Goal: Task Accomplishment & Management: Manage account settings

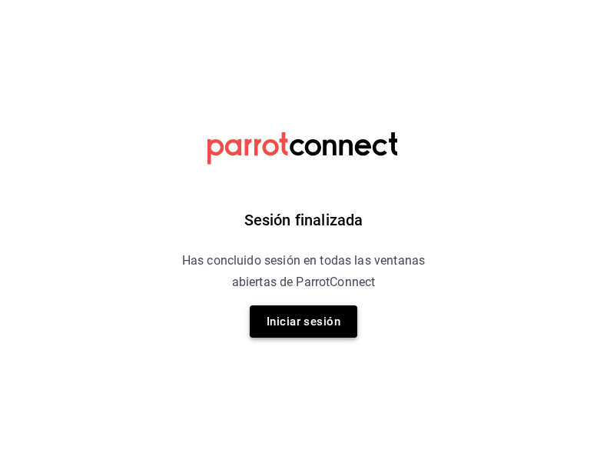
click at [297, 334] on button "Iniciar sesión" at bounding box center [304, 321] width 108 height 32
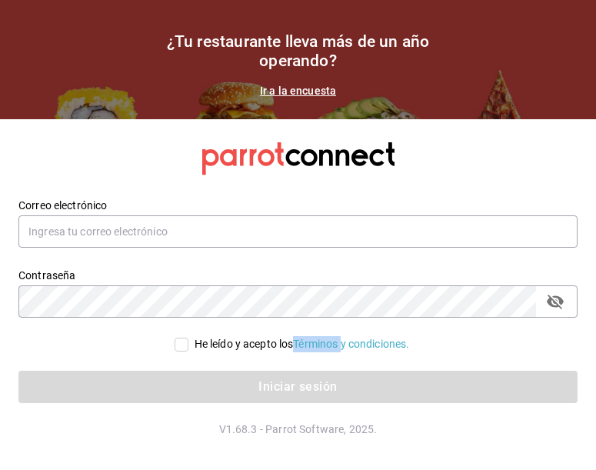
click at [297, 334] on div "He leído y acepto los Términos y condiciones." at bounding box center [288, 334] width 577 height 35
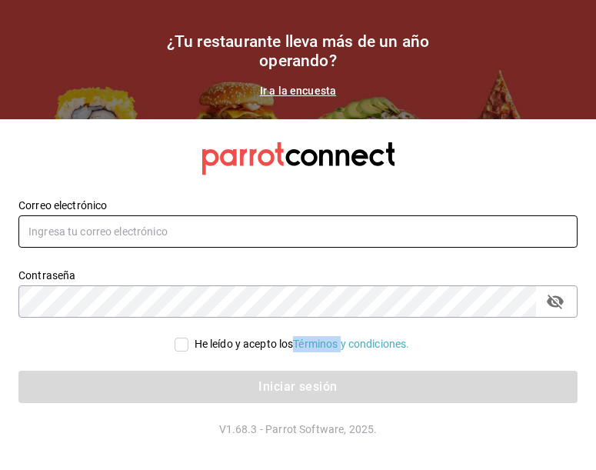
type input "Temakitamonterrey@multiuser.com"
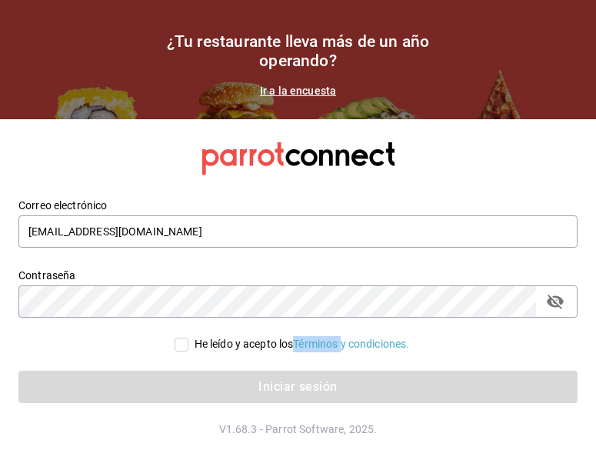
click at [182, 351] on input "He leído y acepto los Términos y condiciones." at bounding box center [182, 344] width 14 height 14
checkbox input "true"
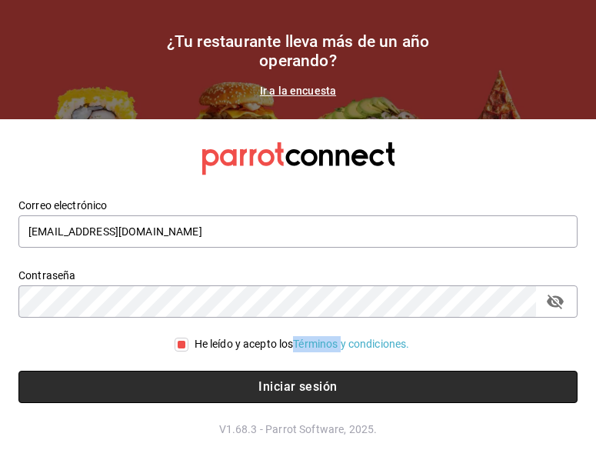
click at [268, 389] on button "Iniciar sesión" at bounding box center [297, 387] width 559 height 32
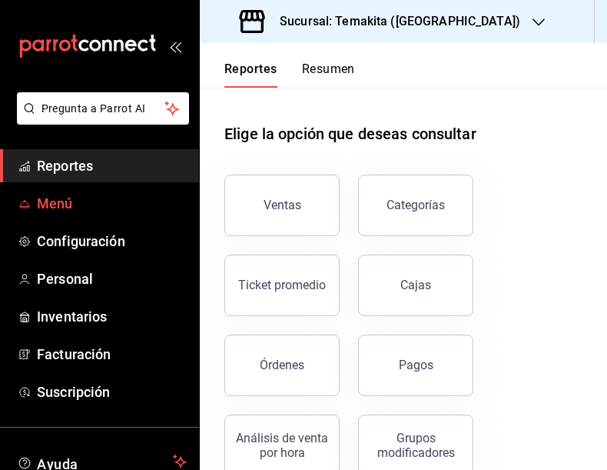
click at [43, 216] on link "Menú" at bounding box center [99, 203] width 199 height 33
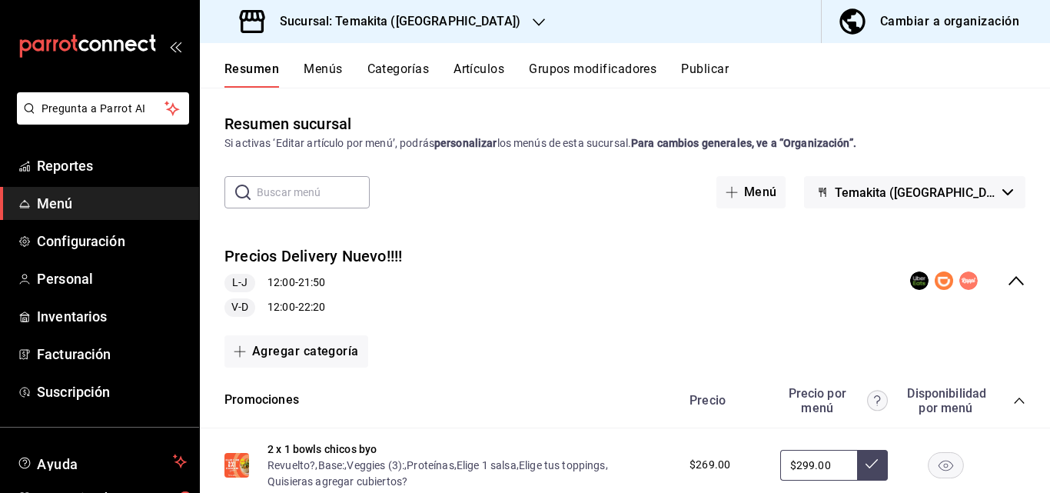
scroll to position [154, 0]
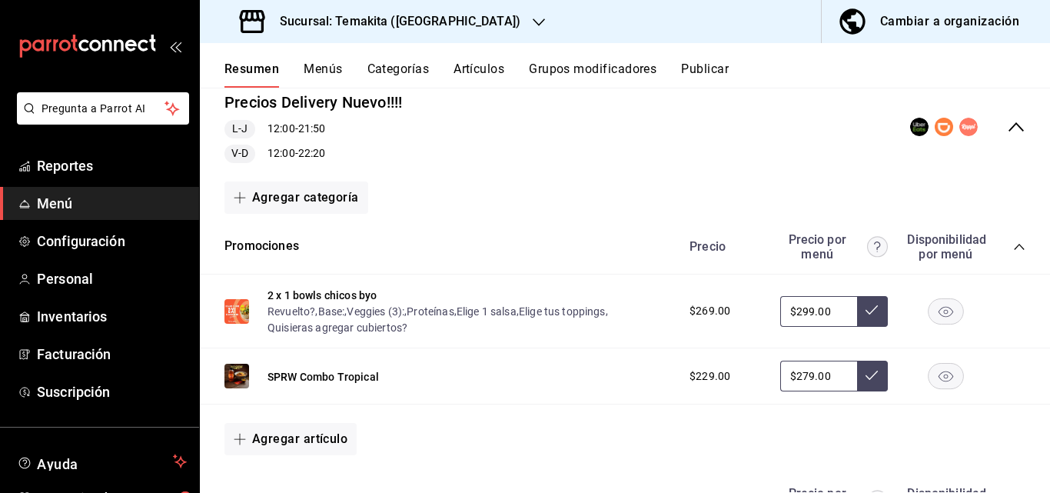
click at [533, 21] on icon "button" at bounding box center [539, 22] width 12 height 12
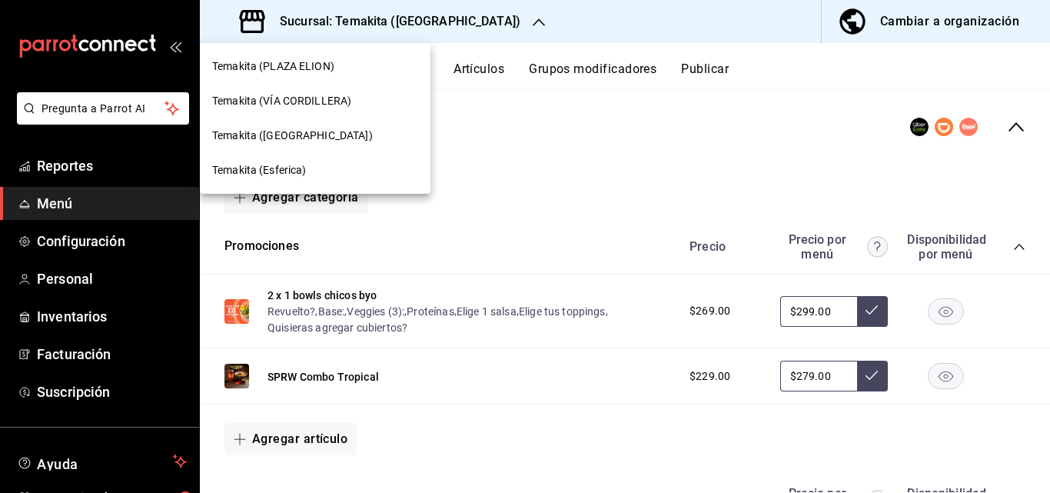
click at [353, 95] on div "Temakita (VÍA CORDILLERA)" at bounding box center [315, 101] width 206 height 16
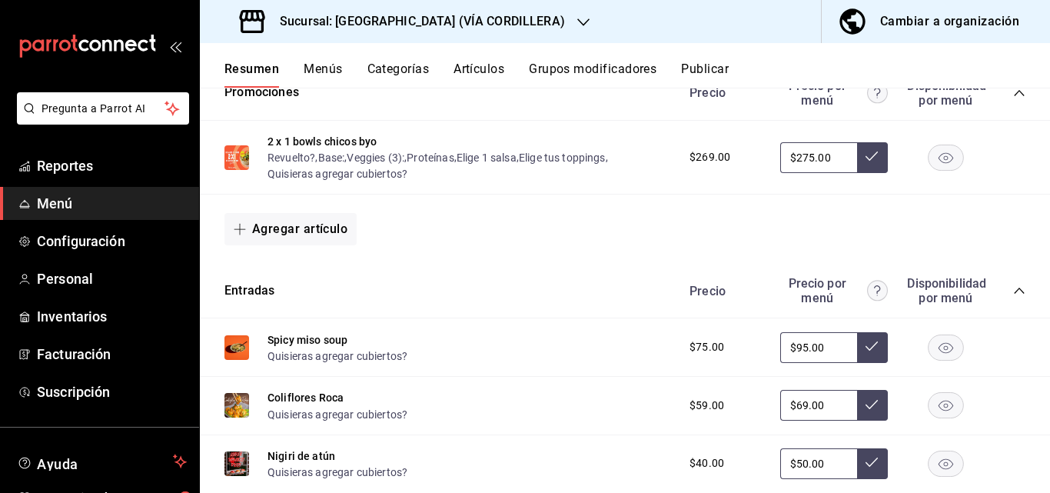
scroll to position [77, 0]
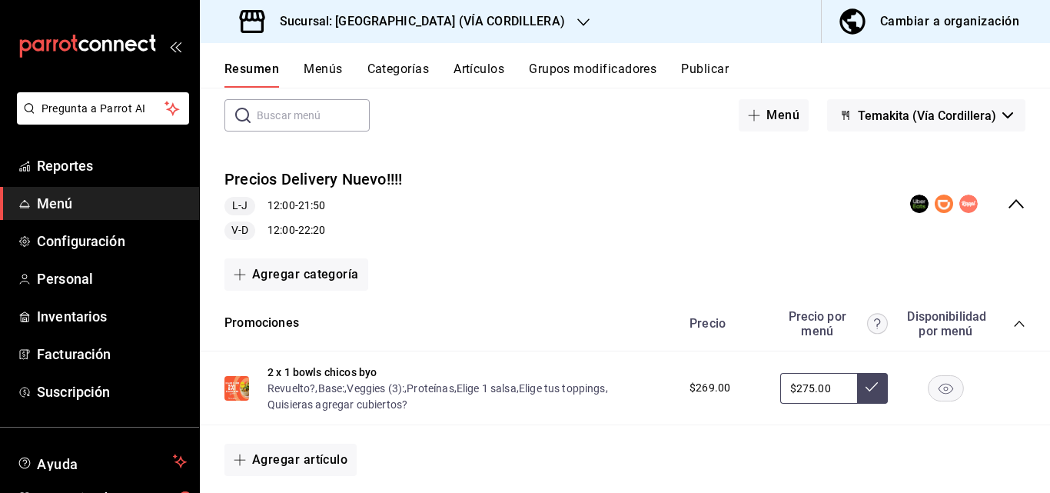
click at [607, 318] on icon "collapse-category-row" at bounding box center [1019, 323] width 12 height 12
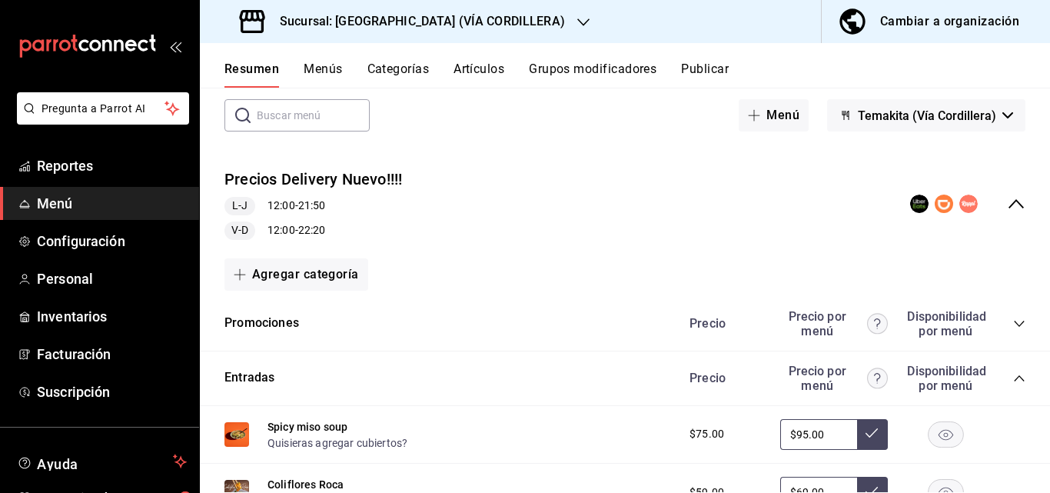
click at [607, 318] on icon "collapse-category-row" at bounding box center [1019, 323] width 12 height 12
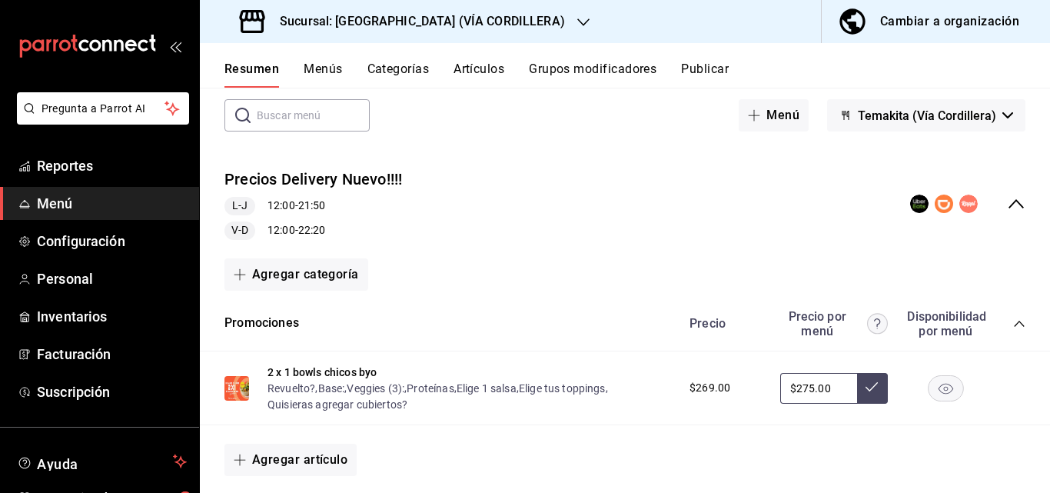
click at [607, 395] on div "$269.00" at bounding box center [723, 388] width 98 height 16
click at [607, 385] on div "$269.00" at bounding box center [723, 388] width 98 height 16
click at [607, 383] on span "$269.00" at bounding box center [710, 388] width 41 height 16
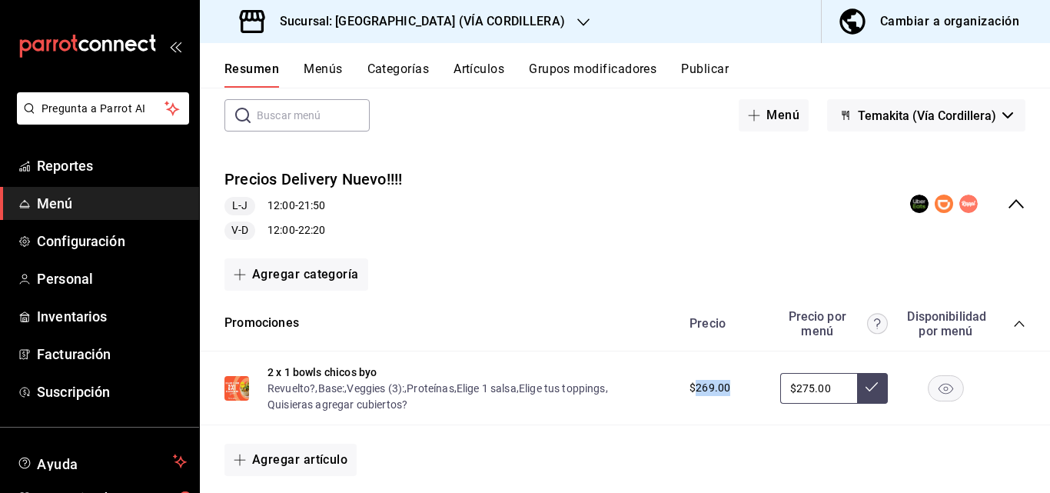
click at [607, 383] on span "$269.00" at bounding box center [710, 388] width 41 height 16
click at [607, 387] on span "$269.00" at bounding box center [710, 388] width 41 height 16
click at [310, 367] on button "2 x 1 bowls chicos byo" at bounding box center [322, 371] width 109 height 15
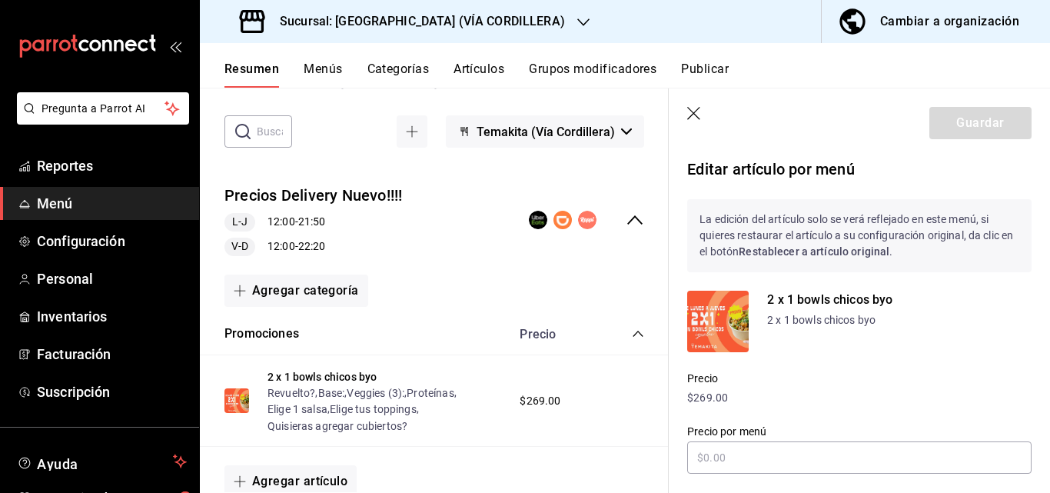
type input "$275.00"
click at [607, 394] on p "$269.00" at bounding box center [859, 398] width 344 height 16
click at [607, 402] on p "$269.00" at bounding box center [859, 398] width 344 height 16
click at [484, 22] on h3 "Sucursal: [GEOGRAPHIC_DATA] (VÍA CORDILLERA)" at bounding box center [416, 21] width 297 height 18
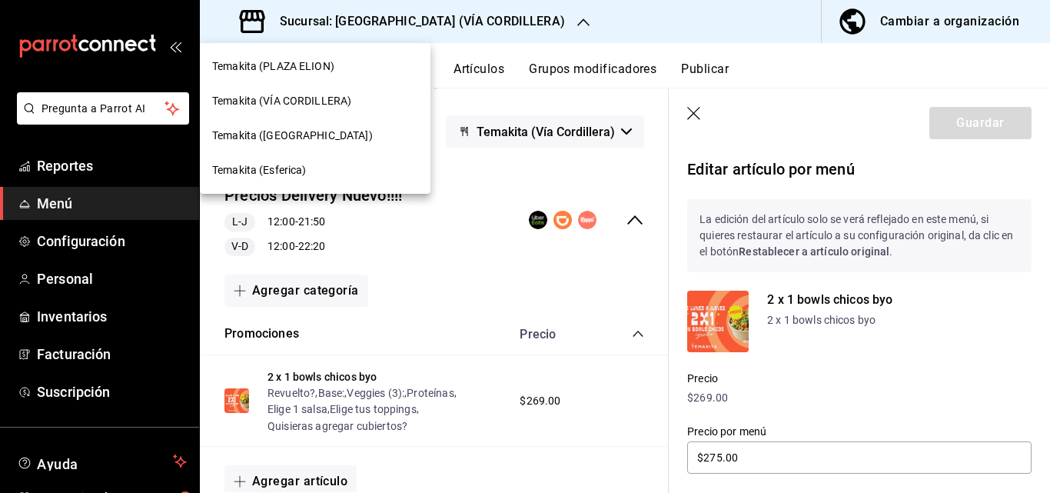
click at [345, 75] on div "Temakita (PLAZA ELION)" at bounding box center [315, 66] width 231 height 35
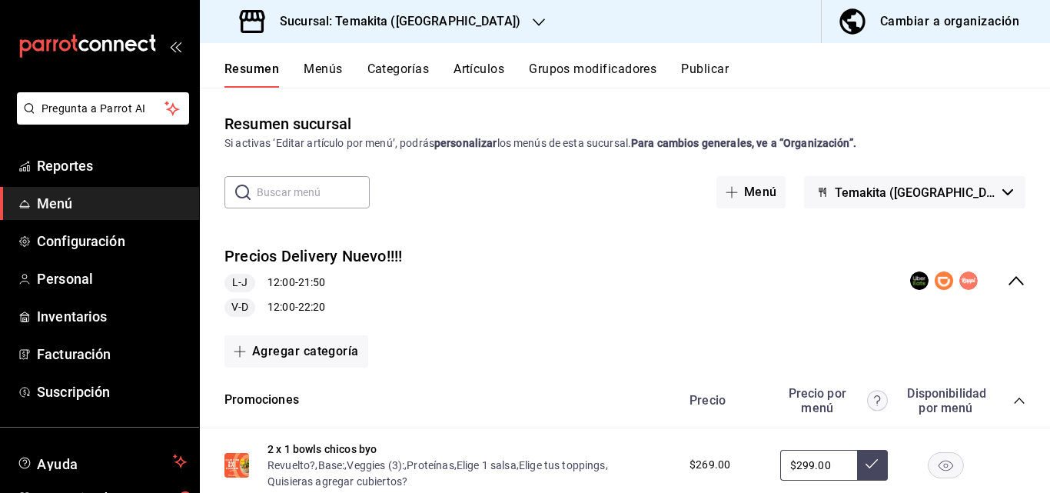
drag, startPoint x: 330, startPoint y: 52, endPoint x: 673, endPoint y: 262, distance: 402.4
click at [607, 262] on div "Precios Delivery Nuevo!!!! L-J 12:00 - 21:50 V-D 12:00 - 22:20" at bounding box center [625, 281] width 850 height 96
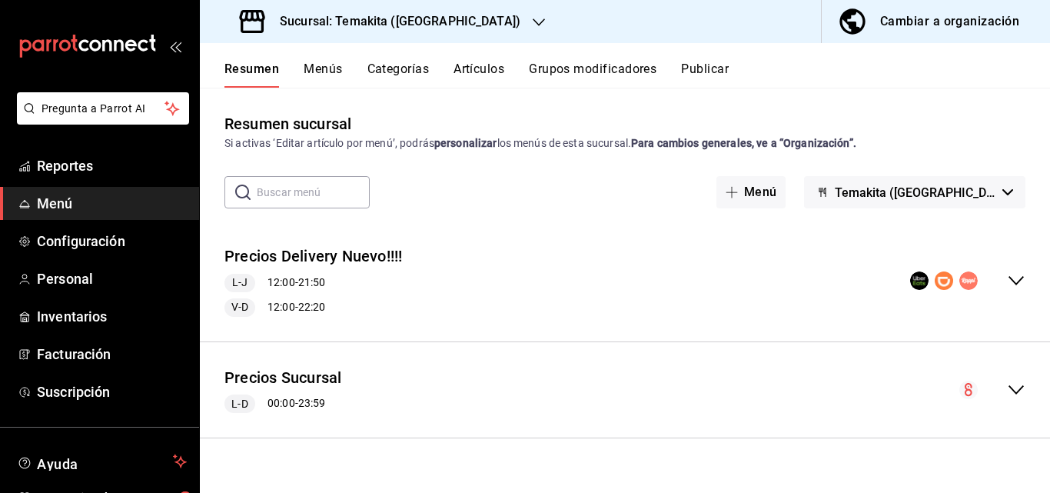
click at [607, 394] on div "collapse-menu-row" at bounding box center [992, 390] width 66 height 18
click at [607, 286] on icon "collapse-menu-row" at bounding box center [1016, 280] width 18 height 18
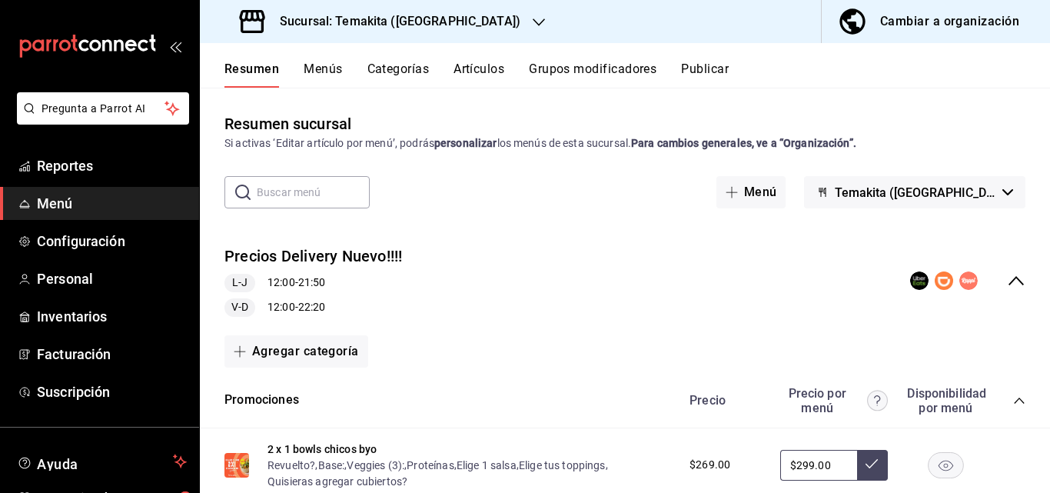
click at [477, 25] on h3 "Sucursal: Temakita (PLAZA ELION)" at bounding box center [394, 21] width 253 height 18
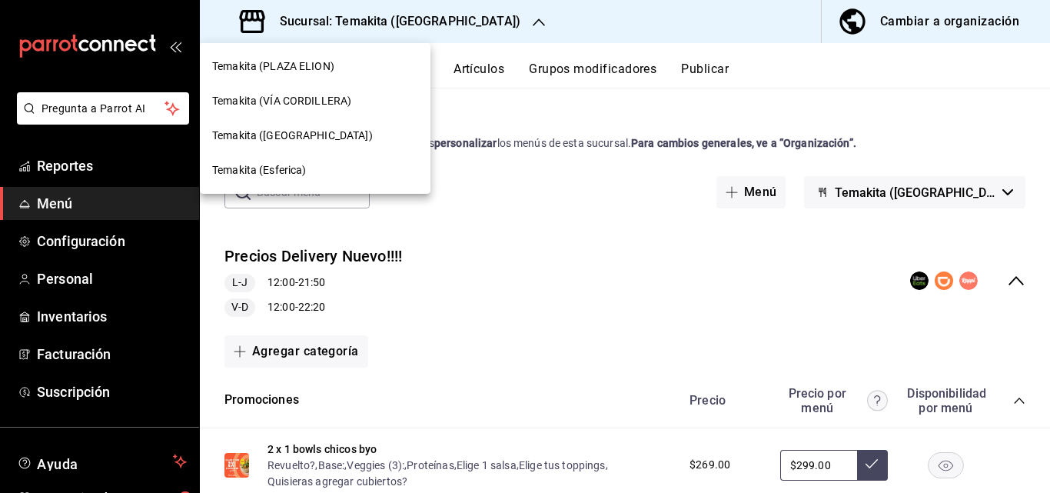
click at [336, 98] on span "Temakita (VÍA CORDILLERA)" at bounding box center [281, 101] width 139 height 16
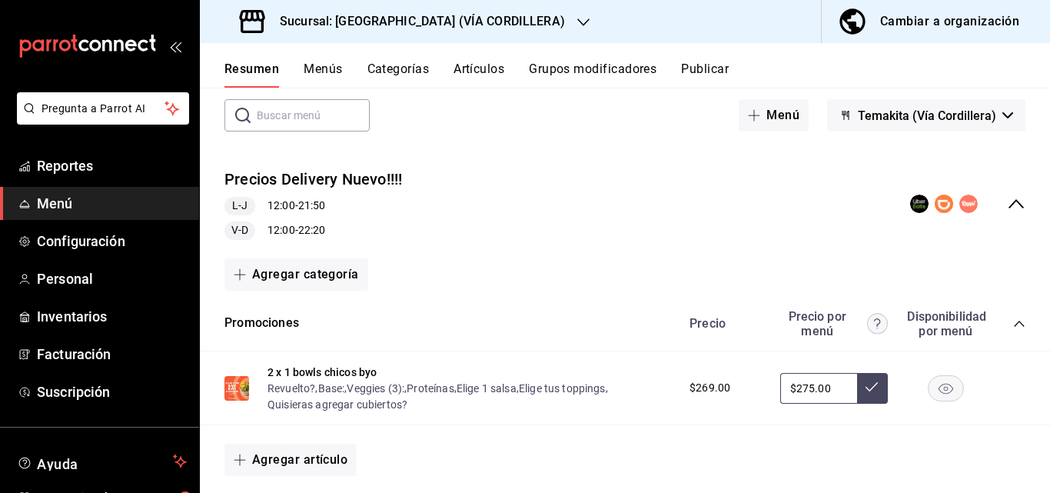
scroll to position [307, 0]
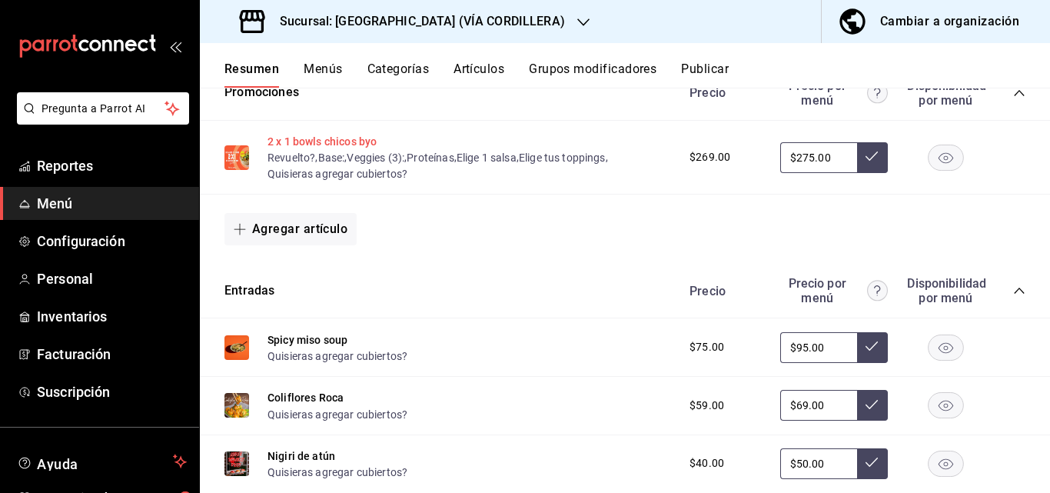
click at [345, 137] on button "2 x 1 bowls chicos byo" at bounding box center [322, 141] width 109 height 15
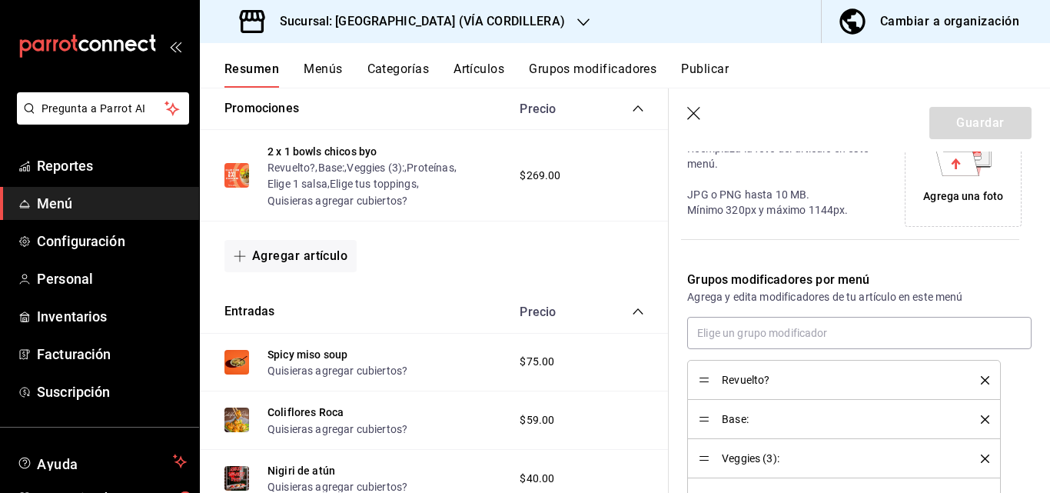
scroll to position [154, 0]
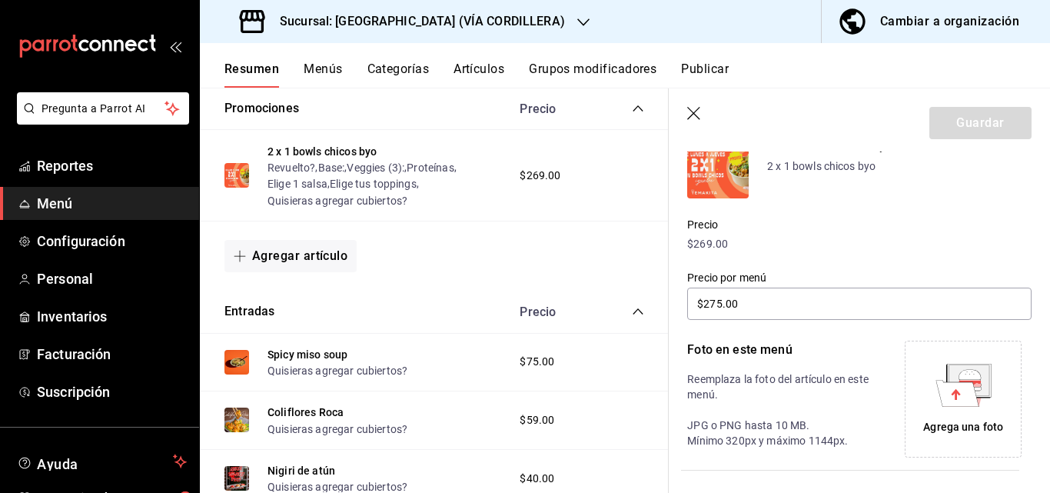
click at [607, 239] on p "$269.00" at bounding box center [859, 244] width 344 height 16
click at [607, 274] on label "Precio por menú" at bounding box center [859, 277] width 344 height 11
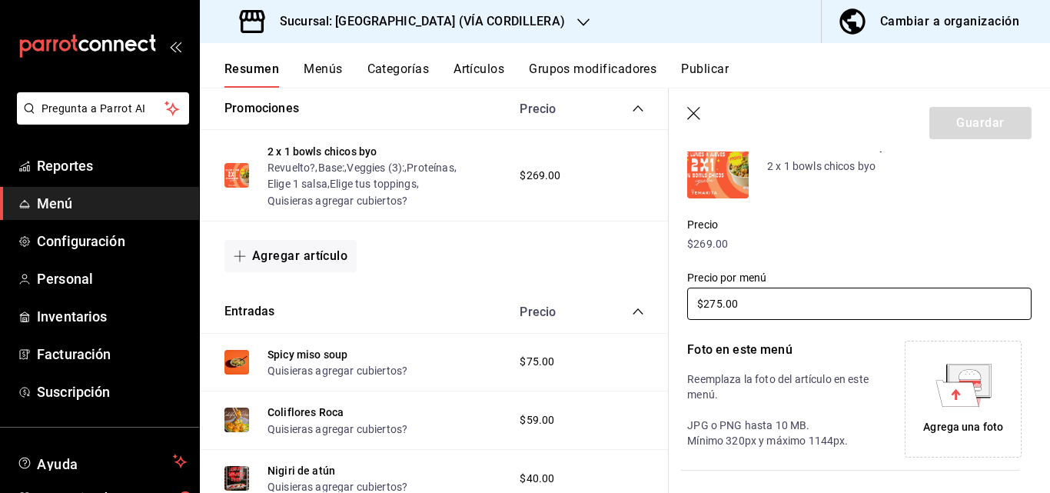
click at [607, 308] on input "$275.00" at bounding box center [859, 304] width 344 height 32
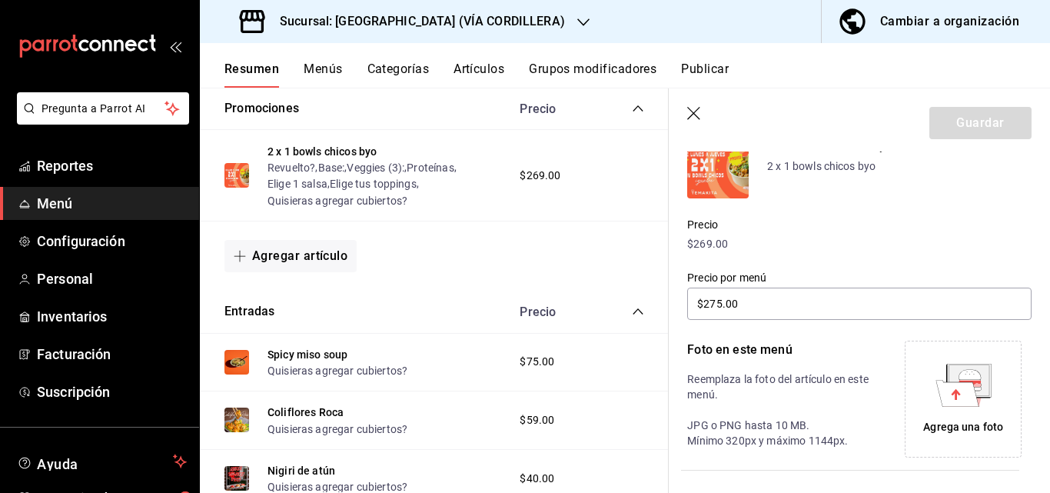
click at [487, 248] on div "Agregar artículo" at bounding box center [434, 256] width 420 height 32
click at [607, 108] on icon "button" at bounding box center [694, 114] width 15 height 15
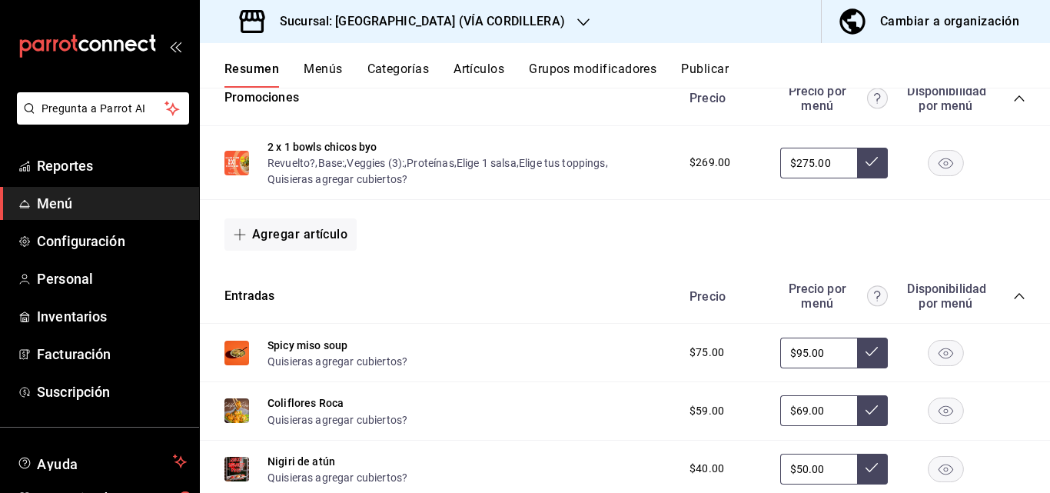
scroll to position [307, 0]
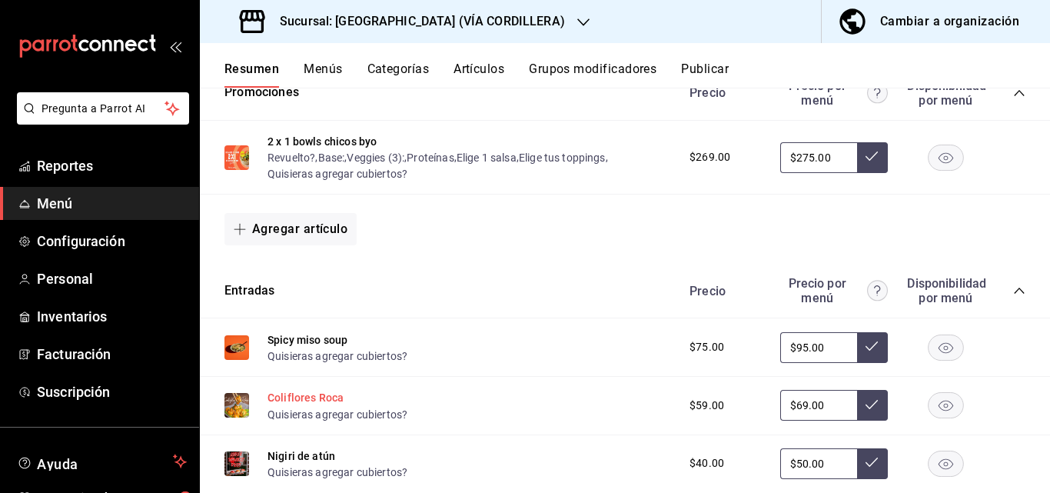
click at [307, 398] on button "Coliflores Roca" at bounding box center [306, 397] width 76 height 15
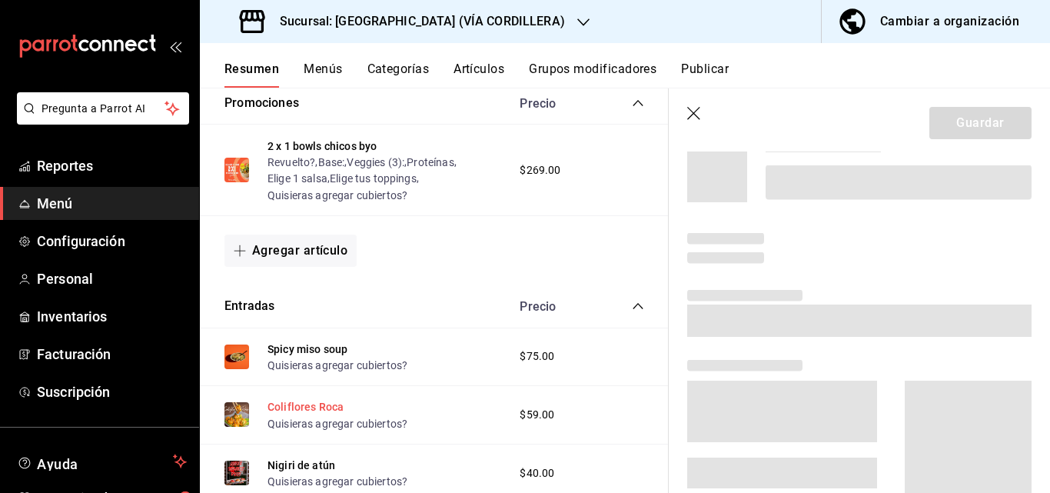
scroll to position [302, 0]
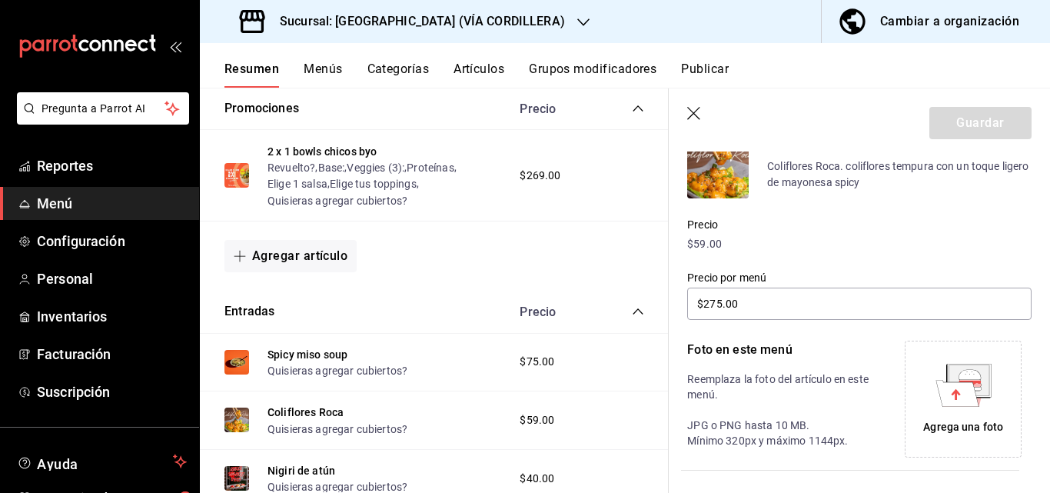
type input "$69.00"
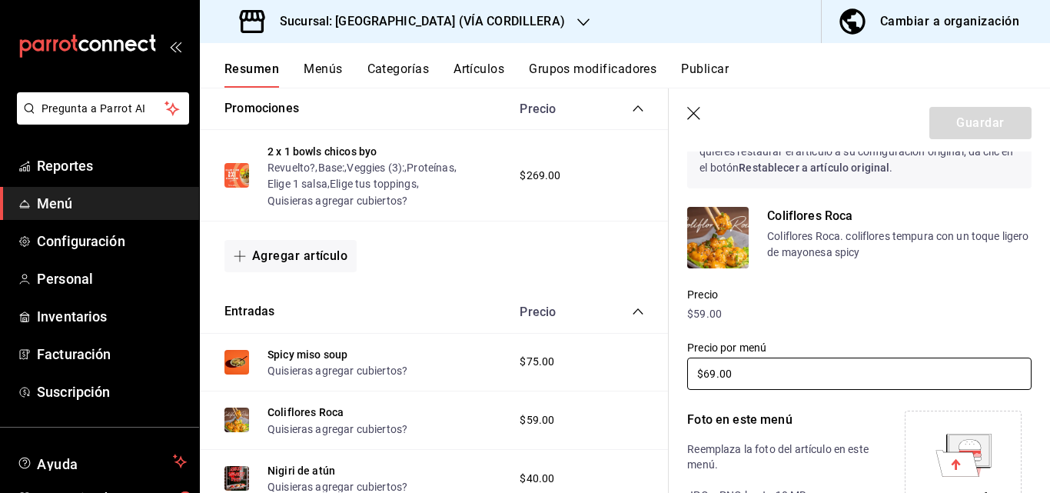
scroll to position [7, 0]
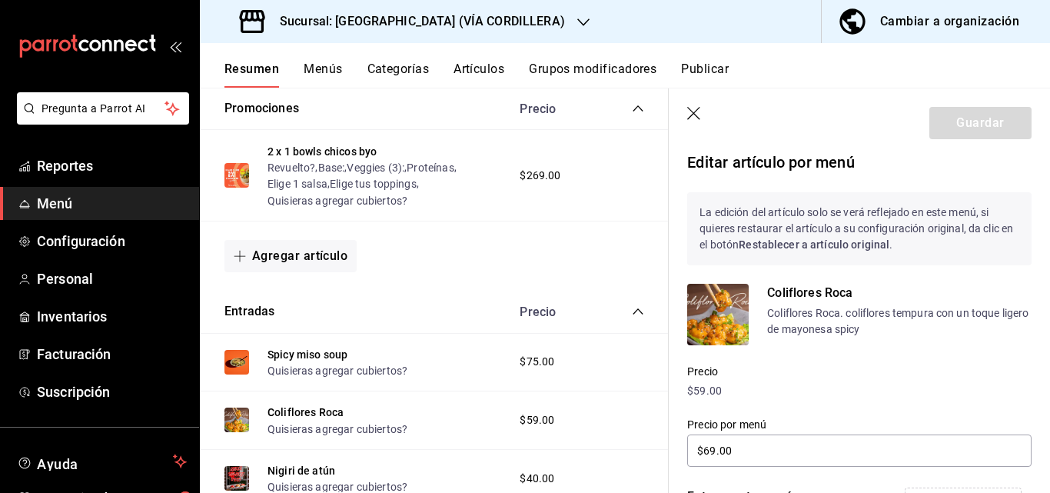
click at [607, 115] on icon "button" at bounding box center [693, 113] width 13 height 13
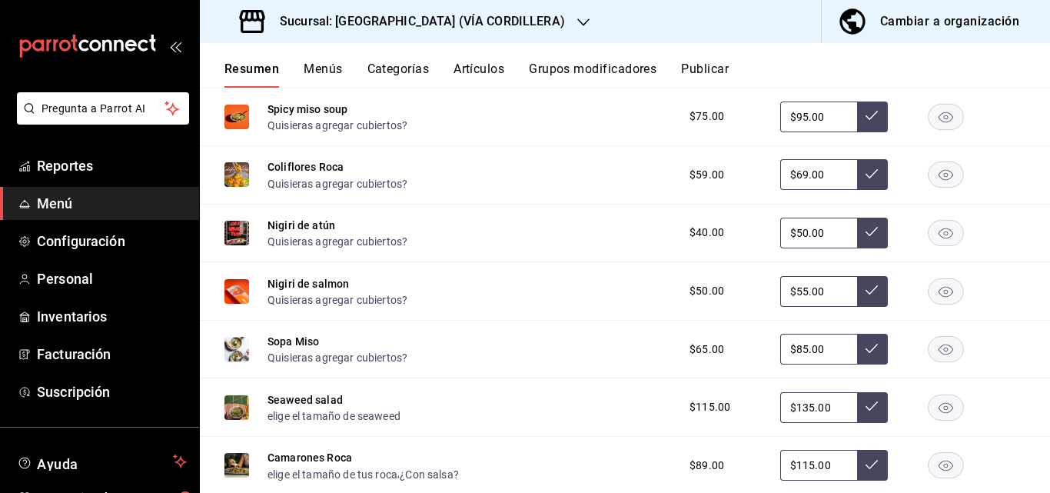
scroll to position [615, 0]
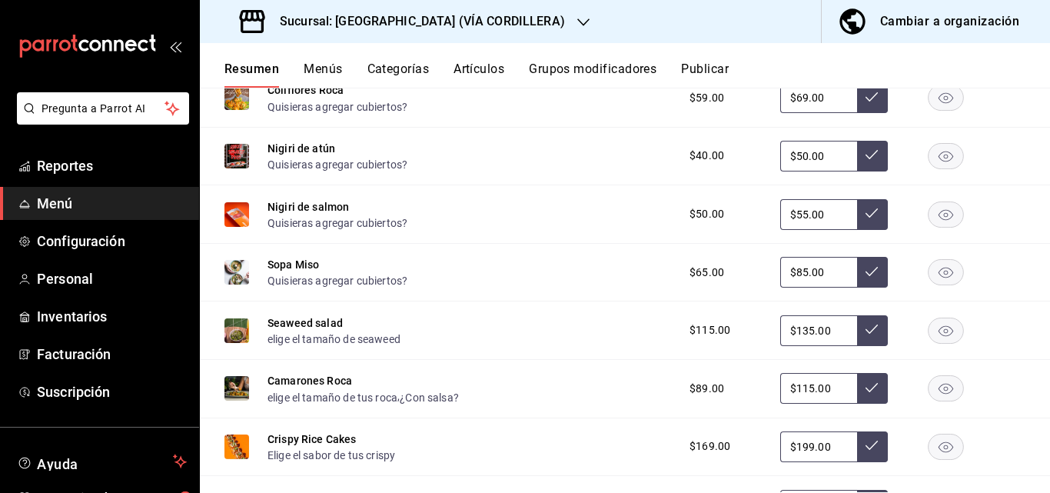
click at [607, 336] on icon "button" at bounding box center [946, 330] width 15 height 11
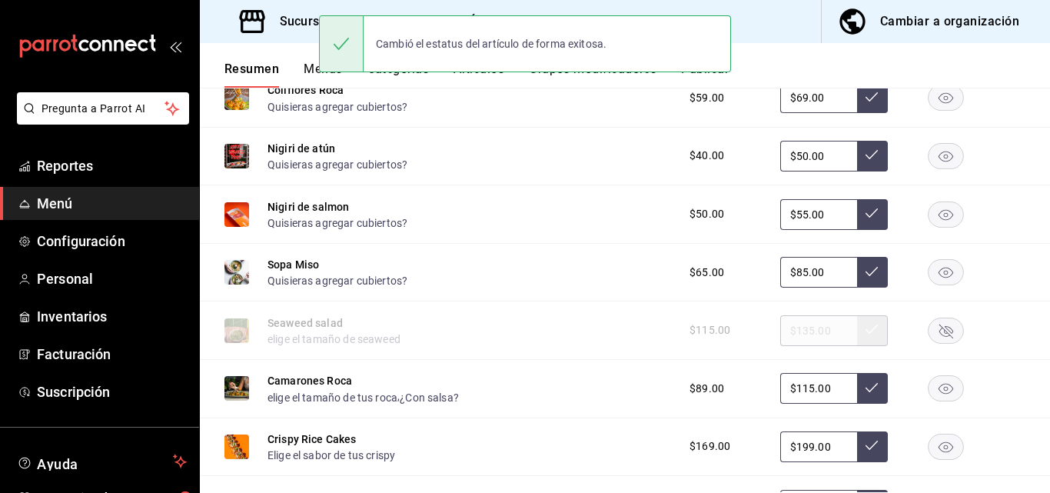
click at [607, 336] on rect "button" at bounding box center [946, 329] width 35 height 25
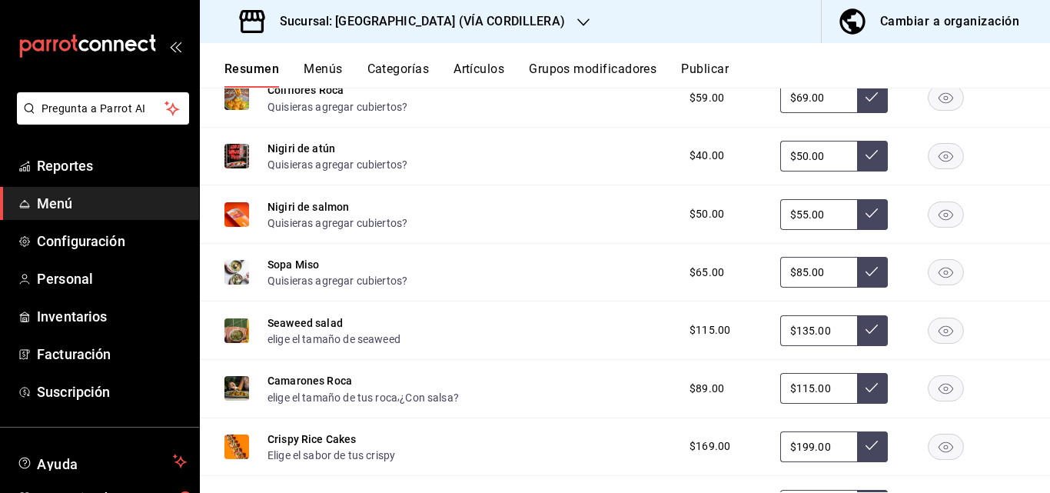
click at [607, 327] on span "$115.00" at bounding box center [710, 330] width 41 height 16
click at [607, 331] on span "$115.00" at bounding box center [710, 330] width 41 height 16
click at [322, 328] on button "Seaweed salad" at bounding box center [305, 322] width 75 height 15
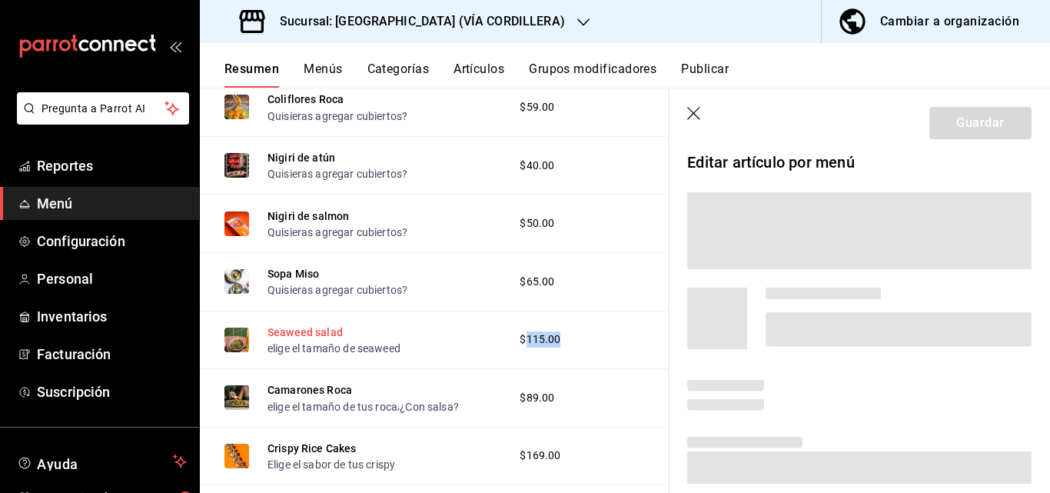
scroll to position [575, 0]
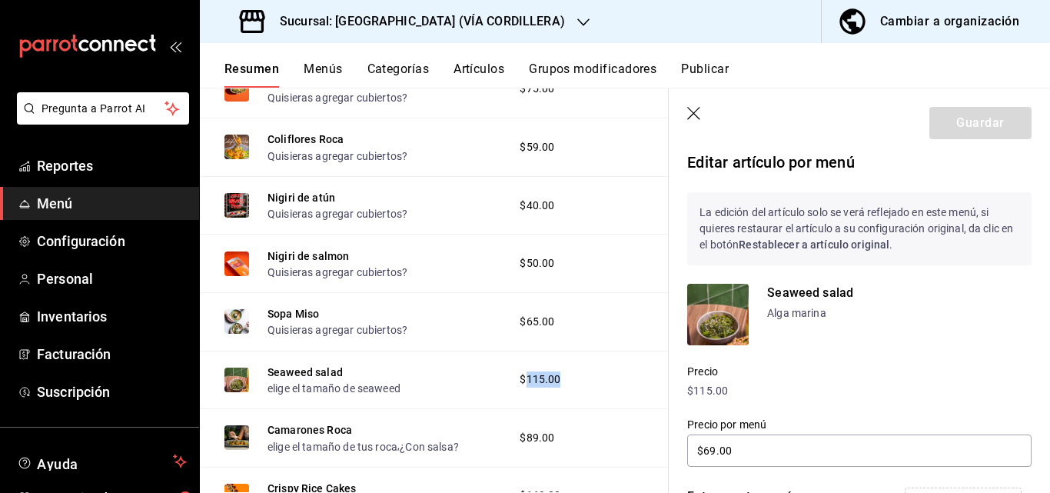
type input "$135.00"
click at [607, 389] on p "$115.00" at bounding box center [859, 391] width 344 height 16
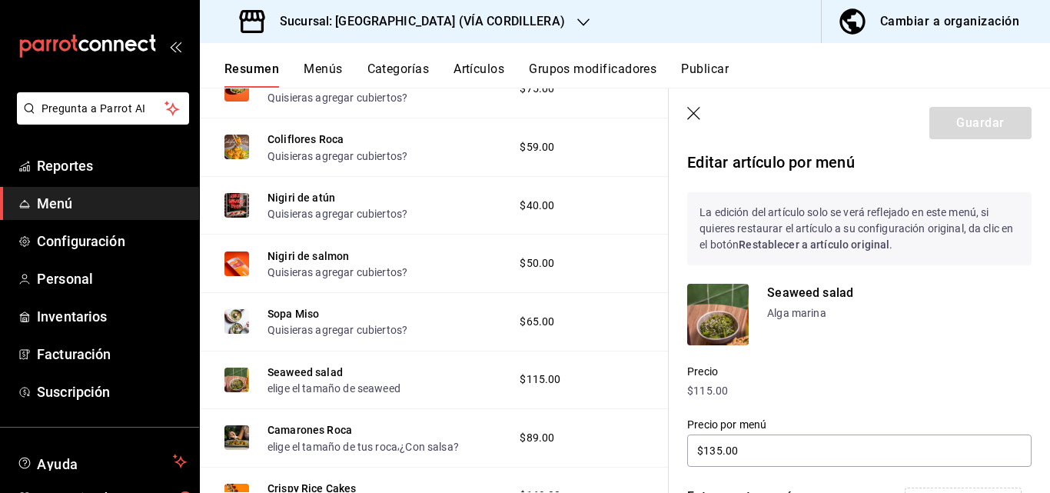
click at [607, 353] on div "Precio $115.00" at bounding box center [850, 372] width 363 height 54
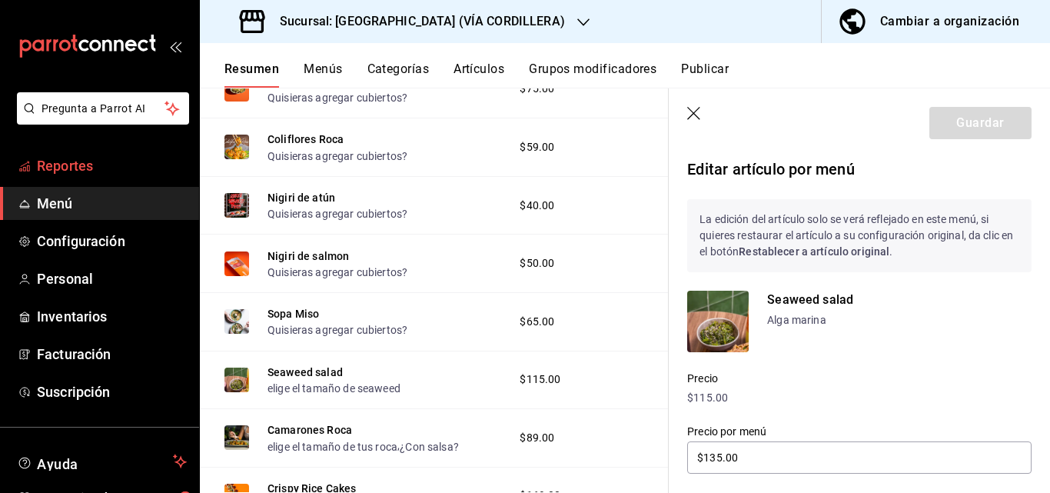
click at [83, 163] on span "Reportes" at bounding box center [112, 165] width 150 height 21
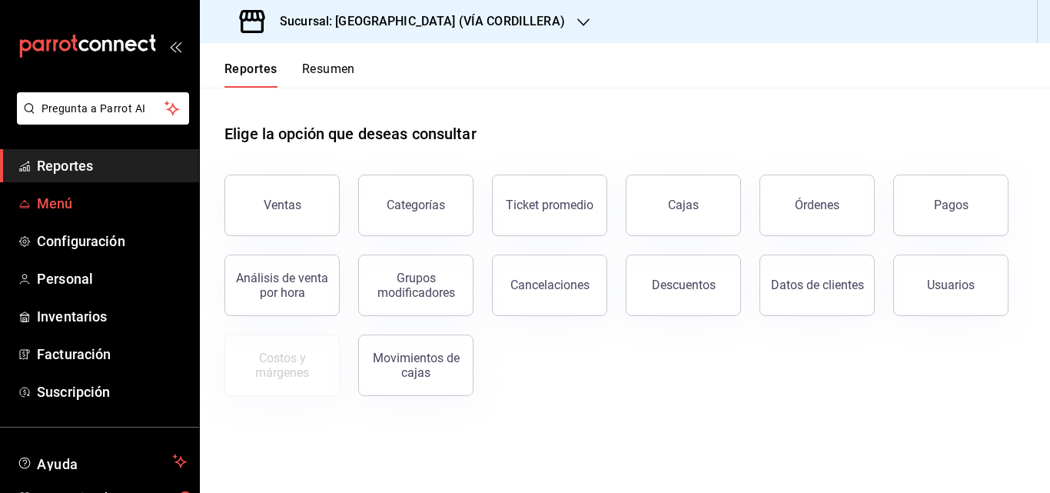
click at [64, 194] on span "Menú" at bounding box center [112, 203] width 150 height 21
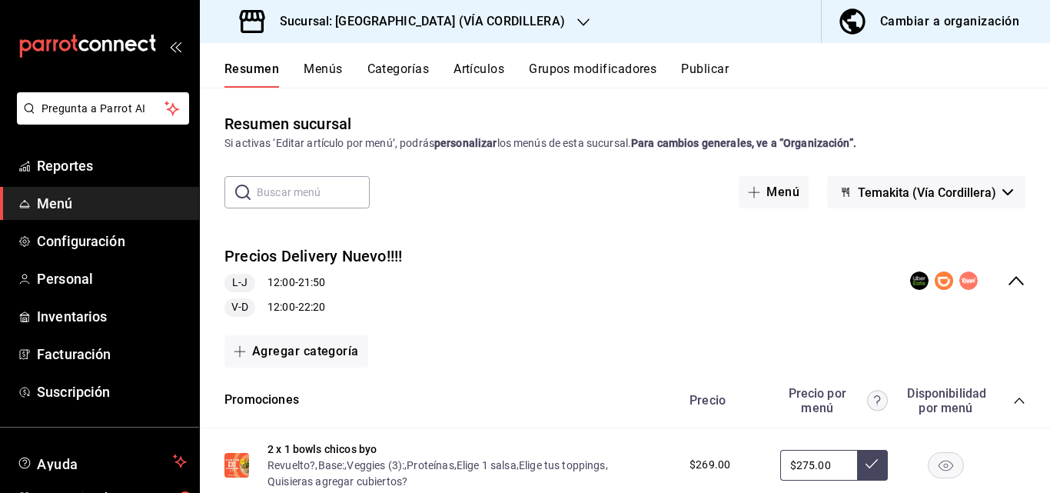
scroll to position [231, 0]
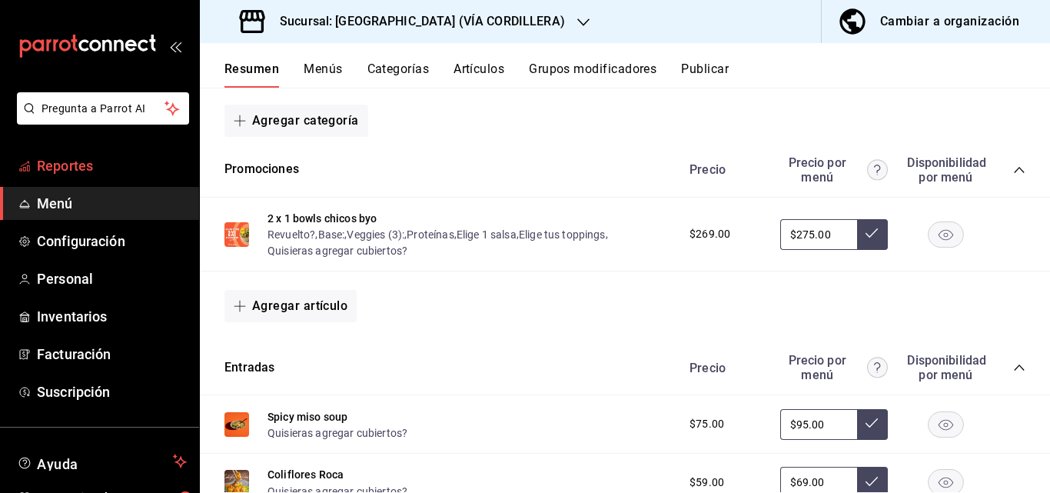
click at [50, 169] on span "Reportes" at bounding box center [112, 165] width 150 height 21
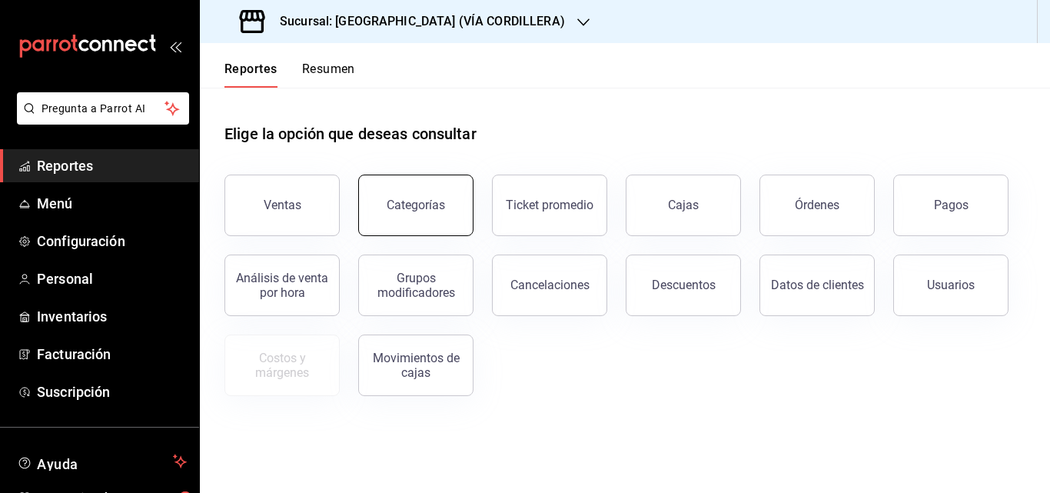
click at [402, 200] on div "Categorías" at bounding box center [416, 205] width 58 height 15
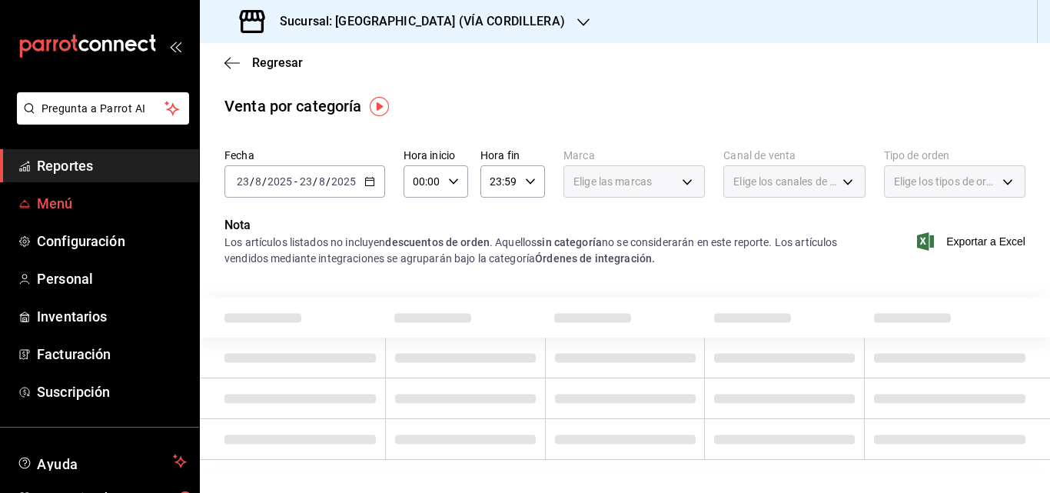
click at [45, 203] on span "Menú" at bounding box center [112, 203] width 150 height 21
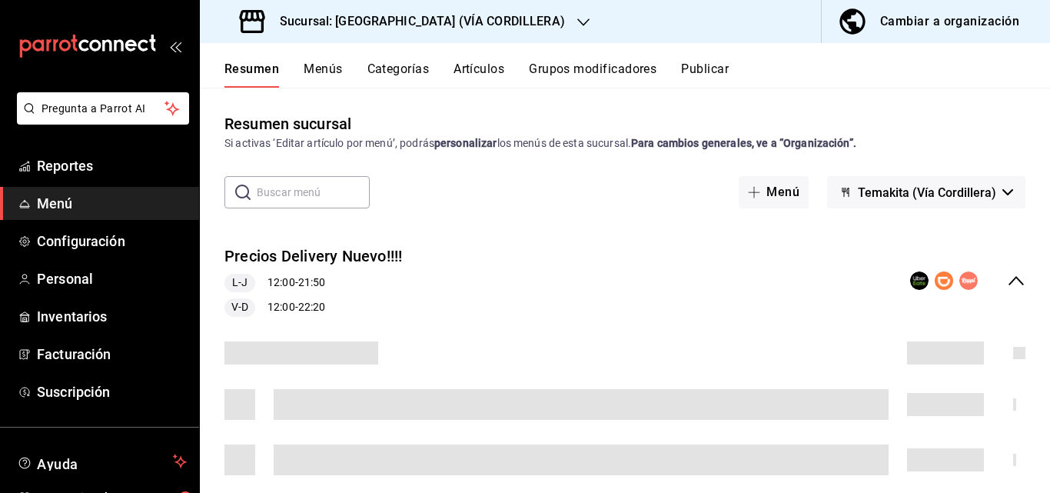
click at [314, 71] on button "Menús" at bounding box center [323, 74] width 38 height 26
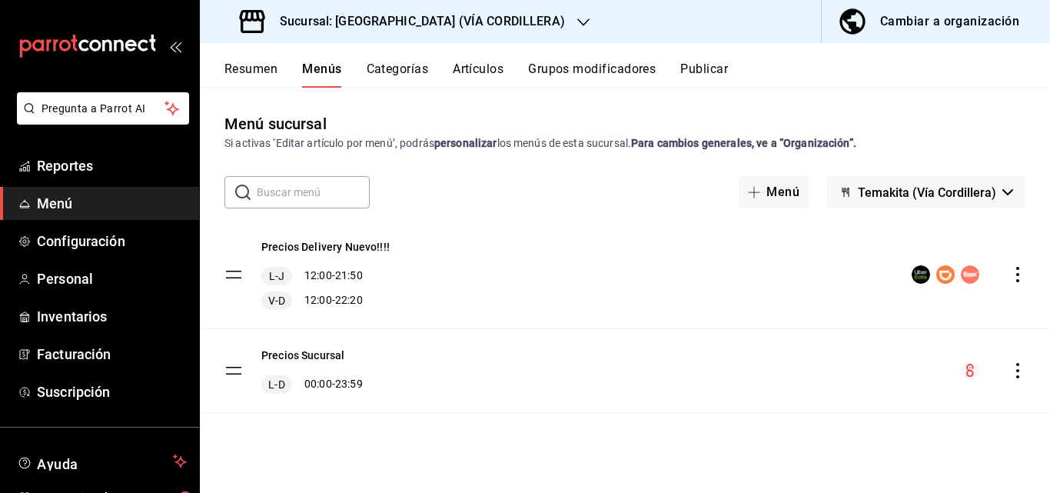
click at [229, 373] on tbody "Precios Delivery Nuevo!!!! L-J 12:00 - 21:50 V-D 12:00 - 22:20 Precios Sucursal…" at bounding box center [625, 317] width 850 height 192
click at [607, 366] on icon "actions" at bounding box center [1017, 370] width 3 height 15
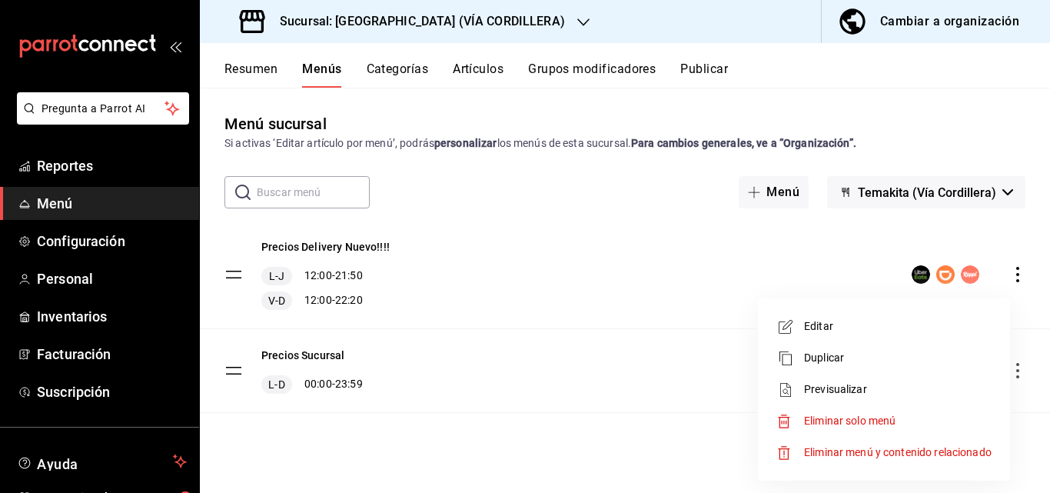
click at [607, 384] on div at bounding box center [525, 246] width 1050 height 493
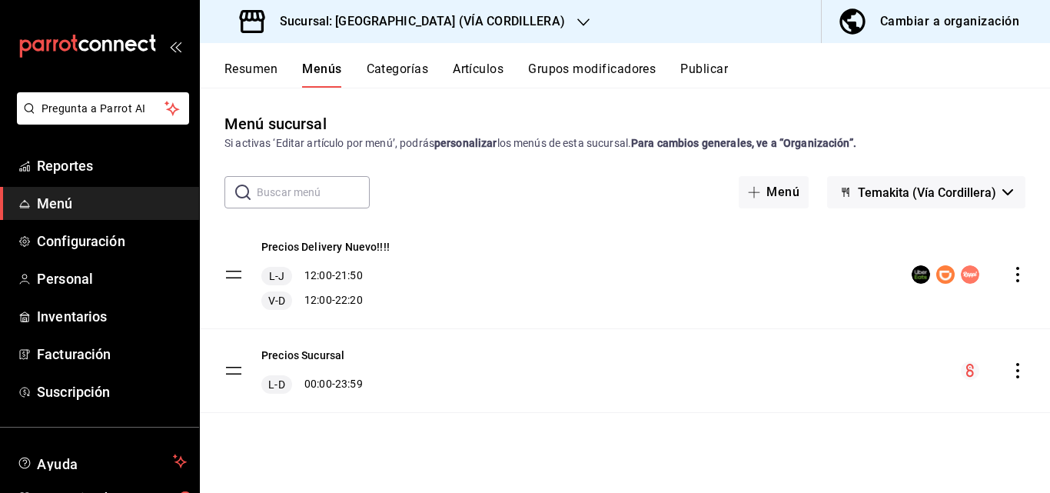
click at [607, 384] on div "Precios Sucursal L-D 00:00 - 23:59" at bounding box center [625, 370] width 850 height 83
click at [404, 65] on button "Categorías" at bounding box center [398, 74] width 62 height 26
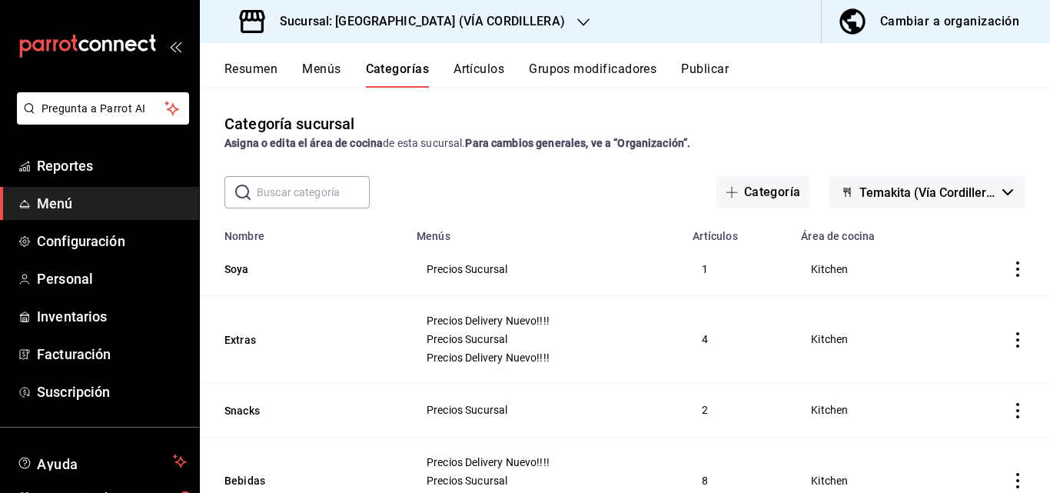
click at [483, 73] on button "Artículos" at bounding box center [479, 74] width 51 height 26
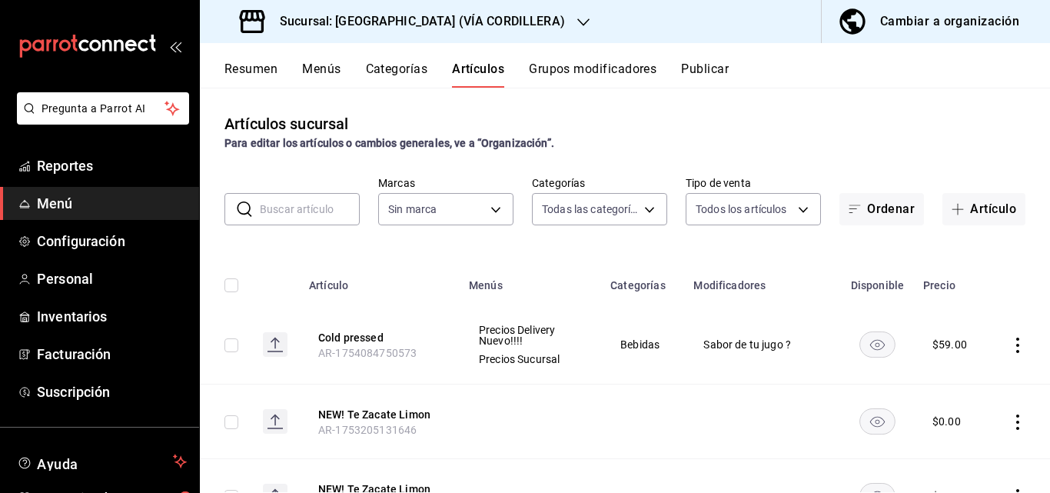
type input "5160fe5a-57e5-488a-b275-d18fa8f2c65f,5ac3114e-a4fb-417a-8ce2-c2af9cd4618d,16b10…"
type input "37b87106-fff8-4572-ba04-5cb7b9c989a4,f70b1d56-d343-4ec7-b590-8412d66393ad"
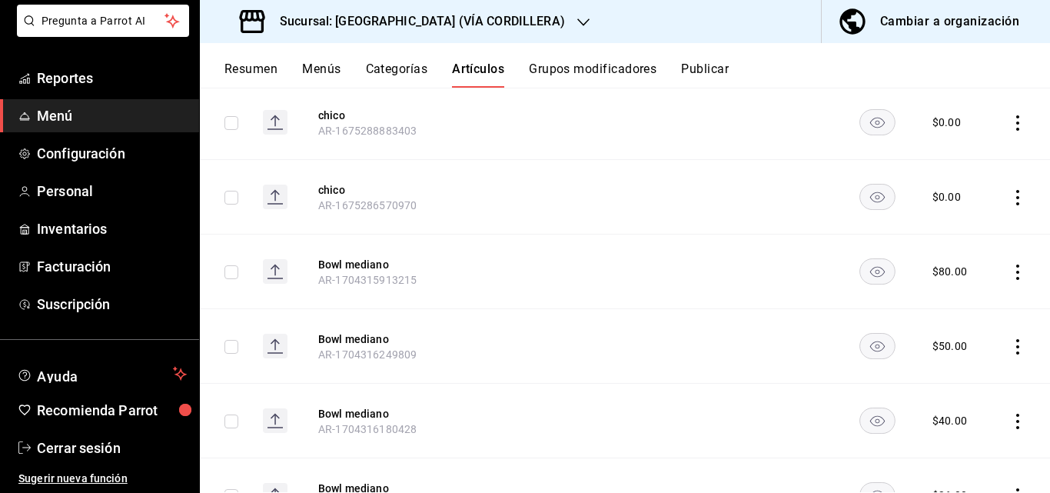
scroll to position [1355, 0]
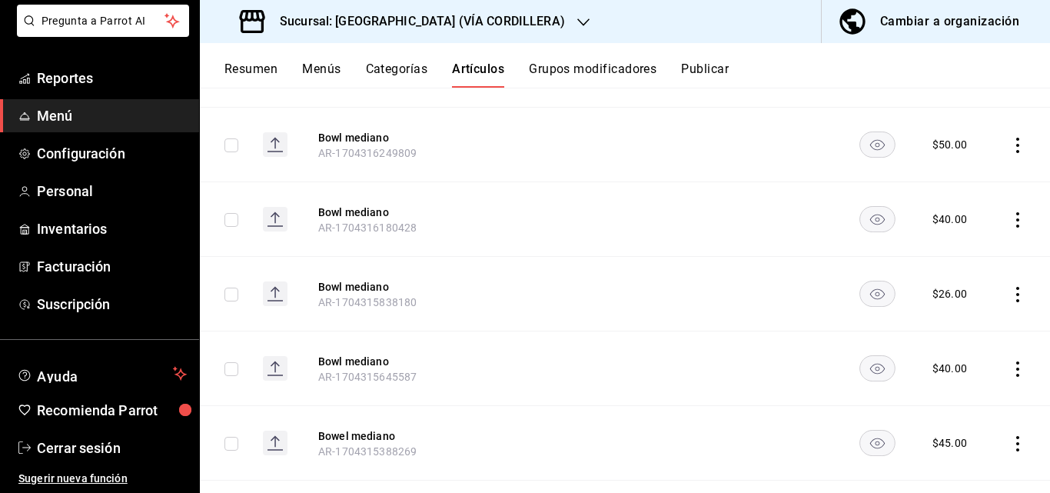
click at [601, 69] on button "Grupos modificadores" at bounding box center [593, 74] width 128 height 26
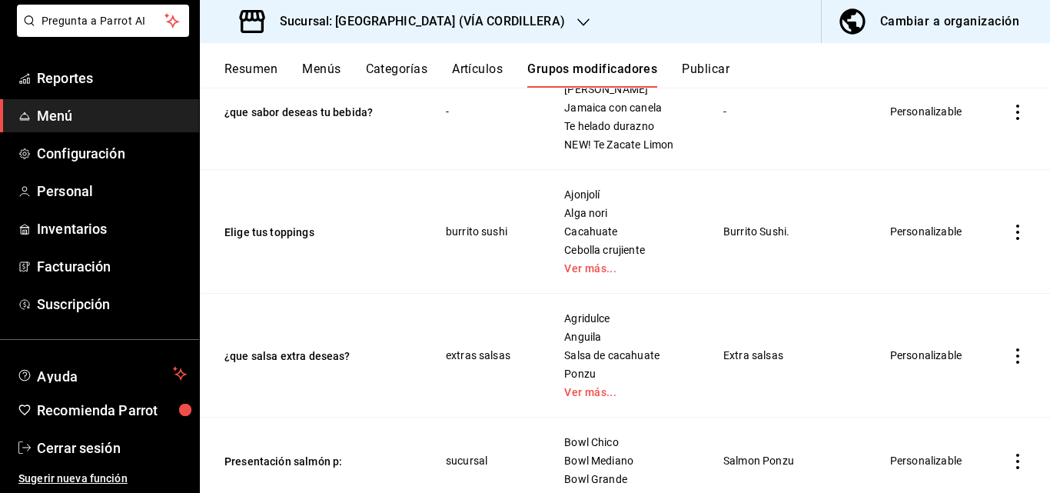
scroll to position [1384, 0]
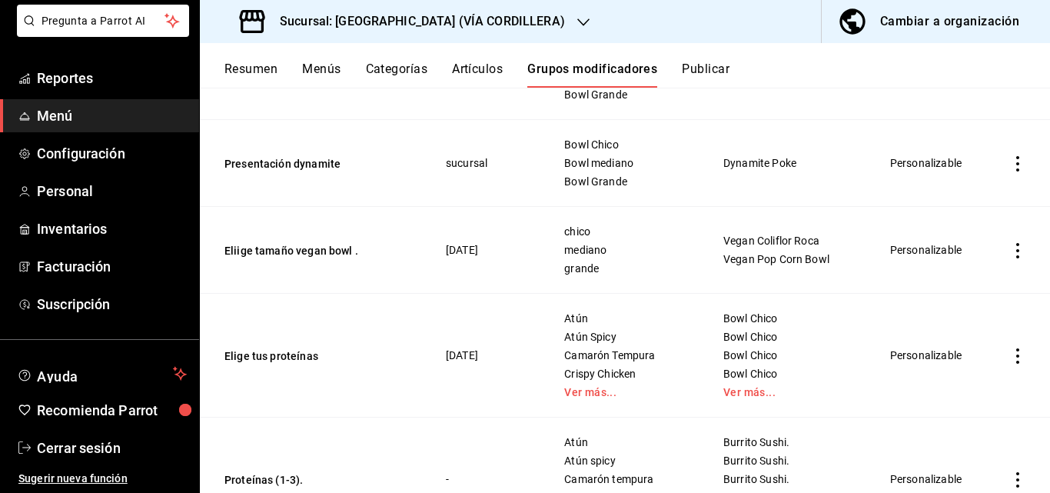
click at [607, 61] on button "Publicar" at bounding box center [706, 74] width 48 height 26
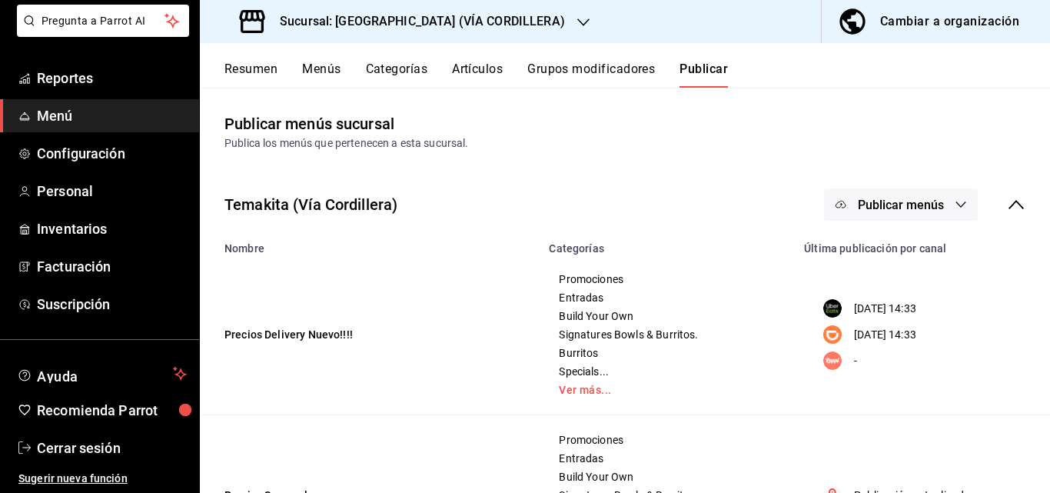
click at [241, 60] on div "Resumen Menús Categorías Artículos Grupos modificadores Publicar" at bounding box center [625, 65] width 850 height 45
click at [253, 67] on button "Resumen" at bounding box center [250, 74] width 53 height 26
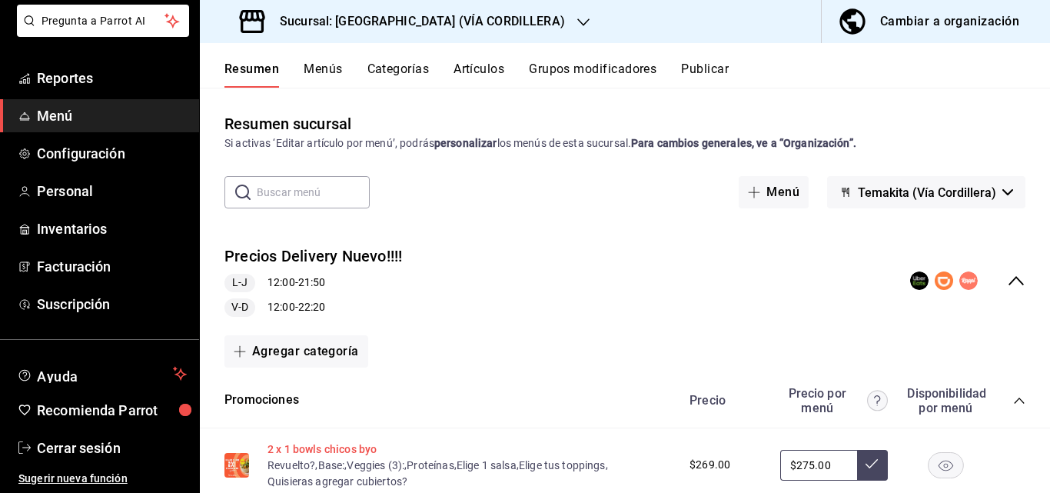
click at [301, 444] on button "2 x 1 bowls chicos byo" at bounding box center [322, 448] width 109 height 15
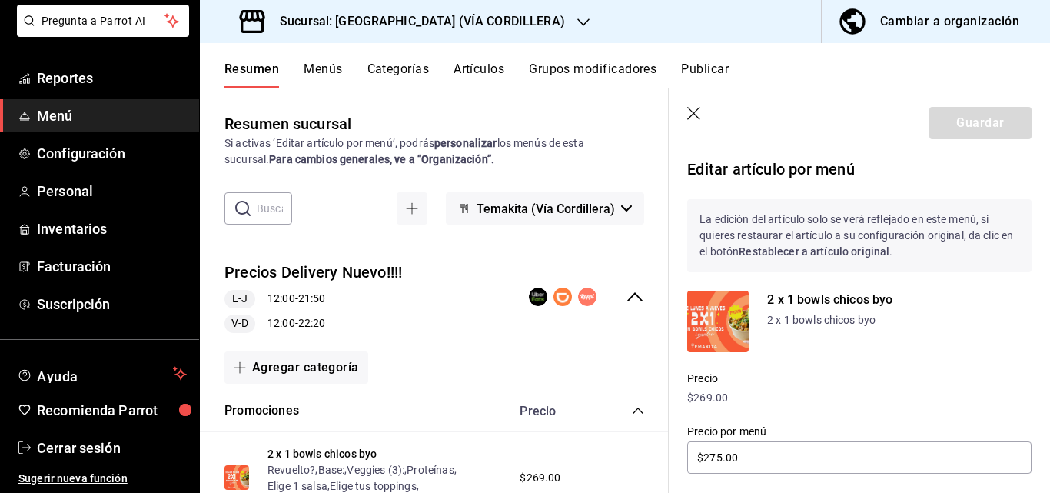
click at [607, 386] on p "Precio" at bounding box center [859, 379] width 344 height 16
click at [607, 400] on p "$269.00" at bounding box center [859, 398] width 344 height 16
click at [607, 397] on p "$269.00" at bounding box center [859, 398] width 344 height 16
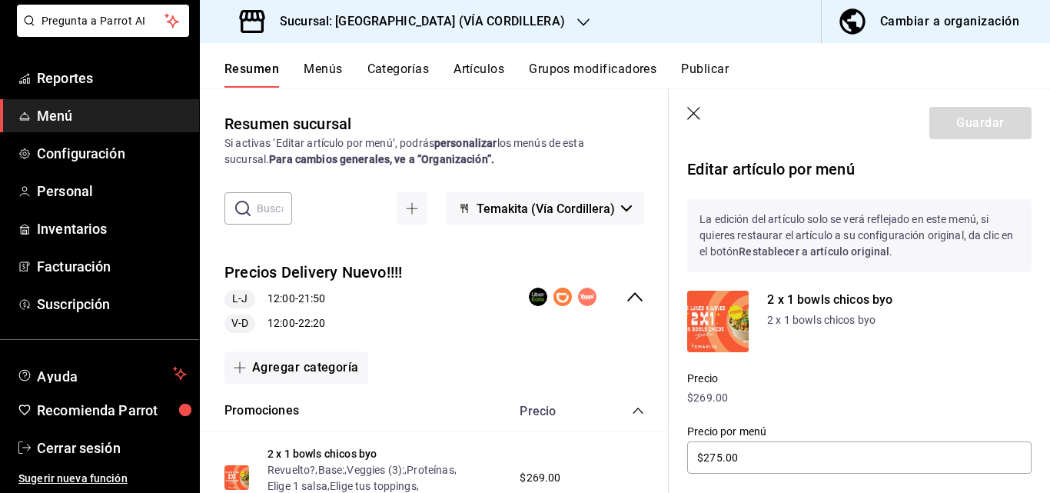
click at [607, 105] on header "Guardar" at bounding box center [859, 119] width 381 height 63
click at [607, 134] on header "Guardar" at bounding box center [859, 119] width 381 height 63
click at [49, 120] on span "Menú" at bounding box center [112, 115] width 150 height 21
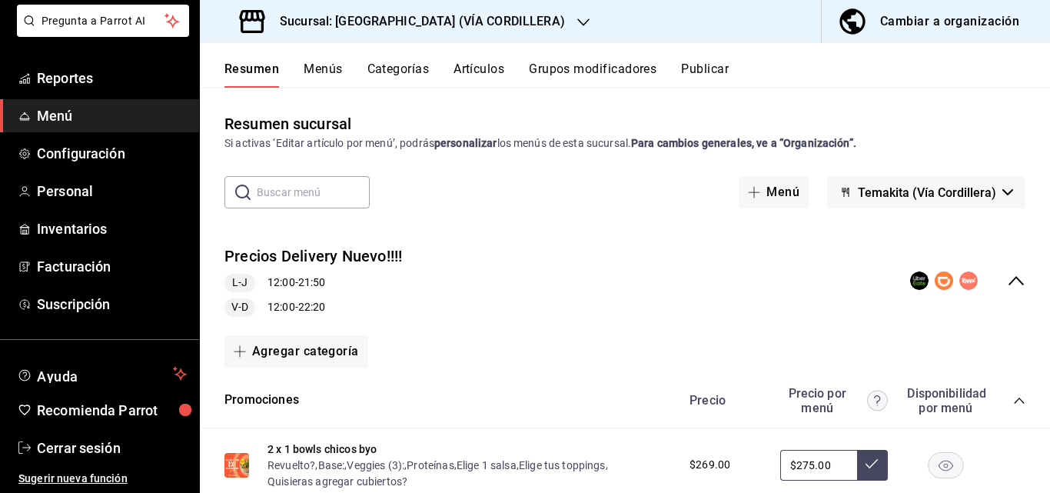
click at [52, 122] on span "Menú" at bounding box center [112, 115] width 150 height 21
click at [607, 21] on icon "button" at bounding box center [852, 21] width 31 height 31
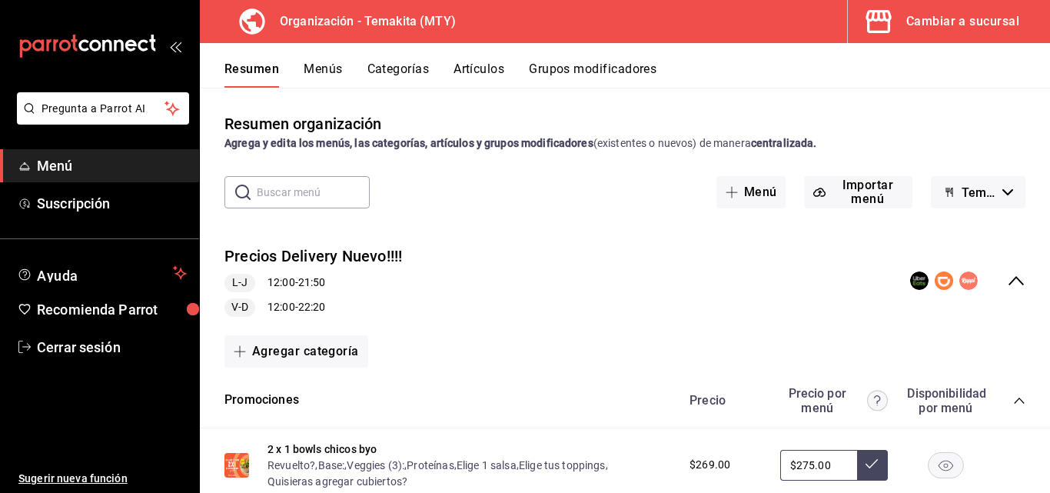
click at [469, 63] on button "Artículos" at bounding box center [479, 74] width 51 height 26
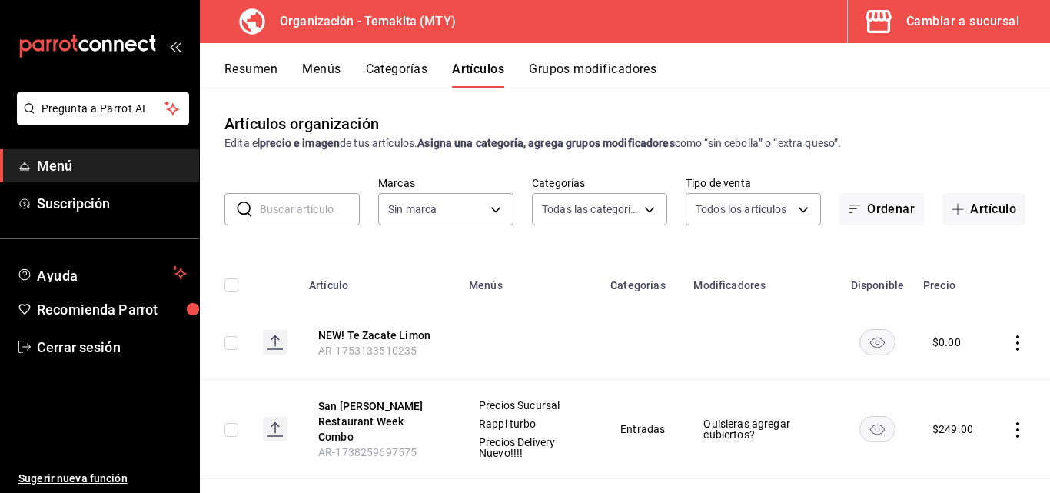
type input "271d921e-de6c-499a-ac6a-9fb1aeac1df4,01a73f1e-221f-473e-bda3-abe8046d8665,a1d6c…"
type input "4408dc1f-cb38-4382-b246-1f85c6fef244"
click at [607, 211] on icon "button" at bounding box center [958, 209] width 12 height 12
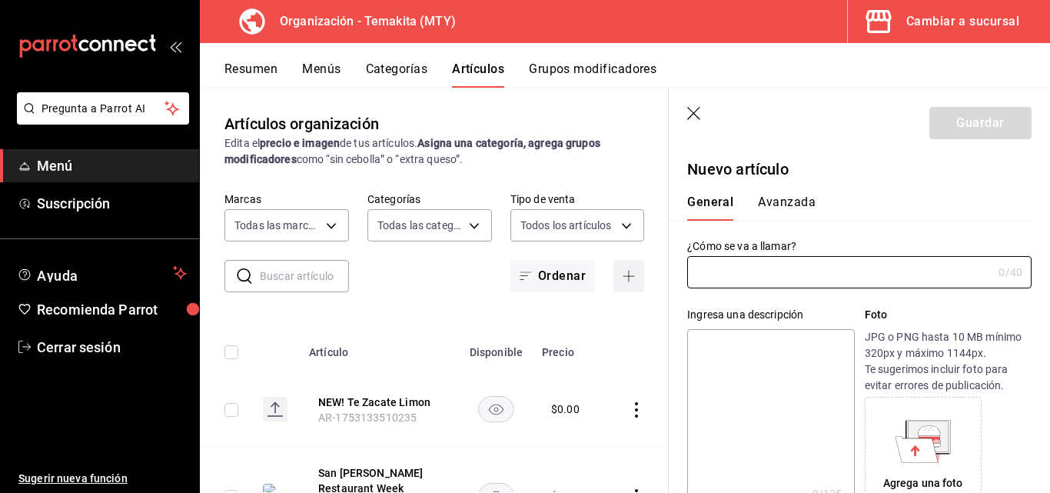
type input "AR-1755985526865"
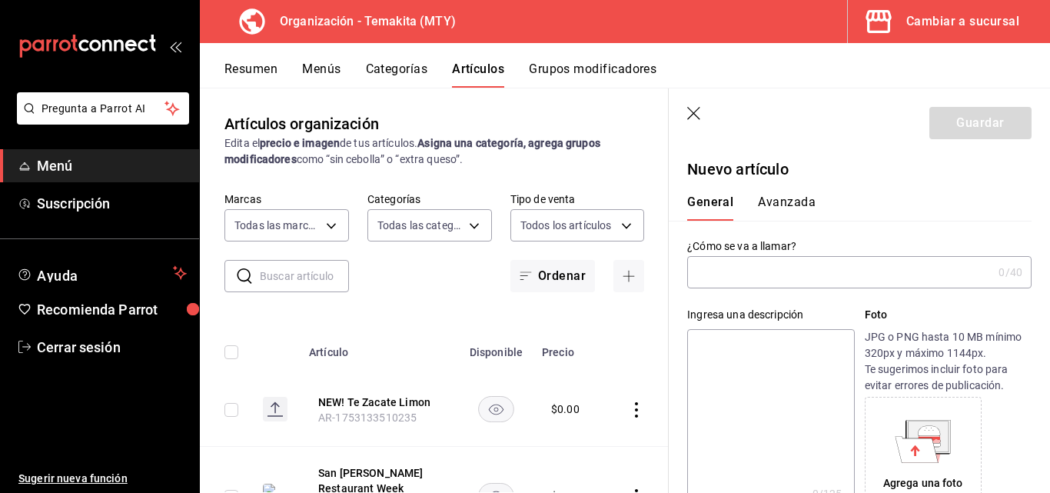
type input "s"
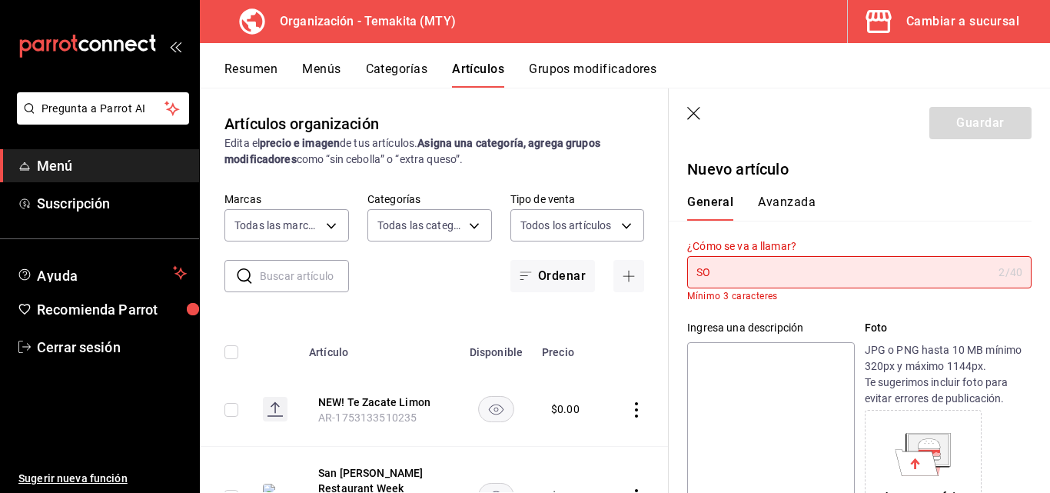
type input "S"
click at [607, 117] on icon "button" at bounding box center [694, 114] width 15 height 15
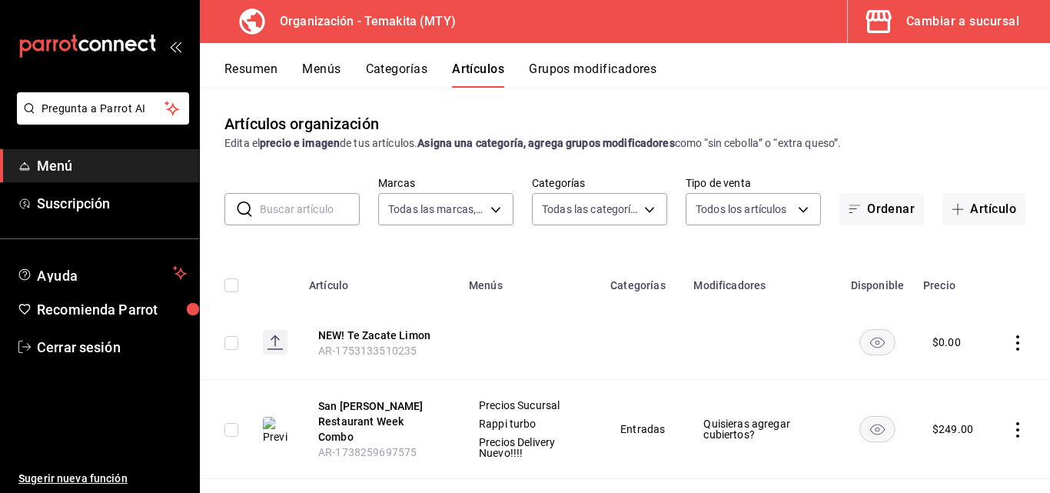
click at [257, 66] on button "Resumen" at bounding box center [250, 74] width 53 height 26
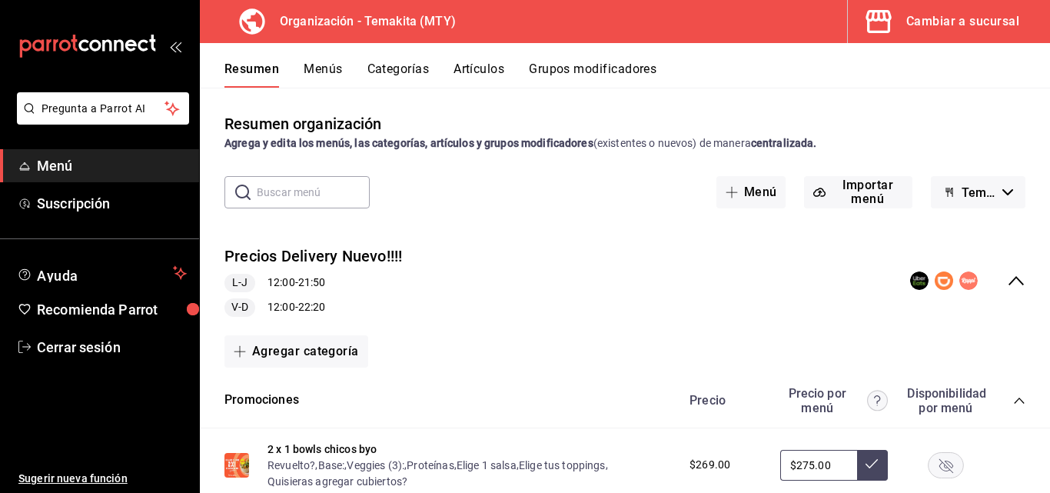
click at [325, 66] on button "Menús" at bounding box center [323, 74] width 38 height 26
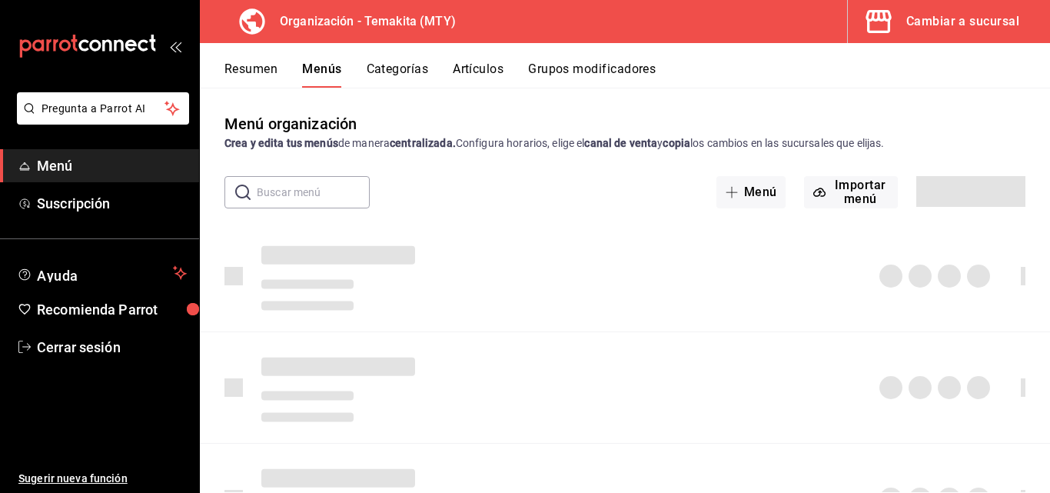
click at [391, 68] on button "Categorías" at bounding box center [398, 74] width 62 height 26
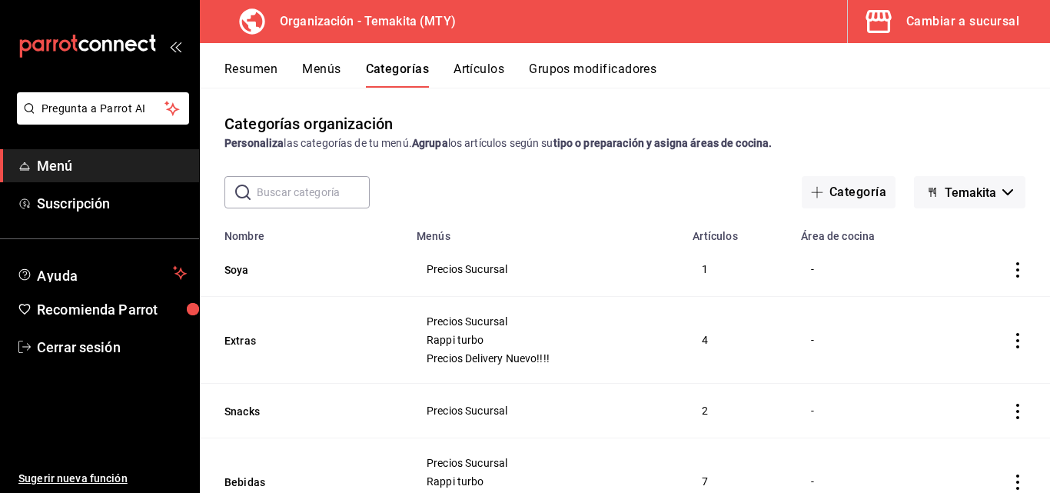
click at [260, 72] on button "Resumen" at bounding box center [250, 74] width 53 height 26
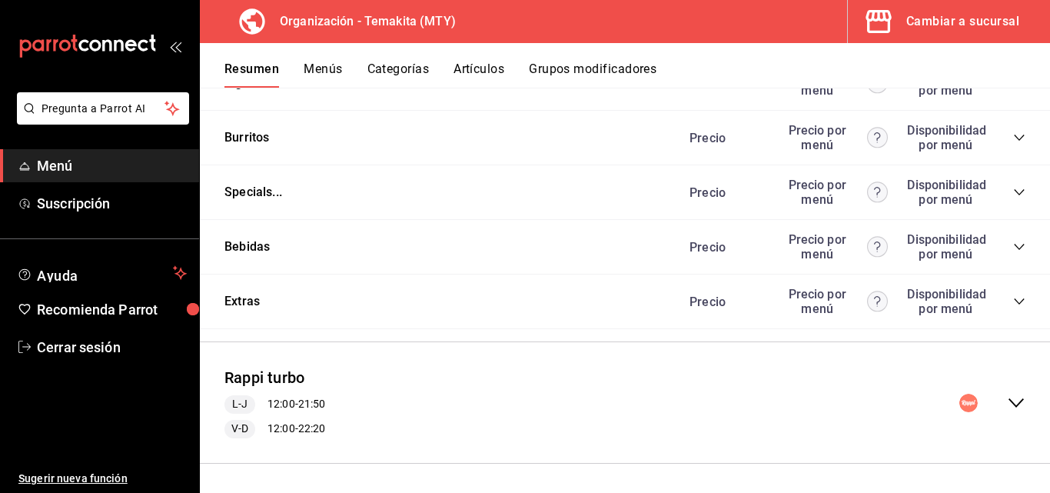
scroll to position [1719, 0]
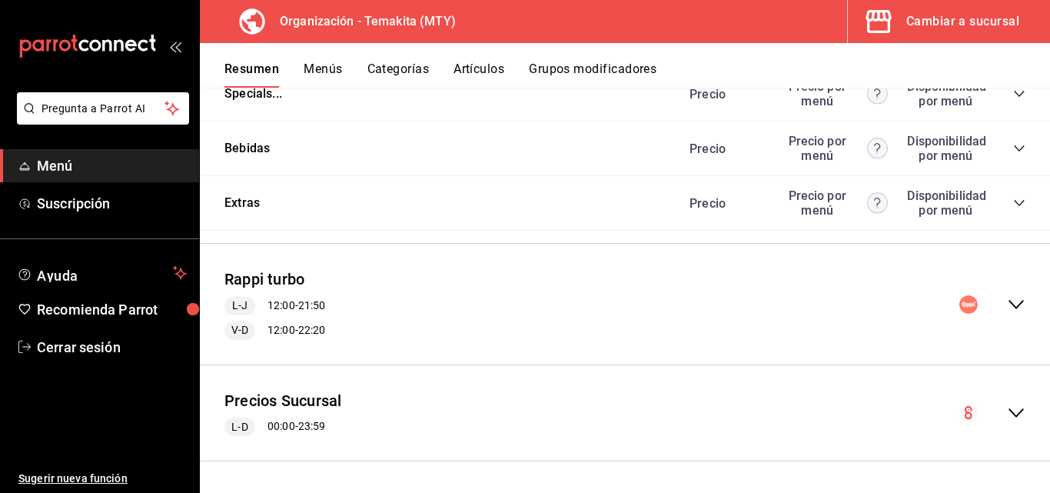
click at [607, 414] on icon "collapse-menu-row" at bounding box center [1016, 413] width 18 height 18
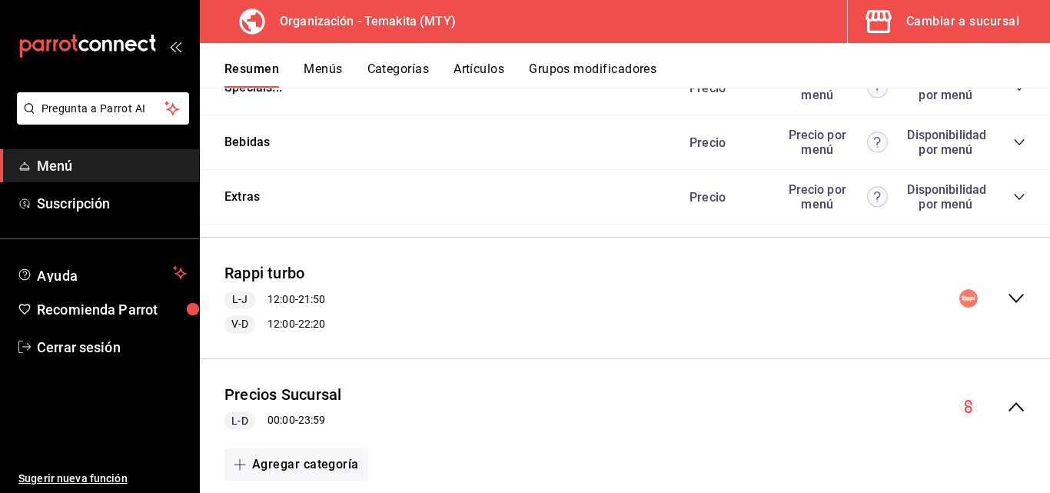
scroll to position [2103, 0]
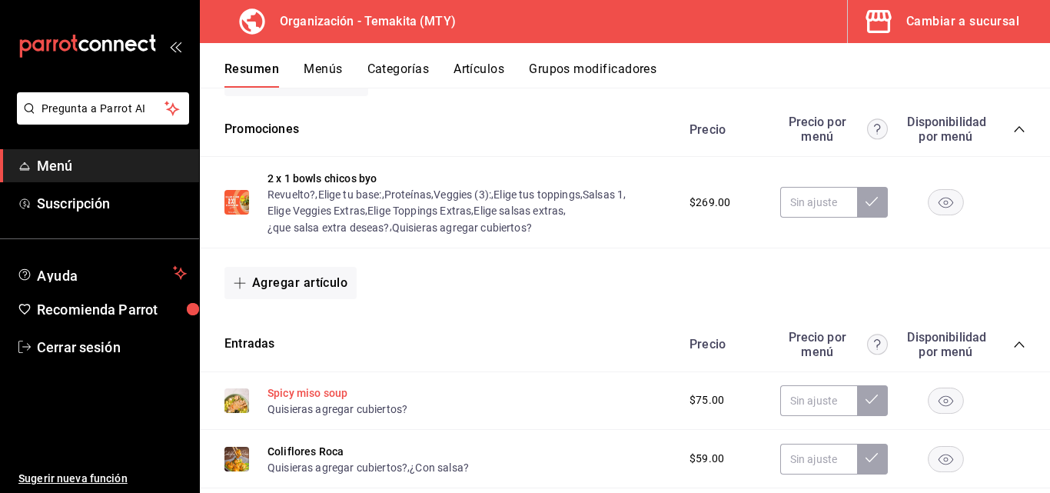
click at [283, 400] on button "Spicy miso soup" at bounding box center [308, 392] width 80 height 15
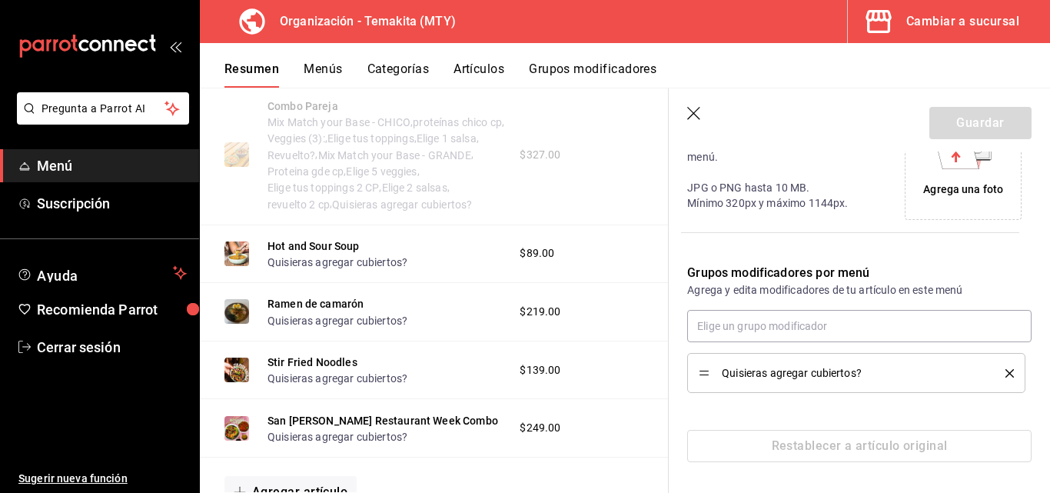
scroll to position [901, 0]
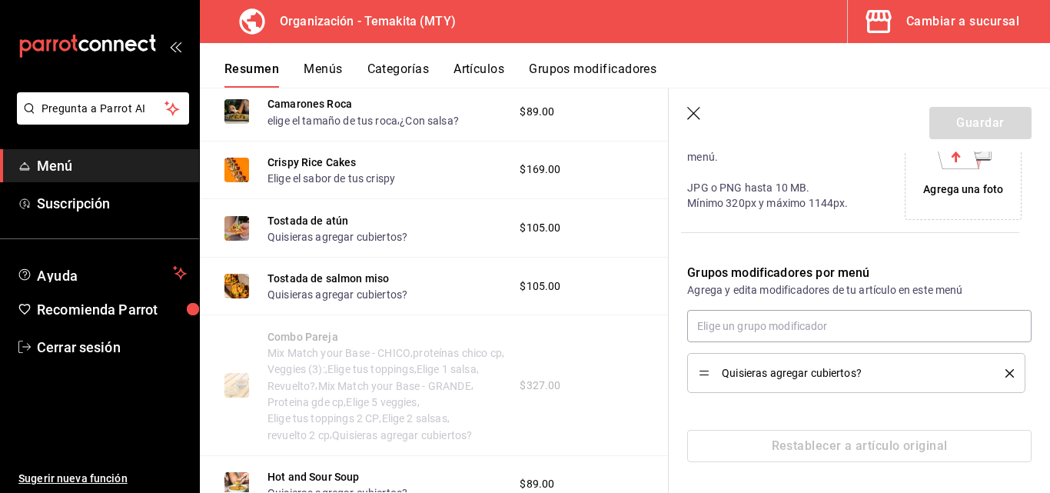
click at [465, 68] on button "Artículos" at bounding box center [479, 74] width 51 height 26
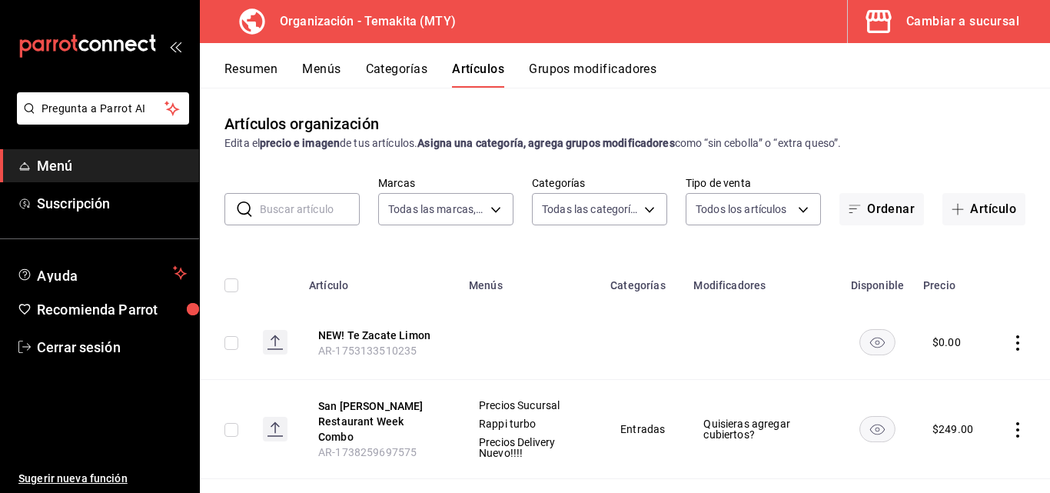
type input "4408dc1f-cb38-4382-b246-1f85c6fef244"
type input "271d921e-de6c-499a-ac6a-9fb1aeac1df4,01a73f1e-221f-473e-bda3-abe8046d8665,a1d6c…"
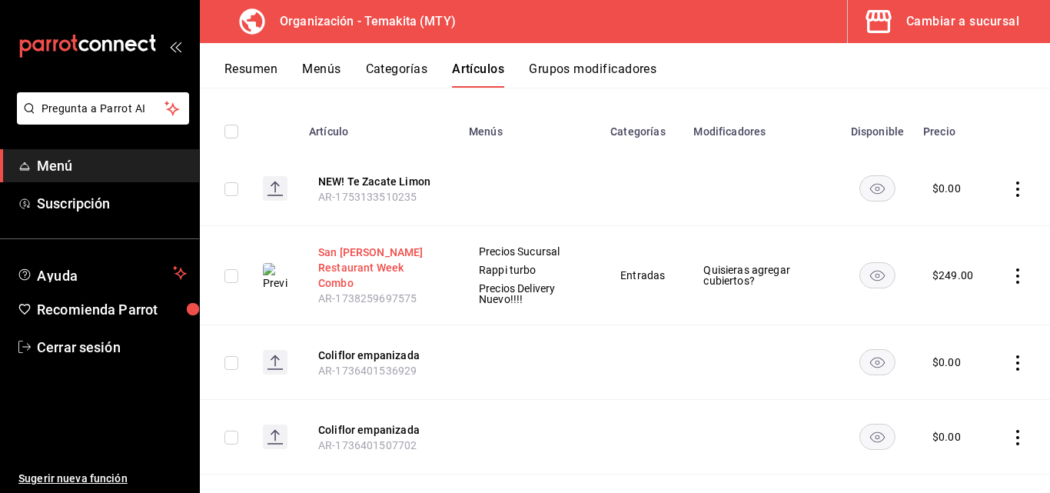
click at [365, 269] on button "San [PERSON_NAME] Restaurant Week Combo" at bounding box center [379, 267] width 123 height 46
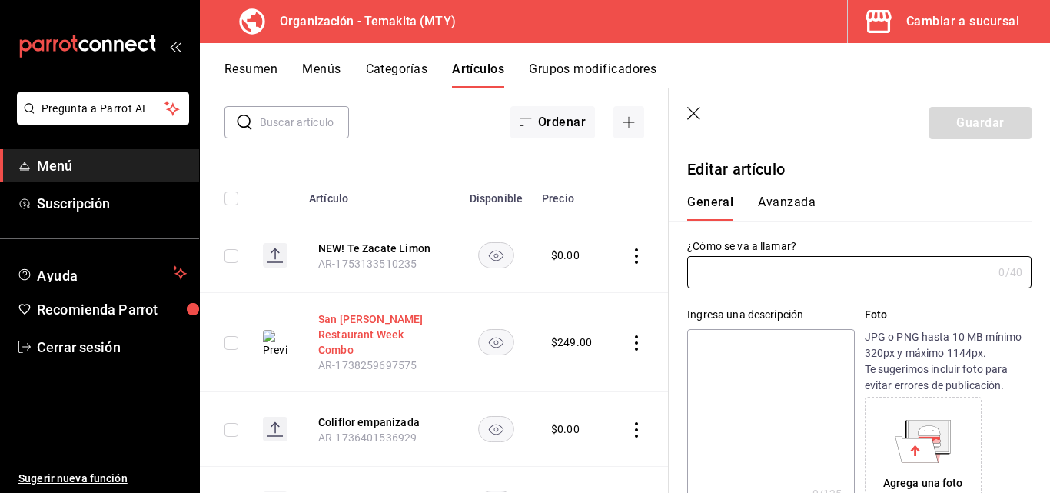
type input "San [PERSON_NAME] Restaurant Week Combo"
type textarea "Hot and sour soup and honey sriracha salmon bowl , SALMON MARINADO ,aguacate,pe…"
type textarea "x"
type input "AR-1738259697575"
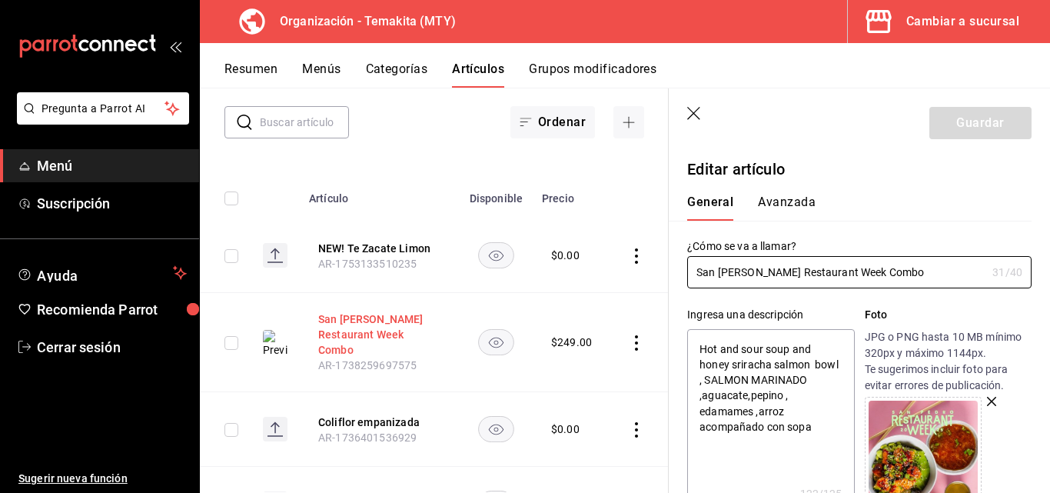
type textarea "x"
type input "$249.00"
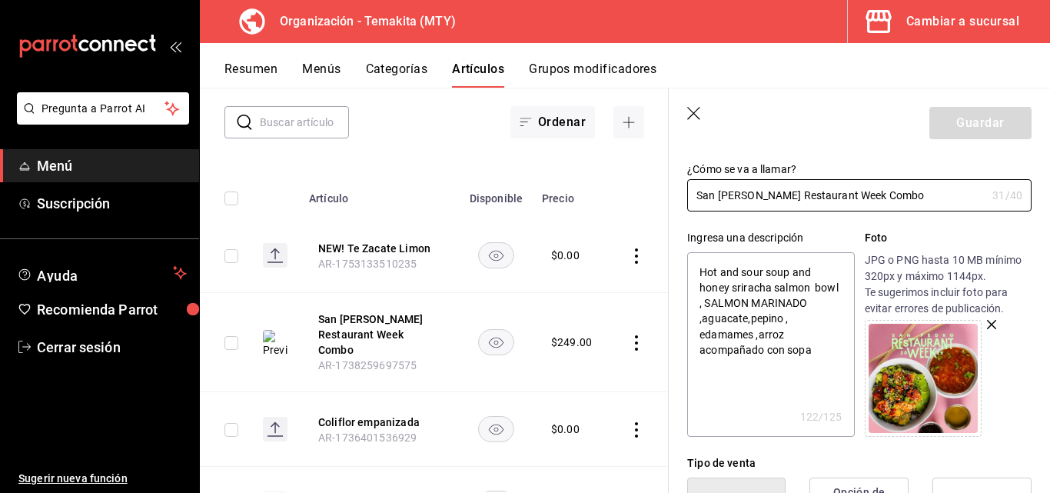
scroll to position [77, 0]
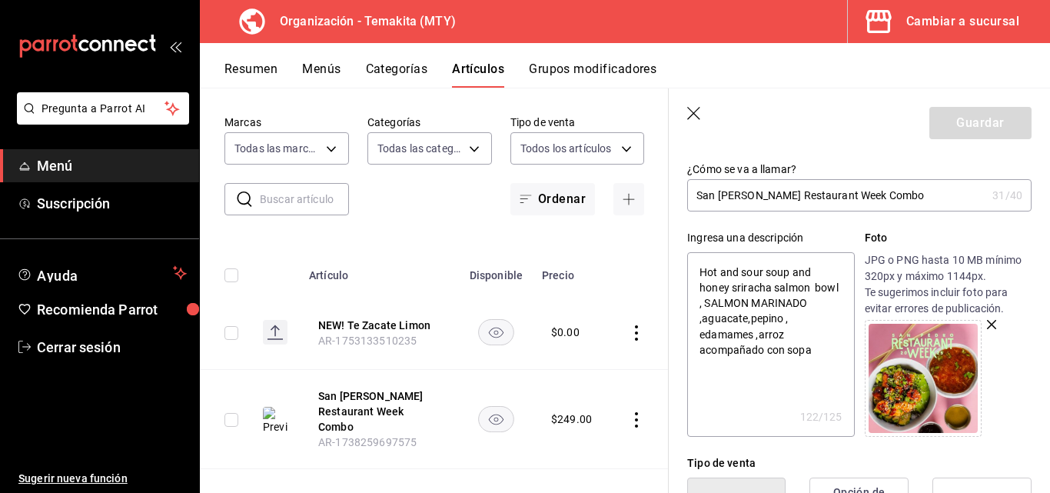
click at [473, 80] on button "Artículos" at bounding box center [478, 74] width 52 height 26
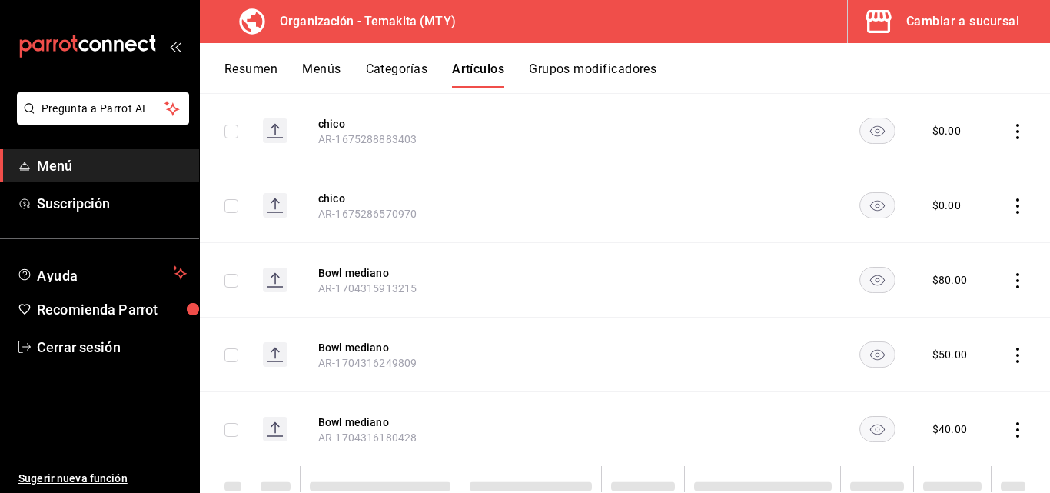
scroll to position [1486, 0]
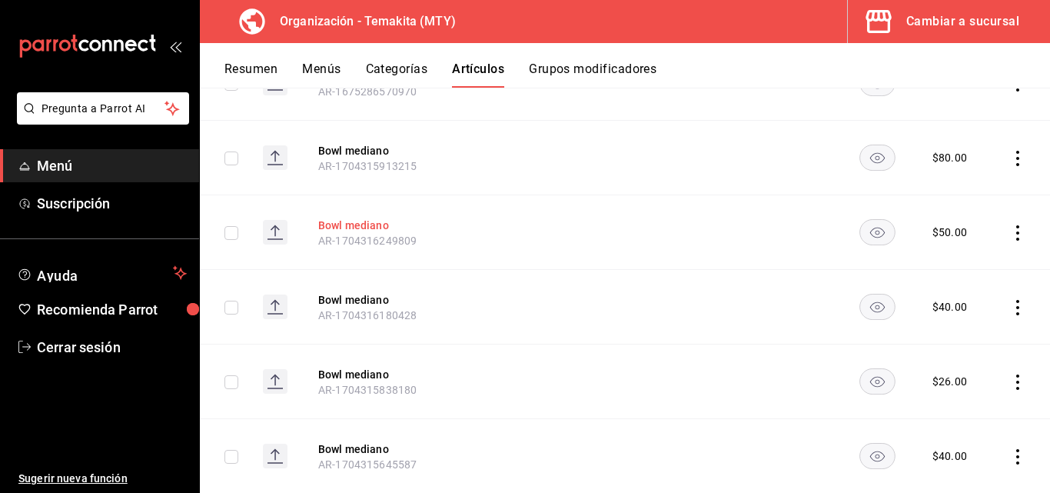
click at [356, 218] on button "Bowl mediano" at bounding box center [379, 225] width 123 height 15
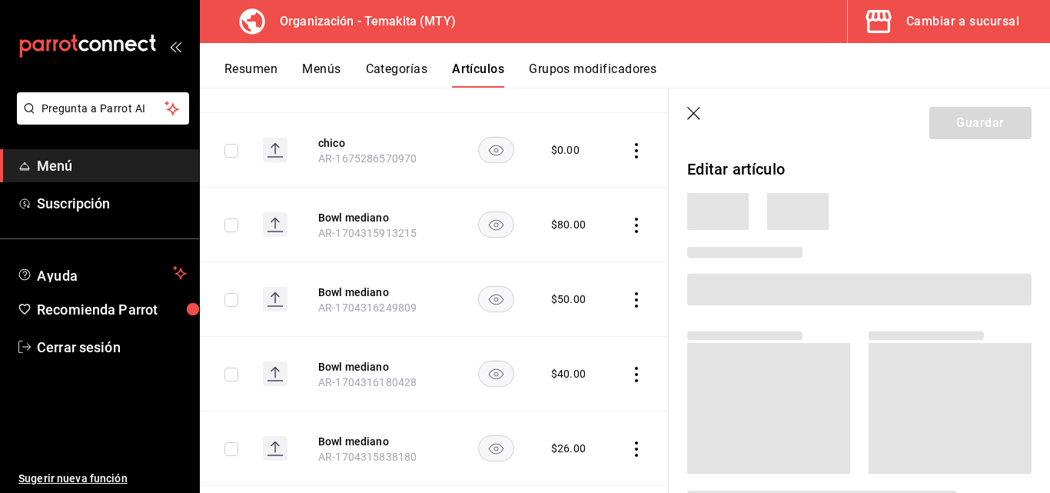
scroll to position [1472, 0]
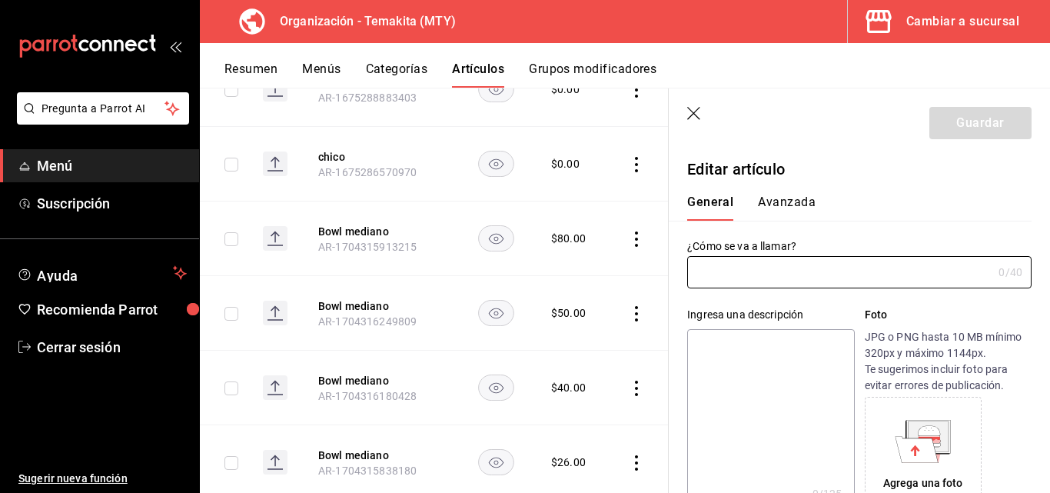
type input "Bowl mediano"
type input "AR-1704316249809"
type input "$50.00"
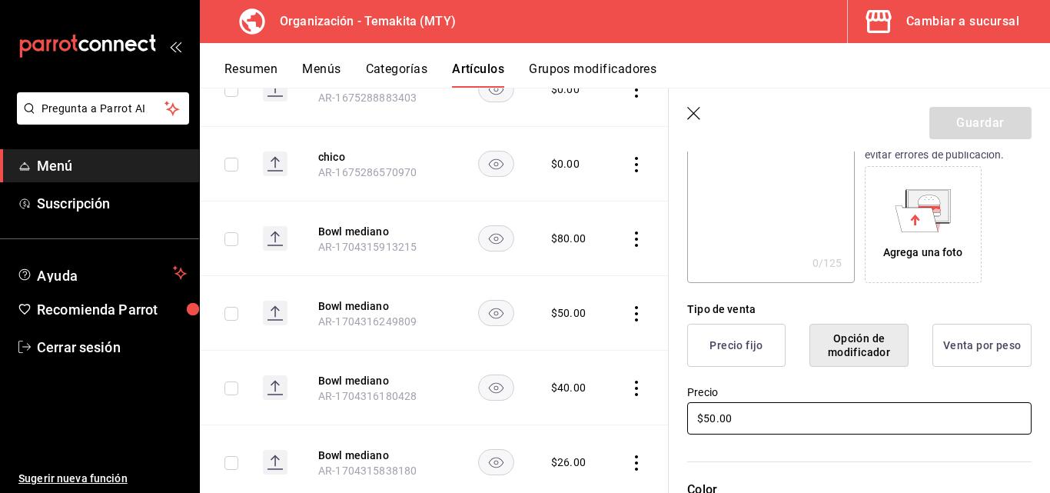
scroll to position [384, 0]
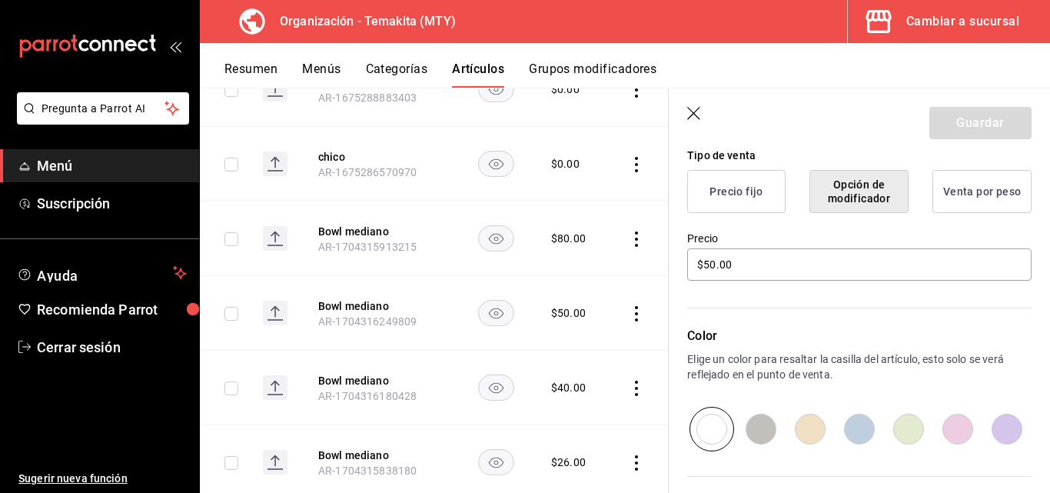
click at [607, 116] on icon "button" at bounding box center [694, 114] width 15 height 15
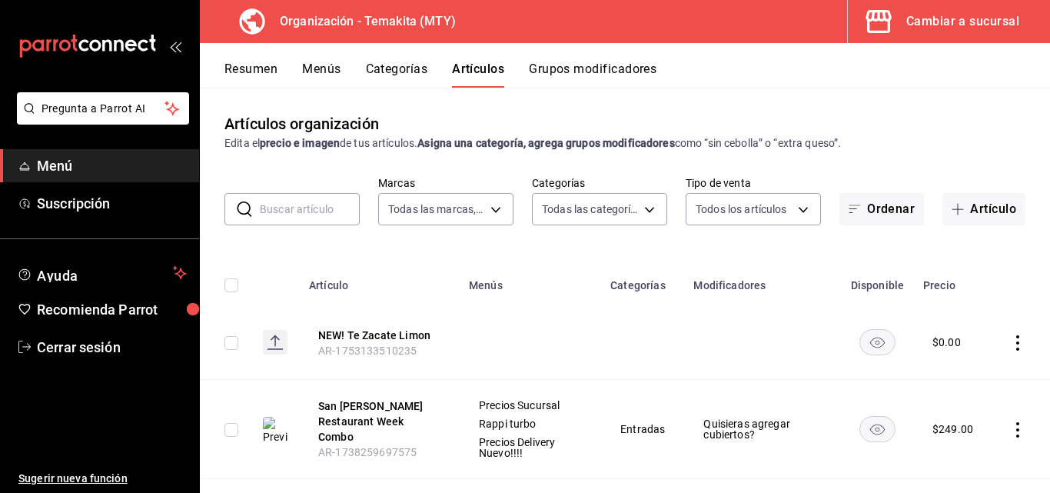
click at [259, 67] on button "Resumen" at bounding box center [250, 74] width 53 height 26
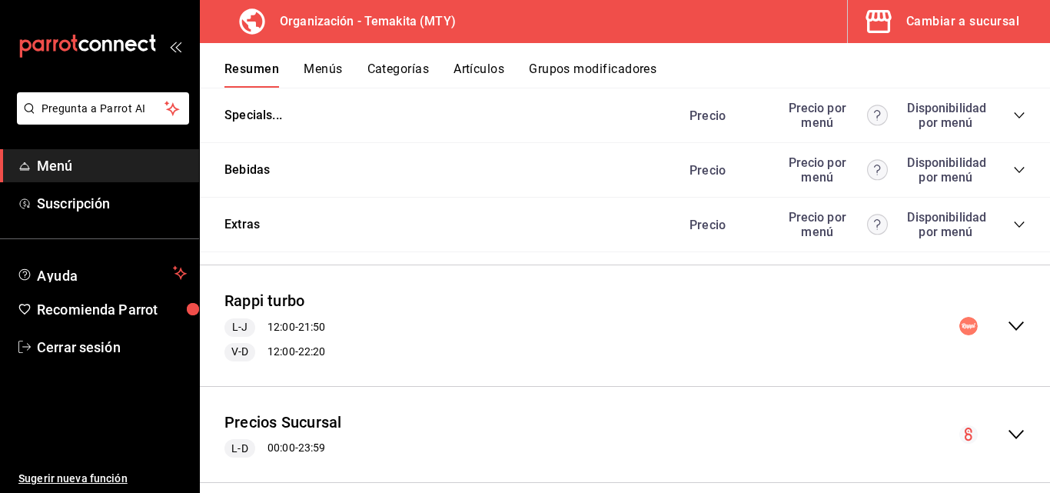
scroll to position [1719, 0]
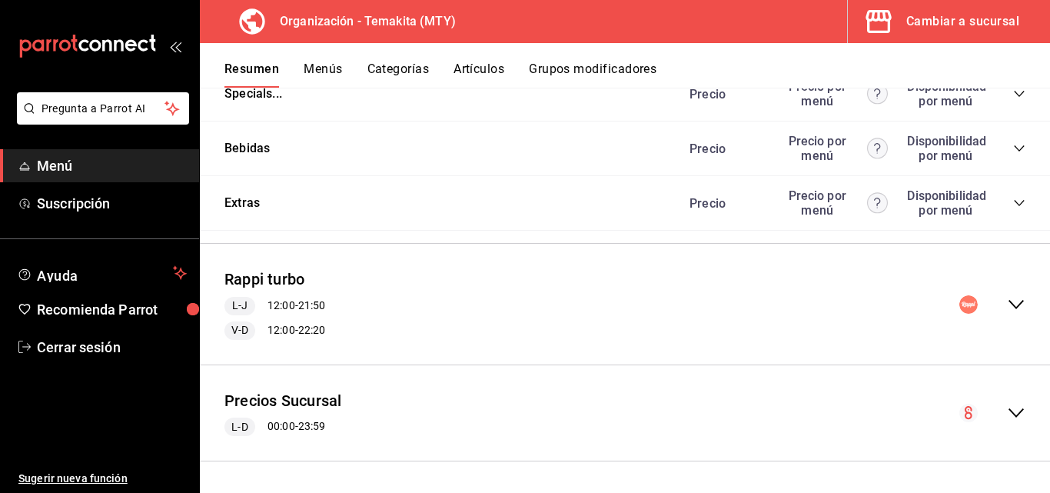
click at [607, 408] on icon "collapse-menu-row" at bounding box center [1016, 413] width 18 height 18
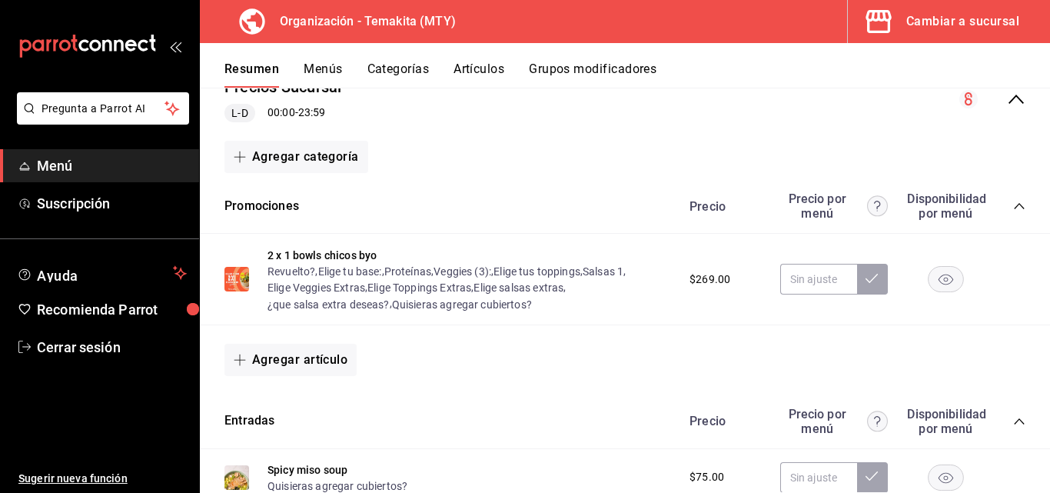
scroll to position [2103, 0]
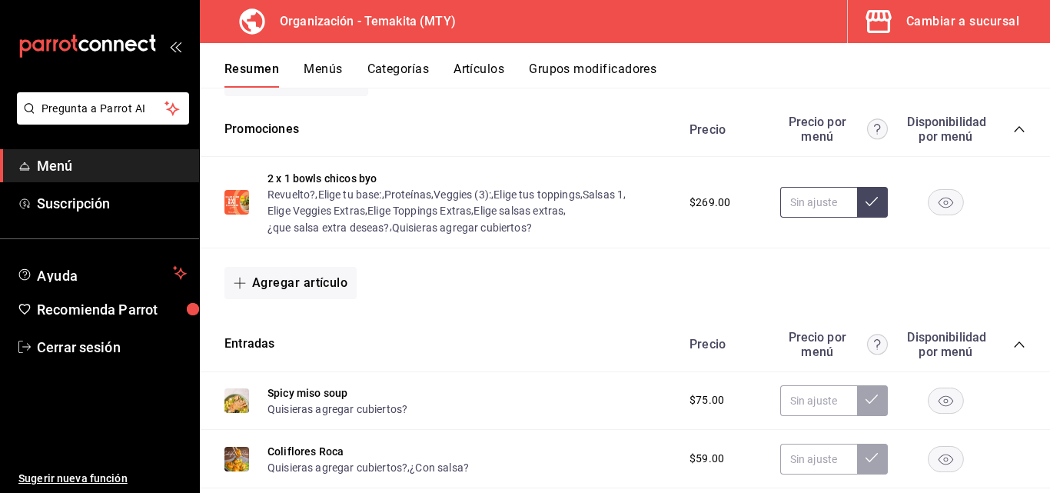
click at [607, 217] on input "text" at bounding box center [818, 202] width 77 height 31
type input "$2.00"
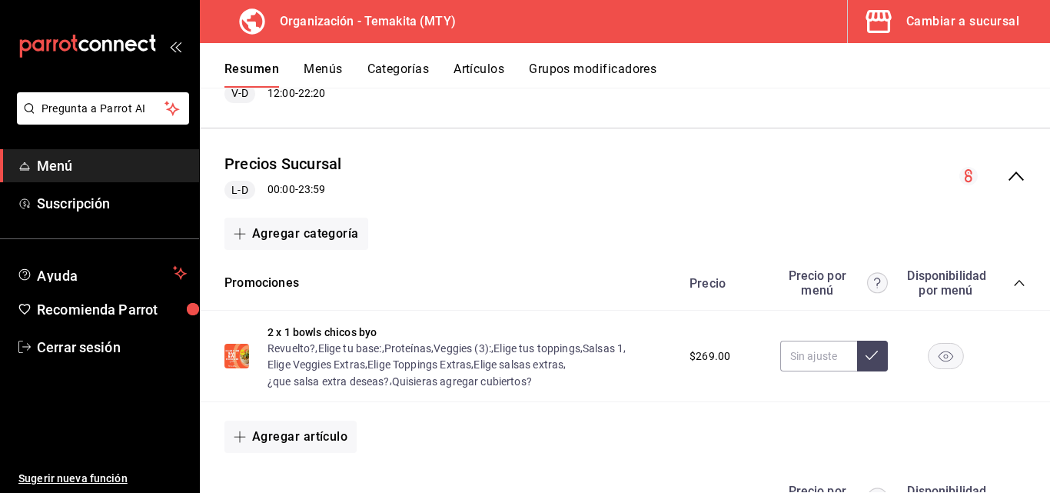
click at [481, 75] on button "Artículos" at bounding box center [479, 74] width 51 height 26
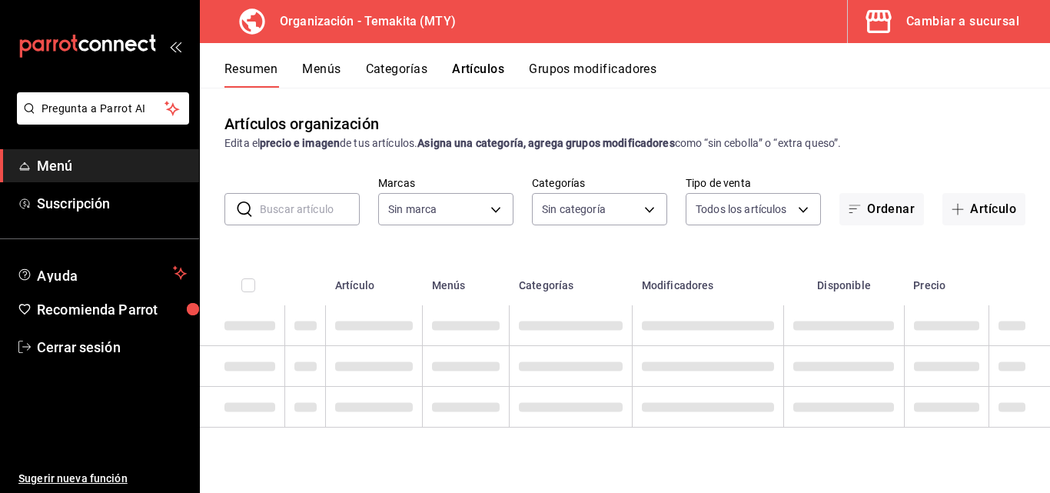
click at [313, 218] on input "text" at bounding box center [310, 209] width 100 height 31
click at [314, 205] on input "text" at bounding box center [310, 209] width 100 height 31
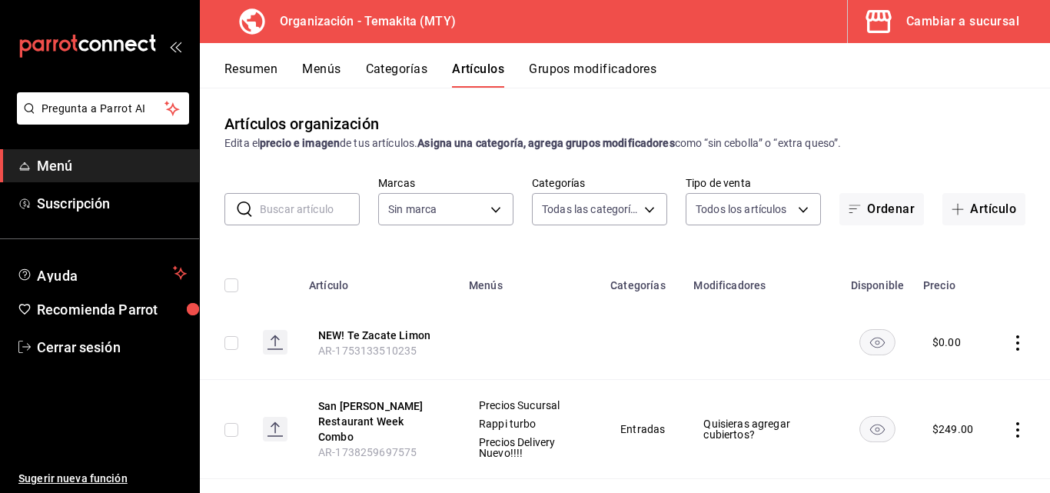
type input "271d921e-de6c-499a-ac6a-9fb1aeac1df4,01a73f1e-221f-473e-bda3-abe8046d8665,a1d6c…"
type input "4408dc1f-cb38-4382-b246-1f85c6fef244"
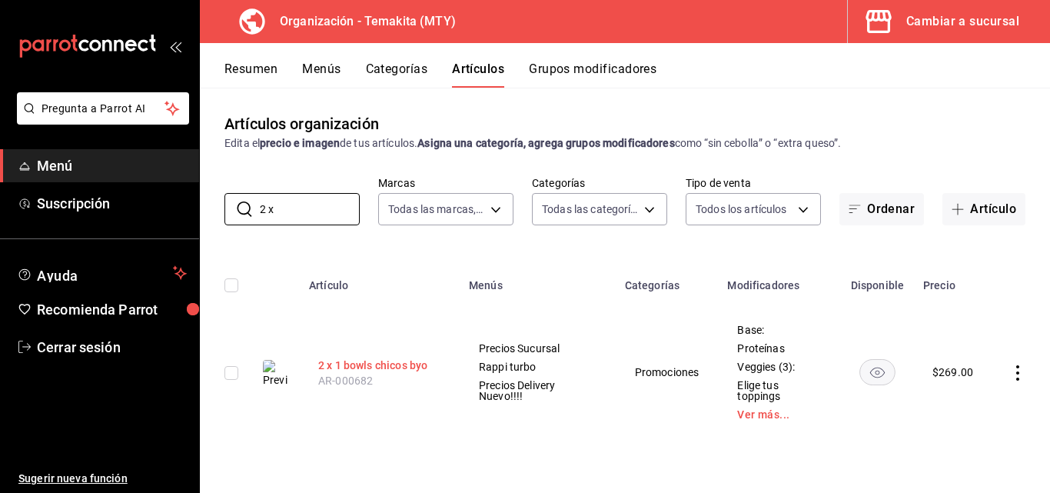
type input "2 x"
click at [384, 366] on button "2 x 1 bowls chicos byo" at bounding box center [379, 364] width 123 height 15
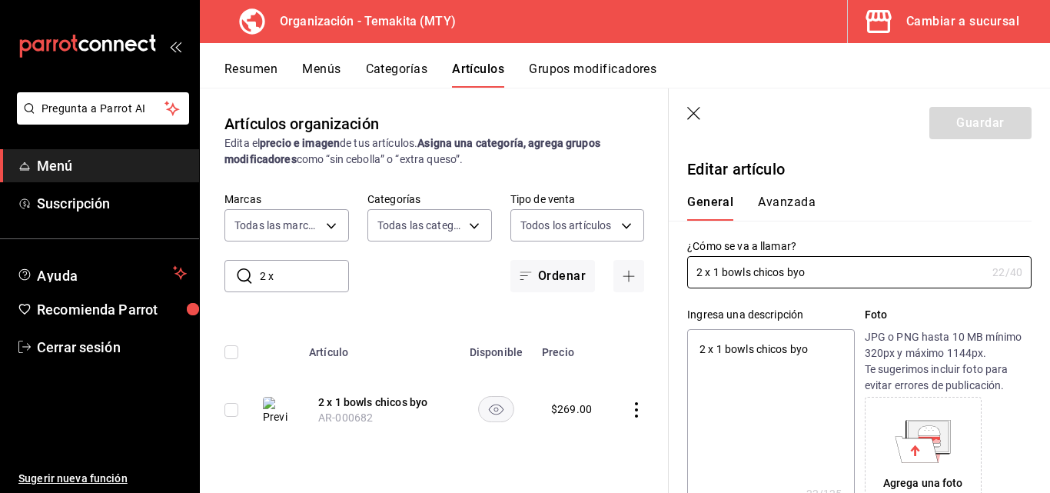
type textarea "x"
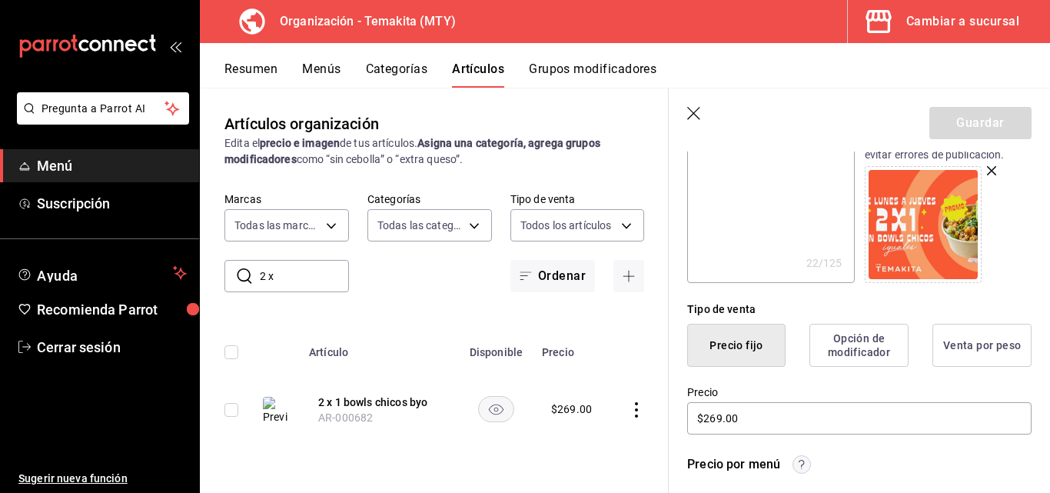
scroll to position [384, 0]
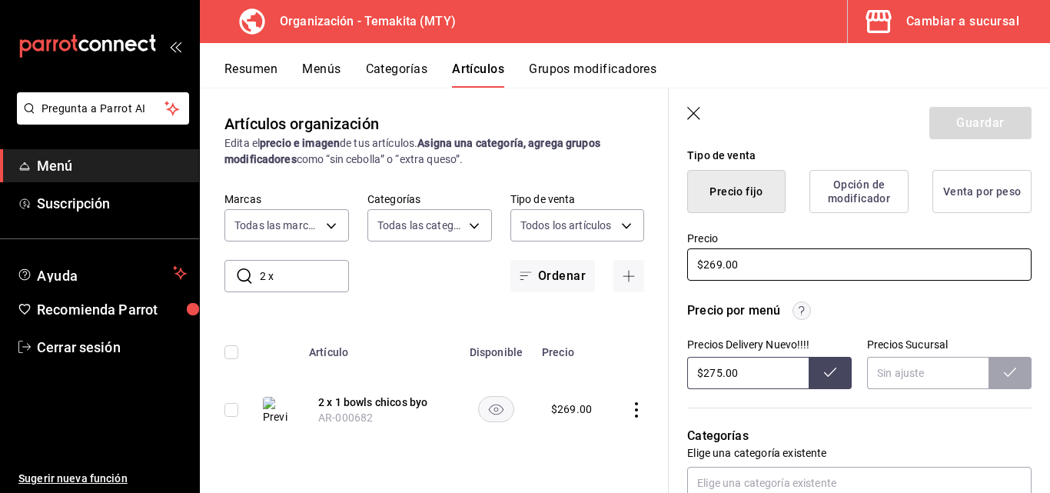
click at [607, 266] on input "$269.00" at bounding box center [859, 264] width 344 height 32
type input "$29.00"
type textarea "x"
type input "$289.00"
type textarea "x"
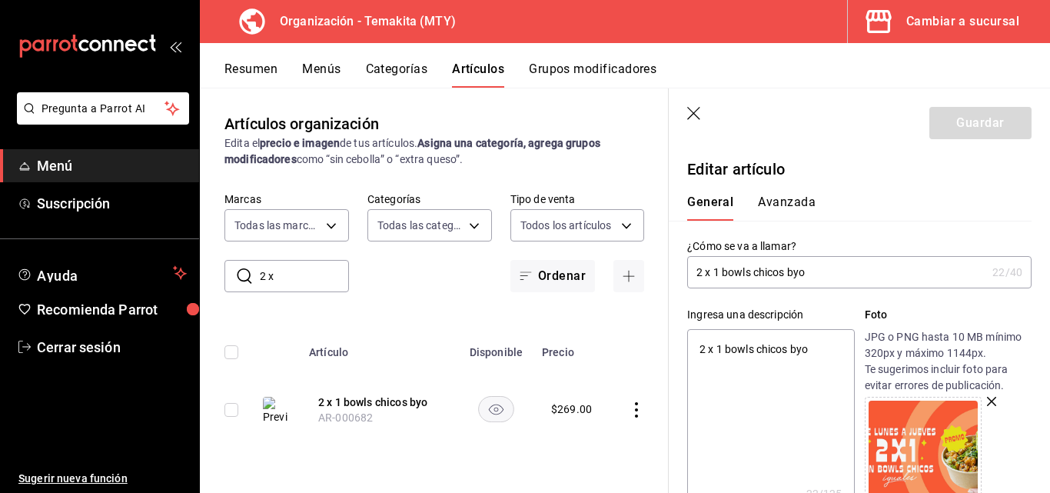
scroll to position [77, 0]
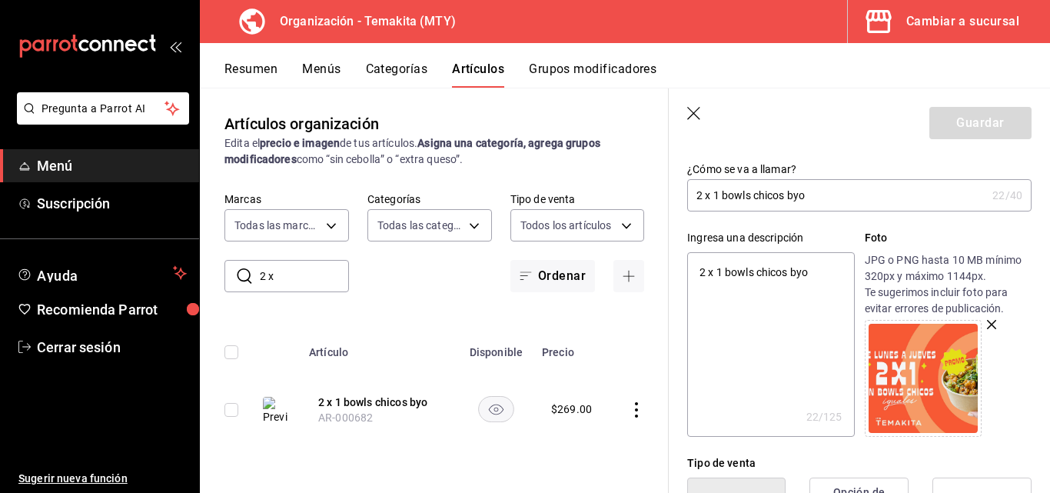
type input "$289.00"
click at [607, 278] on textarea "2 x 1 bowls chicos byo" at bounding box center [770, 344] width 167 height 184
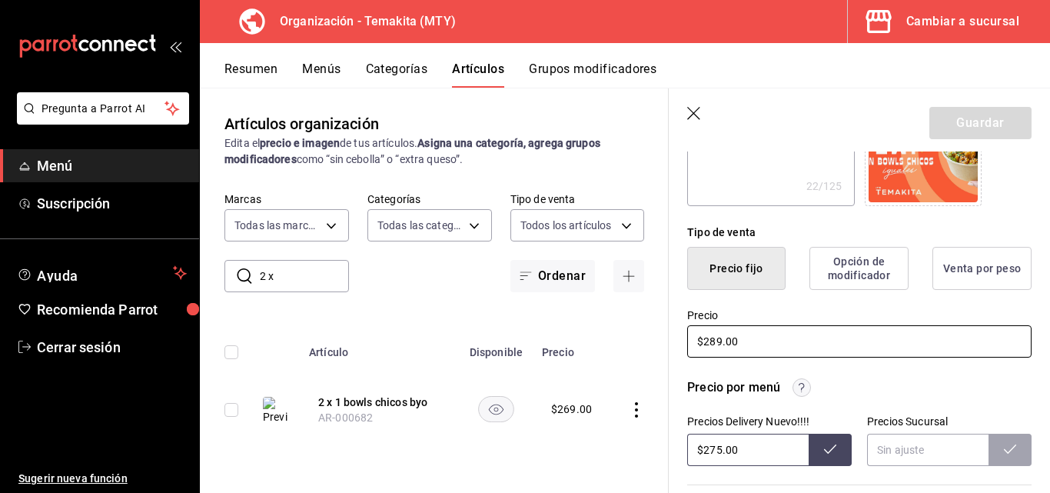
click at [607, 347] on input "$289.00" at bounding box center [859, 341] width 344 height 32
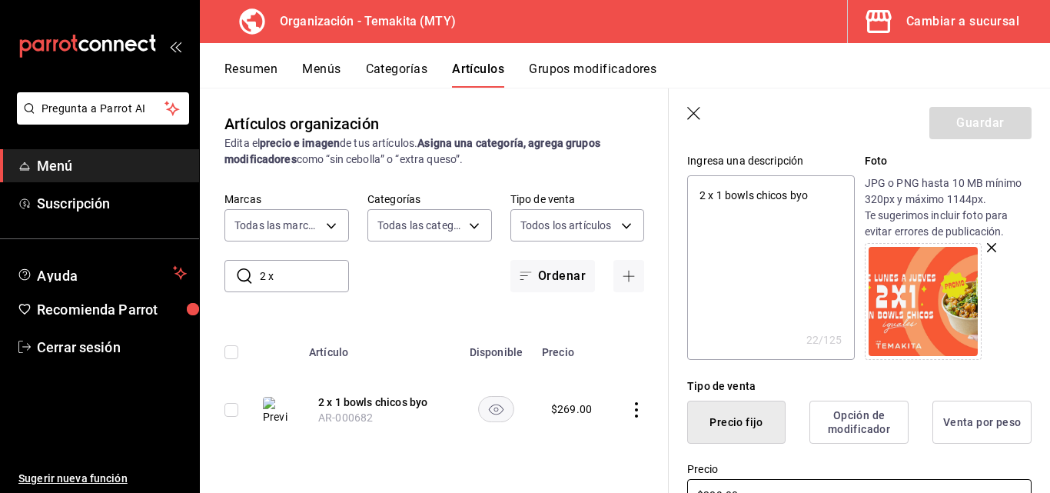
scroll to position [0, 0]
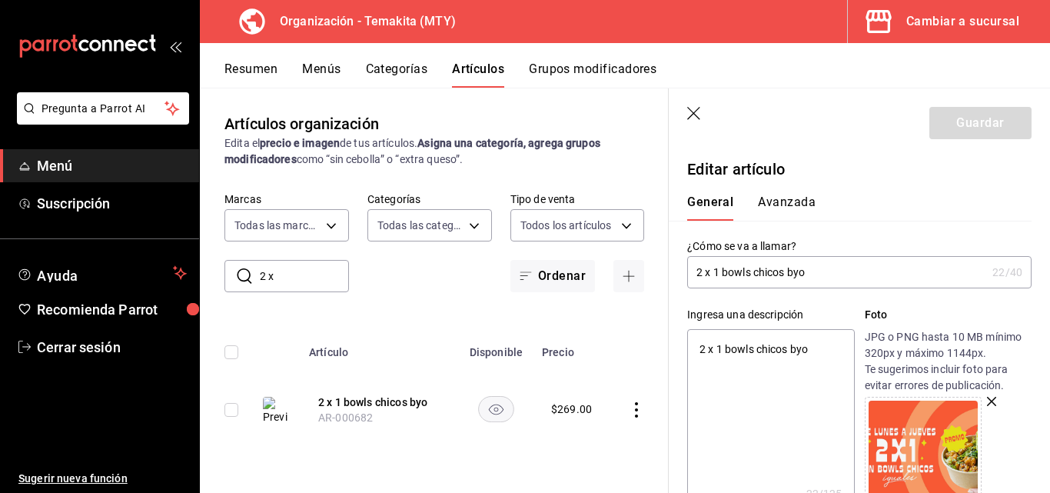
type textarea "x"
click at [607, 347] on textarea "2 x 1 bowls chicos byo" at bounding box center [770, 421] width 167 height 184
type textarea "2 x 1 bowls chicos byo."
type textarea "x"
type textarea "2 x 1 bowls chicos byo"
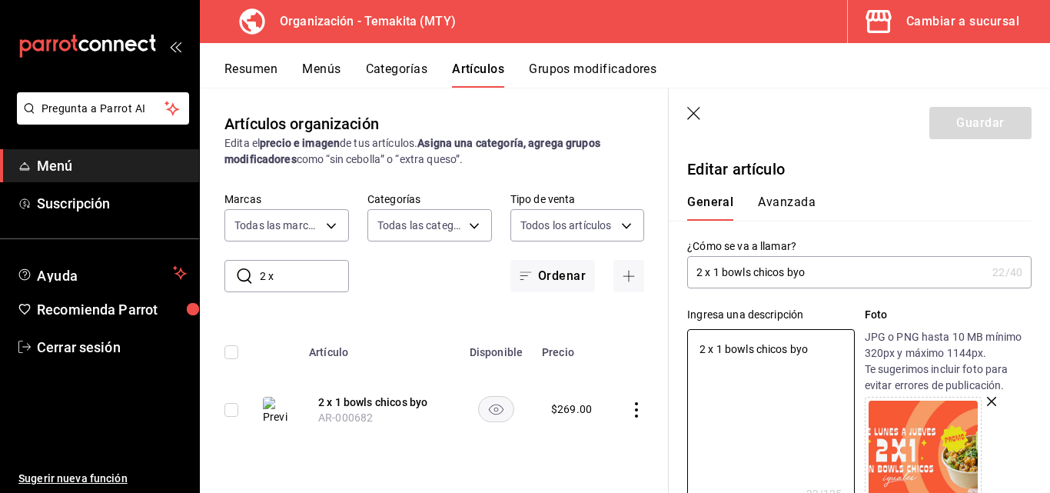
click at [607, 195] on button "Avanzada" at bounding box center [787, 207] width 58 height 26
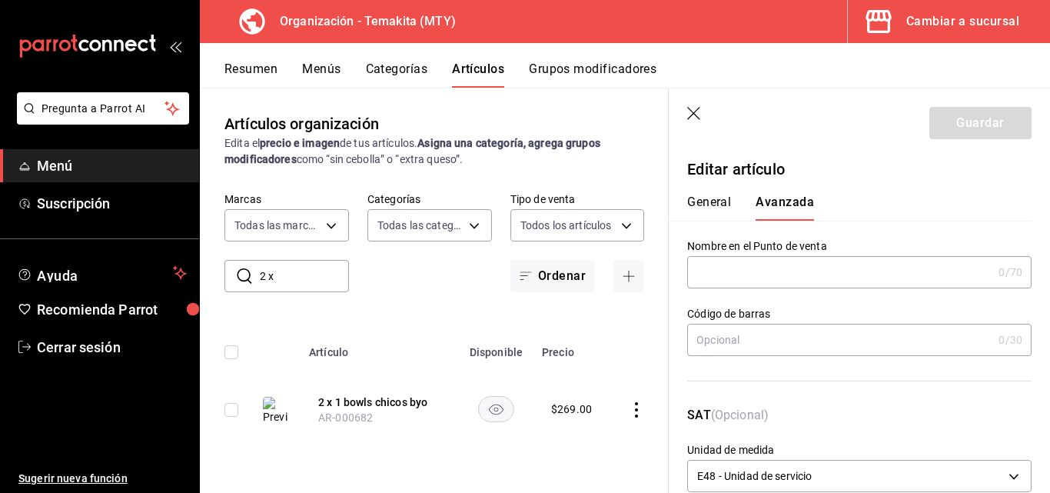
click at [607, 197] on button "General" at bounding box center [709, 207] width 44 height 26
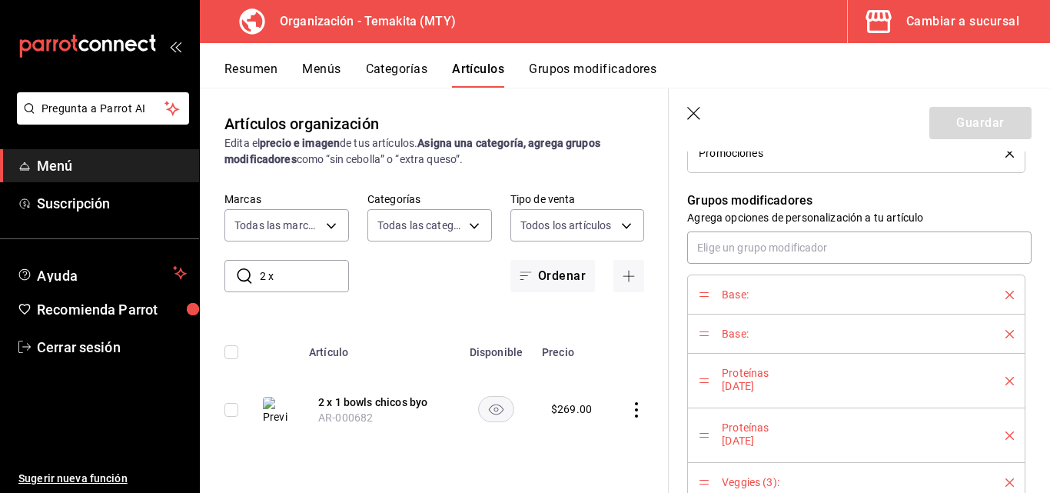
scroll to position [377, 0]
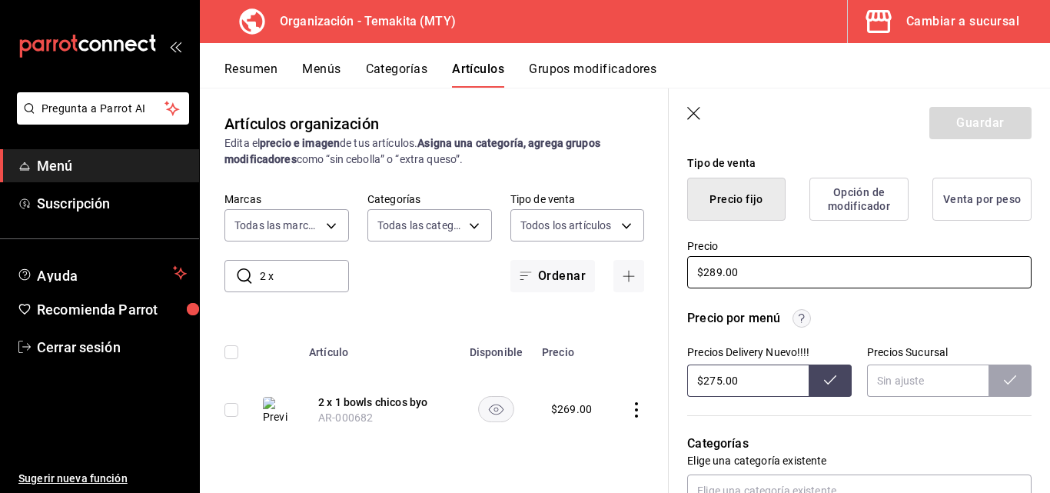
click at [607, 281] on input "$289.00" at bounding box center [859, 272] width 344 height 32
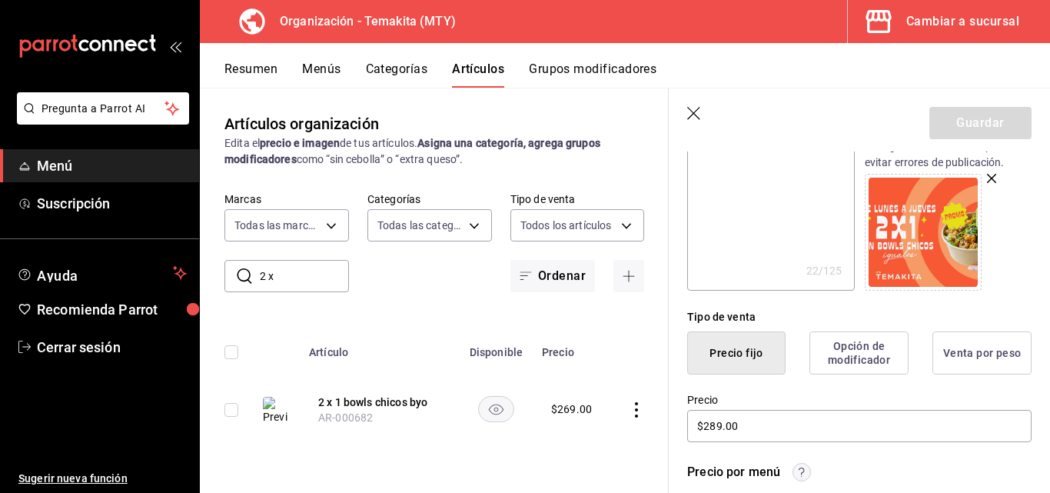
click at [607, 363] on button "Opción de modificador" at bounding box center [858, 352] width 99 height 43
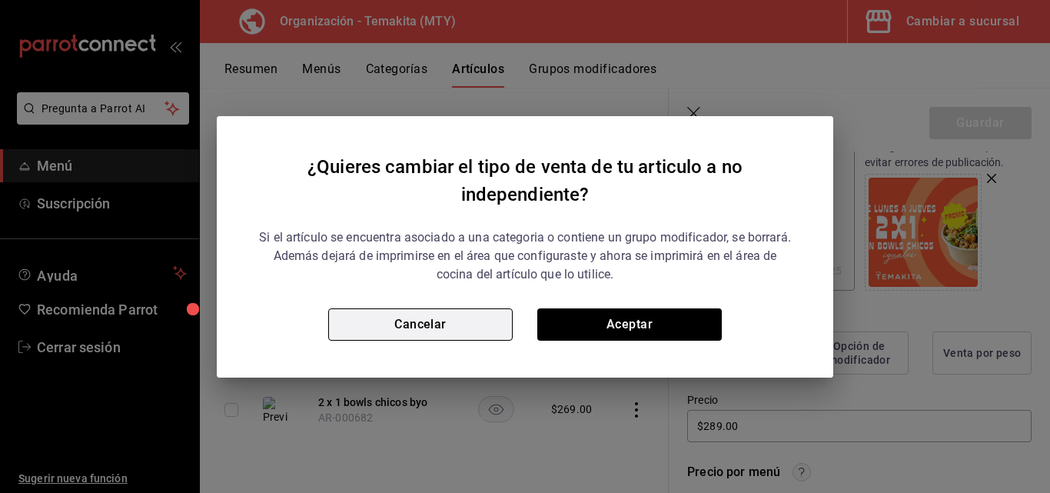
click at [433, 320] on button "Cancelar" at bounding box center [420, 324] width 184 height 32
type textarea "x"
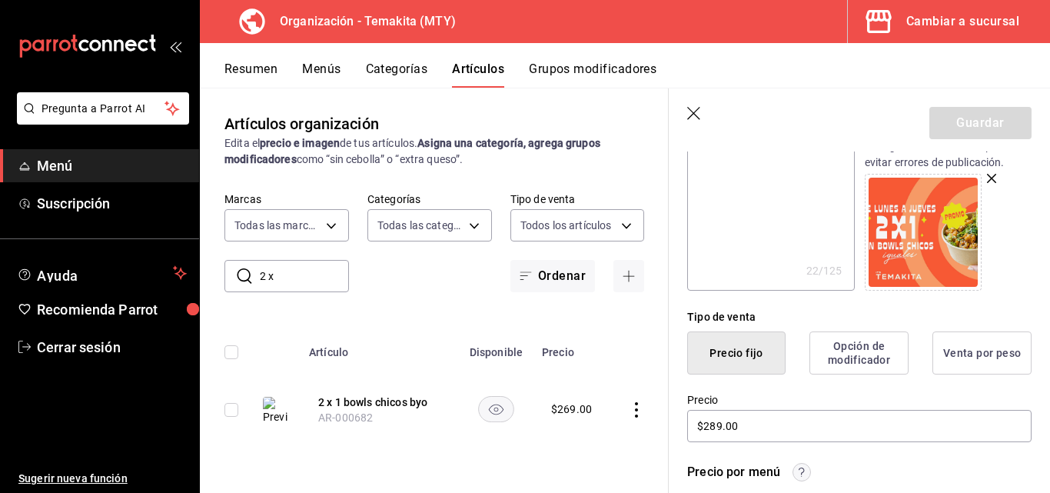
scroll to position [0, 0]
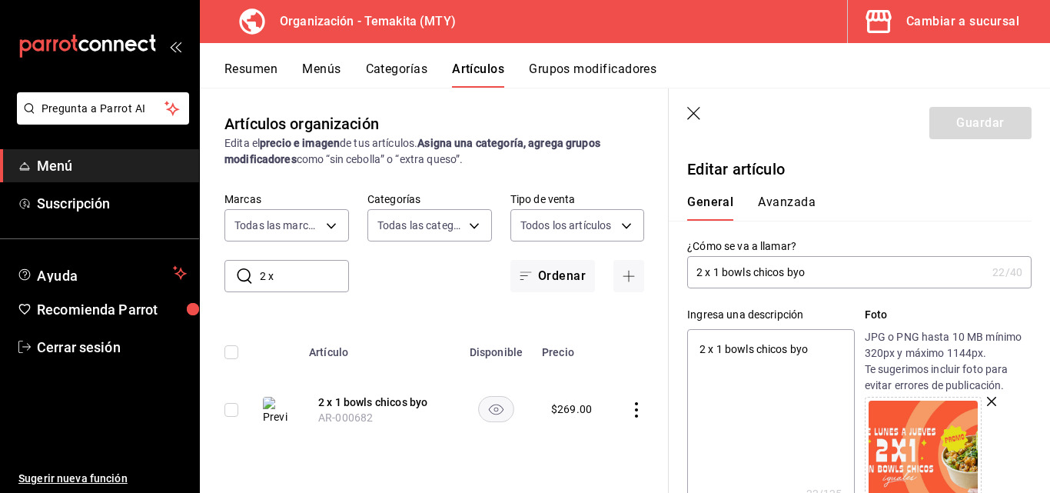
click at [607, 254] on div "¿Cómo se va a llamar? 2 x 1 bowls chicos byo 22 /40 ¿Cómo se va a llamar?" at bounding box center [859, 263] width 344 height 49
click at [607, 263] on input "2 x 1 bowls chicos byo" at bounding box center [836, 272] width 299 height 31
type input "2 x 1 bowls chicos byo."
type textarea "x"
type input "2 x 1 bowls chicos byo"
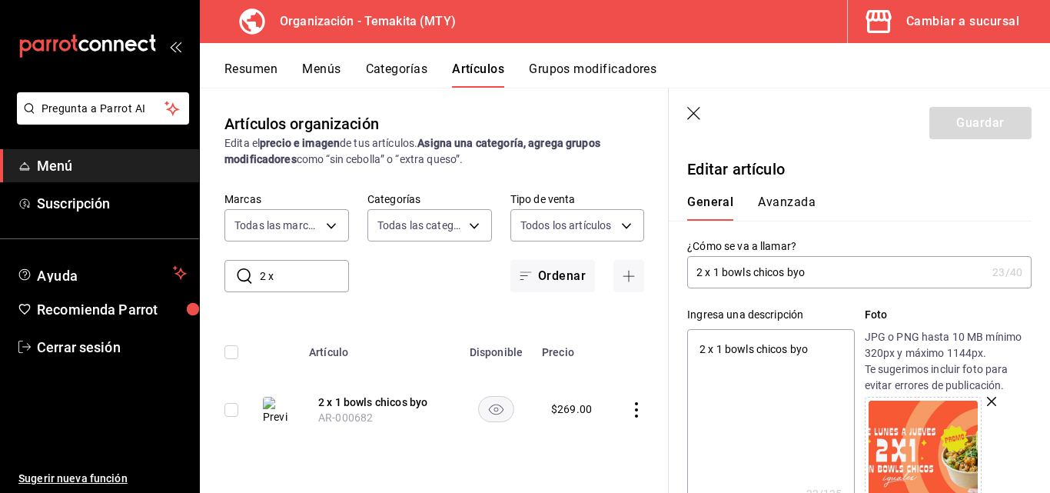
type textarea "x"
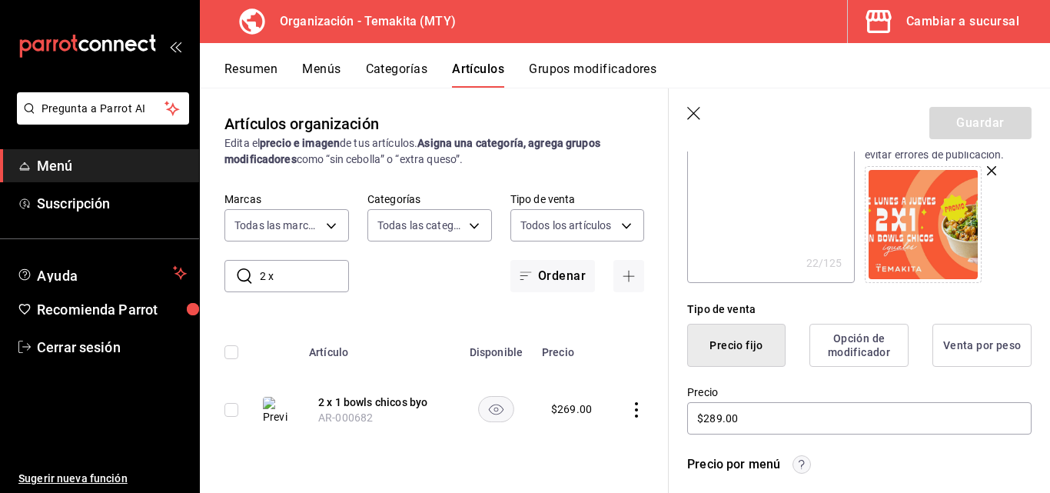
scroll to position [384, 0]
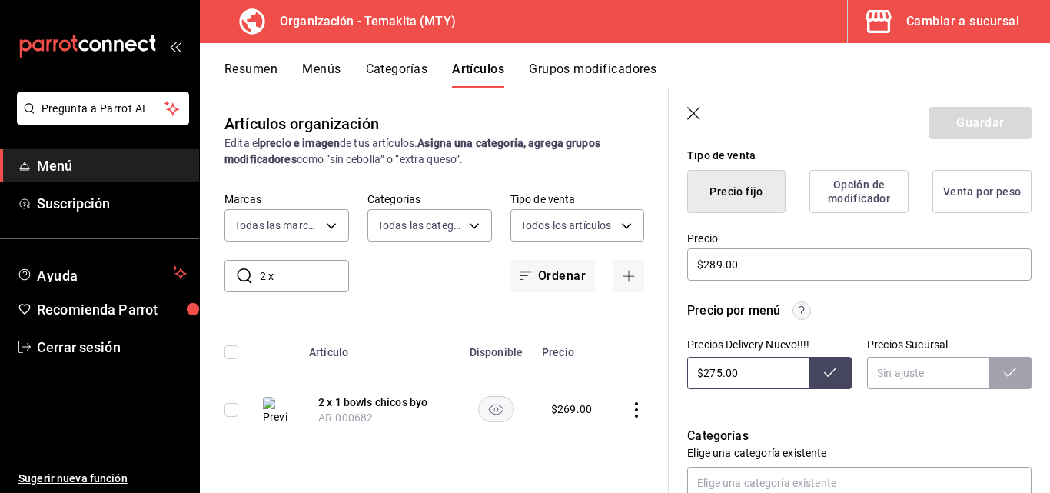
click at [607, 381] on input "$275.00" at bounding box center [747, 373] width 121 height 32
click at [607, 371] on input "$275.00" at bounding box center [747, 373] width 121 height 32
type input "$285.00"
click at [607, 115] on icon "button" at bounding box center [694, 114] width 15 height 15
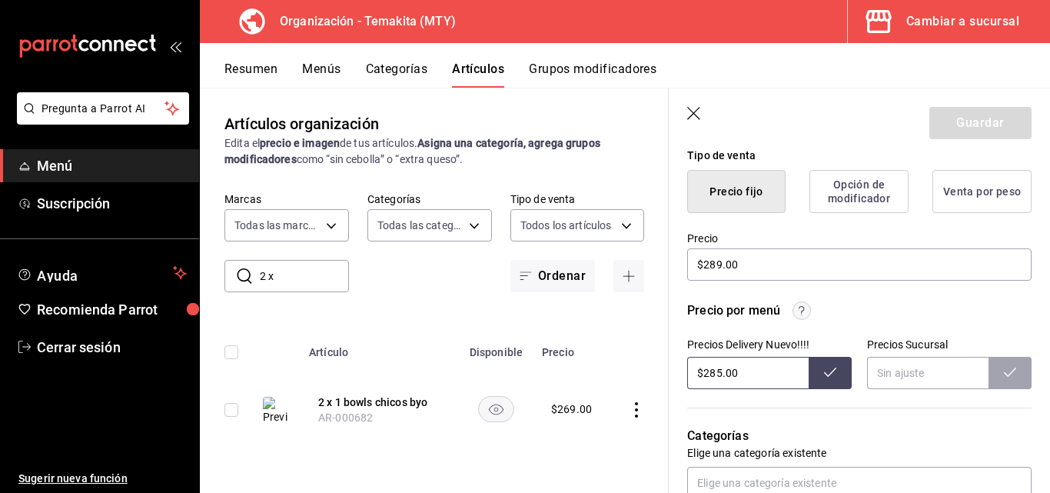
type textarea "x"
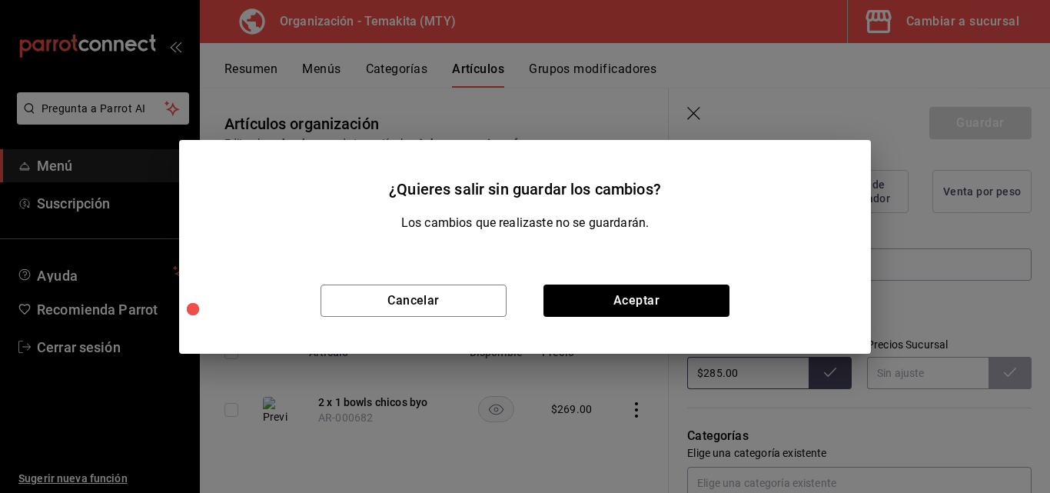
type input "$275.00"
click at [607, 307] on button "Aceptar" at bounding box center [636, 300] width 186 height 32
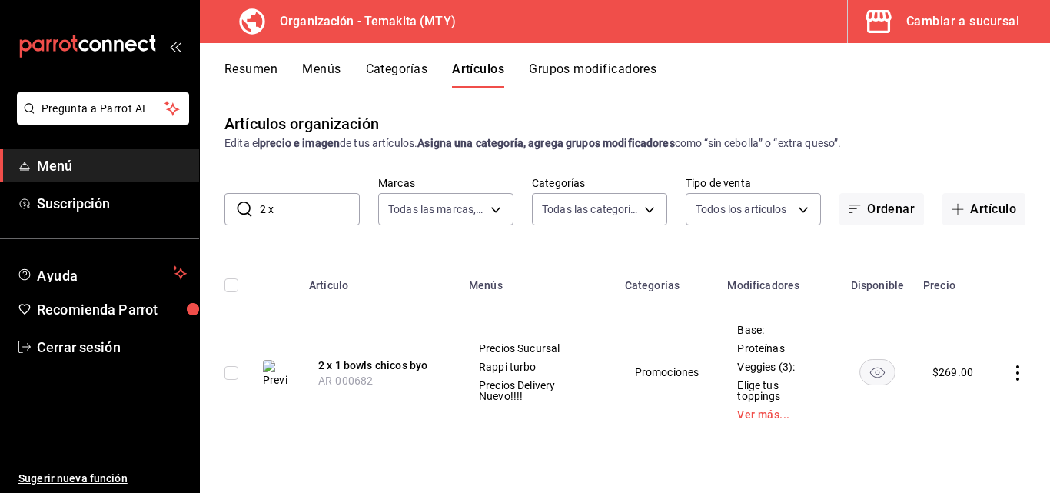
click at [262, 65] on button "Resumen" at bounding box center [250, 74] width 53 height 26
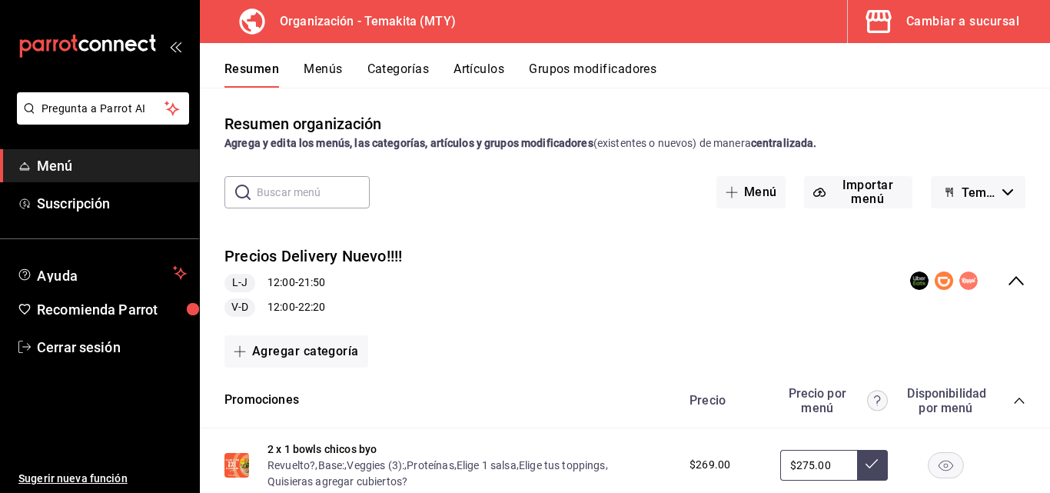
click at [607, 284] on icon "collapse-menu-row" at bounding box center [1016, 280] width 18 height 18
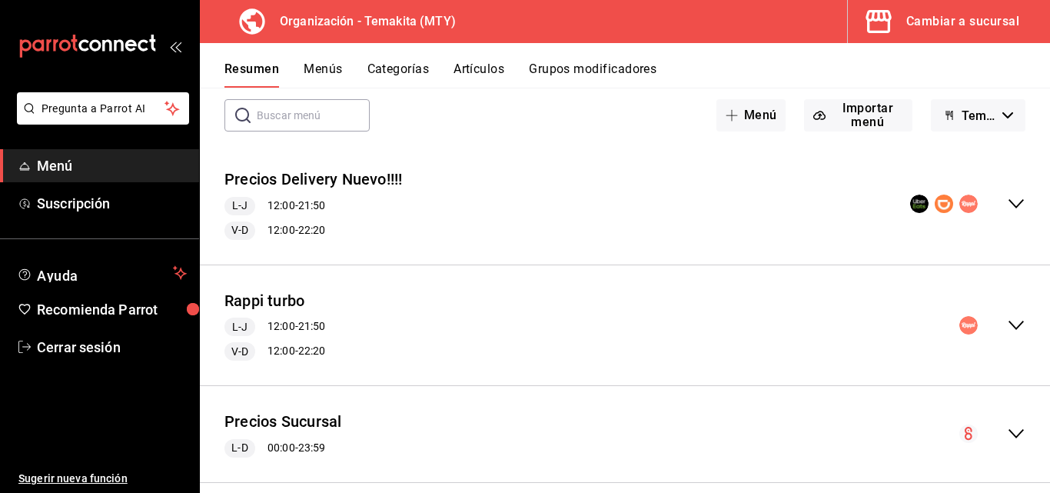
scroll to position [98, 0]
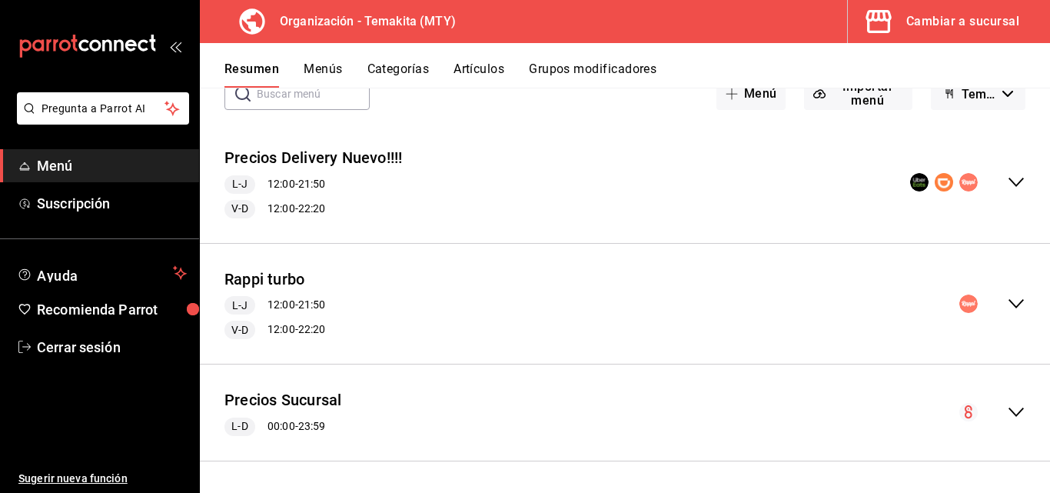
click at [607, 413] on icon "collapse-menu-row" at bounding box center [1016, 412] width 18 height 18
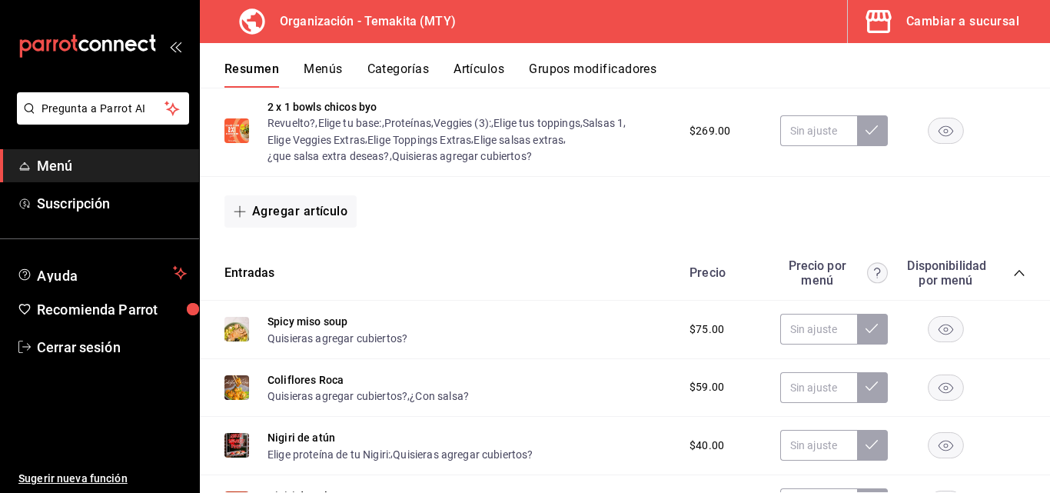
scroll to position [406, 0]
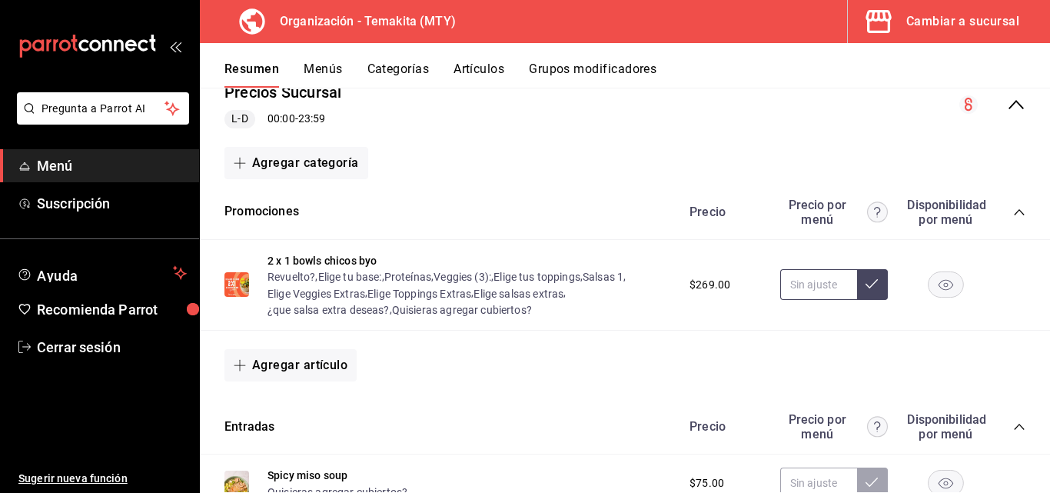
click at [607, 286] on input "text" at bounding box center [818, 284] width 77 height 31
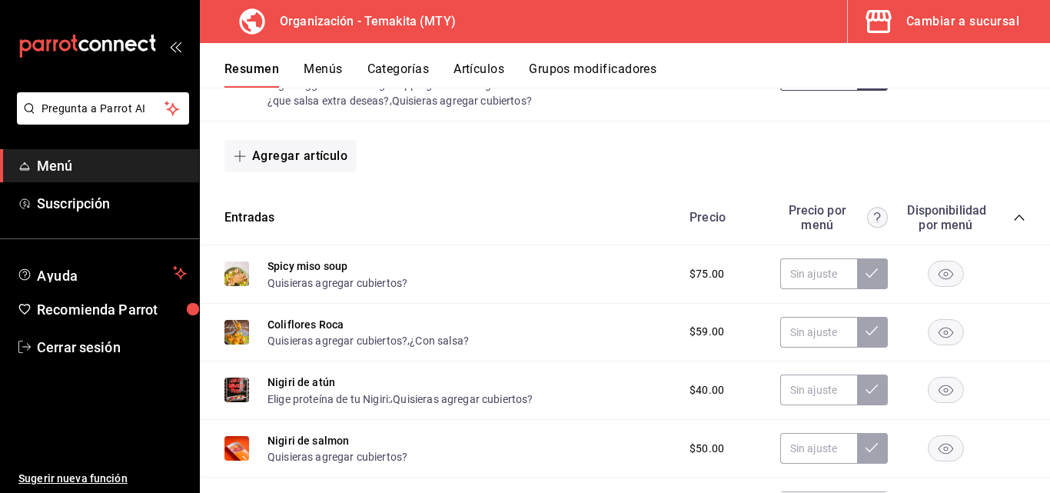
scroll to position [384, 0]
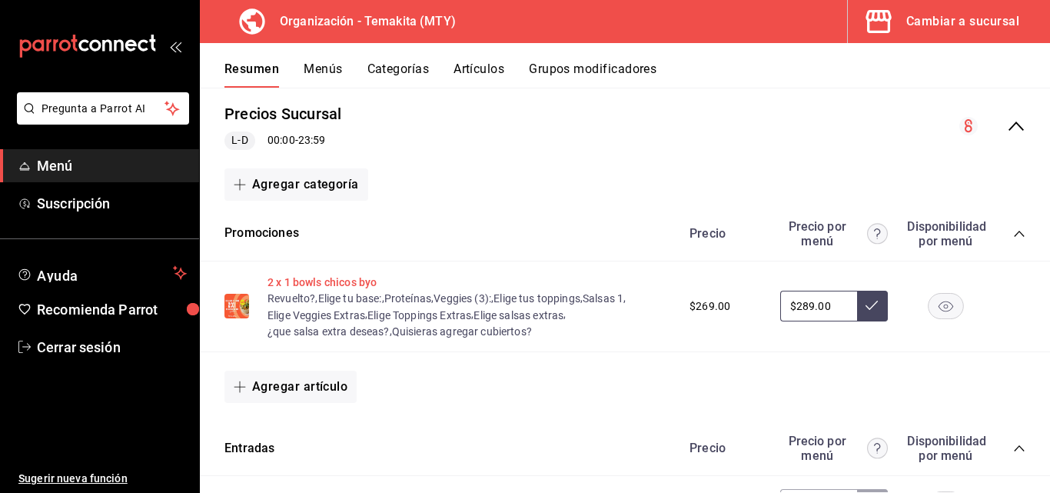
type input "$289.00"
click at [348, 278] on button "2 x 1 bowls chicos byo" at bounding box center [322, 281] width 109 height 15
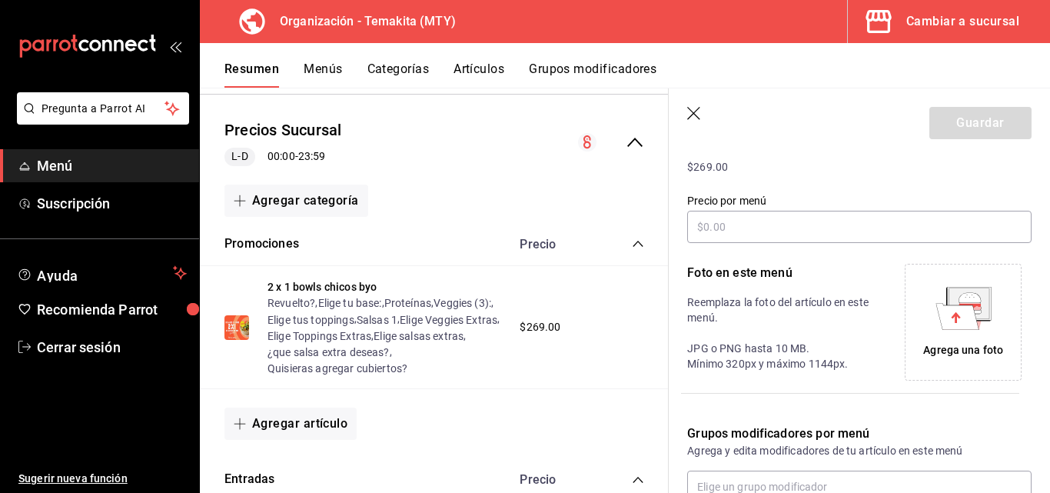
scroll to position [307, 0]
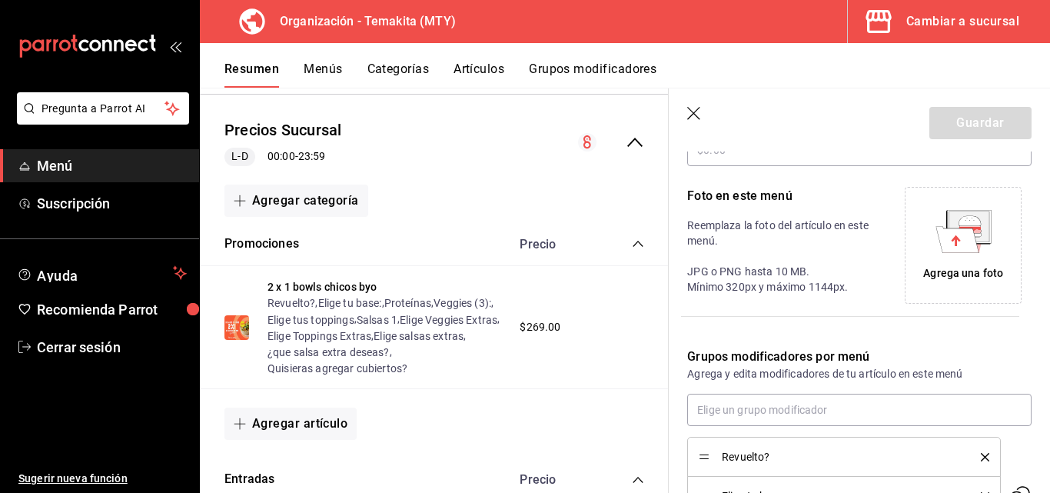
click at [476, 69] on button "Artículos" at bounding box center [479, 74] width 51 height 26
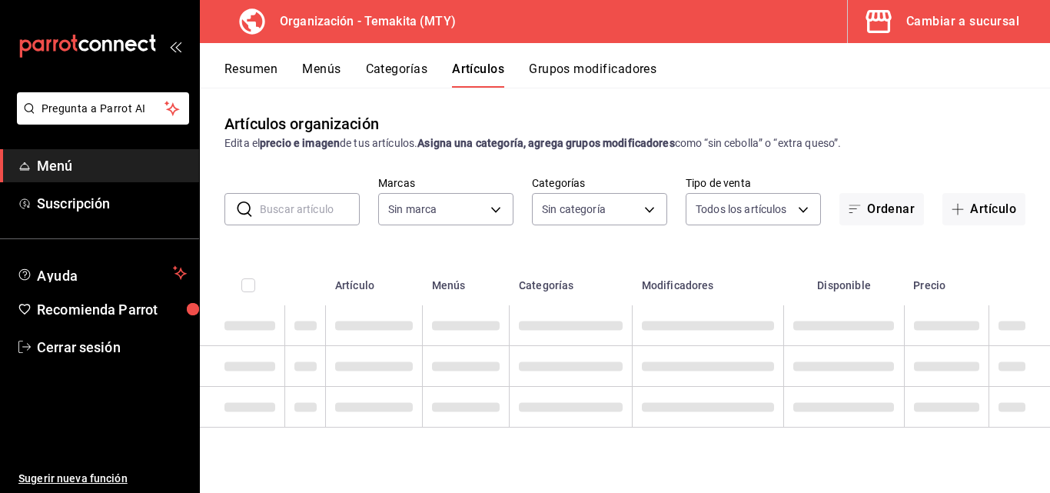
click at [334, 201] on input "text" at bounding box center [310, 209] width 100 height 31
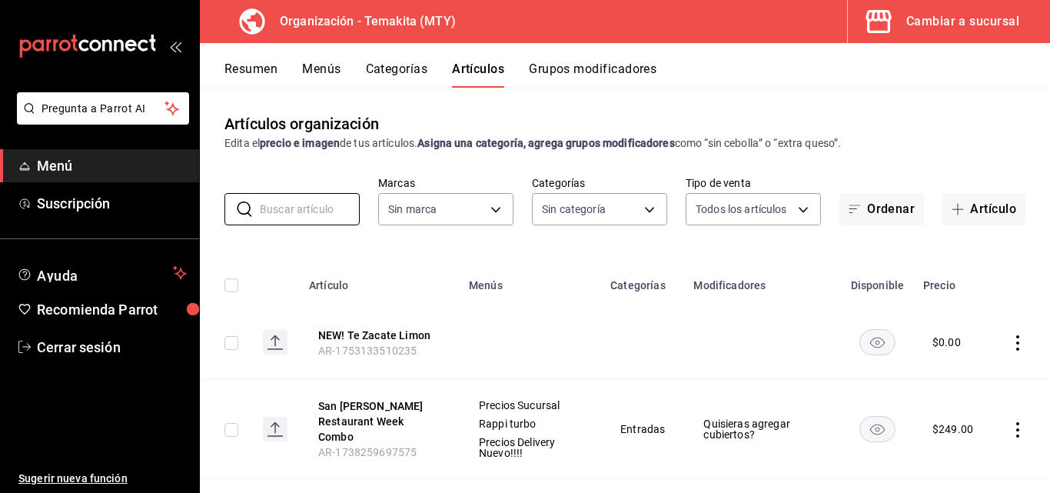
type input "4408dc1f-cb38-4382-b246-1f85c6fef244"
type input "271d921e-de6c-499a-ac6a-9fb1aeac1df4,01a73f1e-221f-473e-bda3-abe8046d8665,a1d6c…"
type input "2 x"
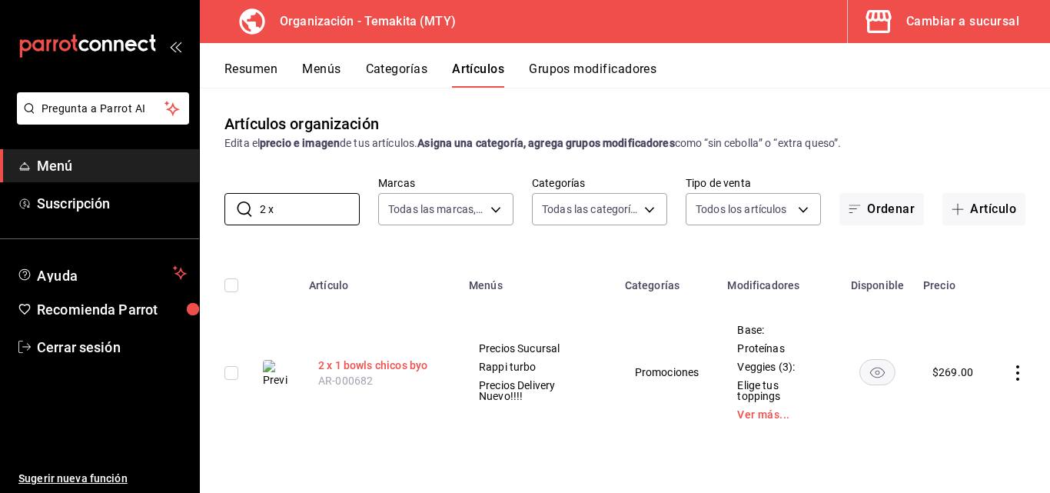
click at [403, 365] on button "2 x 1 bowls chicos byo" at bounding box center [379, 364] width 123 height 15
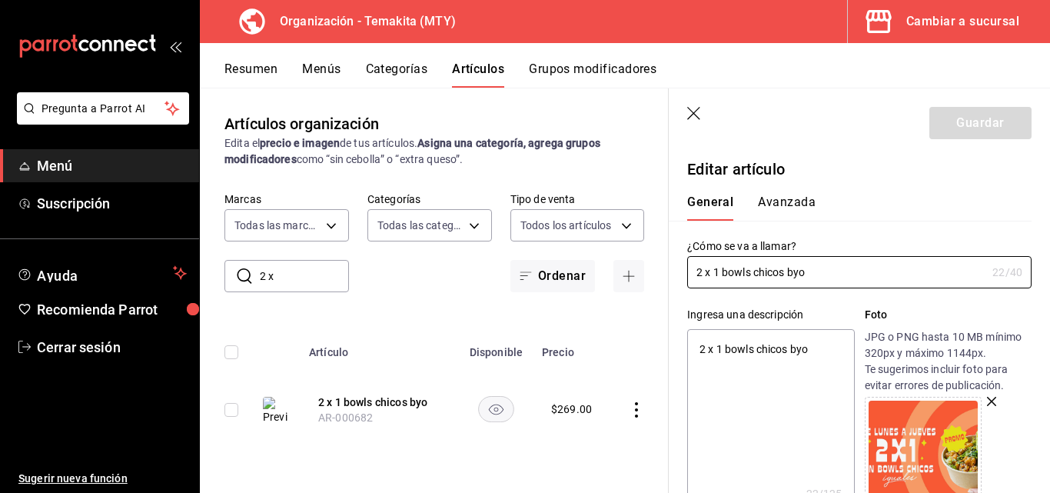
type textarea "x"
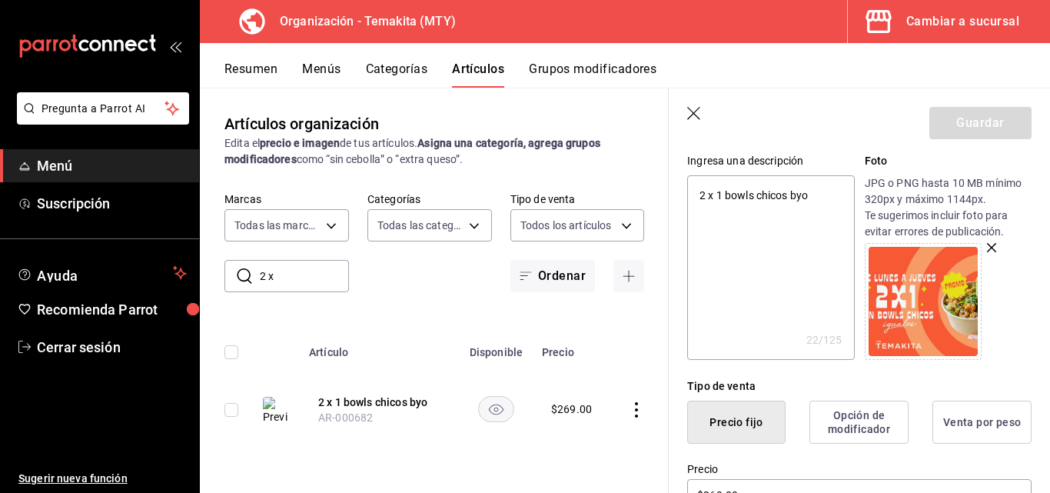
scroll to position [384, 0]
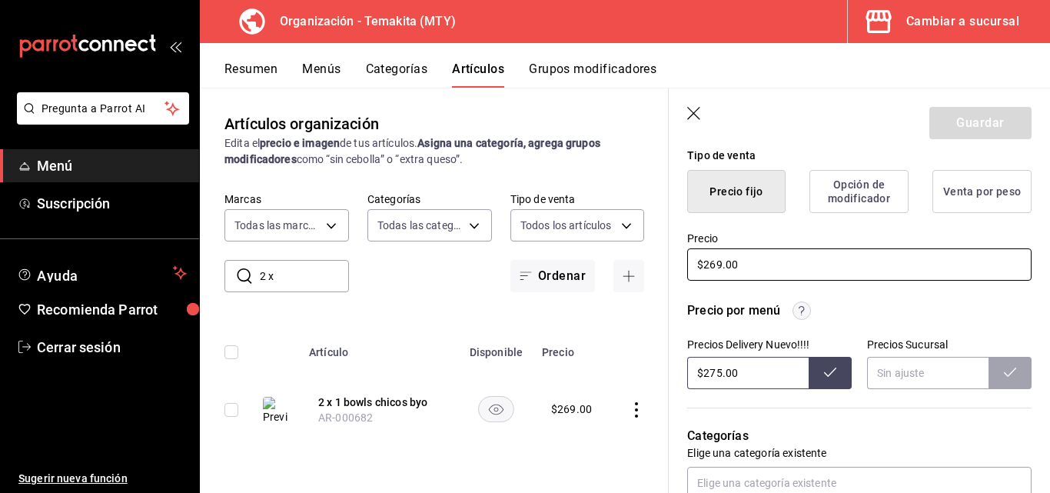
click at [607, 264] on input "$269.00" at bounding box center [859, 264] width 344 height 32
type input "$29.00"
type textarea "x"
type input "$289.00"
type textarea "x"
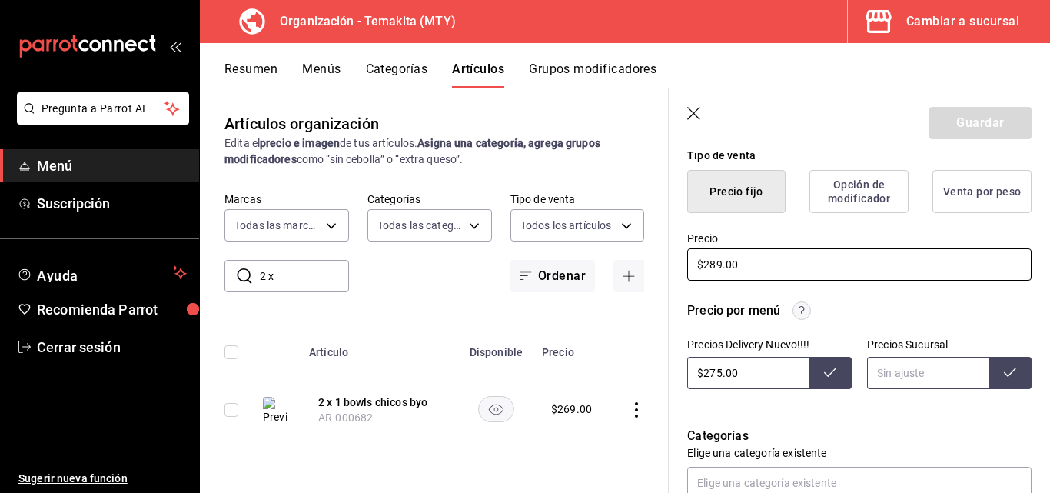
type input "$289.00"
click at [607, 372] on input "text" at bounding box center [927, 373] width 121 height 32
click at [607, 377] on icon at bounding box center [1010, 372] width 12 height 12
click at [607, 374] on input "$289.00" at bounding box center [927, 373] width 121 height 32
click at [607, 379] on input "$289.00" at bounding box center [927, 373] width 121 height 32
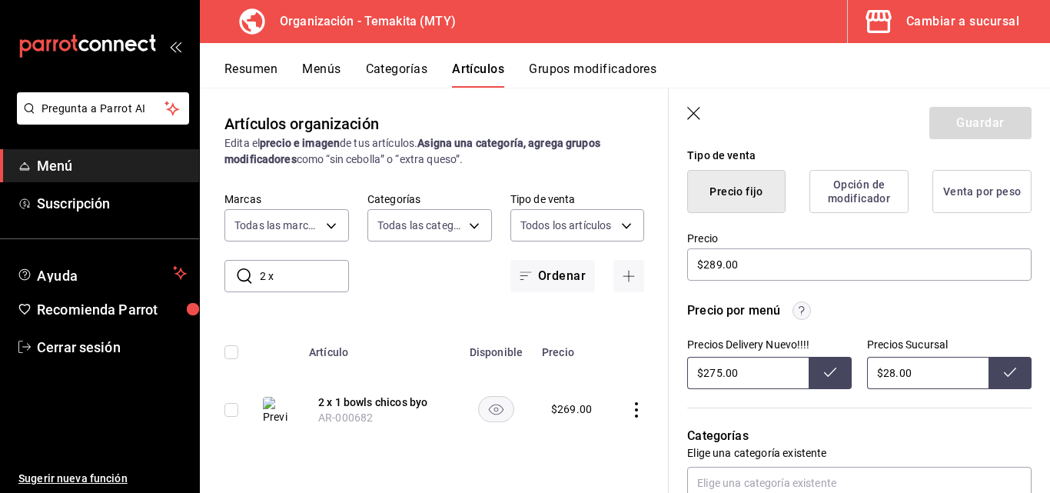
type input "$2.00"
click at [607, 321] on div "Precio por menú Precios Delivery Nuevo!!!! $275.00 Precios Sucursal" at bounding box center [859, 345] width 344 height 88
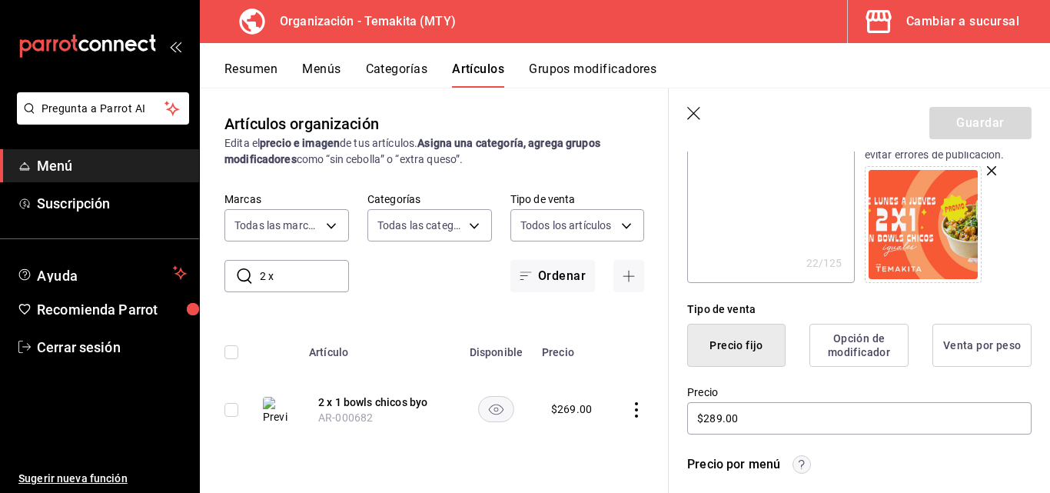
scroll to position [0, 0]
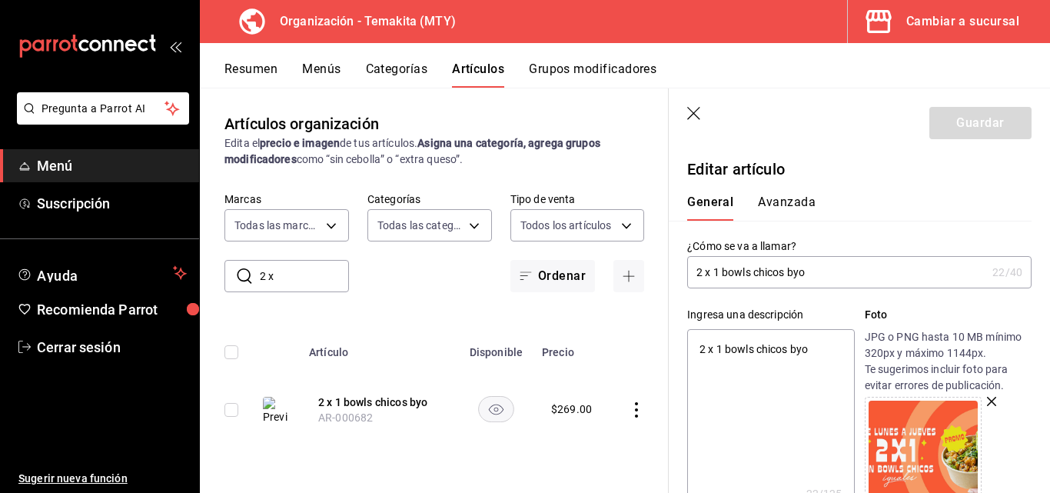
click at [607, 205] on button "Avanzada" at bounding box center [787, 207] width 58 height 26
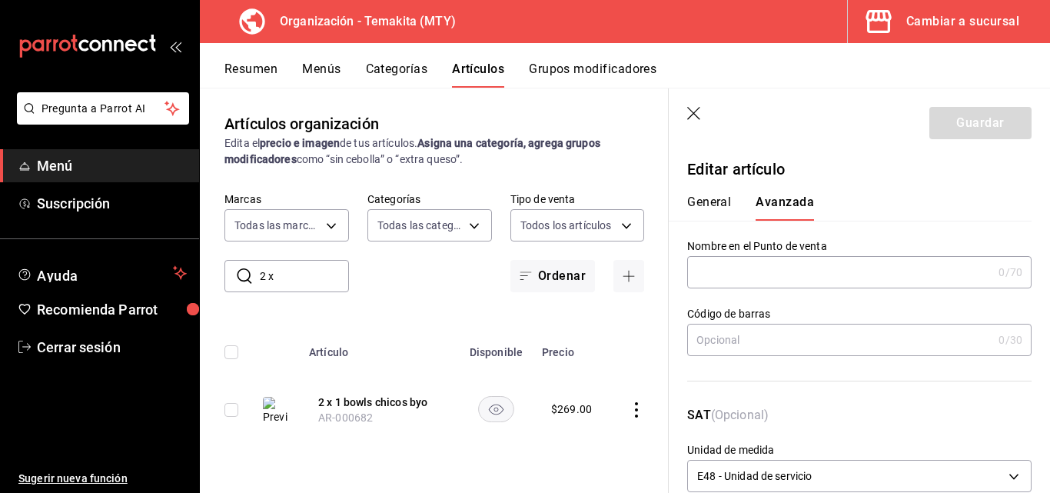
click at [607, 198] on button "General" at bounding box center [709, 207] width 44 height 26
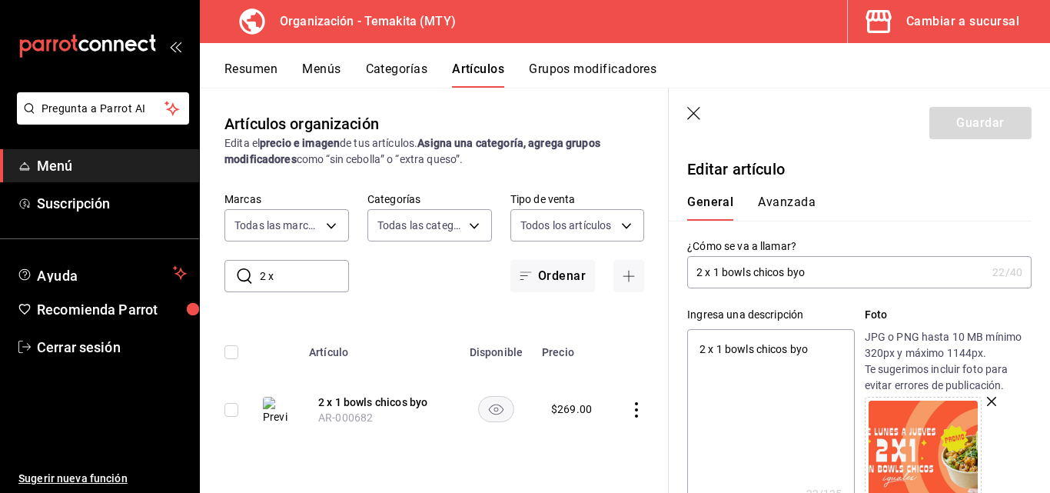
click at [250, 62] on button "Resumen" at bounding box center [250, 74] width 53 height 26
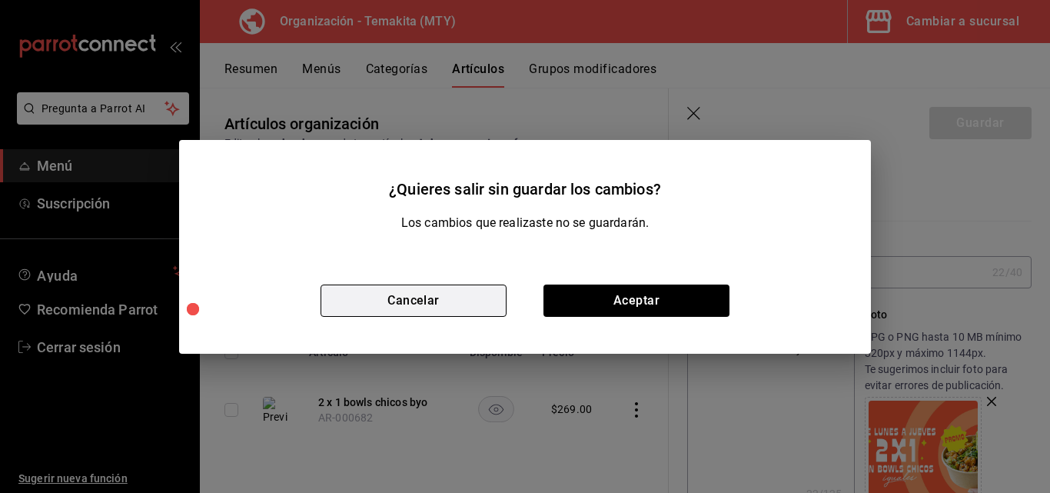
click at [445, 294] on button "Cancelar" at bounding box center [414, 300] width 186 height 32
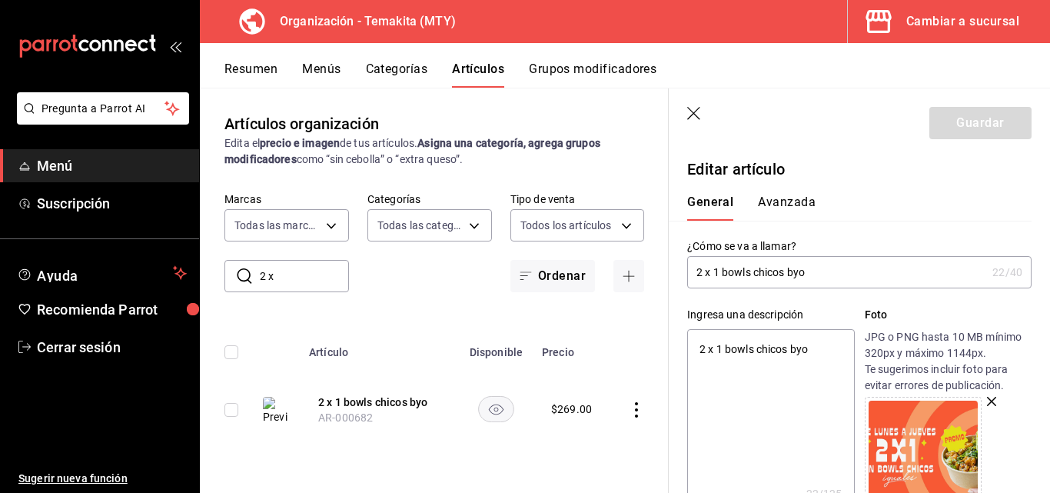
click at [607, 115] on icon "button" at bounding box center [693, 113] width 13 height 13
type textarea "x"
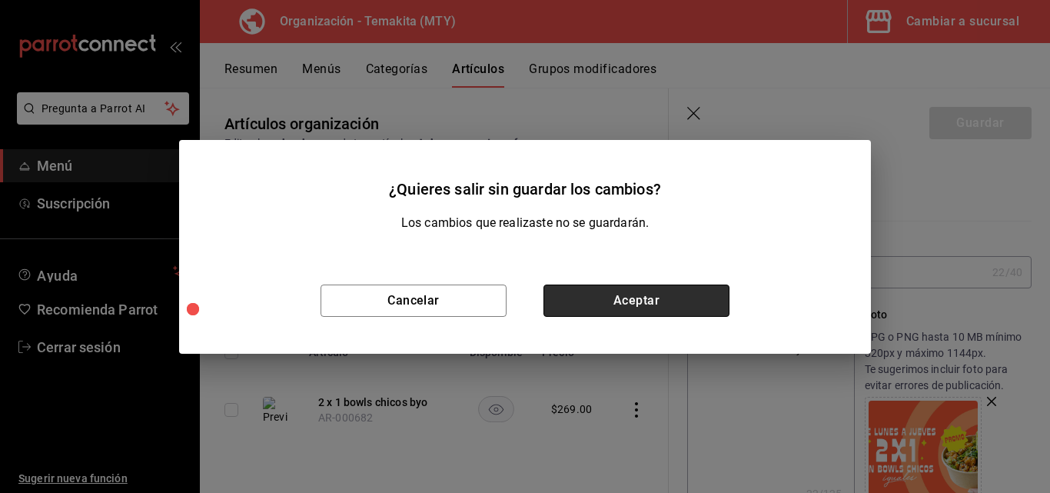
click at [607, 300] on button "Aceptar" at bounding box center [636, 300] width 186 height 32
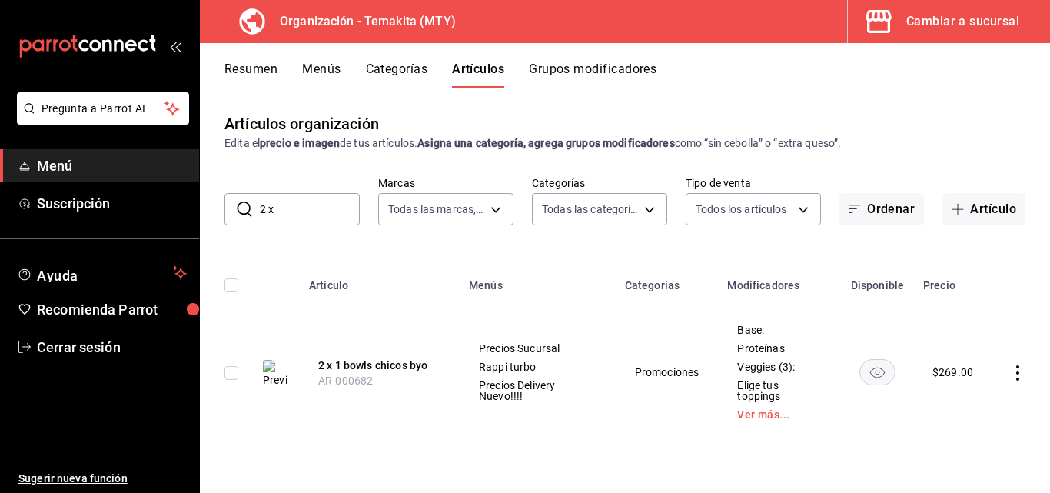
click at [325, 66] on button "Menús" at bounding box center [321, 74] width 38 height 26
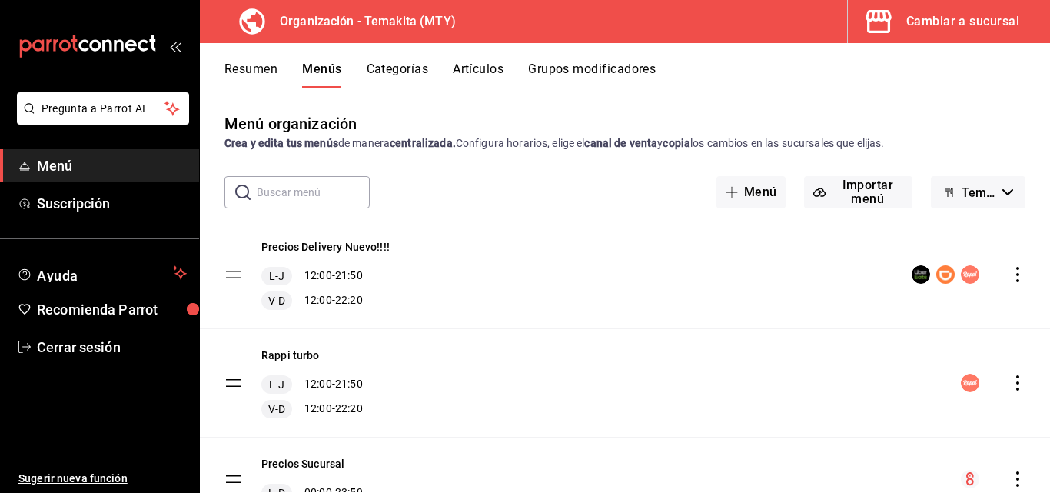
scroll to position [72, 0]
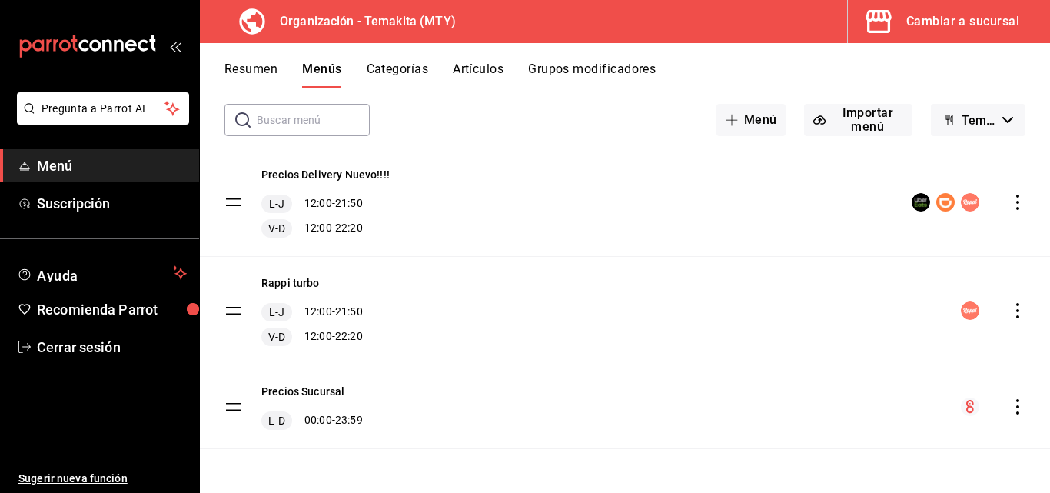
click at [607, 411] on icon "actions" at bounding box center [1017, 406] width 15 height 15
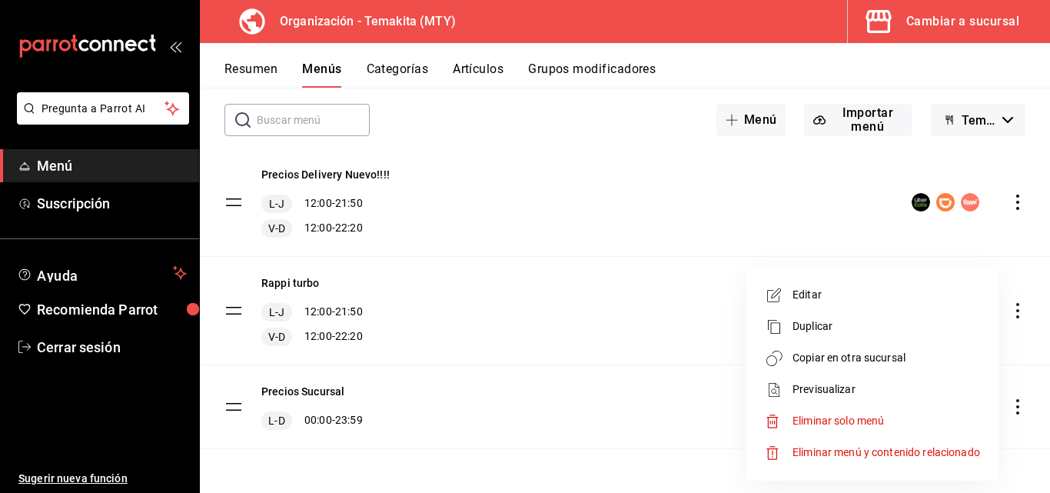
click at [607, 465] on div at bounding box center [525, 246] width 1050 height 493
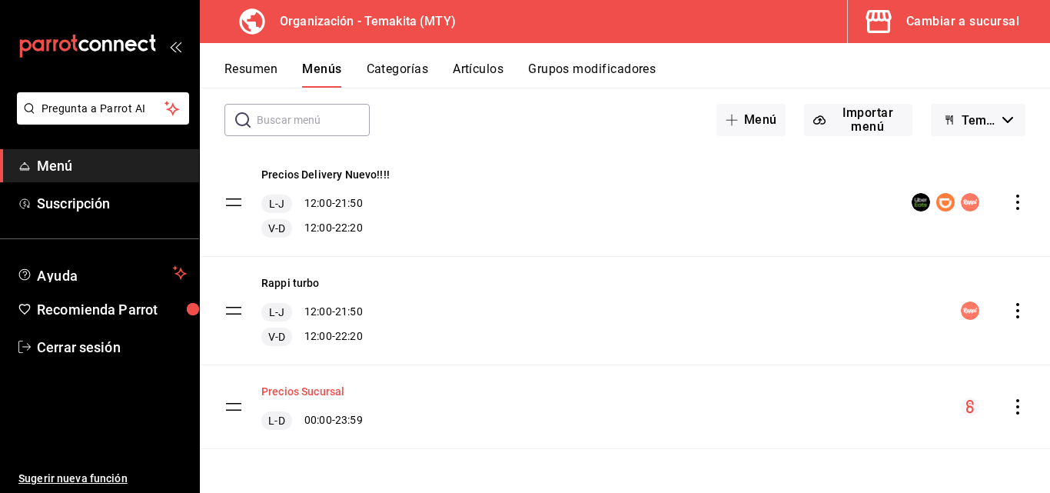
click at [310, 392] on button "Precios Sucursal" at bounding box center [302, 391] width 83 height 15
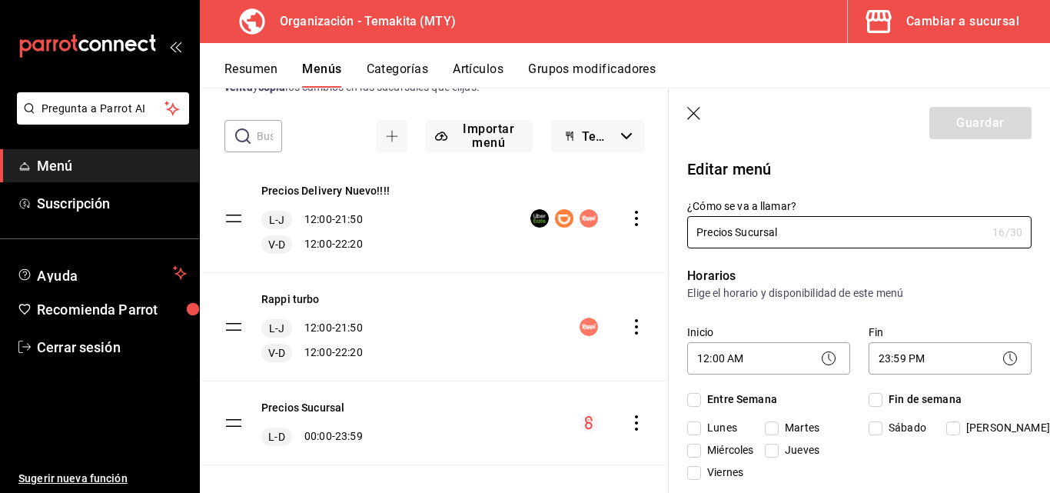
checkbox input "true"
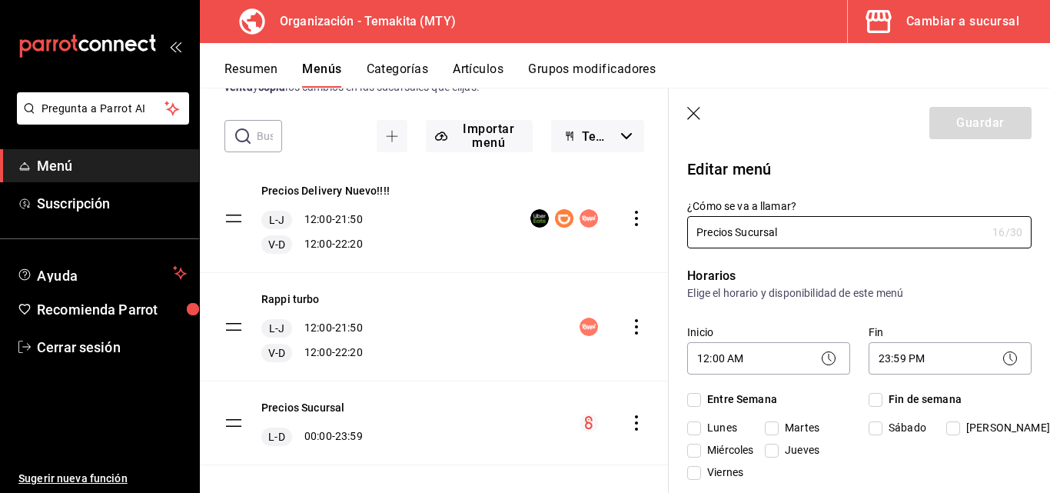
checkbox input "true"
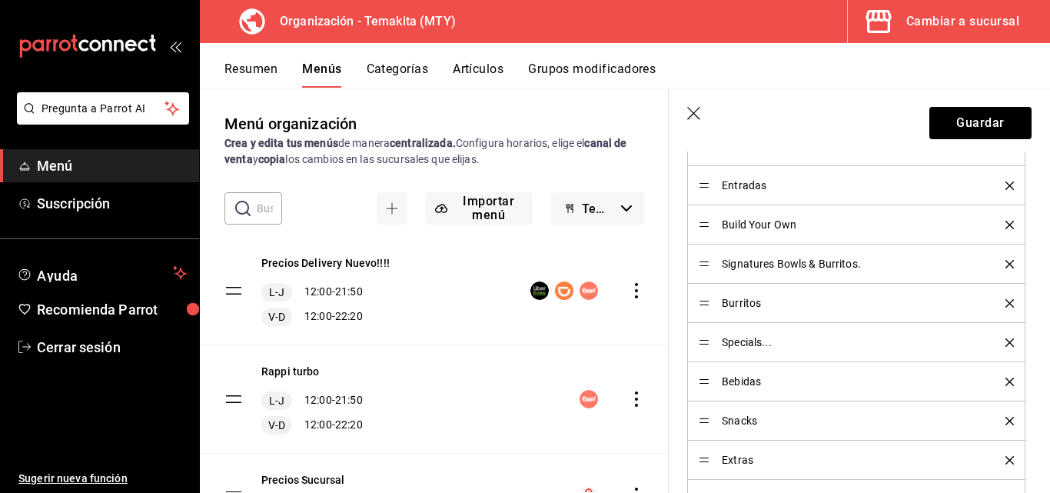
click at [607, 111] on icon "button" at bounding box center [694, 114] width 15 height 15
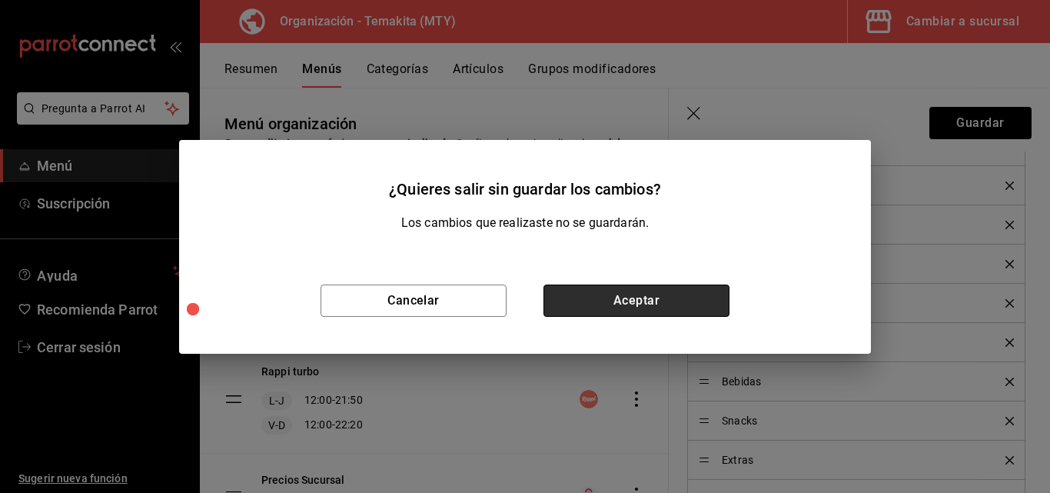
click at [573, 301] on button "Aceptar" at bounding box center [636, 300] width 186 height 32
checkbox input "false"
type input "1755986311897"
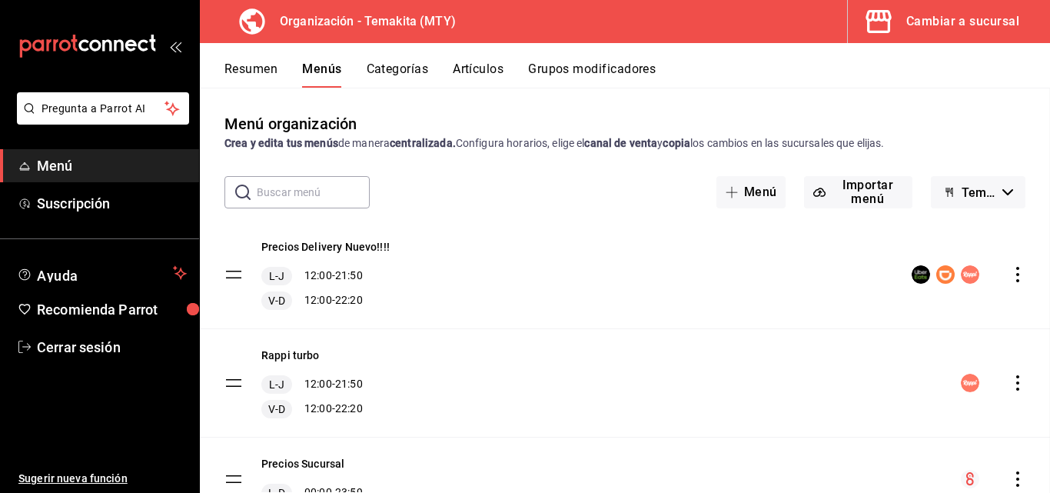
checkbox input "false"
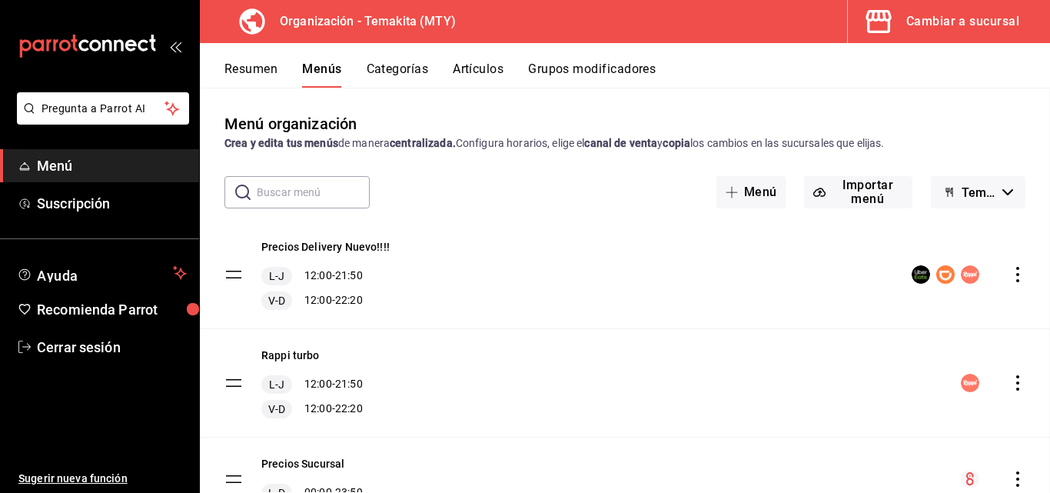
checkbox input "false"
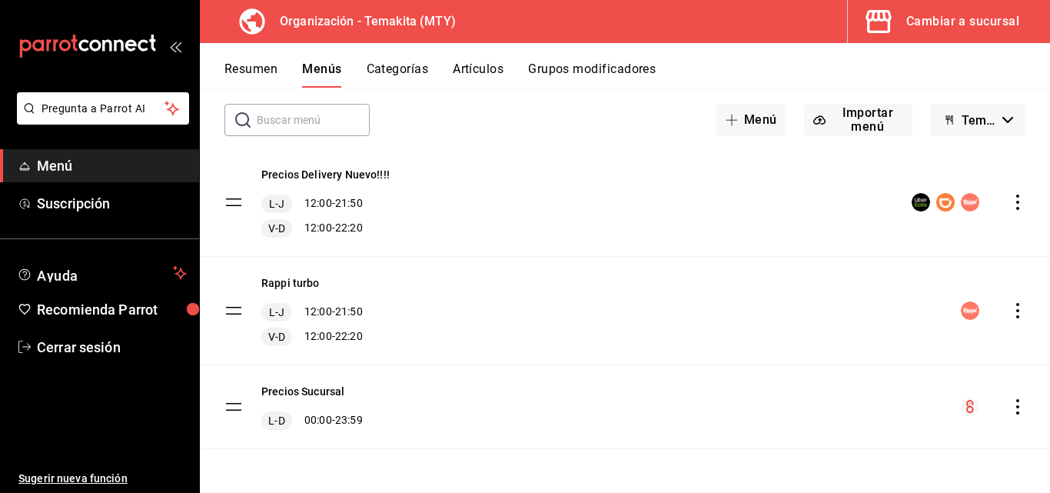
click at [607, 9] on button "Cambiar a sucursal" at bounding box center [943, 21] width 190 height 43
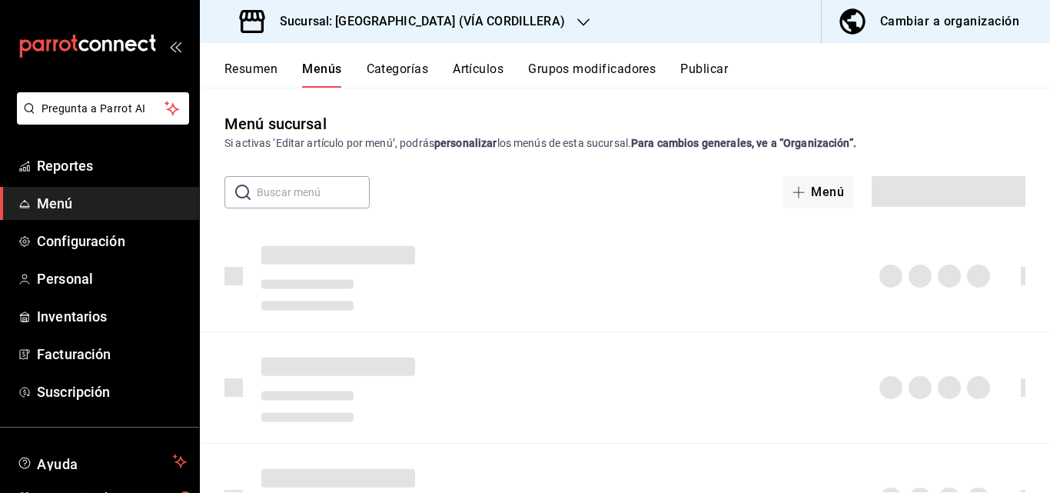
click at [577, 23] on icon "button" at bounding box center [583, 22] width 12 height 12
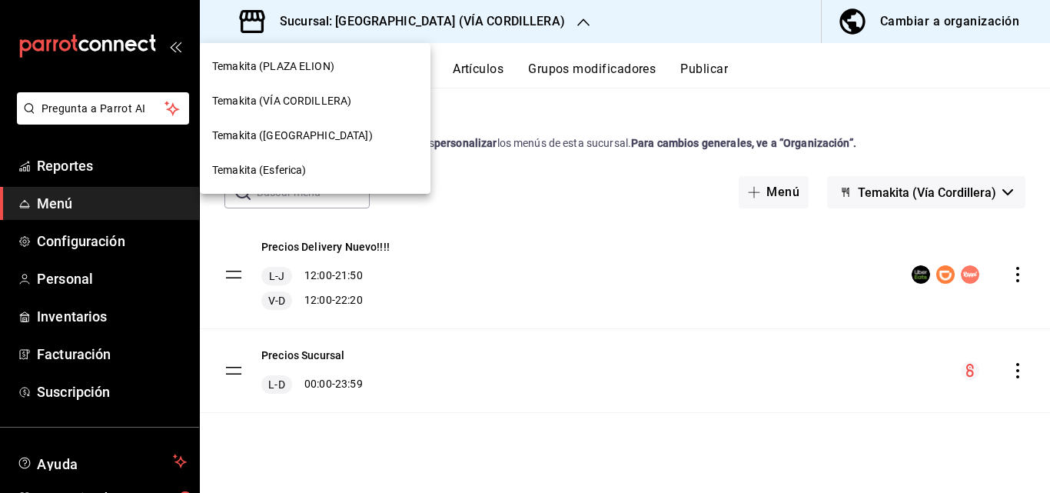
click at [316, 101] on span "Temakita (VÍA CORDILLERA)" at bounding box center [281, 101] width 139 height 16
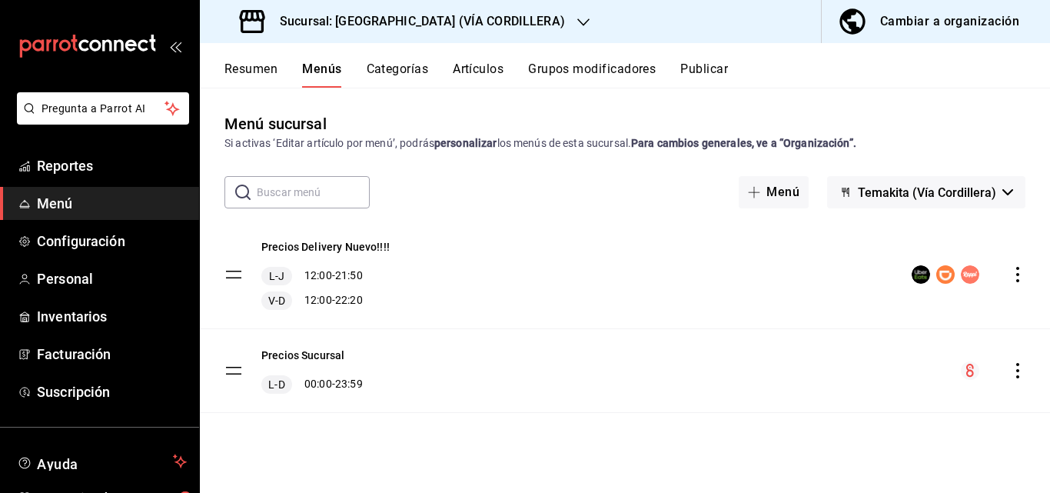
click at [607, 26] on div "Cambiar a organización" at bounding box center [949, 22] width 139 height 22
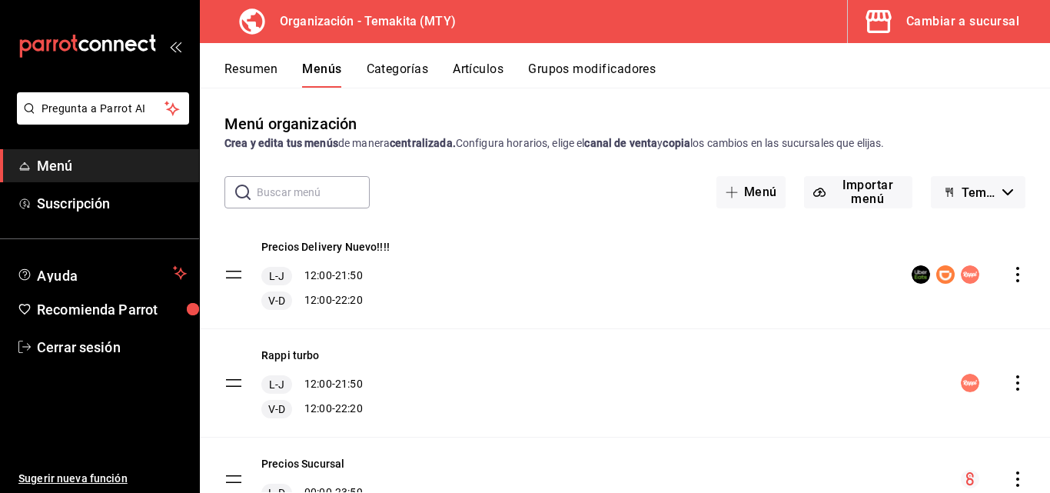
click at [607, 274] on icon "actions" at bounding box center [1017, 274] width 15 height 15
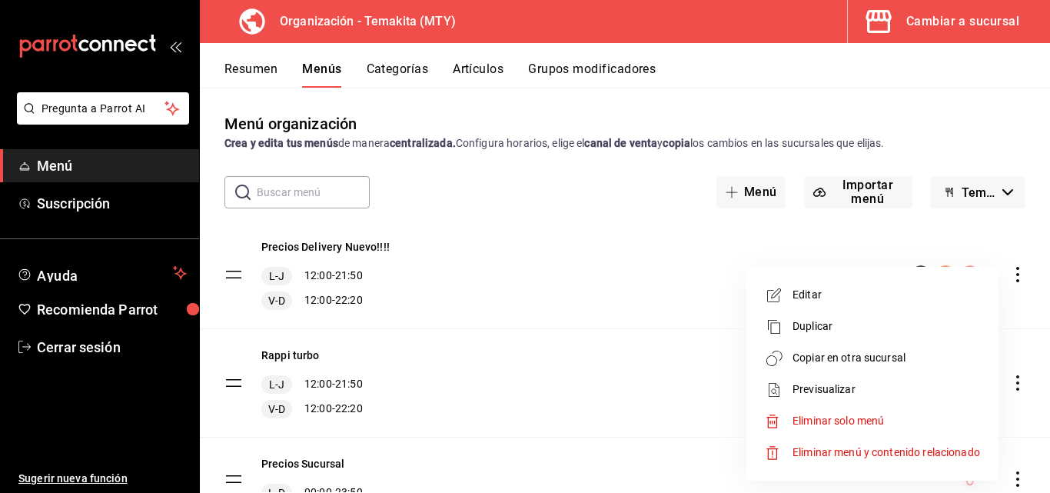
click at [607, 363] on span "Copiar en otra sucursal" at bounding box center [887, 358] width 188 height 16
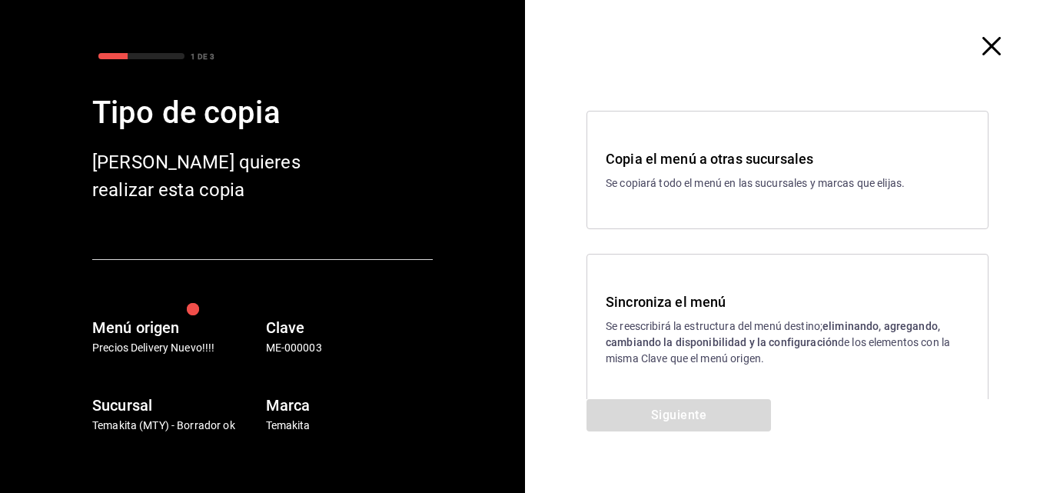
scroll to position [24, 0]
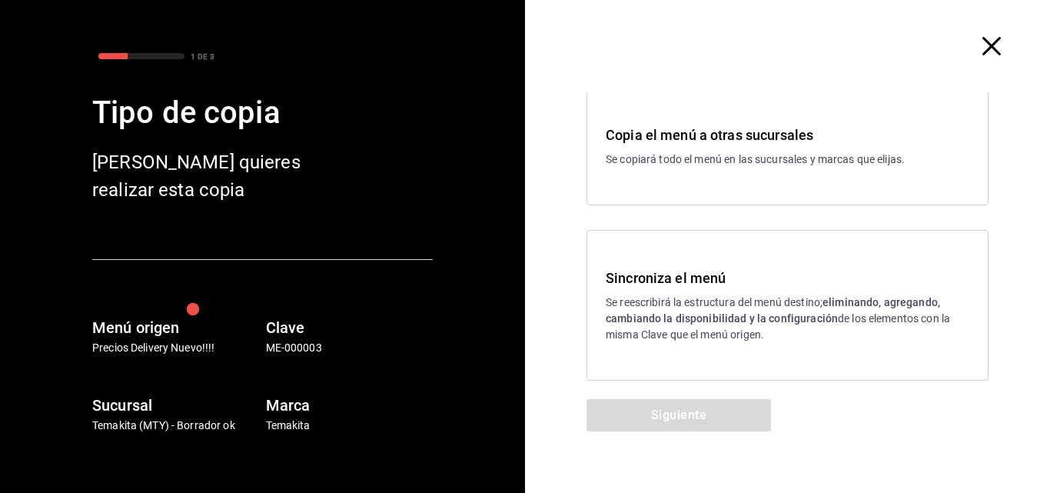
click at [607, 45] on icon "button" at bounding box center [991, 46] width 18 height 18
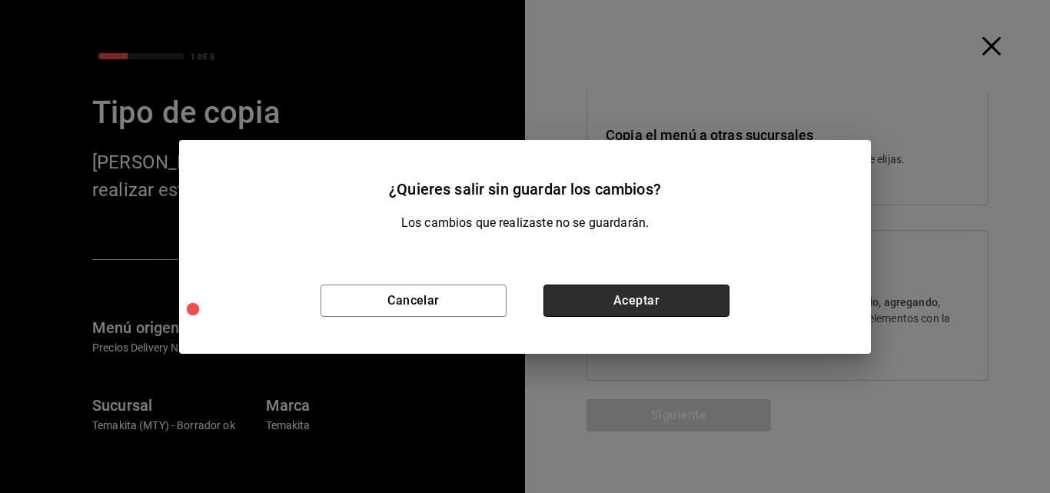
click at [607, 302] on button "Aceptar" at bounding box center [636, 300] width 186 height 32
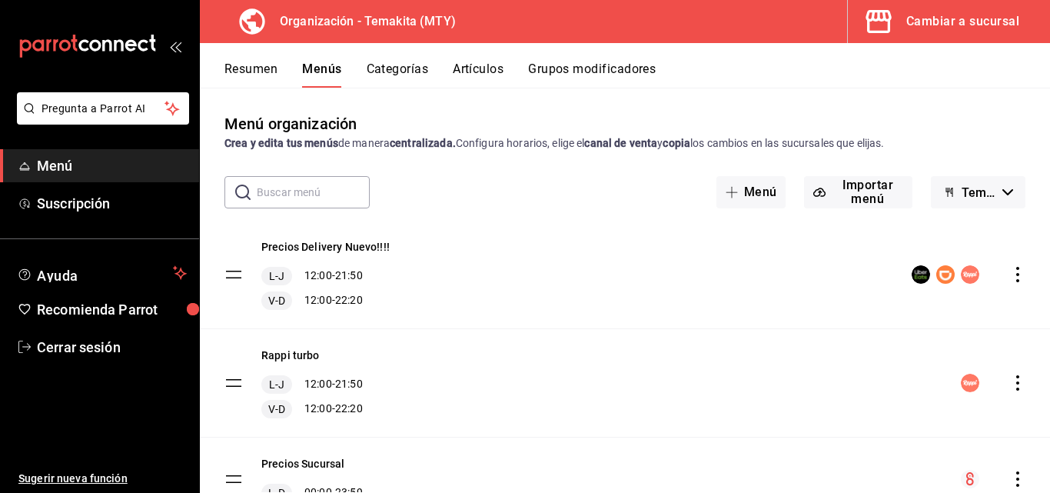
click at [497, 61] on button "Artículos" at bounding box center [478, 74] width 51 height 26
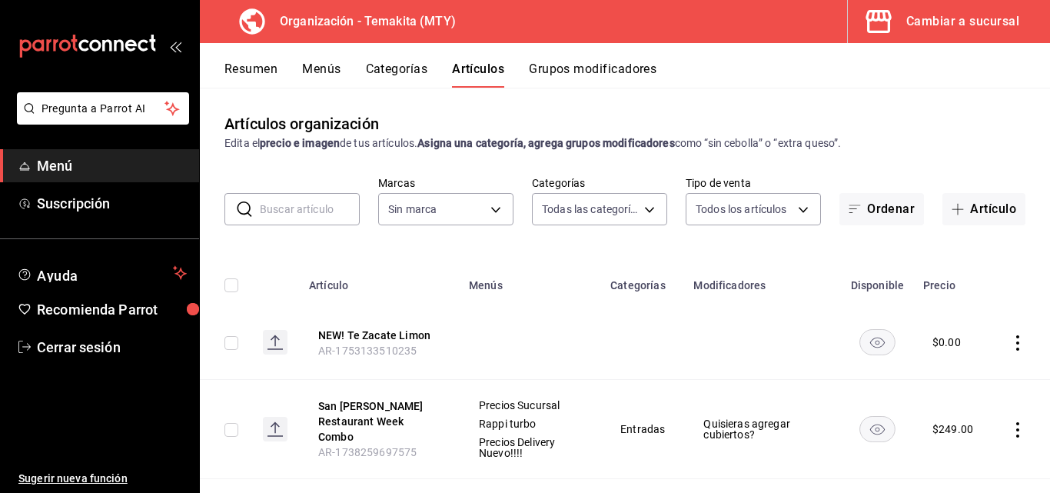
type input "271d921e-de6c-499a-ac6a-9fb1aeac1df4,01a73f1e-221f-473e-bda3-abe8046d8665,a1d6c…"
type input "4408dc1f-cb38-4382-b246-1f85c6fef244"
click at [314, 201] on input "text" at bounding box center [310, 209] width 100 height 31
type input "2 x"
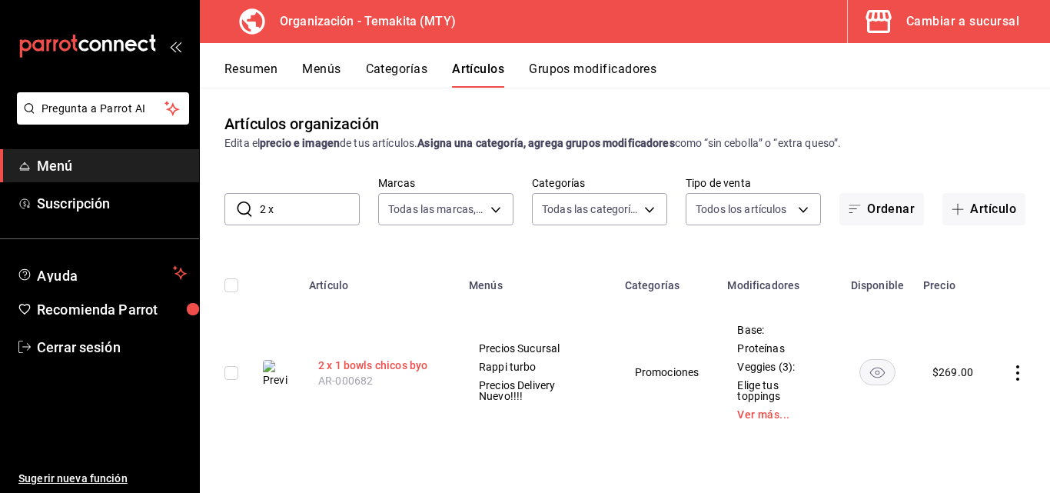
click at [347, 366] on button "2 x 1 bowls chicos byo" at bounding box center [379, 364] width 123 height 15
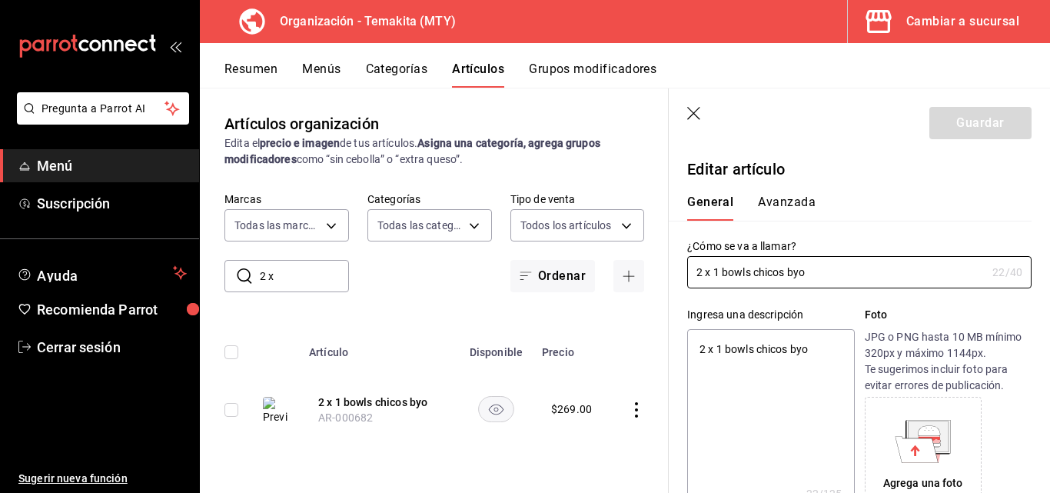
type textarea "x"
type input "$269.00"
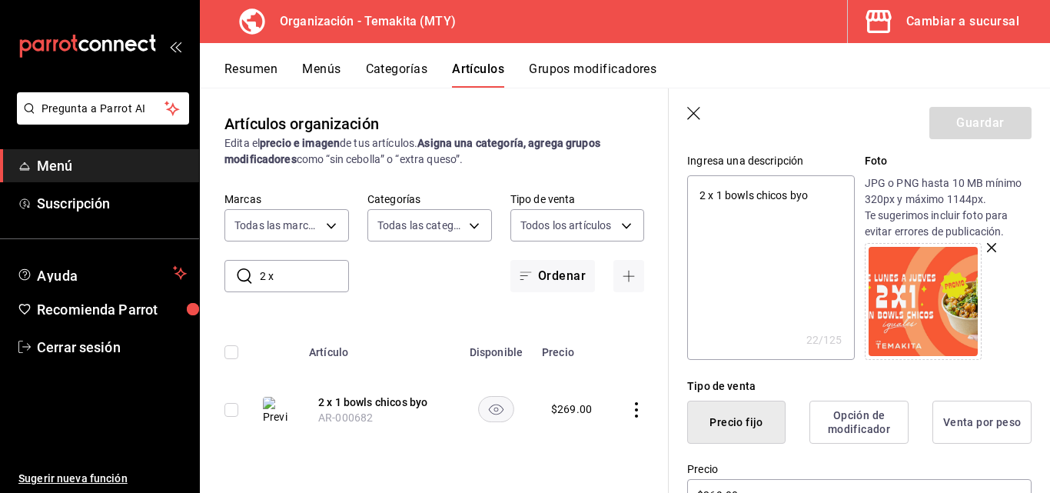
scroll to position [231, 0]
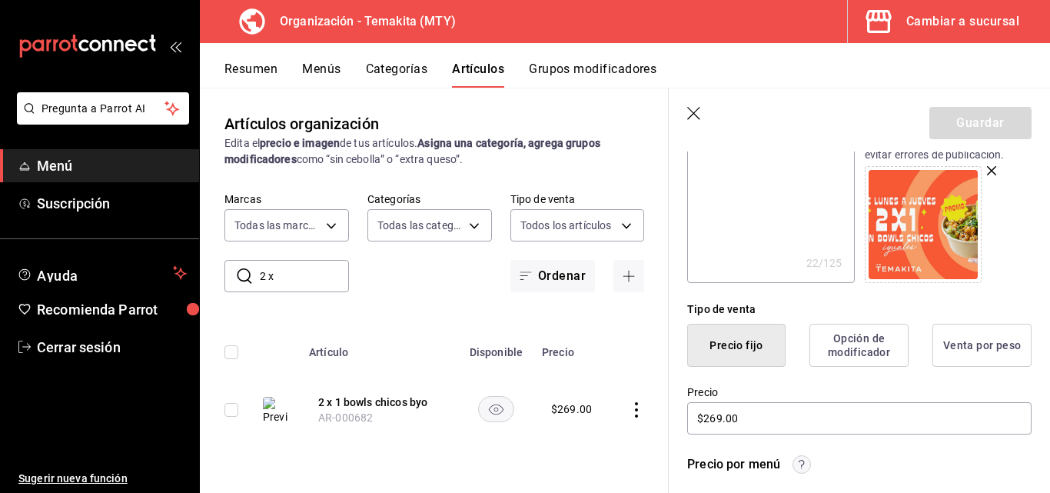
click at [607, 339] on button "Opción de modificador" at bounding box center [858, 345] width 99 height 43
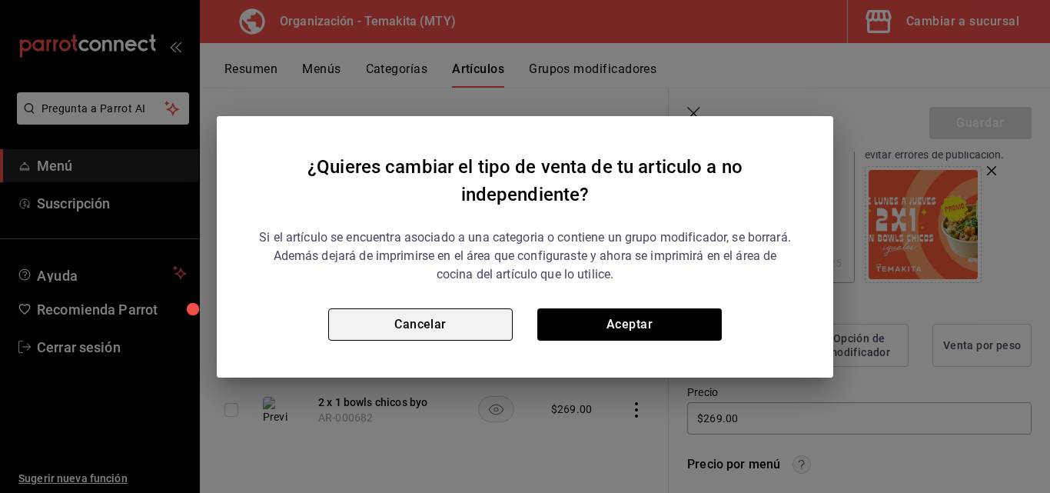
click at [393, 315] on button "Cancelar" at bounding box center [420, 324] width 184 height 32
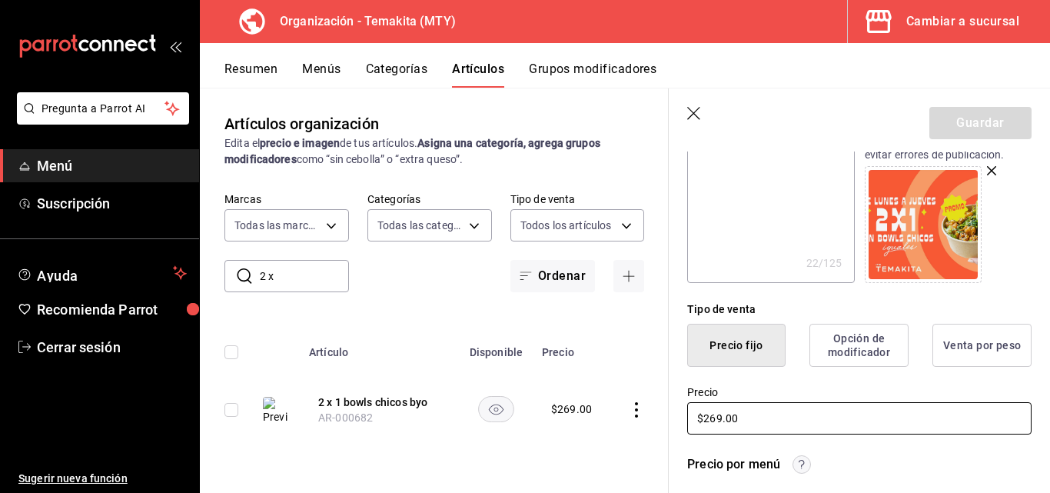
click at [607, 423] on input "$269.00" at bounding box center [859, 418] width 344 height 32
type textarea "x"
type input "$269.00"
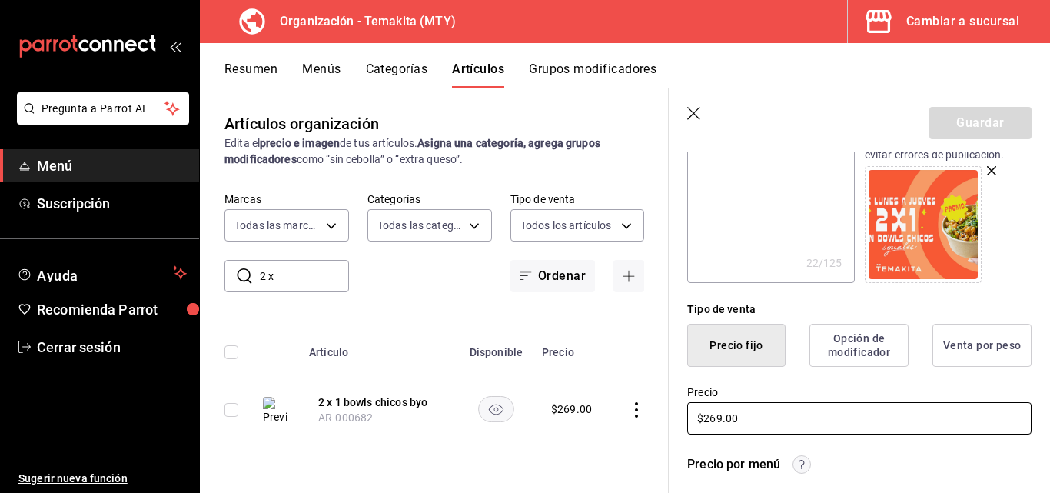
type textarea "x"
type input "$269.00"
type textarea "x"
type input "$26.00"
type textarea "x"
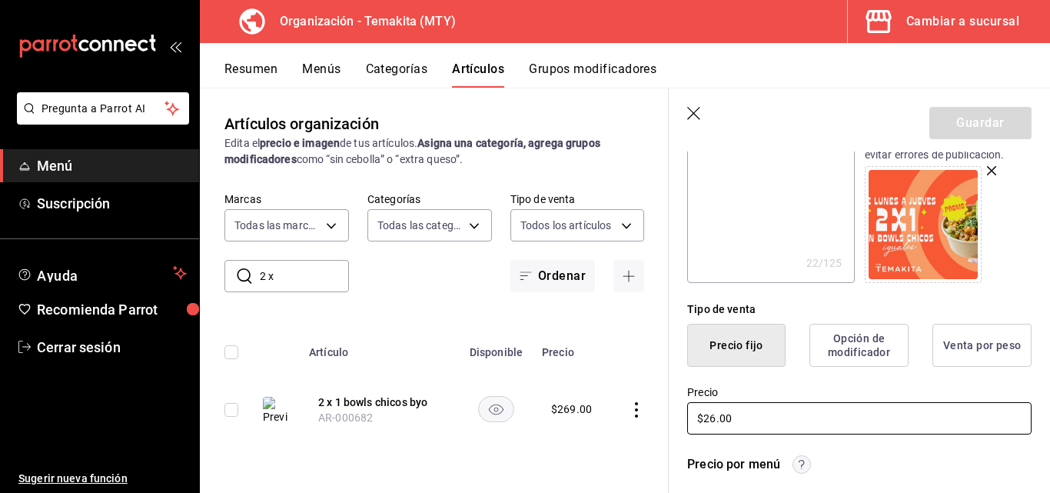
type input "$2.00"
type textarea "x"
type input "$28.00"
type textarea "x"
type input "$289.00"
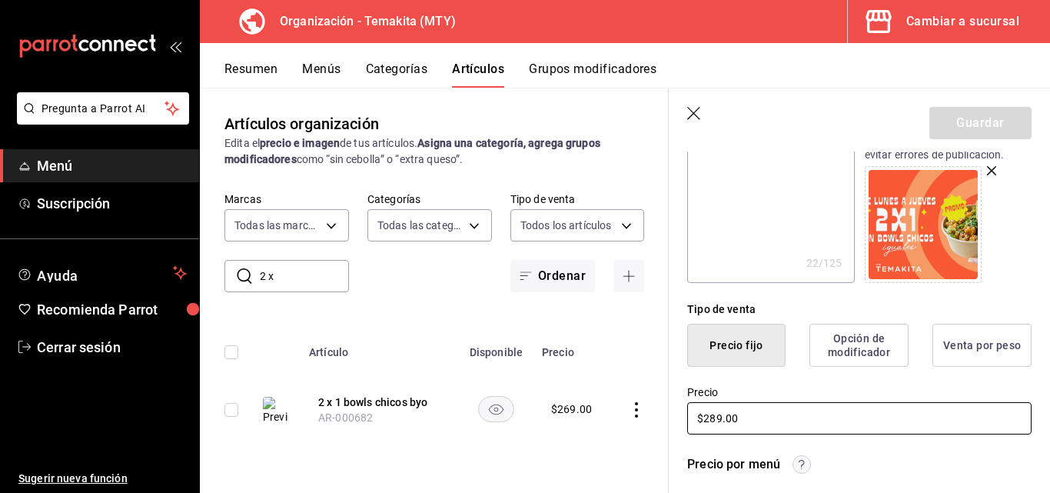
type textarea "x"
click at [607, 423] on input "$289.00" at bounding box center [859, 418] width 344 height 32
type input "$289.00"
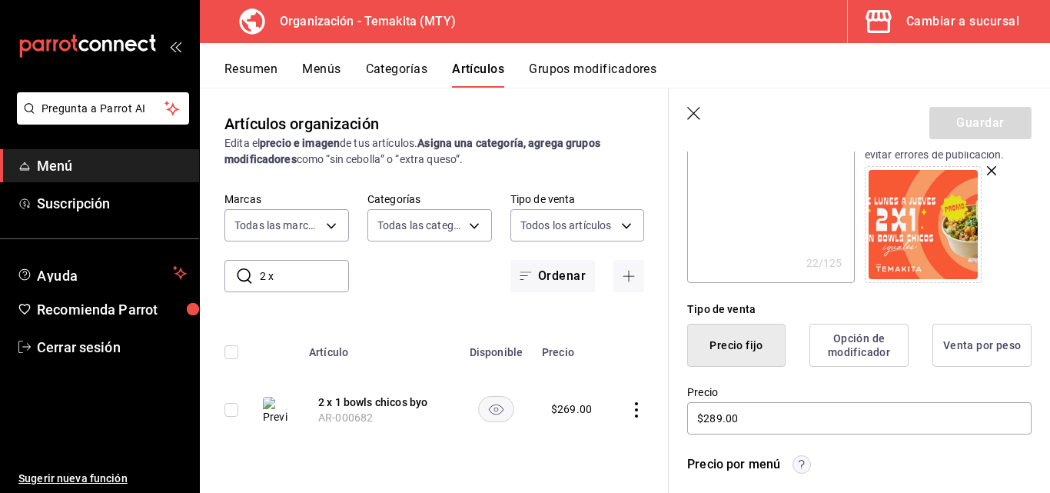
click at [607, 379] on div "Precio $289.00" at bounding box center [850, 402] width 363 height 70
click at [607, 346] on button "Precio fijo" at bounding box center [736, 345] width 98 height 43
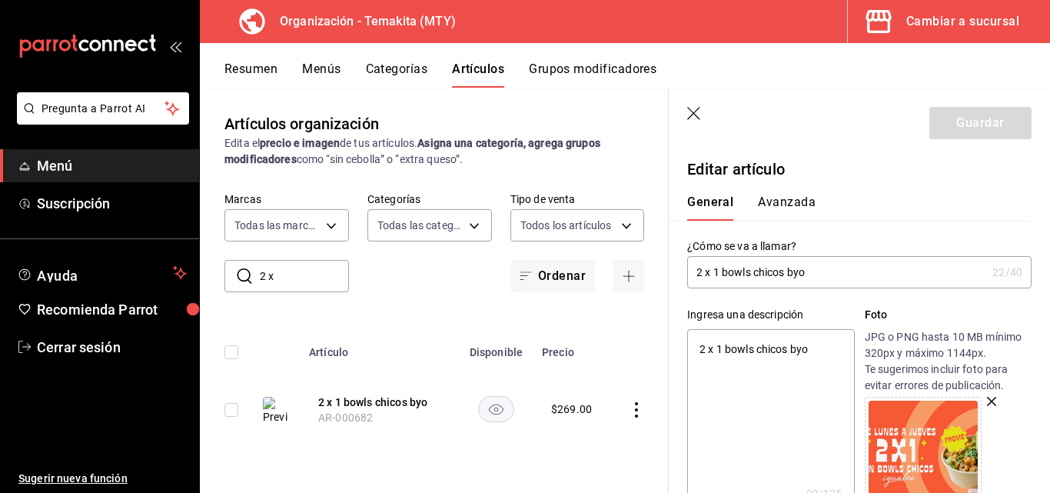
scroll to position [307, 0]
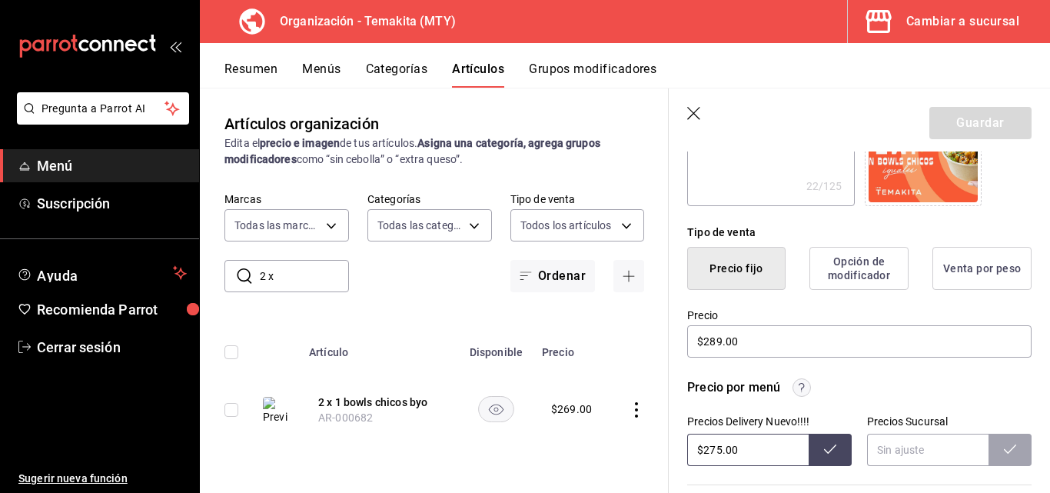
click at [607, 284] on button "Opción de modificador" at bounding box center [858, 268] width 99 height 43
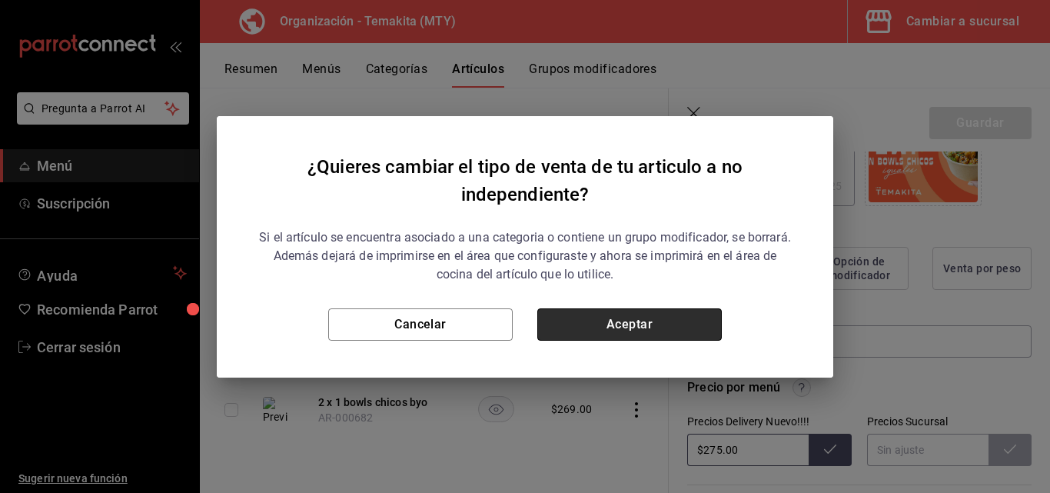
click at [607, 317] on button "Aceptar" at bounding box center [629, 324] width 184 height 32
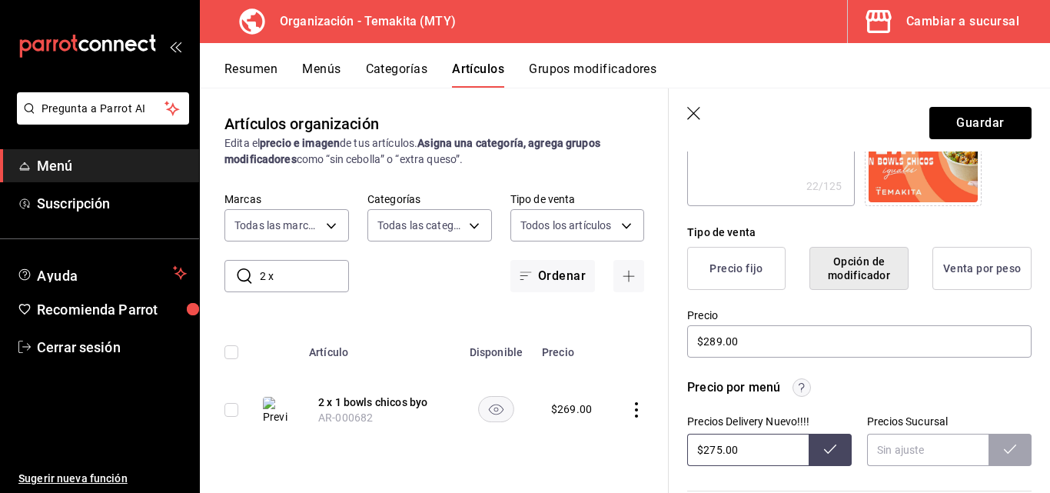
click at [607, 112] on icon "button" at bounding box center [694, 114] width 15 height 15
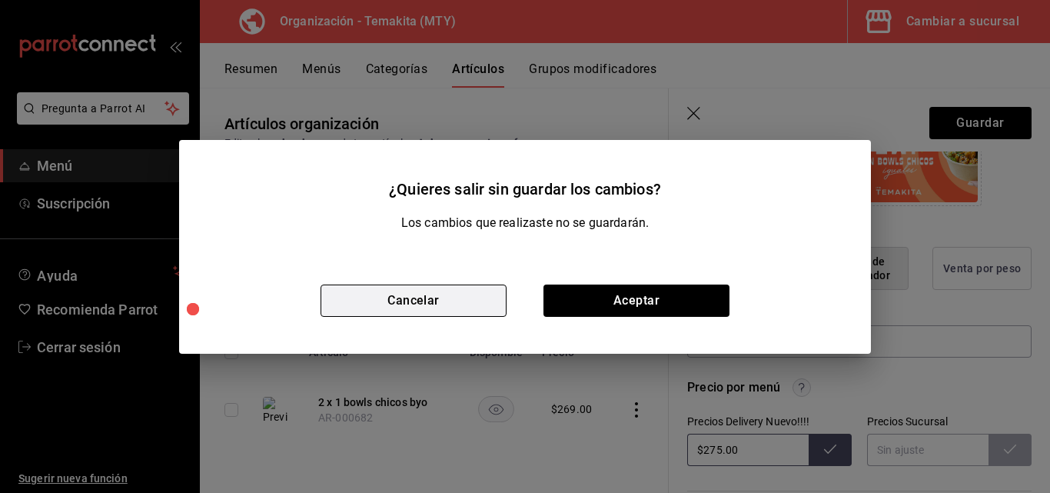
click at [439, 295] on button "Cancelar" at bounding box center [414, 300] width 186 height 32
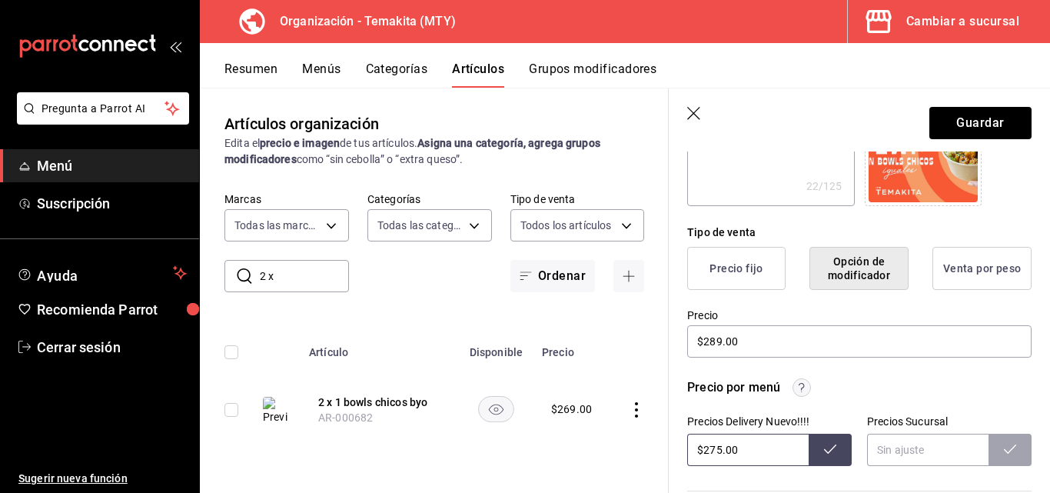
click at [607, 108] on header "Guardar" at bounding box center [859, 119] width 381 height 63
click at [607, 113] on icon "button" at bounding box center [694, 114] width 15 height 15
type textarea "x"
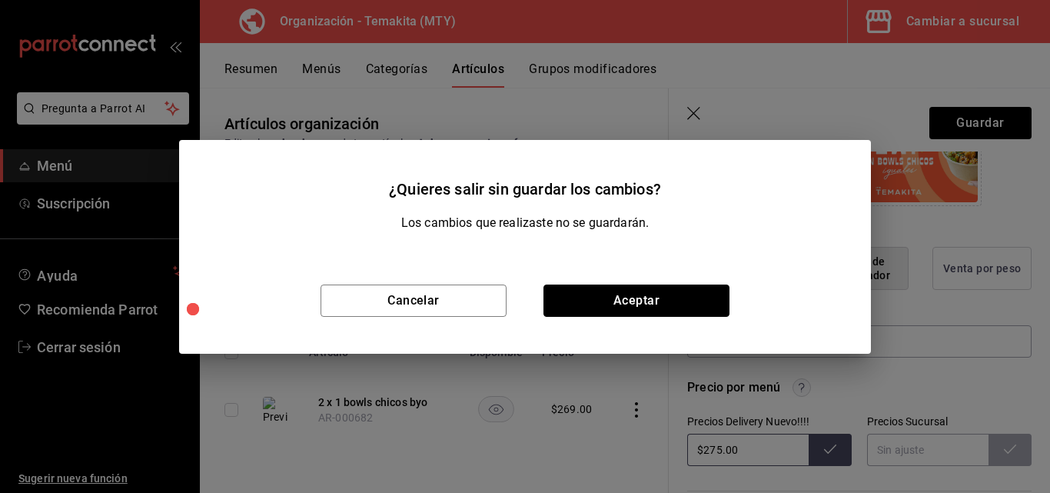
click at [603, 291] on button "Aceptar" at bounding box center [636, 300] width 186 height 32
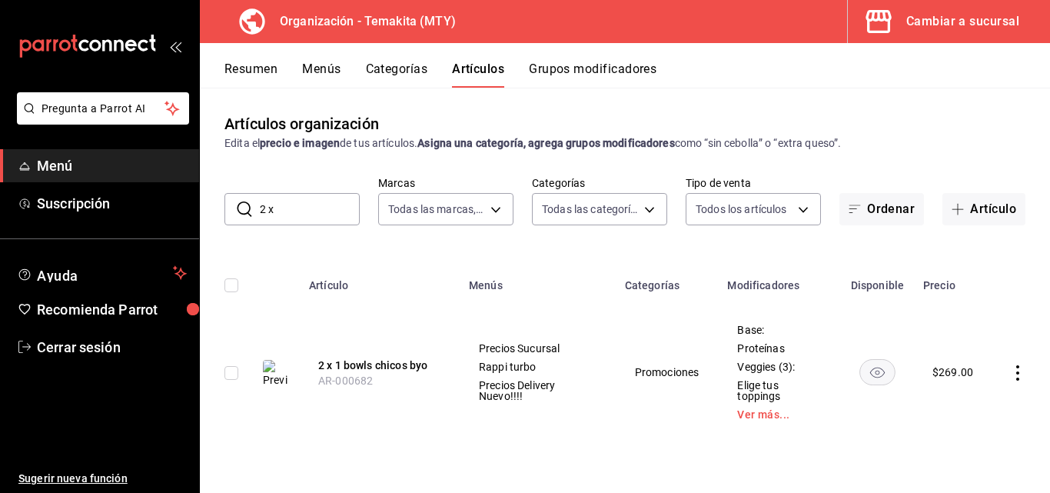
click at [260, 69] on button "Resumen" at bounding box center [250, 74] width 53 height 26
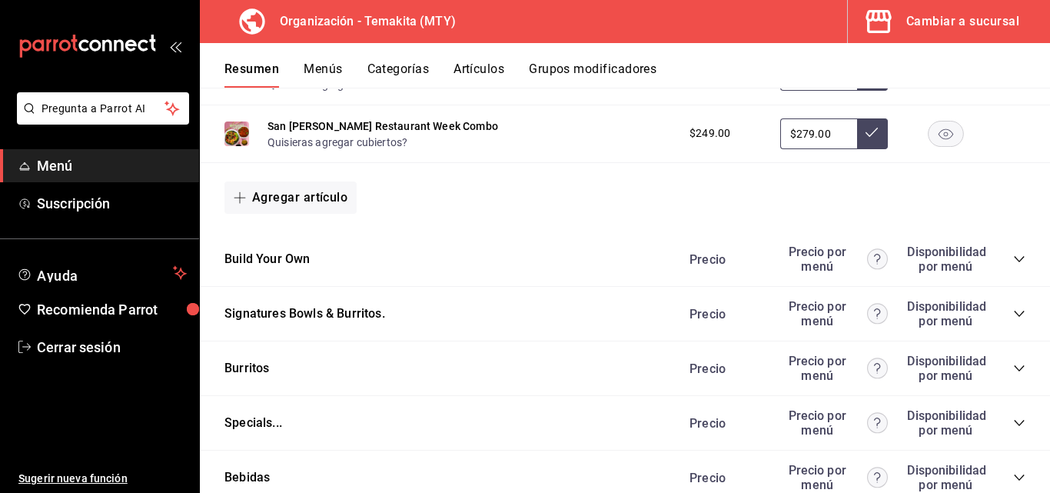
scroll to position [1719, 0]
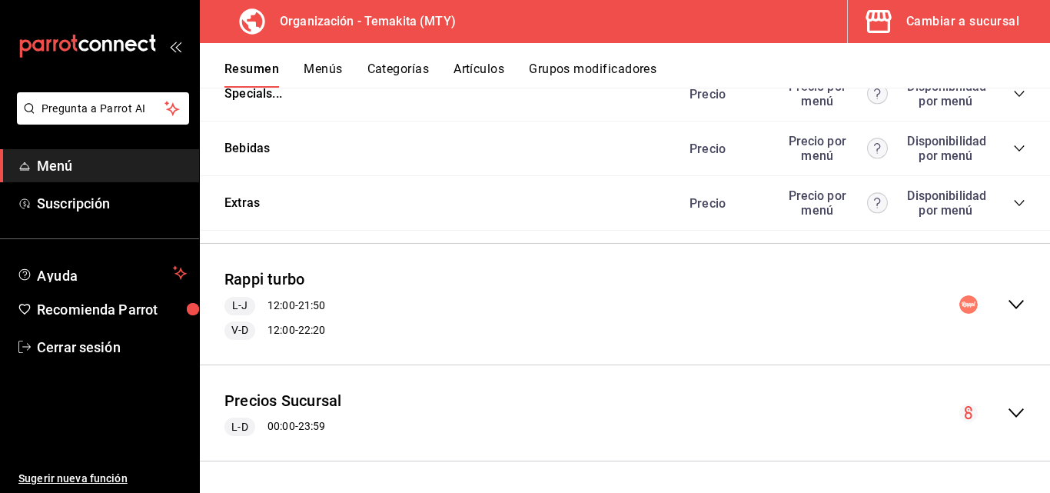
click at [607, 414] on icon "collapse-menu-row" at bounding box center [1016, 412] width 15 height 9
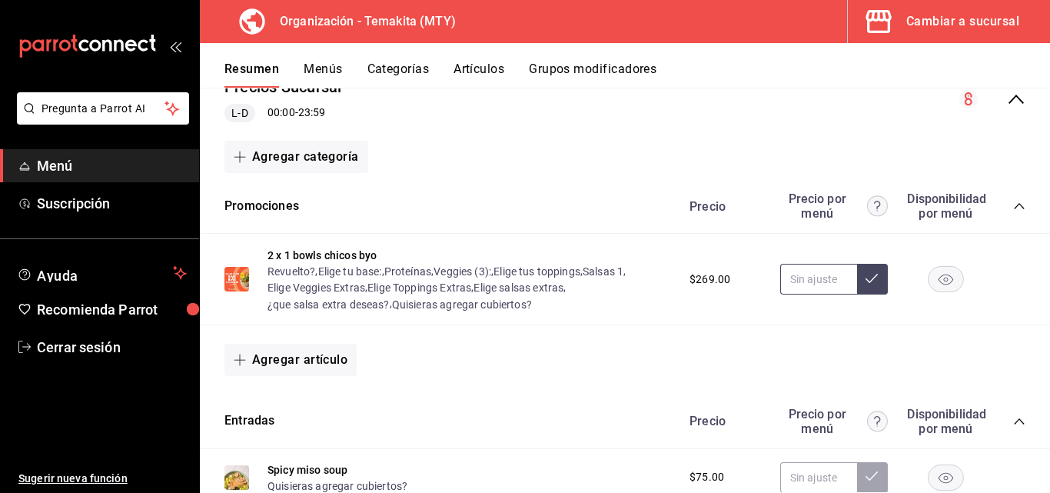
click at [607, 264] on input "text" at bounding box center [818, 279] width 77 height 31
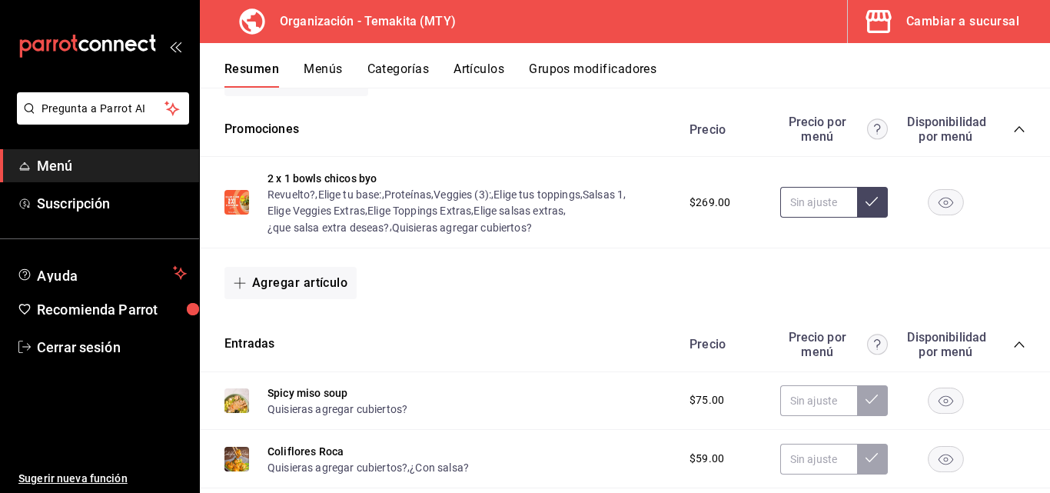
scroll to position [1949, 0]
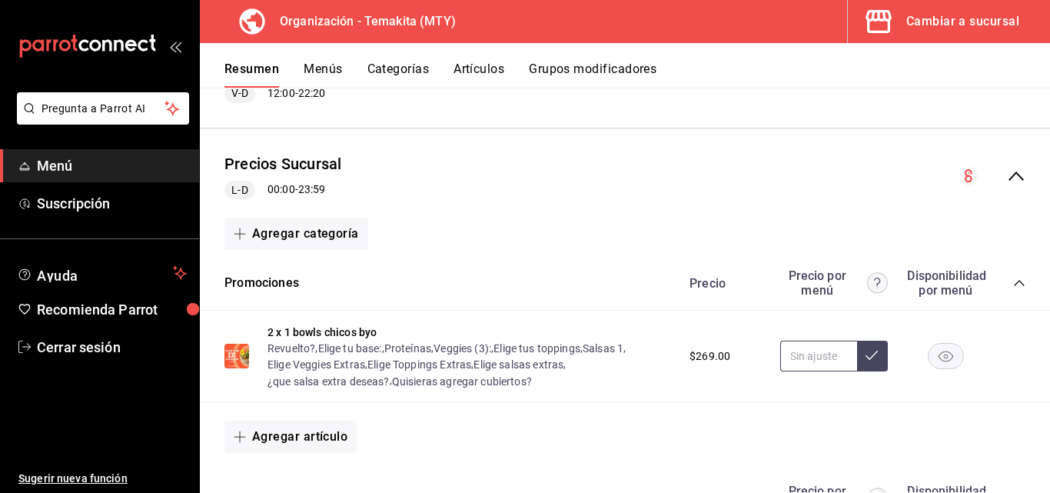
click at [607, 364] on input "text" at bounding box center [818, 356] width 77 height 31
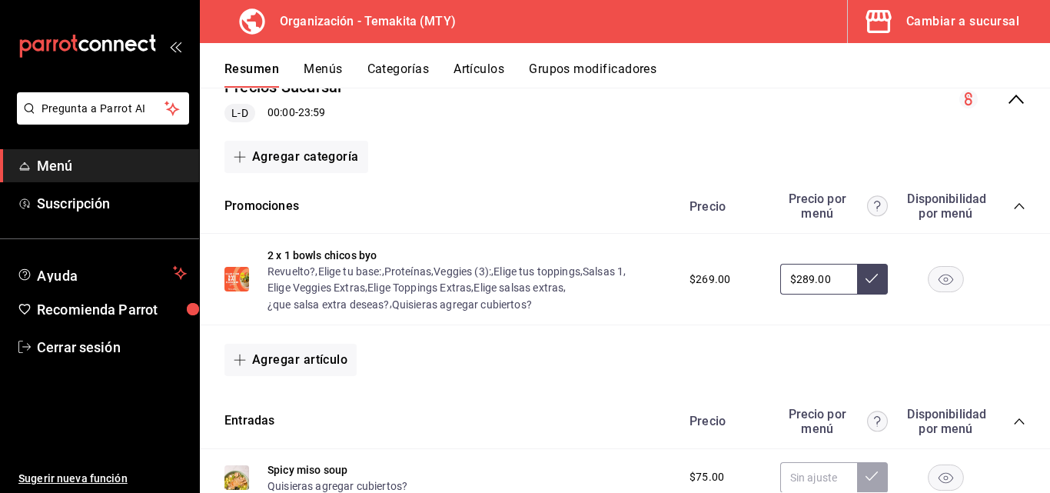
scroll to position [2103, 0]
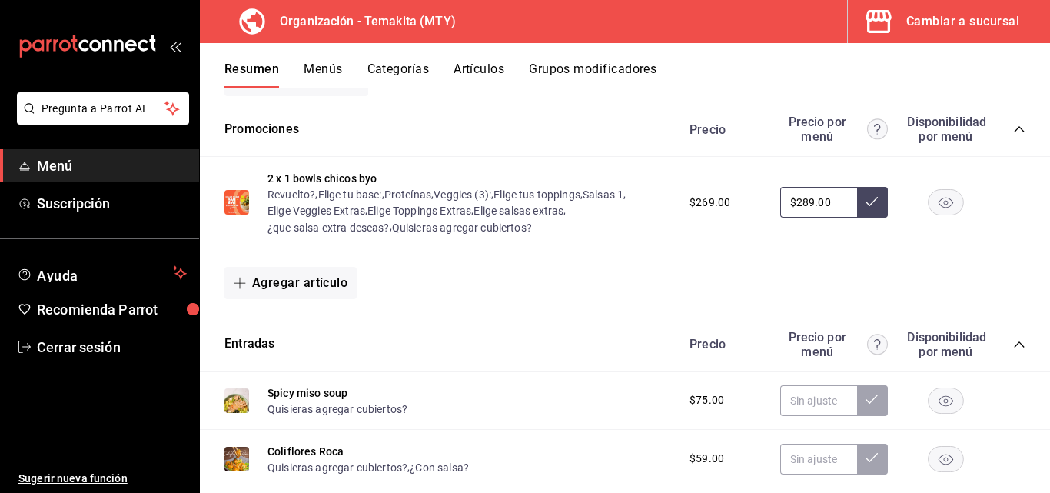
type input "$289.00"
click at [495, 414] on div "Spicy miso soup Quisieras agregar cubiertos? $75.00" at bounding box center [625, 401] width 850 height 58
click at [607, 201] on input "text" at bounding box center [818, 202] width 77 height 31
type input "$289.00"
click at [607, 204] on button at bounding box center [872, 202] width 31 height 31
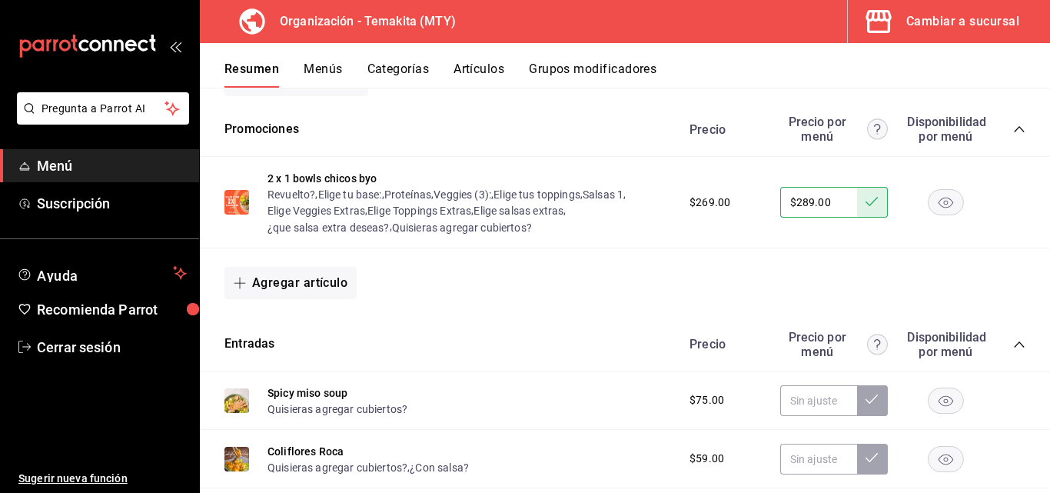
scroll to position [1873, 0]
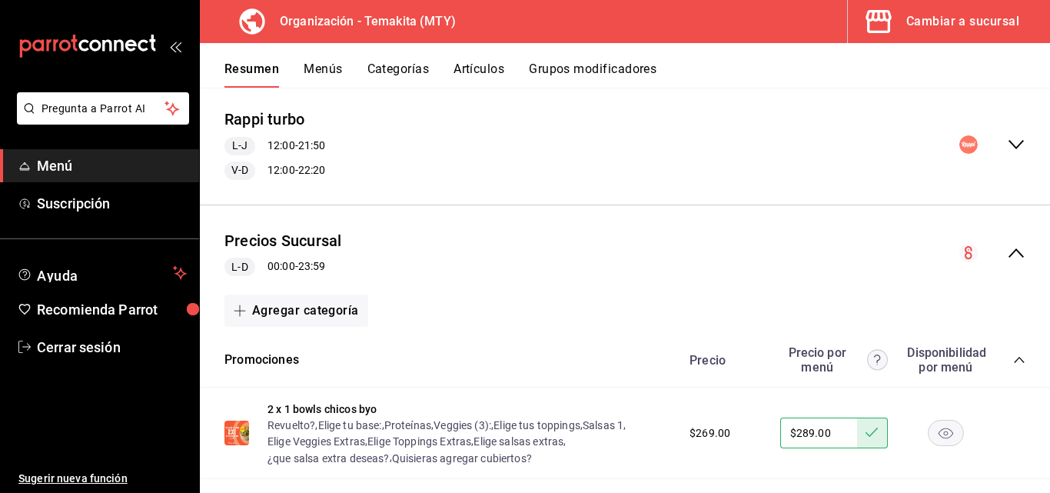
click at [316, 71] on button "Menús" at bounding box center [323, 74] width 38 height 26
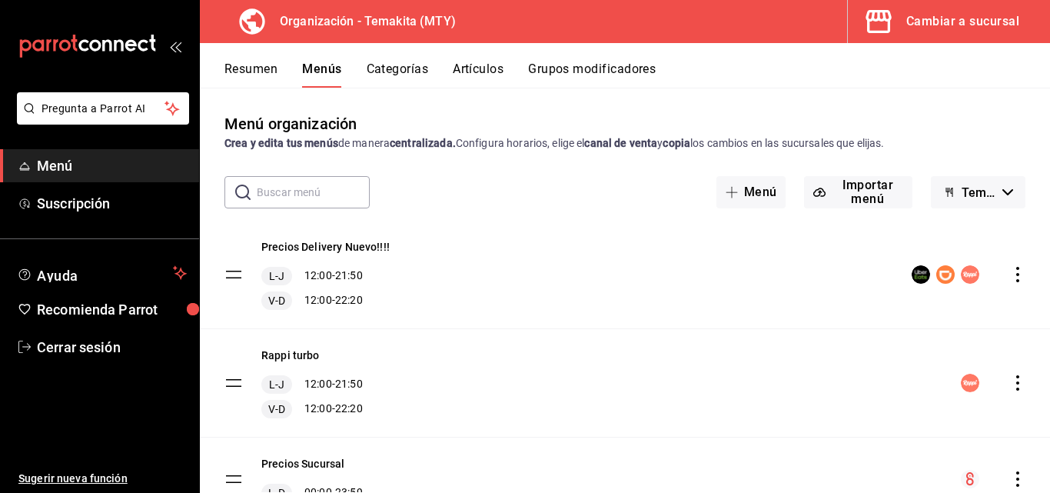
scroll to position [72, 0]
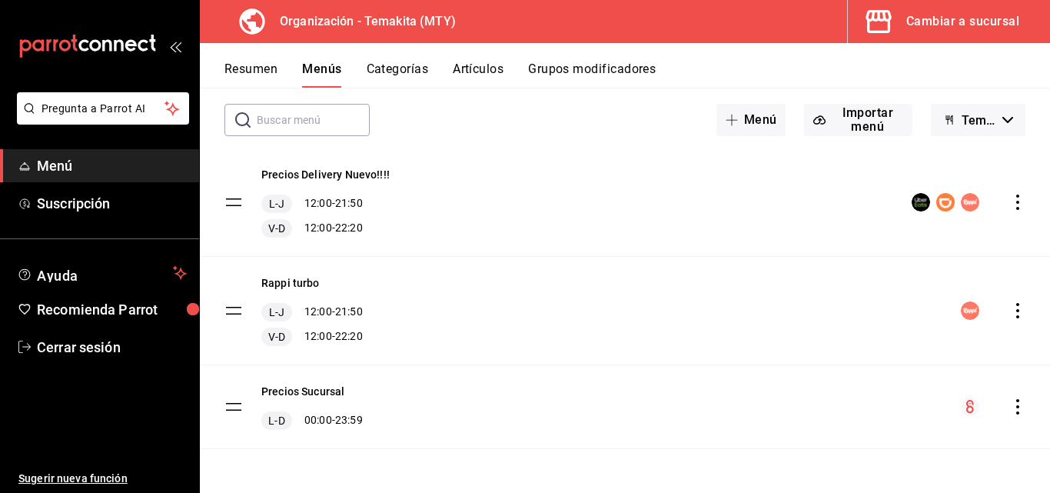
click at [1010, 405] on icon "actions" at bounding box center [1017, 406] width 15 height 15
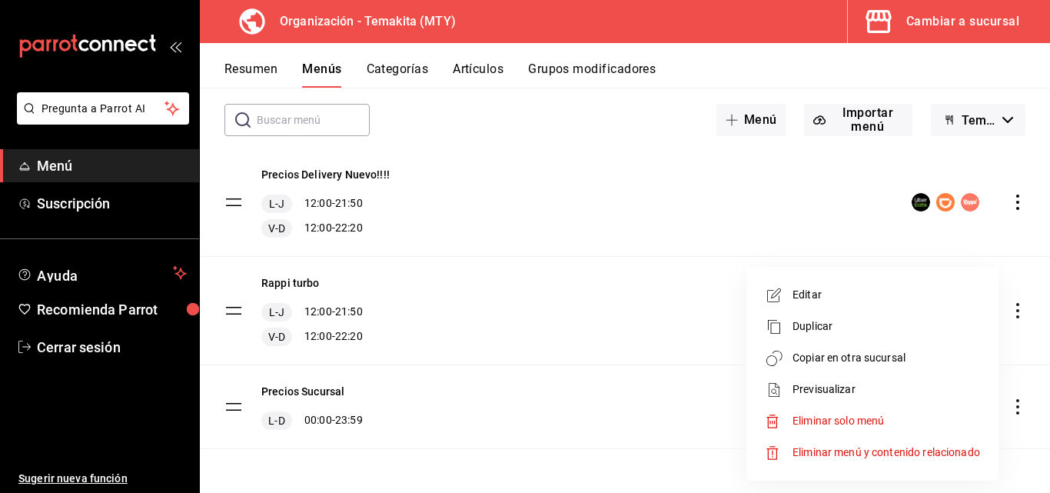
click at [910, 355] on span "Copiar en otra sucursal" at bounding box center [887, 358] width 188 height 16
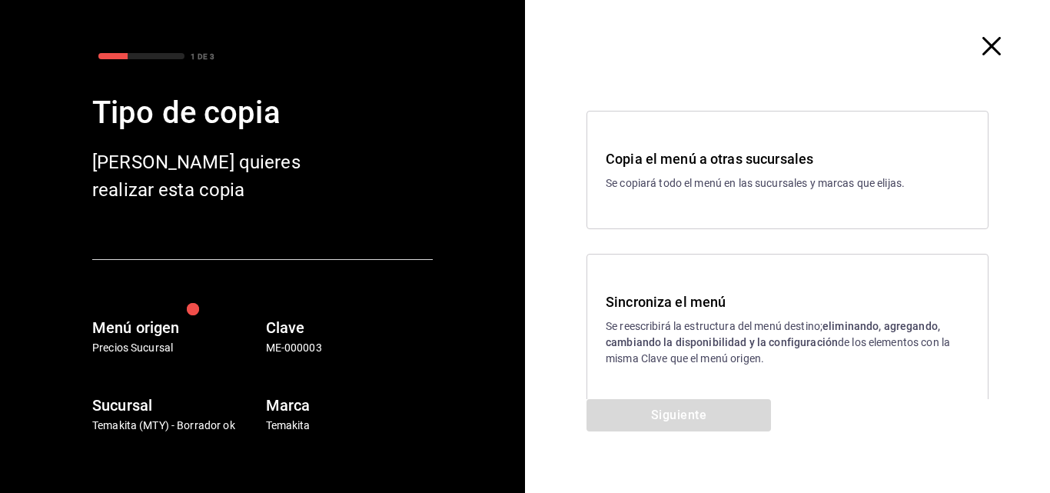
click at [707, 334] on p "Se reescribirá la estructura del menú destino; eliminando, agregando, cambiando…" at bounding box center [788, 342] width 364 height 48
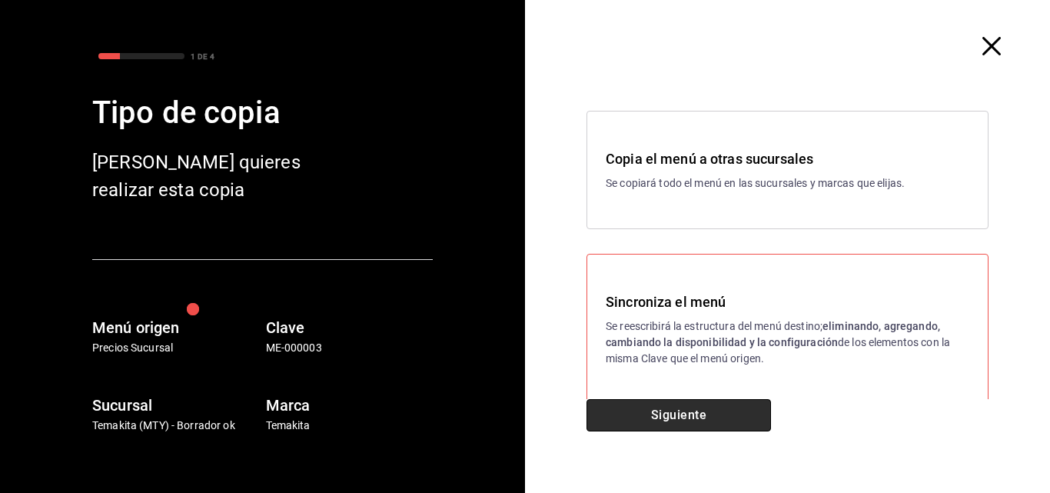
click at [701, 414] on button "Siguiente" at bounding box center [679, 415] width 184 height 32
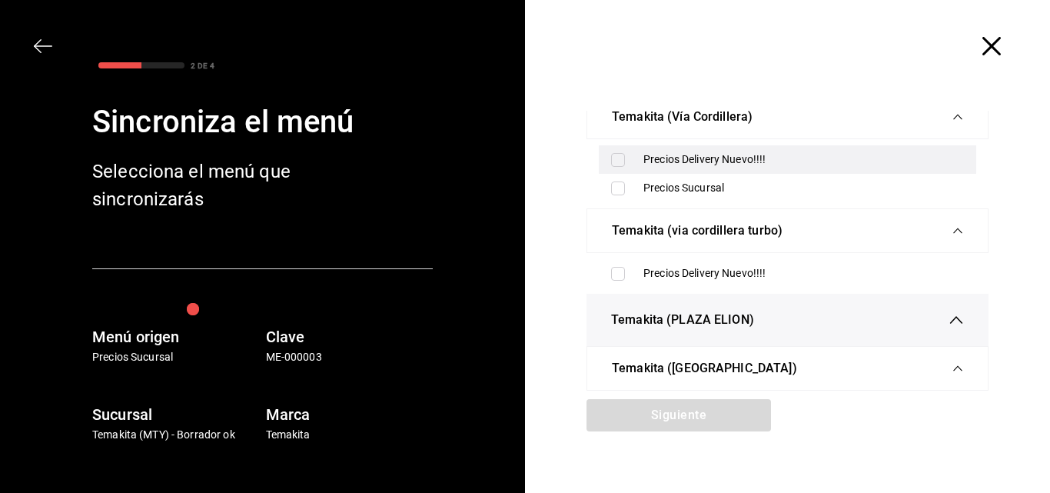
scroll to position [384, 0]
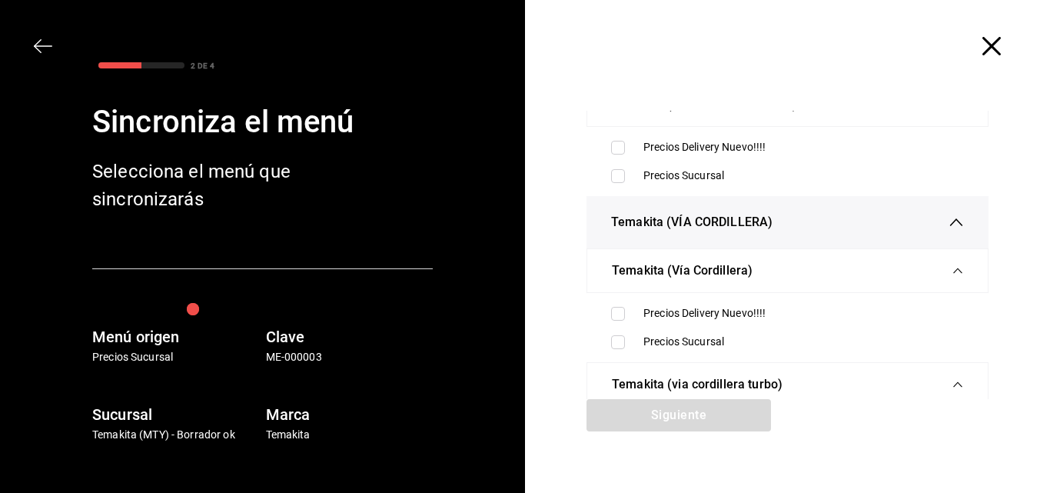
click at [982, 52] on icon "button" at bounding box center [991, 46] width 18 height 18
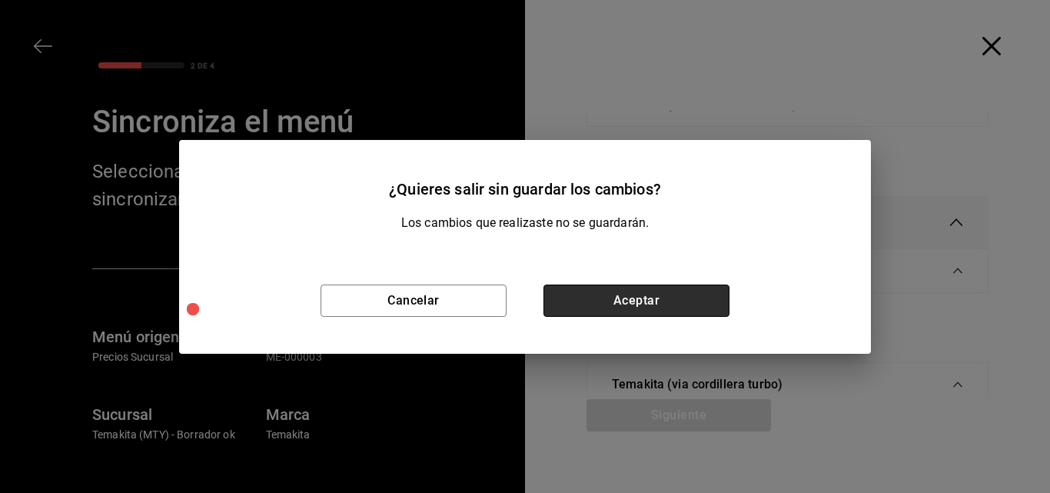
click at [633, 294] on button "Aceptar" at bounding box center [636, 300] width 186 height 32
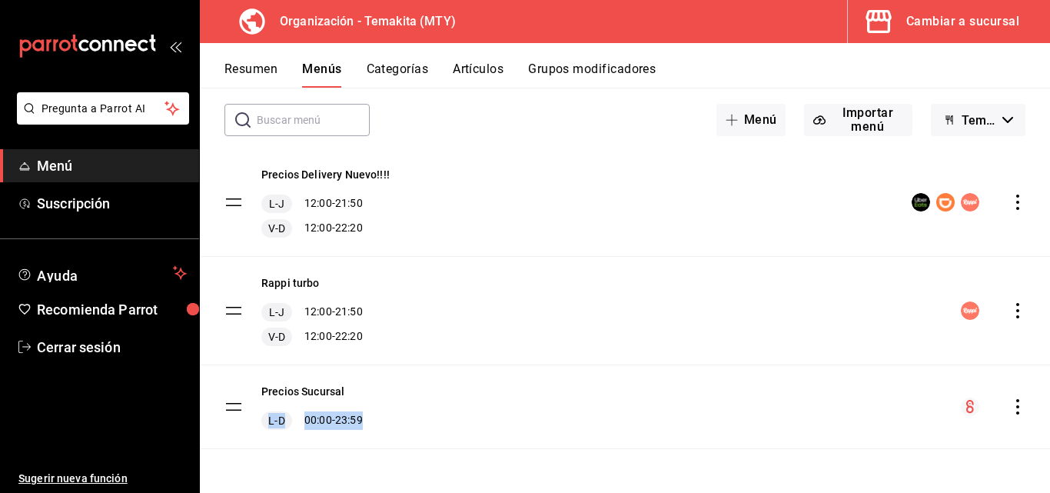
drag, startPoint x: 213, startPoint y: 367, endPoint x: 411, endPoint y: 427, distance: 206.5
click at [411, 427] on div "Precios Sucursal L-D 00:00 - 23:59" at bounding box center [625, 406] width 850 height 83
click at [488, 432] on div "Precios Sucursal L-D 00:00 - 23:59" at bounding box center [625, 406] width 850 height 83
click at [1016, 407] on icon "actions" at bounding box center [1017, 406] width 3 height 15
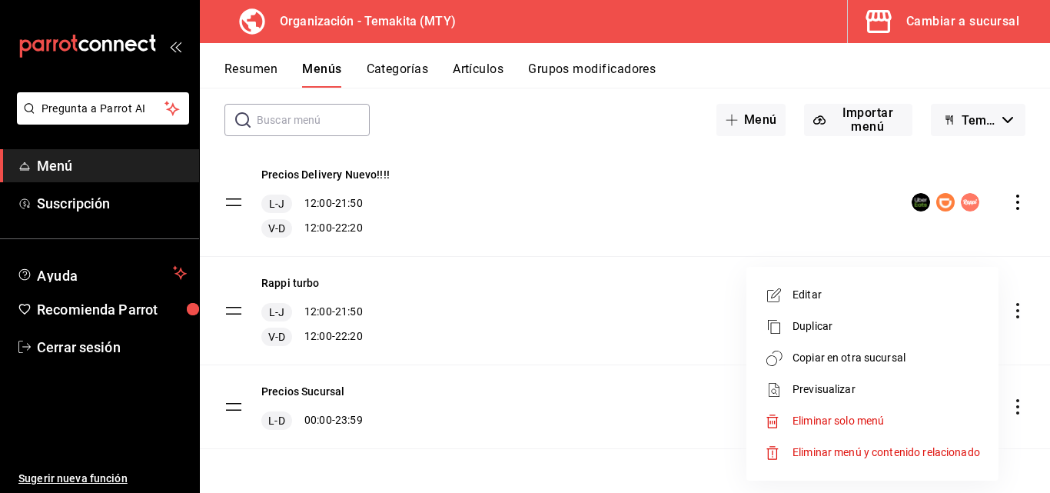
click at [248, 82] on div at bounding box center [525, 246] width 1050 height 493
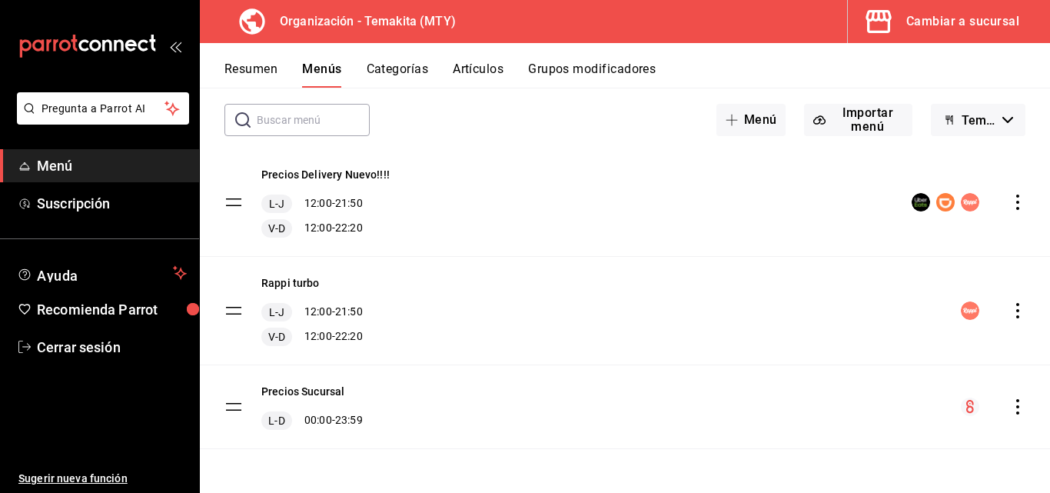
click at [248, 73] on button "Resumen" at bounding box center [250, 74] width 53 height 26
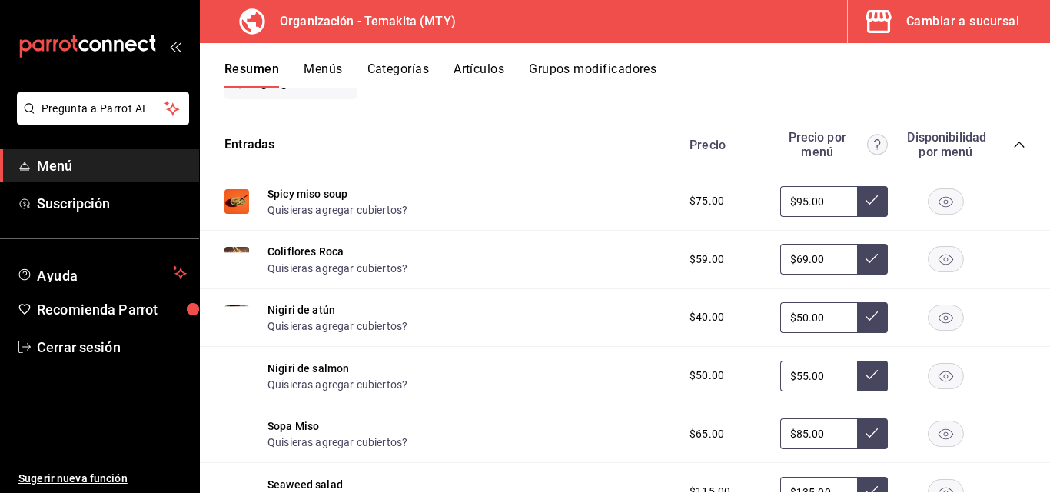
scroll to position [146, 0]
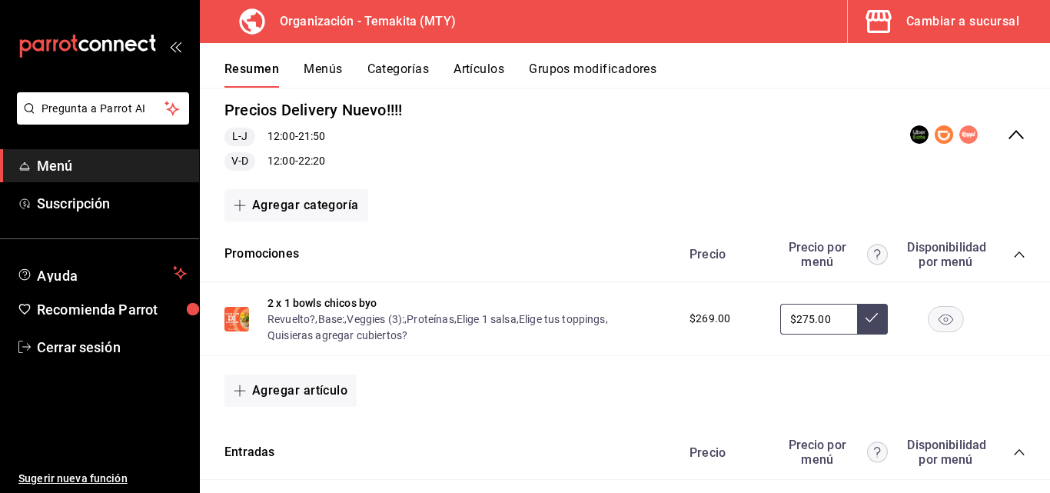
click at [1007, 138] on icon "collapse-menu-row" at bounding box center [1016, 134] width 18 height 18
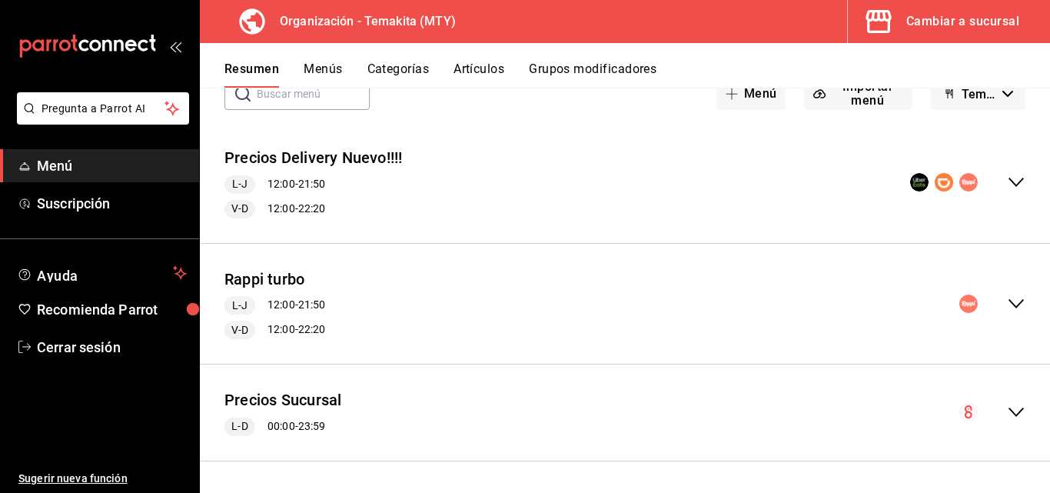
scroll to position [98, 0]
click at [1007, 414] on icon "collapse-menu-row" at bounding box center [1016, 412] width 18 height 18
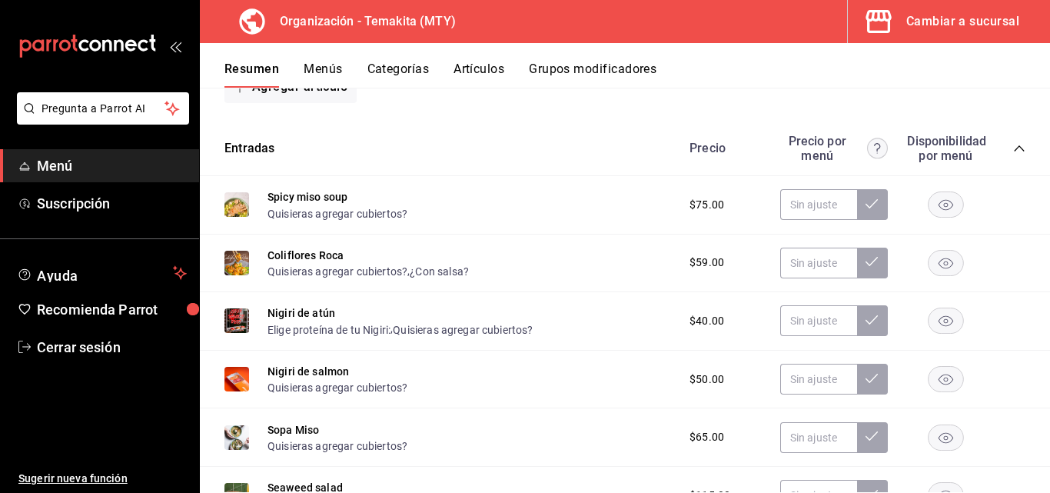
scroll to position [377, 0]
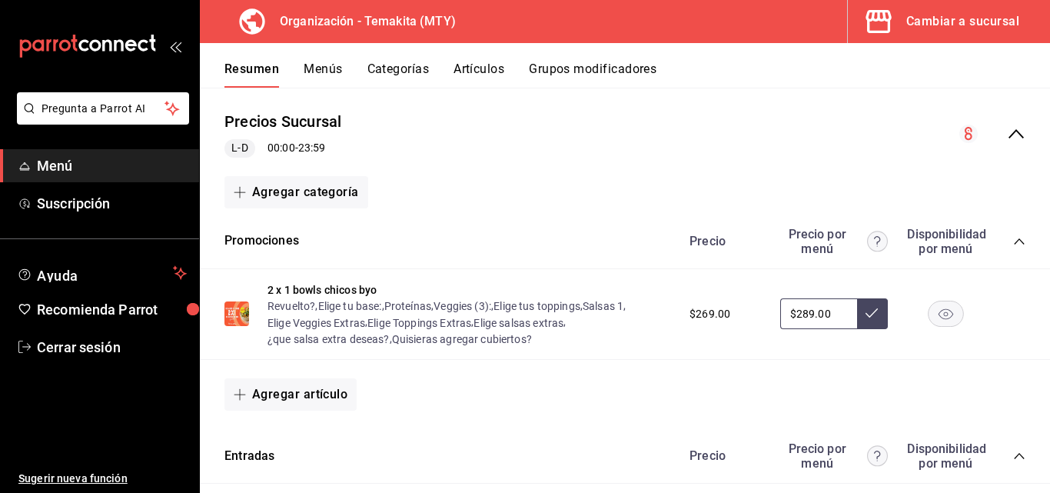
click at [334, 68] on button "Menús" at bounding box center [323, 74] width 38 height 26
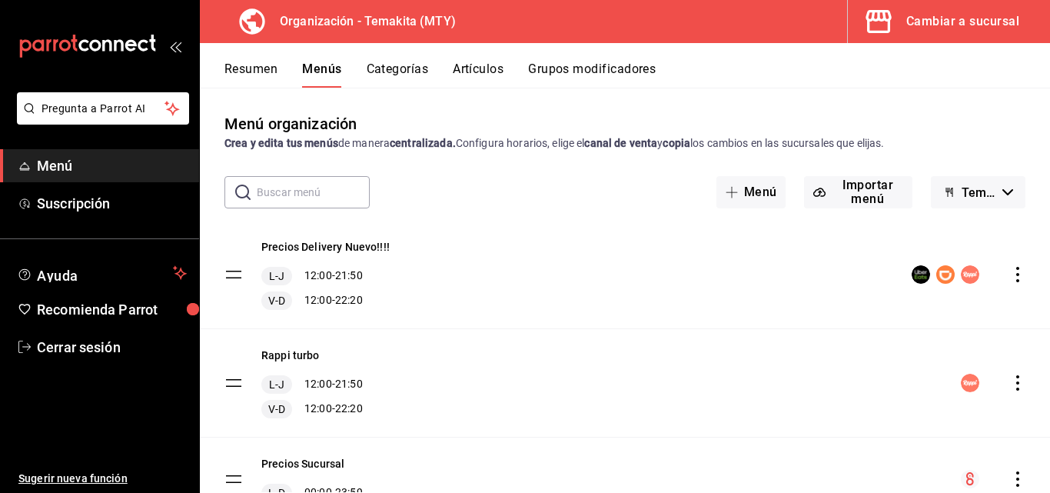
scroll to position [72, 0]
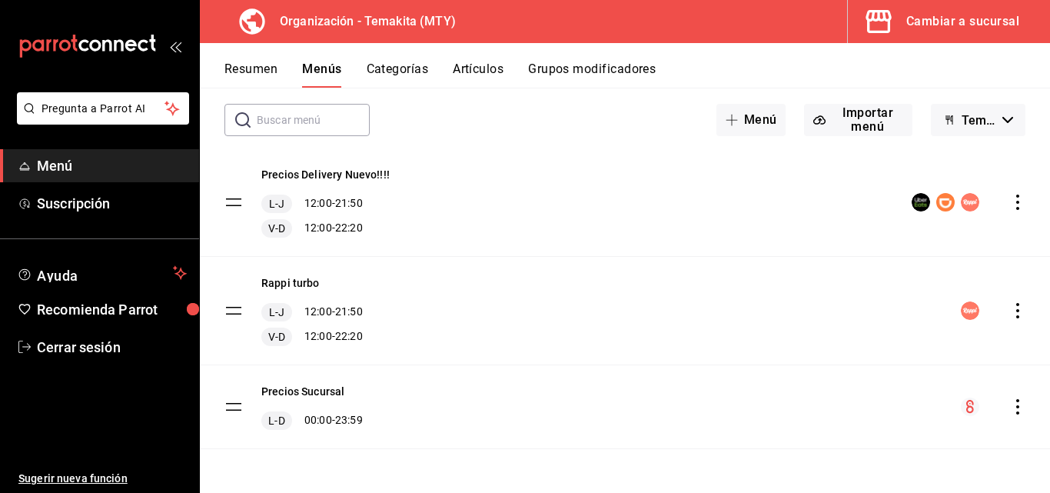
click at [1016, 413] on icon "actions" at bounding box center [1017, 406] width 3 height 15
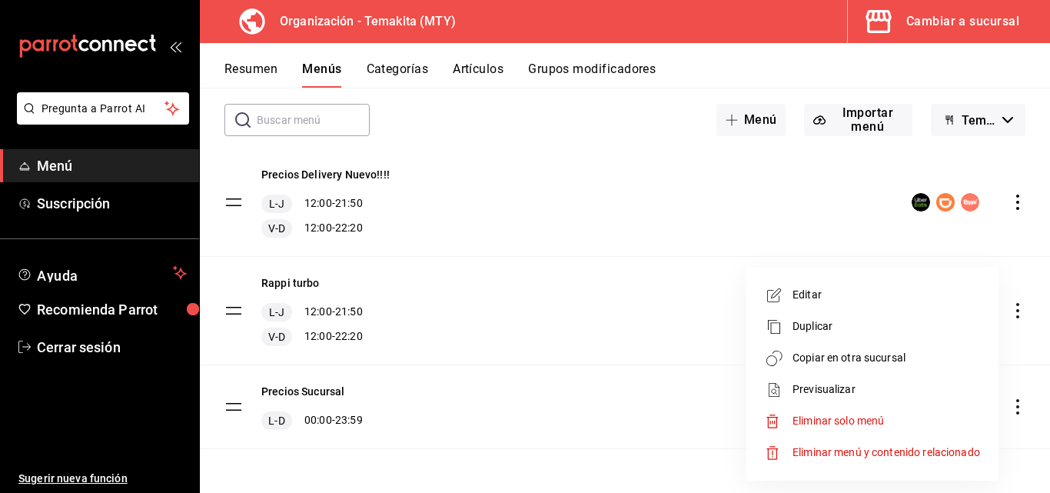
click at [913, 364] on span "Copiar en otra sucursal" at bounding box center [887, 358] width 188 height 16
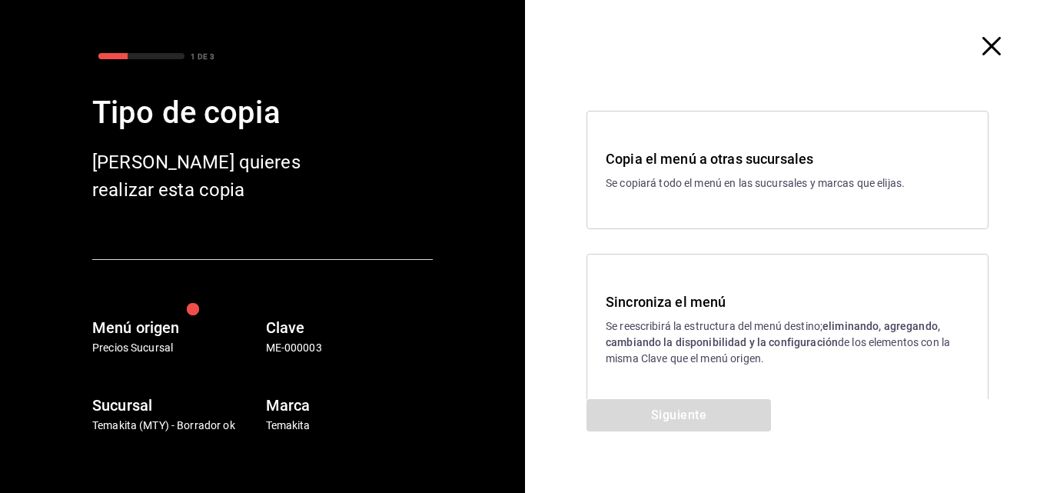
click at [676, 349] on p "Se reescribirá la estructura del menú destino; eliminando, agregando, cambiando…" at bounding box center [788, 342] width 364 height 48
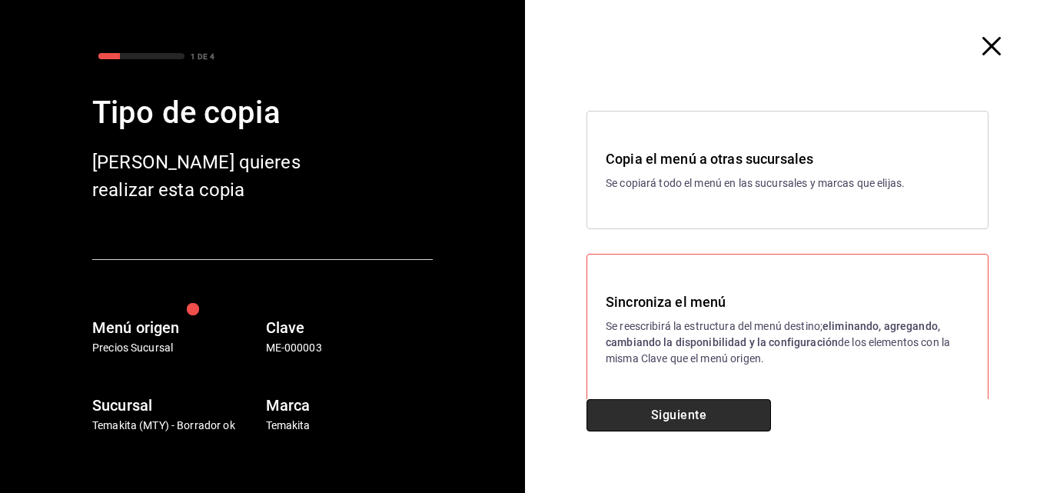
click at [693, 413] on button "Siguiente" at bounding box center [679, 415] width 184 height 32
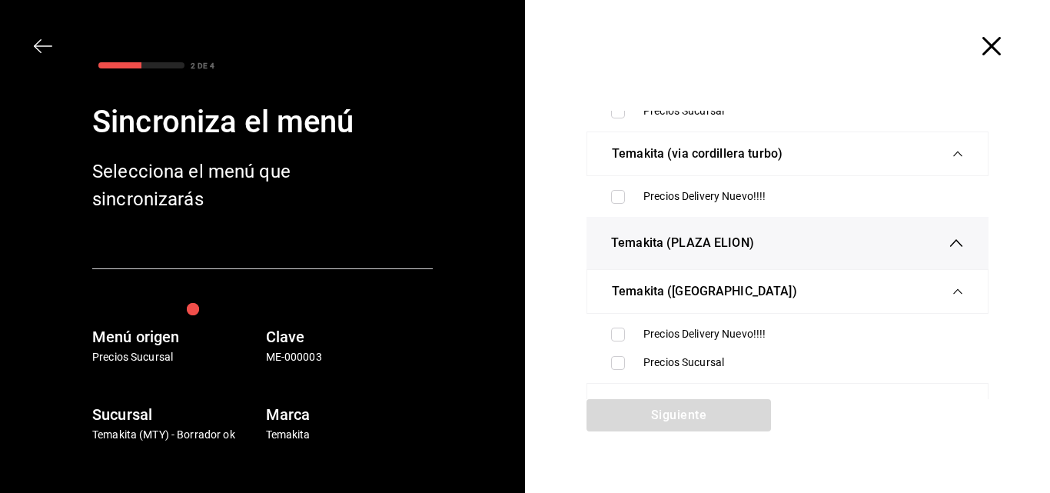
scroll to position [632, 0]
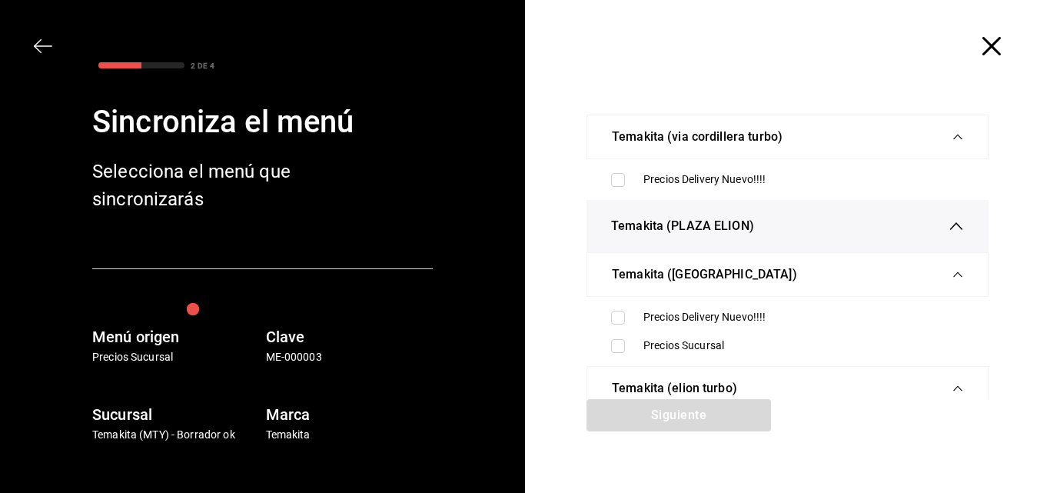
click at [982, 45] on icon "button" at bounding box center [991, 46] width 18 height 18
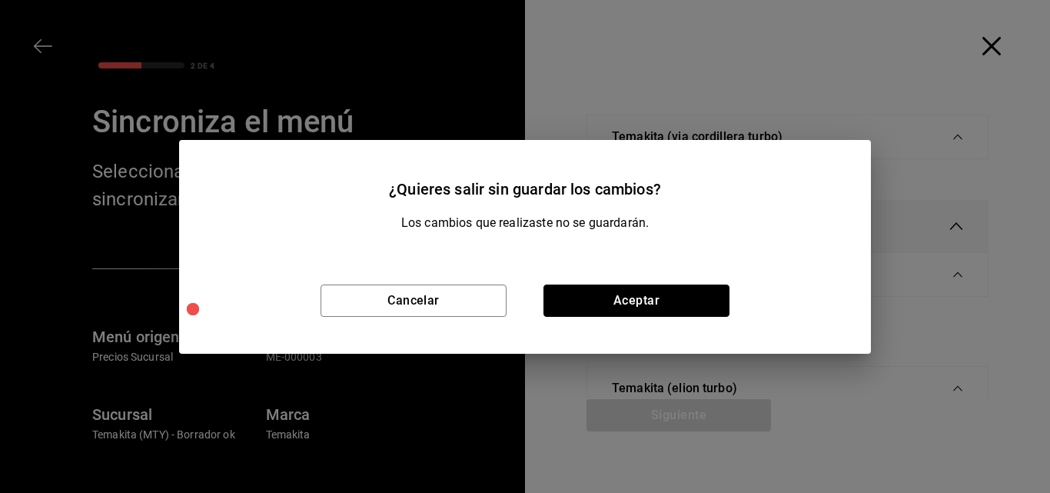
click at [683, 294] on button "Aceptar" at bounding box center [636, 300] width 186 height 32
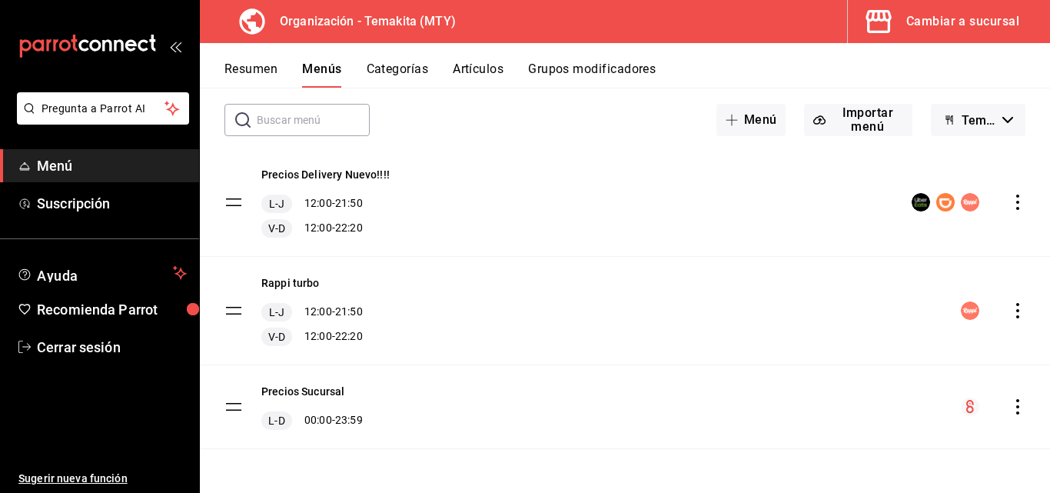
click at [1010, 411] on icon "actions" at bounding box center [1017, 406] width 15 height 15
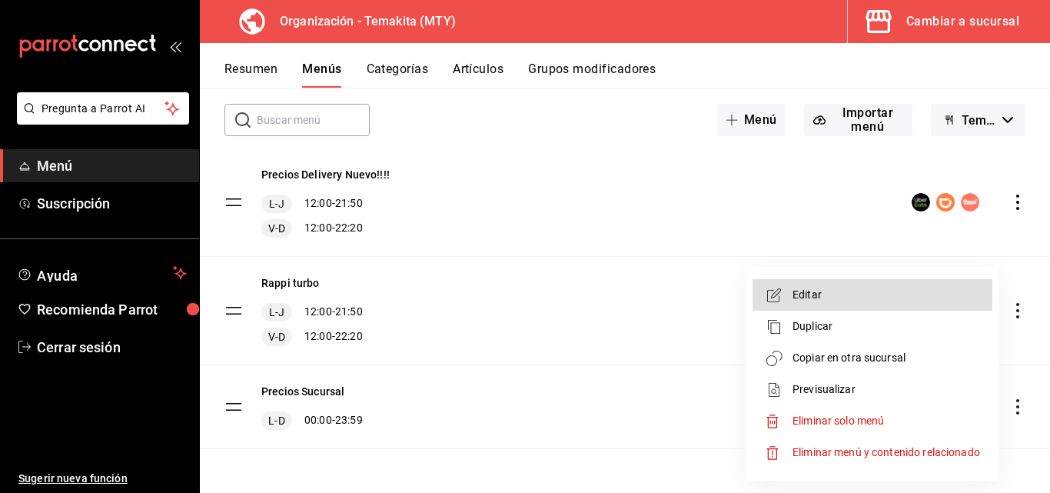
click at [510, 314] on div at bounding box center [525, 246] width 1050 height 493
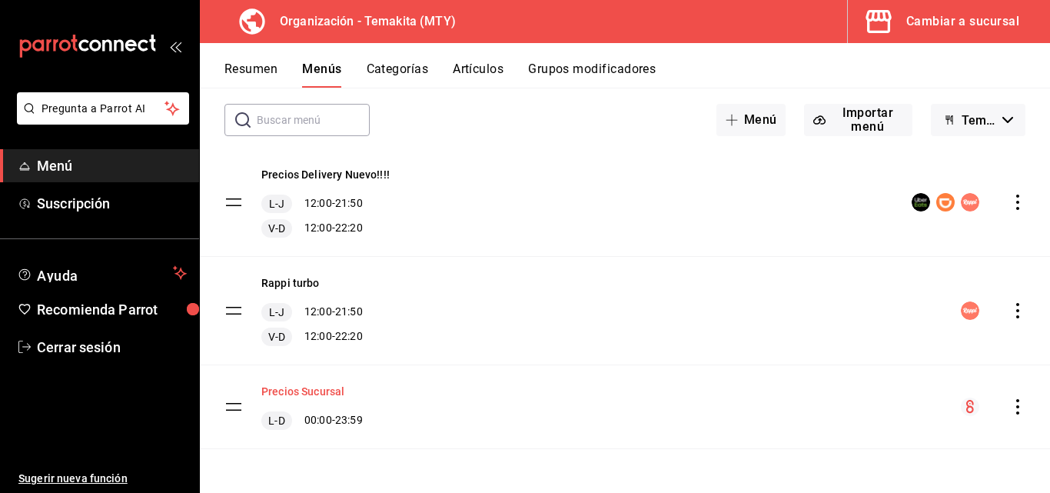
click at [304, 391] on button "Precios Sucursal" at bounding box center [302, 391] width 83 height 15
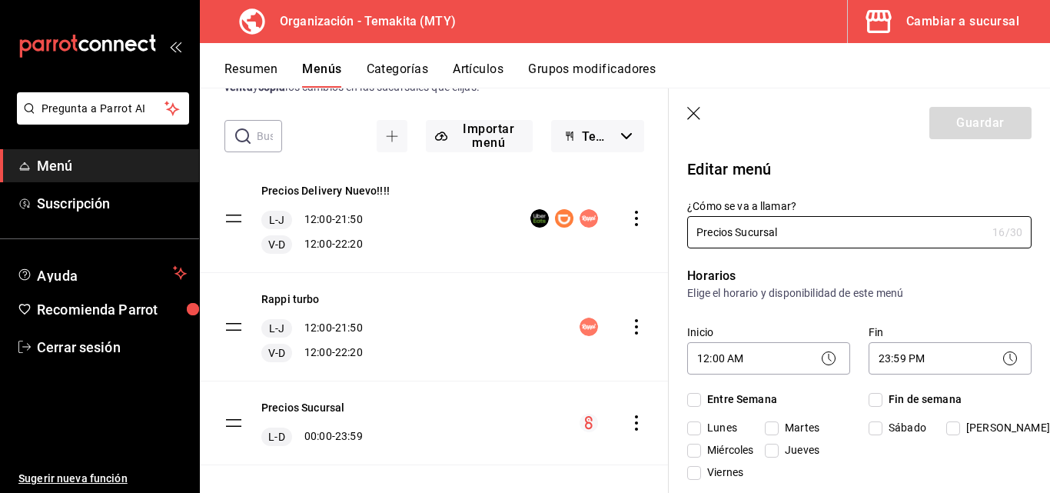
checkbox input "true"
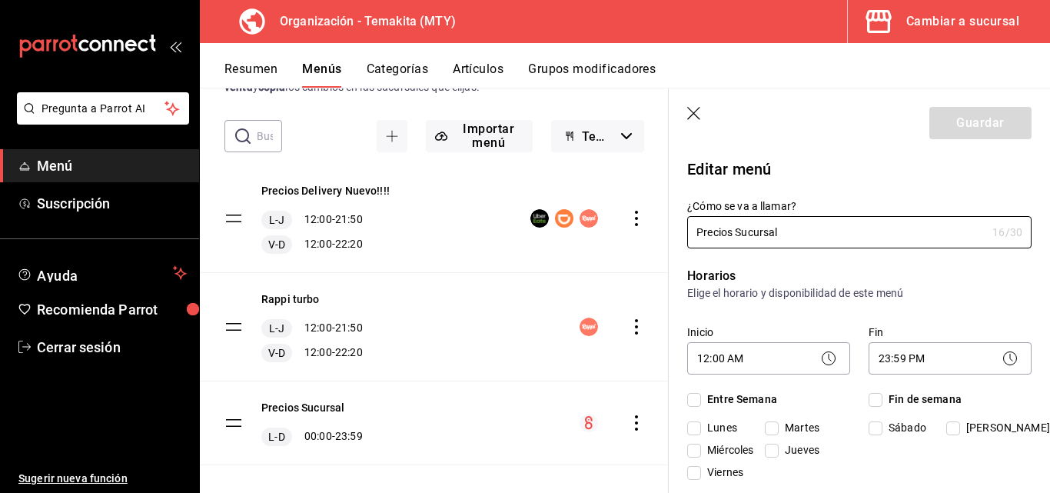
checkbox input "true"
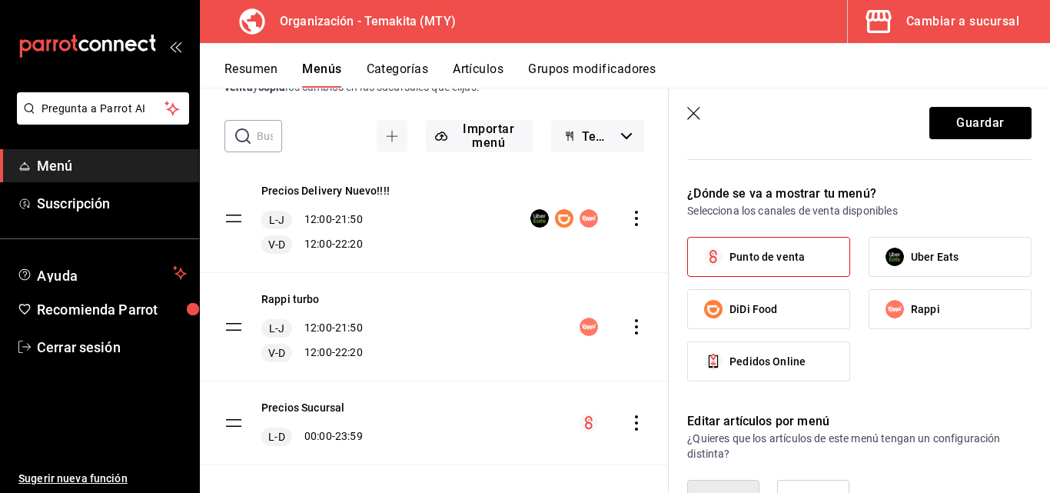
scroll to position [999, 0]
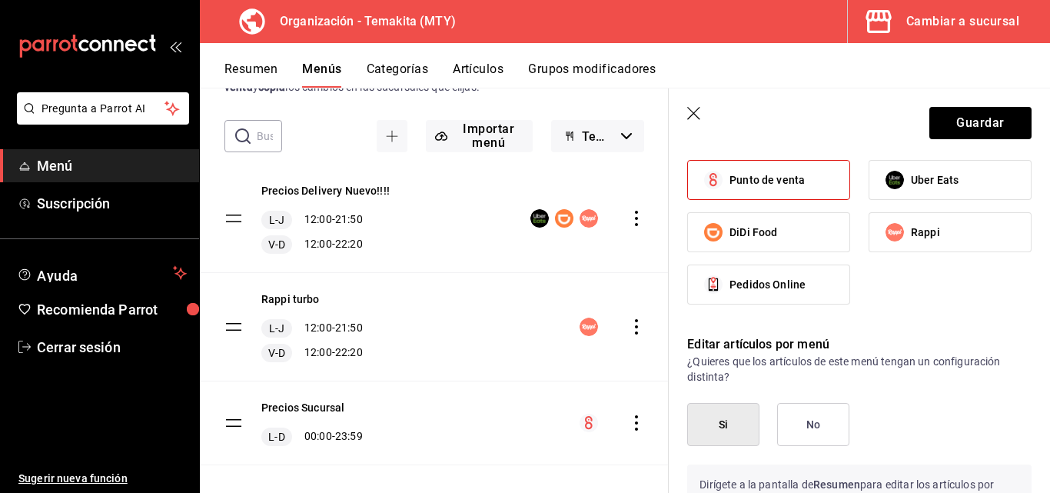
click at [432, 301] on div "Rappi turbo L-J 12:00 - 21:50 V-D 12:00 - 22:20" at bounding box center [434, 327] width 469 height 108
drag, startPoint x: 449, startPoint y: 170, endPoint x: 482, endPoint y: 158, distance: 35.3
click at [457, 168] on div "Precios Delivery Nuevo!!!! L-J 12:00 - 21:50 V-D 12:00 - 22:20" at bounding box center [434, 219] width 469 height 108
click at [493, 275] on div "Rappi turbo L-J 12:00 - 21:50 V-D 12:00 - 22:20" at bounding box center [434, 327] width 469 height 108
click at [826, 430] on button "No" at bounding box center [813, 424] width 72 height 43
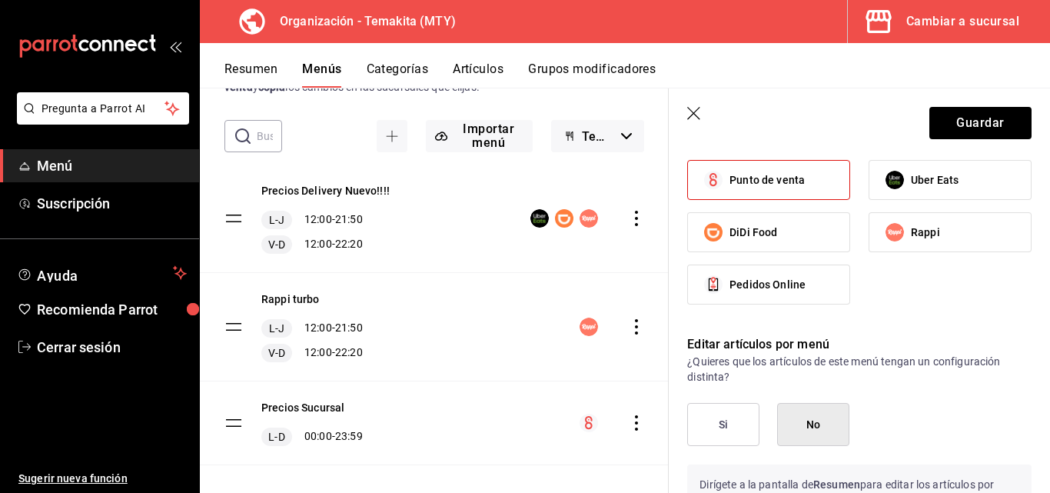
click at [697, 106] on header "Guardar" at bounding box center [859, 119] width 381 height 63
click at [694, 115] on icon "button" at bounding box center [694, 114] width 15 height 15
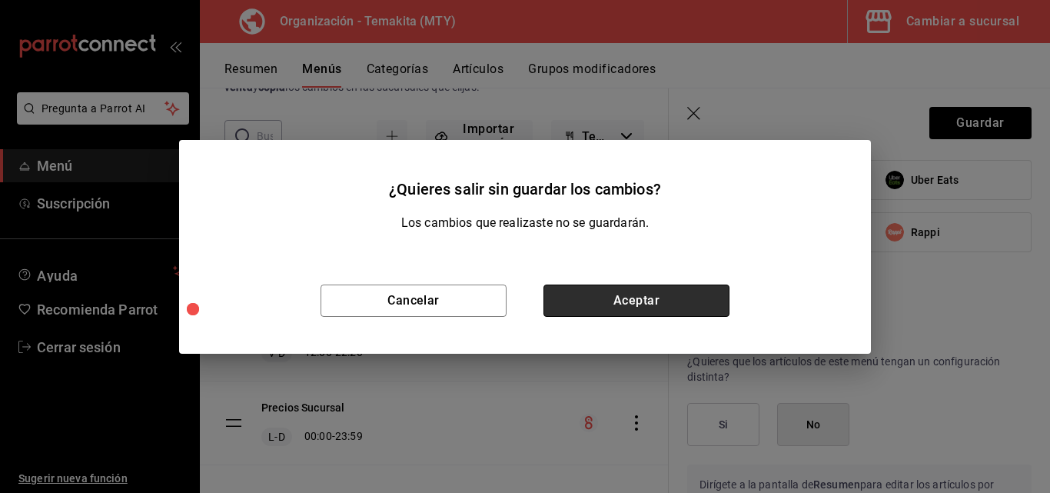
click at [575, 293] on button "Aceptar" at bounding box center [636, 300] width 186 height 32
checkbox input "false"
type input "1755987010603"
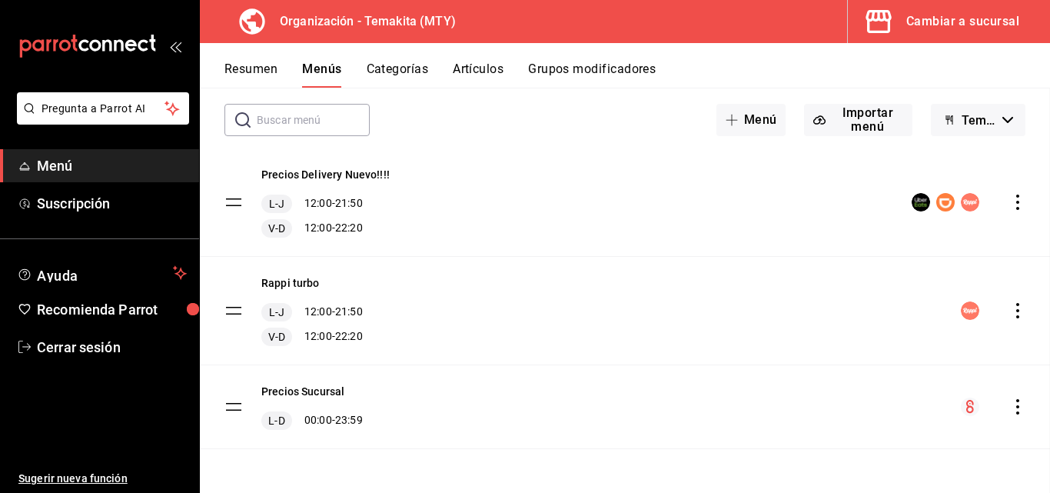
checkbox input "false"
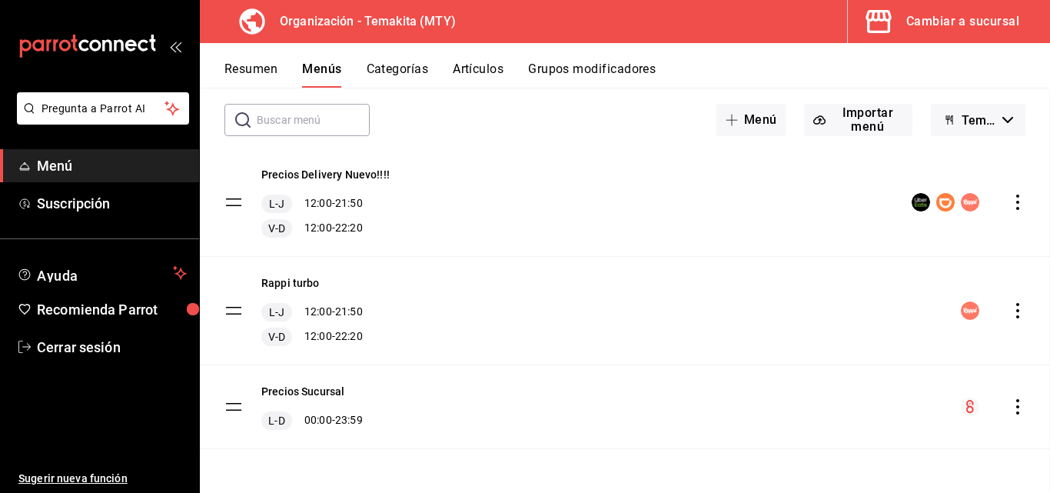
checkbox input "false"
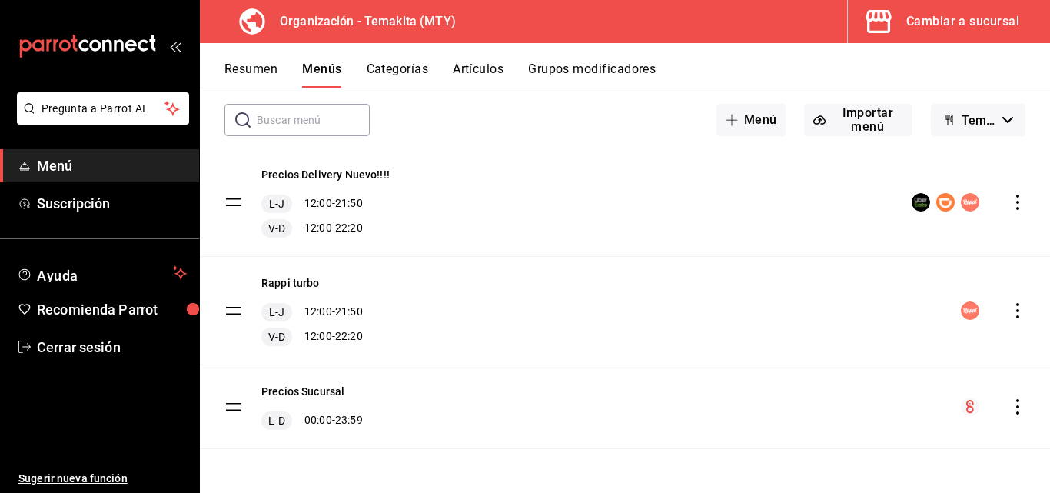
click at [499, 69] on button "Artículos" at bounding box center [478, 74] width 51 height 26
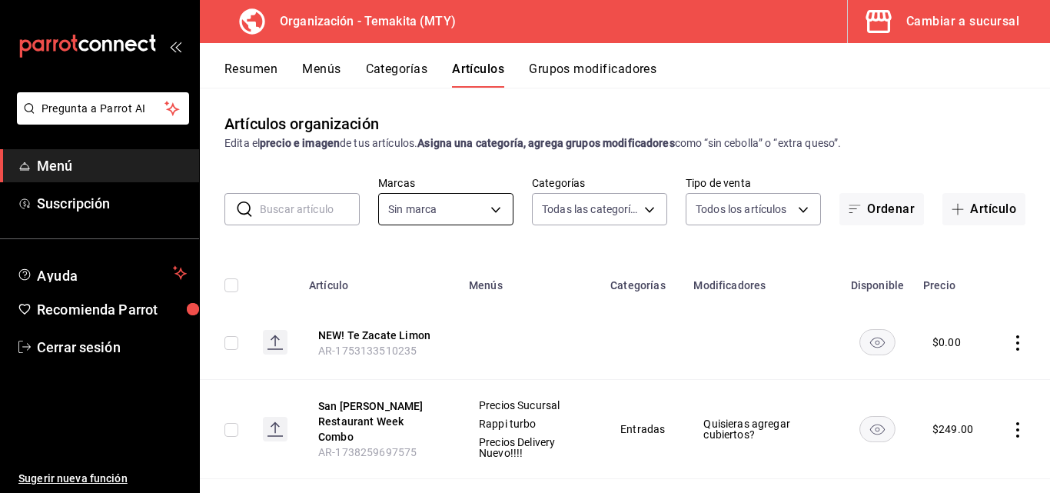
type input "271d921e-de6c-499a-ac6a-9fb1aeac1df4,01a73f1e-221f-473e-bda3-abe8046d8665,a1d6c…"
type input "4408dc1f-cb38-4382-b246-1f85c6fef244"
click at [401, 72] on button "Categorías" at bounding box center [397, 74] width 62 height 26
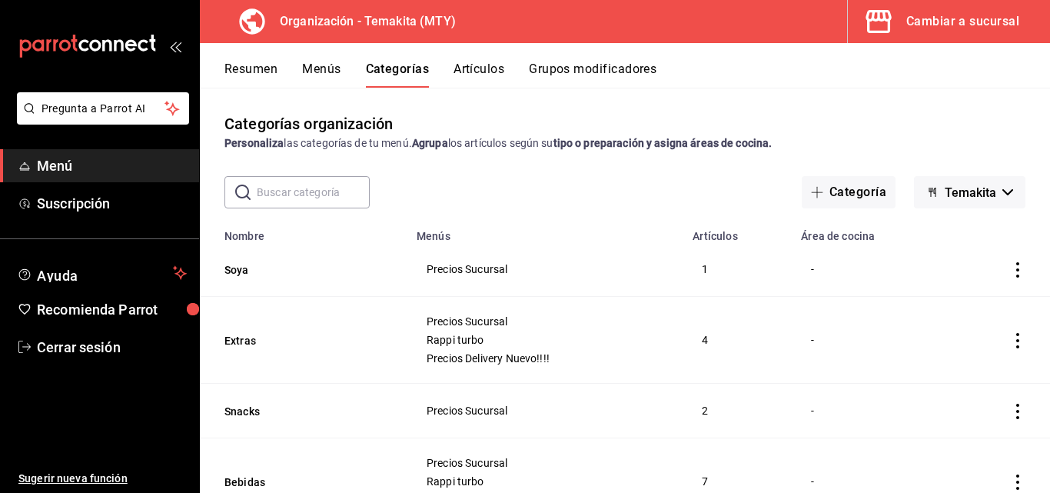
click at [593, 69] on button "Grupos modificadores" at bounding box center [593, 74] width 128 height 26
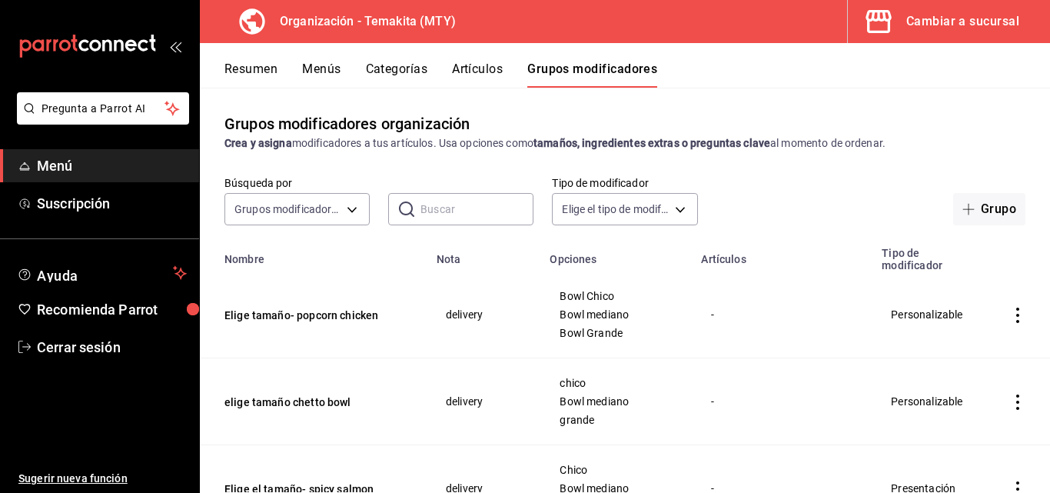
click at [330, 71] on button "Menús" at bounding box center [321, 74] width 38 height 26
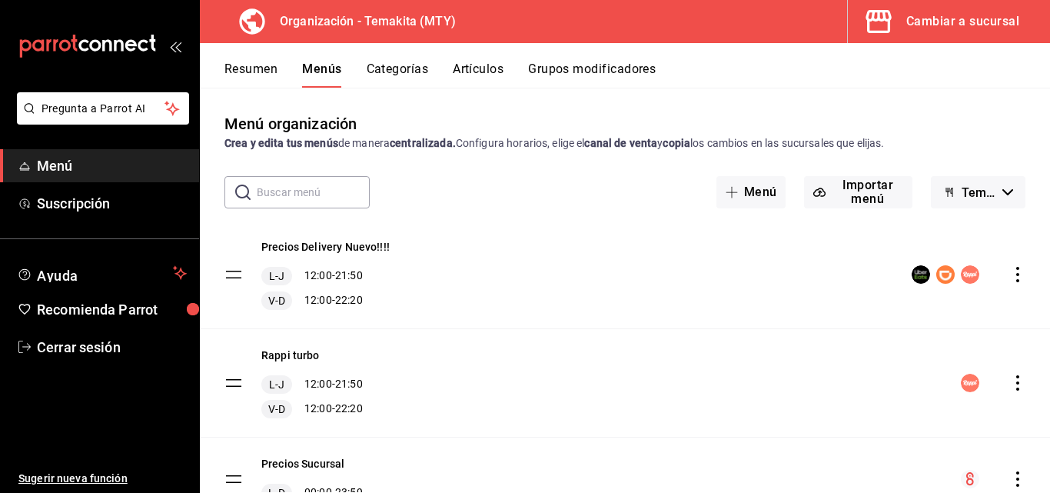
scroll to position [72, 0]
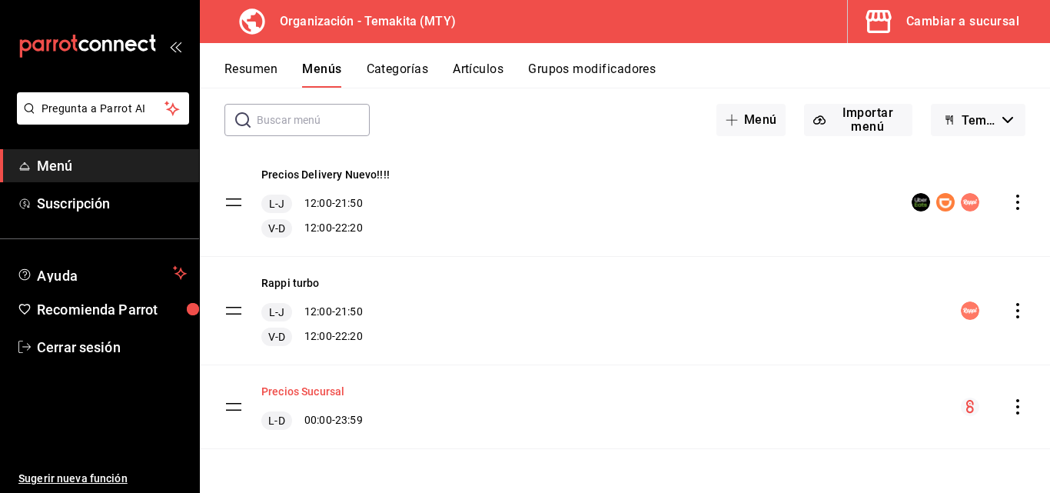
click at [322, 388] on button "Precios Sucursal" at bounding box center [302, 391] width 83 height 15
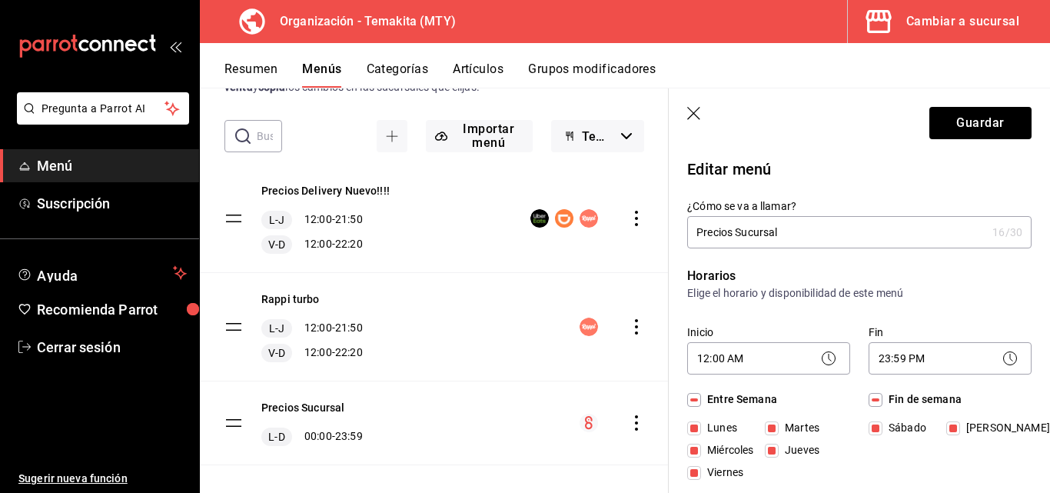
click at [702, 110] on icon "button" at bounding box center [694, 114] width 15 height 15
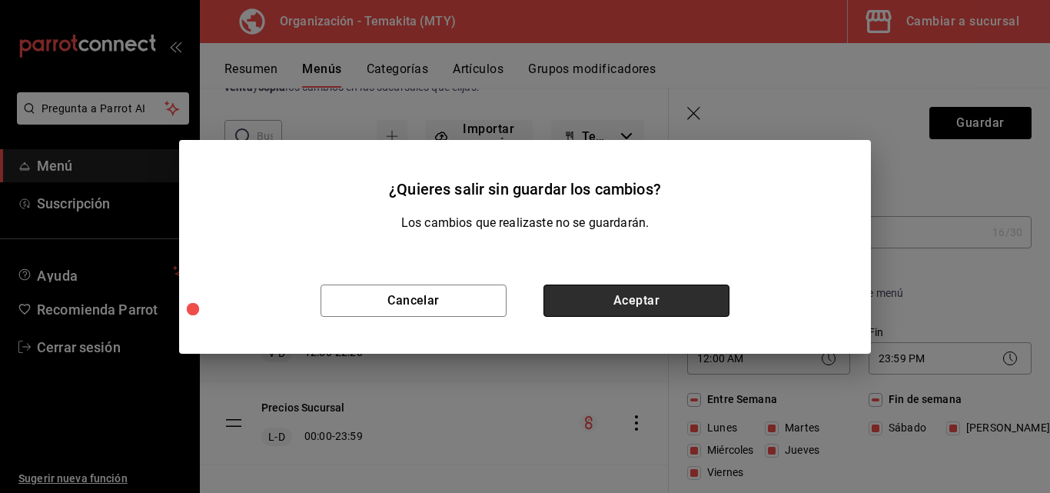
click at [638, 294] on button "Aceptar" at bounding box center [636, 300] width 186 height 32
checkbox input "false"
type input "1755987047665"
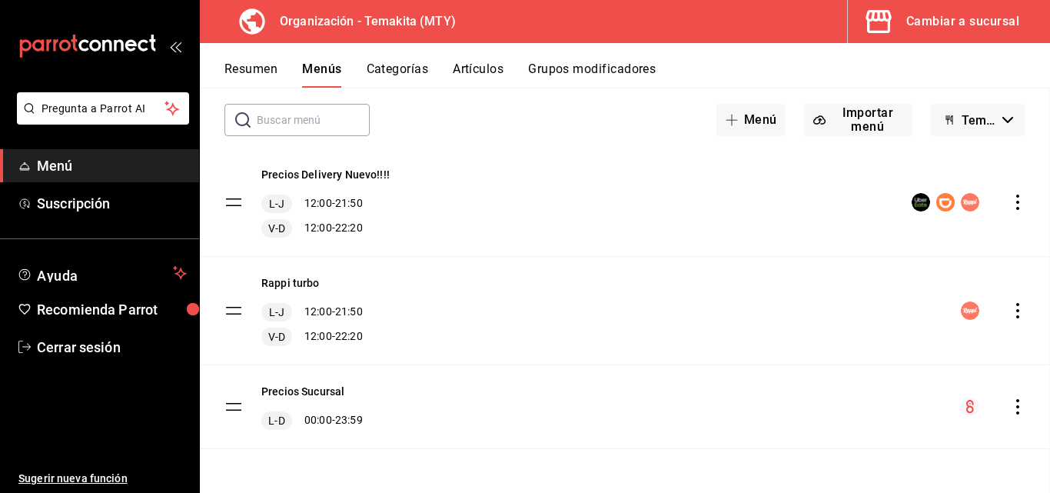
checkbox input "false"
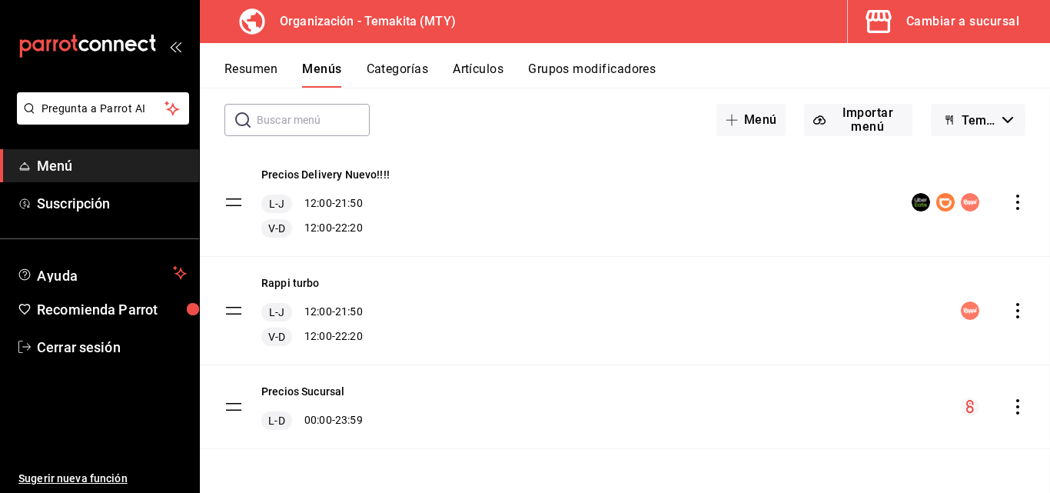
checkbox input "false"
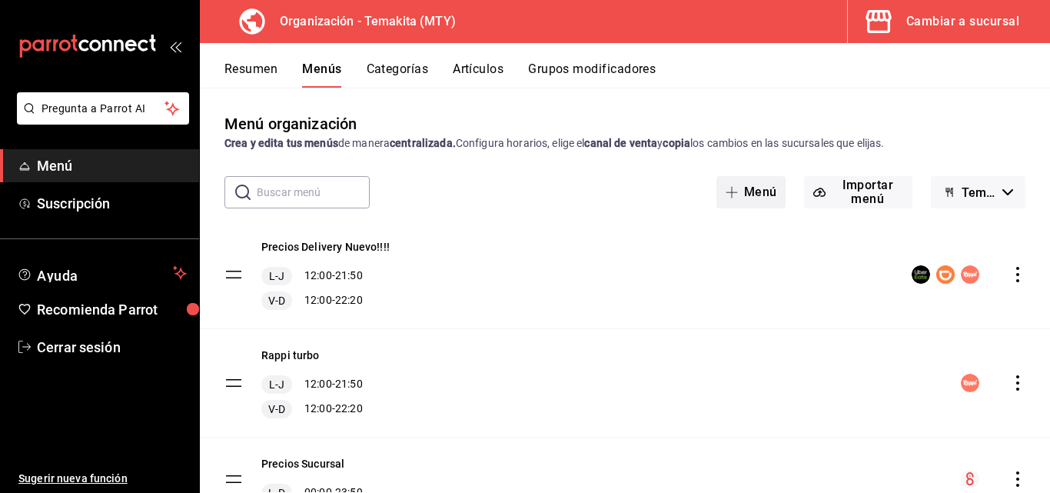
click at [760, 186] on button "Menú" at bounding box center [751, 192] width 70 height 32
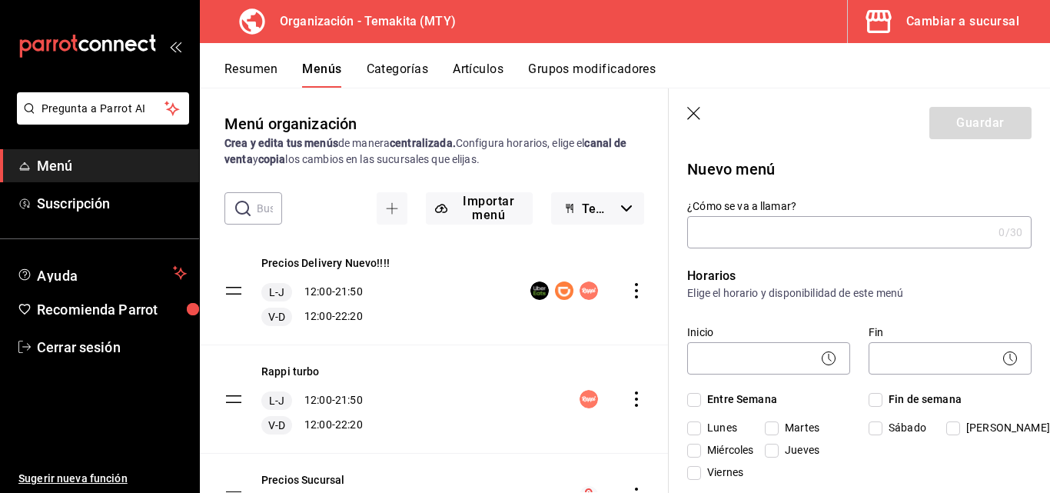
click at [694, 108] on icon "button" at bounding box center [694, 114] width 15 height 15
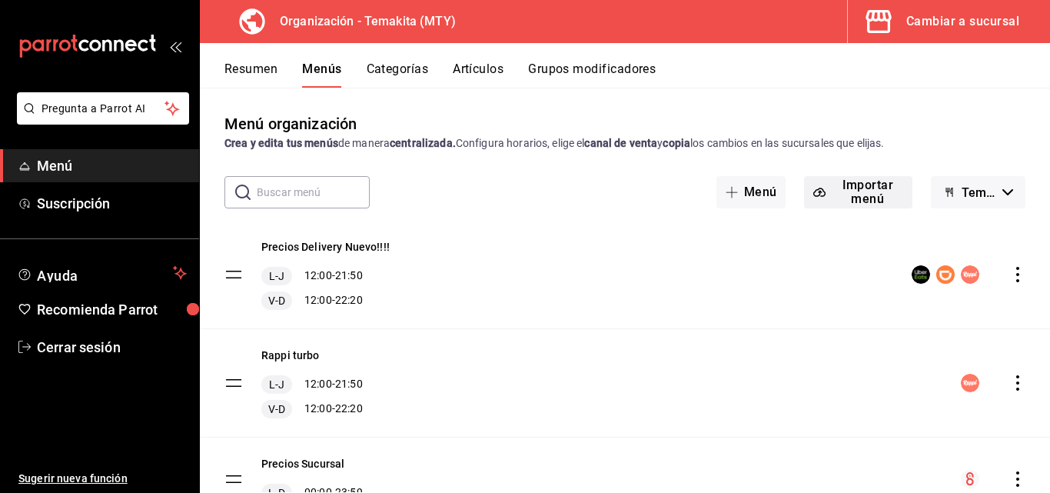
click at [834, 191] on button "Importar menú" at bounding box center [858, 192] width 108 height 32
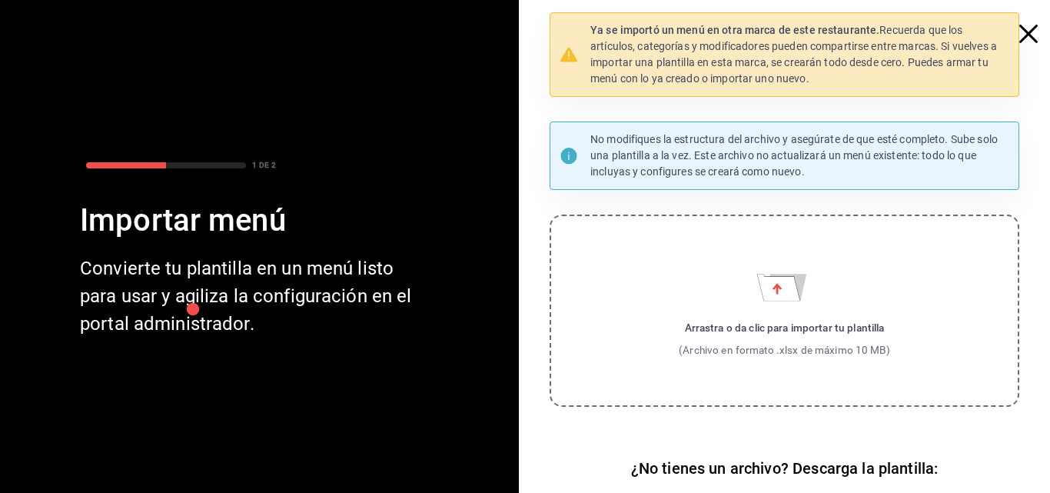
click at [1019, 41] on icon "button" at bounding box center [1028, 34] width 18 height 18
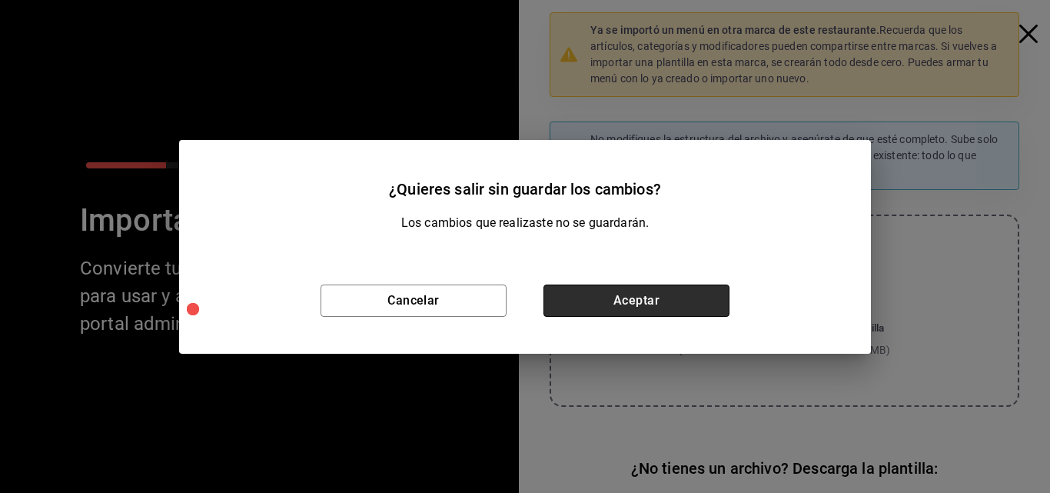
click at [622, 297] on button "Aceptar" at bounding box center [636, 300] width 186 height 32
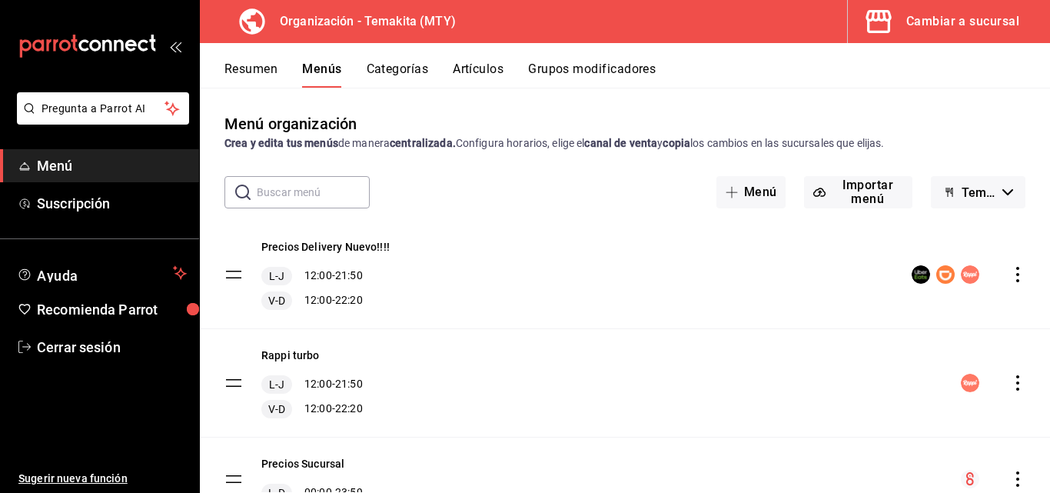
click at [416, 62] on button "Categorías" at bounding box center [398, 74] width 62 height 26
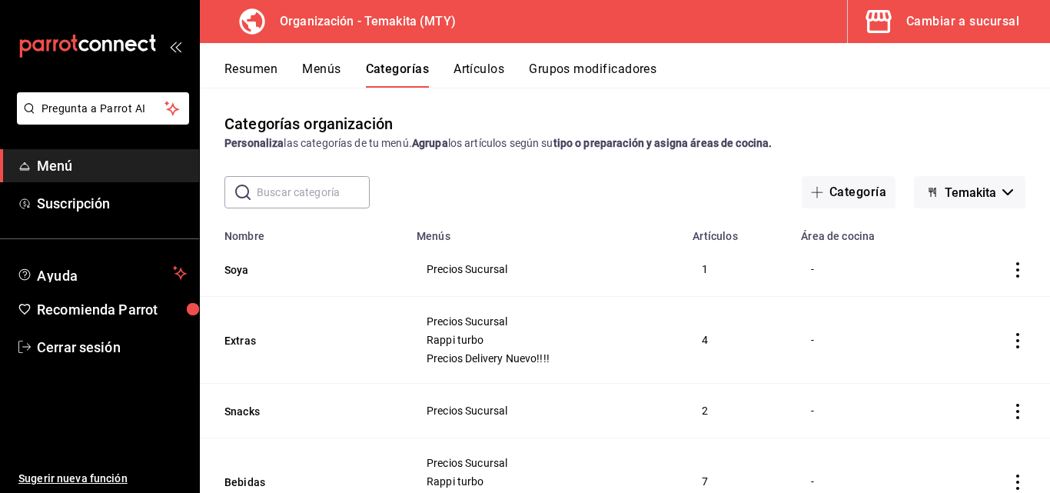
click at [252, 71] on button "Resumen" at bounding box center [250, 74] width 53 height 26
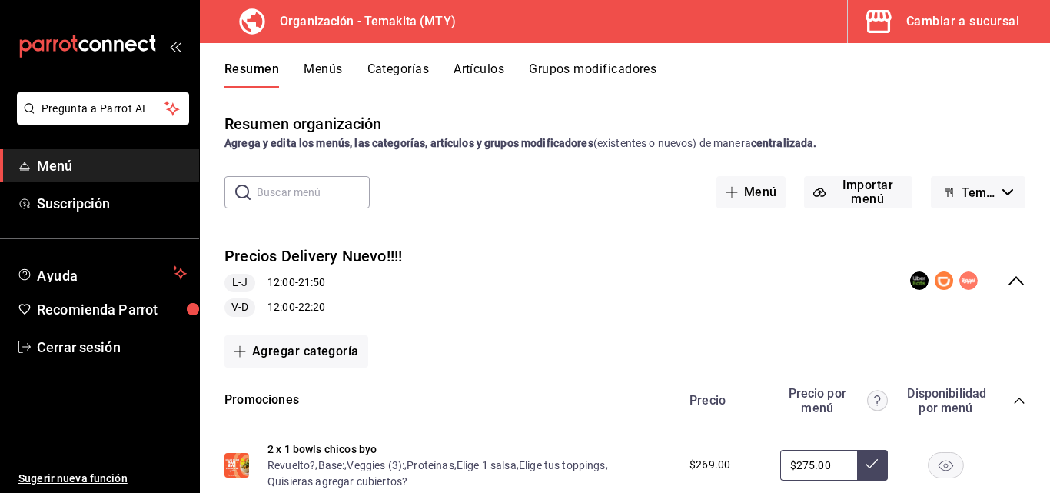
click at [834, 460] on input "$275.00" at bounding box center [818, 465] width 77 height 31
click at [826, 331] on div "Agregar categoría" at bounding box center [625, 351] width 850 height 45
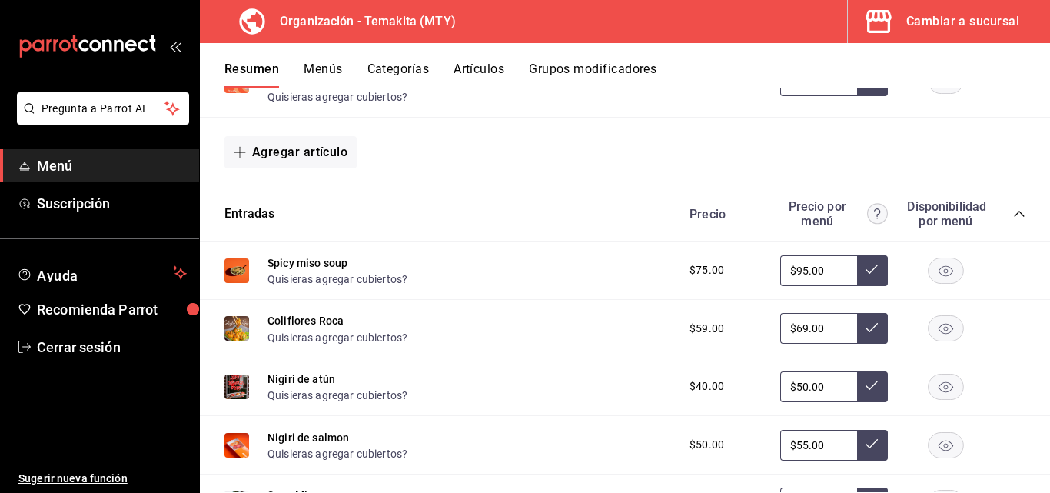
scroll to position [154, 0]
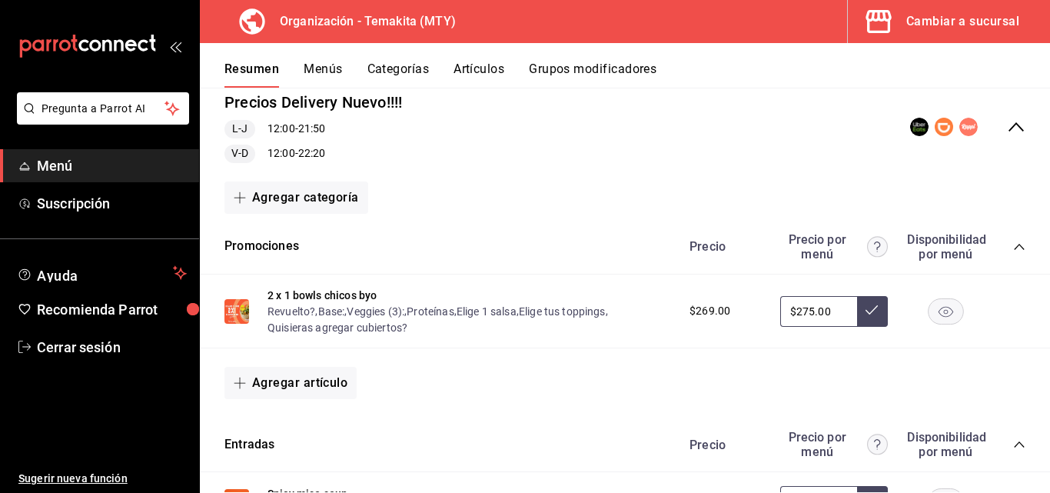
click at [733, 313] on div "$269.00" at bounding box center [723, 311] width 98 height 16
click at [716, 311] on span "$269.00" at bounding box center [710, 311] width 41 height 16
click at [832, 309] on input "$275.00" at bounding box center [818, 311] width 77 height 31
type input "$289.00"
click at [868, 304] on button at bounding box center [872, 311] width 31 height 31
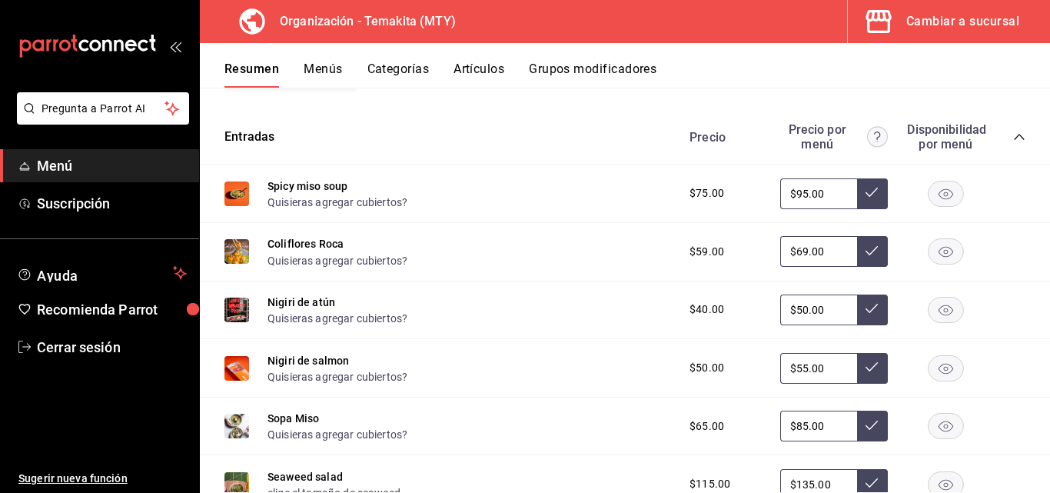
scroll to position [615, 0]
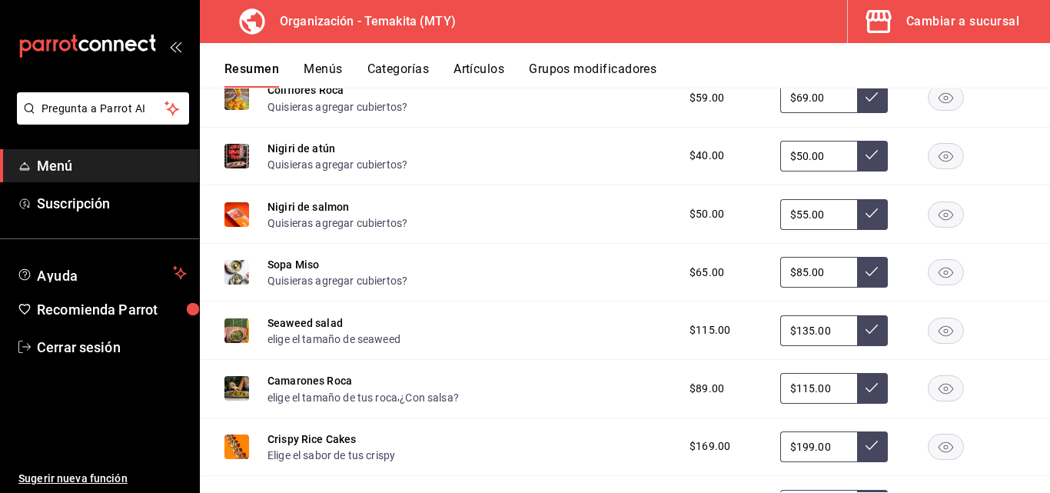
click at [828, 331] on input "$135.00" at bounding box center [818, 330] width 77 height 31
type input "$119.00"
click at [866, 331] on icon at bounding box center [872, 329] width 12 height 12
click at [825, 271] on input "$85.00" at bounding box center [818, 272] width 77 height 31
type input "$8.00"
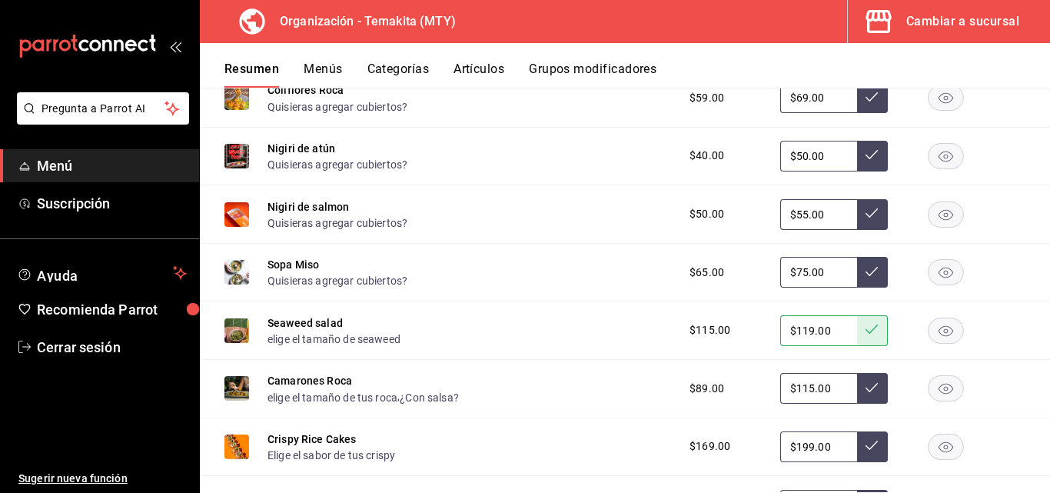
type input "$75.00"
click at [867, 282] on button at bounding box center [872, 272] width 31 height 31
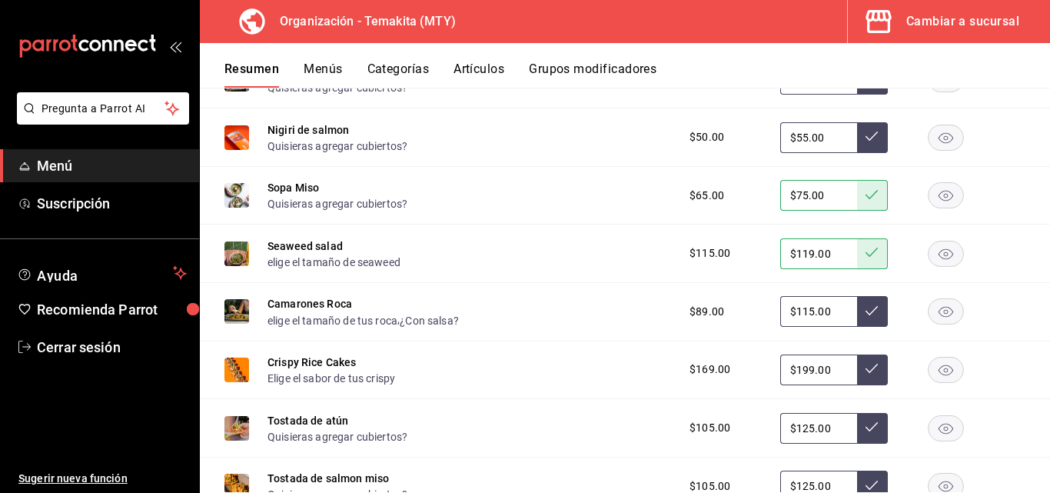
click at [834, 314] on input "$115.00" at bounding box center [818, 311] width 77 height 31
type input "$1.00"
click at [819, 375] on input "$199.00" at bounding box center [818, 369] width 77 height 31
type input "$115.00"
type input "$179.00"
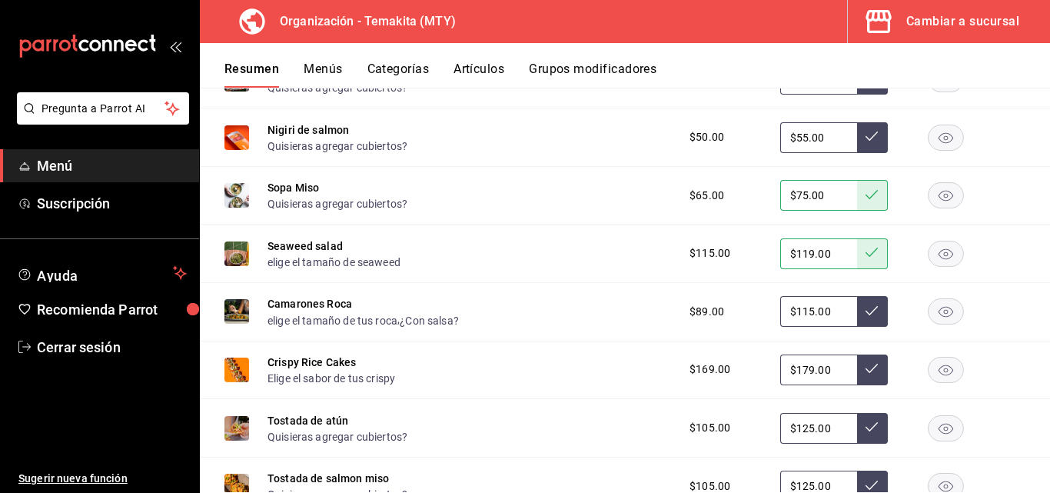
drag, startPoint x: 863, startPoint y: 373, endPoint x: 852, endPoint y: 376, distance: 11.2
click at [866, 373] on icon at bounding box center [872, 368] width 12 height 12
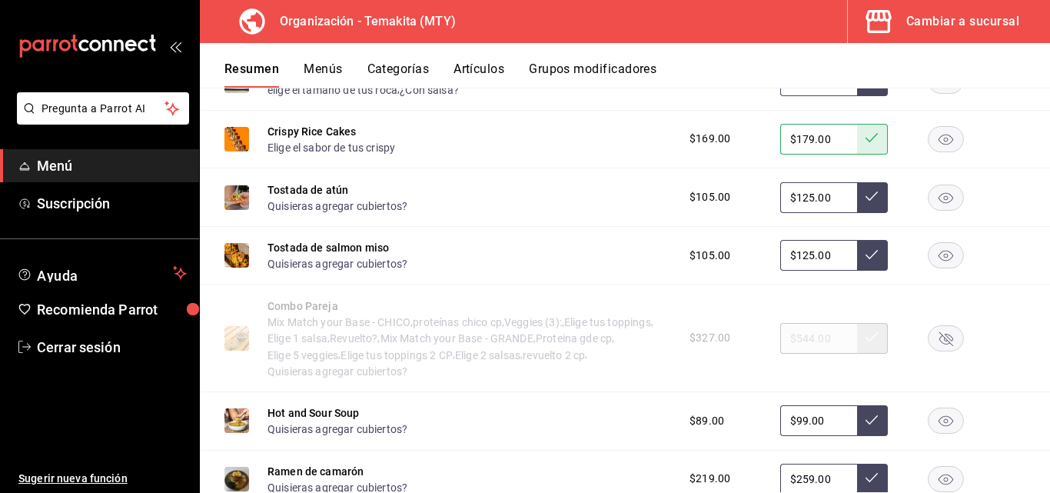
scroll to position [1076, 0]
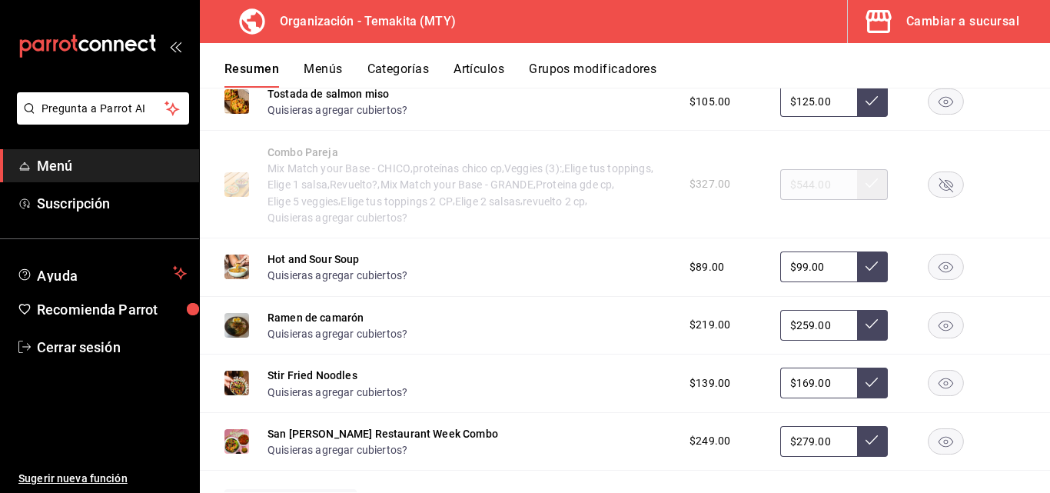
click at [823, 273] on input "$99.00" at bounding box center [818, 266] width 77 height 31
type input "$9.00"
click at [866, 268] on icon at bounding box center [872, 266] width 12 height 12
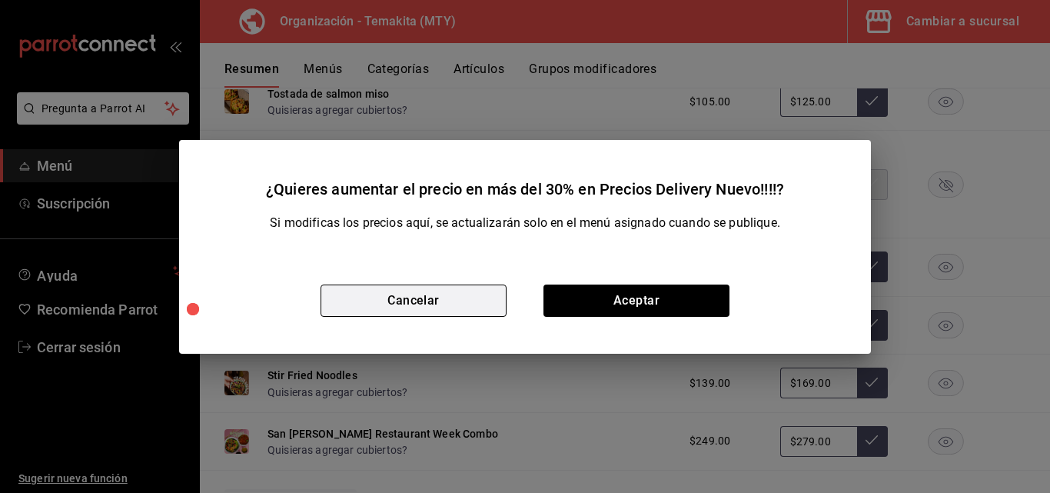
click at [387, 293] on button "Cancelar" at bounding box center [414, 300] width 186 height 32
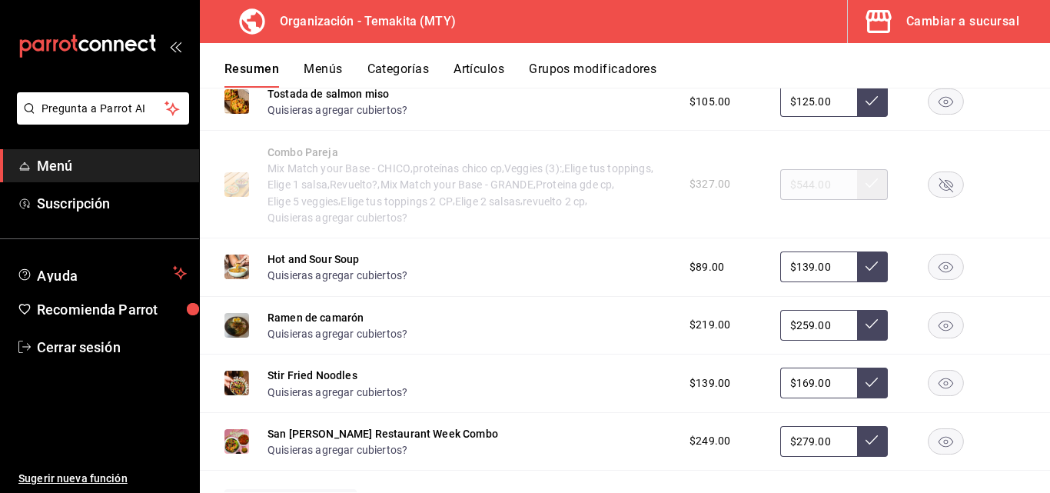
click at [824, 263] on input "$139.00" at bounding box center [818, 266] width 77 height 31
type input "$1.00"
click at [727, 326] on div "$219.00" at bounding box center [723, 325] width 98 height 16
type input "$99.00"
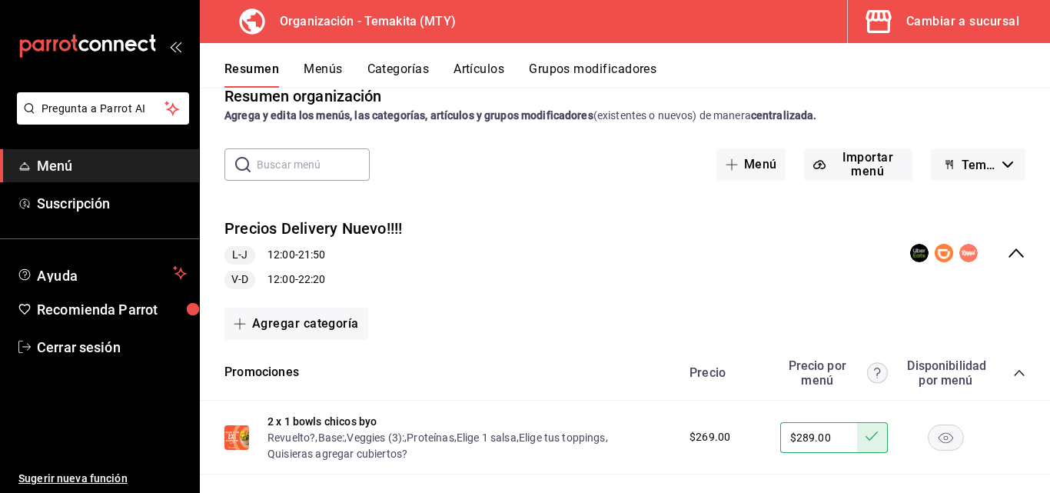
scroll to position [335, 0]
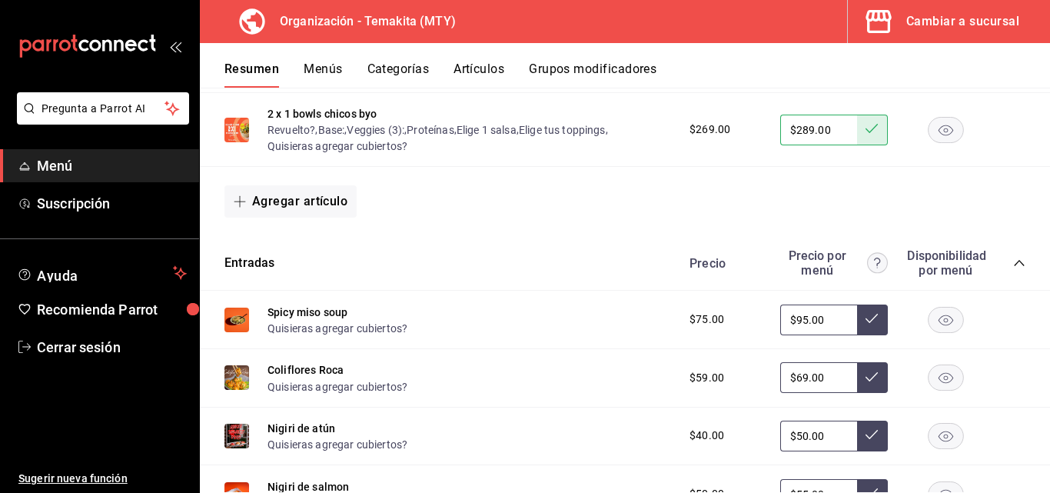
click at [340, 73] on button "Menús" at bounding box center [323, 74] width 38 height 26
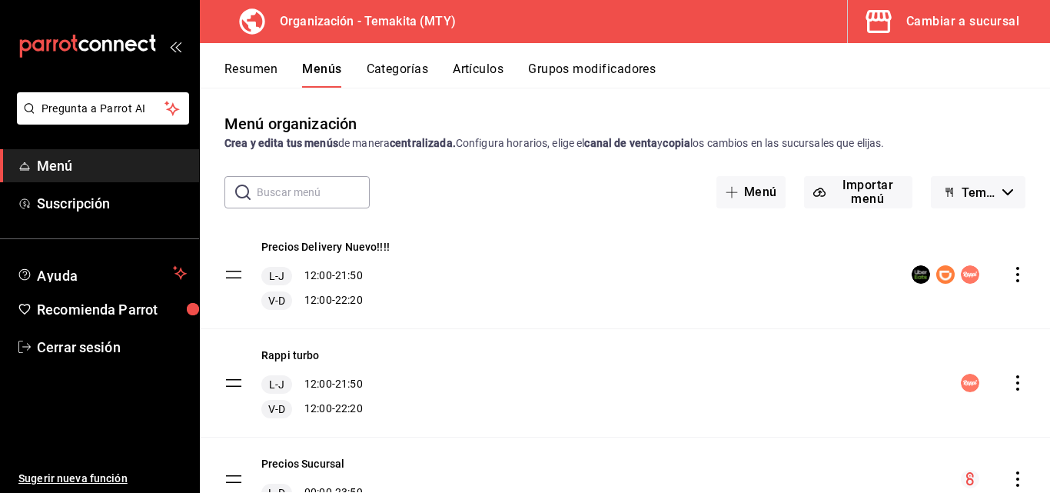
scroll to position [72, 0]
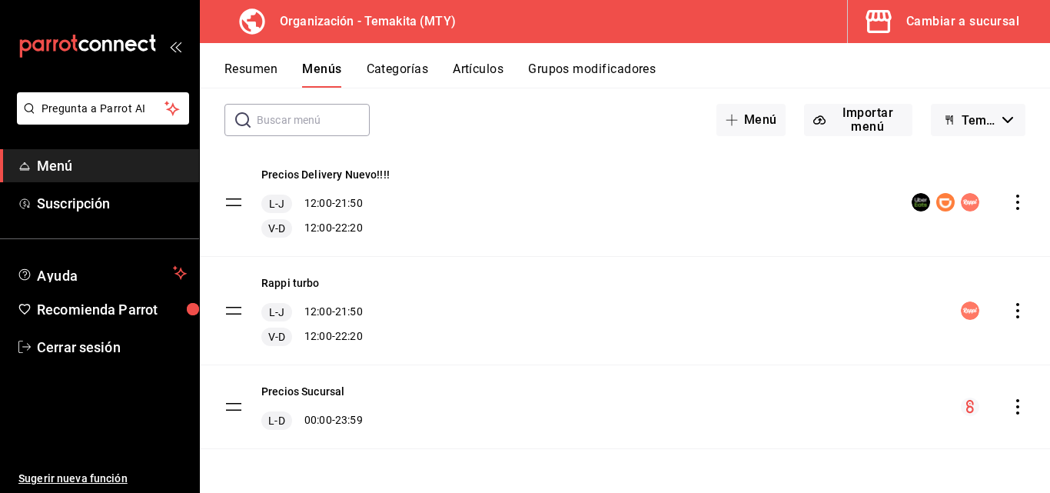
click at [1010, 401] on icon "actions" at bounding box center [1017, 406] width 15 height 15
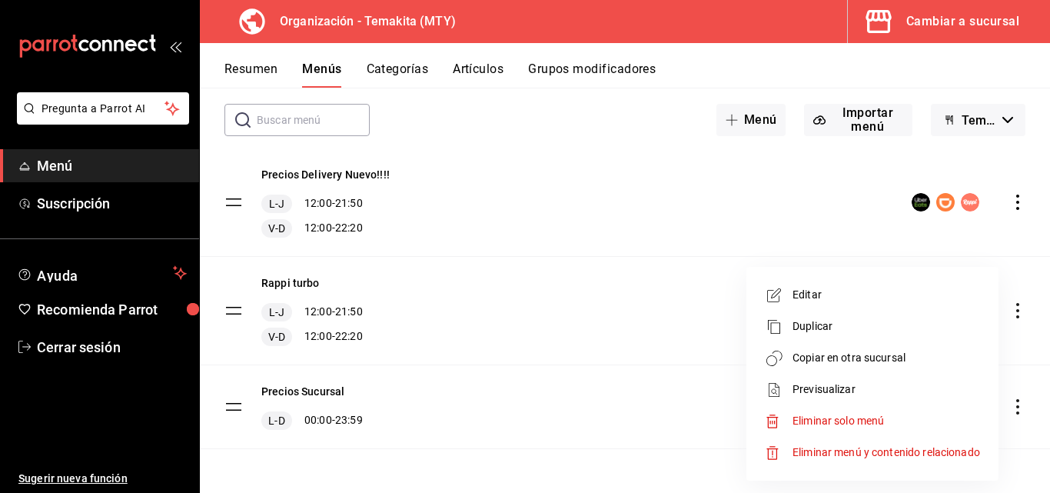
click at [863, 359] on span "Copiar en otra sucursal" at bounding box center [887, 358] width 188 height 16
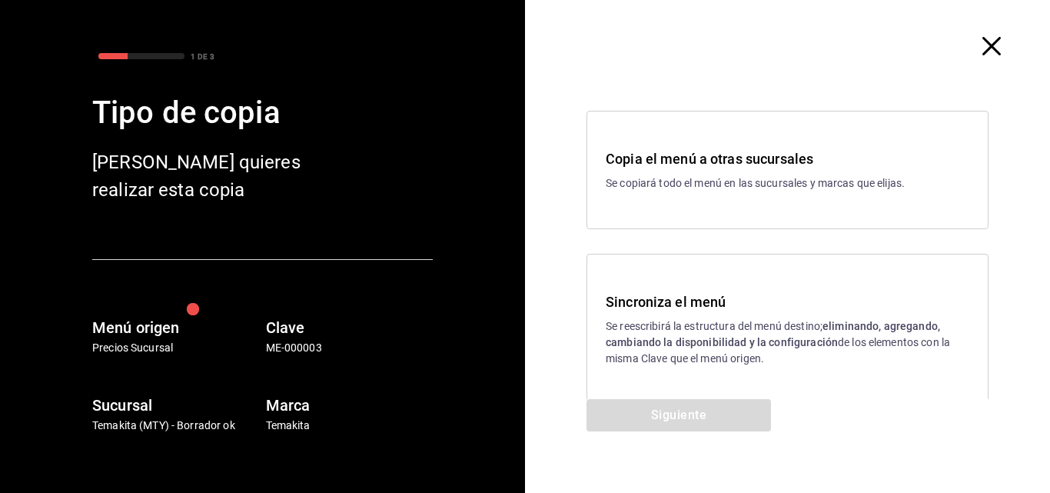
click at [717, 346] on strong "eliminando, agregando, cambiando la disponibilidad y la configuración" at bounding box center [773, 334] width 334 height 28
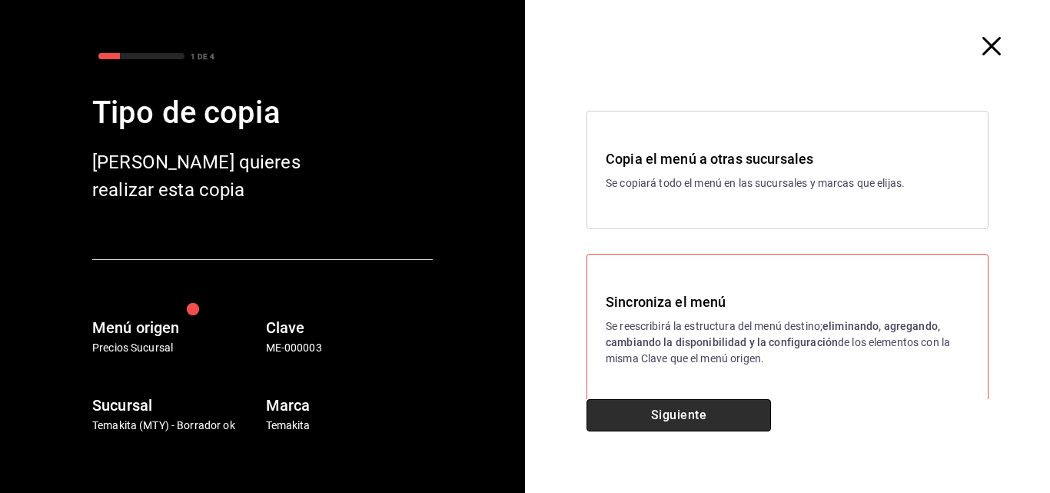
click at [670, 409] on button "Siguiente" at bounding box center [679, 415] width 184 height 32
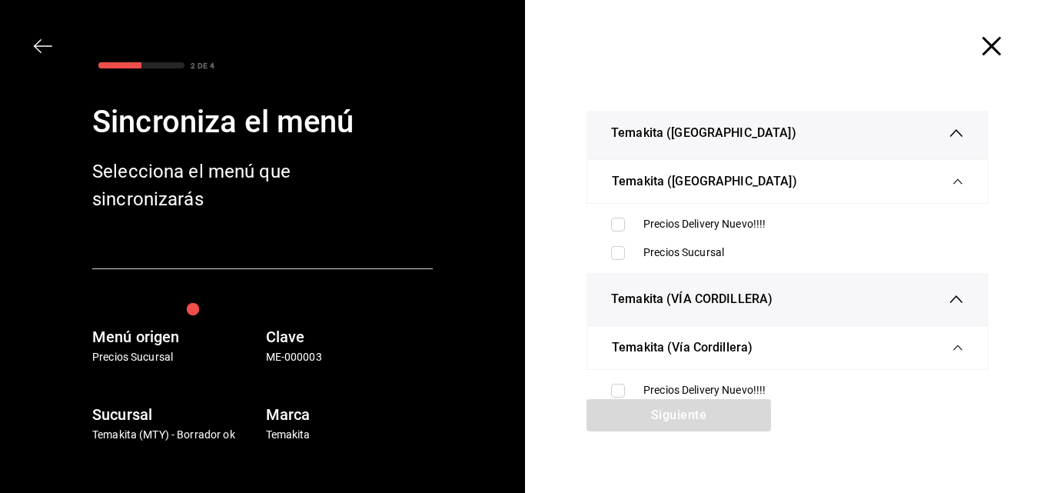
scroll to position [384, 0]
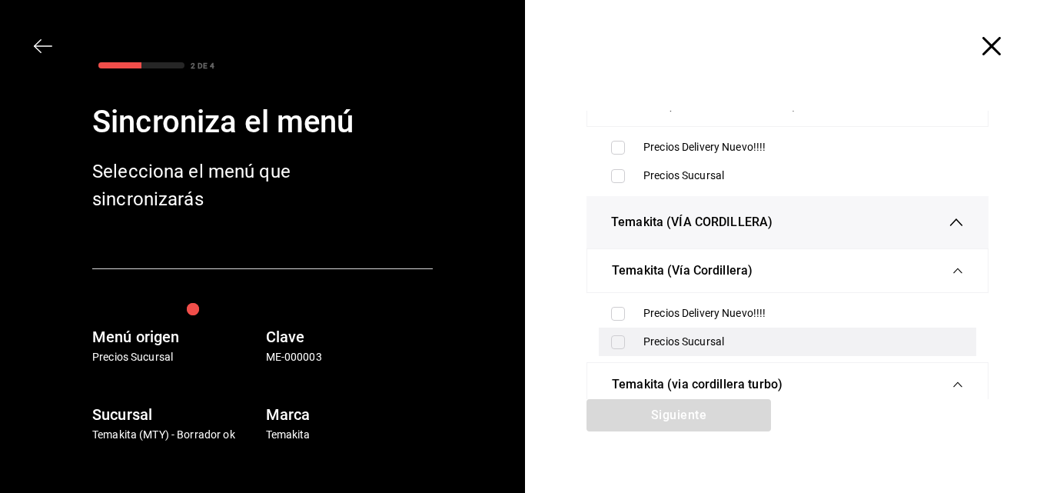
click at [616, 343] on input "checkbox" at bounding box center [618, 342] width 14 height 14
checkbox input "true"
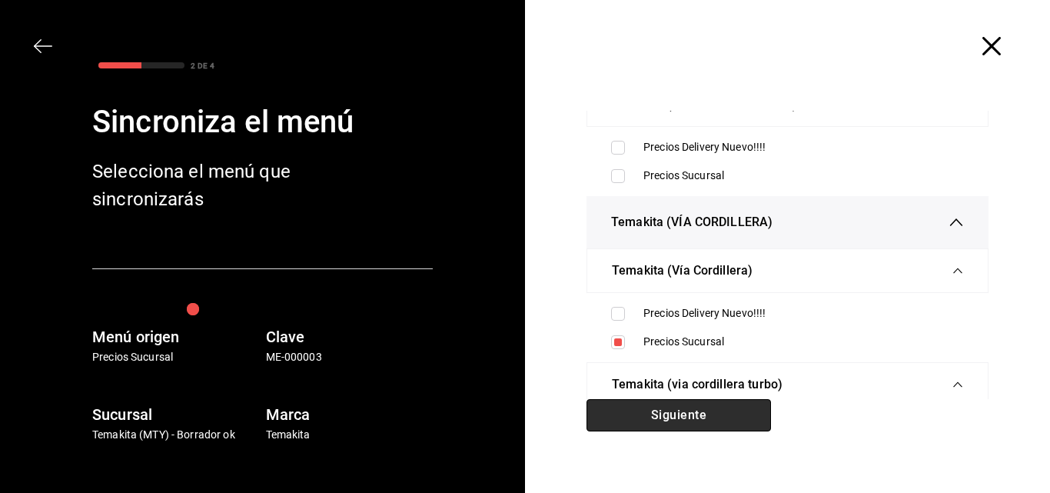
click at [651, 413] on button "Siguiente" at bounding box center [679, 415] width 184 height 32
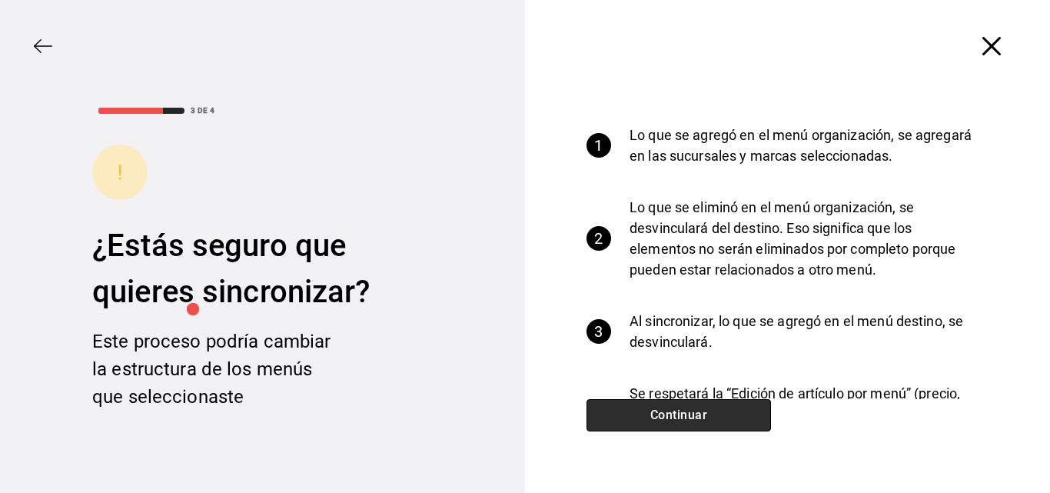
click at [651, 413] on button "Continuar" at bounding box center [679, 415] width 184 height 32
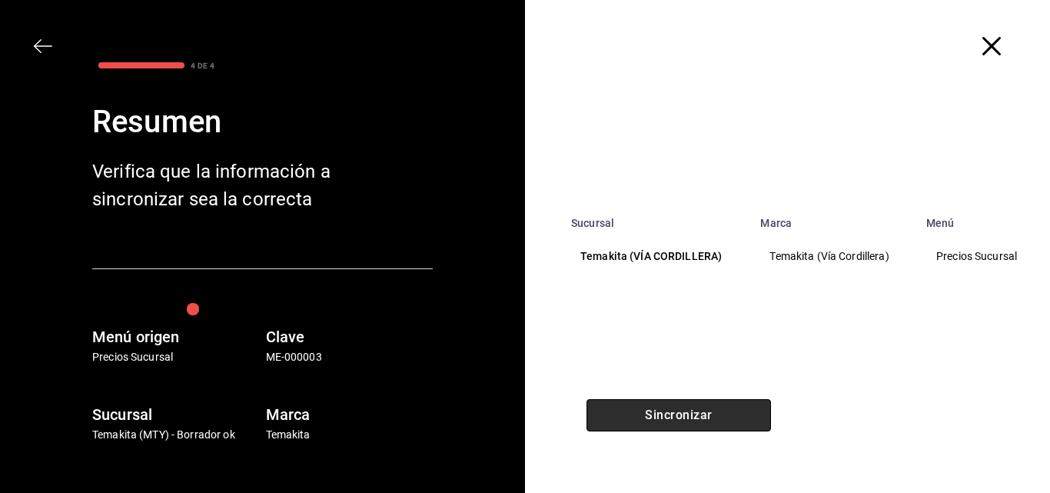
click at [651, 413] on button "Sincronizar" at bounding box center [679, 415] width 184 height 32
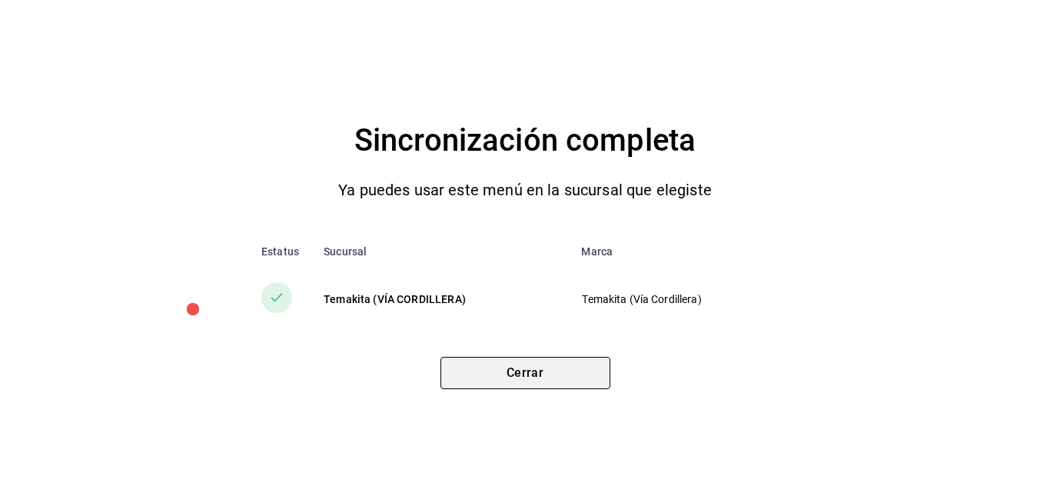
click at [473, 384] on button "Cerrar" at bounding box center [525, 373] width 170 height 32
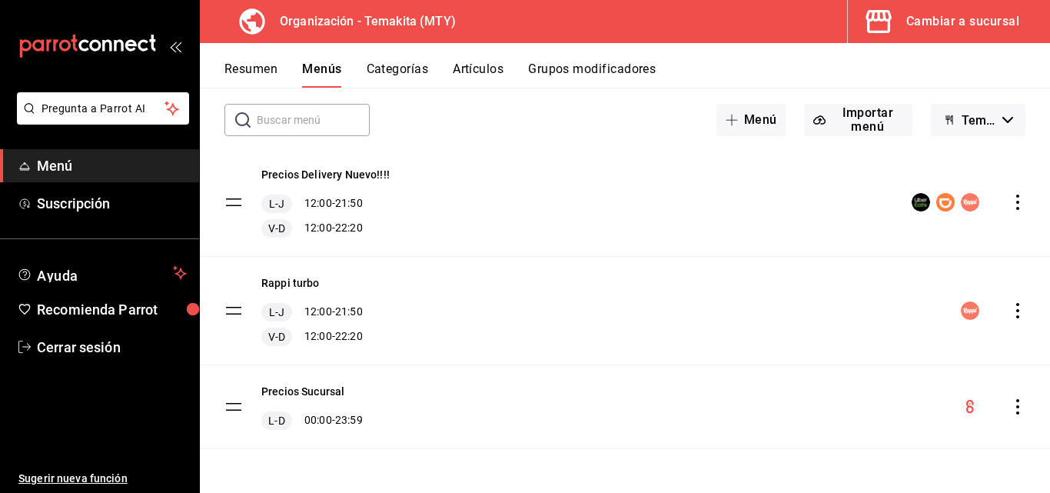
scroll to position [0, 0]
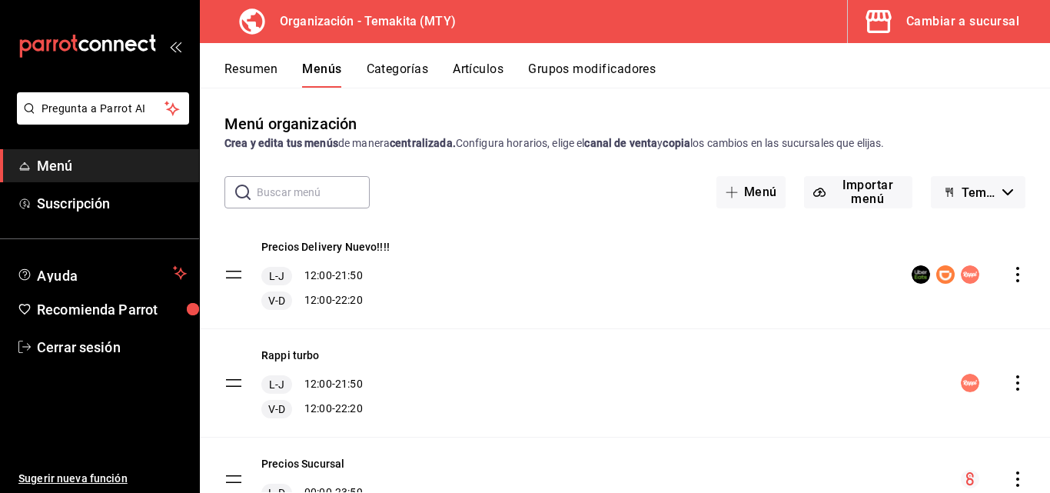
click at [248, 62] on button "Resumen" at bounding box center [250, 74] width 53 height 26
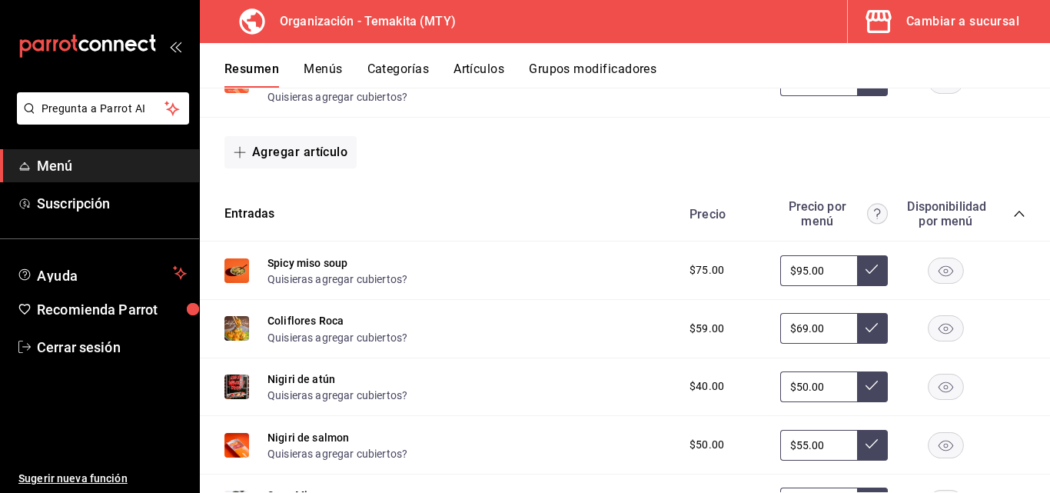
scroll to position [538, 0]
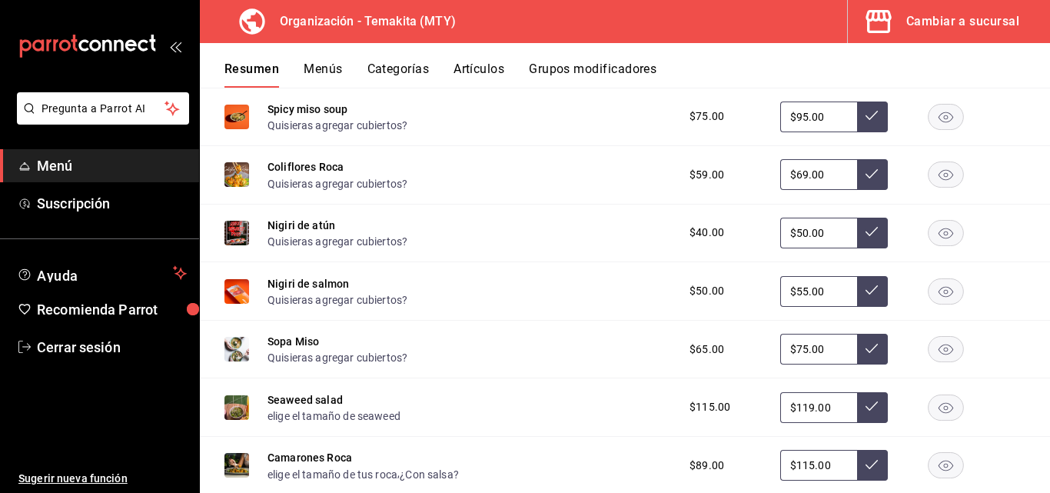
click at [866, 412] on icon at bounding box center [872, 406] width 12 height 12
click at [866, 402] on icon at bounding box center [872, 406] width 12 height 12
click at [812, 409] on input "$119.00" at bounding box center [818, 407] width 77 height 31
click at [803, 403] on input "$119.00" at bounding box center [818, 407] width 77 height 31
type input "$119.00"
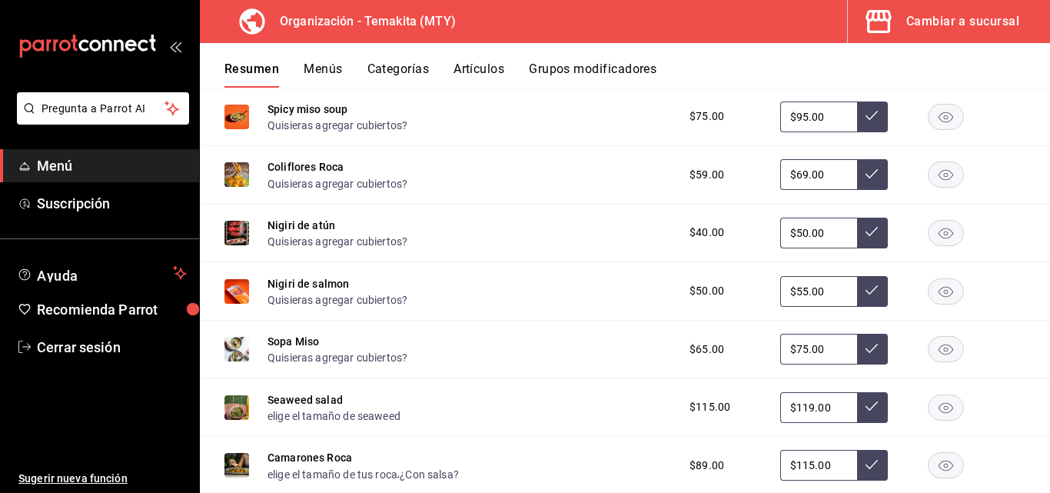
click at [866, 411] on icon at bounding box center [872, 406] width 12 height 12
click at [326, 65] on button "Menús" at bounding box center [323, 74] width 38 height 26
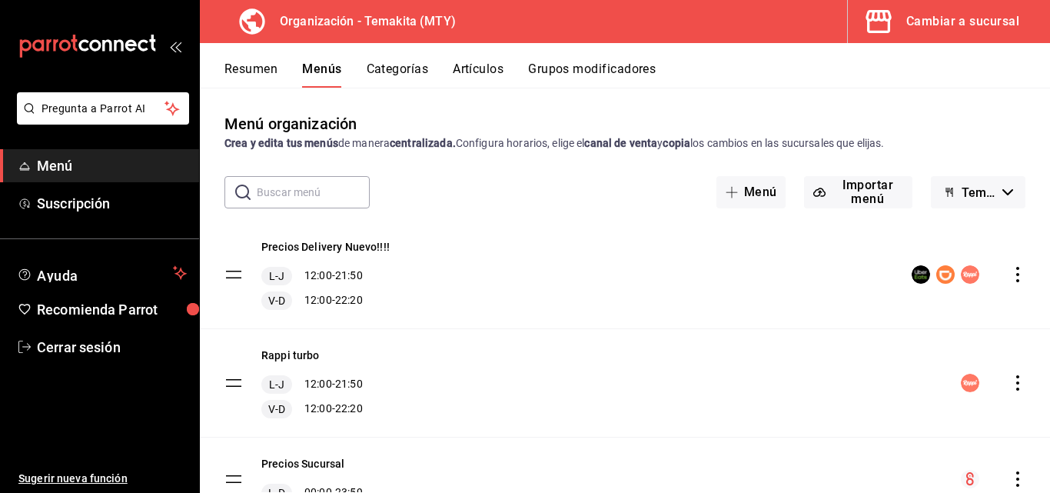
scroll to position [72, 0]
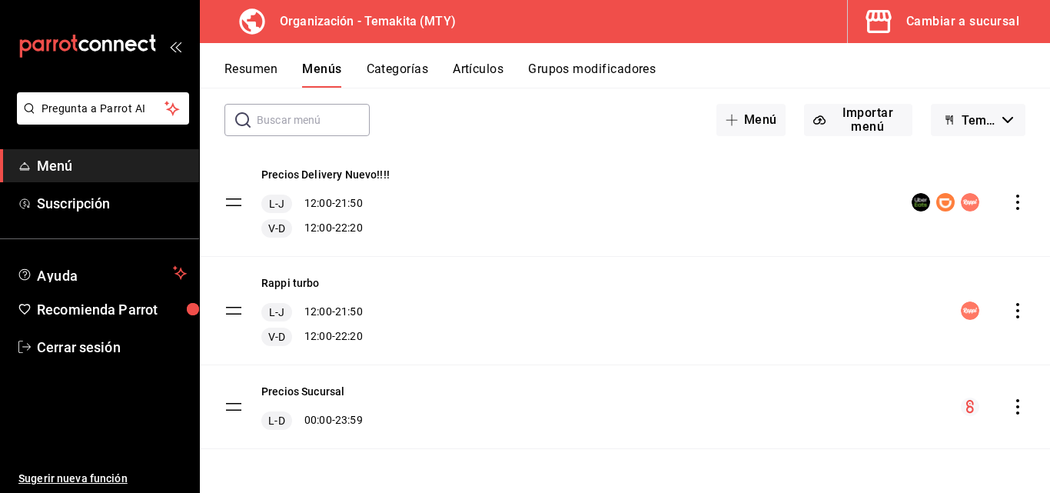
click at [1010, 407] on icon "actions" at bounding box center [1017, 406] width 15 height 15
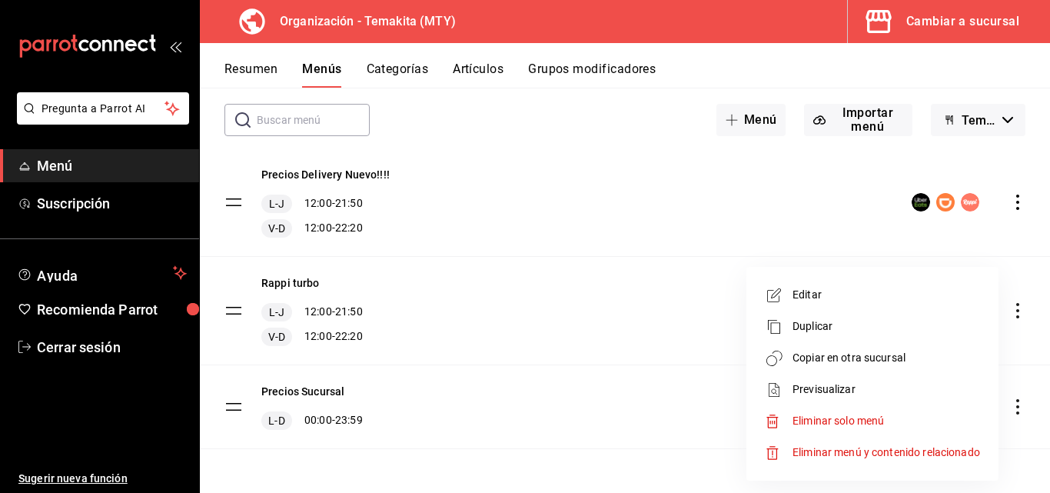
click at [833, 353] on span "Copiar en otra sucursal" at bounding box center [887, 358] width 188 height 16
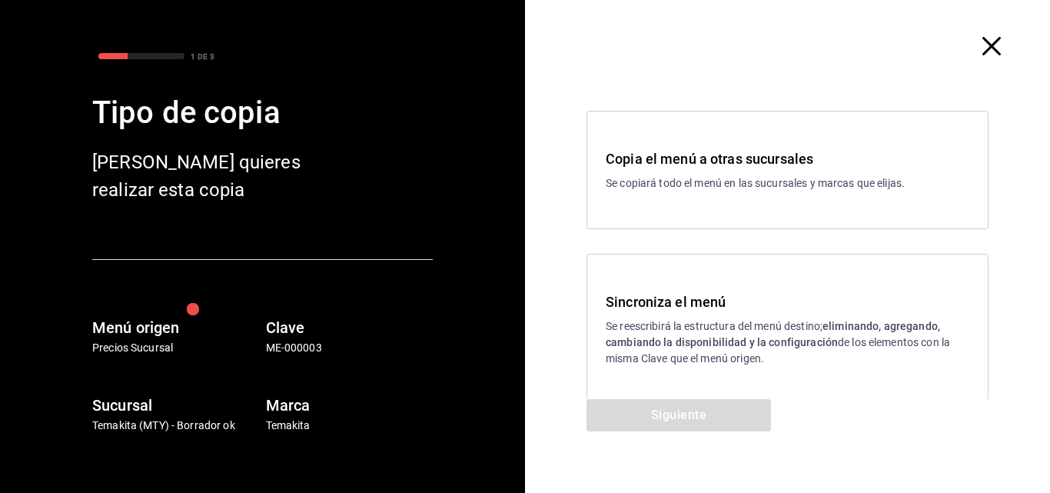
click at [676, 348] on p "Se reescribirá la estructura del menú destino; eliminando, agregando, cambiando…" at bounding box center [788, 342] width 364 height 48
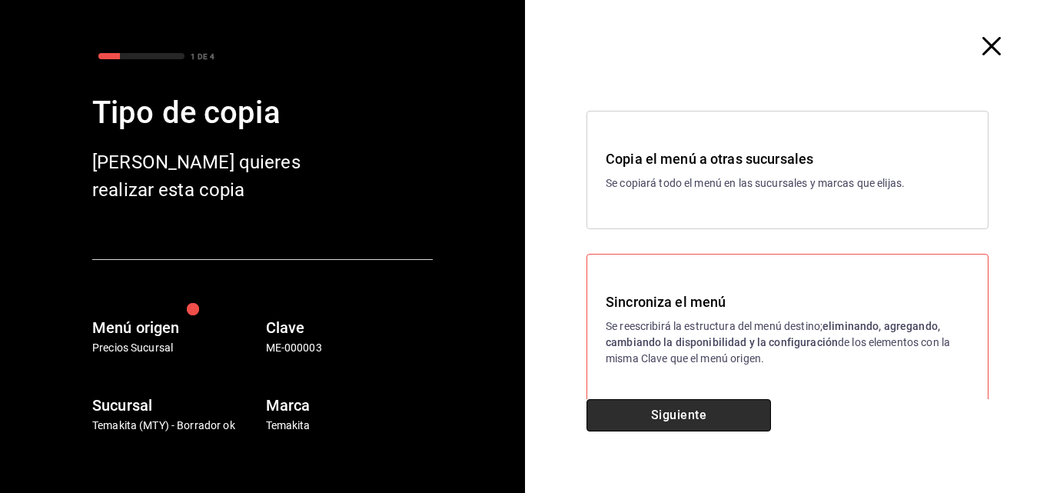
click at [674, 409] on button "Siguiente" at bounding box center [679, 415] width 184 height 32
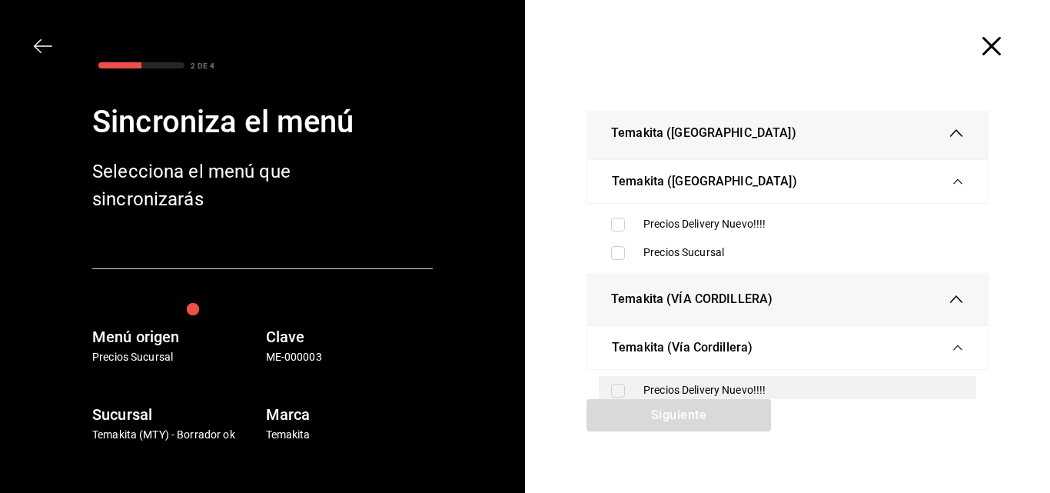
scroll to position [384, 0]
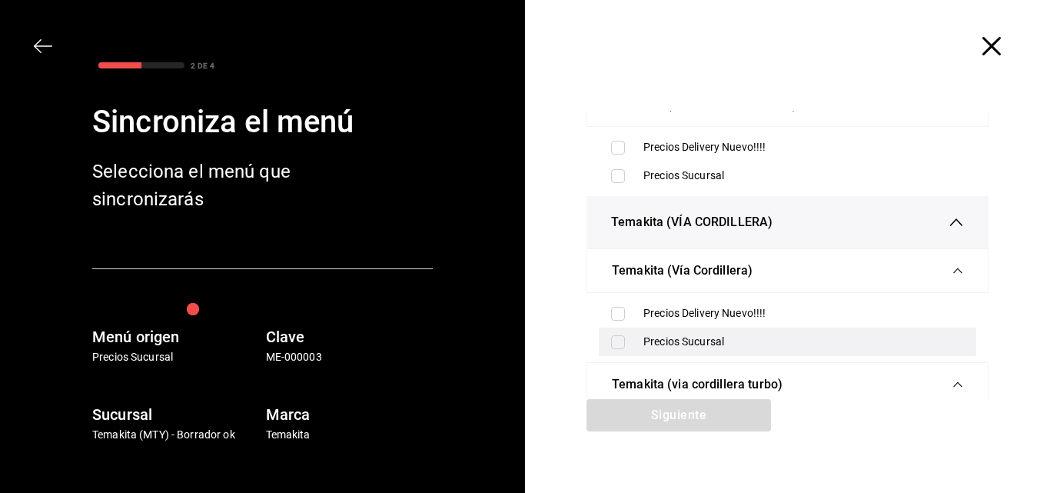
click at [612, 342] on input "checkbox" at bounding box center [618, 342] width 14 height 14
checkbox input "true"
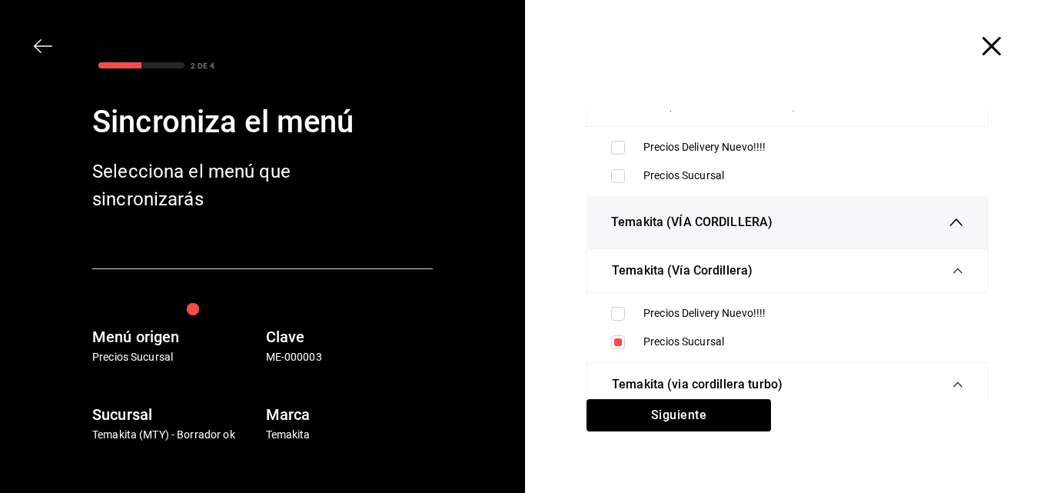
scroll to position [538, 0]
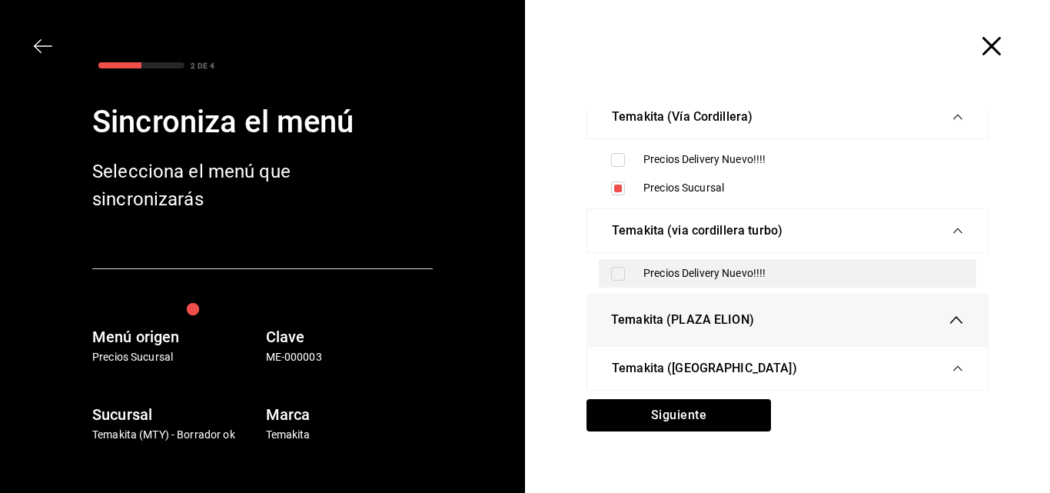
click at [607, 265] on div "Precios Delivery Nuevo!!!!" at bounding box center [787, 273] width 377 height 28
checkbox input "true"
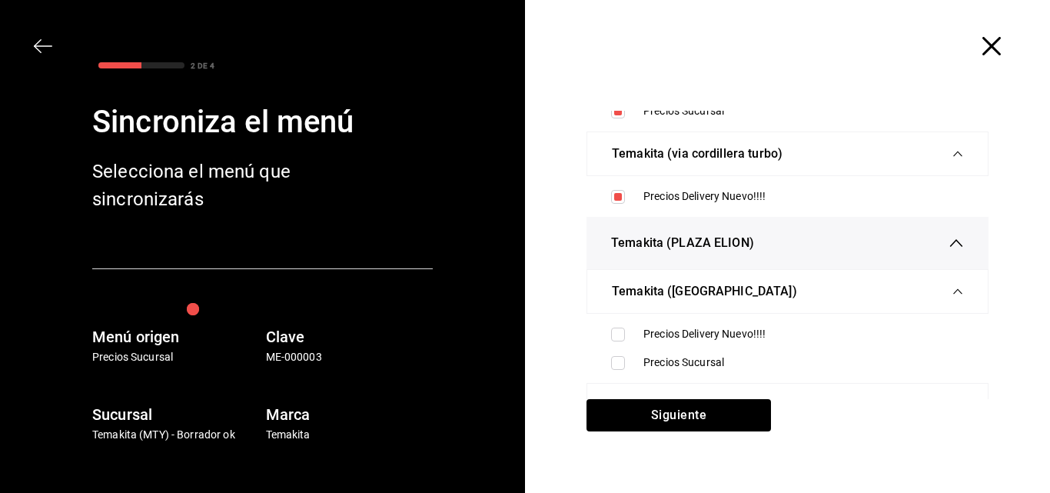
scroll to position [632, 0]
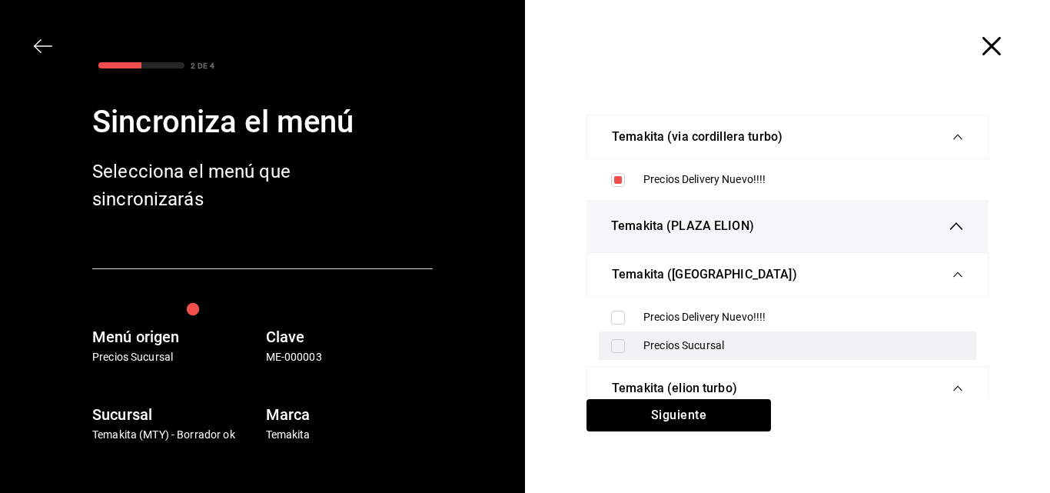
click at [620, 345] on label at bounding box center [621, 346] width 20 height 14
click at [620, 345] on input "checkbox" at bounding box center [618, 346] width 14 height 14
click at [617, 340] on input "checkbox" at bounding box center [618, 346] width 14 height 14
checkbox input "true"
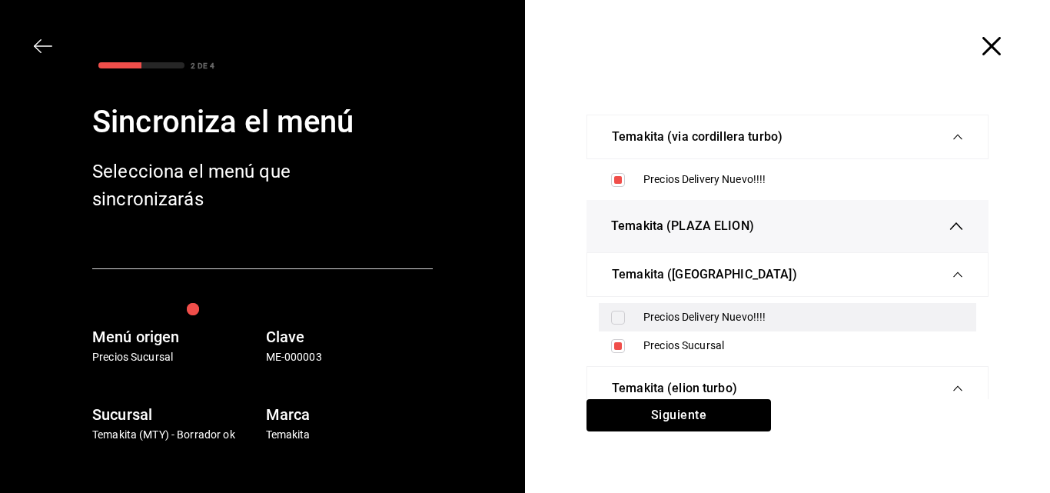
scroll to position [71, 0]
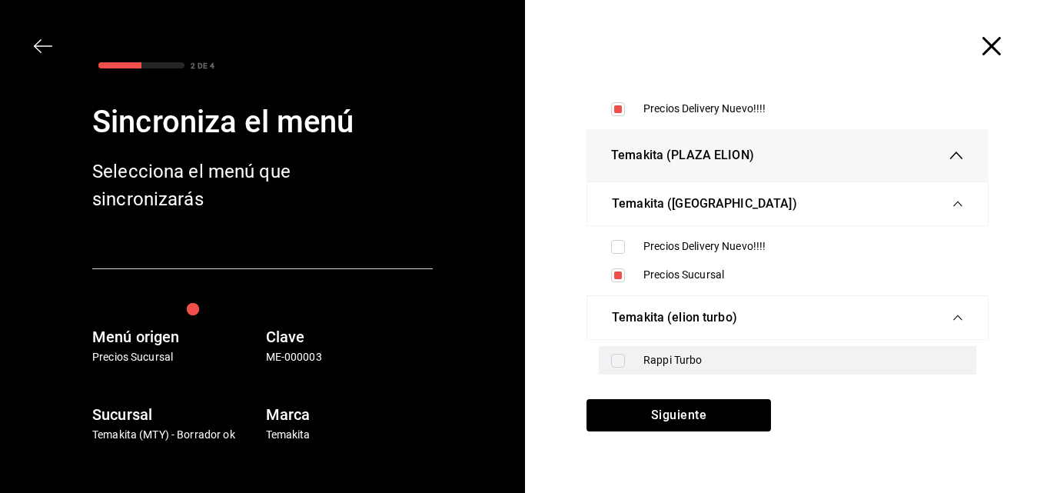
click at [617, 363] on input "checkbox" at bounding box center [618, 361] width 14 height 14
checkbox input "true"
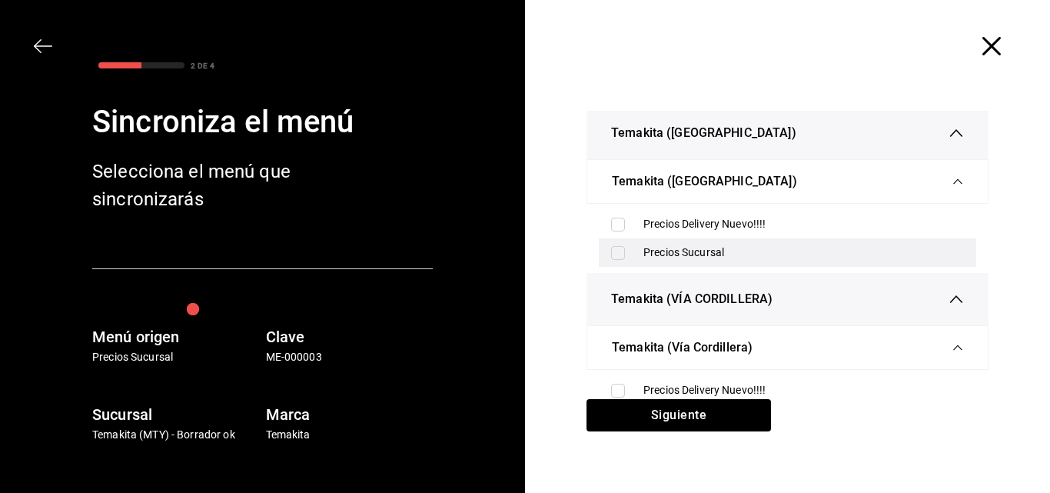
scroll to position [154, 0]
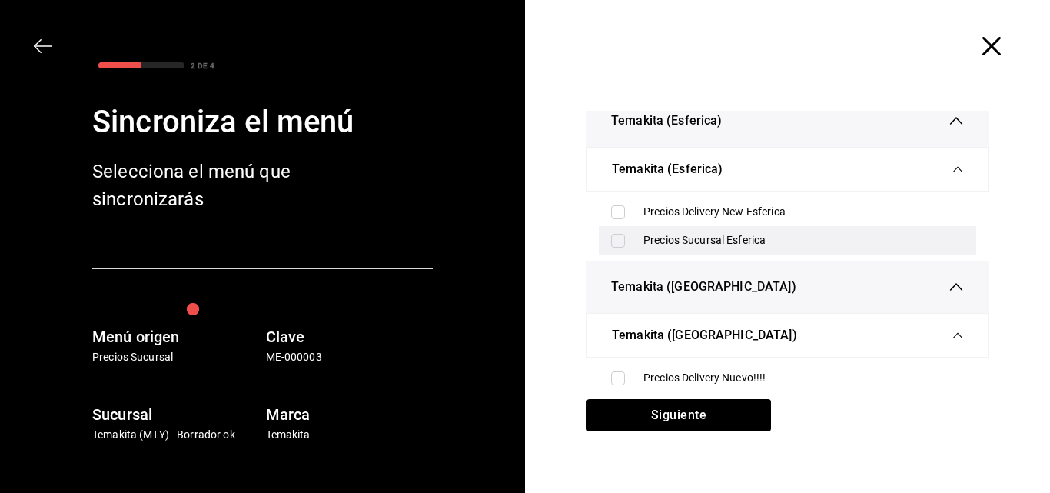
click at [612, 244] on input "checkbox" at bounding box center [618, 241] width 14 height 14
checkbox input "true"
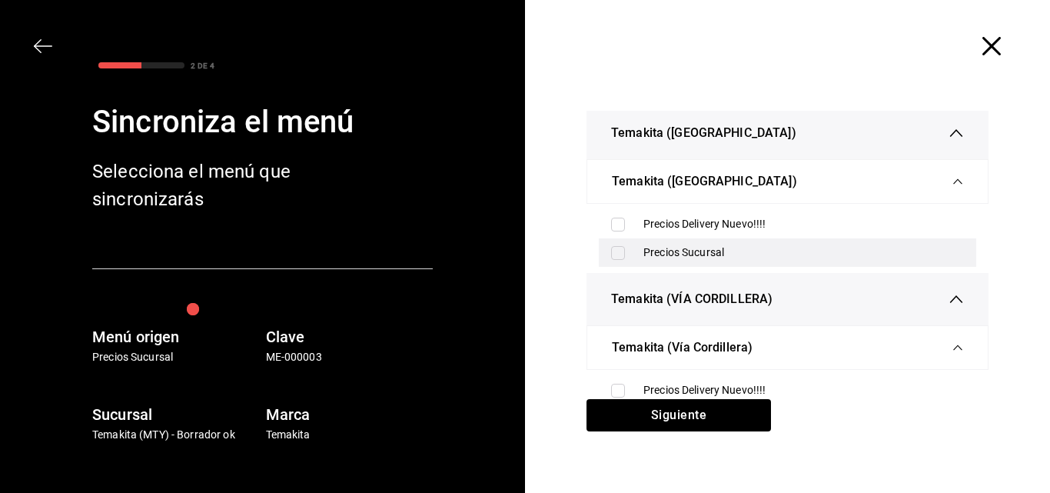
click at [611, 251] on input "checkbox" at bounding box center [618, 253] width 14 height 14
checkbox input "true"
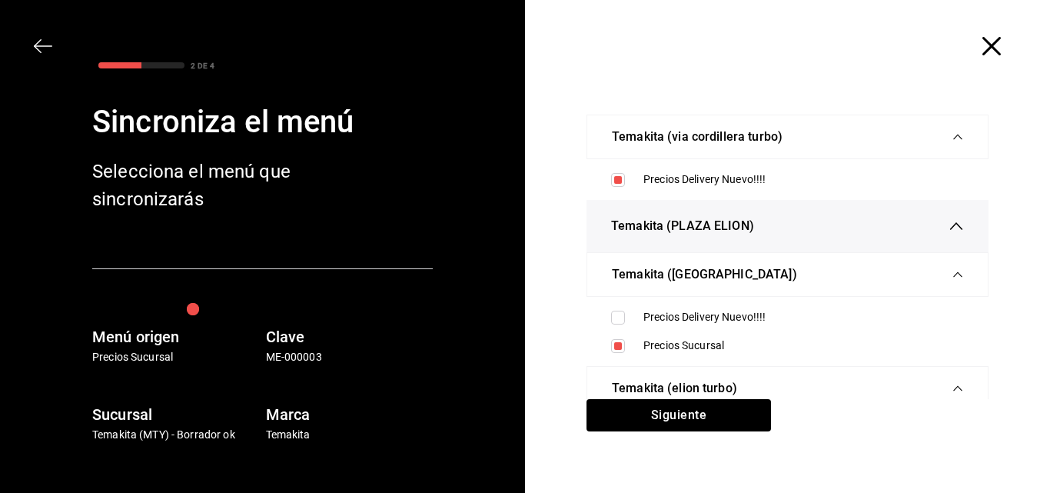
scroll to position [71, 0]
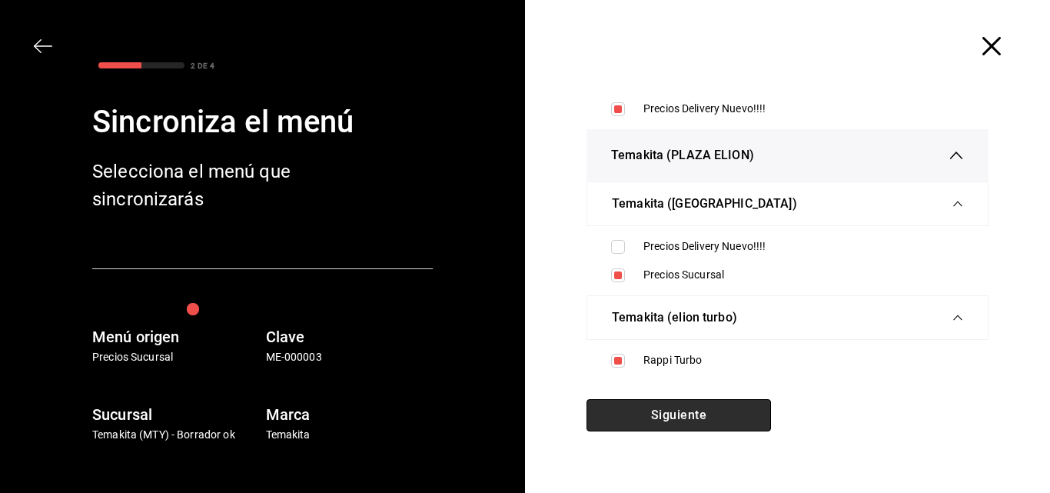
click at [692, 407] on button "Siguiente" at bounding box center [679, 415] width 184 height 32
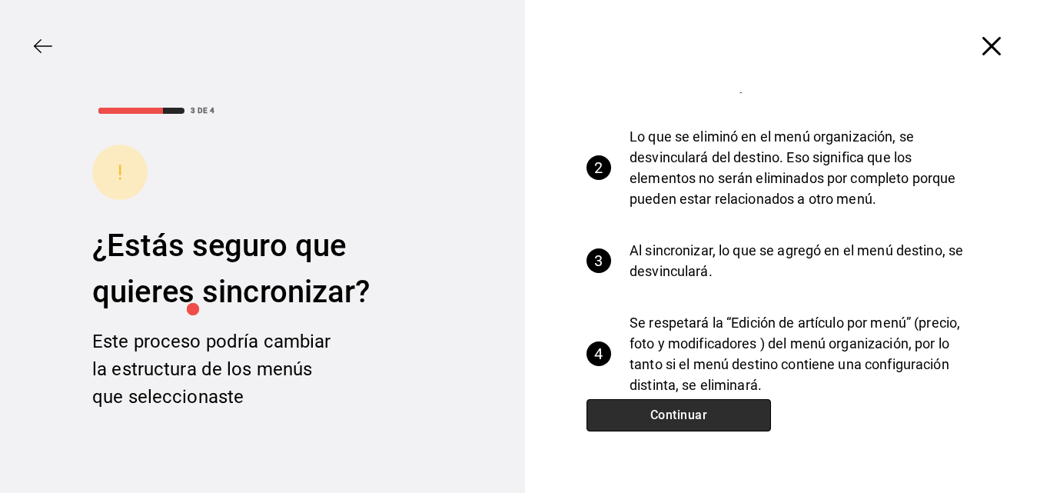
click at [692, 407] on button "Continuar" at bounding box center [679, 415] width 184 height 32
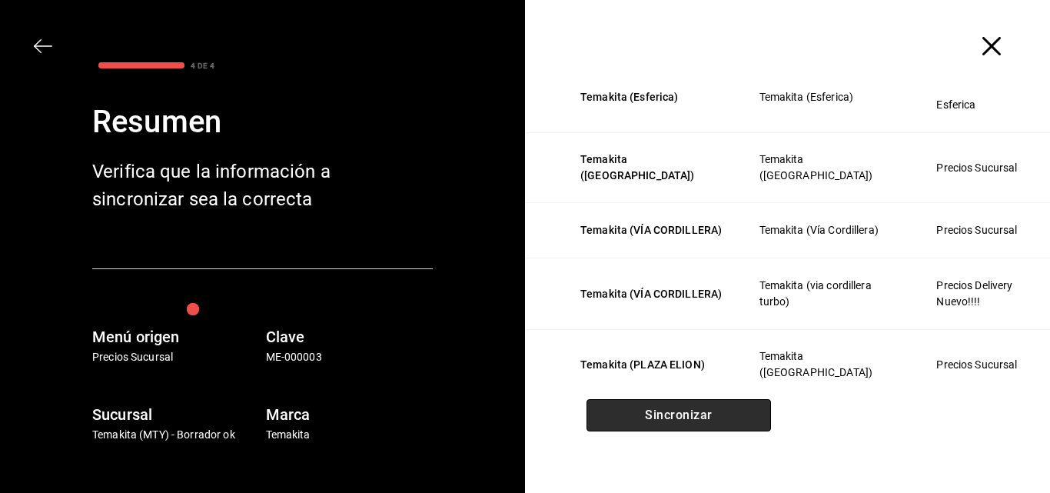
click at [692, 407] on button "Sincronizar" at bounding box center [679, 415] width 184 height 32
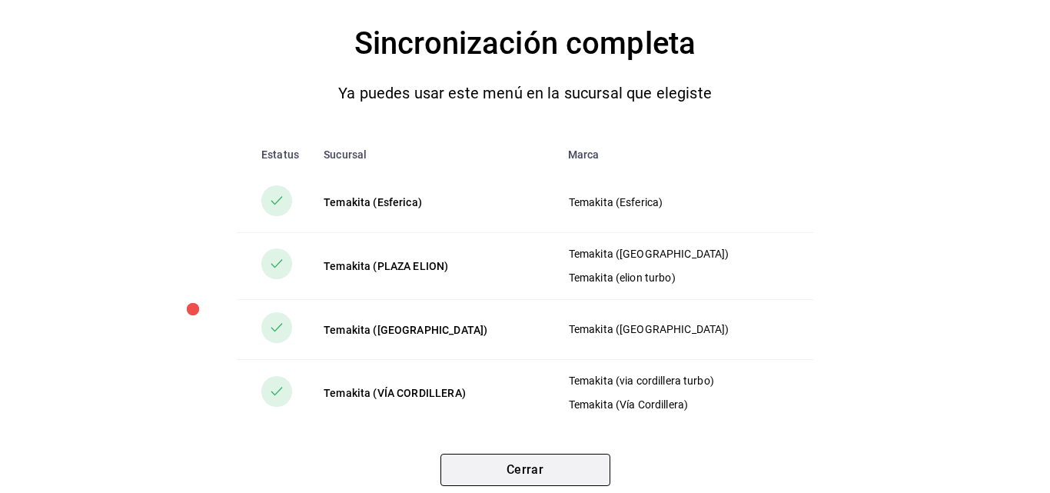
click at [530, 467] on button "Cerrar" at bounding box center [525, 470] width 170 height 32
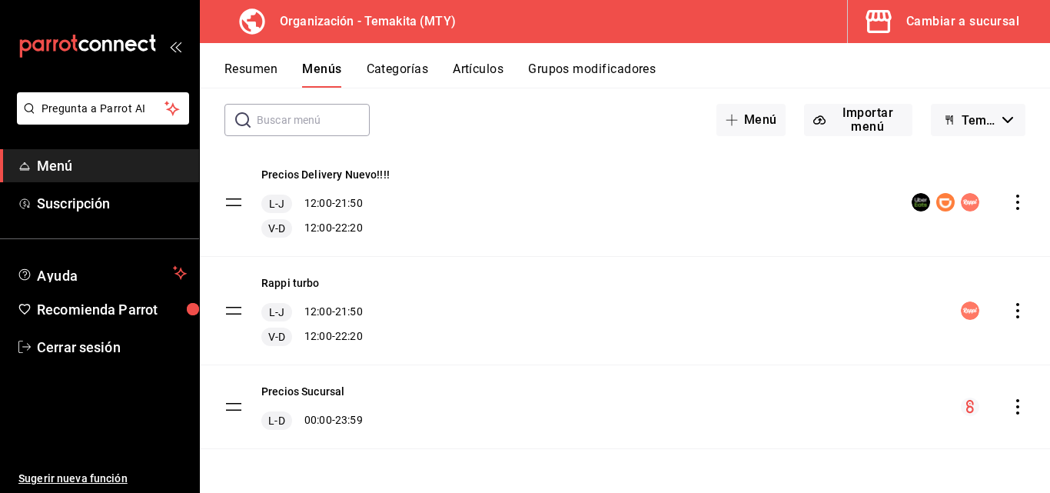
click at [257, 71] on button "Resumen" at bounding box center [250, 74] width 53 height 26
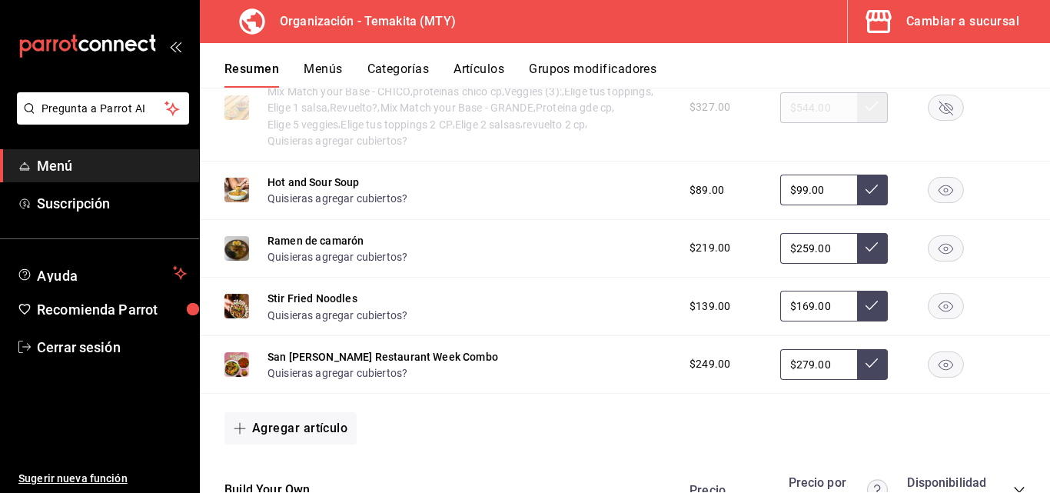
scroll to position [1384, 0]
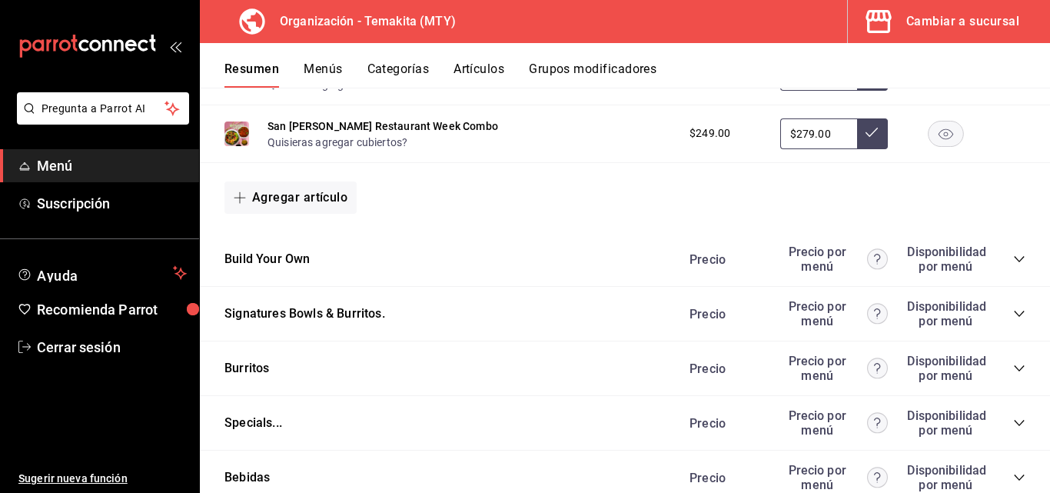
click at [1013, 263] on icon "collapse-category-row" at bounding box center [1019, 259] width 12 height 12
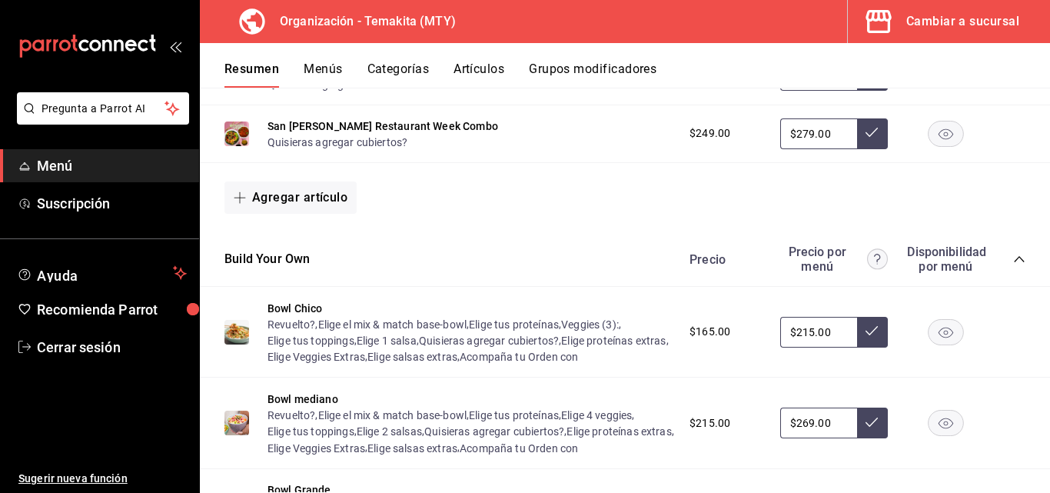
click at [828, 337] on input "$215.00" at bounding box center [818, 332] width 77 height 31
type input "$2.00"
type input "$175.00"
click at [857, 345] on button at bounding box center [872, 332] width 31 height 31
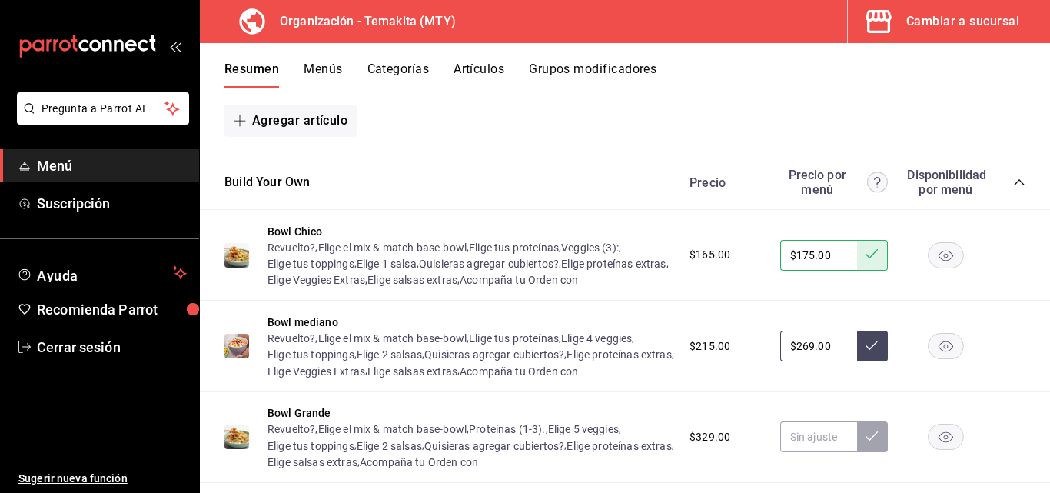
click at [831, 361] on input "$269.00" at bounding box center [818, 346] width 77 height 31
type input "$2.00"
type input "$235.00"
click at [866, 351] on icon at bounding box center [872, 345] width 12 height 12
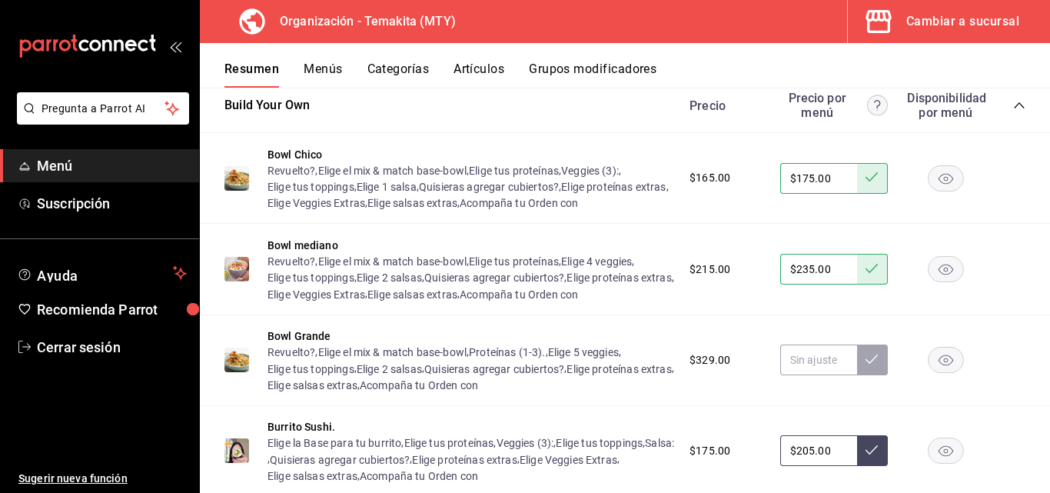
scroll to position [1614, 0]
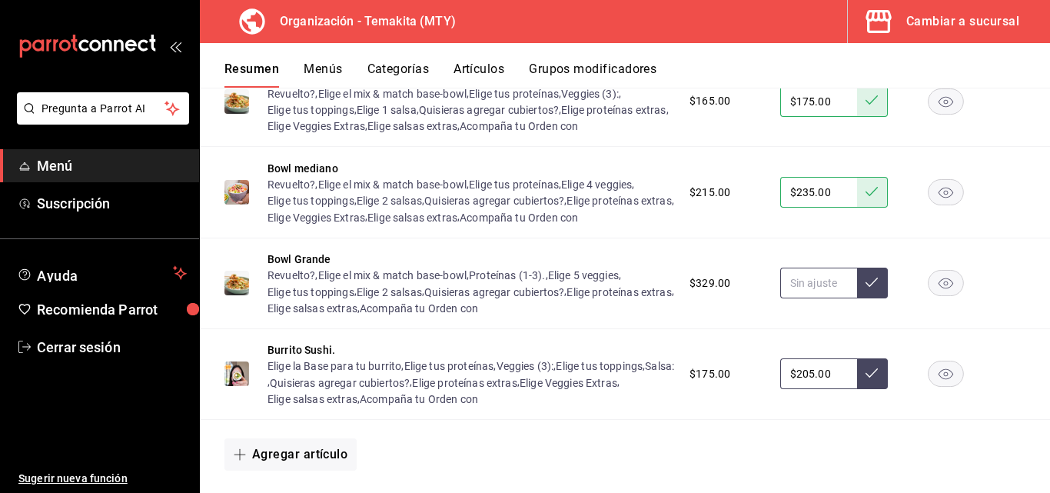
click at [818, 298] on input "text" at bounding box center [818, 283] width 77 height 31
type input "$269.00"
click at [866, 288] on icon at bounding box center [872, 282] width 12 height 12
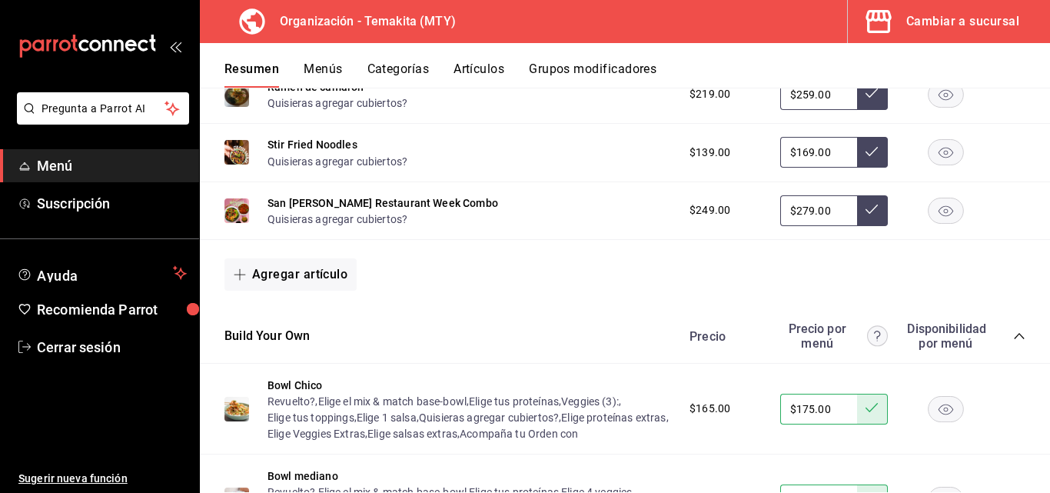
click at [325, 65] on button "Menús" at bounding box center [323, 74] width 38 height 26
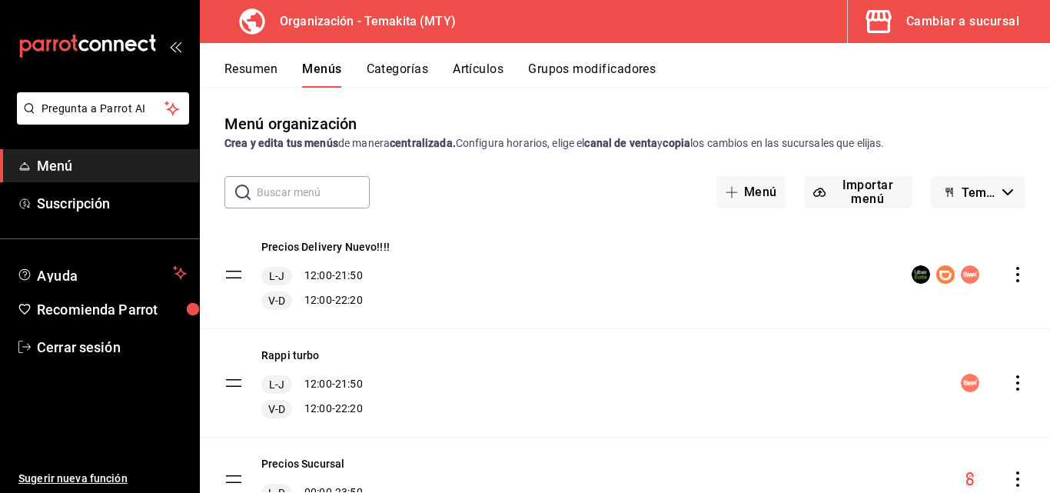
scroll to position [72, 0]
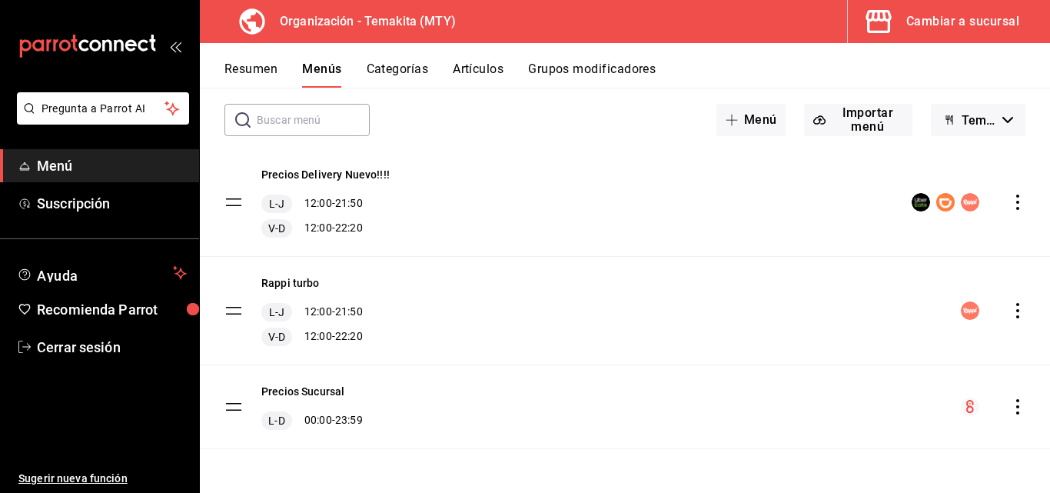
click at [1010, 407] on icon "actions" at bounding box center [1017, 406] width 15 height 15
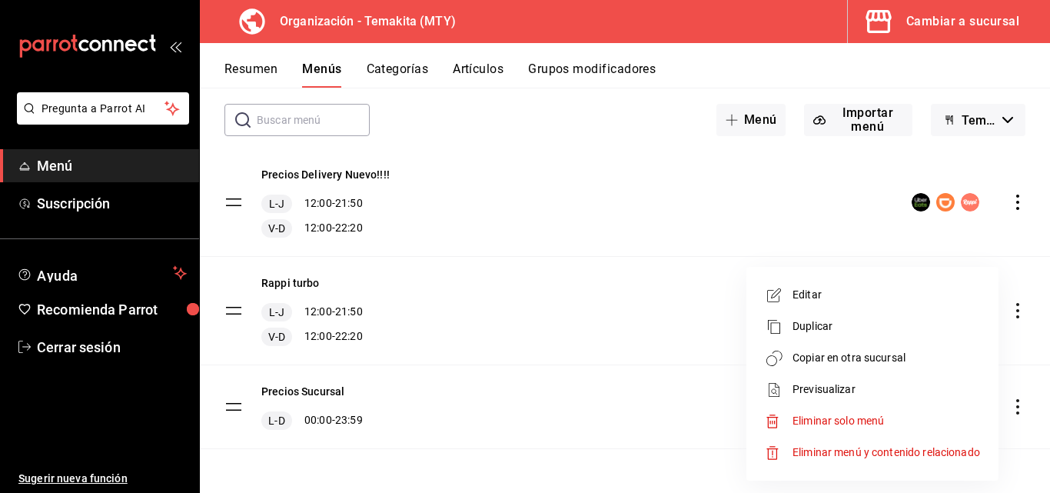
click at [849, 355] on span "Copiar en otra sucursal" at bounding box center [887, 358] width 188 height 16
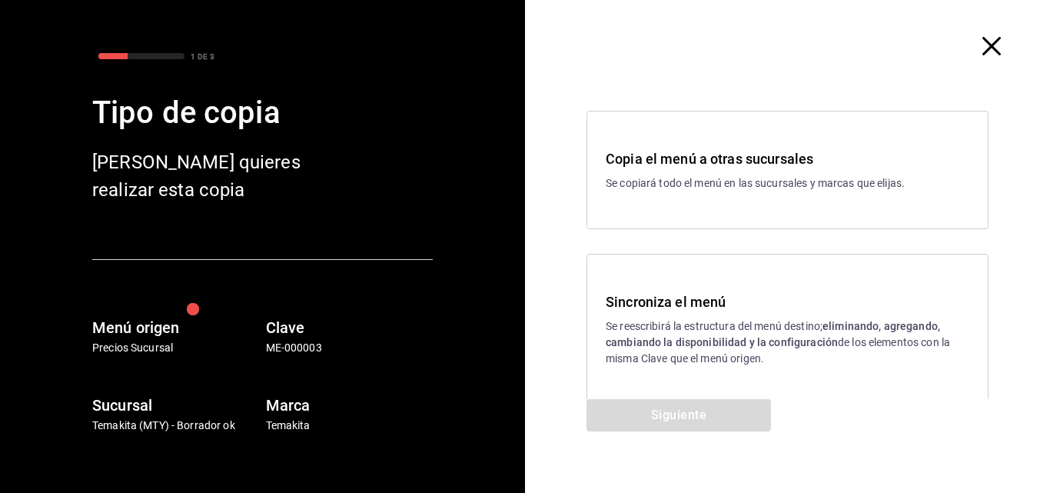
click at [771, 344] on strong "eliminando, agregando, cambiando la disponibilidad y la configuración" at bounding box center [773, 334] width 334 height 28
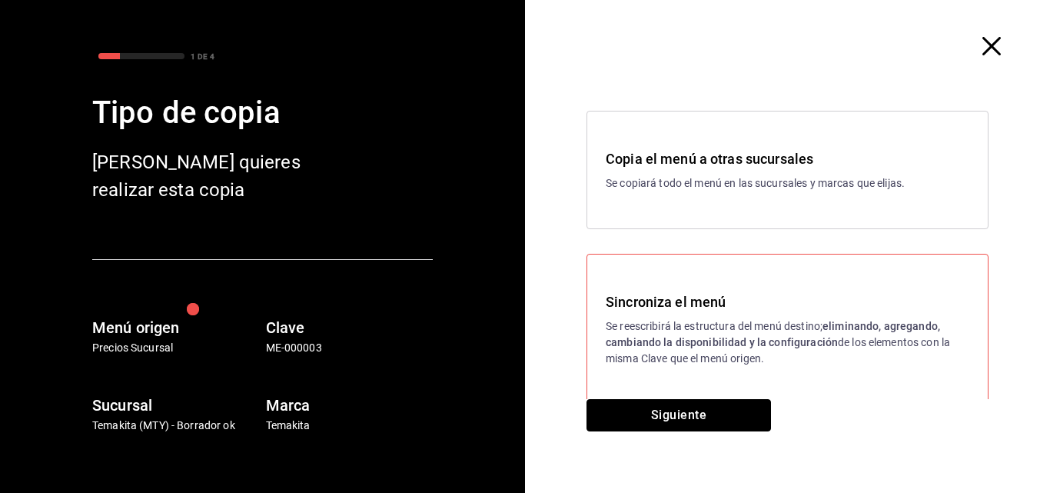
drag, startPoint x: 723, startPoint y: 406, endPoint x: 718, endPoint y: 392, distance: 14.8
click at [722, 405] on button "Siguiente" at bounding box center [679, 415] width 184 height 32
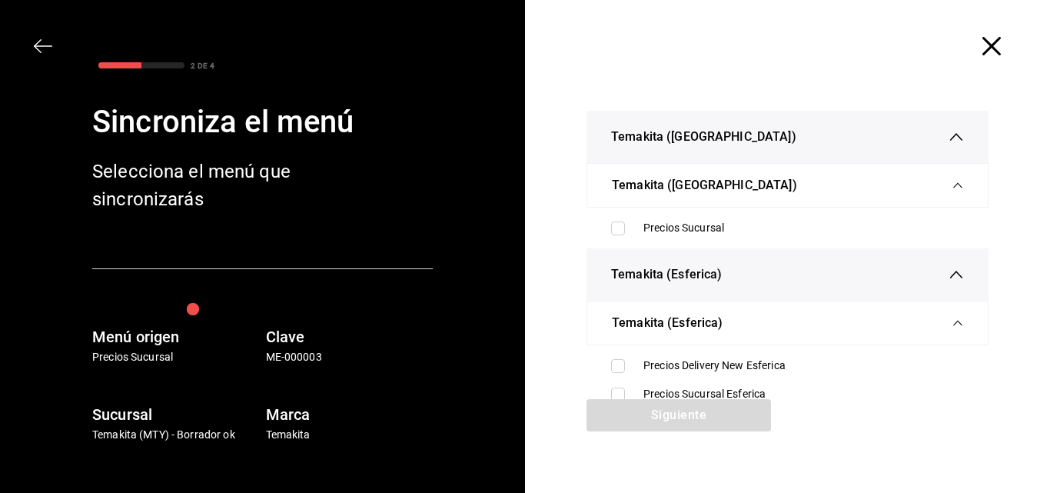
scroll to position [77, 0]
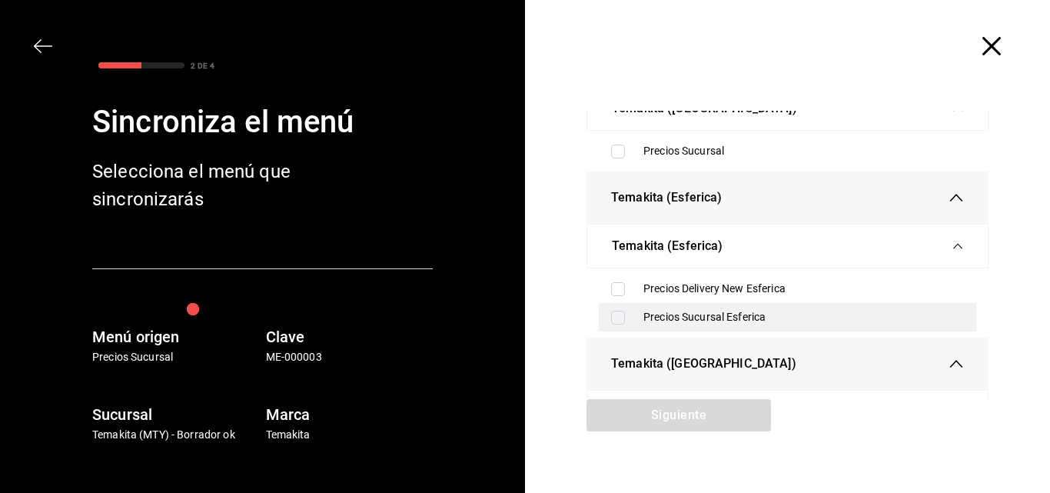
click at [609, 308] on div "Precios Sucursal Esferica" at bounding box center [787, 317] width 377 height 28
checkbox input "true"
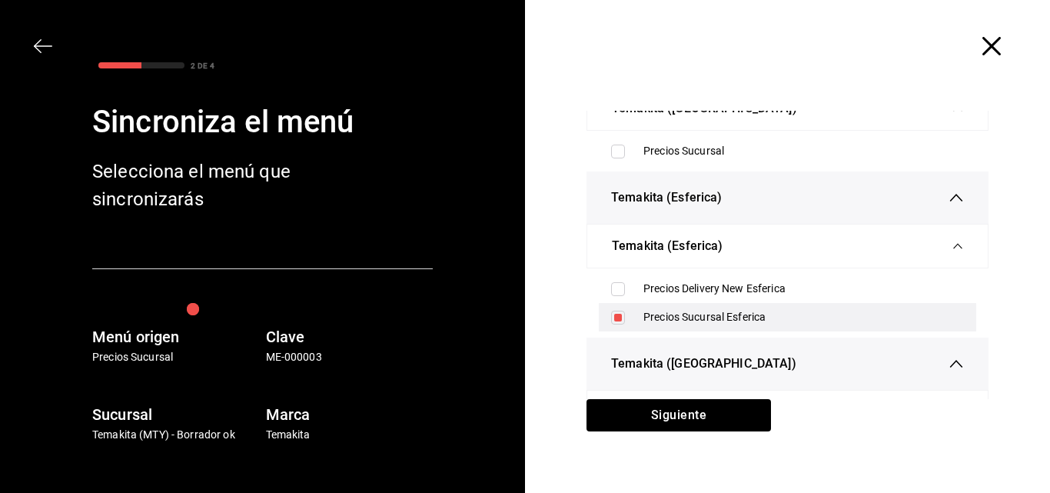
scroll to position [231, 0]
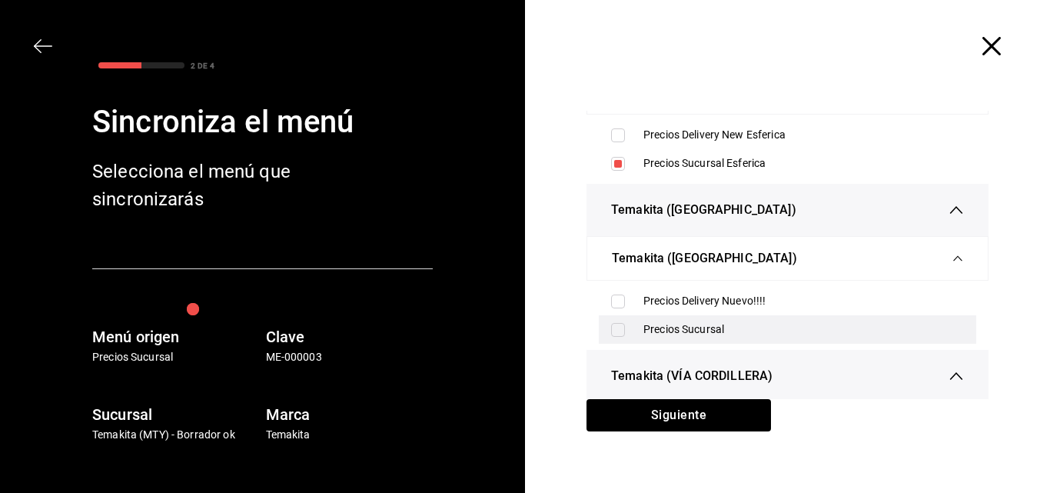
click at [617, 330] on input "checkbox" at bounding box center [618, 330] width 14 height 14
checkbox input "true"
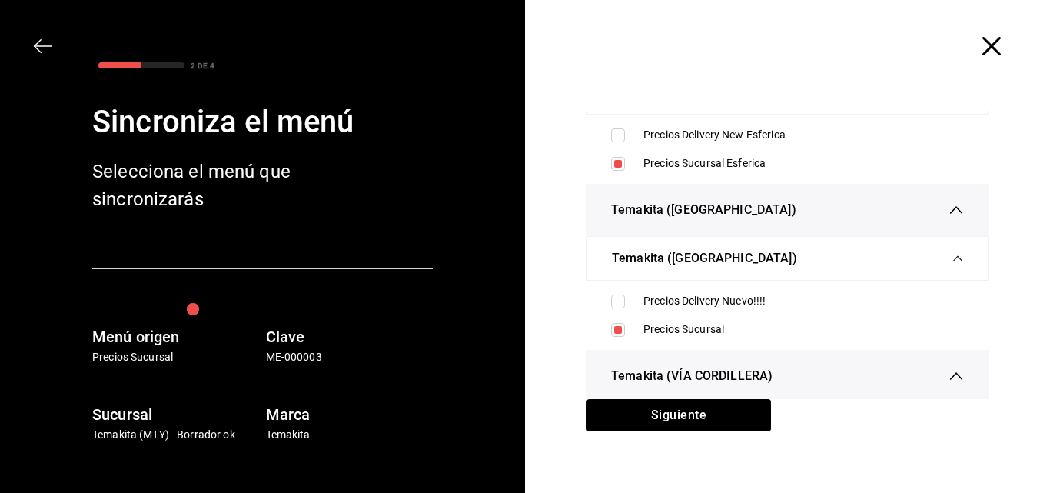
scroll to position [384, 0]
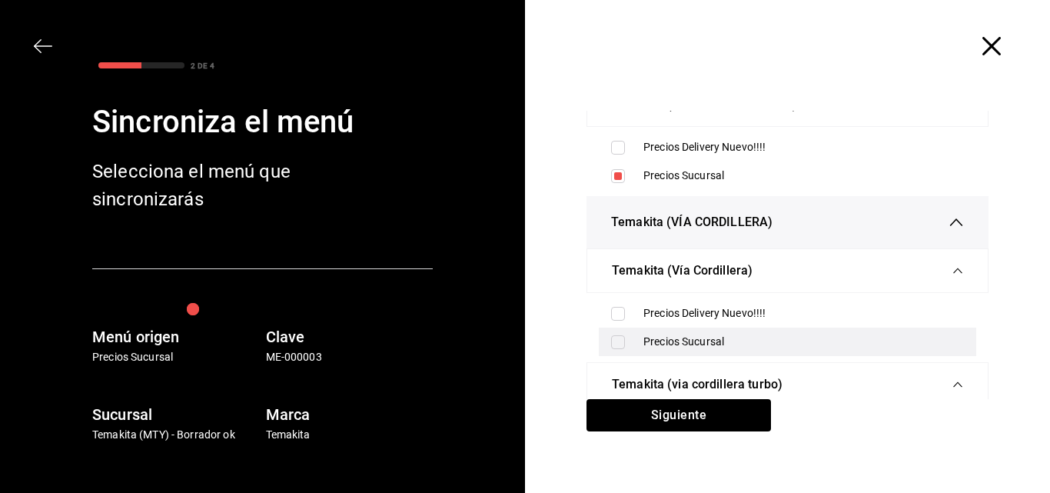
click at [613, 337] on input "checkbox" at bounding box center [618, 342] width 14 height 14
checkbox input "true"
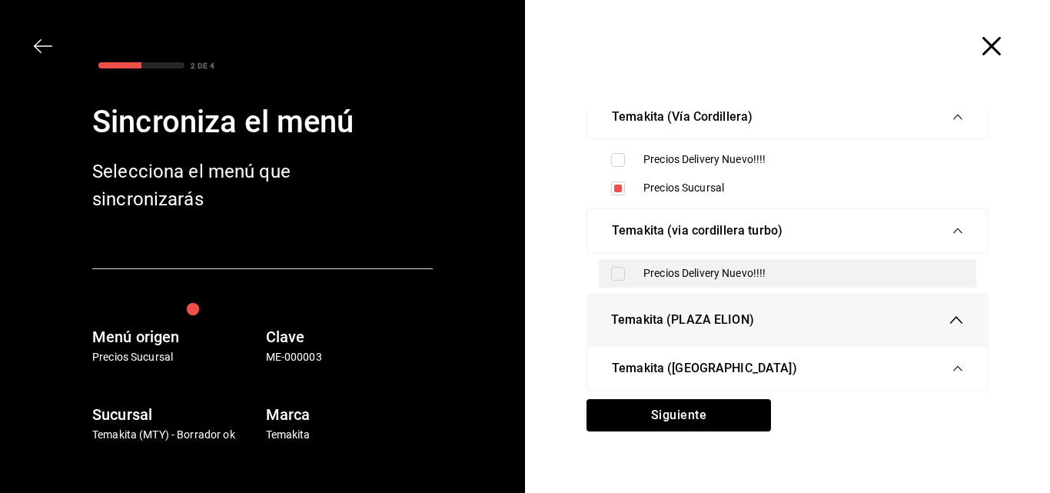
click at [617, 277] on input "checkbox" at bounding box center [618, 274] width 14 height 14
checkbox input "true"
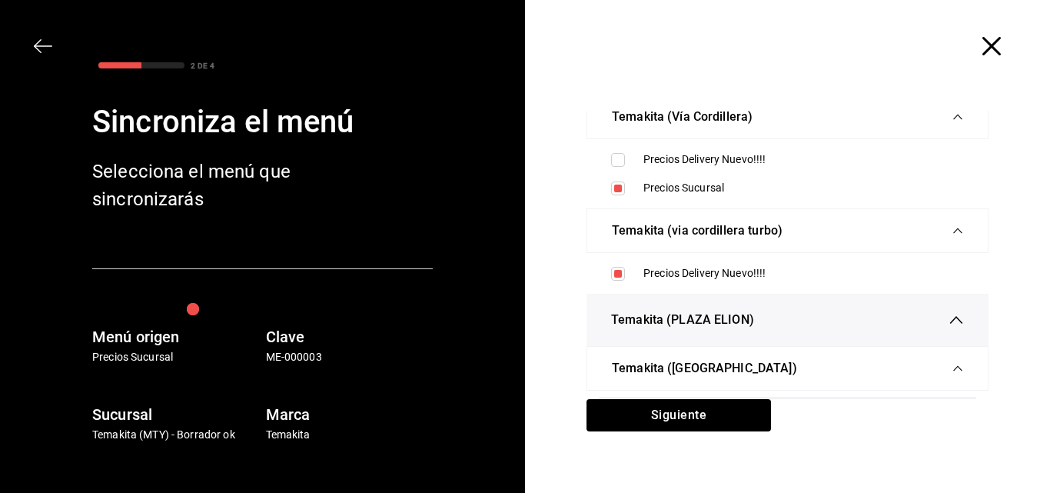
scroll to position [632, 0]
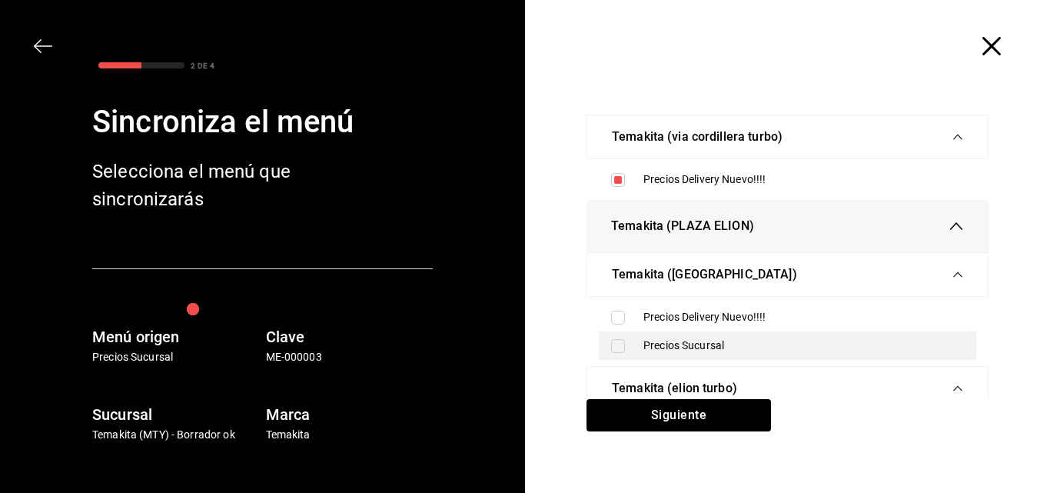
click at [611, 347] on input "checkbox" at bounding box center [618, 346] width 14 height 14
checkbox input "true"
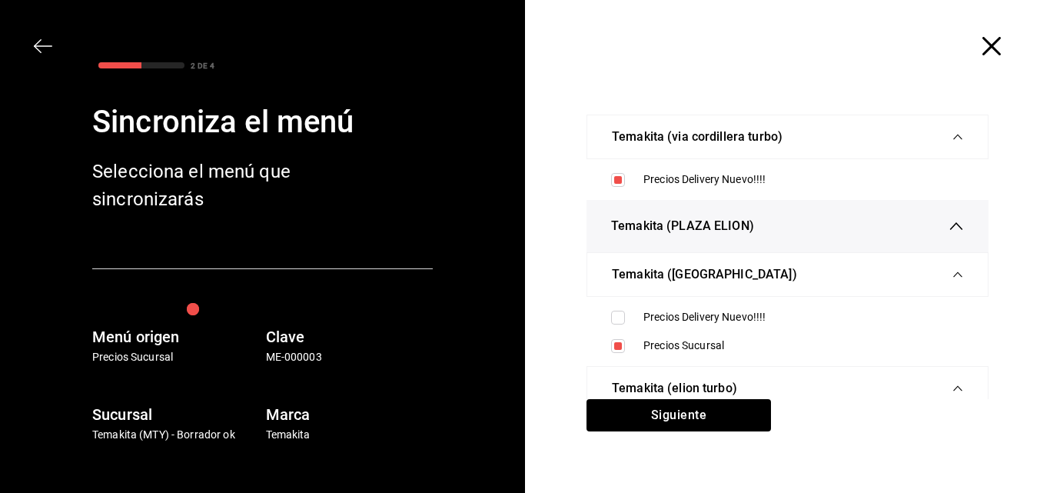
scroll to position [71, 0]
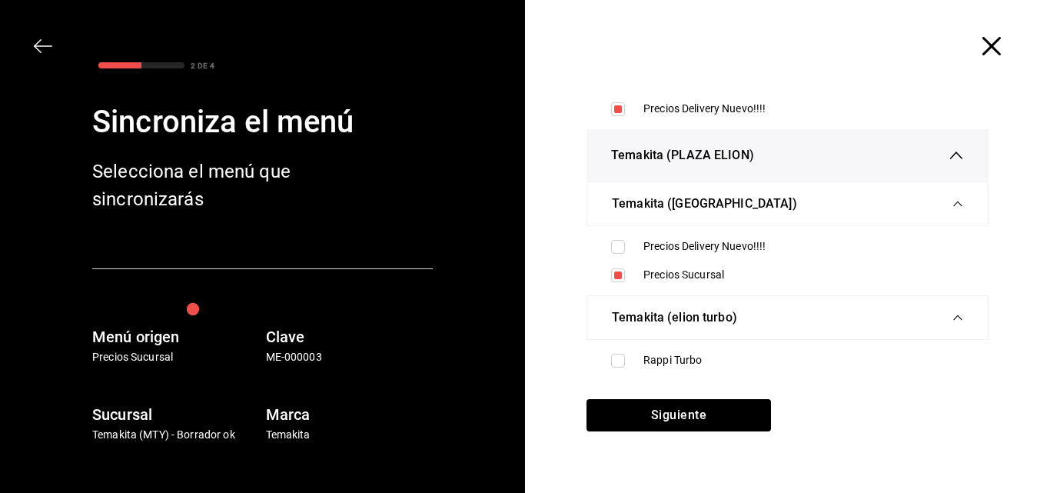
drag, startPoint x: 606, startPoint y: 357, endPoint x: 631, endPoint y: 394, distance: 45.4
click at [611, 360] on input "checkbox" at bounding box center [618, 361] width 14 height 14
checkbox input "true"
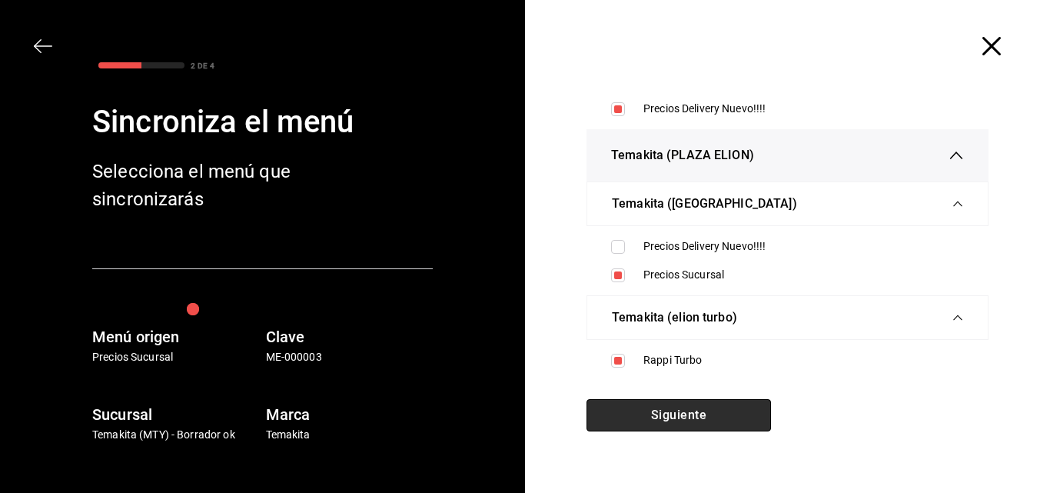
click at [641, 407] on button "Siguiente" at bounding box center [679, 415] width 184 height 32
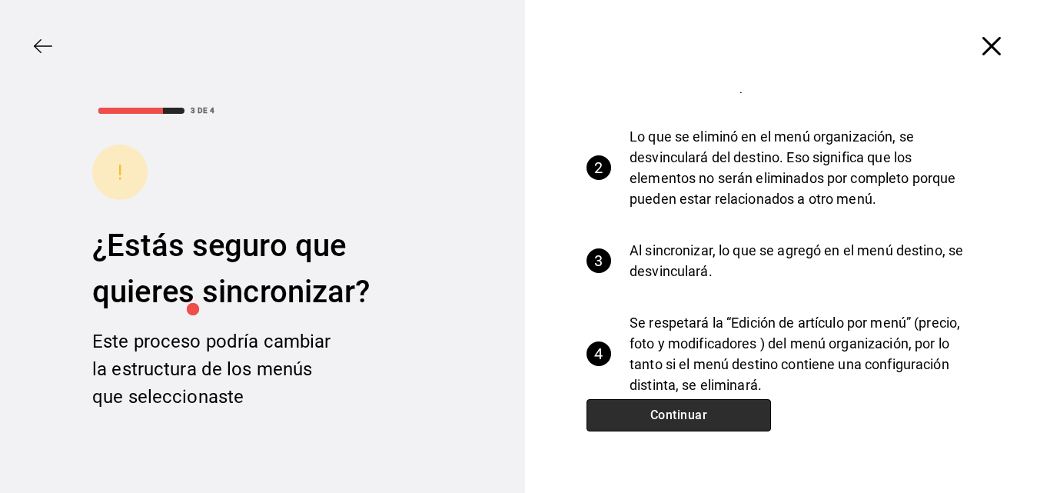
click at [635, 411] on button "Continuar" at bounding box center [679, 415] width 184 height 32
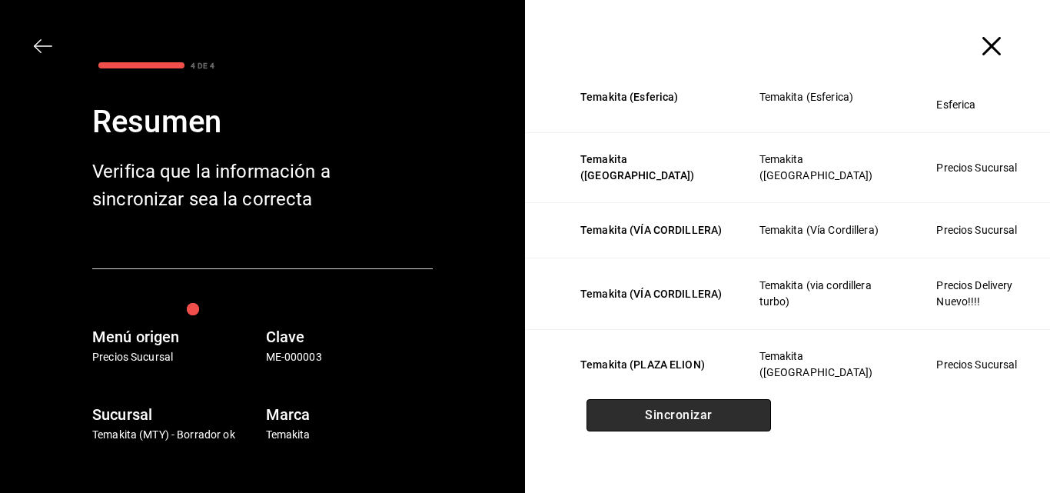
click at [635, 411] on button "Sincronizar" at bounding box center [679, 415] width 184 height 32
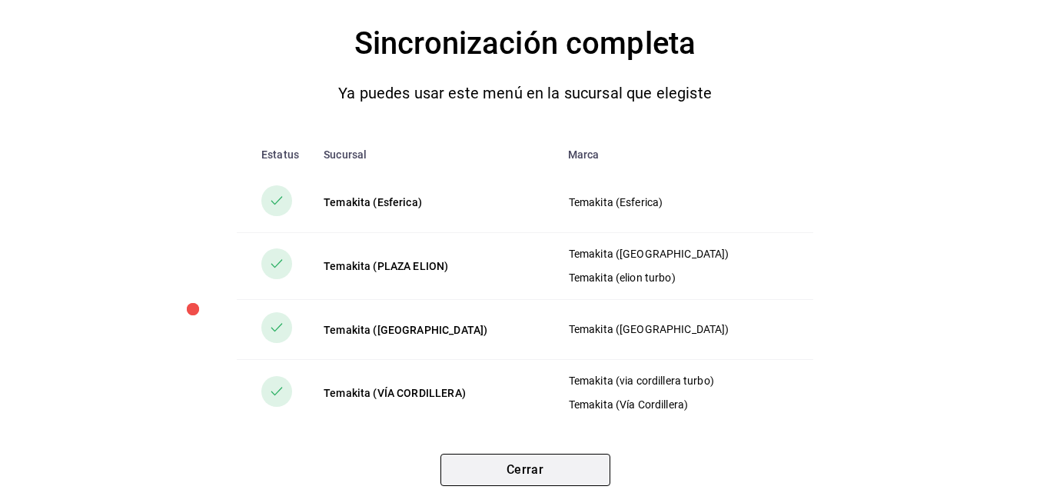
click at [518, 471] on button "Cerrar" at bounding box center [525, 470] width 170 height 32
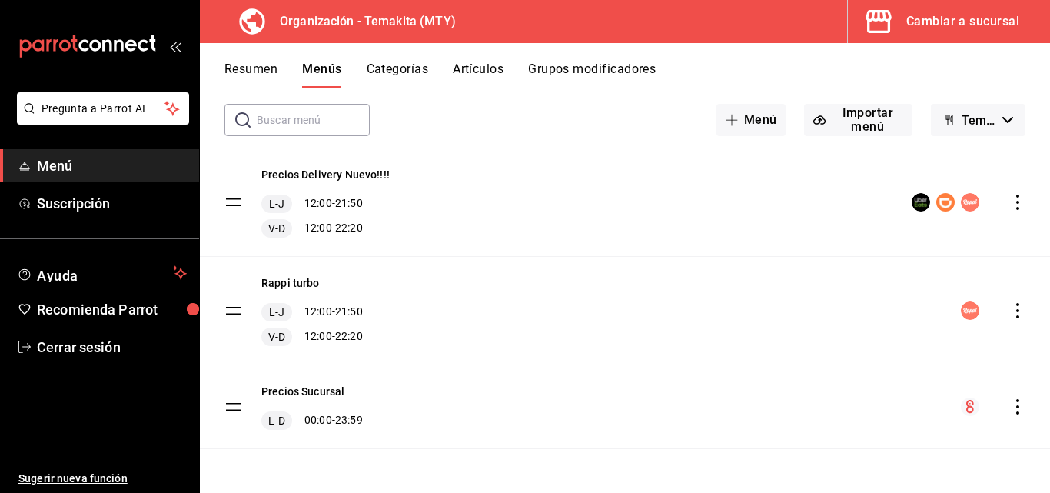
click at [236, 73] on button "Resumen" at bounding box center [250, 74] width 53 height 26
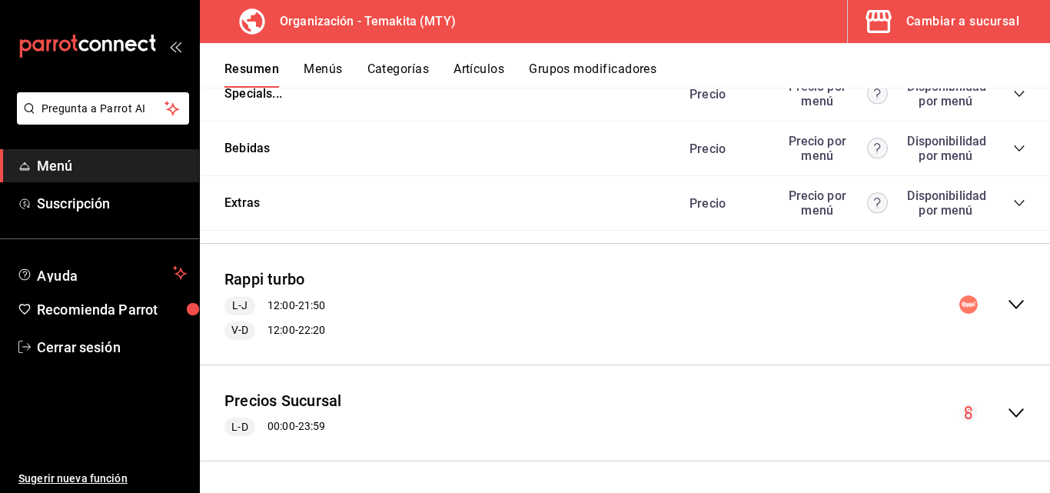
scroll to position [1411, 0]
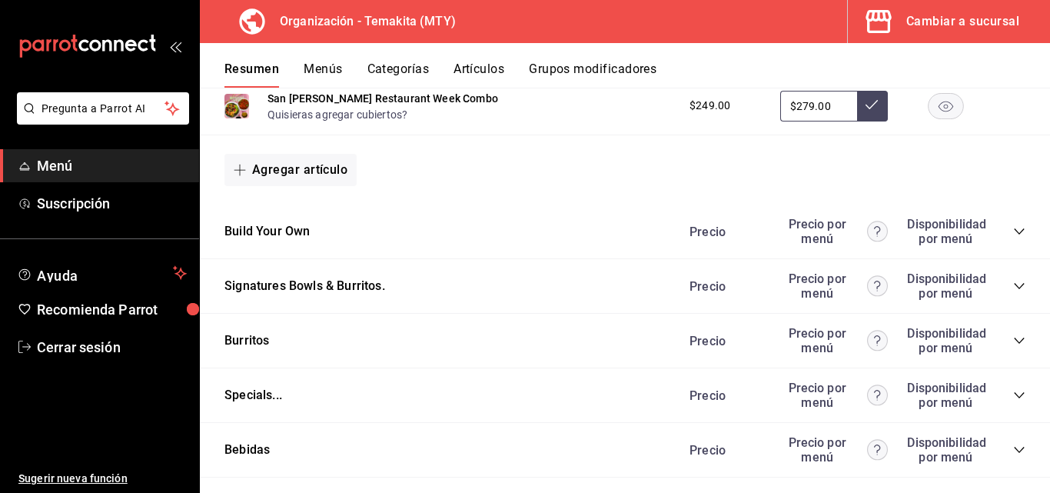
click at [1013, 238] on icon "collapse-category-row" at bounding box center [1019, 231] width 12 height 12
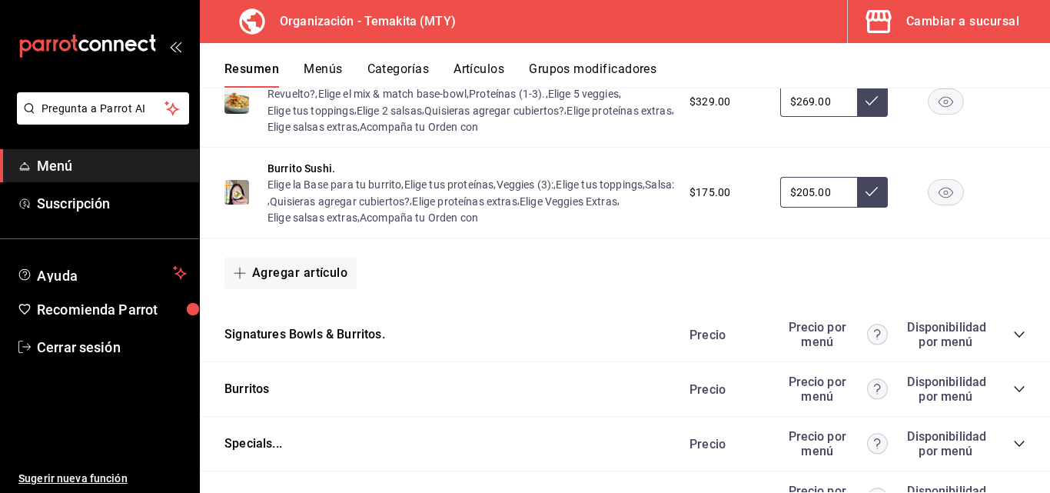
scroll to position [1949, 0]
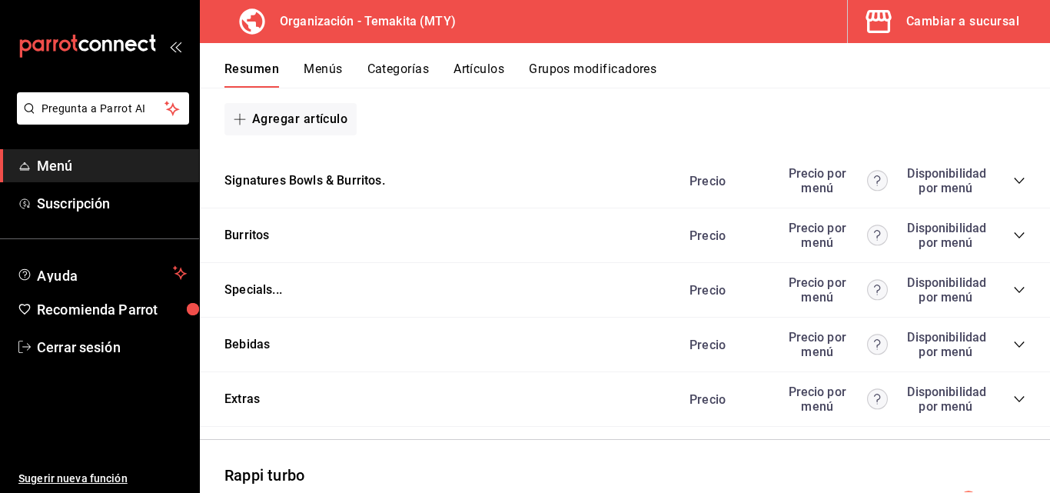
click at [1002, 263] on div "Burritos Precio Precio por menú Disponibilidad por menú" at bounding box center [625, 235] width 850 height 55
click at [1006, 263] on div "Burritos Precio Precio por menú Disponibilidad por menú" at bounding box center [625, 235] width 850 height 55
drag, startPoint x: 1010, startPoint y: 301, endPoint x: 1000, endPoint y: 297, distance: 10.5
click at [1005, 263] on div "Burritos Precio Precio por menú Disponibilidad por menú" at bounding box center [625, 235] width 850 height 55
click at [1013, 187] on icon "collapse-category-row" at bounding box center [1019, 181] width 12 height 12
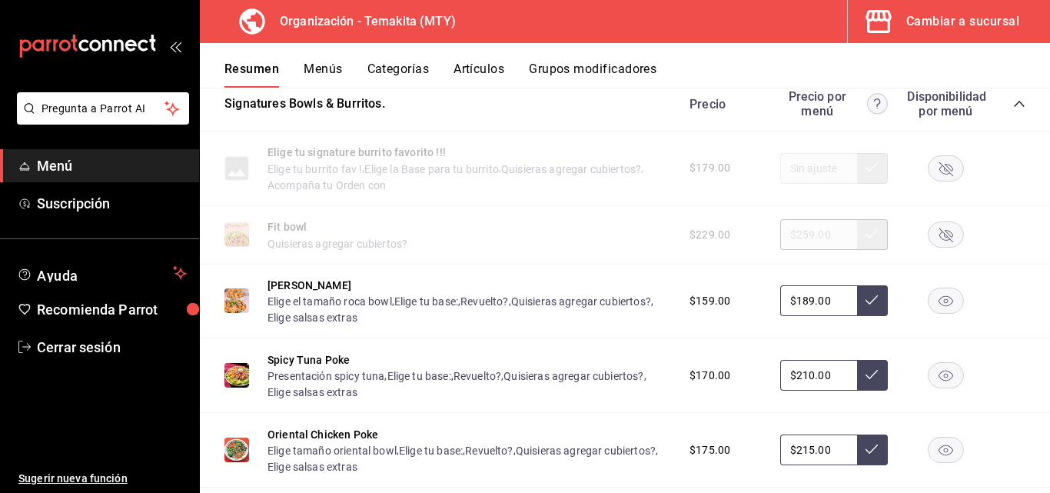
scroll to position [2180, 0]
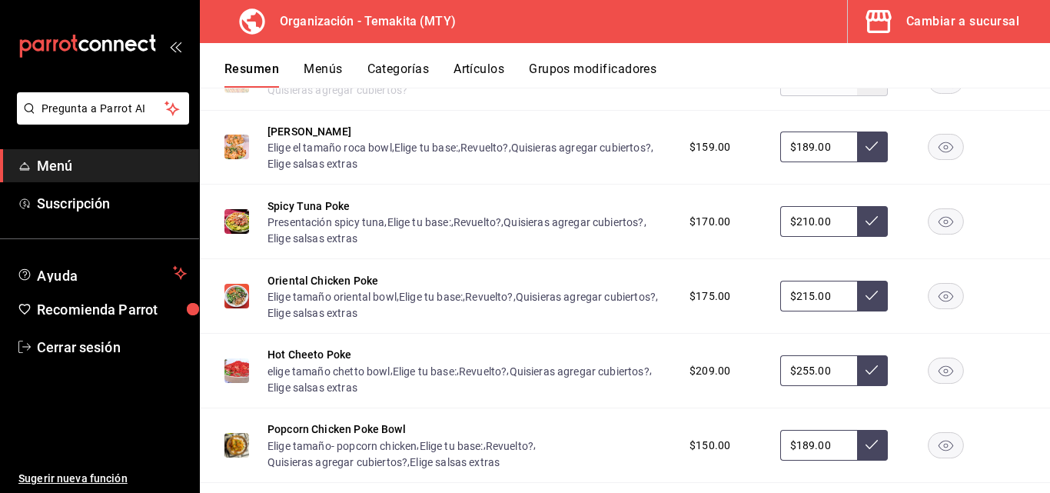
click at [829, 162] on input "$189.00" at bounding box center [818, 146] width 77 height 31
type input "$195.00"
click at [866, 152] on icon at bounding box center [872, 146] width 12 height 12
click at [829, 237] on input "$210.00" at bounding box center [818, 221] width 77 height 31
type input "$2.00"
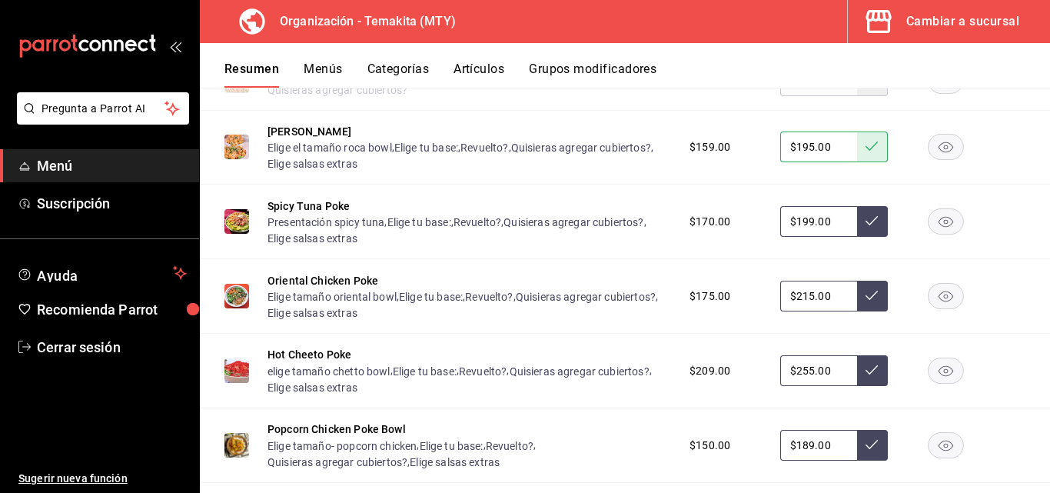
type input "$199.00"
click at [866, 227] on icon at bounding box center [872, 220] width 12 height 12
click at [828, 311] on input "$215.00" at bounding box center [818, 296] width 77 height 31
type input "$219.00"
click at [857, 311] on button at bounding box center [872, 296] width 31 height 31
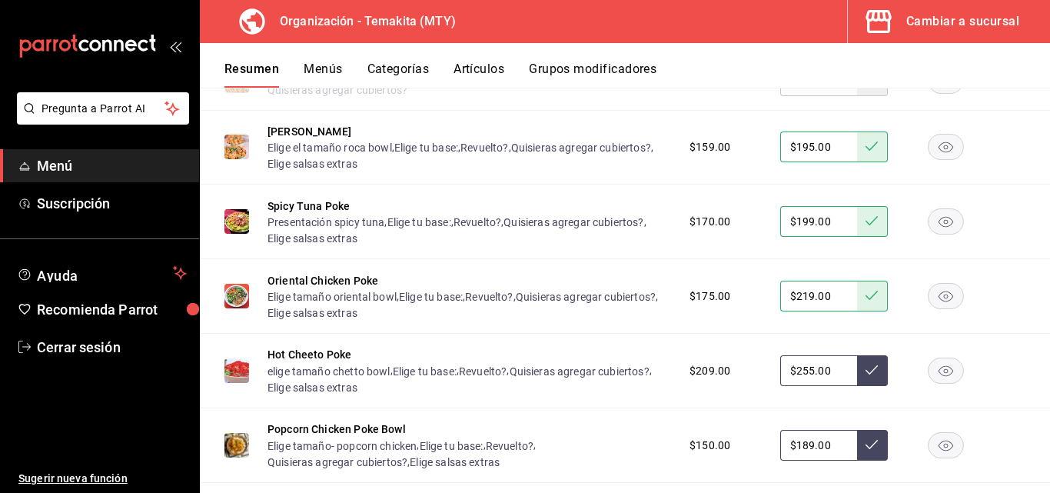
scroll to position [2257, 0]
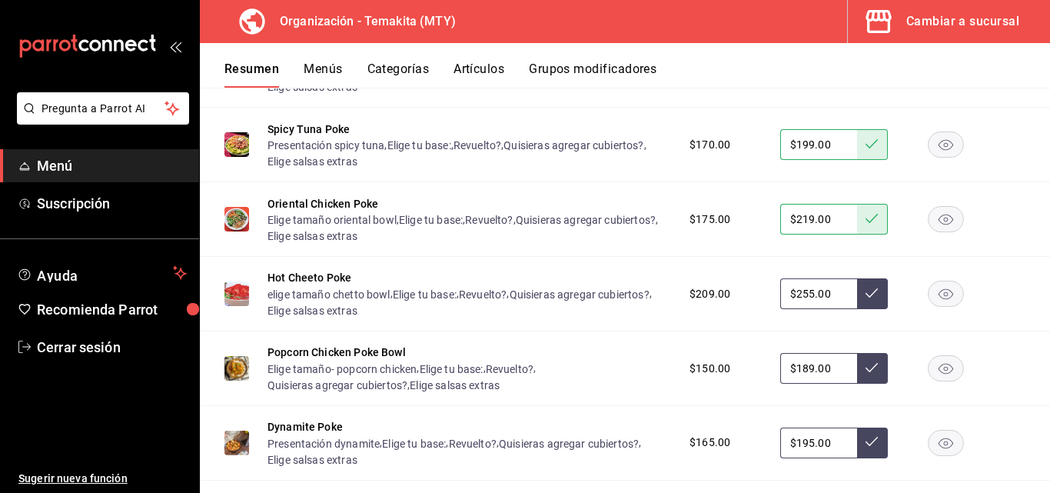
click at [824, 309] on input "$255.00" at bounding box center [818, 293] width 77 height 31
type input "$215.00"
click at [866, 299] on icon at bounding box center [872, 293] width 12 height 12
click at [828, 384] on input "$189.00" at bounding box center [818, 368] width 77 height 31
type input "$159.00"
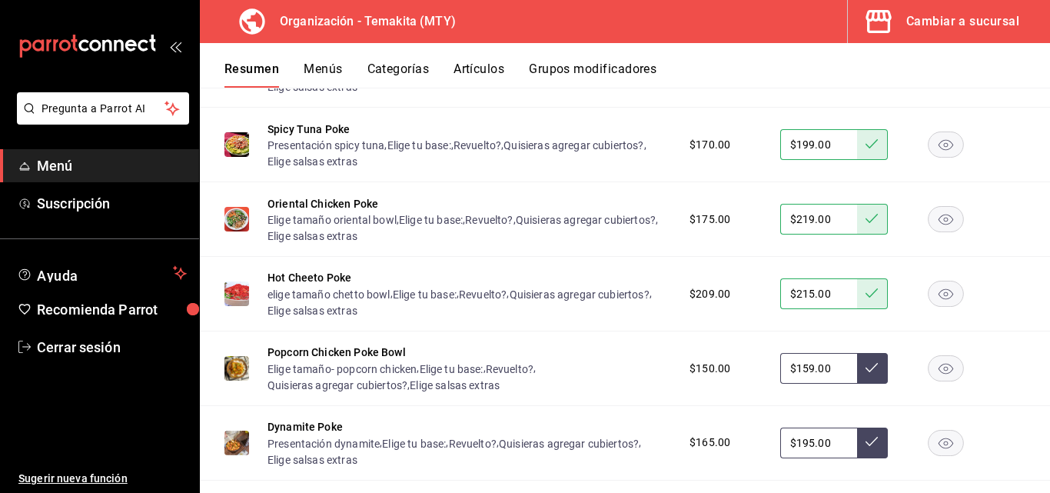
click at [866, 374] on icon at bounding box center [872, 367] width 12 height 12
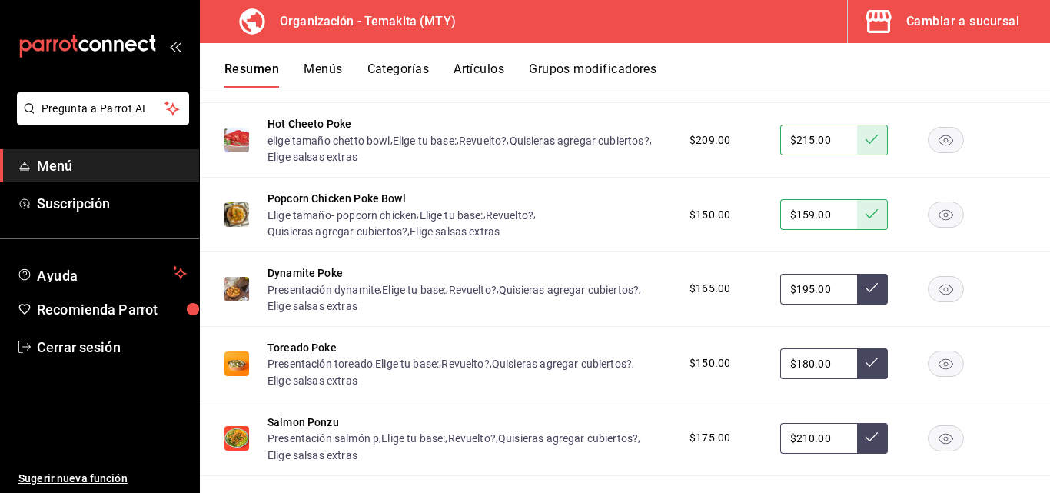
click at [830, 304] on input "$195.00" at bounding box center [818, 289] width 77 height 31
type input "$1.00"
type input "$205.00"
click at [867, 304] on button at bounding box center [872, 289] width 31 height 31
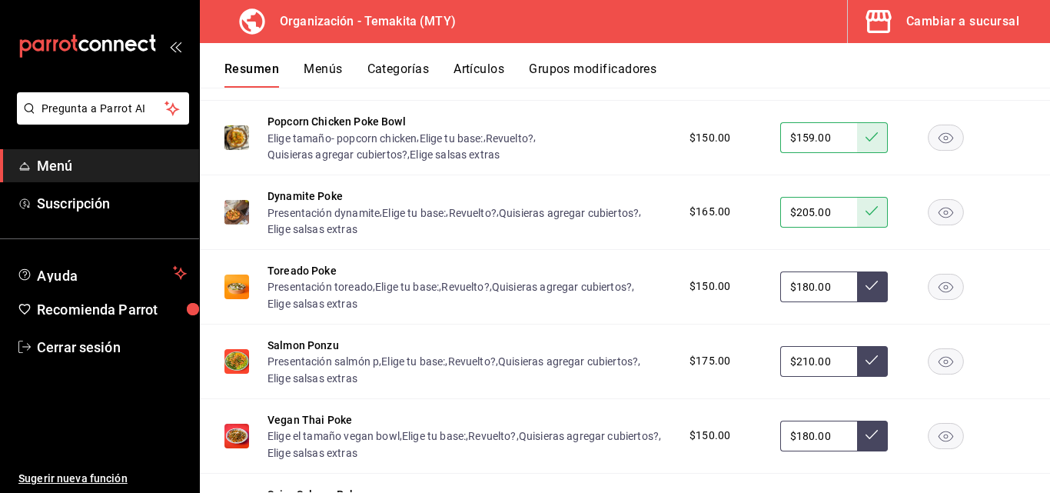
click at [833, 302] on input "$180.00" at bounding box center [818, 286] width 77 height 31
type input "$159.00"
click at [866, 291] on icon at bounding box center [872, 285] width 12 height 12
click at [832, 377] on input "$210.00" at bounding box center [818, 361] width 77 height 31
type input "$205.00"
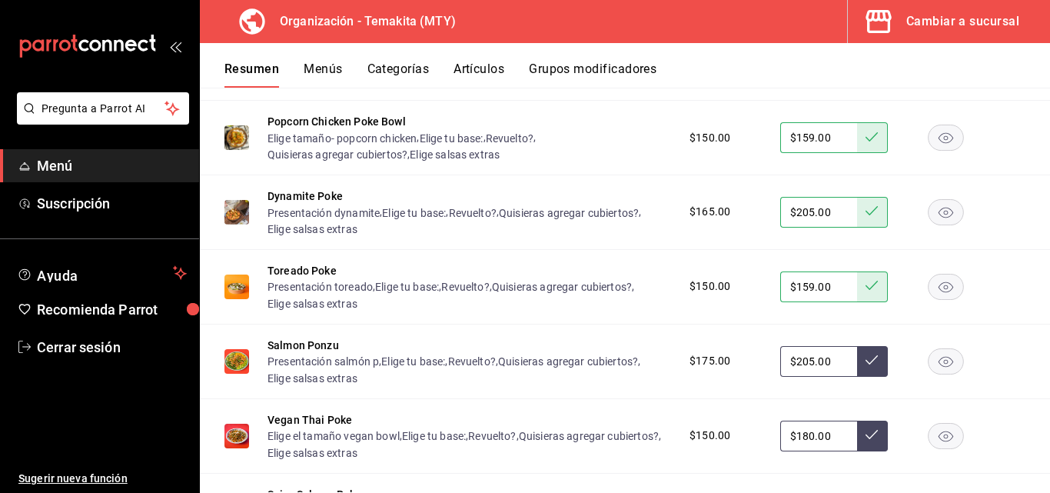
click at [866, 366] on icon at bounding box center [872, 360] width 12 height 12
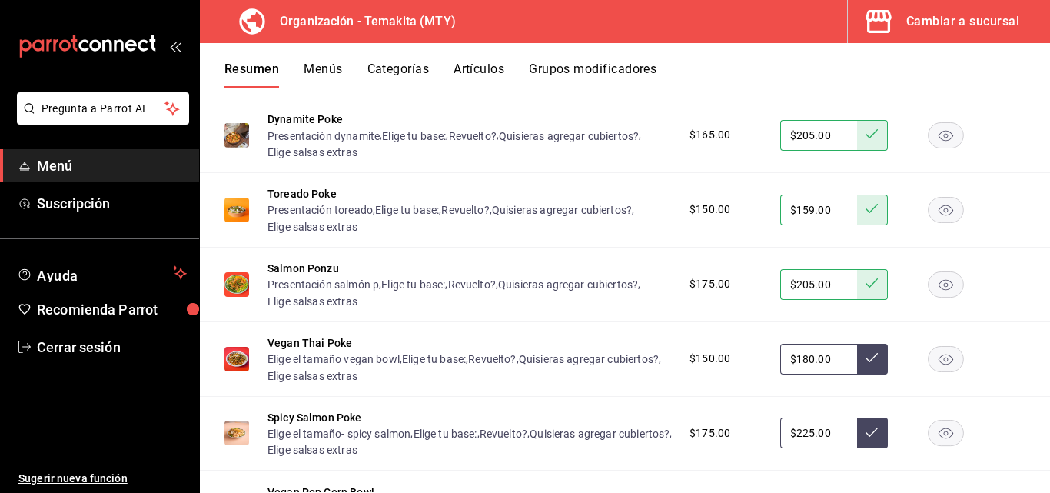
click at [826, 374] on input "$180.00" at bounding box center [818, 359] width 77 height 31
type input "$149.00"
click at [873, 374] on button at bounding box center [872, 359] width 31 height 31
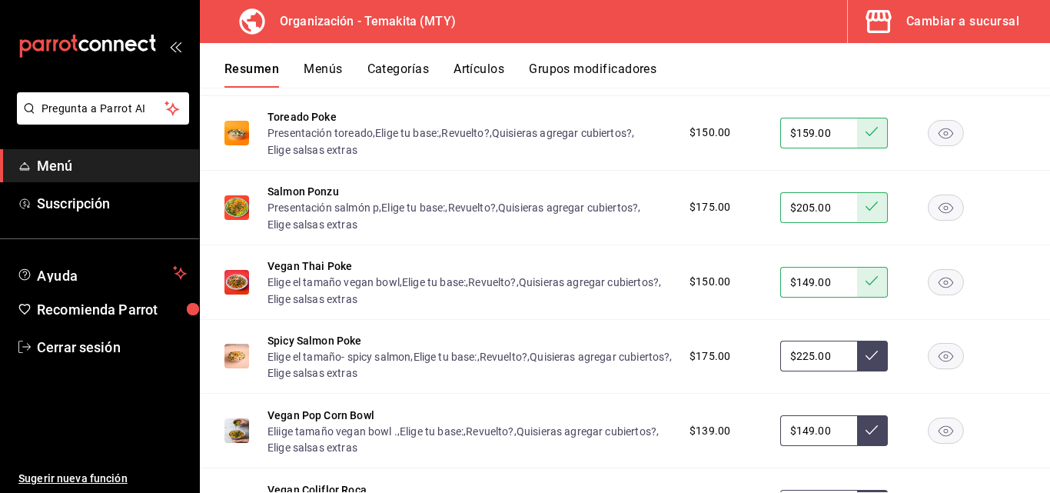
scroll to position [2718, 0]
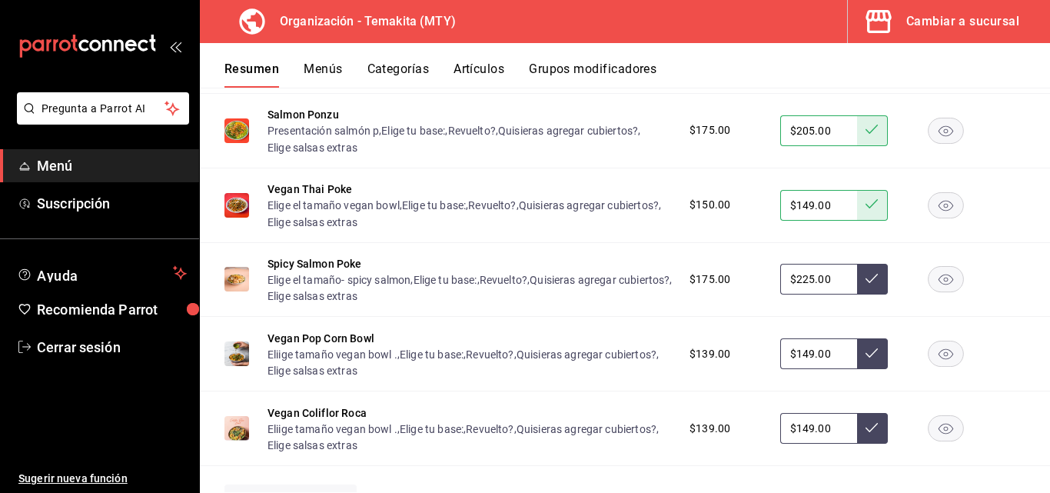
click at [824, 294] on input "$225.00" at bounding box center [818, 279] width 77 height 31
type input "$209.00"
click at [866, 284] on icon at bounding box center [872, 278] width 12 height 12
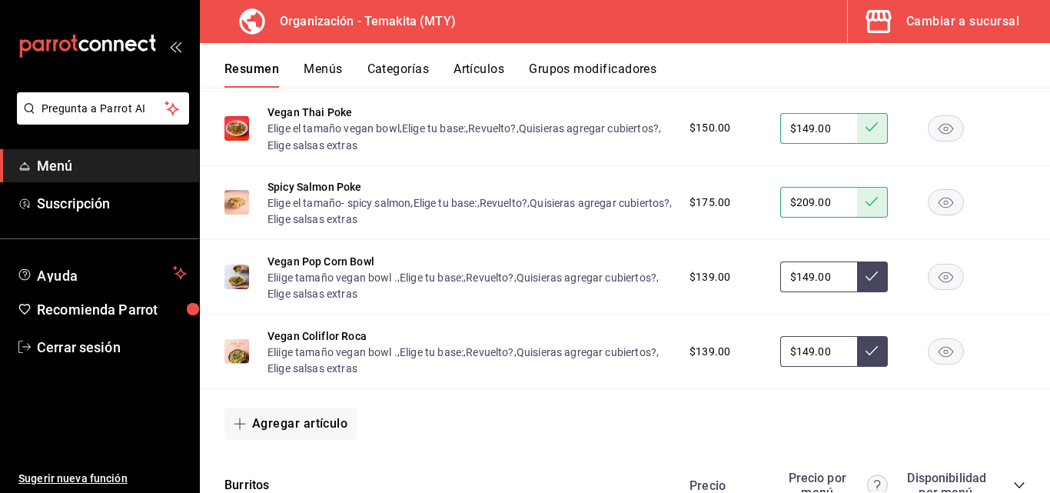
scroll to position [2949, 0]
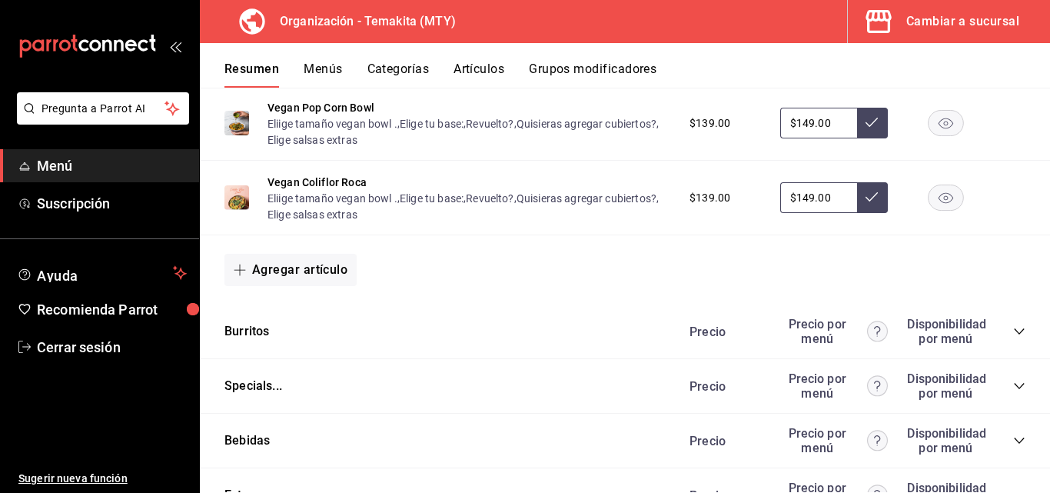
click at [334, 66] on button "Menús" at bounding box center [323, 74] width 38 height 26
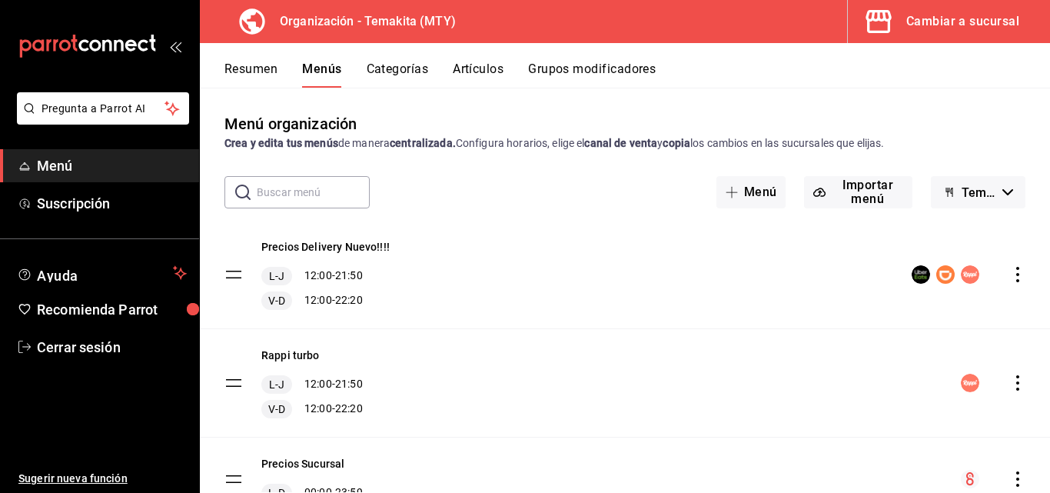
scroll to position [72, 0]
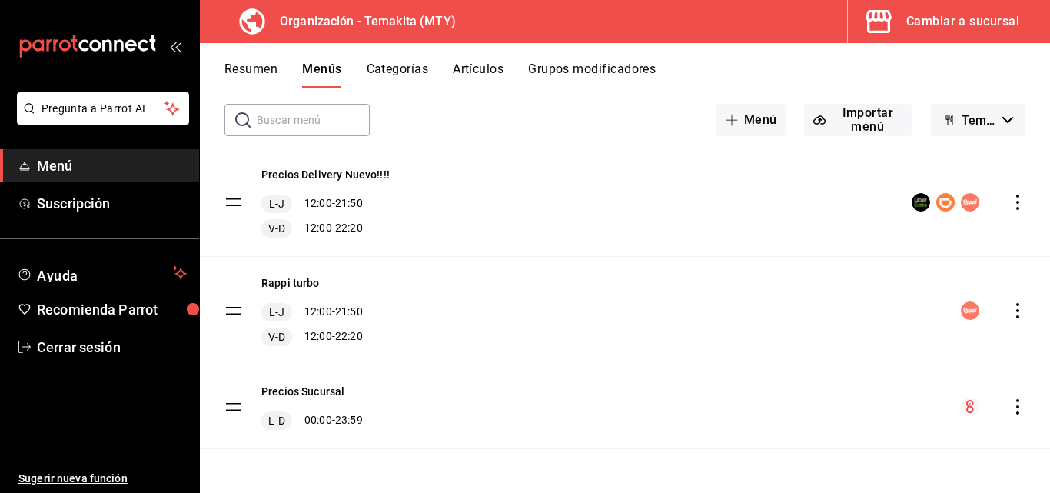
click at [1010, 404] on icon "actions" at bounding box center [1017, 406] width 15 height 15
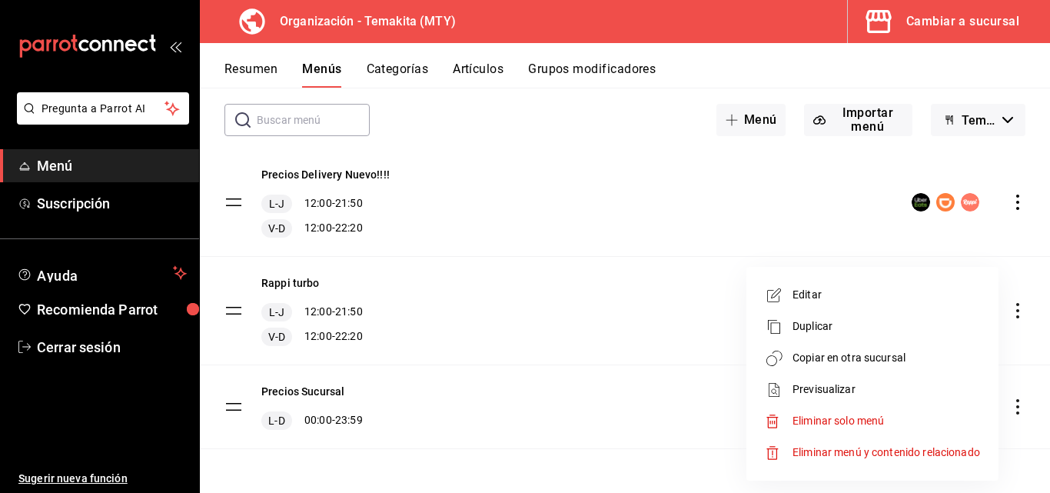
click at [813, 356] on span "Copiar en otra sucursal" at bounding box center [887, 358] width 188 height 16
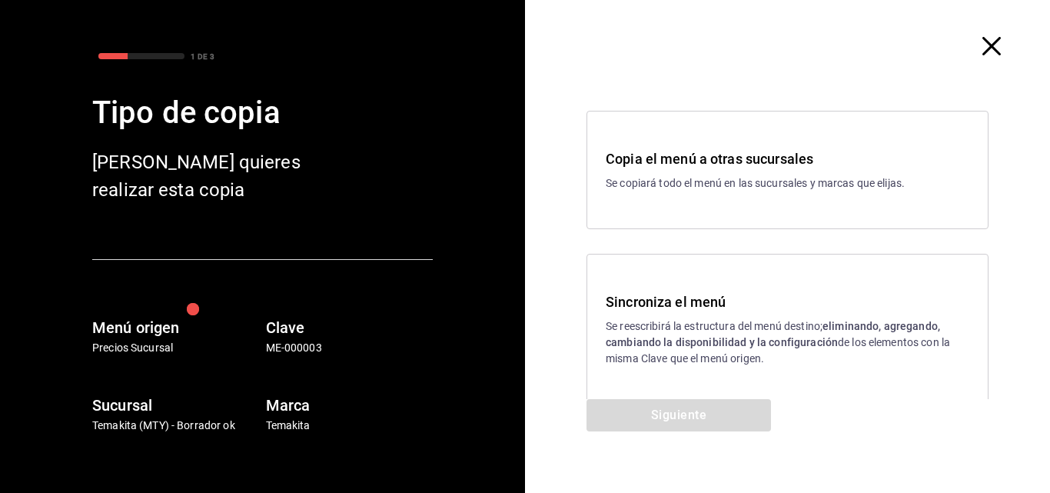
click at [648, 297] on h3 "Sincroniza el menú" at bounding box center [788, 301] width 364 height 21
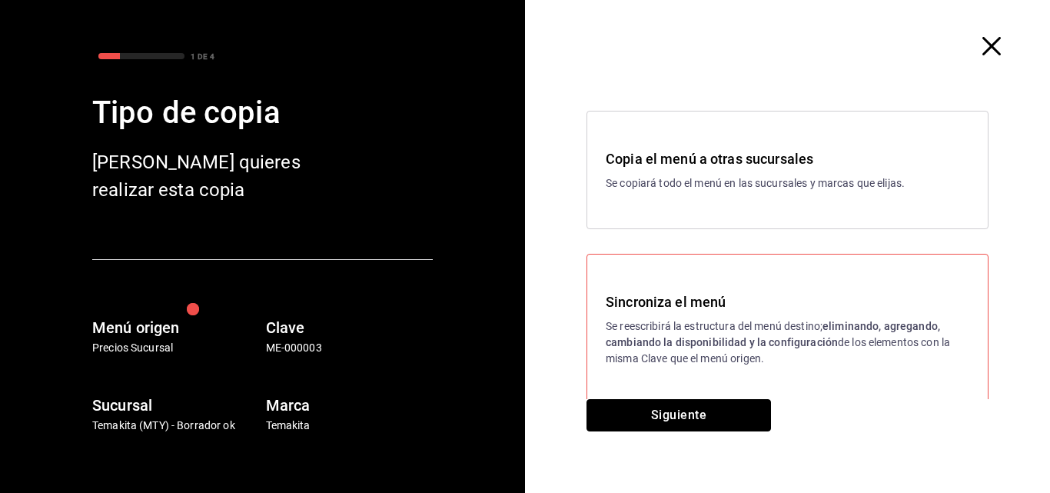
drag, startPoint x: 663, startPoint y: 407, endPoint x: 663, endPoint y: 387, distance: 20.8
click at [663, 404] on button "Siguiente" at bounding box center [679, 415] width 184 height 32
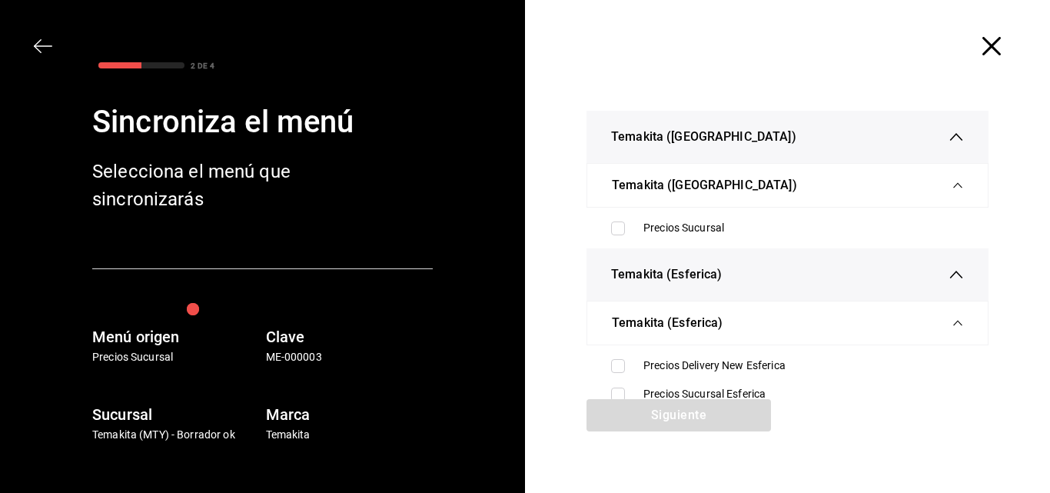
scroll to position [77, 0]
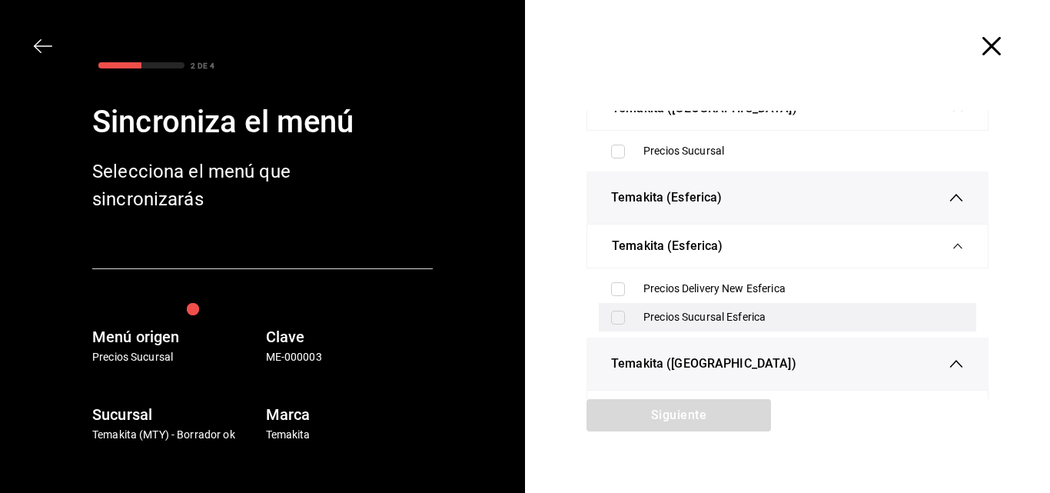
drag, startPoint x: 620, startPoint y: 316, endPoint x: 623, endPoint y: 309, distance: 7.9
click at [619, 316] on label at bounding box center [621, 318] width 20 height 14
click at [619, 316] on input "checkbox" at bounding box center [618, 318] width 14 height 14
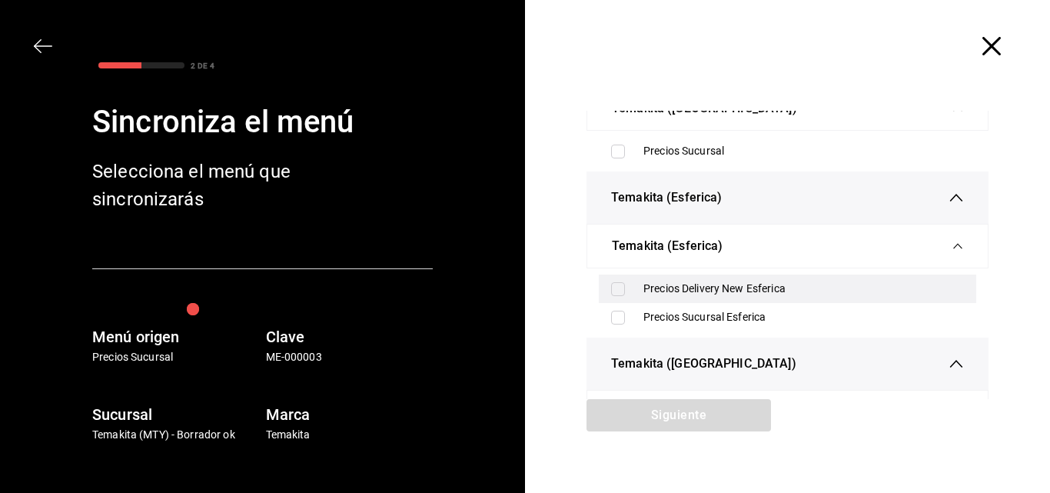
scroll to position [231, 0]
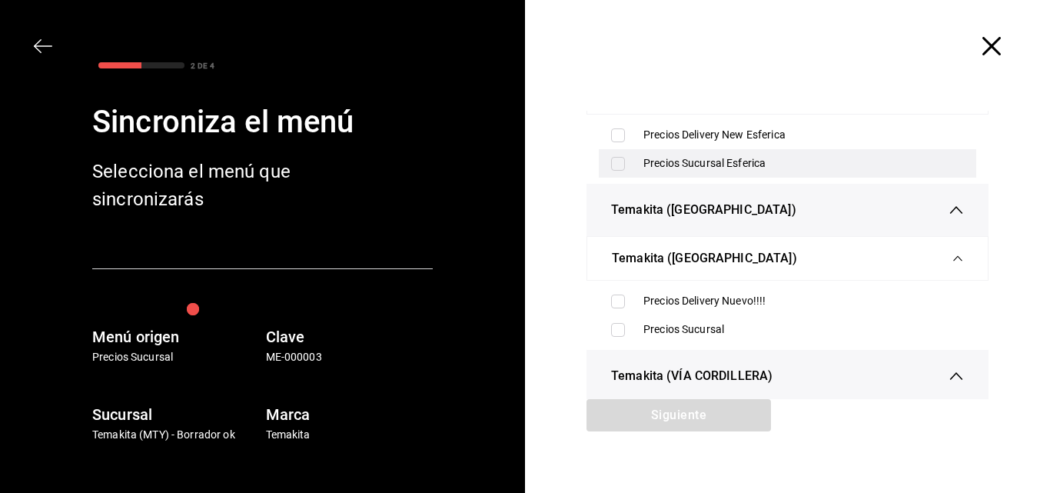
click at [614, 162] on input "checkbox" at bounding box center [618, 164] width 14 height 14
checkbox input "true"
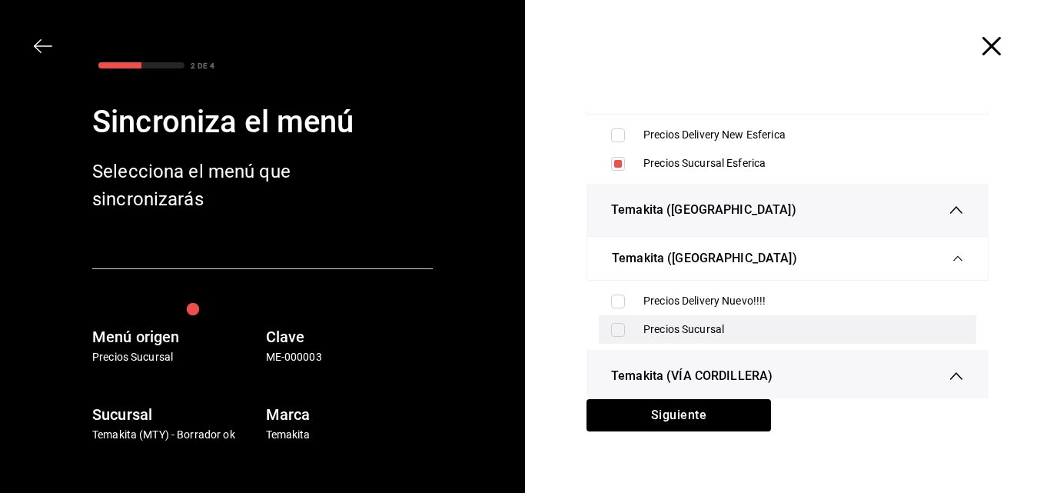
click at [618, 328] on input "checkbox" at bounding box center [618, 330] width 14 height 14
checkbox input "true"
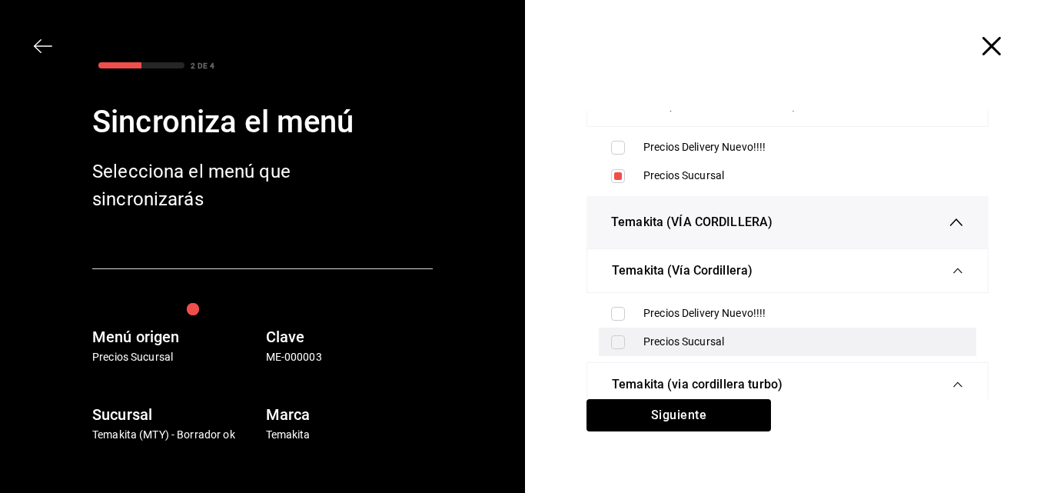
click at [613, 341] on input "checkbox" at bounding box center [618, 342] width 14 height 14
checkbox input "true"
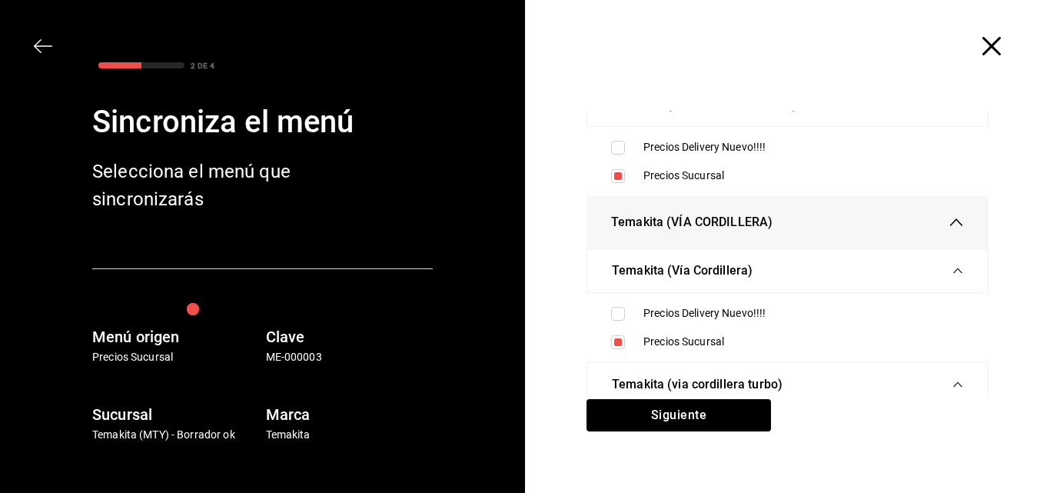
scroll to position [461, 0]
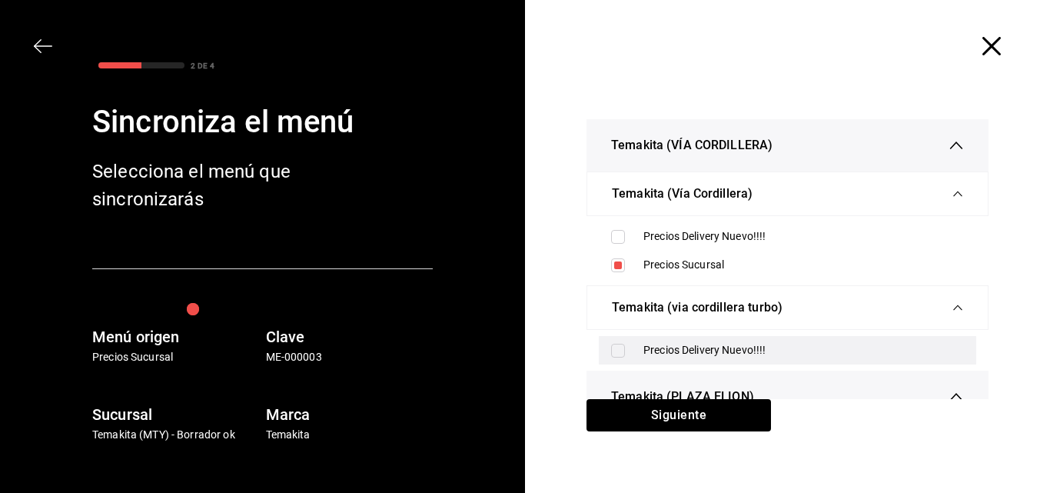
click at [611, 351] on input "checkbox" at bounding box center [618, 351] width 14 height 14
checkbox input "true"
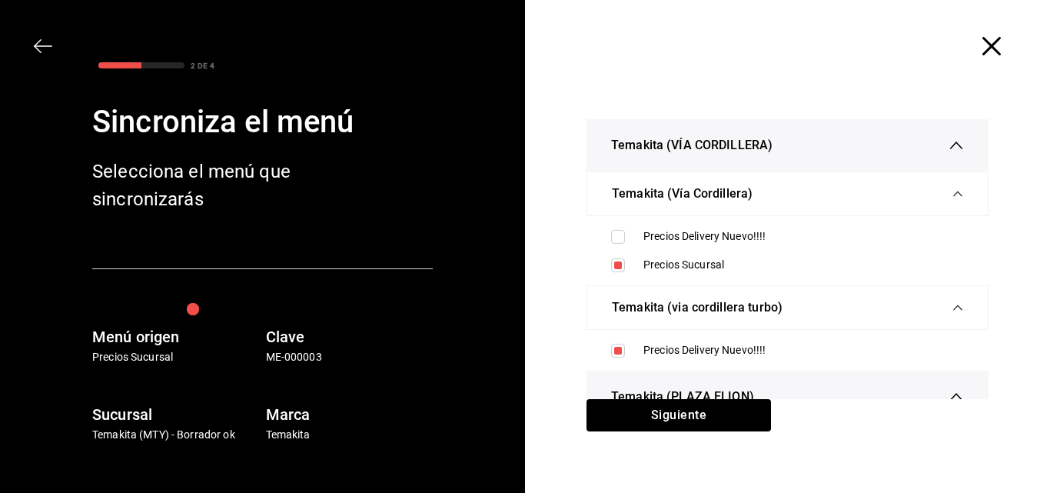
scroll to position [632, 0]
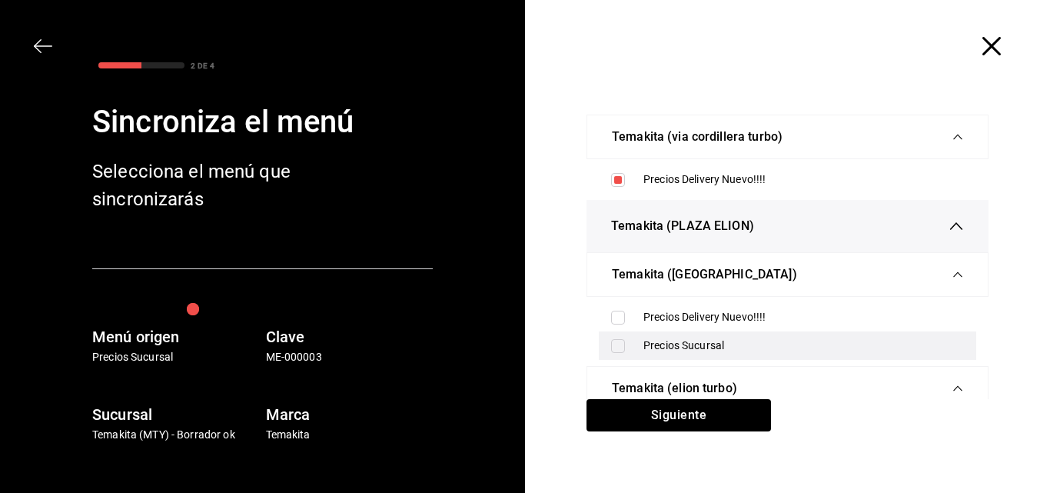
click at [617, 346] on input "checkbox" at bounding box center [618, 346] width 14 height 14
checkbox input "true"
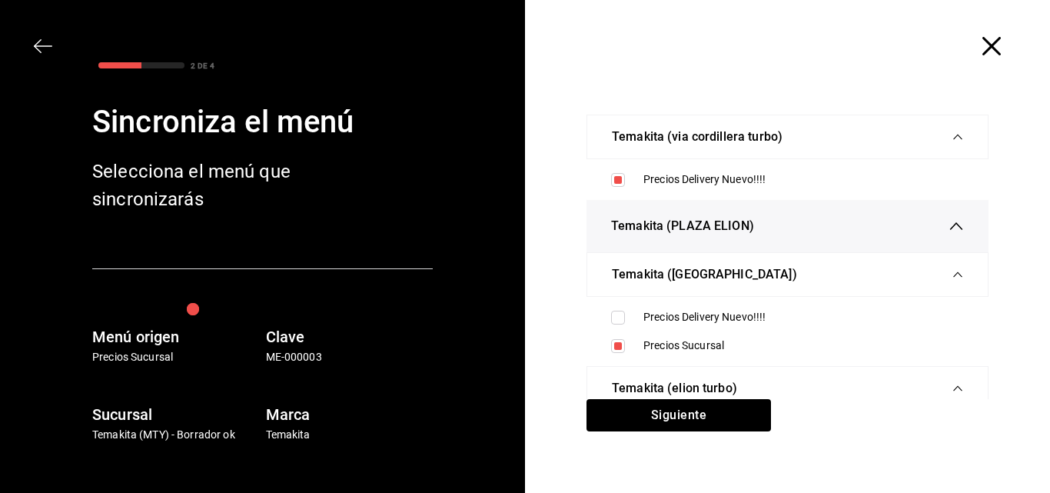
scroll to position [71, 0]
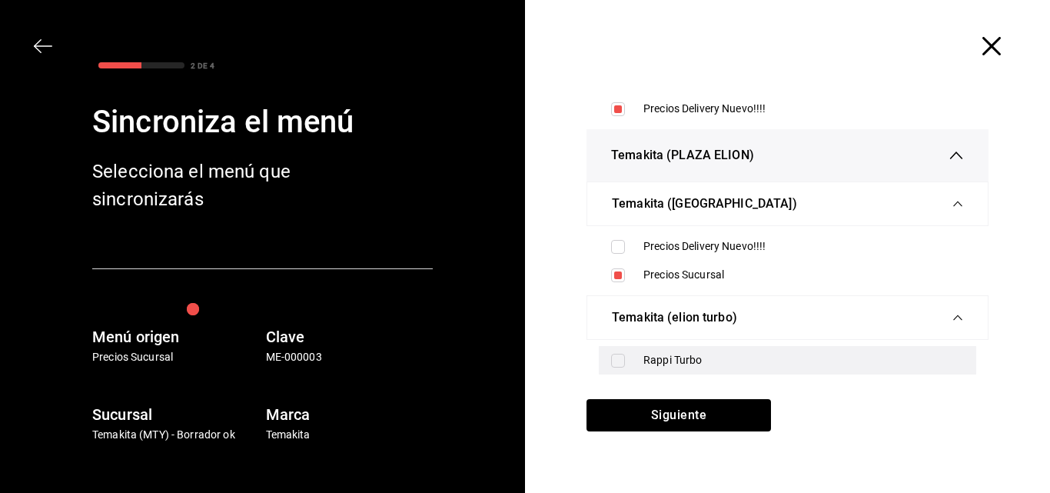
click at [611, 360] on input "checkbox" at bounding box center [618, 361] width 14 height 14
click at [611, 356] on input "checkbox" at bounding box center [618, 361] width 14 height 14
checkbox input "false"
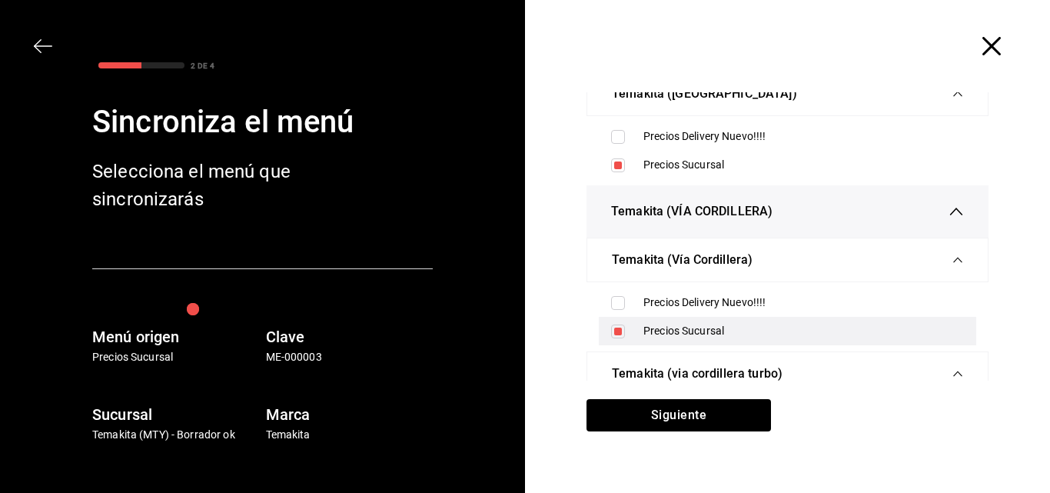
scroll to position [401, 0]
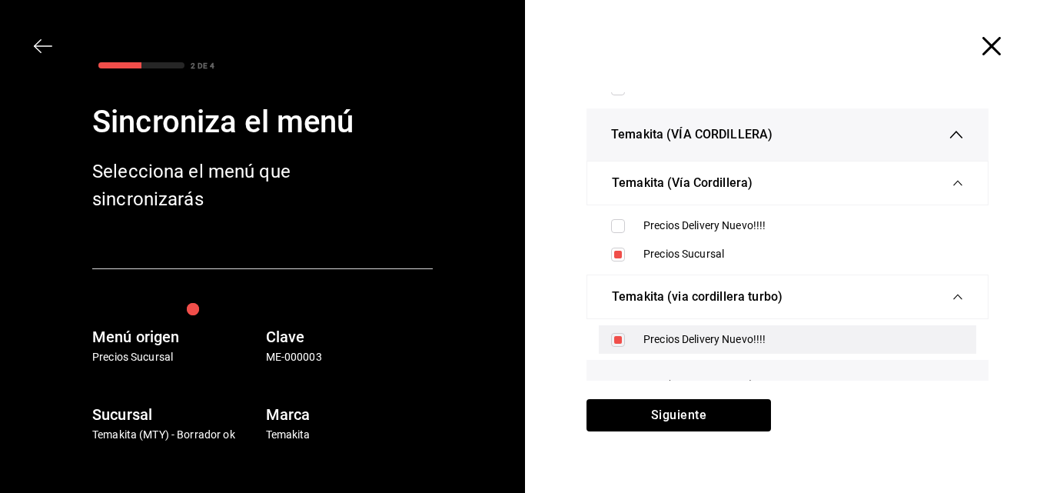
click at [615, 337] on input "checkbox" at bounding box center [618, 340] width 14 height 14
checkbox input "false"
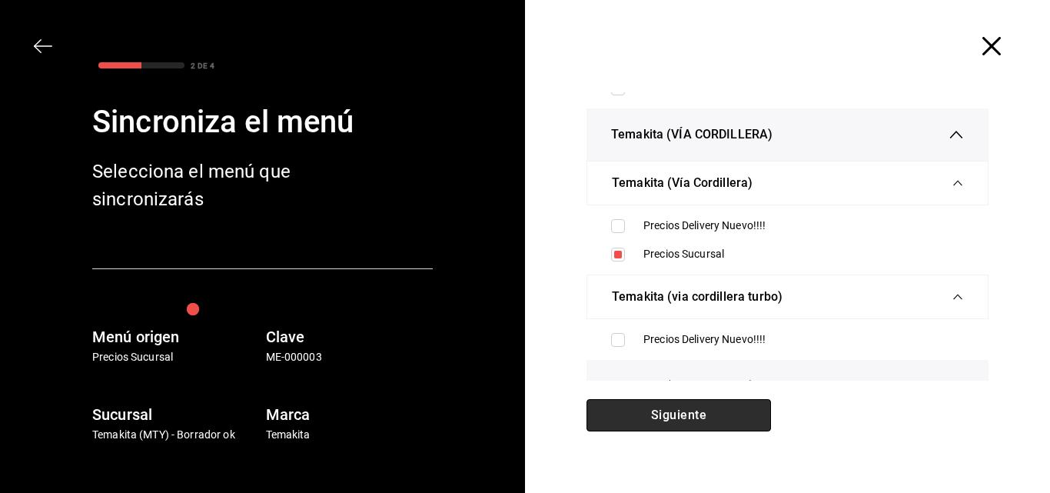
click at [664, 410] on button "Siguiente" at bounding box center [679, 415] width 184 height 32
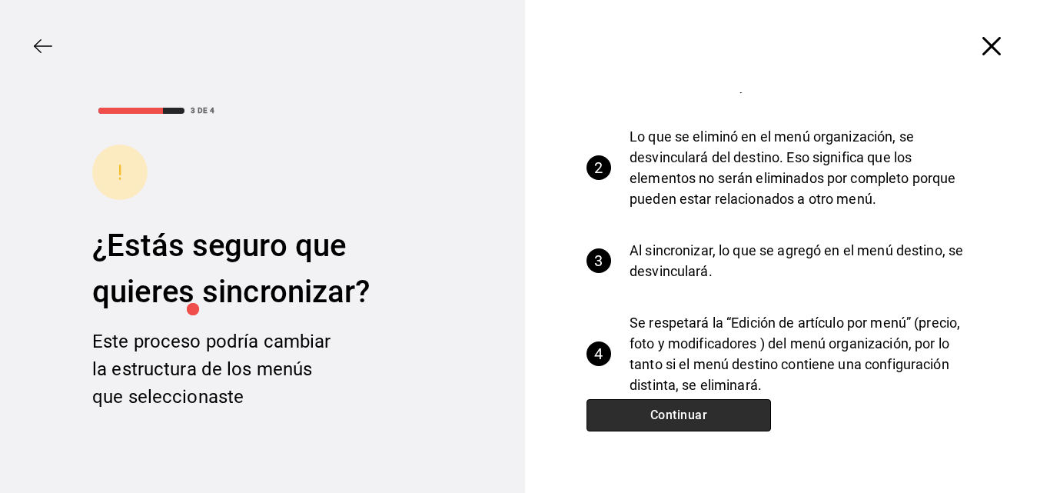
click at [665, 406] on button "Continuar" at bounding box center [679, 415] width 184 height 32
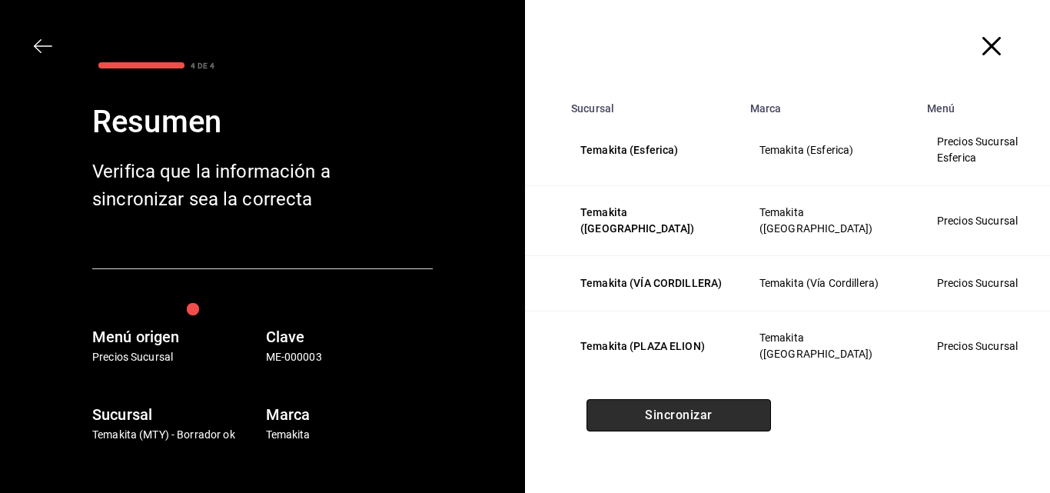
scroll to position [18, 0]
click at [670, 410] on button "Sincronizar" at bounding box center [679, 415] width 184 height 32
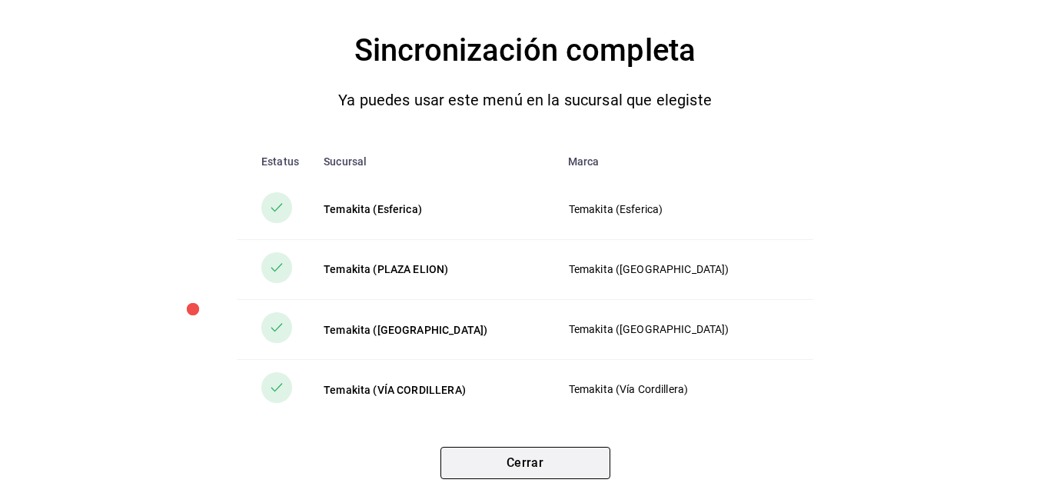
click at [554, 470] on button "Cerrar" at bounding box center [525, 463] width 170 height 32
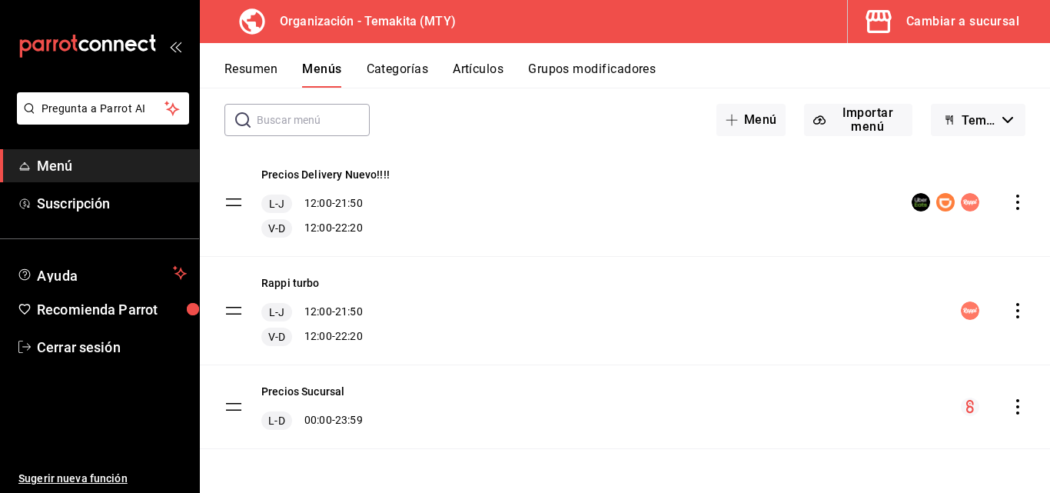
click at [254, 65] on button "Resumen" at bounding box center [250, 74] width 53 height 26
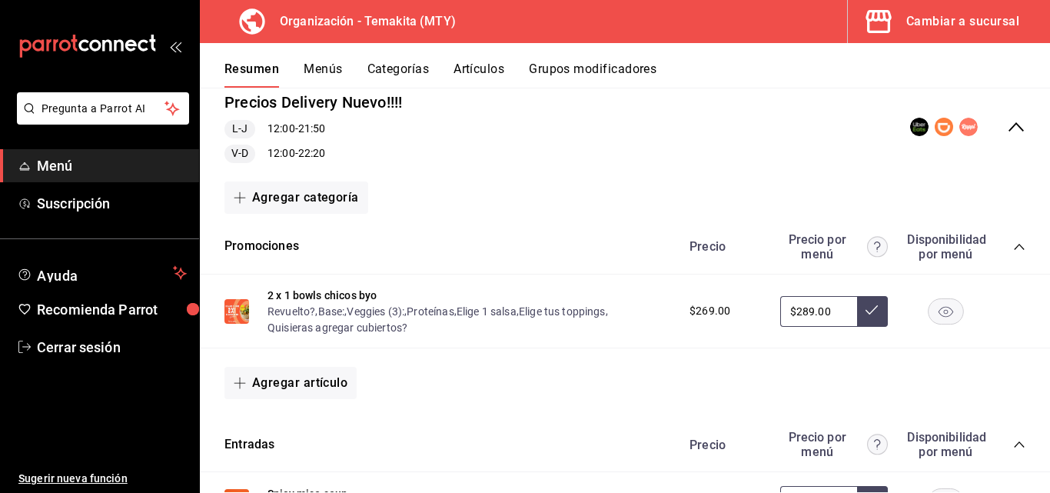
scroll to position [307, 0]
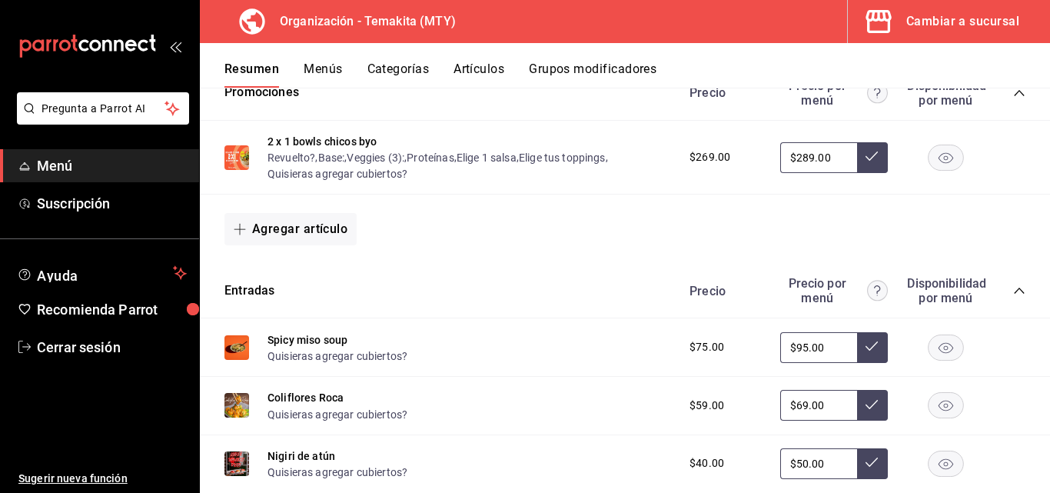
click at [825, 347] on input "$95.00" at bounding box center [818, 347] width 77 height 31
click at [823, 409] on input "$69.00" at bounding box center [818, 405] width 77 height 31
type input "$6.00"
type input "$69.00"
click at [866, 404] on icon at bounding box center [872, 404] width 12 height 12
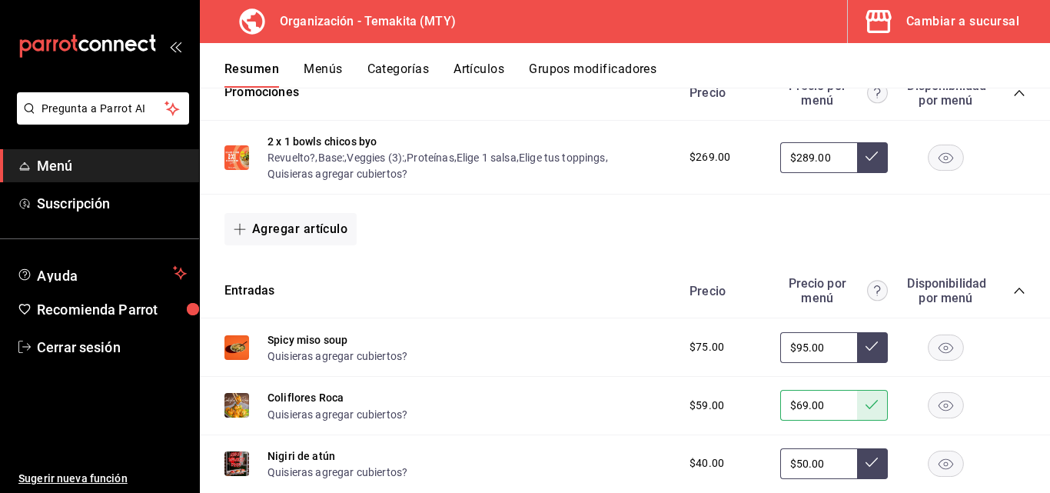
click at [829, 347] on input "$95.00" at bounding box center [818, 347] width 77 height 31
type input "$9.00"
type input "$75.00"
click at [866, 352] on icon at bounding box center [872, 346] width 12 height 12
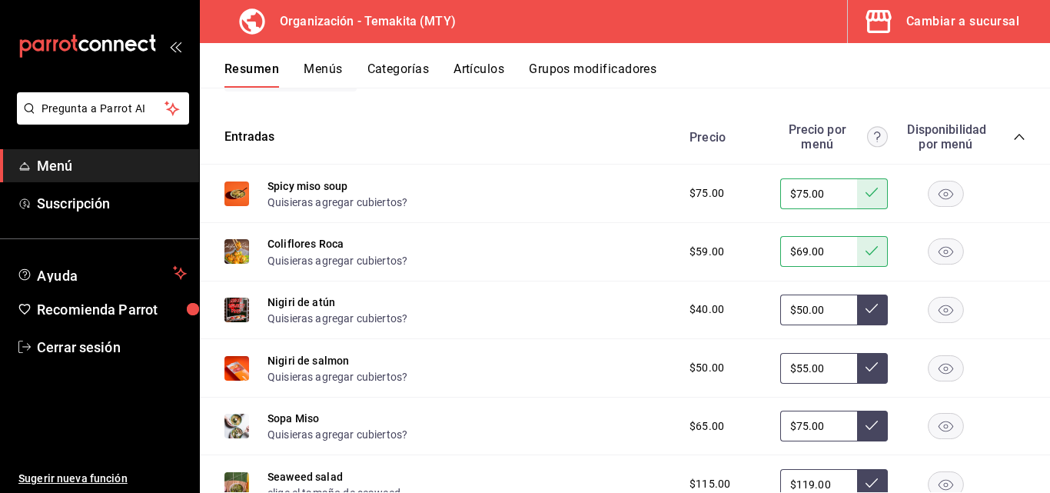
click at [833, 426] on input "$75.00" at bounding box center [818, 426] width 77 height 31
type input "$7.00"
type input "$75.00"
drag, startPoint x: 866, startPoint y: 436, endPoint x: 859, endPoint y: 443, distance: 9.8
click at [865, 436] on button at bounding box center [872, 426] width 31 height 31
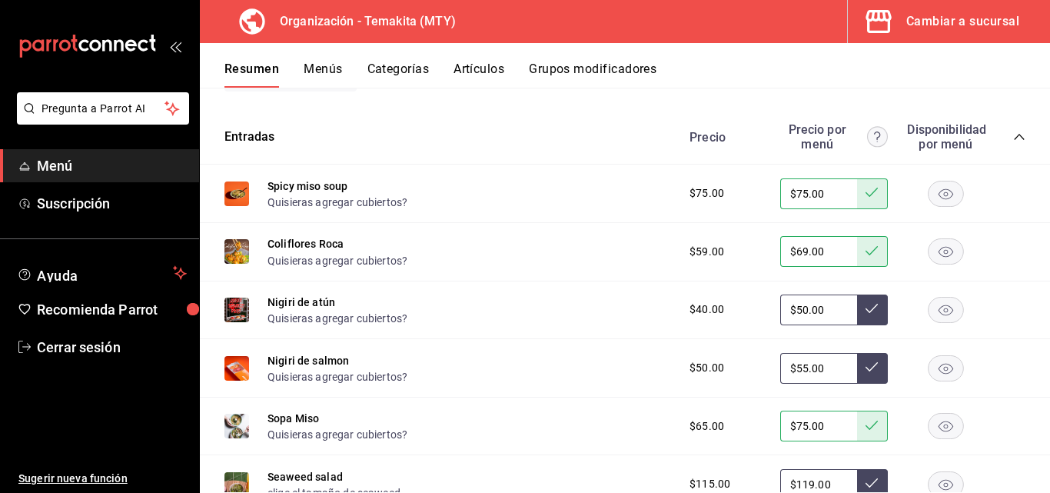
scroll to position [538, 0]
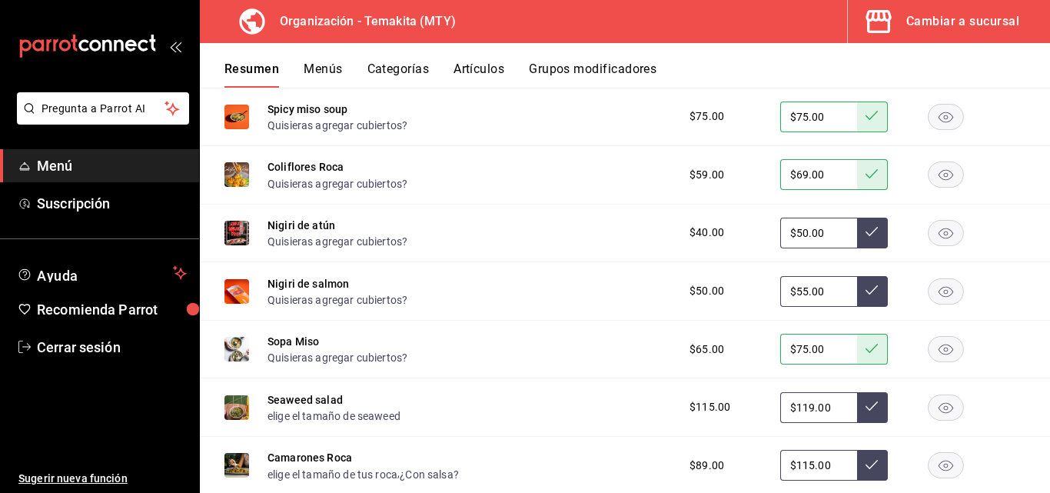
click at [835, 406] on input "$119.00" at bounding box center [818, 407] width 77 height 31
type input "$119.00"
click at [866, 412] on icon at bounding box center [872, 406] width 12 height 12
click at [322, 68] on button "Menús" at bounding box center [323, 74] width 38 height 26
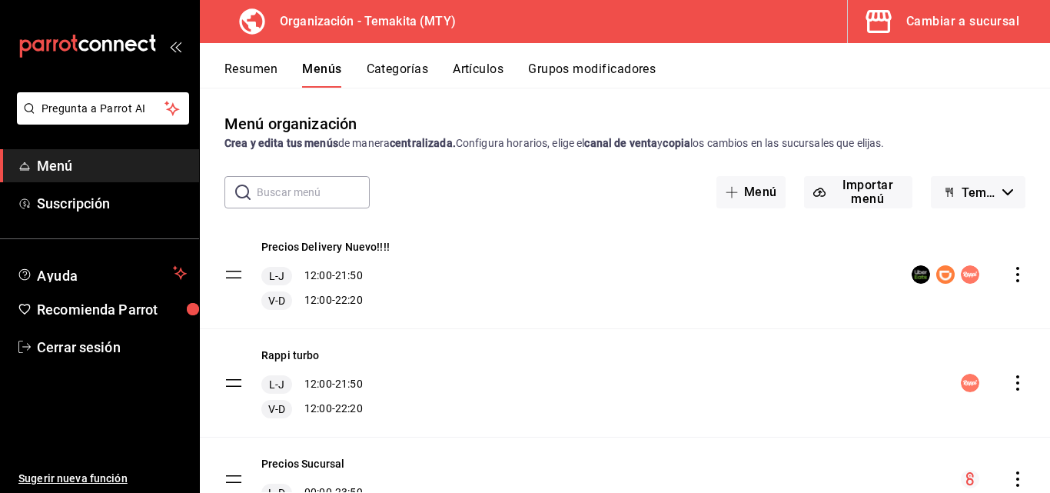
scroll to position [72, 0]
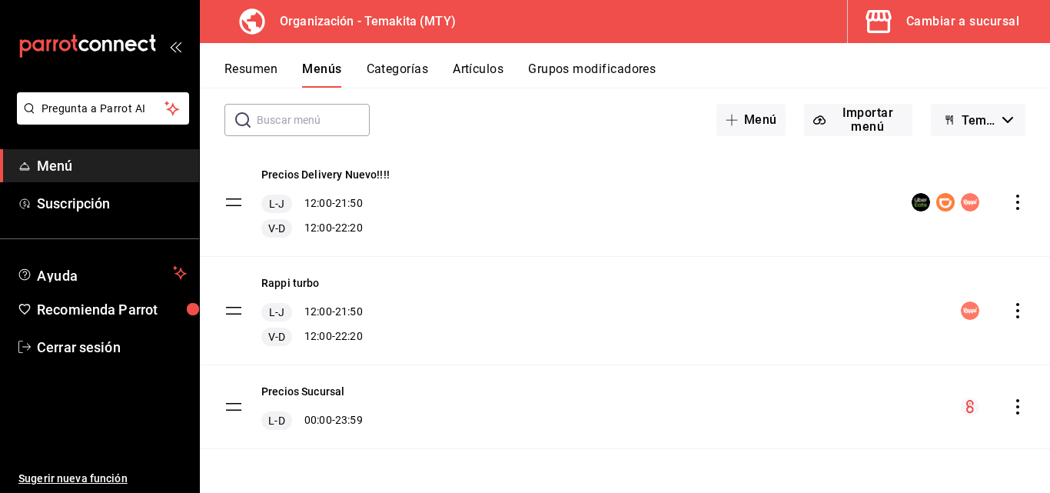
click at [1010, 411] on icon "actions" at bounding box center [1017, 406] width 15 height 15
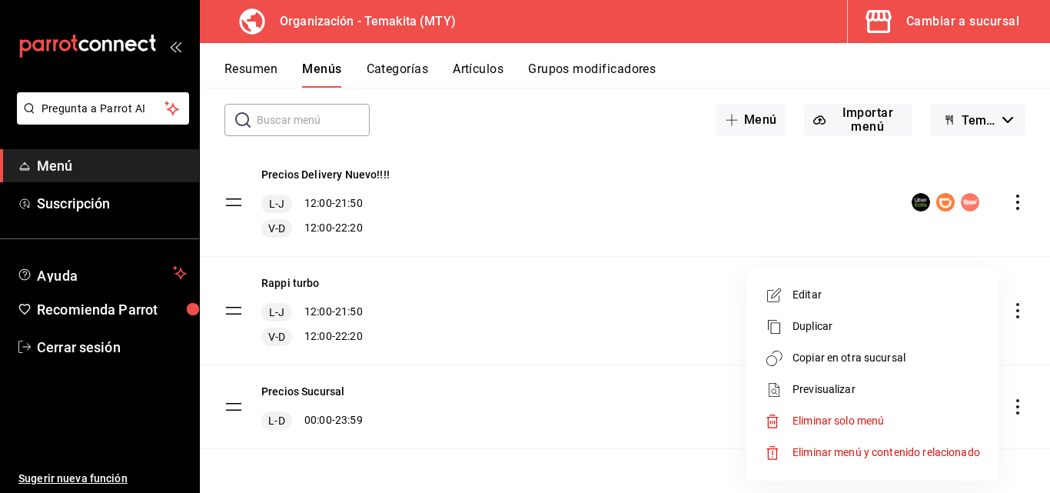
click at [865, 358] on span "Copiar en otra sucursal" at bounding box center [887, 358] width 188 height 16
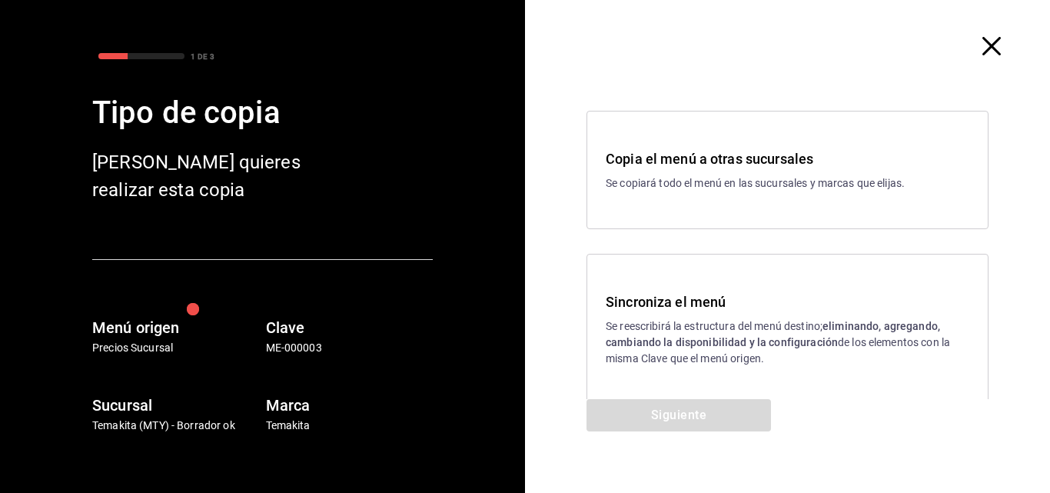
drag, startPoint x: 692, startPoint y: 317, endPoint x: 683, endPoint y: 387, distance: 70.6
click at [692, 320] on div "Sincroniza el menú Se reescribirá la estructura del menú destino; eliminando, a…" at bounding box center [788, 328] width 364 height 75
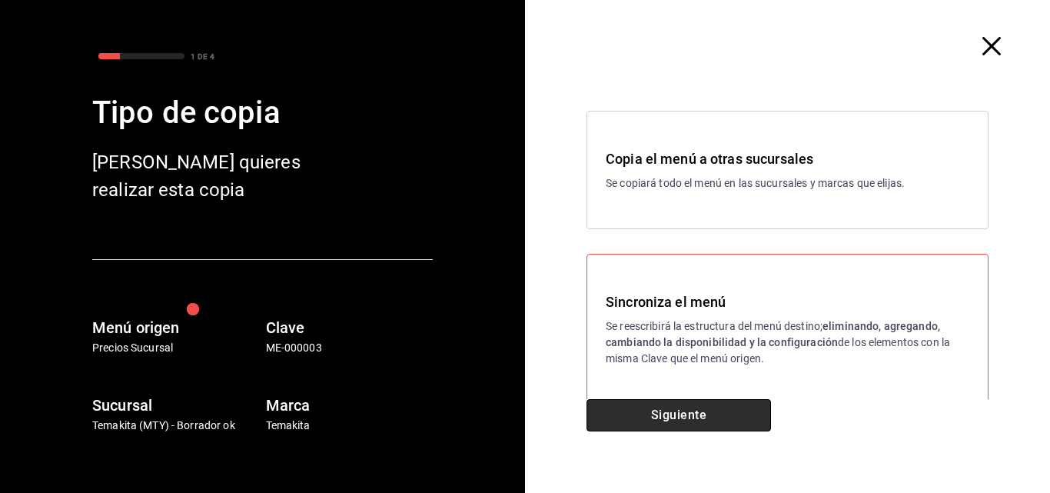
click at [683, 411] on button "Siguiente" at bounding box center [679, 415] width 184 height 32
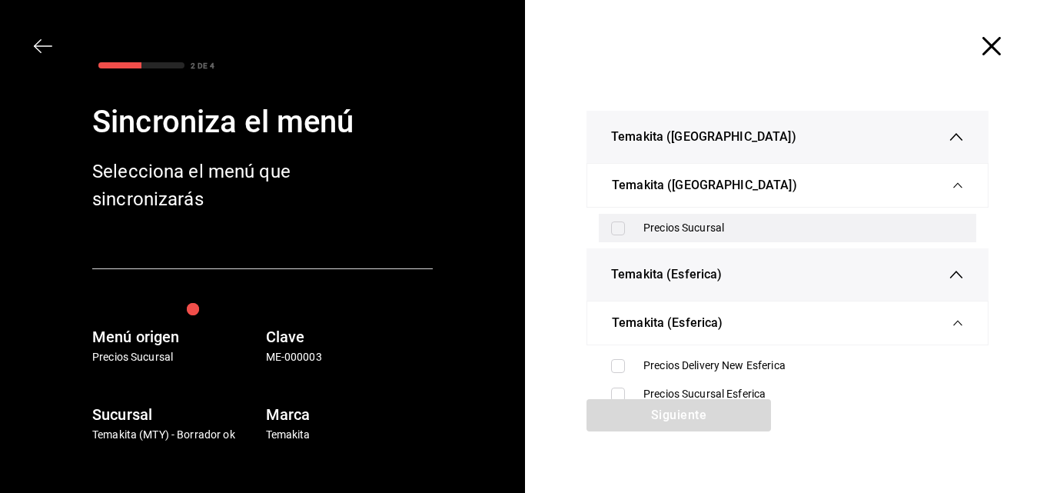
scroll to position [77, 0]
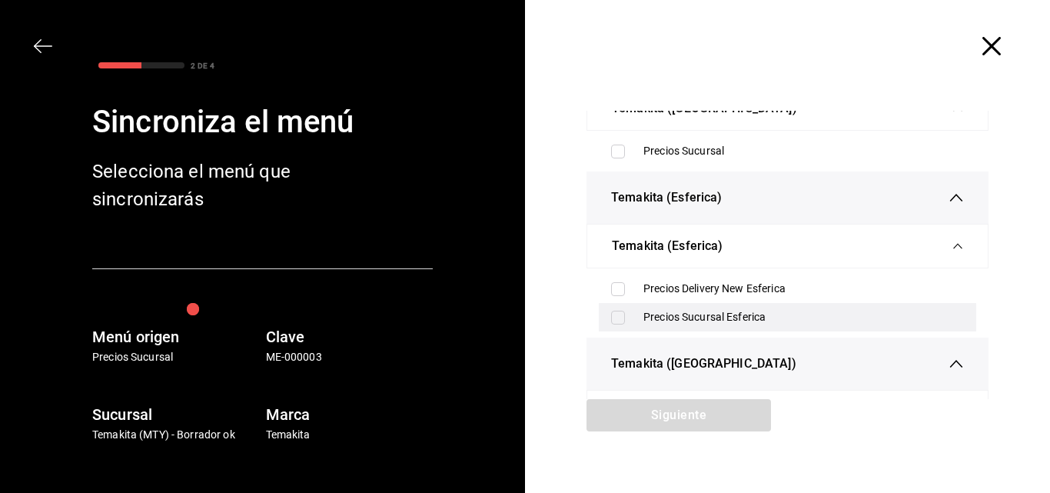
click at [617, 319] on input "checkbox" at bounding box center [618, 318] width 14 height 14
checkbox input "true"
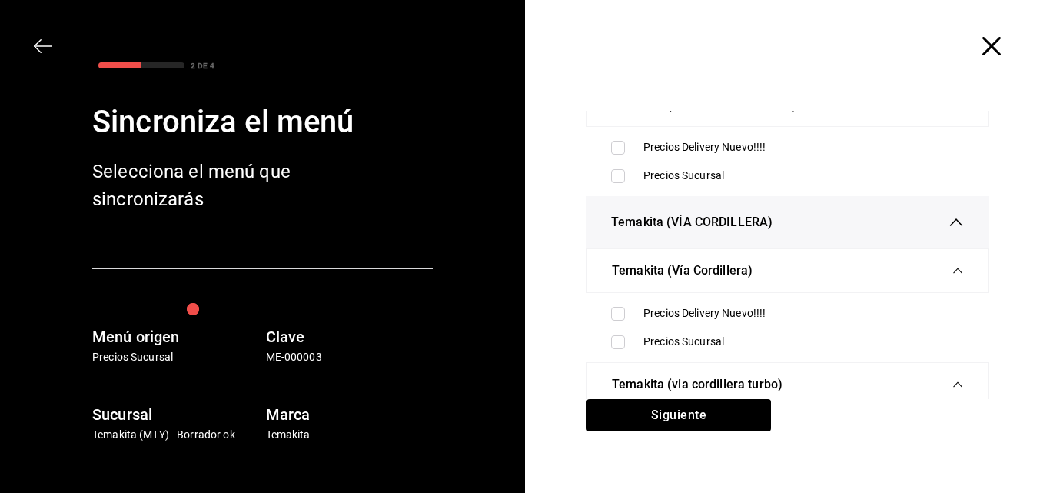
scroll to position [231, 0]
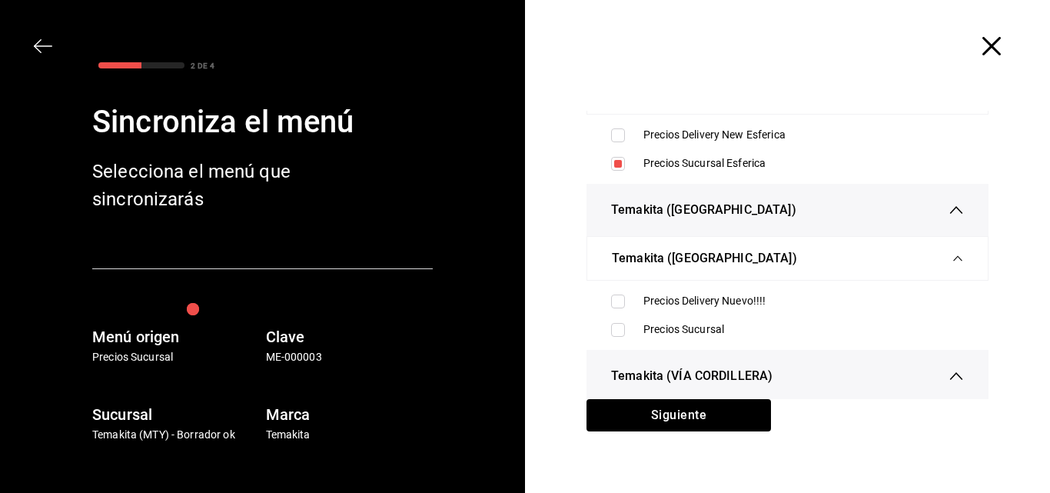
click at [614, 248] on div "Temakita ([GEOGRAPHIC_DATA])" at bounding box center [787, 258] width 351 height 43
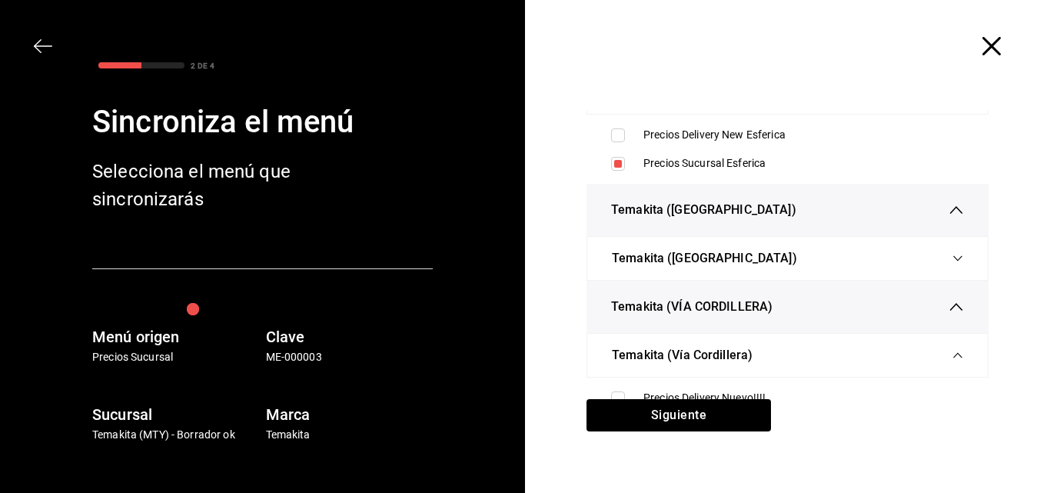
click at [952, 259] on icon "button" at bounding box center [957, 258] width 11 height 11
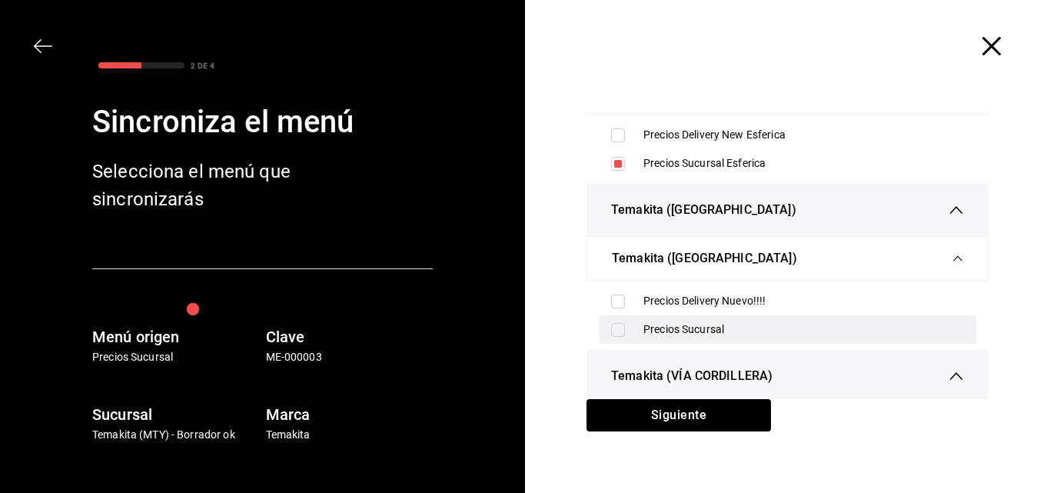
click at [613, 328] on input "checkbox" at bounding box center [618, 330] width 14 height 14
checkbox input "true"
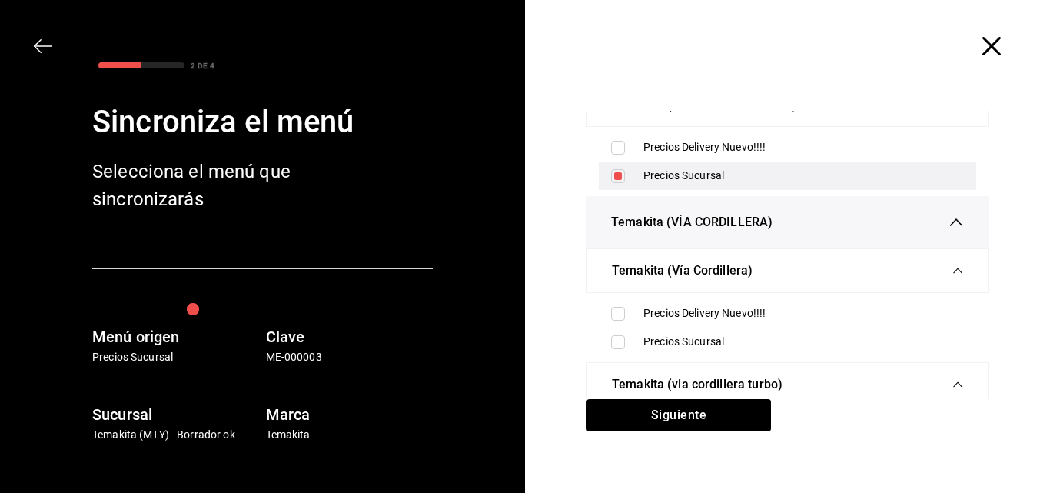
scroll to position [538, 0]
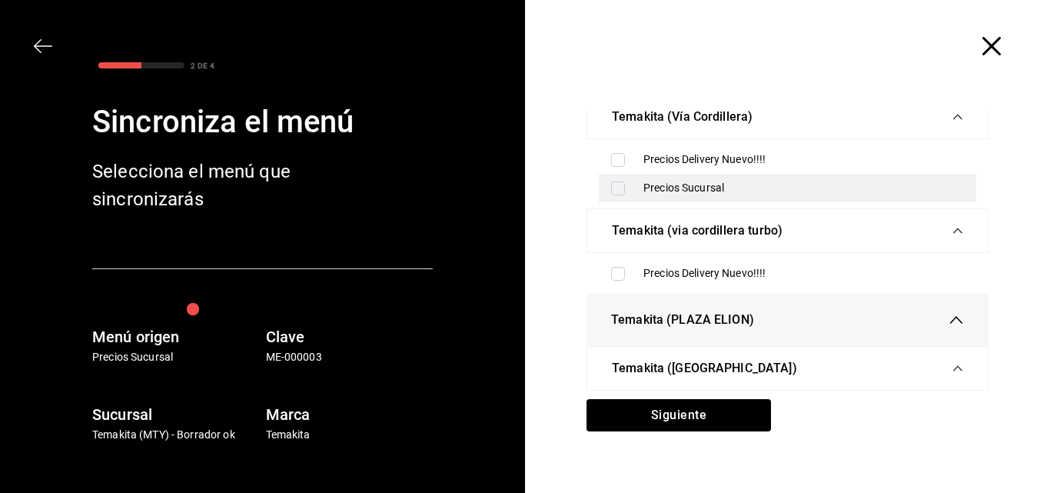
click at [613, 184] on input "checkbox" at bounding box center [618, 188] width 14 height 14
checkbox input "true"
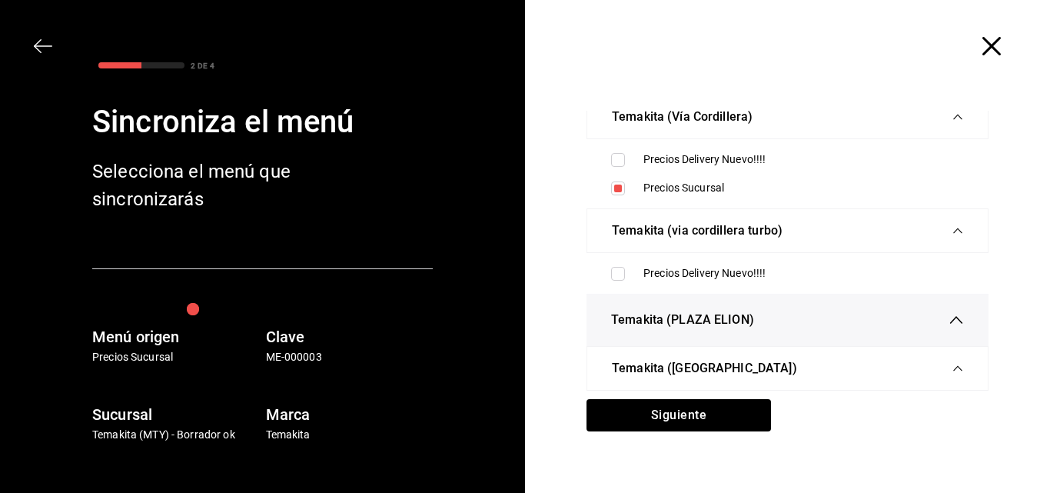
scroll to position [632, 0]
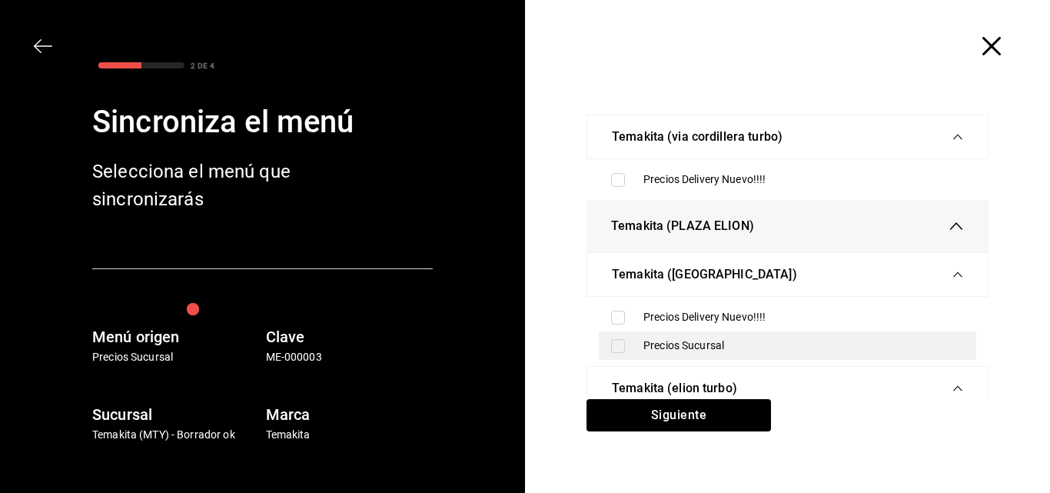
click at [616, 344] on input "checkbox" at bounding box center [618, 346] width 14 height 14
checkbox input "true"
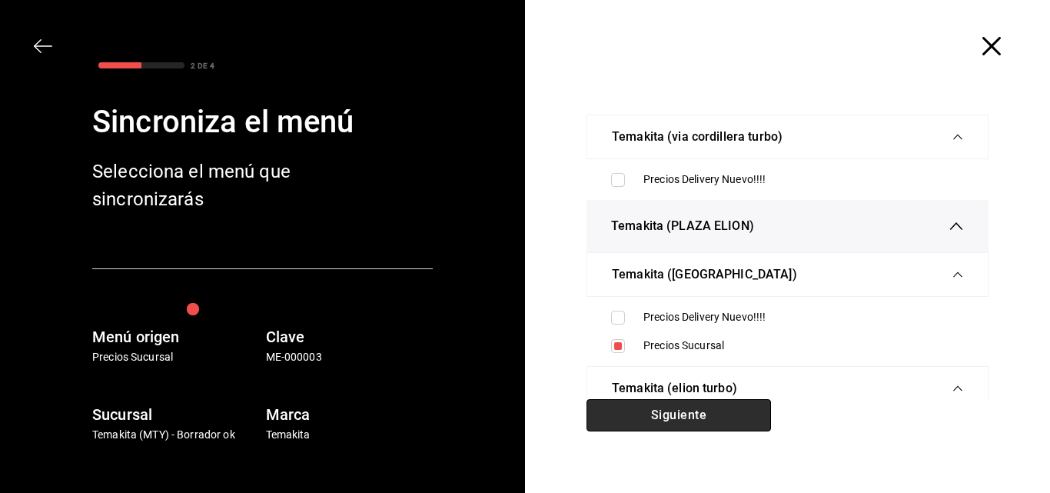
click at [684, 411] on button "Siguiente" at bounding box center [679, 415] width 184 height 32
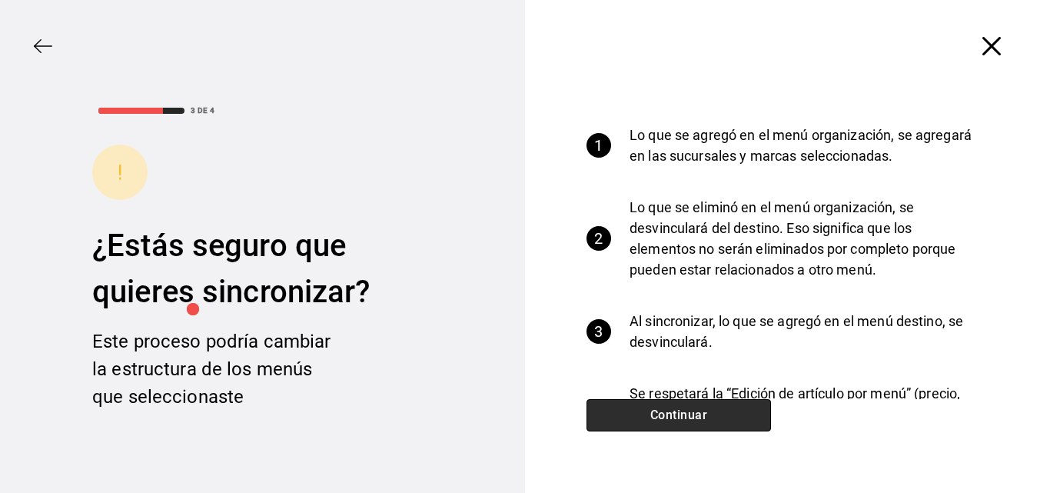
click at [671, 413] on button "Continuar" at bounding box center [679, 415] width 184 height 32
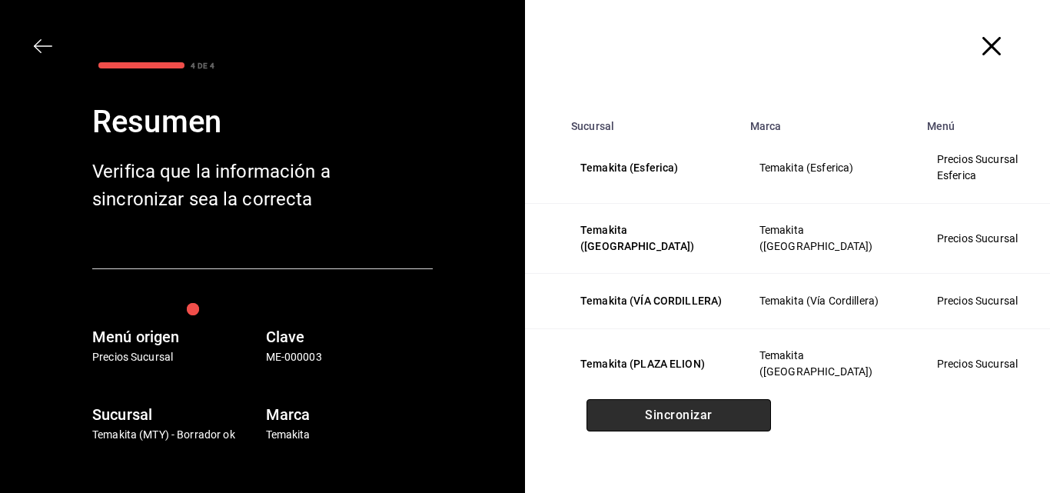
click at [671, 412] on button "Sincronizar" at bounding box center [679, 415] width 184 height 32
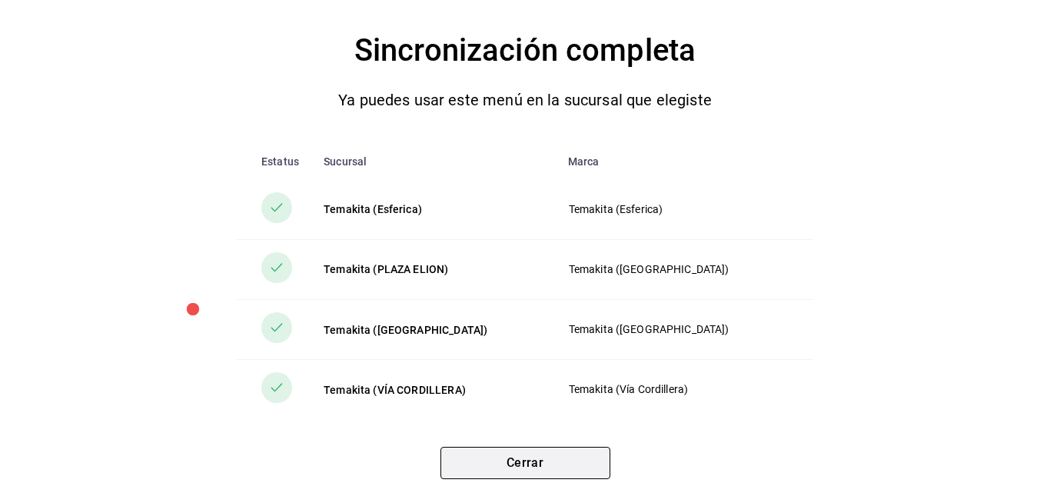
click at [470, 467] on button "Cerrar" at bounding box center [525, 463] width 170 height 32
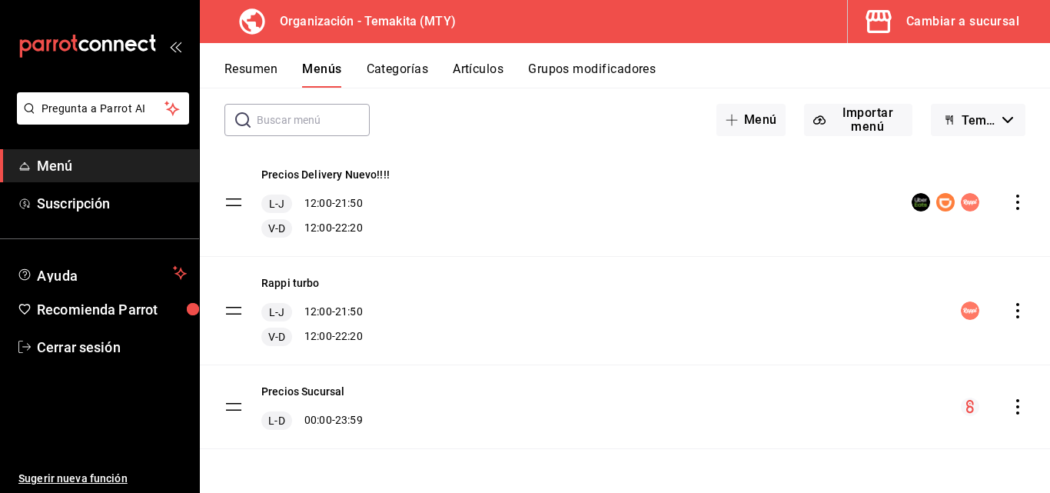
click at [257, 64] on button "Resumen" at bounding box center [250, 74] width 53 height 26
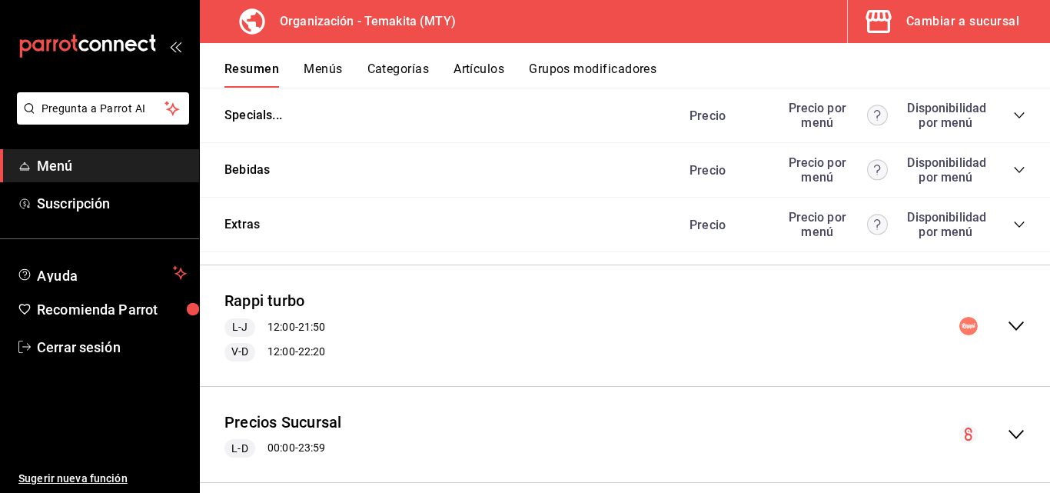
scroll to position [1461, 0]
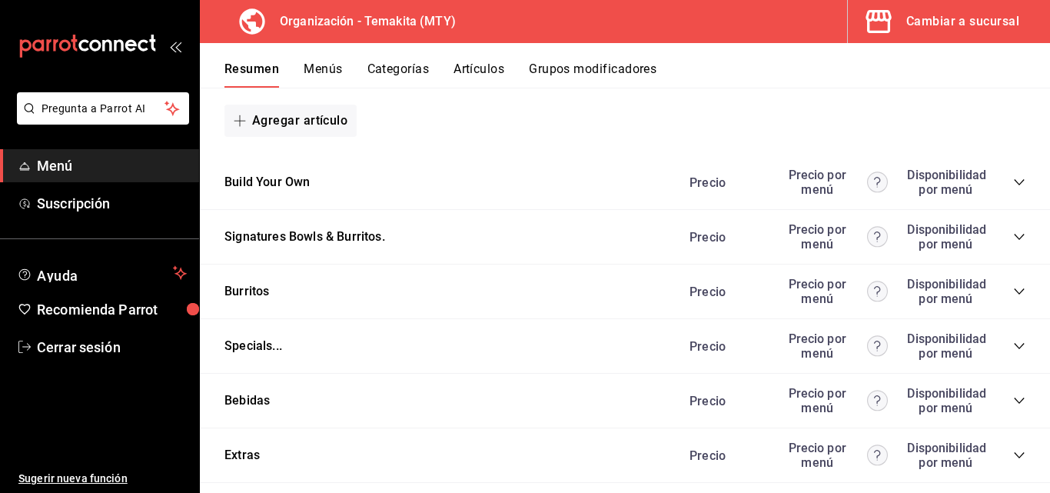
click at [1013, 241] on icon "collapse-category-row" at bounding box center [1019, 237] width 12 height 12
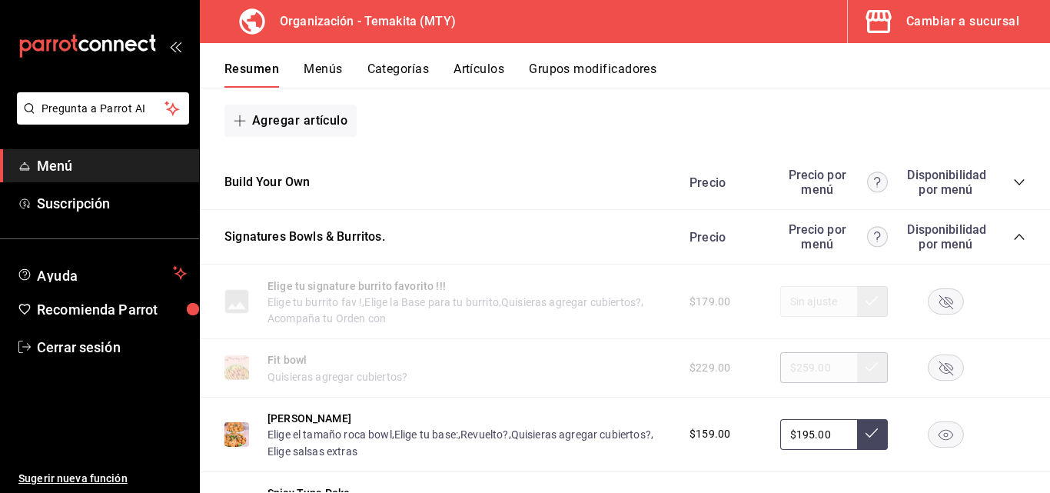
scroll to position [1614, 0]
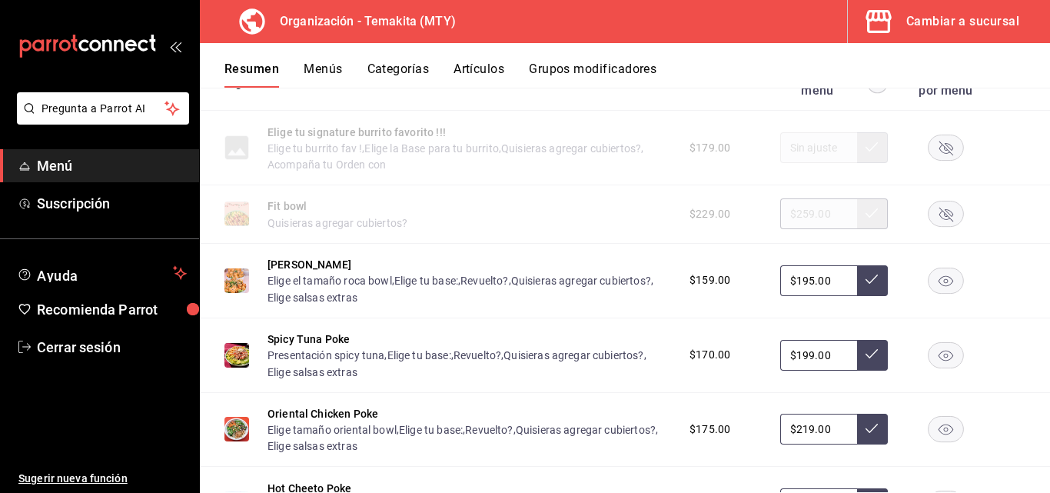
click at [826, 288] on input "$195.00" at bounding box center [818, 280] width 77 height 31
type input "$195.00"
click at [866, 285] on icon at bounding box center [872, 279] width 12 height 12
click at [800, 363] on input "$199.00" at bounding box center [818, 355] width 77 height 31
click at [813, 367] on input "$199.00" at bounding box center [818, 355] width 77 height 31
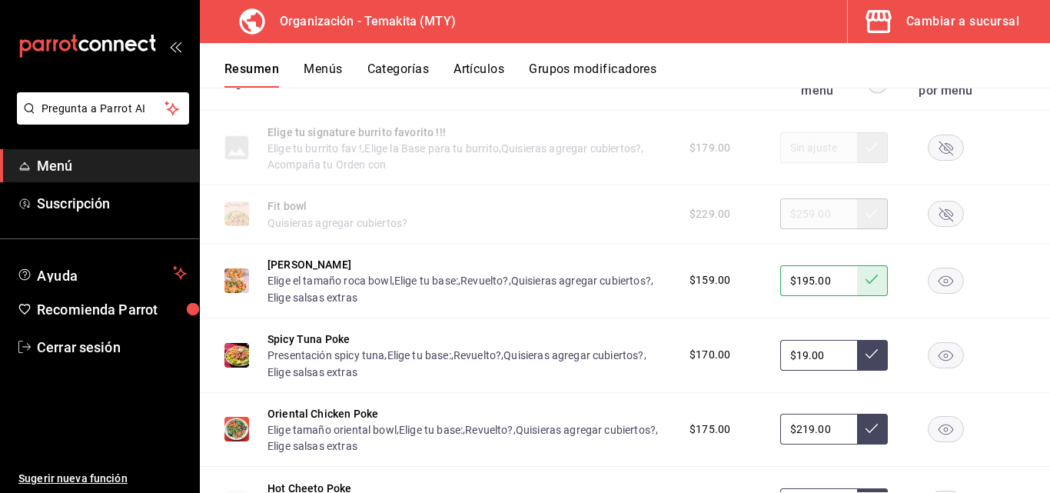
type input "$199.00"
click at [866, 357] on icon at bounding box center [872, 353] width 12 height 12
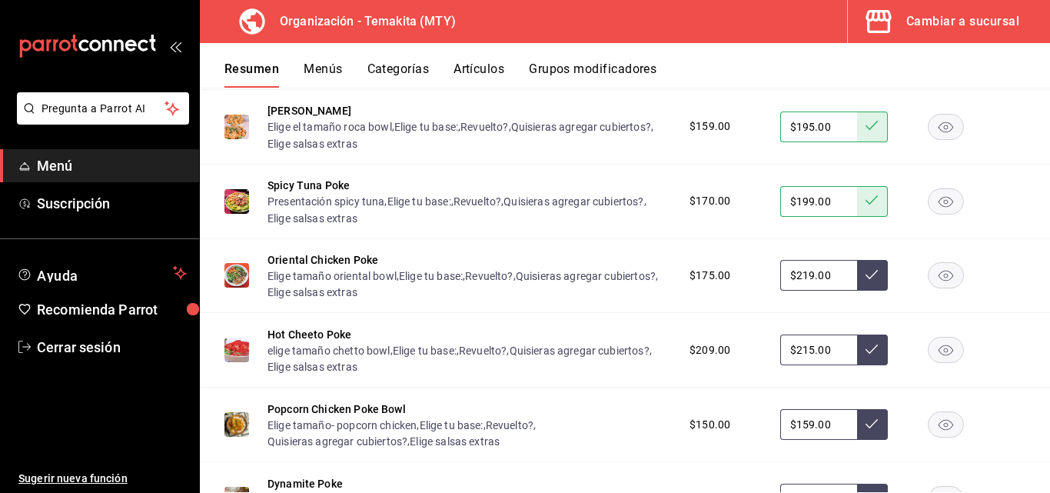
click at [802, 281] on input "$219.00" at bounding box center [818, 275] width 77 height 31
type input "$2.00"
type input "$175.00"
click at [857, 285] on button at bounding box center [872, 275] width 31 height 31
click at [802, 354] on input "$215.00" at bounding box center [818, 349] width 77 height 31
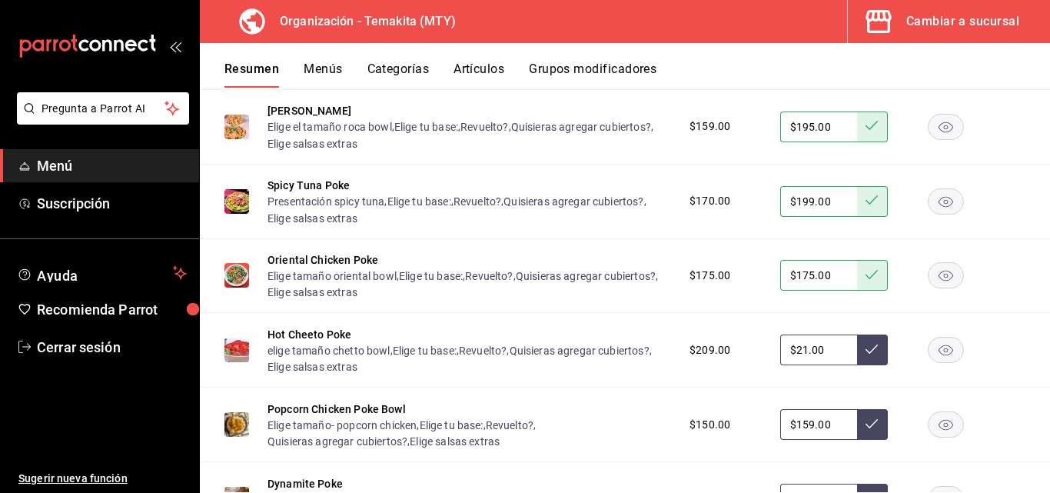
type input "$2.00"
type input "$215.00"
click at [866, 352] on icon at bounding box center [872, 349] width 12 height 12
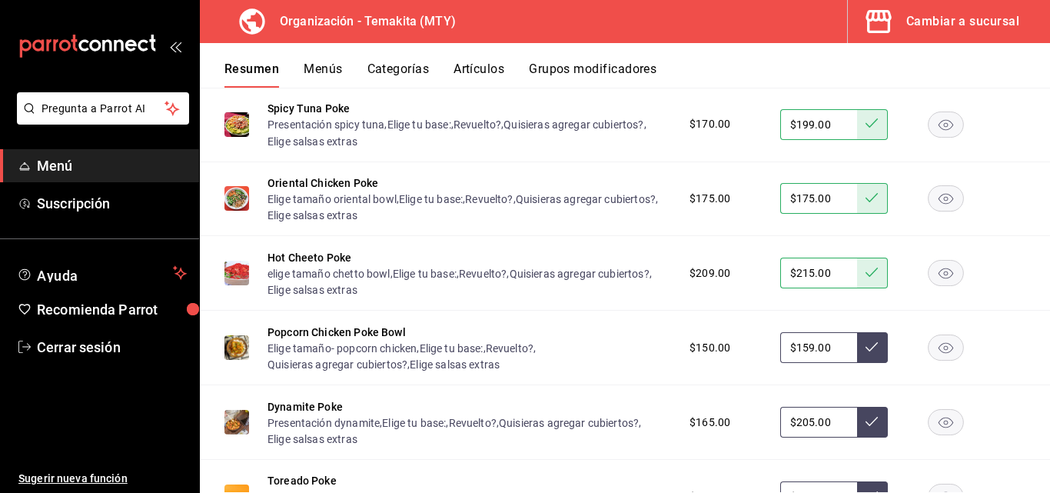
click at [826, 357] on input "$159.00" at bounding box center [818, 347] width 77 height 31
type input "$1.00"
type input "$159.00"
click at [866, 353] on icon at bounding box center [872, 347] width 12 height 12
click at [823, 427] on input "$205.00" at bounding box center [818, 422] width 77 height 31
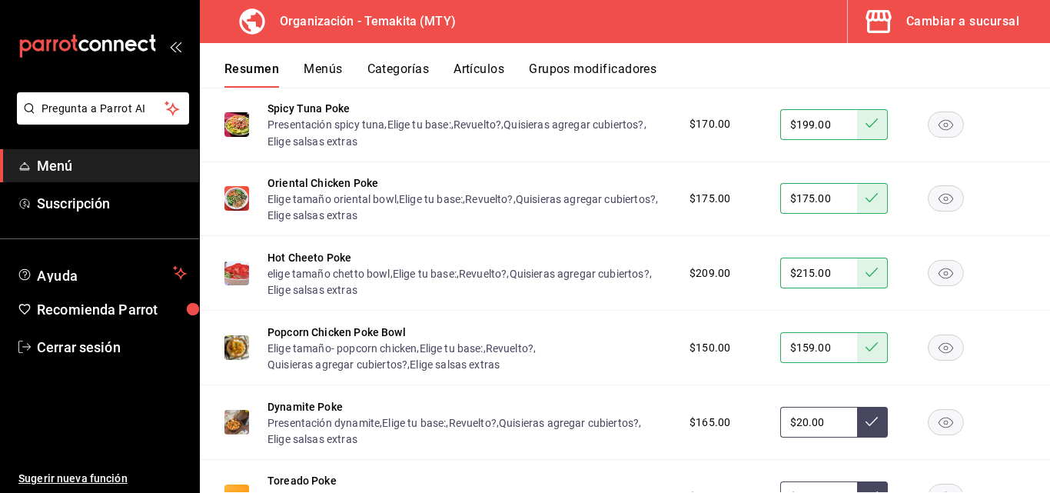
type input "$2.00"
type input "$205.00"
click at [866, 427] on icon at bounding box center [872, 421] width 12 height 12
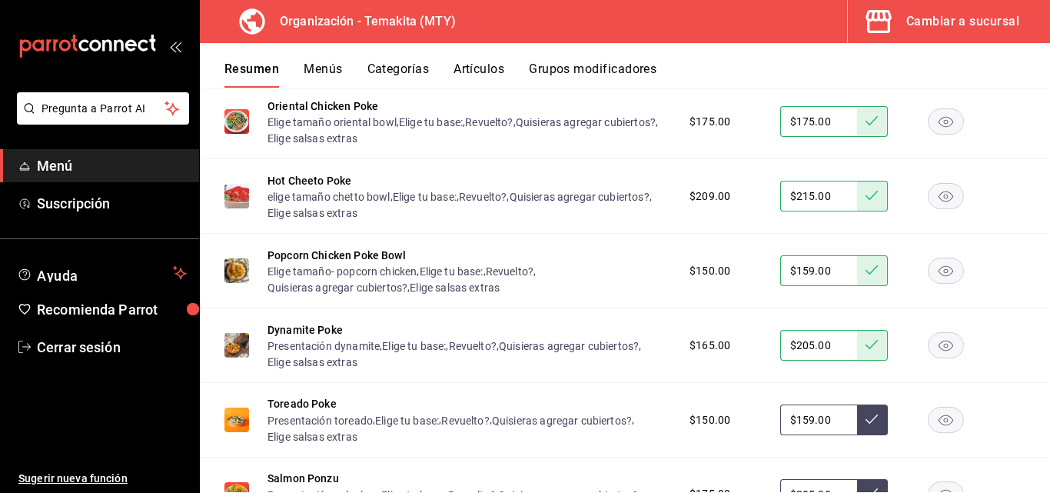
click at [834, 434] on input "$159.00" at bounding box center [818, 419] width 77 height 31
type input "$1.00"
type input "$159.00"
click at [857, 435] on button at bounding box center [872, 419] width 31 height 31
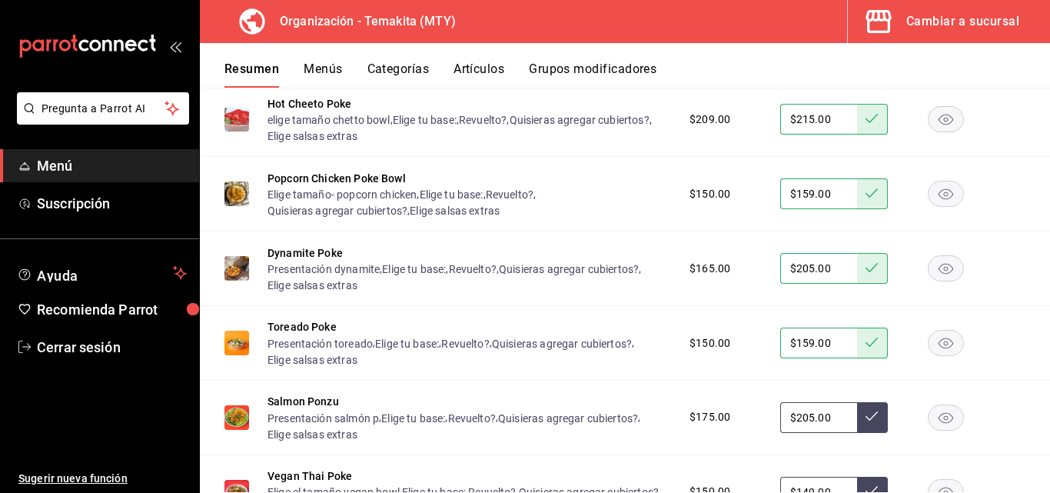
scroll to position [2076, 0]
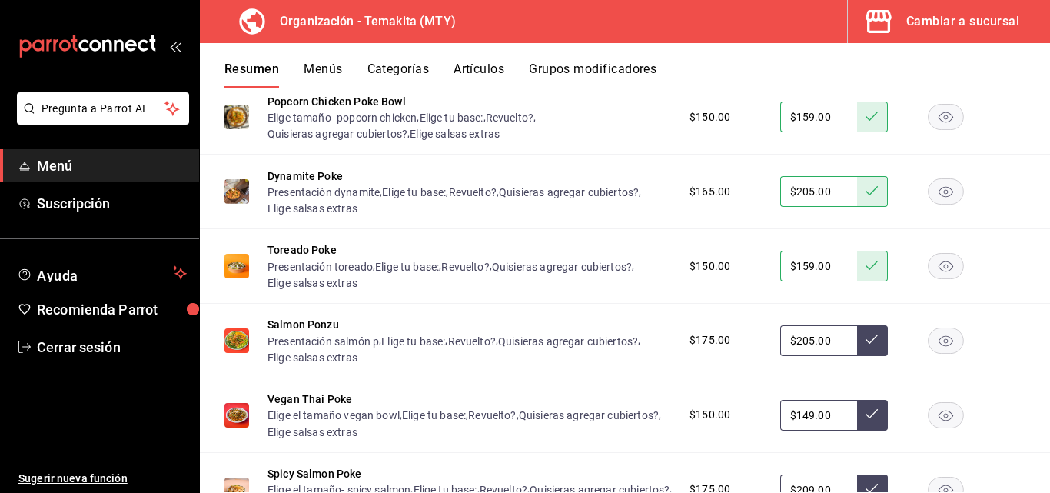
click at [824, 347] on input "$205.00" at bounding box center [818, 340] width 77 height 31
type input "$2.00"
type input "$205.00"
click at [866, 345] on icon at bounding box center [872, 339] width 12 height 12
click at [866, 420] on icon at bounding box center [872, 413] width 12 height 12
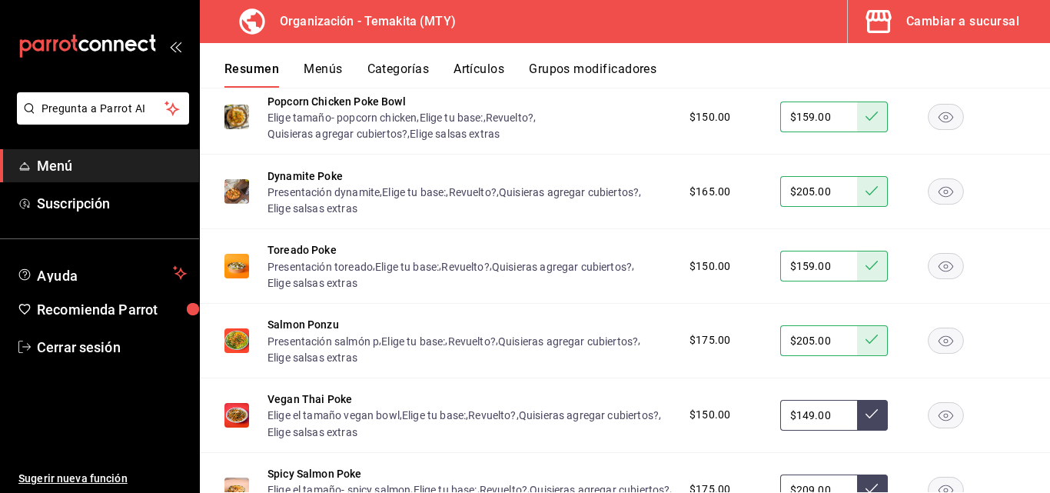
click at [834, 424] on input "$149.00" at bounding box center [818, 415] width 77 height 31
type input "$149.00"
click at [866, 420] on icon at bounding box center [872, 413] width 12 height 12
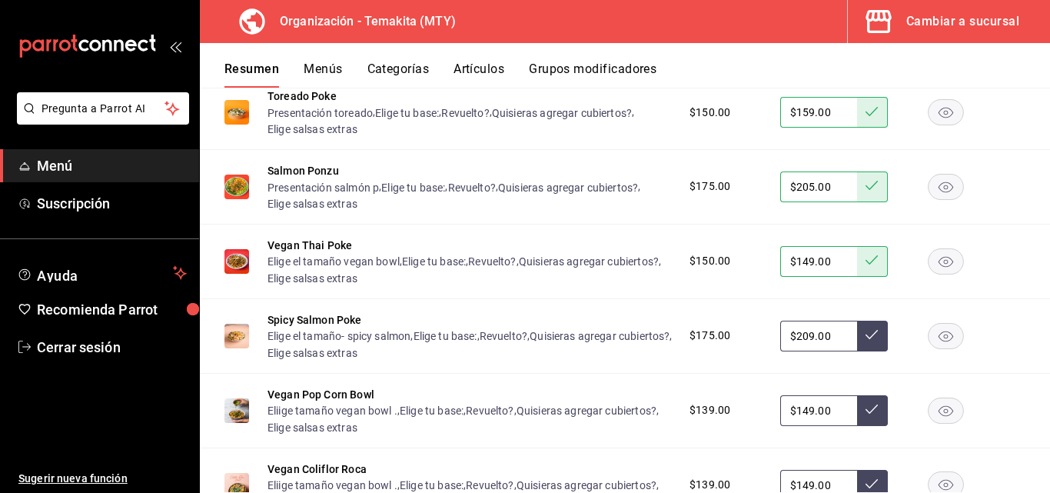
click at [823, 347] on input "$209.00" at bounding box center [818, 336] width 77 height 31
type input "$2.00"
type input "$209.00"
click at [866, 341] on icon at bounding box center [872, 334] width 12 height 12
click at [823, 418] on input "$149.00" at bounding box center [818, 410] width 77 height 31
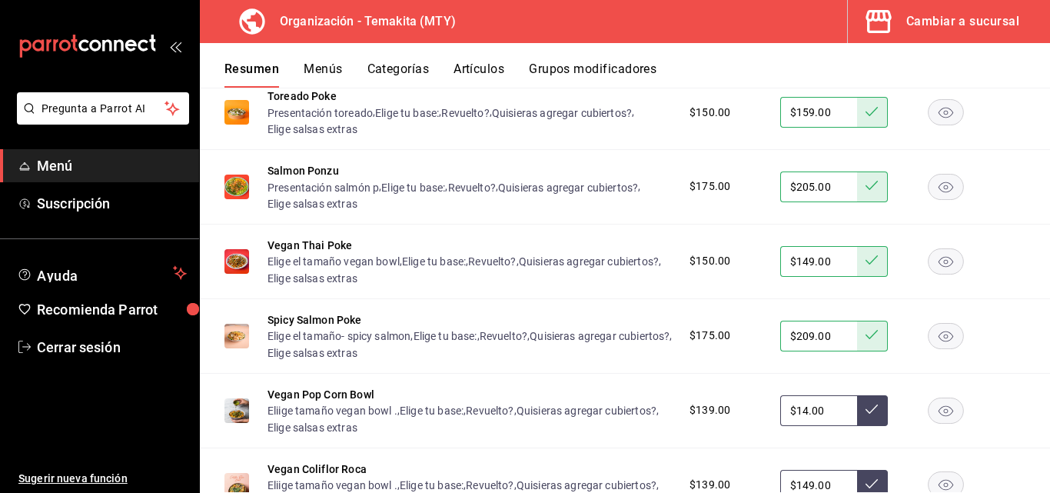
type input "$1.00"
type input "$139.00"
click at [866, 415] on icon at bounding box center [872, 409] width 12 height 12
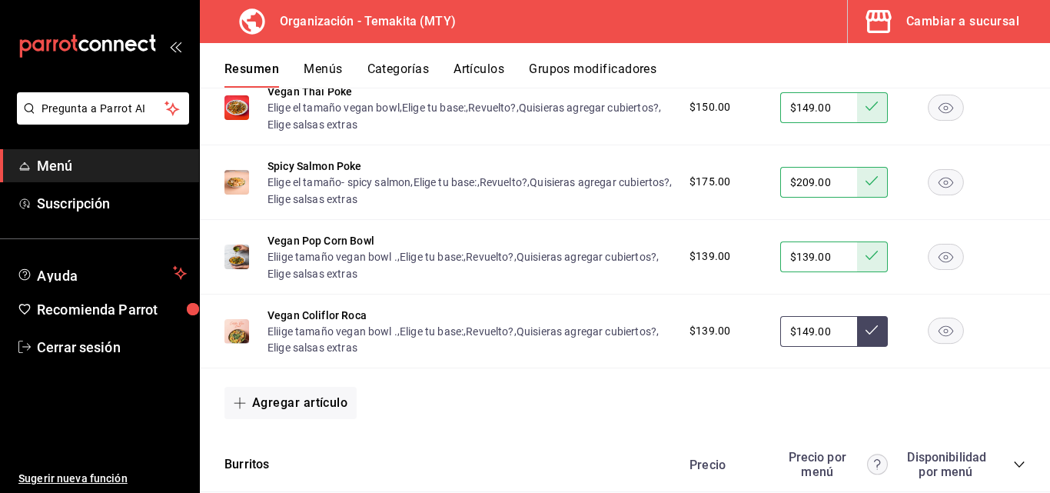
click at [828, 341] on input "$149.00" at bounding box center [818, 331] width 77 height 31
type input "$1.00"
type input "$139.00"
click at [857, 334] on button at bounding box center [872, 331] width 31 height 31
click at [319, 68] on button "Menús" at bounding box center [323, 74] width 38 height 26
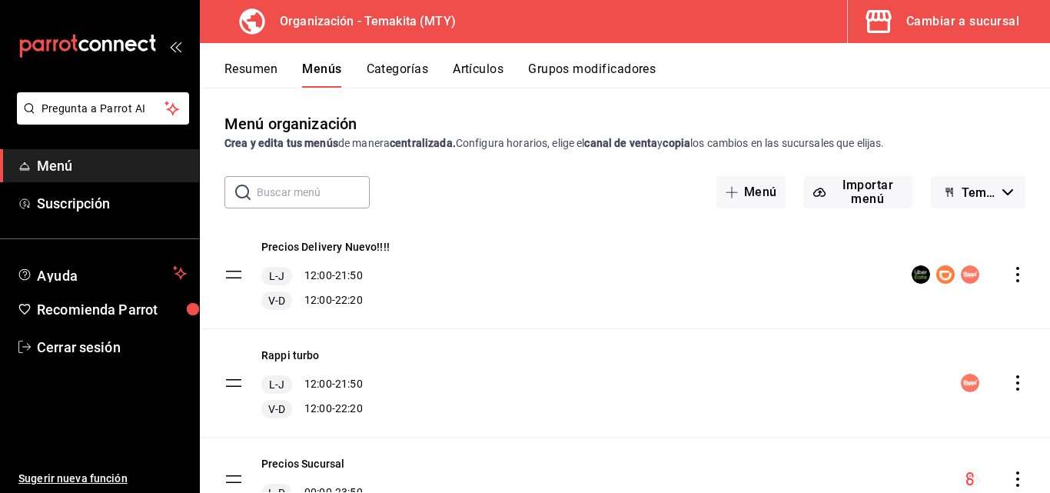
scroll to position [72, 0]
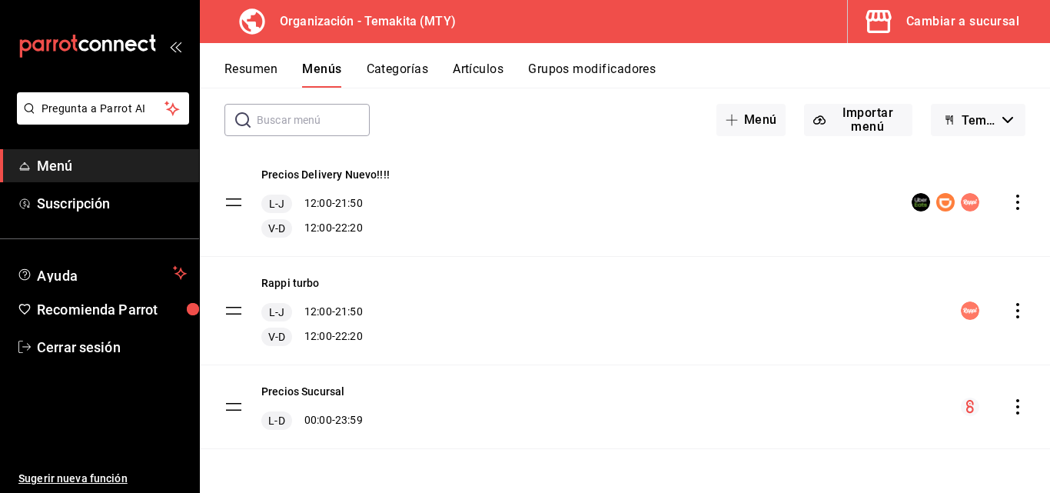
click at [1016, 406] on icon "actions" at bounding box center [1017, 406] width 3 height 15
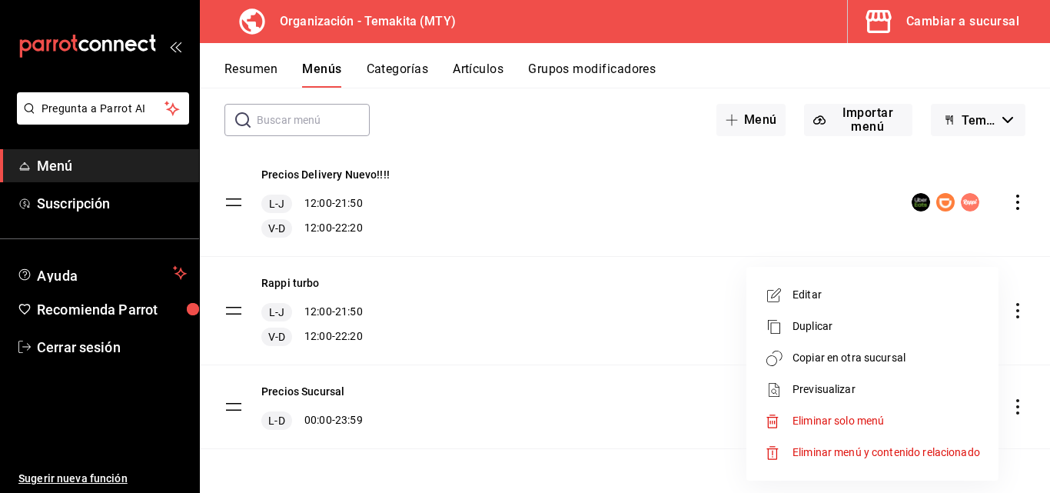
click at [875, 357] on span "Copiar en otra sucursal" at bounding box center [887, 358] width 188 height 16
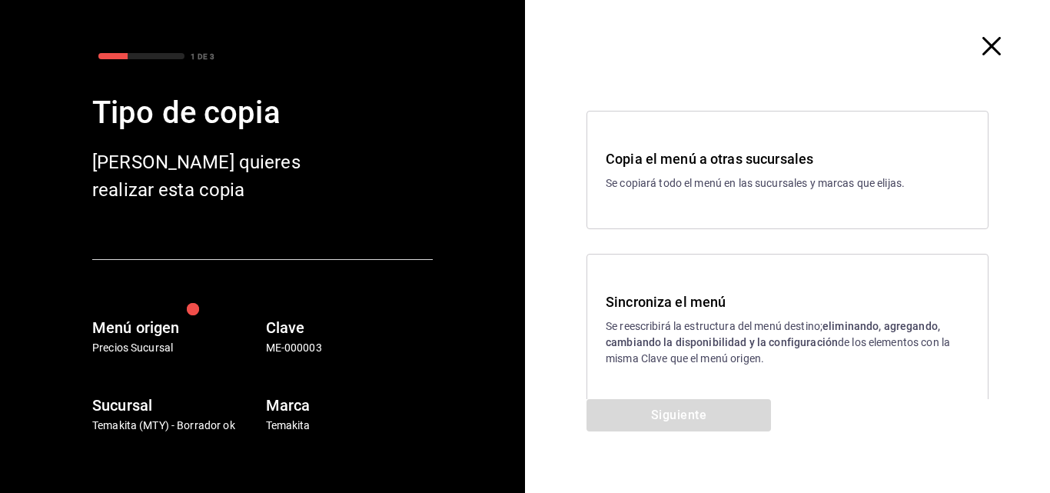
click at [650, 326] on p "Se reescribirá la estructura del menú destino; eliminando, agregando, cambiando…" at bounding box center [788, 342] width 364 height 48
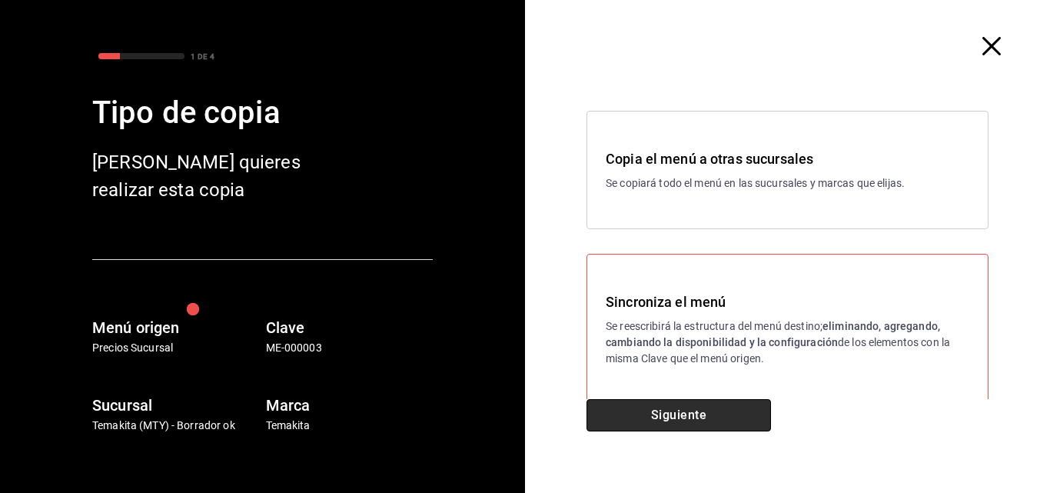
click at [662, 416] on button "Siguiente" at bounding box center [679, 415] width 184 height 32
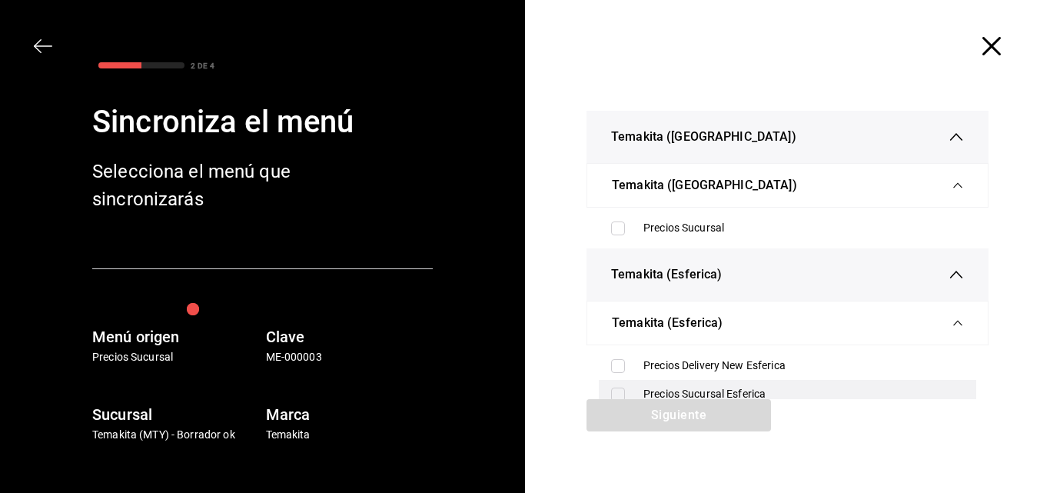
scroll to position [154, 0]
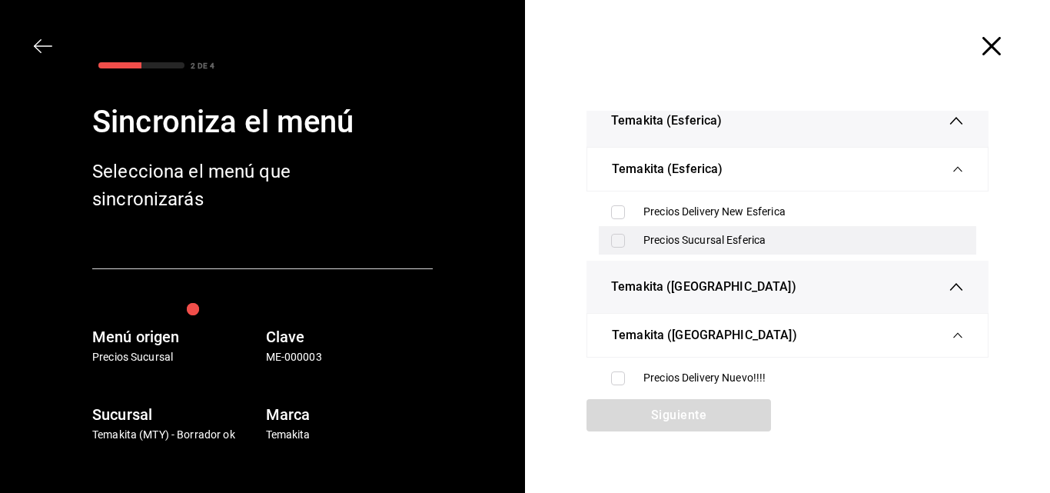
click at [613, 238] on input "checkbox" at bounding box center [618, 241] width 14 height 14
checkbox input "true"
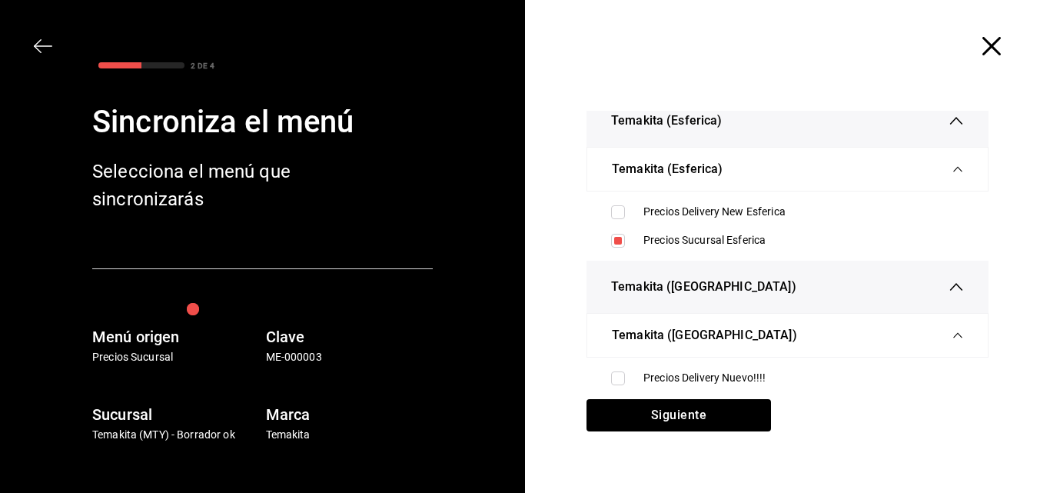
scroll to position [231, 0]
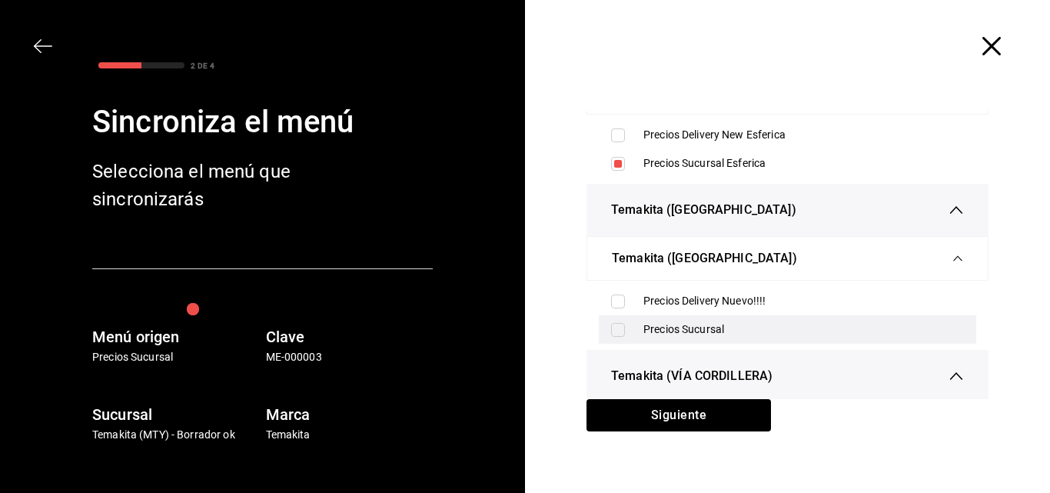
click at [615, 326] on input "checkbox" at bounding box center [618, 330] width 14 height 14
checkbox input "true"
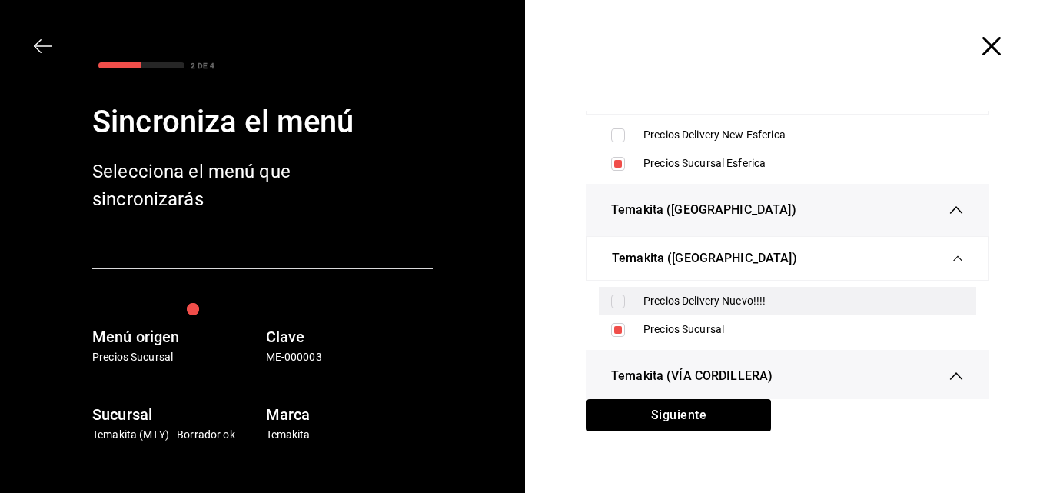
scroll to position [384, 0]
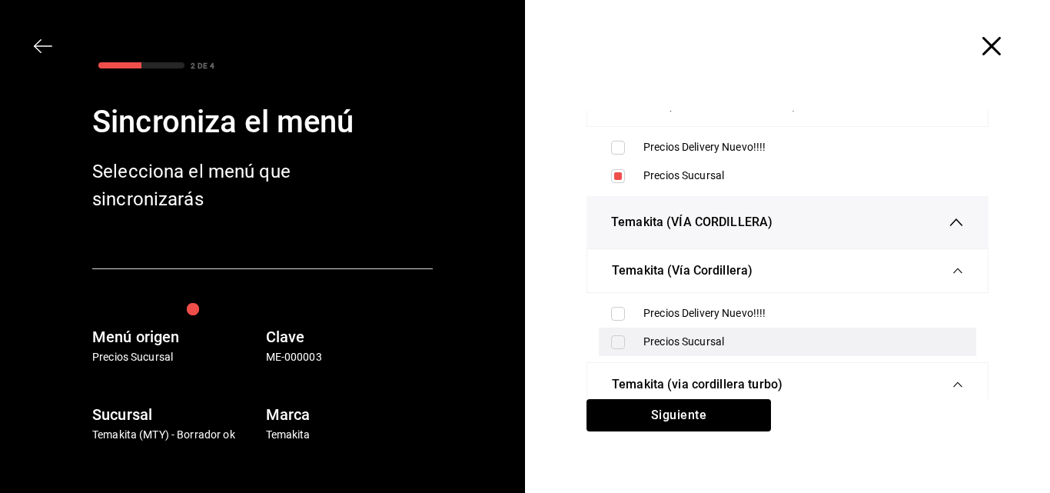
click at [618, 336] on input "checkbox" at bounding box center [618, 342] width 14 height 14
checkbox input "true"
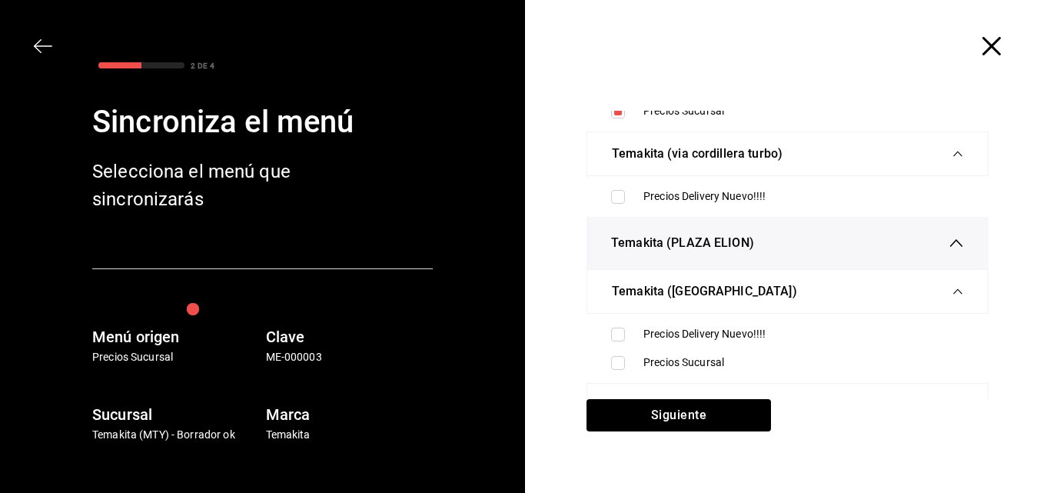
scroll to position [632, 0]
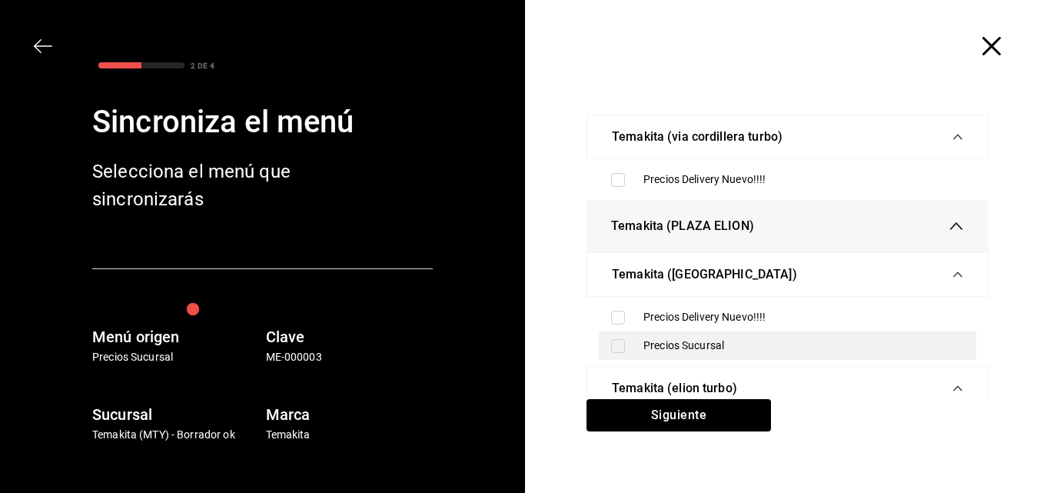
click at [621, 342] on label at bounding box center [621, 346] width 20 height 14
click at [621, 342] on input "checkbox" at bounding box center [618, 346] width 14 height 14
click at [611, 346] on input "checkbox" at bounding box center [618, 346] width 14 height 14
checkbox input "true"
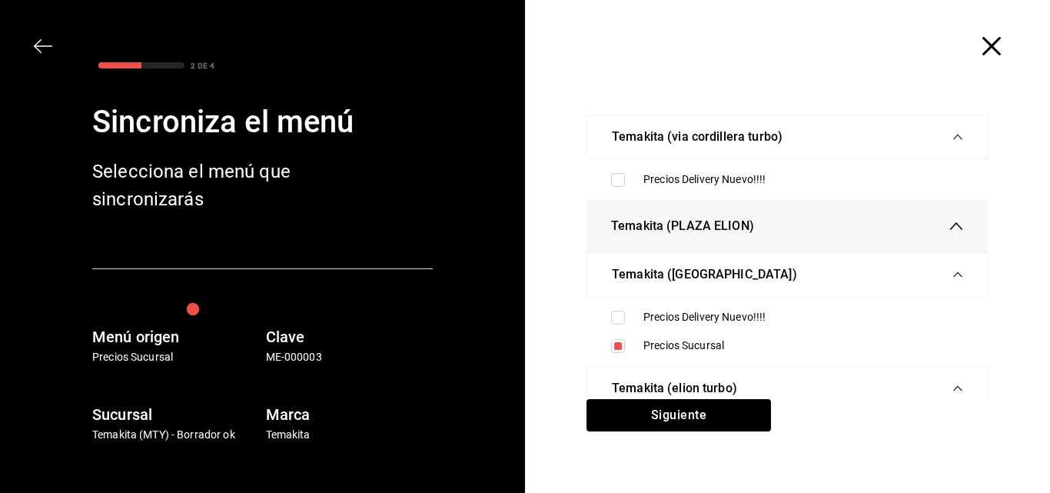
scroll to position [71, 0]
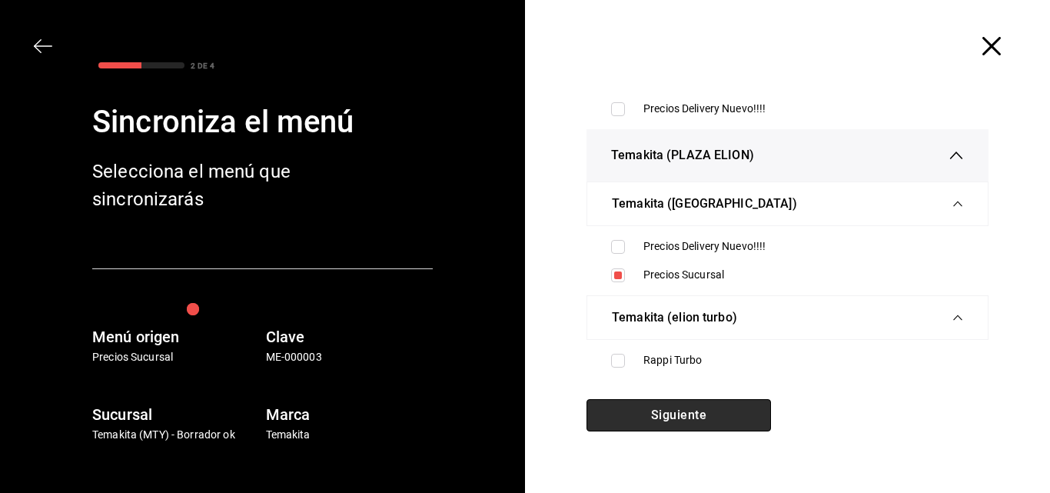
click at [633, 406] on button "Siguiente" at bounding box center [679, 415] width 184 height 32
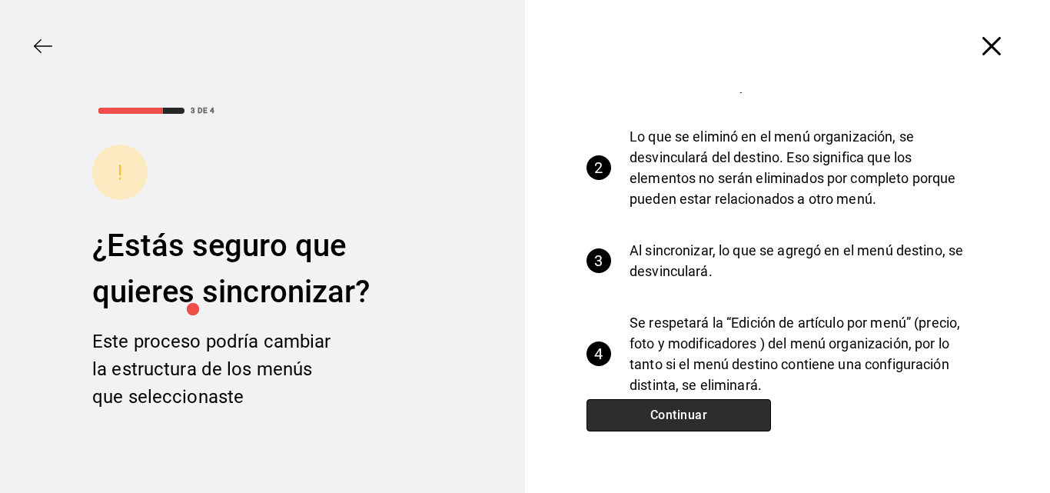
click at [633, 408] on button "Continuar" at bounding box center [679, 415] width 184 height 32
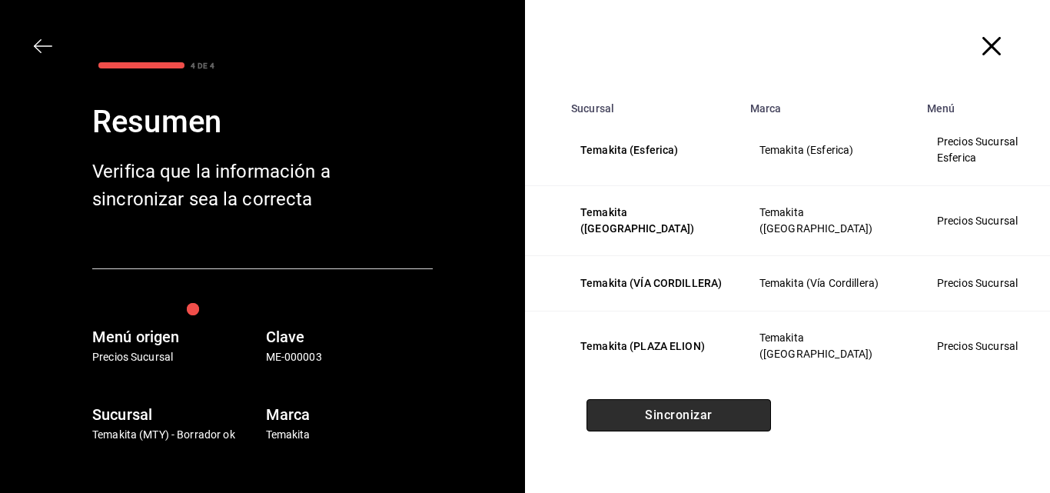
click at [637, 409] on button "Sincronizar" at bounding box center [679, 415] width 184 height 32
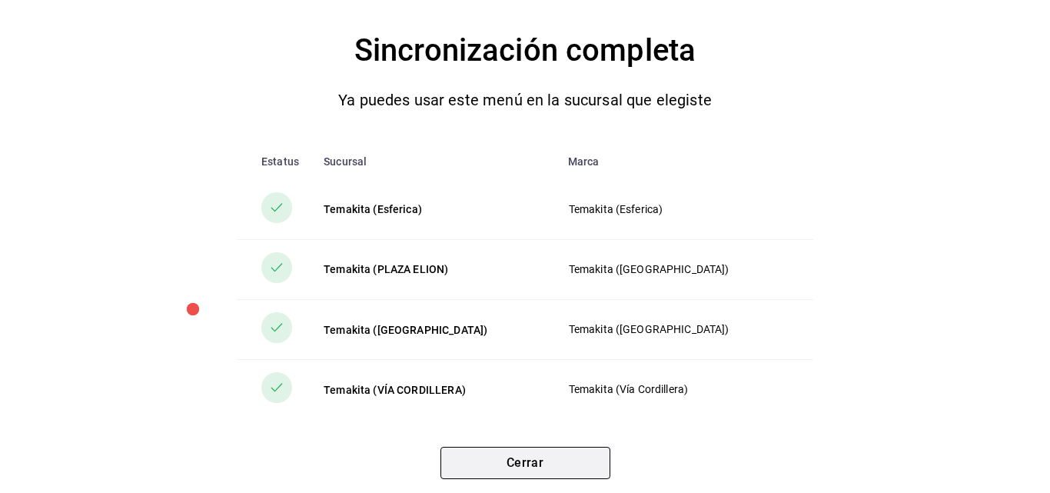
click at [531, 456] on button "Cerrar" at bounding box center [525, 463] width 170 height 32
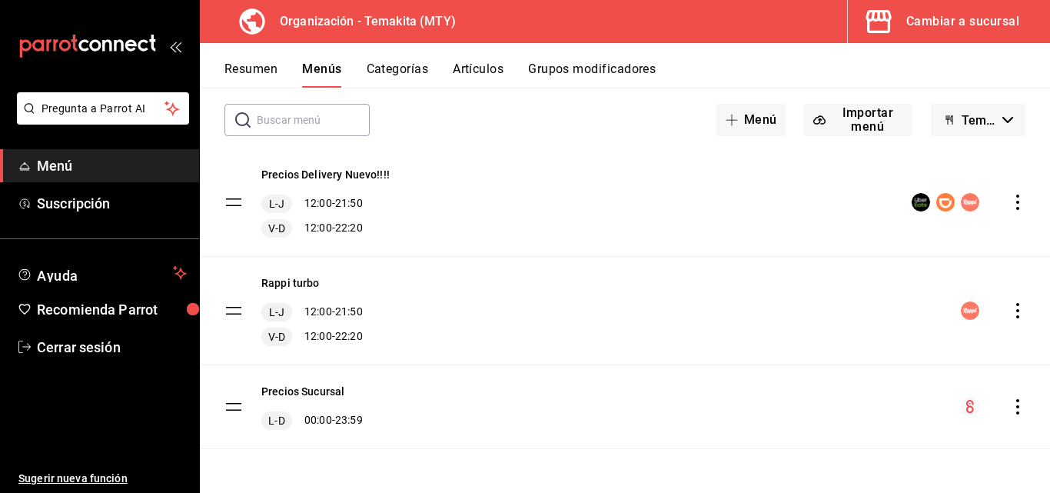
click at [245, 68] on button "Resumen" at bounding box center [250, 74] width 53 height 26
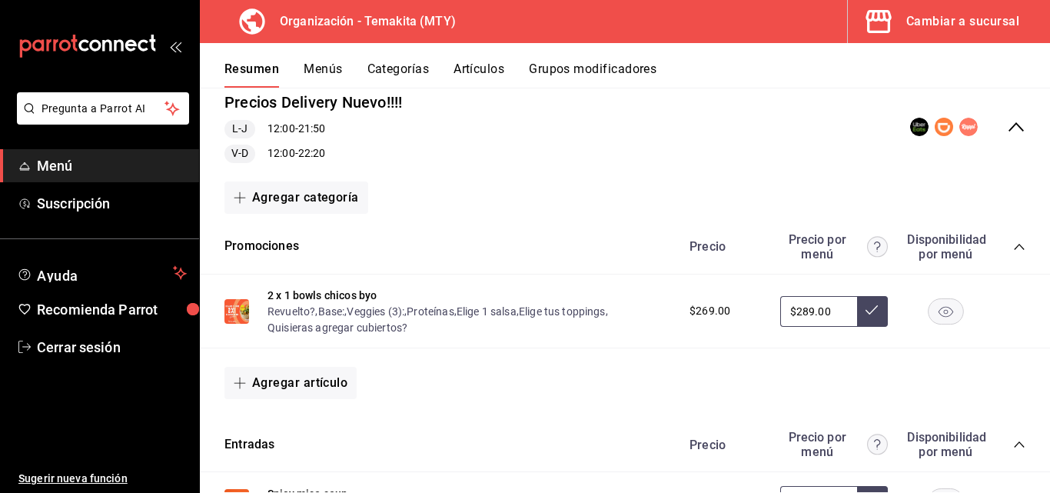
scroll to position [384, 0]
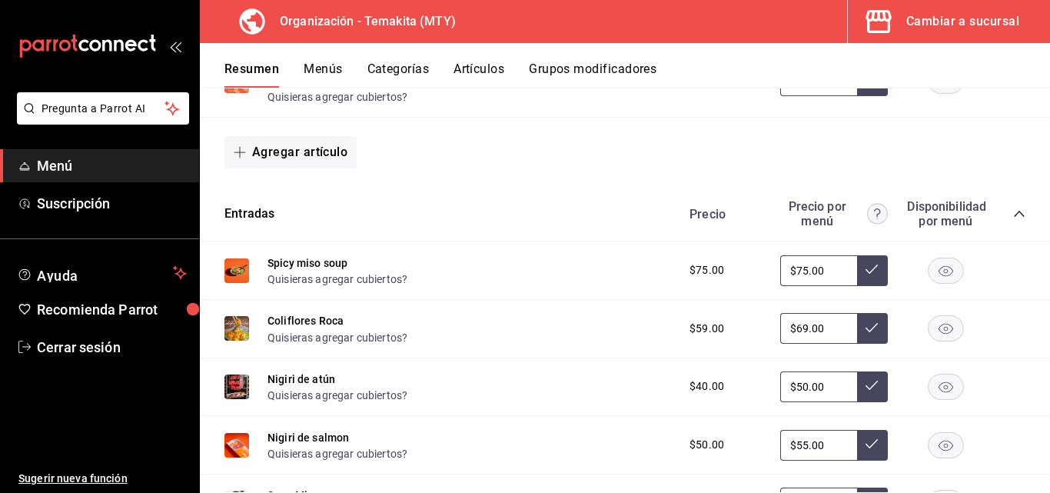
click at [821, 261] on input "$75.00" at bounding box center [818, 270] width 77 height 31
type input "$7.00"
type input "$75.00"
click at [866, 274] on icon at bounding box center [872, 269] width 12 height 12
click at [813, 328] on input "$69.00" at bounding box center [818, 328] width 77 height 31
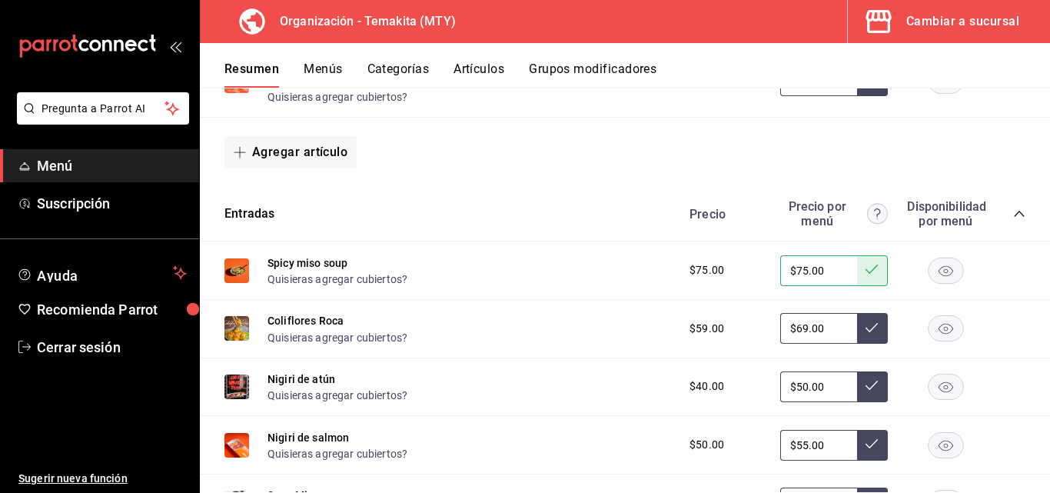
type input "$6.00"
type input "$69.00"
click at [869, 332] on button at bounding box center [872, 328] width 31 height 31
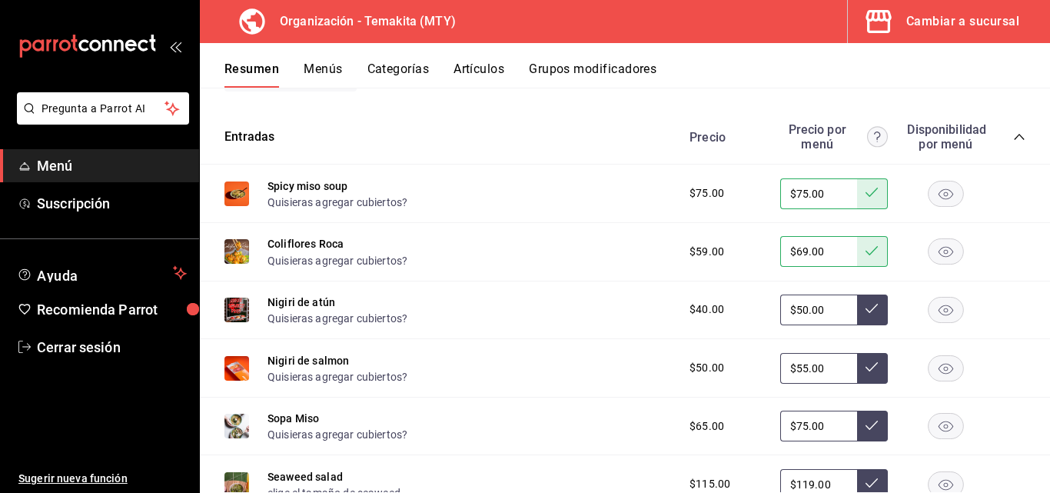
click at [836, 320] on input "$50.00" at bounding box center [818, 309] width 77 height 31
type input "$5.00"
type input "$40.00"
drag, startPoint x: 870, startPoint y: 313, endPoint x: 862, endPoint y: 321, distance: 12.0
click at [868, 313] on button at bounding box center [872, 309] width 31 height 31
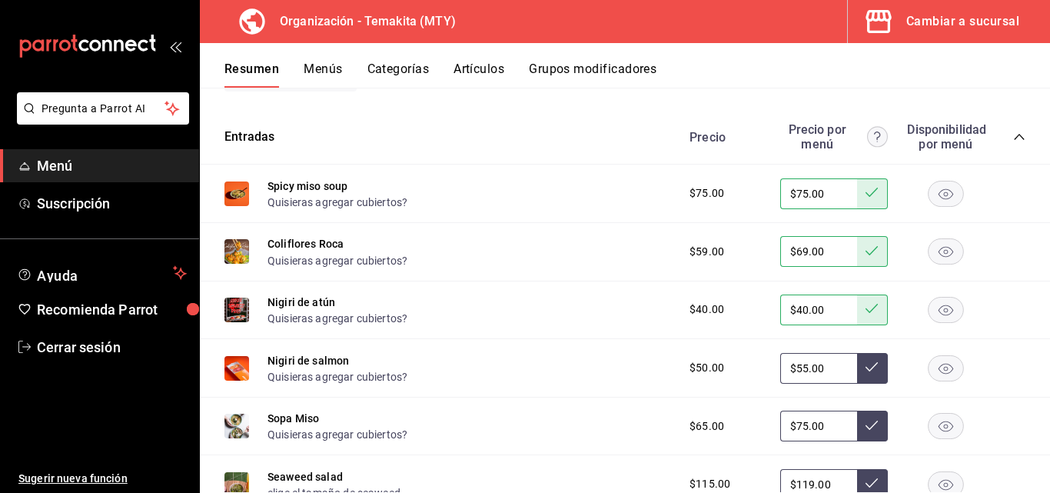
click at [827, 372] on input "$55.00" at bounding box center [818, 368] width 77 height 31
type input "$5.00"
type input "$50.00"
click at [866, 364] on icon at bounding box center [872, 367] width 12 height 12
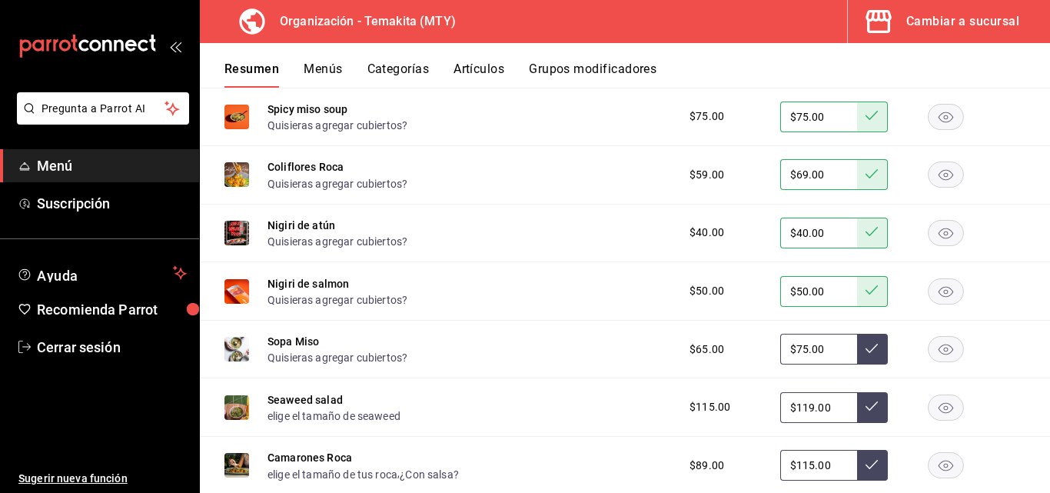
click at [817, 358] on input "$75.00" at bounding box center [818, 349] width 77 height 31
type input "$7.00"
type input "$75.00"
click at [866, 351] on icon at bounding box center [872, 348] width 12 height 9
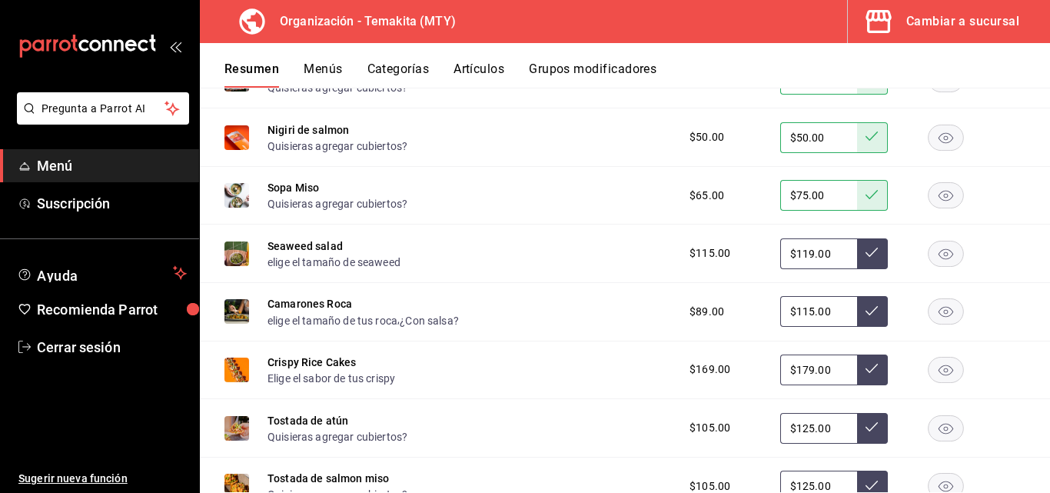
click at [836, 257] on input "$119.00" at bounding box center [818, 253] width 77 height 31
type input "$119.00"
click at [866, 251] on icon at bounding box center [872, 252] width 12 height 12
click at [825, 314] on input "$115.00" at bounding box center [818, 311] width 77 height 31
type input "$1.00"
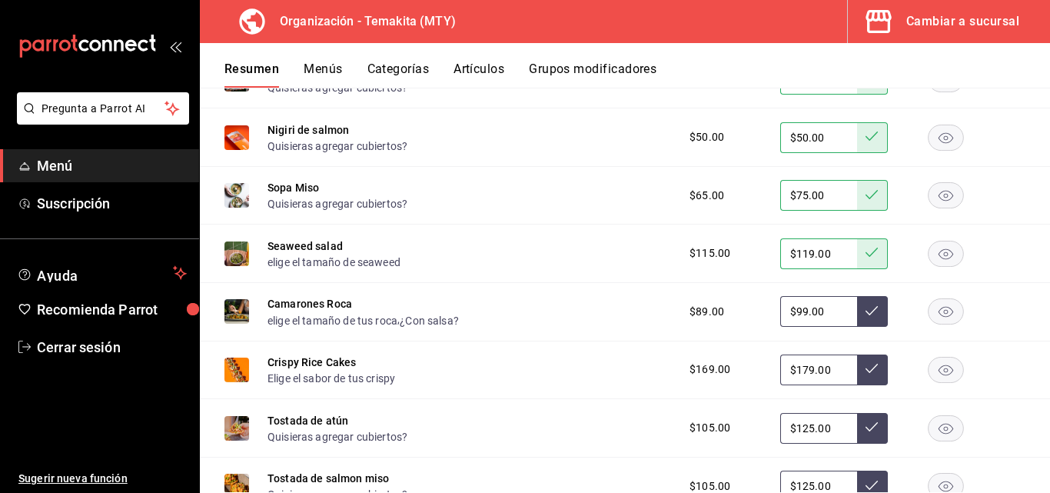
type input "$99.00"
click at [863, 303] on button at bounding box center [872, 311] width 31 height 31
click at [826, 377] on input "$179.00" at bounding box center [818, 369] width 77 height 31
type input "$1.00"
type input "$179.00"
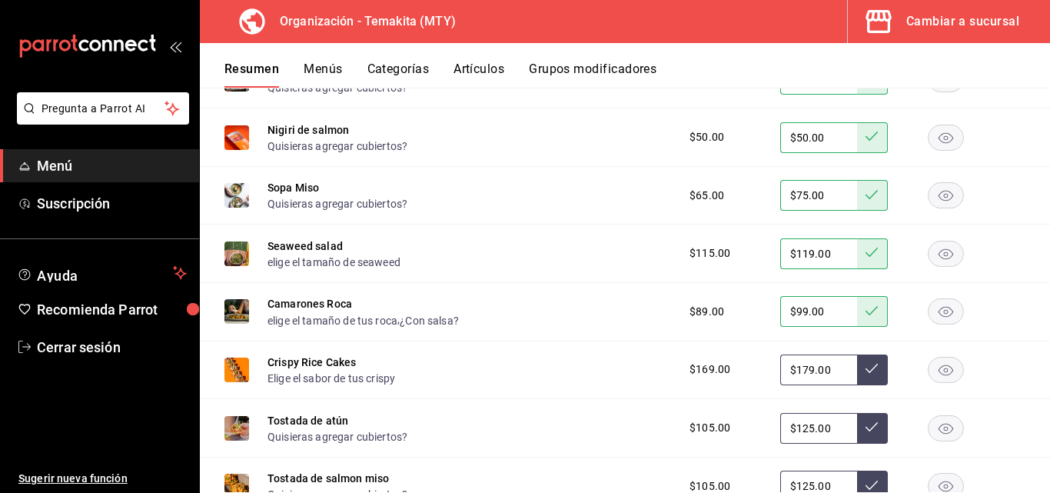
click at [868, 379] on button at bounding box center [872, 369] width 31 height 31
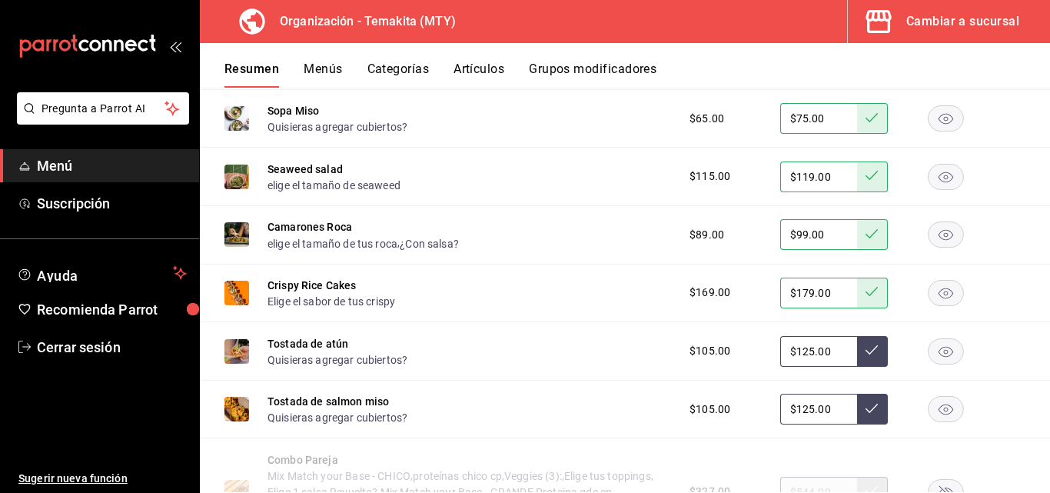
click at [837, 350] on input "$125.00" at bounding box center [818, 351] width 77 height 31
type input "$1.00"
type input "$105.00"
click at [866, 350] on icon at bounding box center [872, 350] width 12 height 12
click at [818, 418] on input "$125.00" at bounding box center [818, 409] width 77 height 31
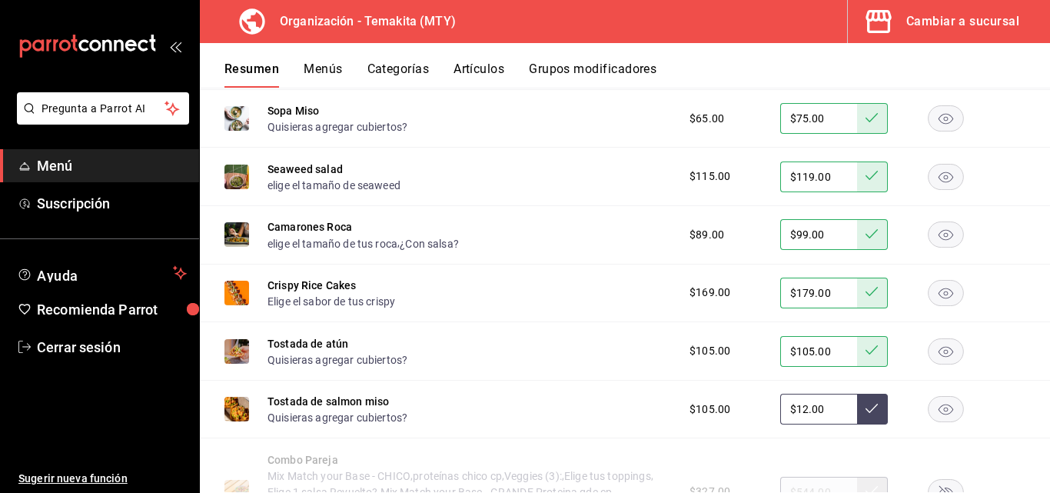
type input "$1.00"
type input "$105.00"
click at [857, 421] on button at bounding box center [872, 409] width 31 height 31
click at [338, 68] on button "Menús" at bounding box center [323, 74] width 38 height 26
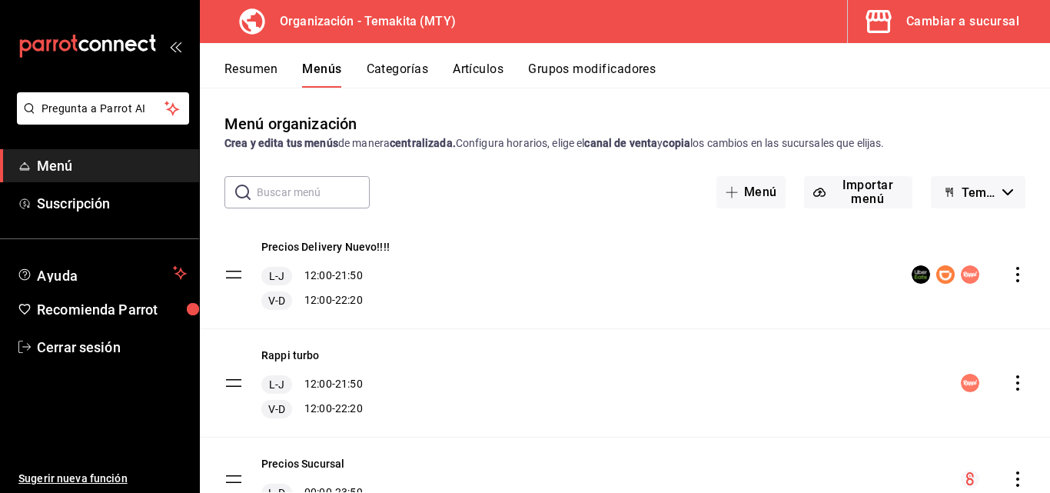
scroll to position [72, 0]
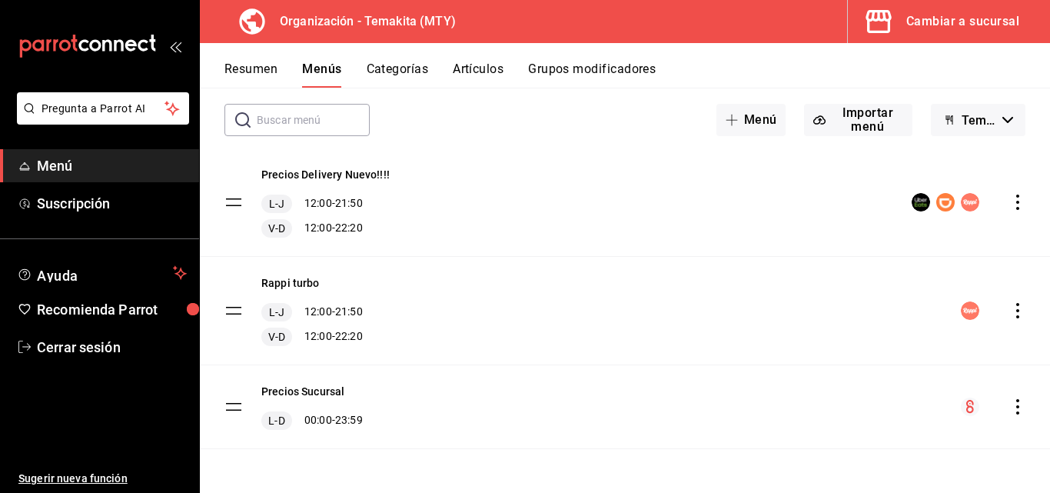
click at [1016, 407] on icon "actions" at bounding box center [1017, 406] width 3 height 15
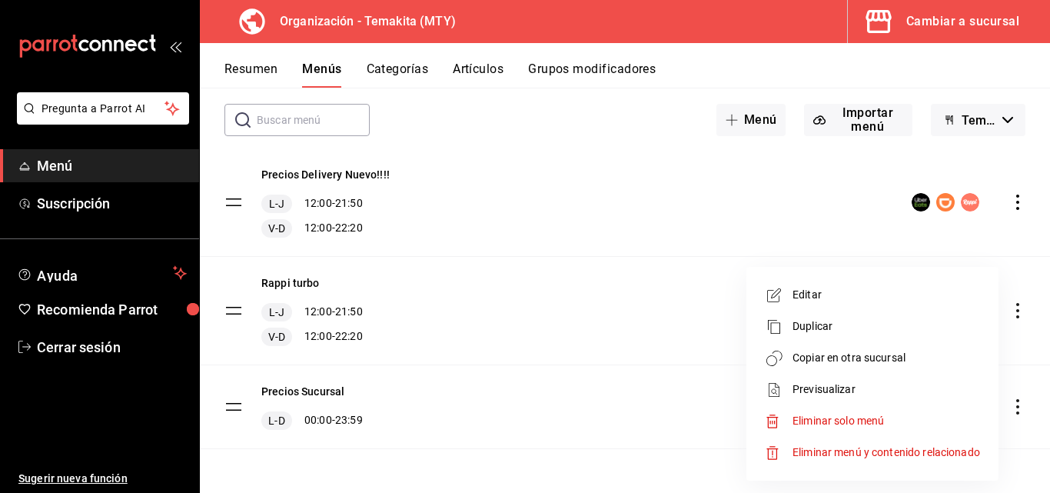
click at [869, 365] on span "Copiar en otra sucursal" at bounding box center [887, 358] width 188 height 16
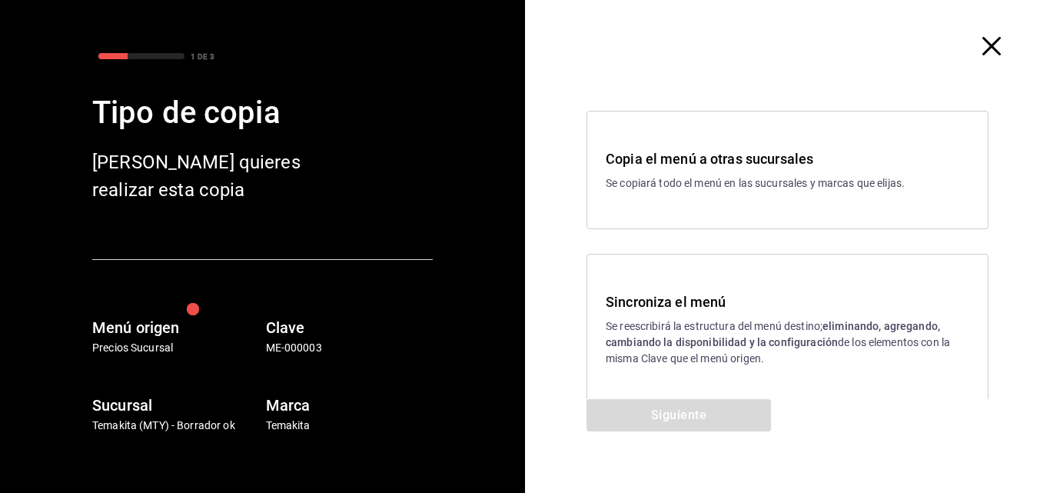
click at [765, 344] on strong "eliminando, agregando, cambiando la disponibilidad y la configuración" at bounding box center [773, 334] width 334 height 28
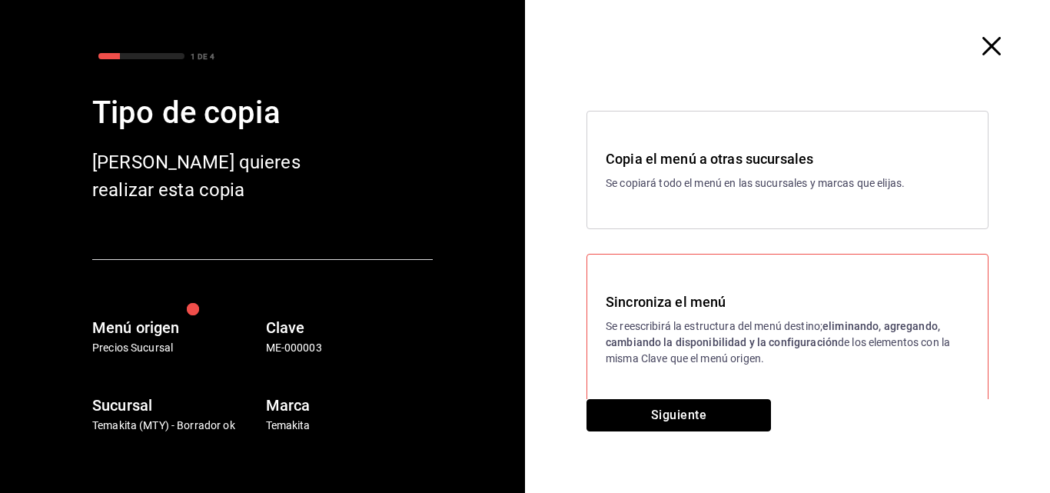
click at [664, 410] on button "Siguiente" at bounding box center [679, 415] width 184 height 32
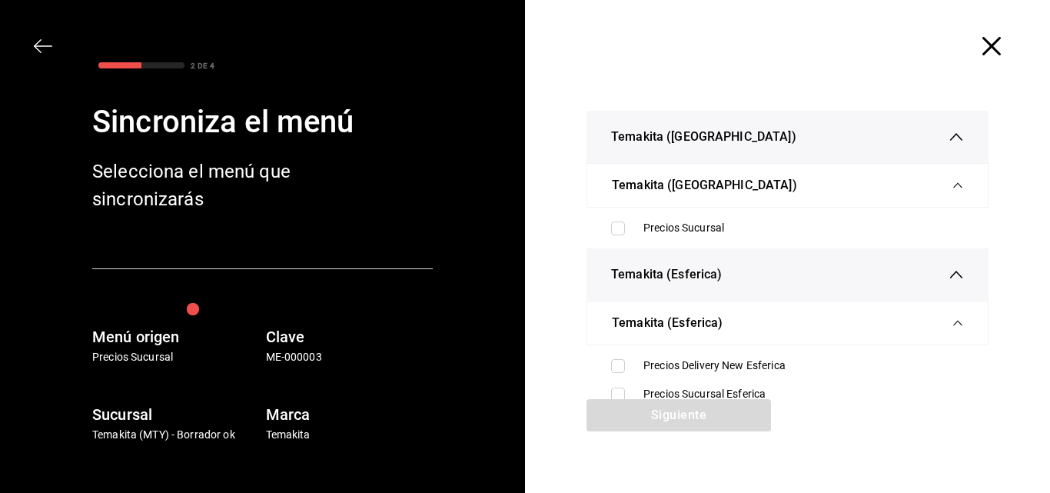
scroll to position [154, 0]
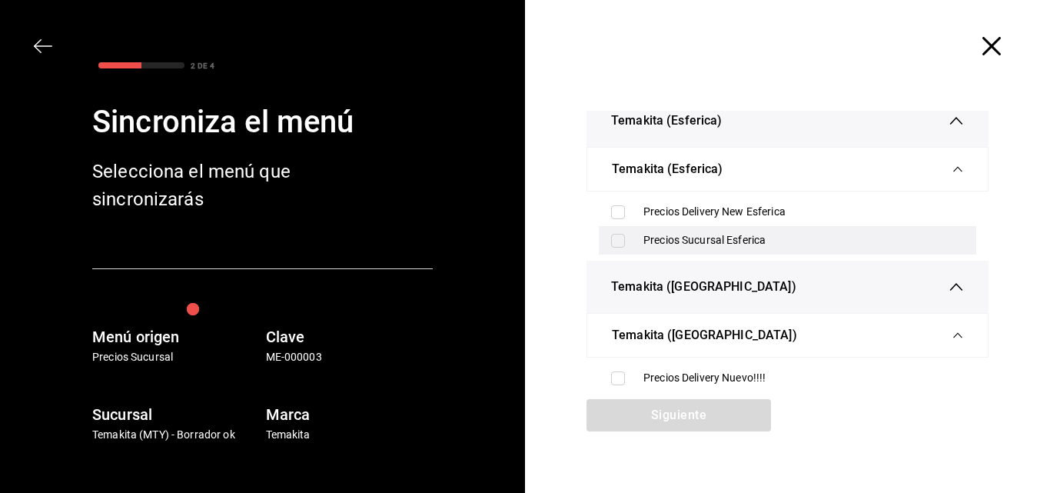
click at [614, 240] on input "checkbox" at bounding box center [618, 241] width 14 height 14
checkbox input "true"
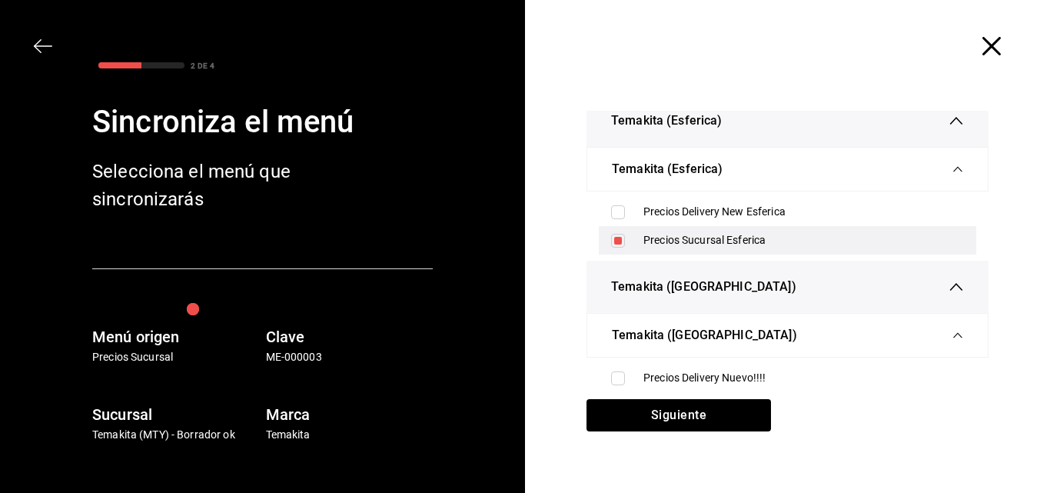
scroll to position [231, 0]
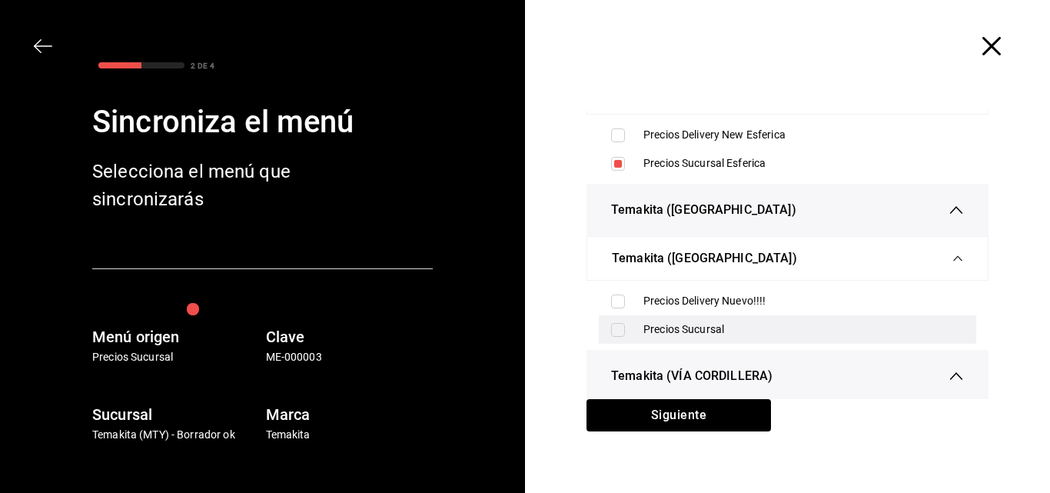
click at [612, 325] on input "checkbox" at bounding box center [618, 330] width 14 height 14
checkbox input "true"
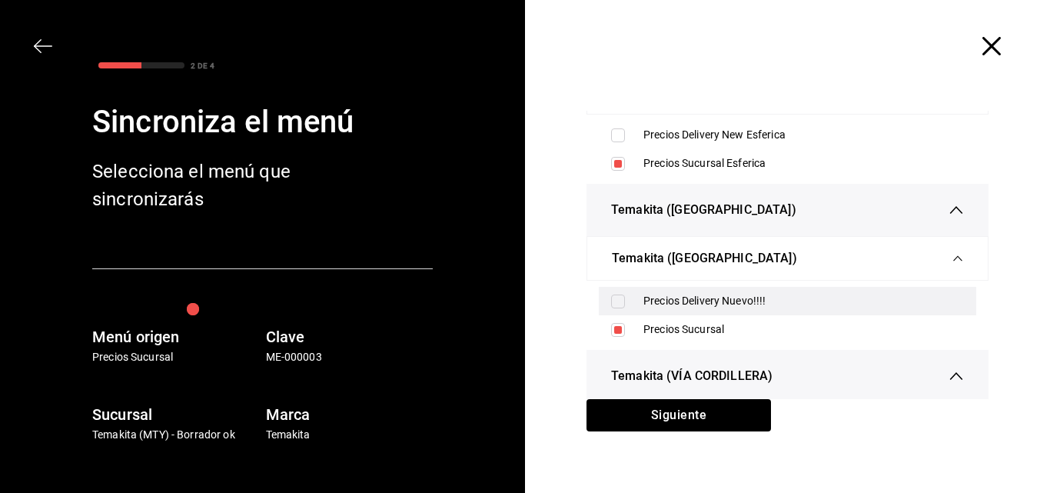
scroll to position [384, 0]
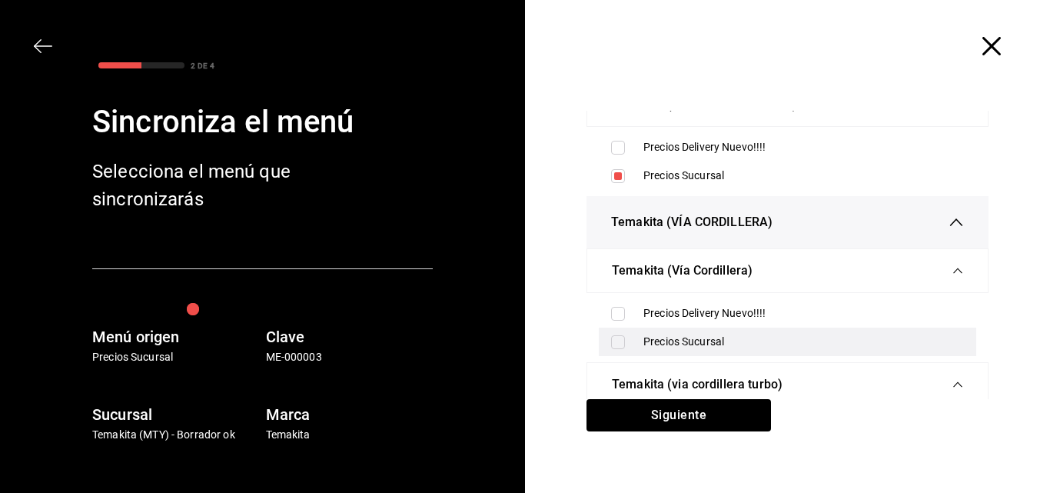
click at [620, 335] on label at bounding box center [621, 342] width 20 height 14
click at [620, 335] on input "checkbox" at bounding box center [618, 342] width 14 height 14
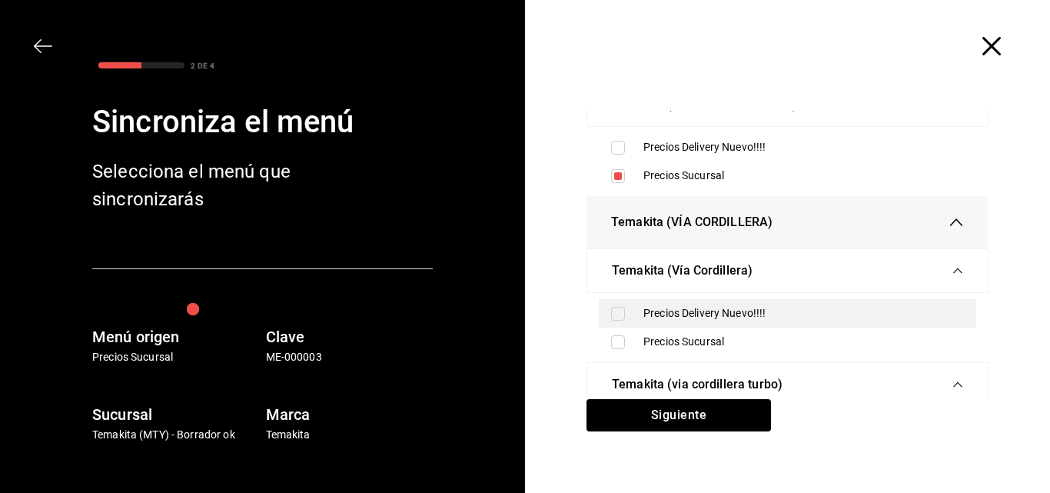
scroll to position [461, 0]
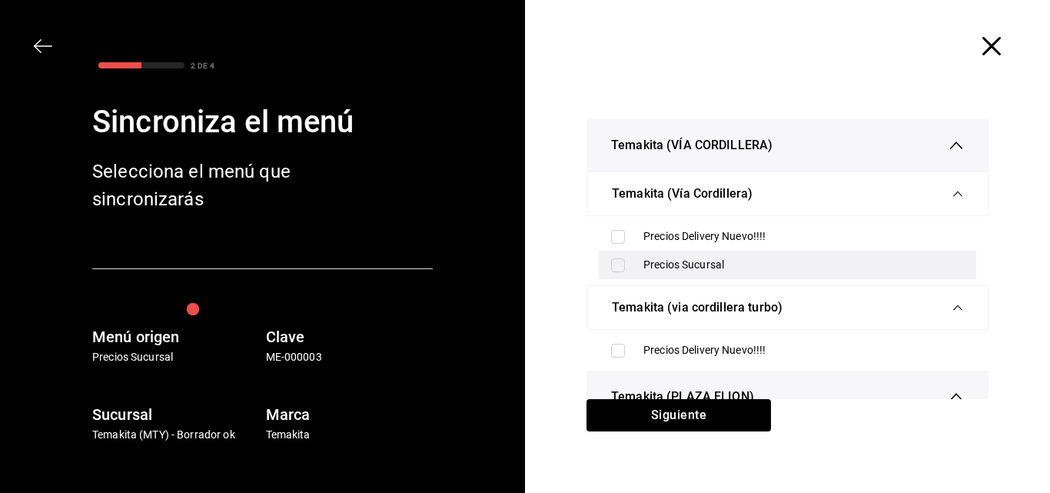
click at [613, 268] on input "checkbox" at bounding box center [618, 265] width 14 height 14
checkbox input "true"
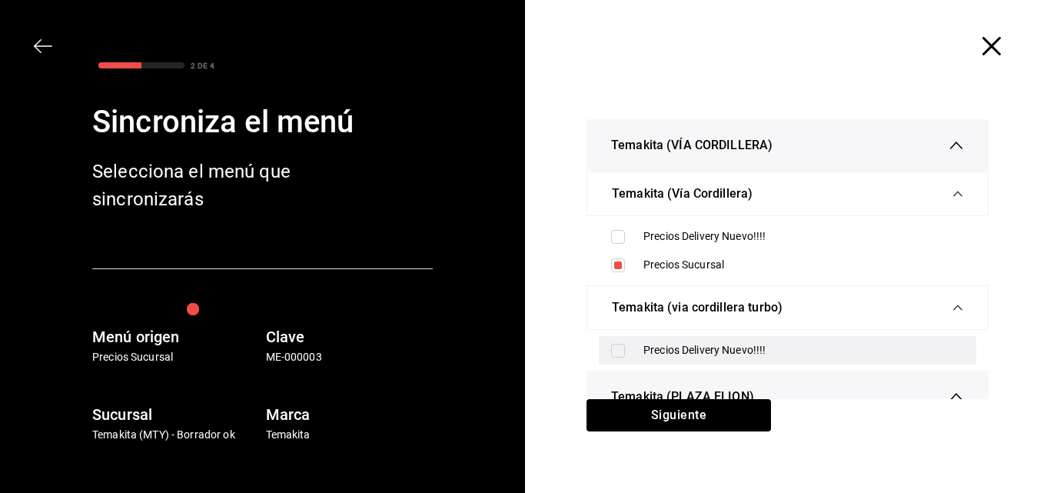
click at [619, 354] on input "checkbox" at bounding box center [618, 351] width 14 height 14
checkbox input "true"
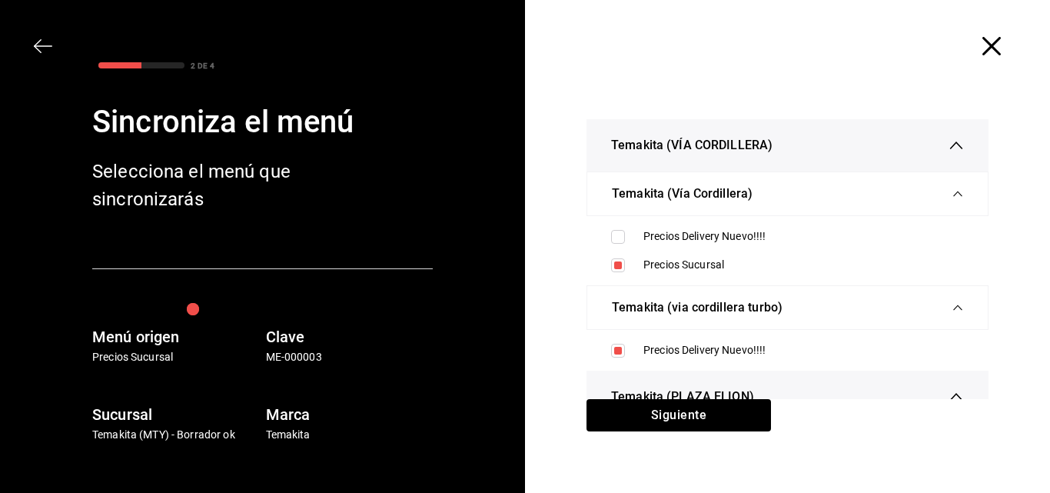
scroll to position [632, 0]
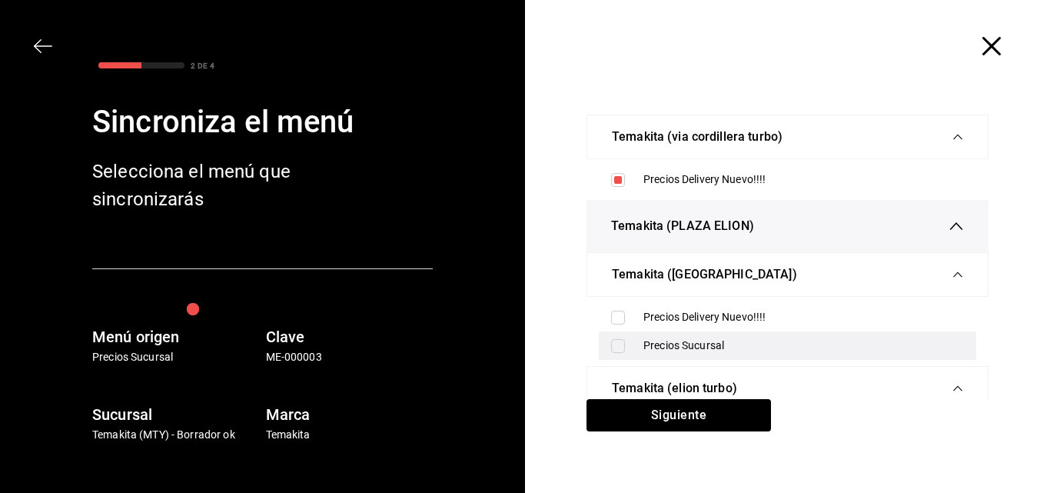
click at [612, 344] on input "checkbox" at bounding box center [618, 346] width 14 height 14
checkbox input "true"
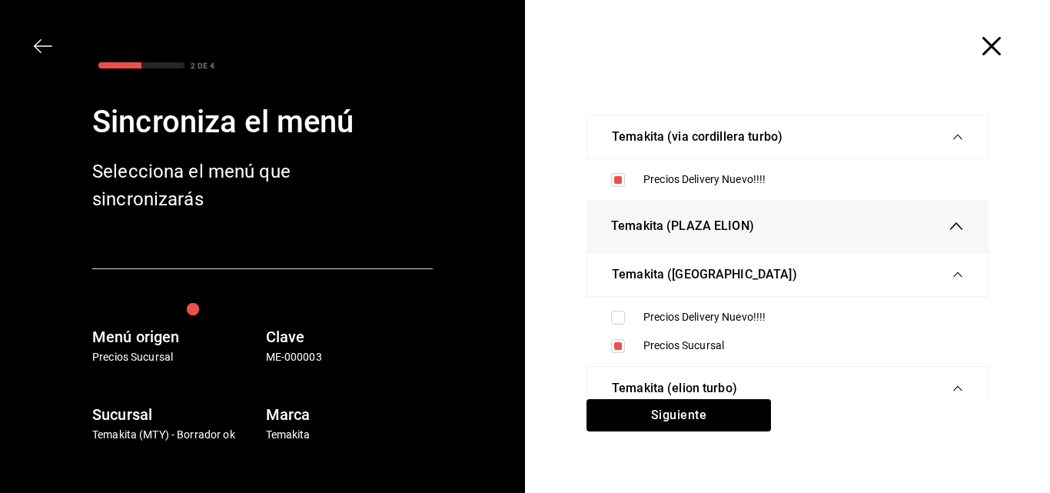
scroll to position [71, 0]
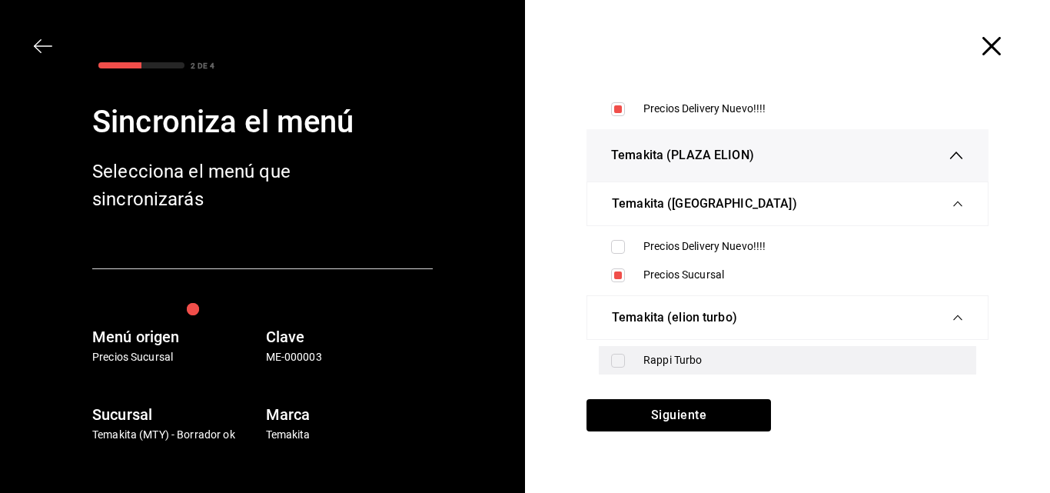
click at [622, 360] on label at bounding box center [621, 361] width 20 height 14
click at [622, 360] on input "checkbox" at bounding box center [618, 361] width 14 height 14
click at [609, 351] on div "Rappi Turbo" at bounding box center [787, 360] width 377 height 28
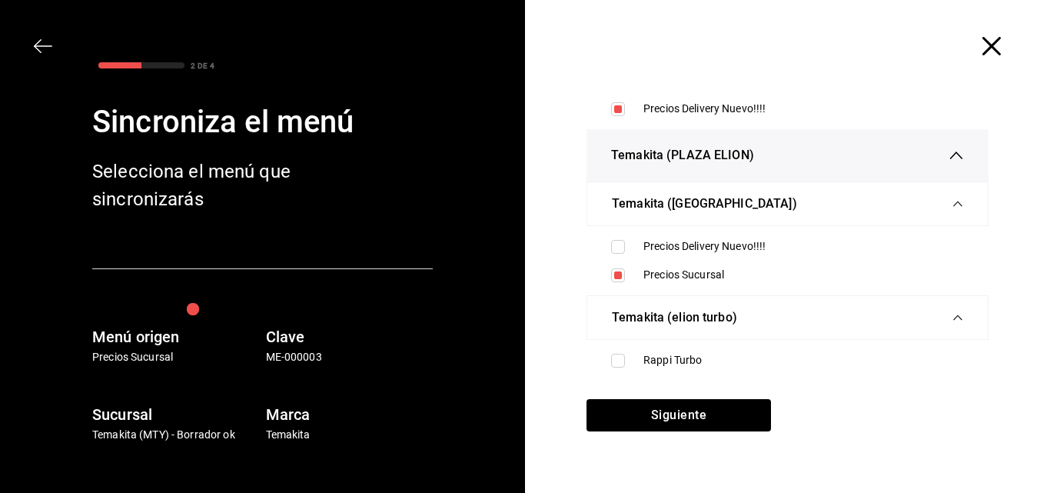
checkbox input "true"
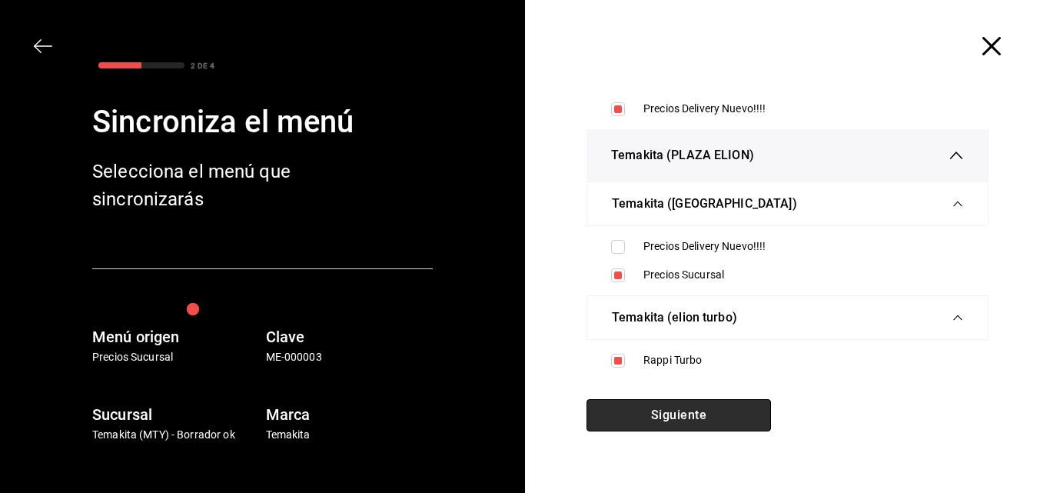
click at [663, 410] on button "Siguiente" at bounding box center [679, 415] width 184 height 32
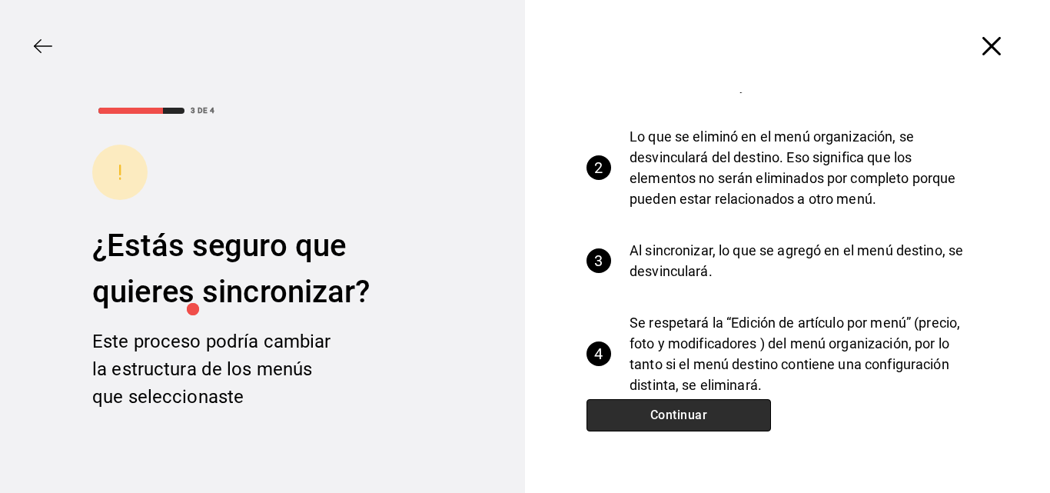
click at [660, 410] on button "Continuar" at bounding box center [679, 415] width 184 height 32
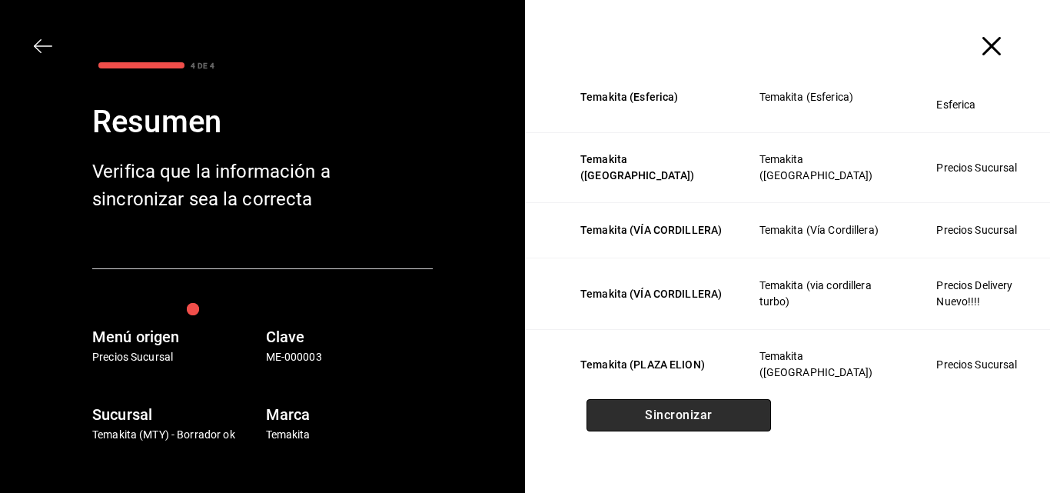
click at [660, 410] on button "Sincronizar" at bounding box center [679, 415] width 184 height 32
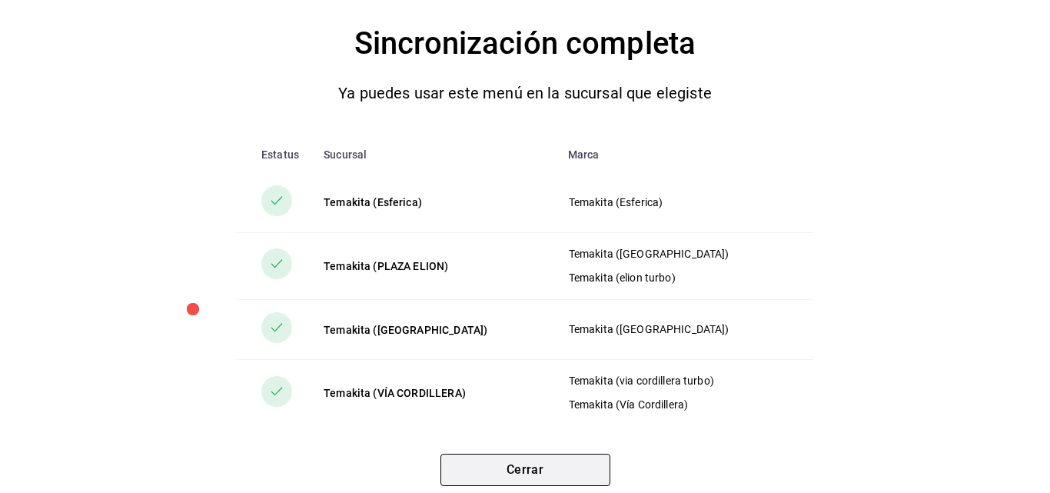
click at [498, 472] on button "Cerrar" at bounding box center [525, 470] width 170 height 32
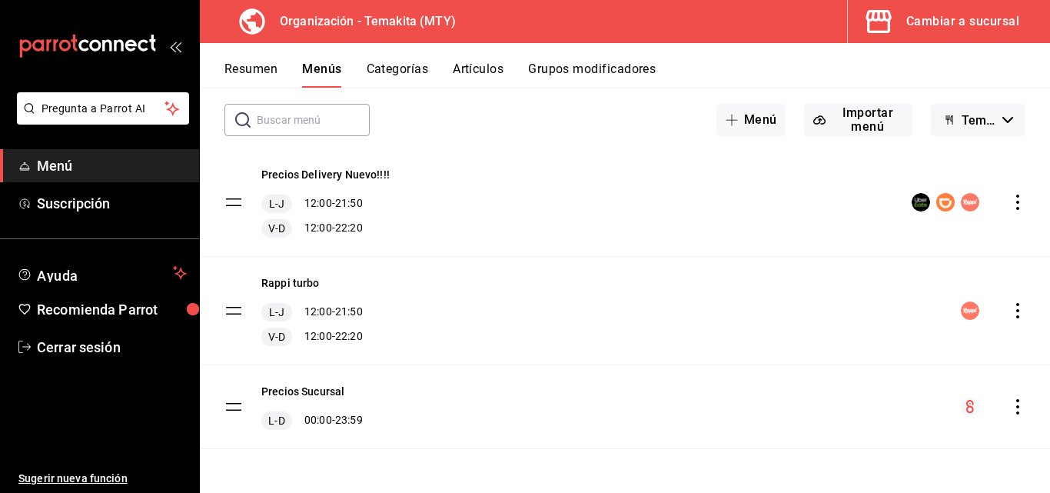
click at [253, 71] on button "Resumen" at bounding box center [250, 74] width 53 height 26
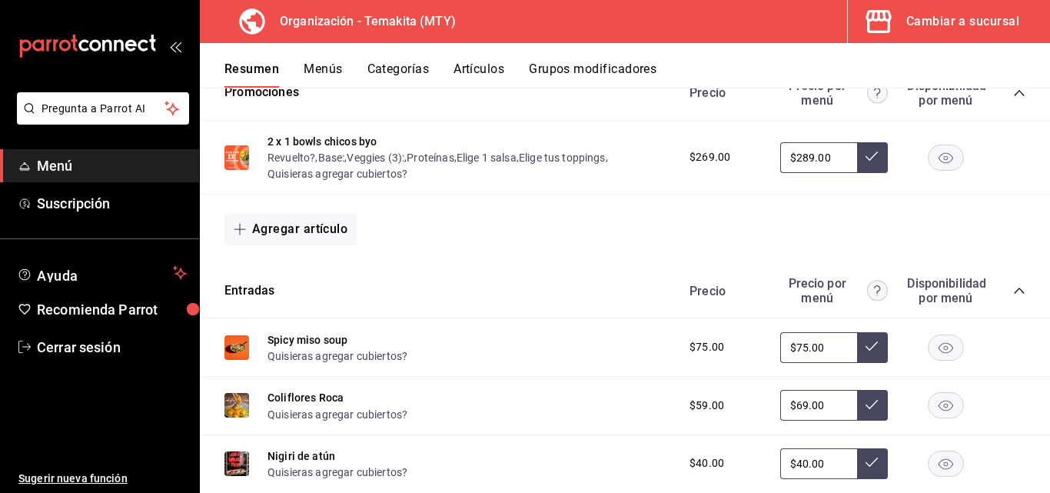
scroll to position [154, 0]
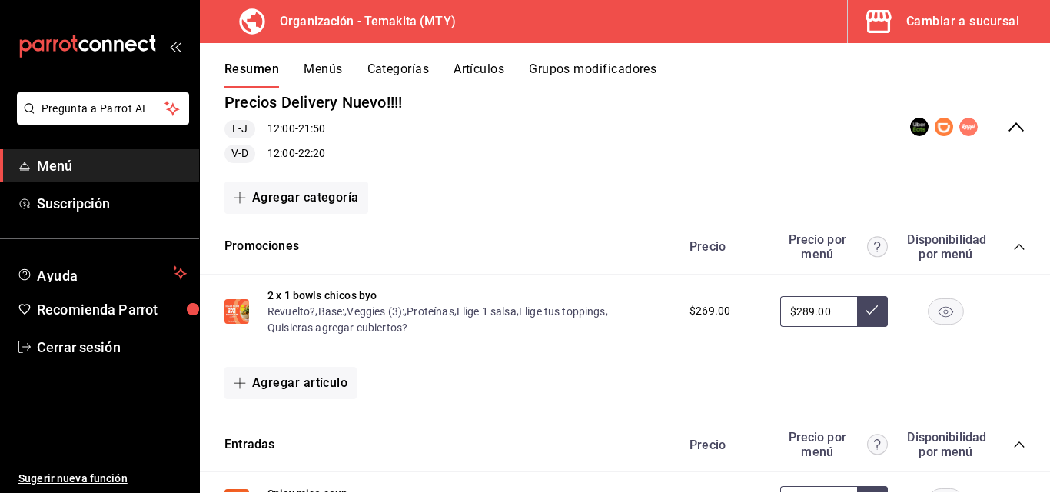
click at [836, 303] on input "$289.00" at bounding box center [818, 311] width 77 height 31
type input "$289.00"
click at [867, 306] on button at bounding box center [872, 311] width 31 height 31
click at [305, 68] on button "Menús" at bounding box center [323, 74] width 38 height 26
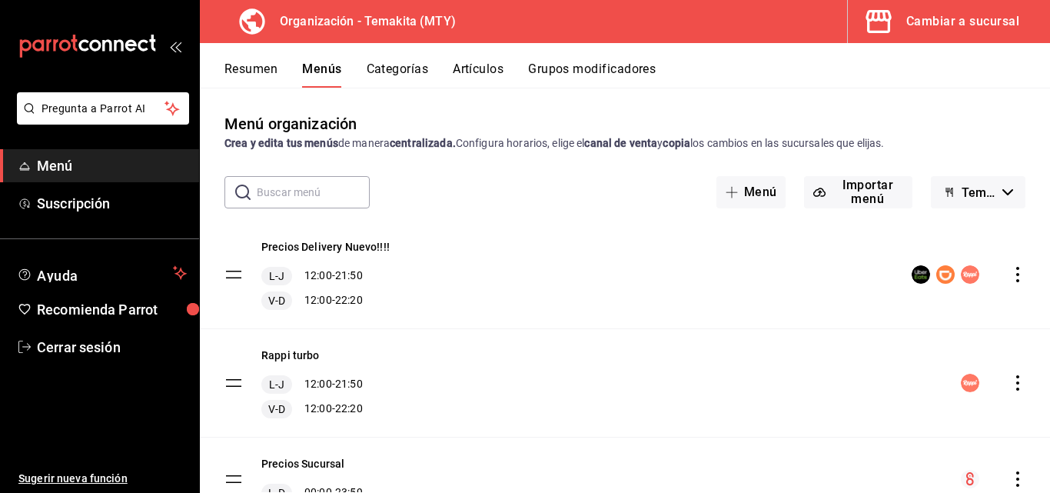
scroll to position [72, 0]
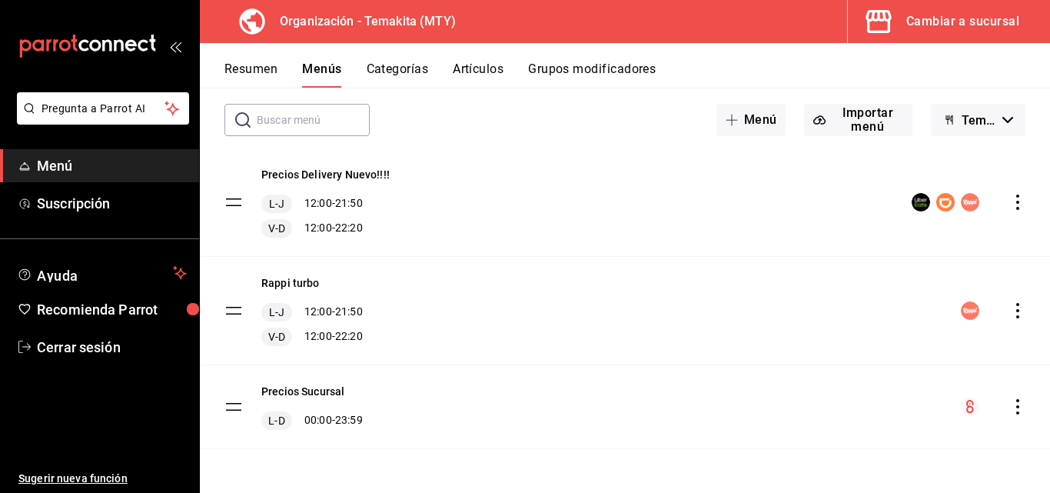
click at [1010, 405] on icon "actions" at bounding box center [1017, 406] width 15 height 15
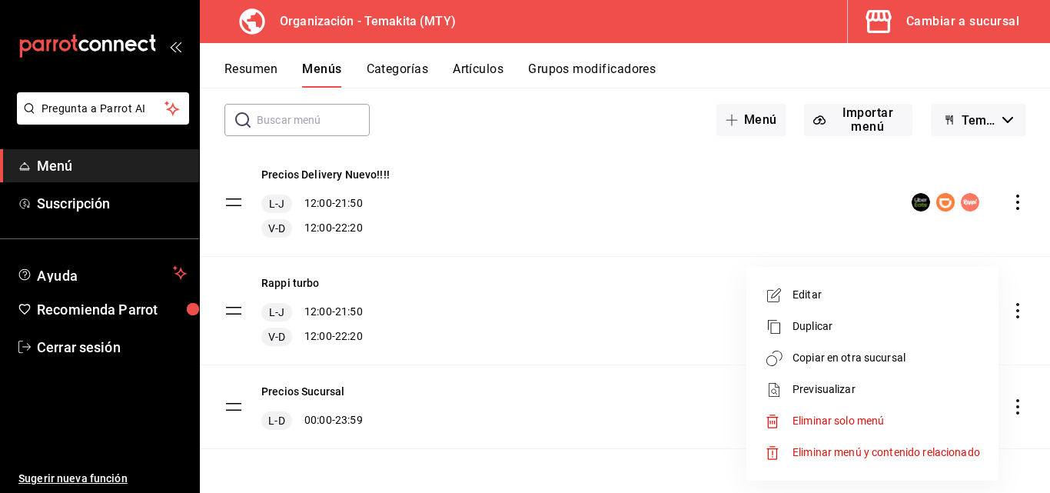
click at [894, 360] on span "Copiar en otra sucursal" at bounding box center [887, 358] width 188 height 16
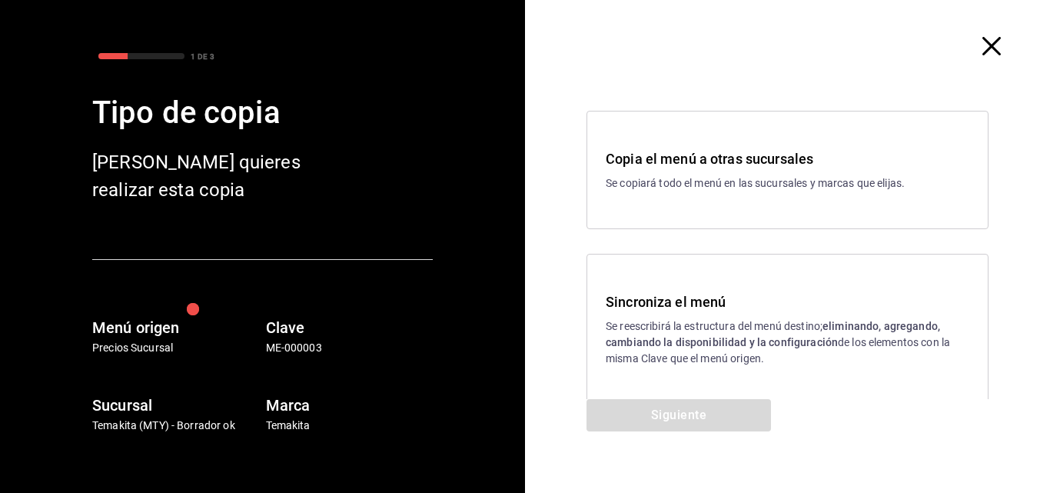
click at [612, 341] on strong "eliminando, agregando, cambiando la disponibilidad y la configuración" at bounding box center [773, 334] width 334 height 28
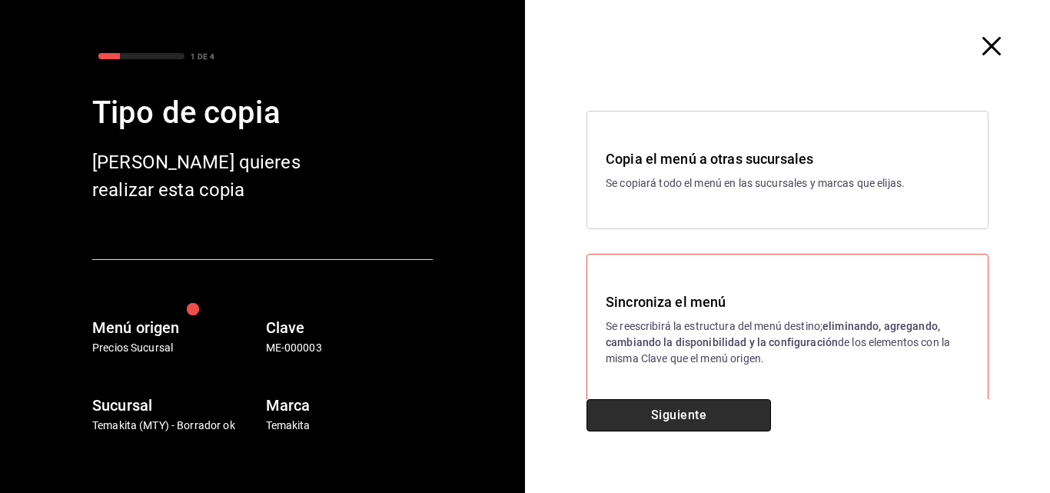
click at [633, 409] on button "Siguiente" at bounding box center [679, 415] width 184 height 32
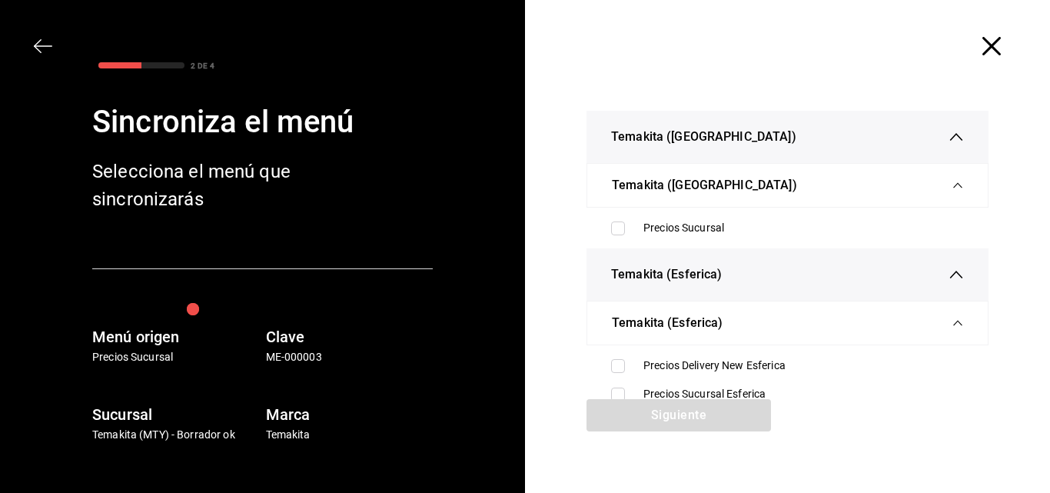
scroll to position [77, 0]
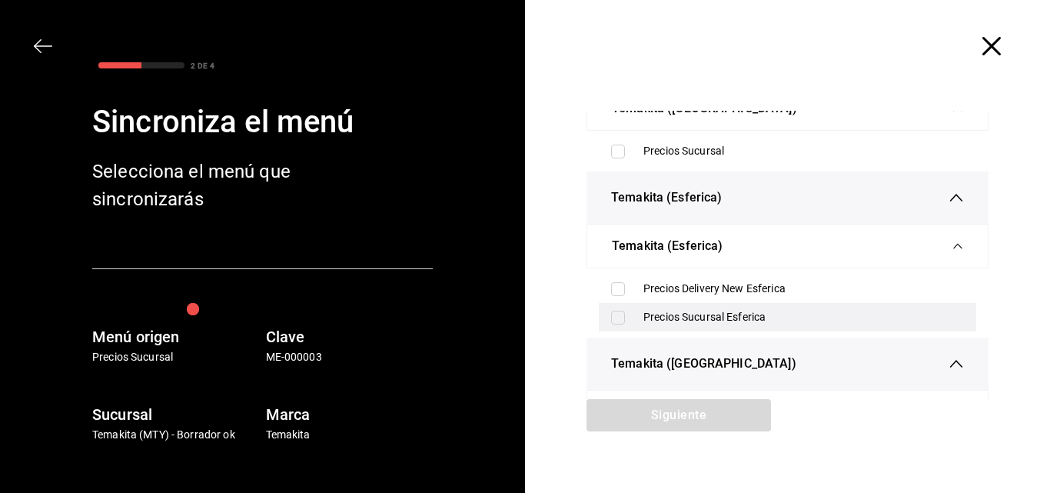
click at [615, 318] on input "checkbox" at bounding box center [618, 318] width 14 height 14
checkbox input "true"
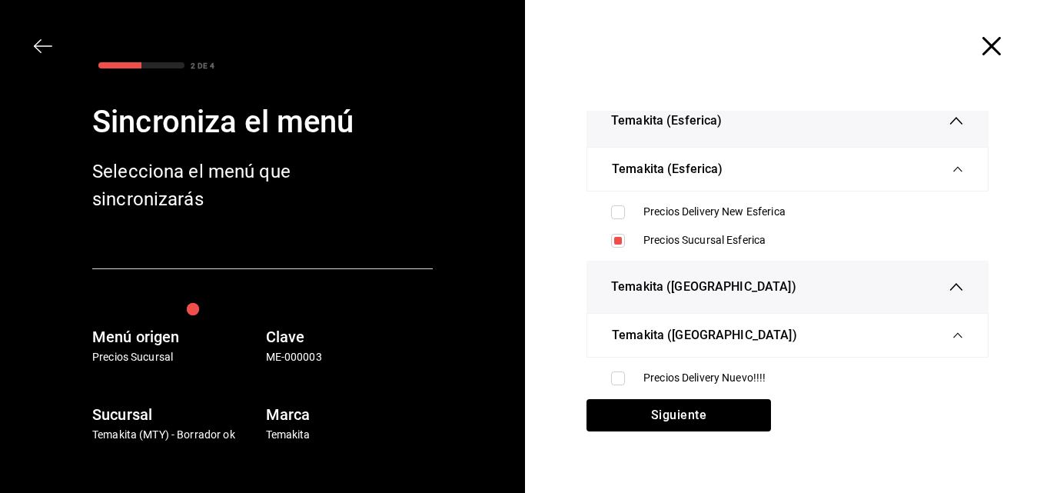
scroll to position [231, 0]
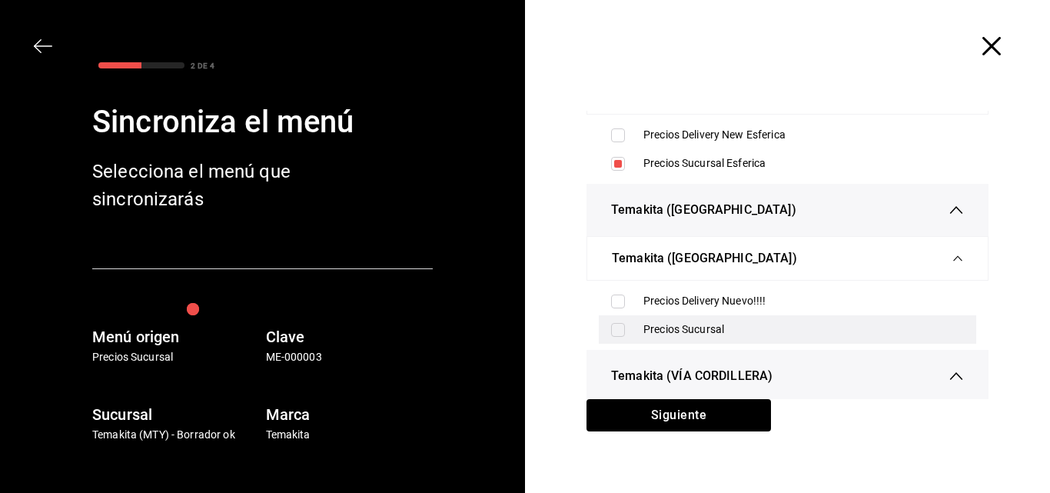
click at [617, 332] on input "checkbox" at bounding box center [618, 330] width 14 height 14
checkbox input "true"
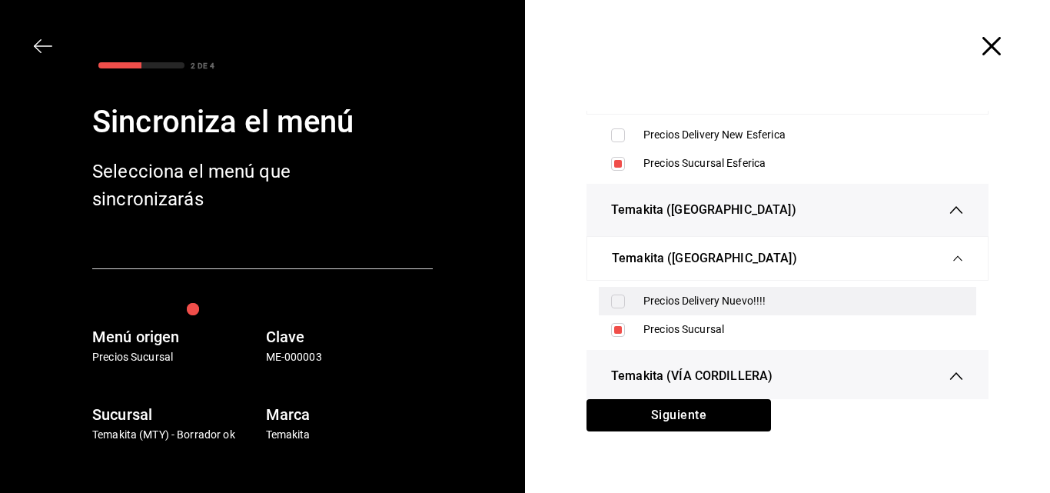
scroll to position [384, 0]
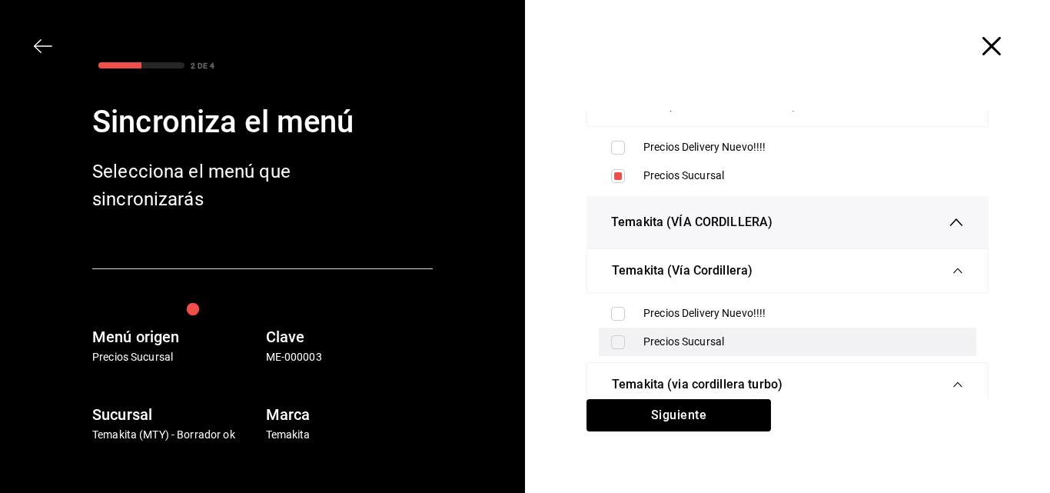
click at [622, 339] on label at bounding box center [621, 342] width 20 height 14
click at [622, 339] on input "checkbox" at bounding box center [618, 342] width 14 height 14
click at [613, 338] on input "checkbox" at bounding box center [618, 342] width 14 height 14
checkbox input "true"
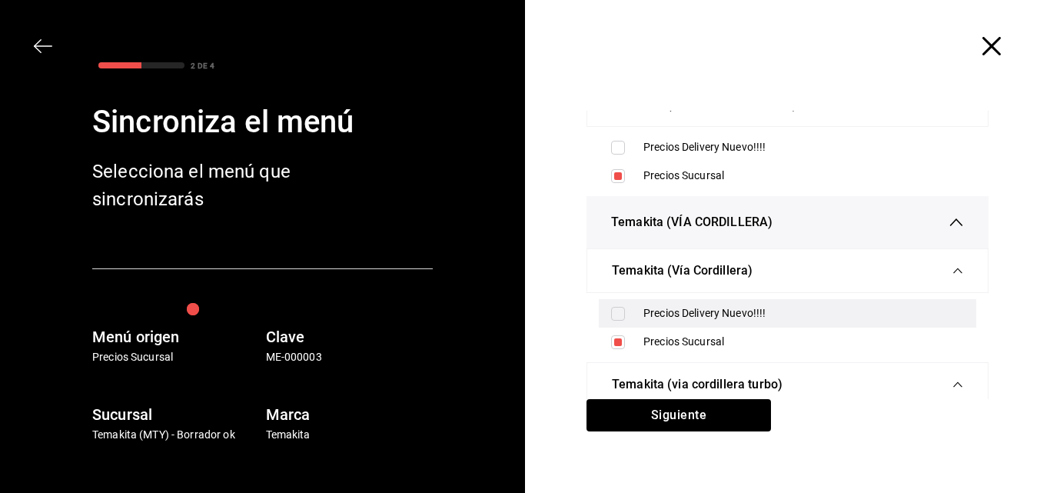
scroll to position [615, 0]
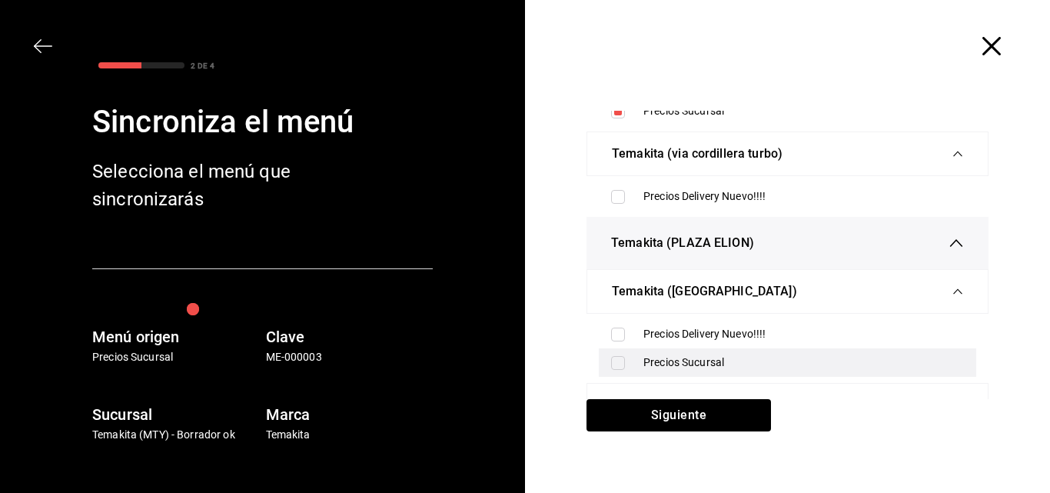
click at [623, 364] on label at bounding box center [621, 363] width 20 height 14
click at [623, 364] on input "checkbox" at bounding box center [618, 363] width 14 height 14
click at [615, 361] on input "checkbox" at bounding box center [618, 363] width 14 height 14
checkbox input "true"
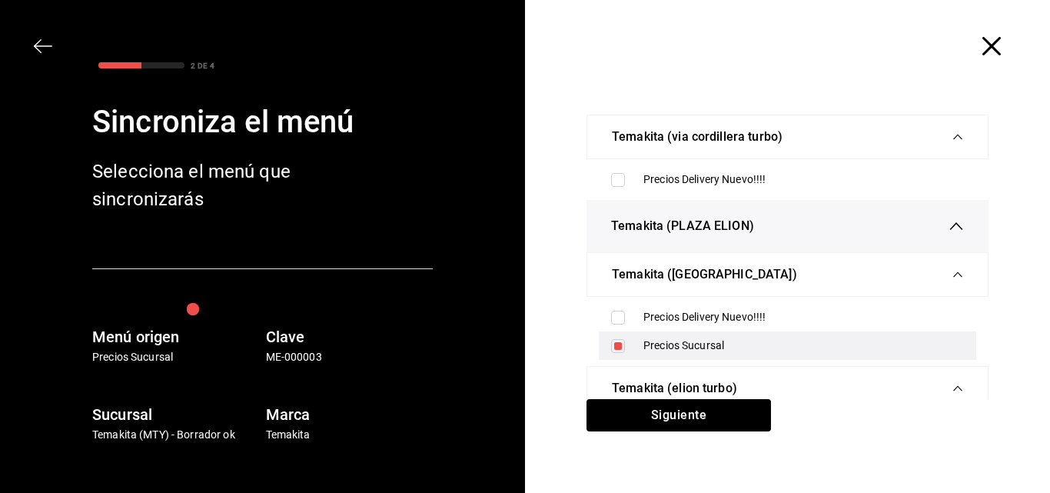
scroll to position [71, 0]
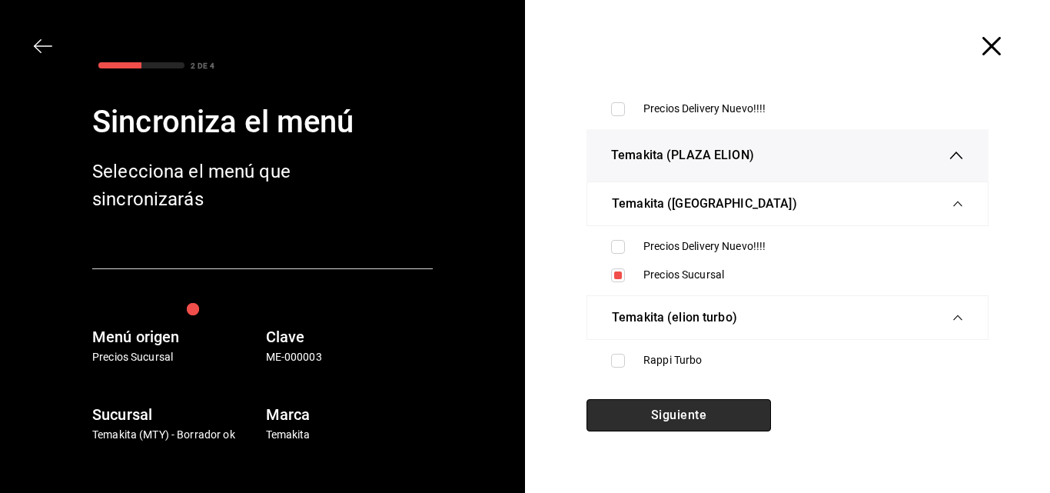
click at [663, 410] on button "Siguiente" at bounding box center [679, 415] width 184 height 32
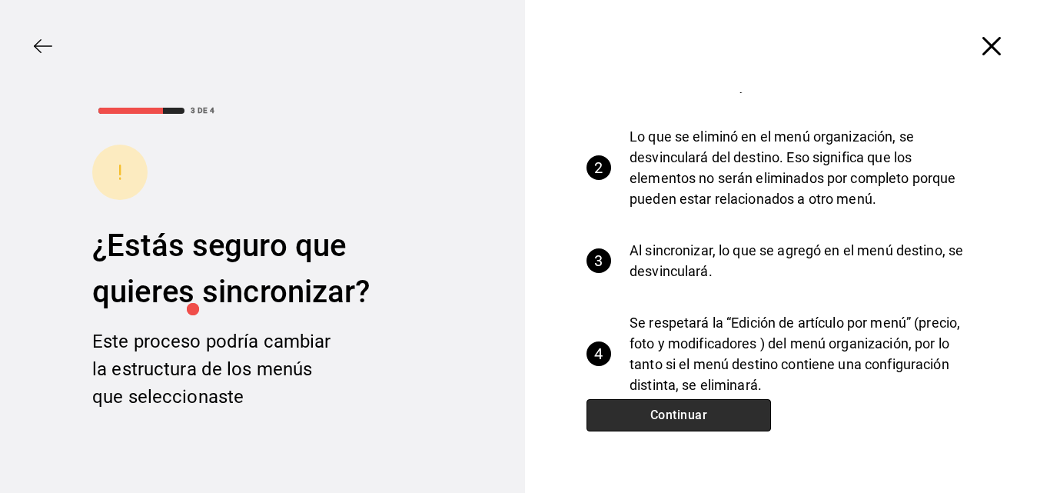
click at [663, 410] on button "Continuar" at bounding box center [679, 415] width 184 height 32
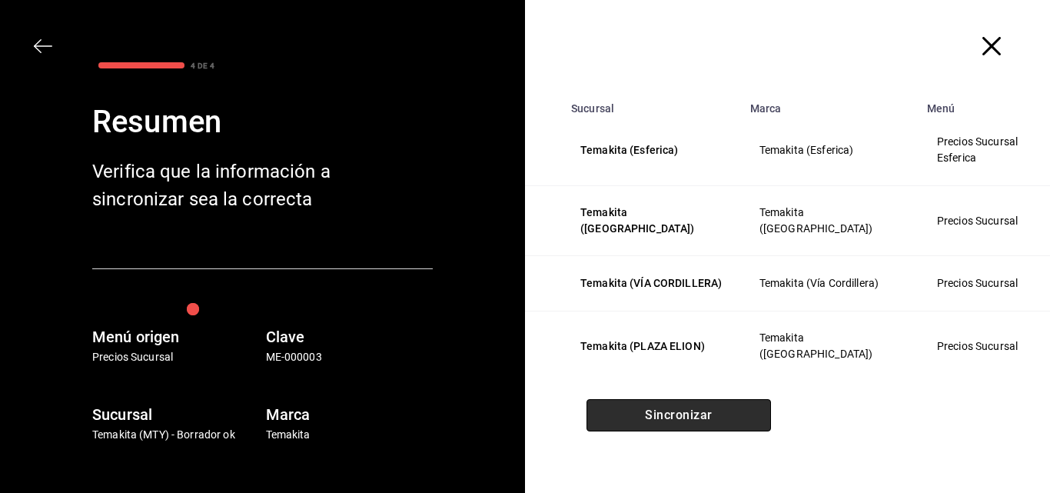
scroll to position [18, 0]
click at [663, 410] on button "Sincronizar" at bounding box center [679, 415] width 184 height 32
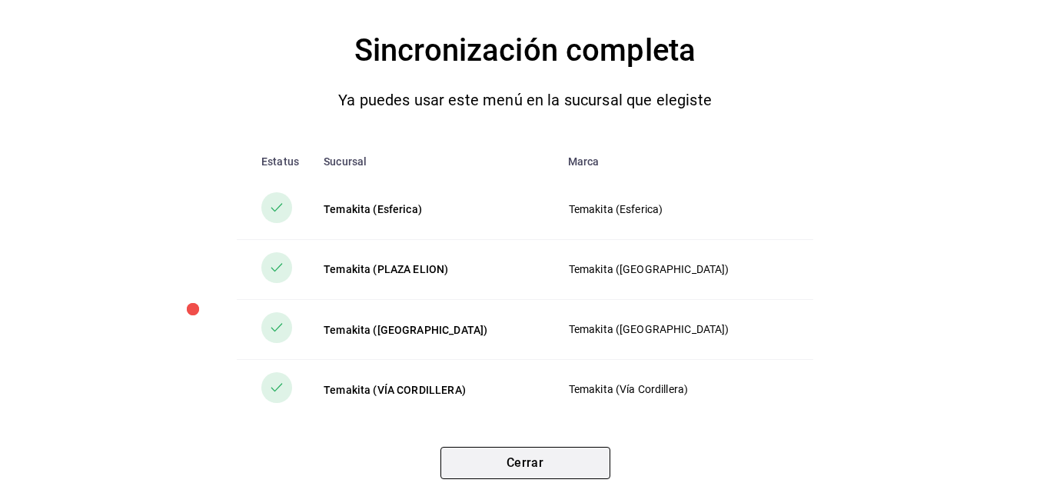
click at [474, 466] on button "Cerrar" at bounding box center [525, 463] width 170 height 32
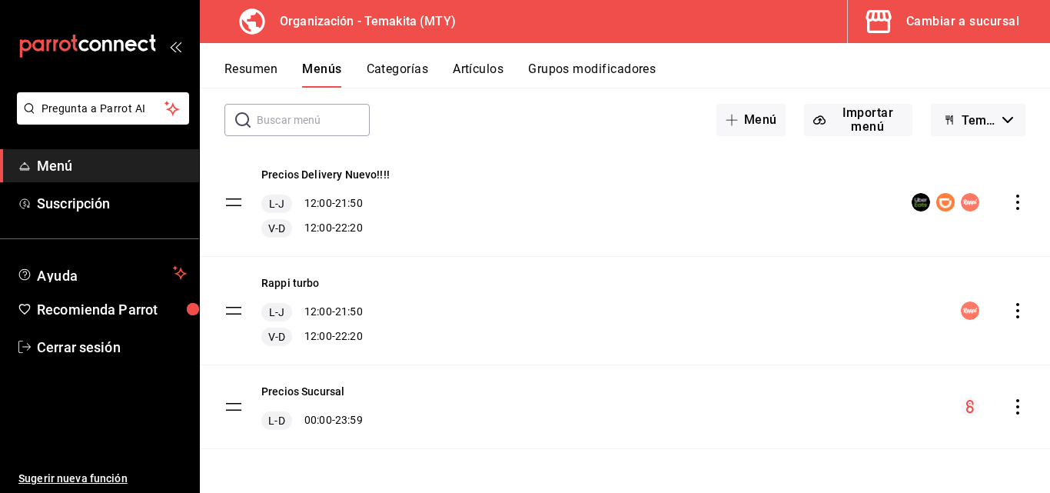
click at [238, 74] on button "Resumen" at bounding box center [250, 74] width 53 height 26
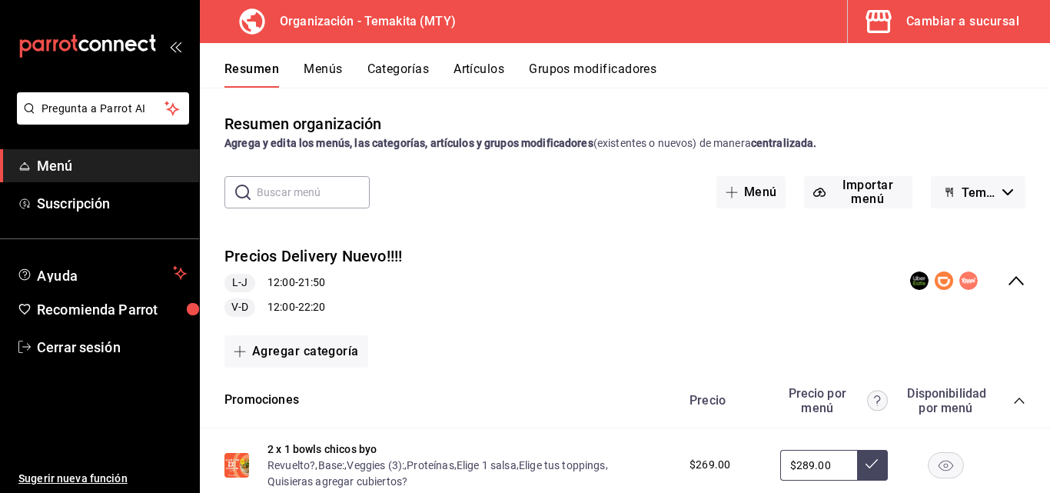
click at [1007, 285] on icon "collapse-menu-row" at bounding box center [1016, 280] width 18 height 18
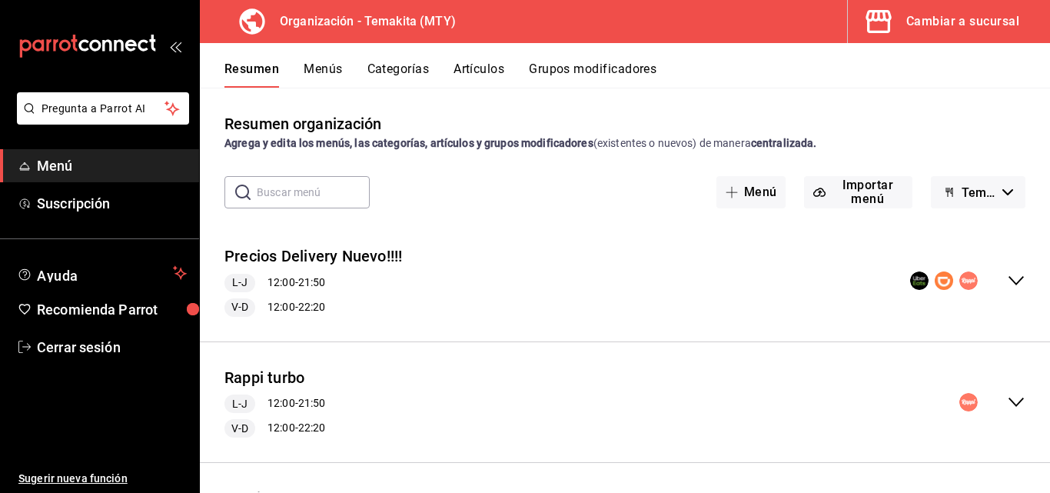
click at [926, 16] on div "Cambiar a sucursal" at bounding box center [962, 22] width 113 height 22
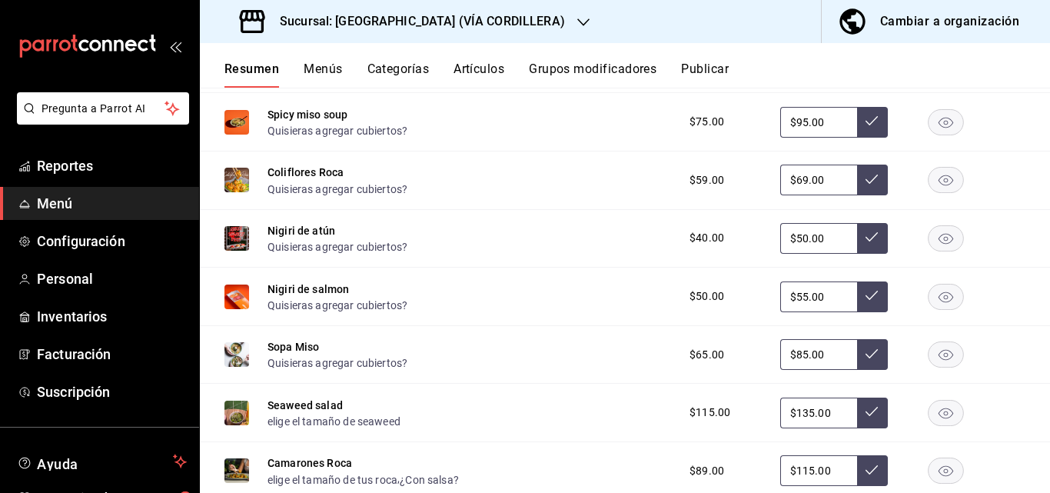
scroll to position [545, 0]
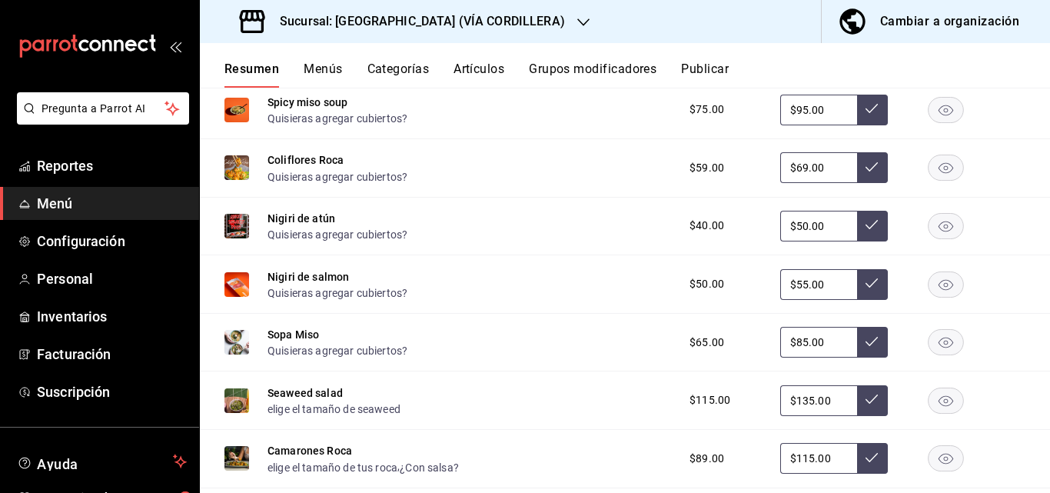
click at [930, 25] on div "Cambiar a organización" at bounding box center [949, 22] width 139 height 22
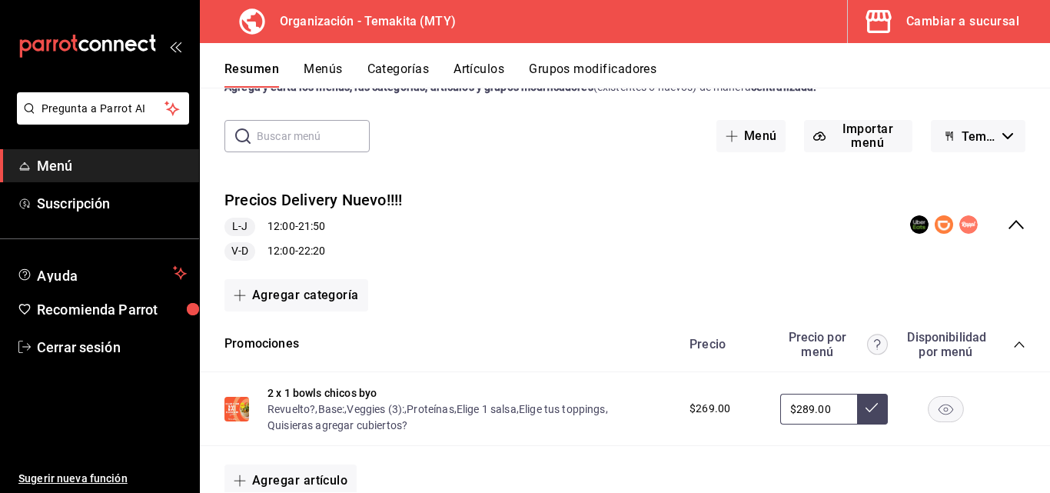
scroll to position [0, 0]
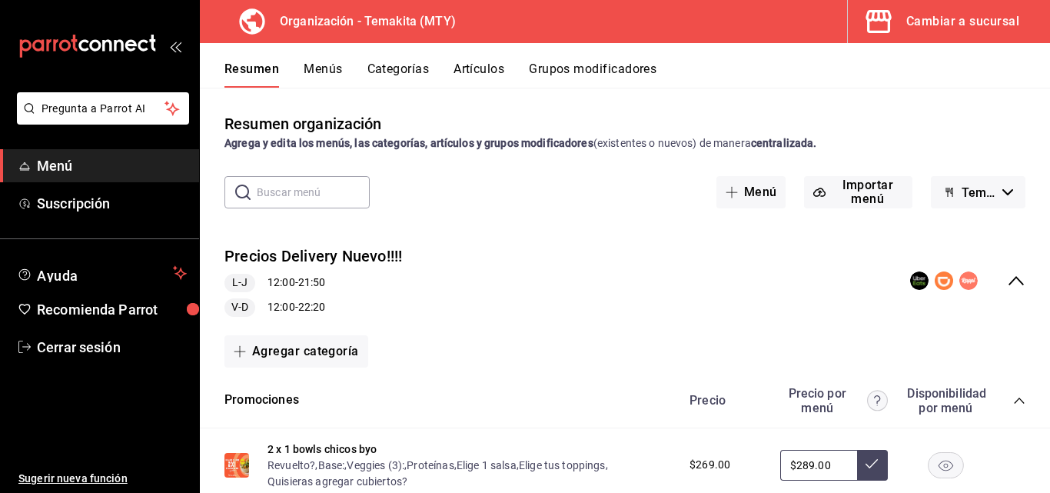
click at [319, 67] on button "Menús" at bounding box center [323, 74] width 38 height 26
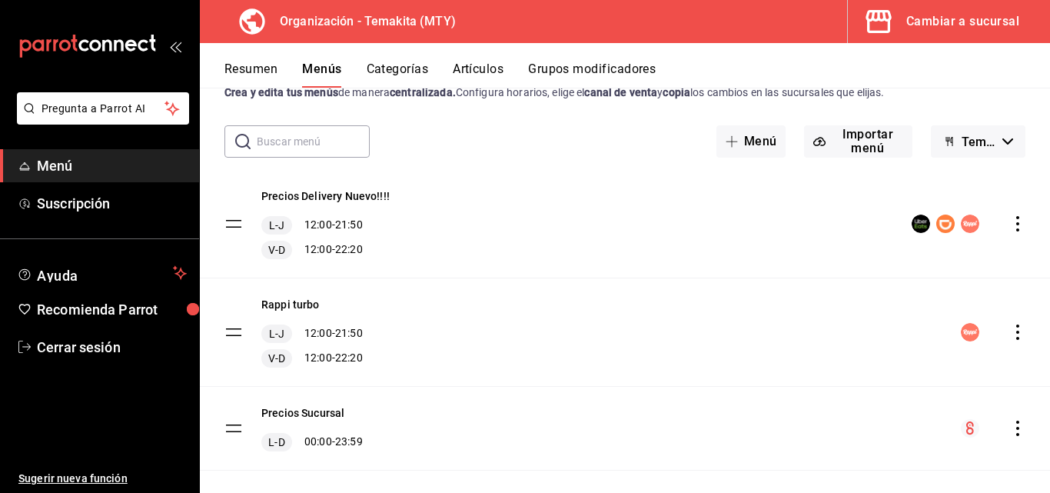
scroll to position [57, 0]
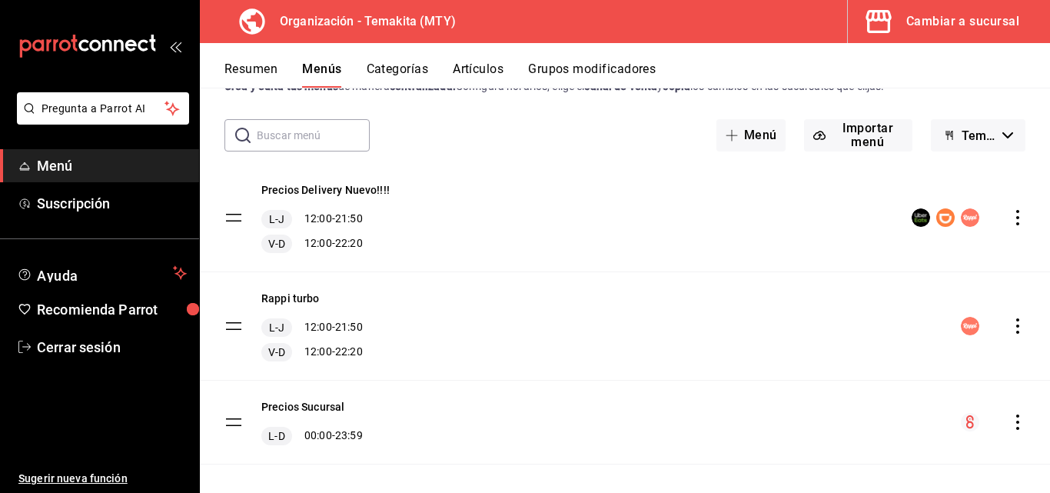
click at [1010, 218] on icon "actions" at bounding box center [1017, 217] width 15 height 15
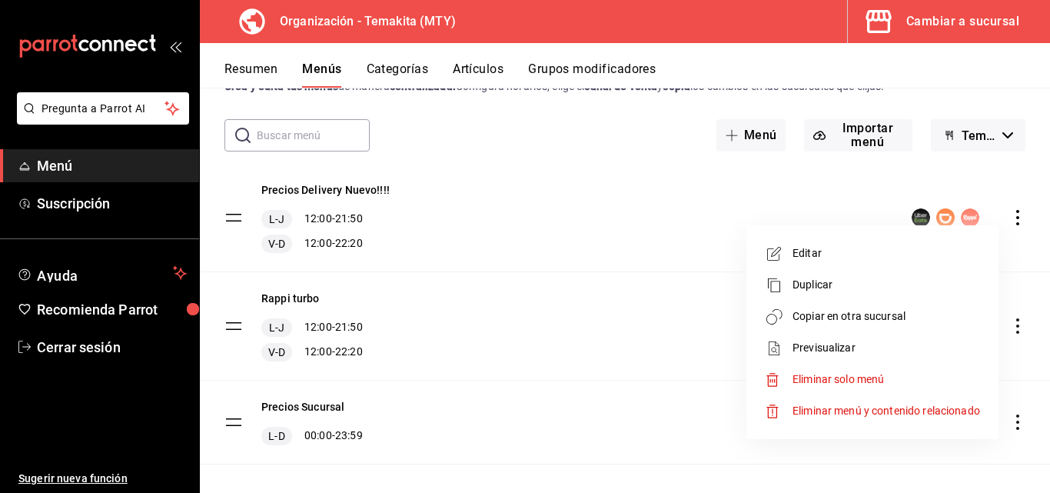
click at [651, 467] on div at bounding box center [525, 246] width 1050 height 493
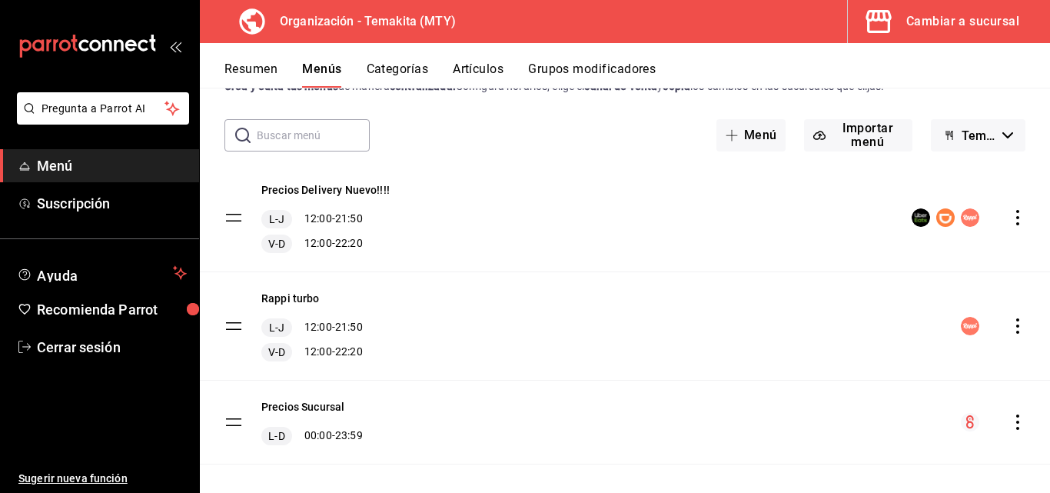
click at [263, 71] on button "Resumen" at bounding box center [250, 74] width 53 height 26
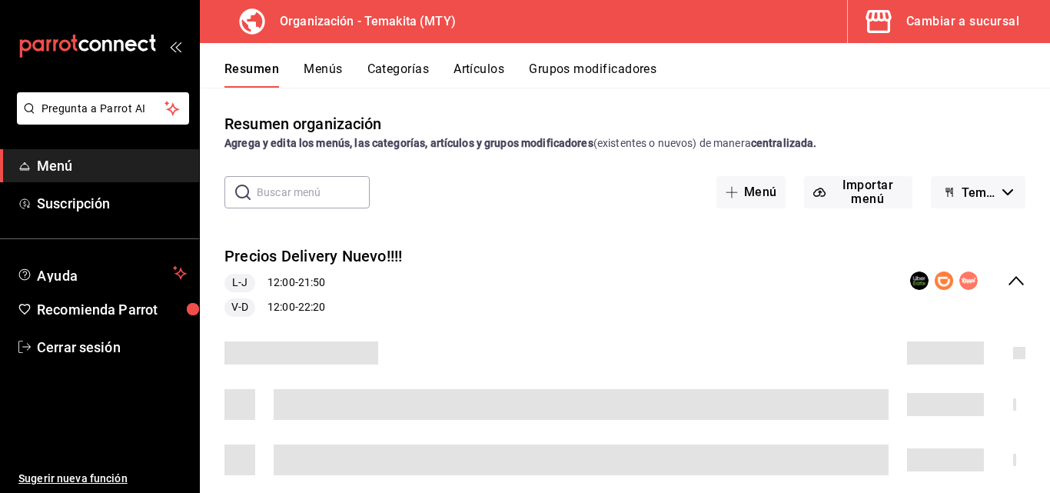
click at [1007, 286] on icon "collapse-menu-row" at bounding box center [1016, 280] width 18 height 18
click at [1007, 281] on icon "collapse-menu-row" at bounding box center [1016, 280] width 18 height 18
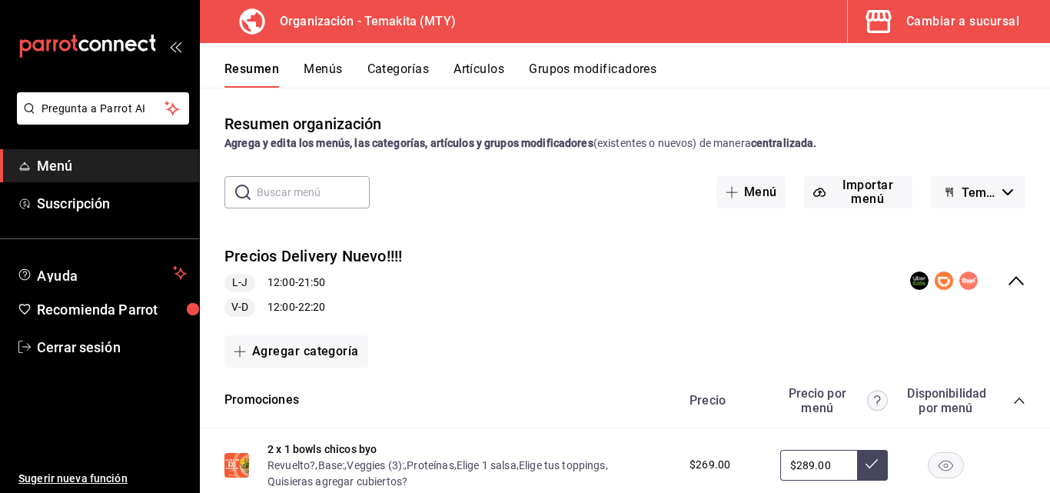
click at [1007, 281] on icon "collapse-menu-row" at bounding box center [1016, 280] width 18 height 18
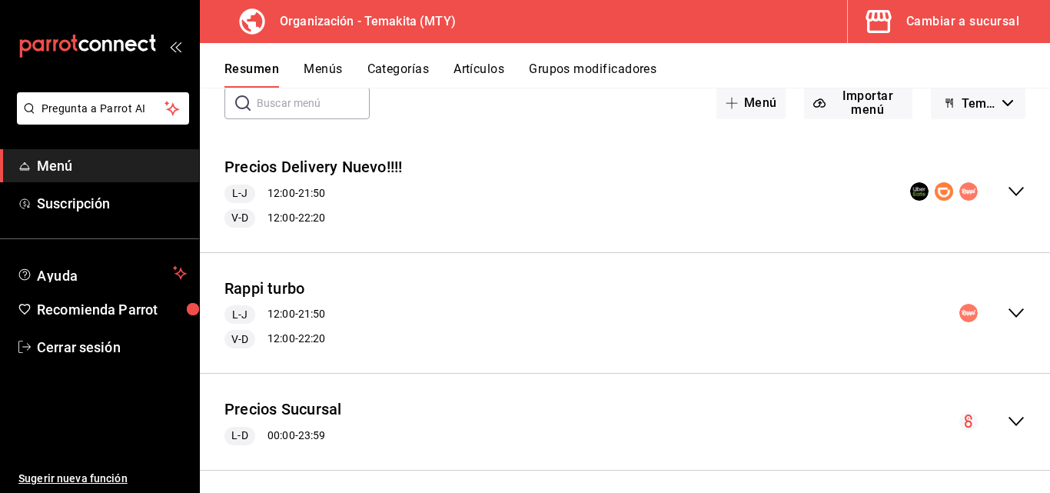
scroll to position [98, 0]
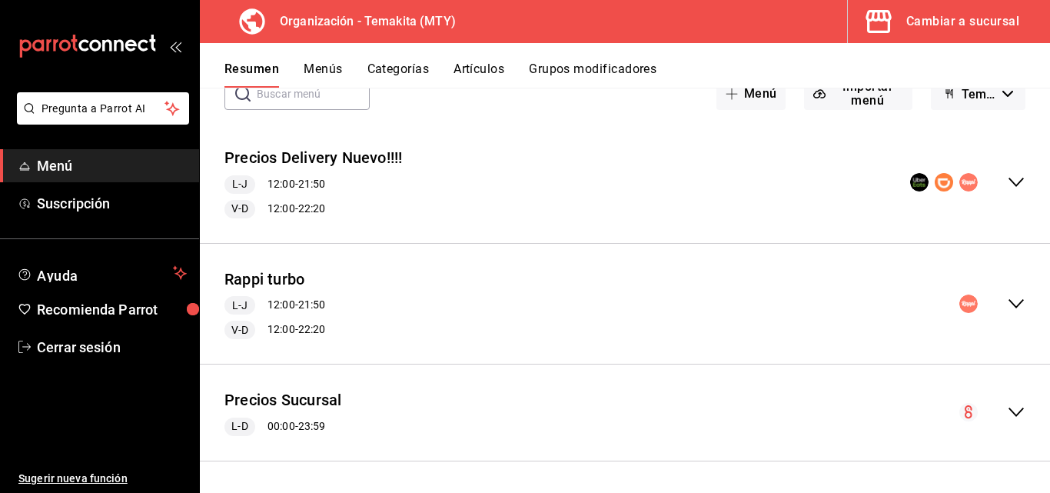
click at [1007, 411] on icon "collapse-menu-row" at bounding box center [1016, 412] width 18 height 18
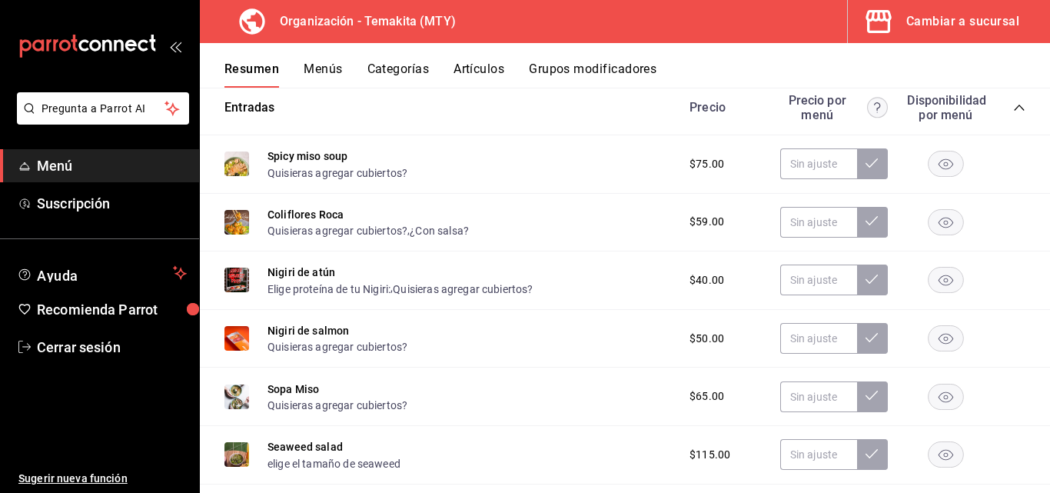
scroll to position [716, 0]
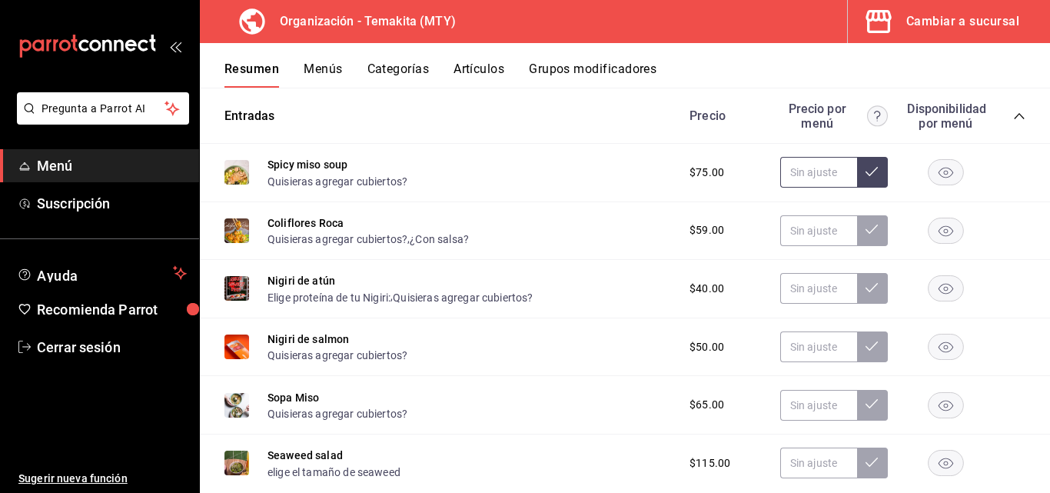
click at [802, 179] on input "text" at bounding box center [818, 172] width 77 height 31
type input "$75.00"
click at [803, 231] on input "text" at bounding box center [818, 230] width 77 height 31
click at [794, 170] on input "text" at bounding box center [818, 172] width 77 height 31
type input "$75.00"
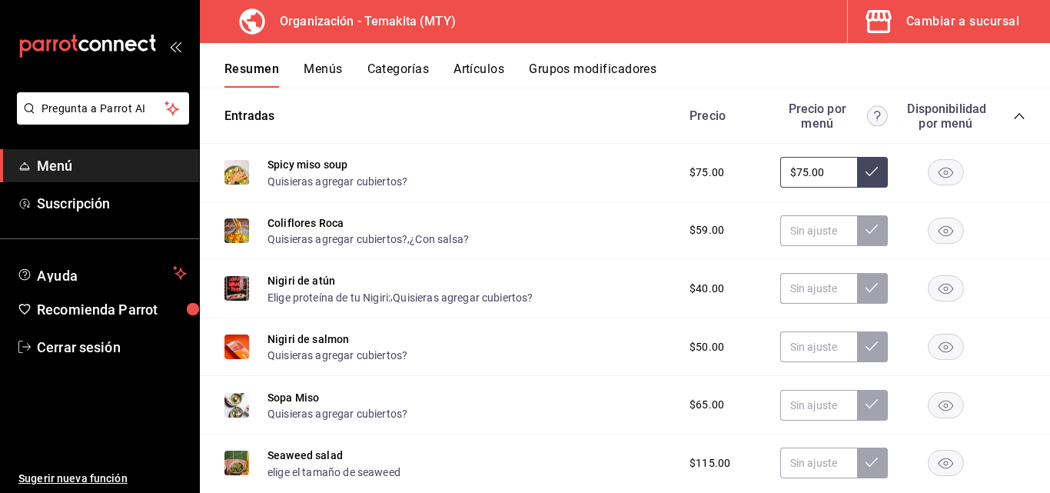
click at [866, 175] on icon at bounding box center [872, 171] width 12 height 9
click at [866, 172] on icon at bounding box center [872, 171] width 12 height 12
click at [796, 234] on input "text" at bounding box center [818, 230] width 77 height 31
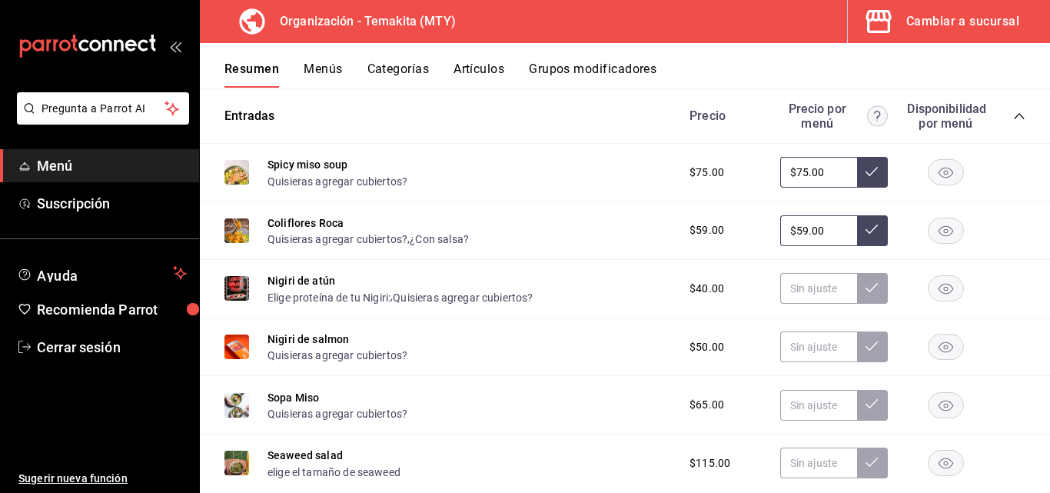
type input "$5.00"
type input "$69.00"
click at [823, 175] on input "$75.00" at bounding box center [818, 172] width 77 height 31
type input "$7.00"
type input "$75.00"
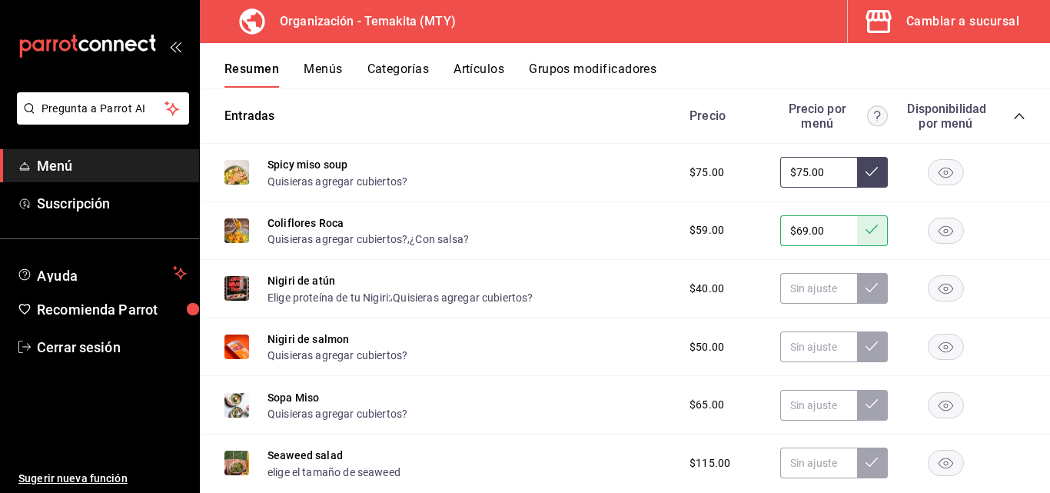
click at [753, 199] on div "Spicy miso soup Quisieras agregar cubiertos? $75.00 $75.00" at bounding box center [625, 173] width 850 height 58
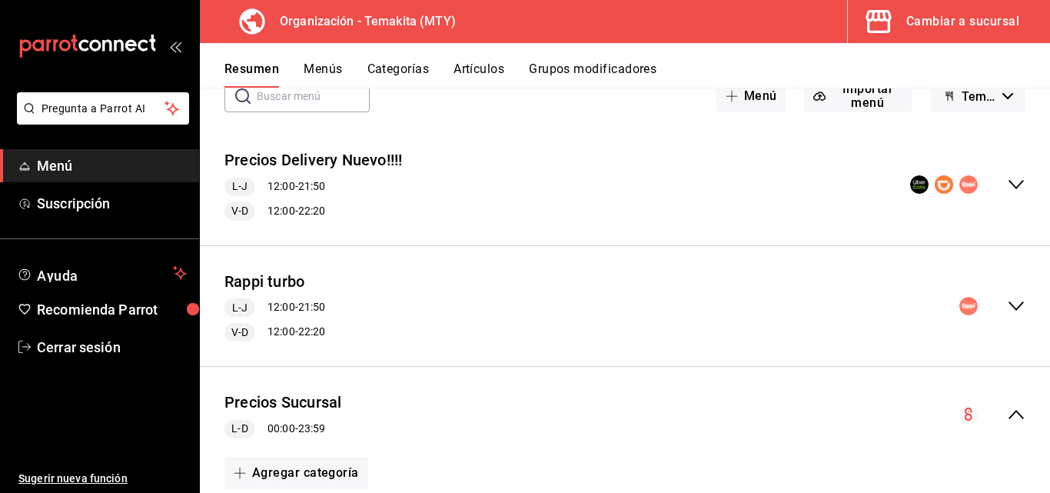
scroll to position [0, 0]
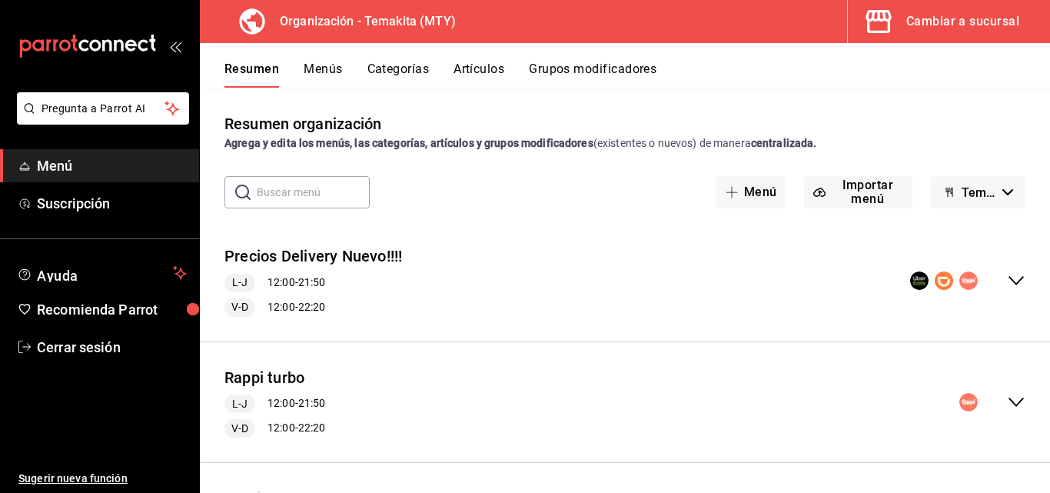
click at [317, 67] on button "Menús" at bounding box center [323, 74] width 38 height 26
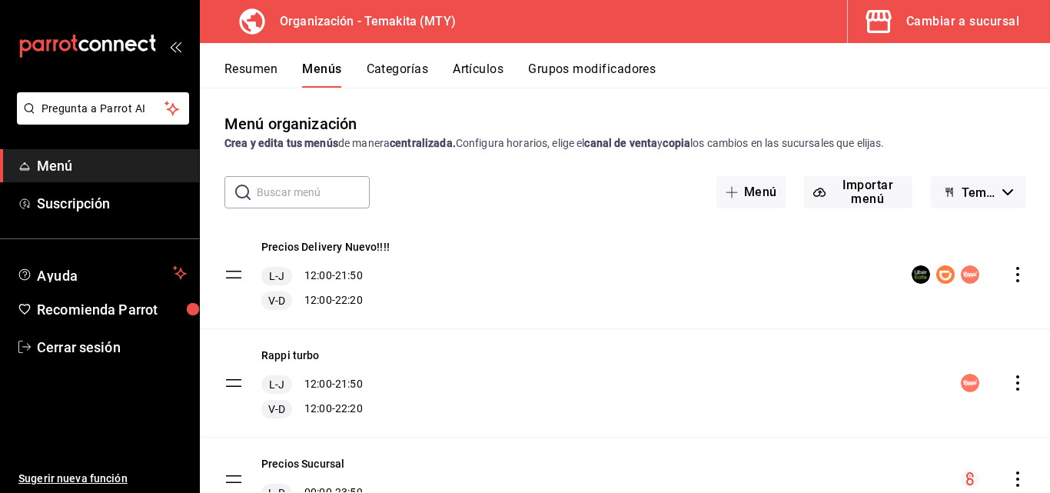
scroll to position [72, 0]
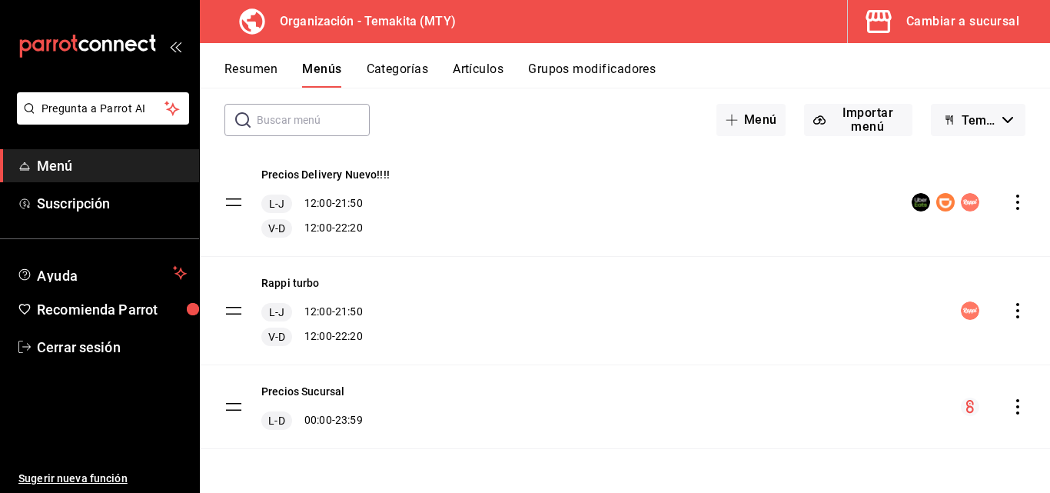
click at [1010, 410] on icon "actions" at bounding box center [1017, 406] width 15 height 15
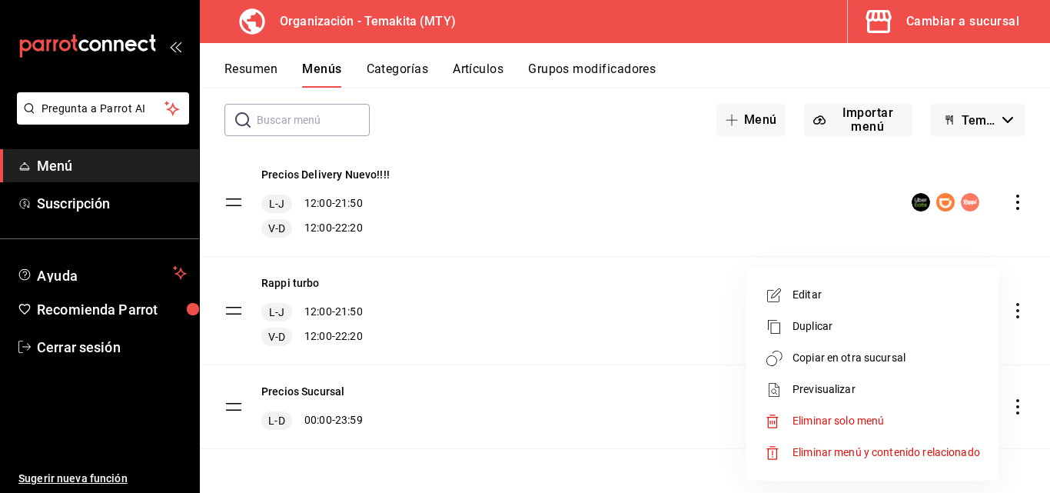
click at [849, 363] on span "Copiar en otra sucursal" at bounding box center [887, 358] width 188 height 16
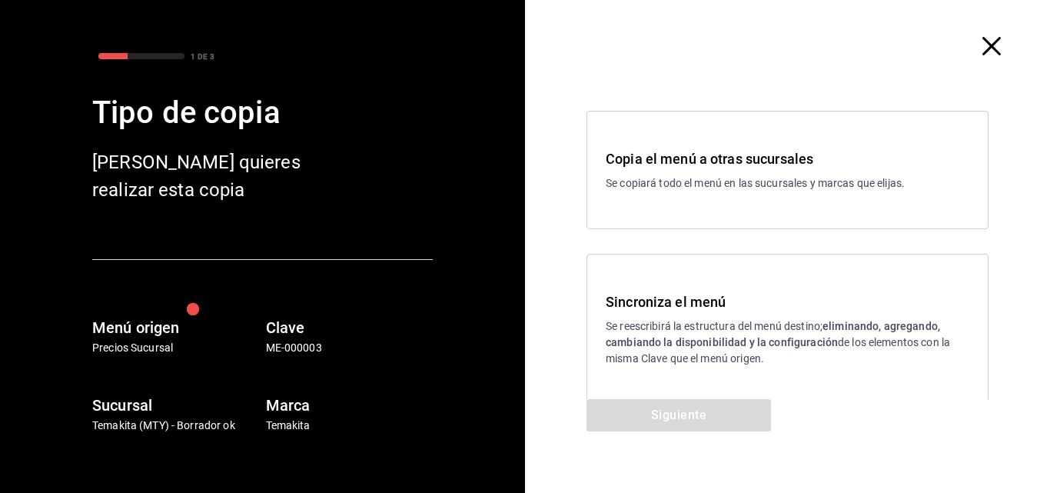
click at [666, 315] on div "Sincroniza el menú Se reescribirá la estructura del menú destino; eliminando, a…" at bounding box center [788, 328] width 364 height 75
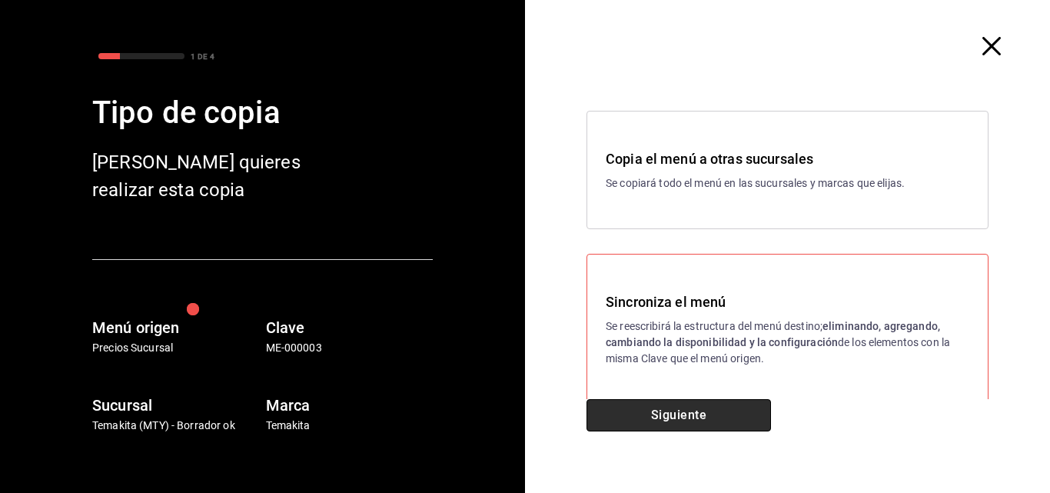
click at [684, 411] on button "Siguiente" at bounding box center [679, 415] width 184 height 32
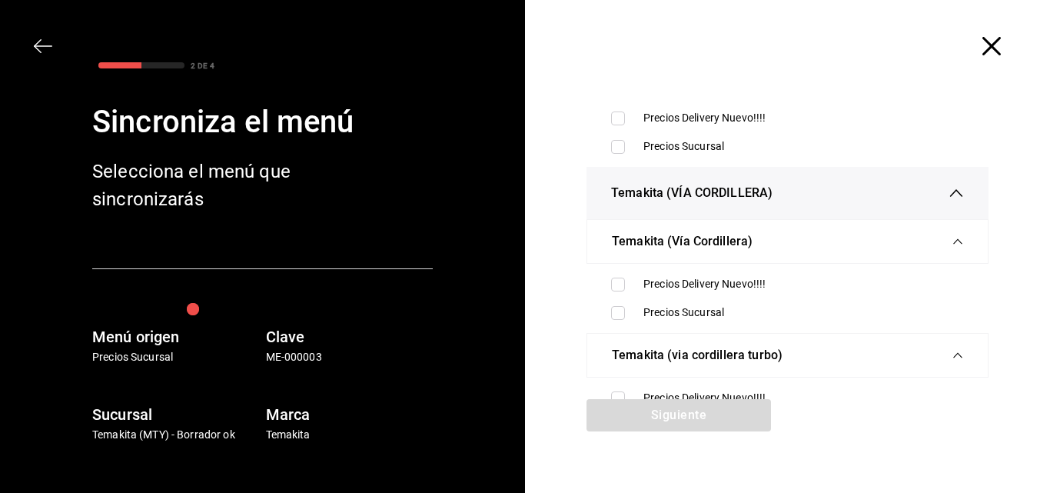
scroll to position [420, 0]
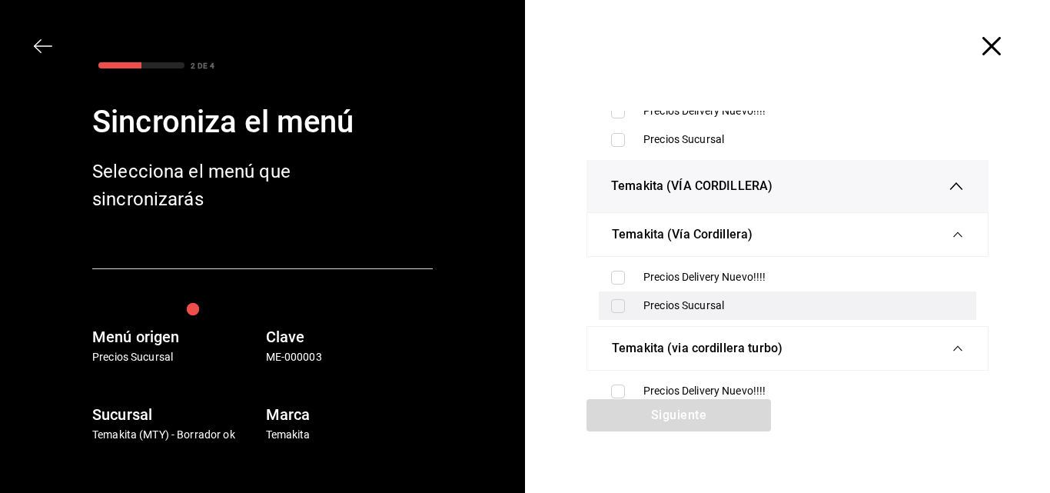
click at [645, 305] on div "Precios Sucursal" at bounding box center [803, 305] width 321 height 16
checkbox input "true"
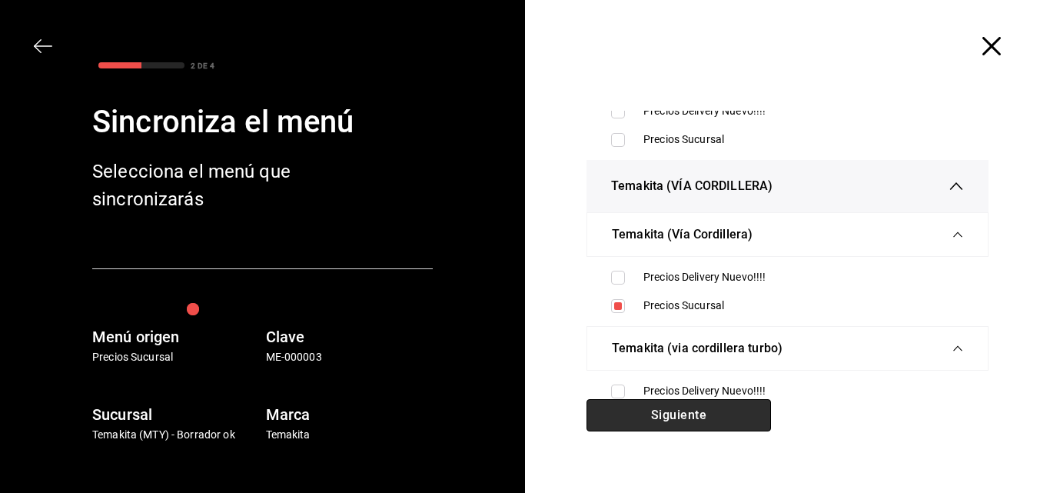
click at [700, 414] on button "Siguiente" at bounding box center [679, 415] width 184 height 32
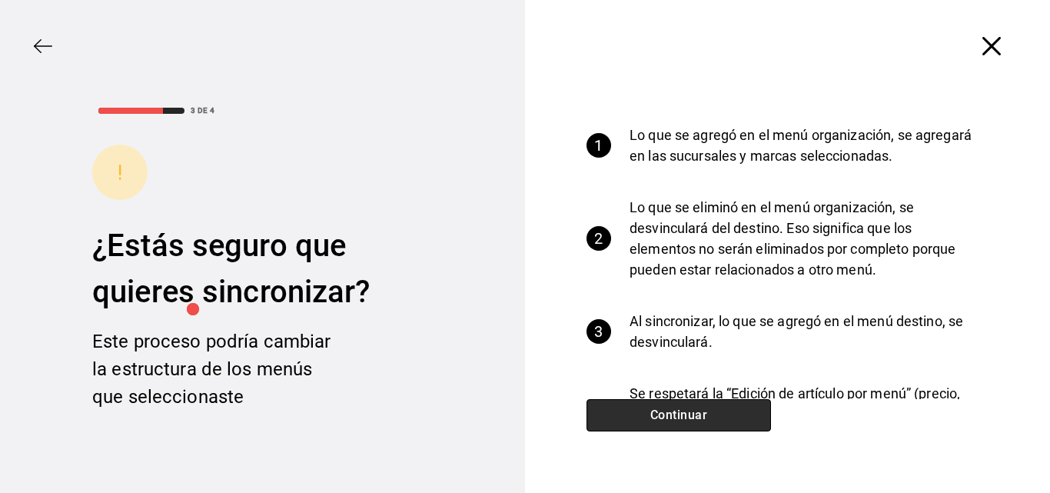
click at [700, 414] on button "Continuar" at bounding box center [679, 415] width 184 height 32
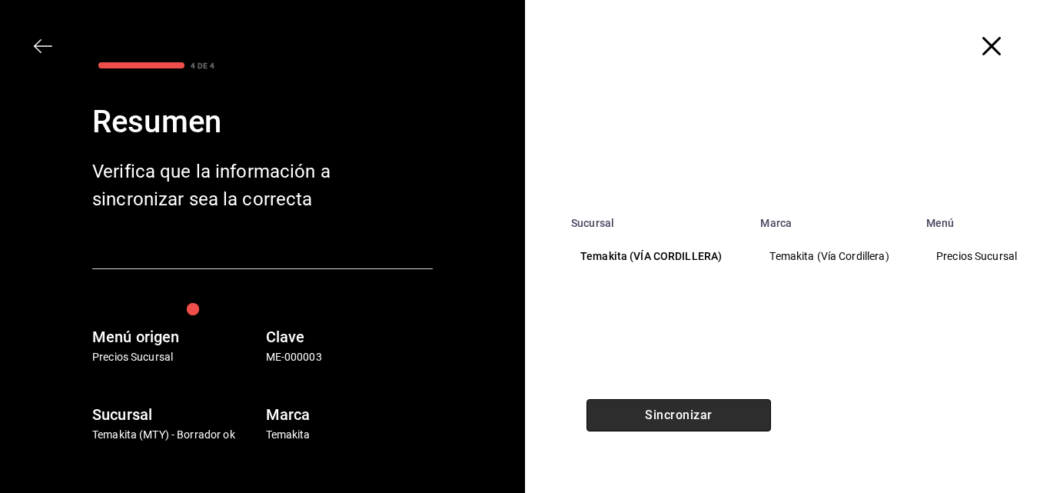
click at [700, 414] on button "Sincronizar" at bounding box center [679, 415] width 184 height 32
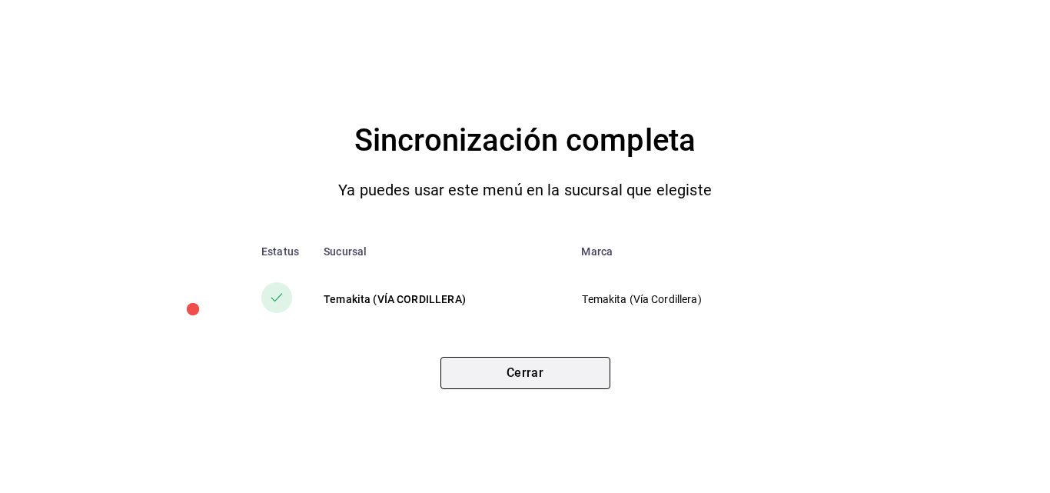
click at [519, 357] on button "Cerrar" at bounding box center [525, 373] width 170 height 32
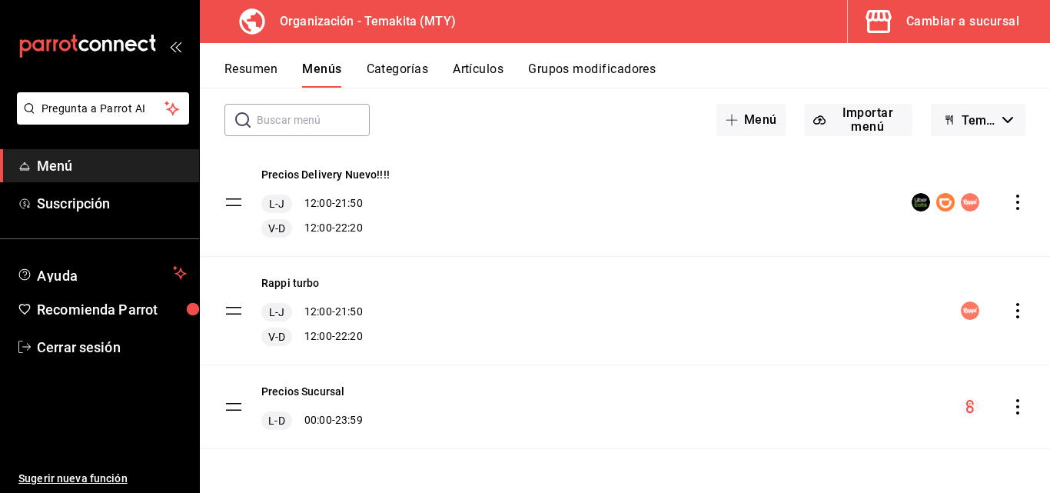
click at [936, 20] on div "Cambiar a sucursal" at bounding box center [962, 22] width 113 height 22
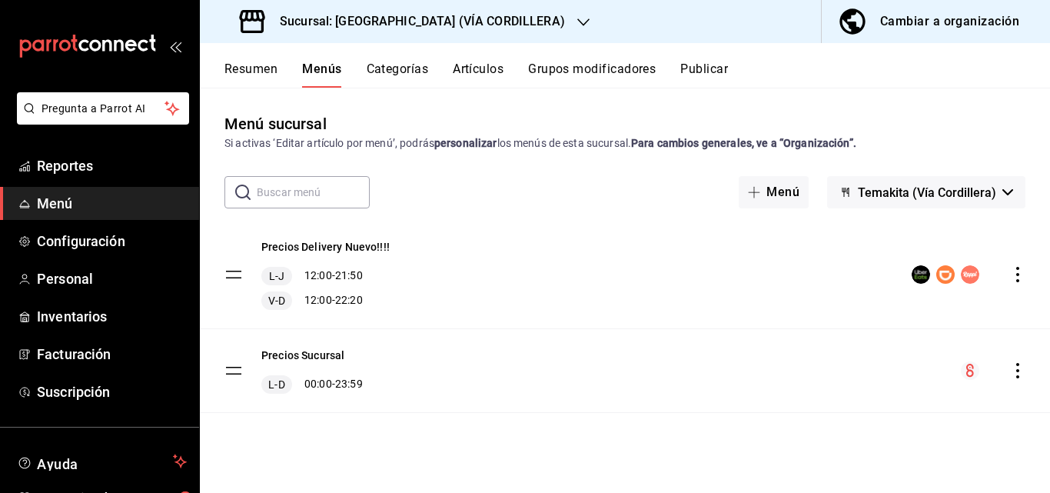
click at [1043, 165] on div "Menú sucursal Si activas ‘Editar artículo por menú’, podrás personalizar los me…" at bounding box center [625, 302] width 850 height 380
click at [264, 69] on button "Resumen" at bounding box center [250, 74] width 53 height 26
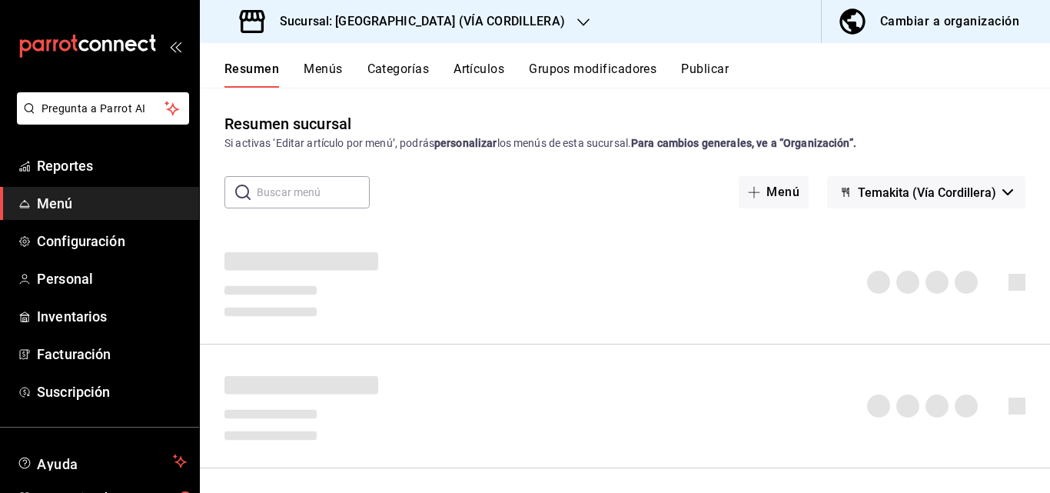
scroll to position [123, 0]
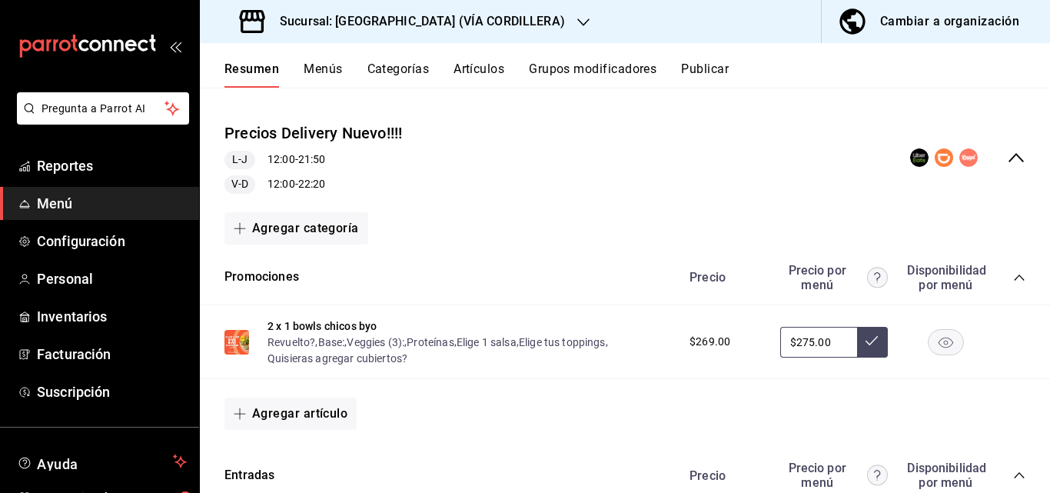
click at [1014, 472] on icon "collapse-category-row" at bounding box center [1019, 475] width 10 height 6
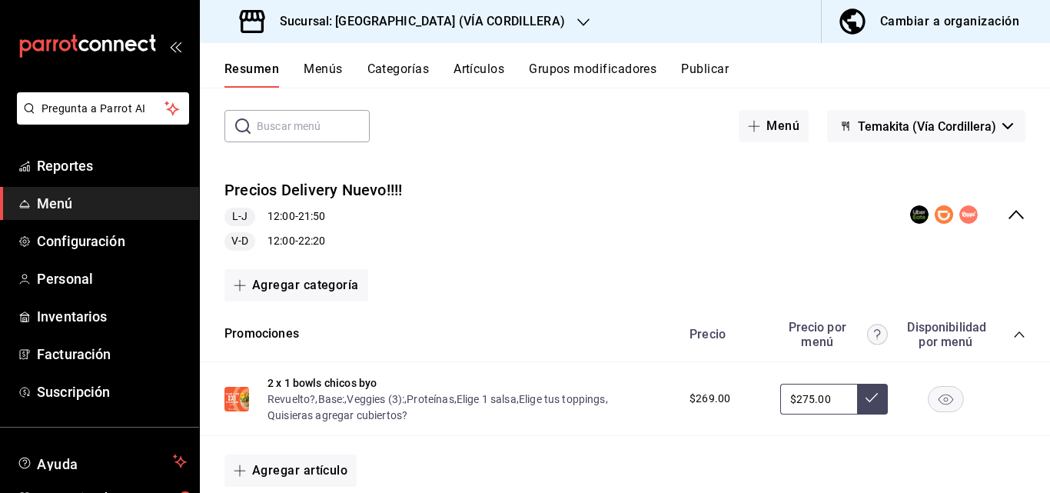
scroll to position [64, 0]
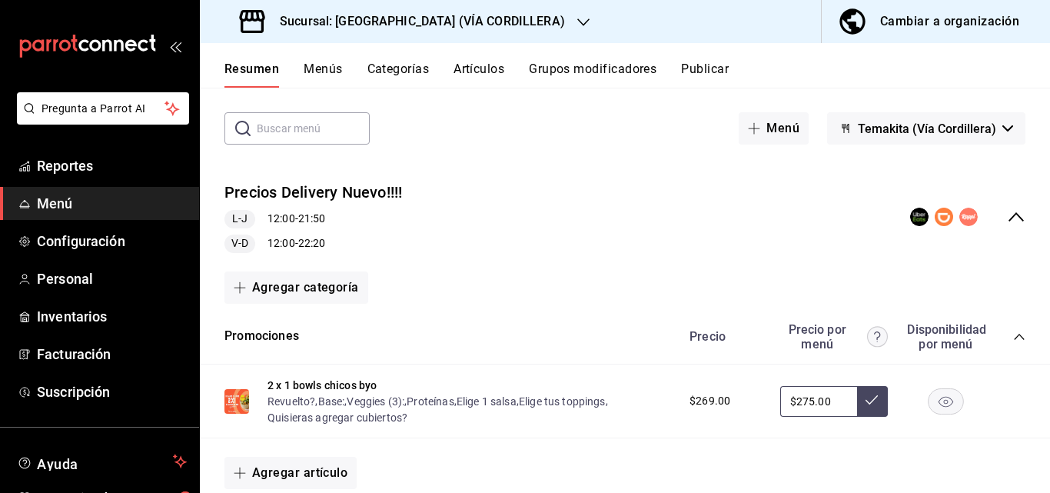
click at [1007, 220] on icon "collapse-menu-row" at bounding box center [1016, 217] width 18 height 18
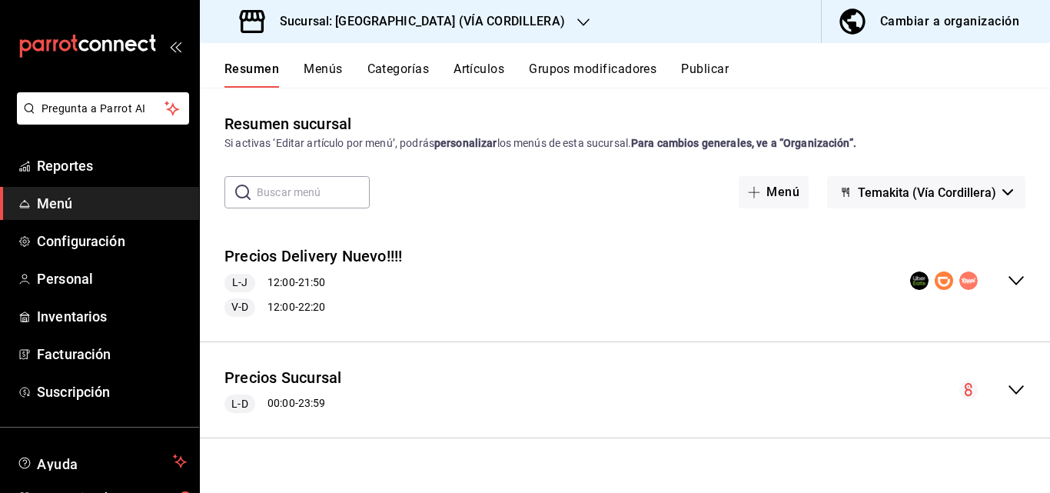
scroll to position [0, 0]
click at [1015, 388] on icon "collapse-menu-row" at bounding box center [1016, 390] width 18 height 18
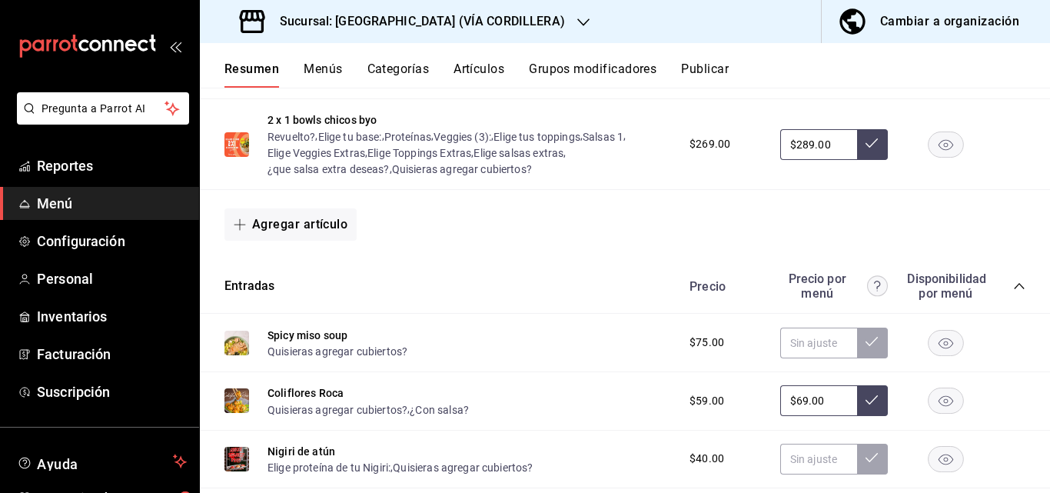
scroll to position [502, 0]
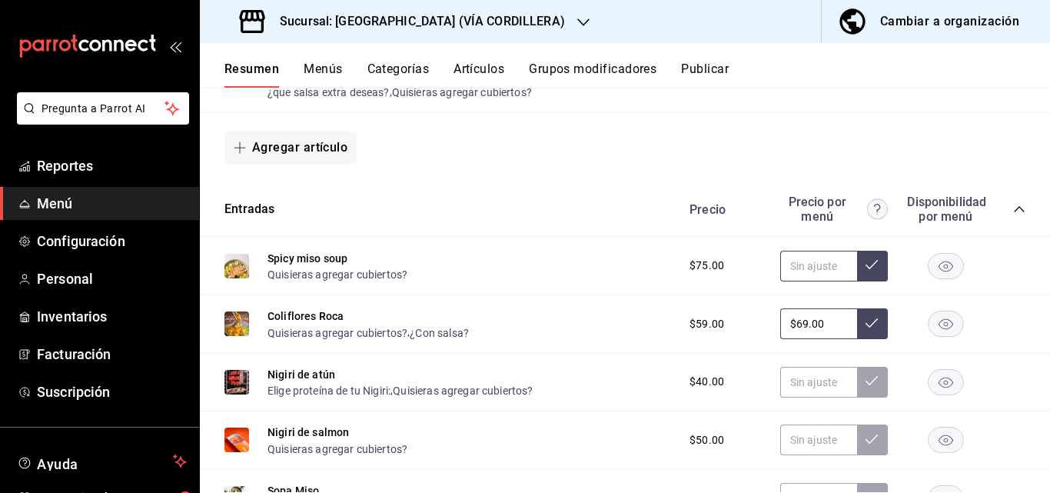
click at [797, 264] on input "text" at bounding box center [818, 266] width 77 height 31
type input "$75.00"
click at [868, 264] on button at bounding box center [872, 266] width 31 height 31
click at [782, 385] on input "text" at bounding box center [818, 382] width 77 height 31
type input "$40.00"
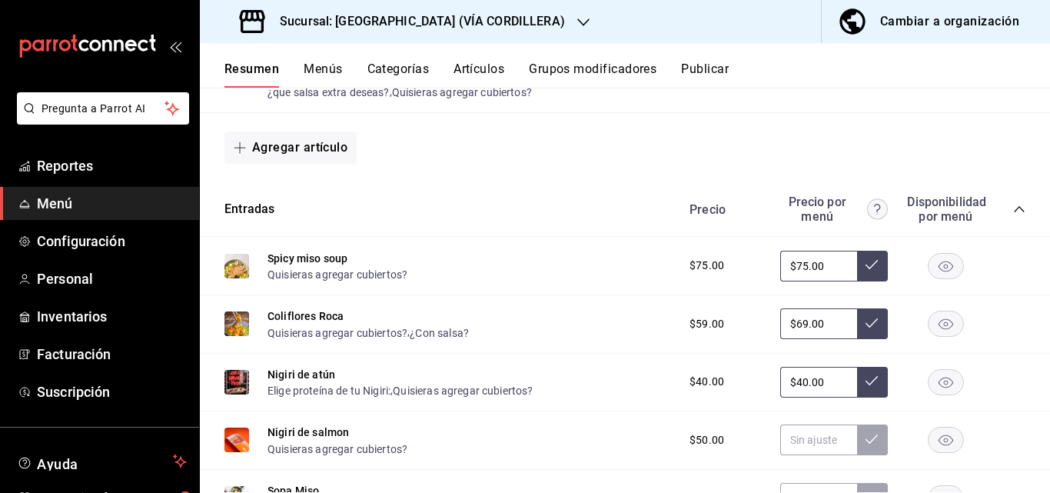
click at [866, 379] on icon at bounding box center [872, 380] width 12 height 12
click at [801, 444] on input "text" at bounding box center [818, 439] width 77 height 31
type input "$50.00"
click at [857, 434] on button at bounding box center [872, 439] width 31 height 31
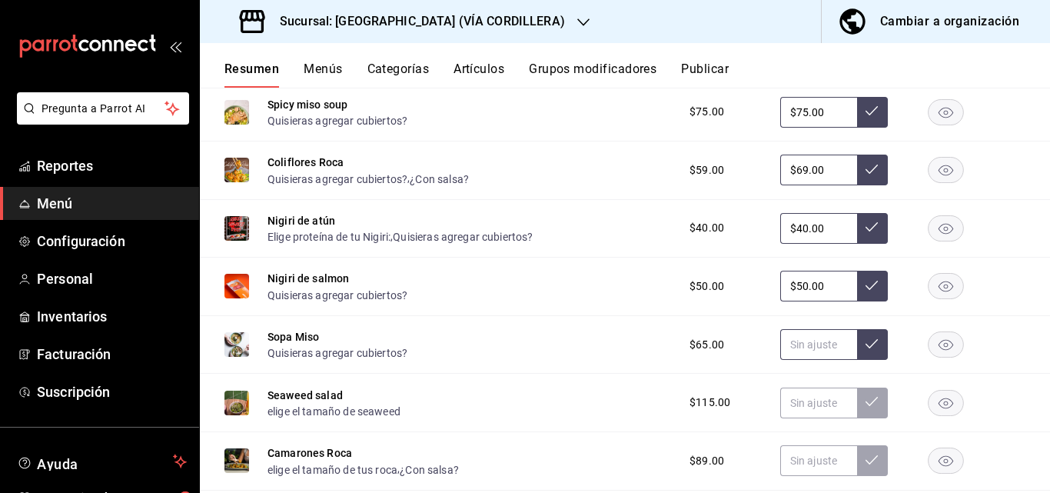
click at [806, 353] on input "text" at bounding box center [818, 344] width 77 height 31
type input "$75.00"
drag, startPoint x: 846, startPoint y: 337, endPoint x: 853, endPoint y: 341, distance: 7.9
click at [857, 341] on button at bounding box center [872, 344] width 31 height 31
click at [803, 407] on input "text" at bounding box center [818, 402] width 77 height 31
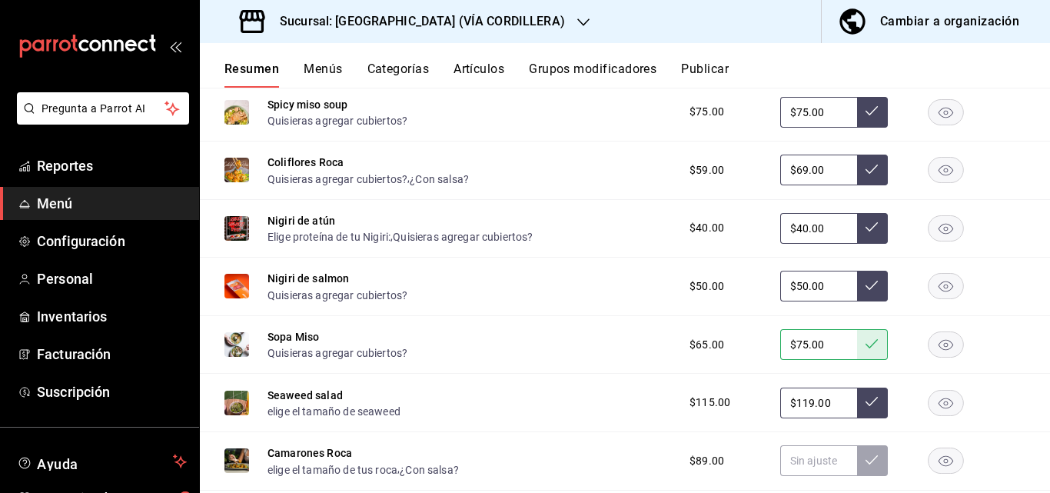
type input "$119.00"
click at [857, 411] on button at bounding box center [872, 402] width 31 height 31
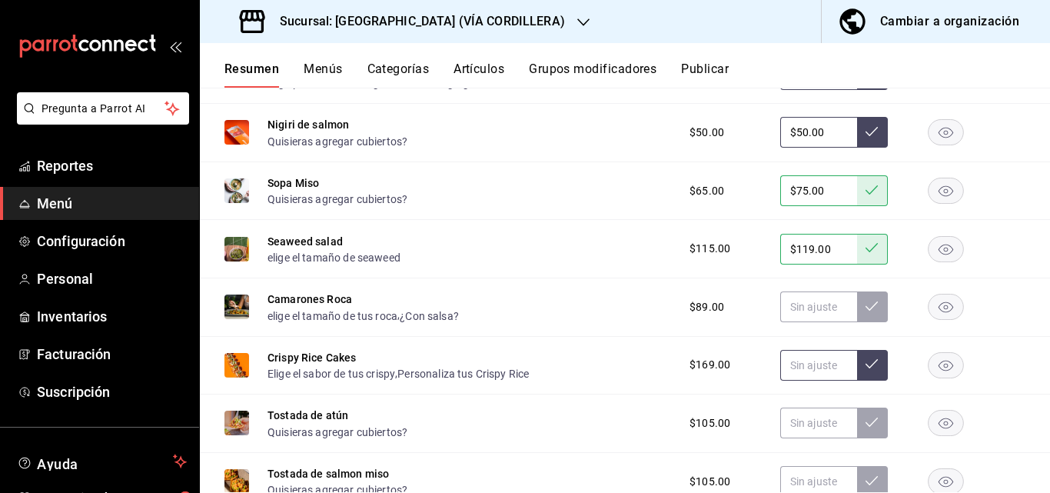
click at [823, 371] on input "text" at bounding box center [818, 365] width 77 height 31
type input "$179.00"
click at [866, 358] on button at bounding box center [872, 365] width 31 height 31
click at [817, 314] on input "text" at bounding box center [818, 306] width 77 height 31
type input "$99.00"
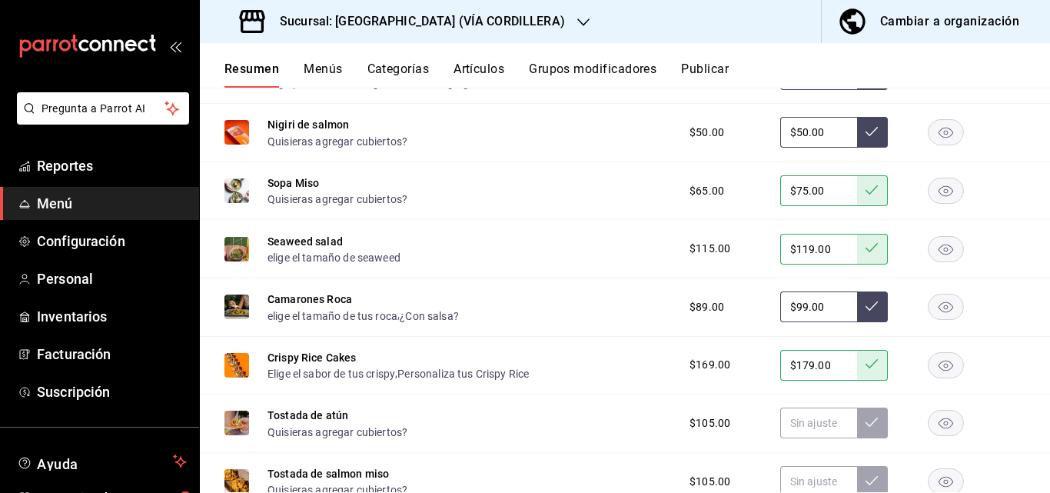
click at [866, 317] on button at bounding box center [872, 306] width 31 height 31
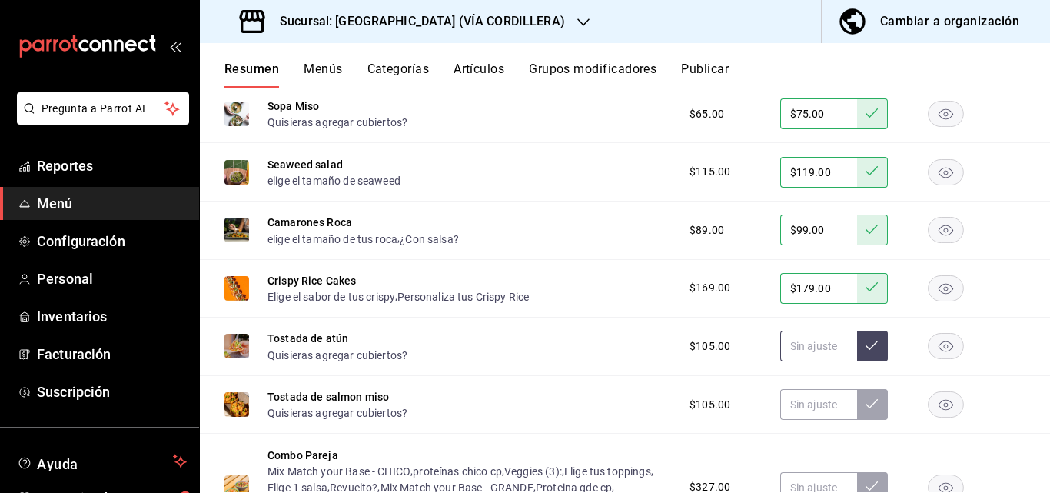
click at [815, 355] on input "text" at bounding box center [818, 346] width 77 height 31
type input "$105.00"
click at [866, 346] on icon at bounding box center [872, 345] width 12 height 12
click at [866, 350] on icon at bounding box center [872, 345] width 12 height 9
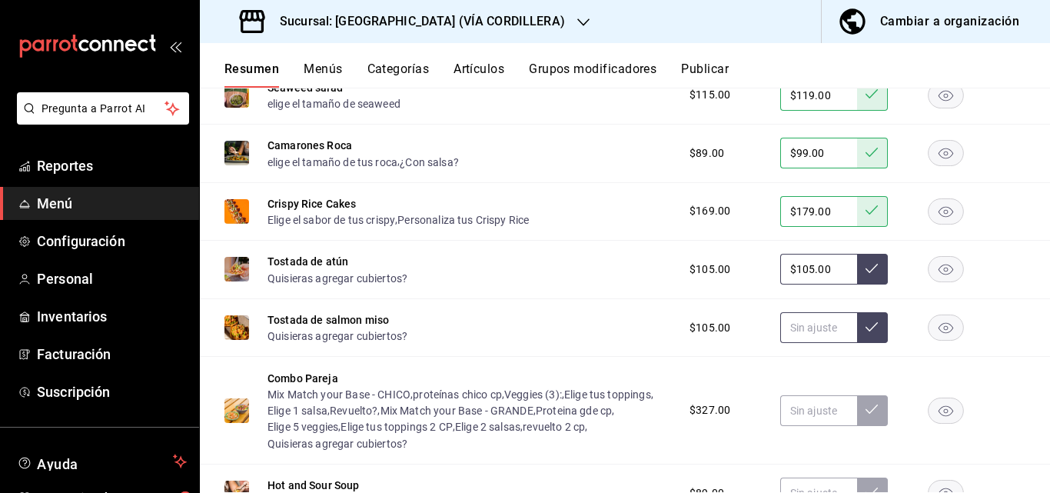
click at [821, 337] on input "text" at bounding box center [818, 327] width 77 height 31
type input "$105.00"
click at [866, 327] on icon at bounding box center [872, 327] width 12 height 12
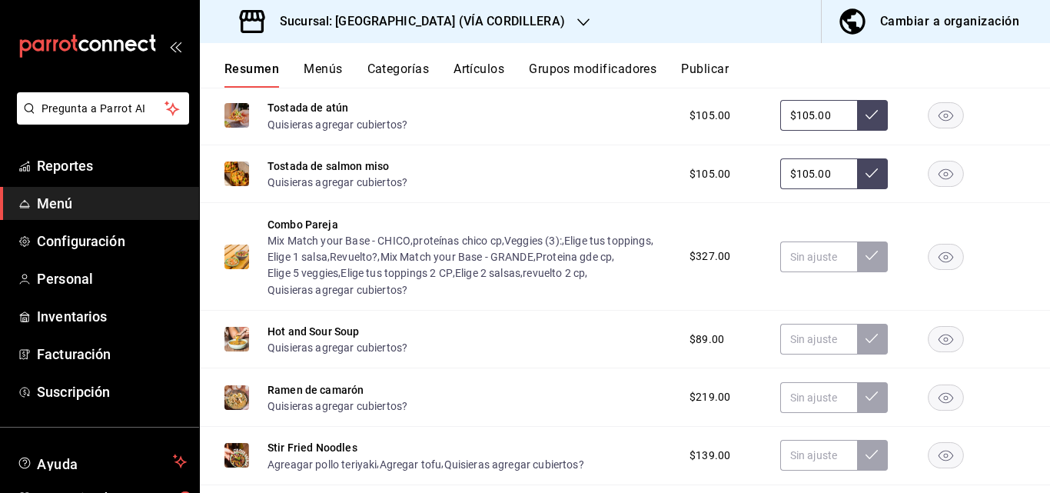
scroll to position [1194, 0]
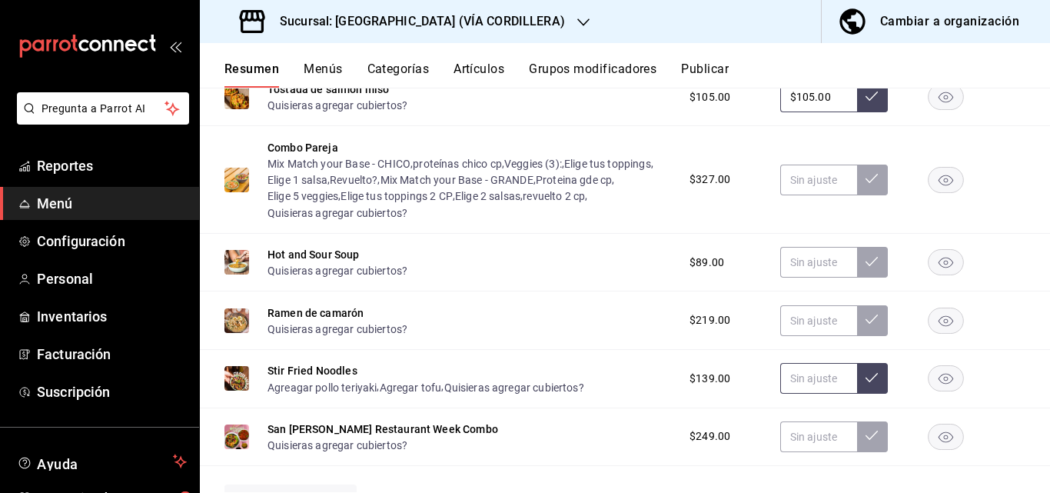
click at [809, 382] on input "text" at bounding box center [818, 378] width 77 height 31
type input "$139.00"
click at [866, 384] on icon at bounding box center [872, 377] width 12 height 12
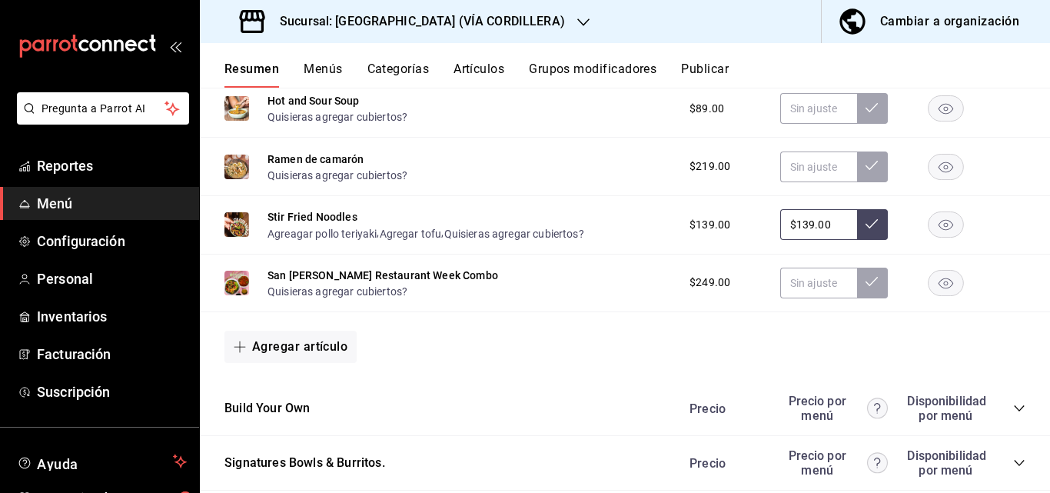
scroll to position [1424, 0]
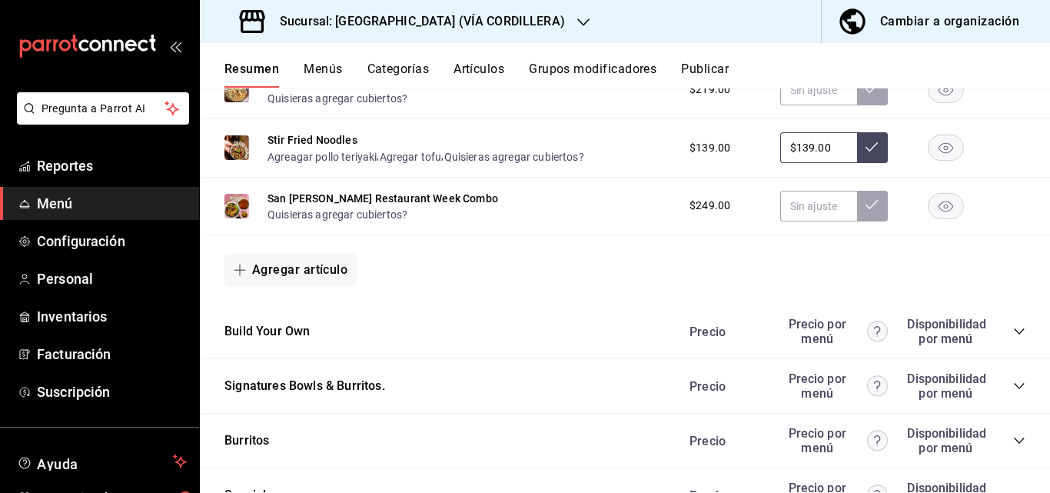
click at [1013, 337] on icon "collapse-category-row" at bounding box center [1019, 331] width 12 height 12
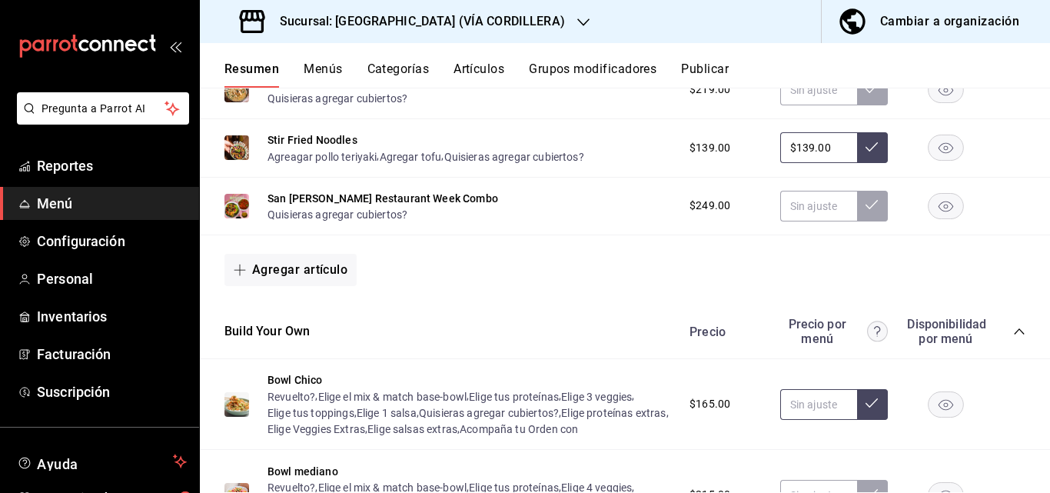
click at [812, 417] on input "text" at bounding box center [818, 404] width 77 height 31
type input "$175.00"
click at [866, 409] on icon at bounding box center [872, 403] width 12 height 12
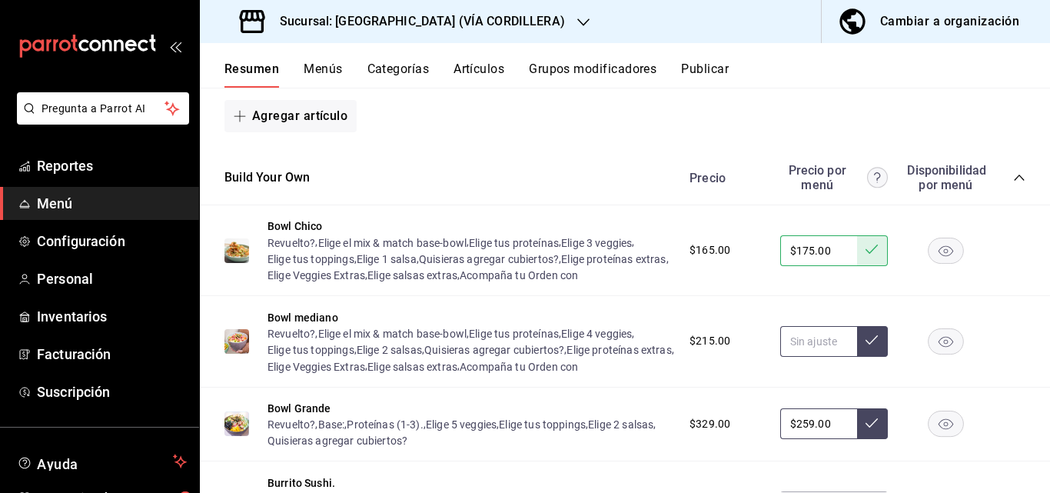
click at [825, 357] on input "text" at bounding box center [818, 341] width 77 height 31
type input "$235.00"
click at [867, 357] on button at bounding box center [872, 341] width 31 height 31
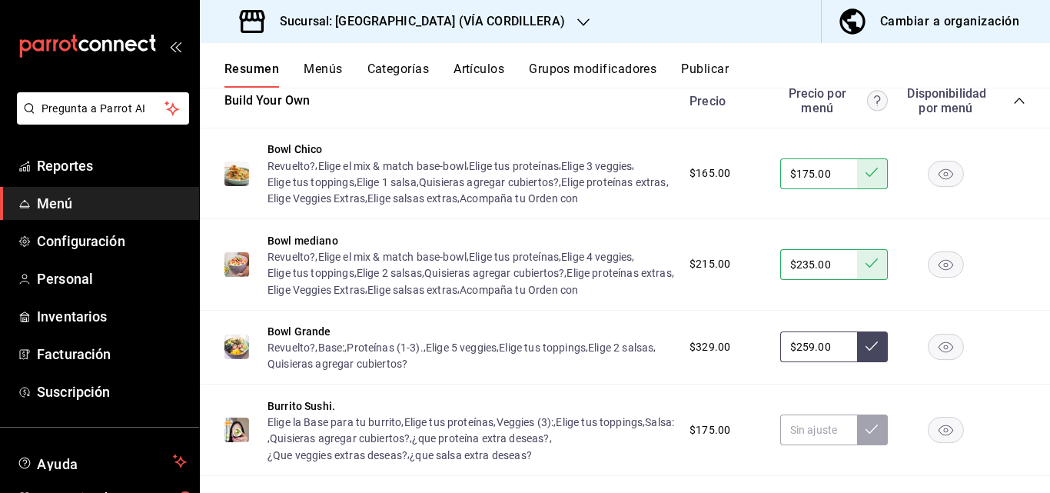
click at [842, 362] on input "$259.00" at bounding box center [818, 346] width 77 height 31
type input "$269.00"
click at [866, 352] on icon at bounding box center [872, 346] width 12 height 12
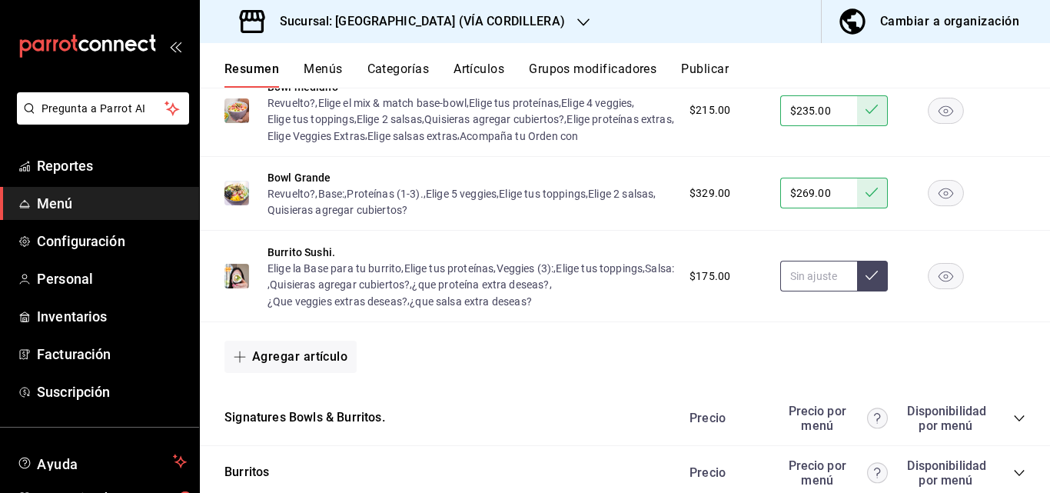
click at [813, 291] on input "text" at bounding box center [818, 276] width 77 height 31
type input "$175.00"
click at [863, 291] on button at bounding box center [872, 276] width 31 height 31
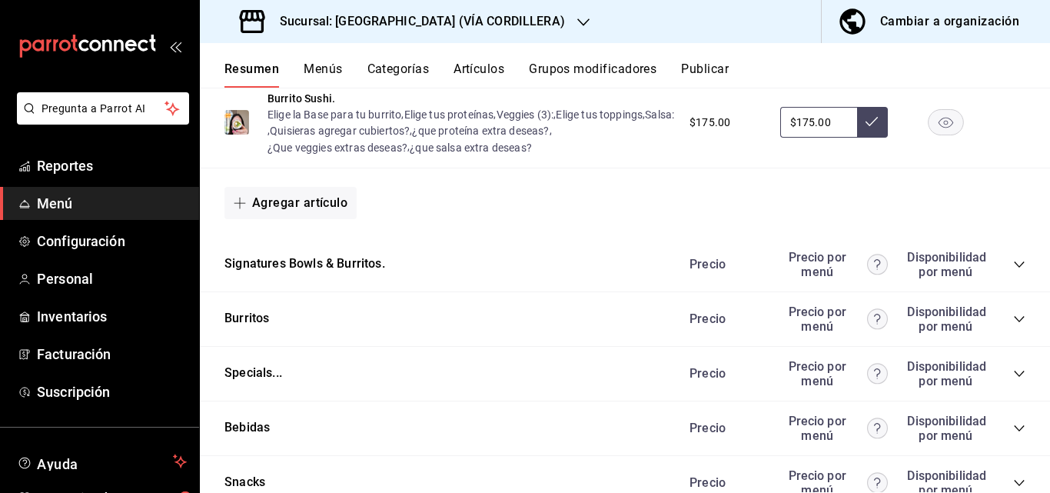
click at [1013, 271] on icon "collapse-category-row" at bounding box center [1019, 264] width 12 height 12
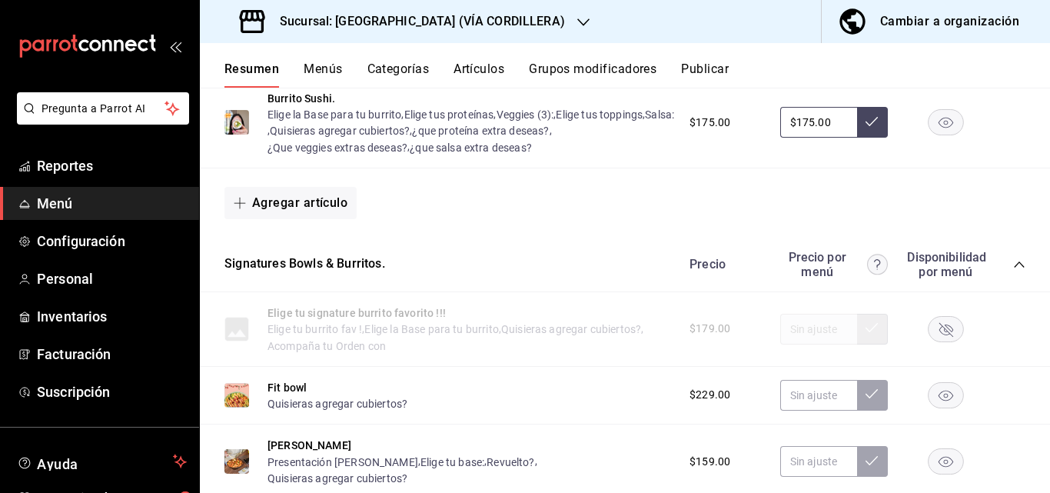
scroll to position [2116, 0]
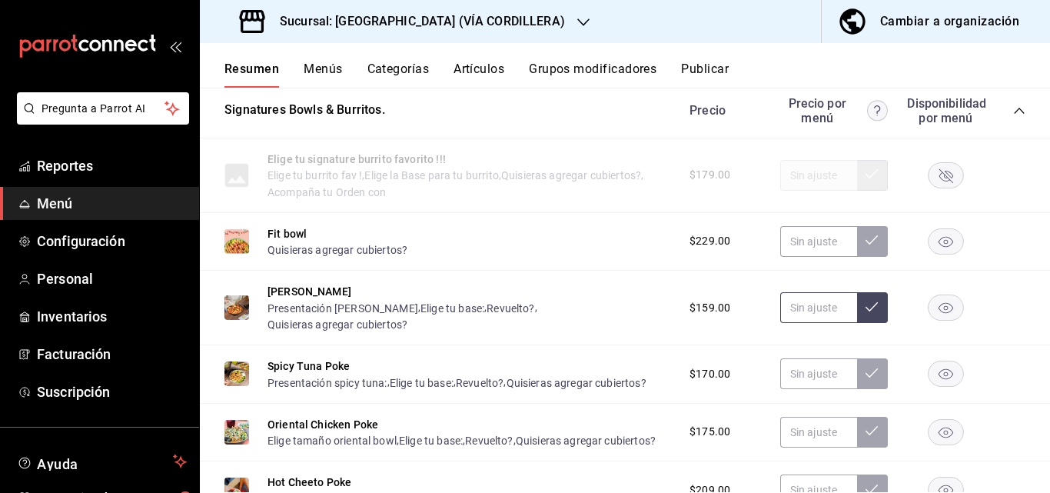
click at [815, 323] on input "text" at bounding box center [818, 307] width 77 height 31
type input "$195.00"
click at [866, 313] on icon at bounding box center [872, 307] width 12 height 12
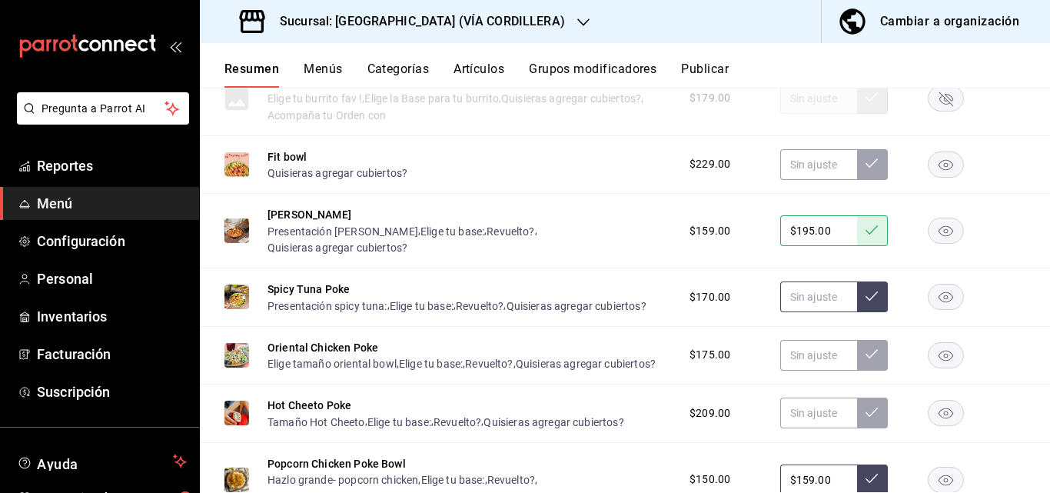
click at [816, 312] on input "text" at bounding box center [818, 296] width 77 height 31
type input "$199.00"
click at [857, 312] on button at bounding box center [872, 296] width 31 height 31
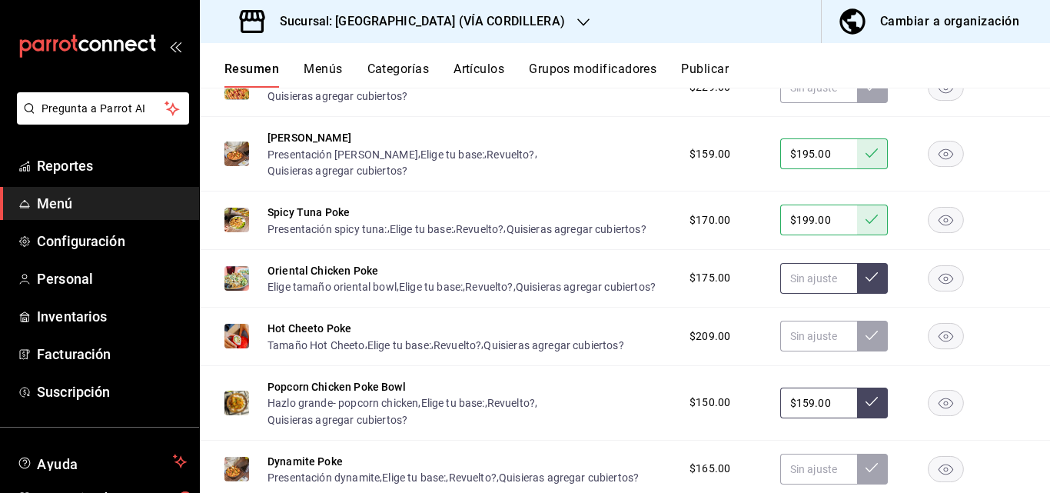
click at [805, 294] on input "text" at bounding box center [818, 278] width 77 height 31
type input "$175.00"
click at [866, 283] on icon at bounding box center [872, 277] width 12 height 12
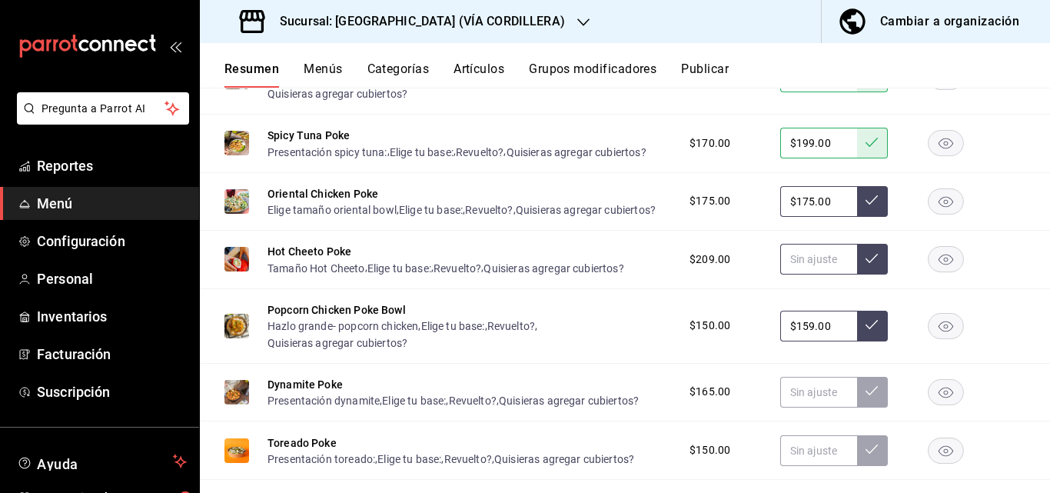
click at [801, 274] on input "text" at bounding box center [818, 259] width 77 height 31
type input "$215.00"
click at [866, 263] on icon at bounding box center [872, 258] width 12 height 9
click at [821, 341] on input "$159.00" at bounding box center [818, 326] width 77 height 31
type input "$159.00"
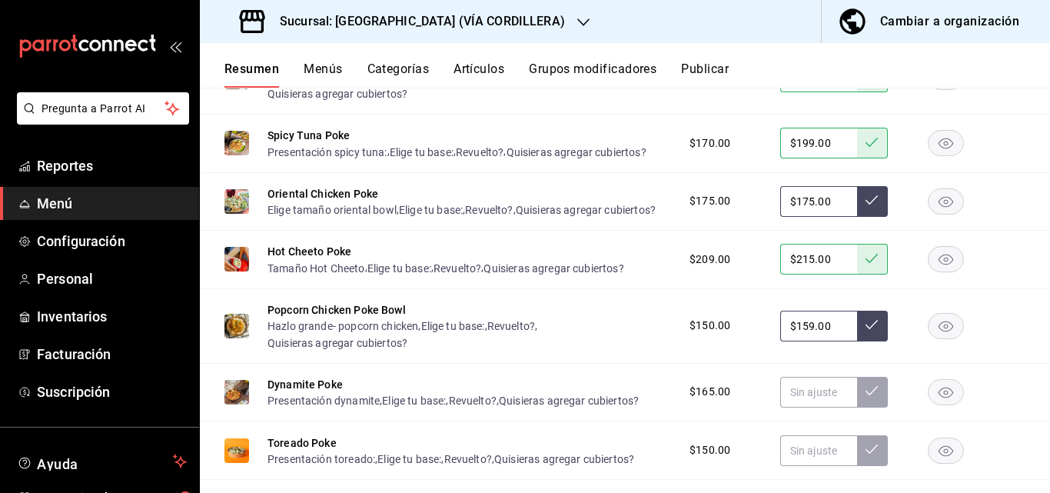
click at [857, 341] on button at bounding box center [872, 326] width 31 height 31
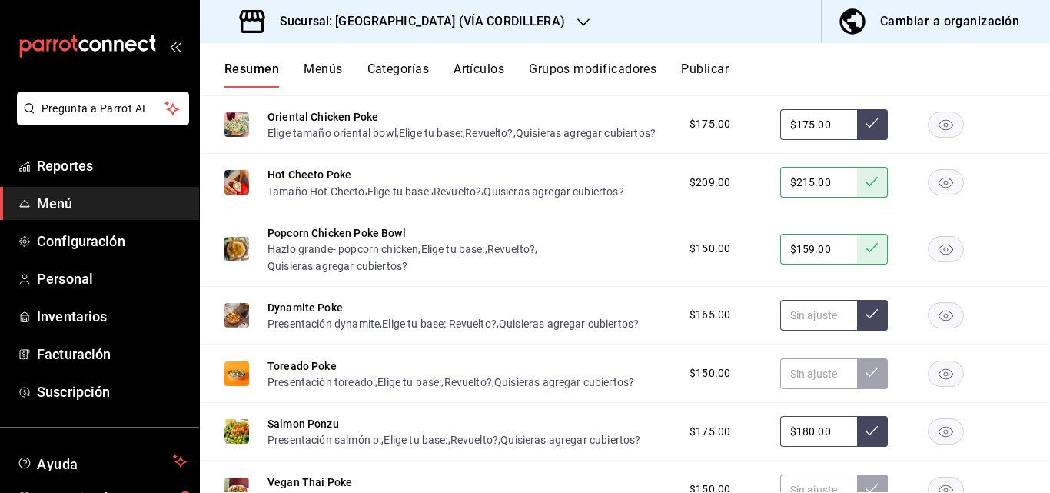
click at [809, 331] on input "text" at bounding box center [818, 315] width 77 height 31
type input "$205.00"
click at [866, 320] on icon at bounding box center [872, 313] width 12 height 12
click at [818, 389] on input "text" at bounding box center [818, 373] width 77 height 31
type input "$159.00"
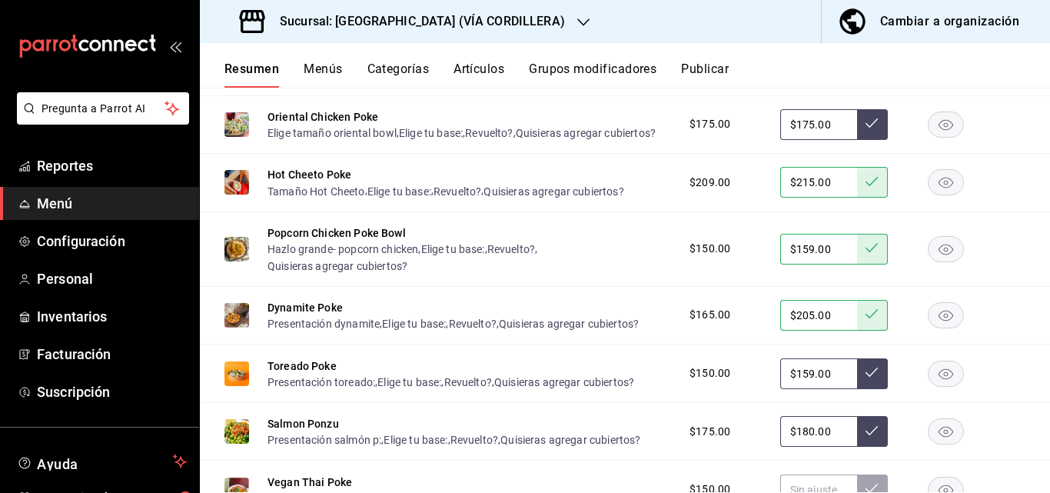
click at [866, 377] on icon at bounding box center [872, 371] width 12 height 9
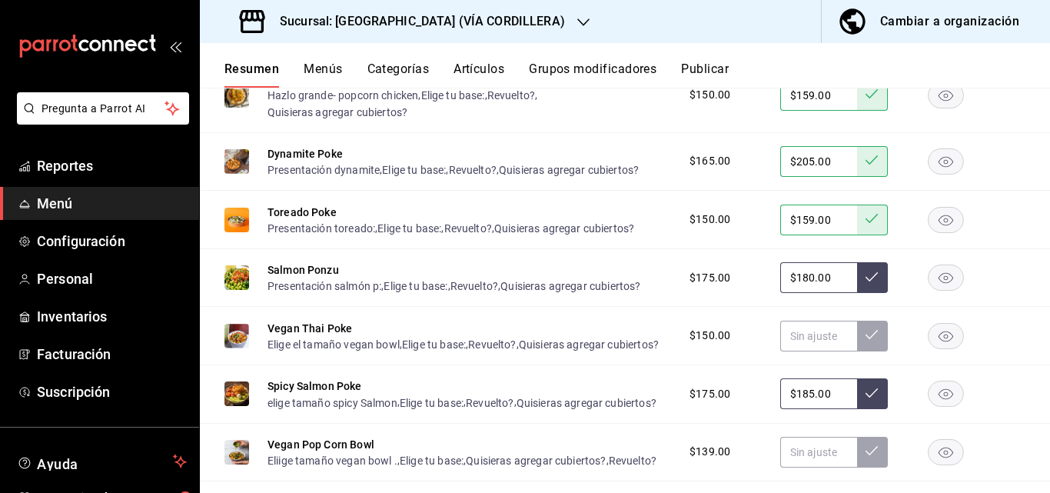
click at [830, 293] on input "$180.00" at bounding box center [818, 277] width 77 height 31
type input "$1.00"
type input "$205.00"
click at [857, 293] on button at bounding box center [872, 277] width 31 height 31
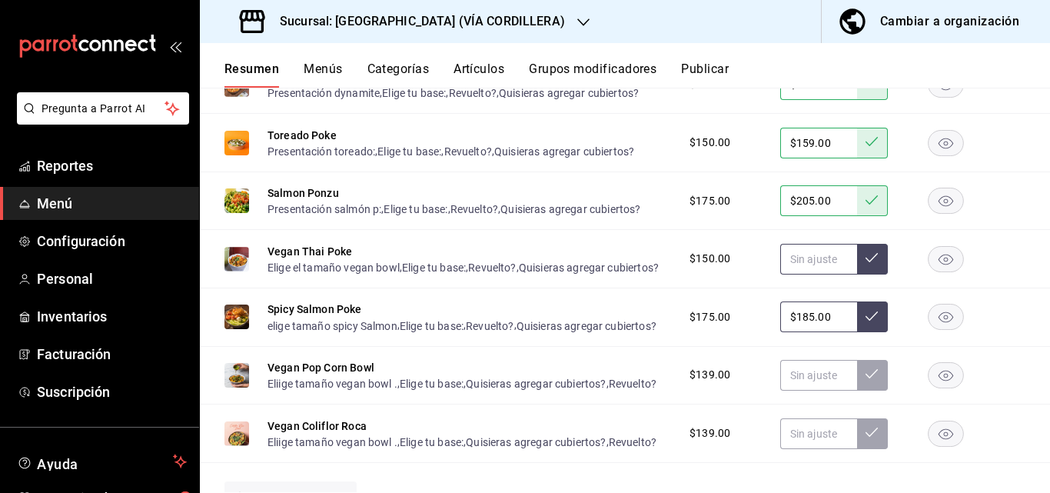
click at [825, 274] on input "text" at bounding box center [818, 259] width 77 height 31
type input "$4.00"
type input "$149.00"
click at [866, 262] on icon at bounding box center [872, 257] width 12 height 9
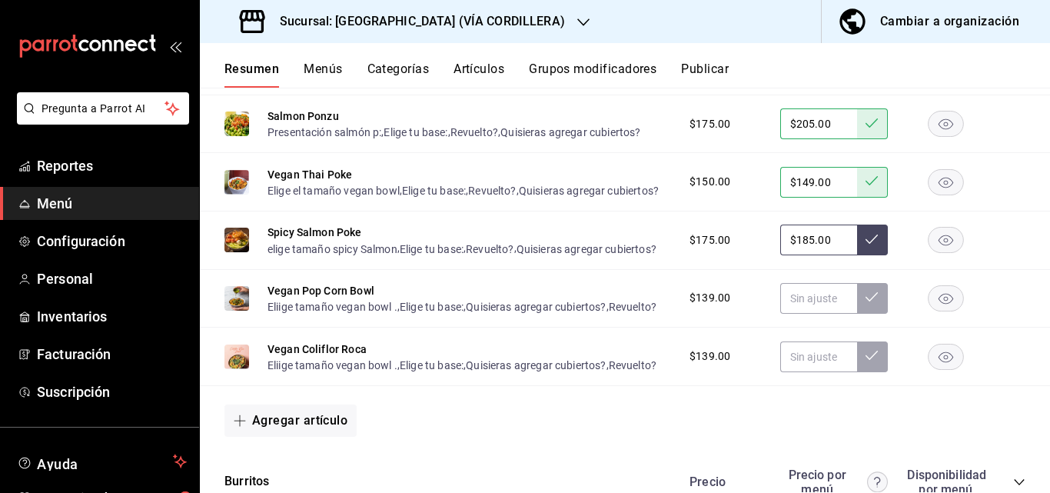
click at [829, 255] on input "$185.00" at bounding box center [818, 239] width 77 height 31
type input "$1.00"
type input "$209.00"
click at [857, 255] on button at bounding box center [872, 239] width 31 height 31
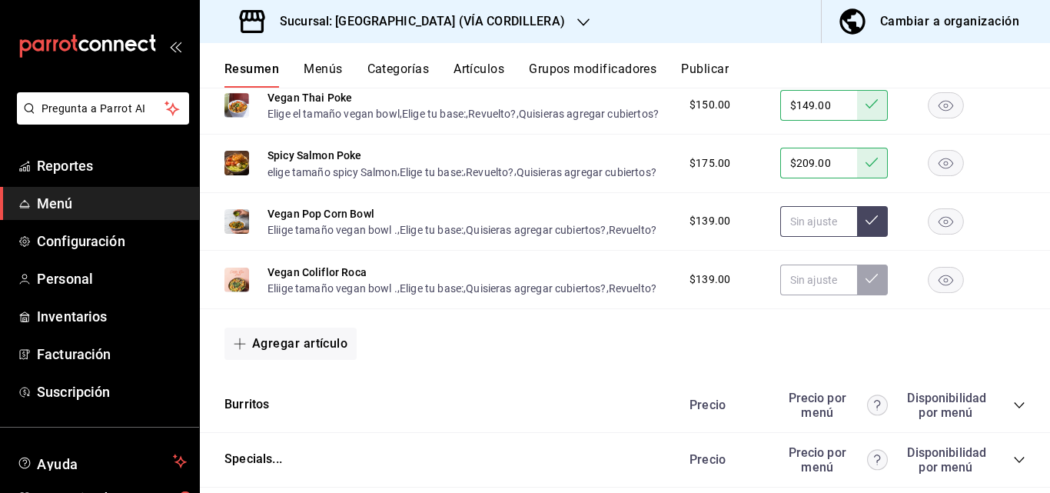
click at [824, 237] on input "text" at bounding box center [818, 221] width 77 height 31
type input "$139.00"
click at [866, 226] on icon at bounding box center [872, 220] width 12 height 12
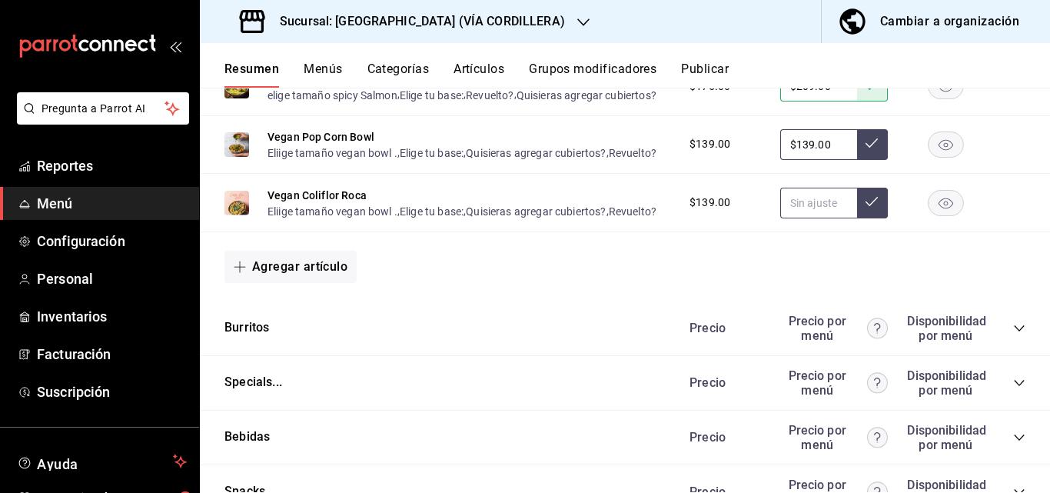
click at [818, 218] on input "text" at bounding box center [818, 203] width 77 height 31
type input "$139.00"
click at [866, 208] on icon at bounding box center [872, 201] width 12 height 12
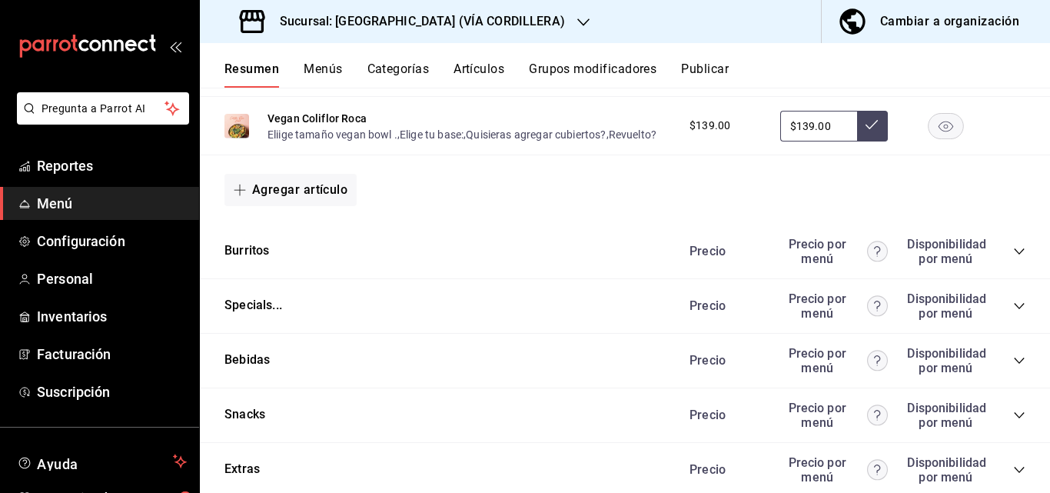
click at [1013, 258] on icon "collapse-category-row" at bounding box center [1019, 251] width 12 height 12
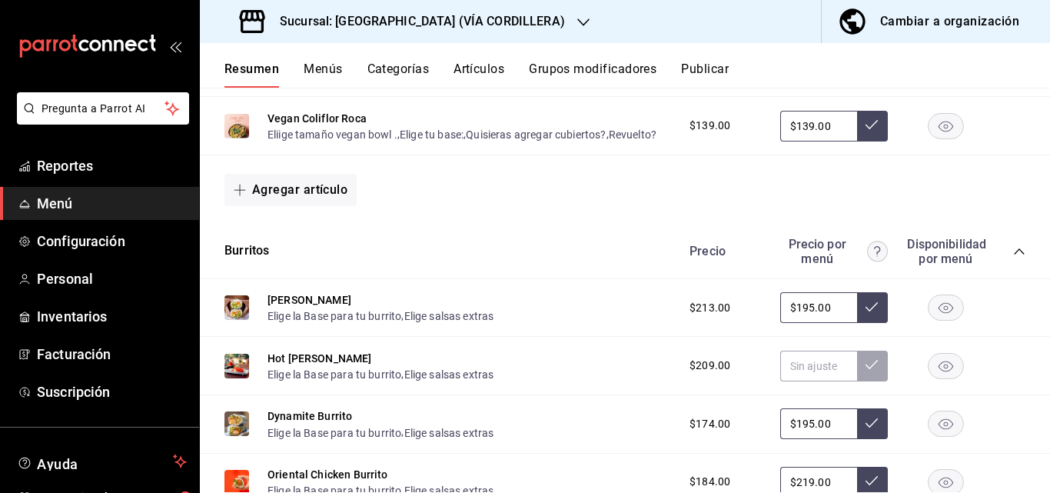
scroll to position [3039, 0]
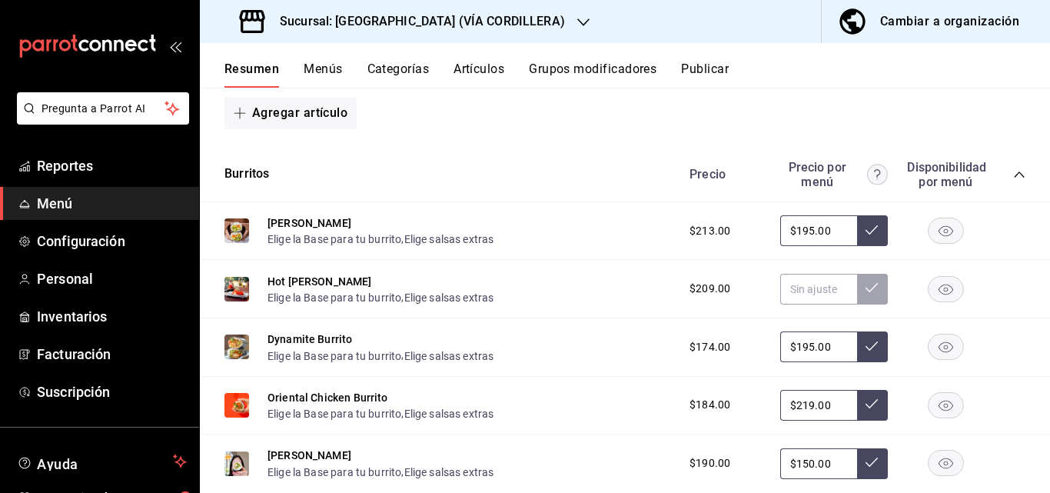
click at [823, 246] on input "$195.00" at bounding box center [818, 230] width 77 height 31
type input "$1.00"
type input "$205.00"
click at [866, 236] on icon at bounding box center [872, 230] width 12 height 12
click at [808, 304] on input "text" at bounding box center [818, 289] width 77 height 31
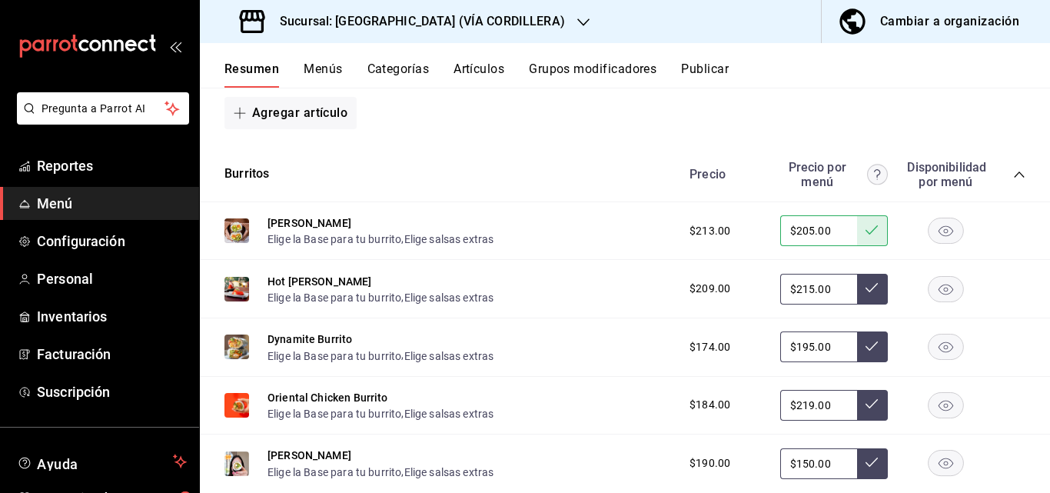
type input "$215.00"
click at [866, 292] on icon at bounding box center [872, 287] width 12 height 9
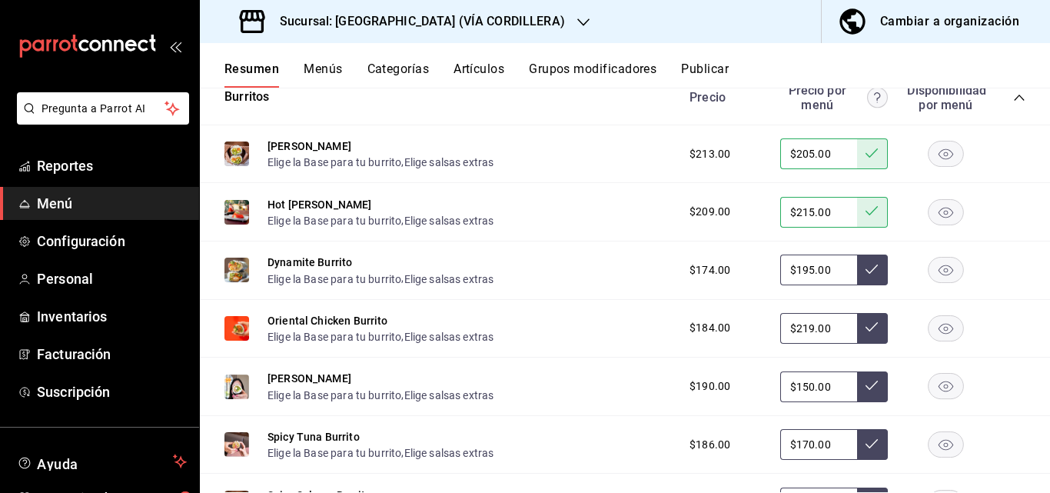
click at [826, 285] on input "$195.00" at bounding box center [818, 269] width 77 height 31
type input "$1.00"
type input "$205.00"
click at [857, 285] on button at bounding box center [872, 269] width 31 height 31
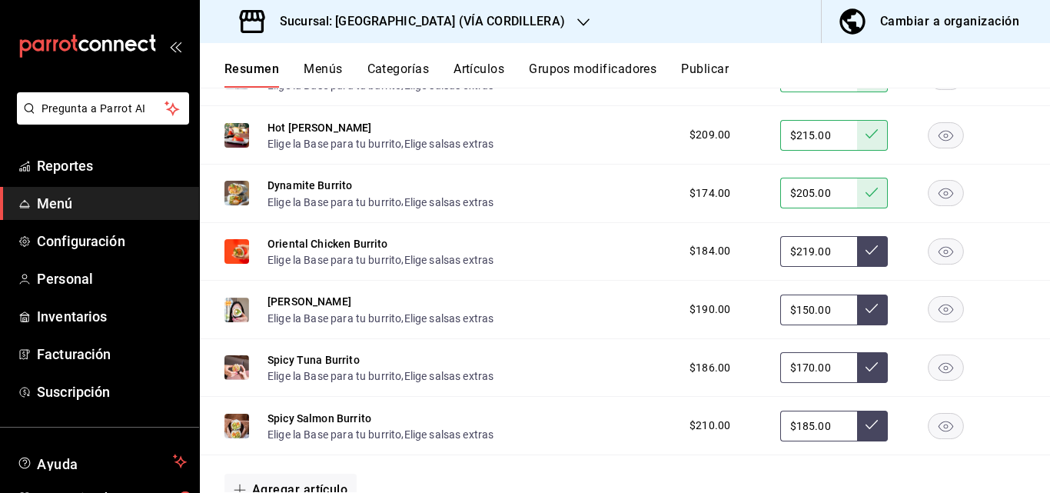
click at [831, 267] on input "$219.00" at bounding box center [818, 251] width 77 height 31
type input "$219.00"
click at [866, 256] on icon at bounding box center [872, 250] width 12 height 12
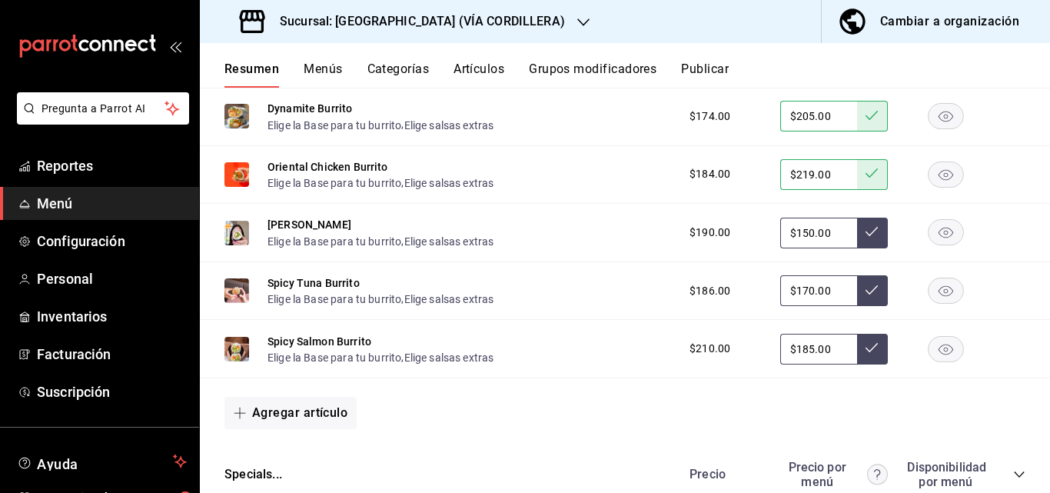
click at [819, 248] on input "$150.00" at bounding box center [818, 233] width 77 height 31
type input "$149.00"
click at [868, 248] on button at bounding box center [872, 233] width 31 height 31
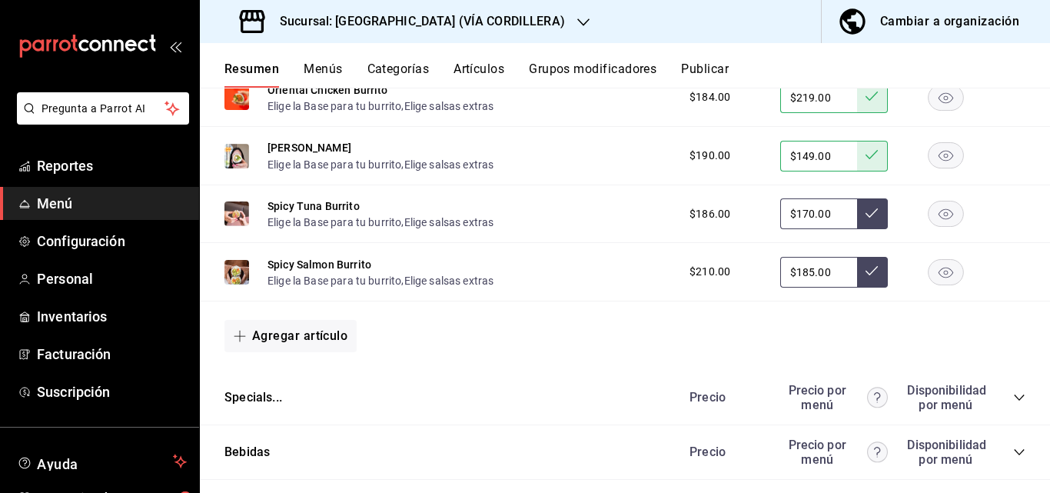
click at [836, 229] on input "$170.00" at bounding box center [818, 213] width 77 height 31
type input "$199.00"
click at [866, 219] on icon at bounding box center [872, 213] width 12 height 12
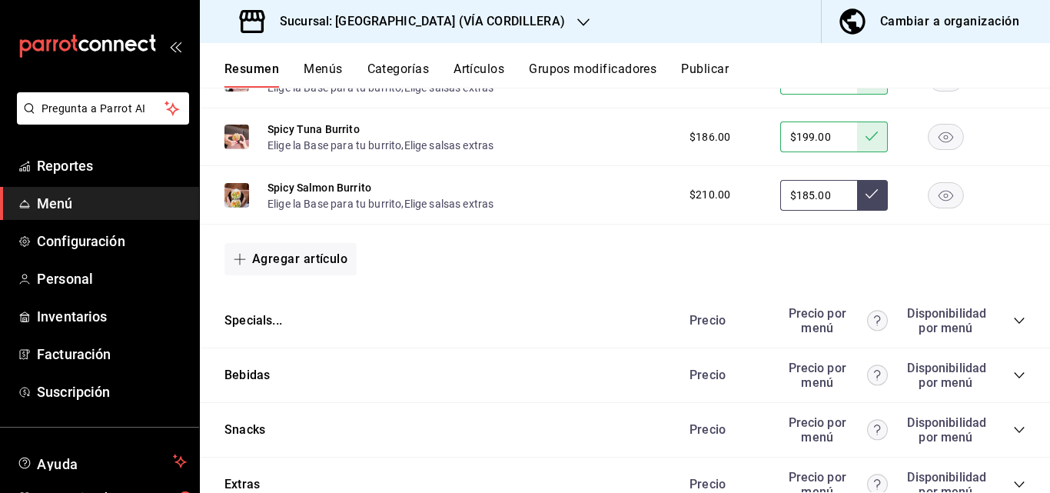
click at [800, 211] on input "$185.00" at bounding box center [818, 195] width 77 height 31
click at [803, 211] on input "$185.00" at bounding box center [818, 195] width 77 height 31
type input "$1.00"
type input "$209.00"
click at [857, 211] on button at bounding box center [872, 195] width 31 height 31
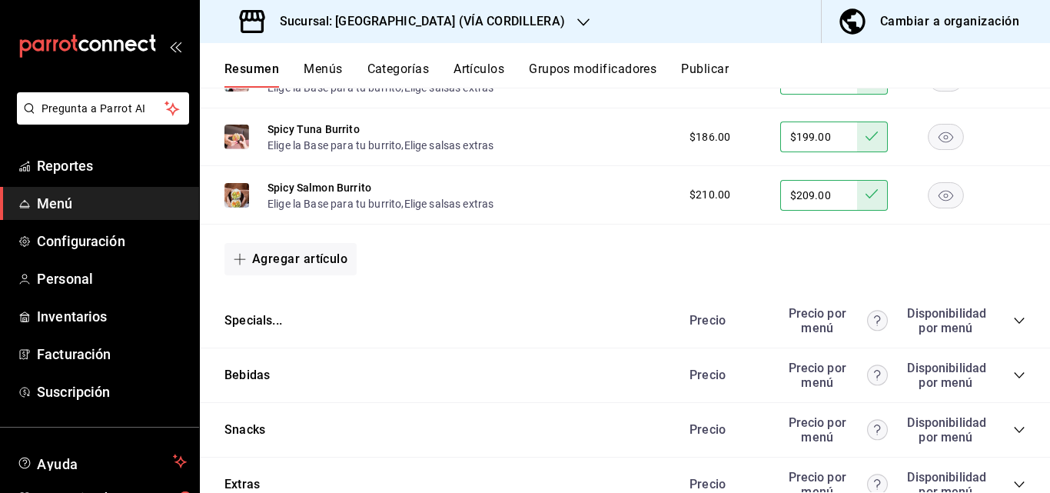
scroll to position [3577, 0]
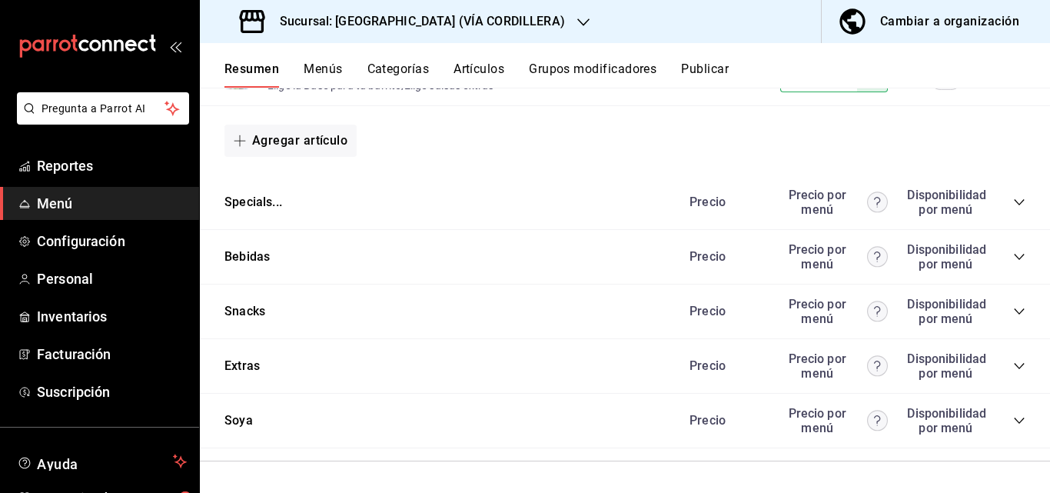
click at [1013, 208] on icon "collapse-category-row" at bounding box center [1019, 202] width 12 height 12
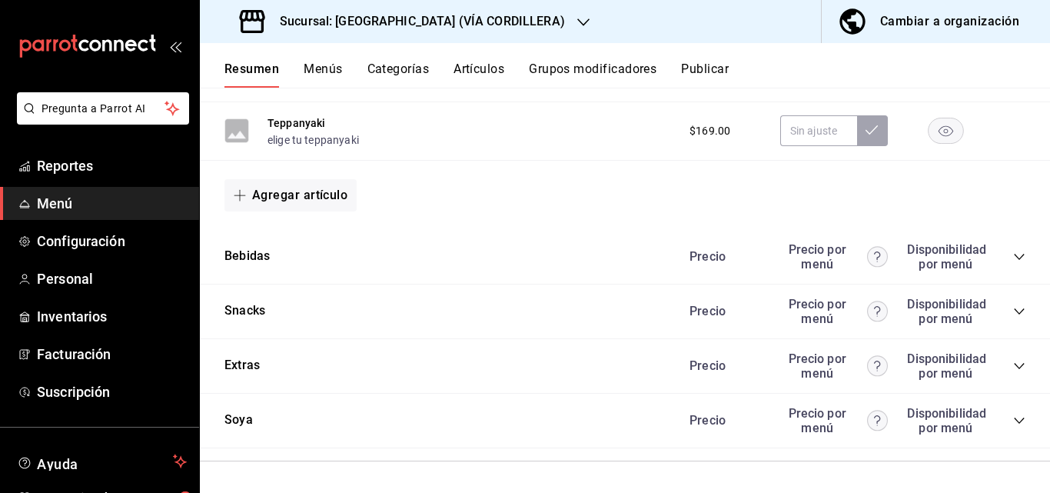
scroll to position [3800, 0]
click at [1014, 258] on icon "collapse-category-row" at bounding box center [1019, 257] width 10 height 6
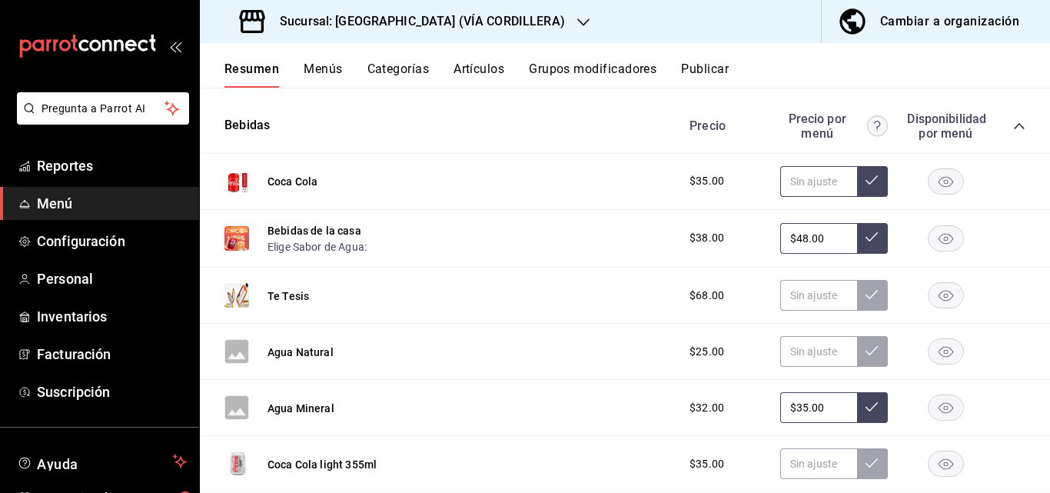
click at [816, 197] on input "text" at bounding box center [818, 181] width 77 height 31
type input "$45.00"
click at [866, 186] on icon at bounding box center [872, 180] width 12 height 12
click at [822, 254] on input "$48.00" at bounding box center [818, 238] width 77 height 31
type input "$4.00"
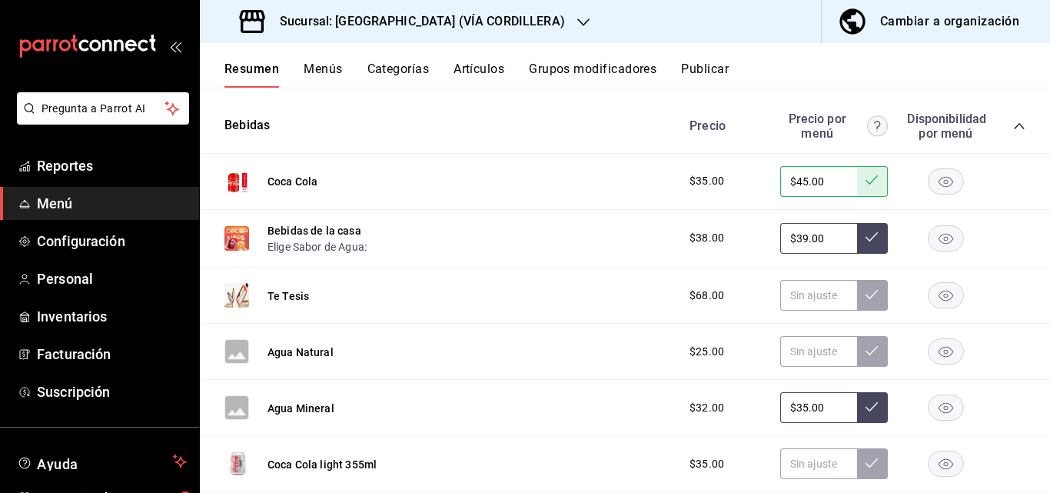
type input "$39.00"
click at [866, 243] on icon at bounding box center [872, 237] width 12 height 12
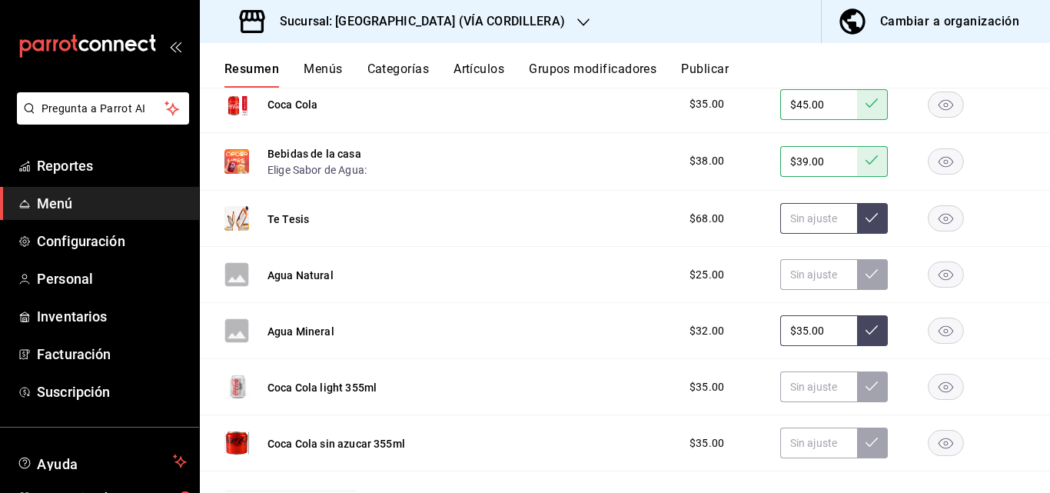
click at [817, 234] on input "text" at bounding box center [818, 218] width 77 height 31
type input "$69.00"
click at [866, 224] on icon at bounding box center [872, 217] width 12 height 12
click at [808, 290] on input "text" at bounding box center [818, 274] width 77 height 31
click at [867, 290] on button at bounding box center [872, 274] width 31 height 31
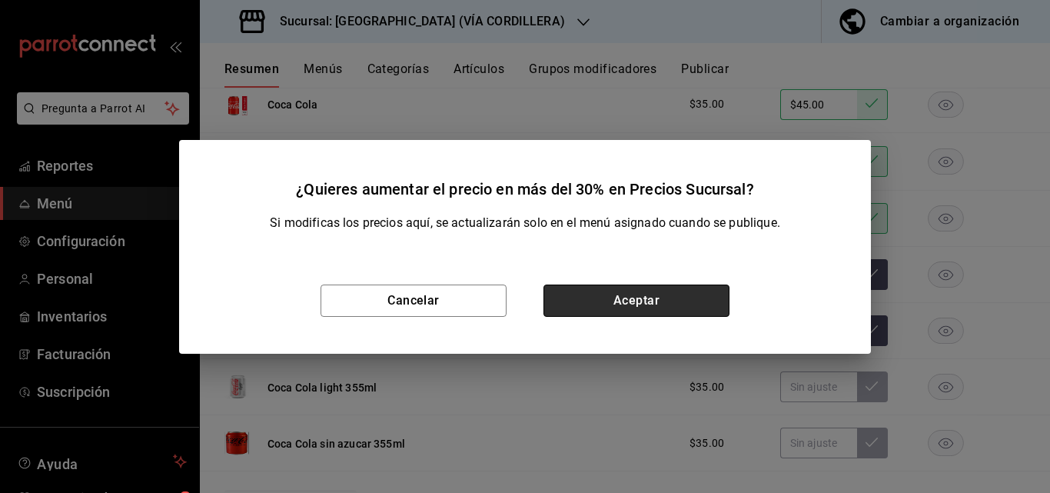
click at [647, 287] on button "Aceptar" at bounding box center [636, 300] width 186 height 32
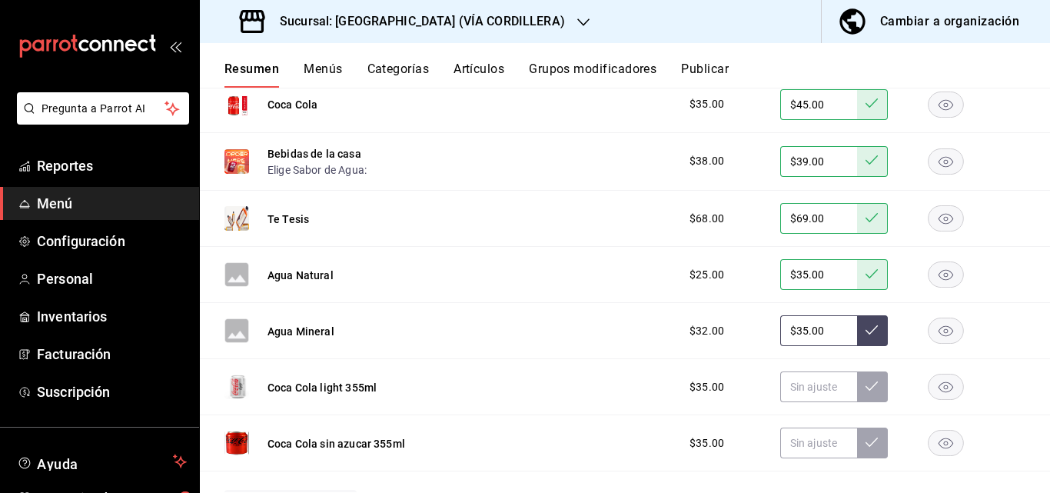
scroll to position [3954, 0]
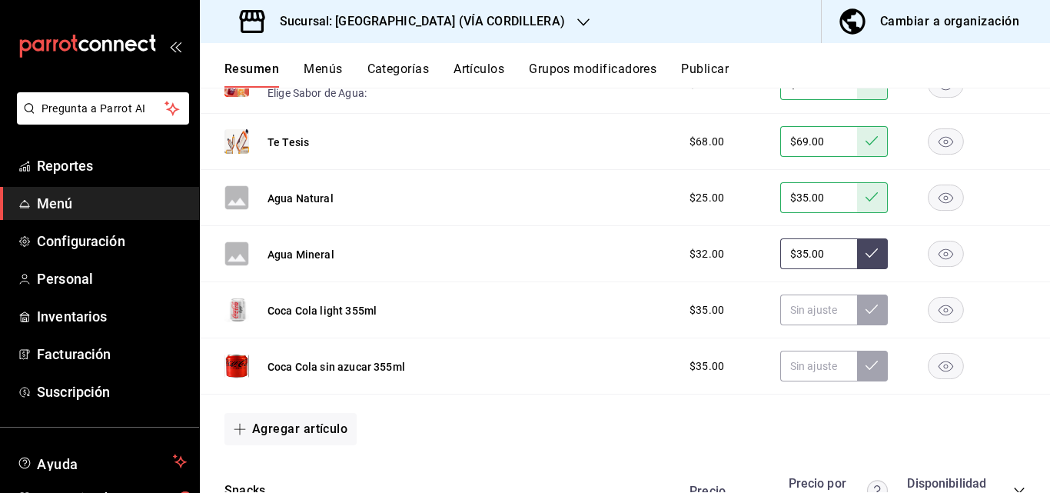
click at [823, 269] on input "$35.00" at bounding box center [818, 253] width 77 height 31
click at [857, 269] on button at bounding box center [872, 253] width 31 height 31
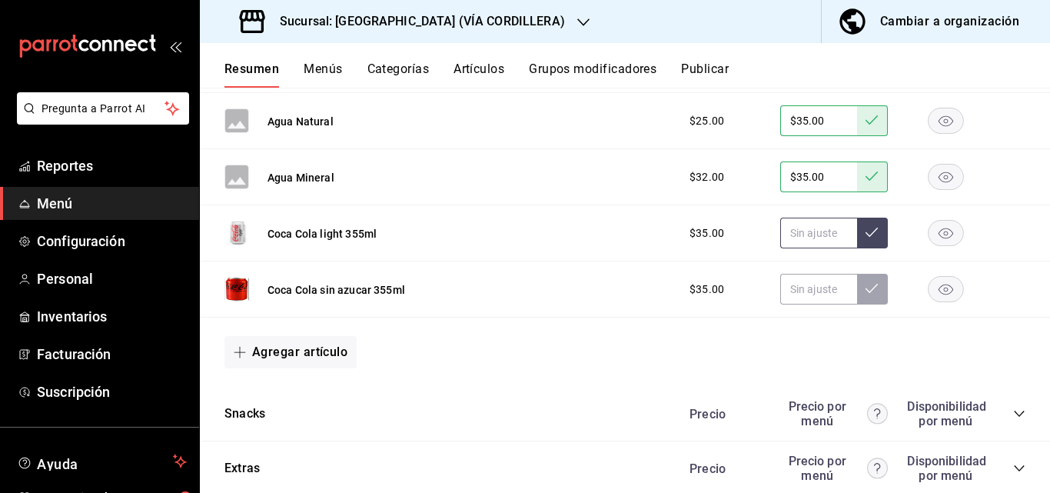
click at [823, 248] on input "text" at bounding box center [818, 233] width 77 height 31
click at [796, 304] on input "text" at bounding box center [818, 289] width 77 height 31
click at [866, 294] on icon at bounding box center [872, 288] width 12 height 12
click at [824, 248] on input "text" at bounding box center [818, 233] width 77 height 31
click at [857, 248] on button at bounding box center [872, 233] width 31 height 31
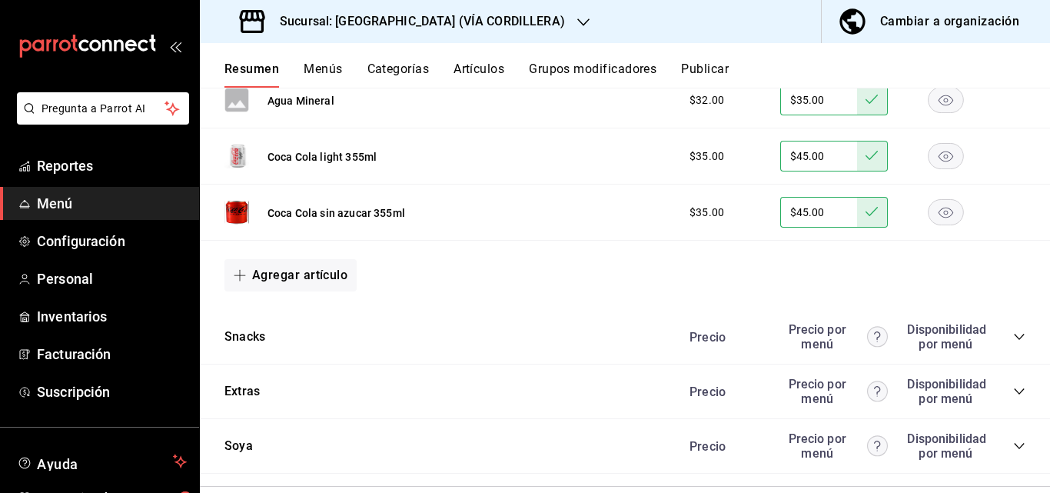
scroll to position [4261, 0]
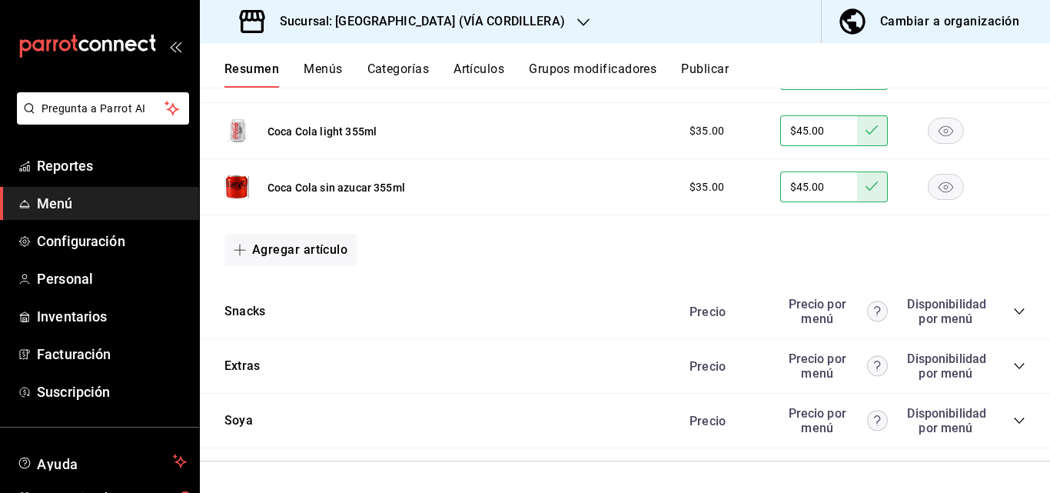
click at [1013, 316] on icon "collapse-category-row" at bounding box center [1019, 311] width 12 height 12
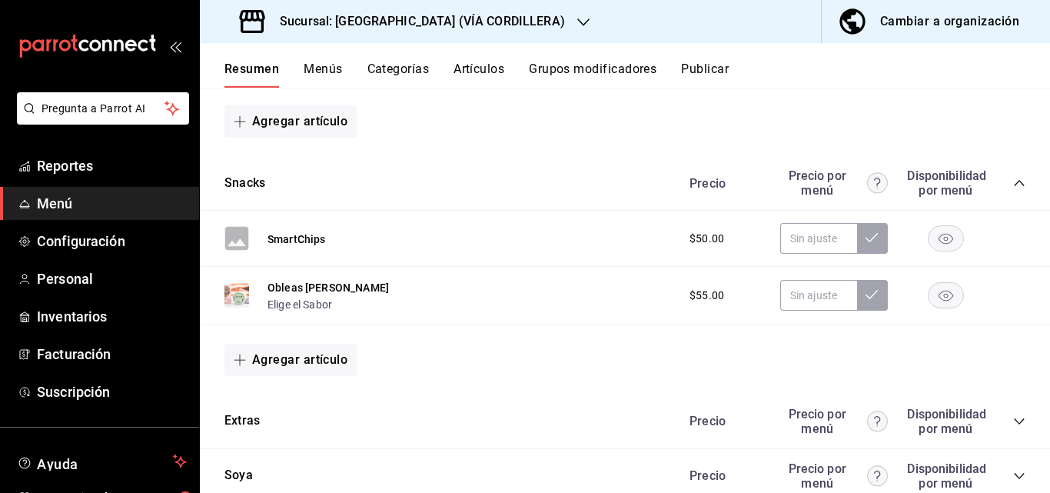
scroll to position [4415, 0]
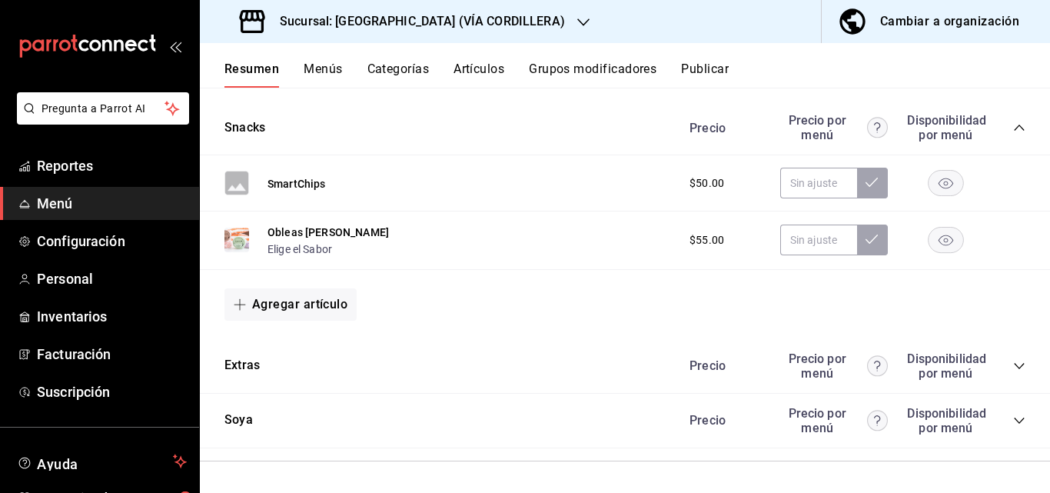
click at [1014, 369] on icon "collapse-category-row" at bounding box center [1019, 366] width 10 height 6
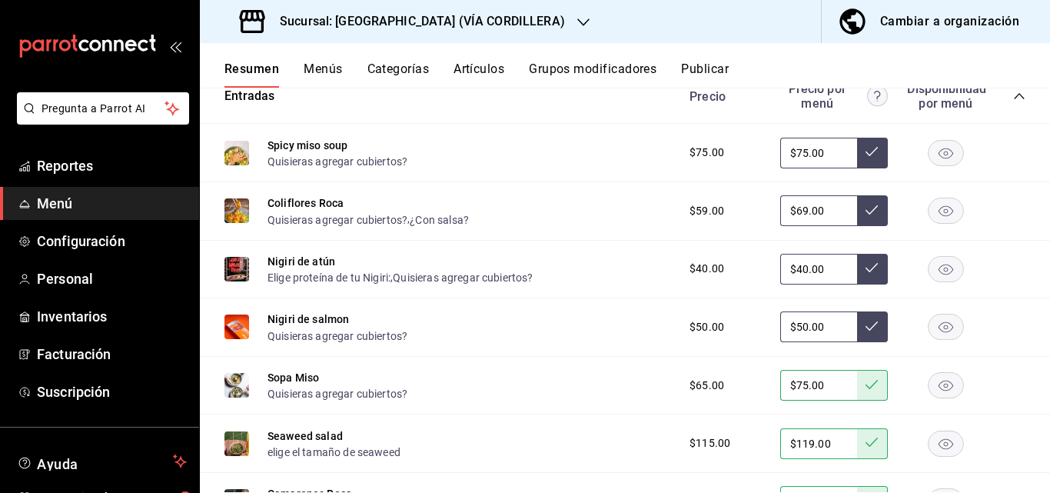
scroll to position [231, 0]
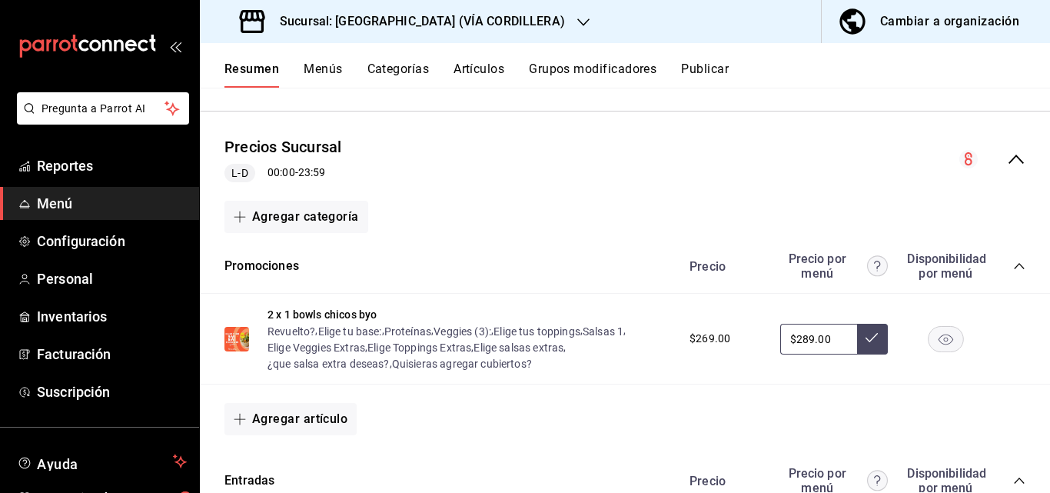
click at [317, 74] on button "Menús" at bounding box center [323, 74] width 38 height 26
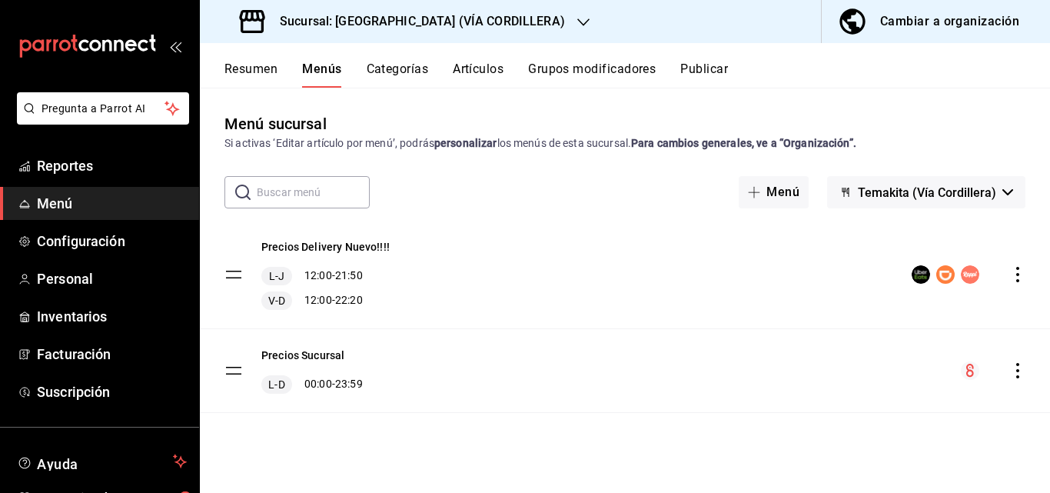
click at [1023, 367] on icon "actions" at bounding box center [1017, 370] width 15 height 15
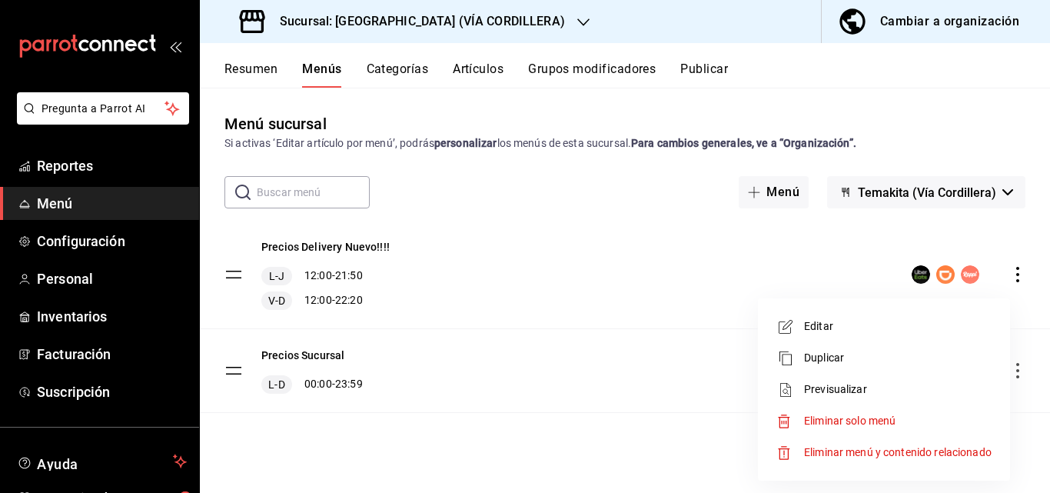
click at [851, 131] on div at bounding box center [525, 246] width 1050 height 493
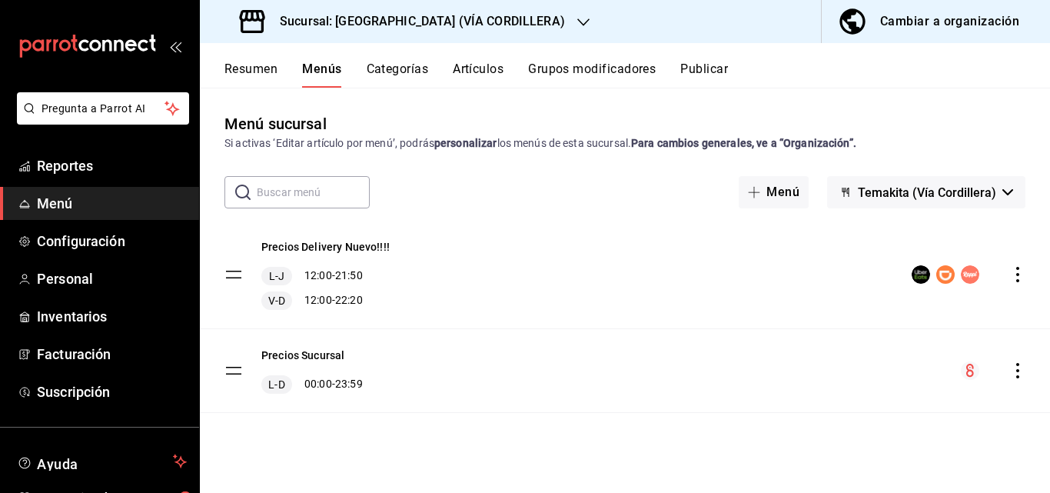
click at [956, 20] on div "Cambiar a organización" at bounding box center [949, 22] width 139 height 22
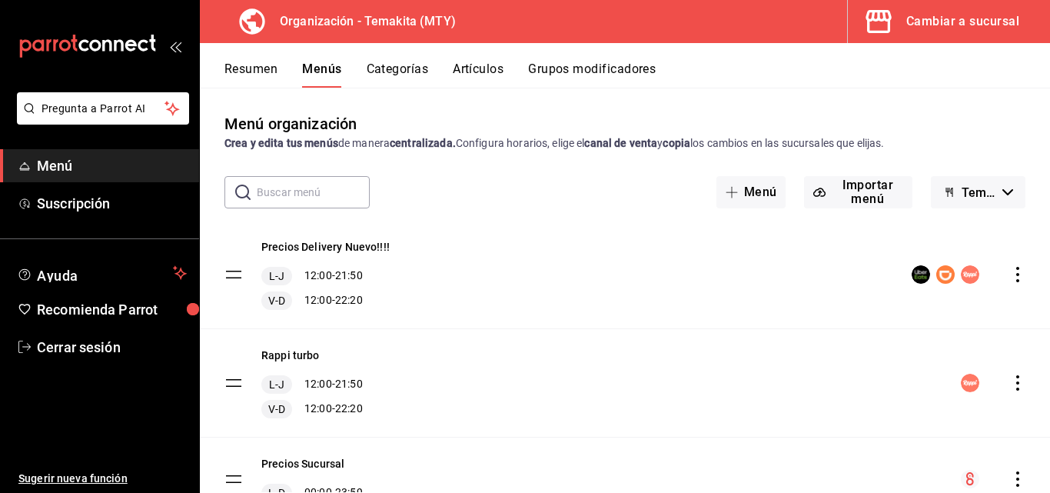
scroll to position [72, 0]
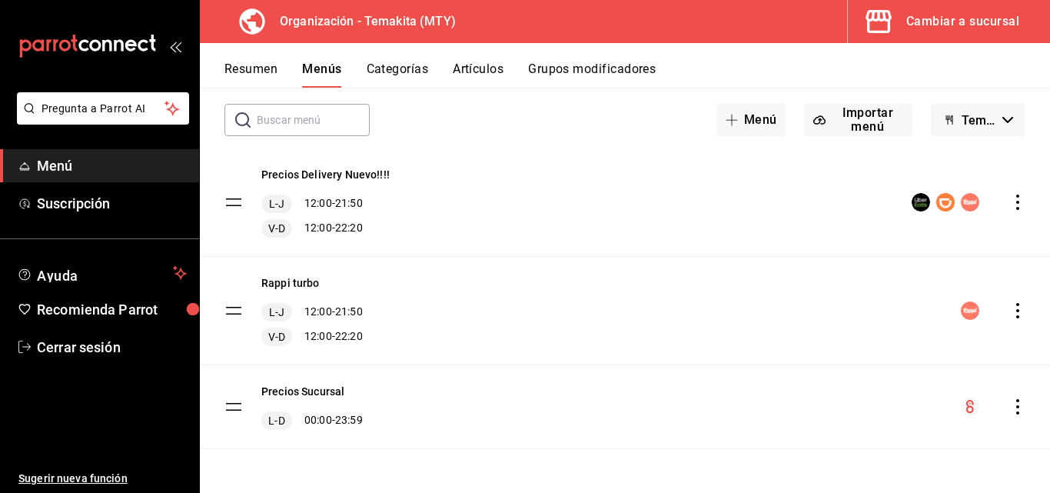
click at [1010, 406] on icon "actions" at bounding box center [1017, 406] width 15 height 15
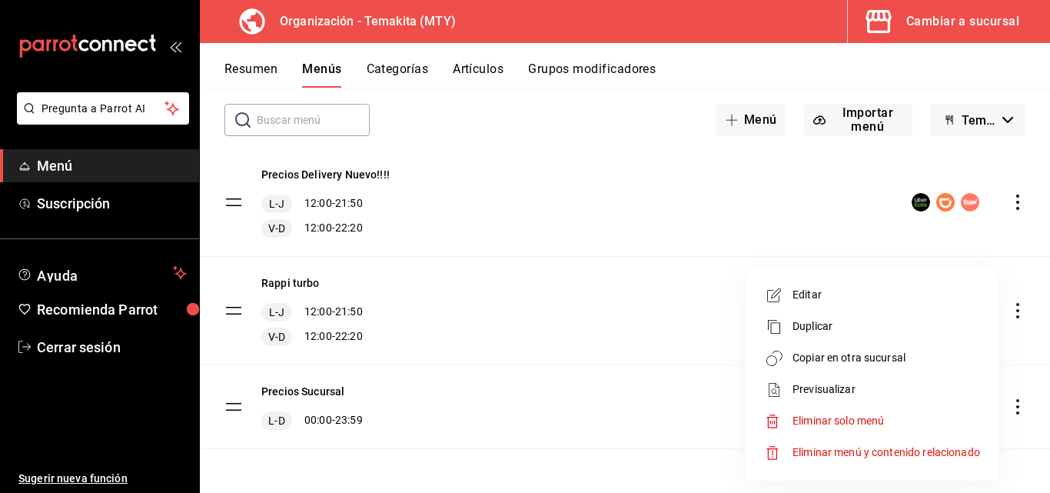
click at [824, 358] on span "Copiar en otra sucursal" at bounding box center [887, 358] width 188 height 16
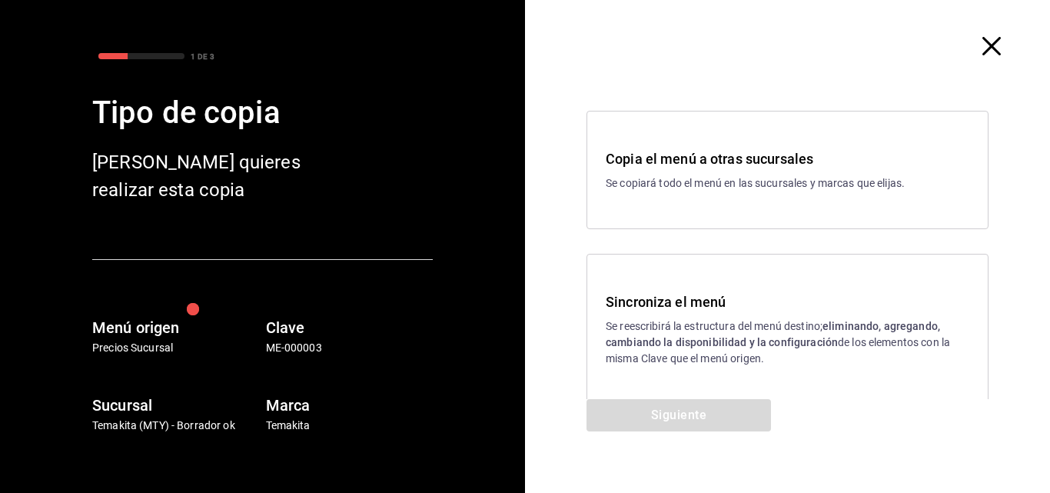
click at [653, 337] on strong "eliminando, agregando, cambiando la disponibilidad y la configuración" at bounding box center [773, 334] width 334 height 28
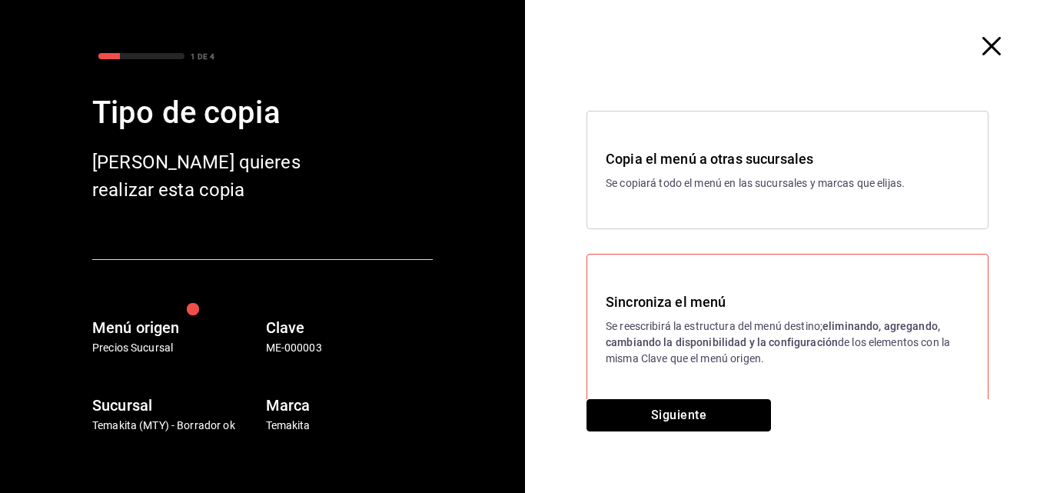
drag, startPoint x: 671, startPoint y: 411, endPoint x: 665, endPoint y: 394, distance: 18.7
click at [670, 402] on button "Siguiente" at bounding box center [679, 415] width 184 height 32
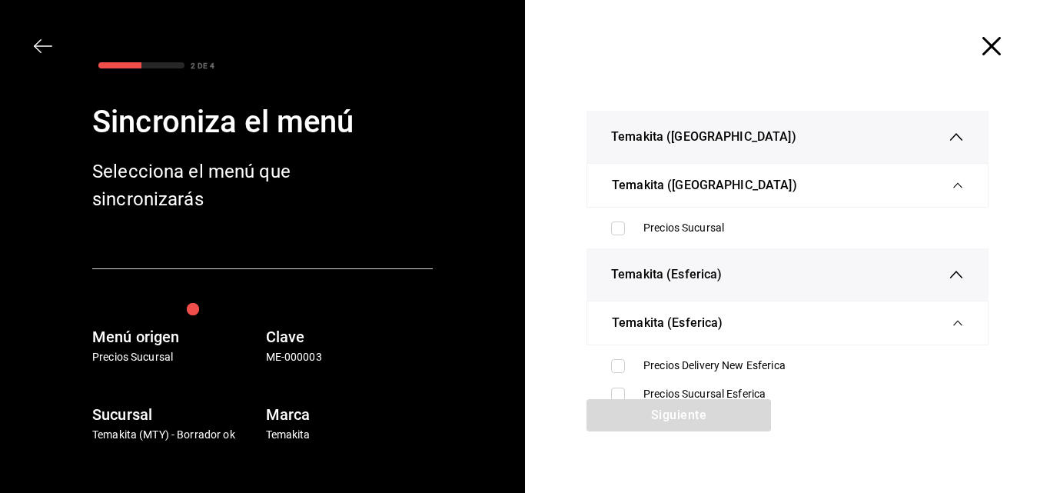
scroll to position [77, 0]
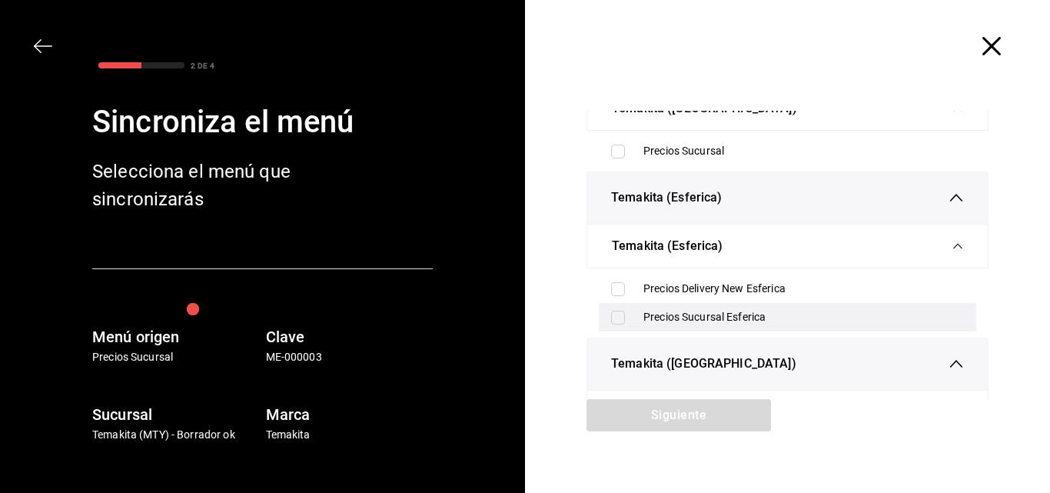
click at [616, 317] on input "checkbox" at bounding box center [618, 318] width 14 height 14
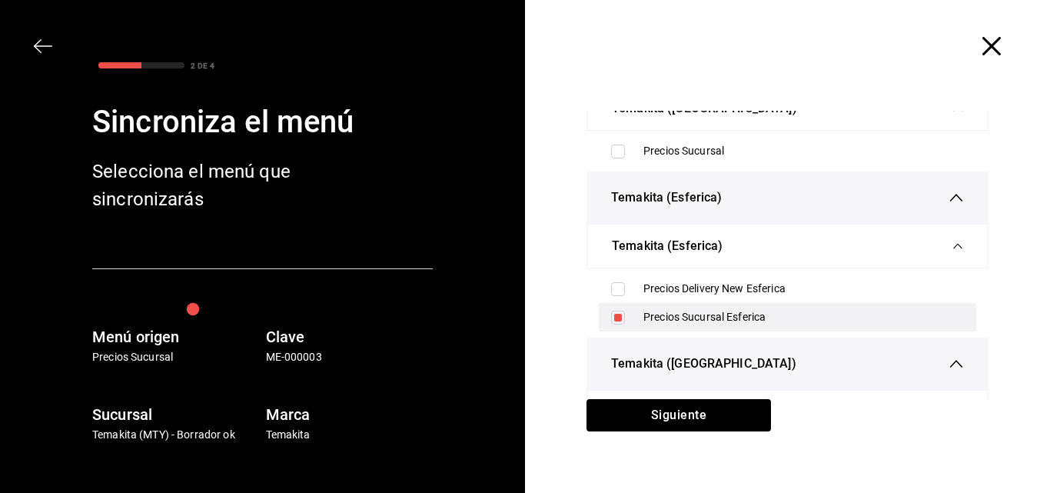
scroll to position [231, 0]
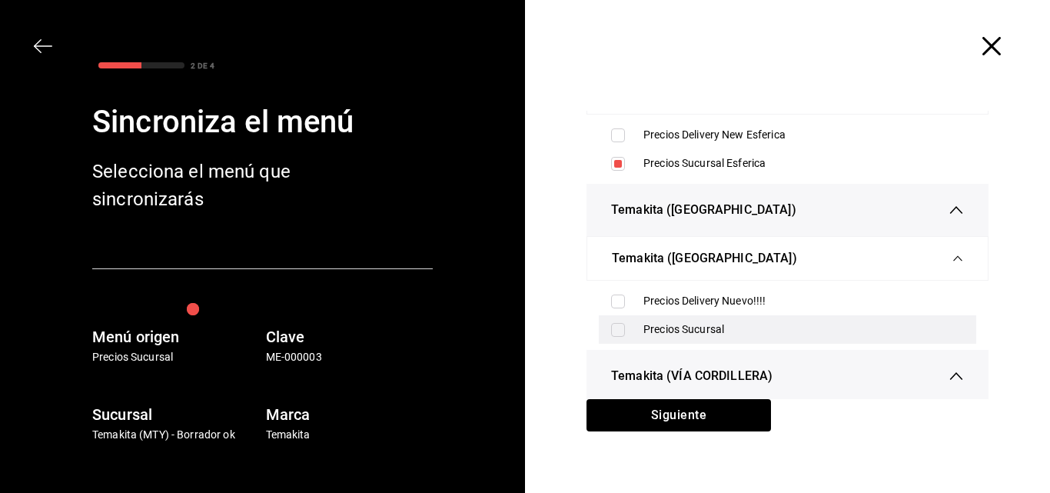
click at [611, 324] on input "checkbox" at bounding box center [618, 330] width 14 height 14
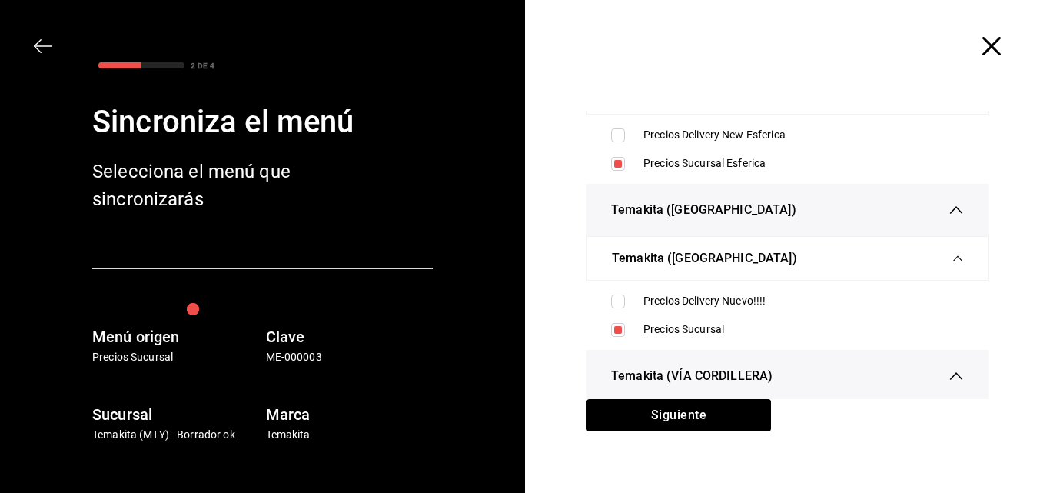
scroll to position [384, 0]
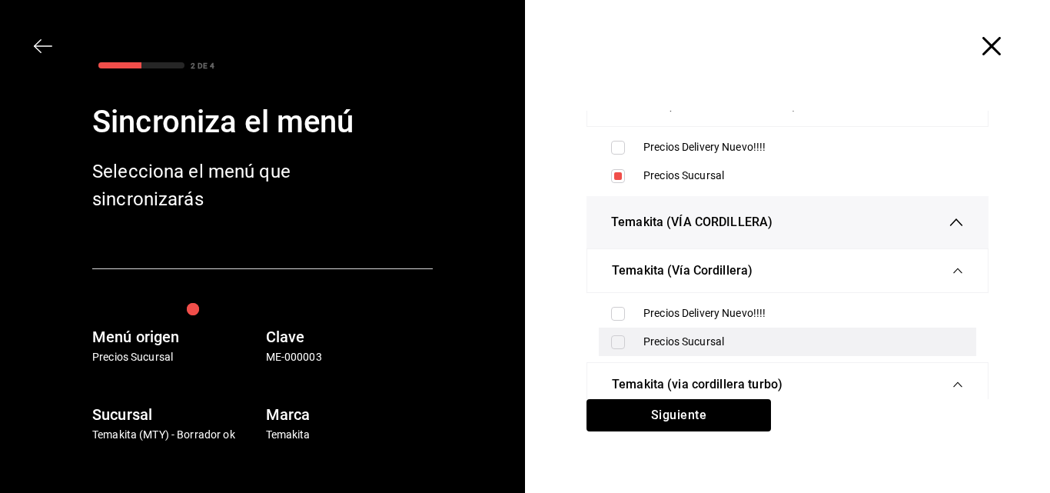
click at [620, 337] on label at bounding box center [621, 342] width 20 height 14
click at [620, 337] on input "checkbox" at bounding box center [618, 342] width 14 height 14
click at [617, 343] on input "checkbox" at bounding box center [618, 342] width 14 height 14
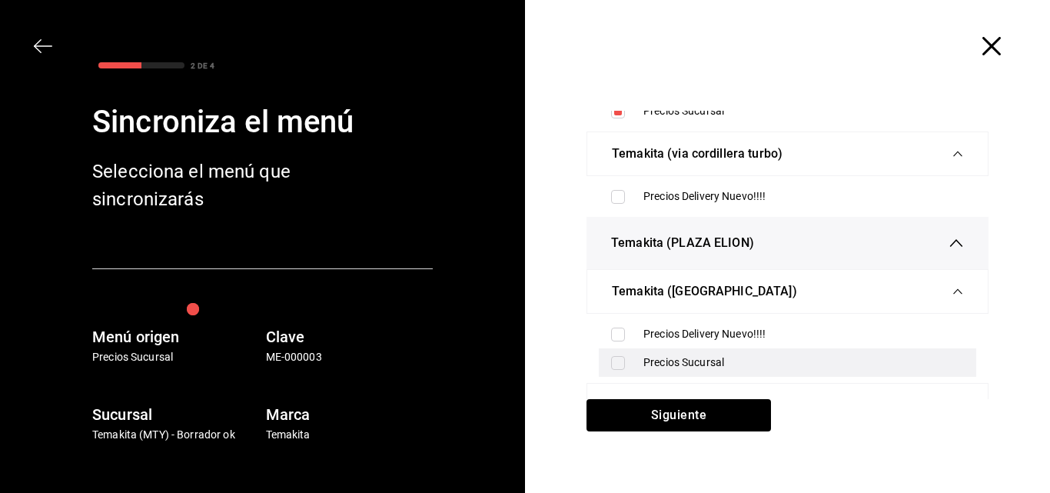
click at [617, 357] on input "checkbox" at bounding box center [618, 363] width 14 height 14
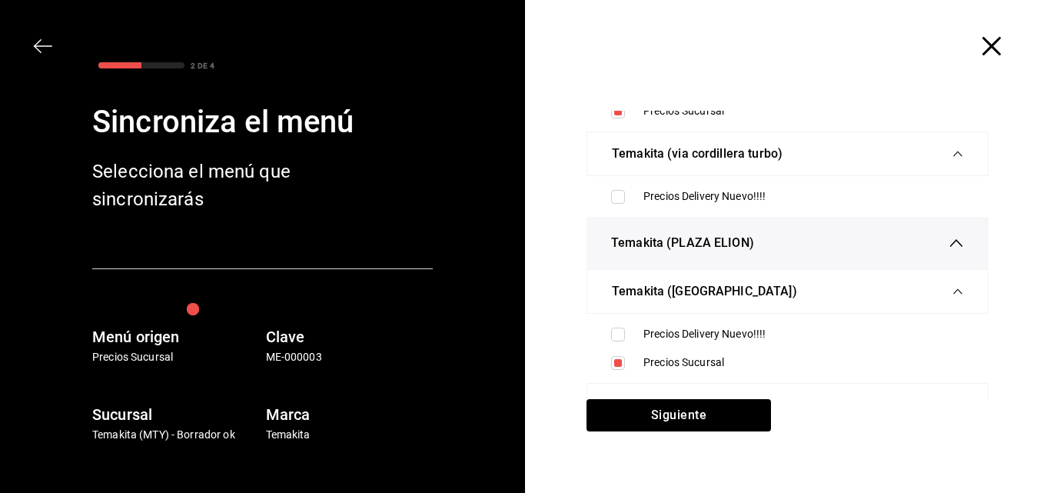
scroll to position [632, 0]
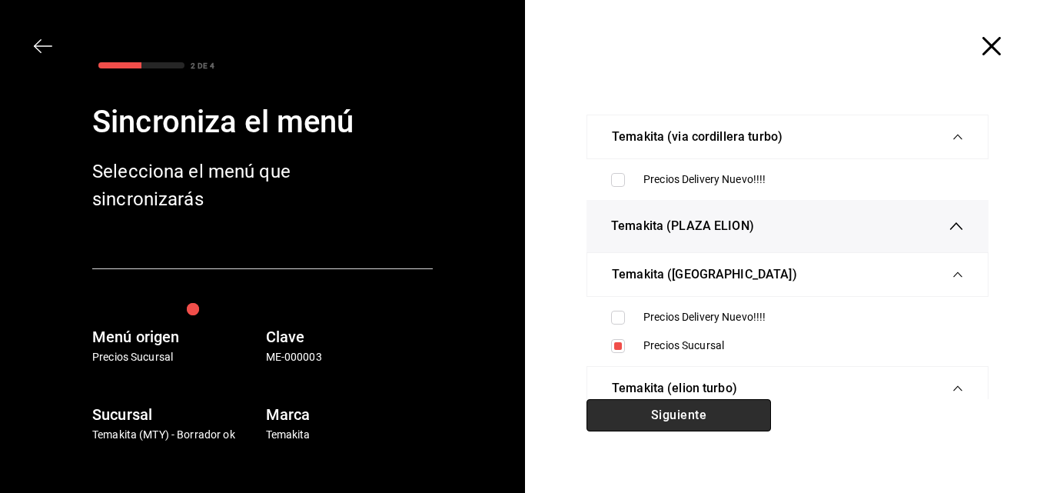
click at [680, 414] on button "Siguiente" at bounding box center [679, 415] width 184 height 32
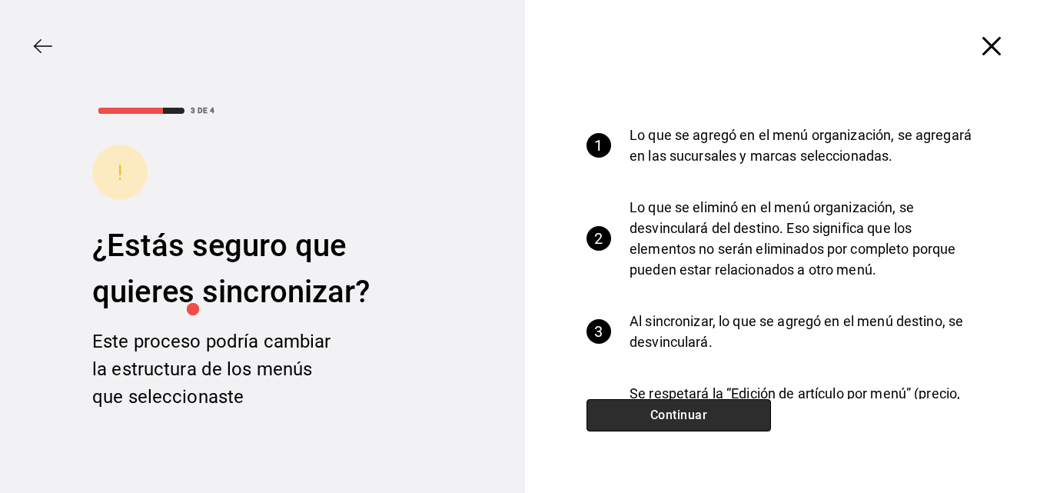
click at [682, 414] on button "Continuar" at bounding box center [679, 415] width 184 height 32
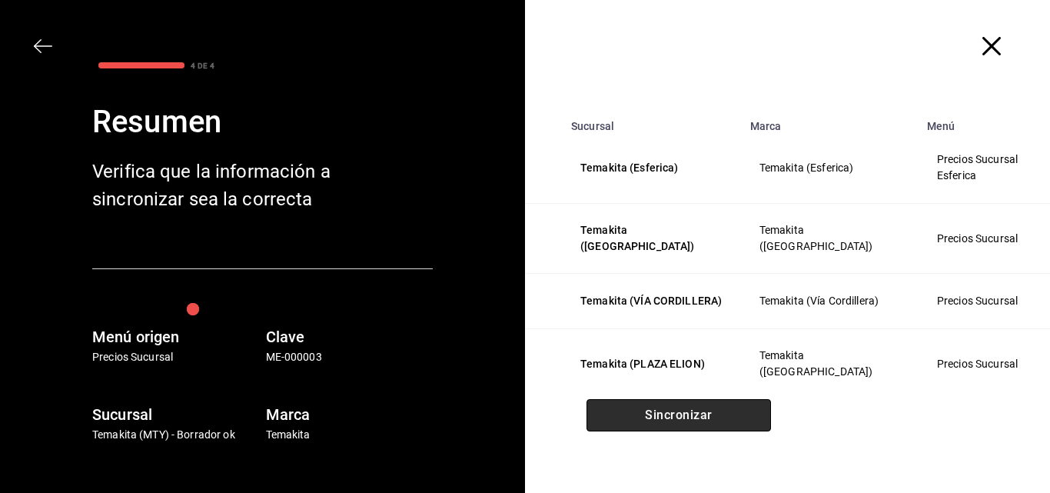
click at [682, 414] on button "Sincronizar" at bounding box center [679, 415] width 184 height 32
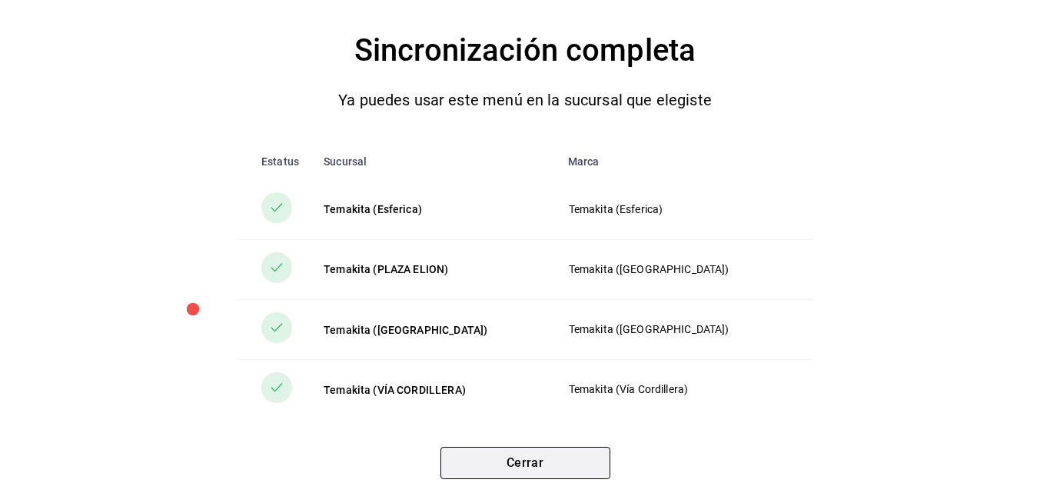
click at [527, 468] on button "Cerrar" at bounding box center [525, 463] width 170 height 32
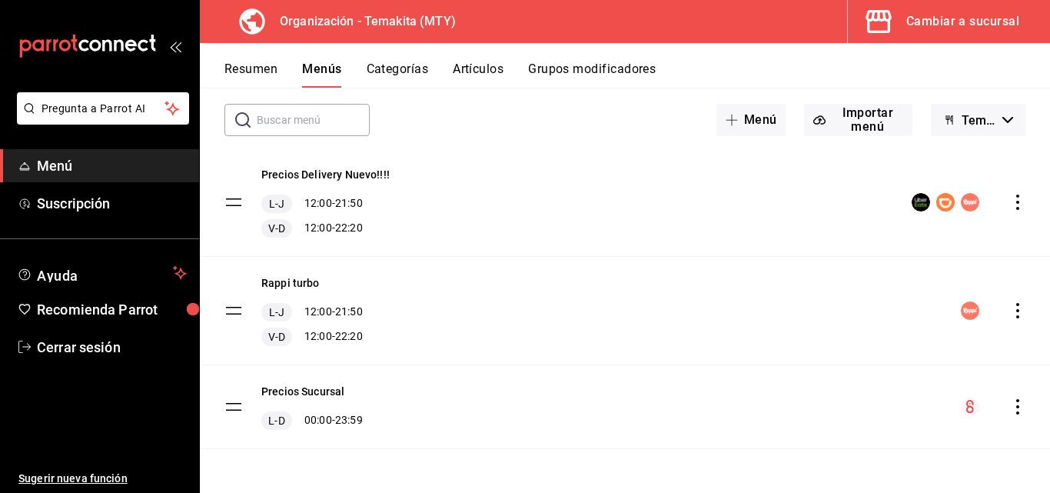
click at [228, 71] on button "Resumen" at bounding box center [250, 74] width 53 height 26
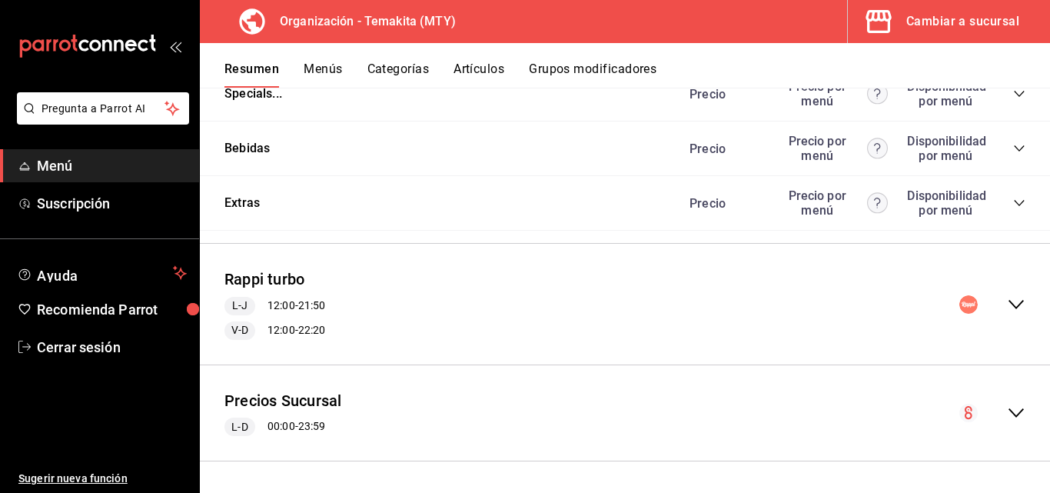
scroll to position [1411, 0]
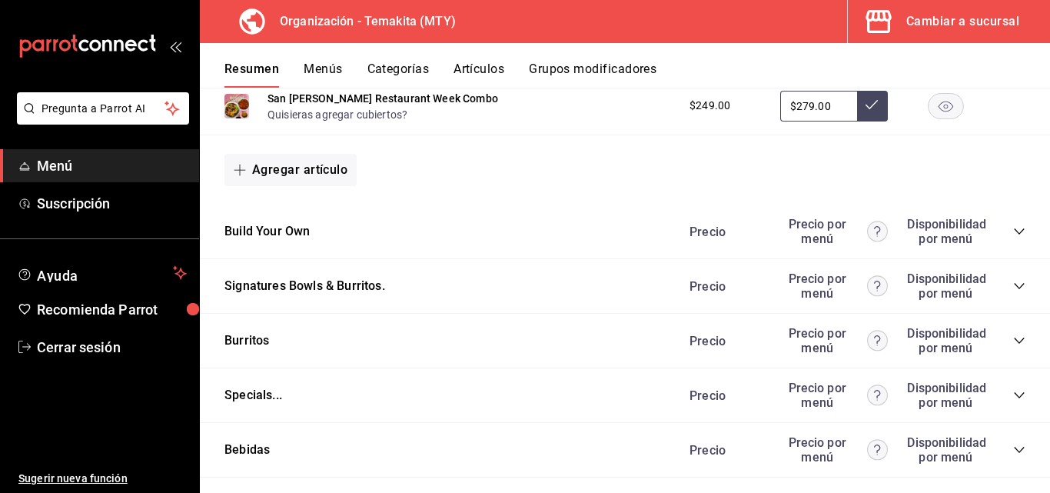
click at [1002, 230] on div "Precio Precio por menú Disponibilidad por menú" at bounding box center [849, 231] width 351 height 29
click at [1013, 235] on icon "collapse-category-row" at bounding box center [1019, 231] width 12 height 12
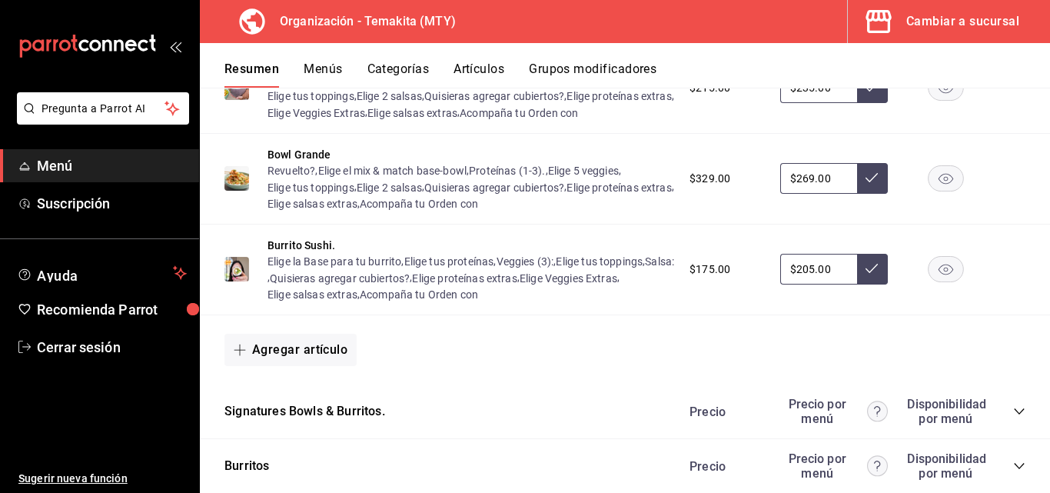
scroll to position [1335, 0]
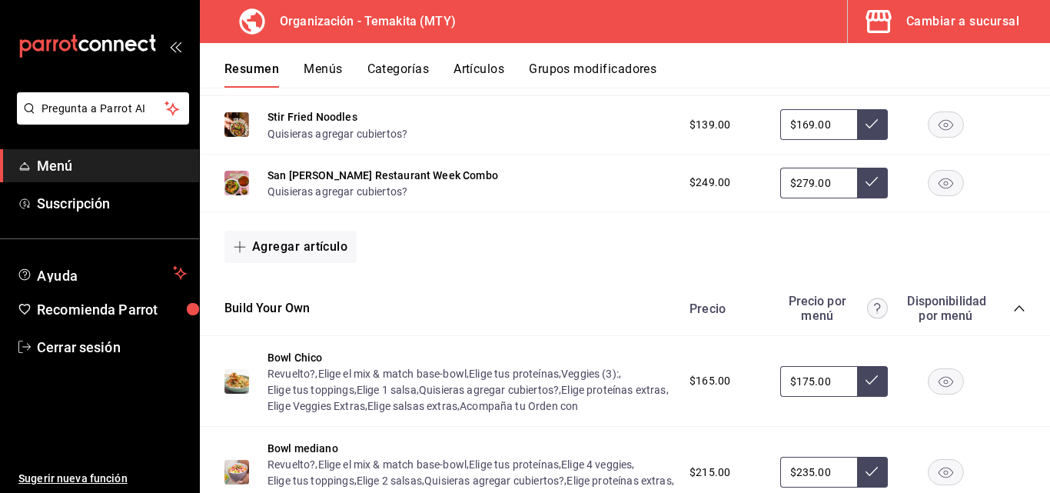
click at [324, 78] on button "Menús" at bounding box center [323, 74] width 38 height 26
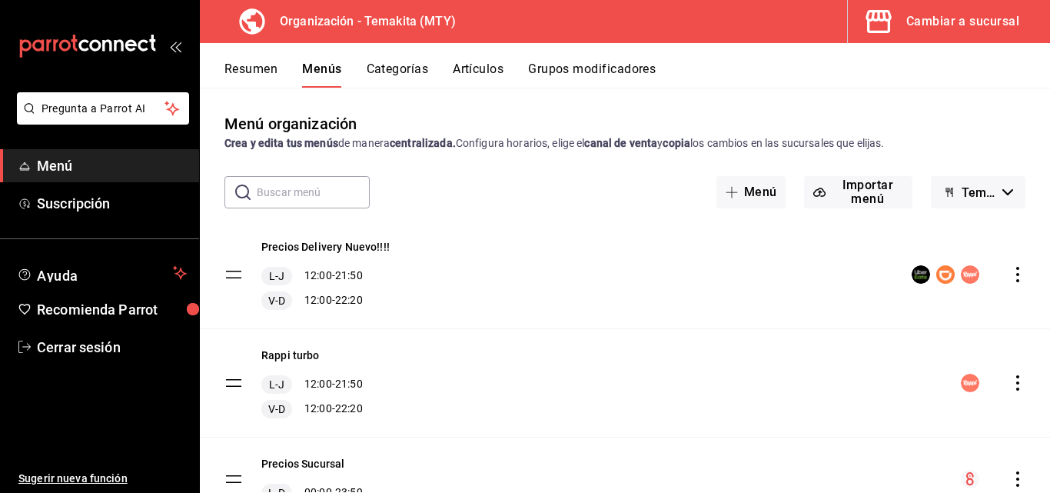
scroll to position [72, 0]
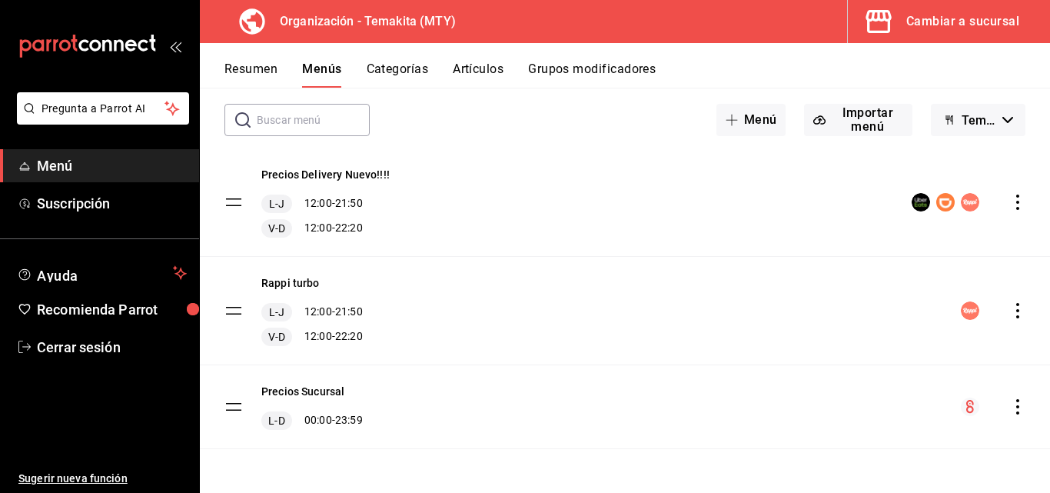
click at [1010, 409] on icon "actions" at bounding box center [1017, 406] width 15 height 15
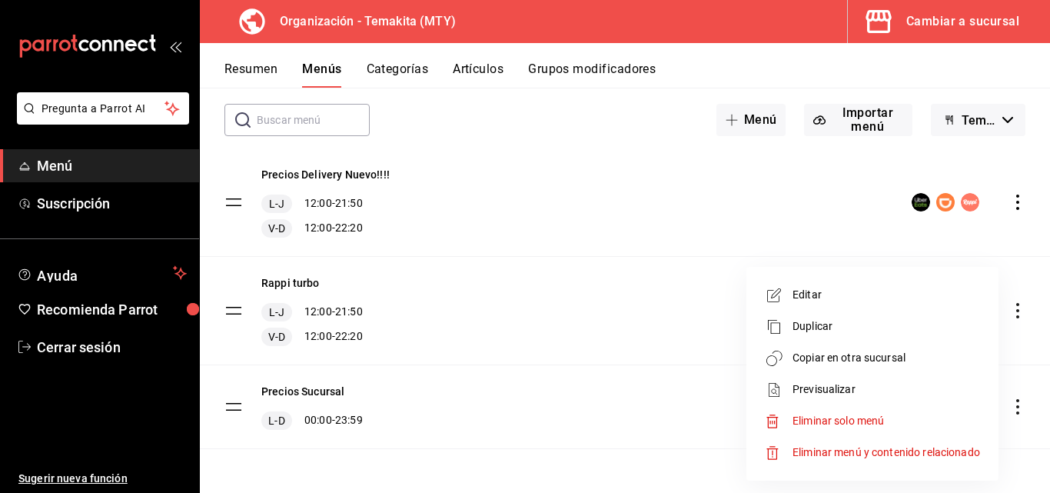
click at [812, 351] on span "Copiar en otra sucursal" at bounding box center [887, 358] width 188 height 16
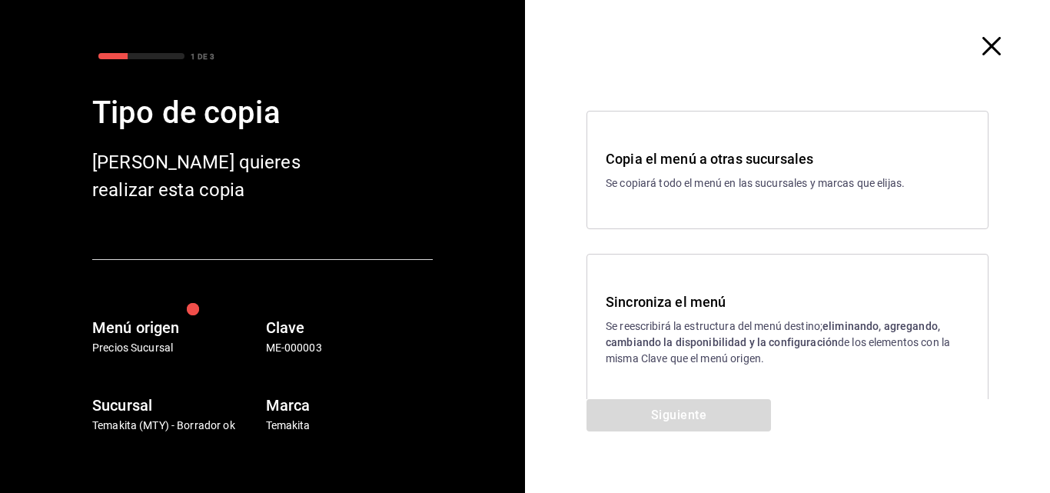
click at [784, 342] on strong "eliminando, agregando, cambiando la disponibilidad y la configuración" at bounding box center [773, 334] width 334 height 28
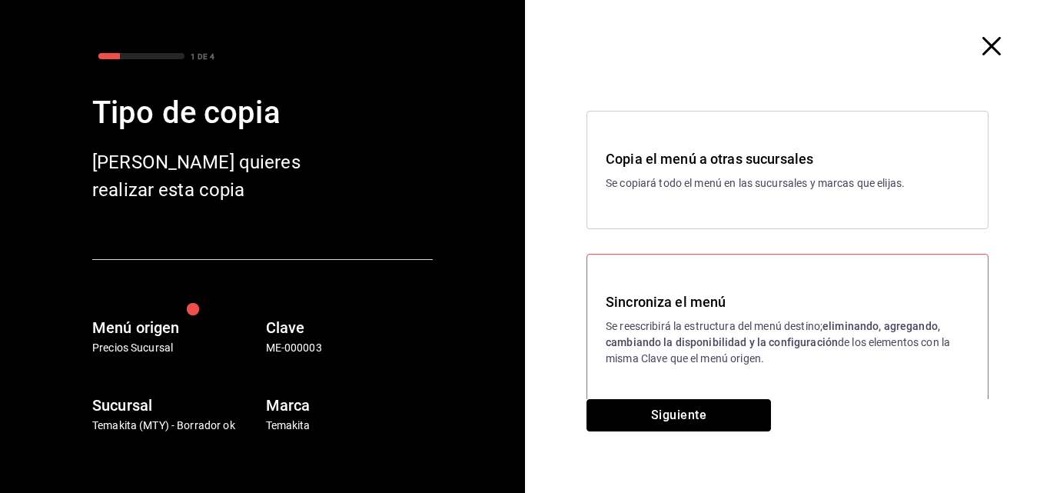
click at [699, 404] on button "Siguiente" at bounding box center [679, 415] width 184 height 32
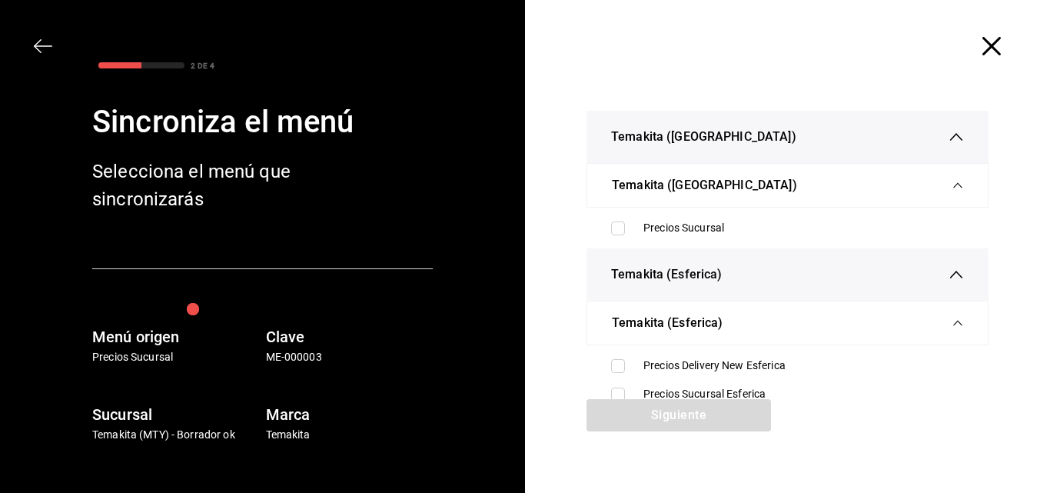
scroll to position [154, 0]
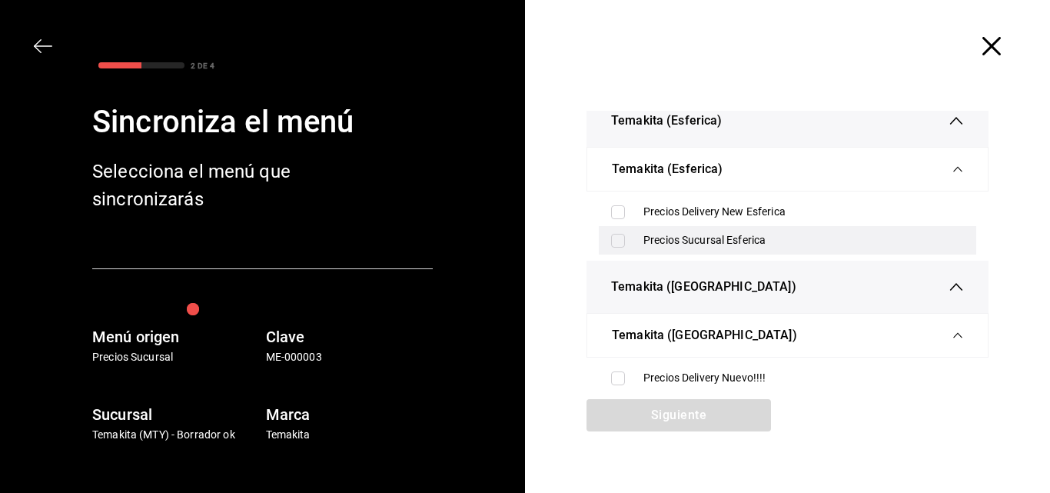
click at [615, 238] on input "checkbox" at bounding box center [618, 241] width 14 height 14
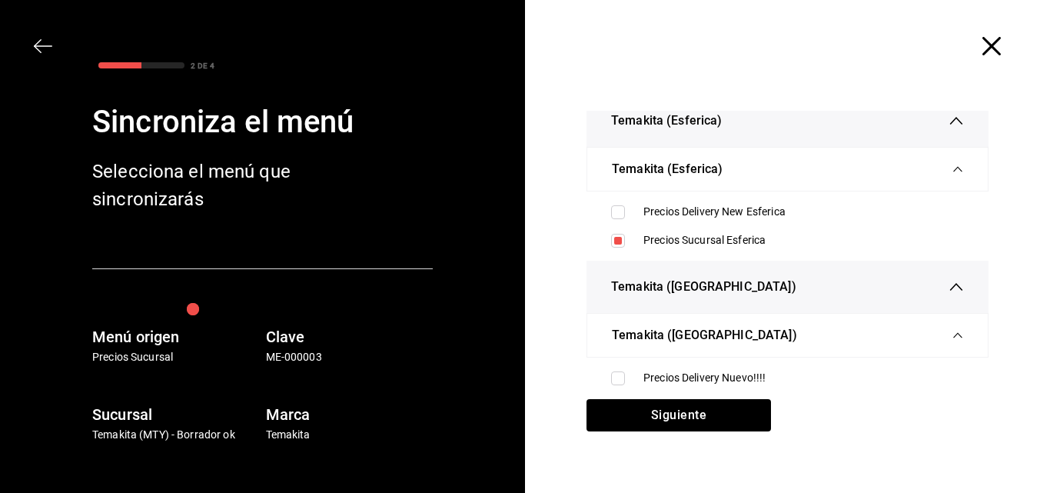
scroll to position [231, 0]
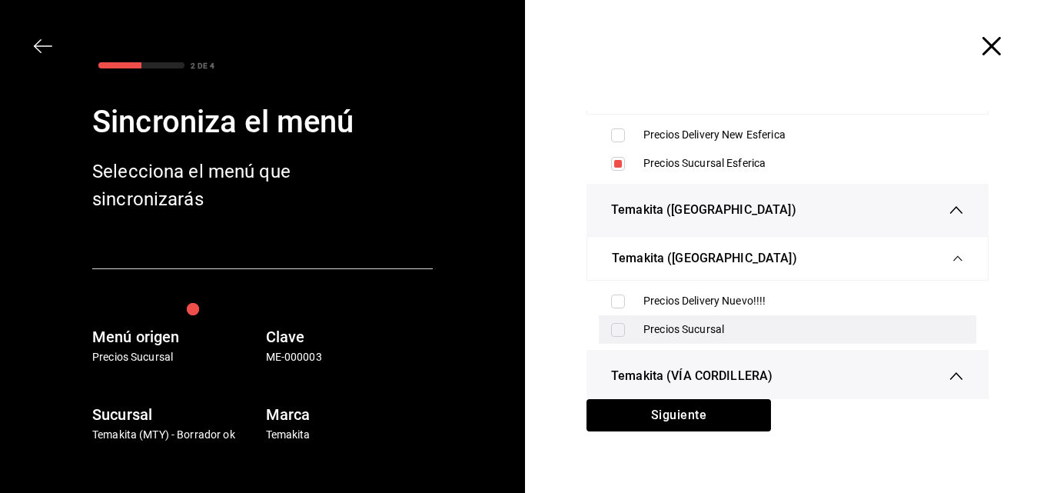
click at [611, 324] on input "checkbox" at bounding box center [618, 330] width 14 height 14
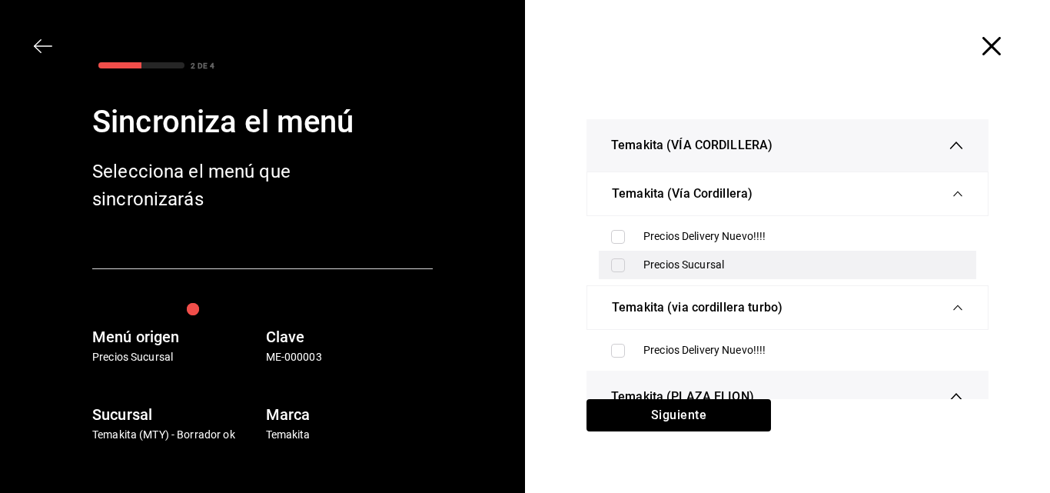
click at [616, 260] on input "checkbox" at bounding box center [618, 265] width 14 height 14
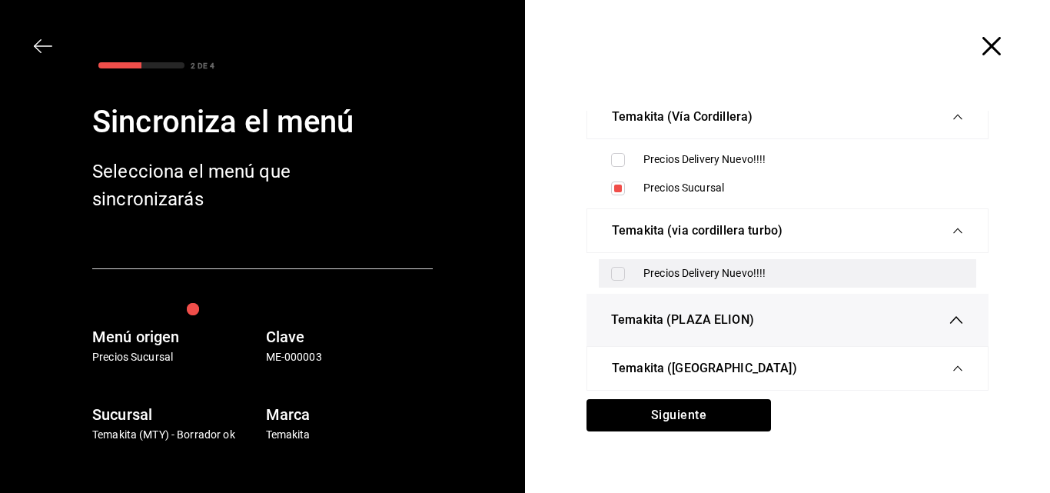
scroll to position [615, 0]
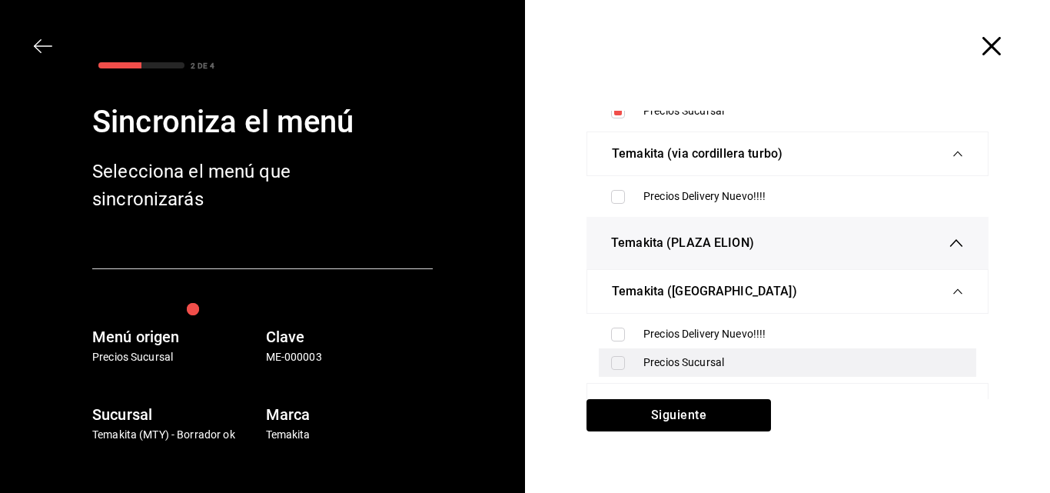
click at [613, 361] on input "checkbox" at bounding box center [618, 363] width 14 height 14
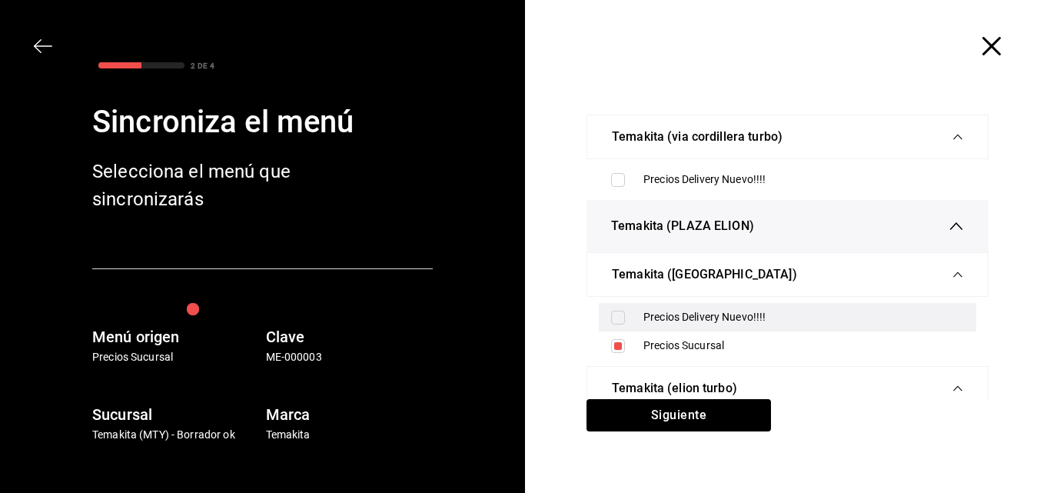
scroll to position [71, 0]
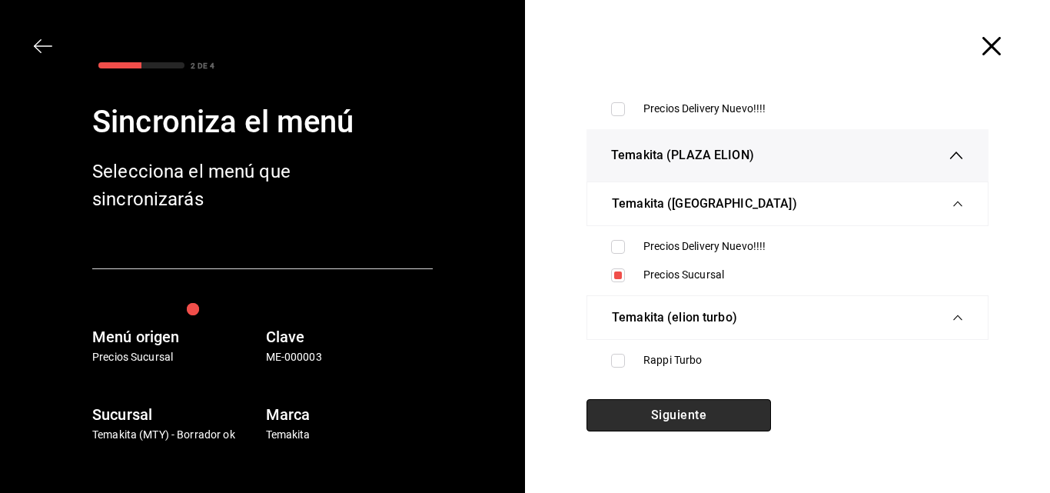
click at [666, 402] on button "Siguiente" at bounding box center [679, 415] width 184 height 32
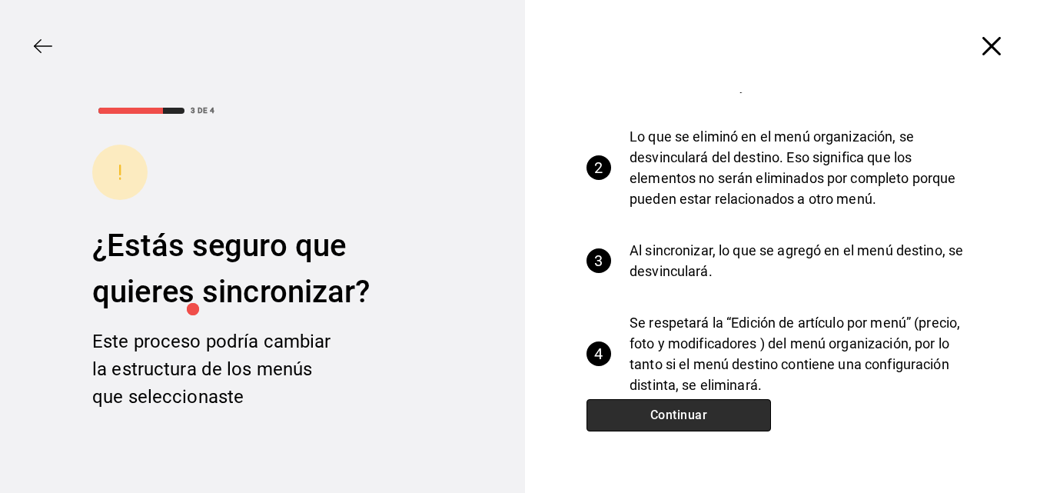
click at [666, 408] on button "Continuar" at bounding box center [679, 415] width 184 height 32
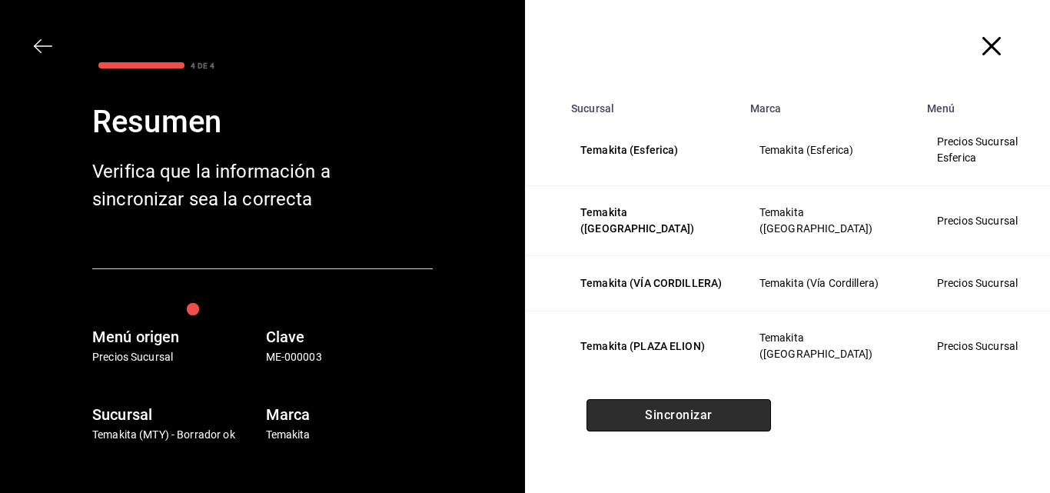
scroll to position [18, 0]
click at [666, 408] on button "Sincronizar" at bounding box center [679, 415] width 184 height 32
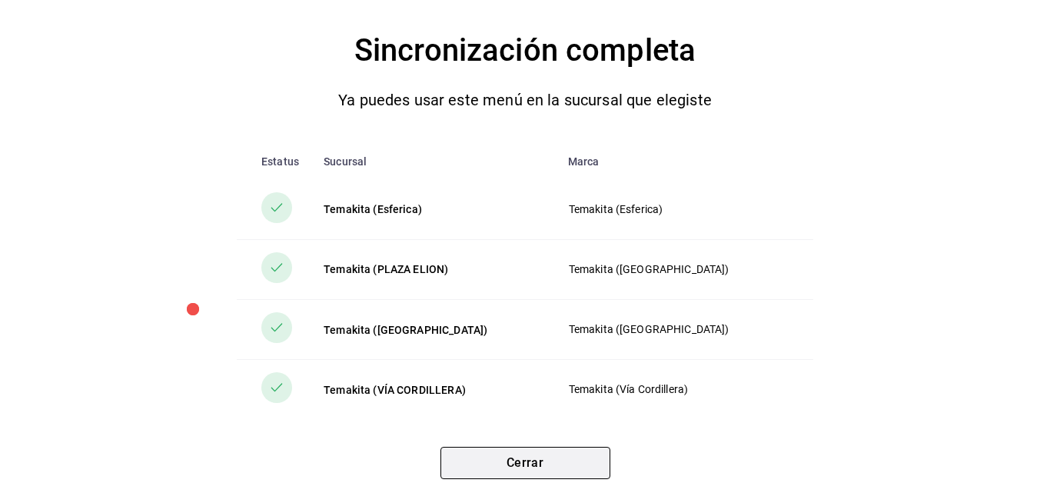
click at [510, 469] on button "Cerrar" at bounding box center [525, 463] width 170 height 32
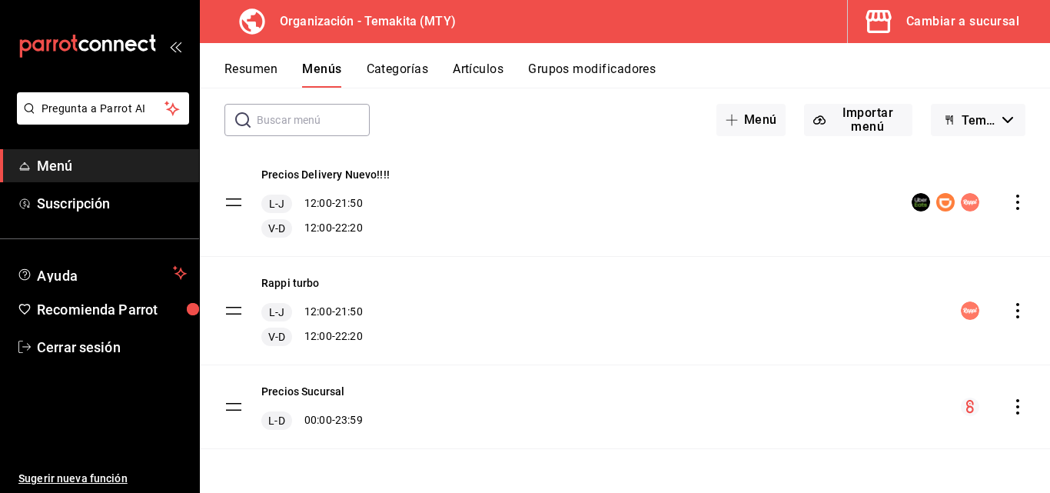
click at [255, 68] on button "Resumen" at bounding box center [250, 74] width 53 height 26
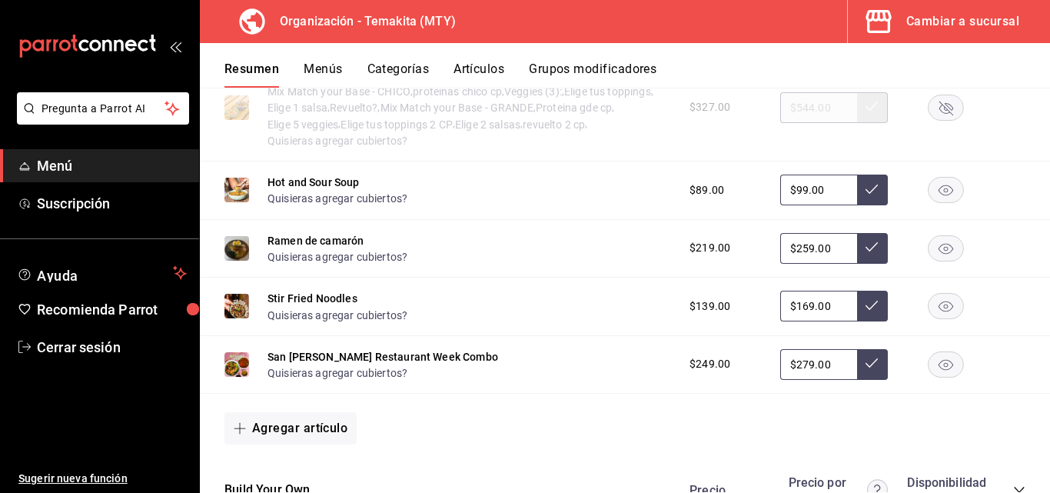
scroll to position [1307, 0]
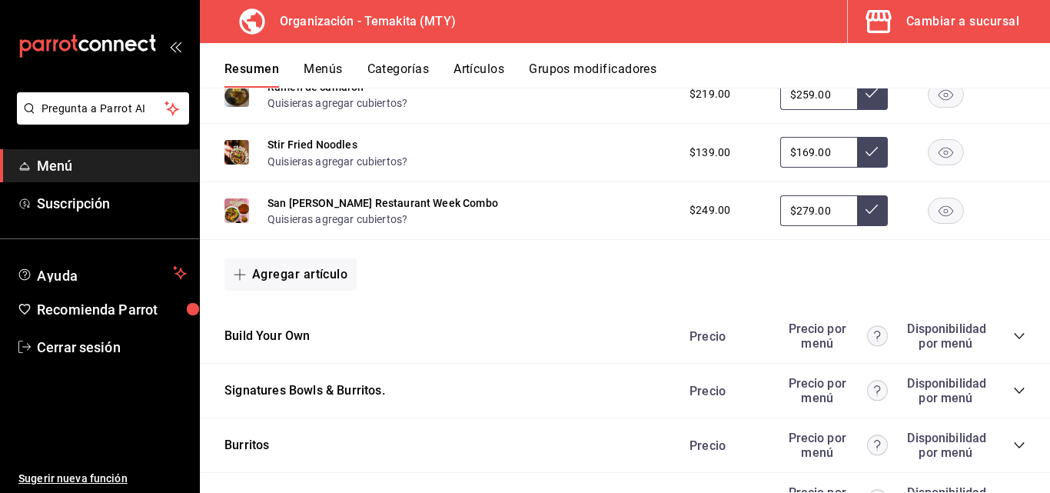
click at [1013, 342] on icon "collapse-category-row" at bounding box center [1019, 336] width 12 height 12
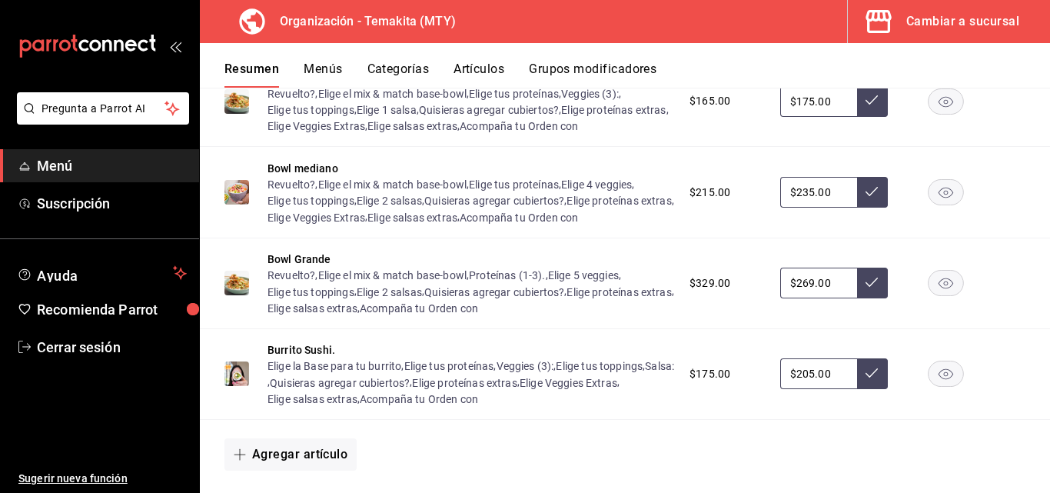
scroll to position [1691, 0]
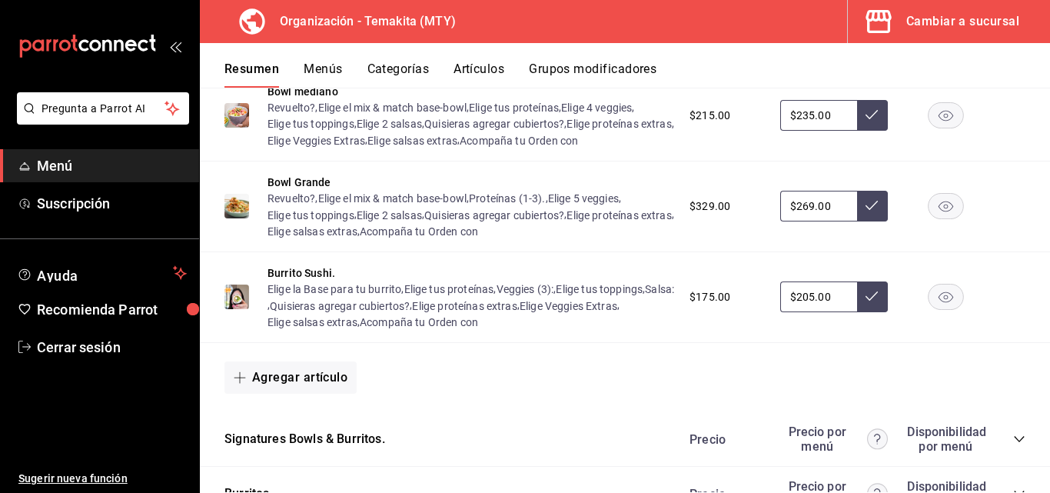
click at [923, 14] on div "Cambiar a sucursal" at bounding box center [962, 22] width 113 height 22
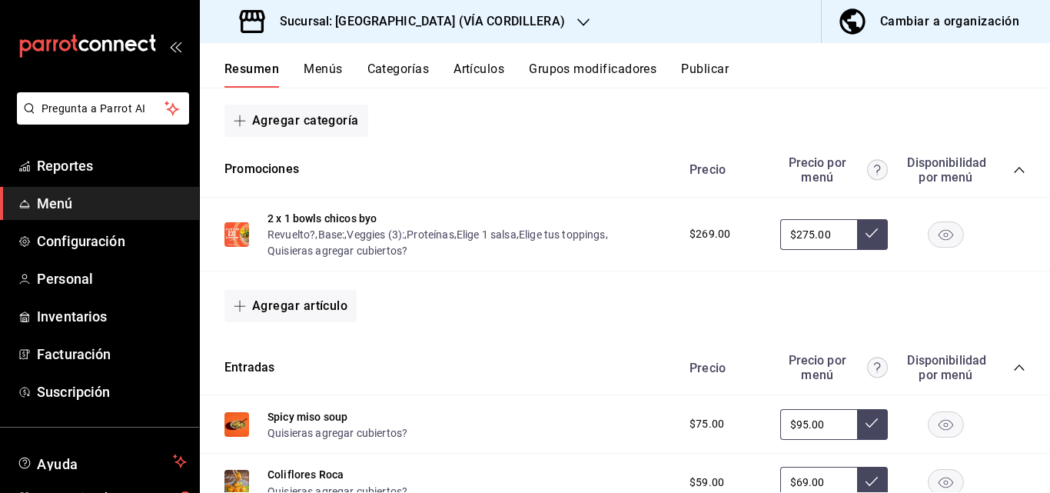
scroll to position [77, 0]
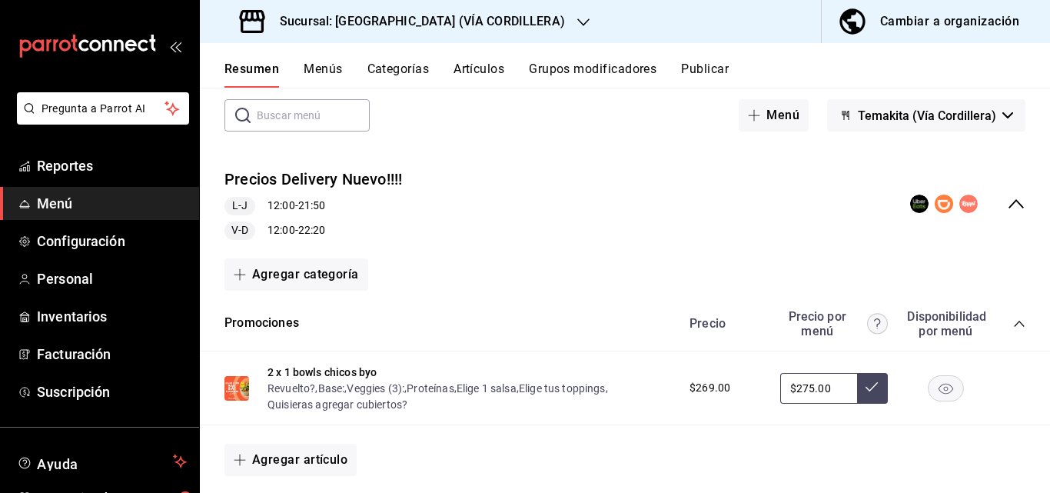
click at [826, 389] on input "$275.00" at bounding box center [818, 388] width 77 height 31
click at [866, 387] on icon at bounding box center [872, 387] width 12 height 12
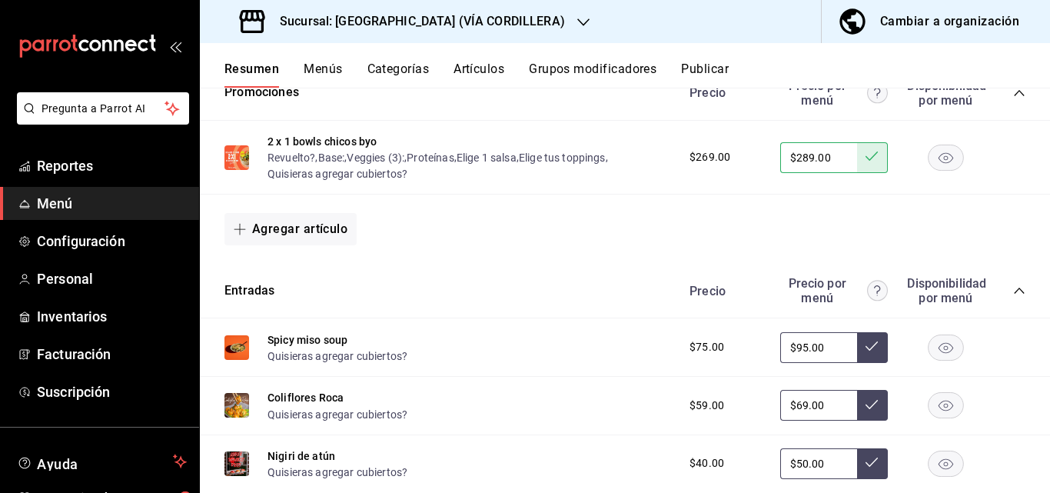
click at [816, 420] on input "$69.00" at bounding box center [818, 405] width 77 height 31
click at [813, 353] on input "$95.00" at bounding box center [818, 347] width 77 height 31
click at [866, 342] on icon at bounding box center [872, 346] width 12 height 12
click at [819, 411] on input "$69.00" at bounding box center [818, 405] width 77 height 31
click at [857, 412] on button at bounding box center [872, 405] width 31 height 31
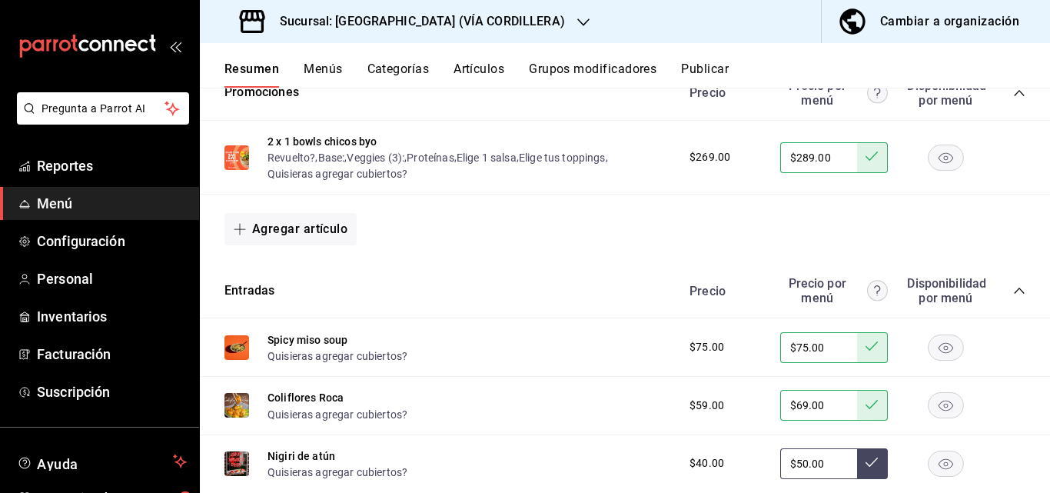
scroll to position [77, 0]
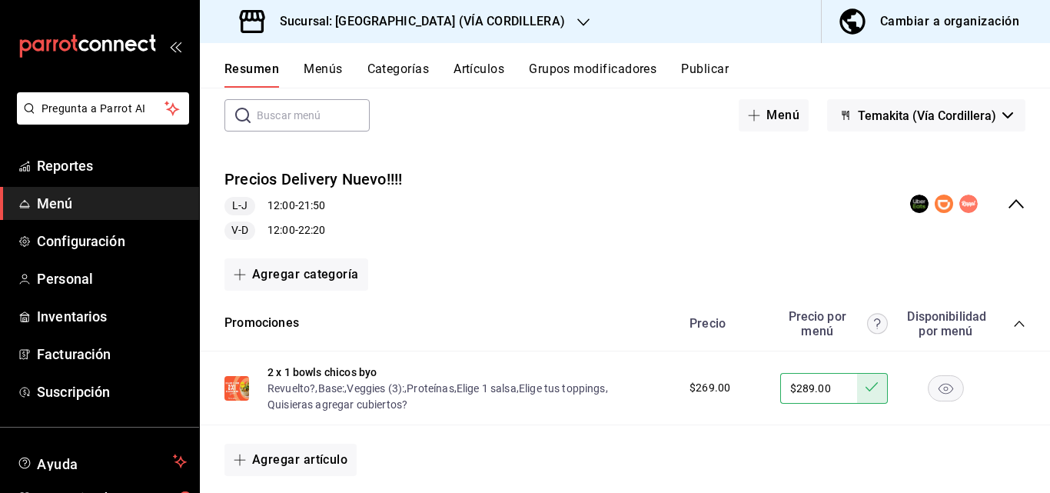
click at [899, 8] on button "Cambiar a organización" at bounding box center [930, 21] width 216 height 43
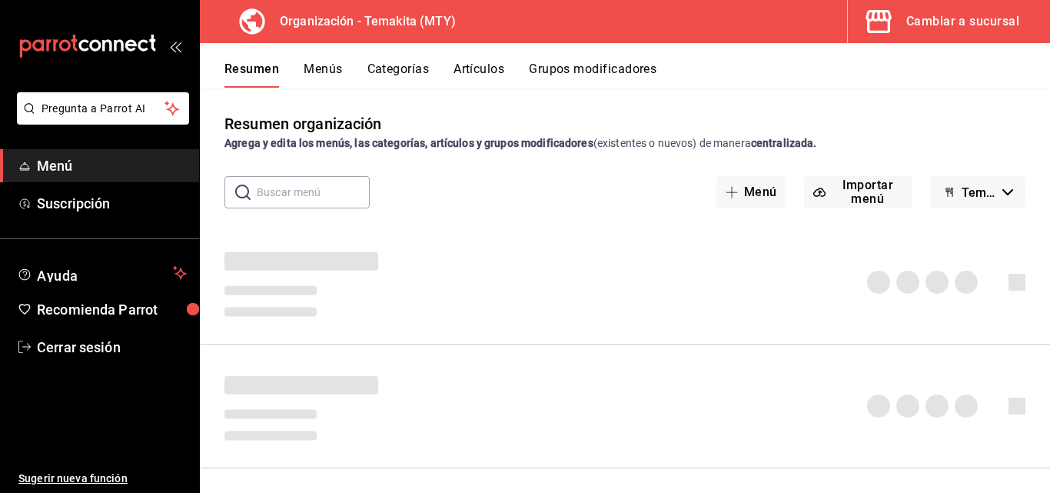
click at [973, 22] on div "Cambiar a sucursal" at bounding box center [962, 22] width 113 height 22
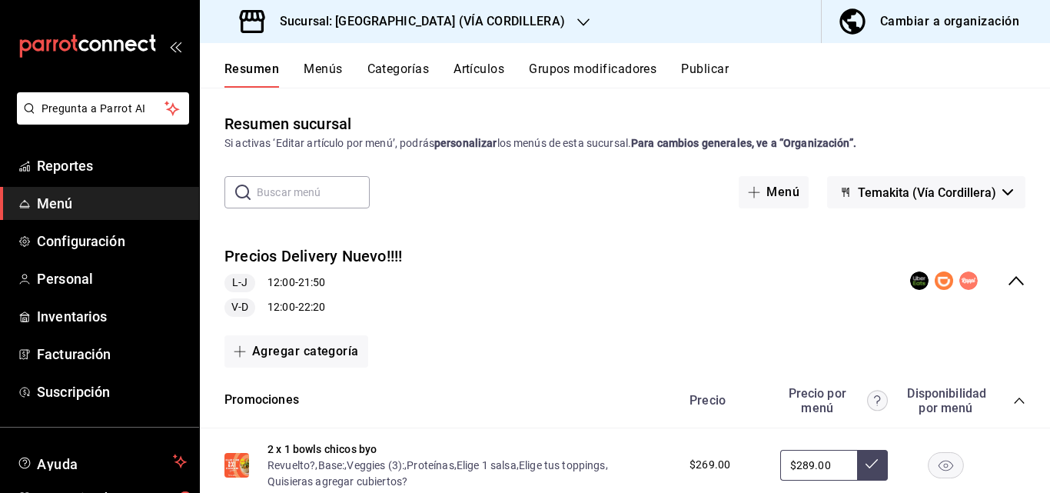
click at [1007, 273] on icon "collapse-menu-row" at bounding box center [1016, 280] width 18 height 18
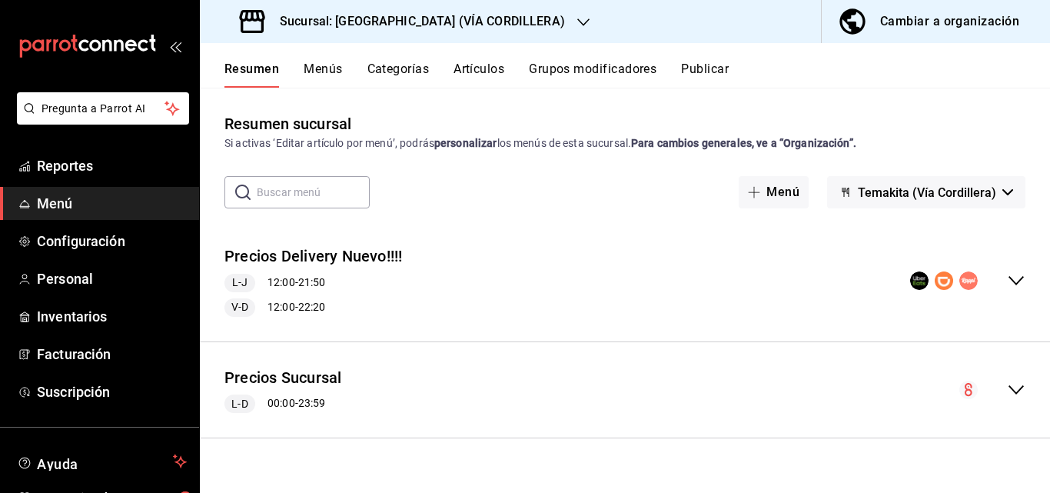
click at [320, 69] on button "Menús" at bounding box center [323, 74] width 38 height 26
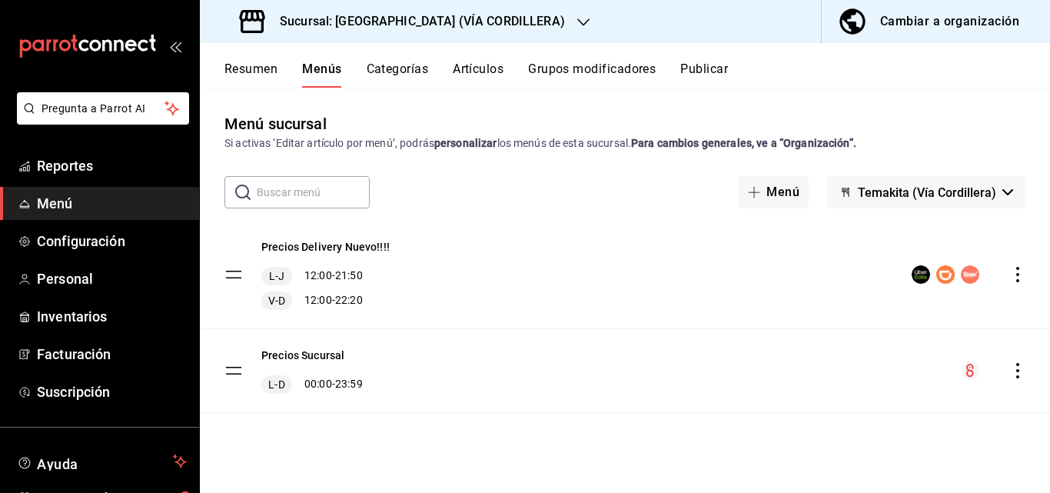
click at [274, 66] on button "Resumen" at bounding box center [250, 74] width 53 height 26
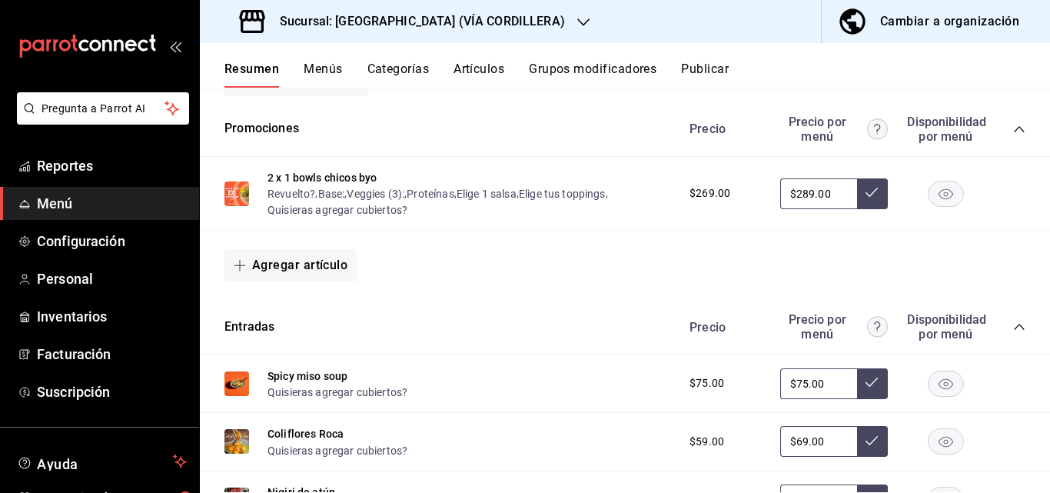
scroll to position [81, 0]
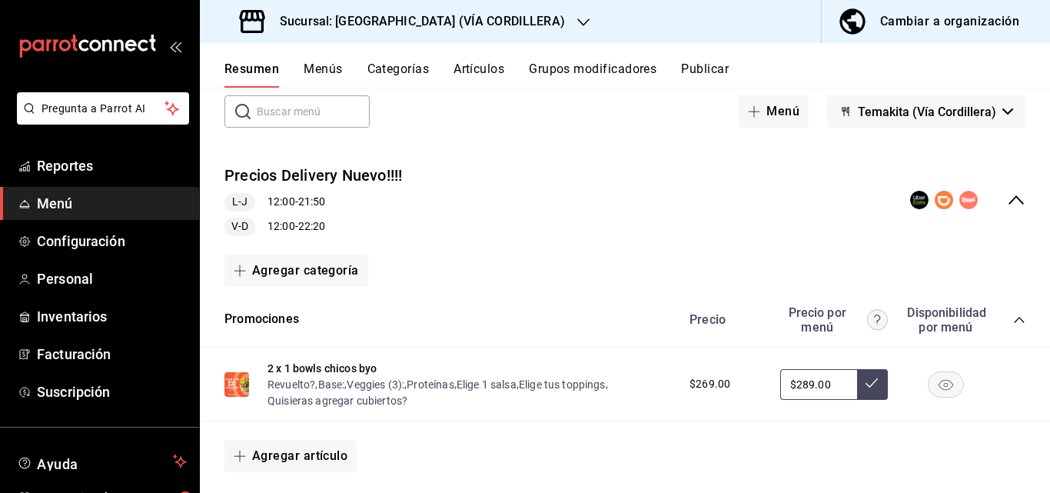
click at [1007, 201] on icon "collapse-menu-row" at bounding box center [1016, 200] width 18 height 18
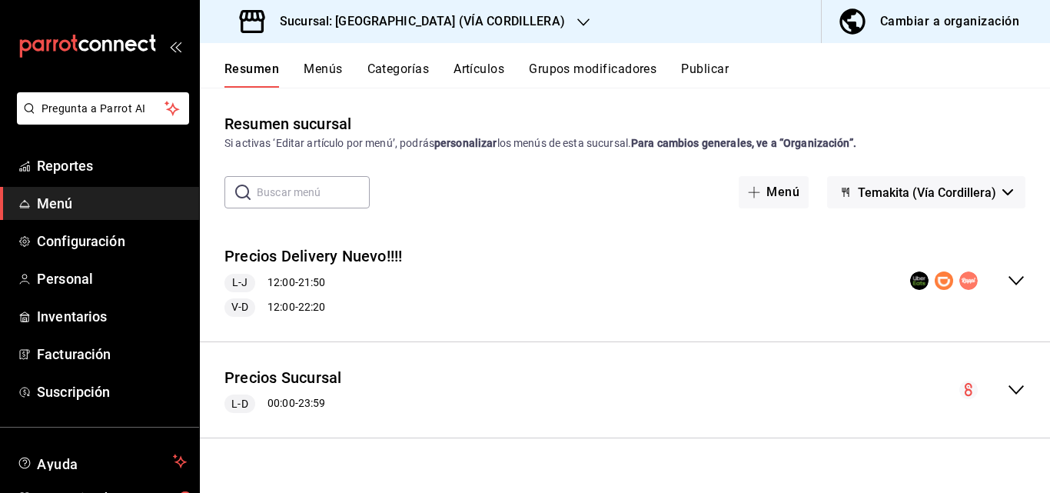
scroll to position [0, 0]
click at [1015, 386] on icon "collapse-menu-row" at bounding box center [1016, 390] width 18 height 18
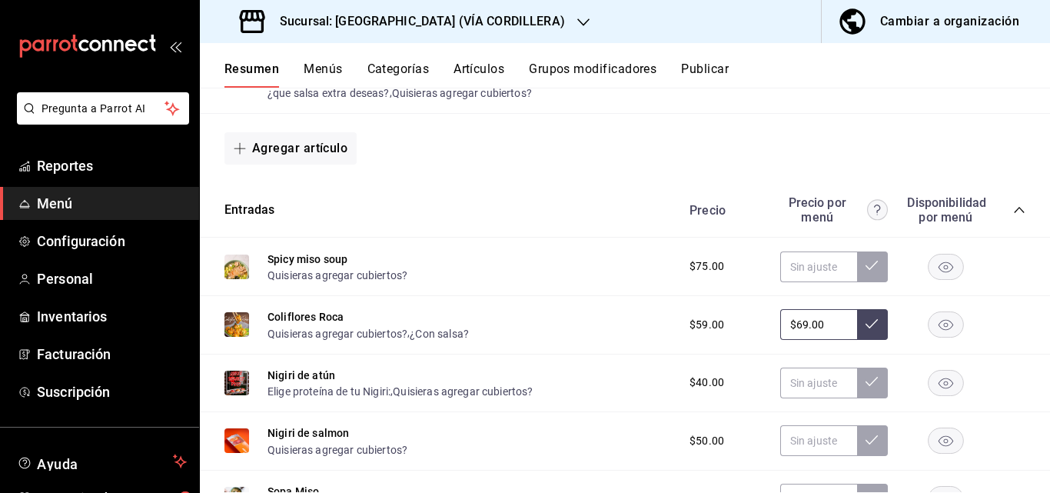
scroll to position [347, 0]
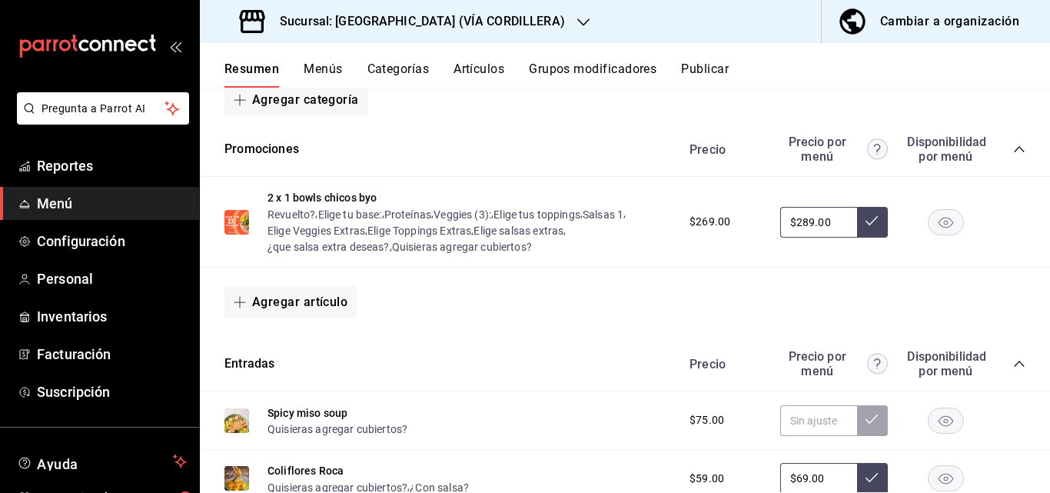
click at [334, 68] on button "Menús" at bounding box center [323, 74] width 38 height 26
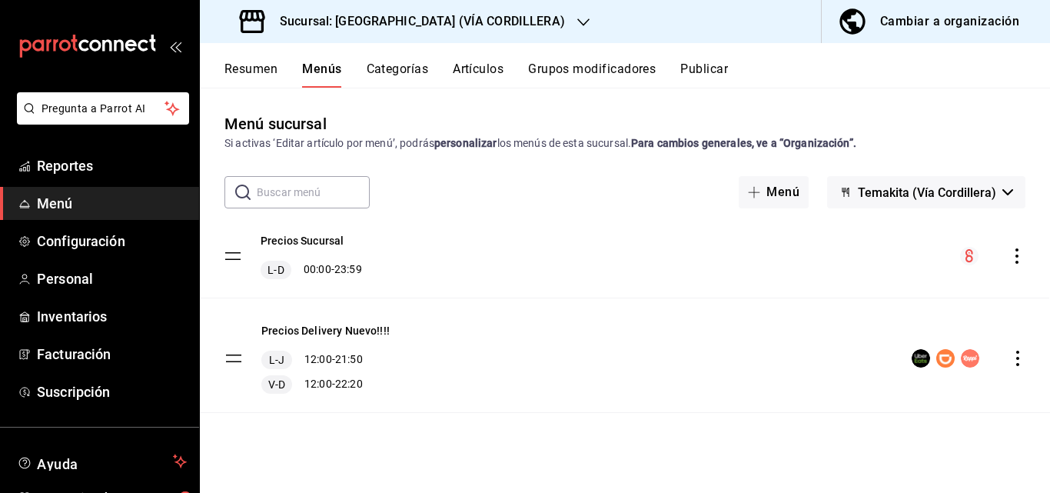
drag, startPoint x: 229, startPoint y: 368, endPoint x: 228, endPoint y: 253, distance: 115.3
click at [228, 253] on tbody "Precios Delivery Nuevo!!!! L-J 12:00 - 21:50 V-D 12:00 - 22:20 Precios Sucursal…" at bounding box center [625, 317] width 850 height 192
click at [254, 63] on button "Resumen" at bounding box center [250, 74] width 53 height 26
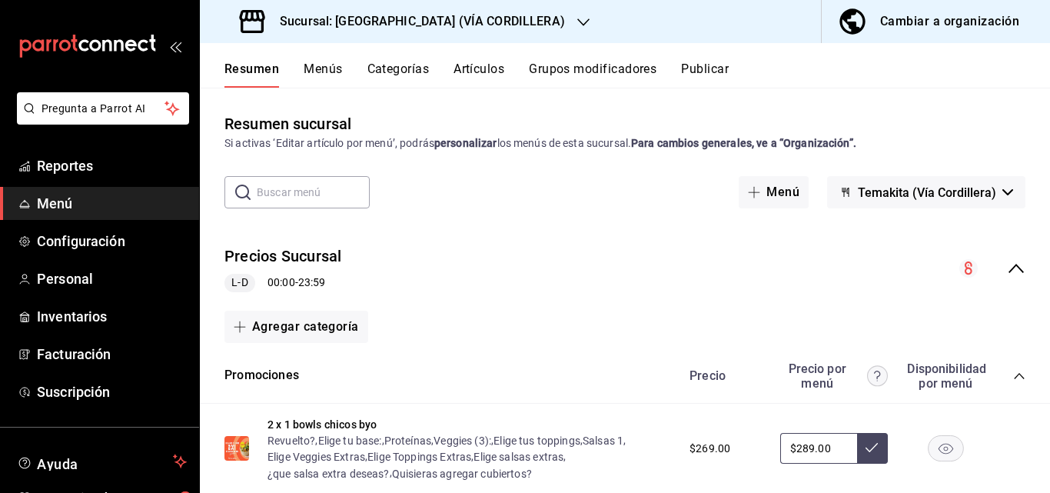
click at [1007, 268] on icon "collapse-menu-row" at bounding box center [1016, 268] width 18 height 18
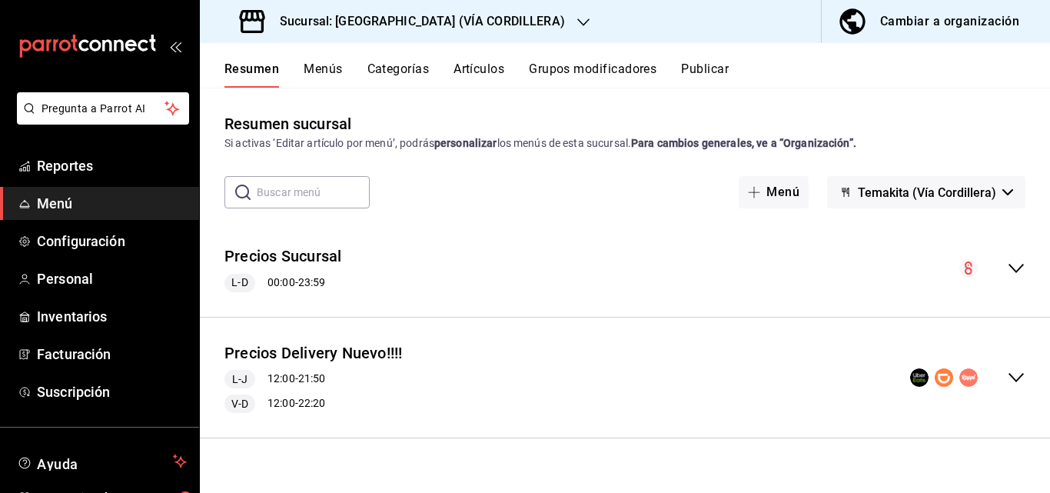
click at [1017, 265] on icon "collapse-menu-row" at bounding box center [1016, 268] width 18 height 18
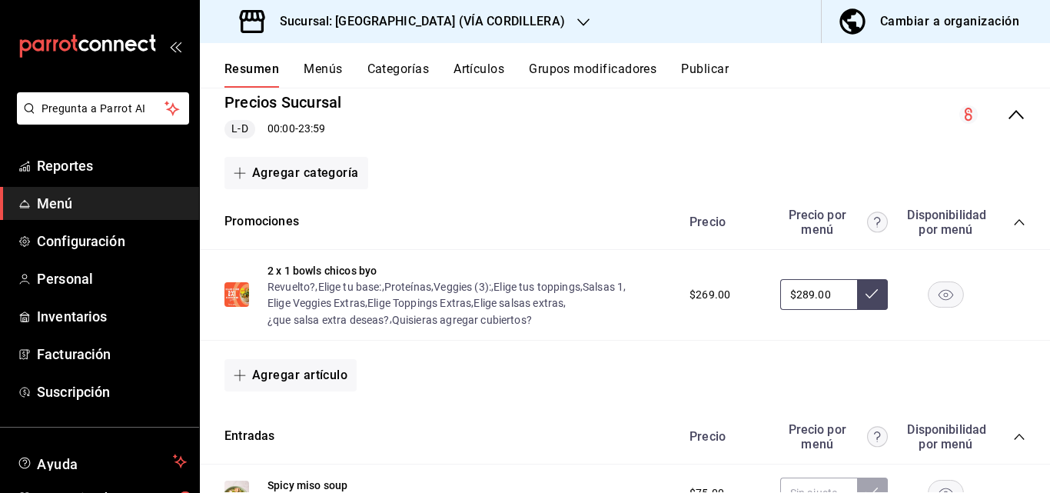
scroll to position [231, 0]
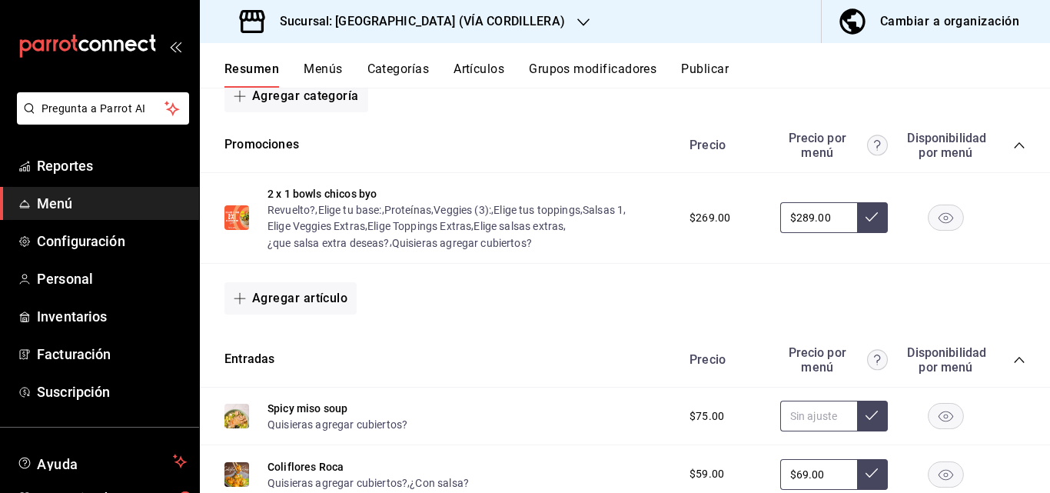
click at [789, 420] on input "text" at bounding box center [818, 416] width 77 height 31
type input "$75.00"
click at [857, 422] on button at bounding box center [872, 416] width 31 height 31
click at [866, 417] on icon at bounding box center [872, 415] width 12 height 12
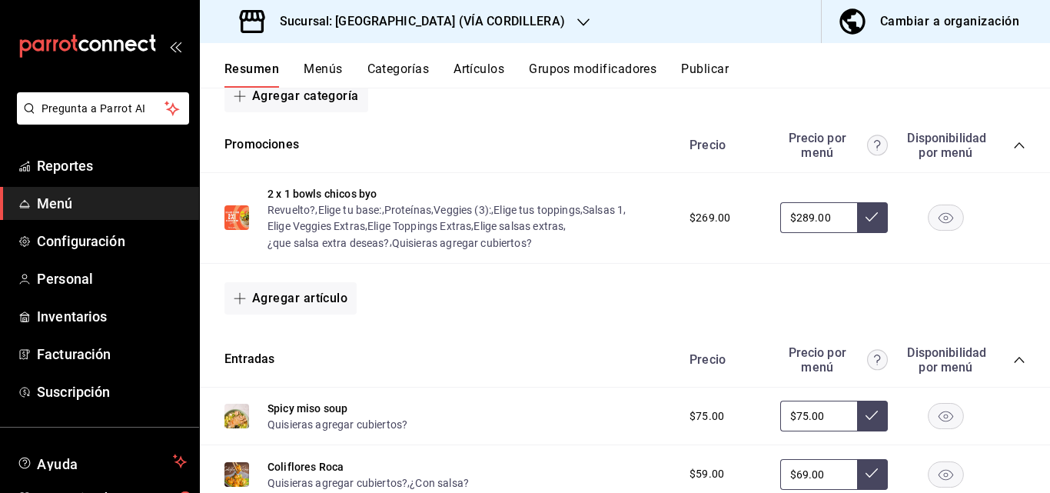
click at [825, 416] on input "$75.00" at bounding box center [818, 416] width 77 height 31
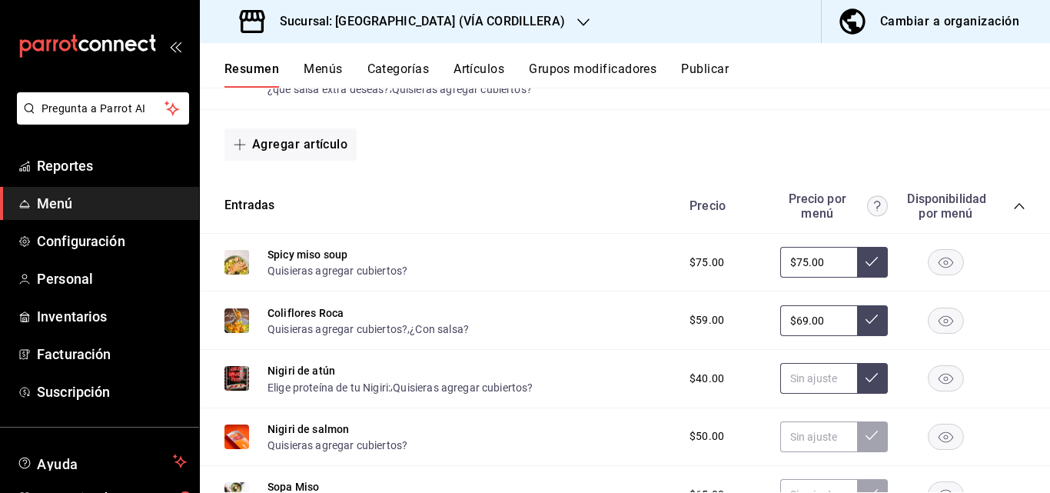
click at [809, 387] on input "text" at bounding box center [818, 378] width 77 height 31
type input "$40.00"
click at [873, 381] on button at bounding box center [872, 378] width 31 height 31
click at [811, 443] on input "text" at bounding box center [818, 436] width 77 height 31
type input "$50.00"
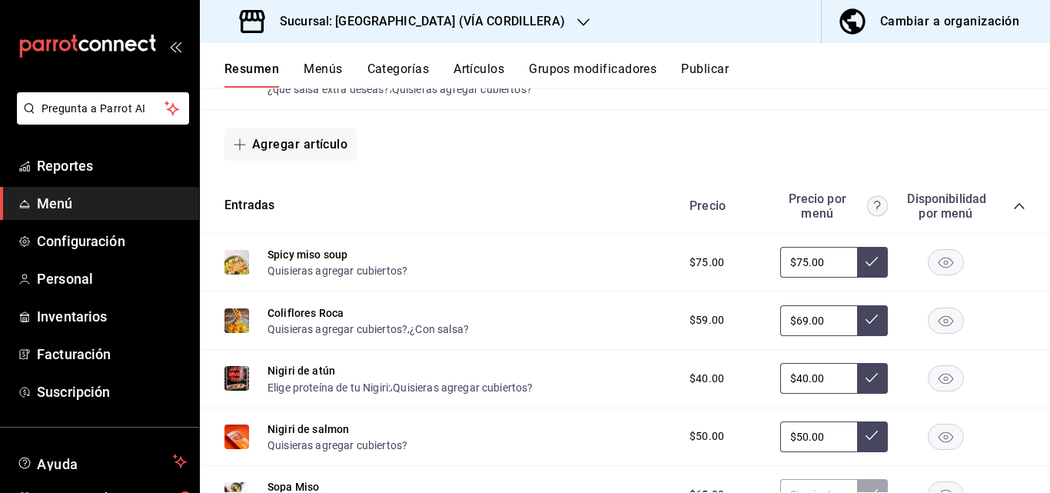
click at [857, 439] on button at bounding box center [872, 436] width 31 height 31
drag, startPoint x: 856, startPoint y: 379, endPoint x: 856, endPoint y: 367, distance: 12.3
click at [857, 367] on button at bounding box center [872, 378] width 31 height 31
drag, startPoint x: 857, startPoint y: 321, endPoint x: 860, endPoint y: 297, distance: 24.8
click at [866, 315] on icon at bounding box center [872, 319] width 12 height 12
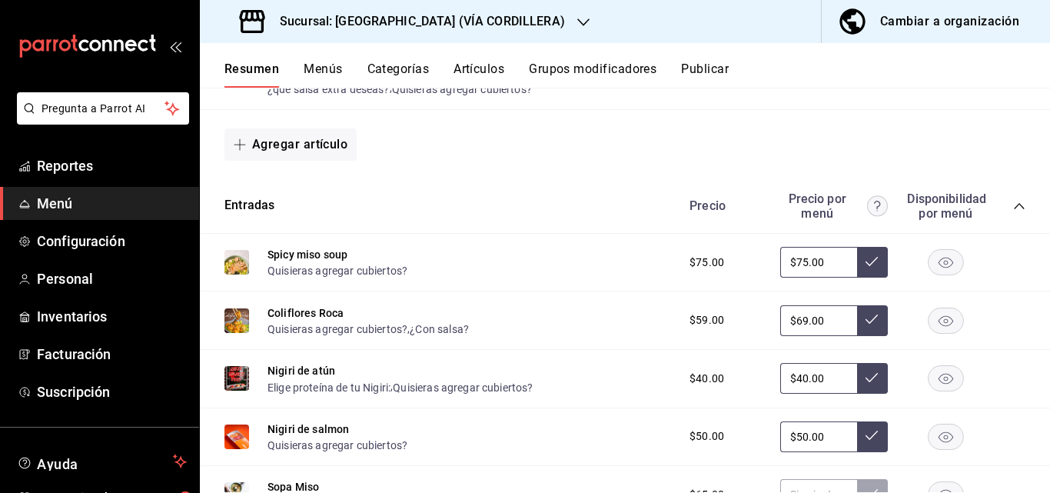
click at [867, 267] on button at bounding box center [872, 262] width 31 height 31
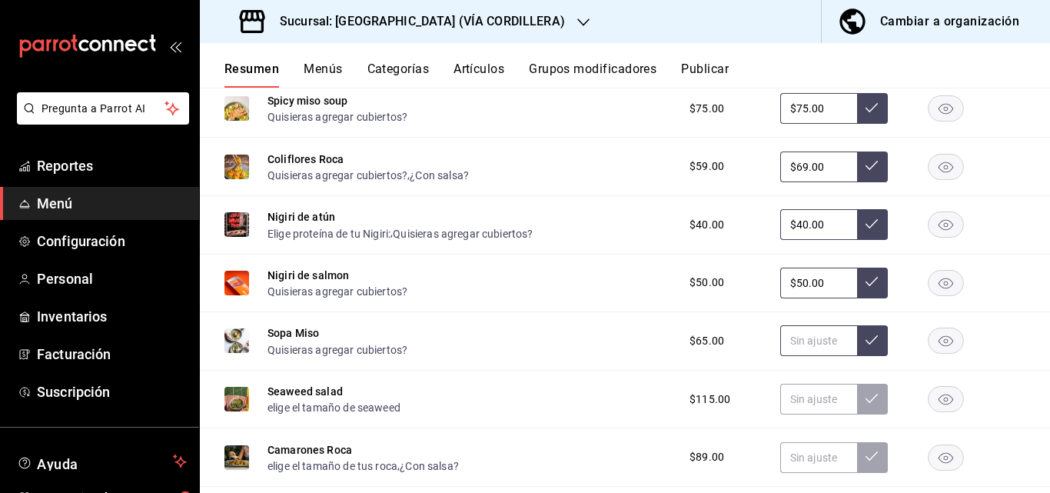
click at [804, 351] on input "text" at bounding box center [818, 340] width 77 height 31
type input "$75.00"
click at [866, 345] on icon at bounding box center [872, 340] width 12 height 12
click at [808, 403] on input "text" at bounding box center [818, 399] width 77 height 31
type input "$119.00"
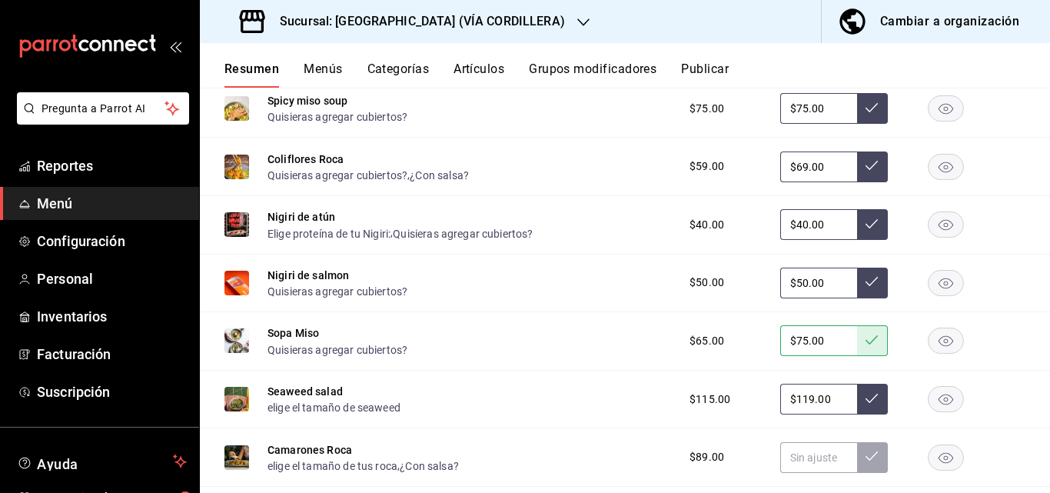
click at [866, 399] on icon at bounding box center [872, 398] width 12 height 12
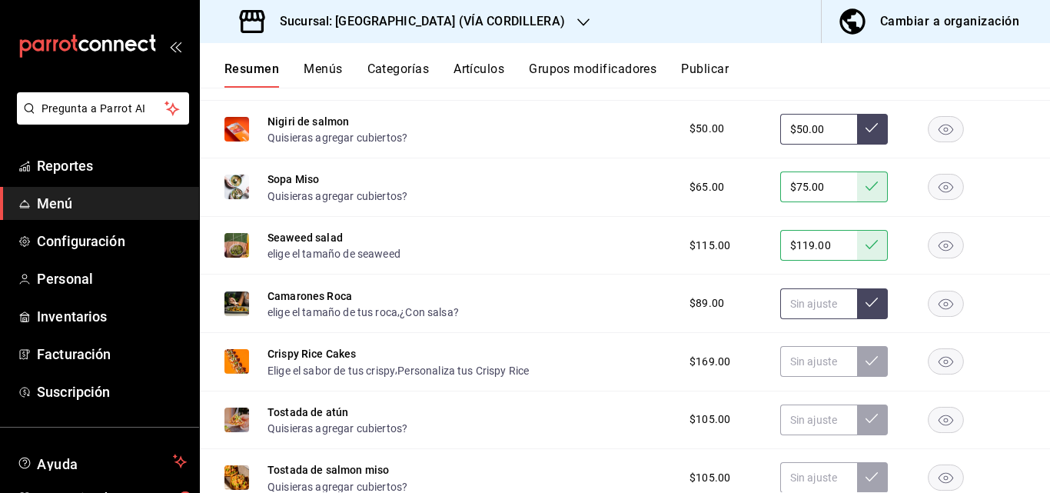
click at [826, 312] on input "text" at bounding box center [818, 303] width 77 height 31
type input "$99.00"
click at [866, 307] on icon at bounding box center [872, 301] width 12 height 9
click at [821, 368] on input "text" at bounding box center [818, 361] width 77 height 31
type input "$179.00"
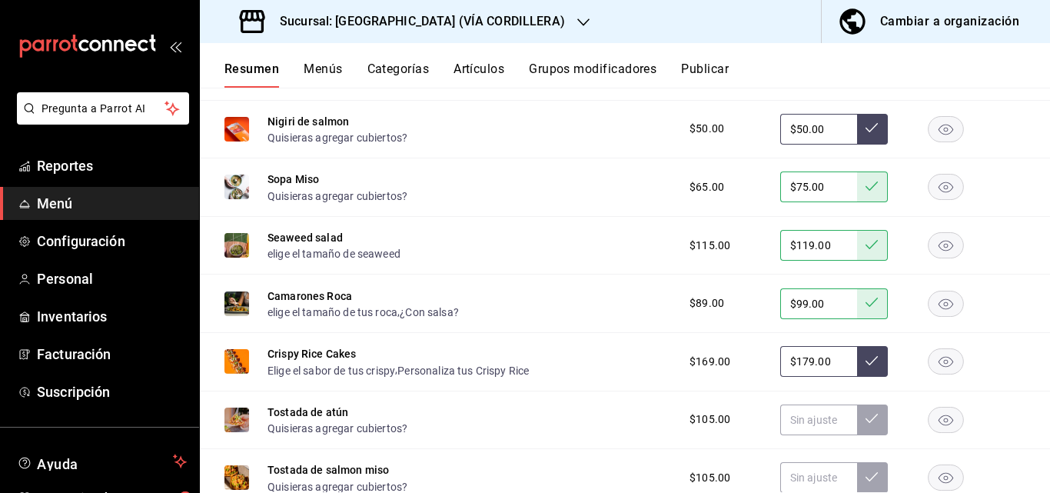
click at [867, 367] on button at bounding box center [872, 361] width 31 height 31
click at [826, 420] on input "text" at bounding box center [818, 419] width 77 height 31
type input "$105.00"
click at [857, 416] on button at bounding box center [872, 419] width 31 height 31
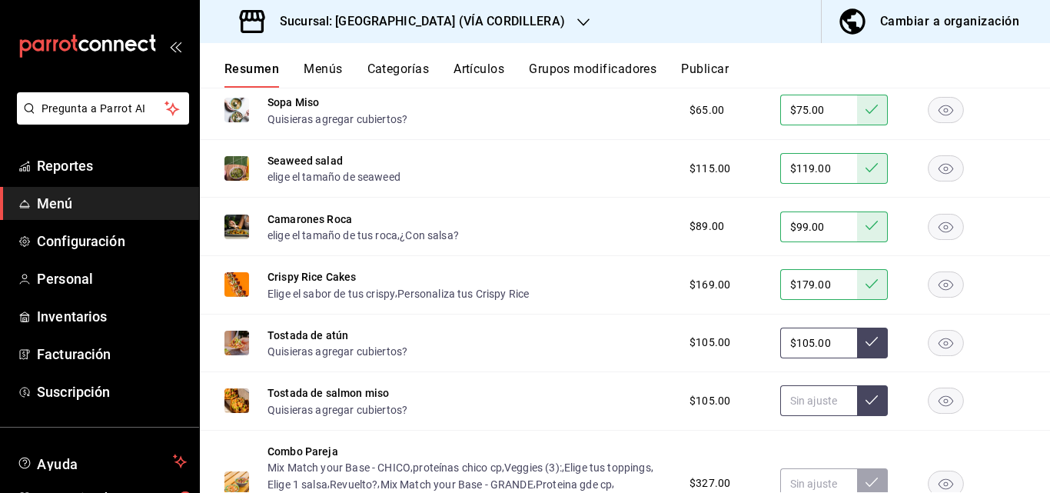
click at [824, 408] on input "text" at bounding box center [818, 400] width 77 height 31
type input "$105.00"
click at [857, 393] on button at bounding box center [872, 400] width 31 height 31
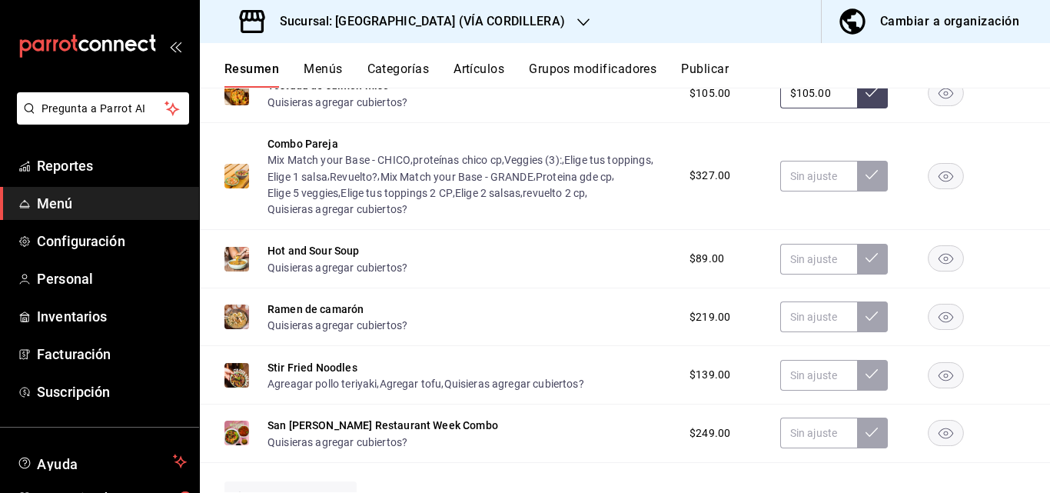
scroll to position [1230, 0]
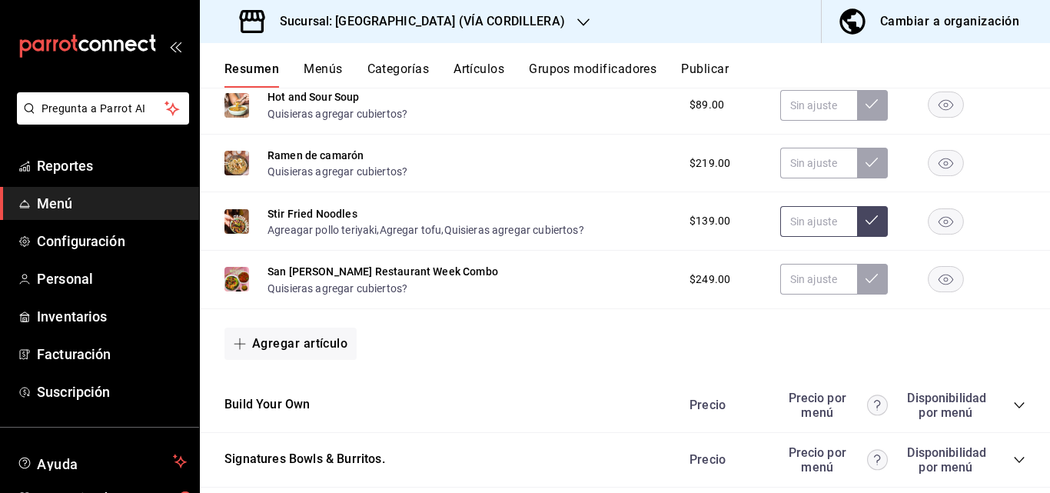
click at [811, 226] on input "text" at bounding box center [818, 221] width 77 height 31
type input "$139.00"
click at [857, 224] on button at bounding box center [872, 221] width 31 height 31
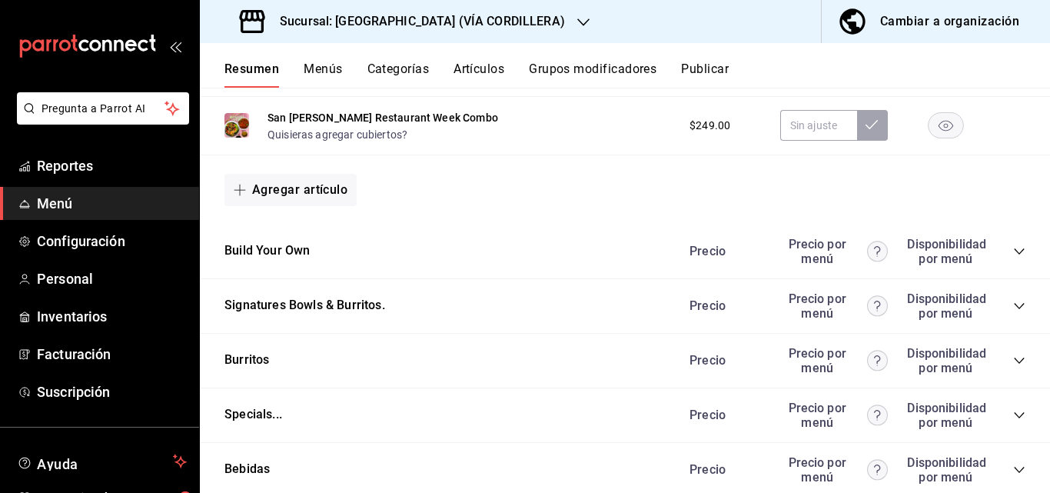
click at [1013, 258] on icon "collapse-category-row" at bounding box center [1019, 251] width 12 height 12
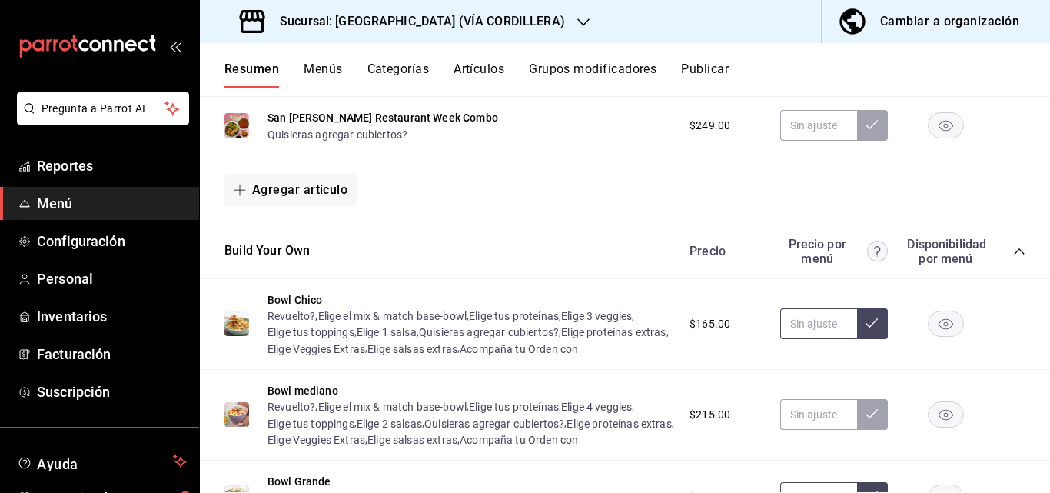
click at [813, 339] on input "text" at bounding box center [818, 323] width 77 height 31
type input "$175.00"
click at [866, 329] on icon at bounding box center [872, 323] width 12 height 12
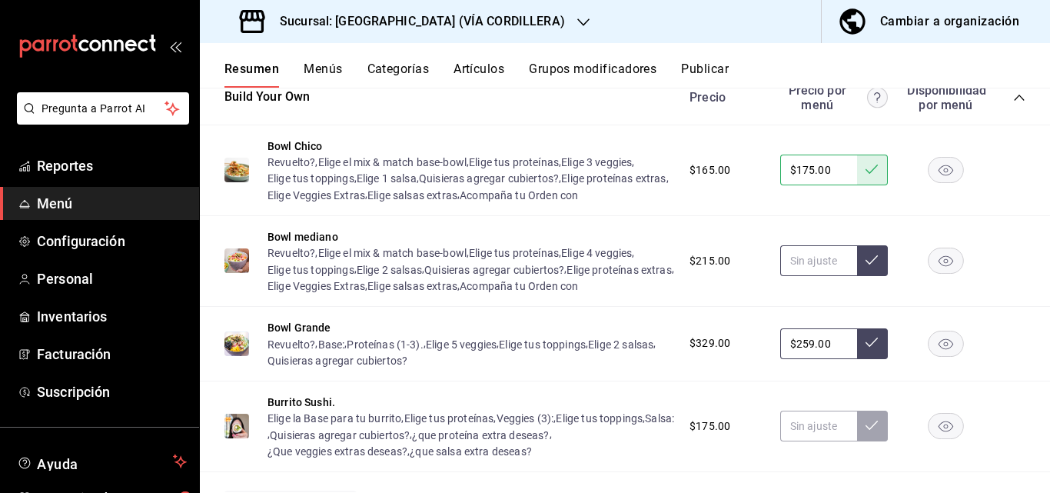
click at [812, 276] on input "text" at bounding box center [818, 260] width 77 height 31
type input "$235.00"
click at [857, 276] on button at bounding box center [872, 260] width 31 height 31
click at [820, 359] on input "$259.00" at bounding box center [818, 343] width 77 height 31
type input "$269.00"
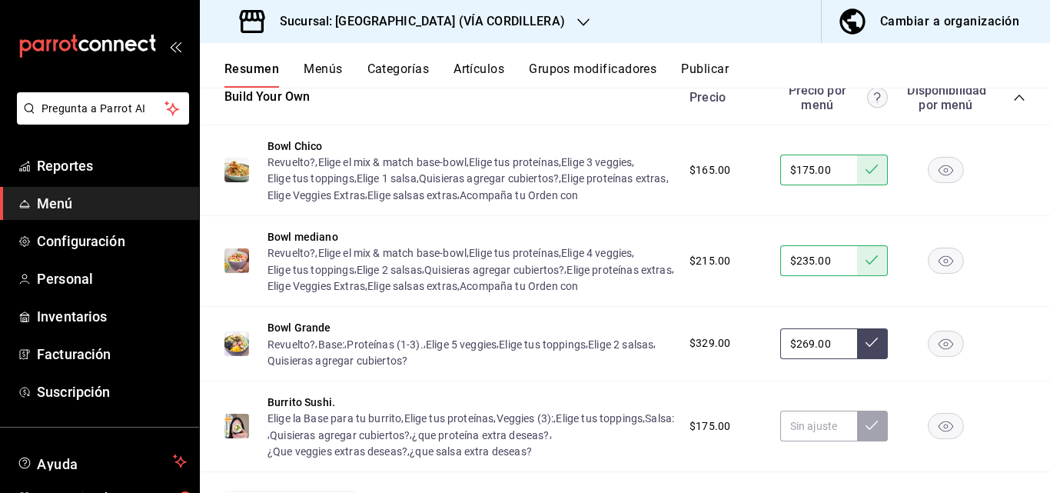
click at [857, 359] on button at bounding box center [872, 343] width 31 height 31
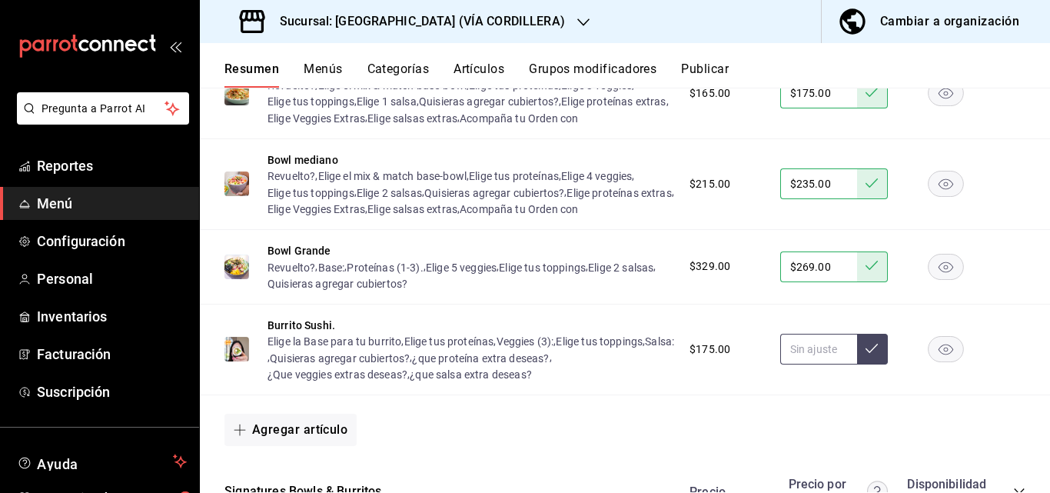
click at [807, 364] on input "text" at bounding box center [818, 349] width 77 height 31
type input "$175.00"
click at [866, 354] on icon at bounding box center [872, 348] width 12 height 12
click at [857, 364] on button at bounding box center [872, 349] width 31 height 31
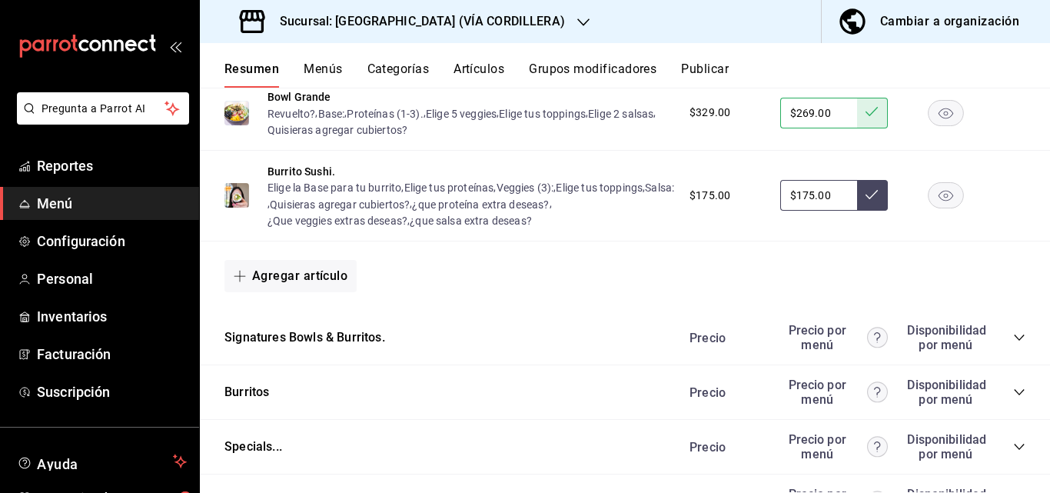
click at [1001, 352] on div "Precio Precio por menú Disponibilidad por menú" at bounding box center [849, 337] width 351 height 29
click at [1013, 344] on icon "collapse-category-row" at bounding box center [1019, 337] width 12 height 12
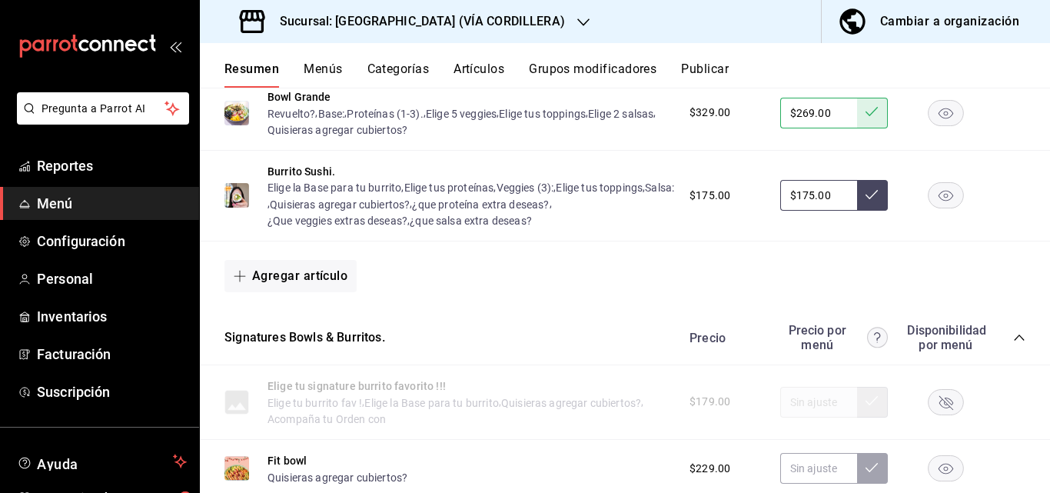
scroll to position [1922, 0]
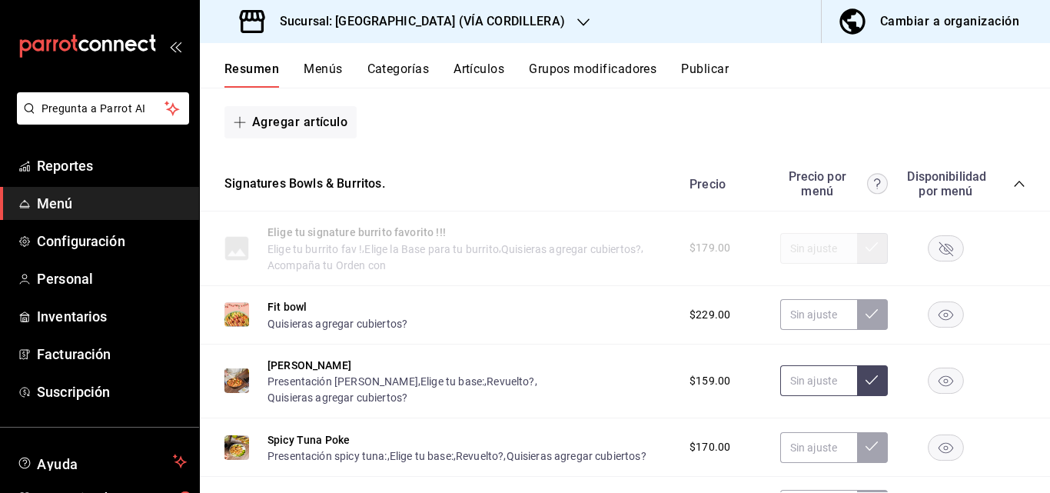
click at [800, 396] on input "text" at bounding box center [818, 380] width 77 height 31
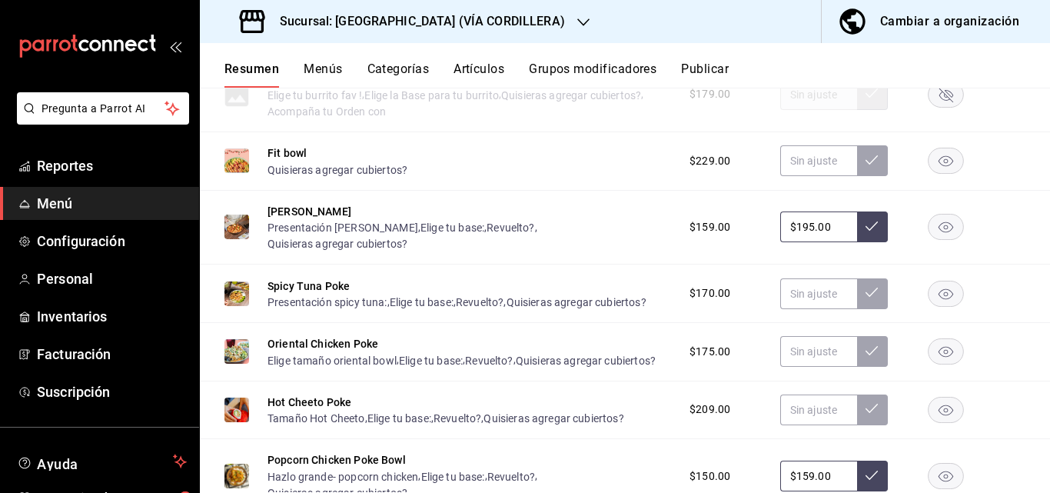
type input "$195.00"
click at [866, 232] on icon at bounding box center [872, 226] width 12 height 12
click at [803, 309] on input "text" at bounding box center [818, 293] width 77 height 31
type input "$199.00"
click at [790, 367] on input "text" at bounding box center [818, 351] width 77 height 31
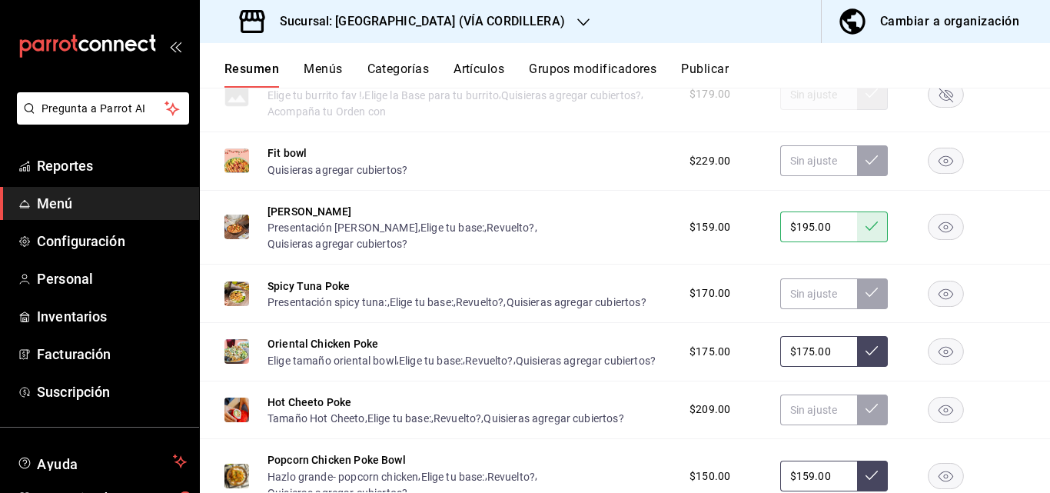
scroll to position [2152, 0]
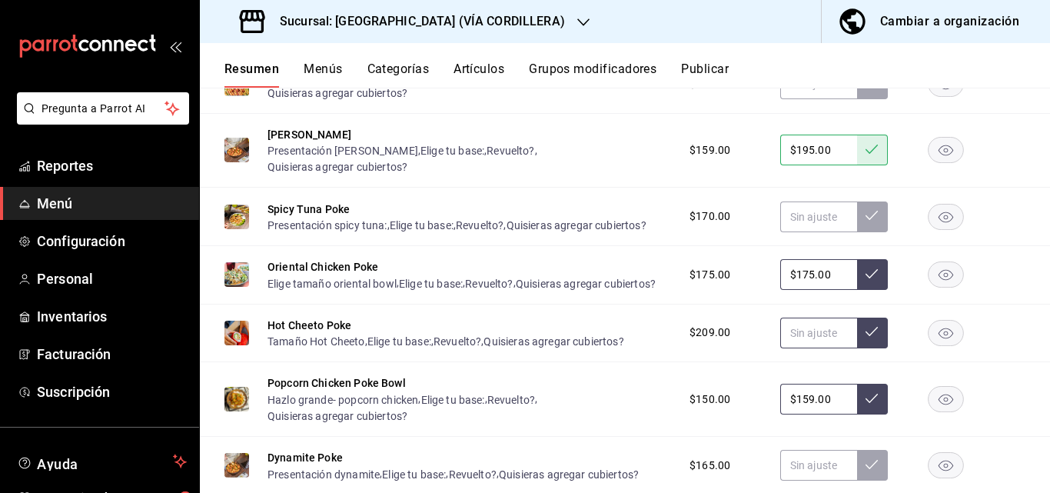
type input "$175.00"
click at [810, 348] on input "text" at bounding box center [818, 332] width 77 height 31
type input "$2.00"
type input "$215.00"
click at [866, 337] on icon at bounding box center [872, 331] width 12 height 12
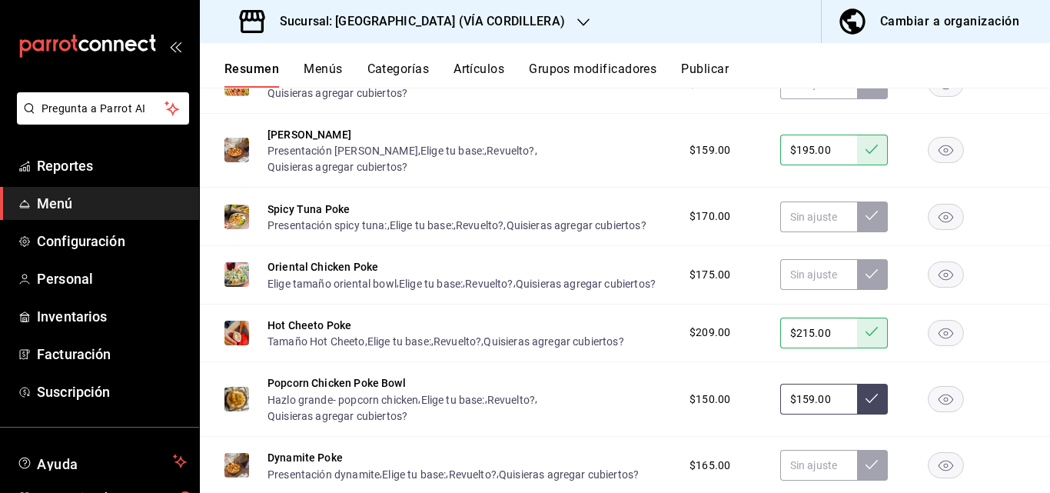
scroll to position [2229, 0]
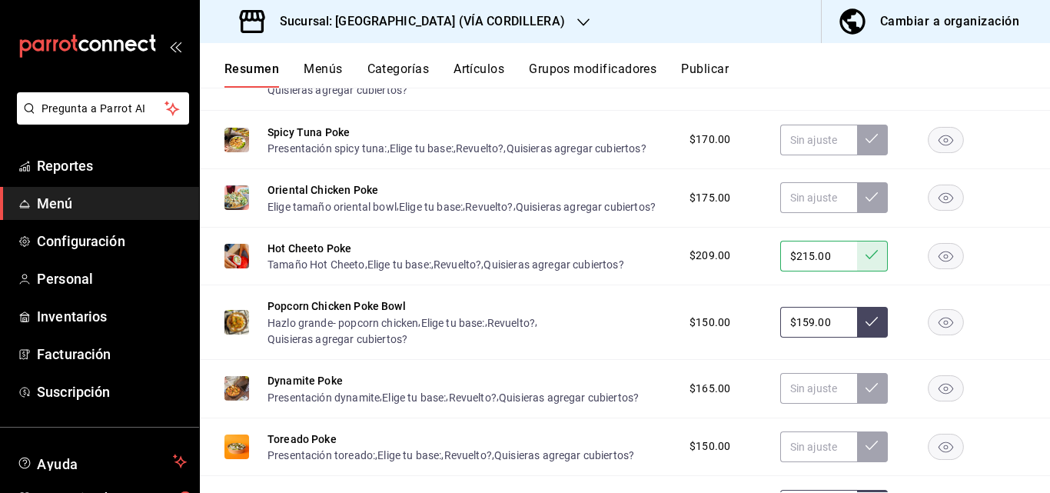
click at [829, 337] on input "$159.00" at bounding box center [818, 322] width 77 height 31
type input "$159.00"
click at [866, 327] on icon at bounding box center [872, 321] width 12 height 12
click at [799, 155] on input "text" at bounding box center [818, 140] width 77 height 31
type input "$199.00"
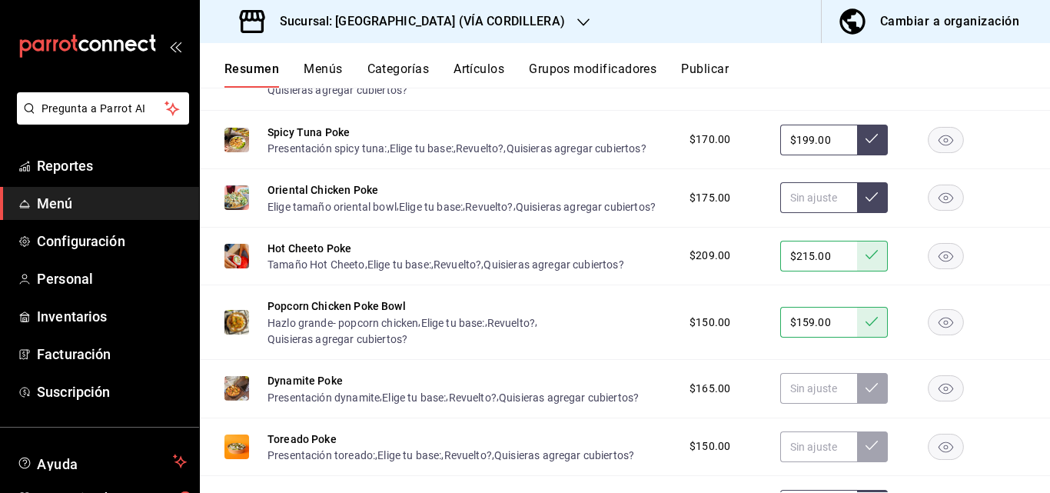
drag, startPoint x: 864, startPoint y: 172, endPoint x: 846, endPoint y: 249, distance: 79.1
click at [864, 155] on button at bounding box center [872, 140] width 31 height 31
click at [813, 213] on input "text" at bounding box center [818, 197] width 77 height 31
type input "$175.00"
click at [857, 213] on button at bounding box center [872, 197] width 31 height 31
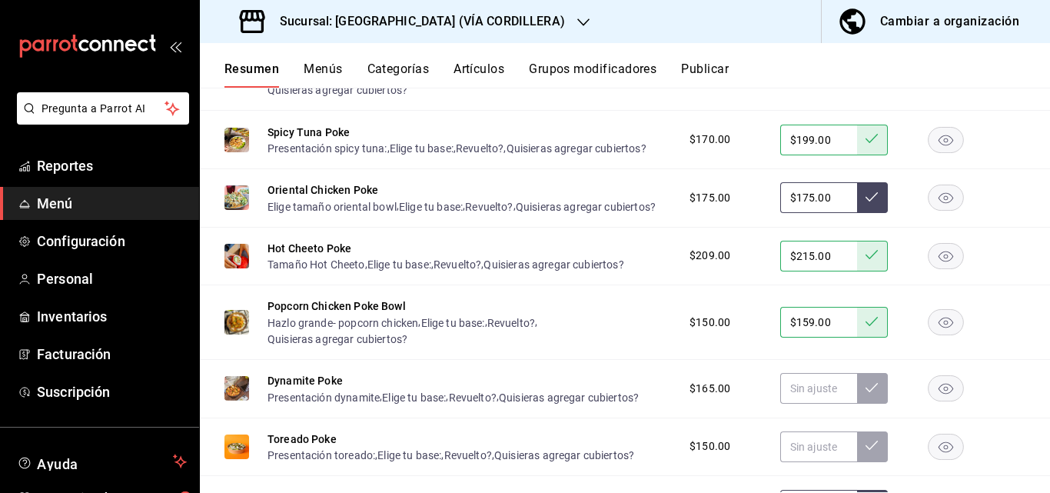
click at [866, 203] on icon at bounding box center [872, 197] width 12 height 12
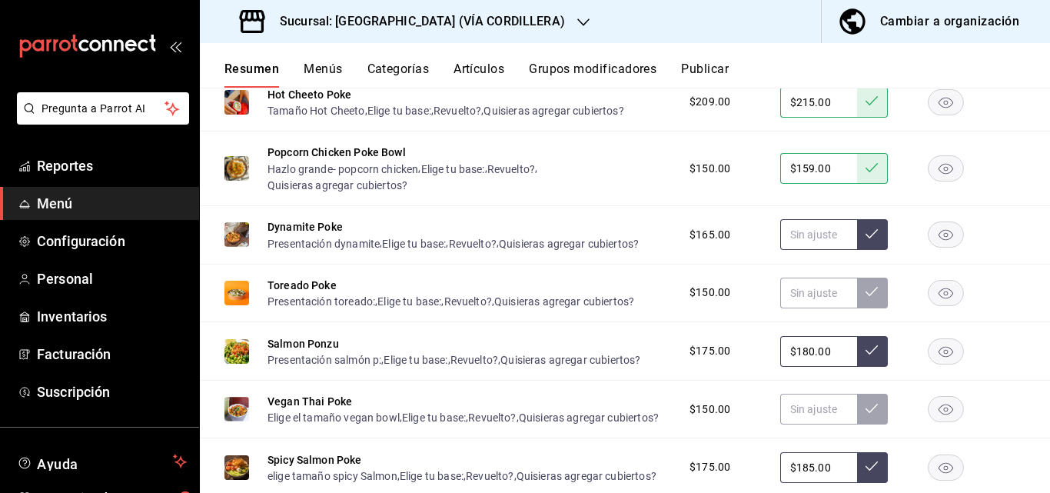
click at [806, 250] on input "text" at bounding box center [818, 234] width 77 height 31
type input "$205.00"
click at [866, 240] on icon at bounding box center [872, 234] width 12 height 12
click at [803, 308] on input "text" at bounding box center [818, 293] width 77 height 31
type input "$159.00"
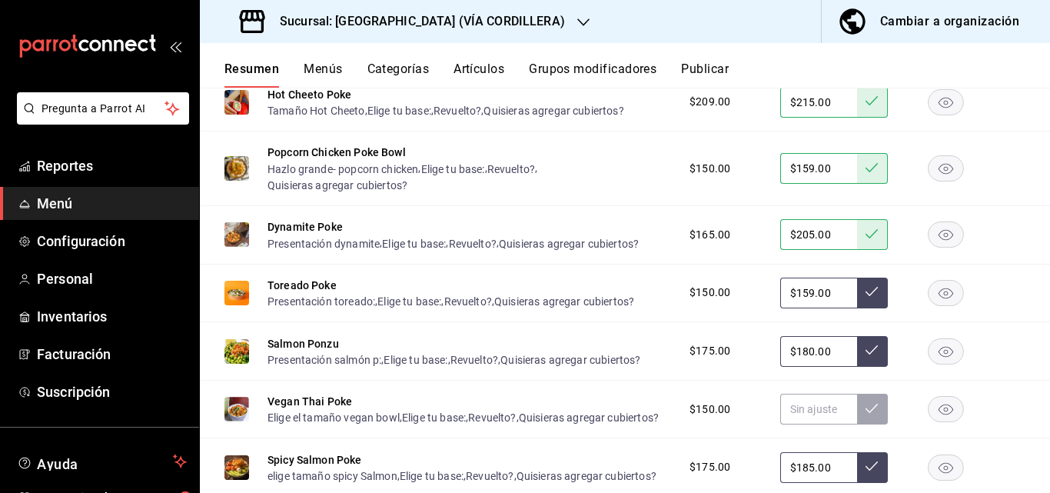
click at [866, 297] on icon at bounding box center [872, 291] width 12 height 12
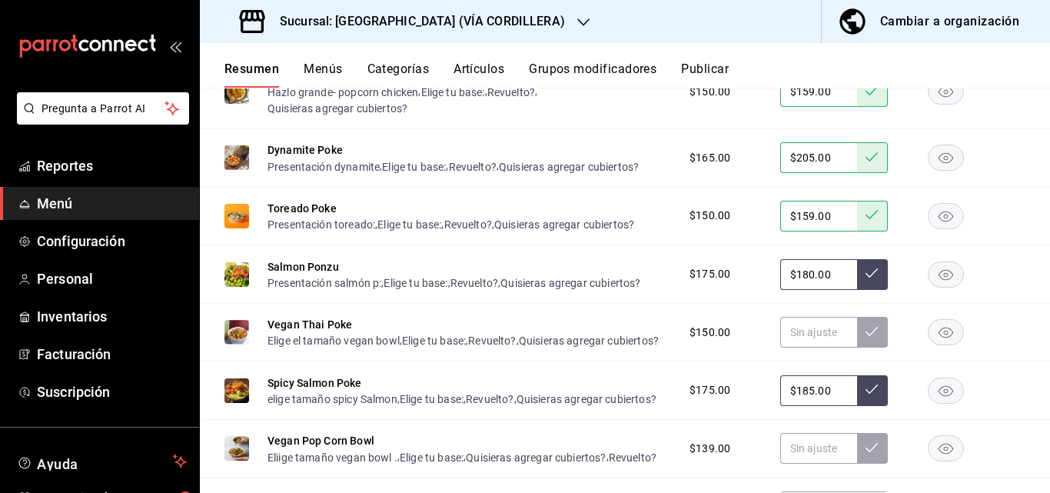
click at [829, 290] on input "$180.00" at bounding box center [818, 274] width 77 height 31
type input "$1.00"
type input "$205.00"
click at [859, 290] on button at bounding box center [872, 274] width 31 height 31
click at [820, 347] on input "text" at bounding box center [818, 332] width 77 height 31
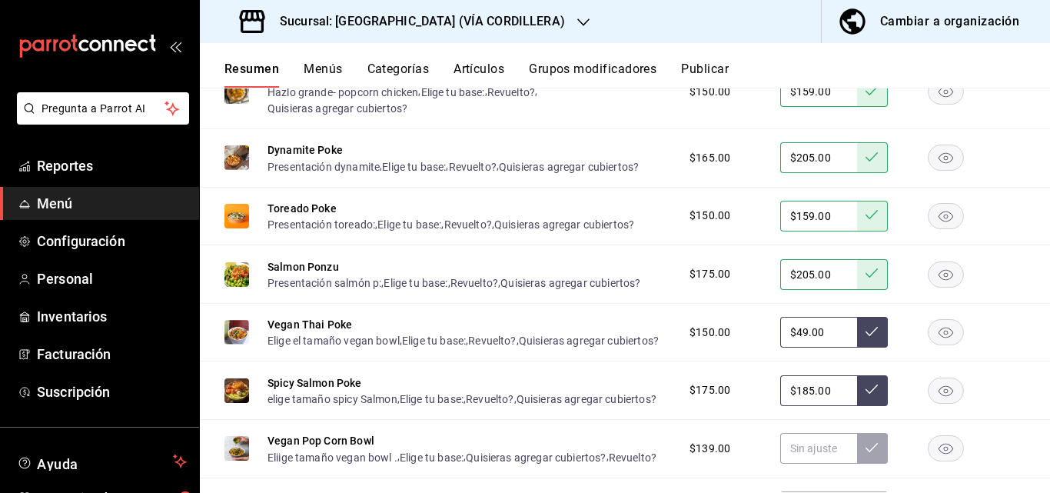
type input "$4.00"
type input "$149.00"
click at [866, 337] on icon at bounding box center [872, 331] width 12 height 12
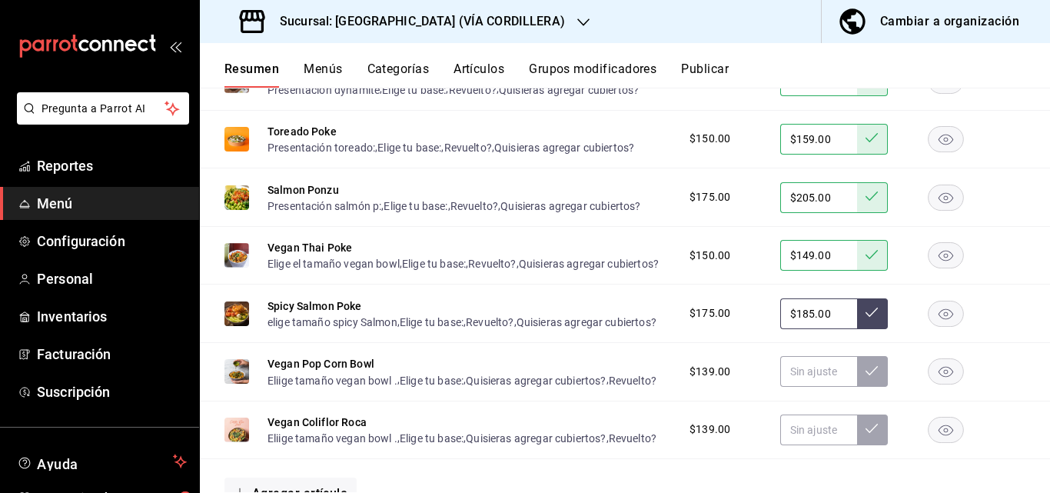
click at [825, 329] on input "$185.00" at bounding box center [818, 313] width 77 height 31
type input "$1.00"
type input "$209.00"
click at [866, 318] on icon at bounding box center [872, 312] width 12 height 12
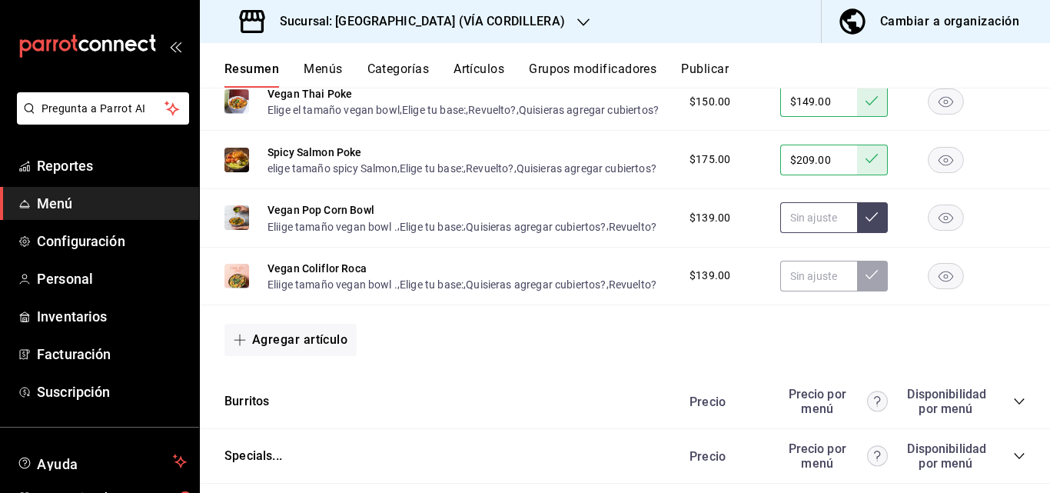
click at [824, 233] on input "text" at bounding box center [818, 217] width 77 height 31
type input "$139.00"
click at [866, 223] on icon at bounding box center [872, 217] width 12 height 12
click at [813, 291] on input "text" at bounding box center [818, 276] width 77 height 31
type input "$139.00"
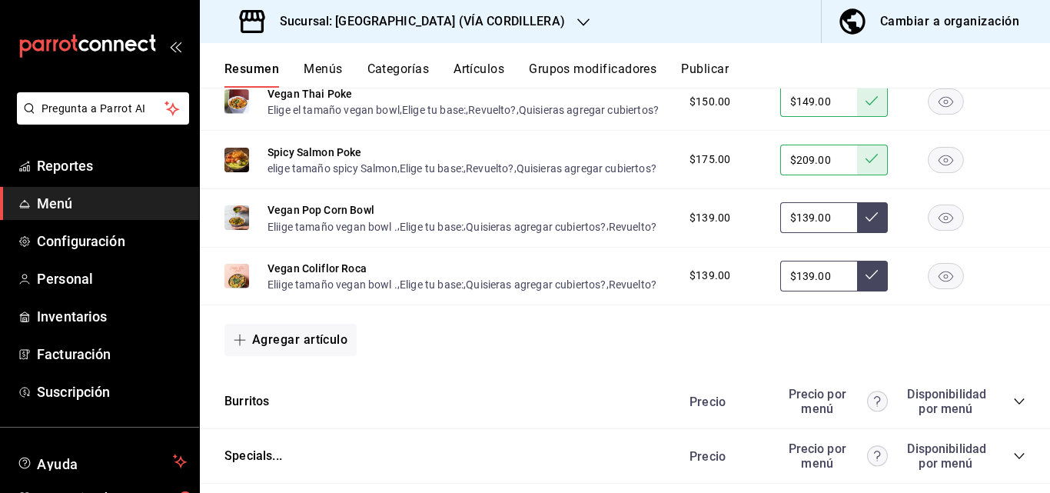
click at [866, 291] on button at bounding box center [872, 276] width 31 height 31
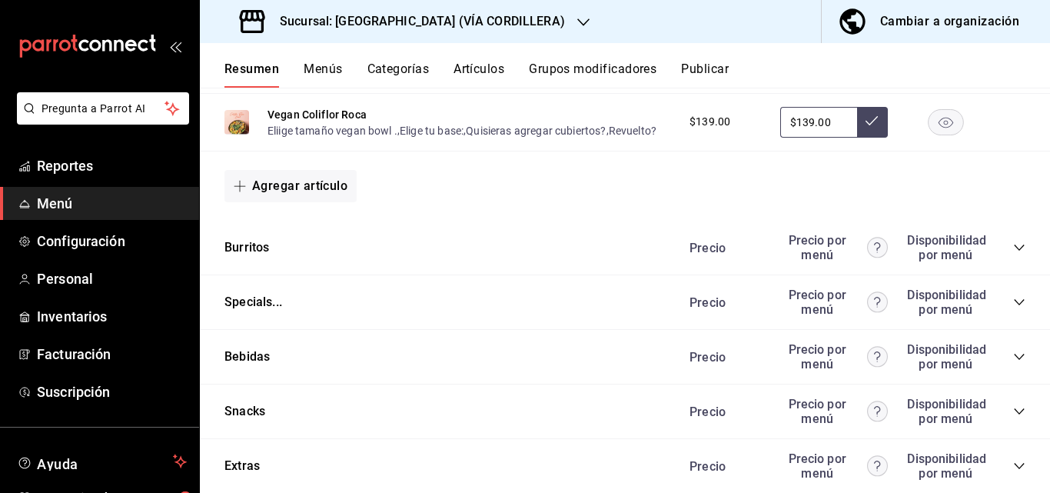
click at [1013, 254] on icon "collapse-category-row" at bounding box center [1019, 247] width 12 height 12
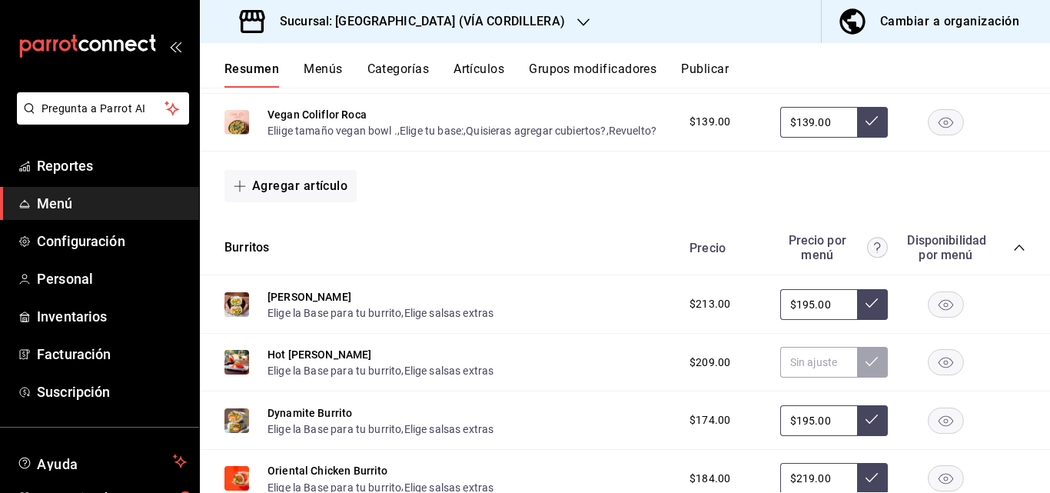
scroll to position [2921, 0]
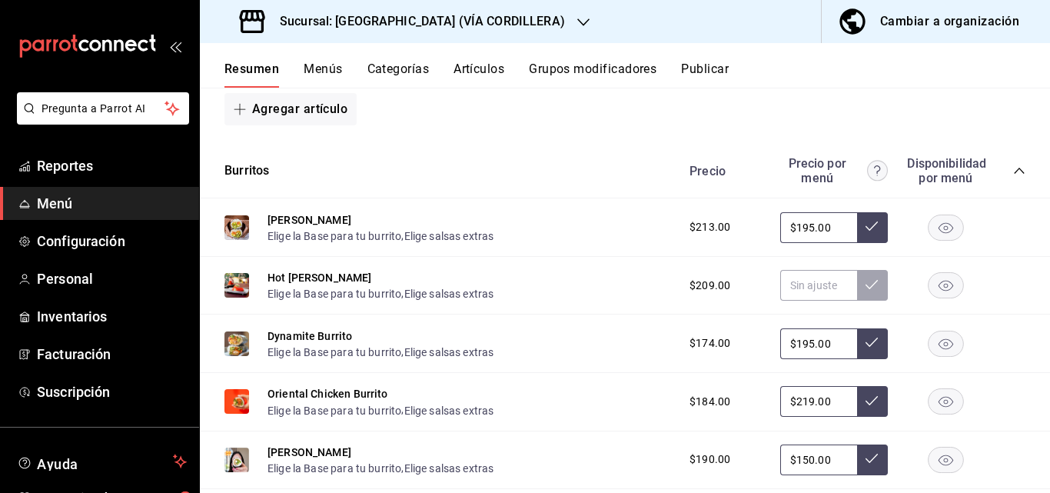
click at [825, 243] on input "$195.00" at bounding box center [818, 227] width 77 height 31
type input "$1.00"
type input "$209.00"
click at [857, 243] on button at bounding box center [872, 227] width 31 height 31
click at [809, 301] on input "text" at bounding box center [818, 285] width 77 height 31
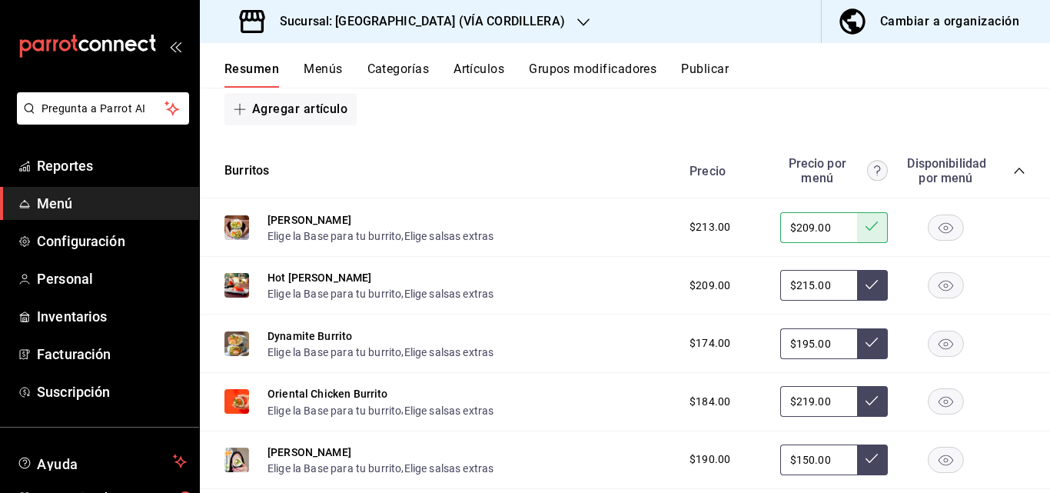
type input "$215.00"
click at [866, 291] on icon at bounding box center [872, 284] width 12 height 12
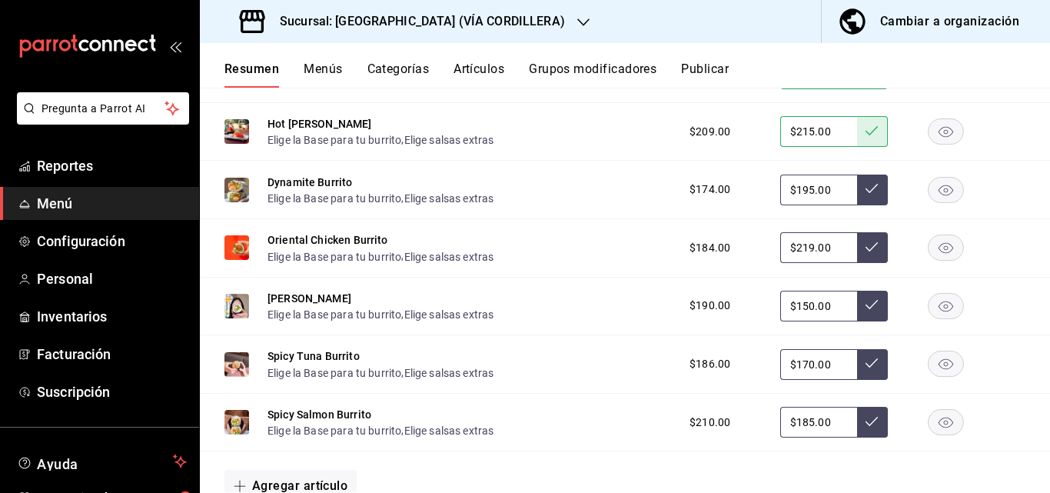
click at [838, 205] on input "$195.00" at bounding box center [818, 190] width 77 height 31
type input "$1.00"
type input "$205.00"
drag, startPoint x: 863, startPoint y: 324, endPoint x: 819, endPoint y: 376, distance: 67.1
click at [859, 205] on button at bounding box center [872, 190] width 31 height 31
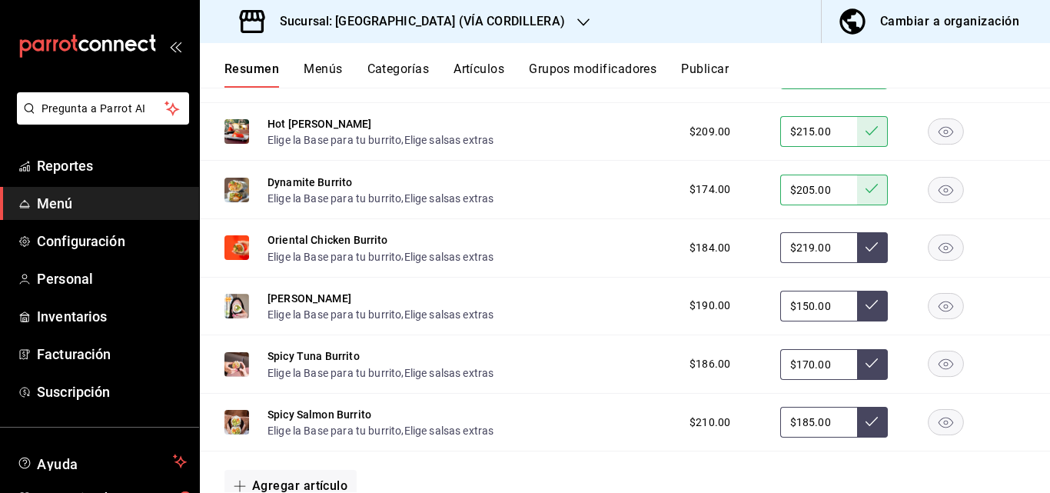
click at [819, 263] on input "$219.00" at bounding box center [818, 247] width 77 height 31
type input "$219.00"
click at [857, 263] on button at bounding box center [872, 247] width 31 height 31
drag, startPoint x: 831, startPoint y: 431, endPoint x: 823, endPoint y: 428, distance: 8.3
click at [827, 321] on input "$150.00" at bounding box center [818, 306] width 77 height 31
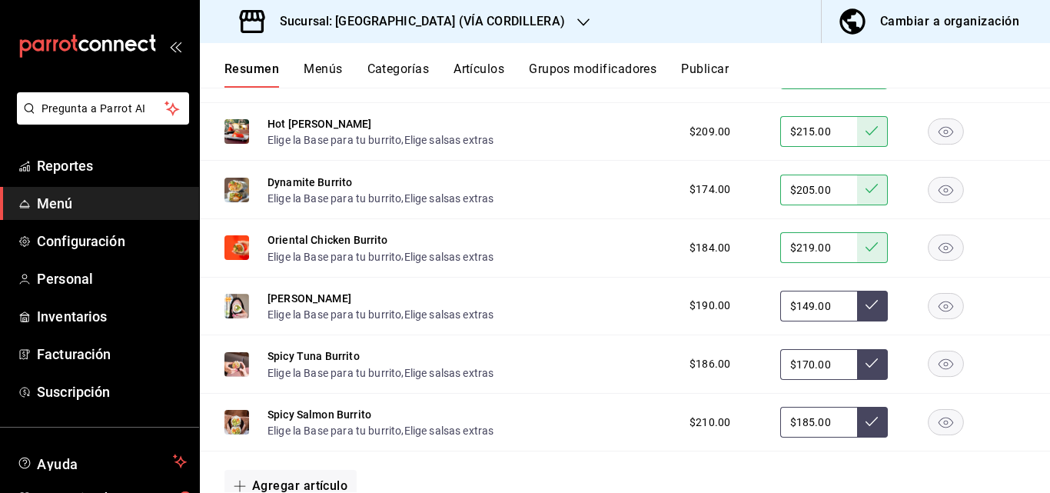
type input "$149.00"
click at [866, 311] on icon at bounding box center [872, 304] width 12 height 12
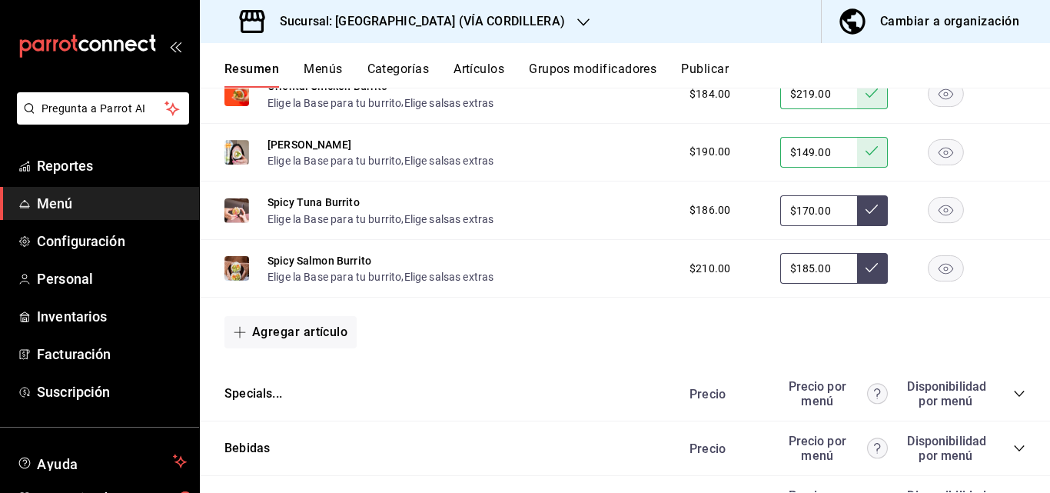
click at [832, 226] on input "$170.00" at bounding box center [818, 210] width 77 height 31
type input "$199.00"
click at [857, 226] on button at bounding box center [872, 210] width 31 height 31
click at [826, 284] on input "$185.00" at bounding box center [818, 268] width 77 height 31
type input "$1.00"
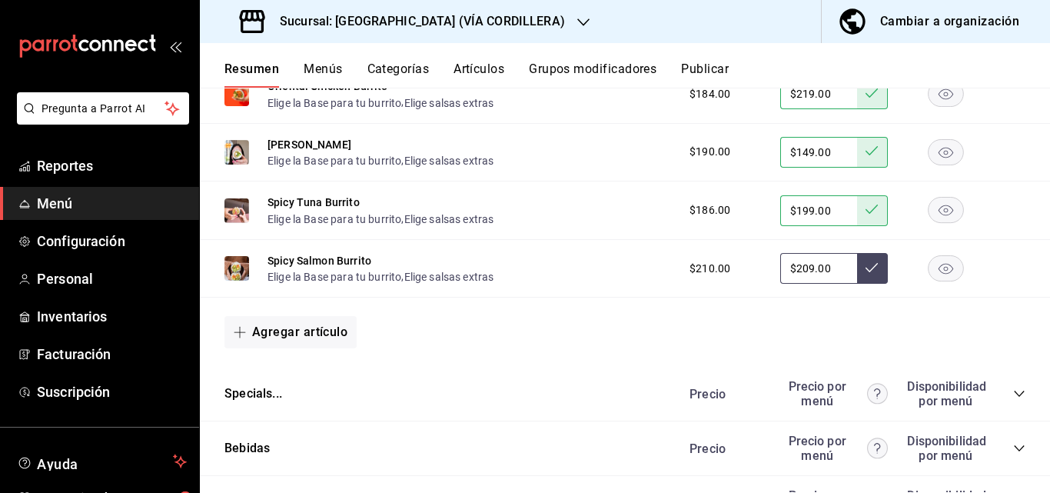
type input "$209.00"
click at [866, 274] on icon at bounding box center [872, 267] width 12 height 12
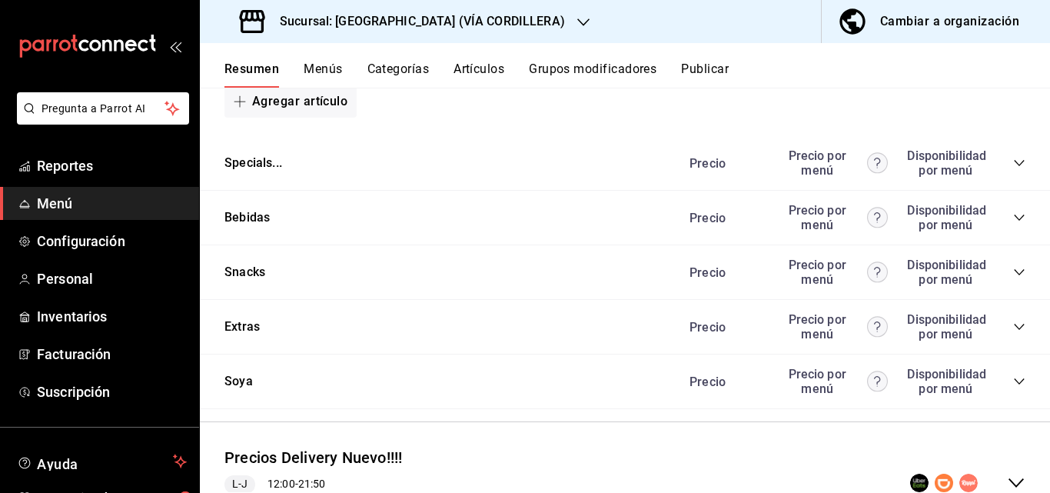
click at [1013, 169] on icon "collapse-category-row" at bounding box center [1019, 163] width 12 height 12
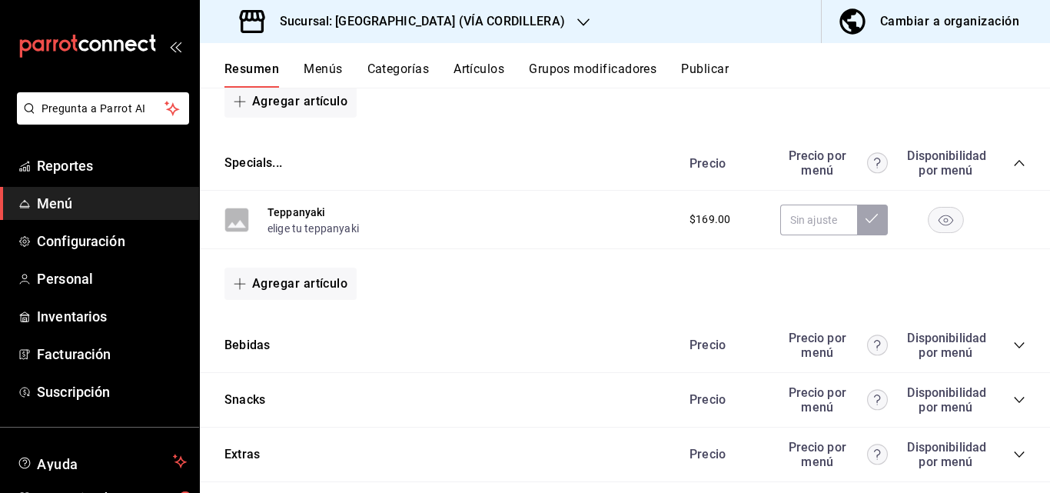
scroll to position [3613, 0]
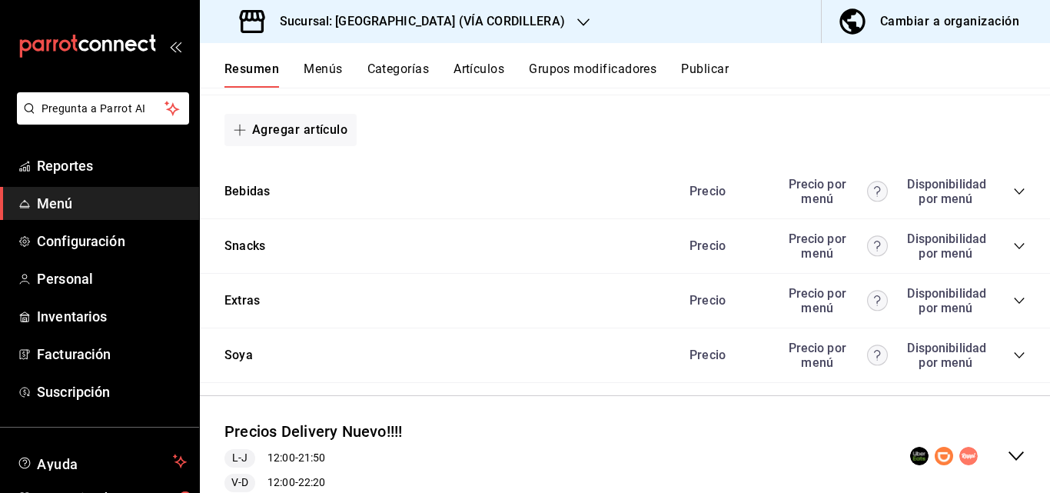
click at [1013, 198] on icon "collapse-category-row" at bounding box center [1019, 191] width 12 height 12
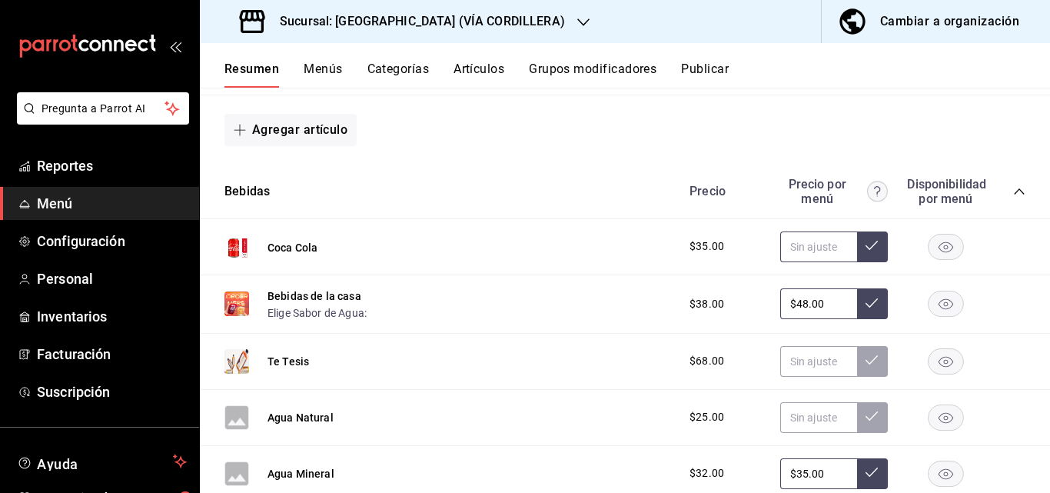
click at [827, 262] on input "text" at bounding box center [818, 246] width 77 height 31
type input "$45.00"
click at [857, 262] on button at bounding box center [872, 246] width 31 height 31
click at [821, 319] on input "$48.00" at bounding box center [818, 303] width 77 height 31
type input "$4.00"
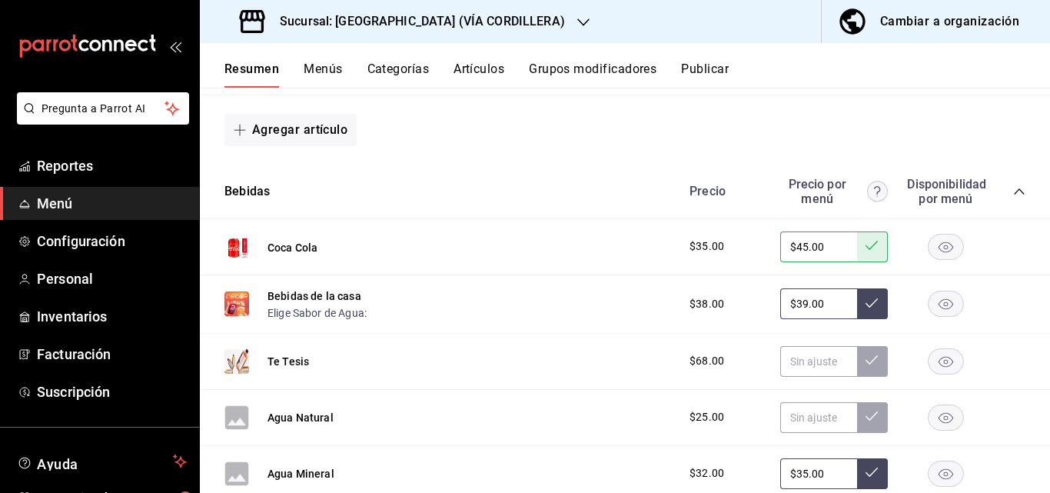
type input "$39.00"
click at [866, 309] on icon at bounding box center [872, 303] width 12 height 12
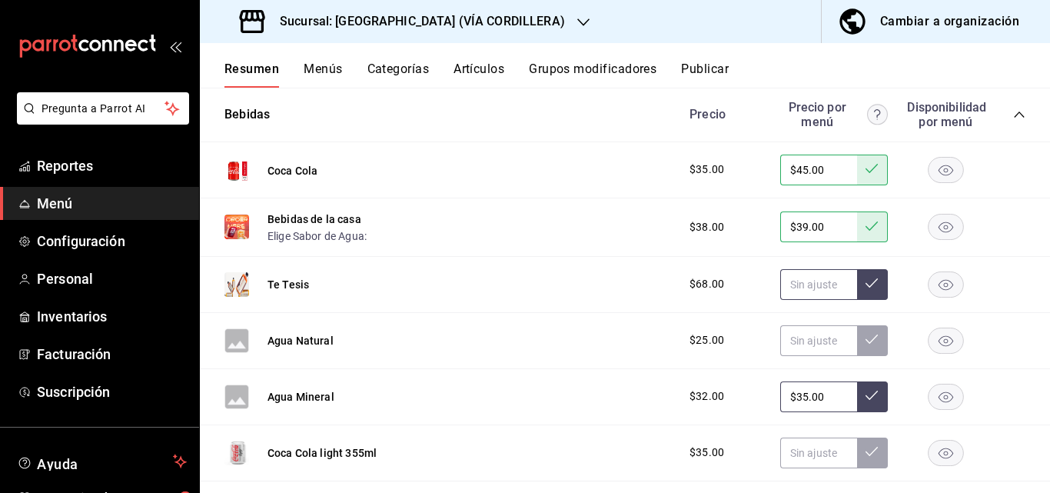
click at [814, 300] on input "text" at bounding box center [818, 284] width 77 height 31
type input "$69.00"
click at [868, 300] on button at bounding box center [872, 284] width 31 height 31
click at [831, 356] on input "text" at bounding box center [818, 340] width 77 height 31
type input "$35.00"
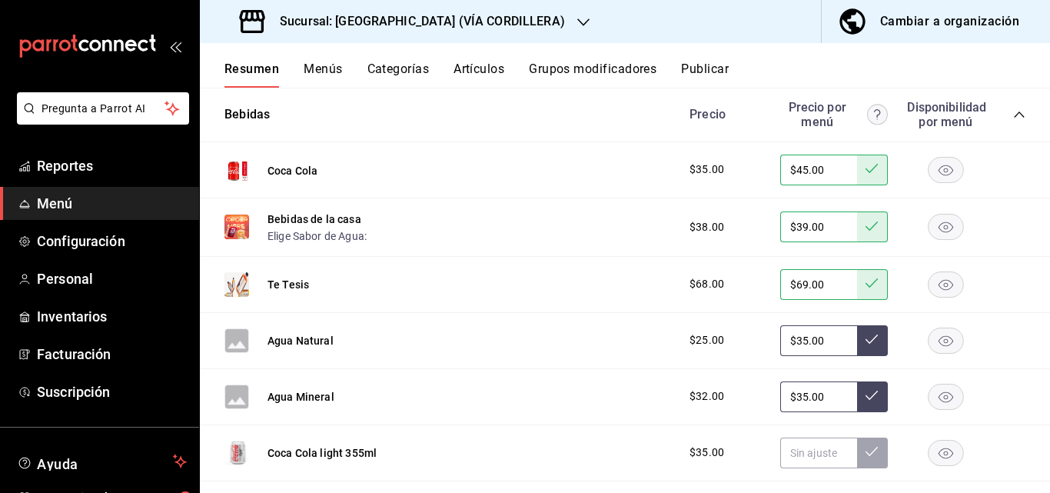
click at [857, 356] on button at bounding box center [872, 340] width 31 height 31
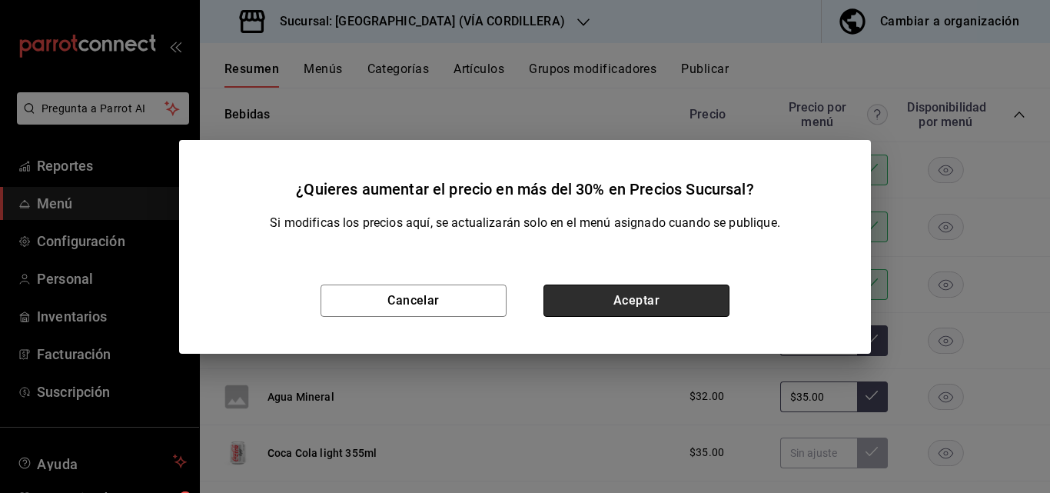
click at [647, 295] on button "Aceptar" at bounding box center [636, 300] width 186 height 32
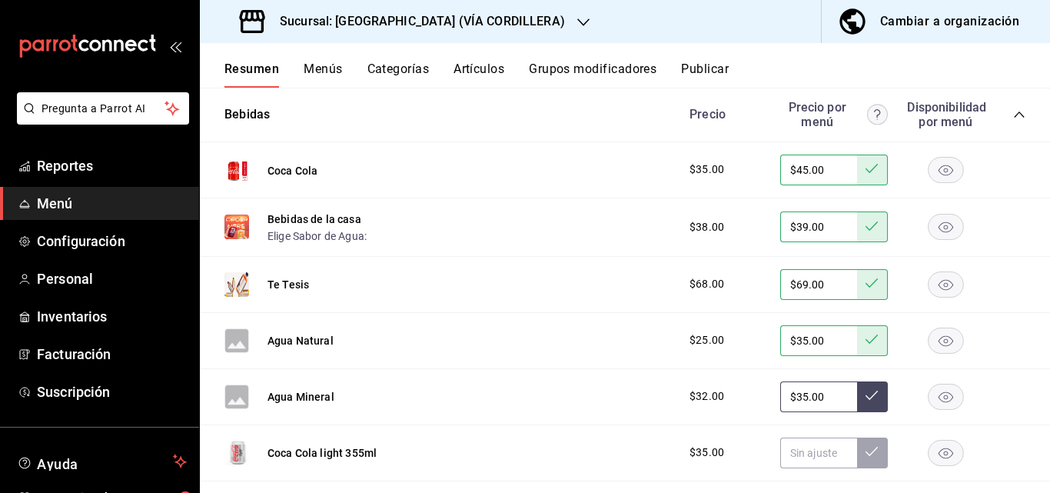
scroll to position [3844, 0]
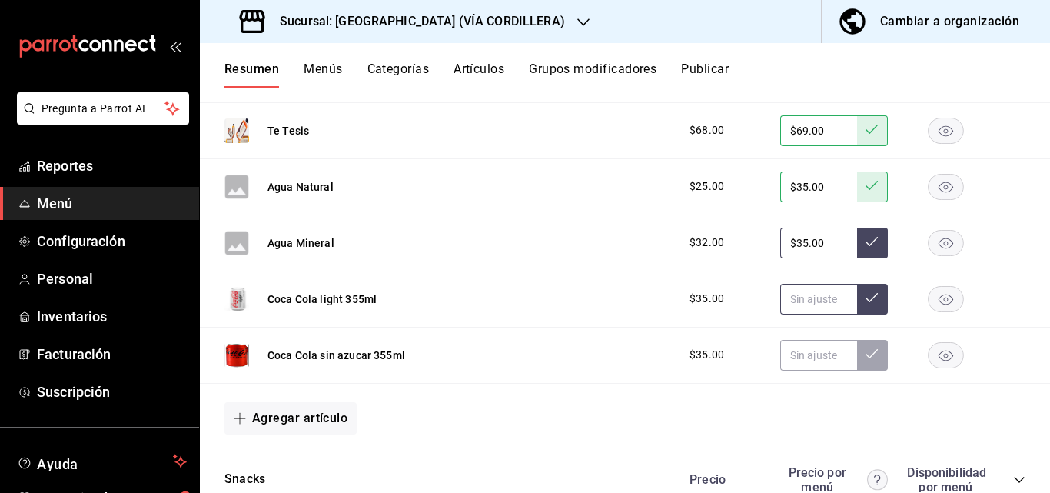
click at [831, 314] on input "text" at bounding box center [818, 299] width 77 height 31
type input "$45.00"
click at [866, 304] on icon at bounding box center [872, 297] width 12 height 12
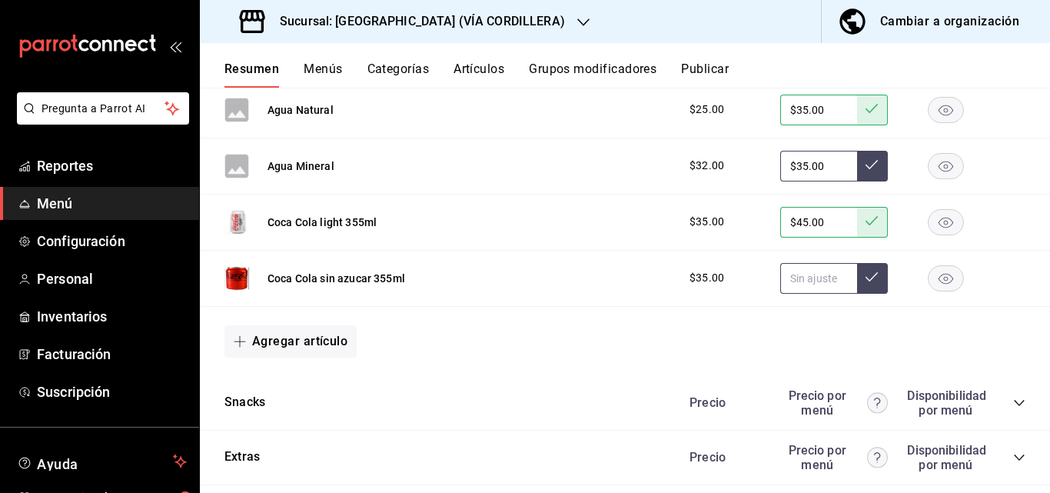
click at [816, 294] on input "text" at bounding box center [818, 278] width 77 height 31
type input "$45.00"
click at [866, 283] on icon at bounding box center [872, 277] width 12 height 12
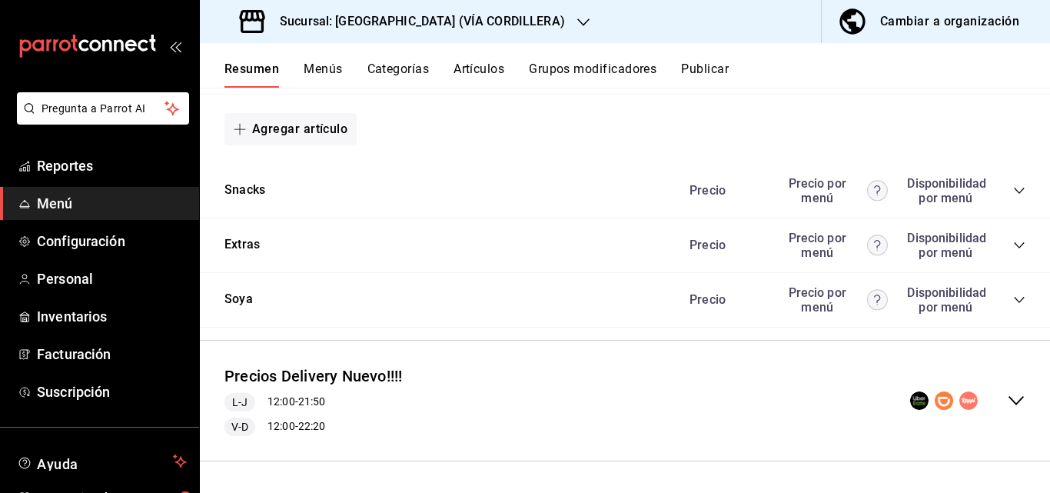
click at [1013, 251] on icon "collapse-category-row" at bounding box center [1019, 245] width 12 height 12
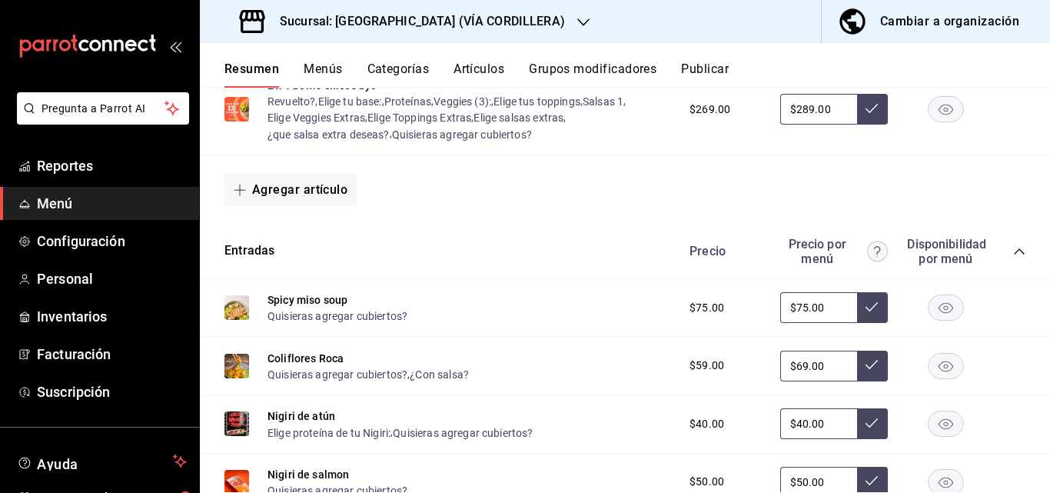
scroll to position [0, 0]
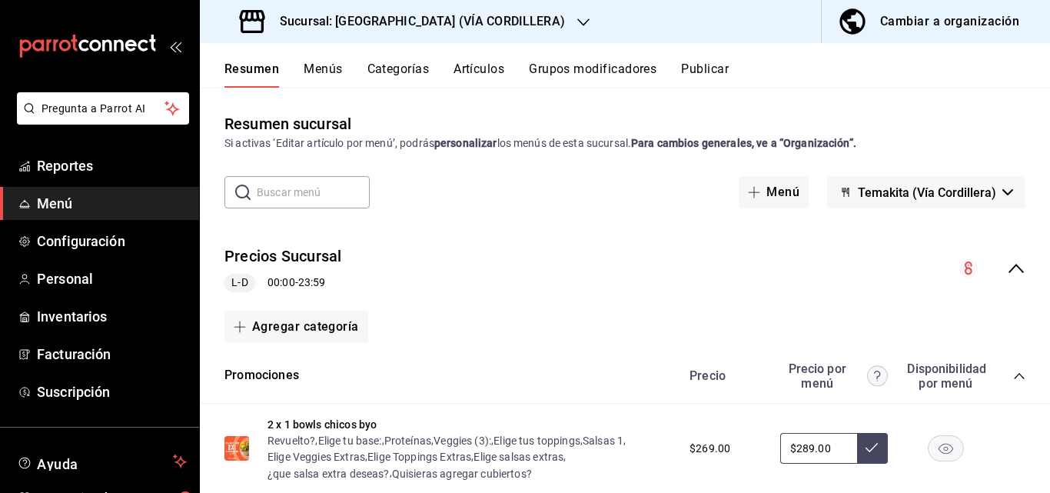
click at [327, 72] on button "Menús" at bounding box center [323, 74] width 38 height 26
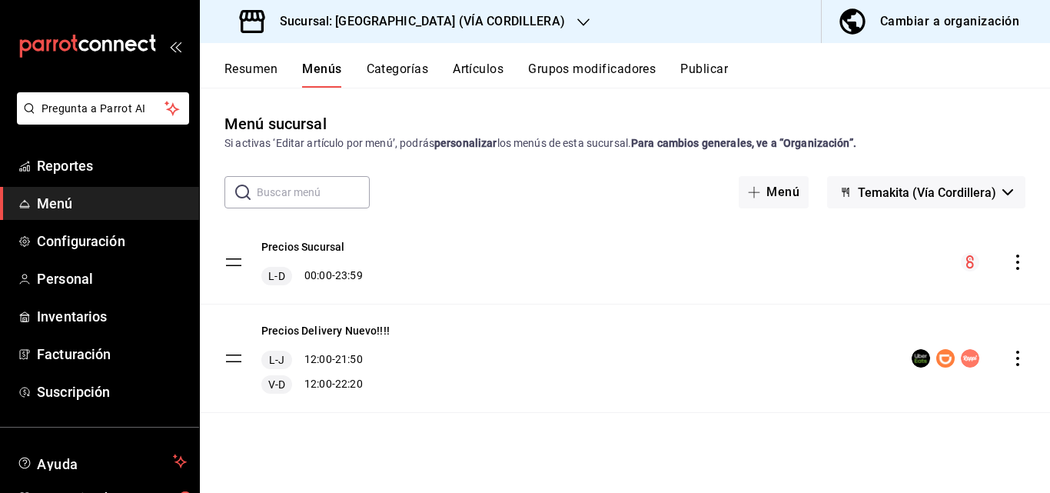
click at [1015, 261] on icon "actions" at bounding box center [1017, 261] width 15 height 15
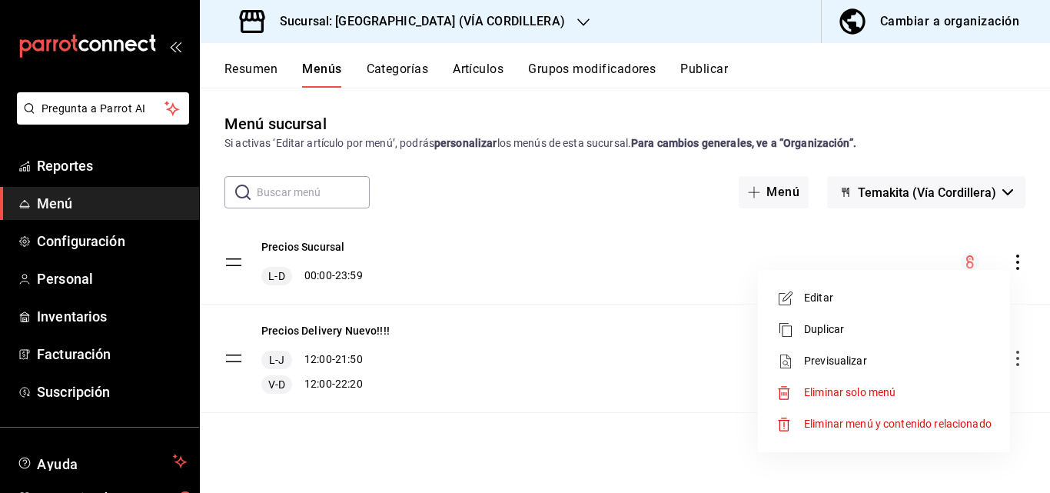
click at [818, 246] on div at bounding box center [525, 246] width 1050 height 493
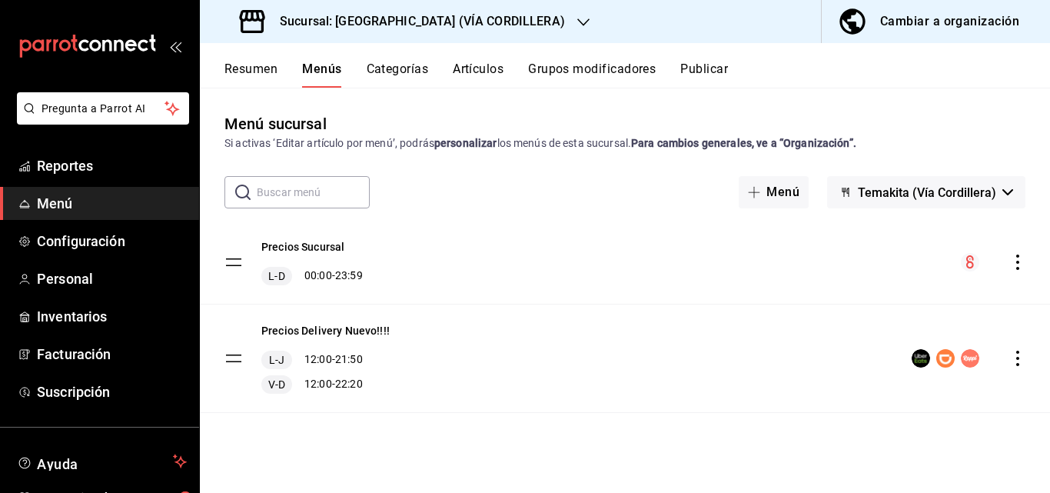
click at [986, 6] on button "Cambiar a organización" at bounding box center [930, 21] width 216 height 43
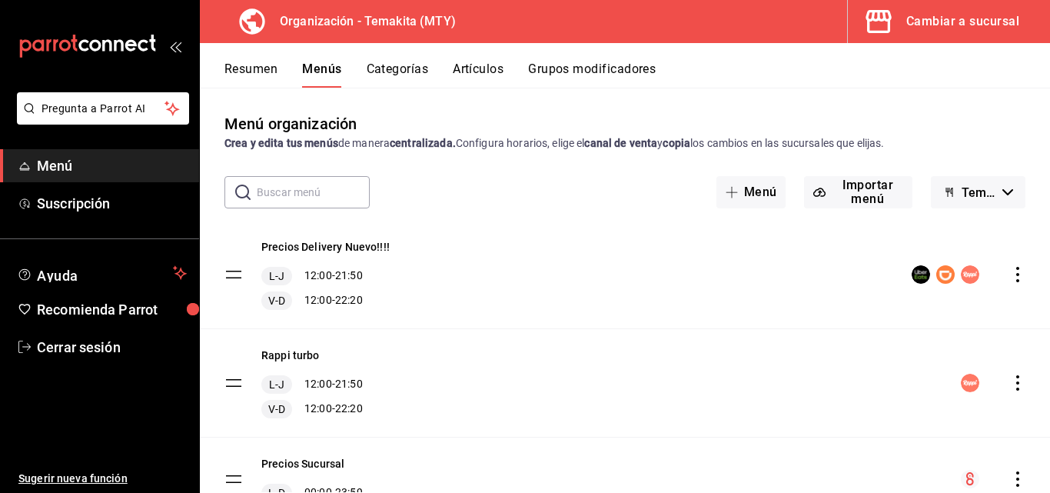
scroll to position [72, 0]
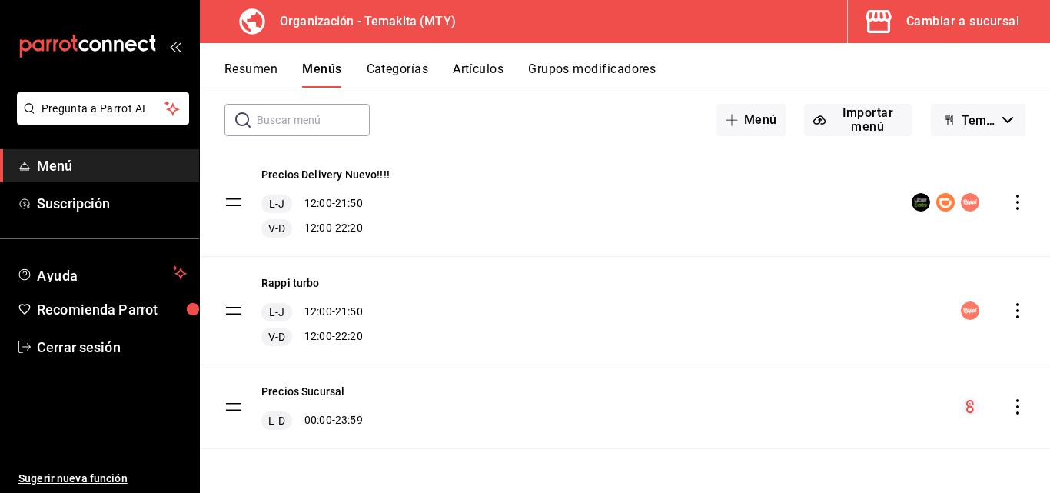
click at [1010, 407] on icon "actions" at bounding box center [1017, 406] width 15 height 15
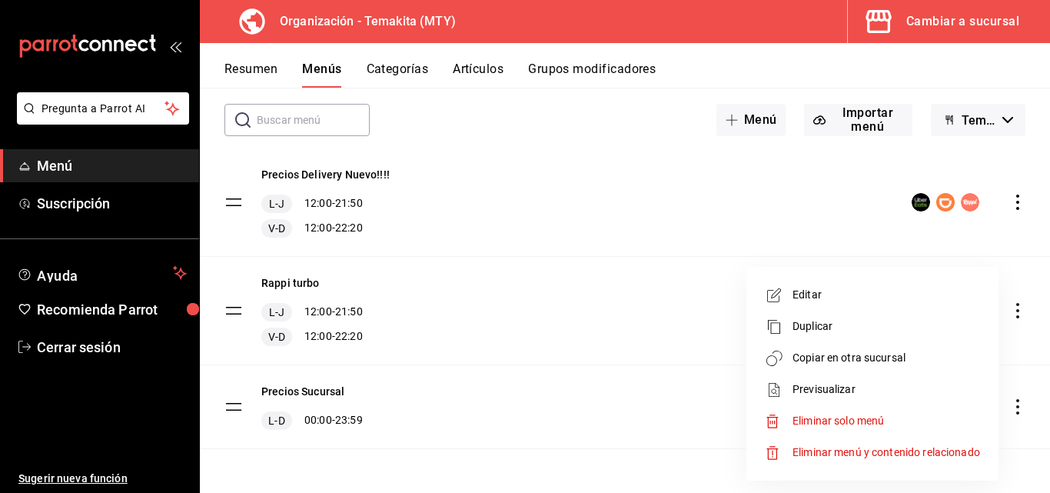
click at [849, 355] on span "Copiar en otra sucursal" at bounding box center [887, 358] width 188 height 16
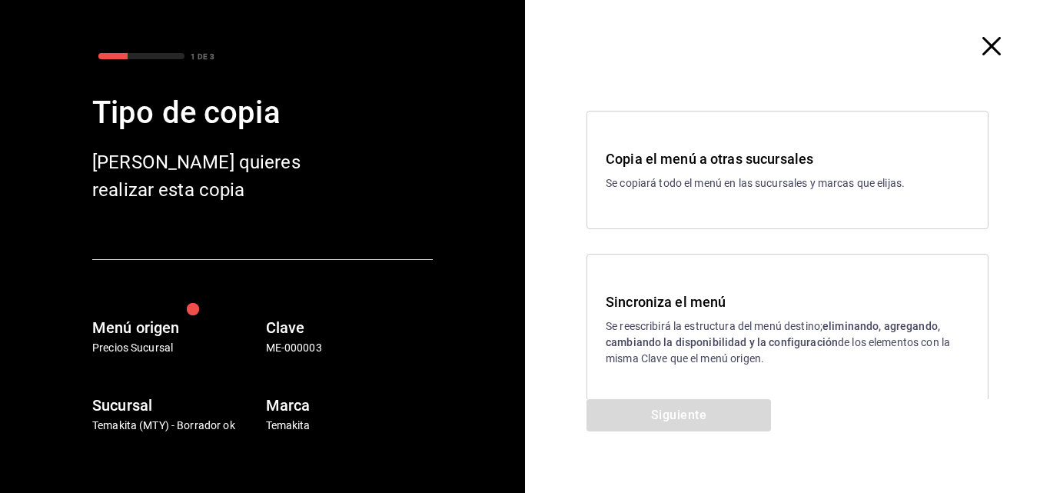
drag, startPoint x: 793, startPoint y: 352, endPoint x: 752, endPoint y: 365, distance: 43.5
click at [792, 352] on p "Se reescribirá la estructura del menú destino; eliminando, agregando, cambiando…" at bounding box center [788, 342] width 364 height 48
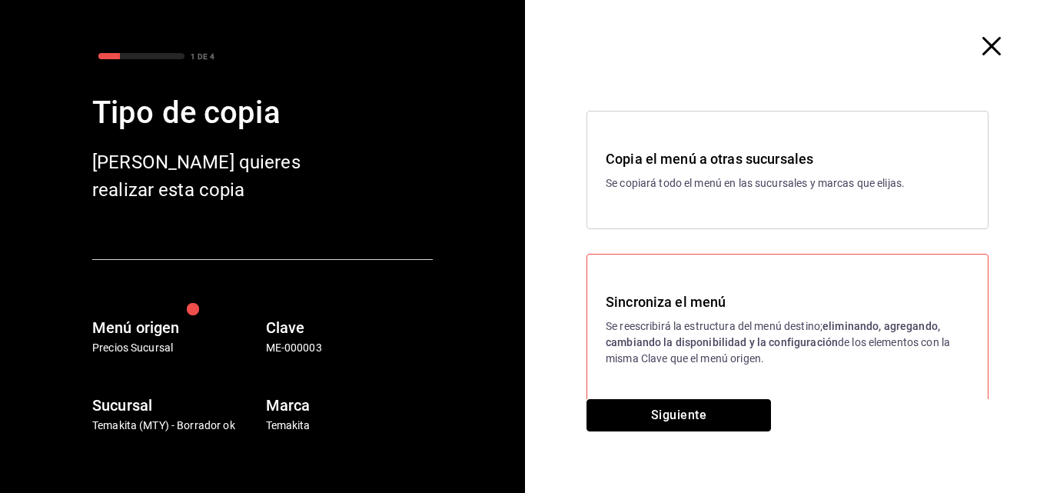
click at [703, 419] on button "Siguiente" at bounding box center [679, 415] width 184 height 32
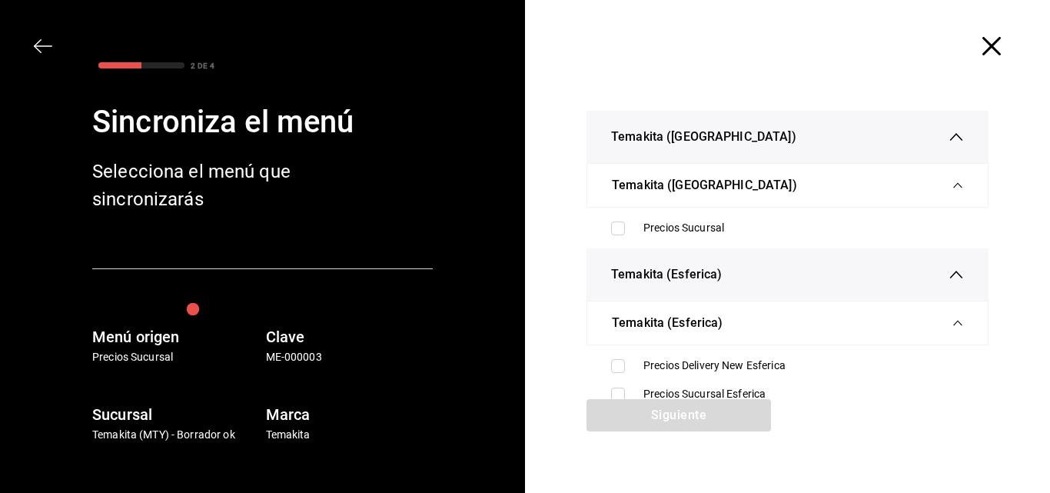
scroll to position [77, 0]
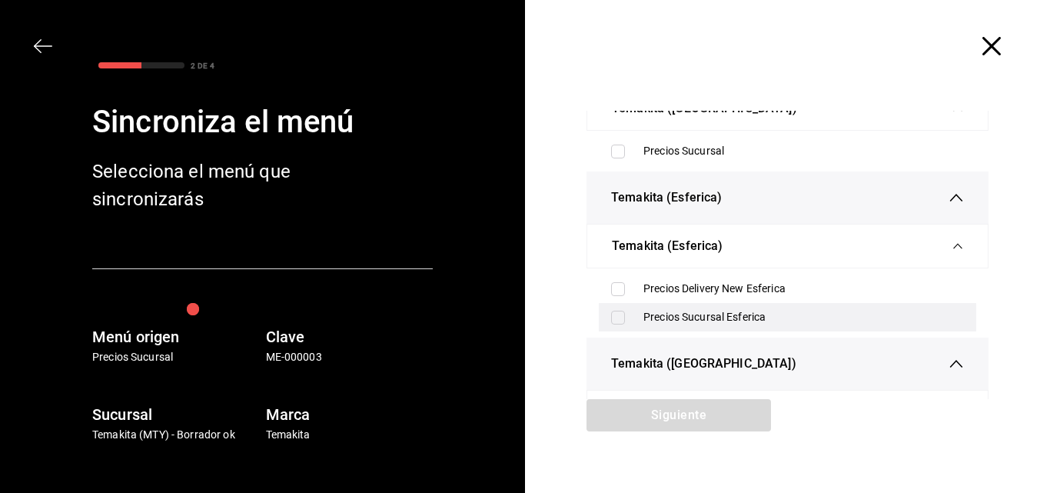
drag, startPoint x: 617, startPoint y: 317, endPoint x: 642, endPoint y: 317, distance: 25.4
click at [616, 317] on input "checkbox" at bounding box center [618, 318] width 14 height 14
checkbox input "true"
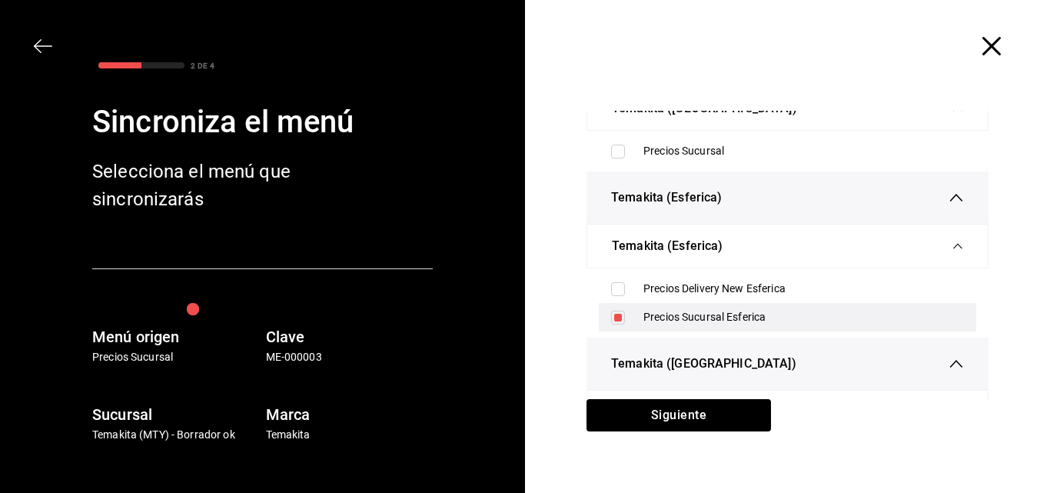
scroll to position [231, 0]
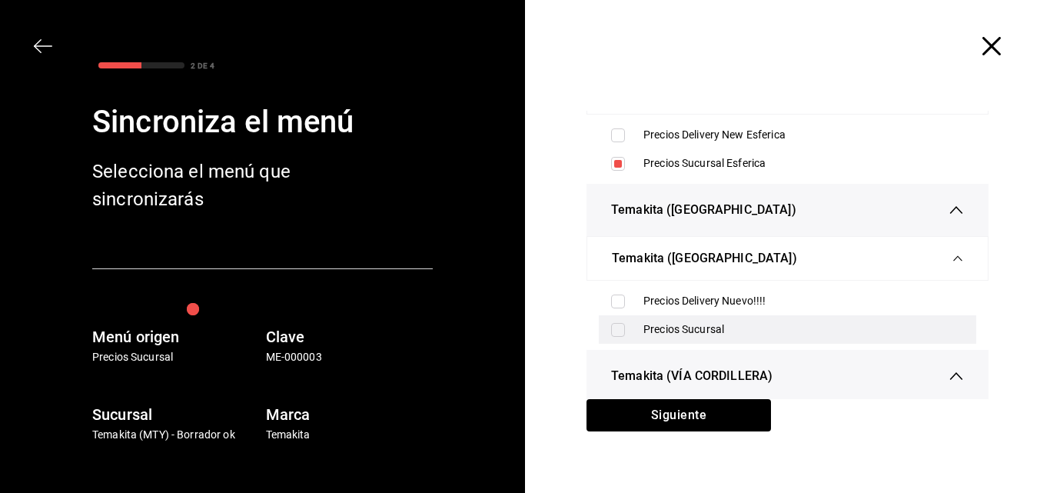
click at [618, 330] on input "checkbox" at bounding box center [618, 330] width 14 height 14
checkbox input "true"
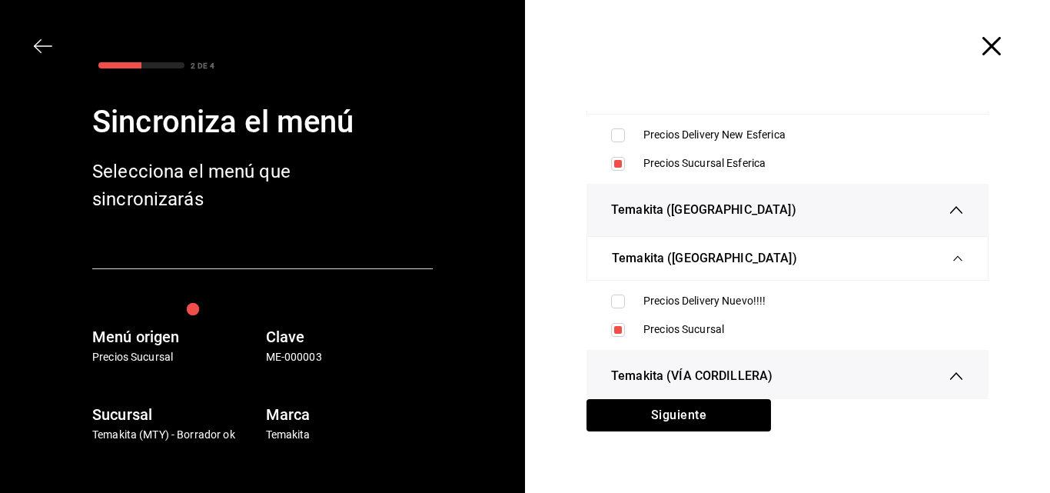
scroll to position [461, 0]
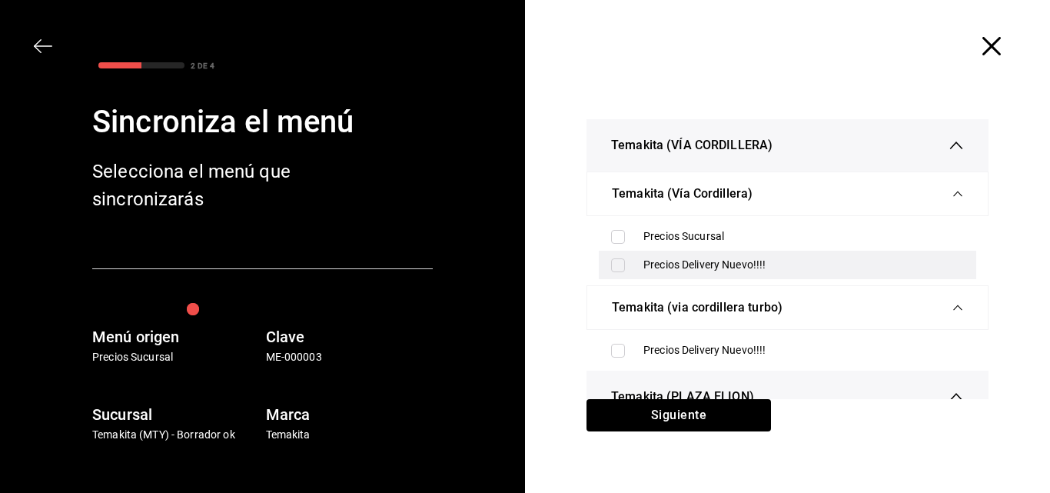
click at [616, 265] on input "checkbox" at bounding box center [618, 265] width 14 height 14
checkbox input "true"
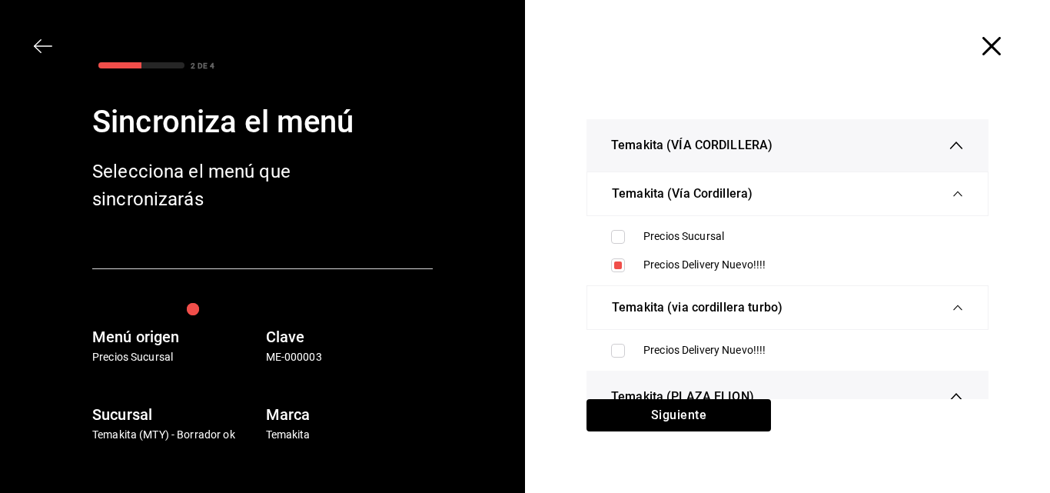
scroll to position [615, 0]
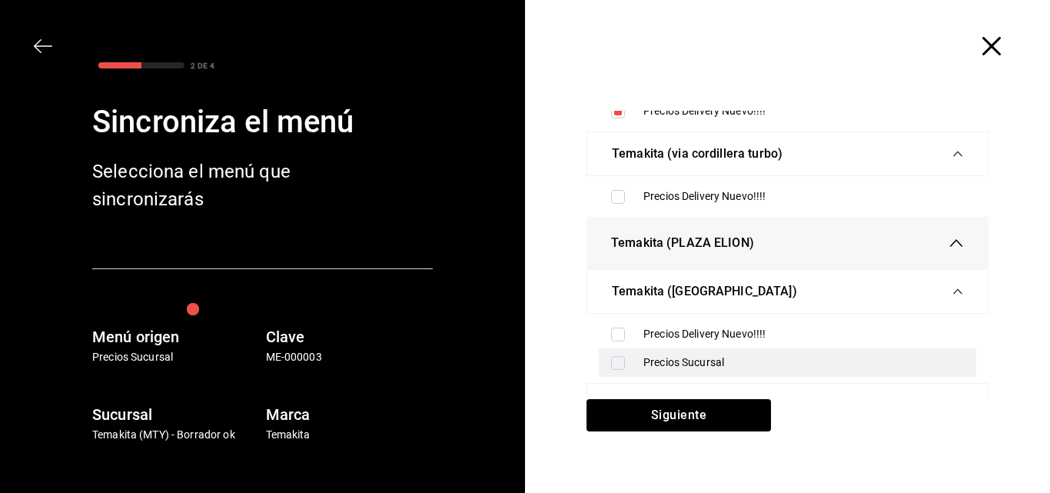
drag, startPoint x: 622, startPoint y: 361, endPoint x: 630, endPoint y: 350, distance: 14.3
click at [620, 361] on label at bounding box center [621, 363] width 20 height 14
click at [620, 361] on input "checkbox" at bounding box center [618, 363] width 14 height 14
click at [613, 360] on input "checkbox" at bounding box center [618, 363] width 14 height 14
checkbox input "true"
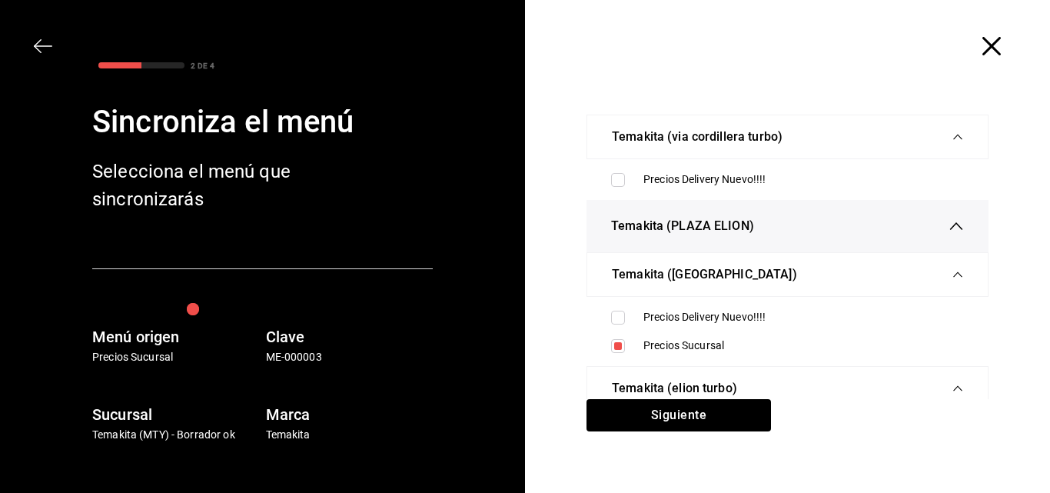
scroll to position [71, 0]
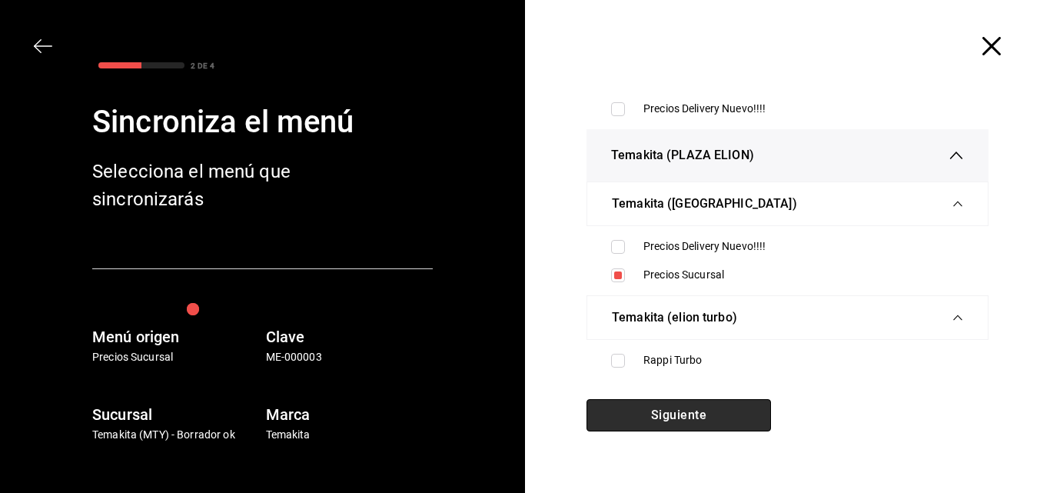
click at [667, 403] on button "Siguiente" at bounding box center [679, 415] width 184 height 32
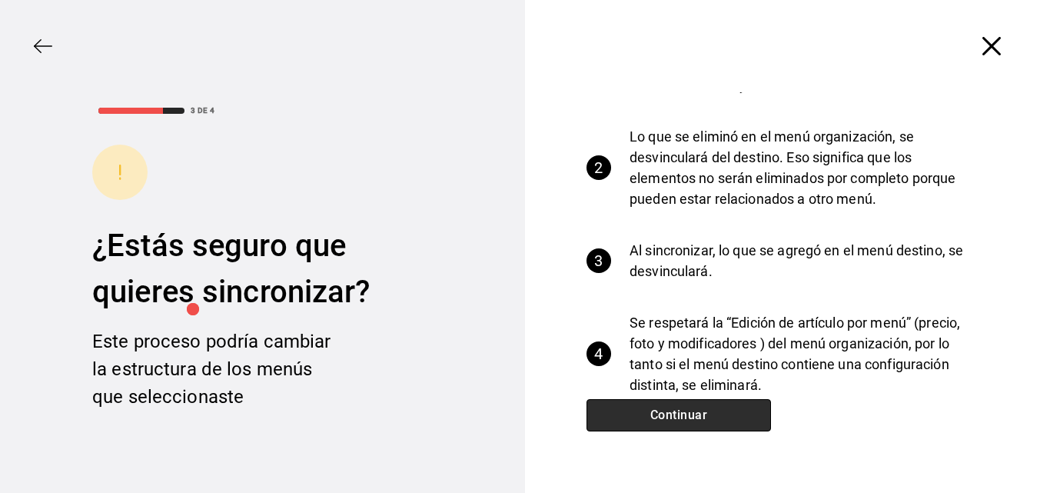
click at [671, 410] on button "Continuar" at bounding box center [679, 415] width 184 height 32
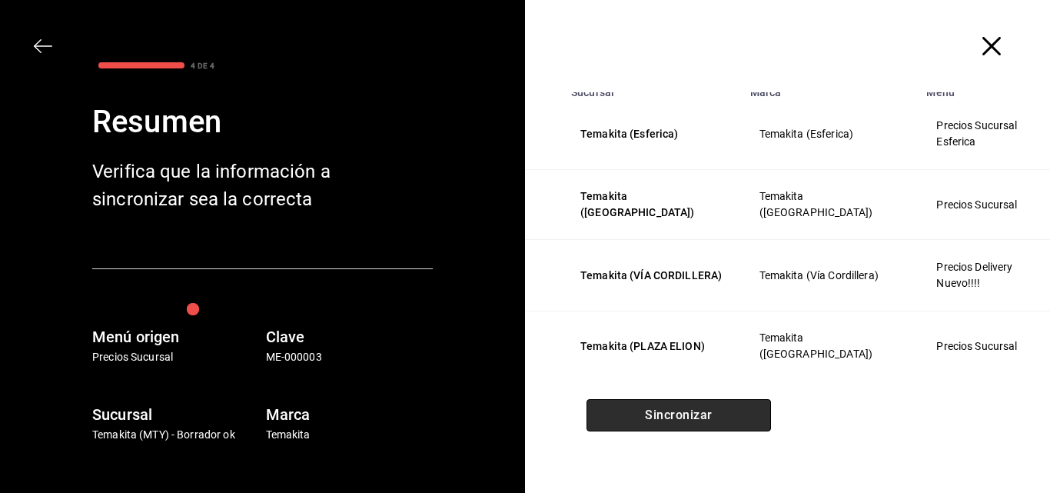
scroll to position [19, 0]
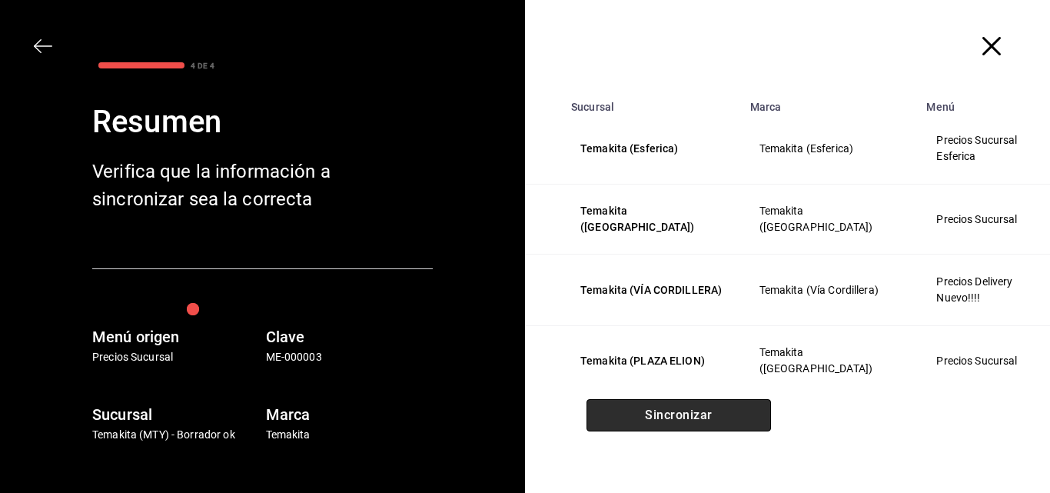
click at [670, 408] on button "Sincronizar" at bounding box center [679, 415] width 184 height 32
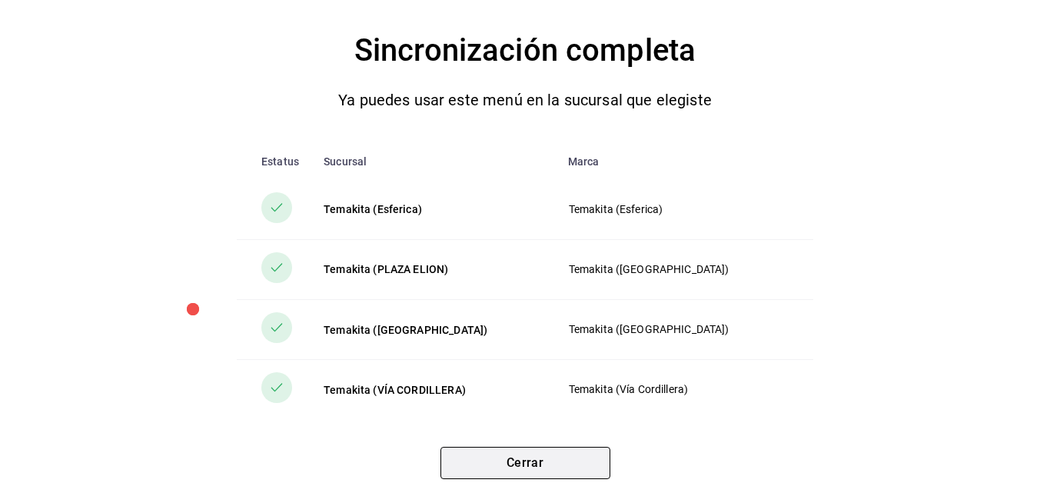
click at [503, 459] on button "Cerrar" at bounding box center [525, 463] width 170 height 32
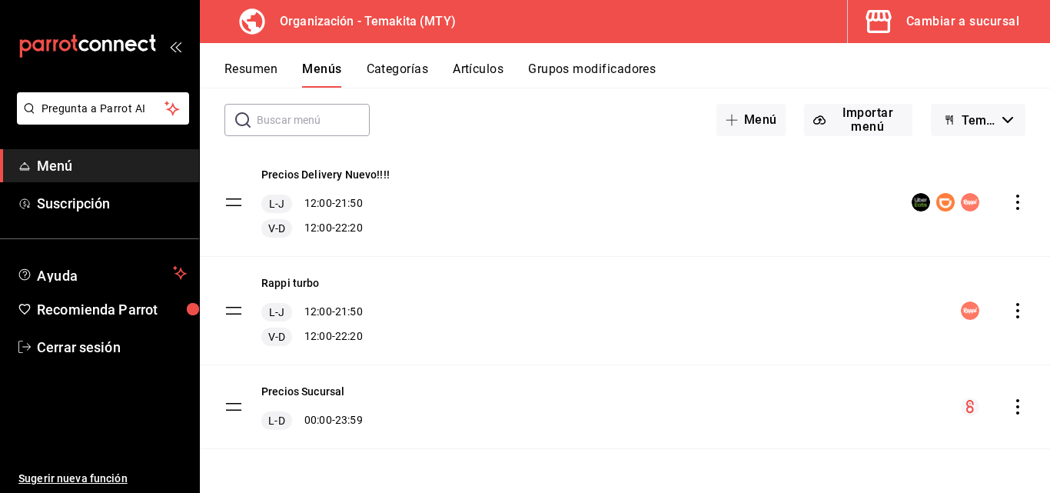
click at [912, 16] on div "Cambiar a sucursal" at bounding box center [962, 22] width 113 height 22
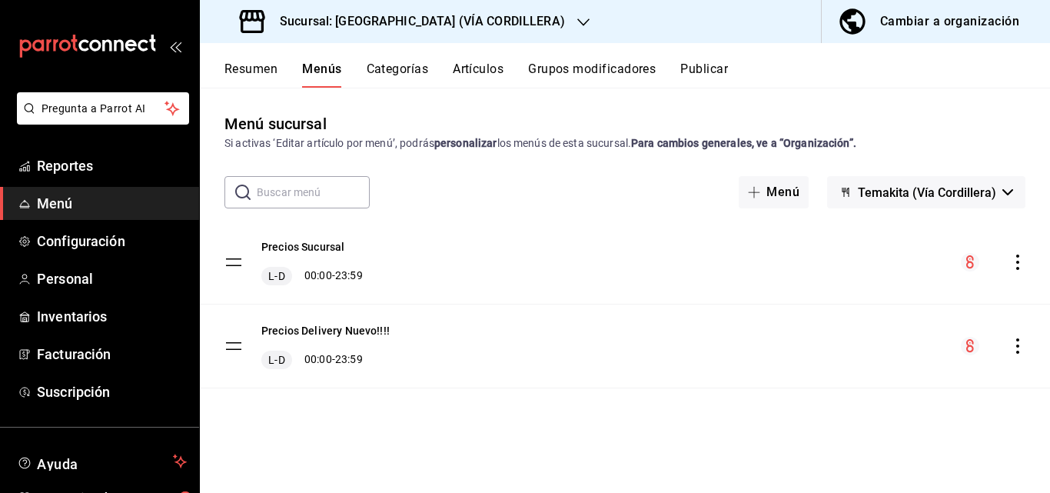
click at [231, 73] on button "Resumen" at bounding box center [250, 74] width 53 height 26
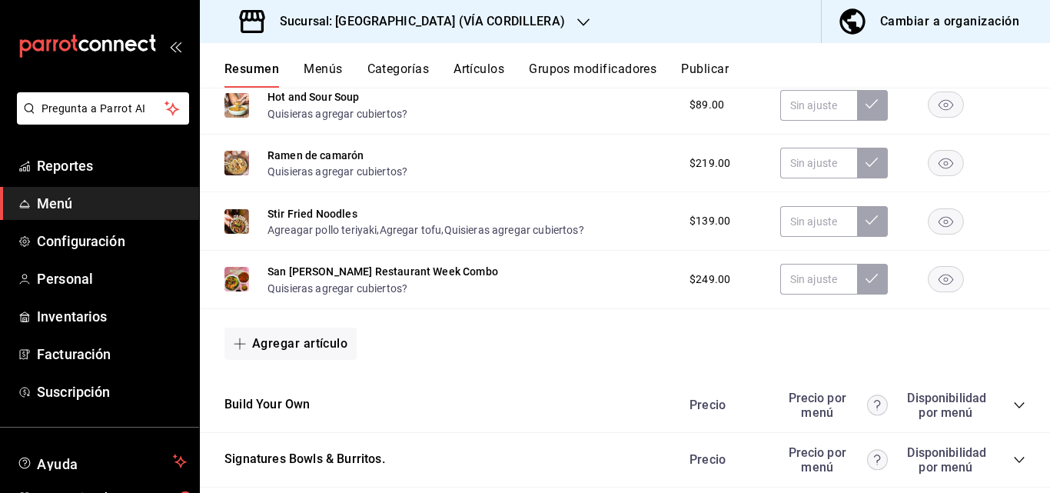
scroll to position [1537, 0]
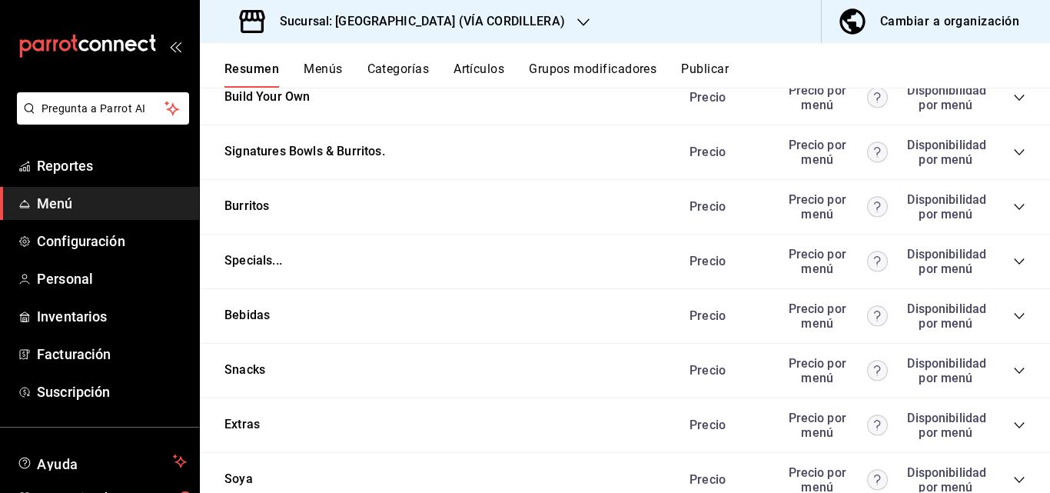
click at [1008, 234] on div "Burritos Precio Precio por menú Disponibilidad por menú" at bounding box center [625, 207] width 850 height 55
click at [1013, 158] on icon "collapse-category-row" at bounding box center [1019, 152] width 12 height 12
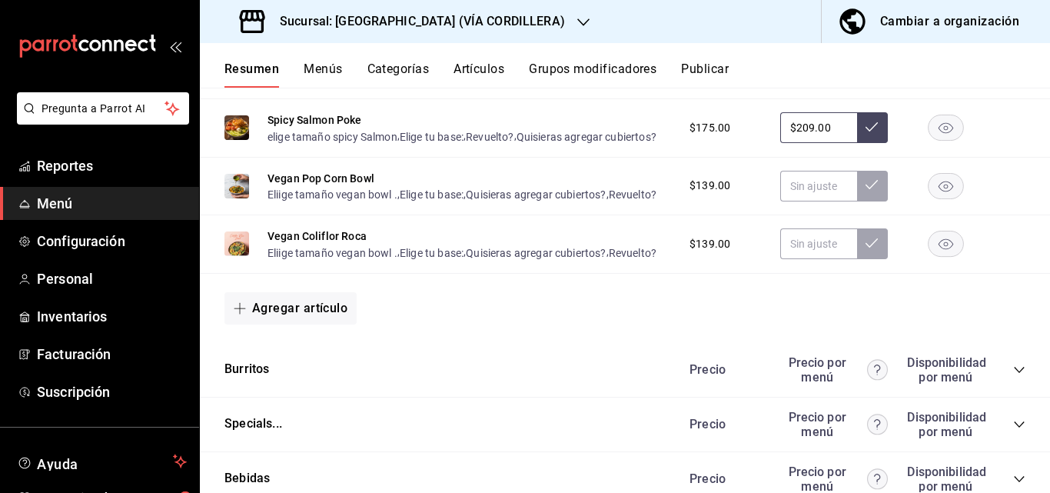
scroll to position [2460, 0]
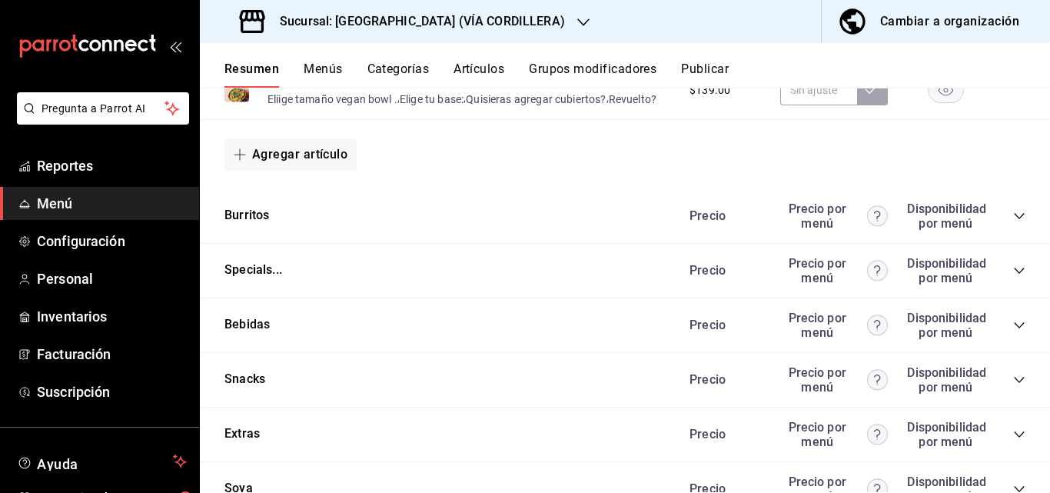
click at [1013, 222] on icon "collapse-category-row" at bounding box center [1019, 216] width 12 height 12
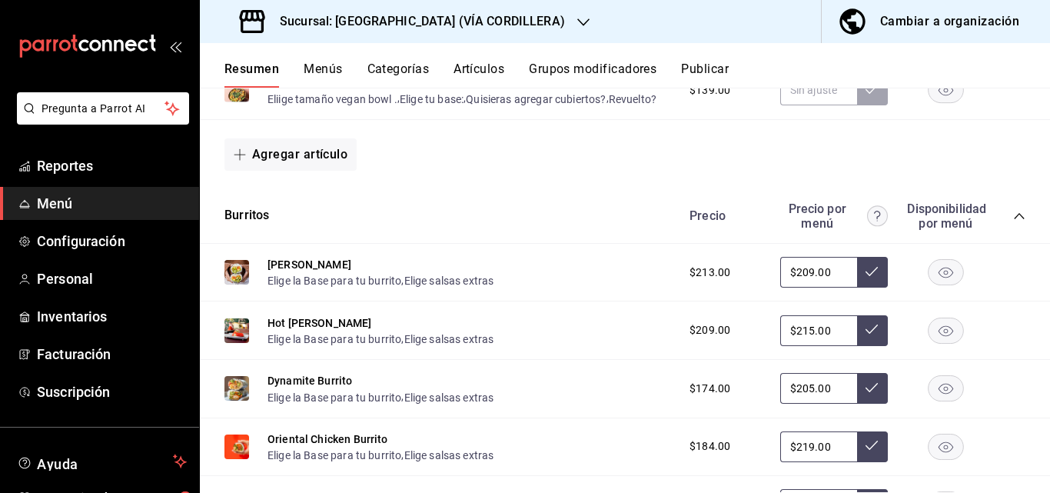
scroll to position [2614, 0]
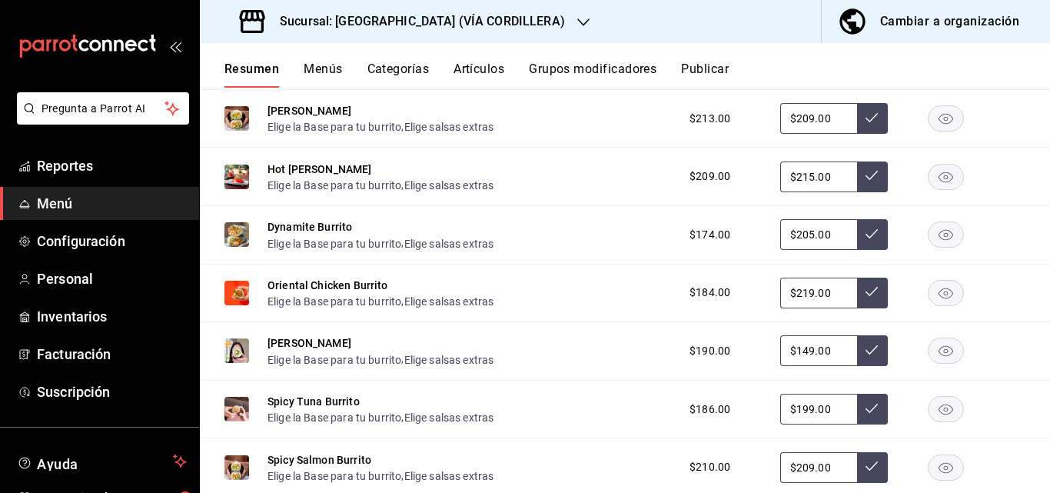
click at [803, 192] on input "$215.00" at bounding box center [818, 176] width 77 height 31
click at [803, 134] on input "$209.00" at bounding box center [818, 118] width 77 height 31
type input "$205.00"
click at [857, 134] on button at bounding box center [872, 118] width 31 height 31
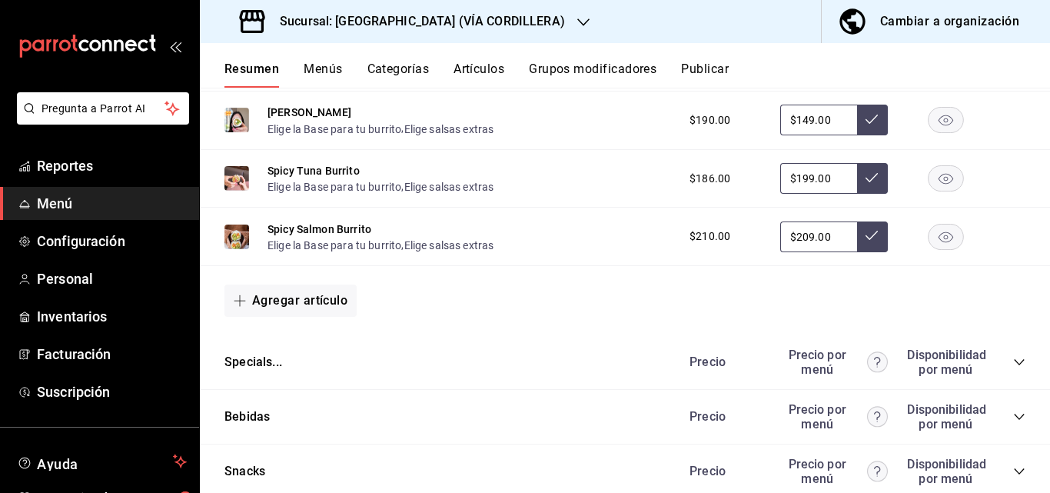
scroll to position [3152, 0]
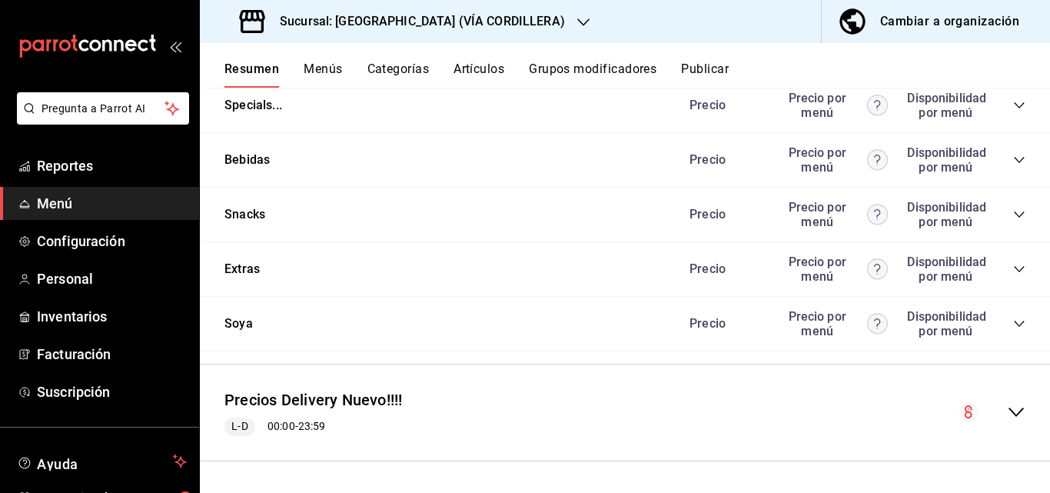
click at [1013, 166] on icon "collapse-category-row" at bounding box center [1019, 160] width 12 height 12
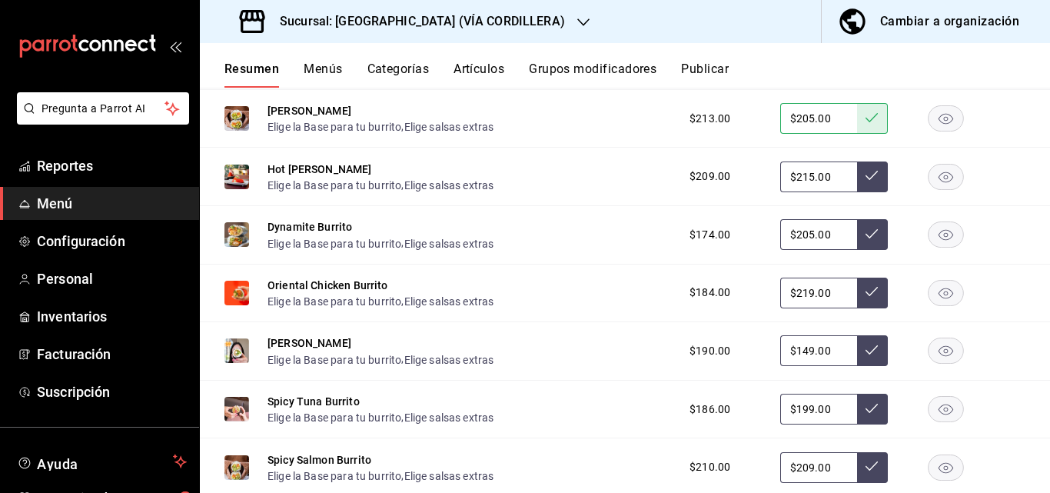
scroll to position [2306, 0]
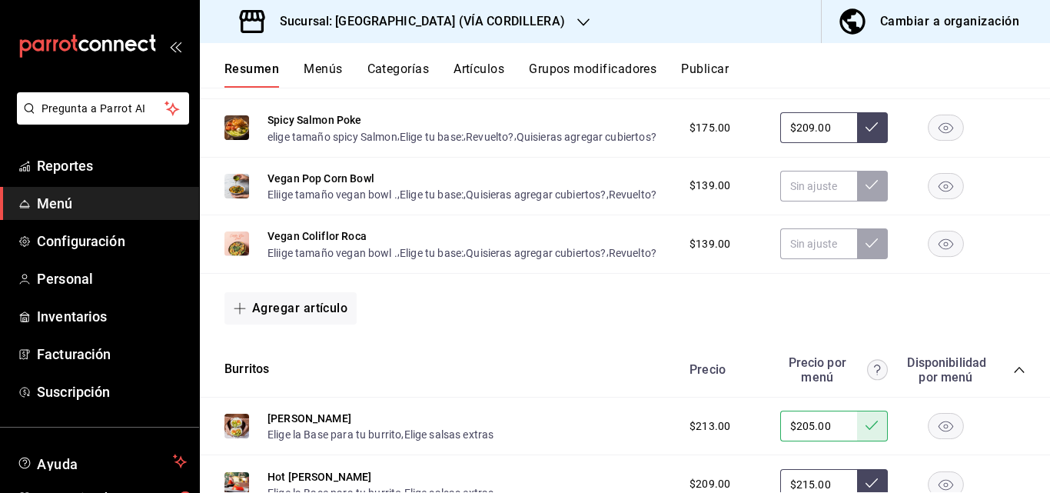
click at [330, 74] on button "Menús" at bounding box center [323, 74] width 38 height 26
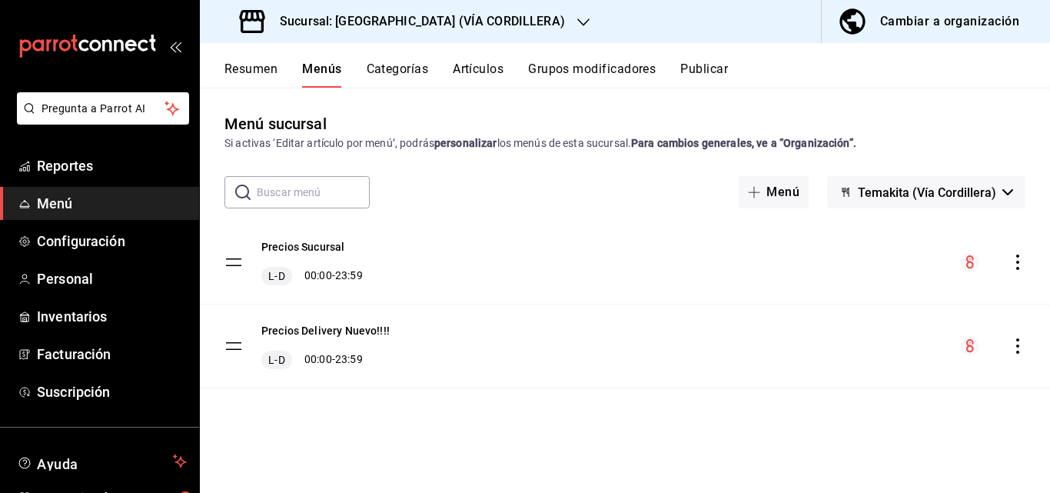
click at [971, 12] on div "Cambiar a organización" at bounding box center [949, 22] width 139 height 22
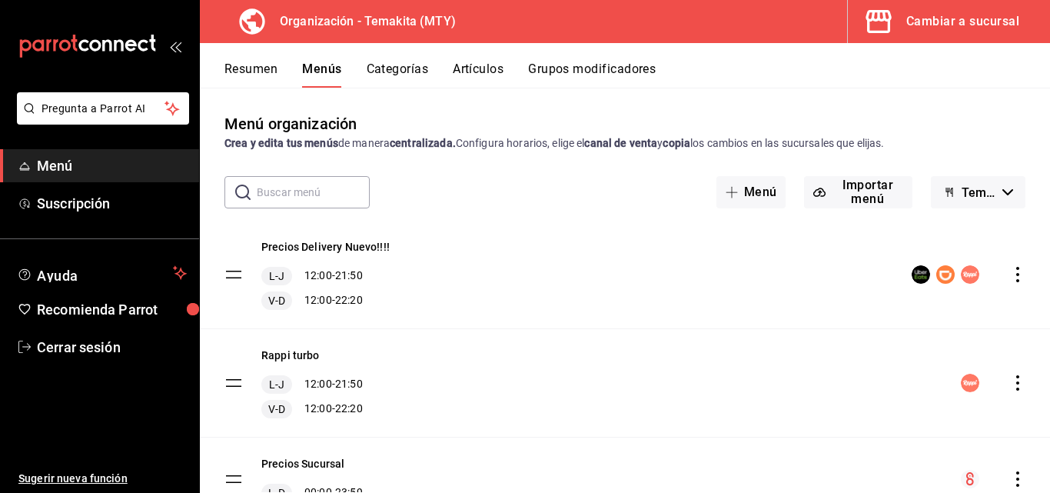
scroll to position [72, 0]
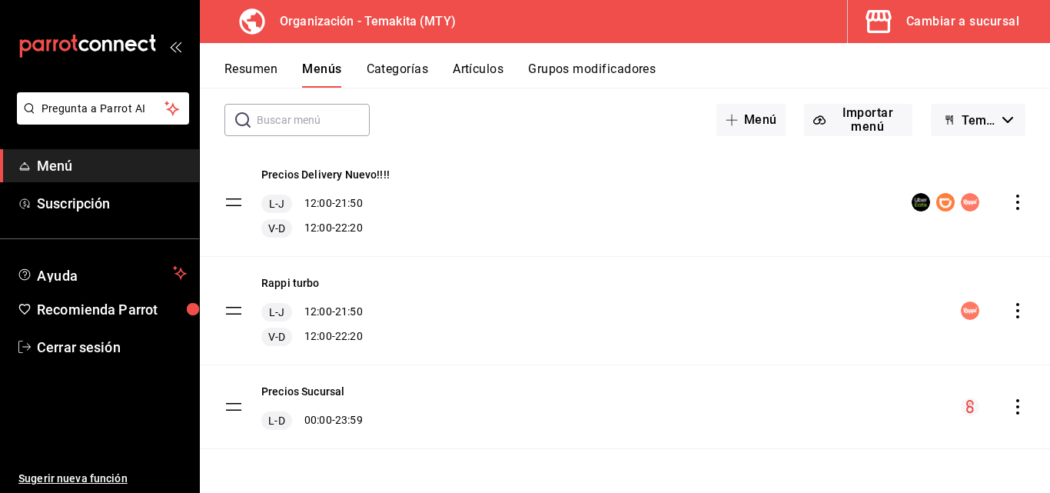
click at [1010, 409] on icon "actions" at bounding box center [1017, 406] width 15 height 15
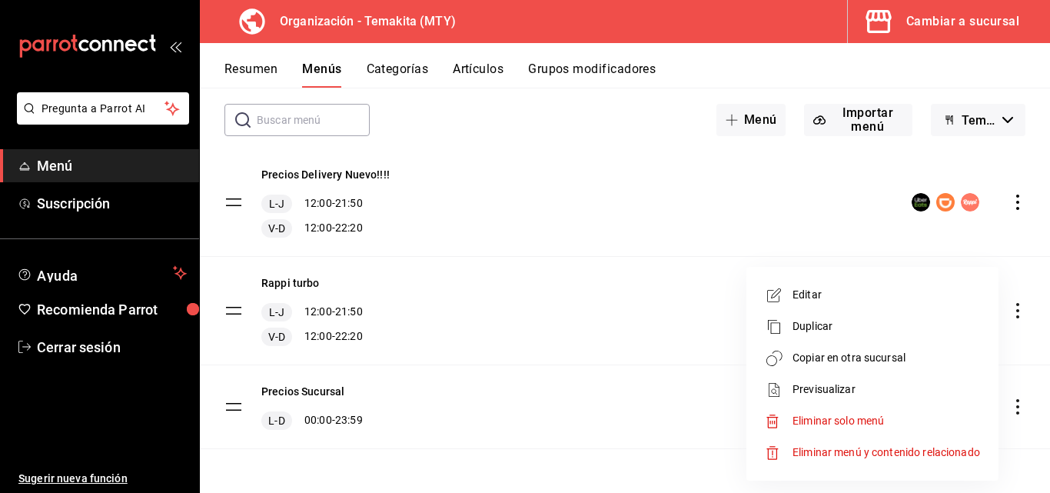
click at [816, 354] on span "Copiar en otra sucursal" at bounding box center [887, 358] width 188 height 16
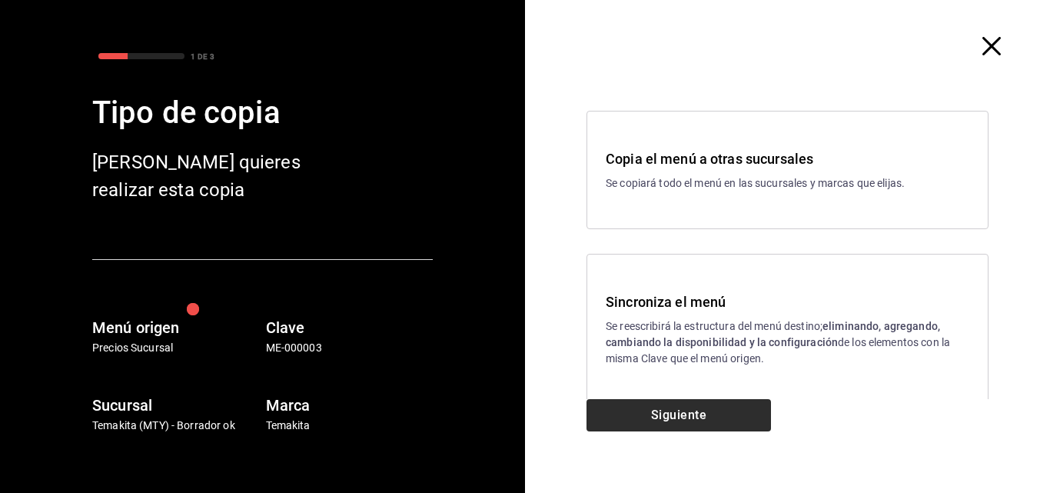
drag, startPoint x: 776, startPoint y: 316, endPoint x: 693, endPoint y: 402, distance: 119.6
click at [762, 327] on div "Sincroniza el menú Se reescribirá la estructura del menú destino; eliminando, a…" at bounding box center [788, 328] width 364 height 75
click at [677, 415] on button "Siguiente" at bounding box center [679, 415] width 184 height 32
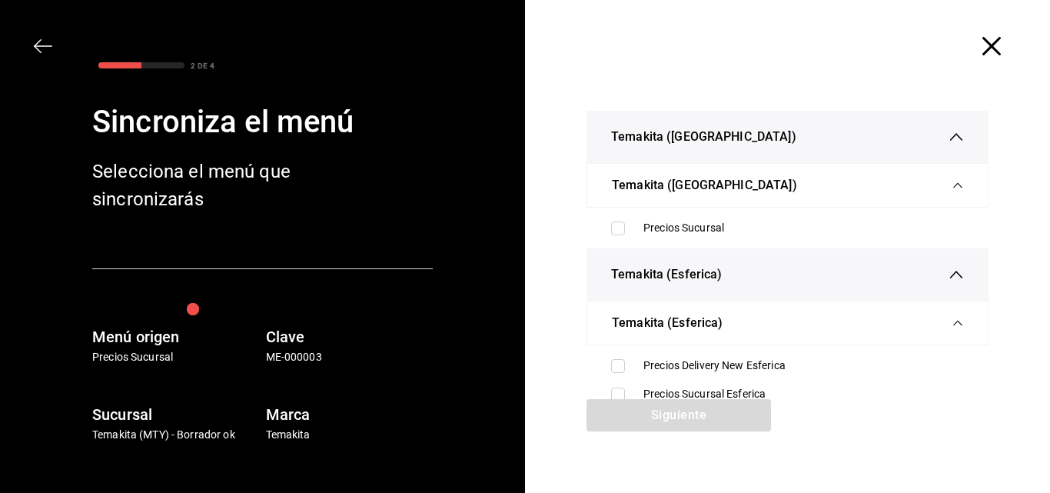
scroll to position [154, 0]
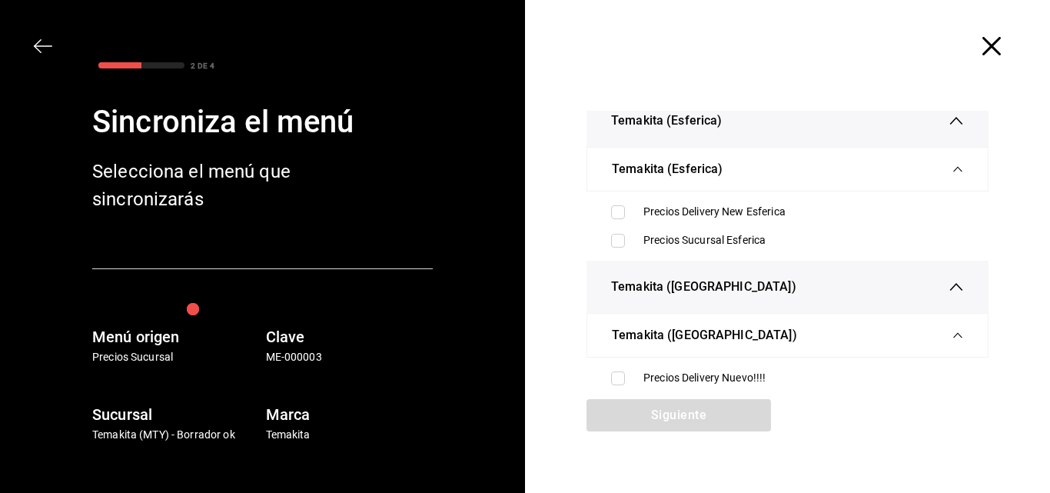
drag, startPoint x: 617, startPoint y: 315, endPoint x: 702, endPoint y: 313, distance: 84.6
click at [617, 315] on div "Temakita ([GEOGRAPHIC_DATA])" at bounding box center [787, 335] width 351 height 43
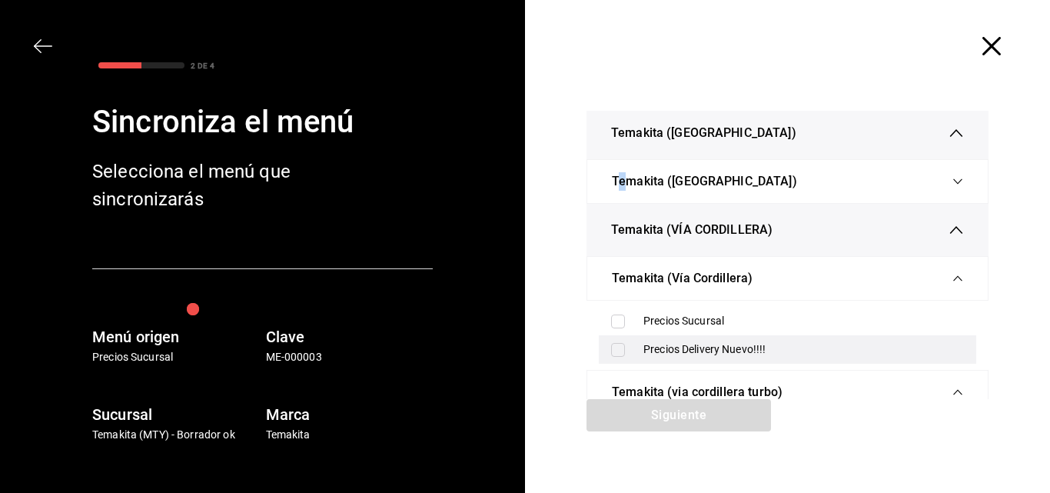
scroll to position [384, 0]
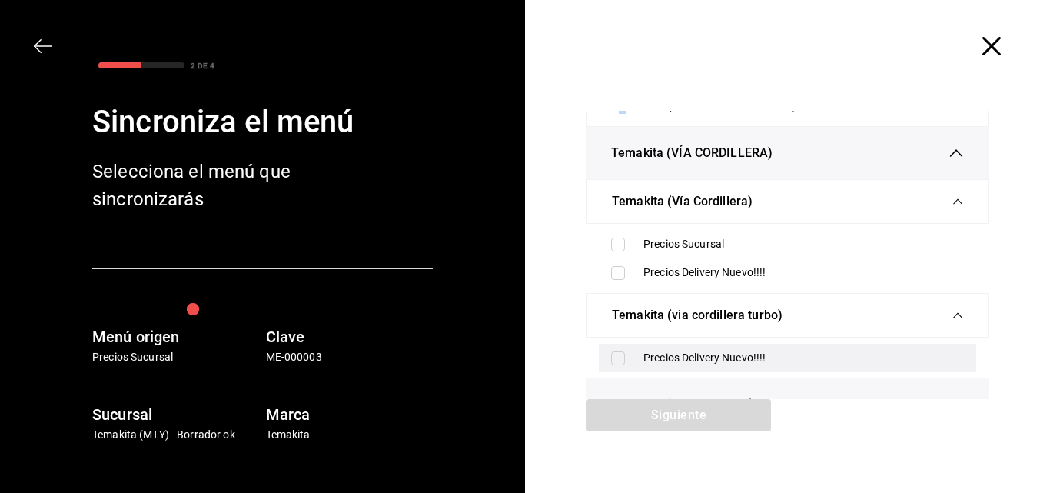
click at [615, 355] on input "checkbox" at bounding box center [618, 358] width 14 height 14
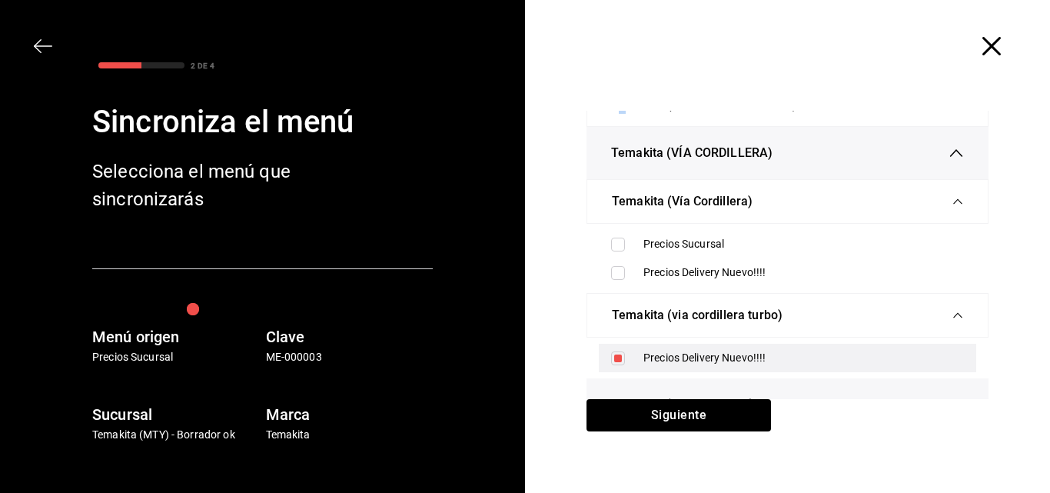
click at [613, 354] on input "checkbox" at bounding box center [618, 358] width 14 height 14
checkbox input "false"
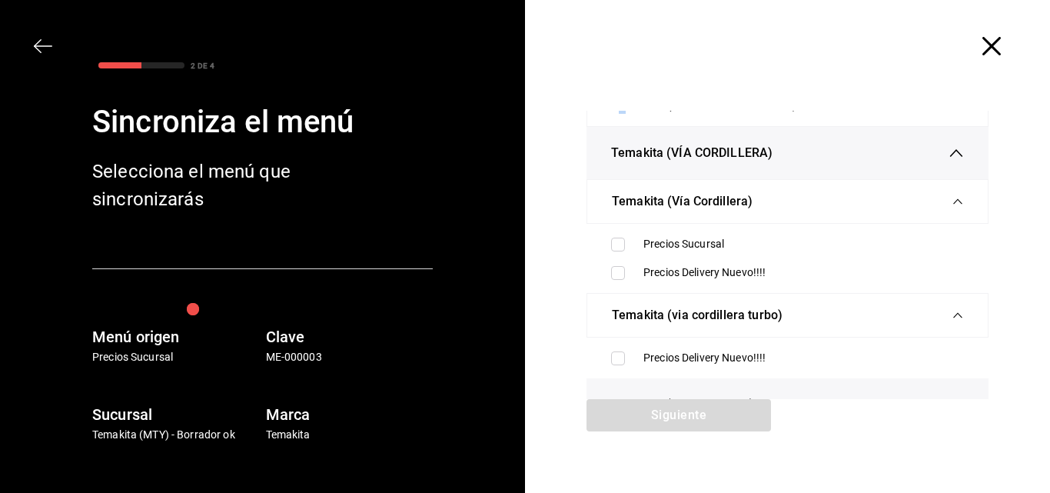
scroll to position [563, 0]
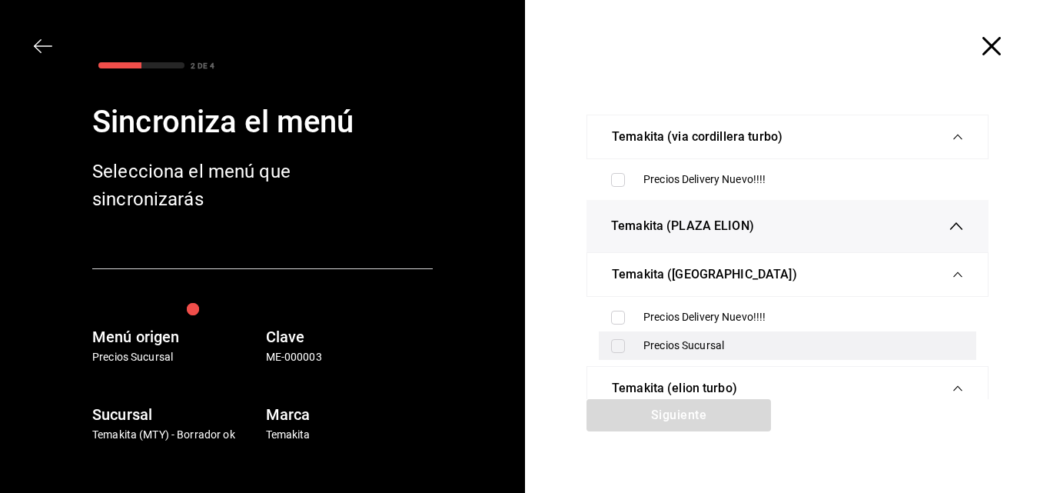
click at [614, 334] on div "Precios Sucursal" at bounding box center [787, 345] width 377 height 28
checkbox input "true"
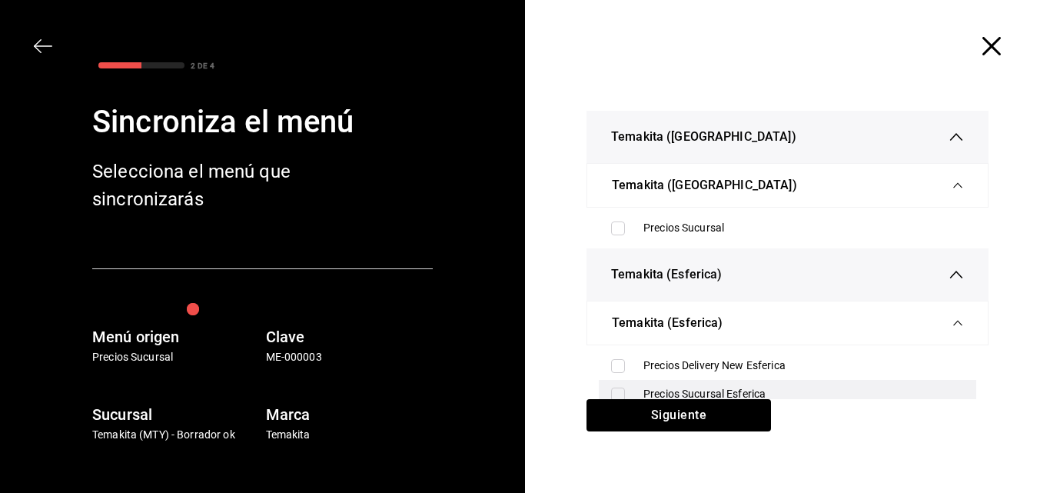
scroll to position [77, 0]
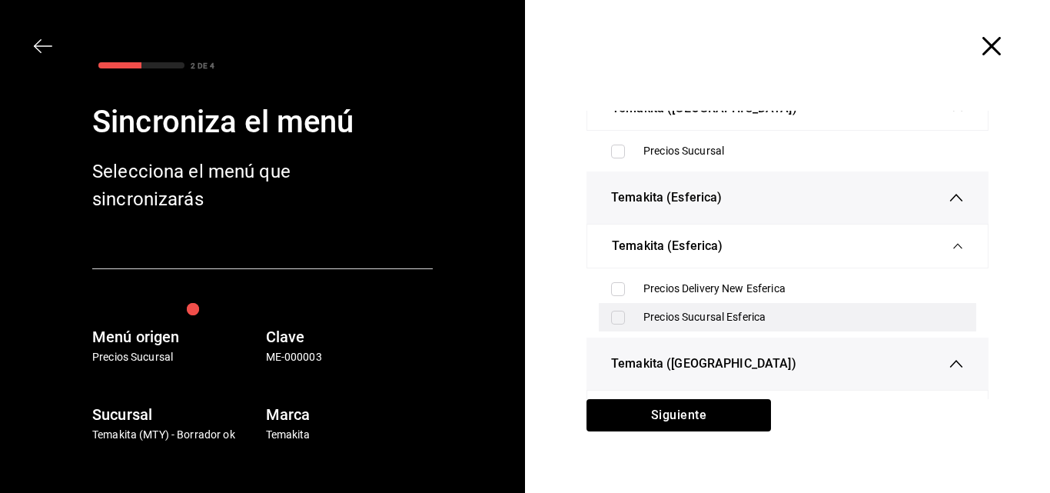
click at [611, 312] on input "checkbox" at bounding box center [618, 318] width 14 height 14
checkbox input "true"
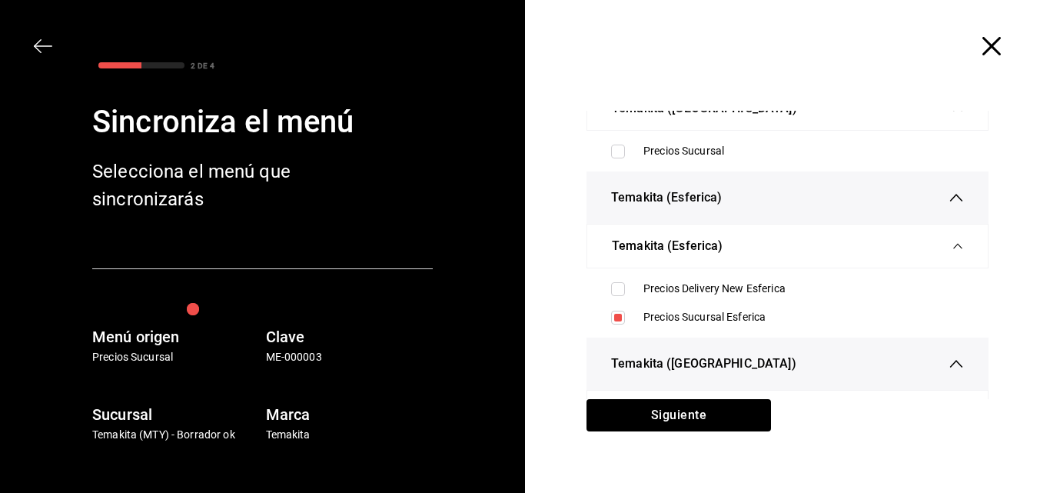
scroll to position [231, 0]
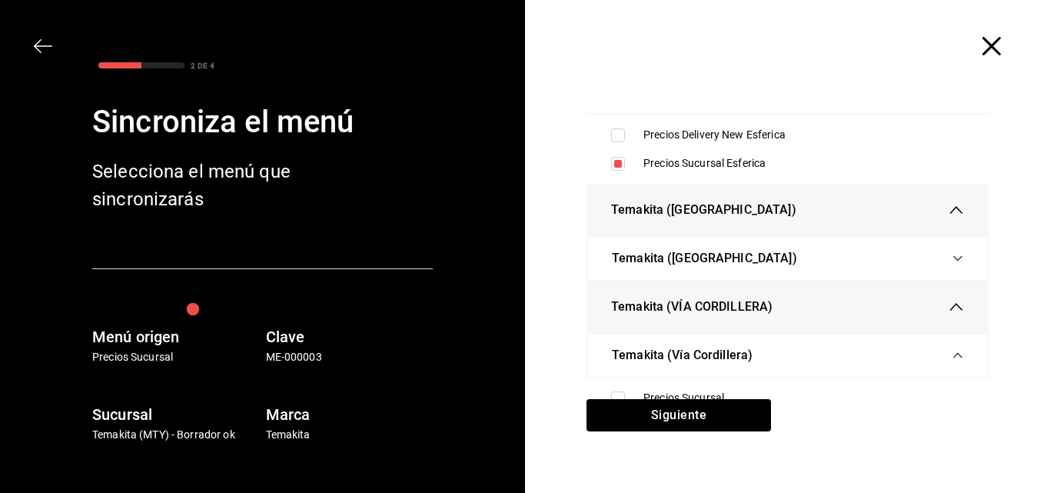
click at [952, 261] on icon "button" at bounding box center [957, 258] width 11 height 11
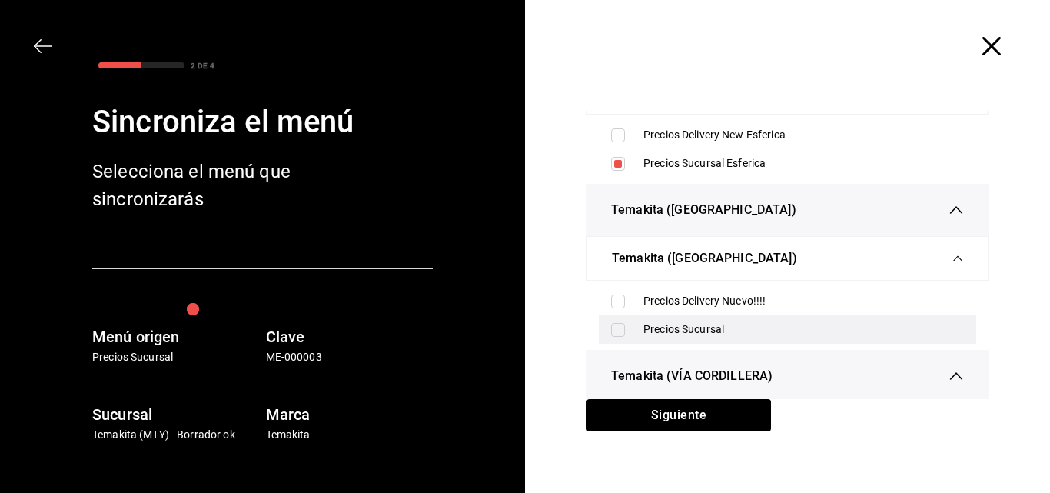
click at [612, 328] on input "checkbox" at bounding box center [618, 330] width 14 height 14
checkbox input "true"
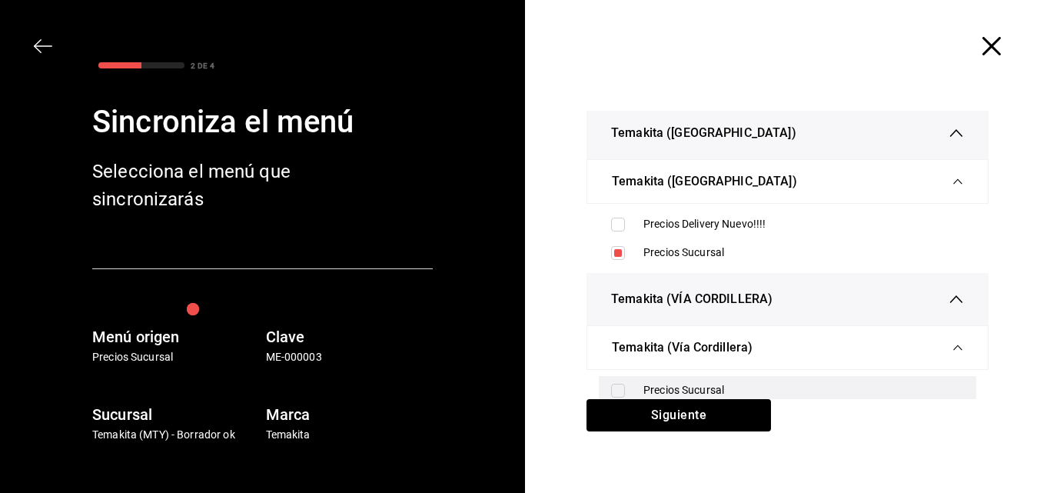
scroll to position [384, 0]
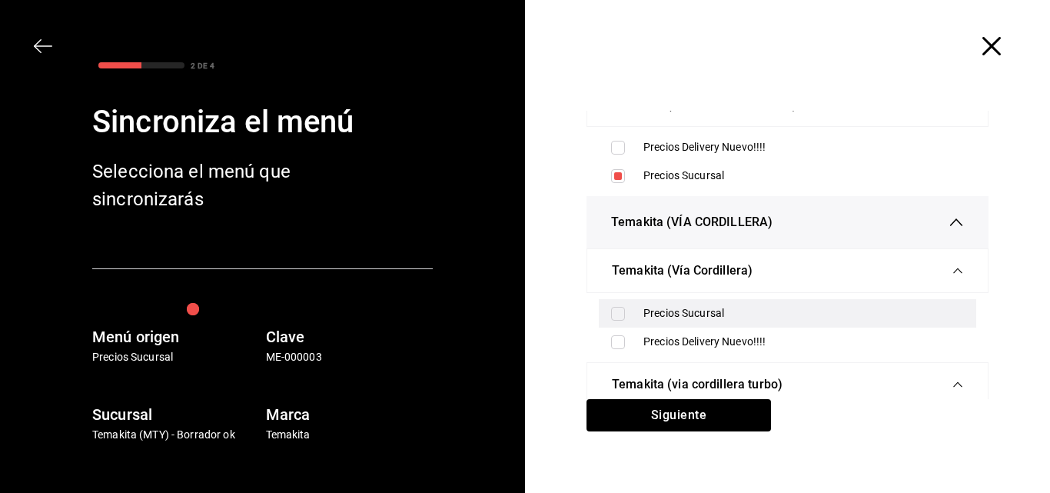
click at [611, 314] on input "checkbox" at bounding box center [618, 314] width 14 height 14
checkbox input "true"
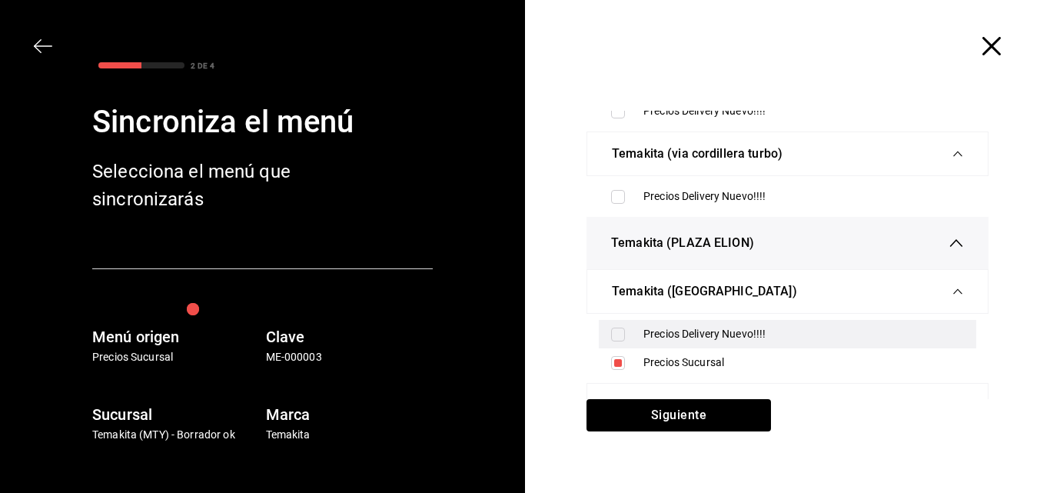
scroll to position [632, 0]
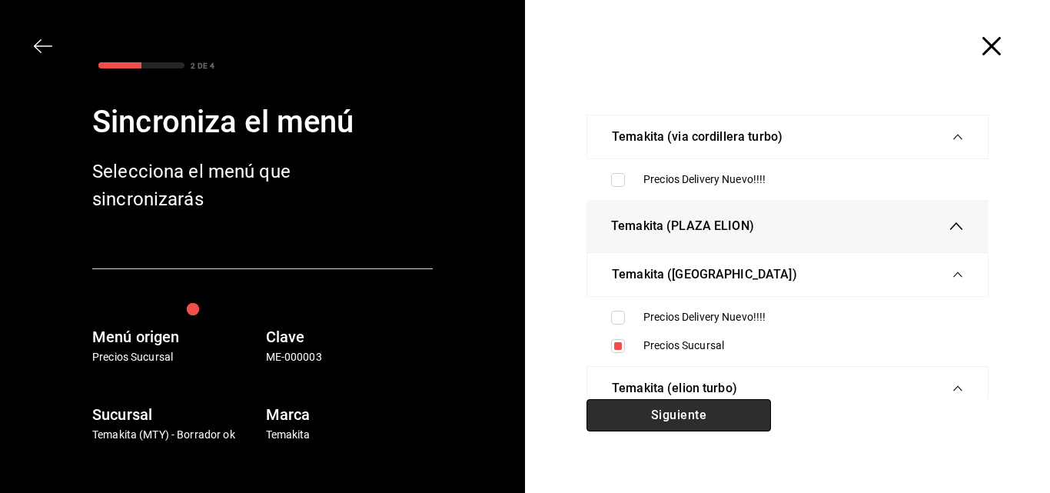
click at [647, 408] on button "Siguiente" at bounding box center [679, 415] width 184 height 32
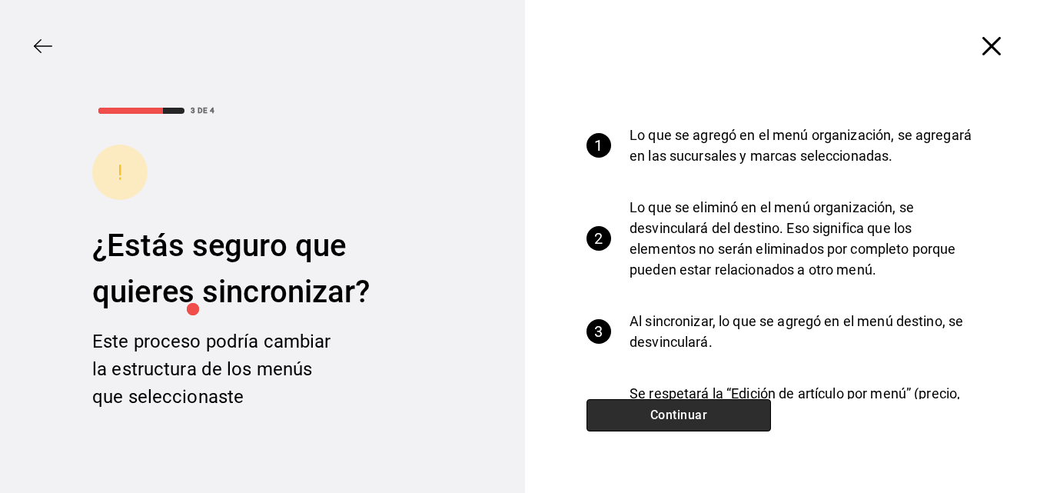
click at [639, 413] on button "Continuar" at bounding box center [679, 415] width 184 height 32
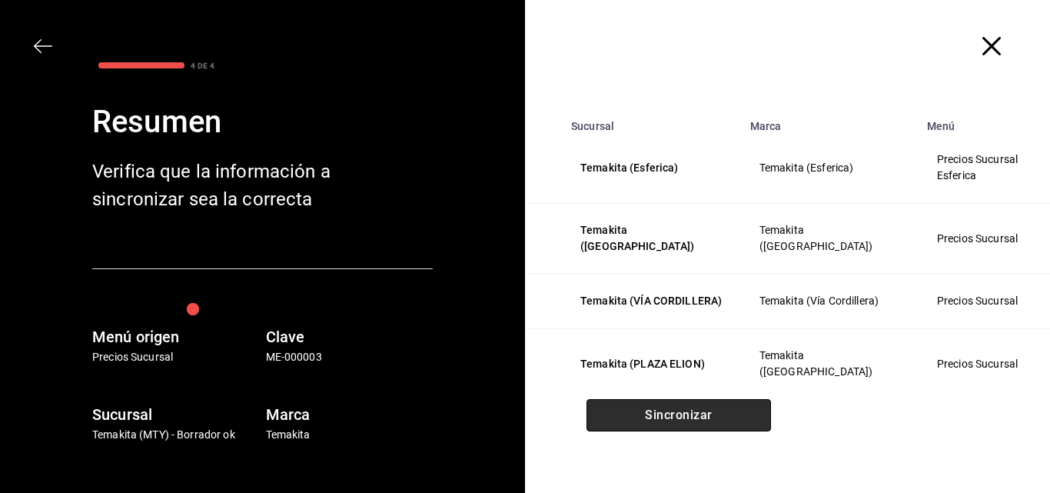
click at [635, 410] on button "Sincronizar" at bounding box center [679, 415] width 184 height 32
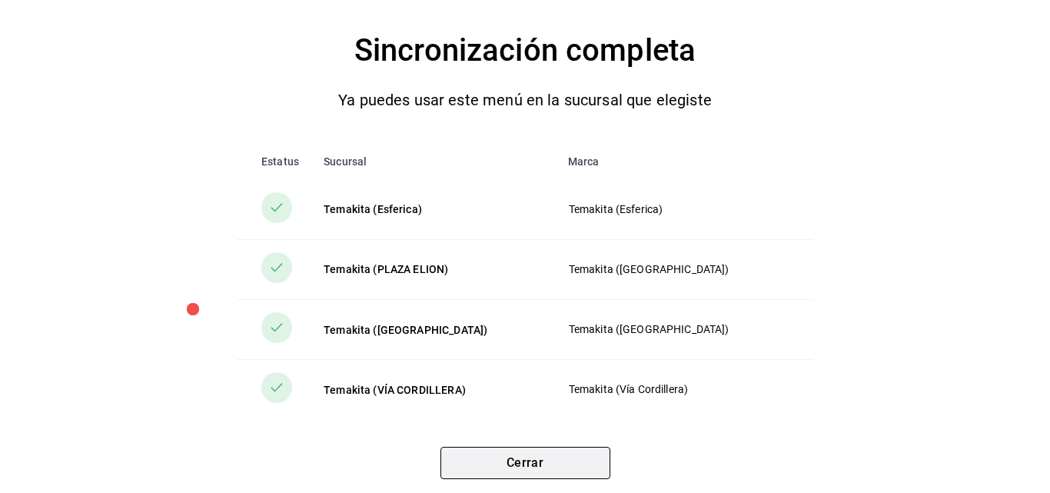
click at [537, 469] on button "Cerrar" at bounding box center [525, 463] width 170 height 32
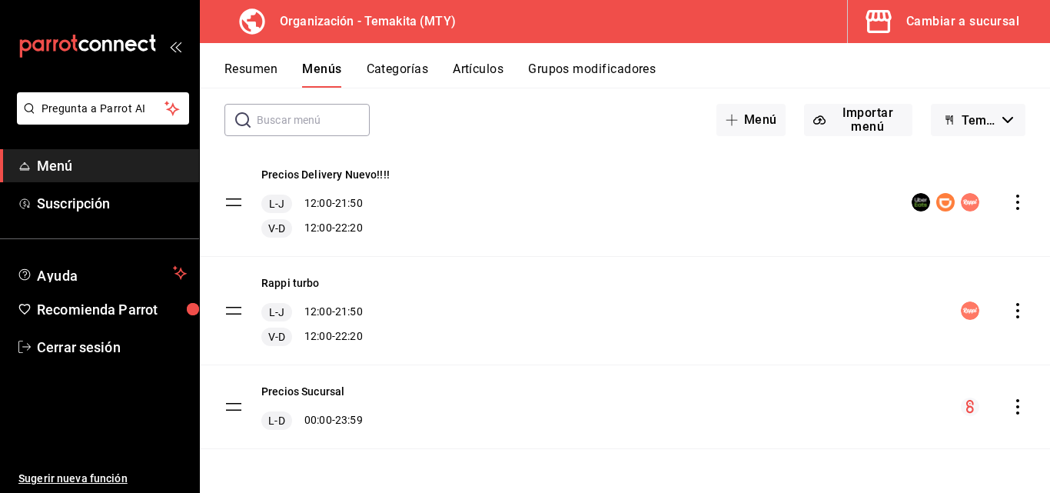
click at [261, 68] on button "Resumen" at bounding box center [250, 74] width 53 height 26
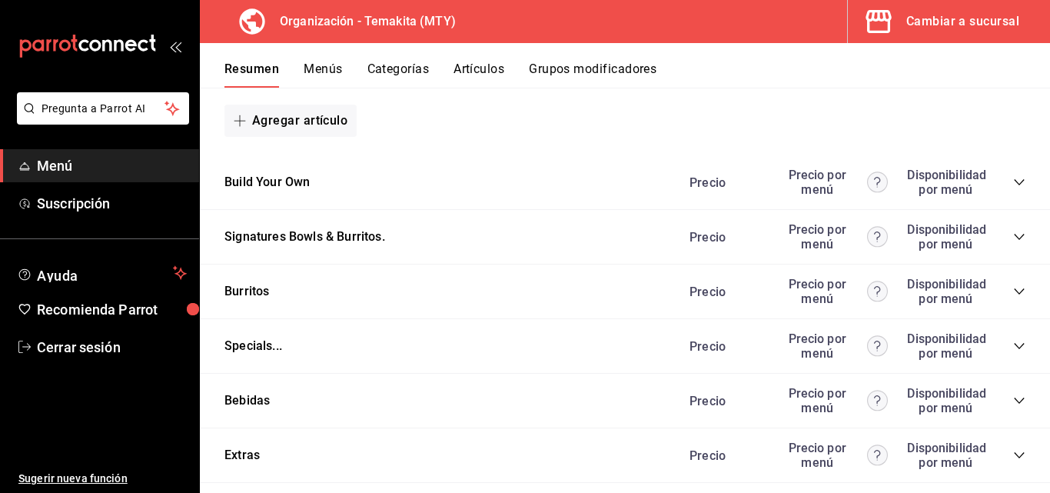
scroll to position [1719, 0]
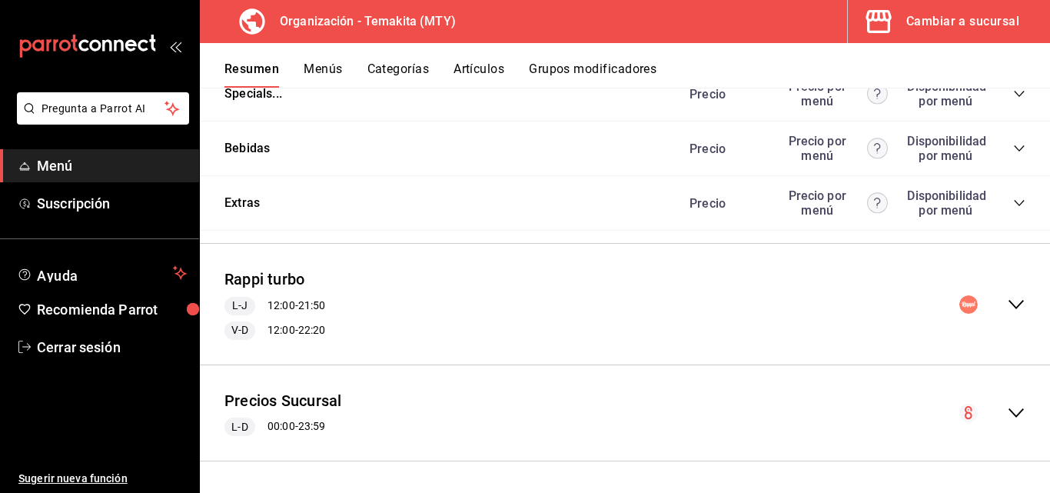
click at [1013, 146] on icon "collapse-category-row" at bounding box center [1019, 148] width 12 height 12
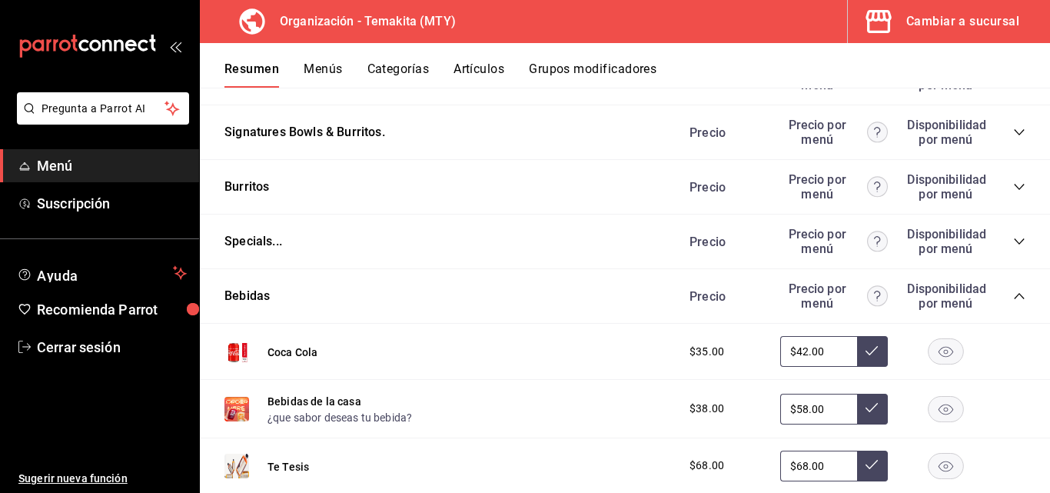
scroll to position [1181, 0]
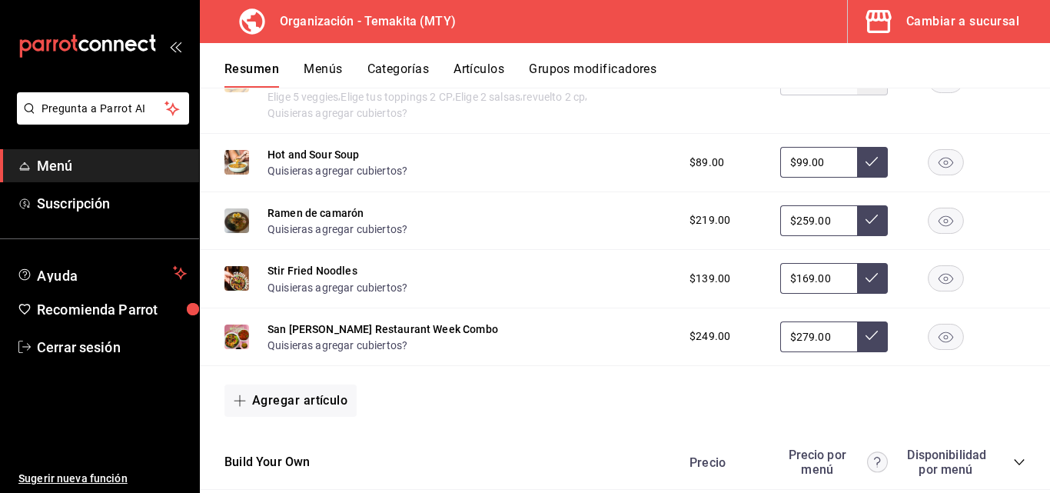
click at [963, 7] on button "Cambiar a sucursal" at bounding box center [943, 21] width 190 height 43
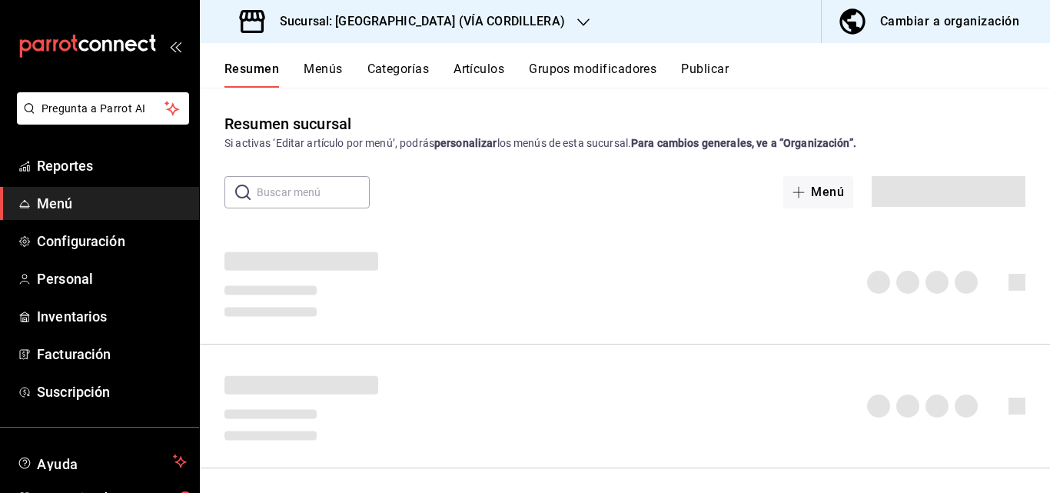
click at [486, 24] on h3 "Sucursal: [GEOGRAPHIC_DATA] (VÍA CORDILLERA)" at bounding box center [416, 21] width 297 height 18
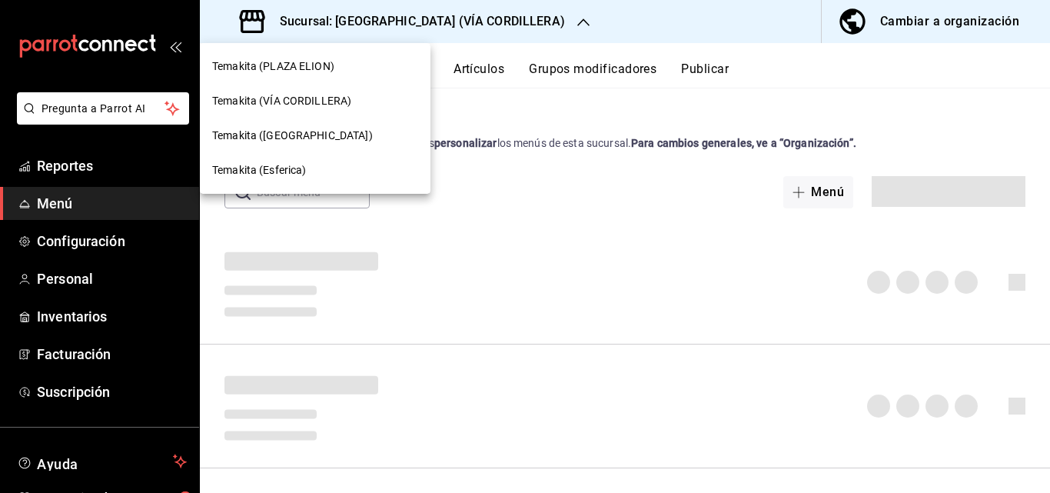
click at [337, 67] on div "Temakita (PLAZA ELION)" at bounding box center [315, 66] width 206 height 16
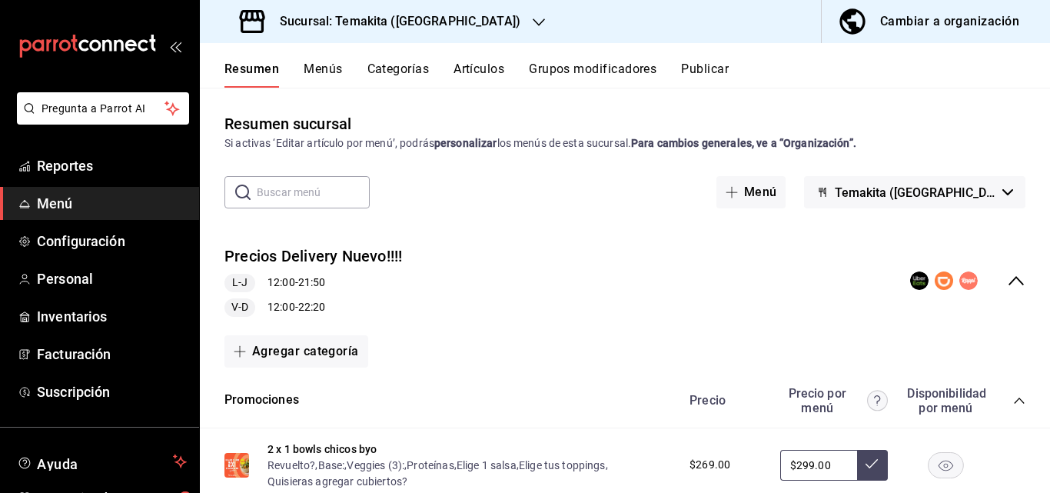
scroll to position [1537, 0]
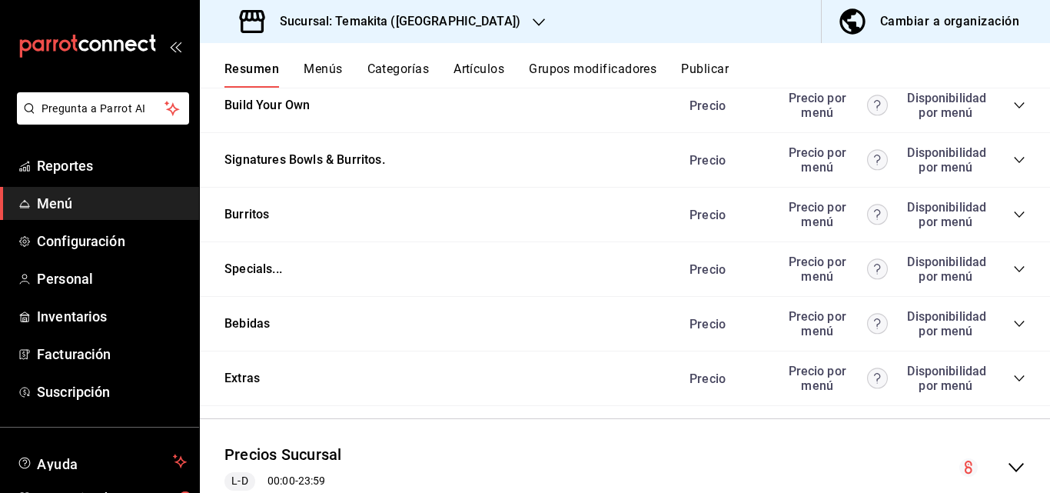
click at [1016, 330] on div "Bebidas Precio Precio por menú Disponibilidad por menú" at bounding box center [625, 324] width 850 height 55
click at [1013, 330] on icon "collapse-category-row" at bounding box center [1019, 323] width 12 height 12
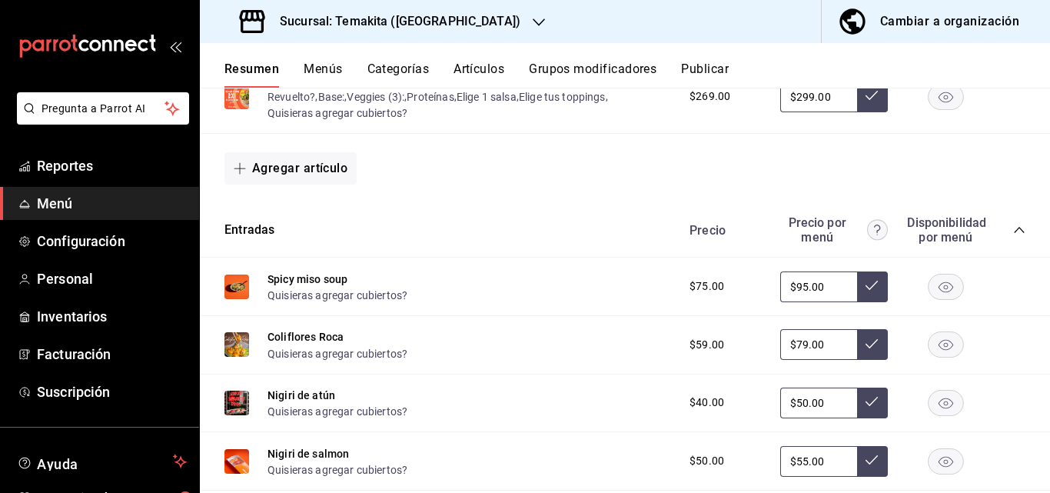
scroll to position [0, 0]
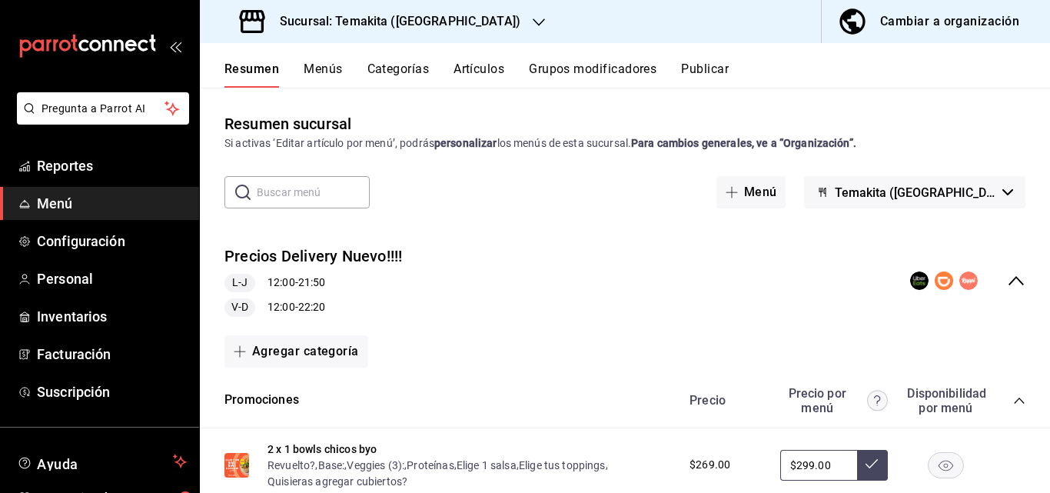
click at [297, 187] on input "text" at bounding box center [313, 192] width 113 height 31
click at [1013, 405] on icon "collapse-category-row" at bounding box center [1019, 400] width 12 height 12
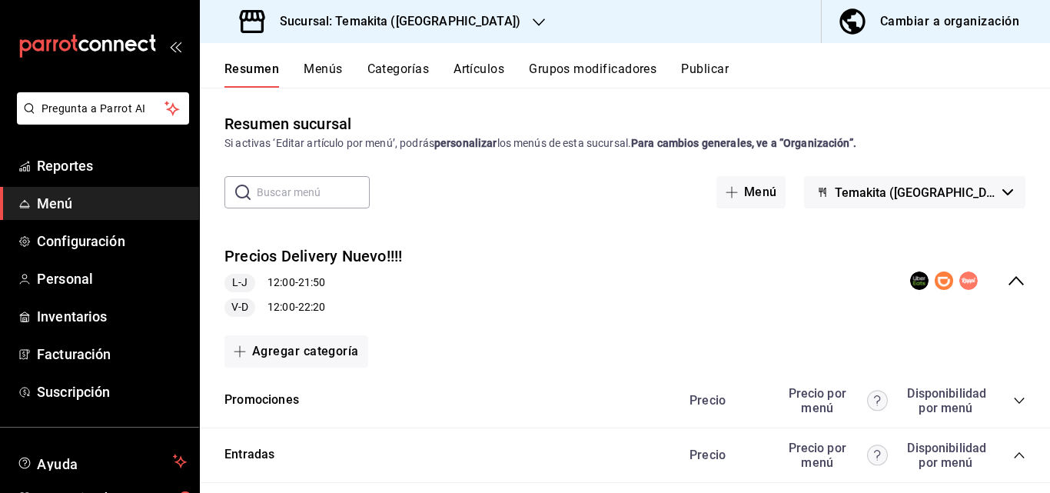
click at [1007, 280] on icon "collapse-menu-row" at bounding box center [1016, 280] width 18 height 18
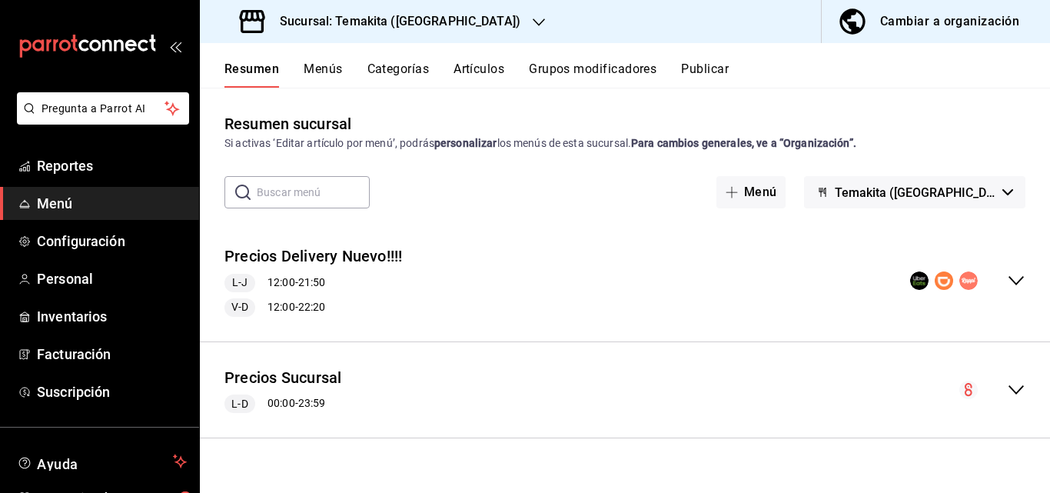
click at [1015, 391] on icon "collapse-menu-row" at bounding box center [1016, 389] width 15 height 9
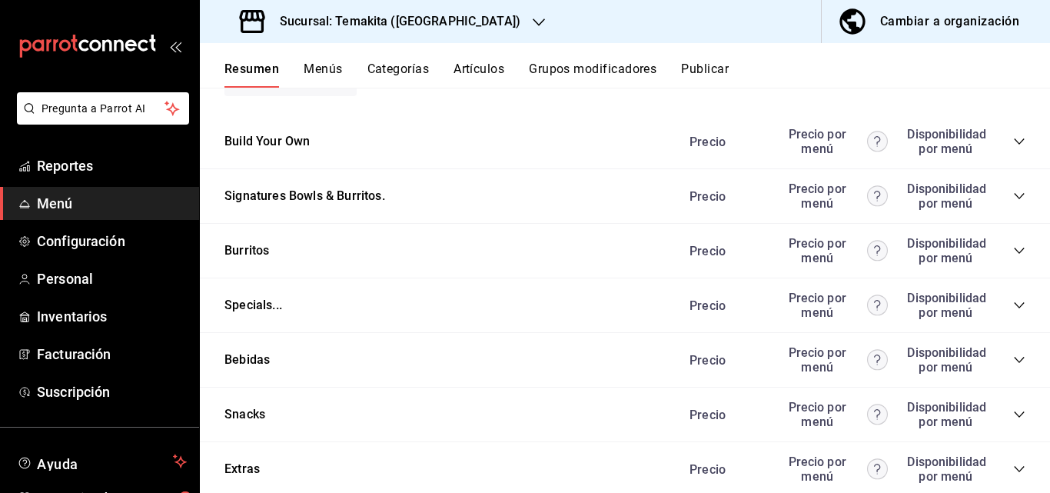
scroll to position [1723, 0]
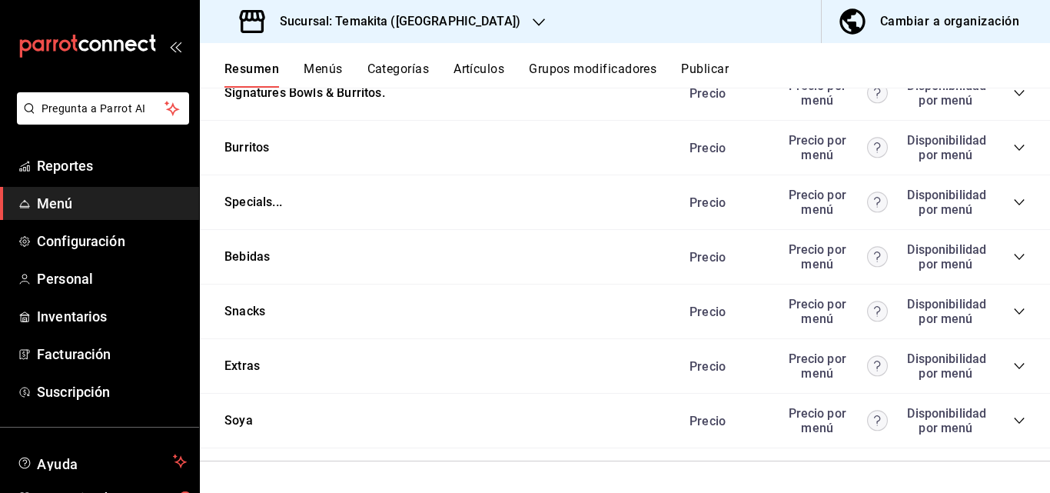
click at [1013, 256] on icon "collapse-category-row" at bounding box center [1019, 257] width 12 height 12
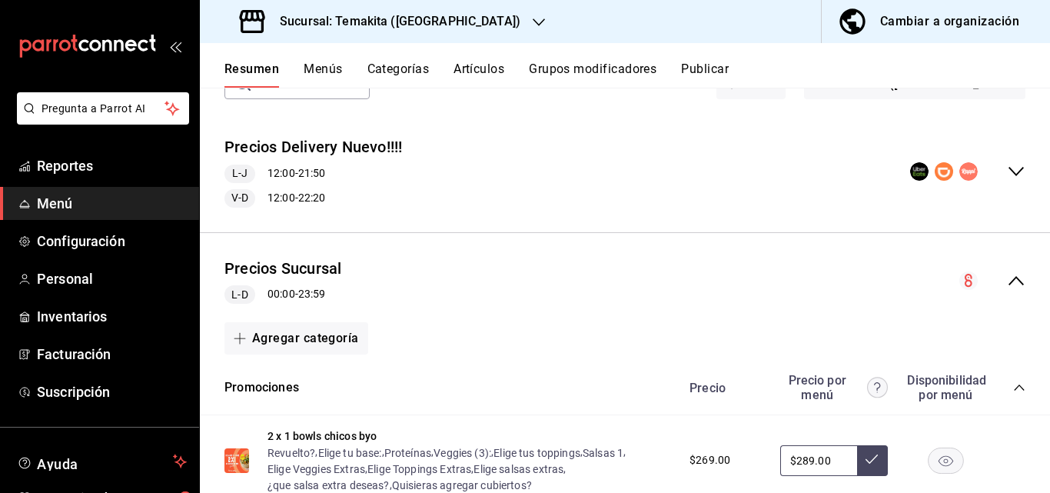
scroll to position [0, 0]
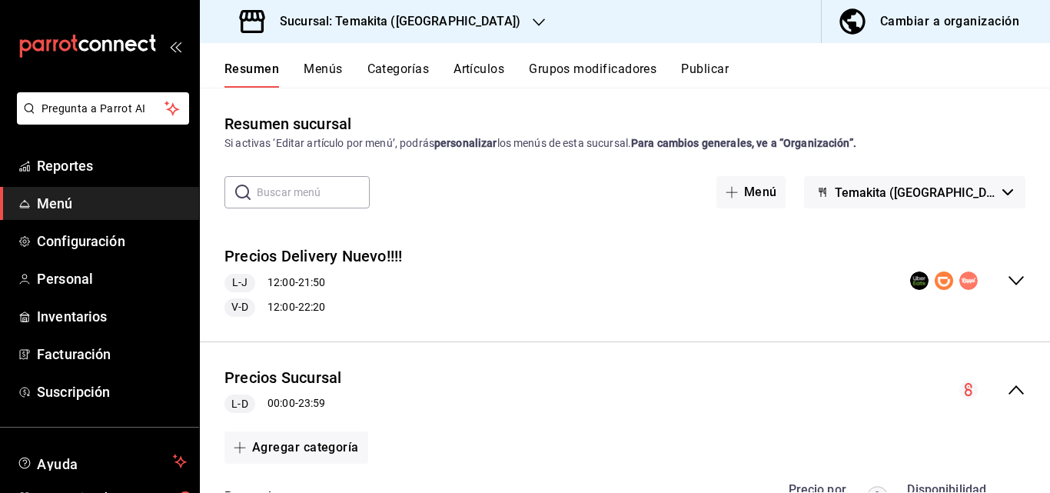
click at [533, 23] on icon "button" at bounding box center [539, 22] width 12 height 12
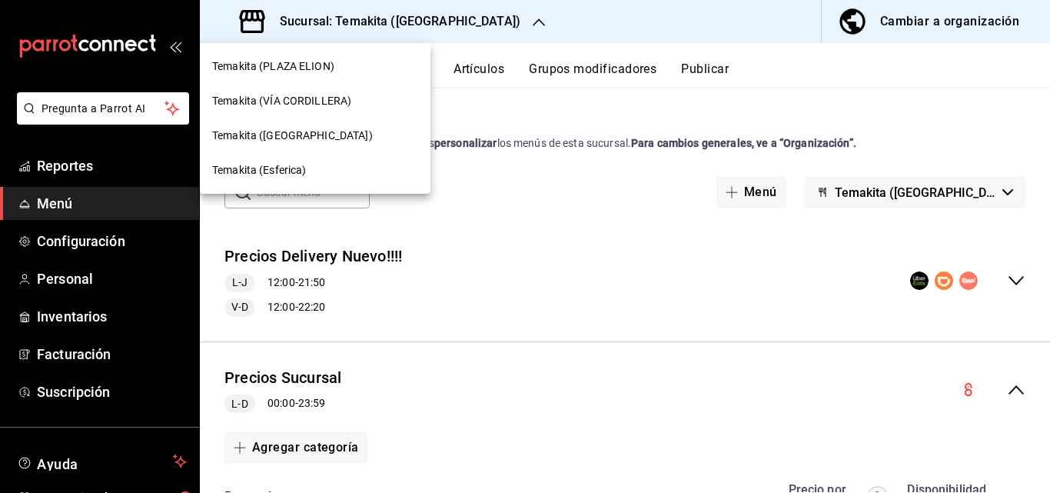
click at [297, 166] on span "Temakita (Esferica)" at bounding box center [259, 170] width 95 height 16
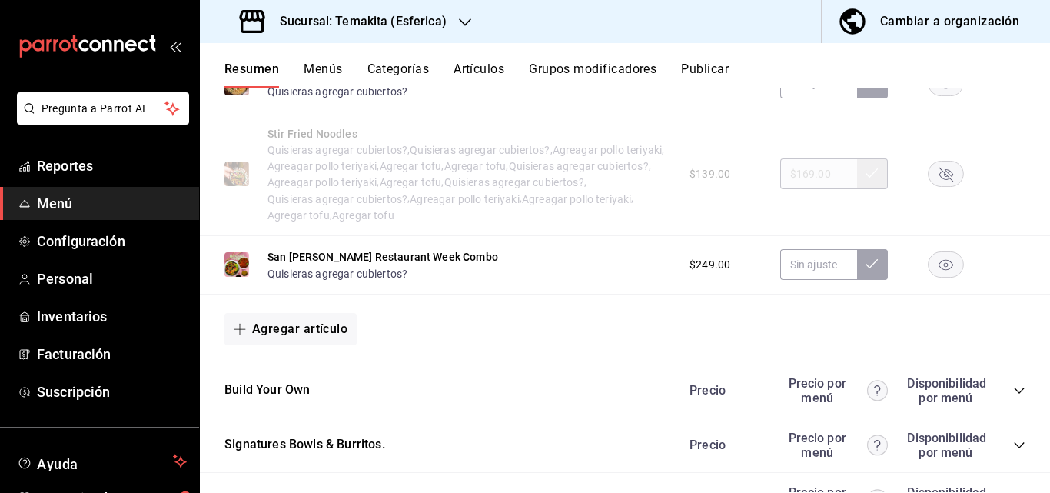
scroll to position [1691, 0]
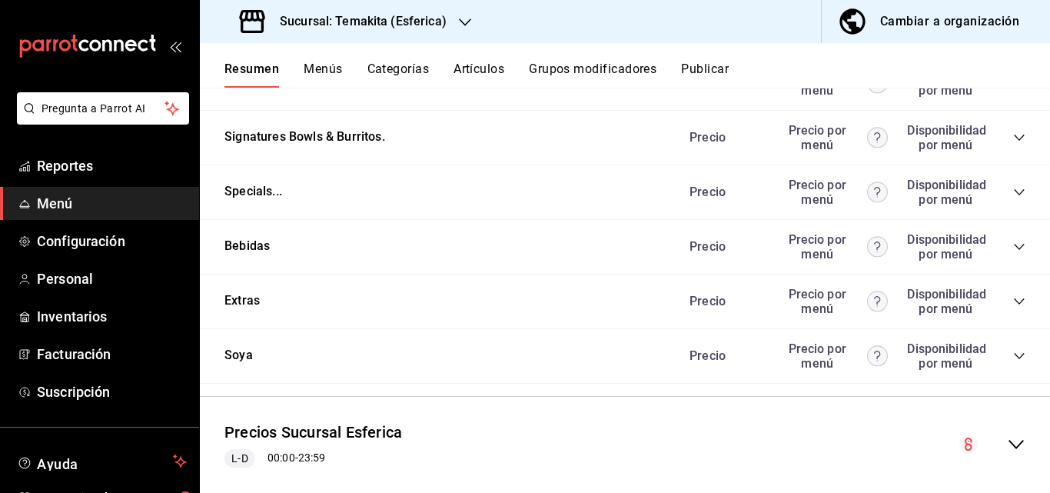
click at [1013, 248] on icon "collapse-category-row" at bounding box center [1019, 247] width 12 height 12
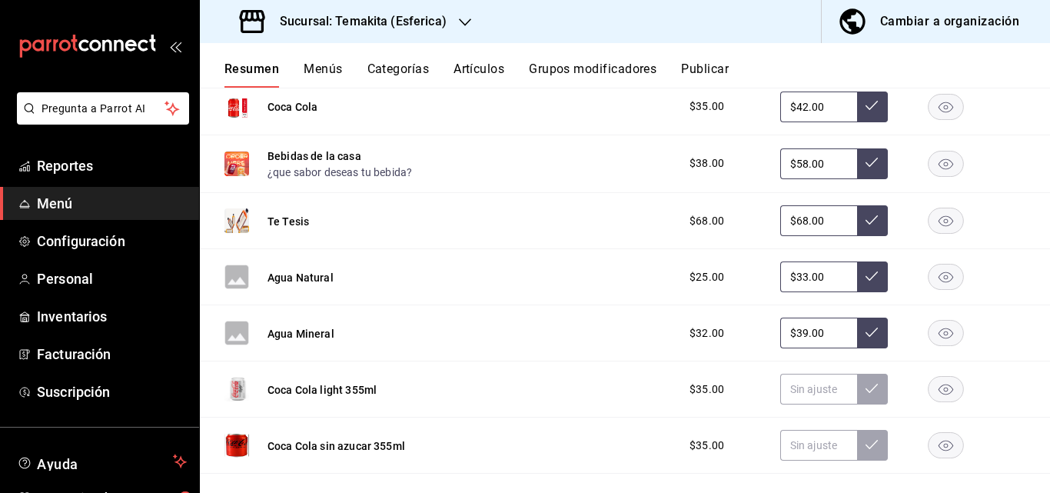
scroll to position [1733, 0]
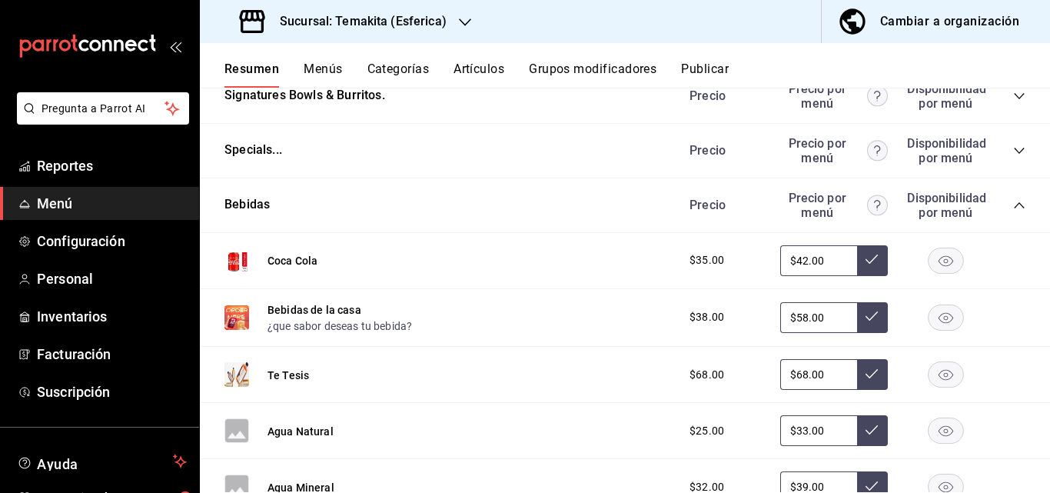
click at [260, 240] on div "Coca Cola $35.00 $42.00" at bounding box center [625, 261] width 850 height 56
click at [333, 244] on div "Coca Cola $35.00 $42.00" at bounding box center [625, 261] width 850 height 56
drag, startPoint x: 333, startPoint y: 244, endPoint x: 296, endPoint y: 231, distance: 39.1
click at [332, 244] on div "Coca Cola $35.00 $42.00" at bounding box center [625, 261] width 850 height 56
click at [280, 317] on button "Bebidas de la casa" at bounding box center [315, 309] width 94 height 15
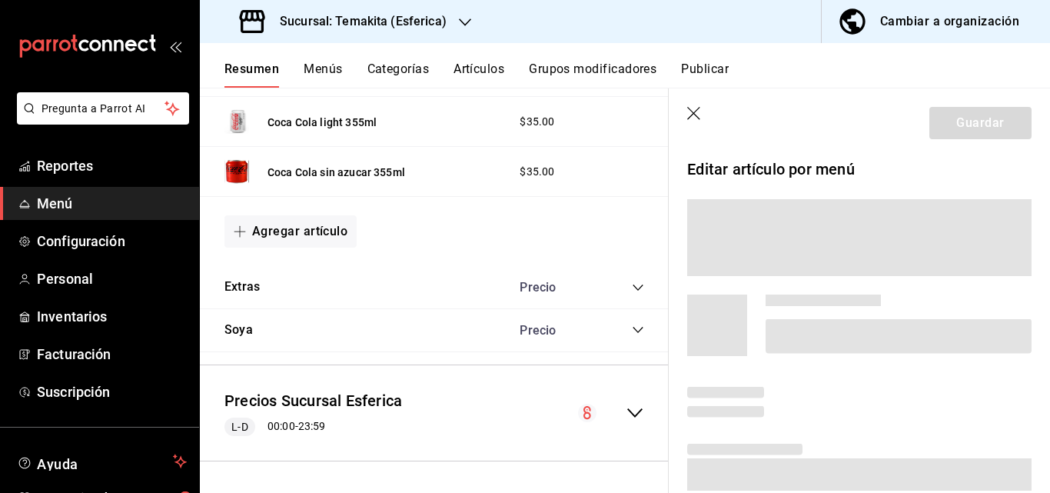
scroll to position [2295, 0]
click at [464, 26] on icon "button" at bounding box center [465, 22] width 12 height 12
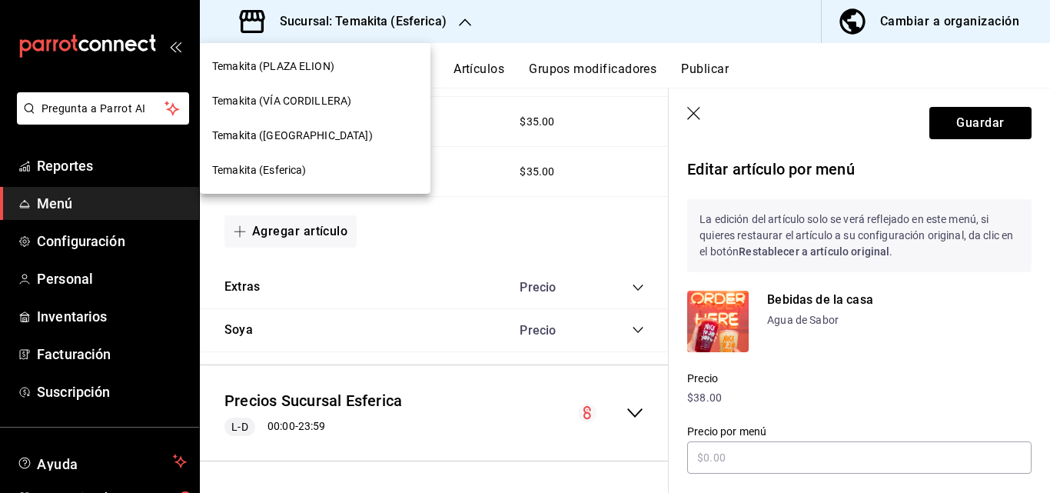
type input "$58.00"
click at [298, 102] on span "Temakita (VÍA CORDILLERA)" at bounding box center [281, 101] width 139 height 16
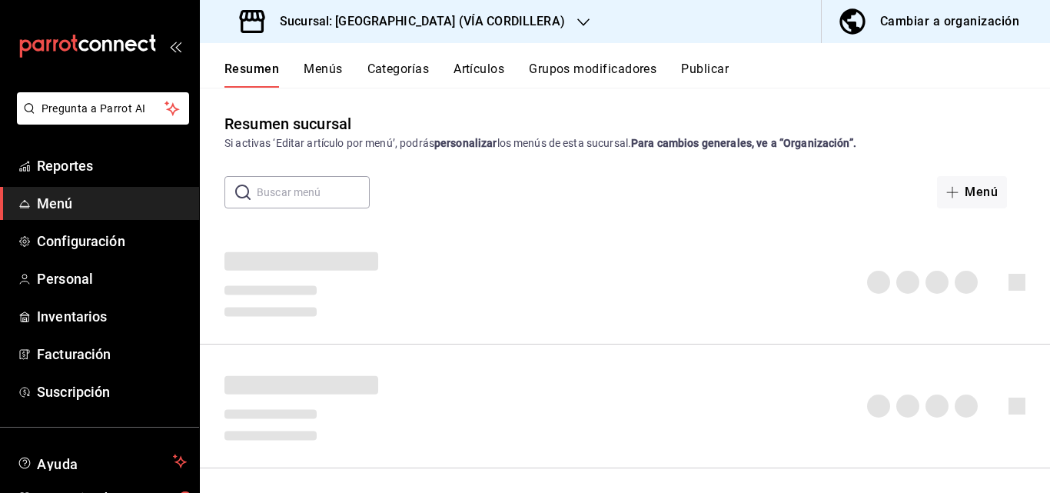
click at [287, 191] on input "text" at bounding box center [313, 192] width 113 height 31
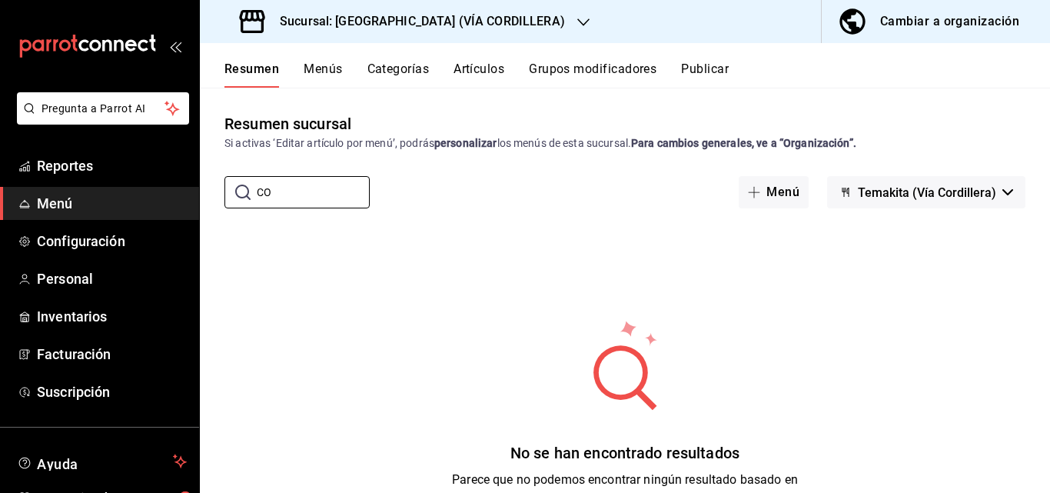
type input "C"
type input "cold"
click at [105, 161] on span "Reportes" at bounding box center [112, 165] width 150 height 21
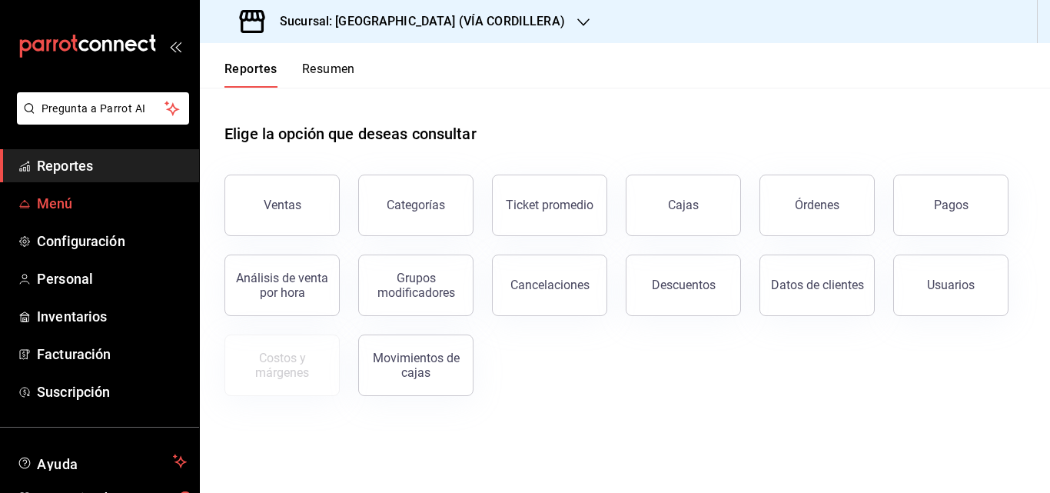
click at [77, 198] on span "Menú" at bounding box center [112, 203] width 150 height 21
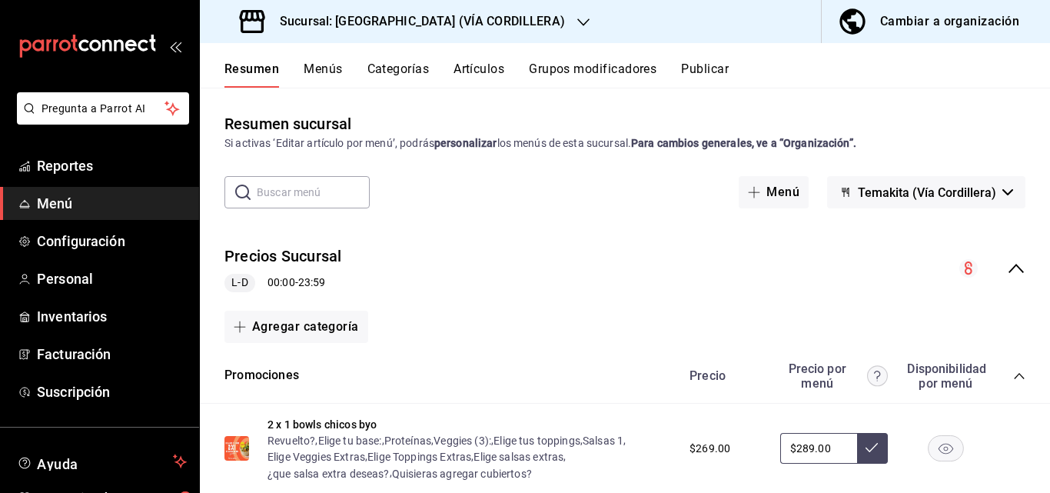
click at [484, 72] on button "Artículos" at bounding box center [479, 74] width 51 height 26
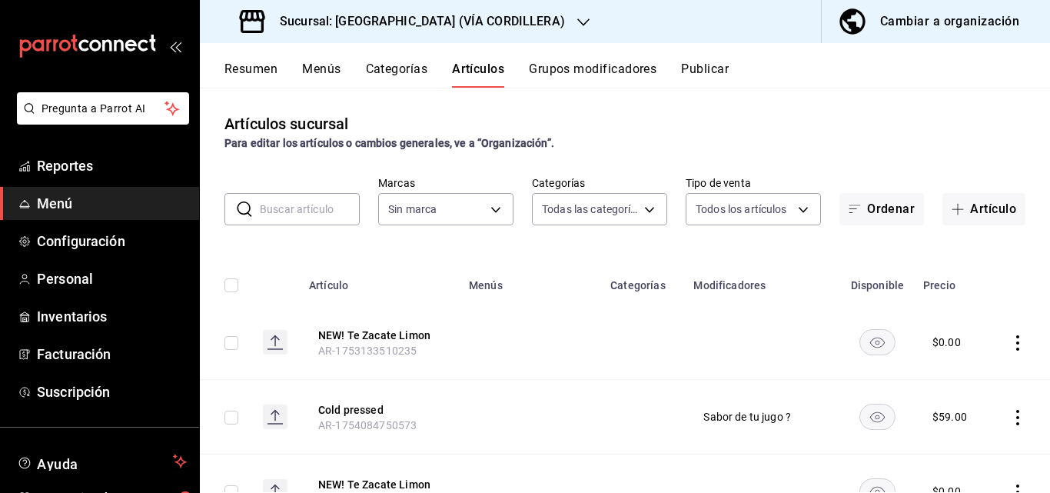
type input "5160fe5a-57e5-488a-b275-d18fa8f2c65f,5ac3114e-a4fb-417a-8ce2-c2af9cd4618d,16b10…"
type input "37b87106-fff8-4572-ba04-5cb7b9c989a4,f70b1d56-d343-4ec7-b590-8412d66393ad"
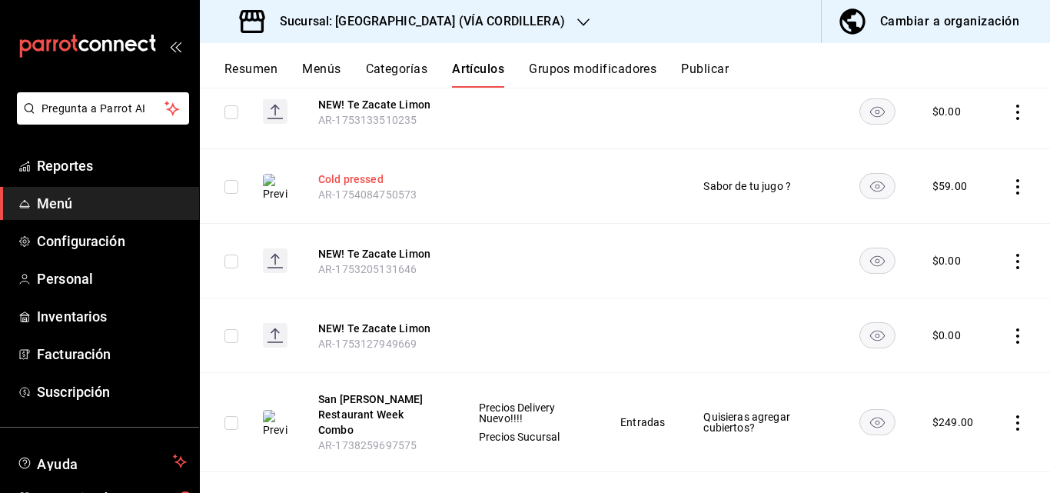
click at [359, 176] on button "Cold pressed" at bounding box center [379, 178] width 123 height 15
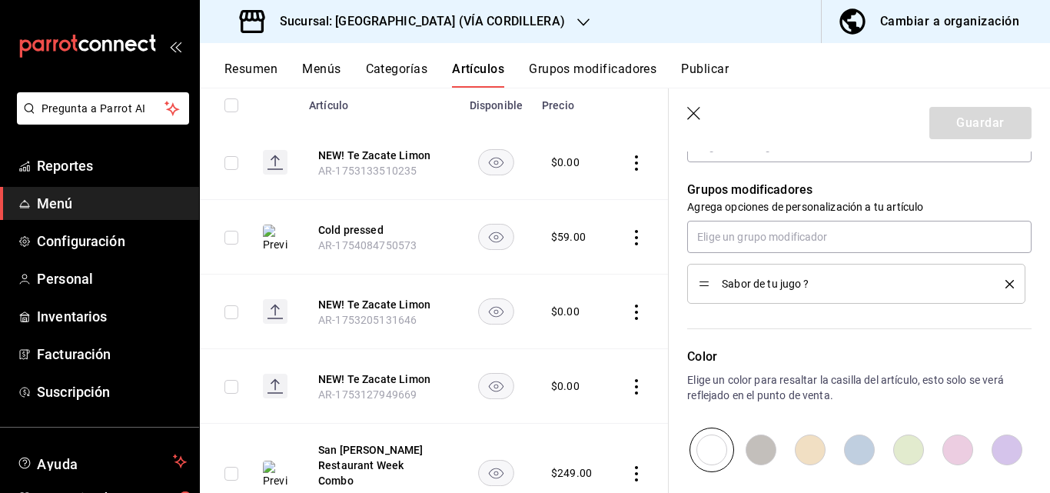
scroll to position [231, 0]
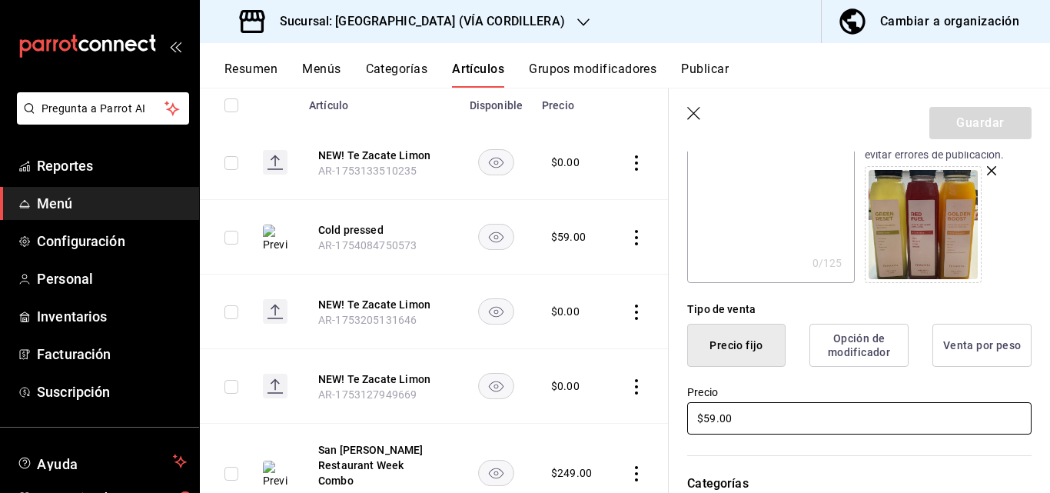
click at [752, 411] on input "$59.00" at bounding box center [859, 418] width 344 height 32
type input "$5.00"
type input "$59.00"
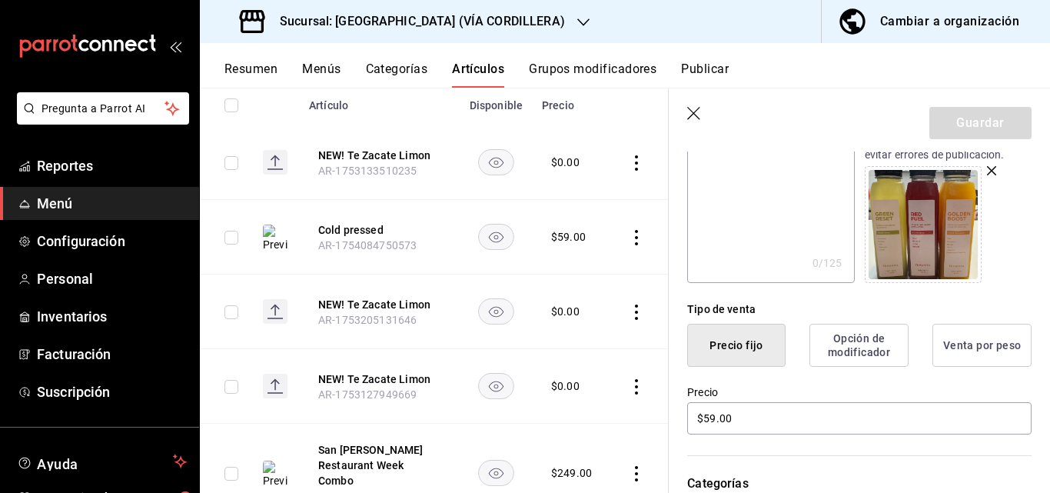
click at [836, 355] on button "Opción de modificador" at bounding box center [858, 345] width 99 height 43
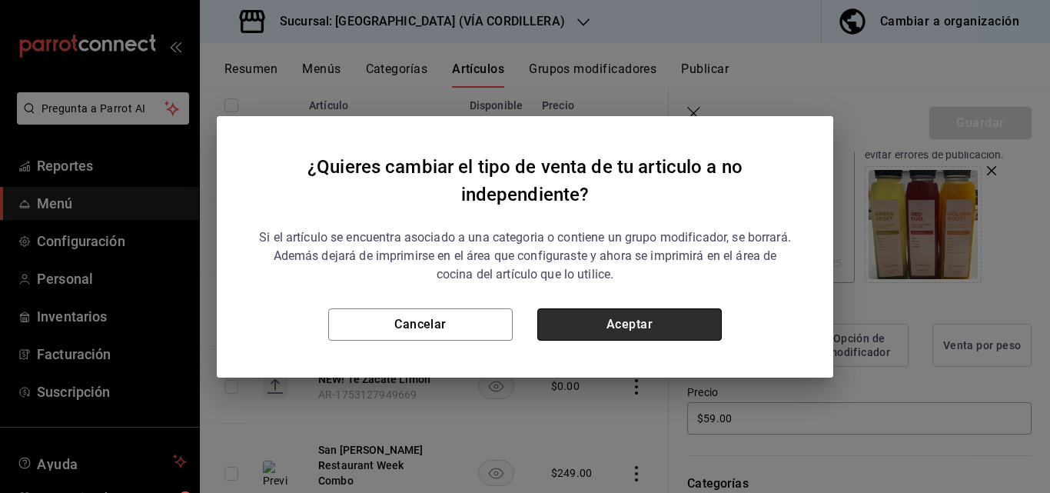
click at [674, 336] on button "Aceptar" at bounding box center [629, 324] width 184 height 32
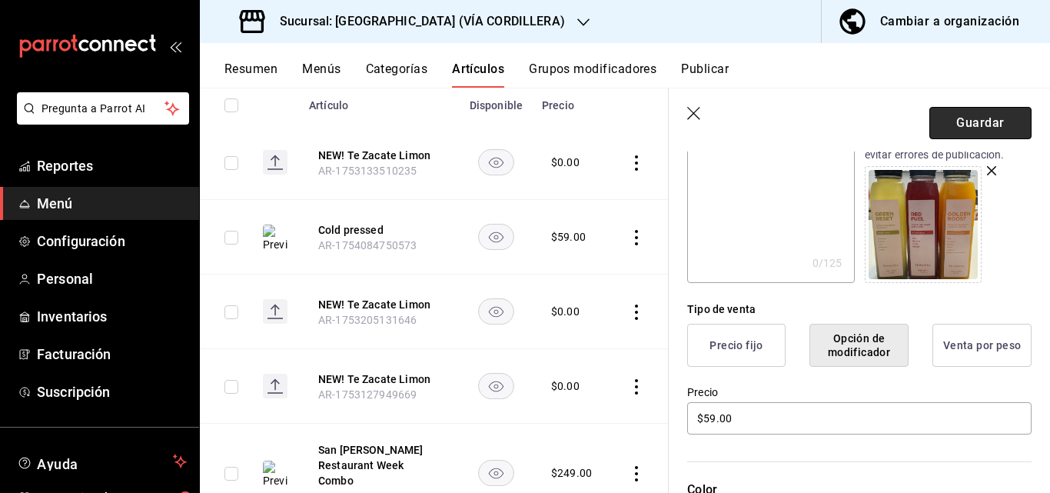
click at [960, 126] on button "Guardar" at bounding box center [980, 123] width 102 height 32
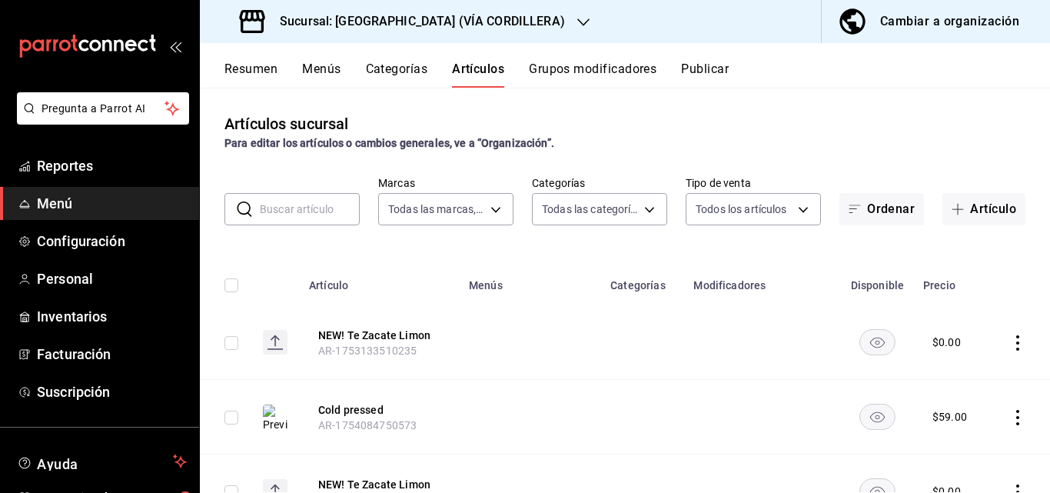
click at [274, 65] on button "Resumen" at bounding box center [250, 74] width 53 height 26
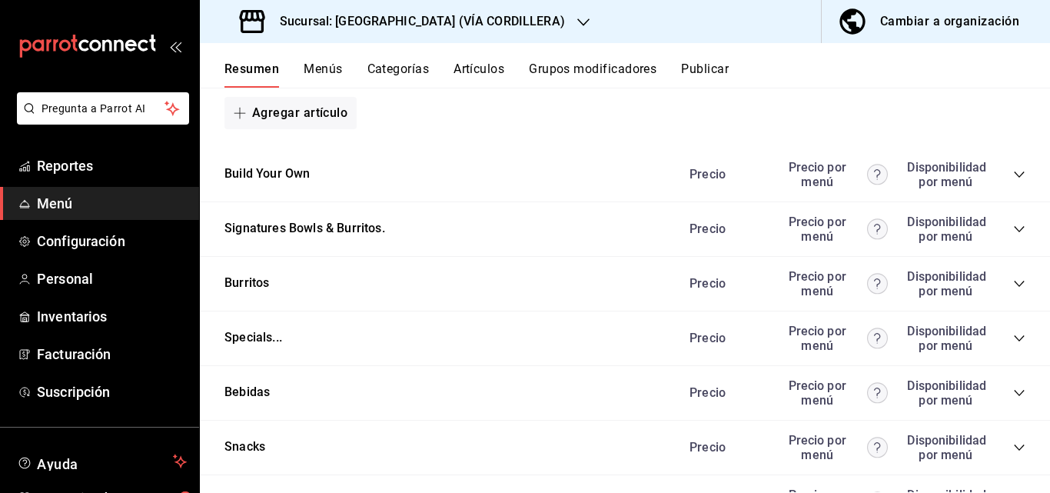
scroll to position [1699, 0]
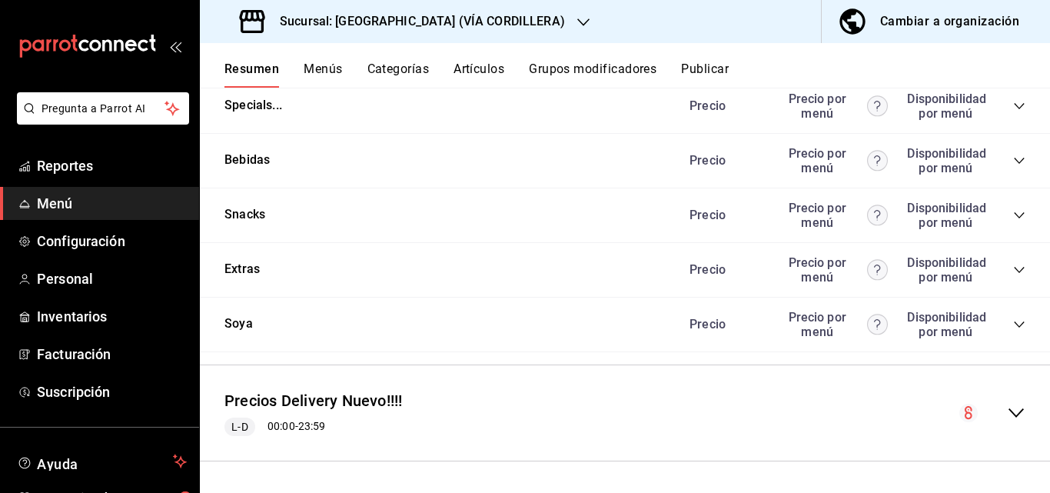
click at [1014, 163] on icon "collapse-category-row" at bounding box center [1019, 161] width 10 height 6
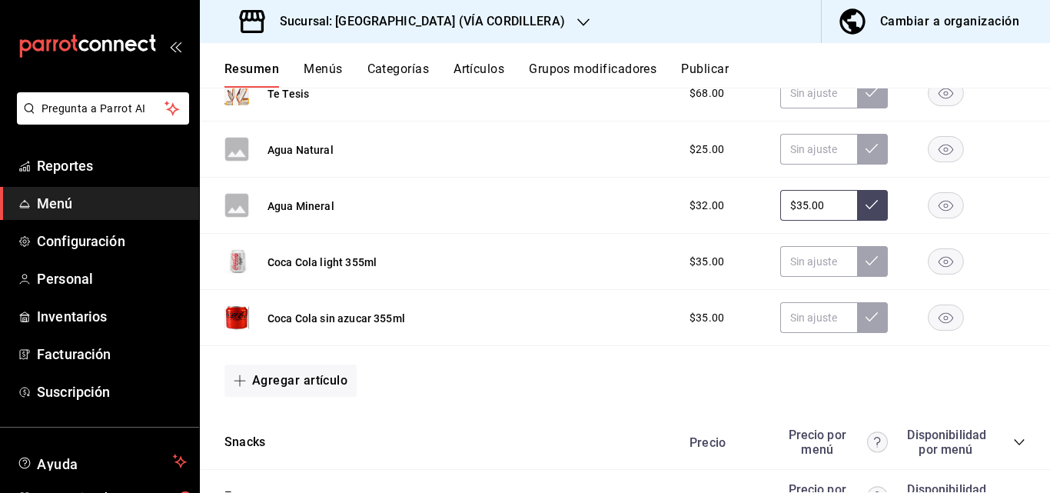
scroll to position [1853, 0]
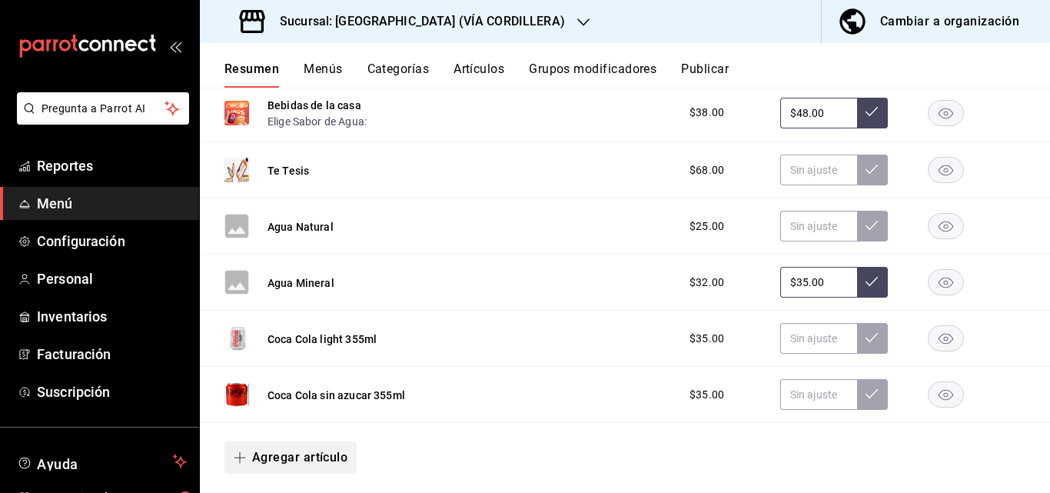
click at [279, 450] on button "Agregar artículo" at bounding box center [290, 457] width 132 height 32
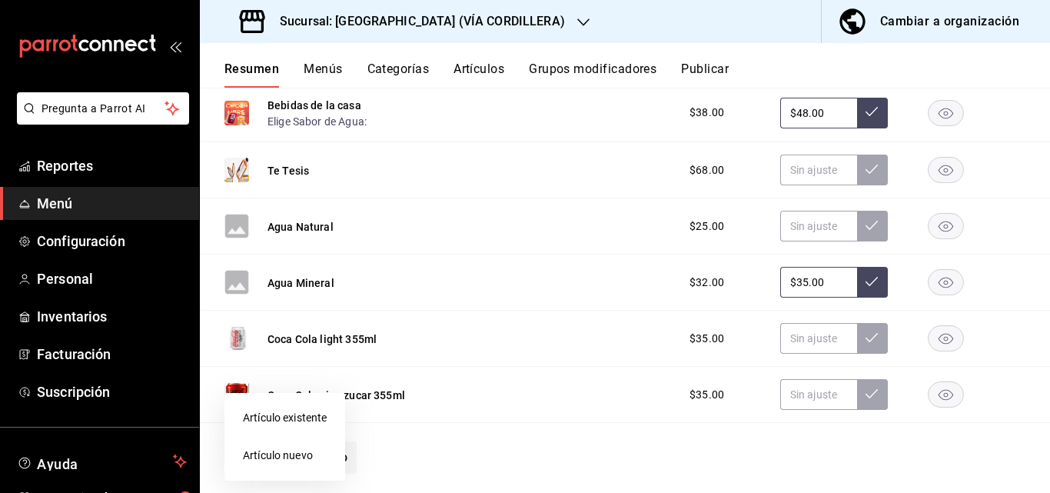
drag, startPoint x: 279, startPoint y: 419, endPoint x: 353, endPoint y: 410, distance: 74.4
click at [280, 419] on li "Artículo existente" at bounding box center [284, 418] width 121 height 38
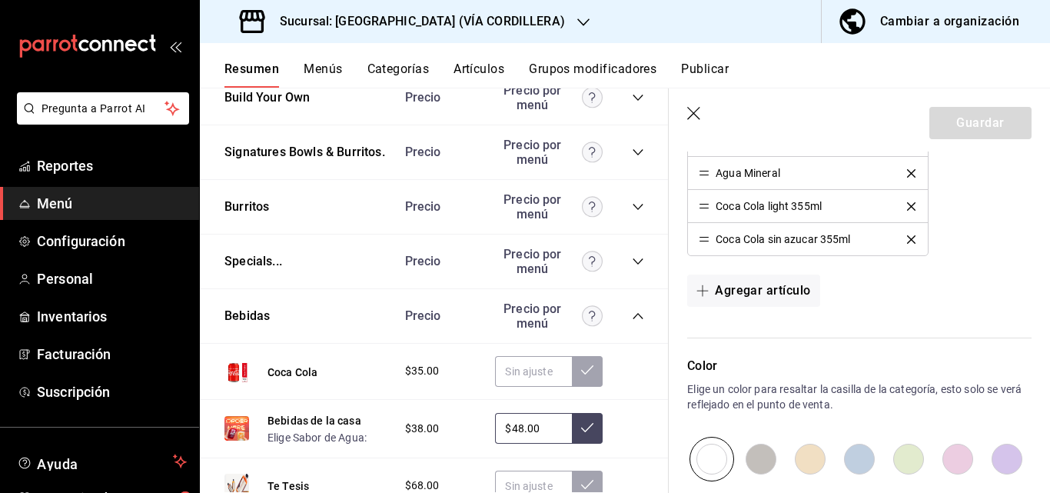
scroll to position [2708, 0]
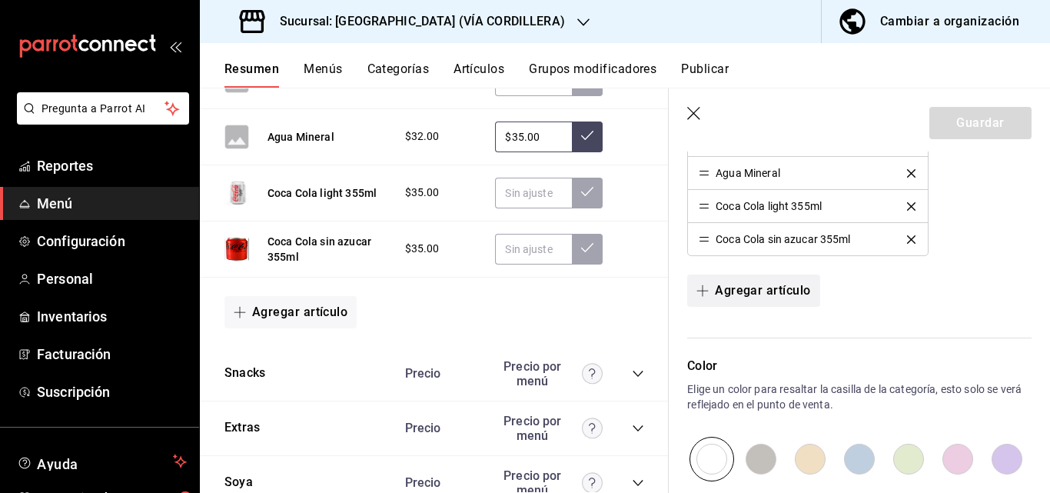
click at [754, 288] on button "Agregar artículo" at bounding box center [753, 290] width 132 height 32
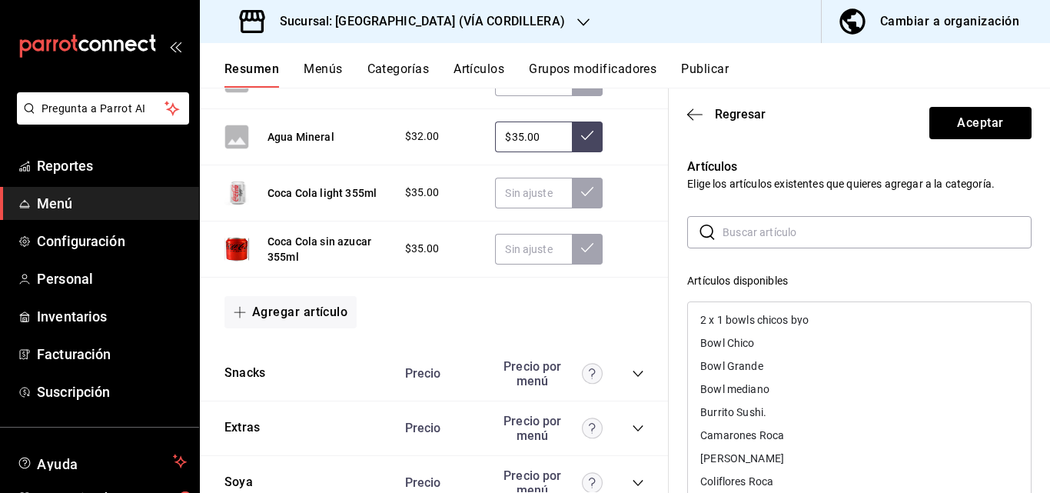
click at [788, 238] on input "text" at bounding box center [877, 232] width 309 height 31
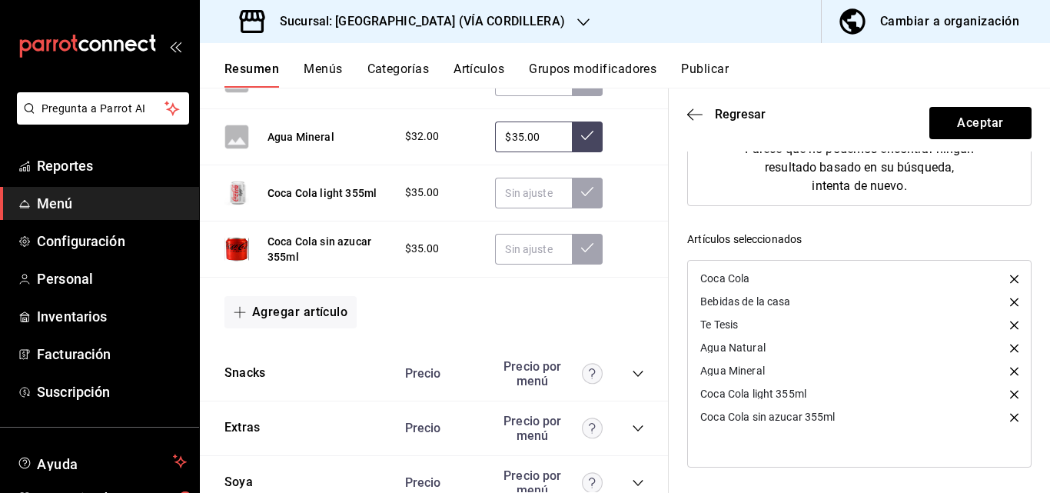
scroll to position [0, 0]
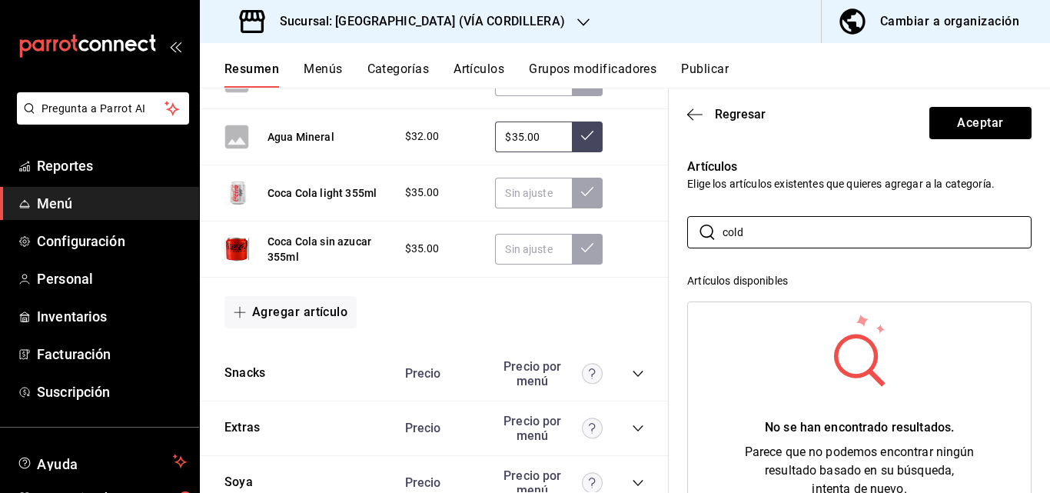
type input "cold"
click at [483, 66] on button "Artículos" at bounding box center [479, 74] width 51 height 26
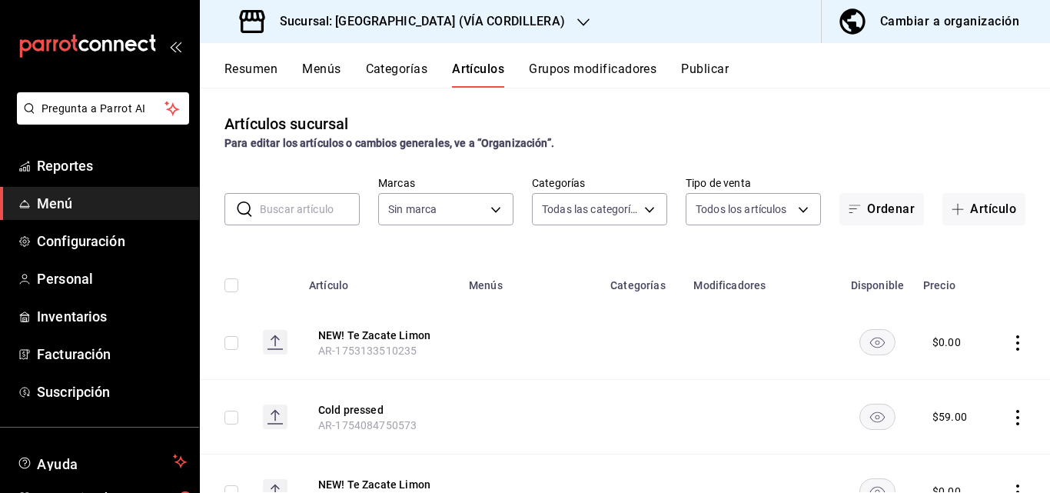
type input "5160fe5a-57e5-488a-b275-d18fa8f2c65f,5ac3114e-a4fb-417a-8ce2-c2af9cd4618d,16b10…"
type input "37b87106-fff8-4572-ba04-5cb7b9c989a4,f70b1d56-d343-4ec7-b590-8412d66393ad"
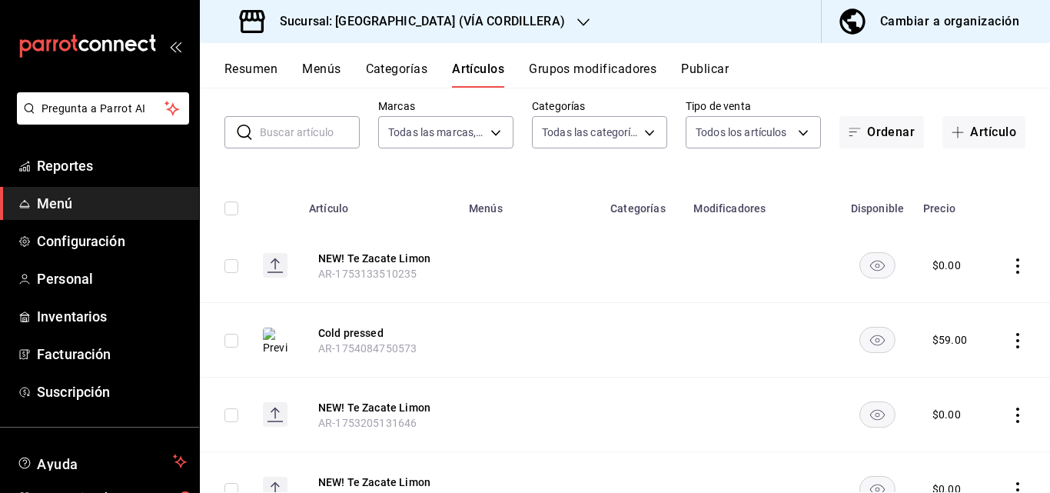
click at [226, 337] on input "checkbox" at bounding box center [231, 341] width 14 height 14
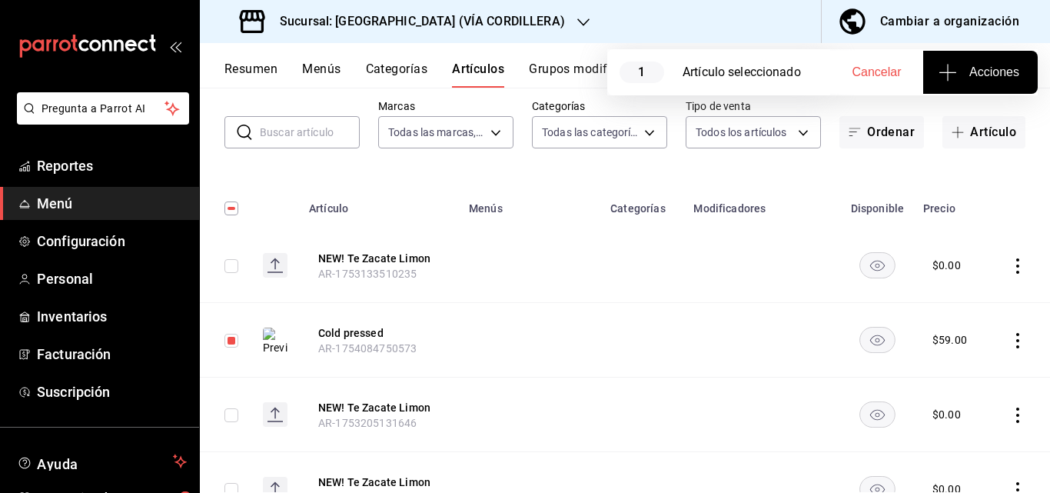
click at [1010, 340] on icon "actions" at bounding box center [1017, 340] width 15 height 15
click at [235, 338] on div at bounding box center [525, 246] width 1050 height 493
click at [229, 338] on input "checkbox" at bounding box center [231, 341] width 14 height 14
checkbox input "false"
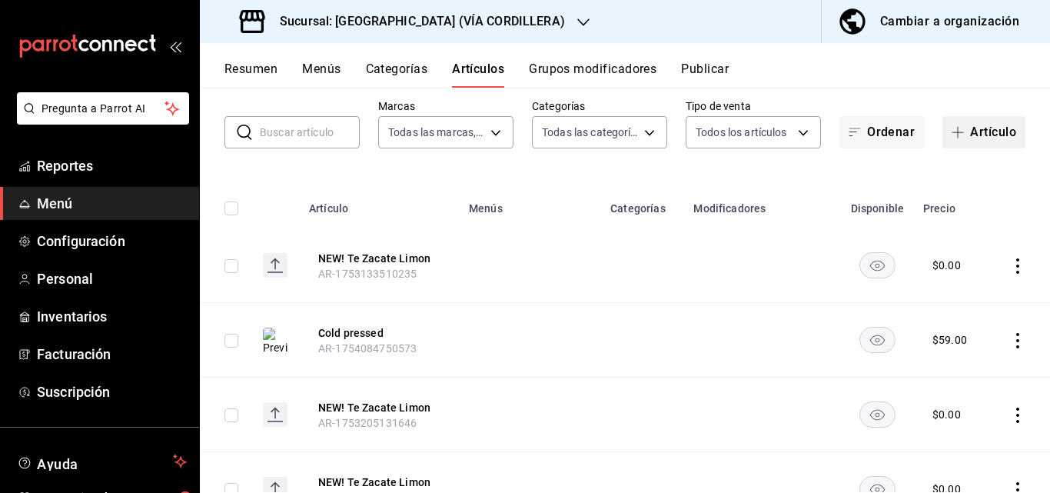
click at [970, 129] on button "Artículo" at bounding box center [983, 132] width 83 height 32
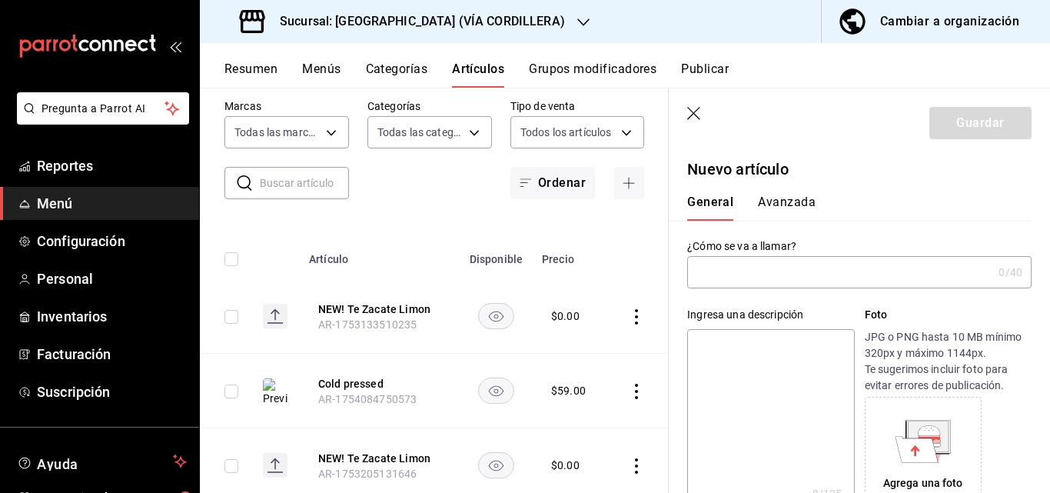
click at [690, 121] on icon "button" at bounding box center [694, 114] width 15 height 15
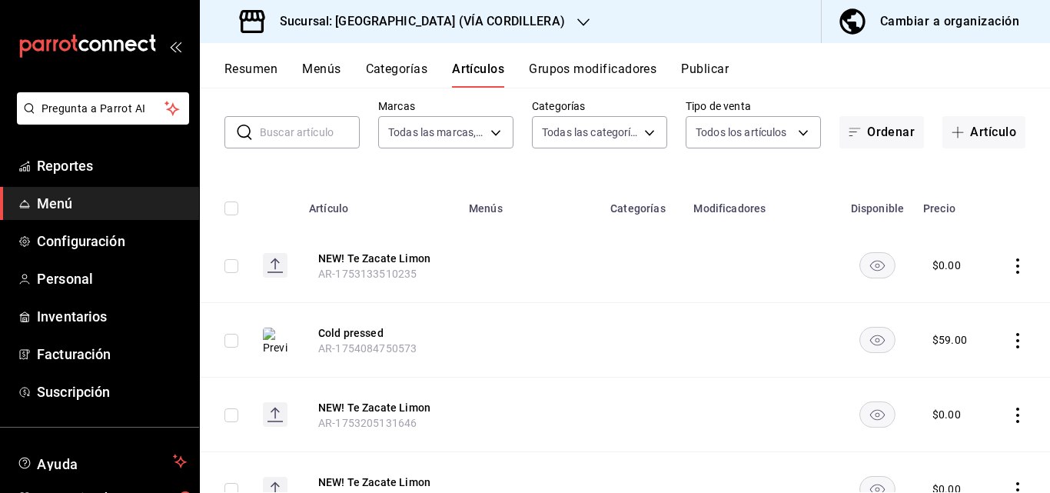
click at [255, 62] on button "Resumen" at bounding box center [250, 74] width 53 height 26
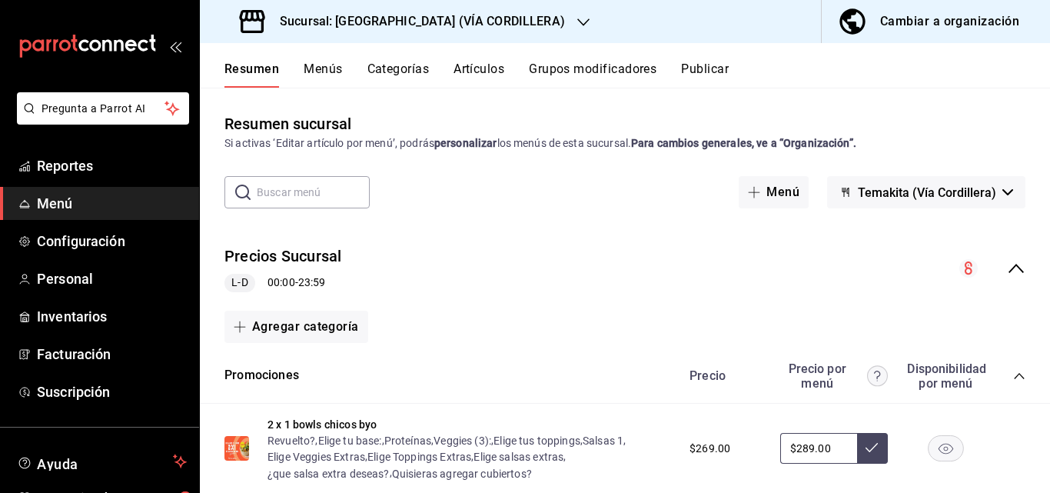
click at [330, 78] on button "Menús" at bounding box center [323, 74] width 38 height 26
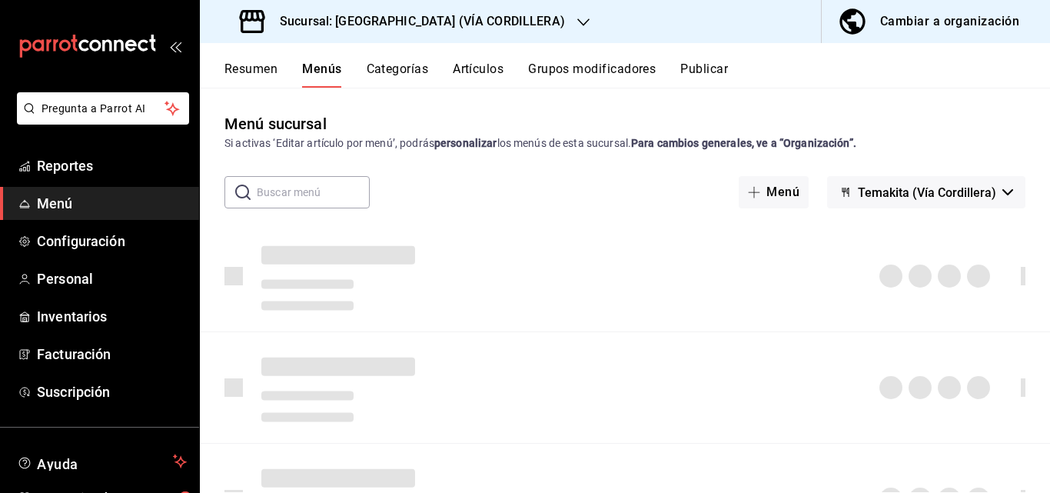
click at [259, 68] on button "Resumen" at bounding box center [250, 74] width 53 height 26
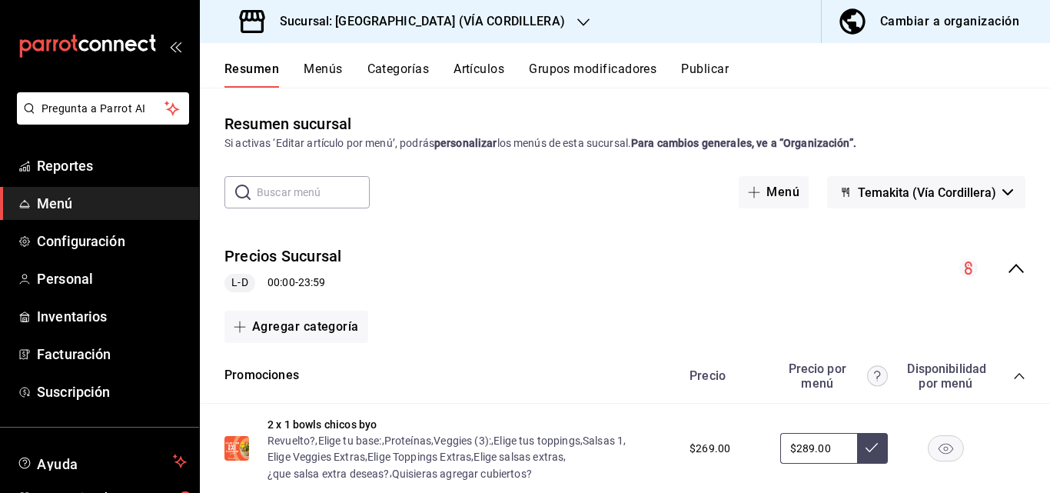
click at [499, 68] on button "Artículos" at bounding box center [479, 74] width 51 height 26
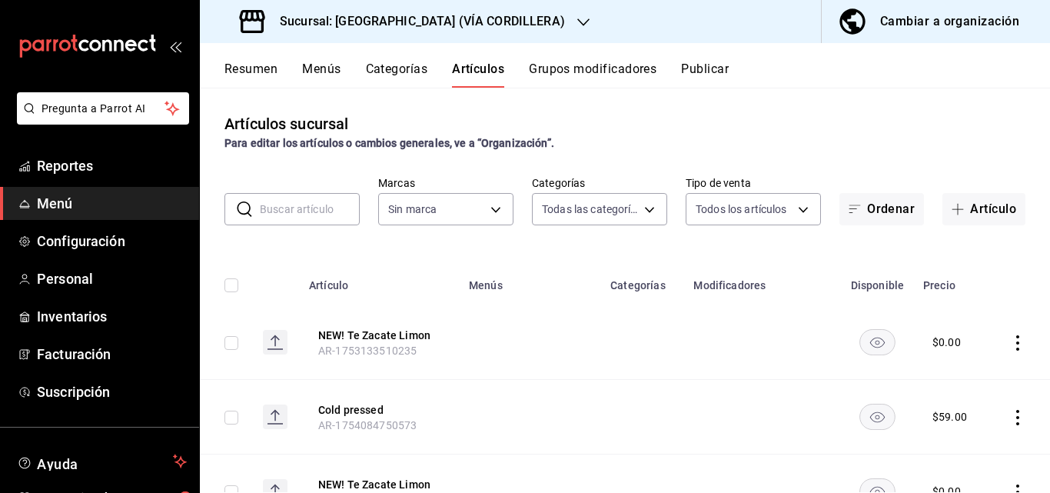
type input "5160fe5a-57e5-488a-b275-d18fa8f2c65f,5ac3114e-a4fb-417a-8ce2-c2af9cd4618d,16b10…"
type input "37b87106-fff8-4572-ba04-5cb7b9c989a4,f70b1d56-d343-4ec7-b590-8412d66393ad"
click at [314, 66] on button "Menús" at bounding box center [321, 74] width 38 height 26
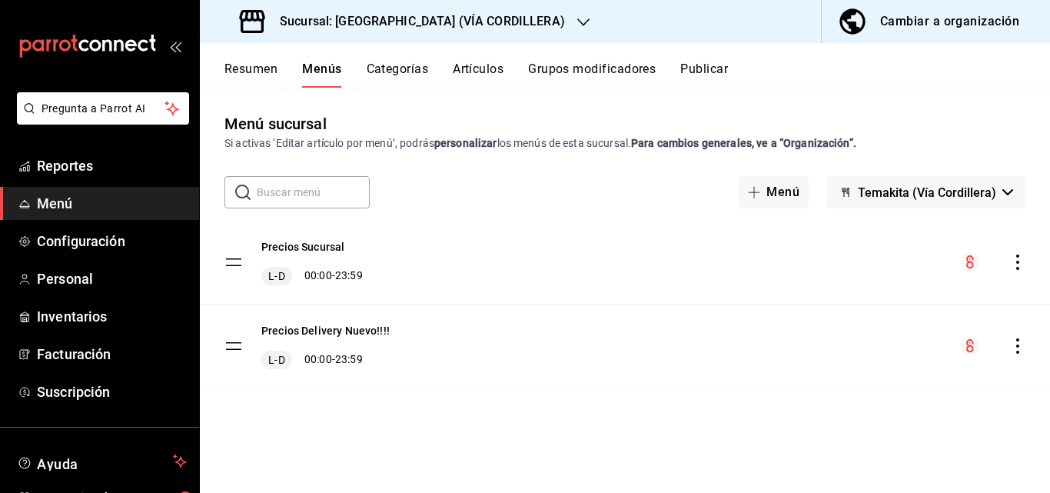
click at [257, 73] on button "Resumen" at bounding box center [250, 74] width 53 height 26
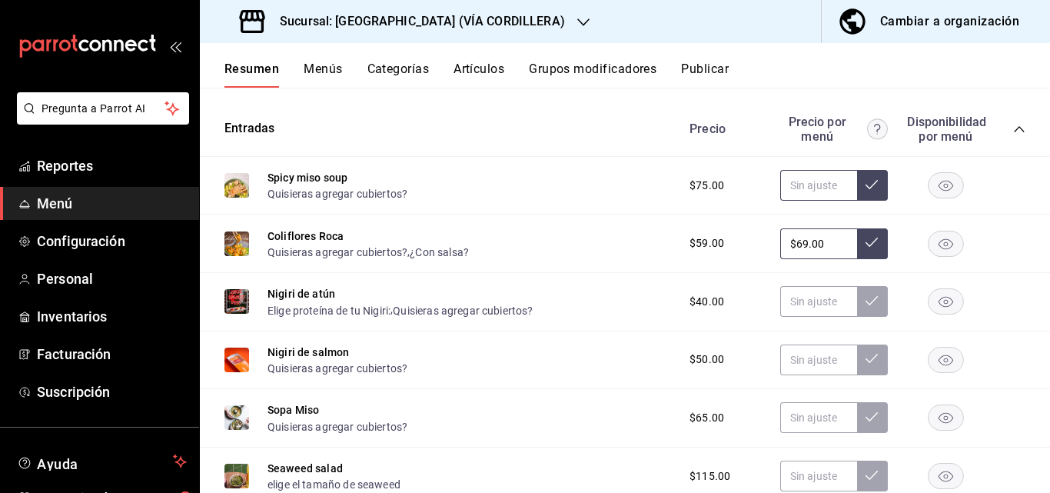
scroll to position [231, 0]
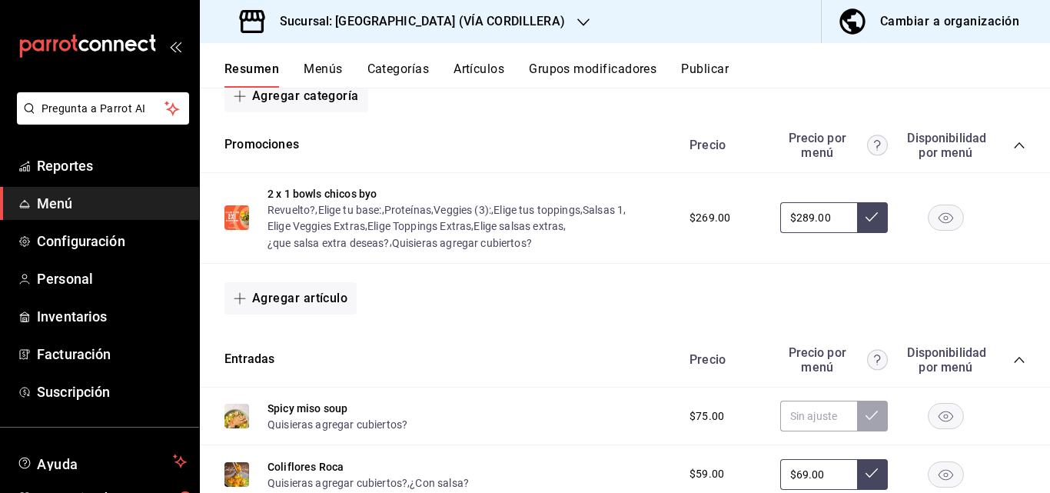
click at [1013, 359] on icon "collapse-category-row" at bounding box center [1019, 360] width 12 height 12
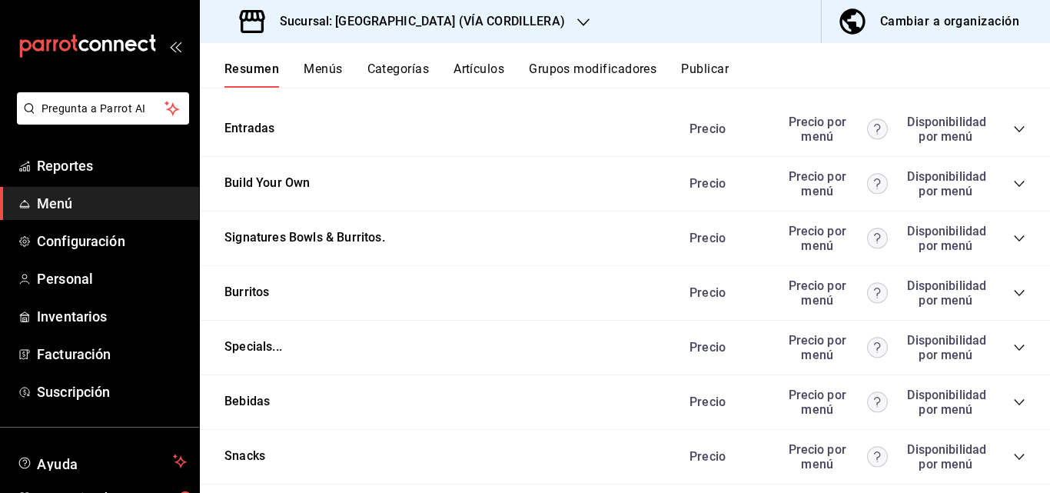
scroll to position [692, 0]
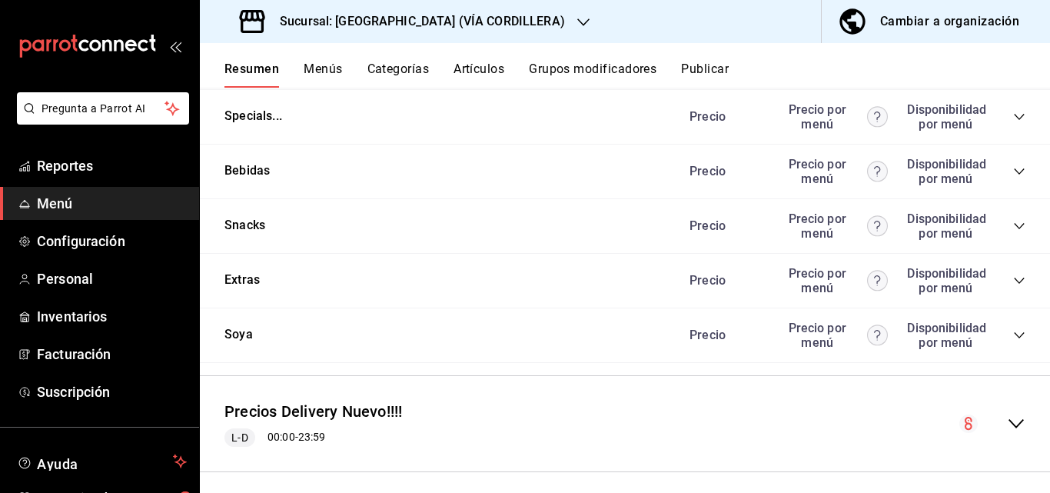
click at [1005, 249] on div "Snacks Precio Precio por menú Disponibilidad por menú" at bounding box center [625, 226] width 850 height 55
click at [1004, 249] on div "Snacks Precio Precio por menú Disponibilidad por menú" at bounding box center [625, 226] width 850 height 55
click at [1008, 248] on div "Snacks Precio Precio por menú Disponibilidad por menú" at bounding box center [625, 226] width 850 height 55
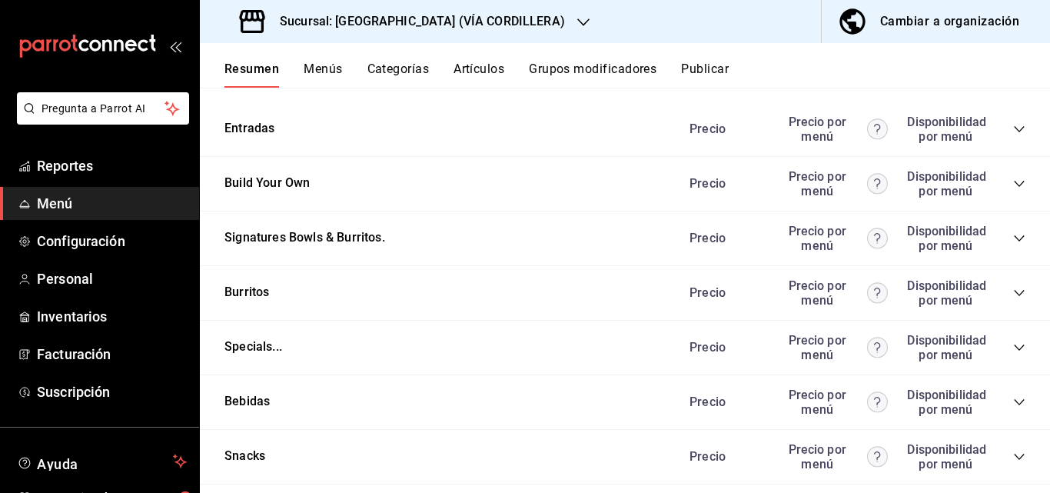
scroll to position [538, 0]
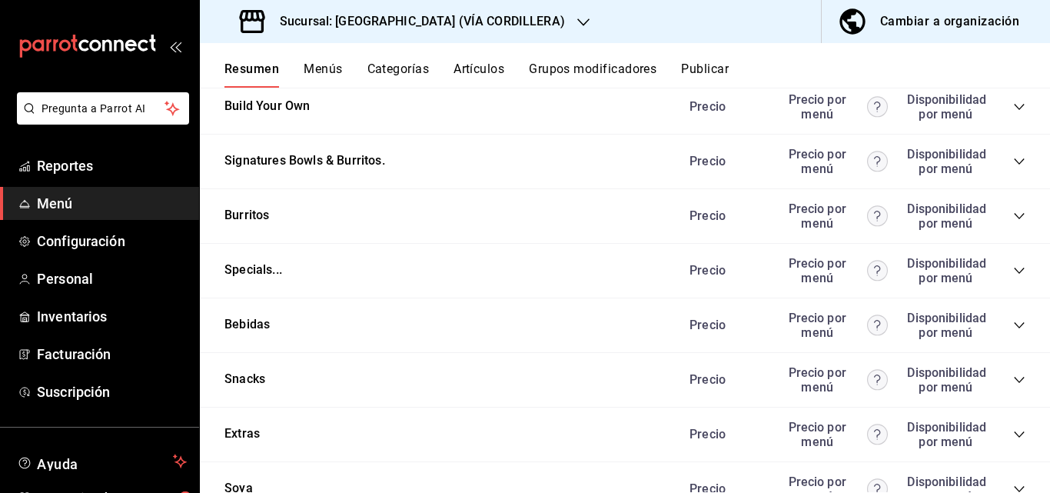
click at [1013, 321] on icon "collapse-category-row" at bounding box center [1019, 325] width 12 height 12
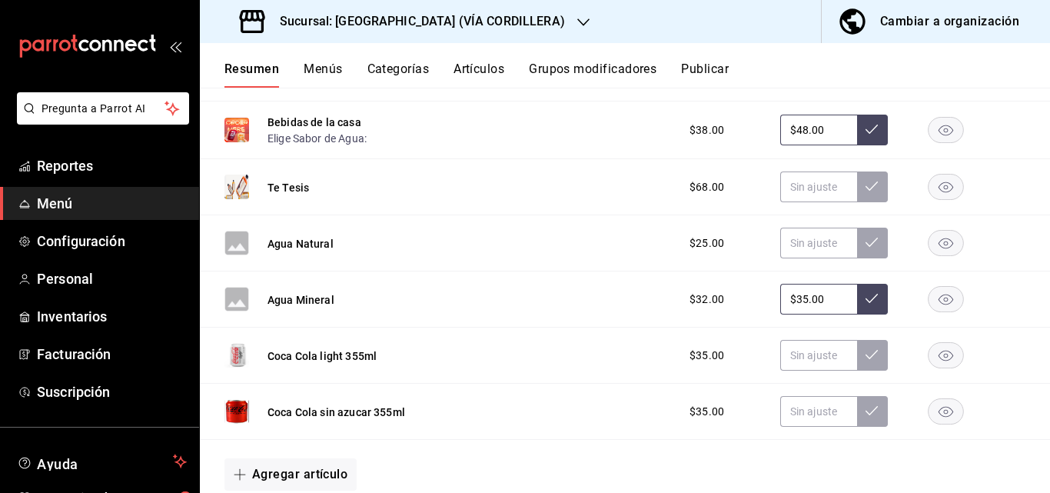
scroll to position [922, 0]
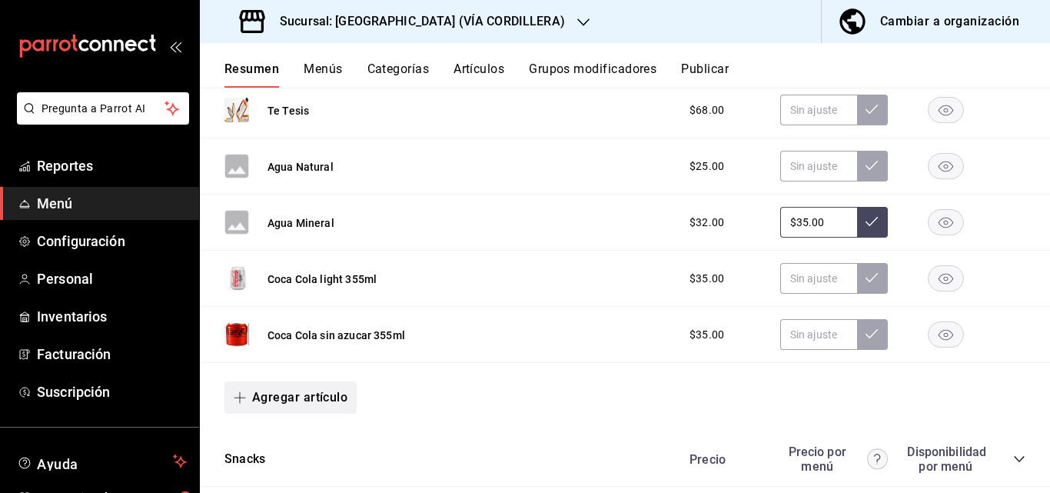
click at [332, 401] on button "Agregar artículo" at bounding box center [290, 397] width 132 height 32
click at [322, 420] on li "Artículo existente" at bounding box center [284, 418] width 121 height 38
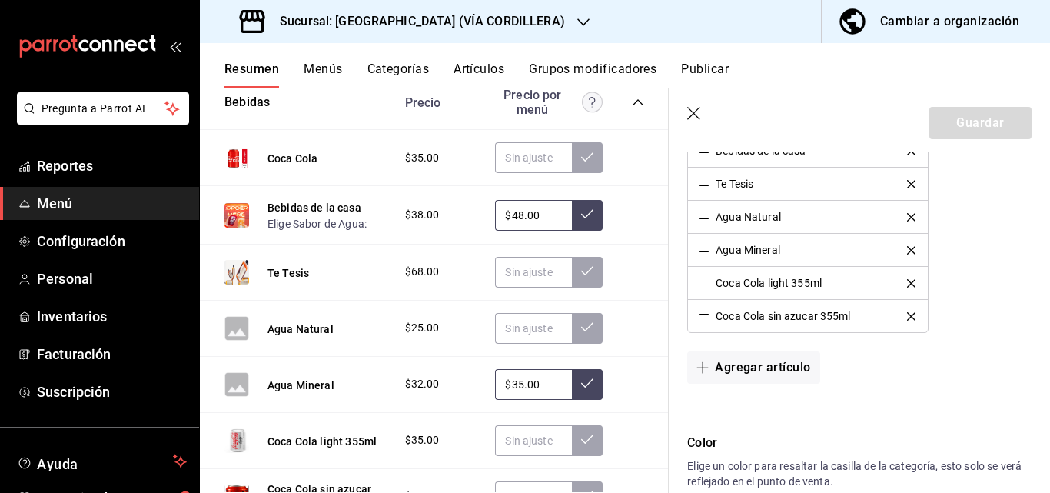
scroll to position [481, 0]
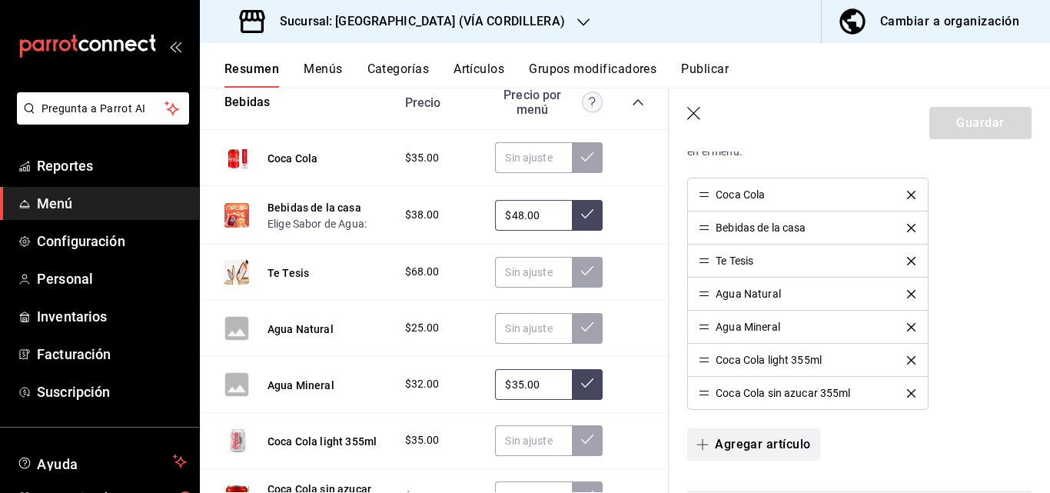
click at [798, 440] on button "Agregar artículo" at bounding box center [753, 444] width 132 height 32
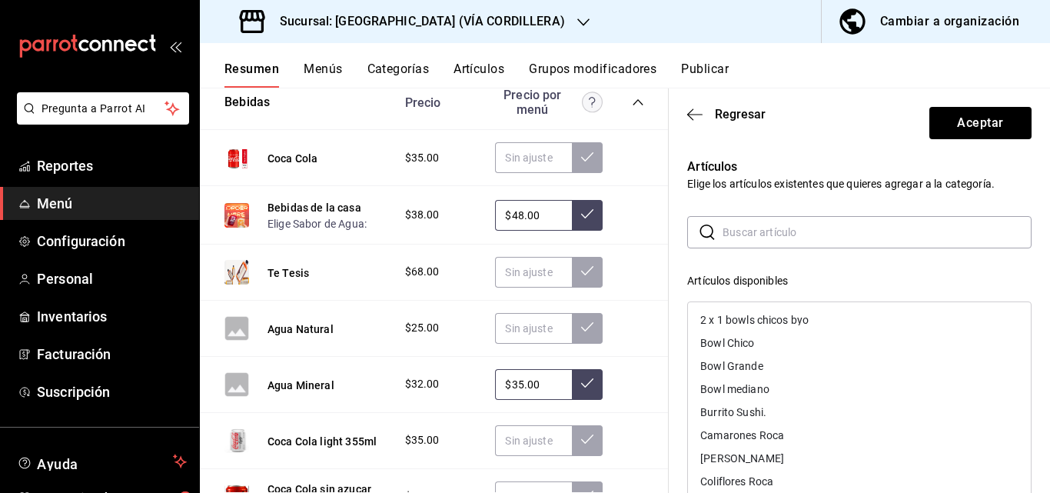
scroll to position [77, 0]
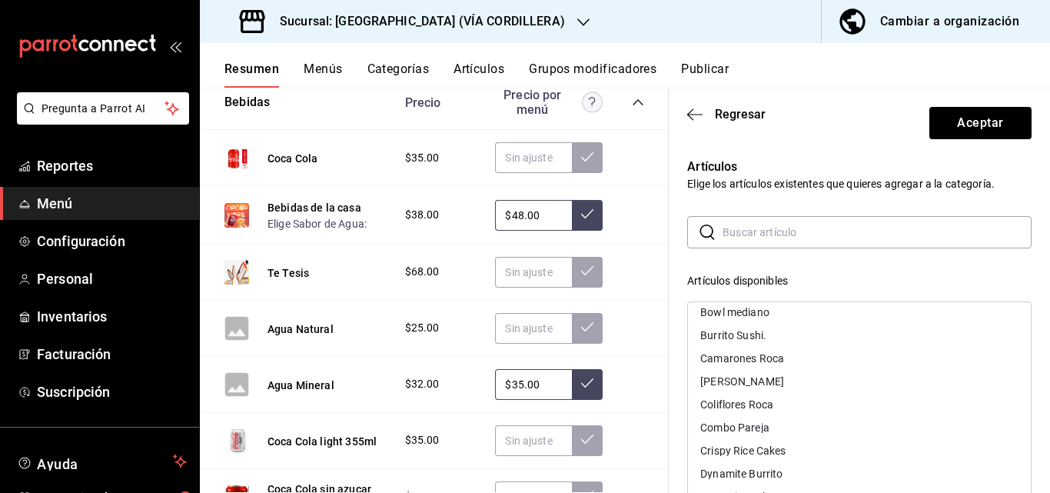
click at [826, 238] on input "text" at bounding box center [877, 232] width 309 height 31
type input "cold"
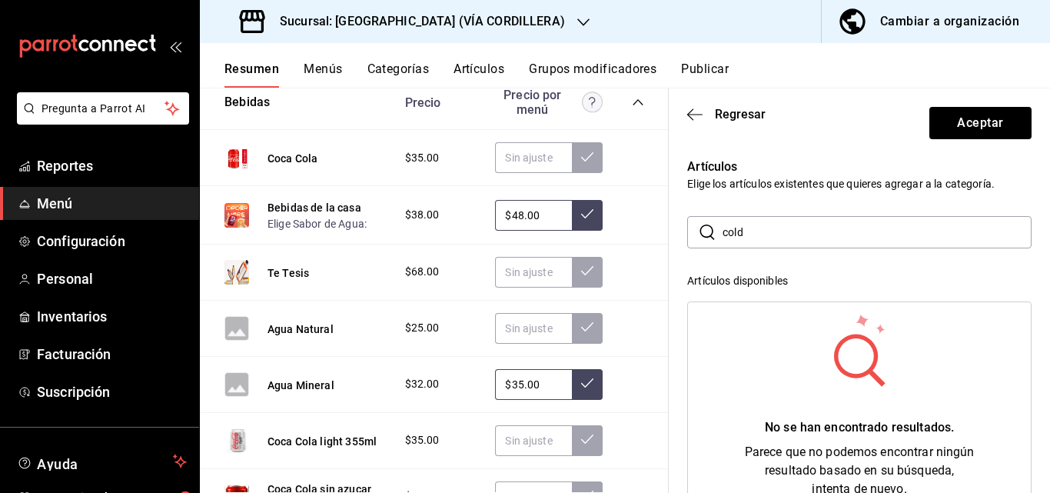
scroll to position [0, 0]
click at [793, 239] on input "cold" at bounding box center [877, 232] width 309 height 31
click at [699, 119] on icon "button" at bounding box center [694, 115] width 15 height 14
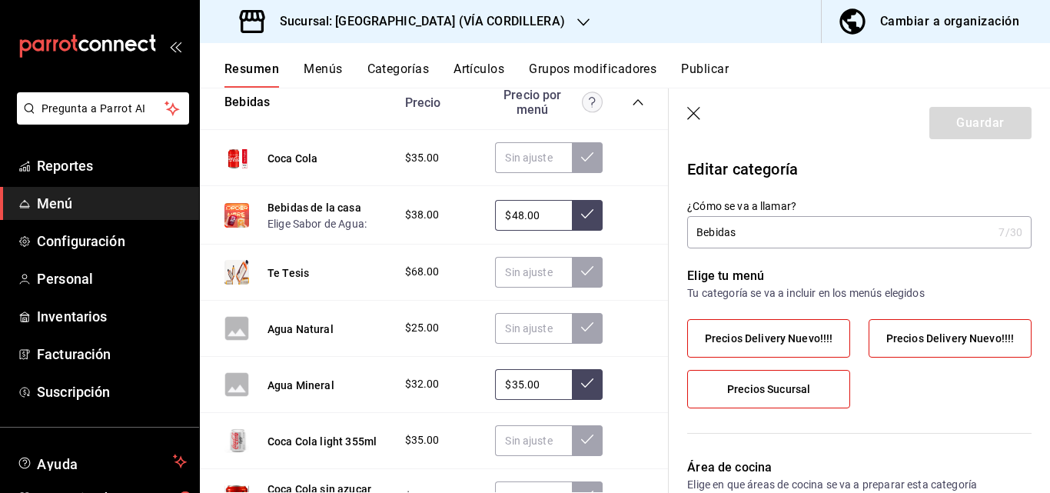
click at [894, 27] on div "Cambiar a organización" at bounding box center [949, 22] width 139 height 22
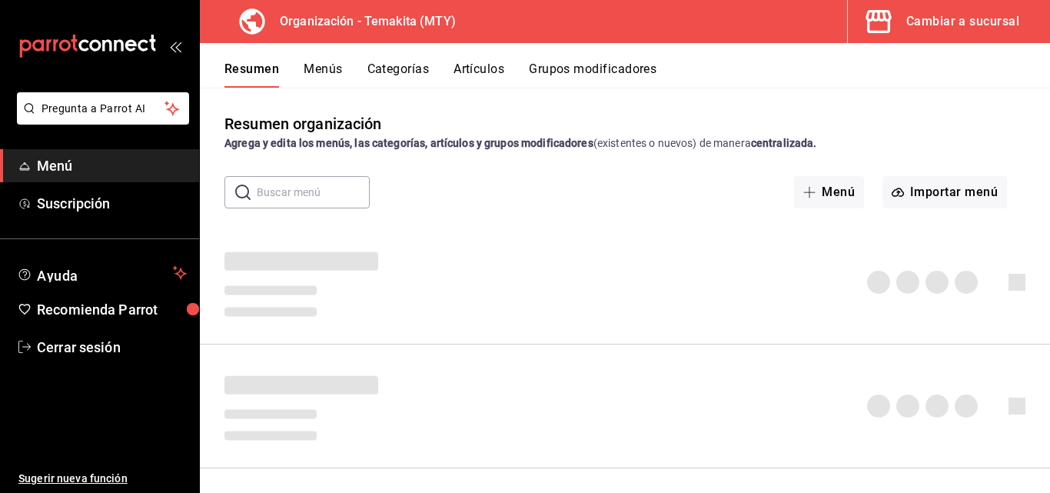
click at [464, 70] on button "Artículos" at bounding box center [479, 74] width 51 height 26
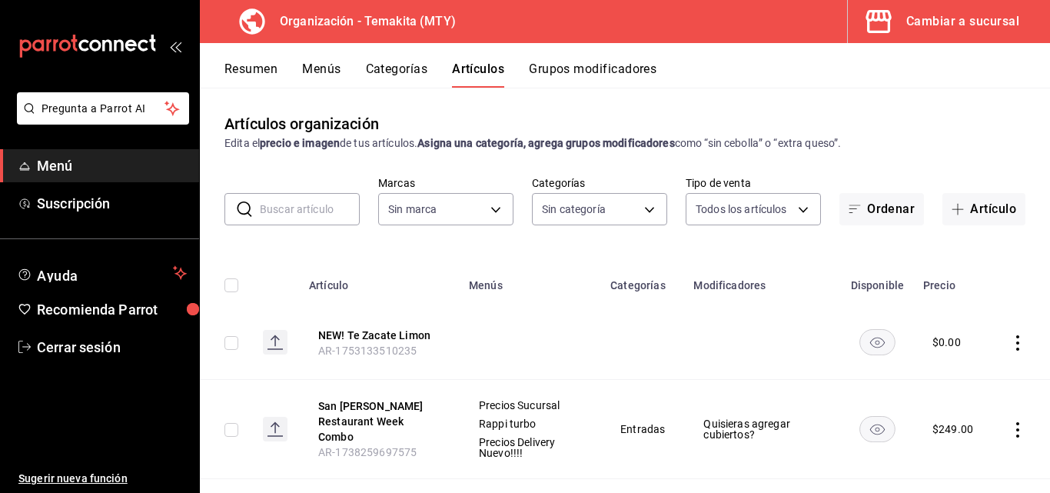
click at [317, 214] on input "text" at bounding box center [310, 209] width 100 height 31
type input "271d921e-de6c-499a-ac6a-9fb1aeac1df4,01a73f1e-221f-473e-bda3-abe8046d8665,a1d6c…"
type input "4408dc1f-cb38-4382-b246-1f85c6fef244"
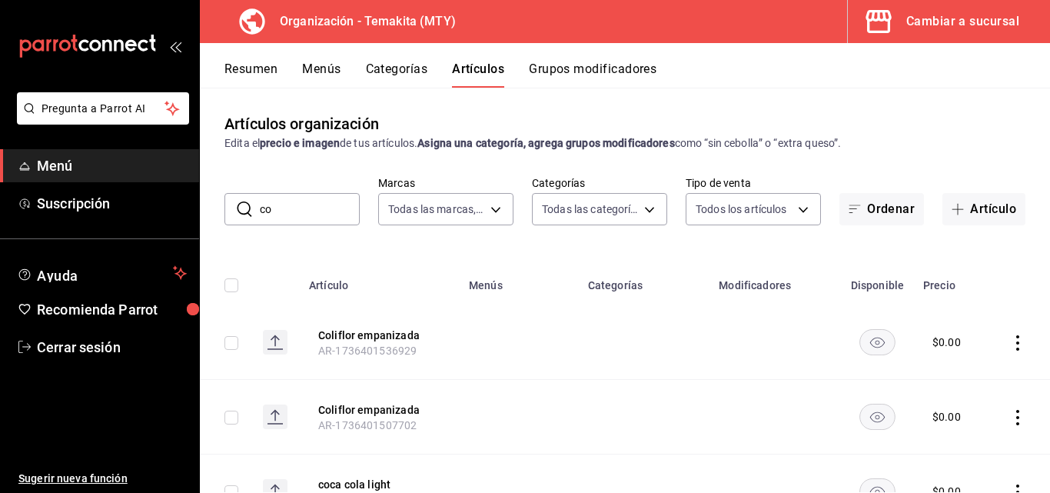
type input "c"
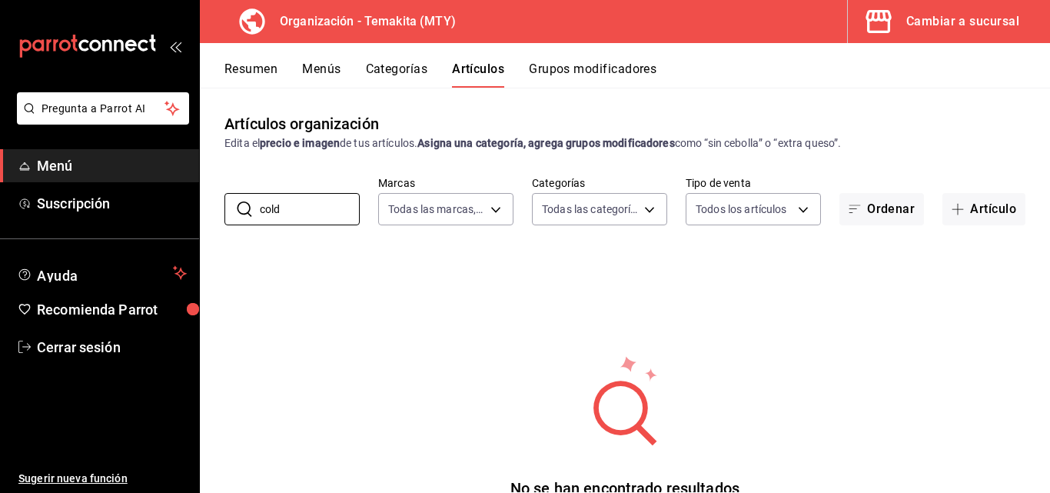
type input "cold"
click at [261, 72] on button "Resumen" at bounding box center [250, 74] width 53 height 26
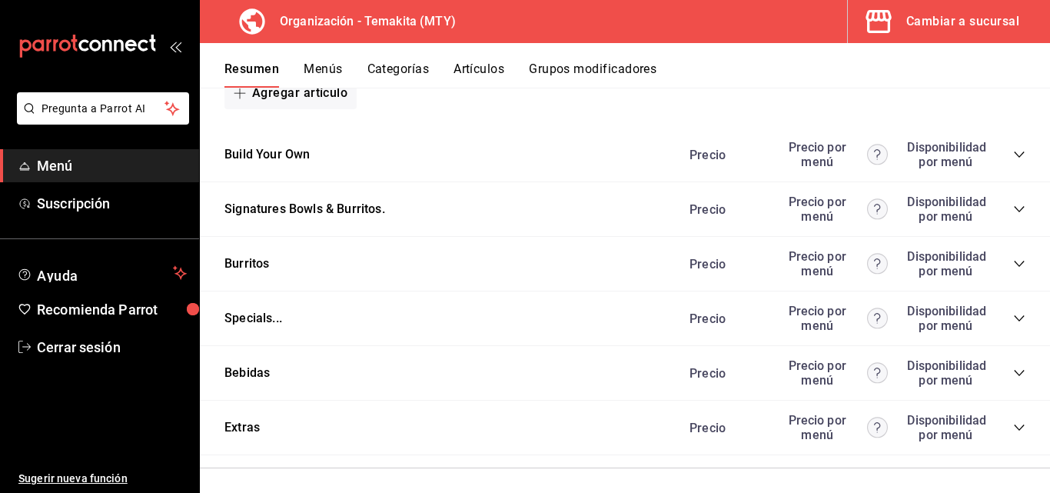
scroll to position [1719, 0]
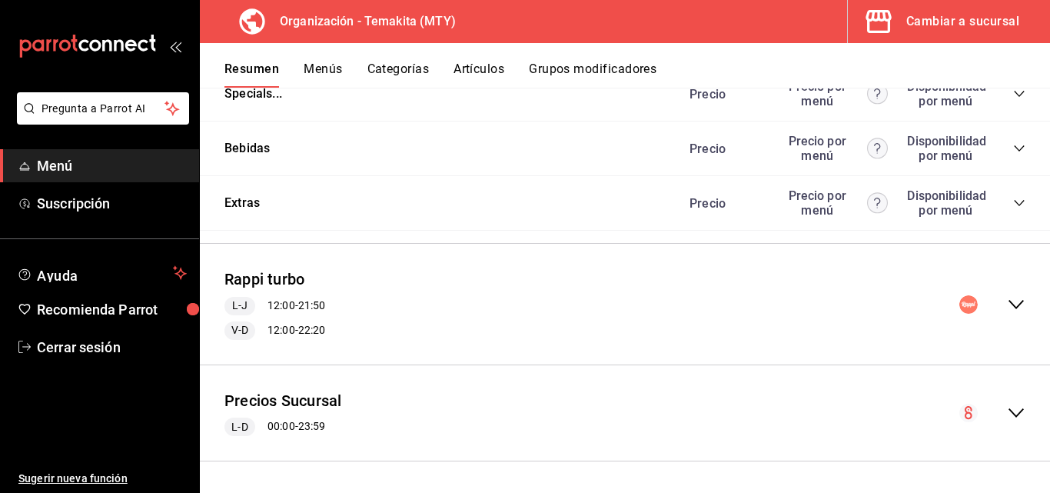
click at [1007, 407] on icon "collapse-menu-row" at bounding box center [1016, 413] width 18 height 18
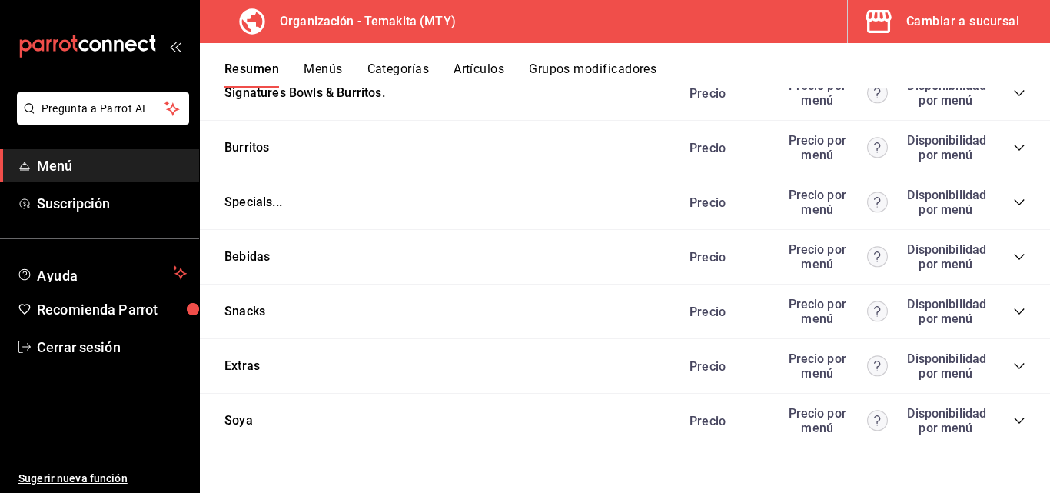
scroll to position [3388, 0]
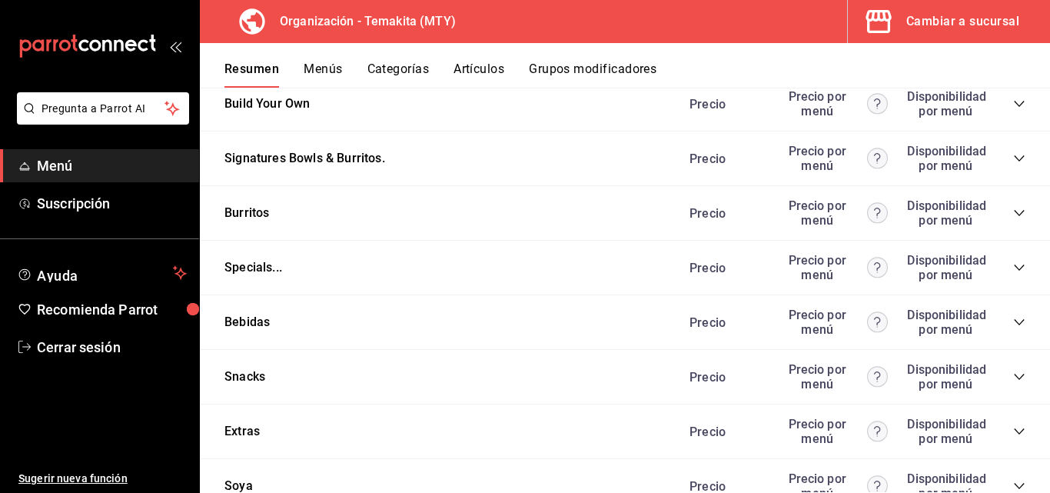
click at [1013, 328] on icon "collapse-category-row" at bounding box center [1019, 322] width 12 height 12
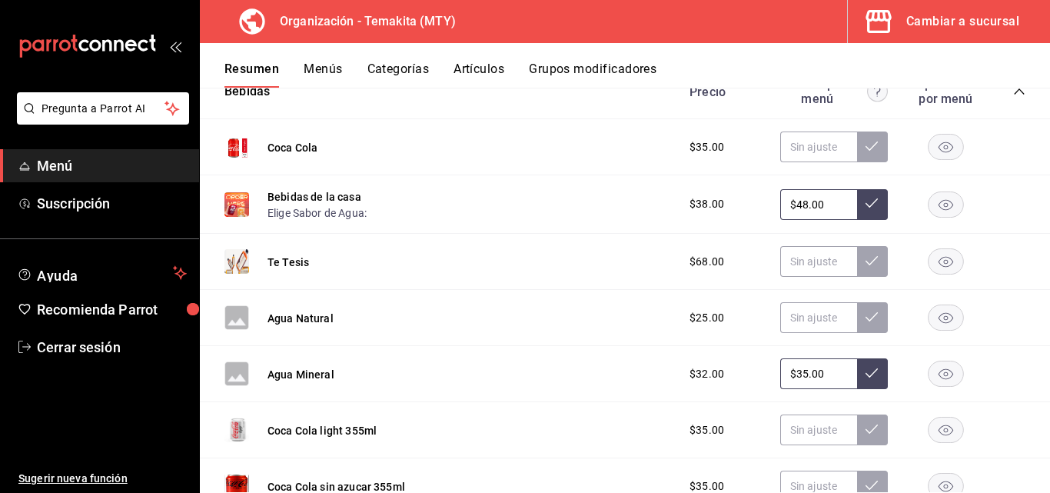
scroll to position [3695, 0]
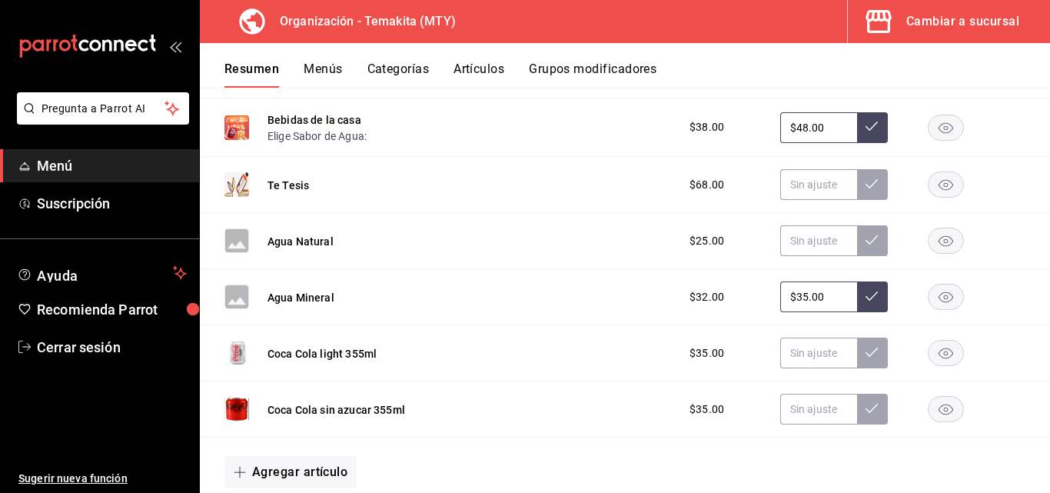
click at [961, 15] on div "Cambiar a sucursal" at bounding box center [962, 22] width 113 height 22
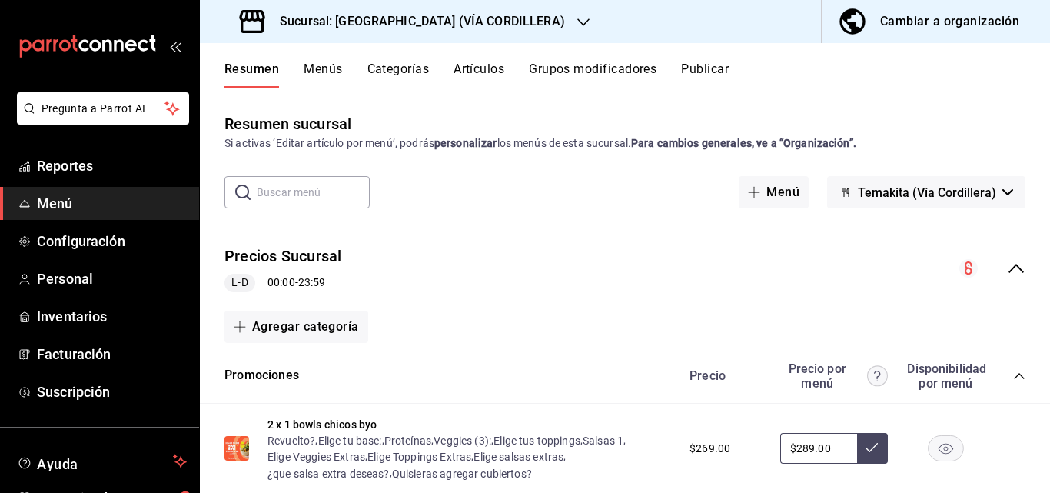
click at [473, 78] on button "Artículos" at bounding box center [479, 74] width 51 height 26
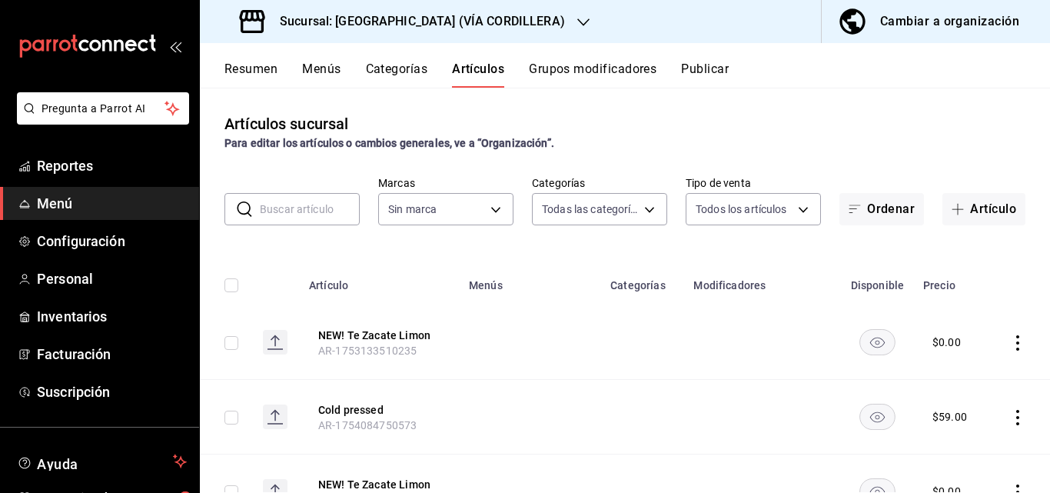
type input "5160fe5a-57e5-488a-b275-d18fa8f2c65f,5ac3114e-a4fb-417a-8ce2-c2af9cd4618d,16b10…"
type input "37b87106-fff8-4572-ba04-5cb7b9c989a4,f70b1d56-d343-4ec7-b590-8412d66393ad"
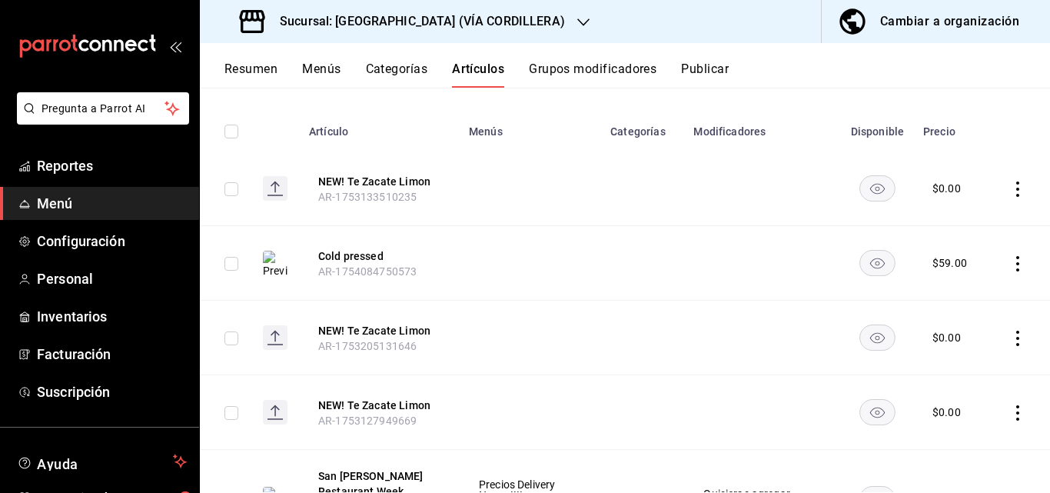
click at [314, 71] on input "text" at bounding box center [310, 55] width 100 height 31
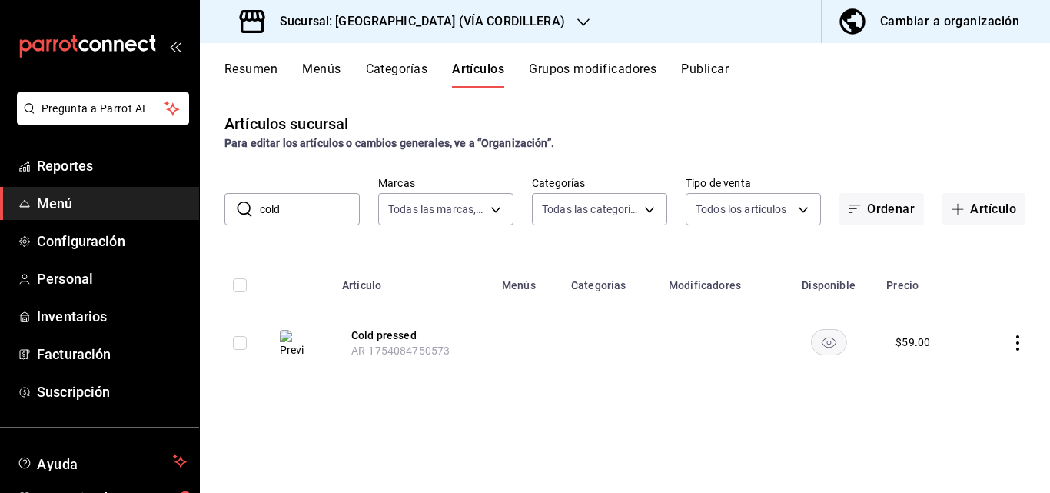
type input "cold"
click at [1017, 347] on icon "actions" at bounding box center [1017, 342] width 15 height 15
click at [972, 381] on span "Editar" at bounding box center [972, 379] width 40 height 16
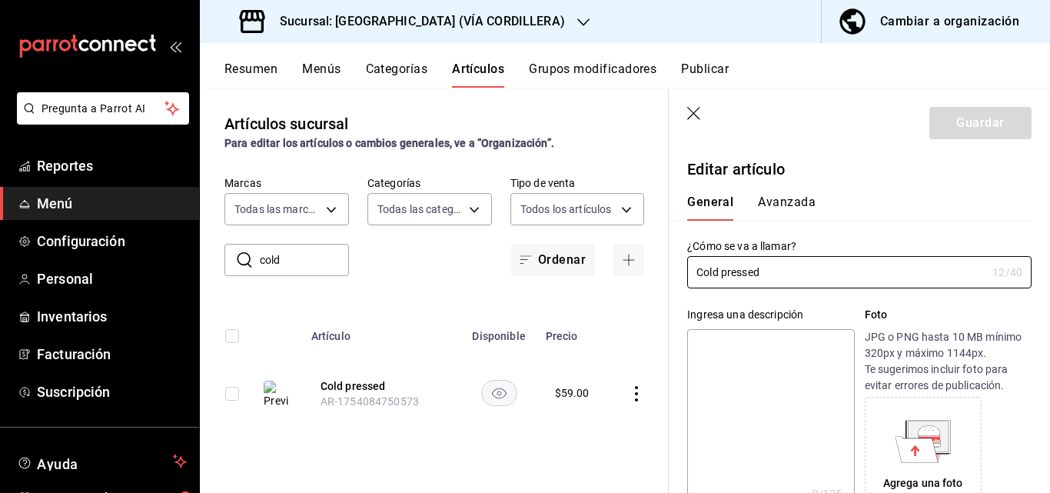
type input "$59.00"
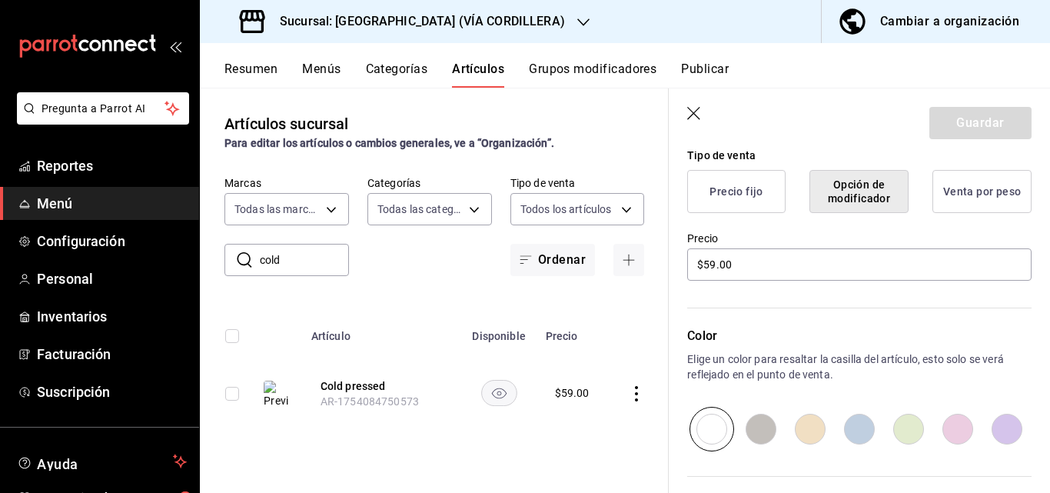
scroll to position [536, 0]
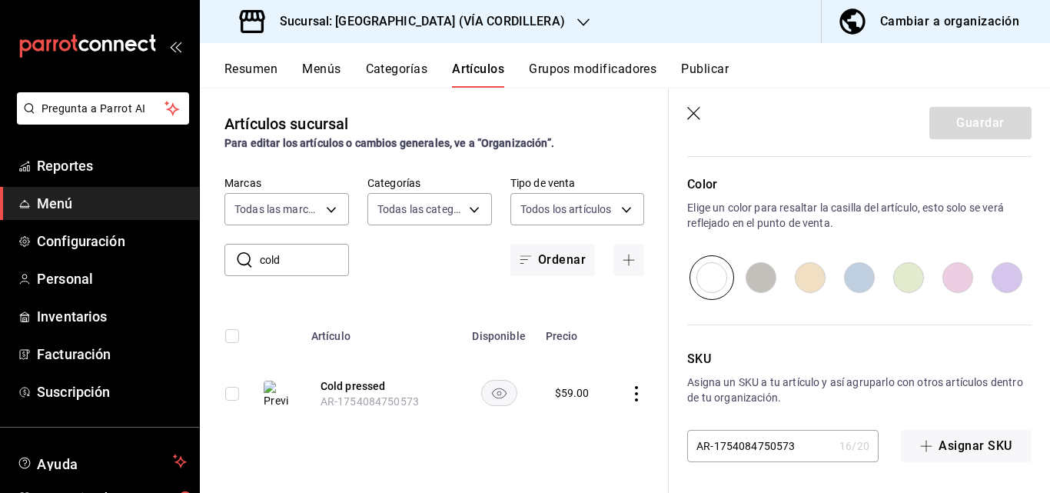
click at [415, 306] on div "Artículos sucursal Para editar los artículos o cambios generales, ve a “Organiz…" at bounding box center [434, 290] width 469 height 404
click at [696, 111] on icon "button" at bounding box center [694, 114] width 15 height 15
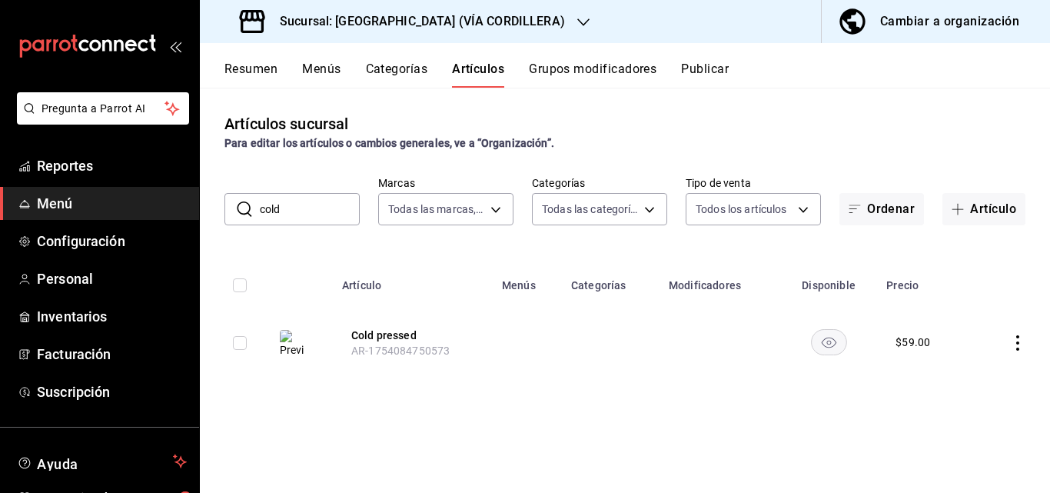
click at [248, 71] on button "Resumen" at bounding box center [250, 74] width 53 height 26
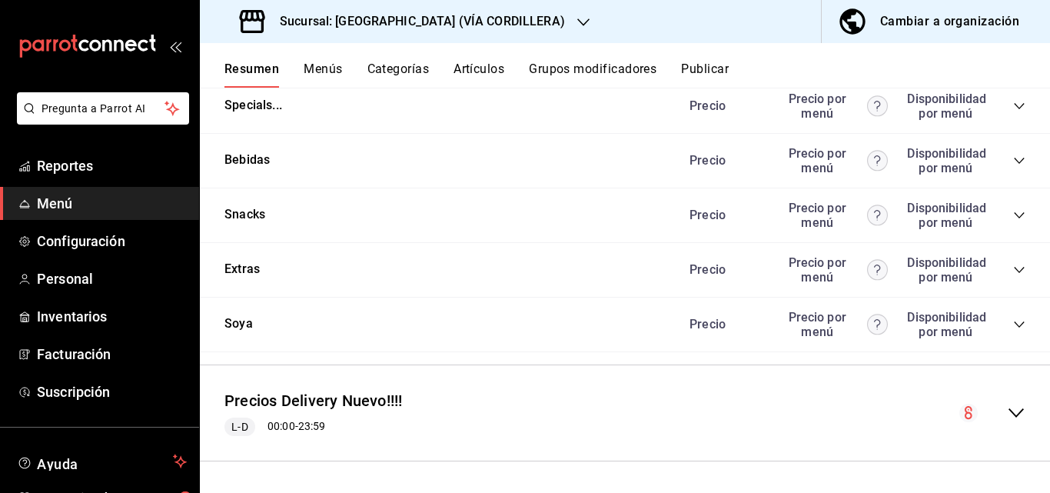
scroll to position [1545, 0]
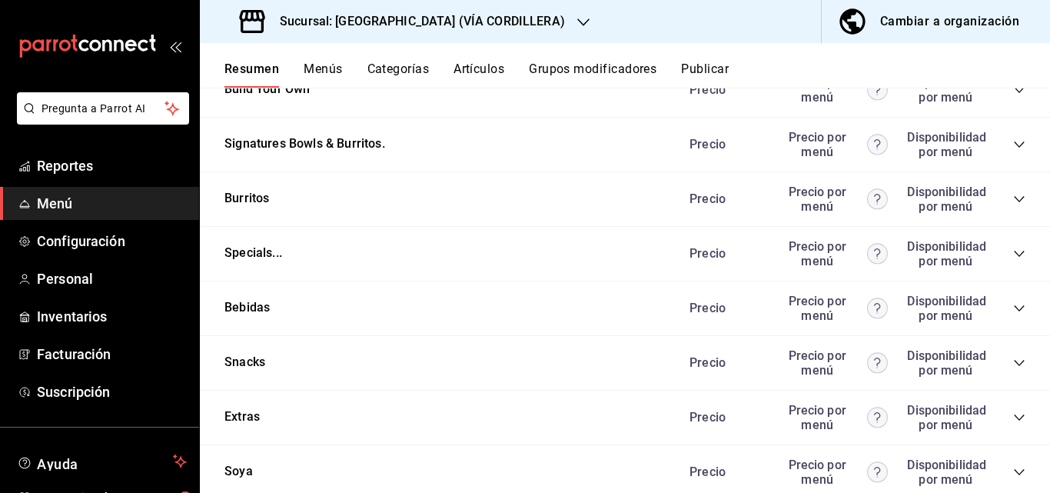
click at [1013, 314] on icon "collapse-category-row" at bounding box center [1019, 308] width 12 height 12
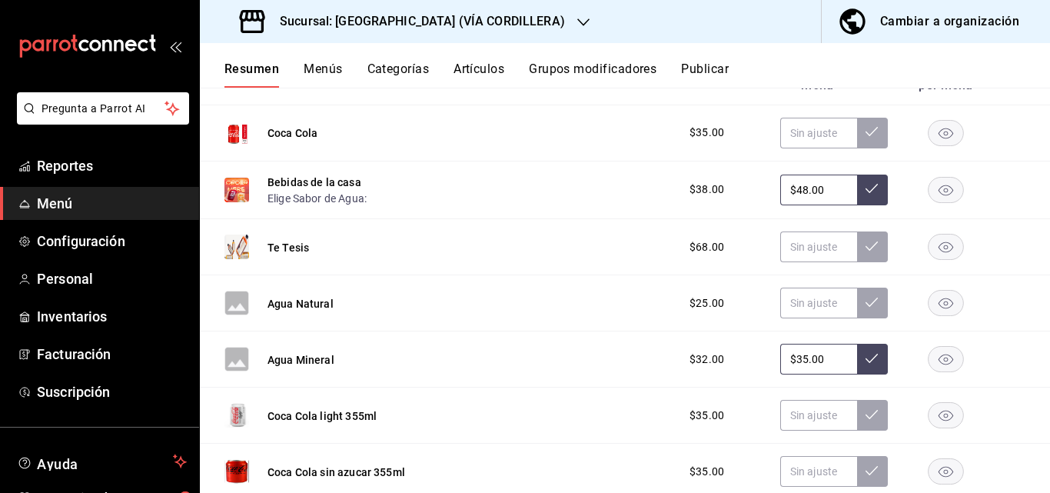
scroll to position [2006, 0]
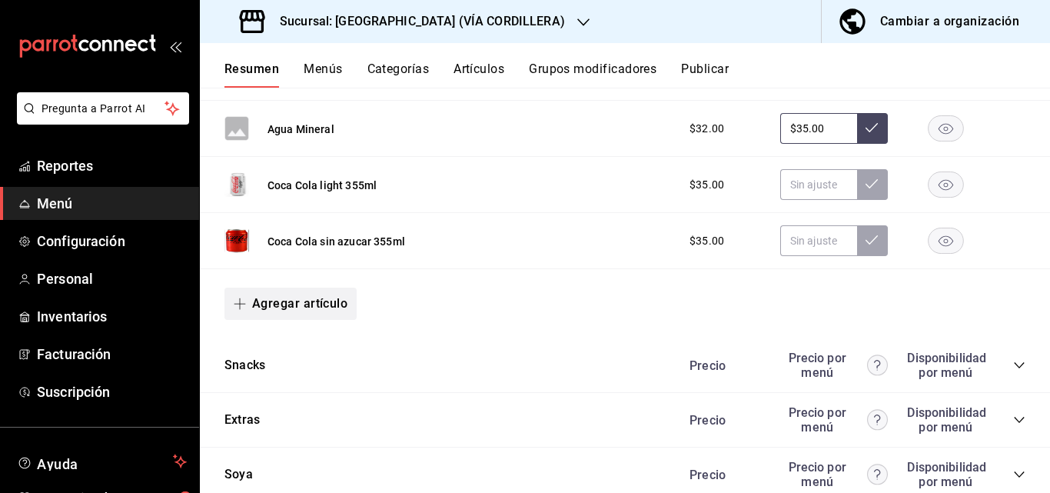
click at [305, 314] on button "Agregar artículo" at bounding box center [290, 304] width 132 height 32
click at [291, 352] on li "Artículo existente" at bounding box center [284, 351] width 121 height 38
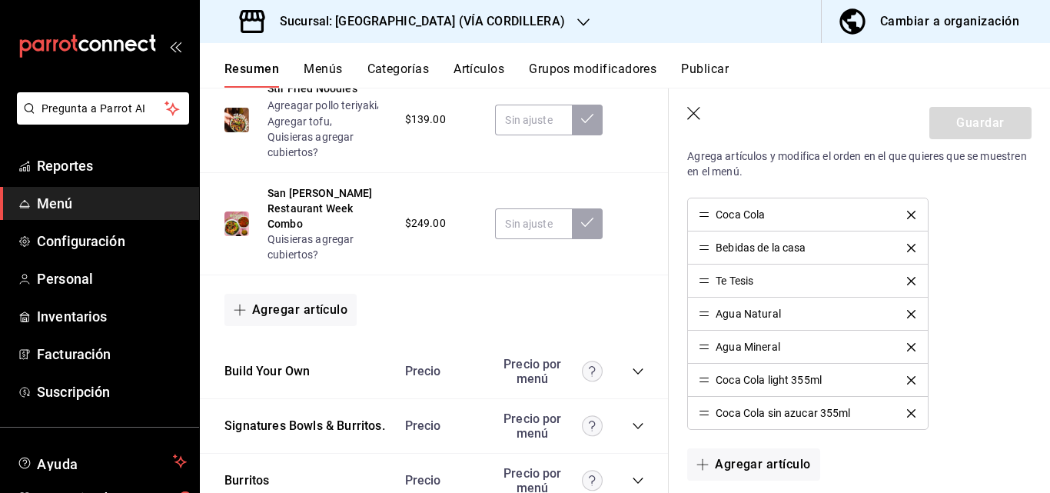
scroll to position [692, 0]
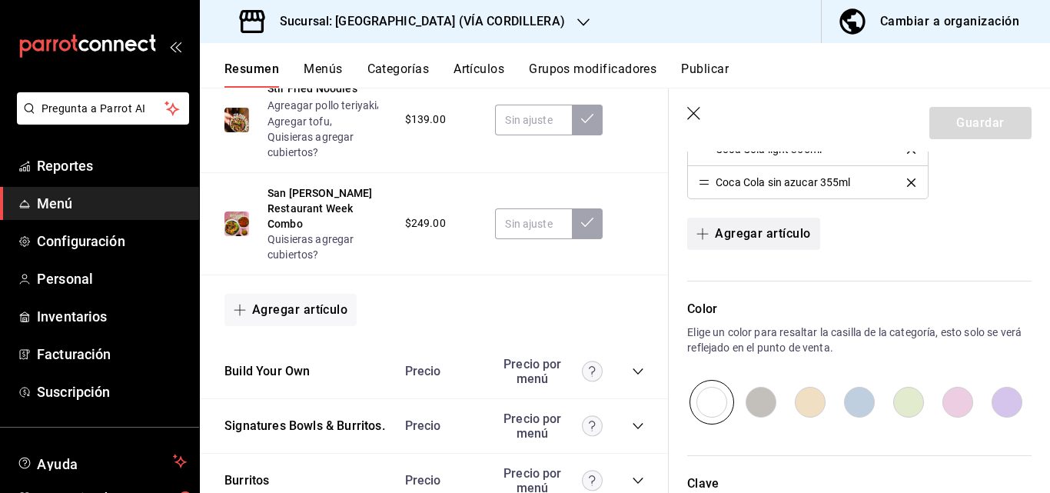
click at [786, 229] on button "Agregar artículo" at bounding box center [753, 234] width 132 height 32
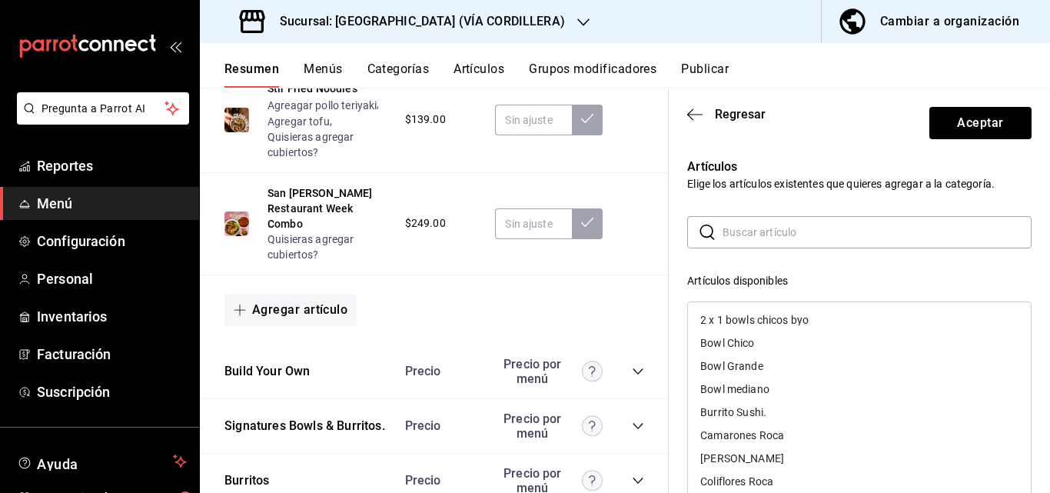
click at [787, 229] on input "text" at bounding box center [877, 232] width 309 height 31
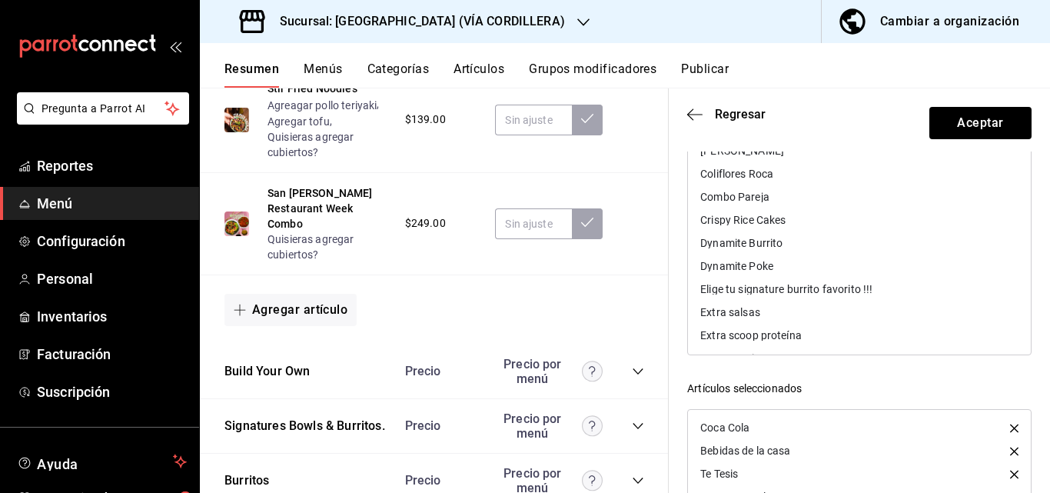
scroll to position [77, 0]
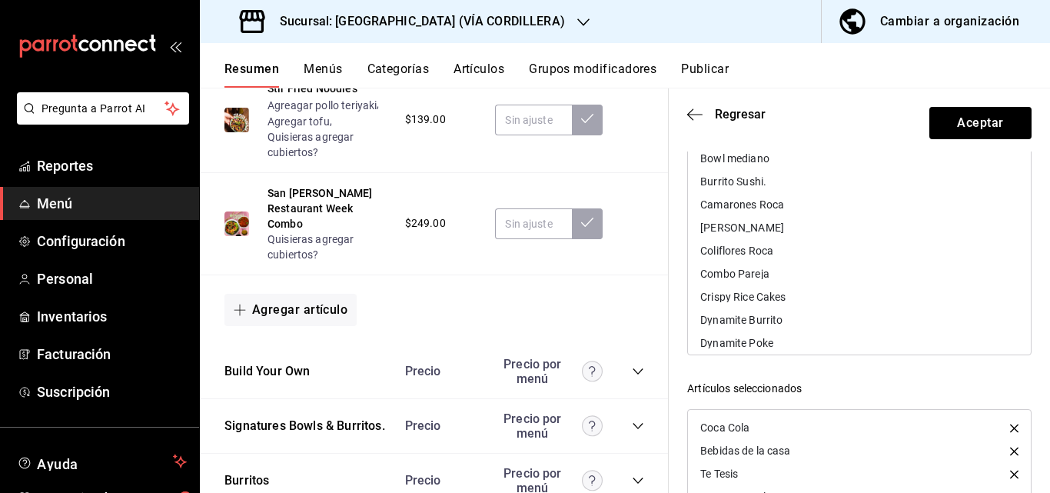
click at [466, 70] on button "Artículos" at bounding box center [479, 74] width 51 height 26
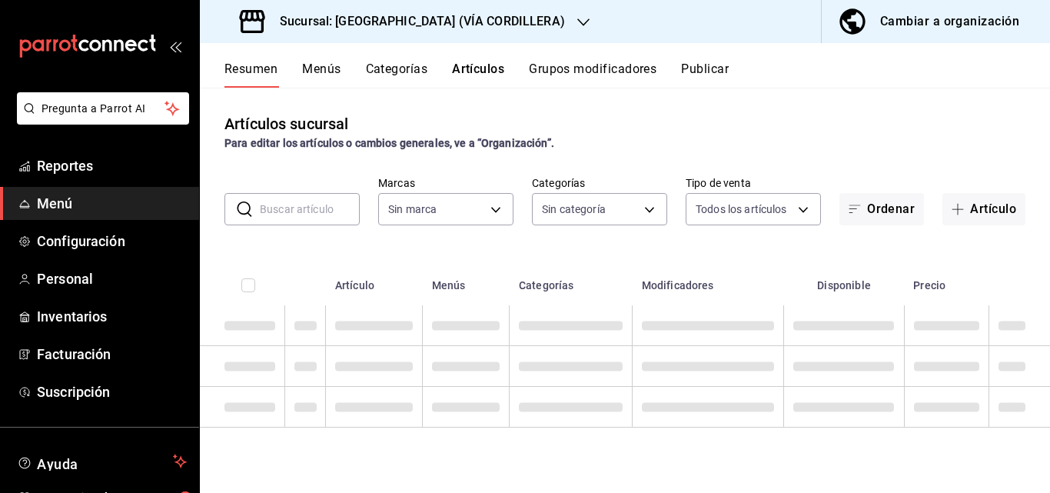
click at [306, 196] on input "text" at bounding box center [310, 209] width 100 height 31
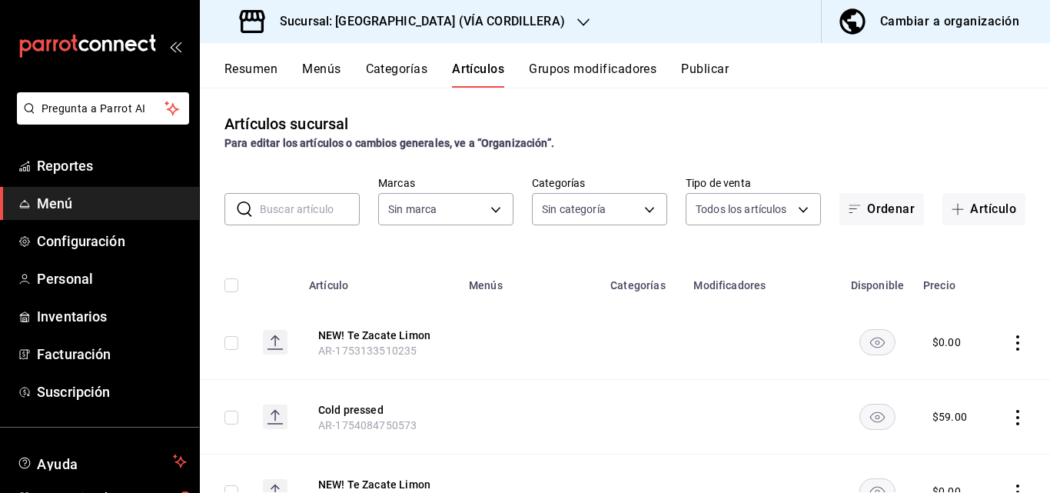
click at [314, 204] on input "text" at bounding box center [310, 209] width 100 height 31
click at [316, 218] on input "text" at bounding box center [310, 209] width 100 height 31
type input "5160fe5a-57e5-488a-b275-d18fa8f2c65f,5ac3114e-a4fb-417a-8ce2-c2af9cd4618d,16b10…"
type input "cold"
type input "37b87106-fff8-4572-ba04-5cb7b9c989a4,f70b1d56-d343-4ec7-b590-8412d66393ad"
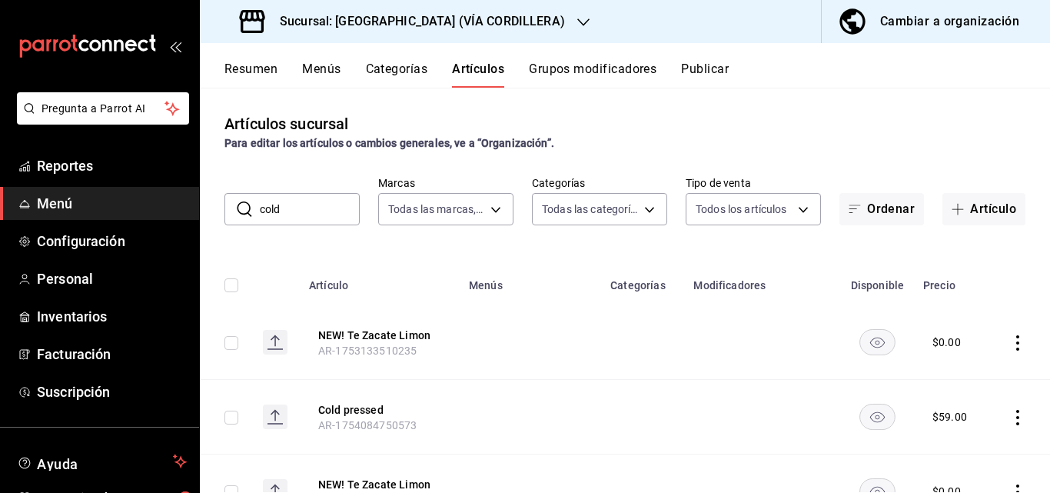
click at [315, 214] on input "cold" at bounding box center [310, 209] width 100 height 31
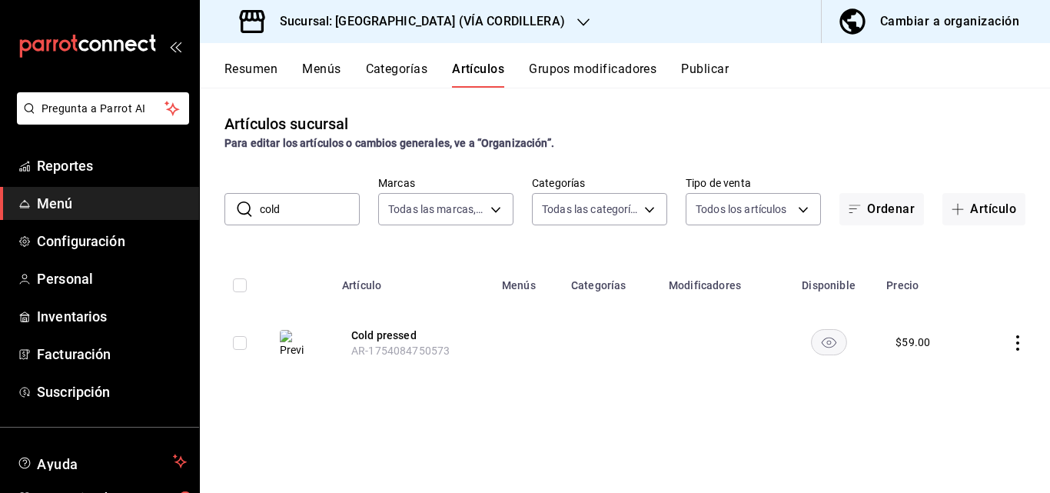
click at [1022, 335] on icon "actions" at bounding box center [1017, 342] width 15 height 15
click at [969, 440] on span "Eliminar" at bounding box center [971, 441] width 39 height 12
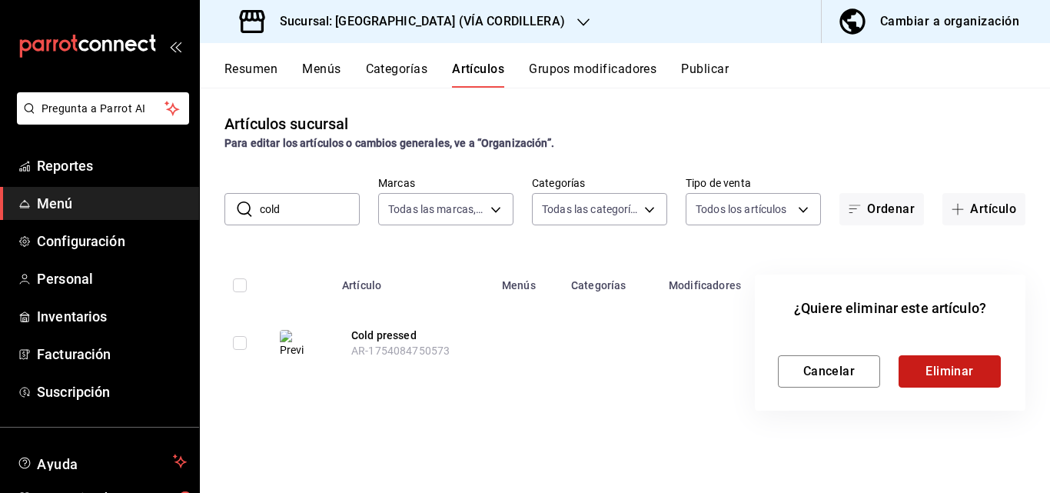
click at [953, 371] on button "Eliminar" at bounding box center [950, 371] width 102 height 32
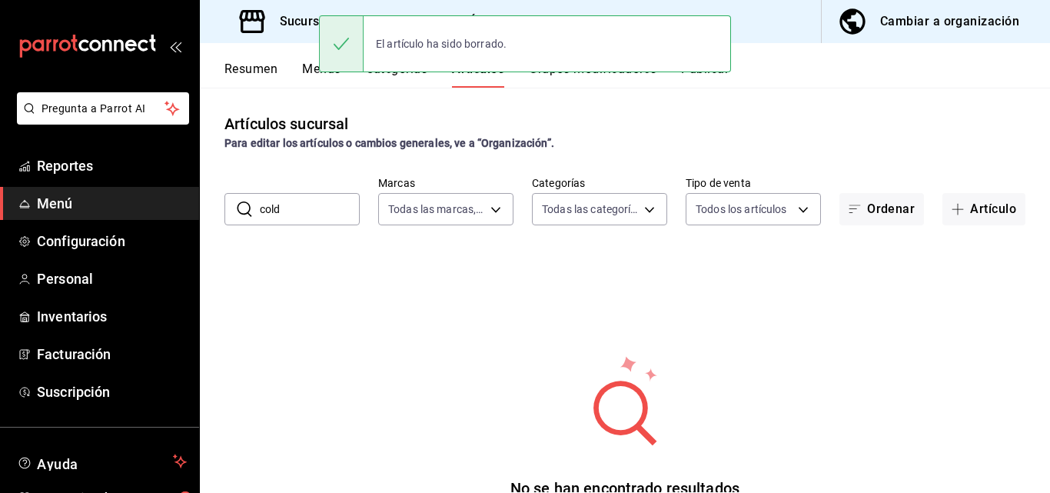
click at [957, 4] on button "Cambiar a organización" at bounding box center [930, 21] width 216 height 43
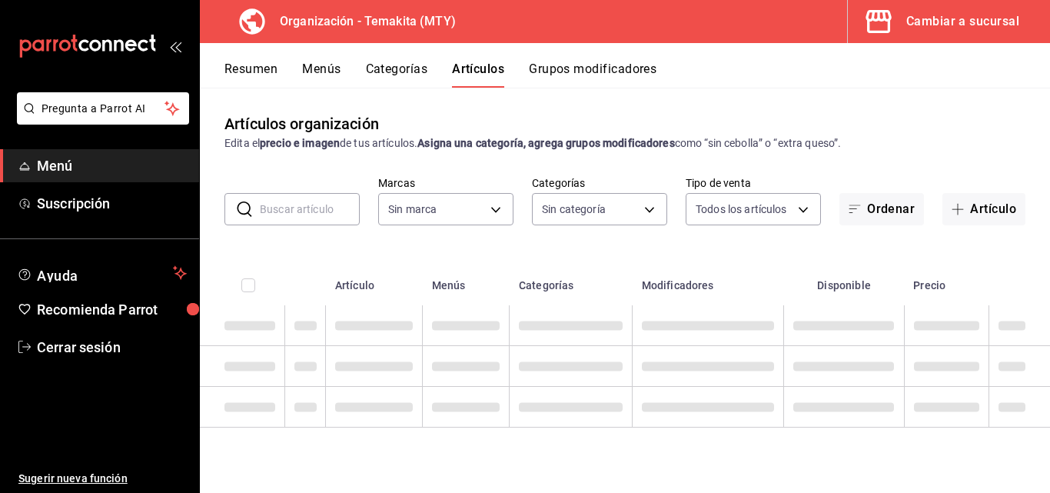
click at [463, 69] on button "Artículos" at bounding box center [478, 74] width 52 height 26
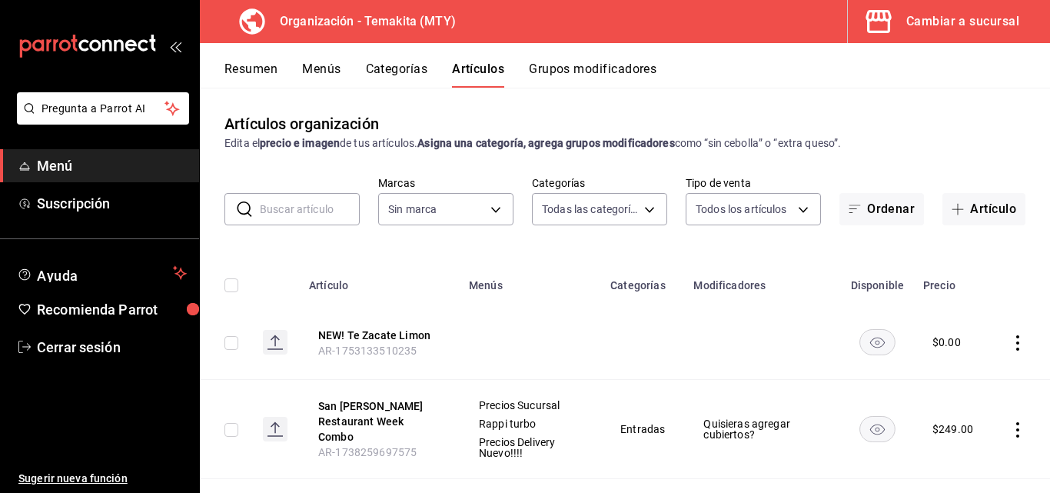
type input "271d921e-de6c-499a-ac6a-9fb1aeac1df4,01a73f1e-221f-473e-bda3-abe8046d8665,a1d6c…"
type input "4408dc1f-cb38-4382-b246-1f85c6fef244"
click at [964, 208] on button "Artículo" at bounding box center [983, 209] width 83 height 32
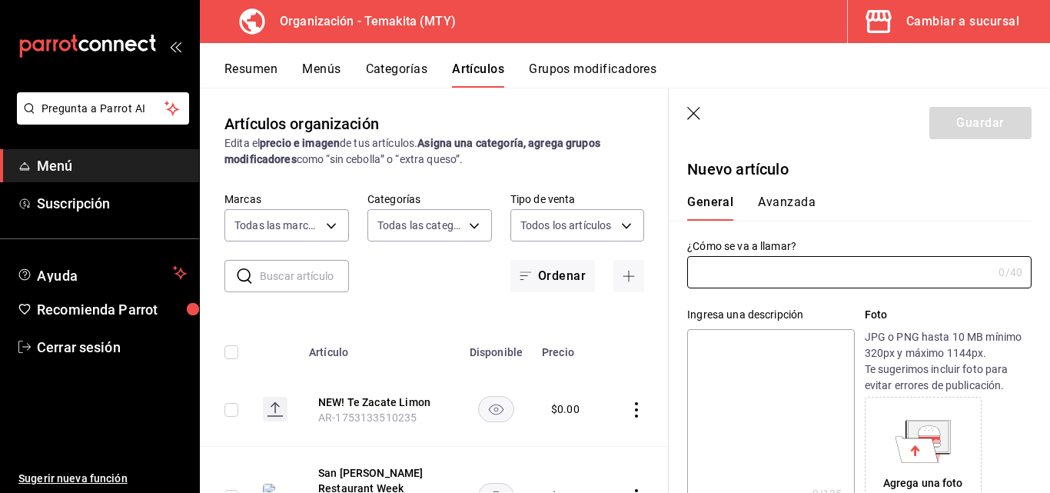
type input "AR-1755993811562"
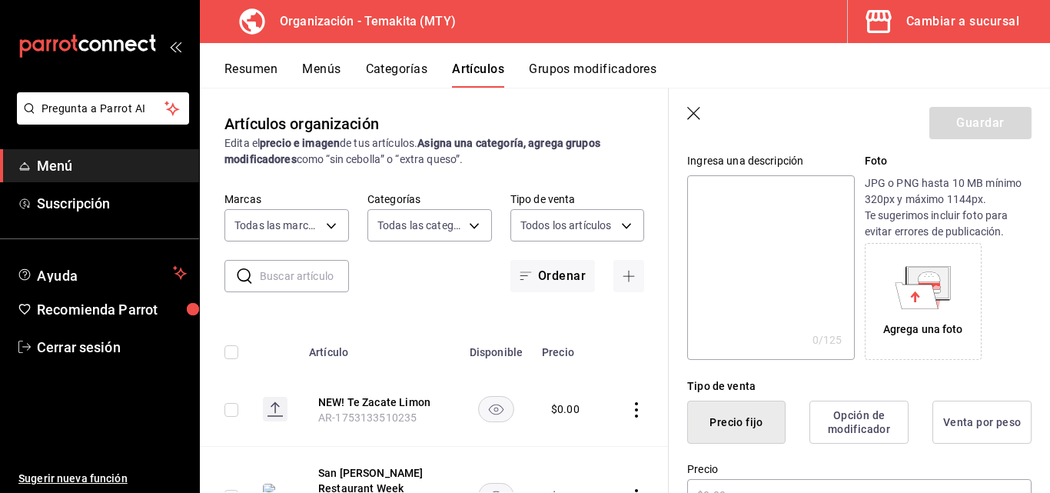
scroll to position [231, 0]
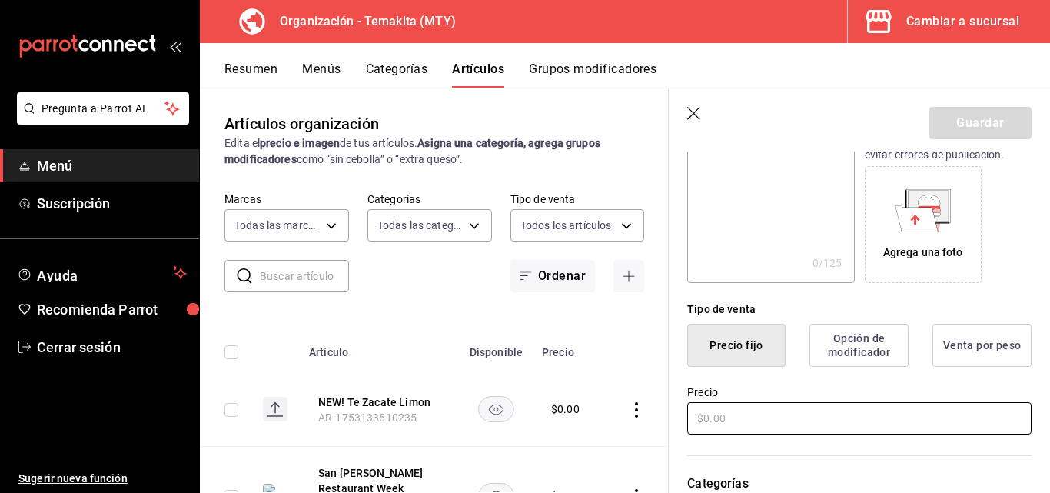
type input "cold pressed"
click at [742, 411] on input "text" at bounding box center [859, 418] width 344 height 32
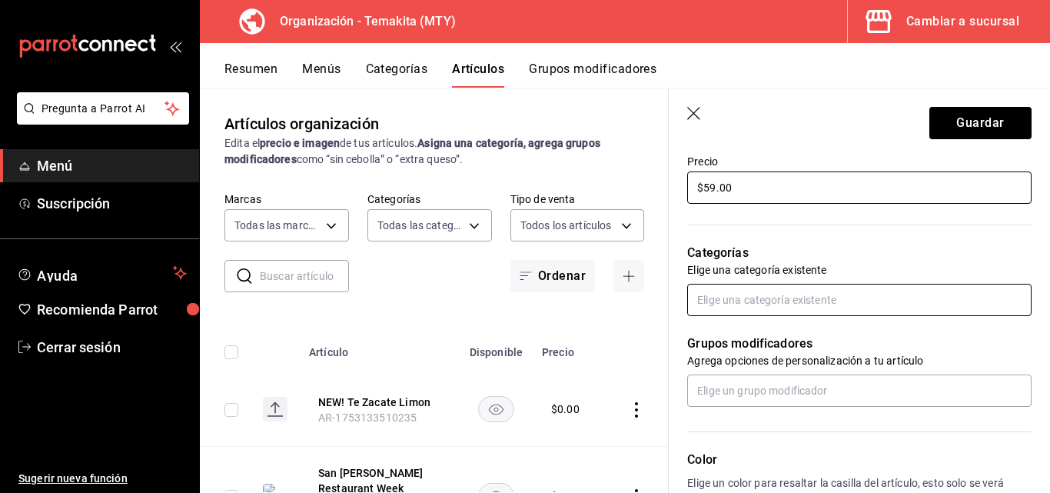
type input "$59.00"
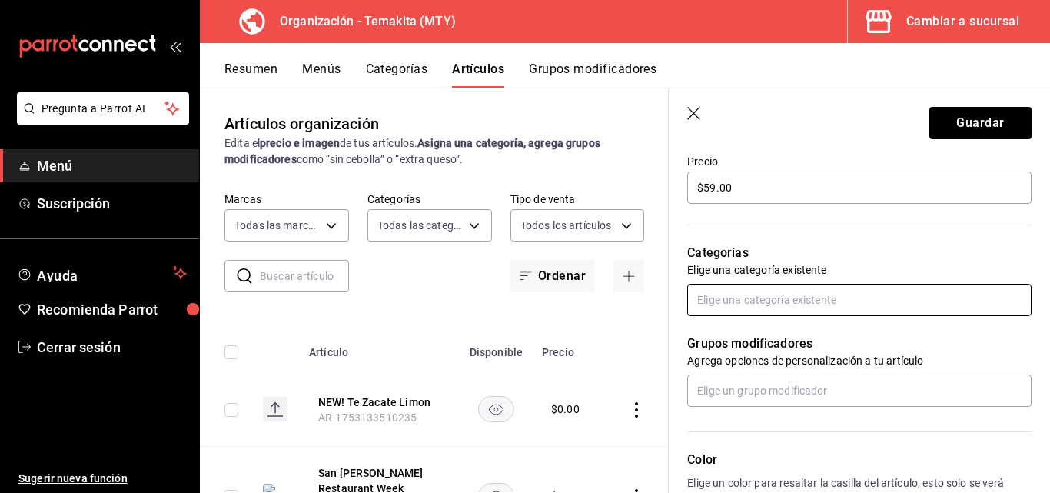
click at [750, 305] on input "text" at bounding box center [859, 300] width 344 height 32
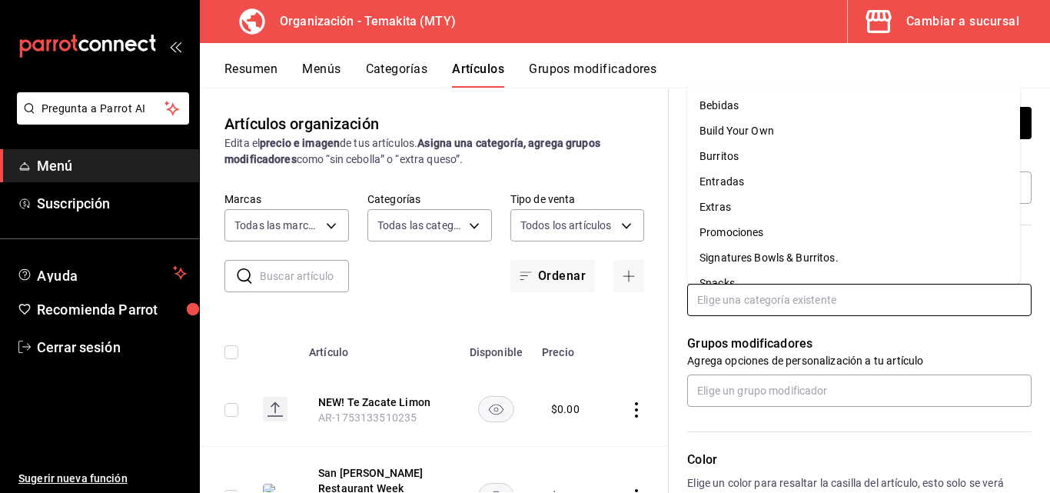
click at [784, 102] on li "Bebidas" at bounding box center [853, 105] width 333 height 25
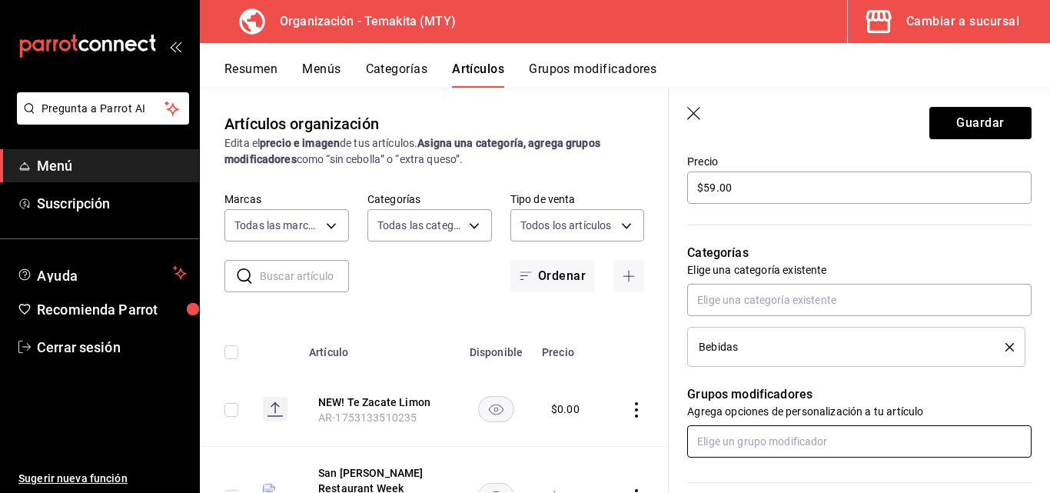
click at [724, 442] on input "text" at bounding box center [859, 441] width 344 height 32
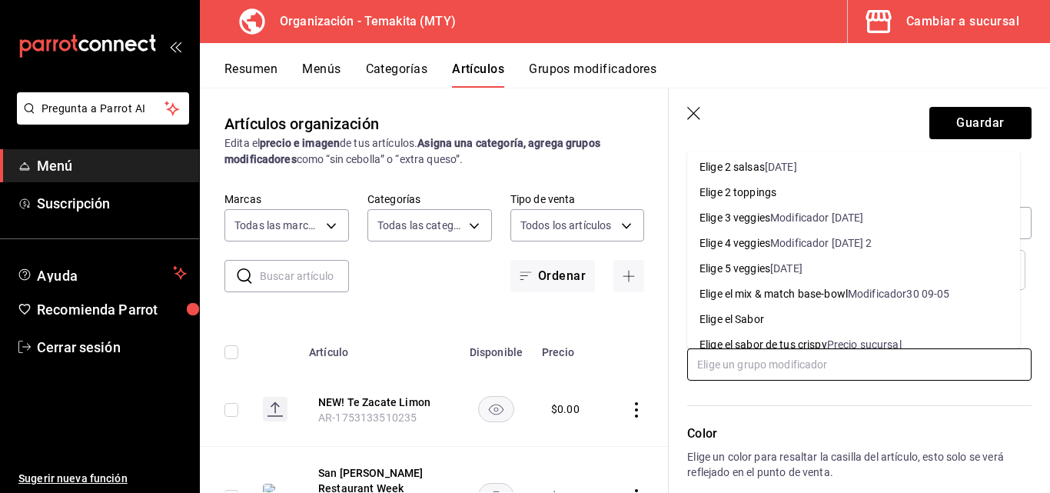
scroll to position [384, 0]
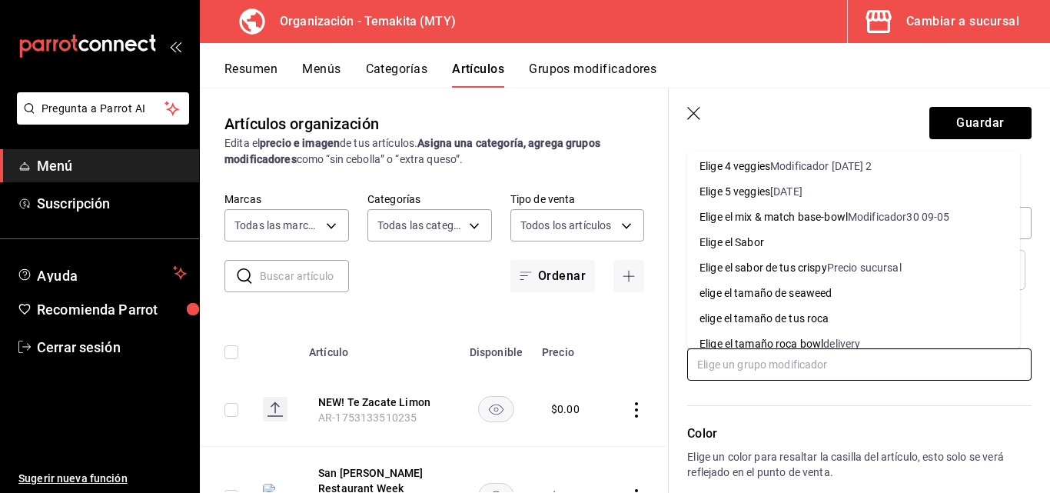
click at [717, 248] on div "Elige el Sabor" at bounding box center [732, 242] width 65 height 16
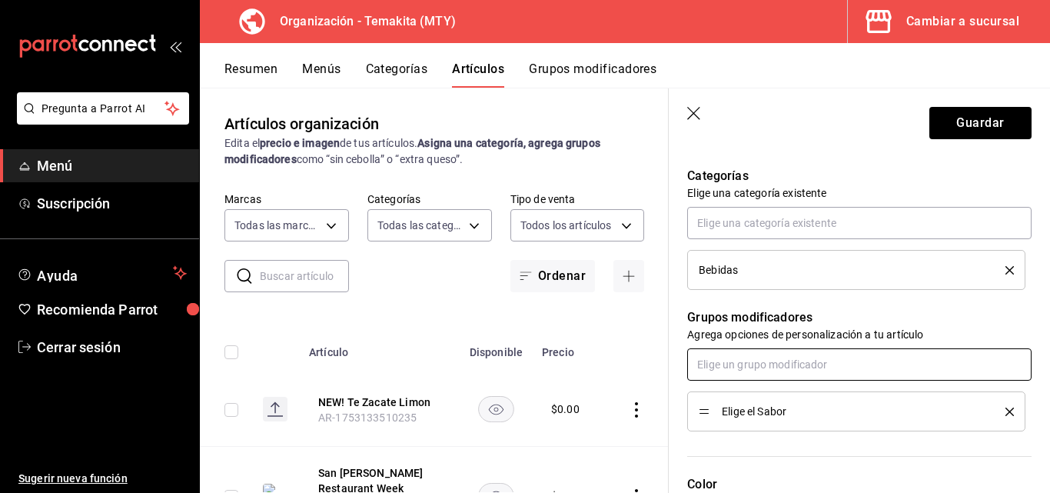
scroll to position [692, 0]
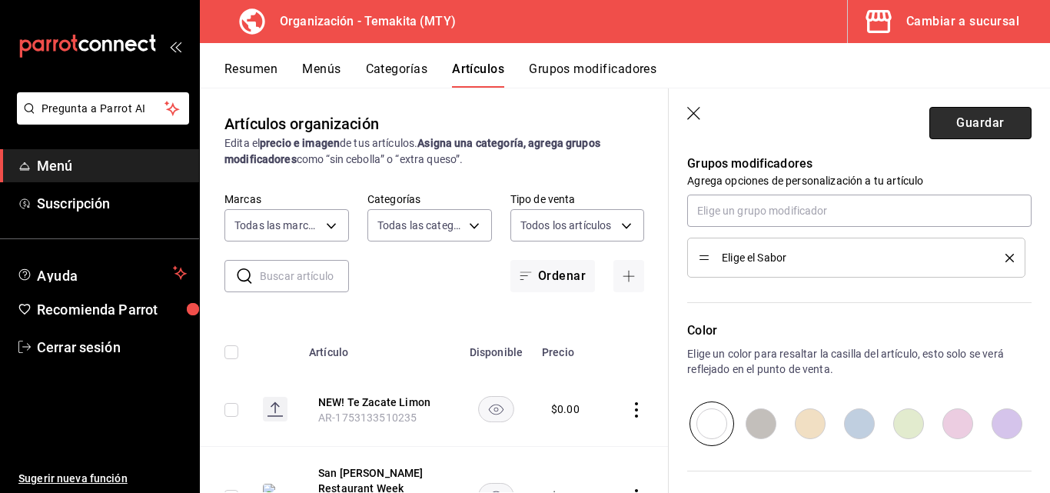
click at [956, 131] on button "Guardar" at bounding box center [980, 123] width 102 height 32
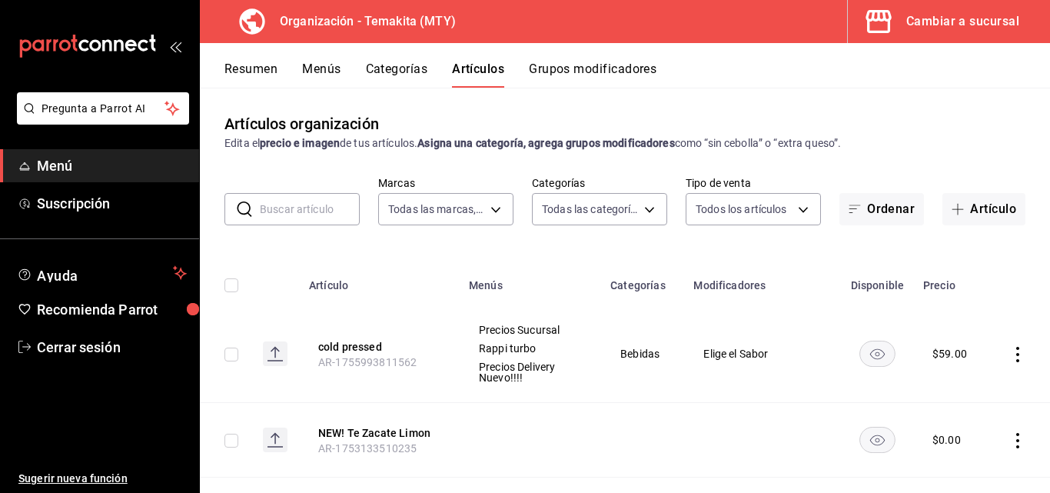
click at [568, 65] on button "Grupos modificadores" at bounding box center [593, 74] width 128 height 26
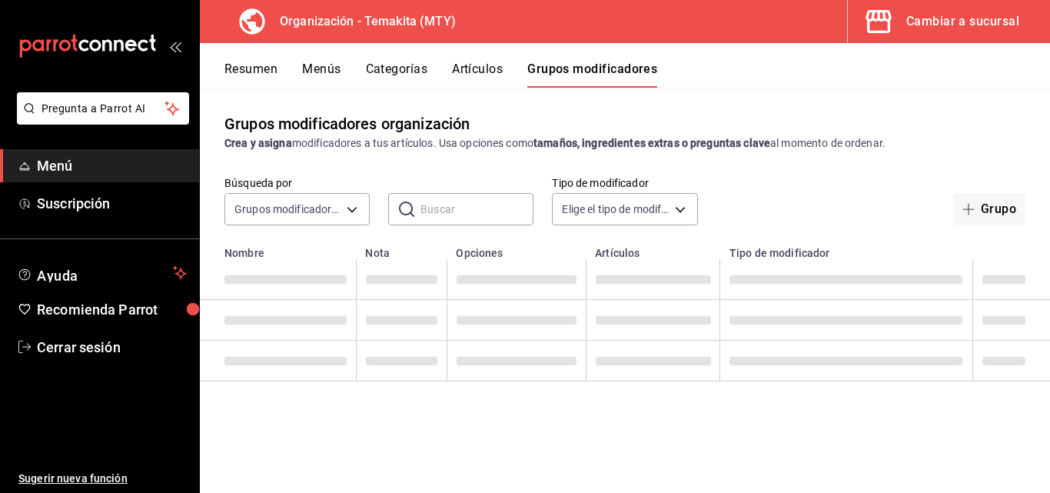
click at [575, 65] on button "Grupos modificadores" at bounding box center [592, 74] width 130 height 26
click at [560, 68] on button "Grupos modificadores" at bounding box center [592, 74] width 130 height 26
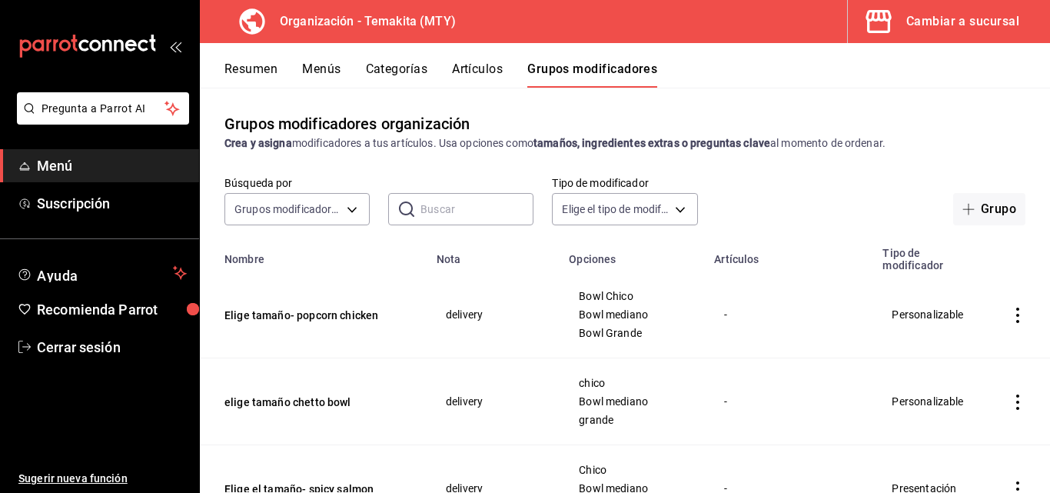
scroll to position [154, 0]
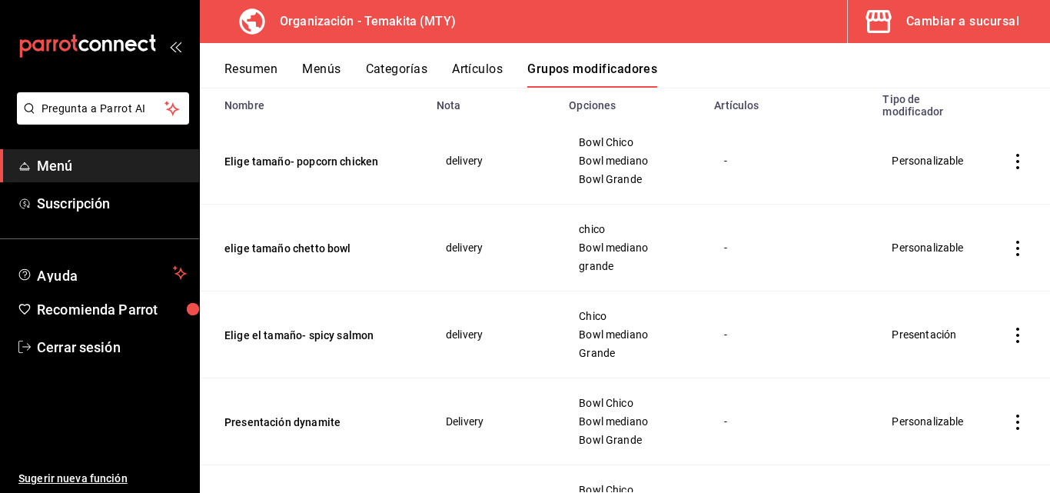
click at [486, 71] on button "Artículos" at bounding box center [477, 74] width 51 height 26
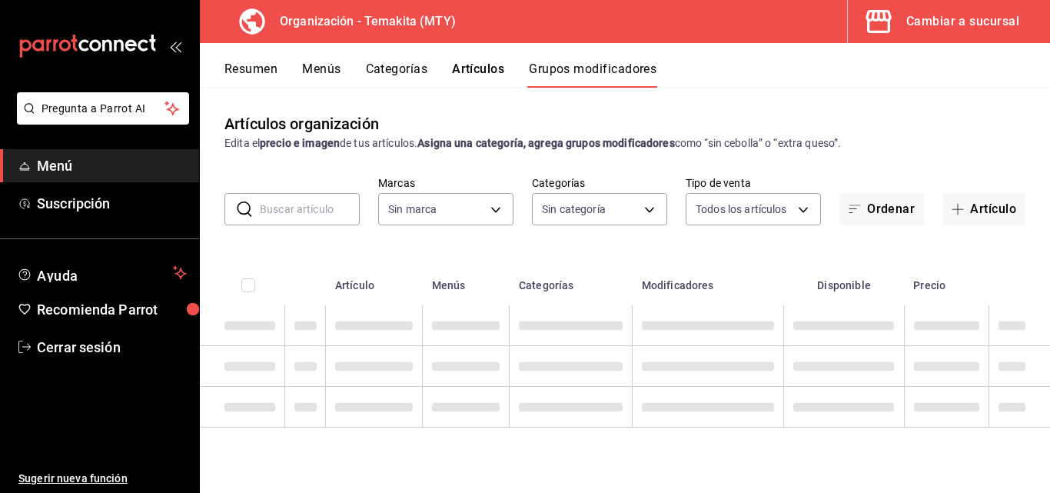
type input "4408dc1f-cb38-4382-b246-1f85c6fef244"
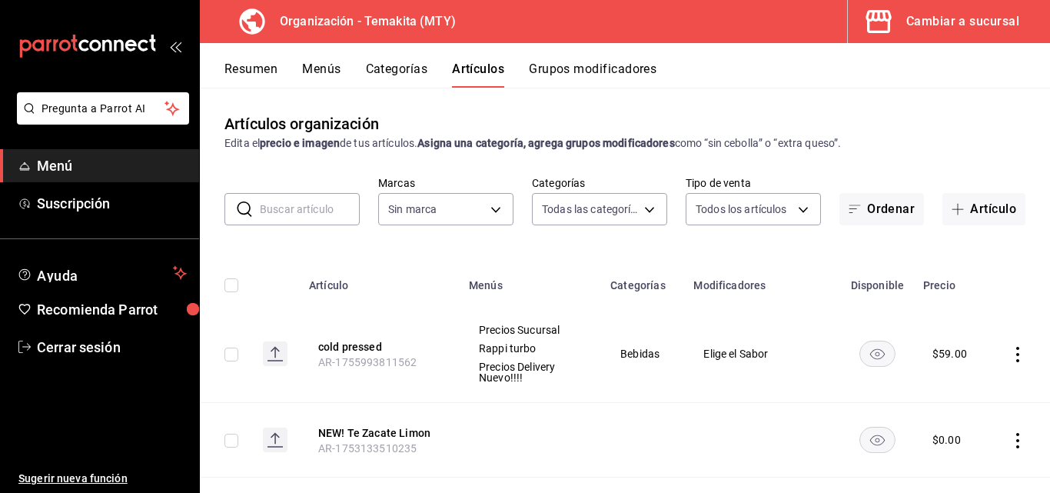
type input "271d921e-de6c-499a-ac6a-9fb1aeac1df4,01a73f1e-221f-473e-bda3-abe8046d8665,a1d6c…"
type input "4408dc1f-cb38-4382-b246-1f85c6fef244"
click at [597, 68] on button "Grupos modificadores" at bounding box center [593, 74] width 128 height 26
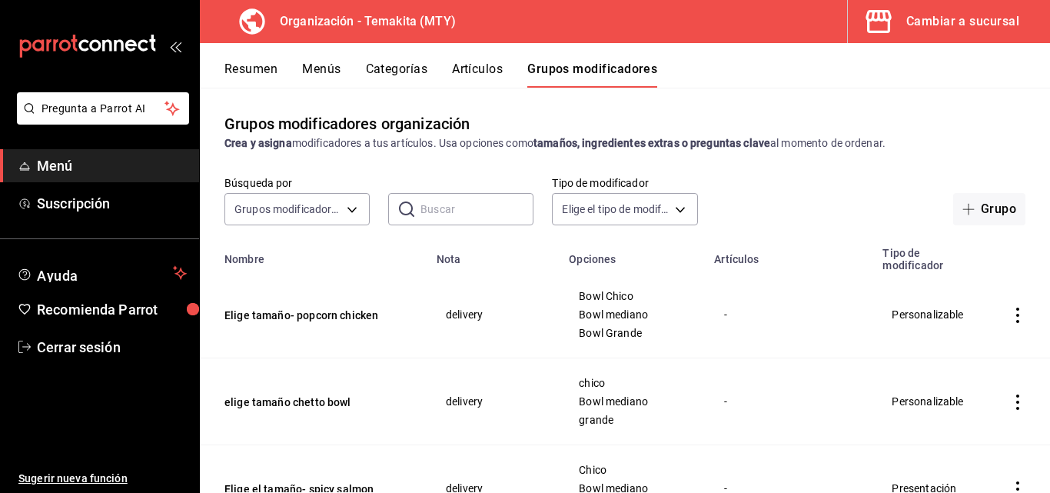
click at [453, 208] on input "text" at bounding box center [476, 209] width 113 height 31
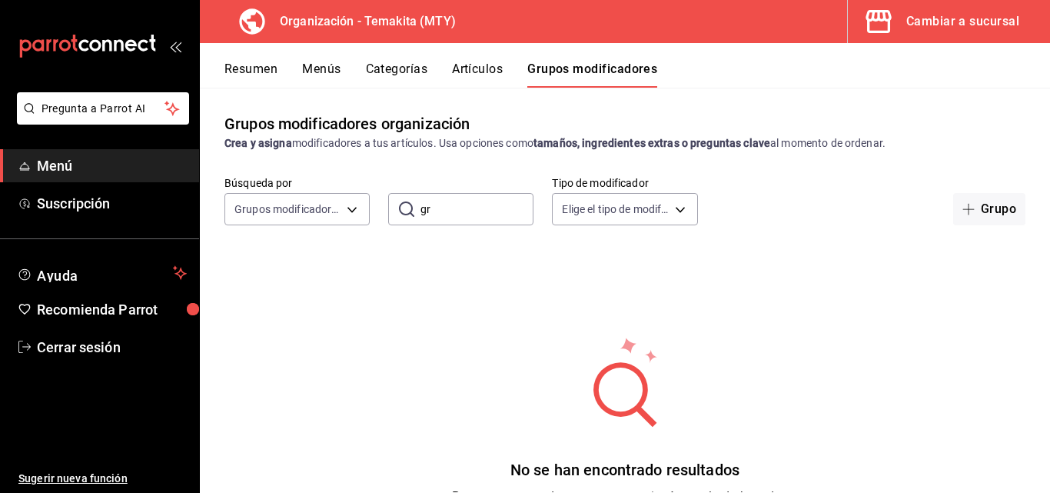
type input "g"
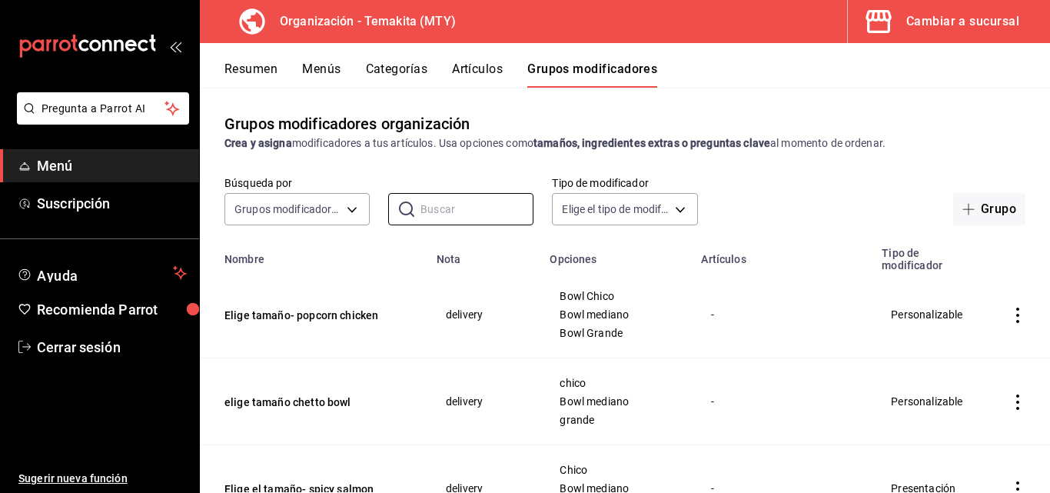
click at [966, 16] on div "Cambiar a sucursal" at bounding box center [962, 22] width 113 height 22
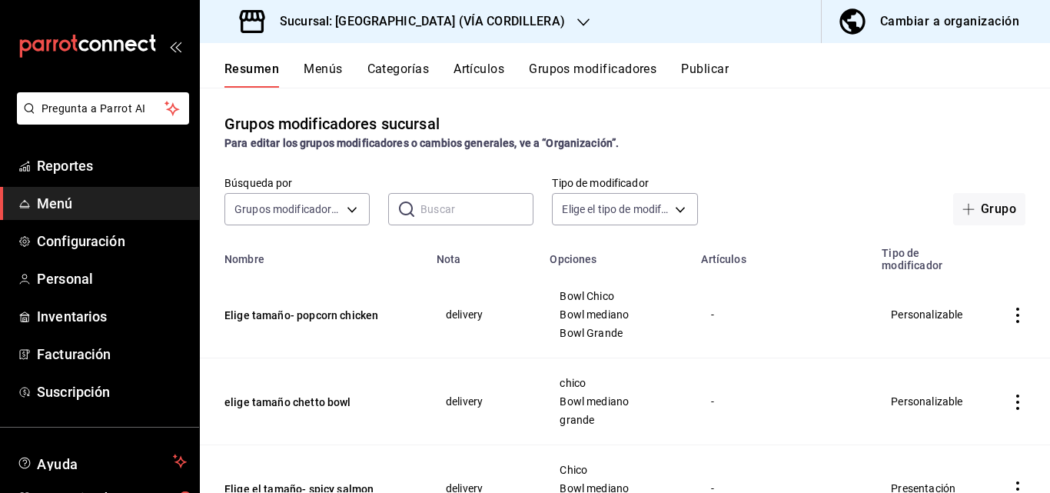
click at [579, 69] on button "Grupos modificadores" at bounding box center [593, 74] width 128 height 26
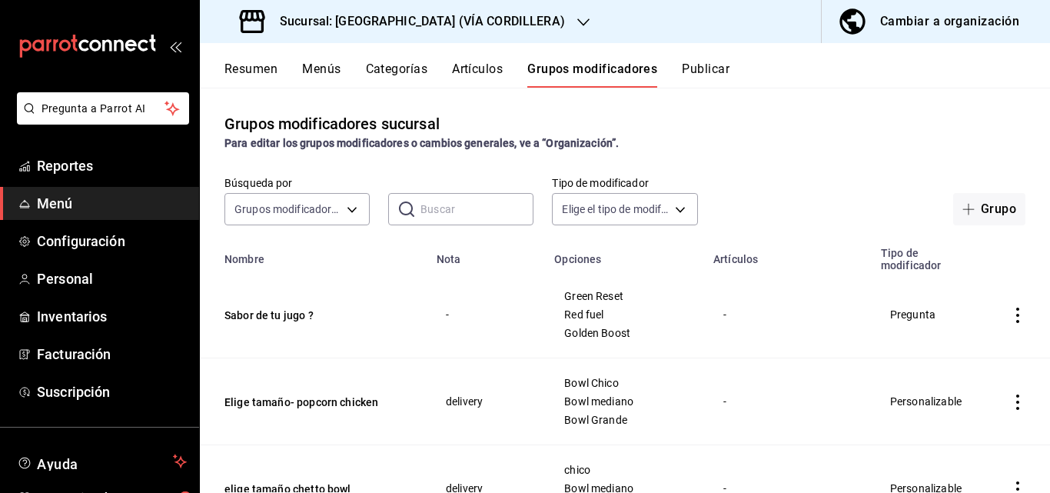
click at [474, 203] on input "text" at bounding box center [476, 209] width 113 height 31
click at [458, 196] on input "text" at bounding box center [476, 209] width 113 height 31
click at [465, 67] on button "Artículos" at bounding box center [477, 74] width 51 height 26
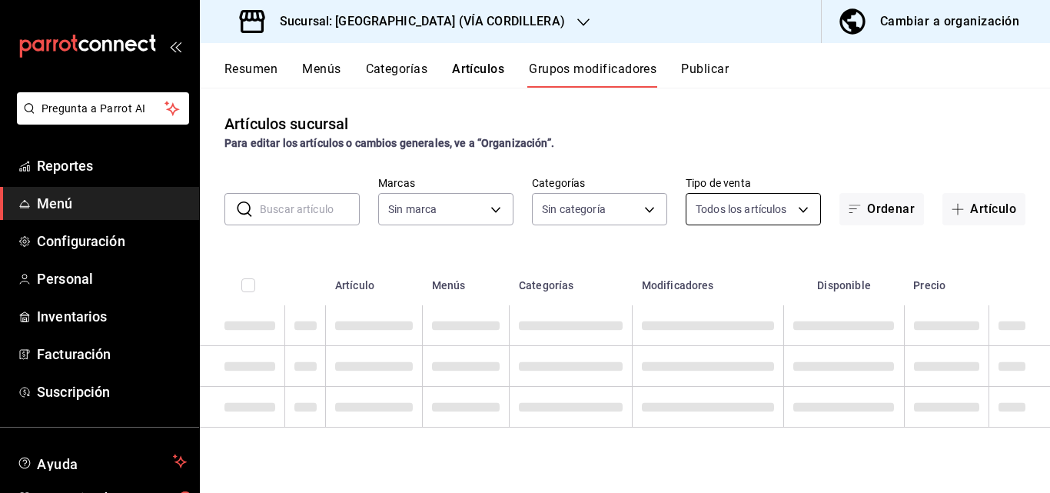
type input "37b87106-fff8-4572-ba04-5cb7b9c989a4,f70b1d56-d343-4ec7-b590-8412d66393ad"
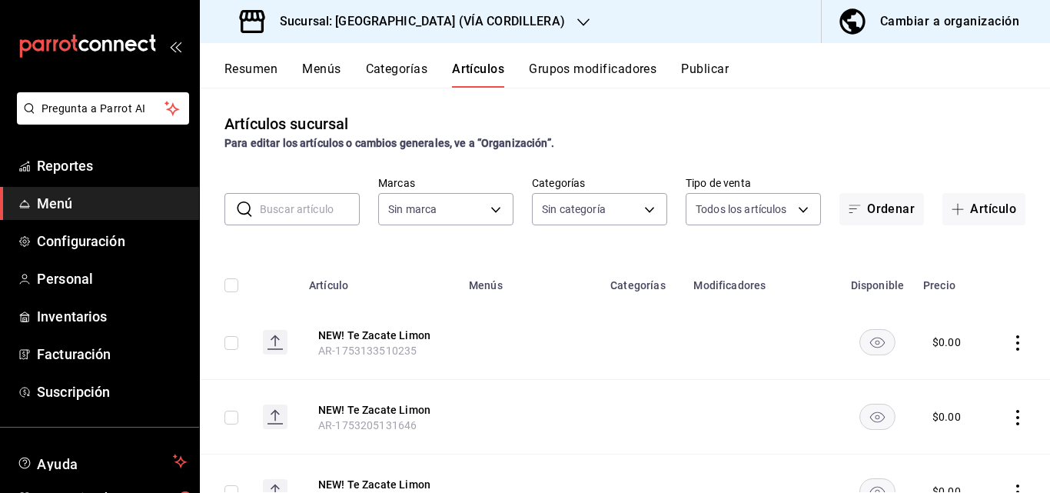
click at [321, 209] on input "text" at bounding box center [310, 209] width 100 height 31
type input "5160fe5a-57e5-488a-b275-d18fa8f2c65f,5ac3114e-a4fb-417a-8ce2-c2af9cd4618d,16b10…"
type input "37b87106-fff8-4572-ba04-5cb7b9c989a4,f70b1d56-d343-4ec7-b590-8412d66393ad"
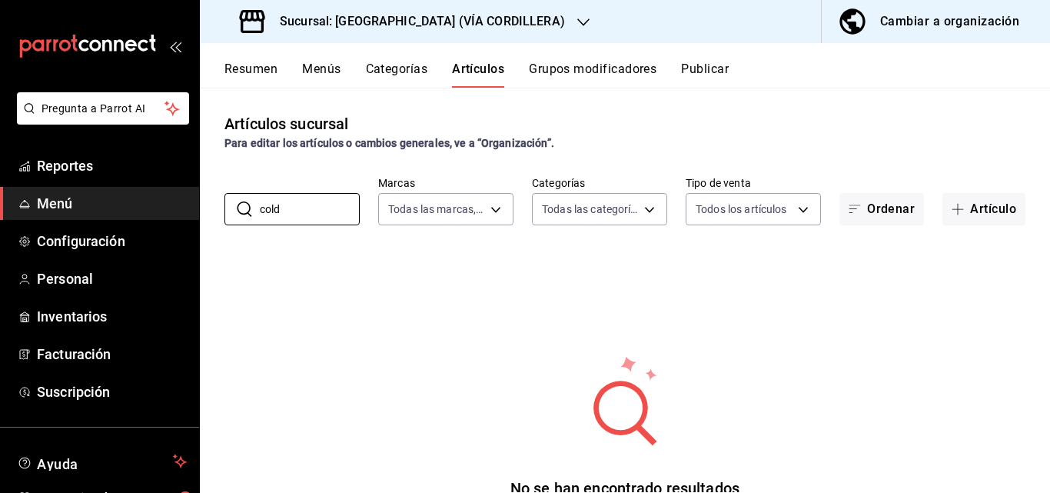
type input "cold"
click at [623, 68] on button "Grupos modificadores" at bounding box center [593, 74] width 128 height 26
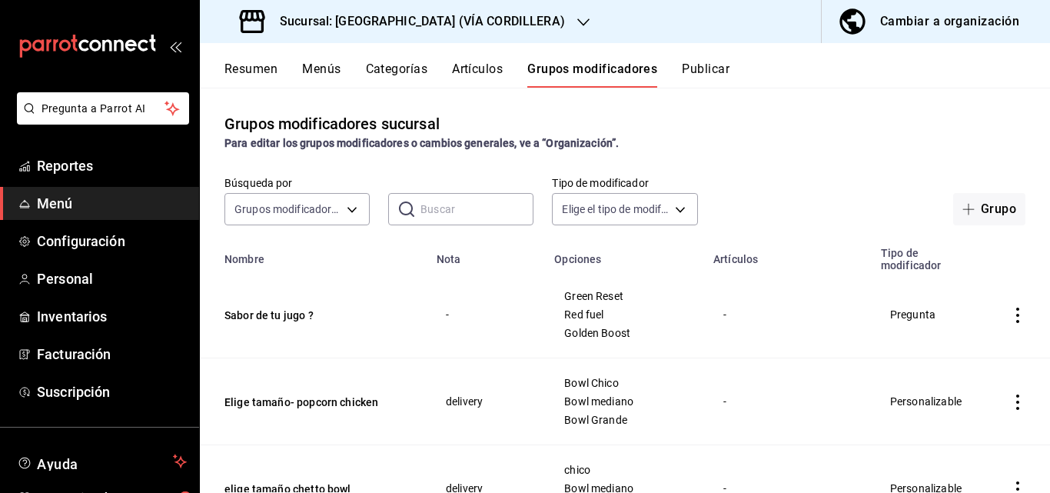
click at [922, 12] on div "Cambiar a organización" at bounding box center [949, 22] width 139 height 22
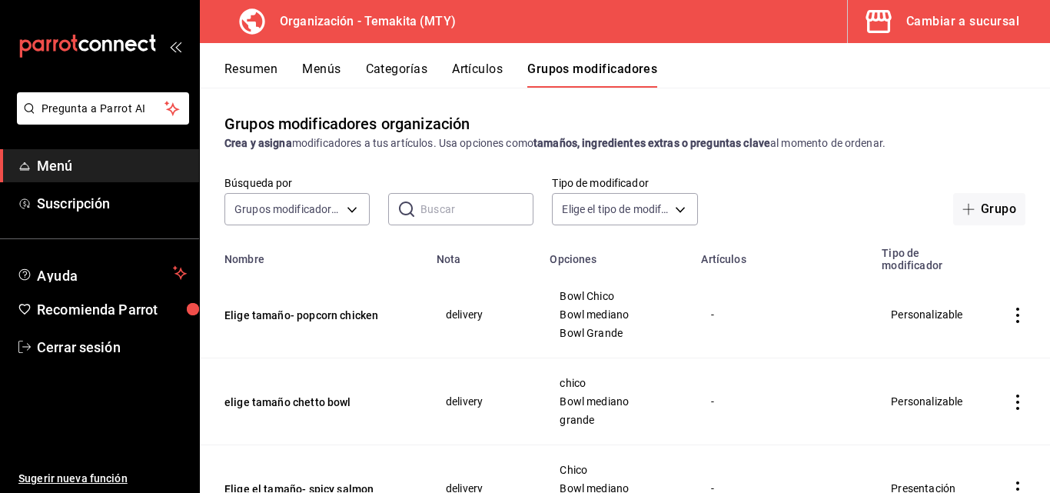
click at [472, 74] on button "Artículos" at bounding box center [477, 74] width 51 height 26
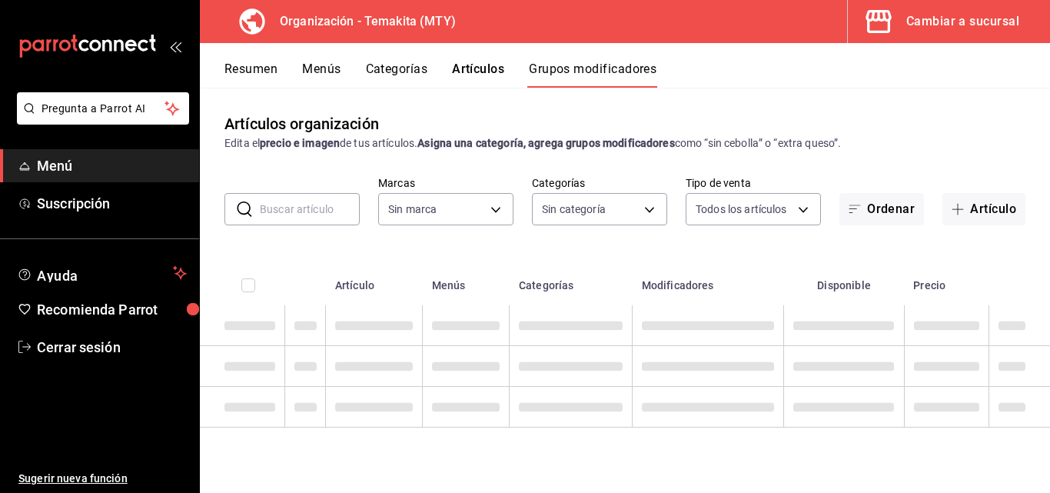
type input "4408dc1f-cb38-4382-b246-1f85c6fef244"
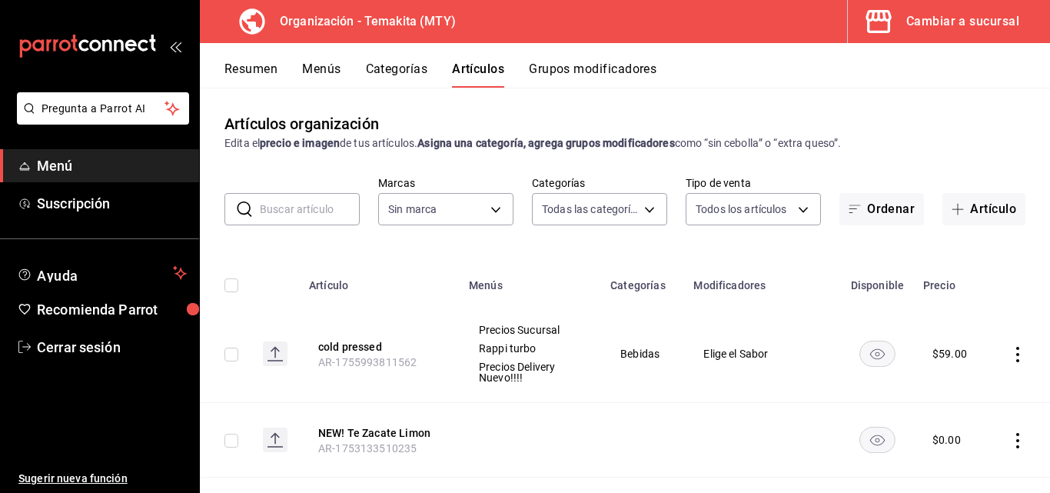
type input "271d921e-de6c-499a-ac6a-9fb1aeac1df4,01a73f1e-221f-473e-bda3-abe8046d8665,a1d6c…"
type input "4408dc1f-cb38-4382-b246-1f85c6fef244"
click at [374, 347] on button "cold pressed" at bounding box center [379, 346] width 123 height 15
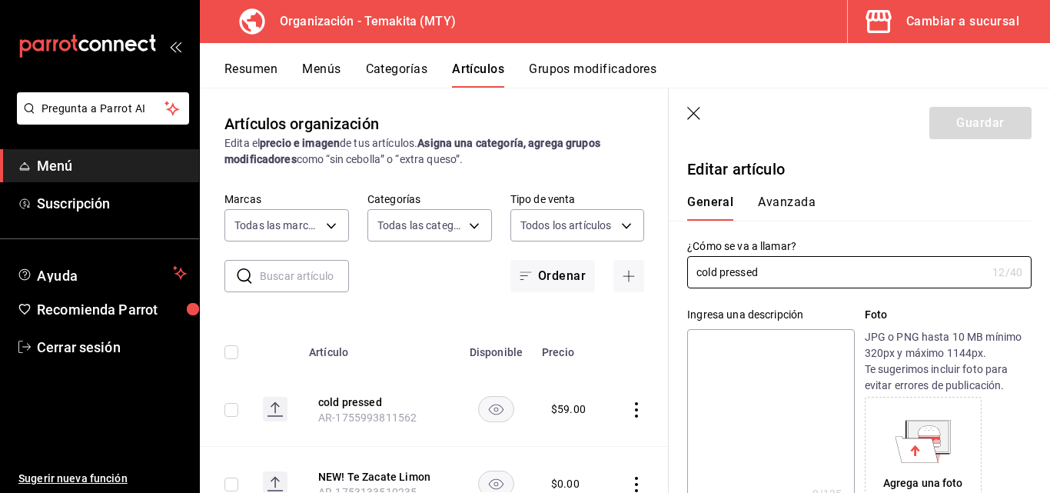
type input "$59.00"
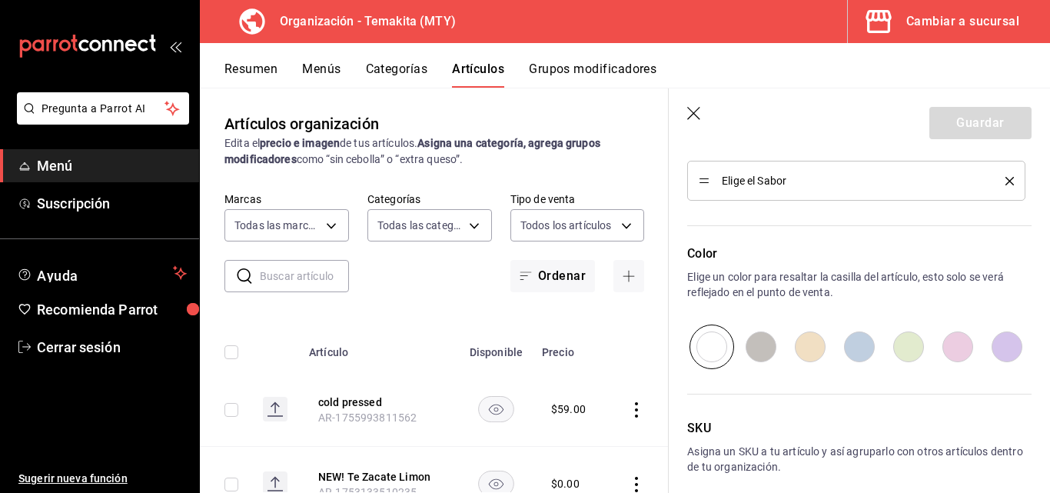
scroll to position [538, 0]
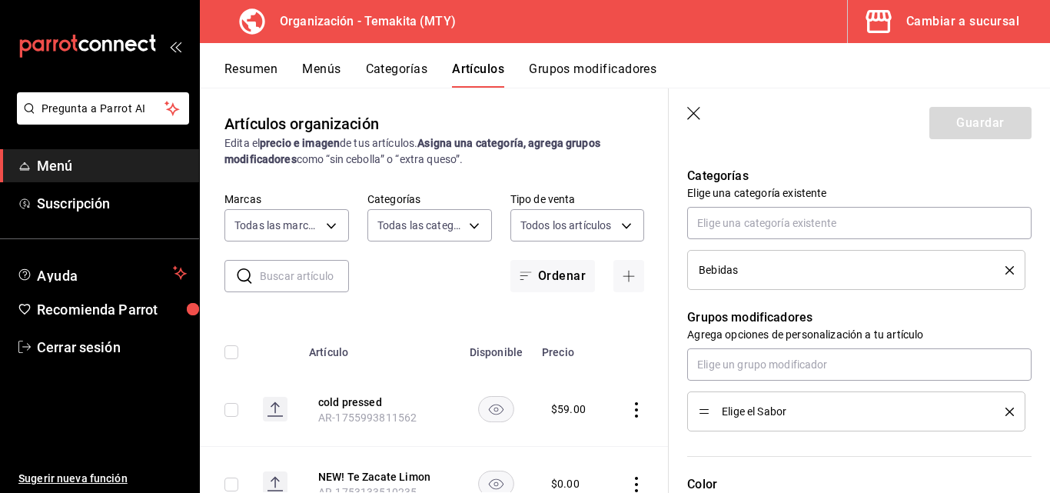
click at [995, 413] on button "delete" at bounding box center [1004, 411] width 19 height 8
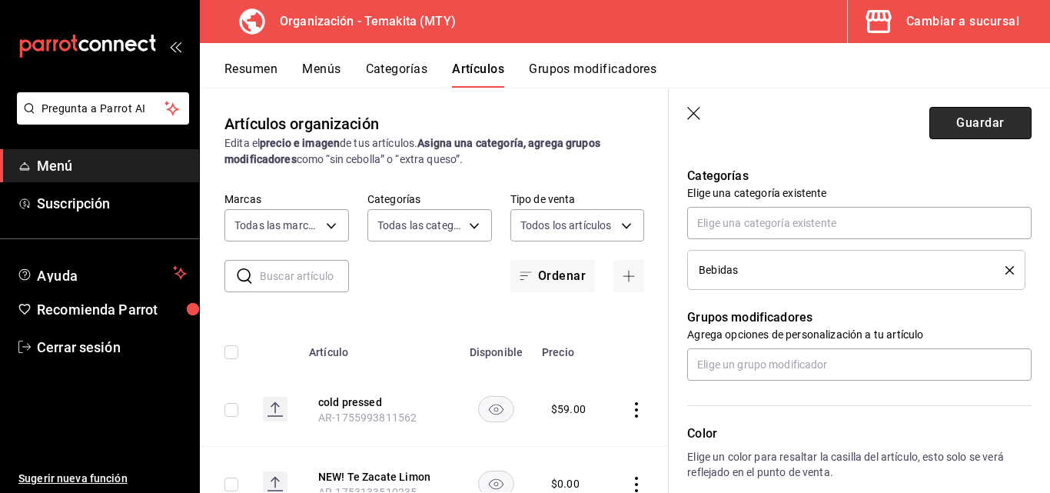
click at [967, 116] on button "Guardar" at bounding box center [980, 123] width 102 height 32
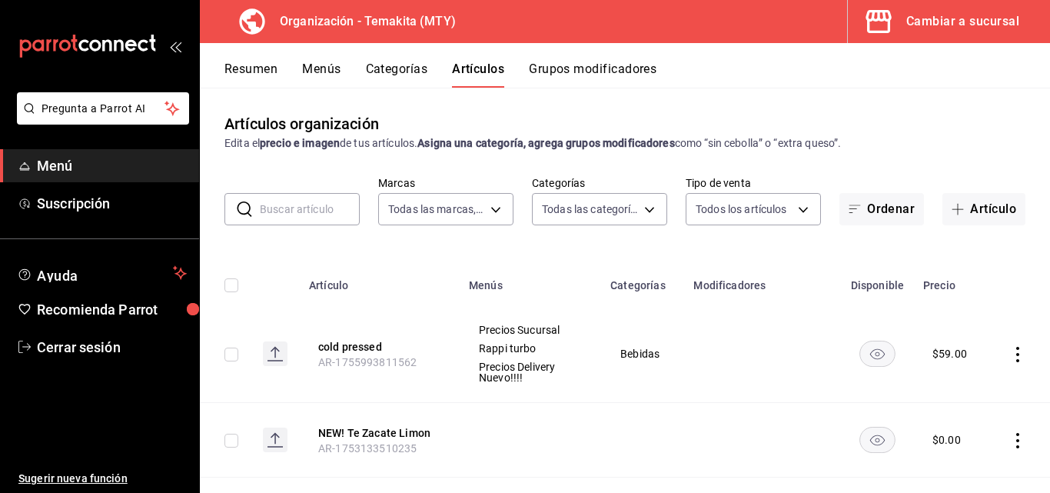
click at [271, 69] on button "Resumen" at bounding box center [250, 74] width 53 height 26
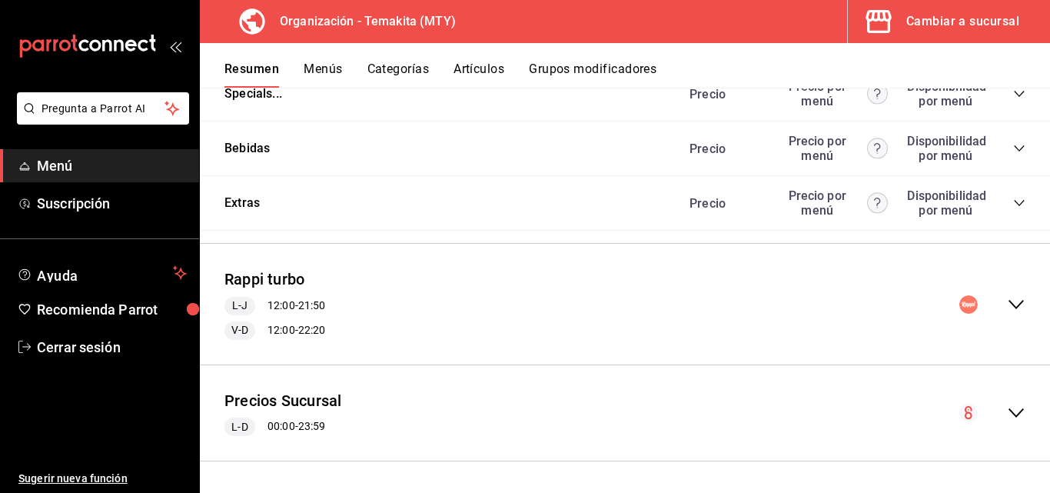
scroll to position [1565, 0]
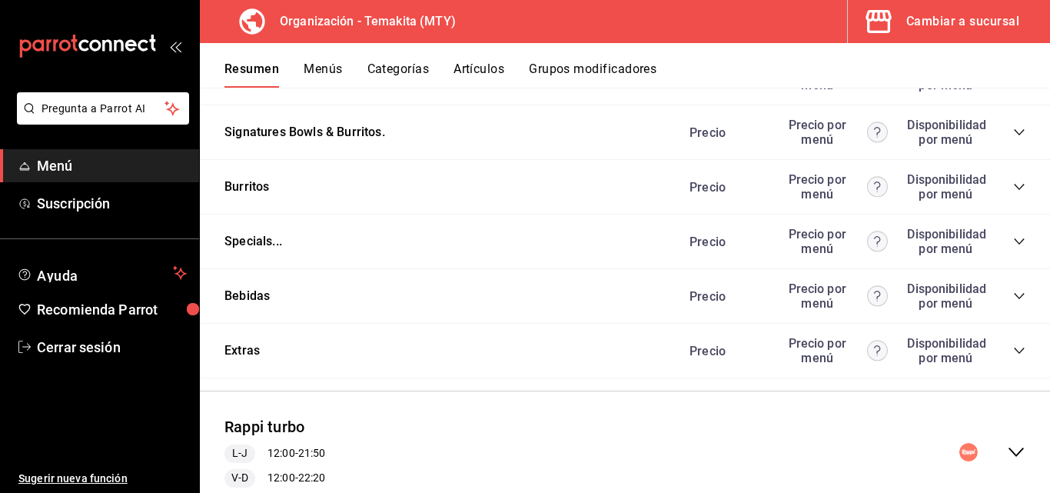
click at [1013, 299] on icon "collapse-category-row" at bounding box center [1019, 296] width 12 height 12
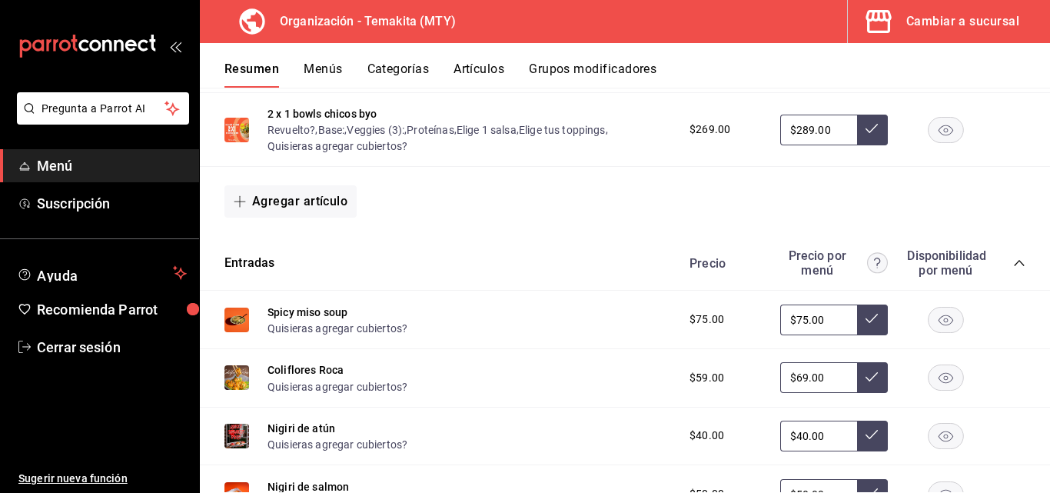
scroll to position [0, 0]
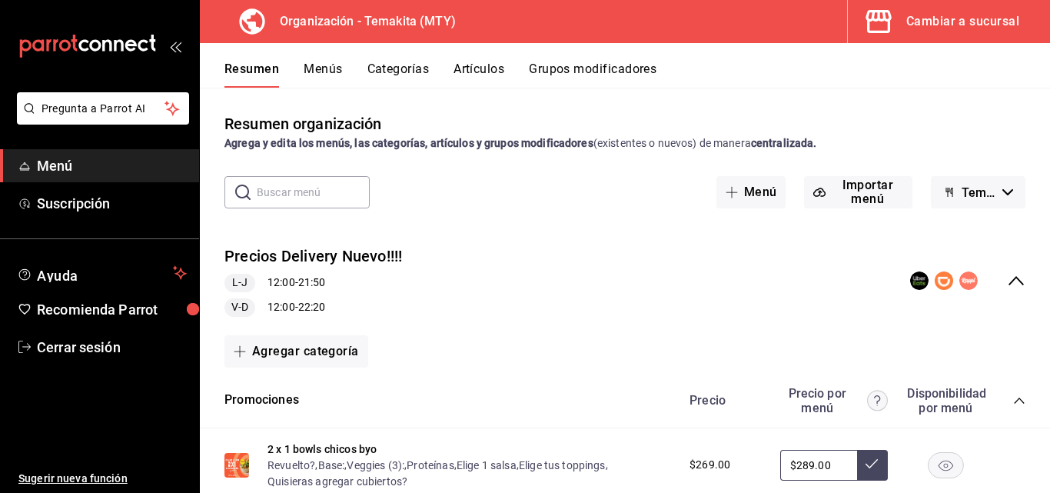
click at [1009, 281] on icon "collapse-menu-row" at bounding box center [1016, 280] width 15 height 9
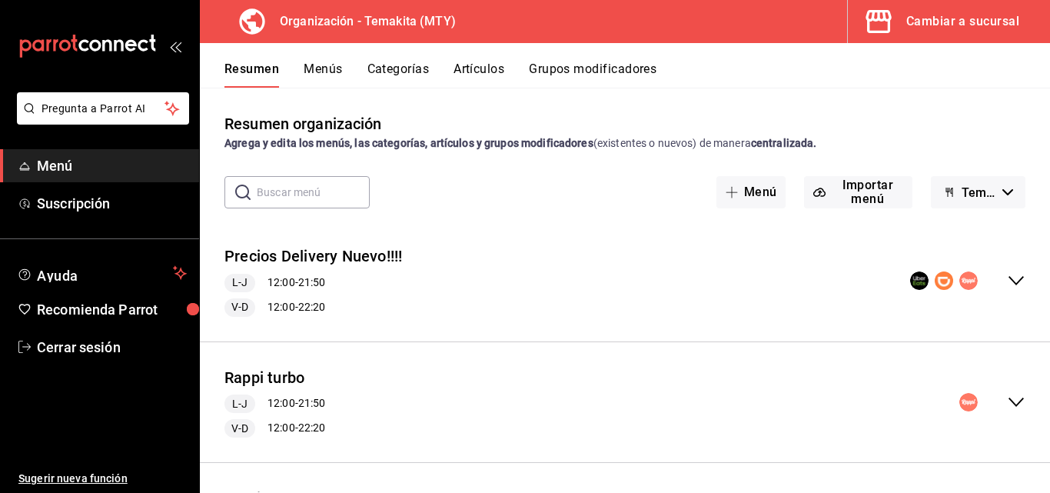
click at [1007, 398] on icon "collapse-menu-row" at bounding box center [1016, 402] width 18 height 18
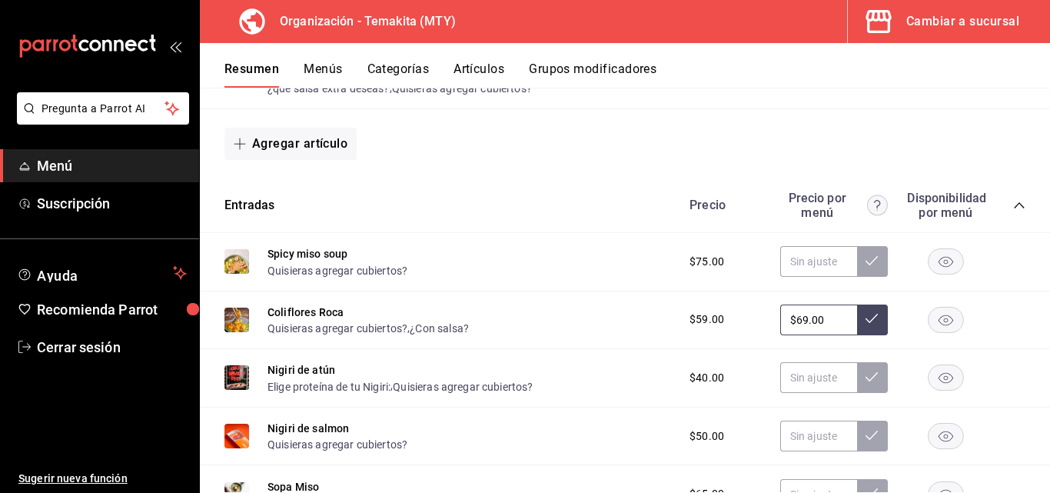
scroll to position [1627, 0]
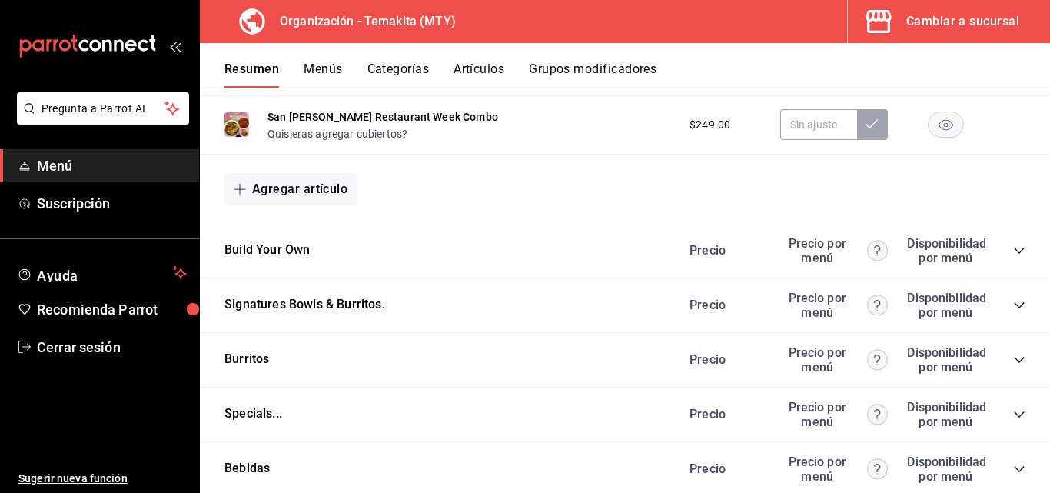
click at [1011, 397] on div "Specials... [PERSON_NAME] por menú Disponibilidad por menú" at bounding box center [625, 414] width 850 height 55
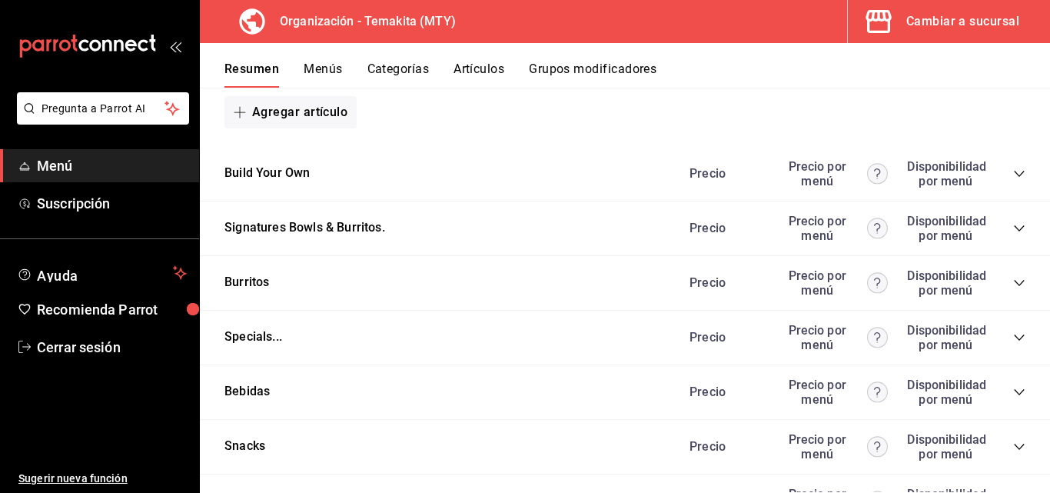
click at [1013, 394] on icon "collapse-category-row" at bounding box center [1019, 392] width 12 height 12
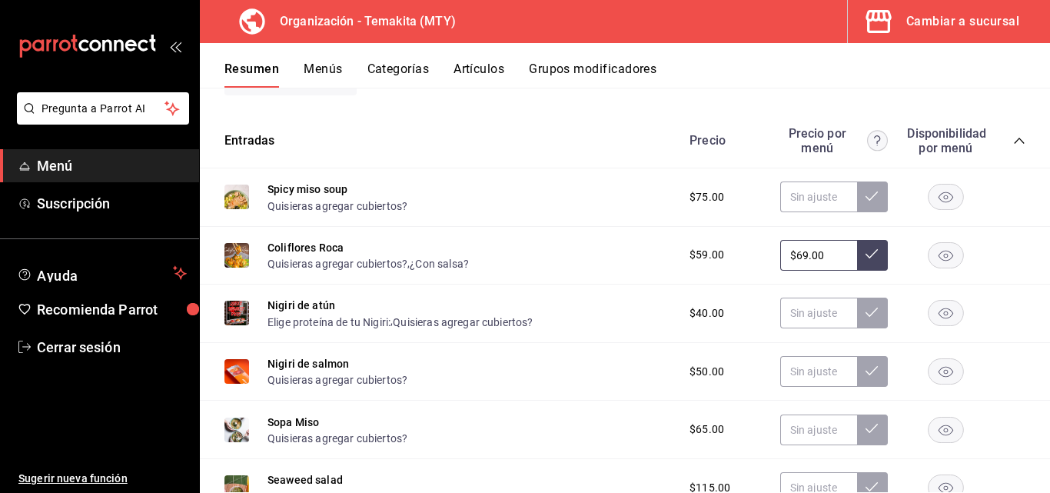
scroll to position [615, 0]
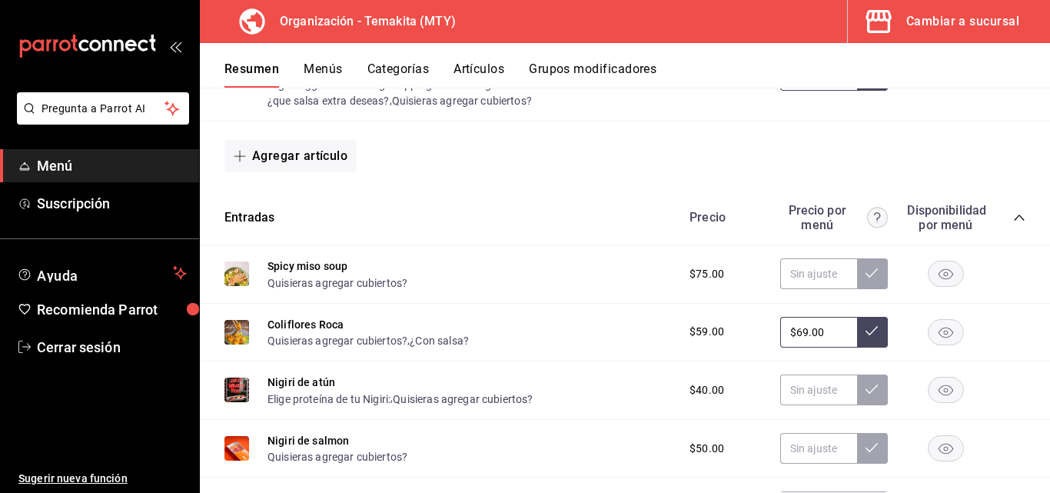
click at [331, 77] on button "Menús" at bounding box center [323, 74] width 38 height 26
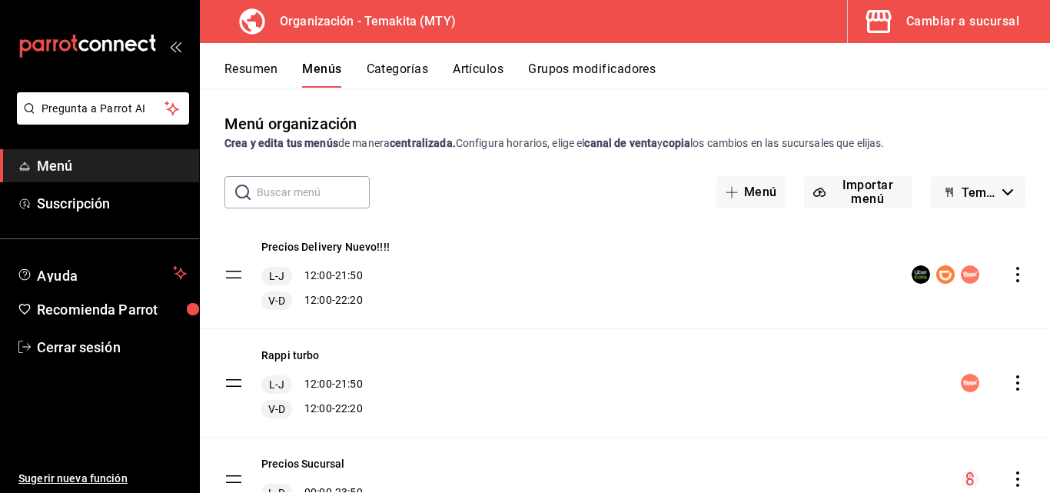
scroll to position [72, 0]
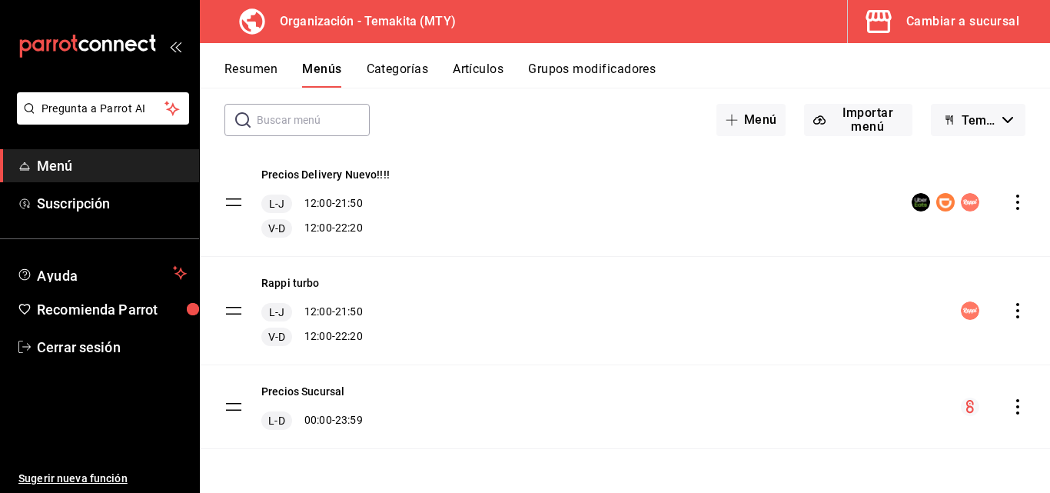
click at [1010, 406] on icon "actions" at bounding box center [1017, 406] width 15 height 15
click at [1004, 404] on div at bounding box center [525, 246] width 1050 height 493
click at [1010, 403] on icon "actions" at bounding box center [1017, 406] width 15 height 15
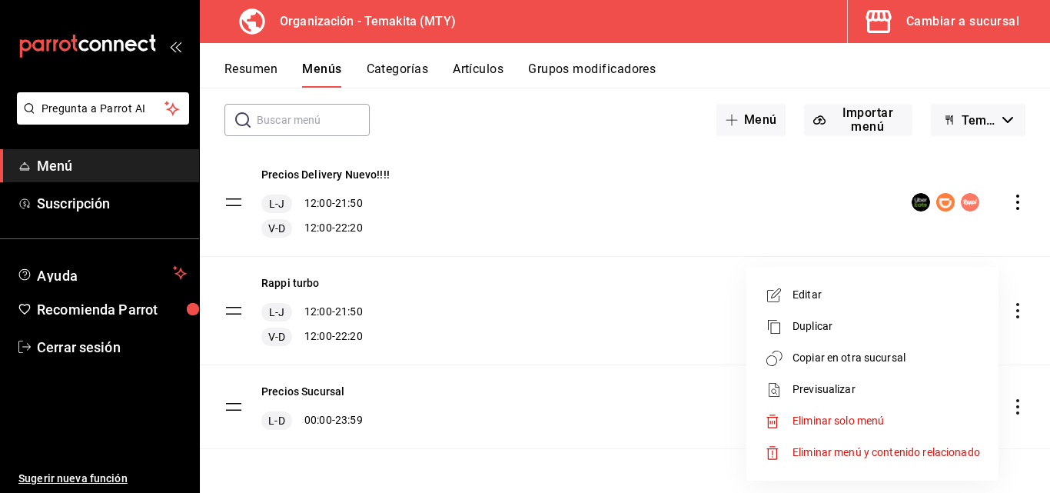
click at [922, 369] on li "Copiar en otra sucursal" at bounding box center [873, 358] width 240 height 32
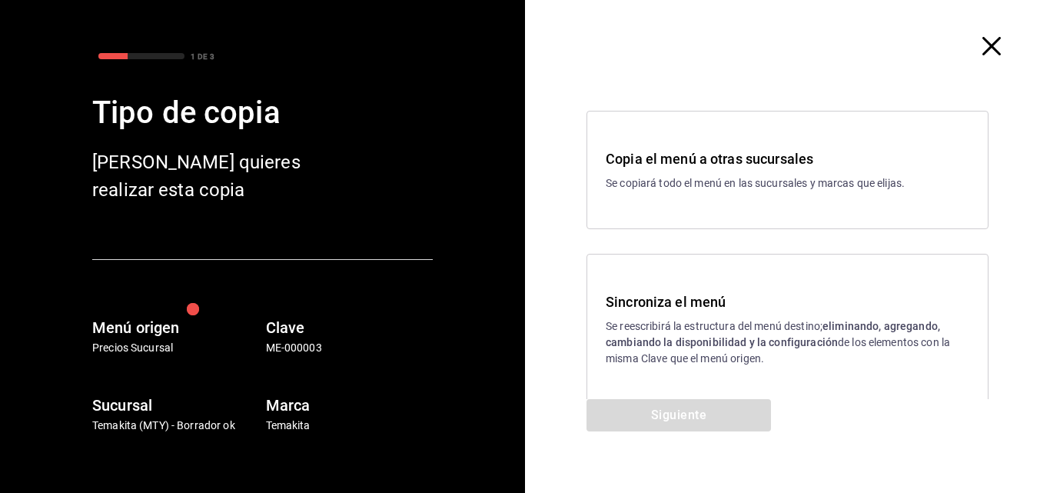
click at [747, 334] on p "Se reescribirá la estructura del menú destino; eliminando, agregando, cambiando…" at bounding box center [788, 342] width 364 height 48
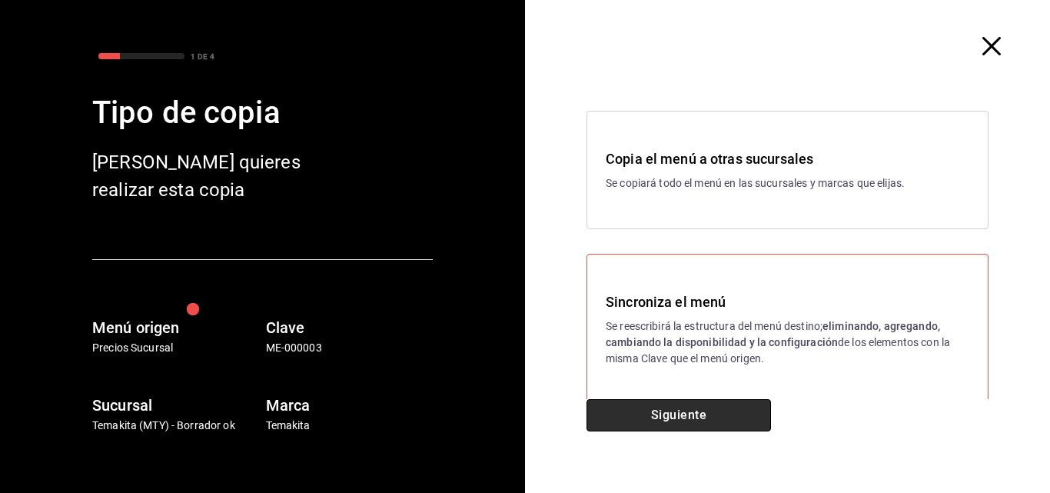
click at [714, 412] on button "Siguiente" at bounding box center [679, 415] width 184 height 32
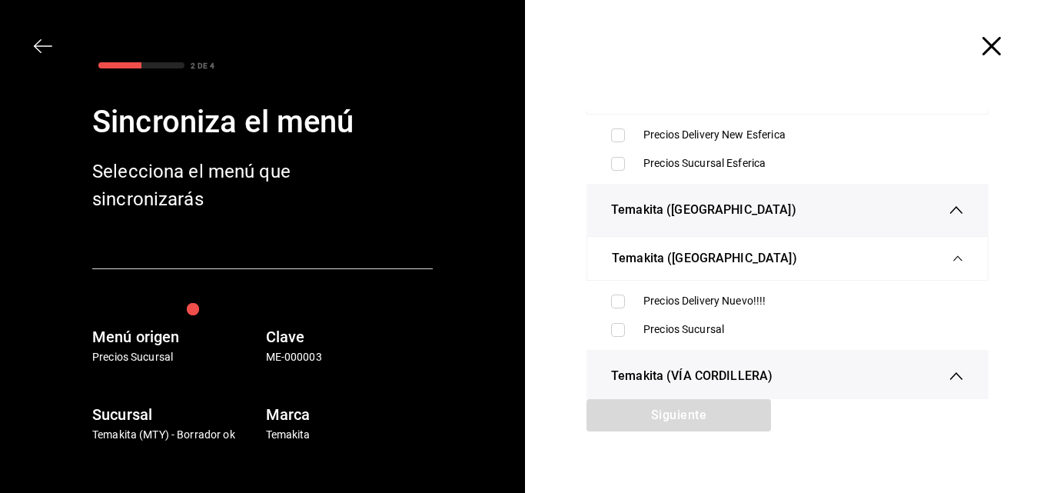
scroll to position [384, 0]
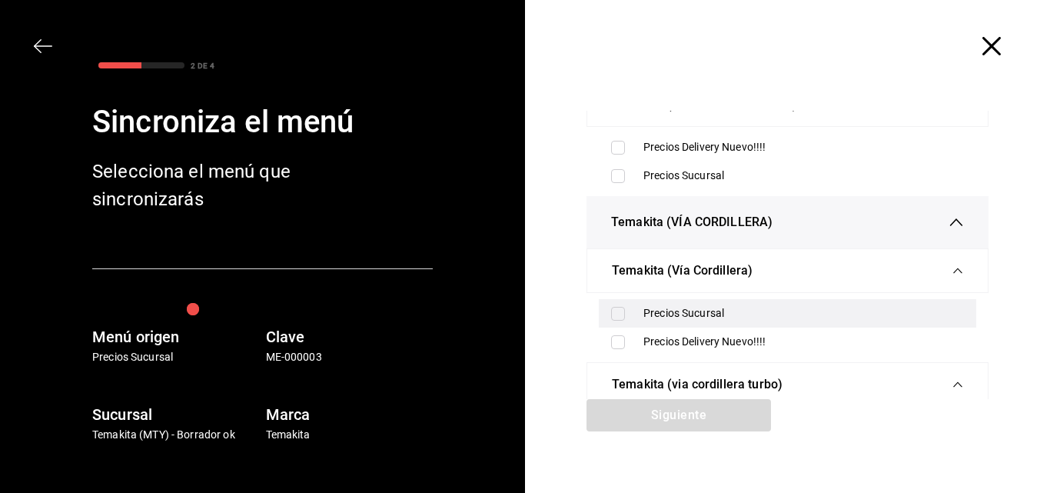
click at [677, 313] on div "Precios Sucursal" at bounding box center [803, 313] width 321 height 16
checkbox input "true"
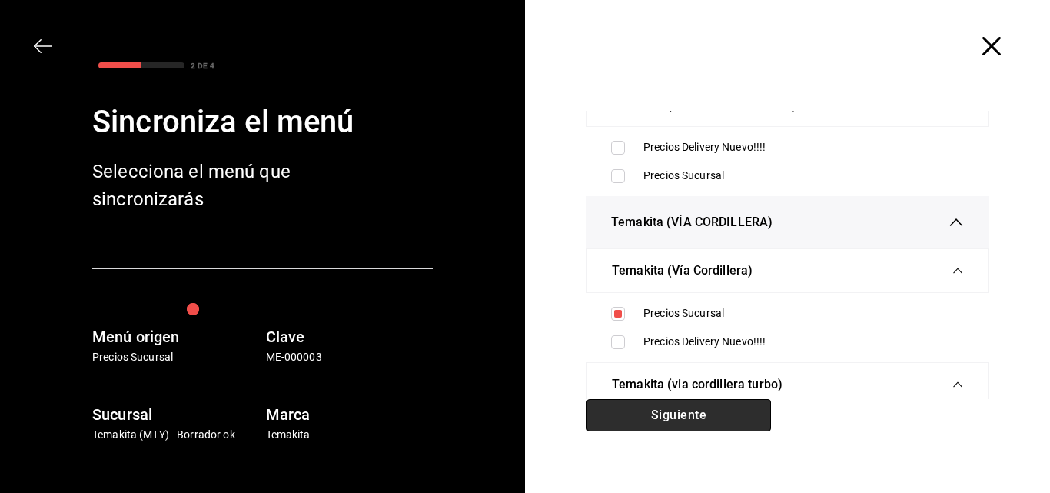
click at [698, 411] on button "Siguiente" at bounding box center [679, 415] width 184 height 32
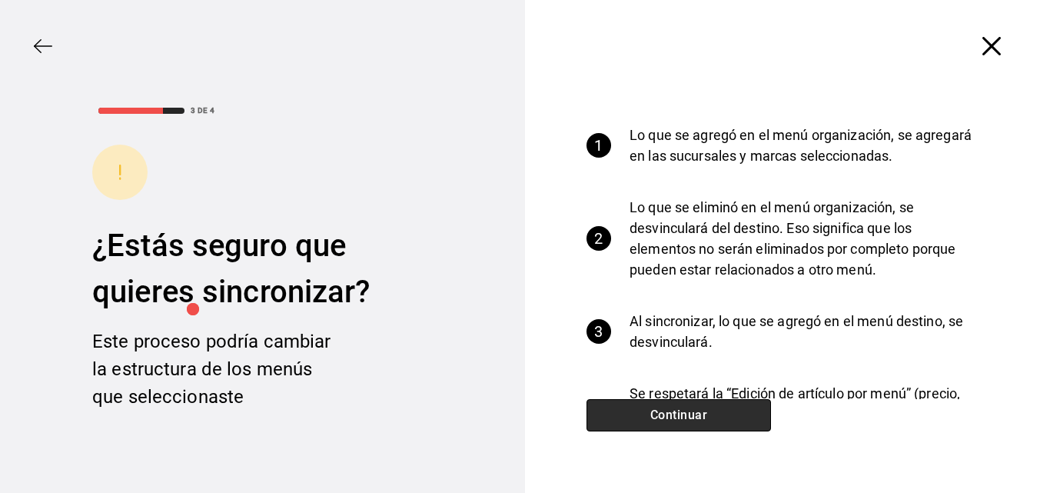
click at [707, 413] on button "Continuar" at bounding box center [679, 415] width 184 height 32
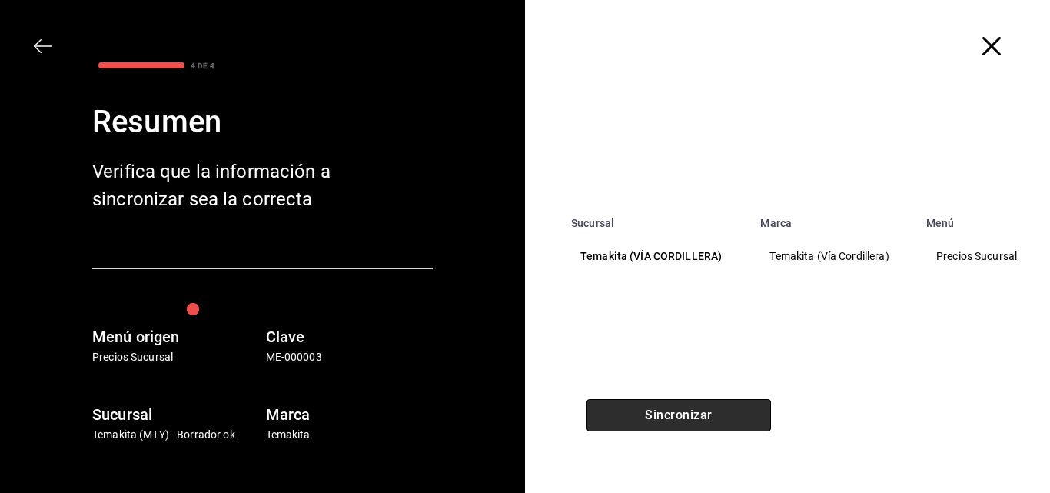
click at [694, 411] on button "Sincronizar" at bounding box center [679, 415] width 184 height 32
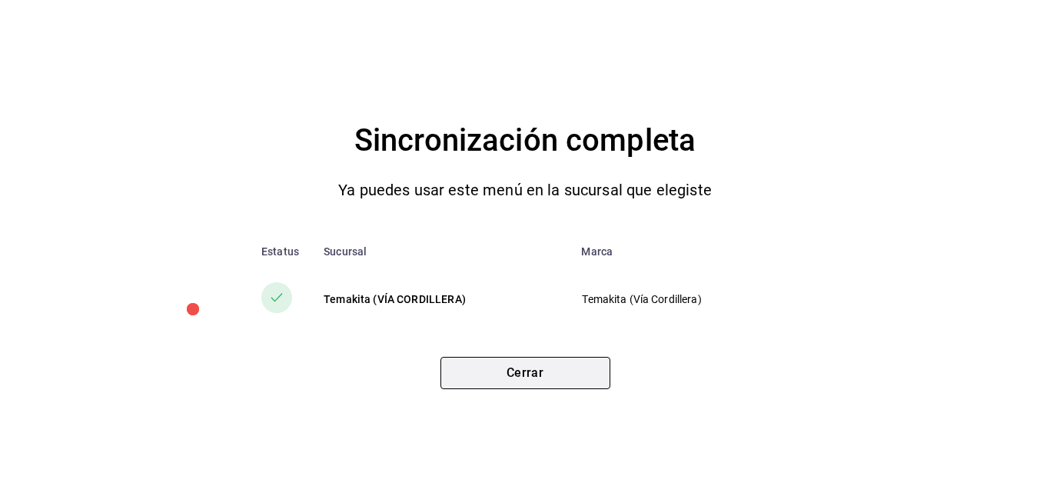
click at [555, 364] on button "Cerrar" at bounding box center [525, 373] width 170 height 32
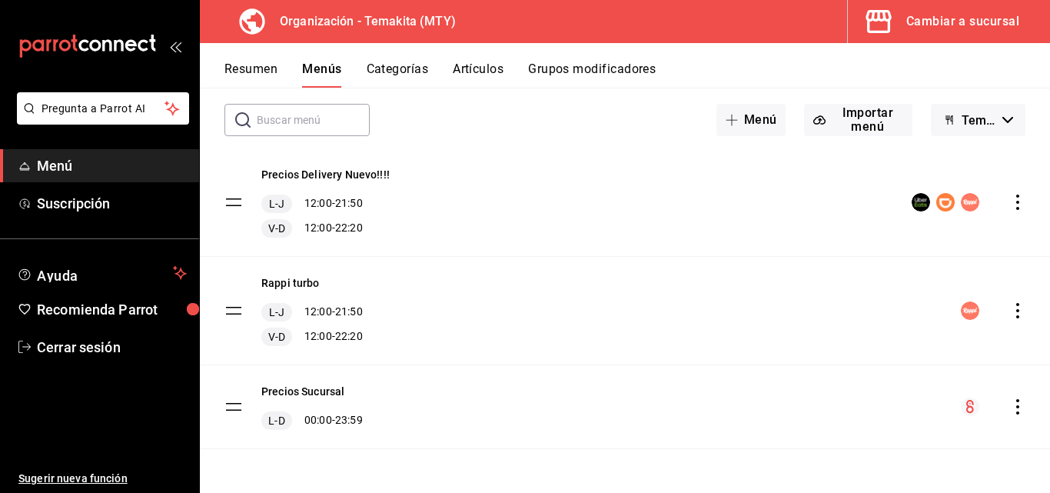
click at [896, 20] on span "button" at bounding box center [881, 21] width 37 height 31
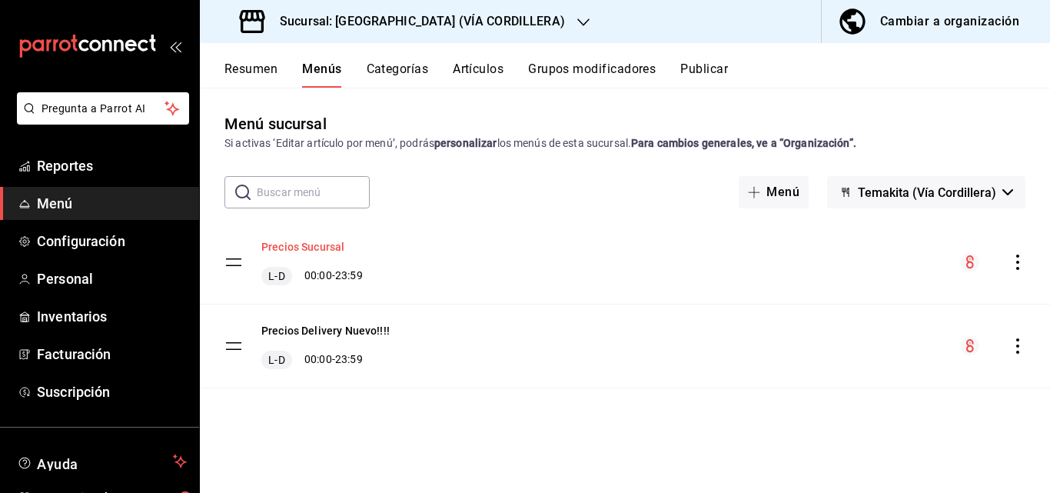
click at [335, 250] on button "Precios Sucursal" at bounding box center [302, 246] width 83 height 15
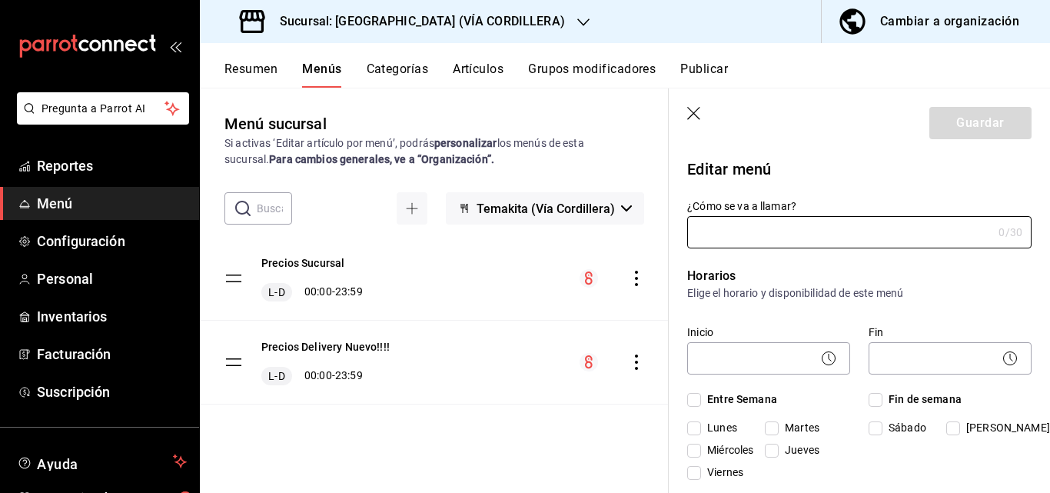
type input "Precios Sucursal"
checkbox input "true"
type input "000003"
click at [237, 61] on div "Resumen Menús Categorías Artículos Grupos modificadores Publicar" at bounding box center [625, 65] width 850 height 45
click at [244, 68] on button "Resumen" at bounding box center [250, 74] width 53 height 26
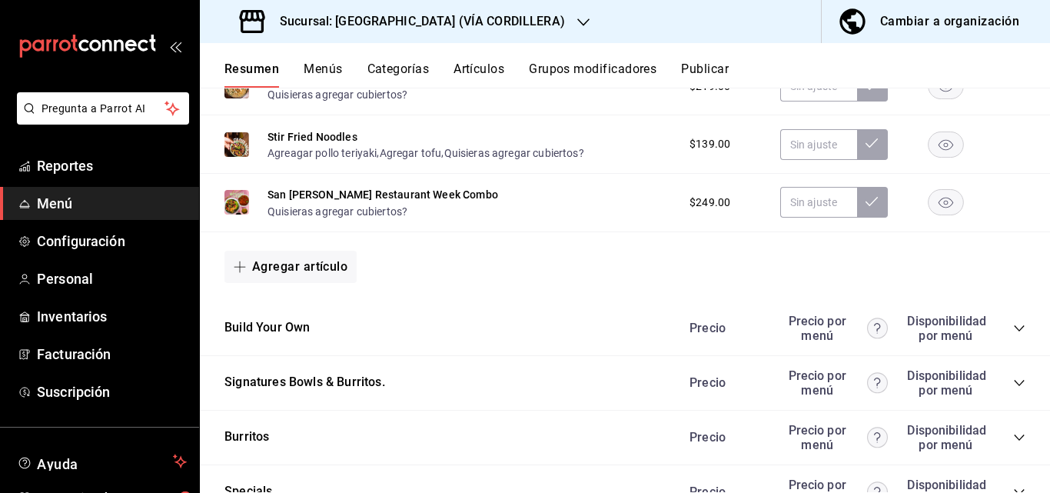
scroll to position [1614, 0]
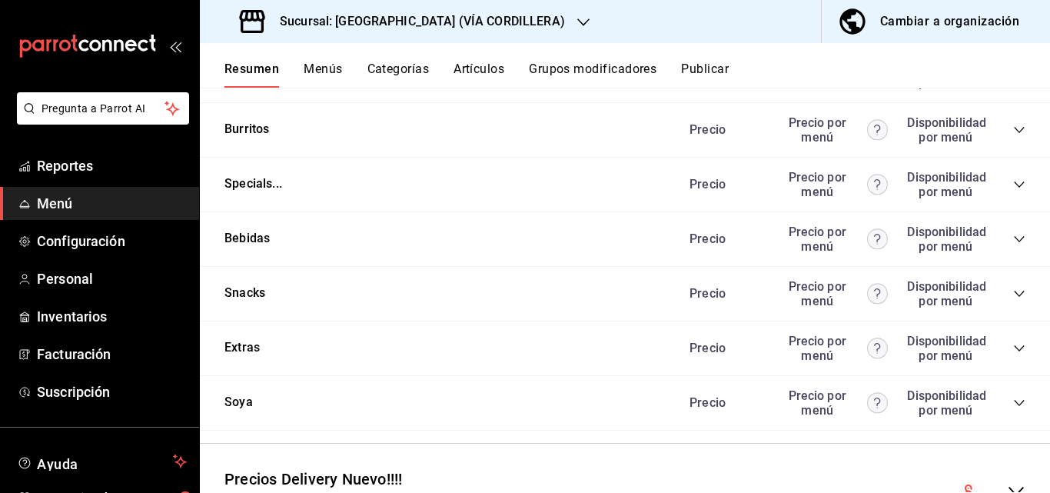
click at [1013, 245] on icon "collapse-category-row" at bounding box center [1019, 239] width 12 height 12
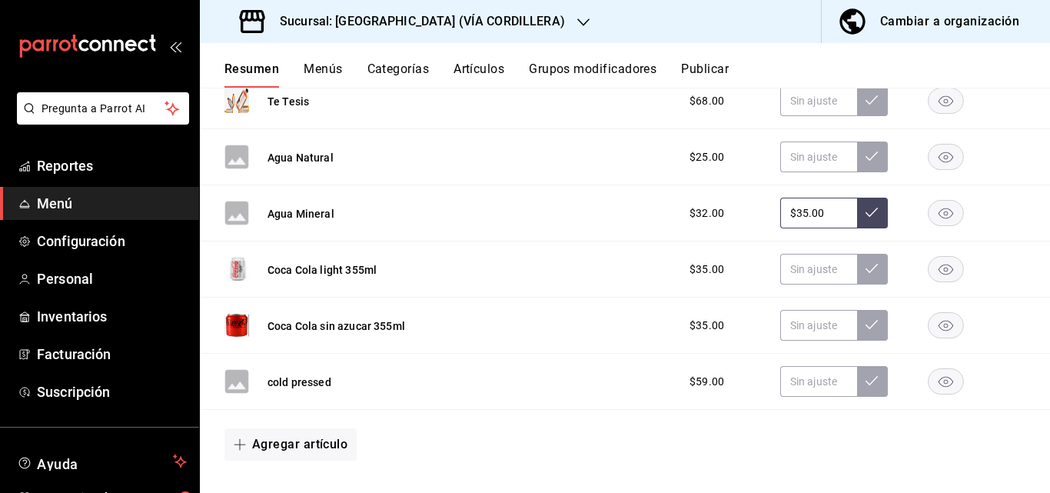
scroll to position [1999, 0]
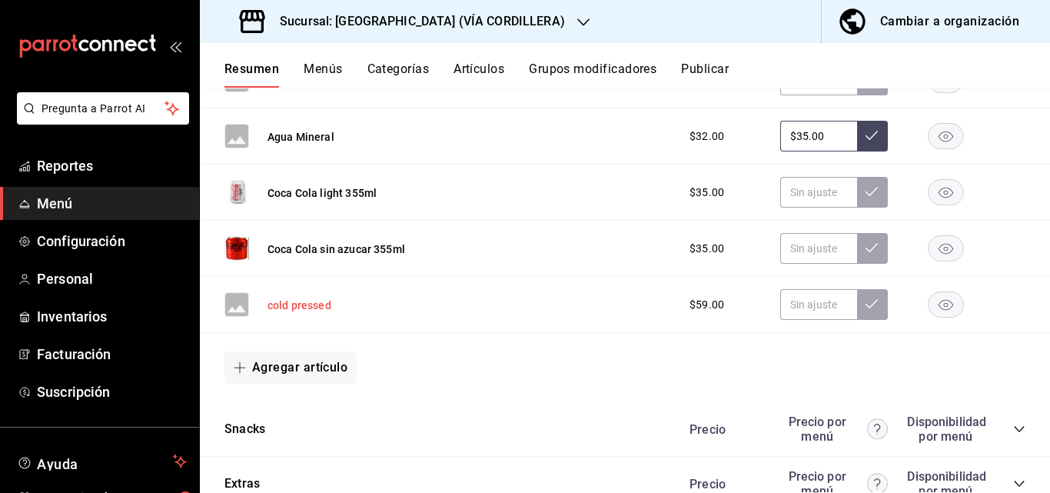
click at [314, 313] on button "cold pressed" at bounding box center [300, 304] width 64 height 15
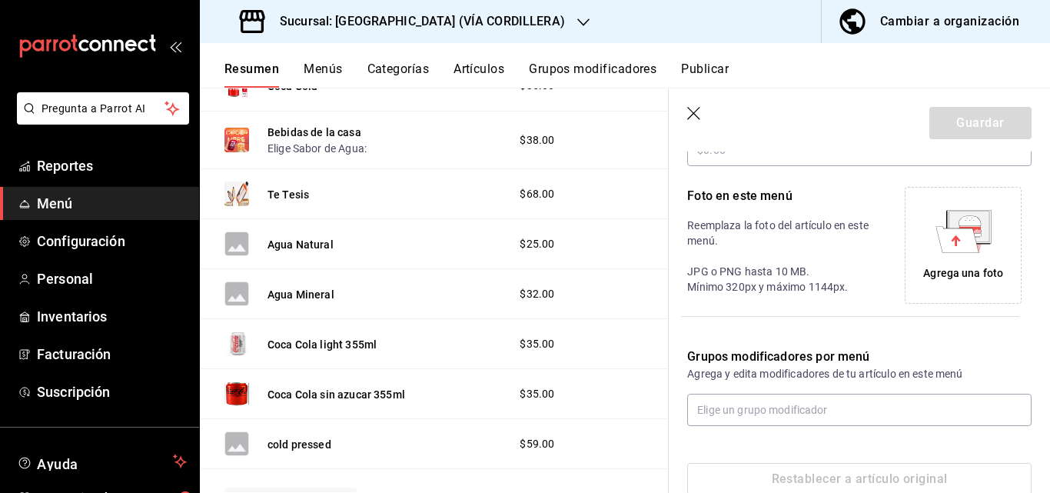
scroll to position [341, 0]
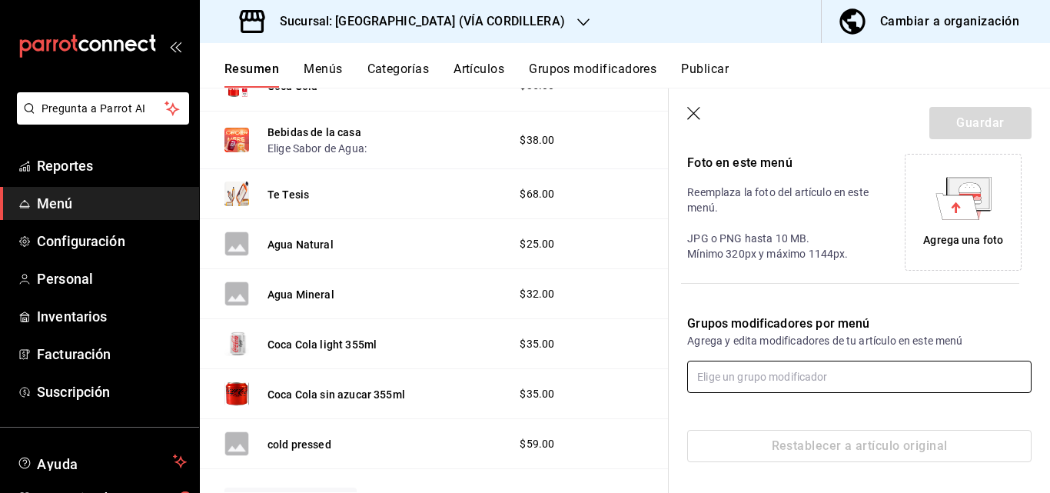
click at [856, 373] on input "text" at bounding box center [859, 377] width 344 height 32
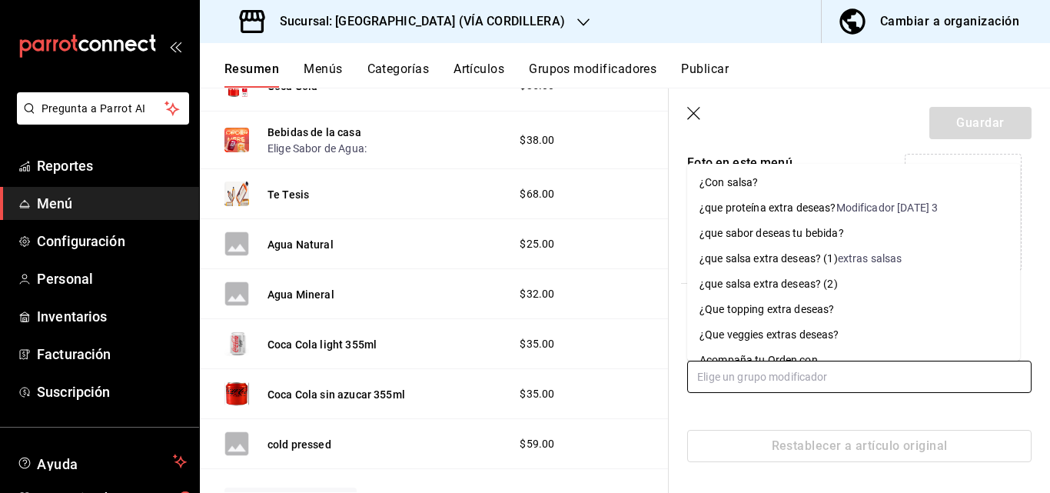
click at [843, 233] on div "¿que sabor deseas tu bebida?" at bounding box center [772, 233] width 145 height 16
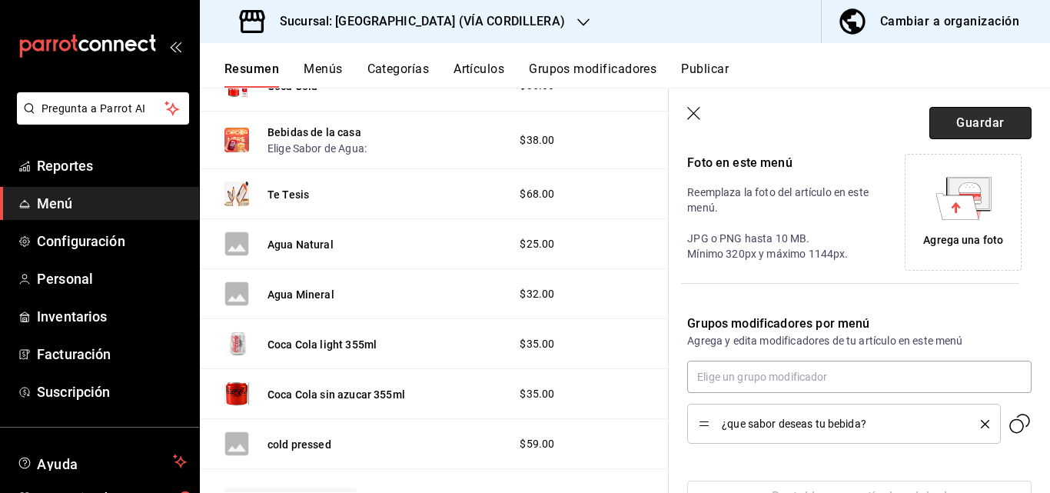
click at [982, 125] on button "Guardar" at bounding box center [980, 123] width 102 height 32
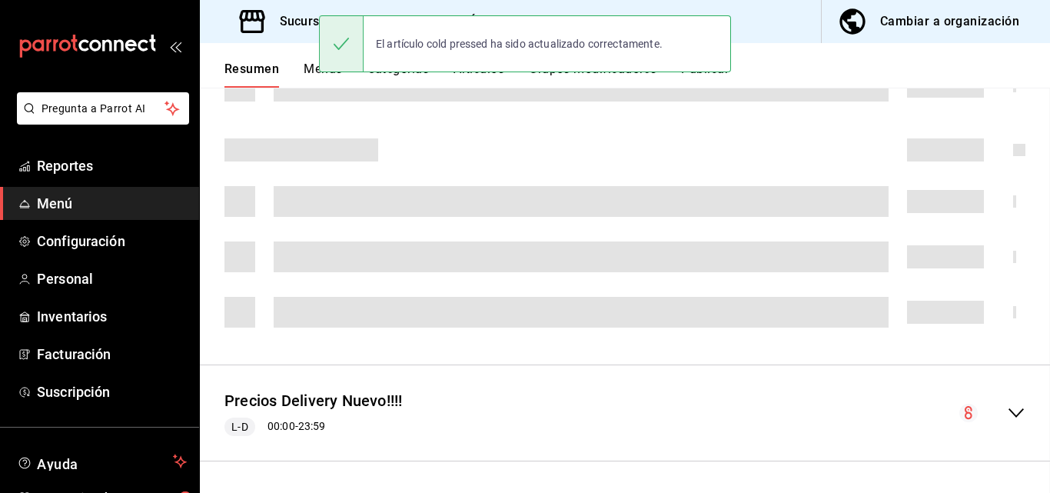
scroll to position [404, 0]
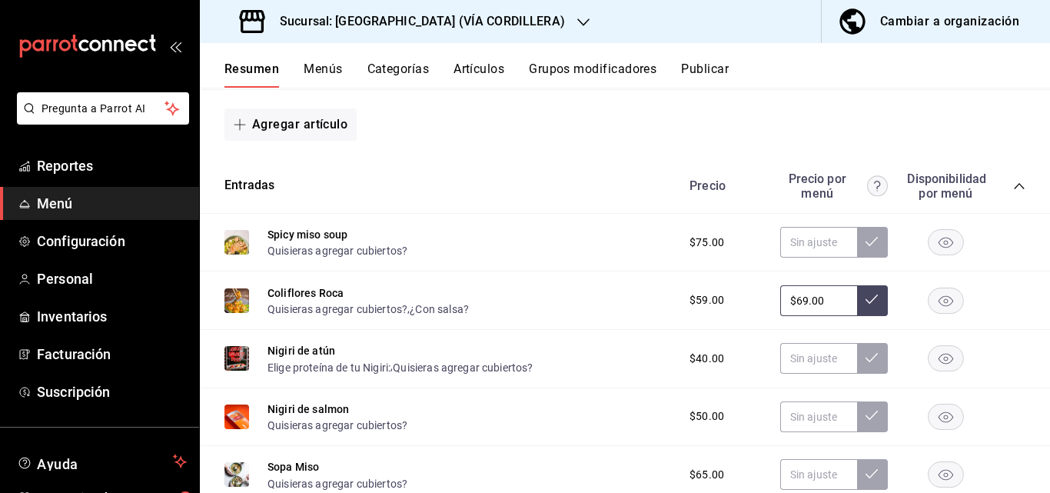
click at [578, 73] on button "Grupos modificadores" at bounding box center [593, 74] width 128 height 26
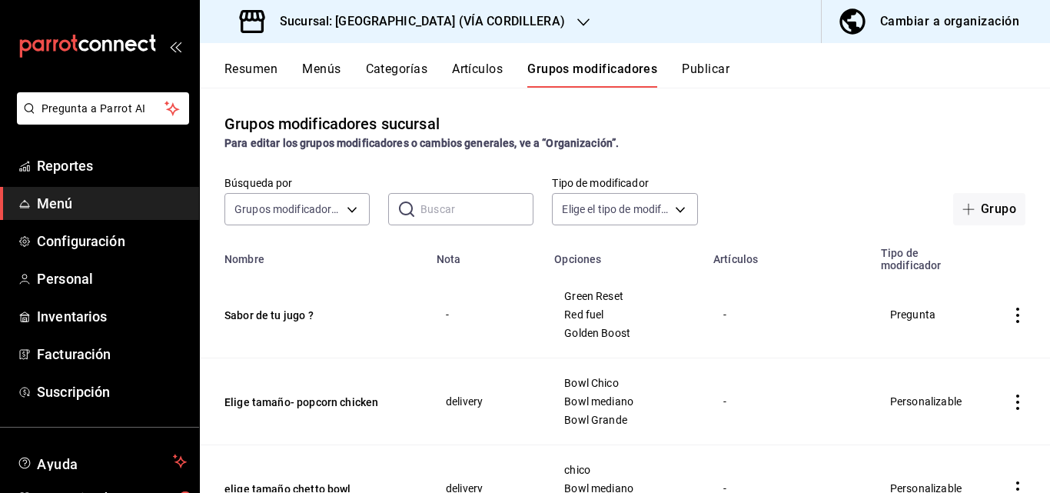
click at [258, 68] on button "Resumen" at bounding box center [250, 74] width 53 height 26
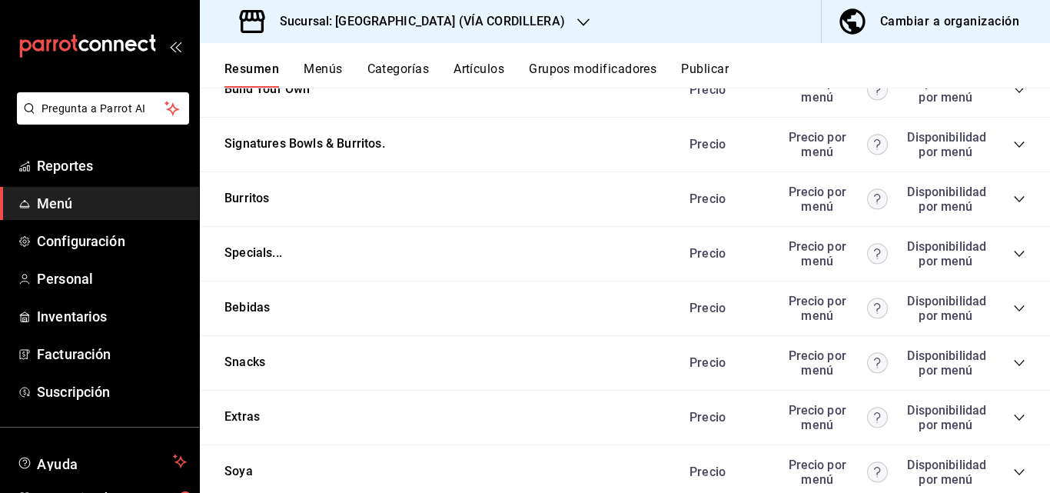
scroll to position [1622, 0]
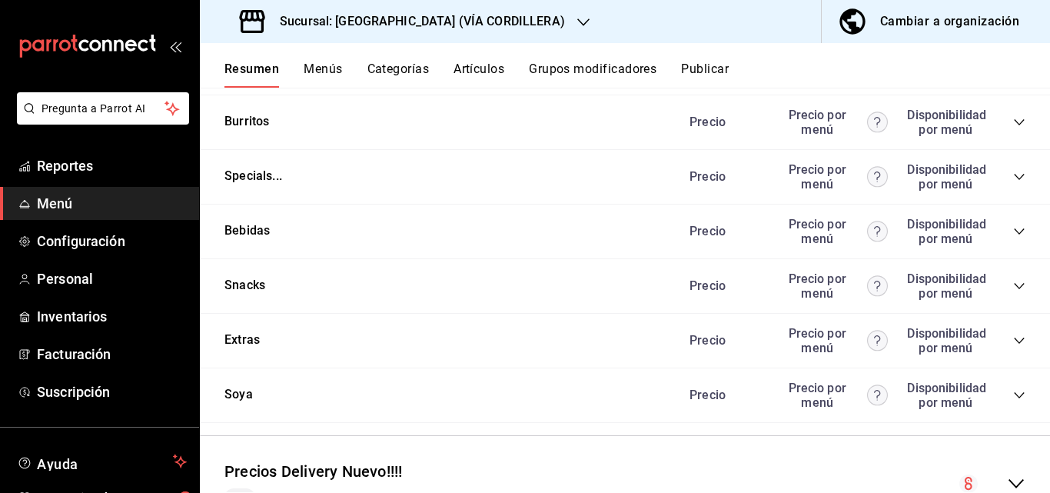
click at [1013, 238] on icon "collapse-category-row" at bounding box center [1019, 231] width 12 height 12
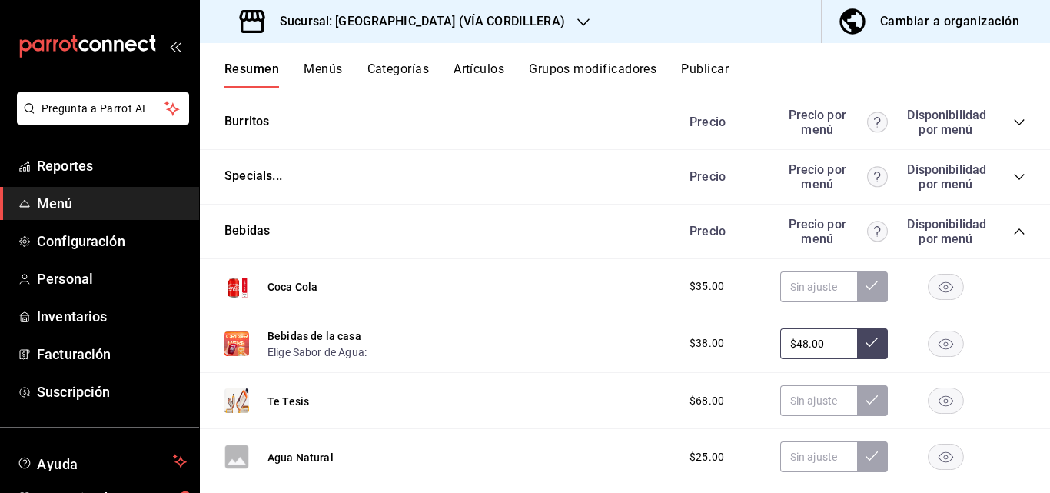
scroll to position [1930, 0]
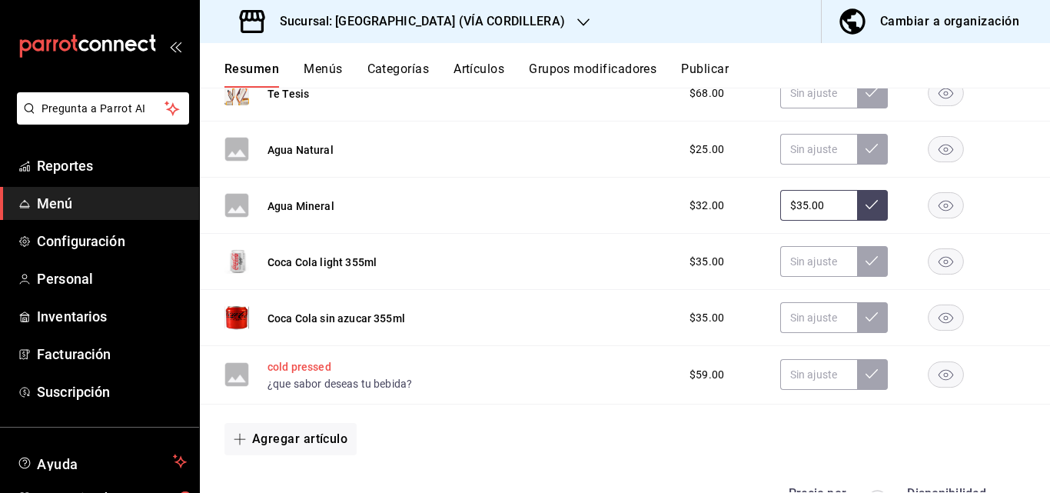
click at [305, 366] on button "cold pressed" at bounding box center [300, 366] width 64 height 15
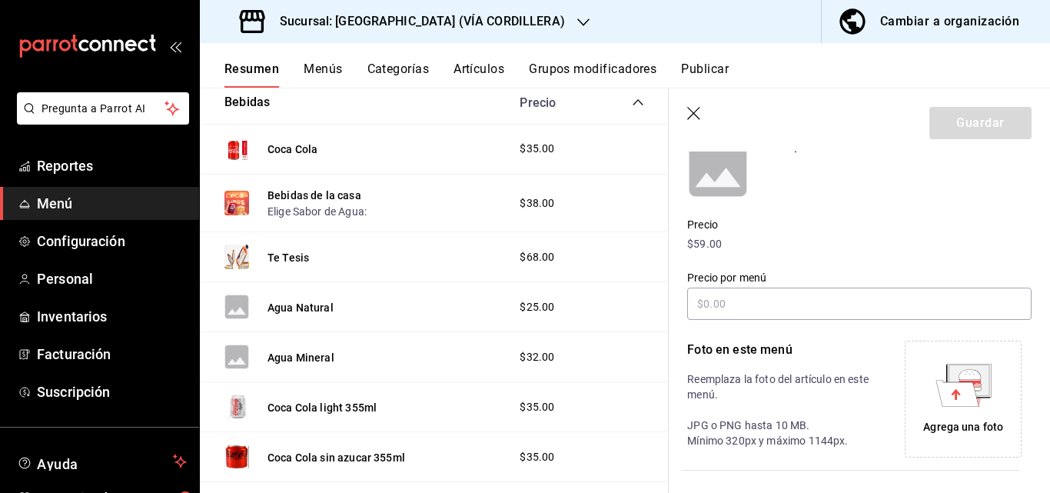
scroll to position [307, 0]
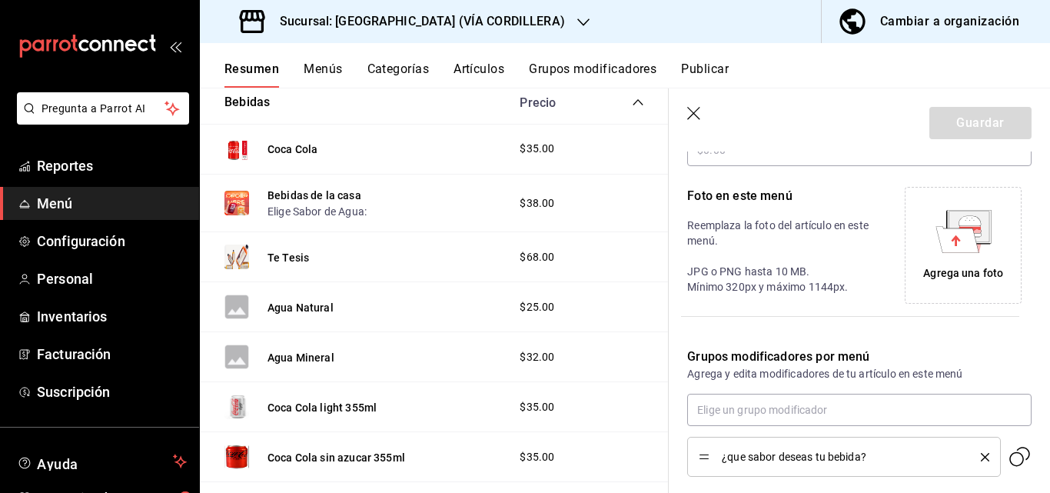
click at [981, 457] on icon "delete" at bounding box center [985, 457] width 8 height 8
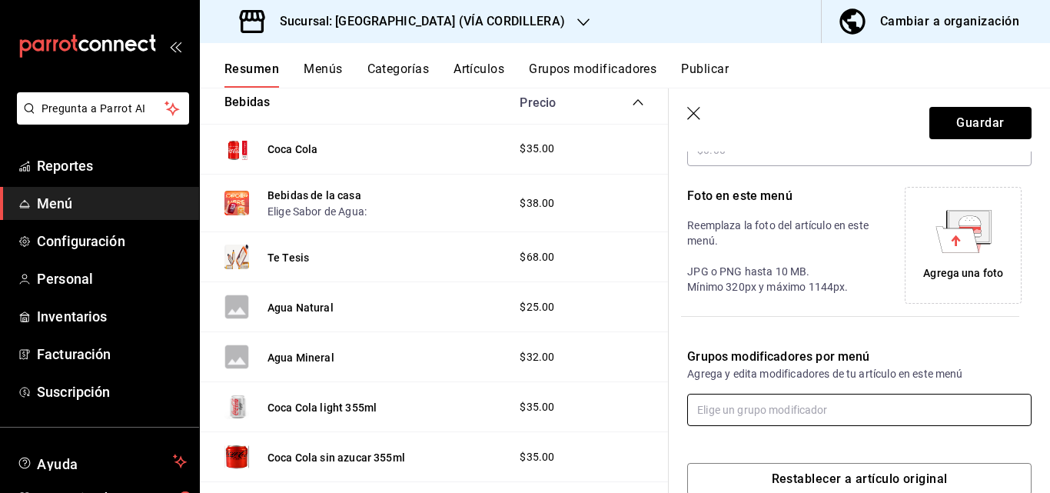
click at [872, 409] on input "text" at bounding box center [859, 410] width 344 height 32
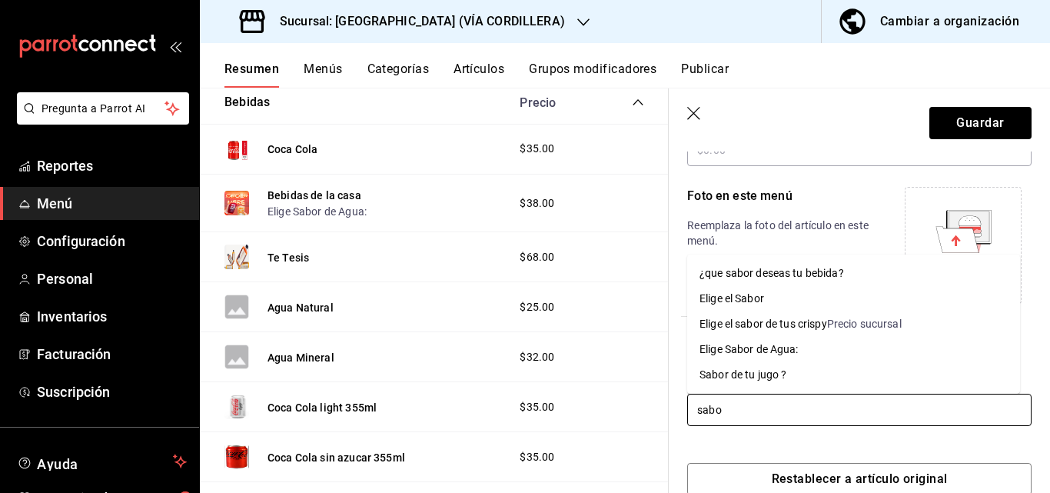
type input "sabor"
click at [791, 377] on li "Sabor de tu jugo ?" at bounding box center [853, 374] width 333 height 25
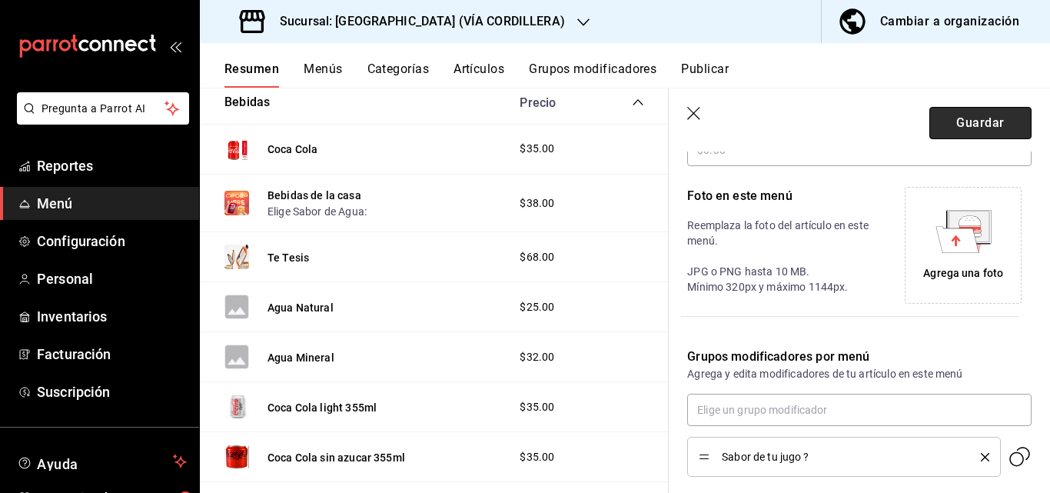
click at [974, 131] on button "Guardar" at bounding box center [980, 123] width 102 height 32
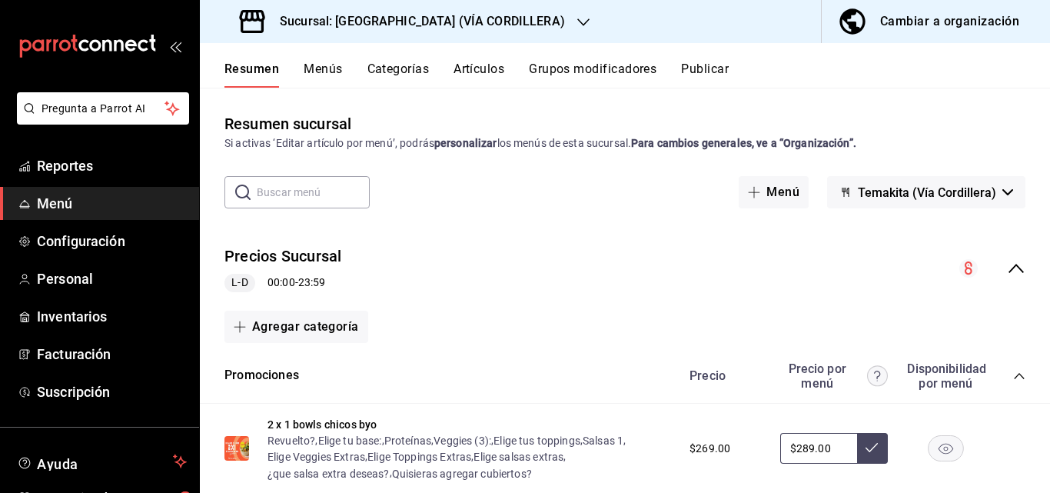
click at [1007, 268] on icon "collapse-menu-row" at bounding box center [1016, 268] width 18 height 18
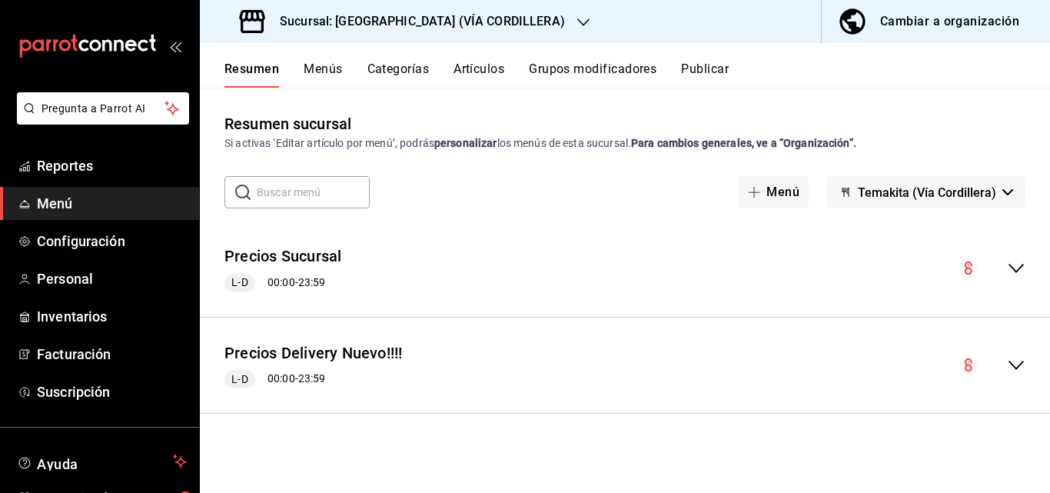
click at [1023, 366] on icon "collapse-menu-row" at bounding box center [1016, 365] width 18 height 18
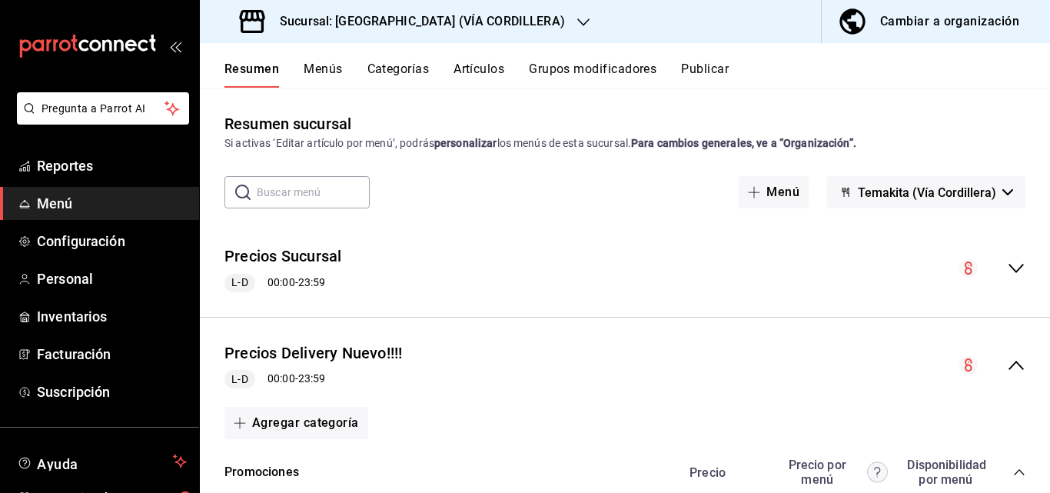
click at [1014, 261] on div "Precios Sucursal L-D 00:00 - 23:59" at bounding box center [625, 268] width 850 height 71
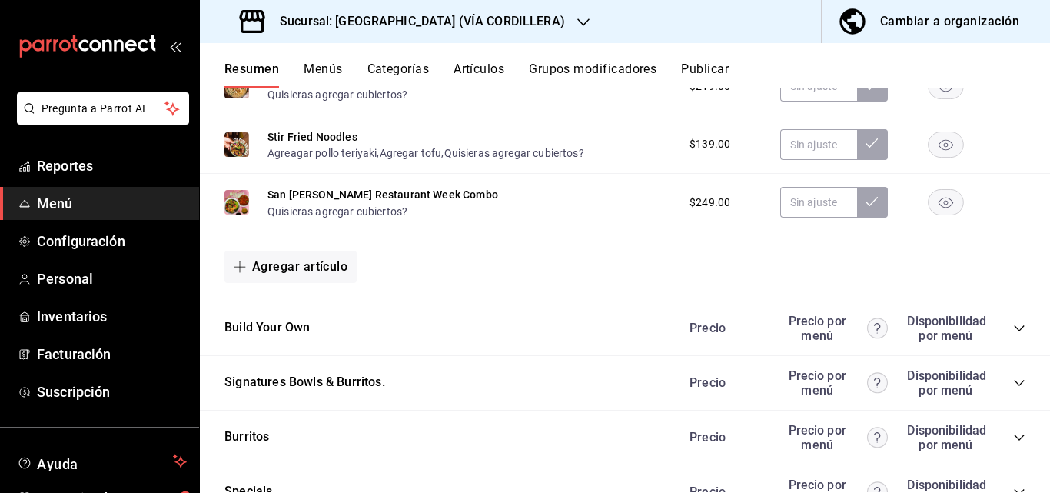
scroll to position [1537, 0]
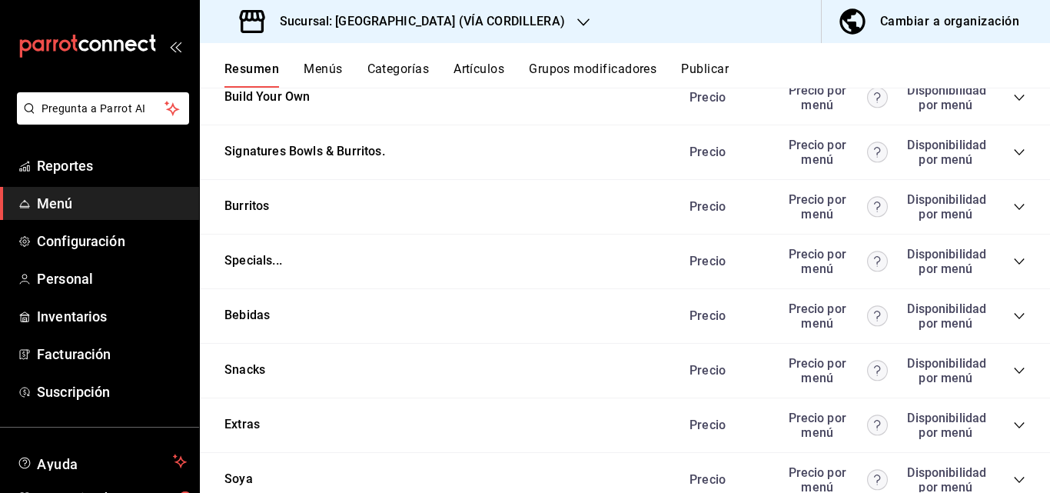
click at [1005, 398] on div "Snacks Precio Precio por menú Disponibilidad por menú" at bounding box center [625, 371] width 850 height 55
click at [1010, 398] on div "Snacks Precio Precio por menú Disponibilidad por menú" at bounding box center [625, 371] width 850 height 55
click at [1009, 396] on div "Snacks Precio Precio por menú Disponibilidad por menú" at bounding box center [625, 371] width 850 height 55
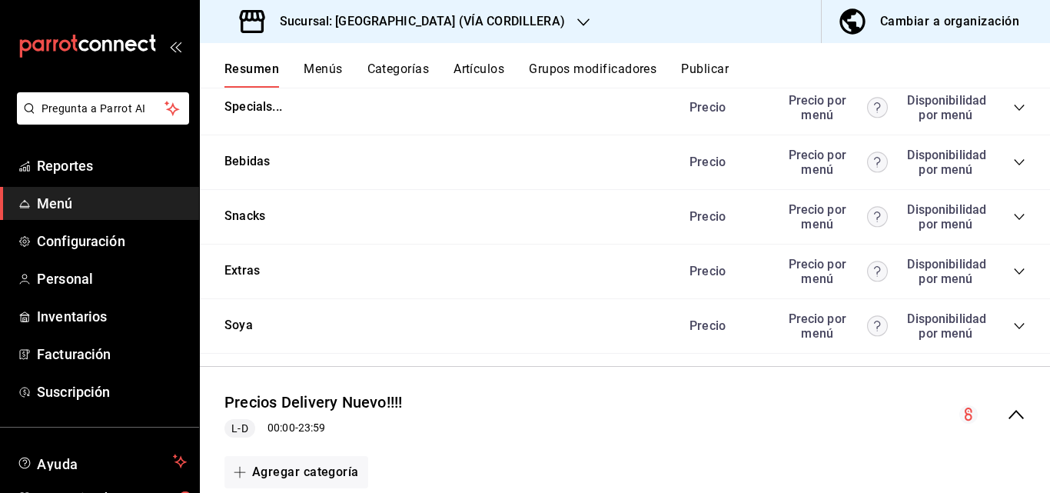
click at [1013, 278] on icon "collapse-category-row" at bounding box center [1019, 271] width 12 height 12
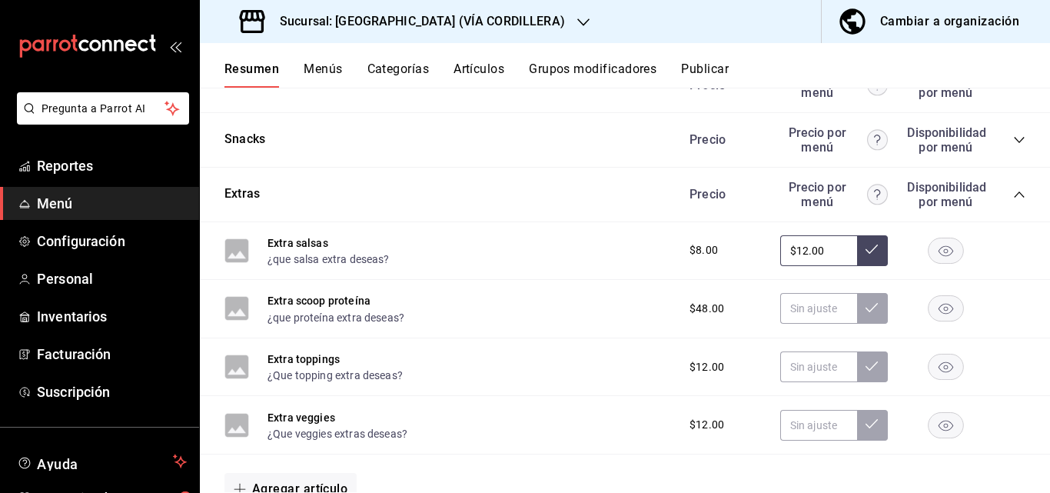
scroll to position [1537, 0]
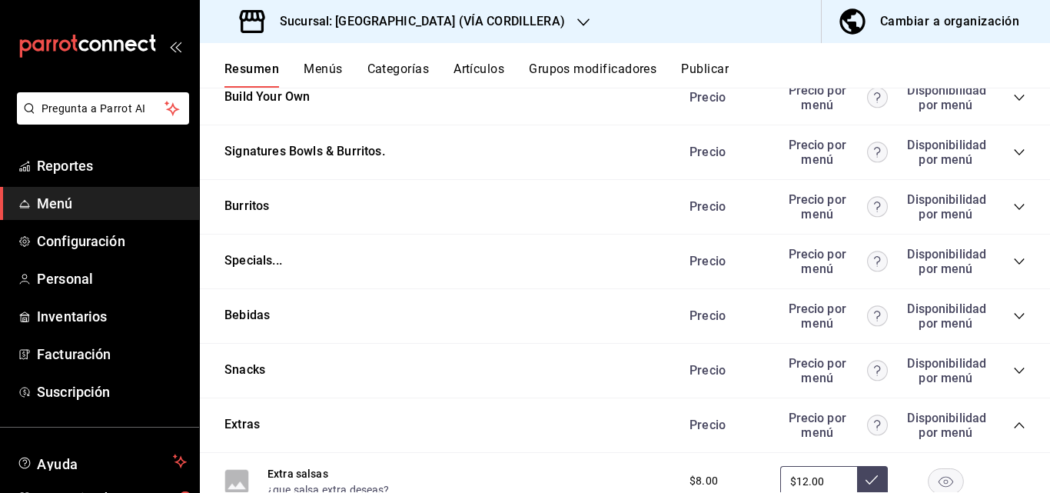
click at [1013, 322] on icon "collapse-category-row" at bounding box center [1019, 316] width 12 height 12
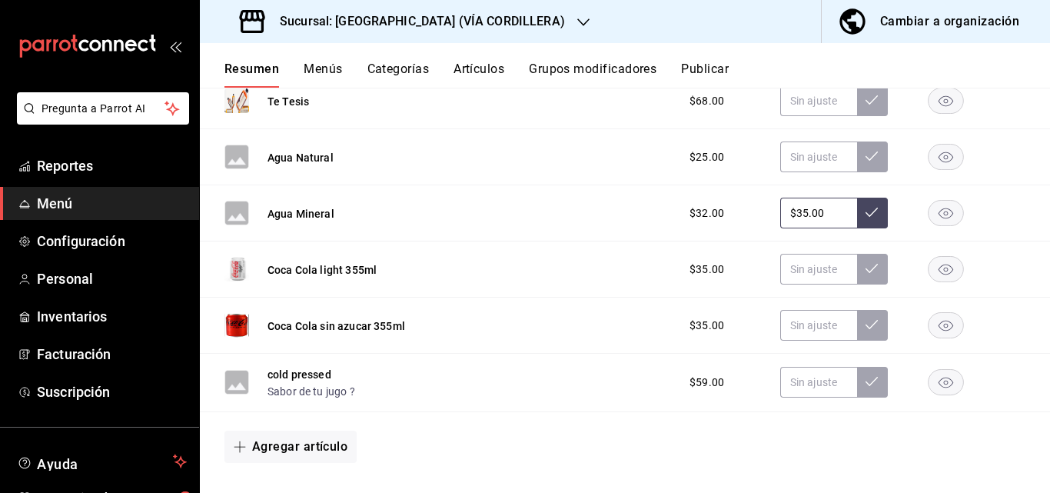
scroll to position [2076, 0]
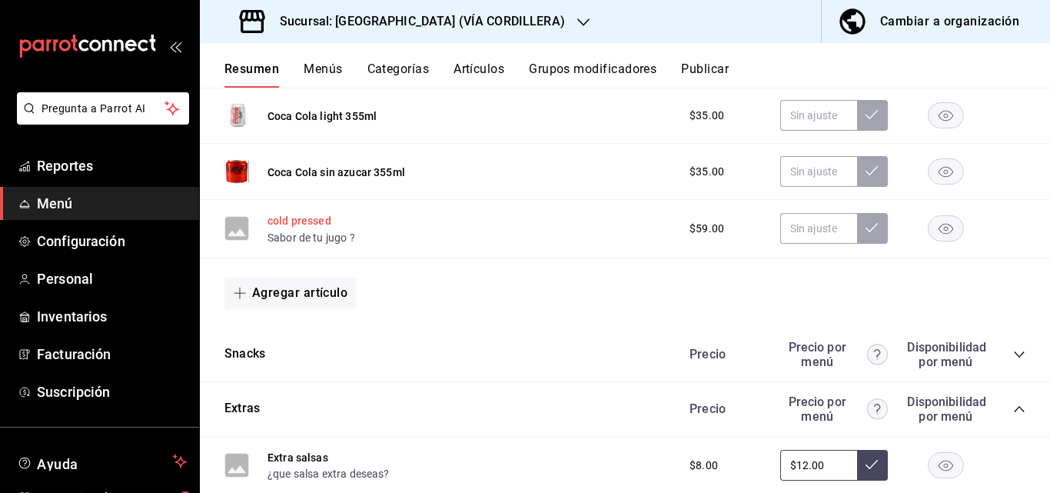
click at [317, 228] on button "cold pressed" at bounding box center [300, 220] width 64 height 15
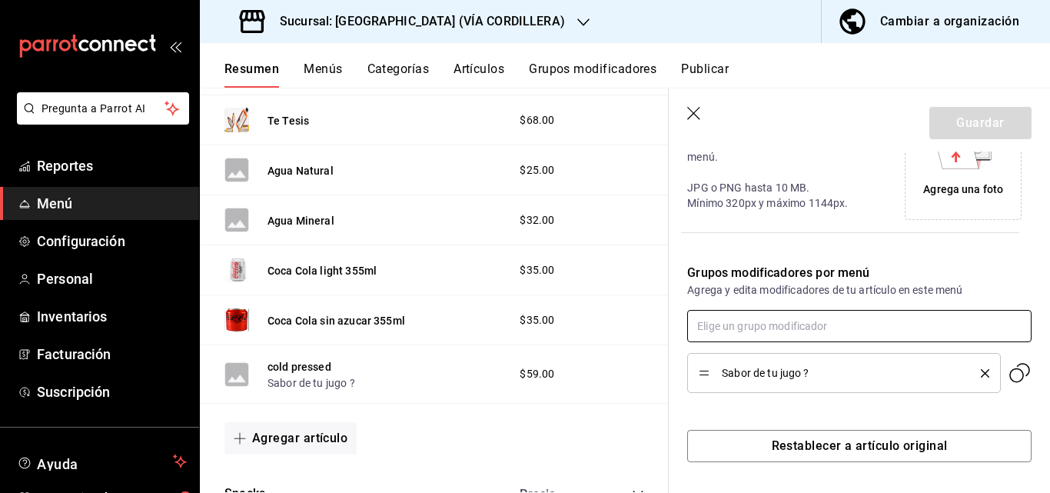
scroll to position [161, 0]
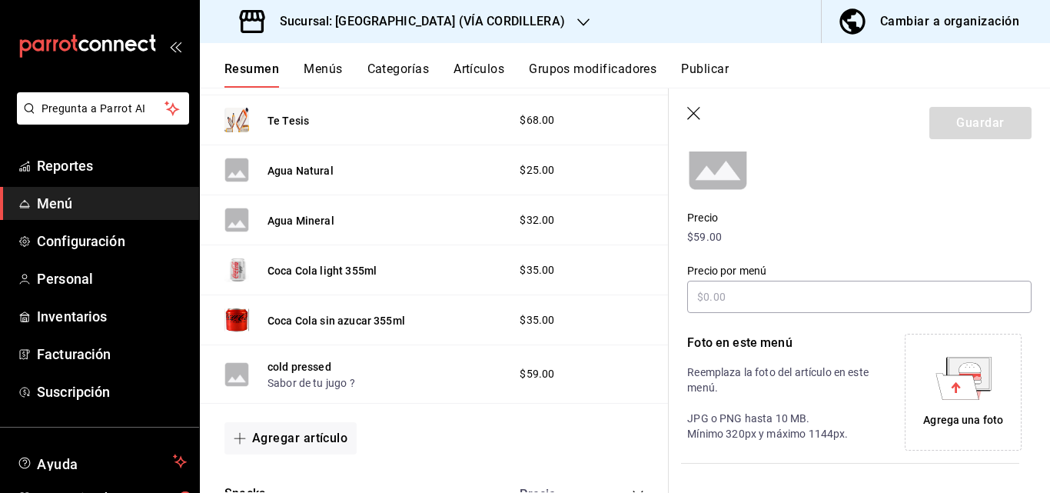
click at [701, 114] on icon "button" at bounding box center [694, 114] width 15 height 15
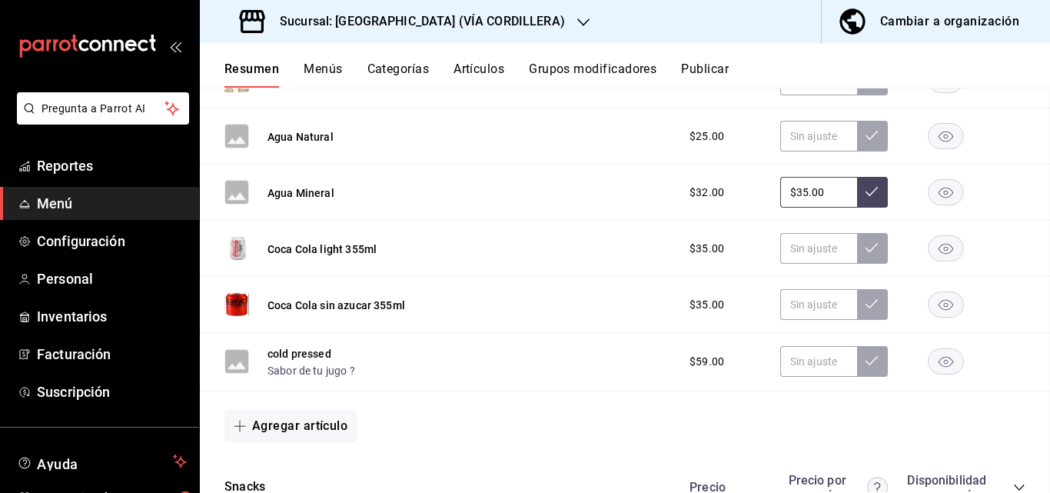
scroll to position [4052, 0]
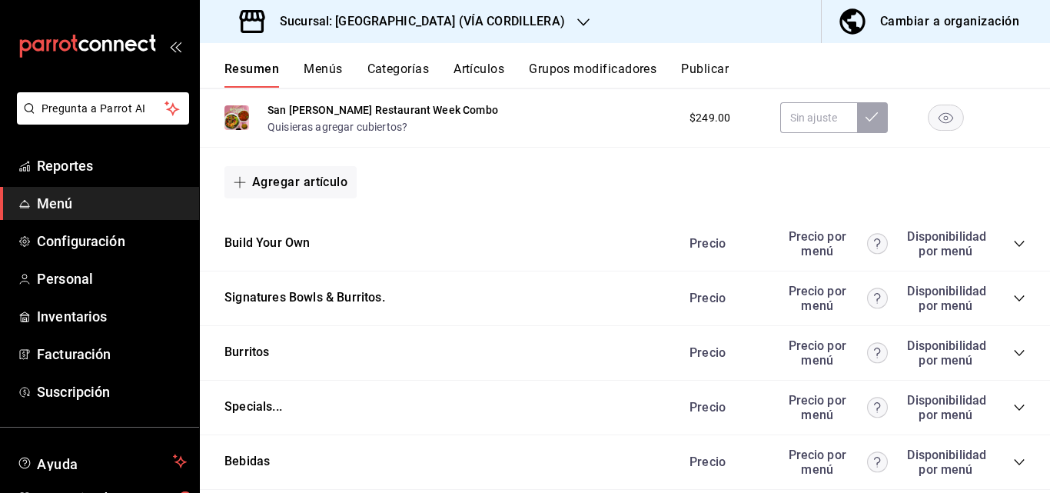
click at [594, 71] on button "Grupos modificadores" at bounding box center [593, 74] width 128 height 26
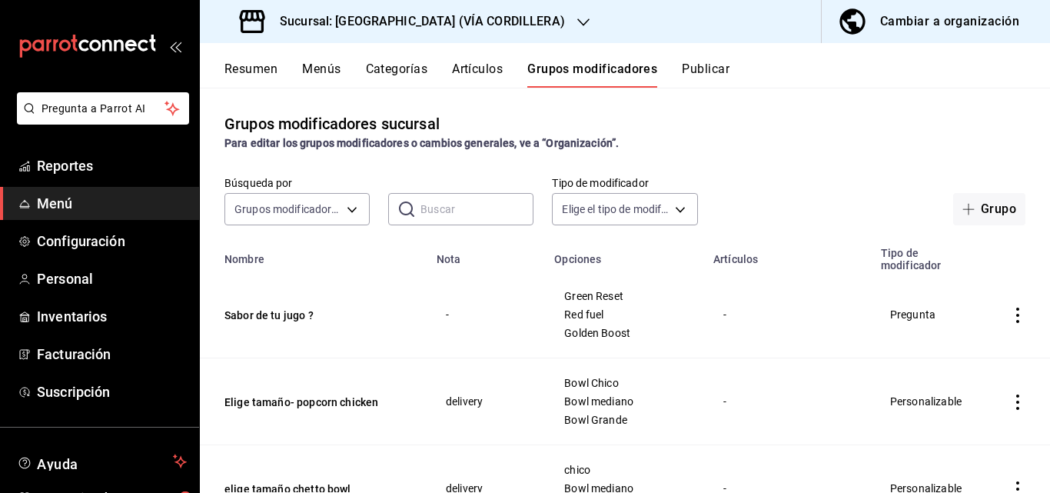
click at [906, 22] on div "Cambiar a organización" at bounding box center [949, 22] width 139 height 22
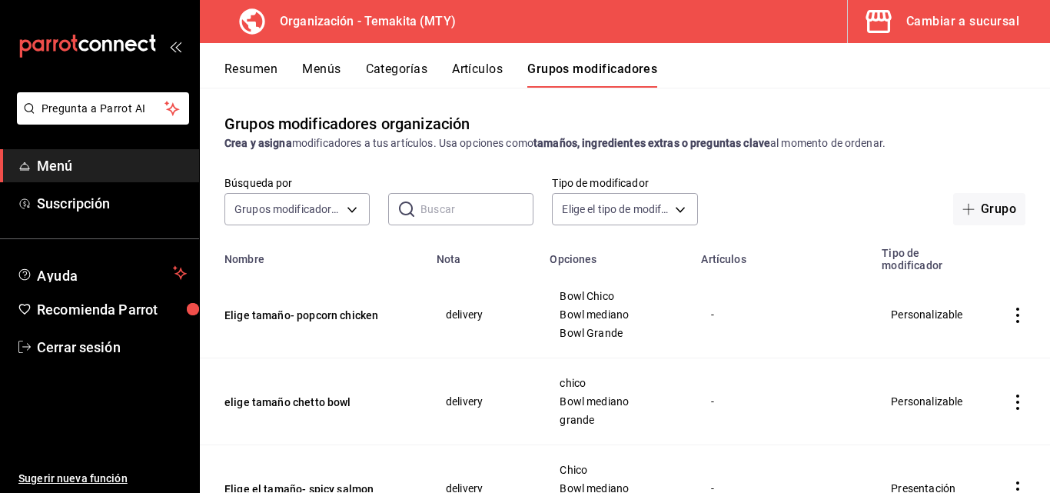
click at [502, 208] on input "text" at bounding box center [476, 209] width 113 height 31
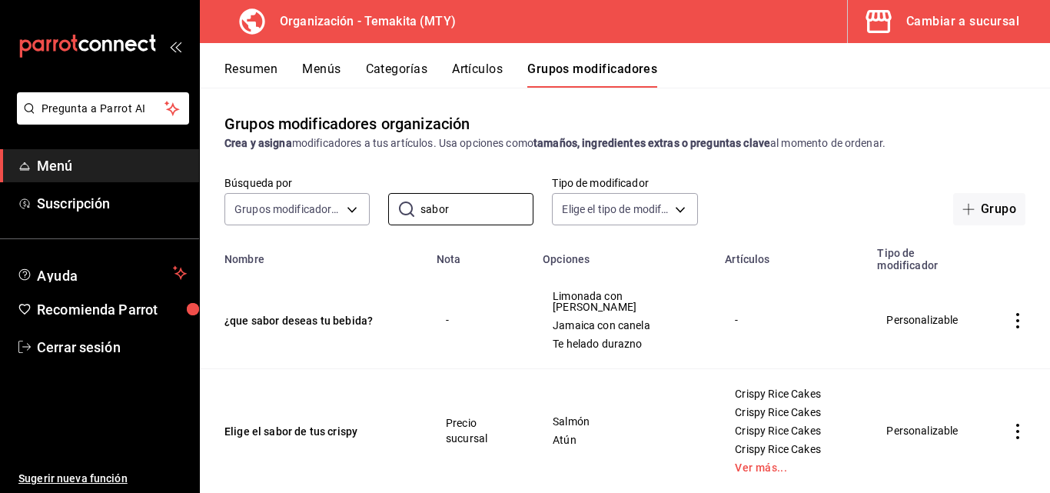
type input "sabor"
click at [894, 22] on span "button" at bounding box center [881, 21] width 37 height 31
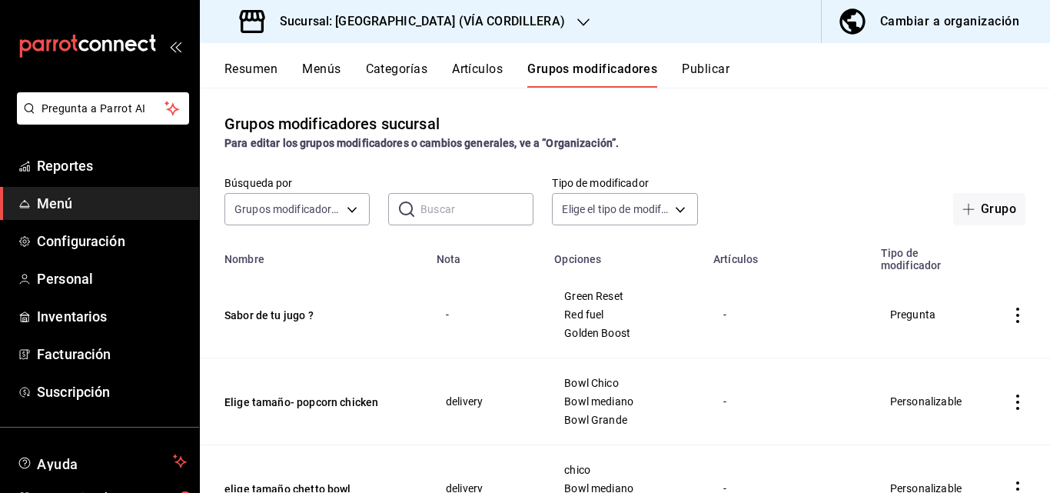
click at [259, 78] on button "Resumen" at bounding box center [250, 74] width 53 height 26
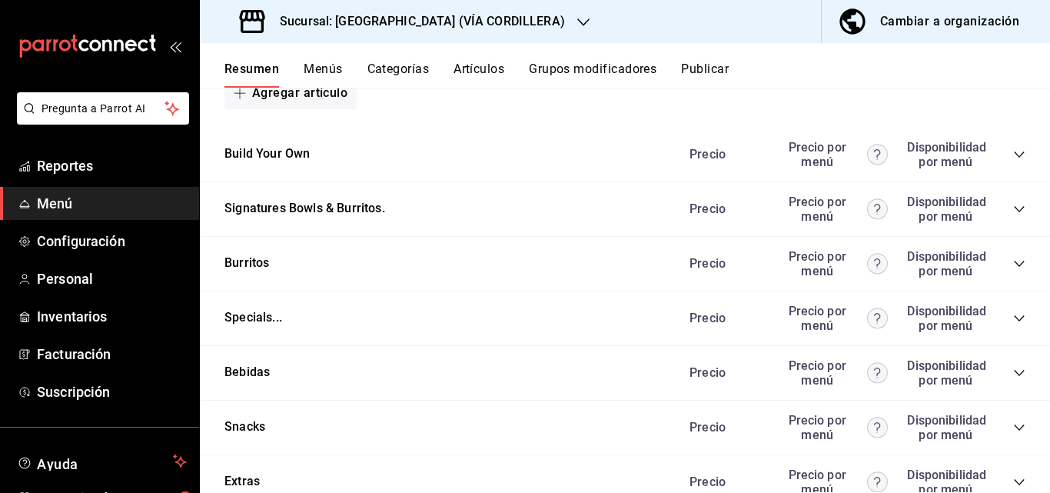
scroll to position [1557, 0]
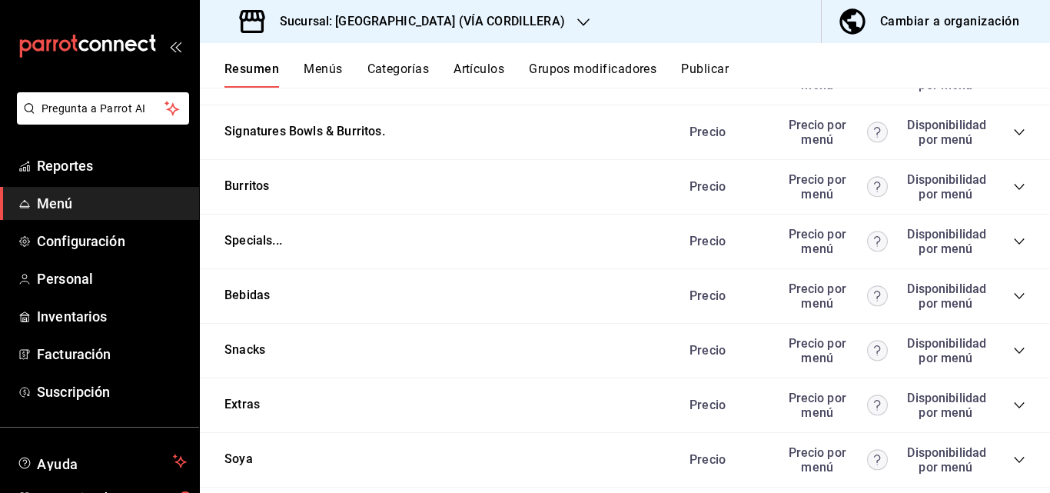
click at [1014, 299] on icon "collapse-category-row" at bounding box center [1019, 296] width 10 height 6
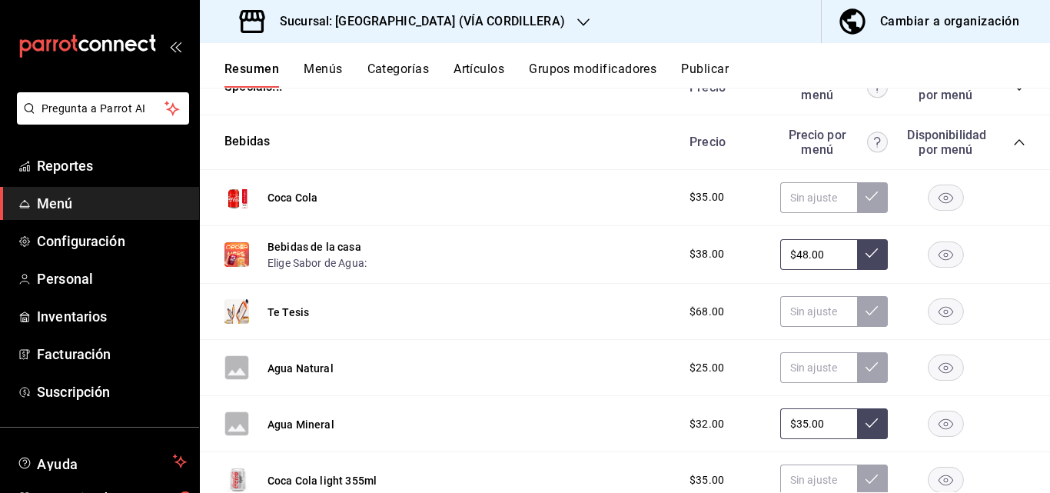
scroll to position [1865, 0]
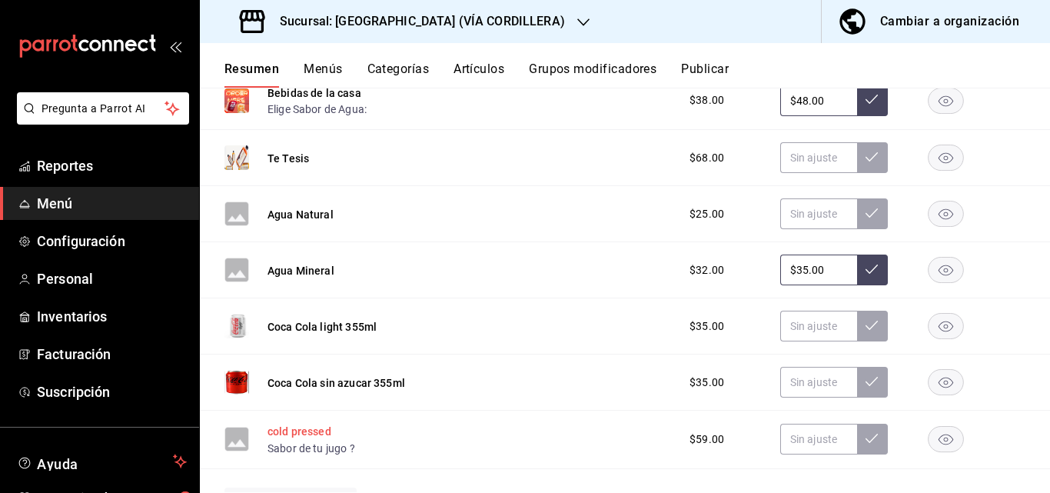
click at [304, 434] on button "cold pressed" at bounding box center [300, 431] width 64 height 15
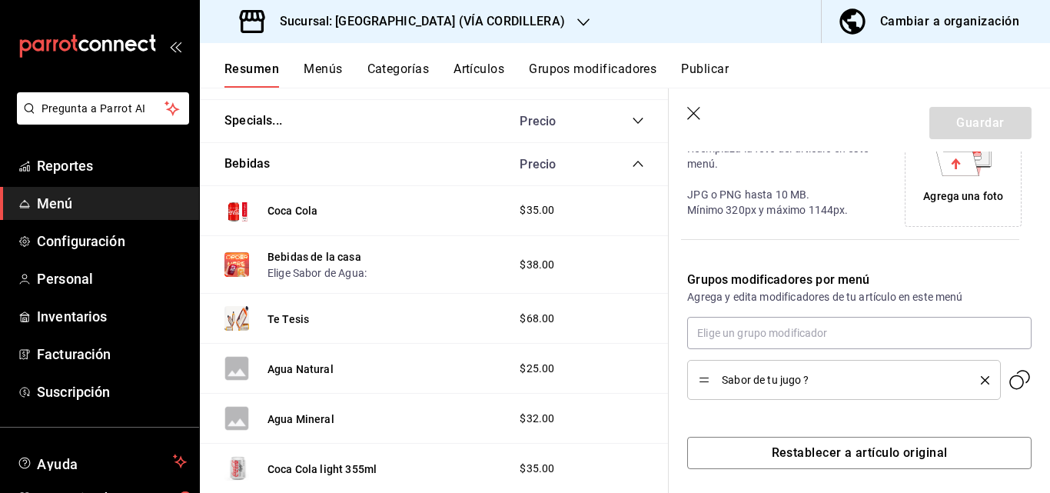
scroll to position [391, 0]
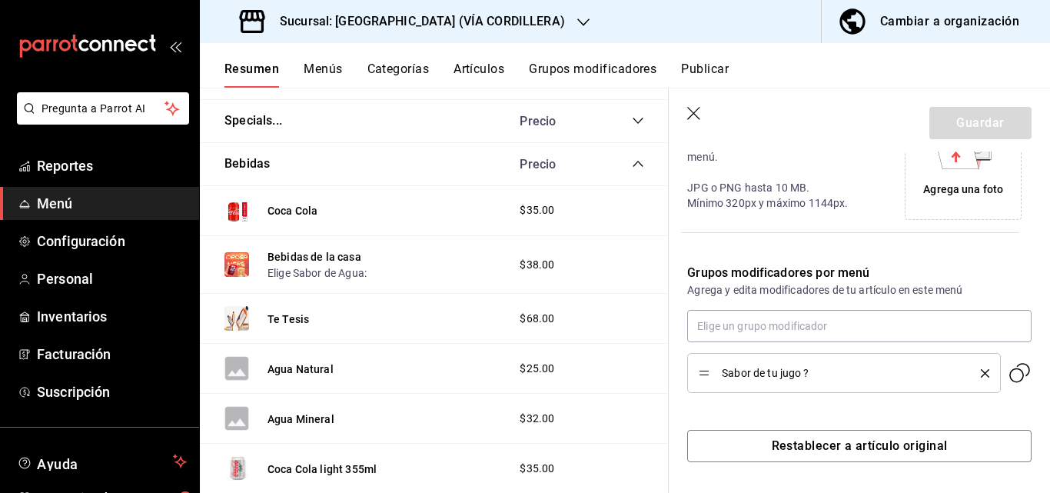
click at [947, 30] on div "Cambiar a organización" at bounding box center [949, 22] width 139 height 22
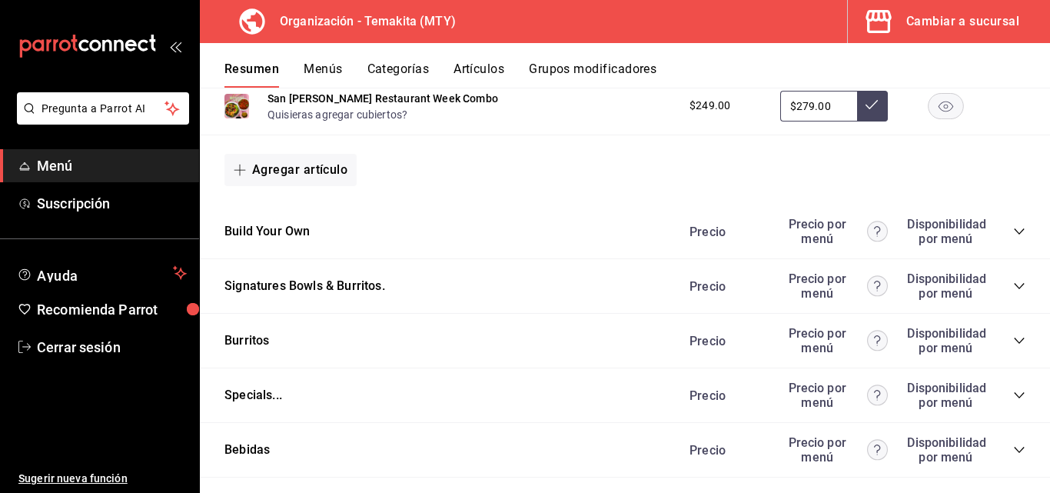
scroll to position [1719, 0]
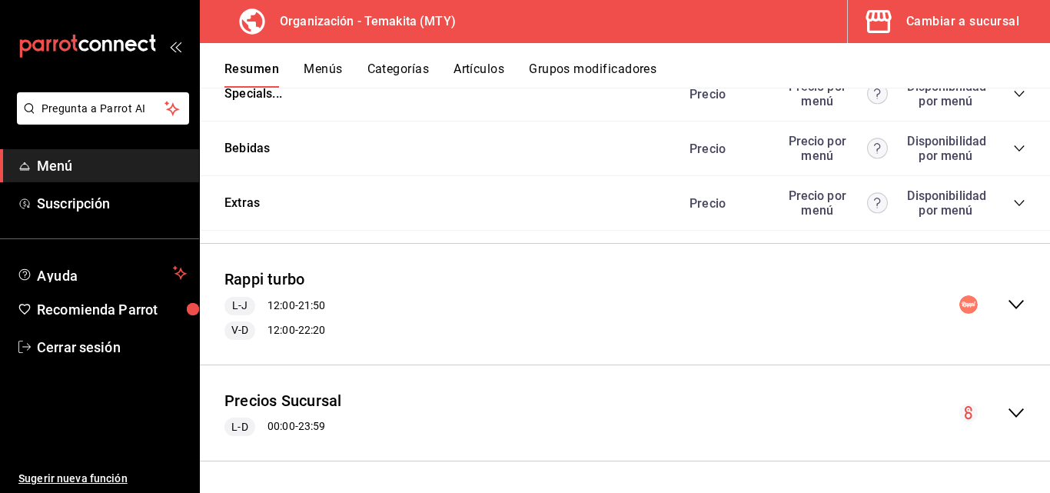
click at [1007, 407] on icon "collapse-menu-row" at bounding box center [1016, 413] width 18 height 18
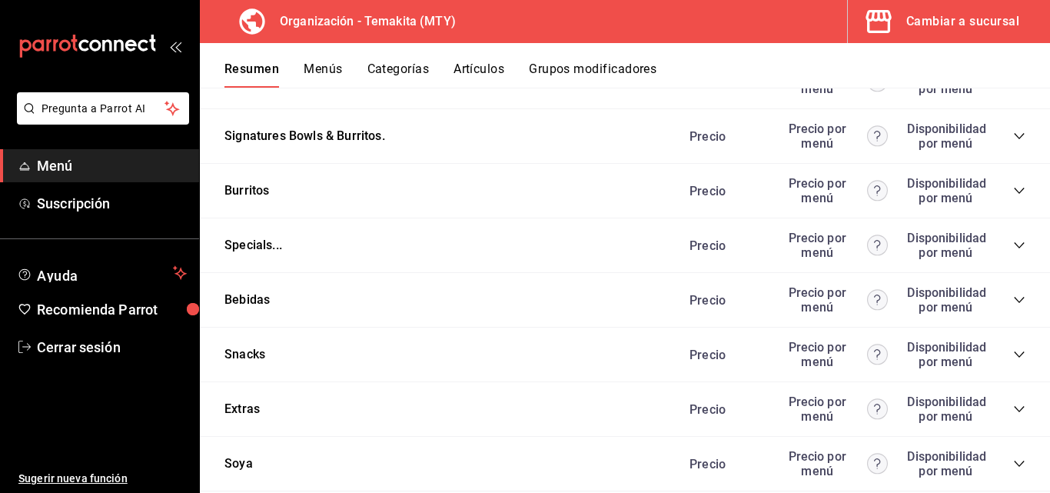
scroll to position [3465, 0]
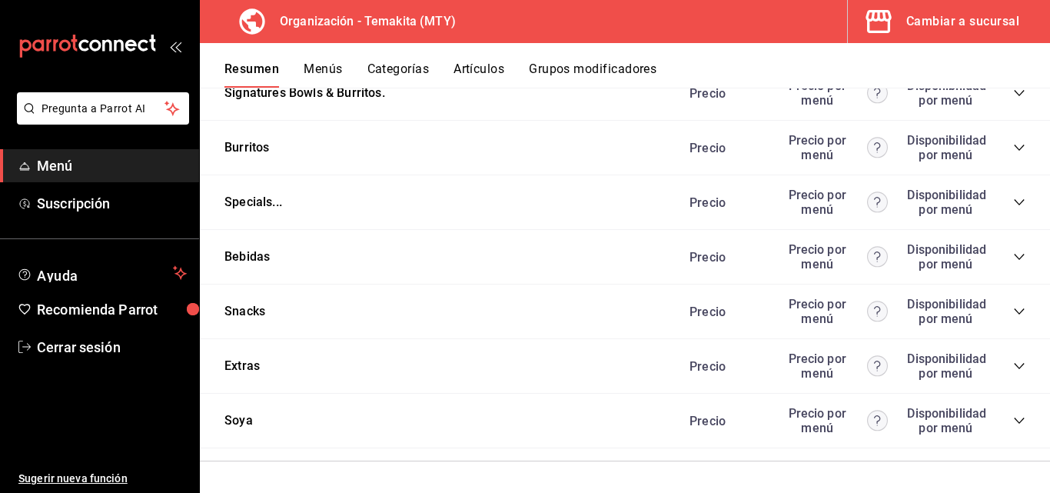
click at [1013, 255] on icon "collapse-category-row" at bounding box center [1019, 257] width 12 height 12
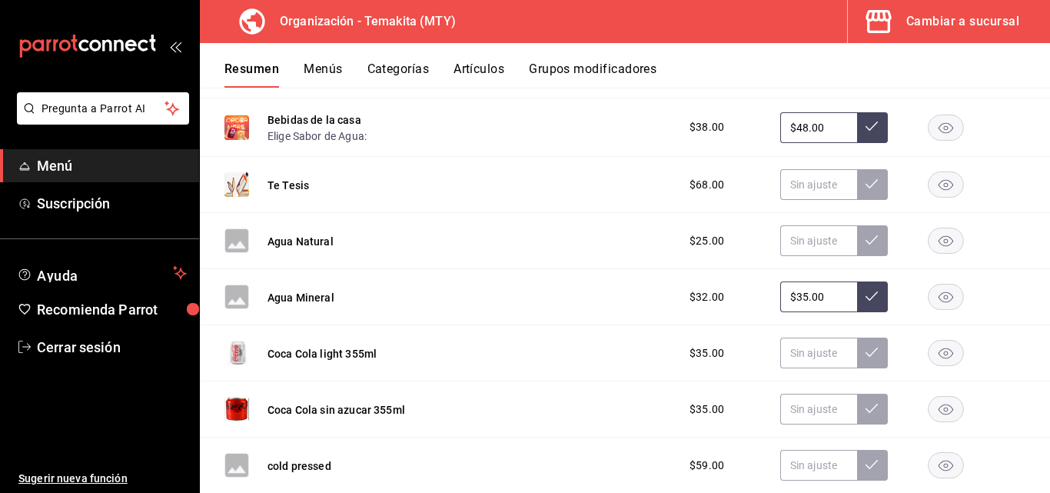
scroll to position [3772, 0]
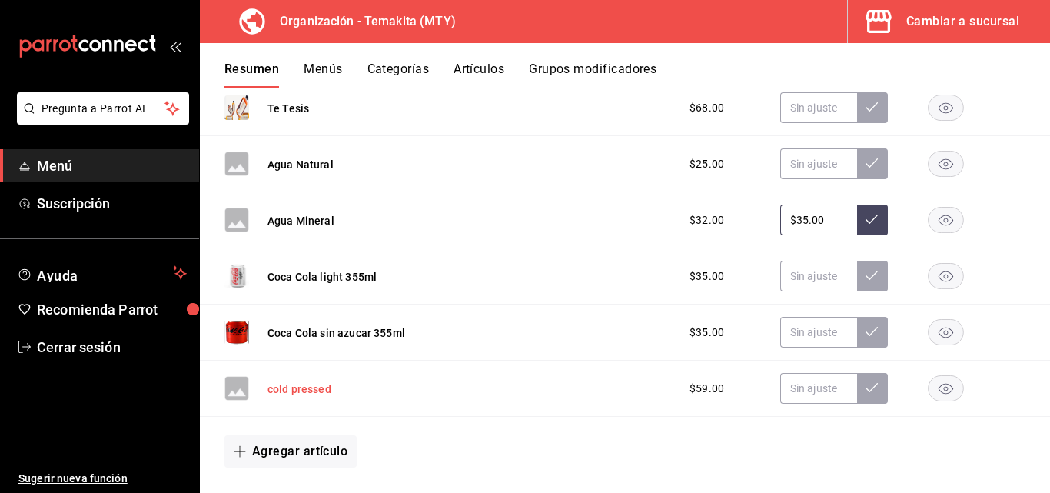
click at [321, 397] on button "cold pressed" at bounding box center [300, 388] width 64 height 15
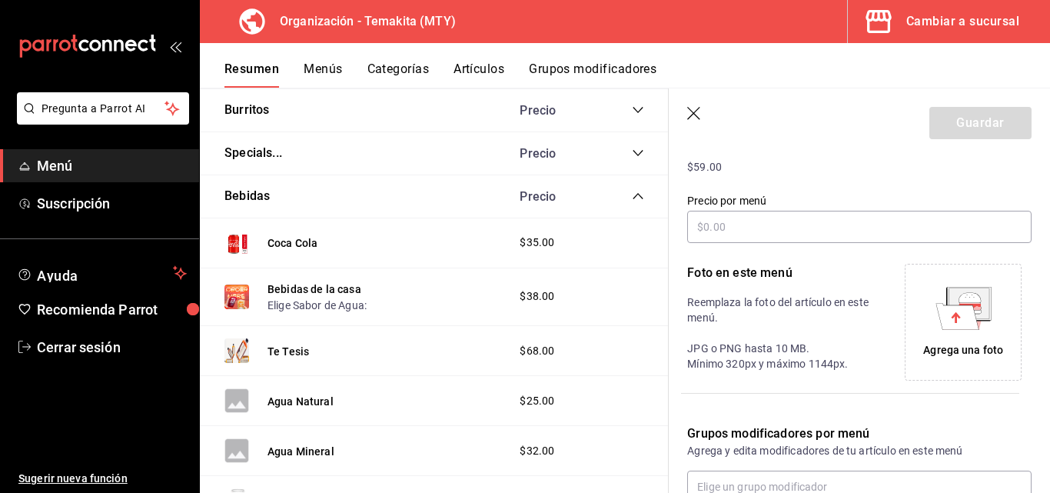
scroll to position [341, 0]
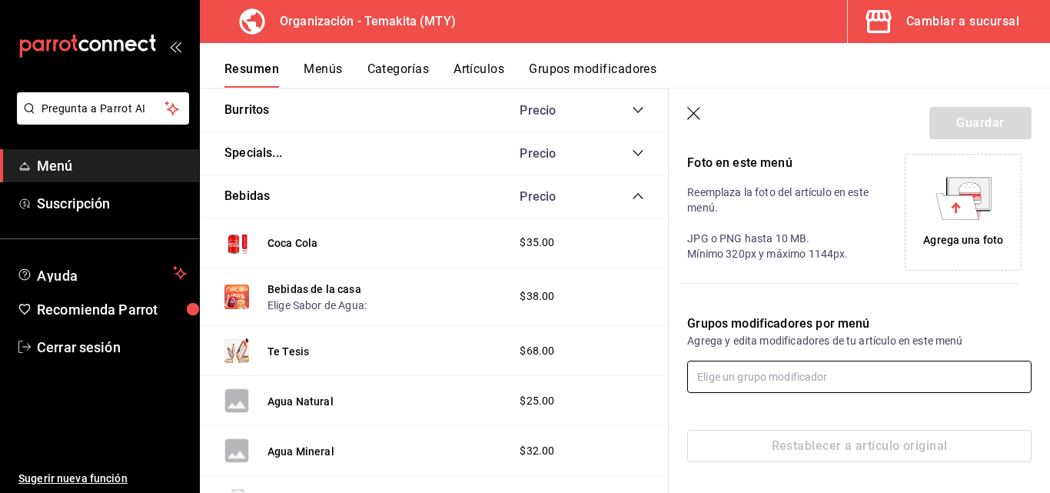
click at [793, 377] on input "text" at bounding box center [859, 377] width 344 height 32
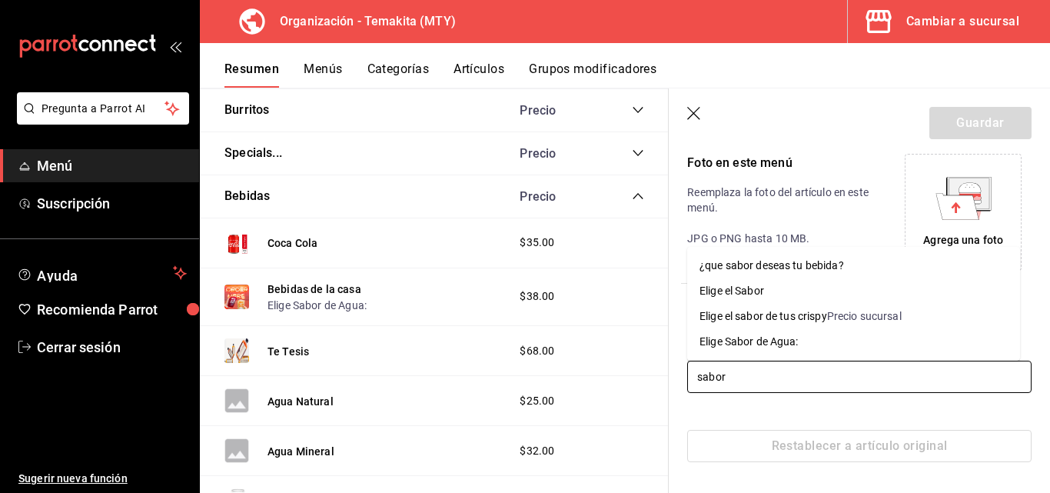
type input "sabor"
click at [699, 110] on icon "button" at bounding box center [694, 114] width 15 height 15
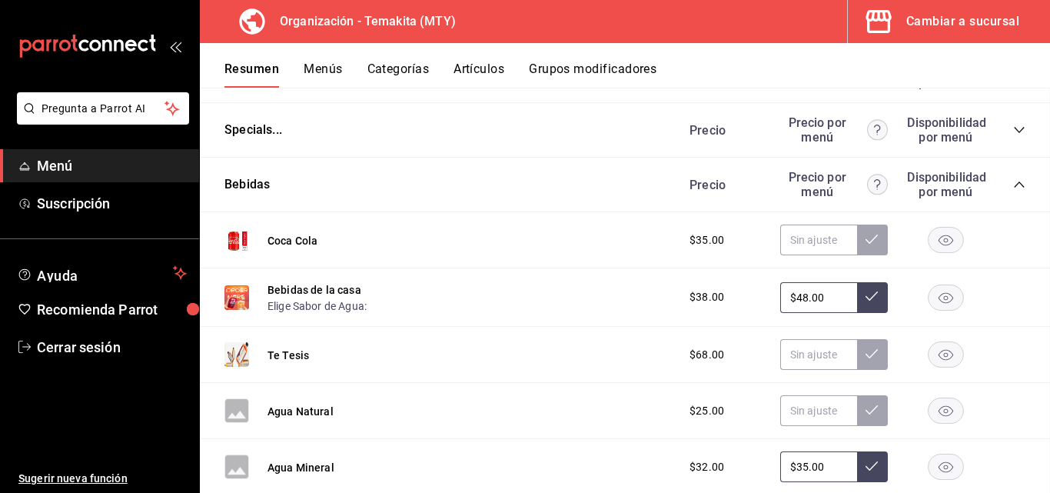
scroll to position [3985, 0]
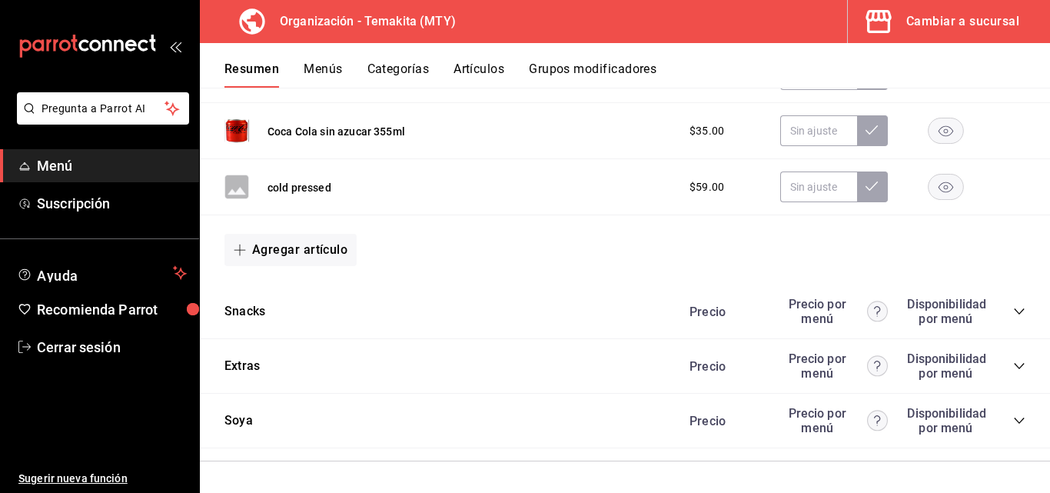
click at [591, 68] on button "Grupos modificadores" at bounding box center [593, 74] width 128 height 26
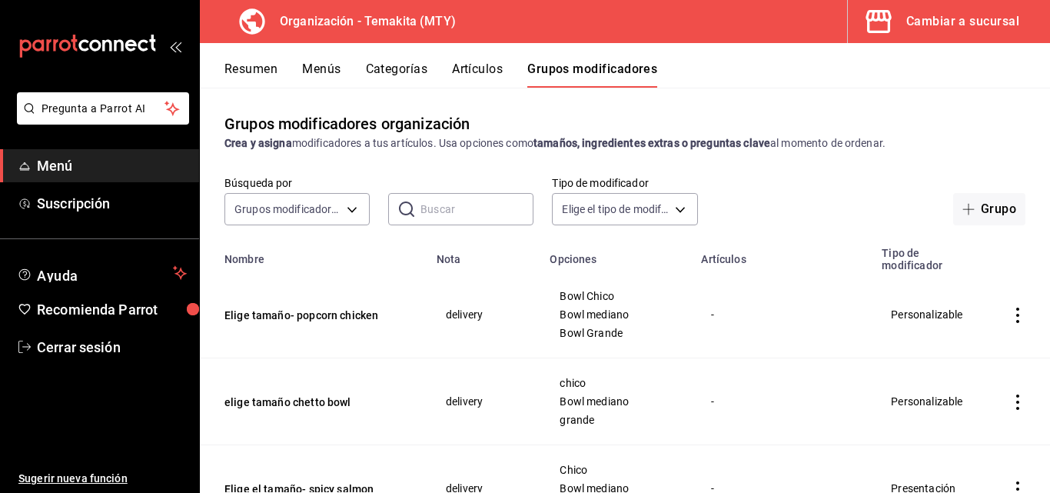
click at [934, 24] on div "Cambiar a sucursal" at bounding box center [962, 22] width 113 height 22
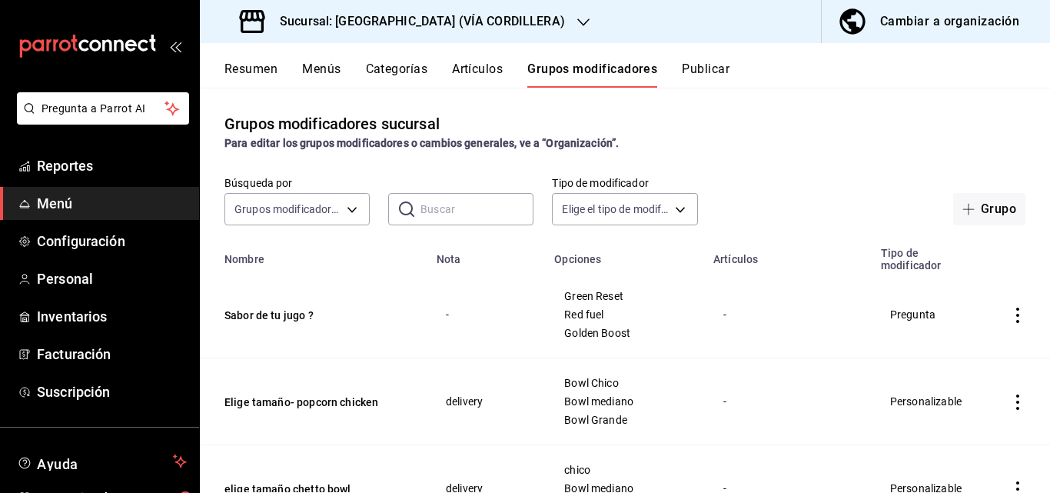
click at [258, 68] on button "Resumen" at bounding box center [250, 74] width 53 height 26
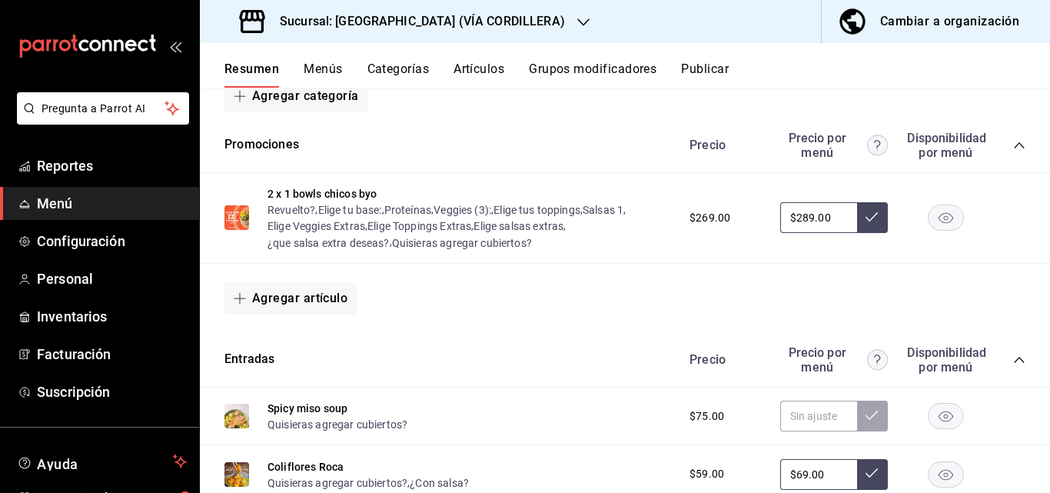
scroll to position [384, 0]
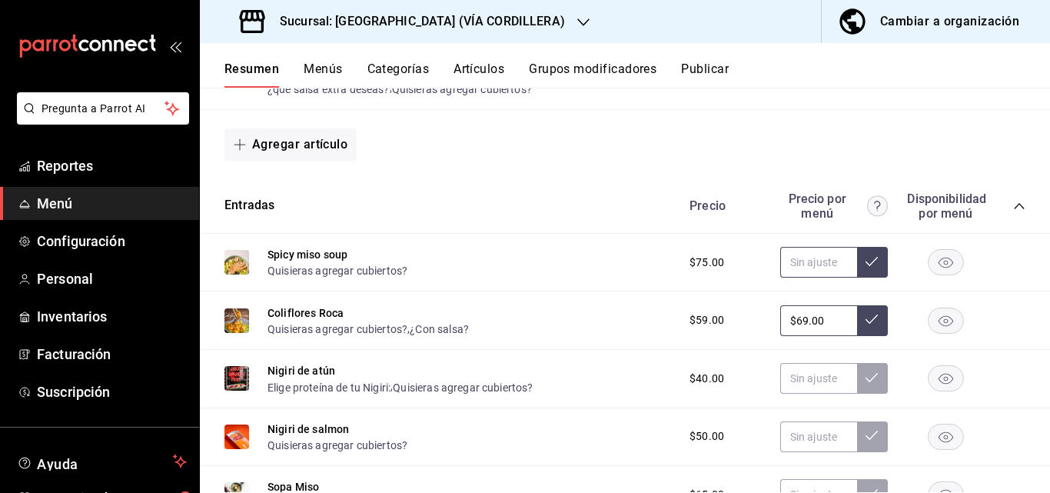
click at [810, 262] on input "text" at bounding box center [818, 262] width 77 height 31
type input "$75.00"
click at [868, 261] on button at bounding box center [872, 262] width 31 height 31
click at [866, 319] on icon at bounding box center [872, 319] width 12 height 12
click at [799, 384] on input "text" at bounding box center [818, 378] width 77 height 31
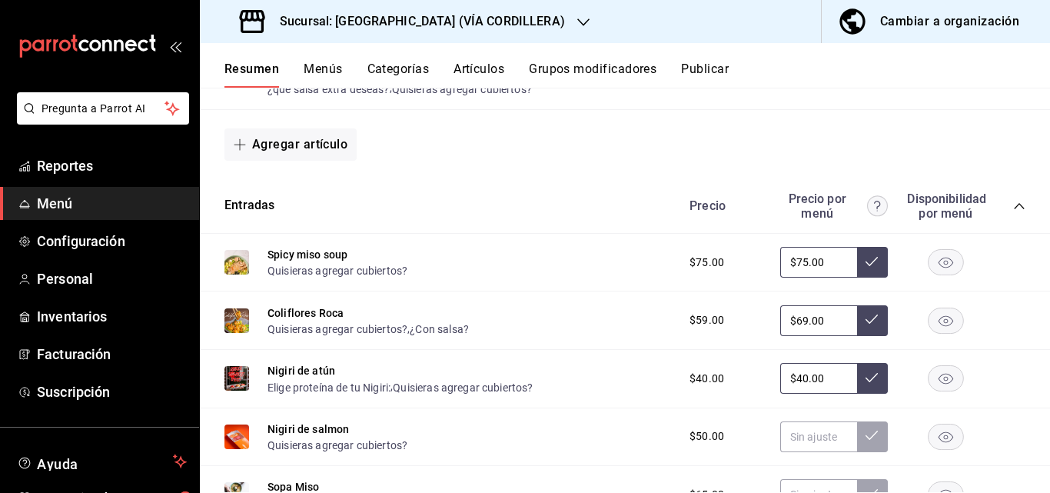
type input "$40.00"
click at [857, 387] on button at bounding box center [872, 378] width 31 height 31
click at [866, 382] on icon at bounding box center [872, 377] width 12 height 9
click at [810, 435] on input "text" at bounding box center [818, 436] width 77 height 31
type input "$50.00"
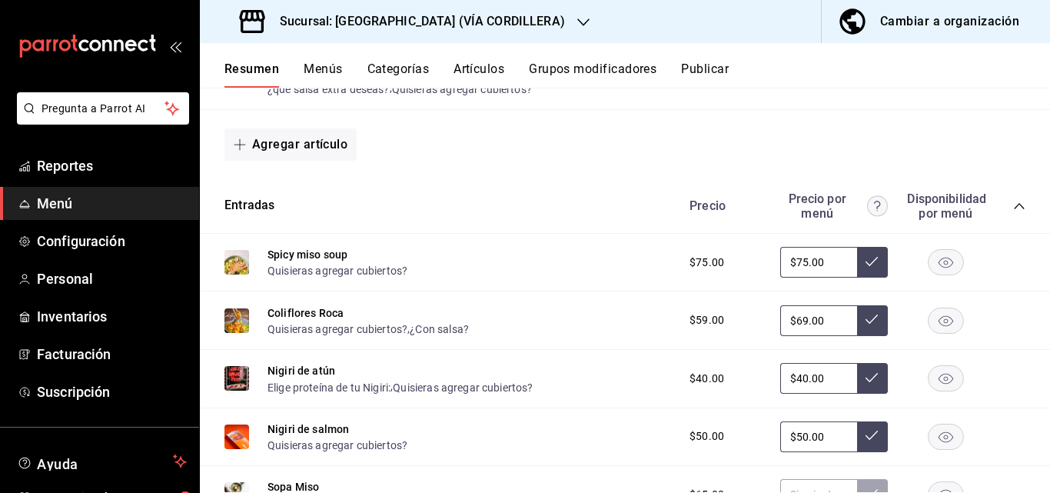
click at [866, 430] on button at bounding box center [872, 436] width 31 height 31
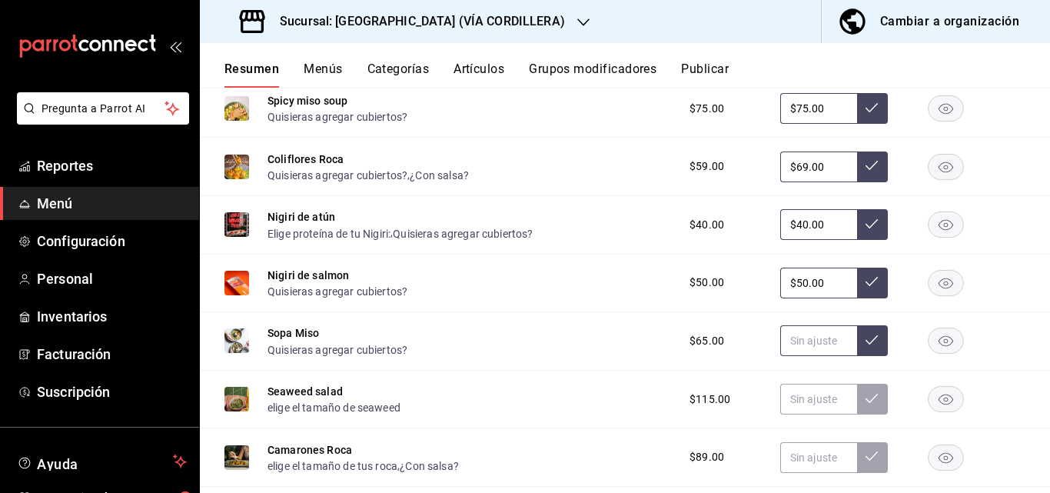
click at [823, 337] on input "text" at bounding box center [818, 340] width 77 height 31
type input "$75.00"
click at [866, 336] on icon at bounding box center [872, 340] width 12 height 12
click at [797, 404] on input "text" at bounding box center [818, 399] width 77 height 31
type input "$119.00"
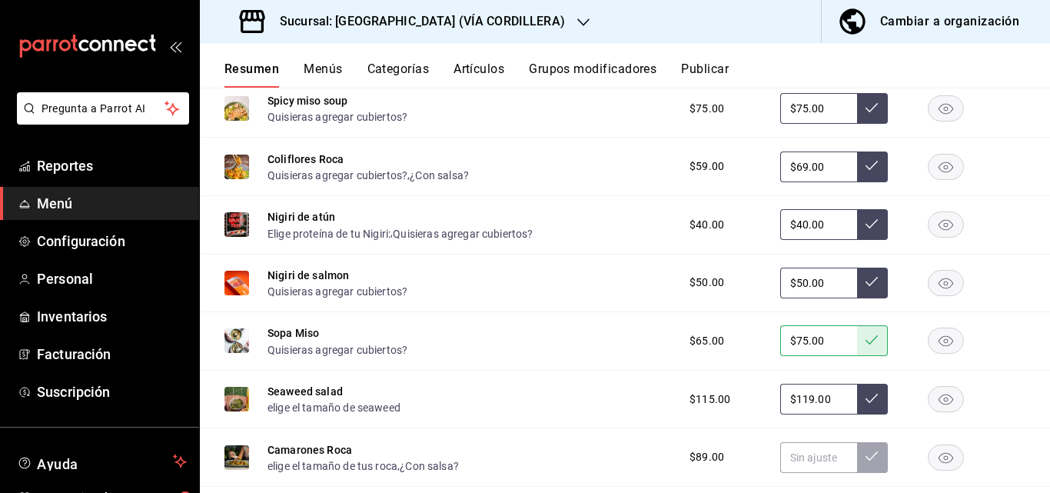
click at [866, 396] on icon at bounding box center [872, 398] width 12 height 12
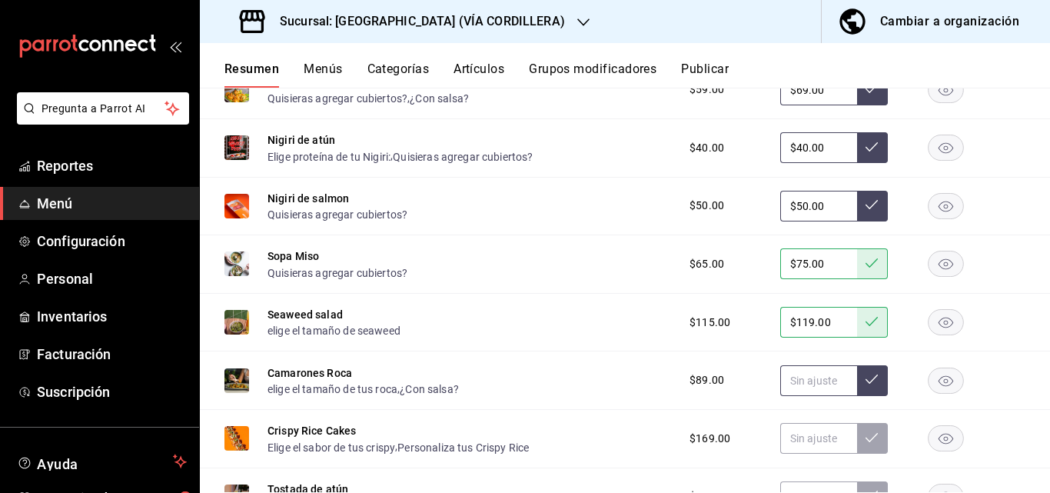
click at [805, 388] on input "text" at bounding box center [818, 380] width 77 height 31
type input "$99.00"
click at [866, 381] on icon at bounding box center [872, 379] width 12 height 12
click at [813, 438] on input "text" at bounding box center [818, 438] width 77 height 31
type input "$179.00"
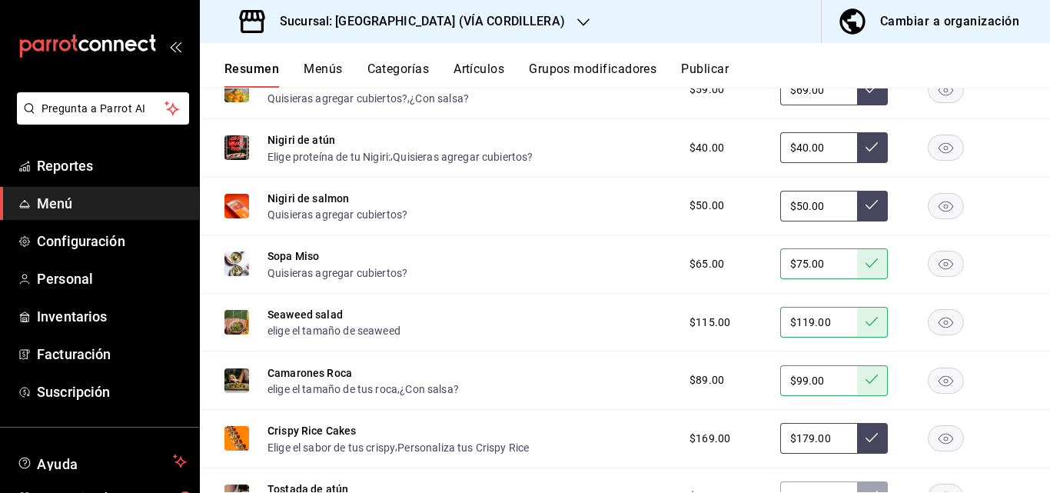
click at [857, 436] on button at bounding box center [872, 438] width 31 height 31
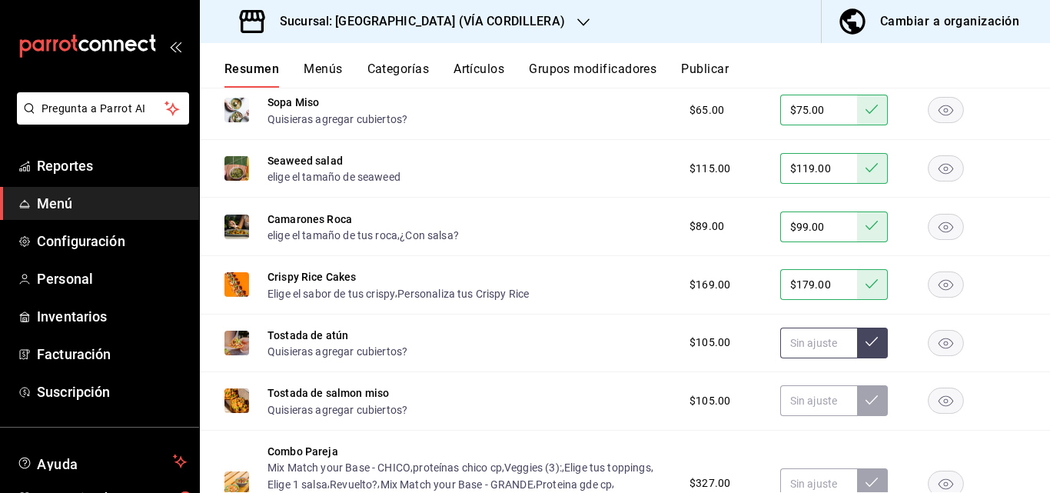
click at [816, 347] on input "text" at bounding box center [818, 342] width 77 height 31
type input "$105.00"
click at [869, 335] on button at bounding box center [872, 342] width 31 height 31
click at [801, 401] on input "text" at bounding box center [818, 400] width 77 height 31
type input "$105.00"
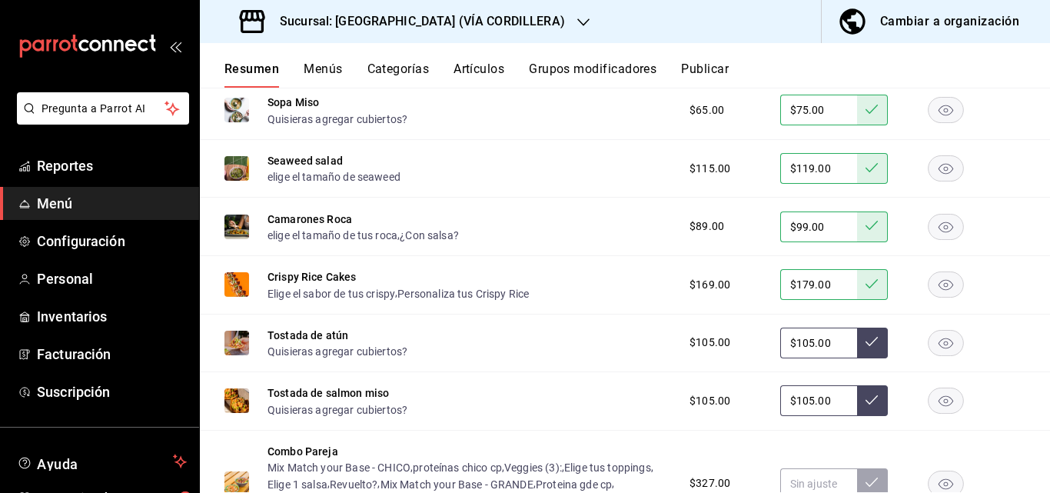
click at [866, 406] on icon at bounding box center [872, 400] width 12 height 12
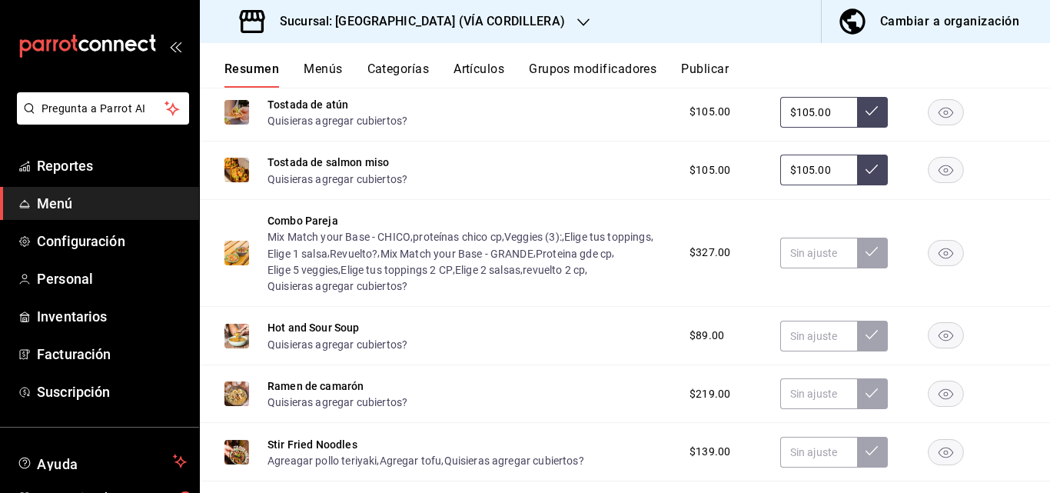
scroll to position [1076, 0]
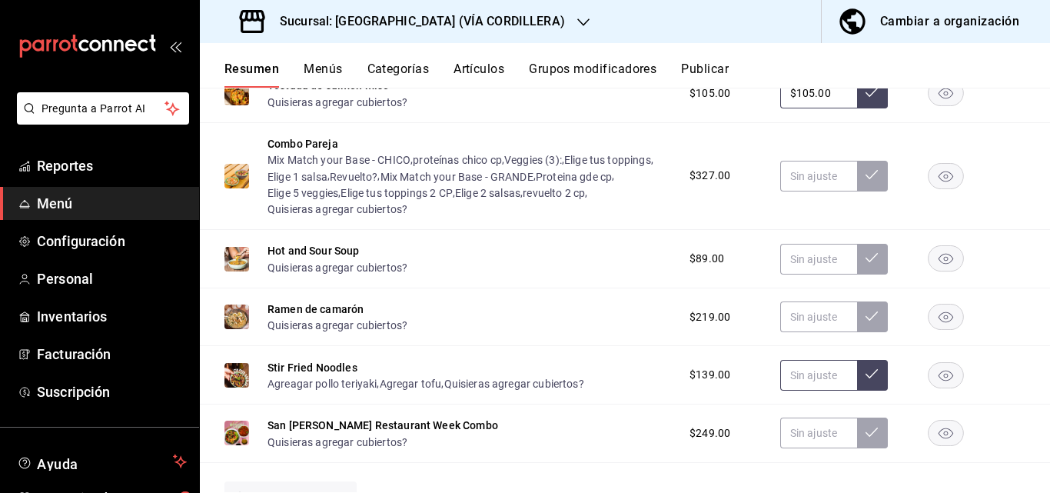
click at [829, 387] on input "text" at bounding box center [818, 375] width 77 height 31
type input "$139.00"
click at [857, 384] on button at bounding box center [872, 375] width 31 height 31
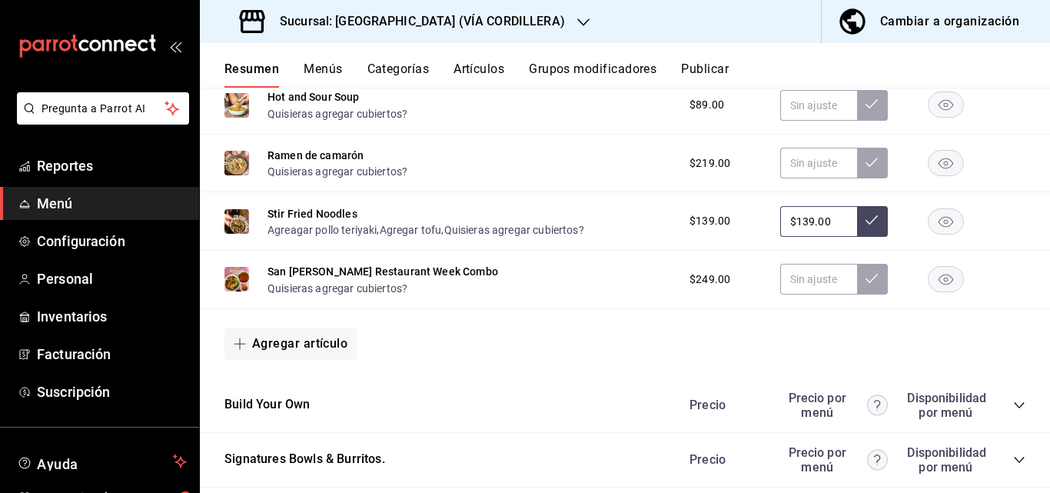
scroll to position [1307, 0]
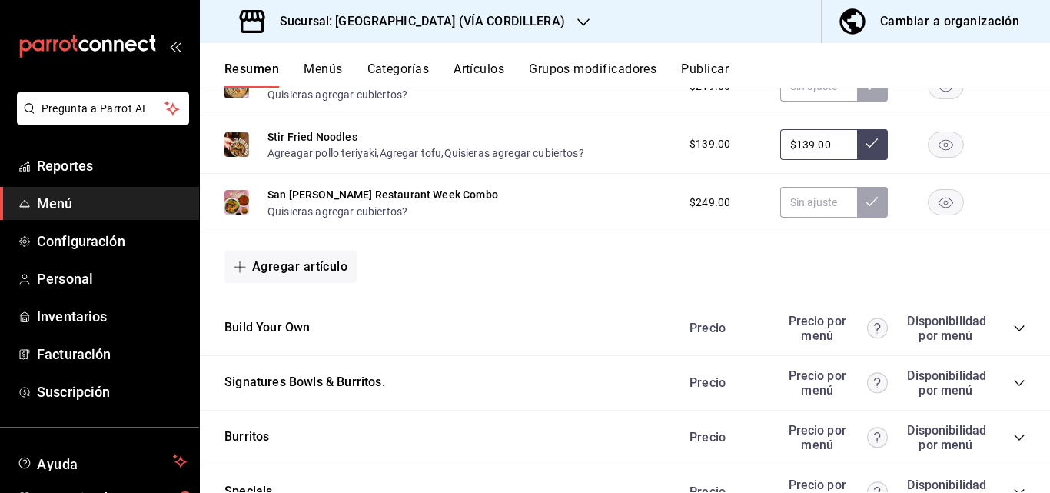
click at [1013, 332] on icon "collapse-category-row" at bounding box center [1019, 328] width 12 height 12
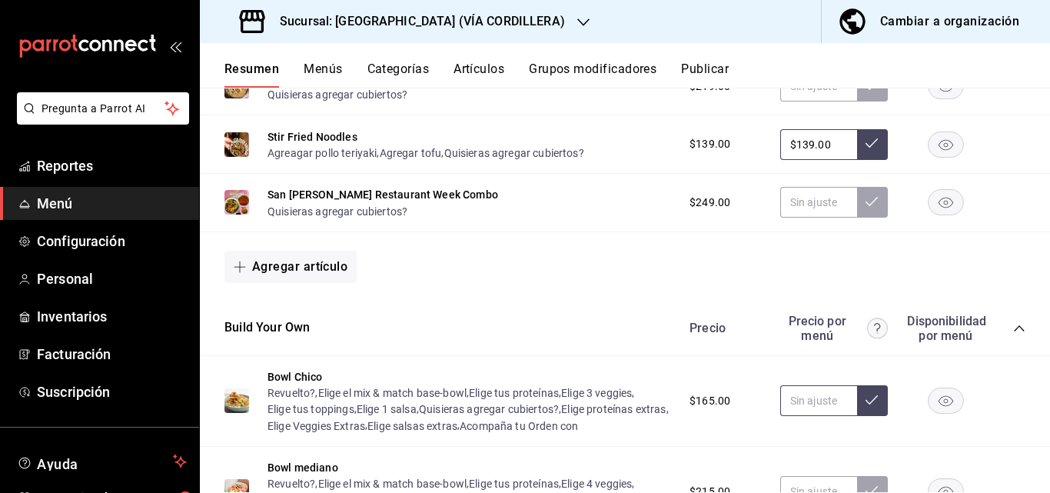
click at [788, 411] on input "text" at bounding box center [818, 400] width 77 height 31
type input "$175.00"
click at [866, 407] on button at bounding box center [872, 400] width 31 height 31
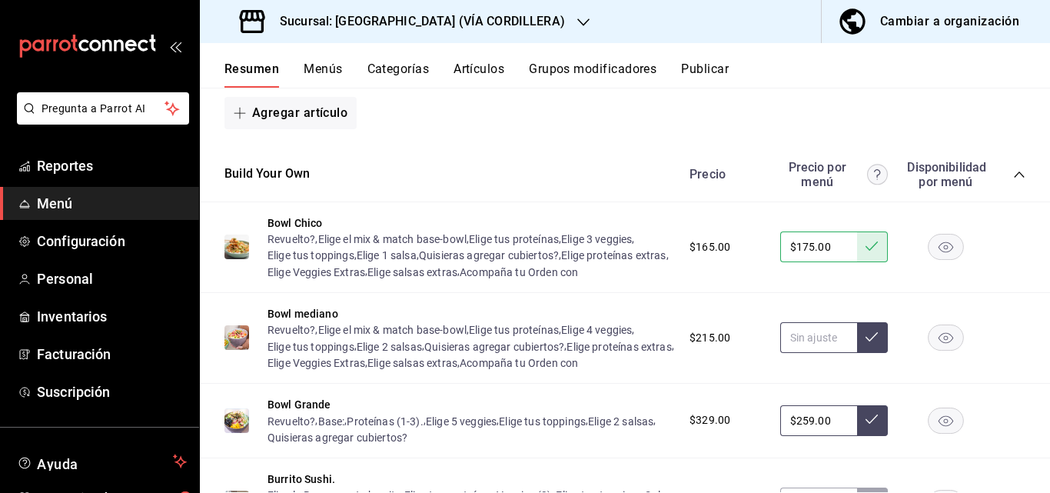
click at [825, 353] on input "text" at bounding box center [818, 337] width 77 height 31
type input "$235.00"
click at [857, 353] on button at bounding box center [872, 337] width 31 height 31
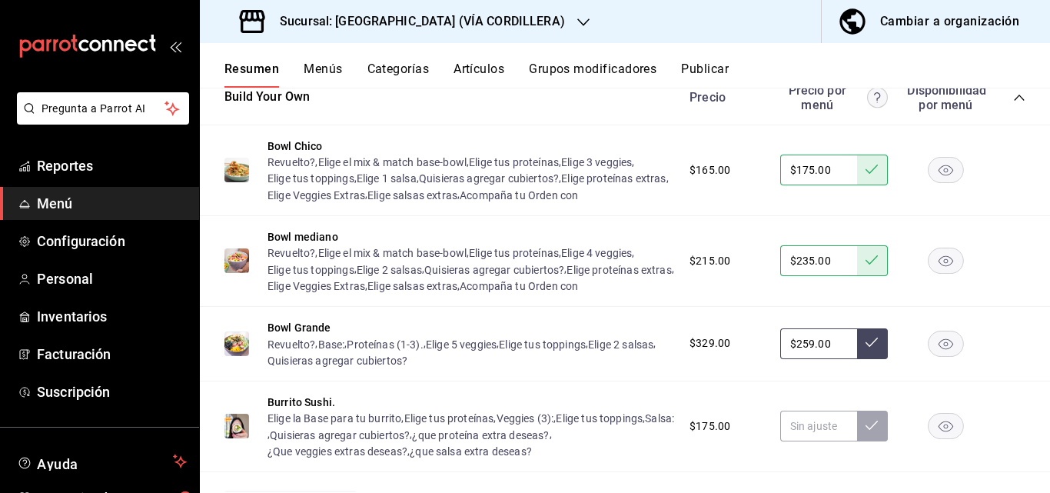
click at [818, 359] on input "$259.00" at bounding box center [818, 343] width 77 height 31
type input "$2.00"
type input "$269.00"
click at [866, 348] on icon at bounding box center [872, 342] width 12 height 12
click at [804, 441] on input "text" at bounding box center [818, 426] width 77 height 31
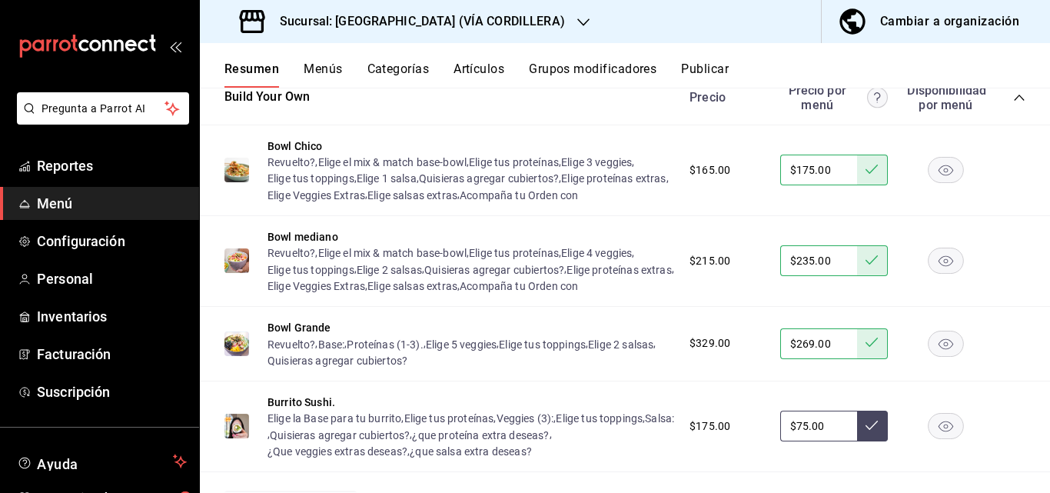
type input "$7.00"
type input "$175.00"
click at [860, 441] on button at bounding box center [872, 426] width 31 height 31
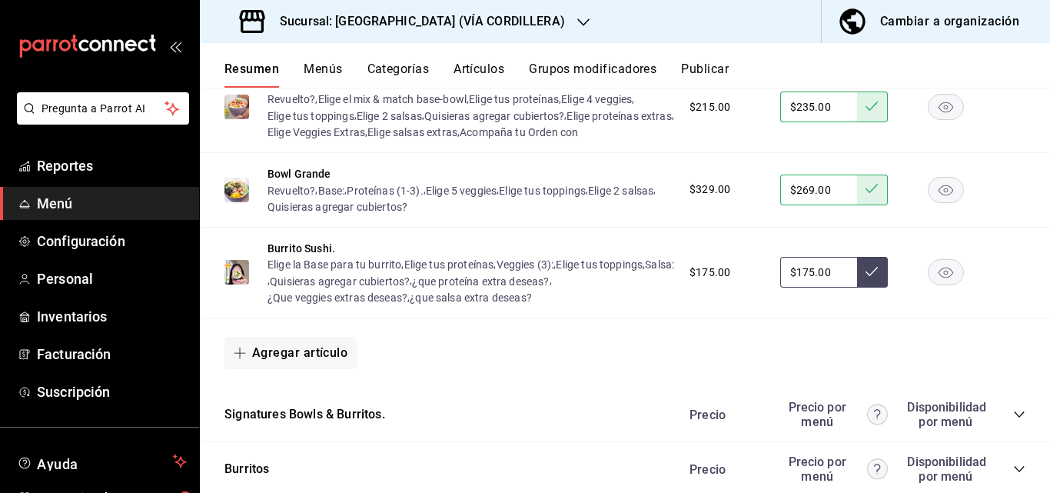
scroll to position [1768, 0]
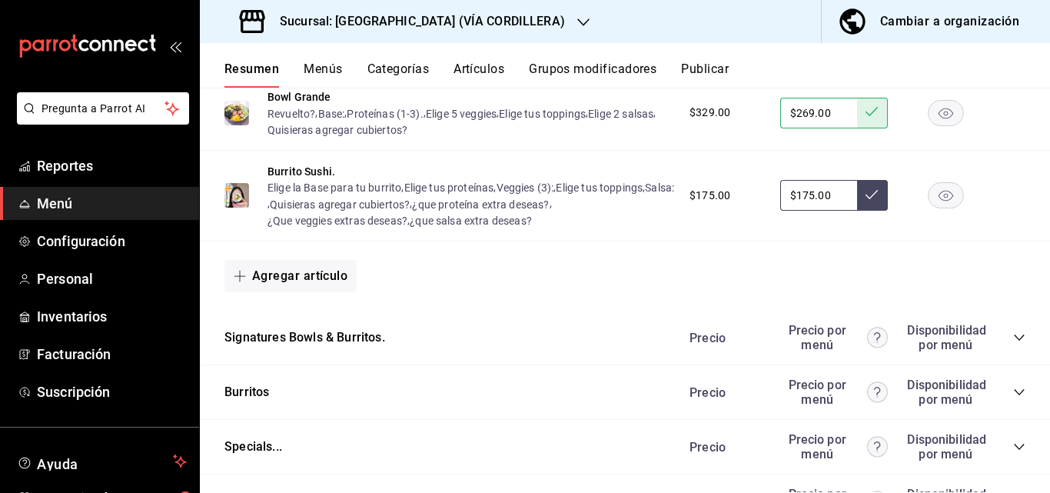
click at [1013, 344] on icon "collapse-category-row" at bounding box center [1019, 337] width 12 height 12
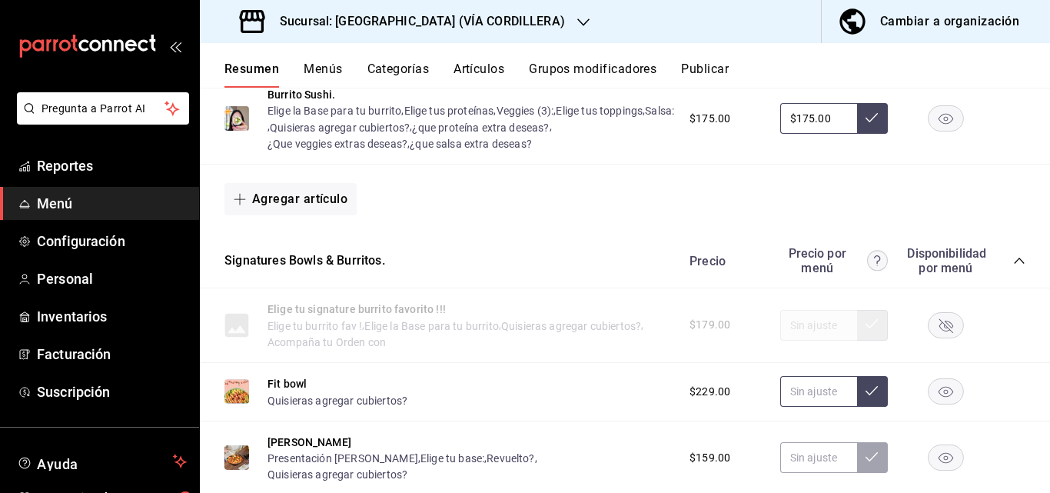
scroll to position [1922, 0]
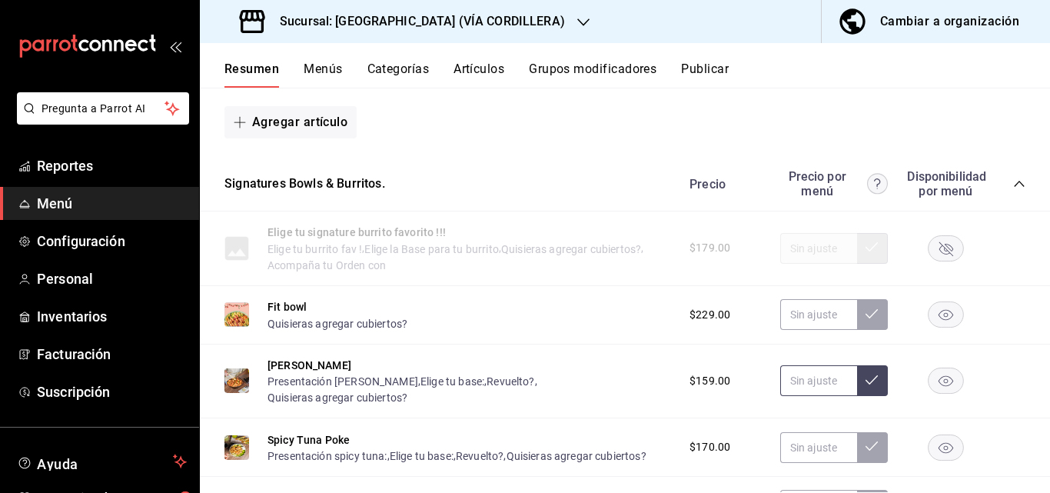
click at [822, 396] on input "text" at bounding box center [818, 380] width 77 height 31
type input "$195.00"
click at [866, 386] on icon at bounding box center [872, 380] width 12 height 12
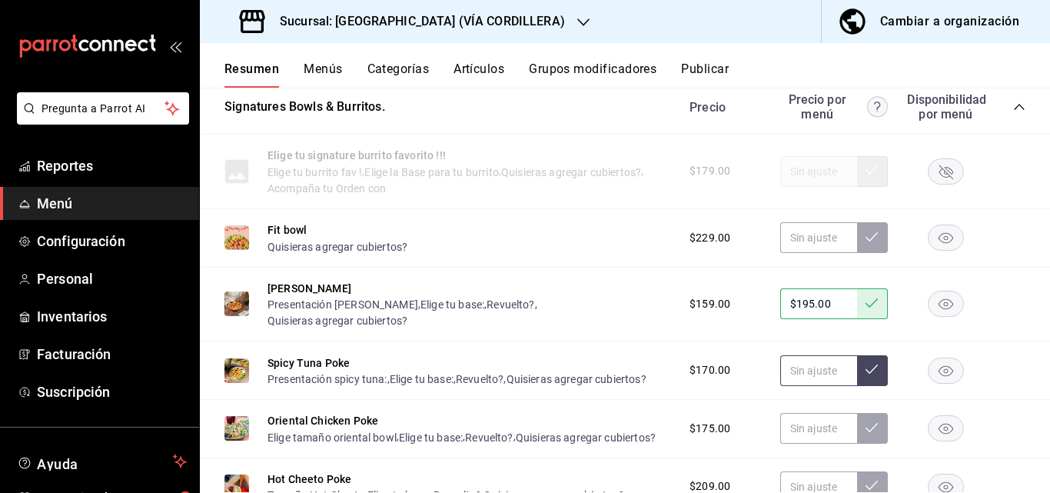
click at [805, 386] on input "text" at bounding box center [818, 370] width 77 height 31
type input "$199.00"
click at [857, 386] on button at bounding box center [872, 370] width 31 height 31
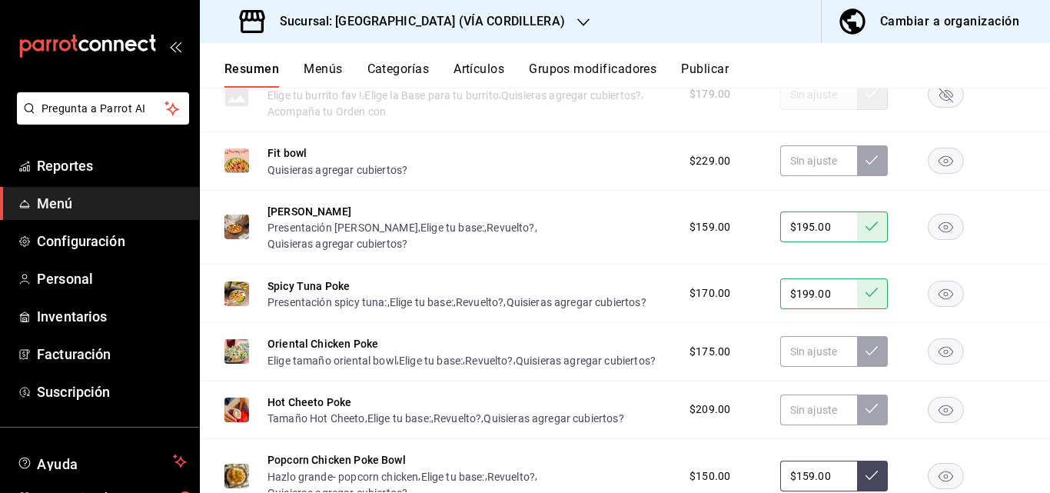
scroll to position [2152, 0]
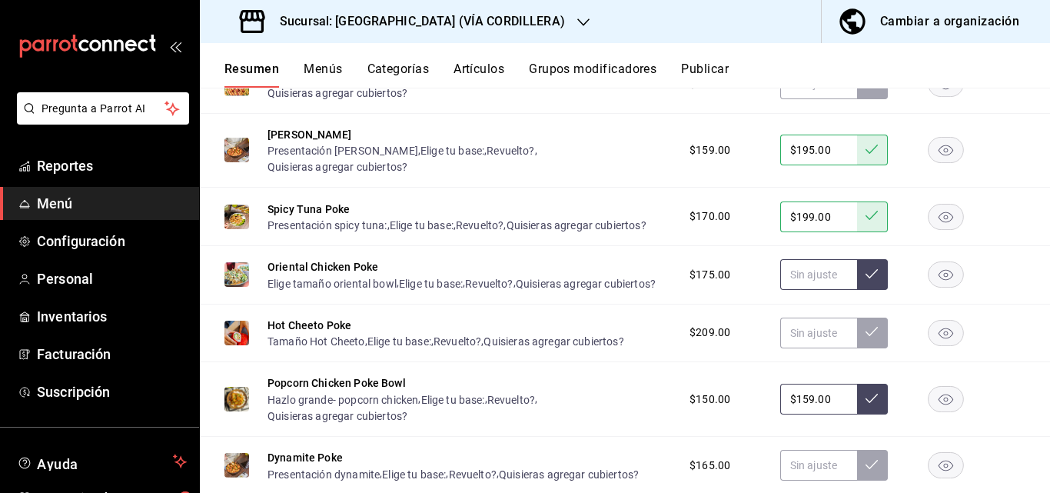
click at [816, 290] on input "text" at bounding box center [818, 274] width 77 height 31
type input "$175.00"
click at [857, 290] on button at bounding box center [872, 274] width 31 height 31
click at [789, 348] on input "text" at bounding box center [818, 332] width 77 height 31
type input "$215.00"
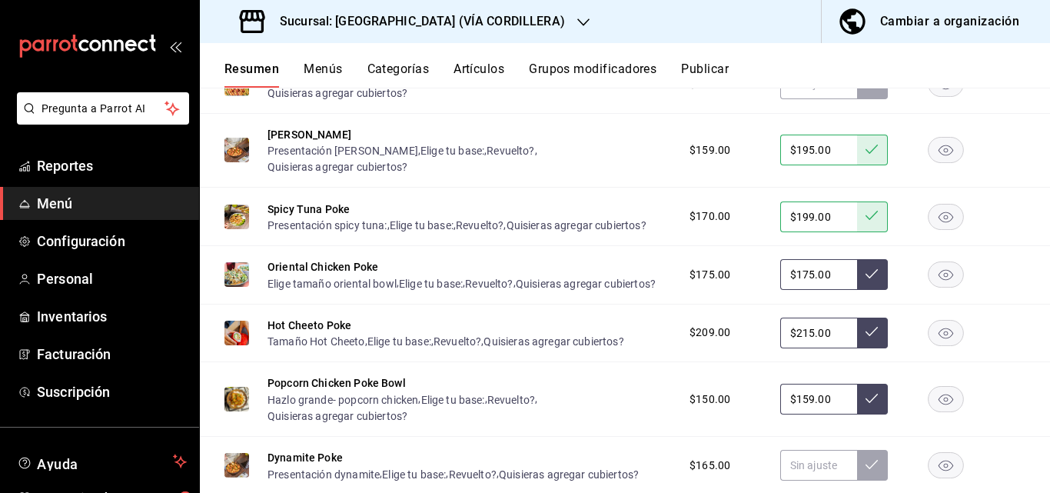
click at [866, 337] on icon at bounding box center [872, 331] width 12 height 12
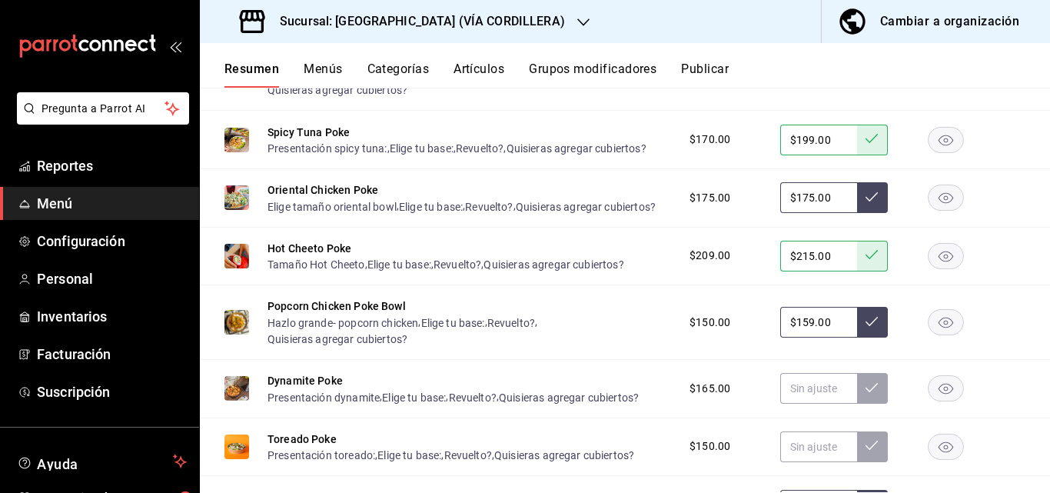
click at [828, 337] on input "$159.00" at bounding box center [818, 322] width 77 height 31
type input "$1.00"
type input "$159.00"
click at [790, 404] on input "text" at bounding box center [818, 388] width 77 height 31
type input "$205.00"
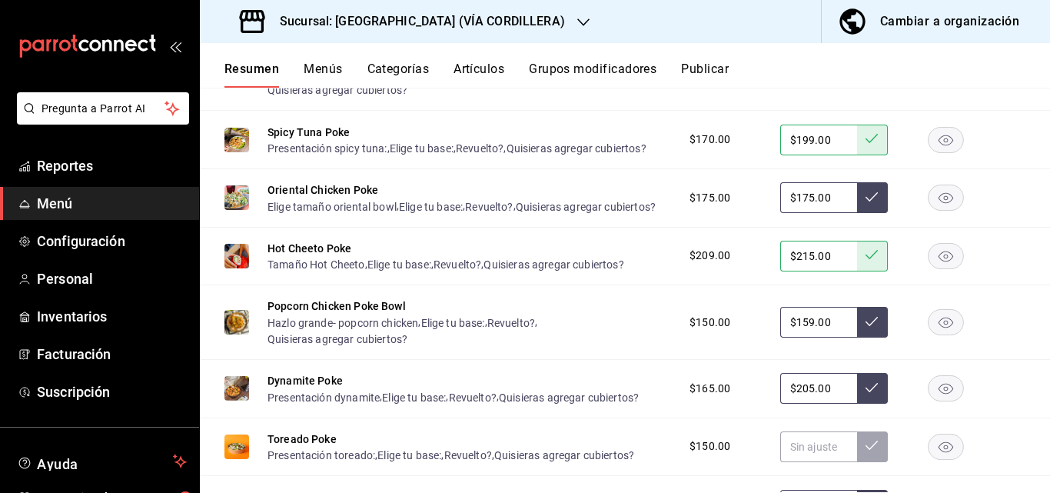
click at [866, 394] on icon at bounding box center [872, 387] width 12 height 12
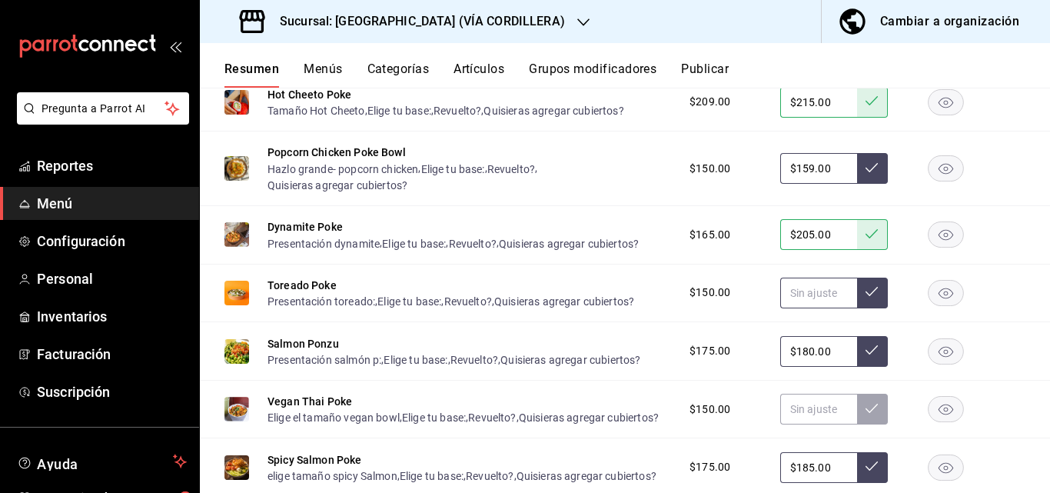
click at [835, 308] on input "text" at bounding box center [818, 293] width 77 height 31
type input "$159.00"
drag, startPoint x: 861, startPoint y: 350, endPoint x: 845, endPoint y: 384, distance: 37.5
click at [866, 297] on icon at bounding box center [872, 291] width 12 height 12
click at [830, 367] on input "$180.00" at bounding box center [818, 351] width 77 height 31
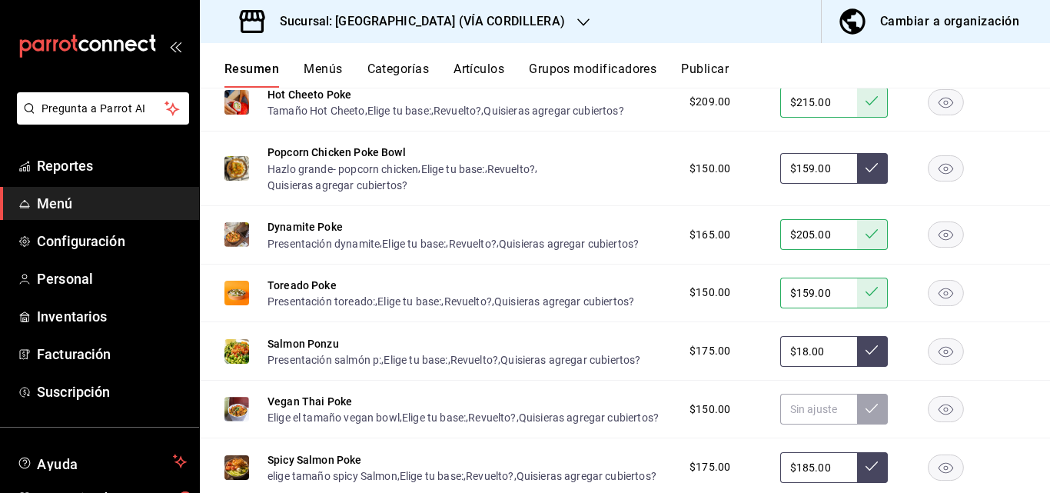
type input "$1.00"
type input "$205.00"
click at [857, 367] on button at bounding box center [872, 351] width 31 height 31
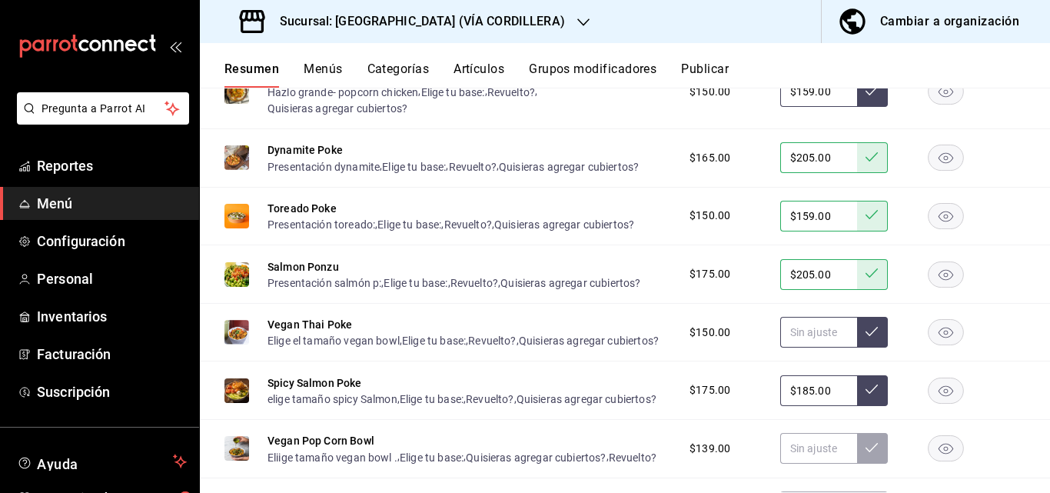
click at [819, 347] on input "text" at bounding box center [818, 332] width 77 height 31
type input "$149.00"
click at [857, 347] on button at bounding box center [872, 332] width 31 height 31
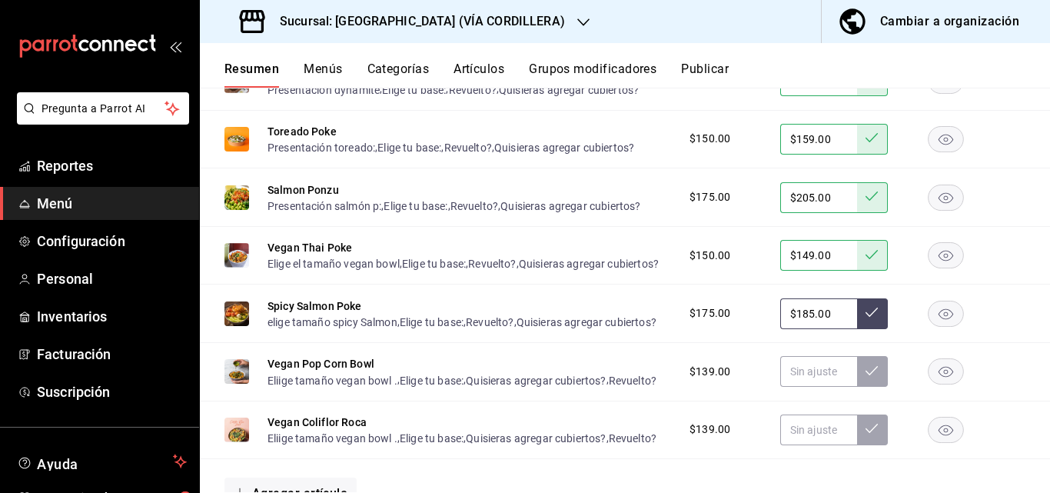
click at [829, 329] on input "$185.00" at bounding box center [818, 313] width 77 height 31
type input "$1.00"
type input "$209.00"
click at [858, 329] on button at bounding box center [872, 313] width 31 height 31
click at [816, 387] on input "text" at bounding box center [818, 371] width 77 height 31
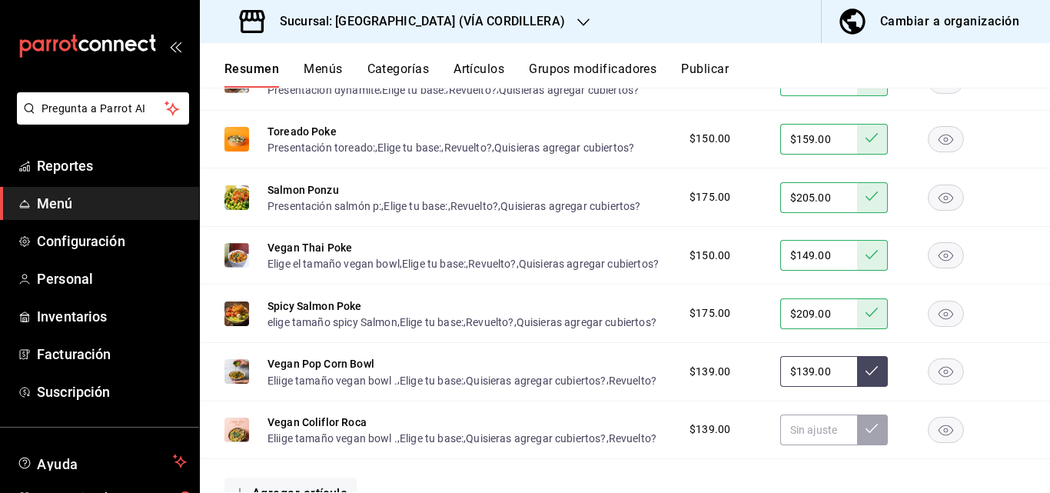
type input "$139.00"
click at [866, 377] on icon at bounding box center [872, 370] width 12 height 12
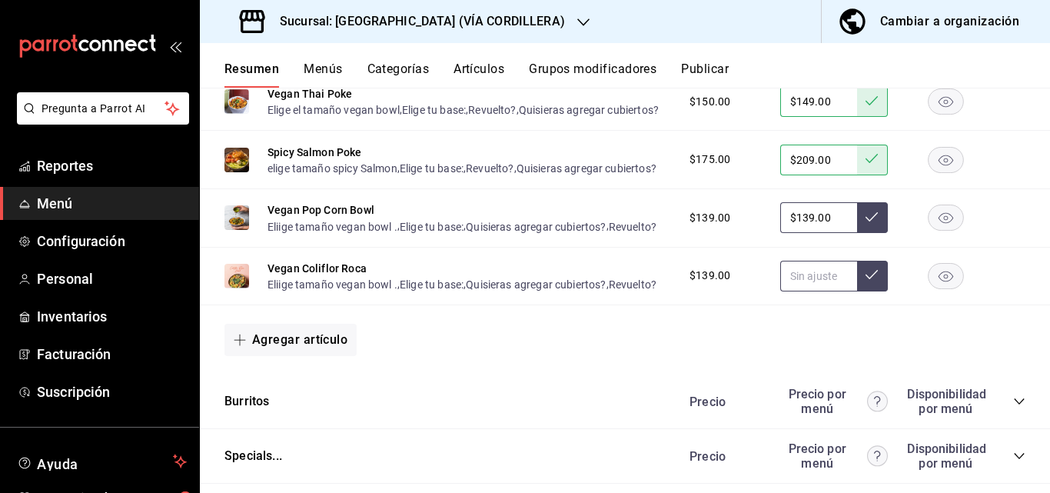
click at [829, 291] on input "text" at bounding box center [818, 276] width 77 height 31
type input "$139.00"
click at [866, 279] on icon at bounding box center [872, 274] width 12 height 9
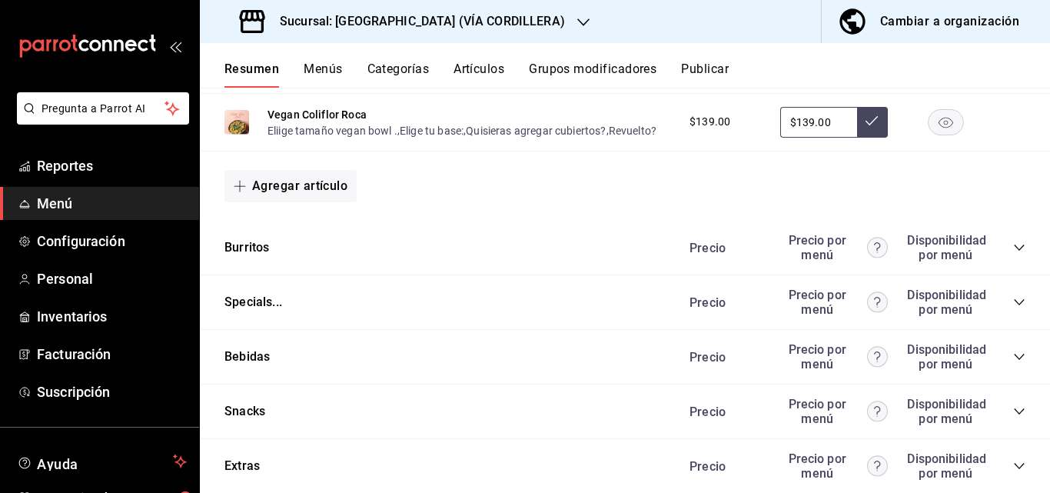
click at [1014, 251] on icon "collapse-category-row" at bounding box center [1019, 247] width 10 height 6
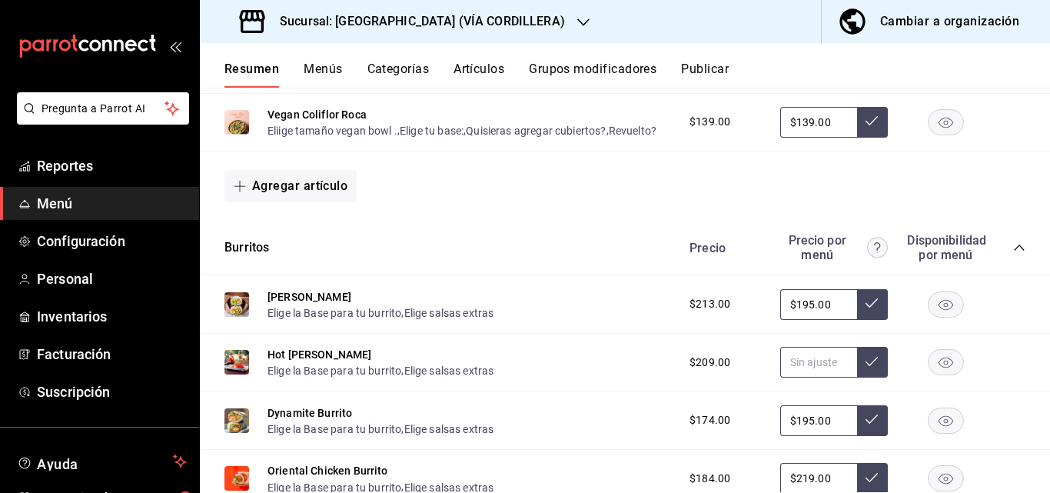
scroll to position [2921, 0]
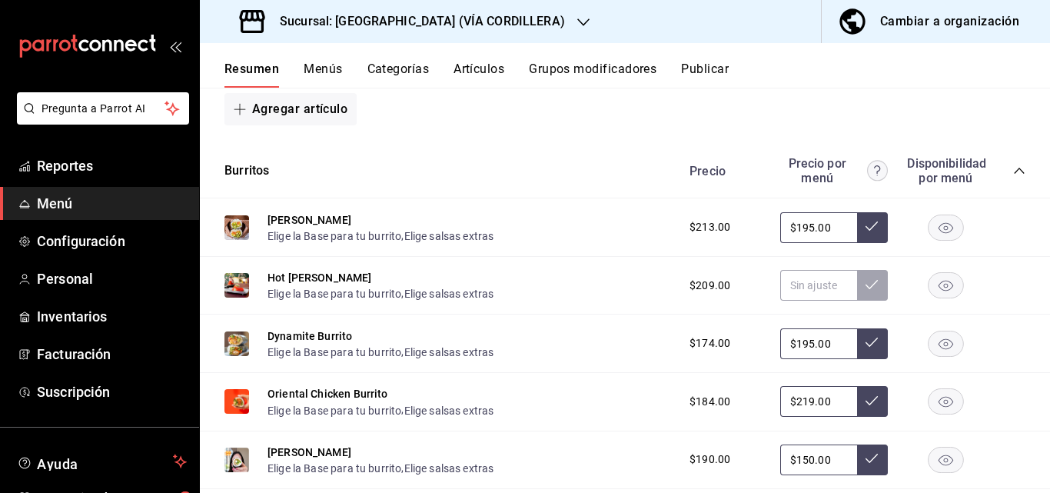
click at [836, 243] on input "$195.00" at bounding box center [818, 227] width 77 height 31
type input "$1.00"
type input "$205.00"
click at [866, 232] on icon at bounding box center [872, 226] width 12 height 12
click at [813, 301] on input "text" at bounding box center [818, 285] width 77 height 31
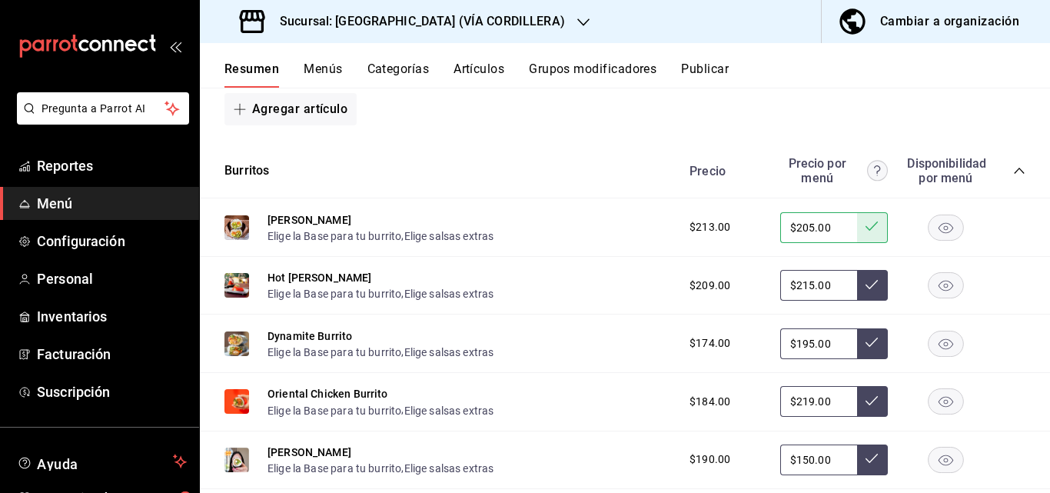
type input "$215.00"
click at [865, 301] on button at bounding box center [872, 285] width 31 height 31
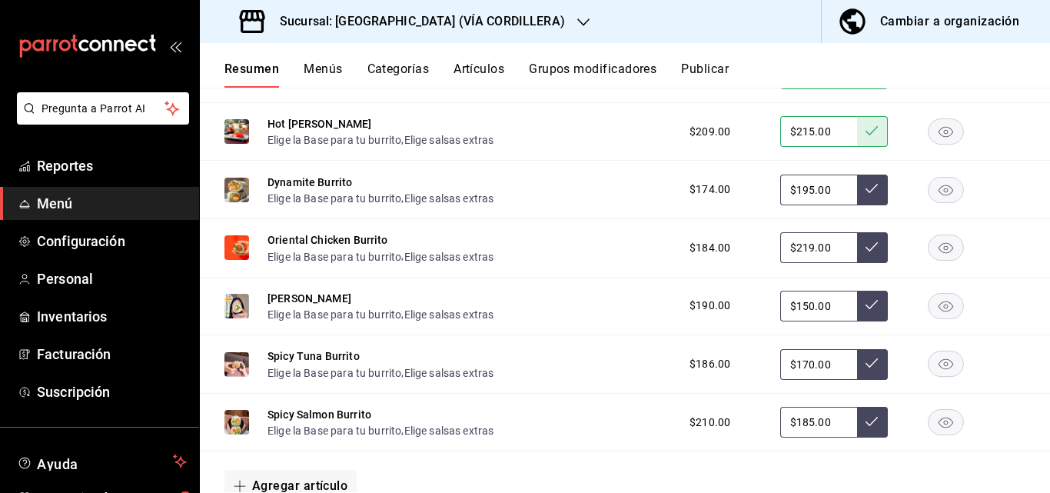
click at [823, 205] on input "$195.00" at bounding box center [818, 190] width 77 height 31
type input "$1.00"
type input "$205.00"
click at [866, 194] on icon at bounding box center [872, 188] width 12 height 12
click at [827, 263] on input "$219.00" at bounding box center [818, 247] width 77 height 31
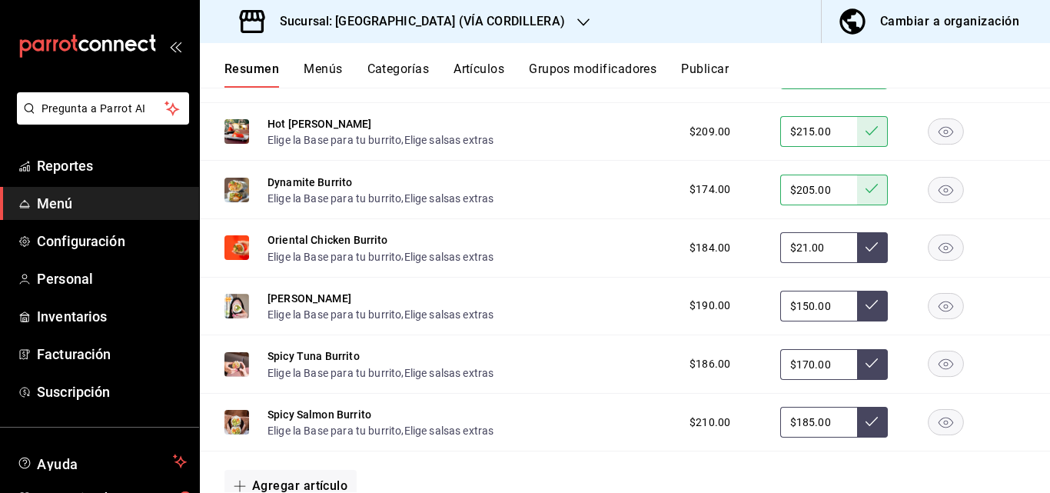
type input "$2.00"
type input "$219.00"
click at [857, 263] on button at bounding box center [872, 247] width 31 height 31
click at [829, 321] on input "$150.00" at bounding box center [818, 306] width 77 height 31
type input "$1.00"
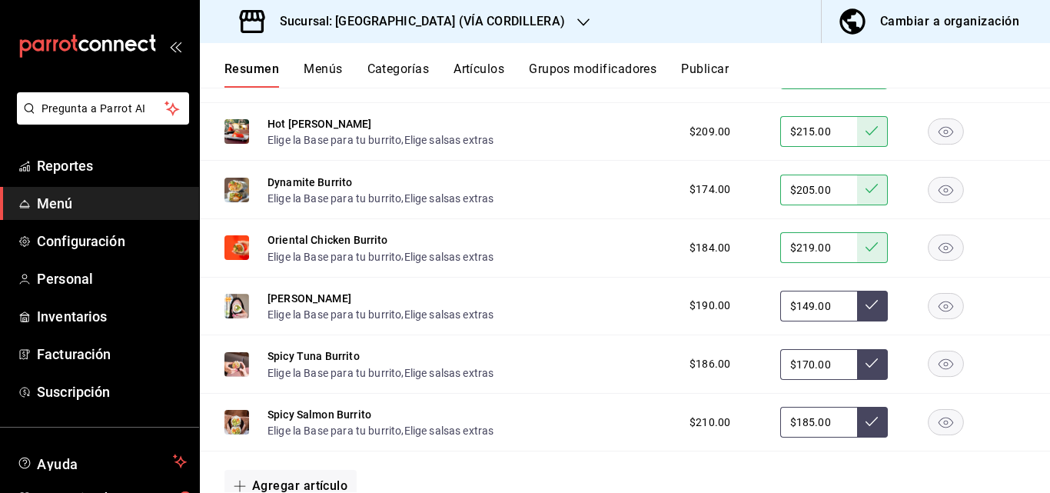
type input "$149.00"
click at [866, 311] on icon at bounding box center [872, 304] width 12 height 12
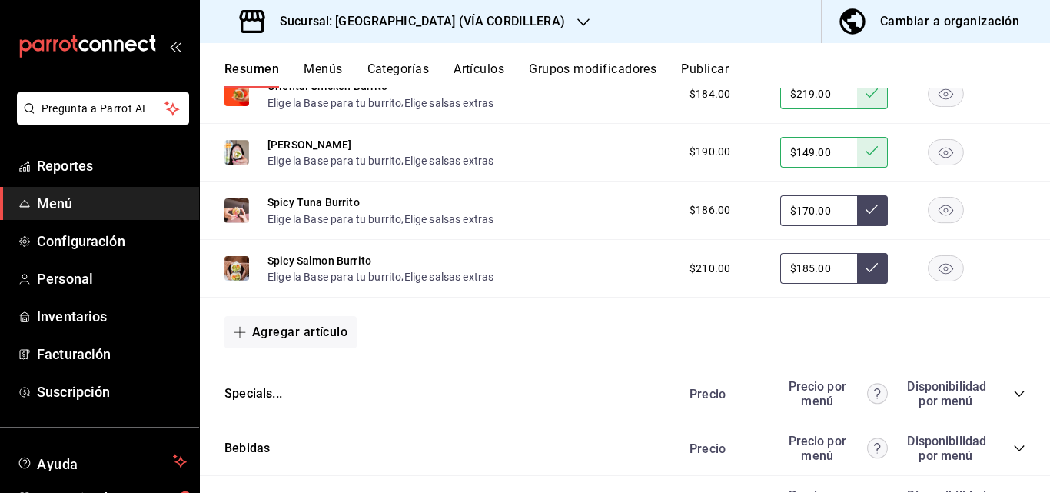
click at [836, 226] on input "$170.00" at bounding box center [818, 210] width 77 height 31
type input "$1.00"
type input "$199.00"
click at [859, 226] on button at bounding box center [872, 210] width 31 height 31
click at [823, 284] on input "$185.00" at bounding box center [818, 268] width 77 height 31
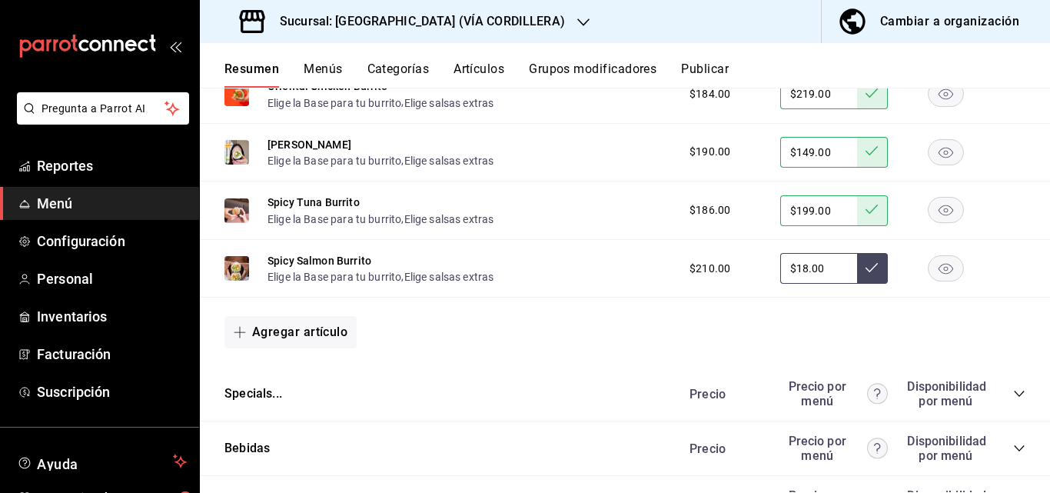
type input "$1.00"
type input "$209.00"
click at [866, 274] on icon at bounding box center [872, 267] width 12 height 12
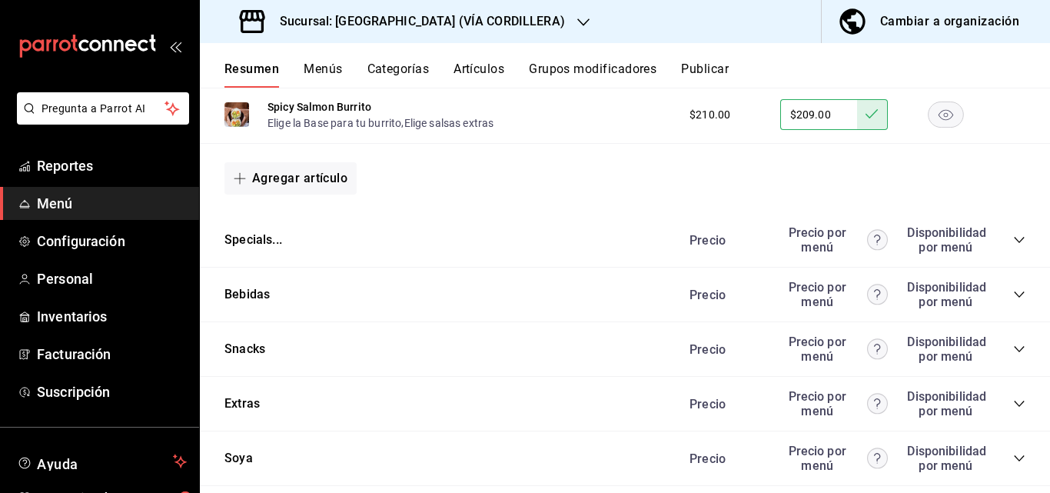
click at [1013, 246] on icon "collapse-category-row" at bounding box center [1019, 240] width 12 height 12
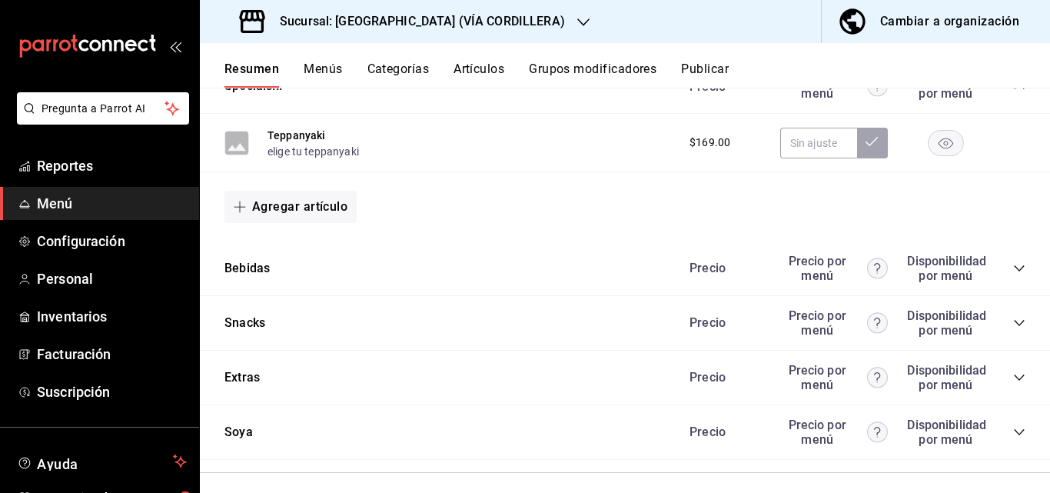
scroll to position [3690, 0]
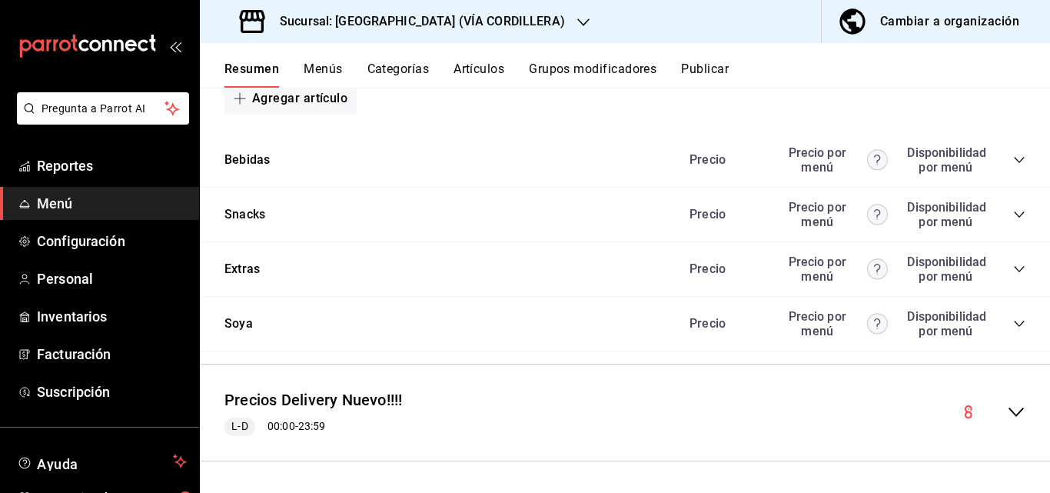
click at [1013, 166] on icon "collapse-category-row" at bounding box center [1019, 160] width 12 height 12
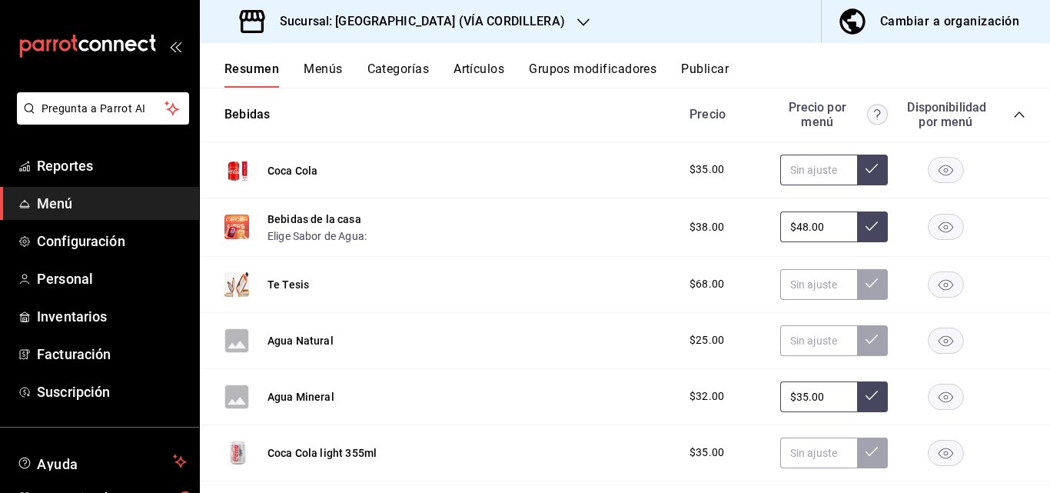
click at [813, 185] on input "text" at bounding box center [818, 170] width 77 height 31
type input "$45.00"
drag, startPoint x: 859, startPoint y: 297, endPoint x: 827, endPoint y: 354, distance: 65.4
click at [866, 175] on icon at bounding box center [872, 168] width 12 height 12
click at [822, 242] on input "$48.00" at bounding box center [818, 226] width 77 height 31
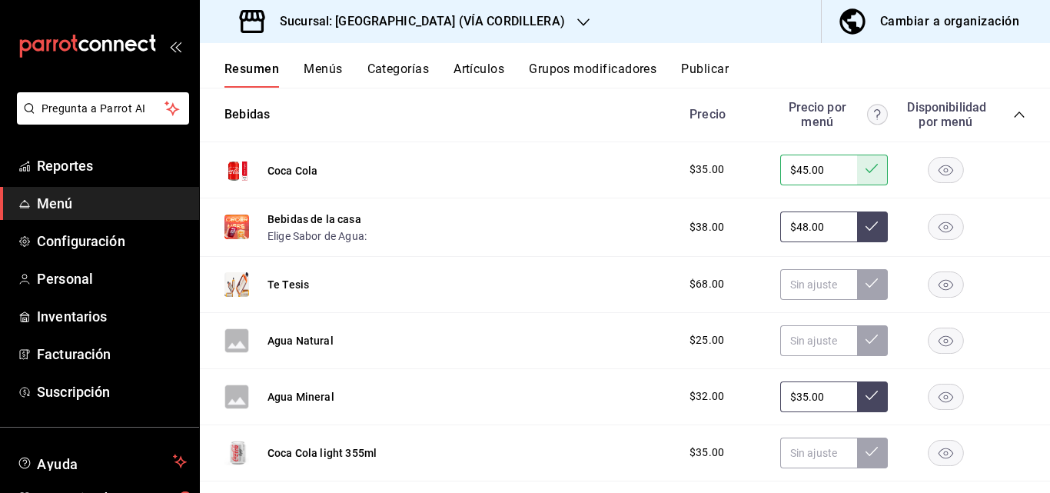
type input "$4.00"
type input "$39.00"
click at [866, 232] on icon at bounding box center [872, 226] width 12 height 12
click at [804, 300] on input "text" at bounding box center [818, 284] width 77 height 31
type input "$69.00"
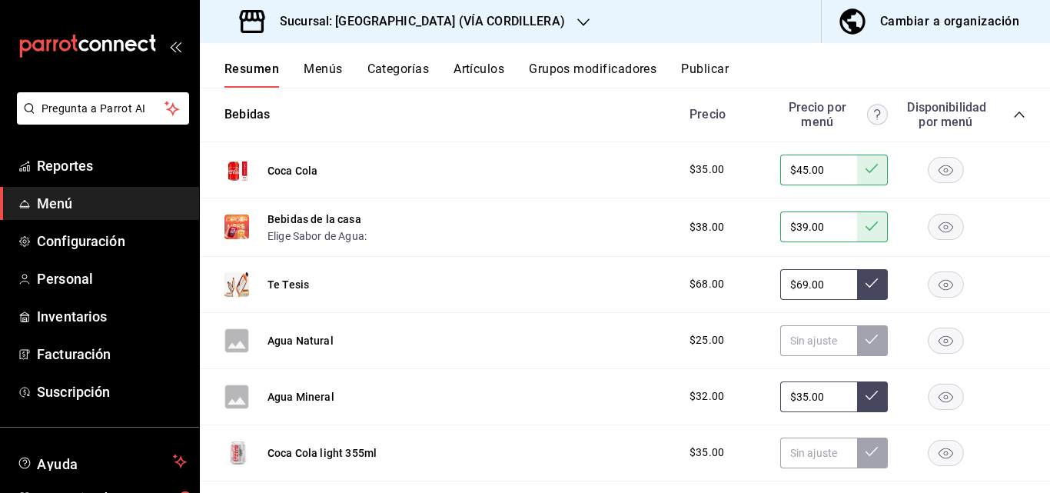
click at [866, 289] on icon at bounding box center [872, 283] width 12 height 12
drag, startPoint x: 806, startPoint y: 464, endPoint x: 799, endPoint y: 454, distance: 13.2
click at [806, 356] on input "text" at bounding box center [818, 340] width 77 height 31
type input "$35.00"
click at [866, 345] on icon at bounding box center [872, 339] width 12 height 12
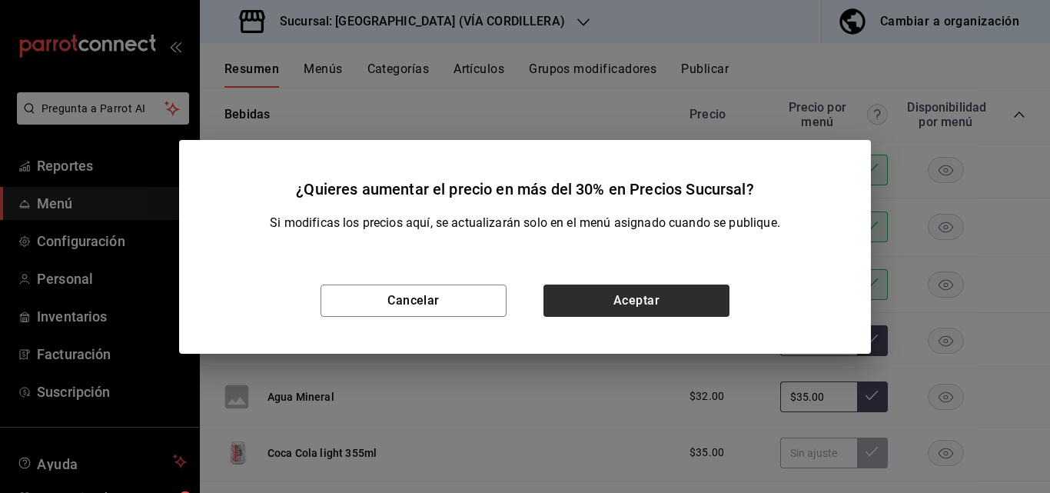
drag, startPoint x: 627, startPoint y: 284, endPoint x: 630, endPoint y: 298, distance: 15.1
click at [630, 297] on div "Cancelar Aceptar" at bounding box center [525, 301] width 692 height 106
click at [630, 298] on button "Aceptar" at bounding box center [636, 300] width 186 height 32
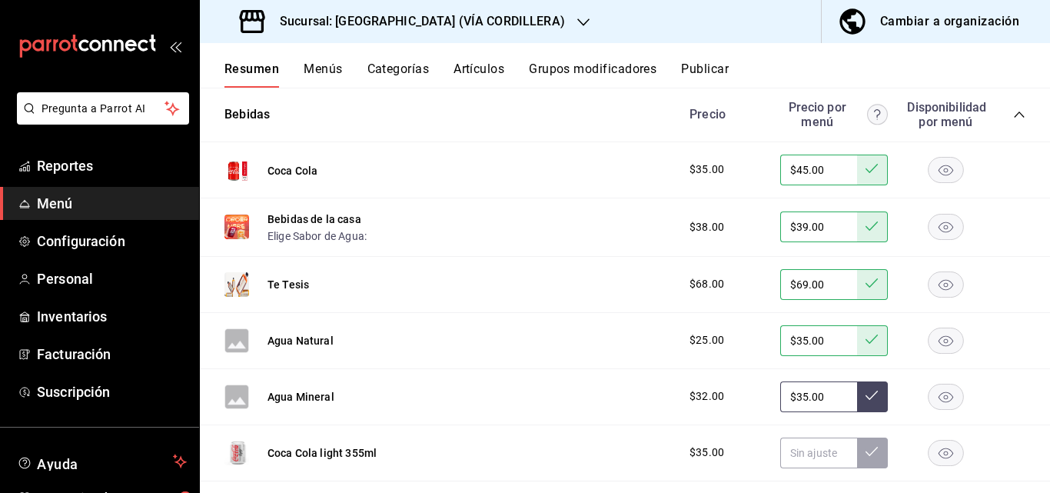
scroll to position [3844, 0]
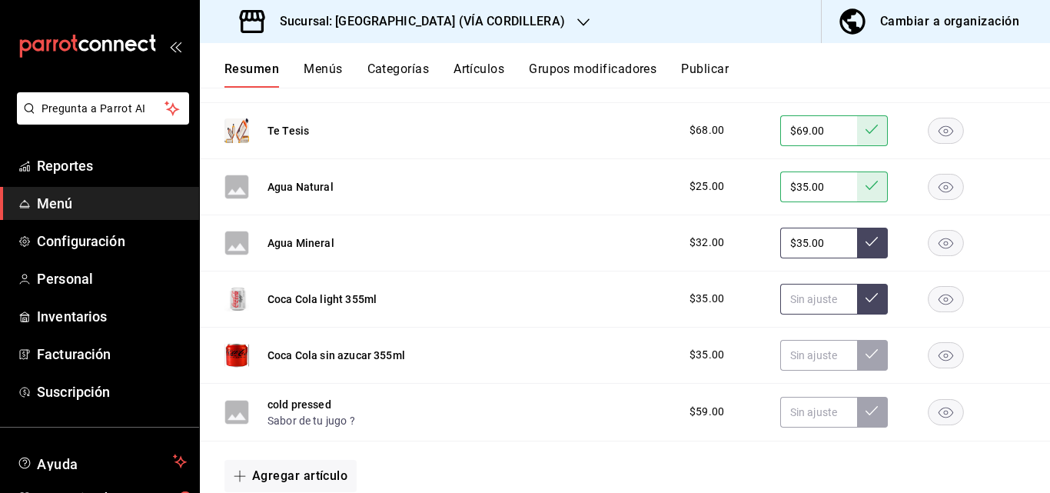
click at [816, 314] on input "text" at bounding box center [818, 299] width 77 height 31
click at [831, 258] on input "$35.00" at bounding box center [818, 243] width 77 height 31
type input "$3.00"
type input "$35.00"
click at [857, 258] on button at bounding box center [872, 243] width 31 height 31
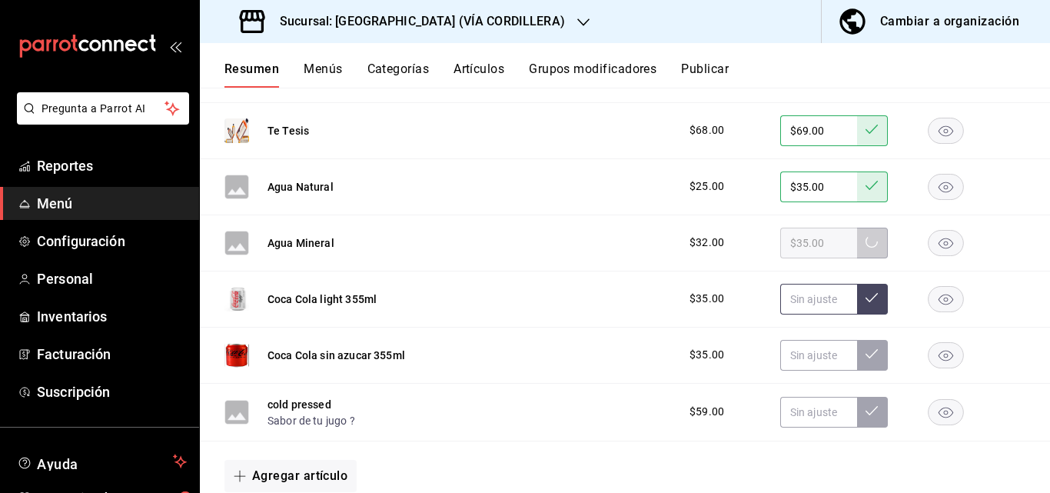
click at [813, 314] on input "text" at bounding box center [818, 299] width 77 height 31
type input "$45.00"
drag, startPoint x: 861, startPoint y: 430, endPoint x: 818, endPoint y: 484, distance: 68.9
click at [866, 304] on icon at bounding box center [872, 297] width 12 height 12
click at [815, 371] on input "text" at bounding box center [818, 355] width 77 height 31
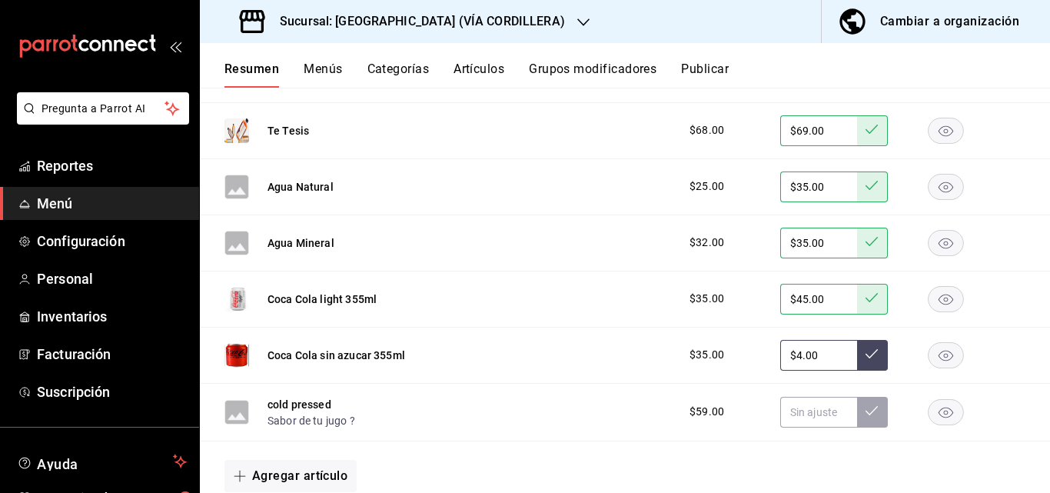
scroll to position [3844, 0]
type input "$45.00"
click at [866, 359] on icon at bounding box center [872, 353] width 12 height 12
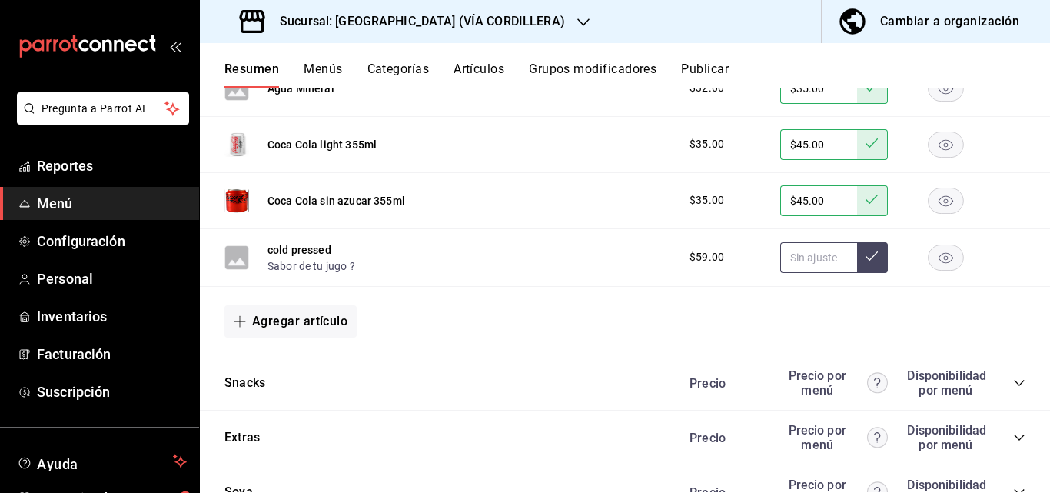
click at [816, 273] on input "text" at bounding box center [818, 257] width 77 height 31
type input "$59.00"
click at [857, 273] on button at bounding box center [872, 257] width 31 height 31
click at [866, 262] on icon at bounding box center [872, 256] width 12 height 12
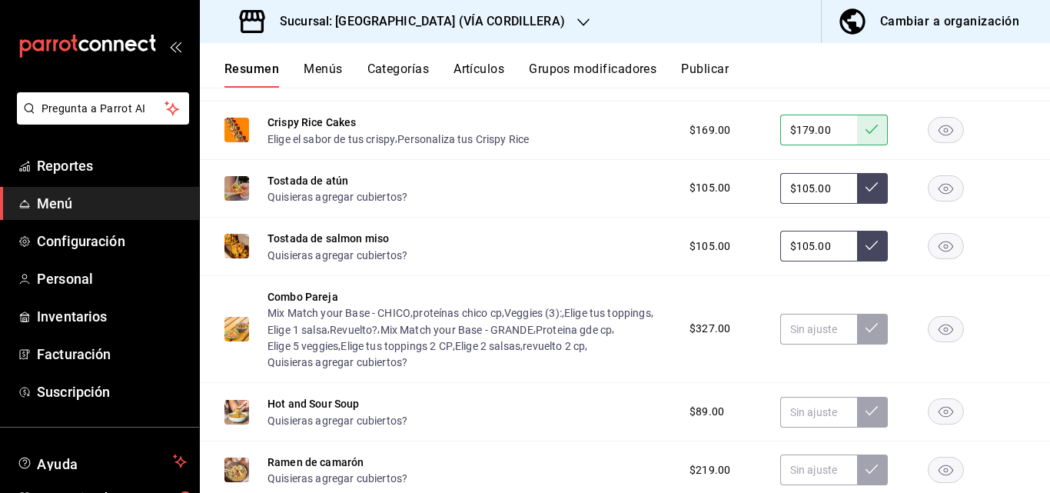
scroll to position [1077, 0]
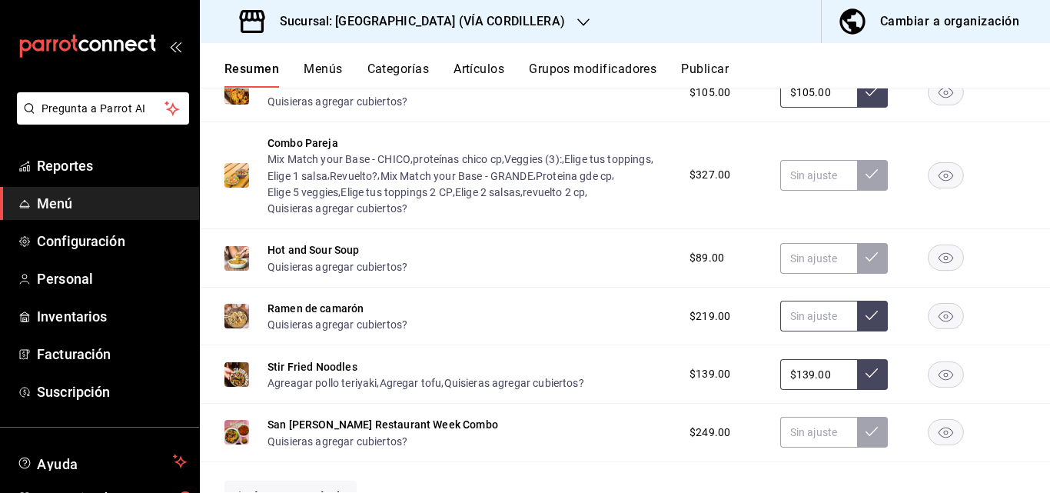
click at [819, 317] on input "text" at bounding box center [818, 316] width 77 height 31
type input "$219.00"
click at [859, 327] on button at bounding box center [872, 316] width 31 height 31
click at [816, 384] on input "$139.00" at bounding box center [818, 374] width 77 height 31
type input "$1.00"
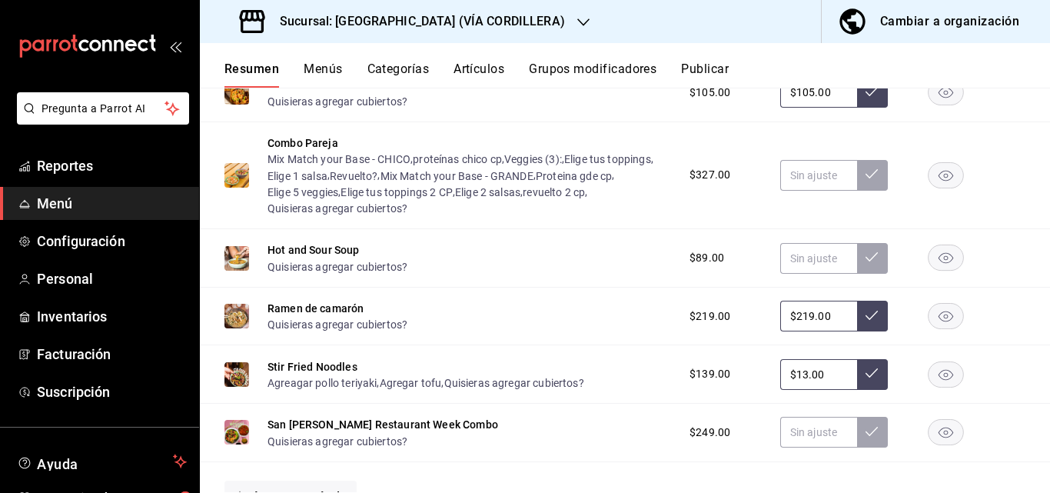
type input "$139.00"
click at [870, 373] on button at bounding box center [872, 374] width 31 height 31
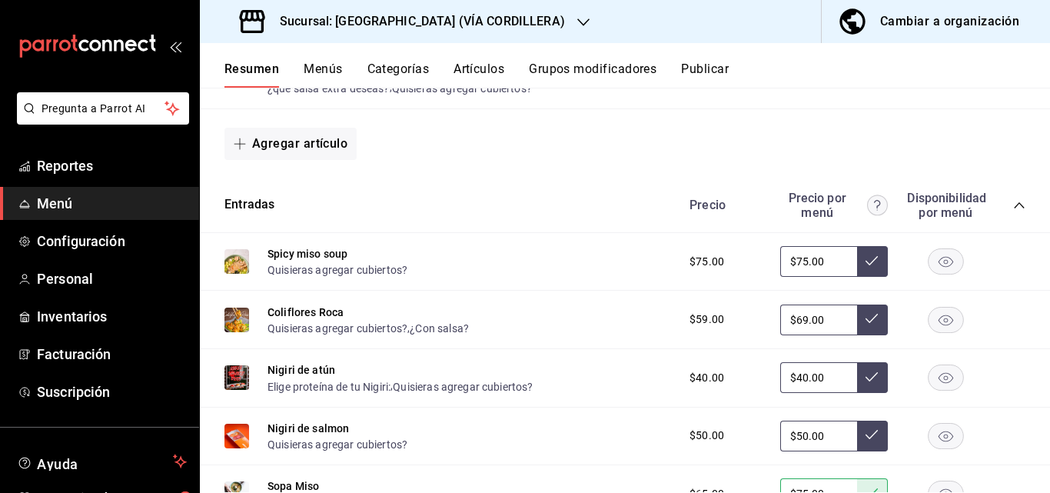
scroll to position [78, 0]
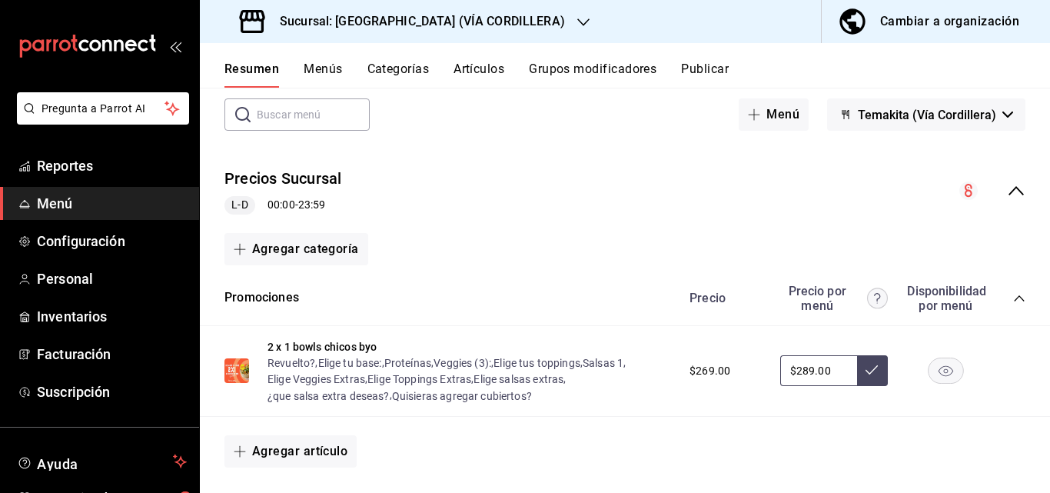
click at [990, 17] on div "Cambiar a organización" at bounding box center [949, 22] width 139 height 22
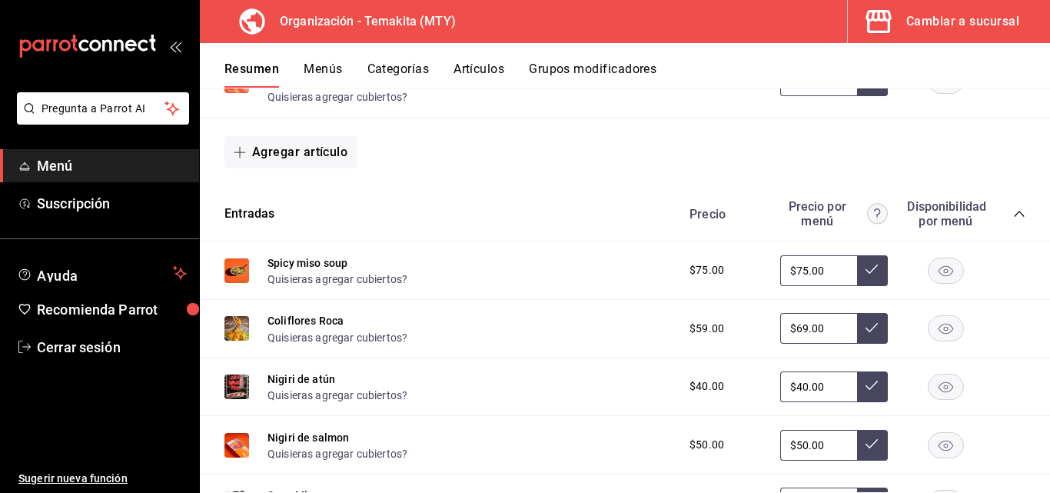
scroll to position [0, 0]
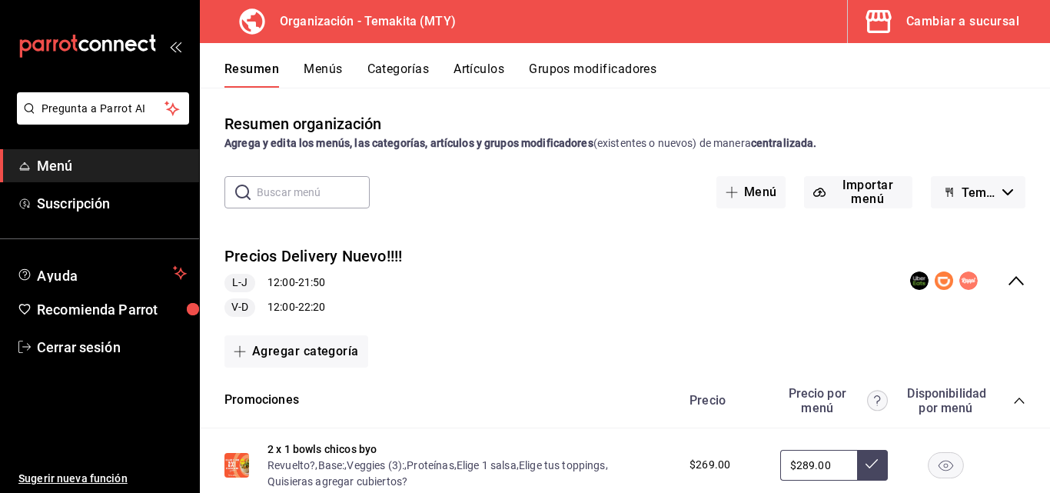
click at [1013, 401] on icon "collapse-category-row" at bounding box center [1019, 400] width 12 height 12
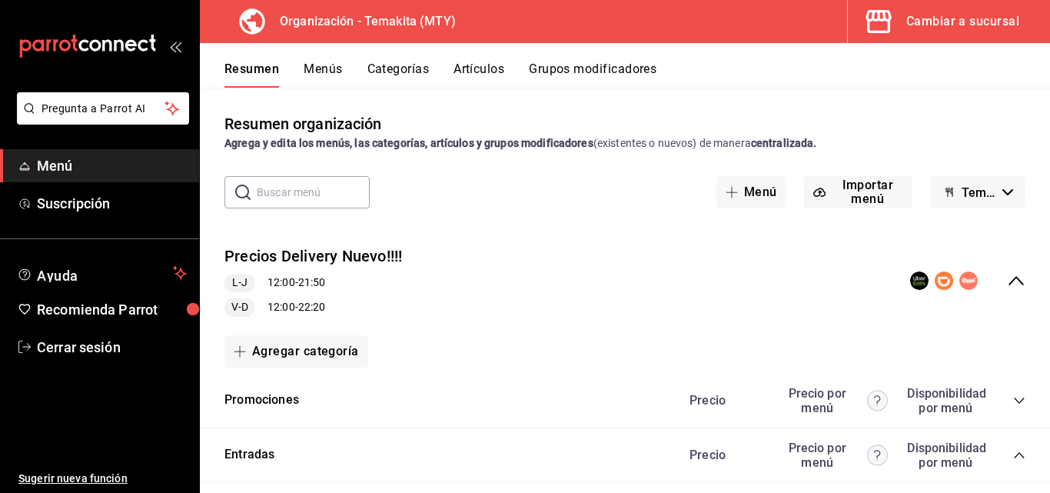
click at [317, 70] on button "Menús" at bounding box center [323, 74] width 38 height 26
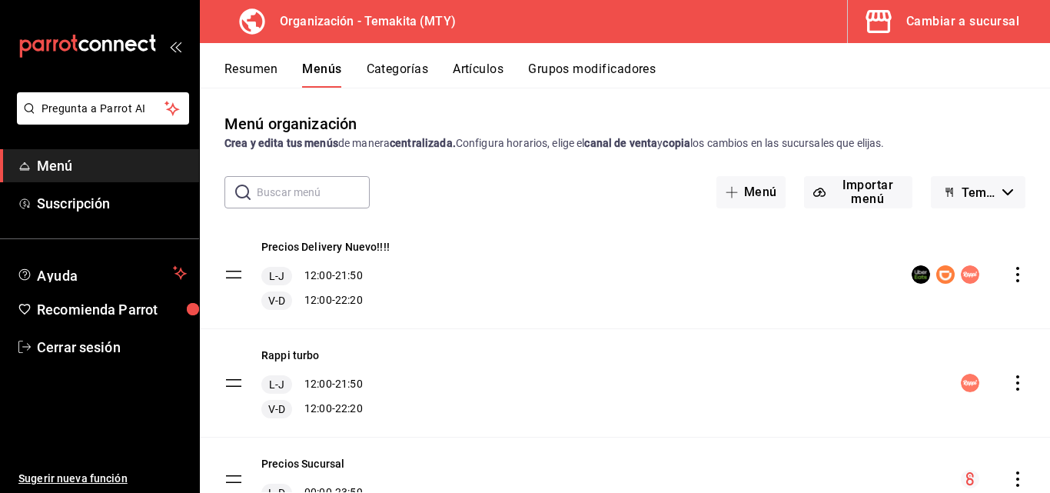
scroll to position [72, 0]
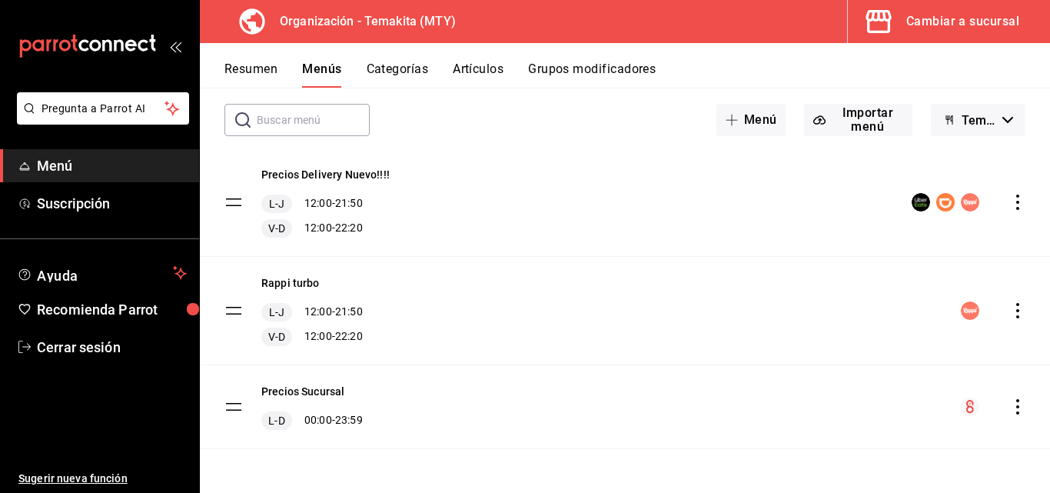
click at [1011, 404] on icon "actions" at bounding box center [1017, 406] width 15 height 15
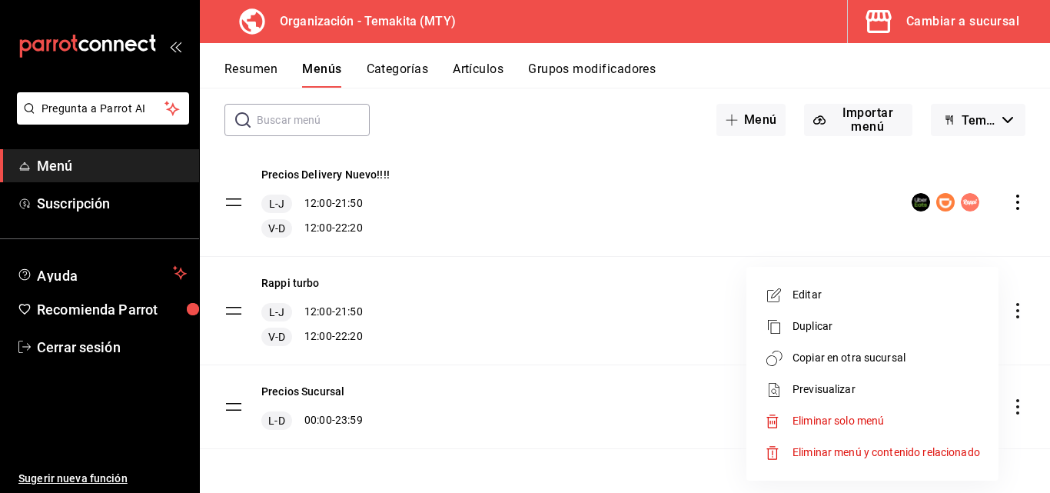
click at [809, 354] on span "Copiar en otra sucursal" at bounding box center [887, 358] width 188 height 16
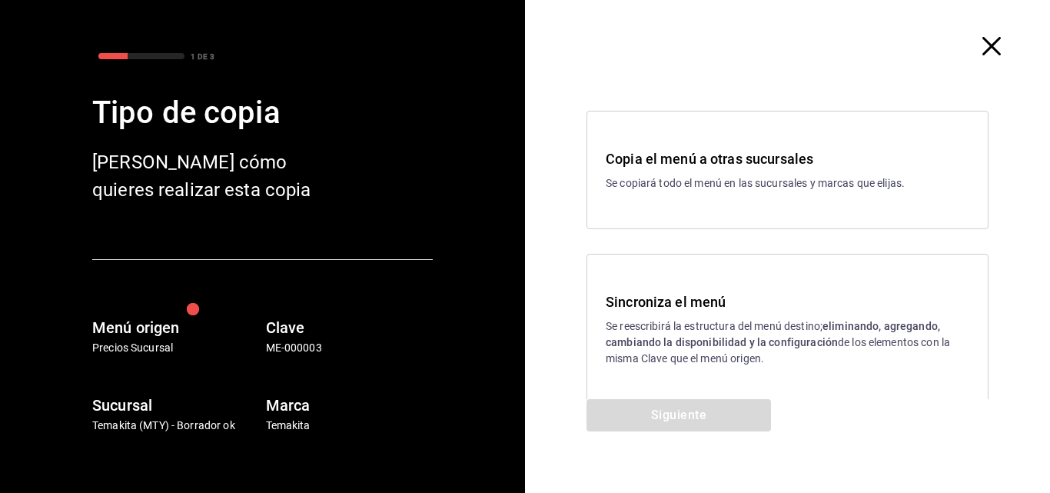
click at [713, 328] on p "Se reescribirá la estructura del menú destino; eliminando, agregando, cambiando…" at bounding box center [788, 342] width 364 height 48
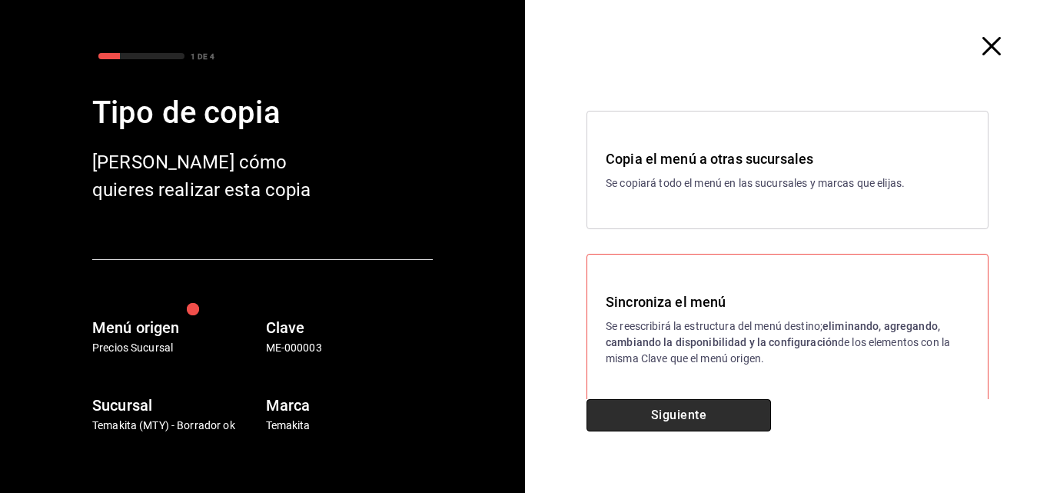
click at [696, 406] on button "Siguiente" at bounding box center [679, 415] width 184 height 32
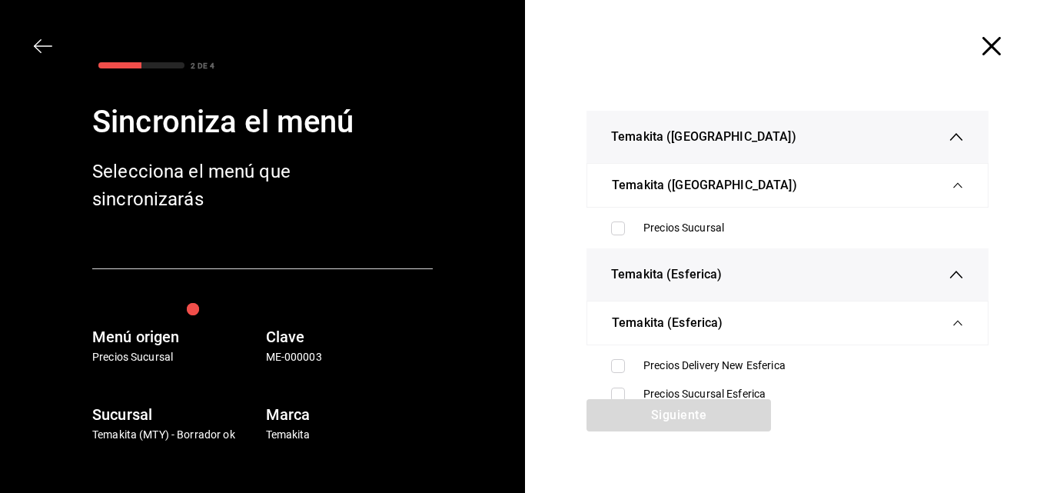
scroll to position [77, 0]
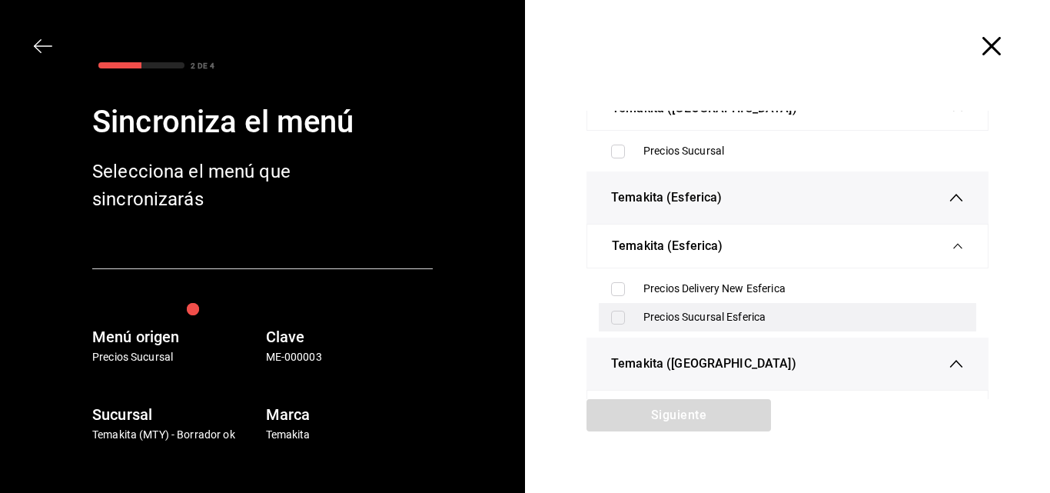
click at [615, 313] on input "checkbox" at bounding box center [618, 318] width 14 height 14
checkbox input "true"
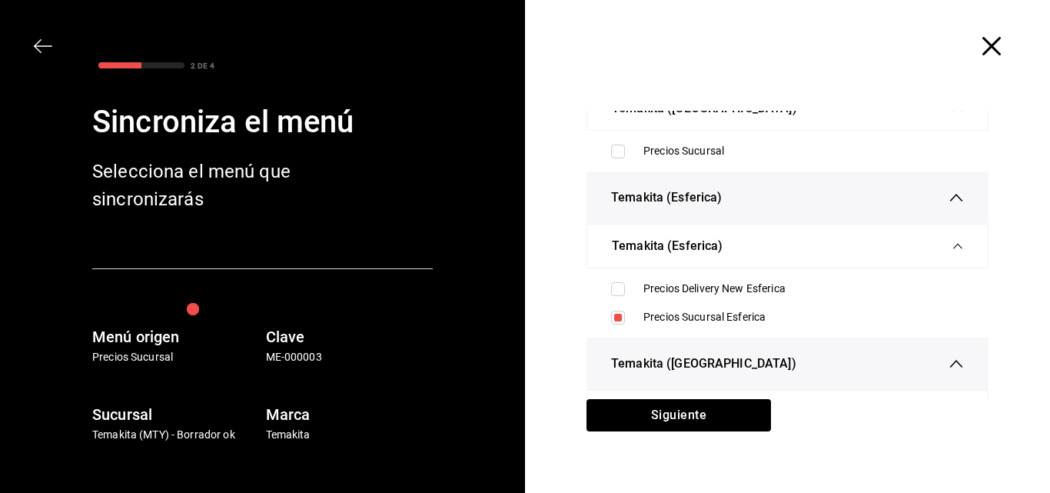
scroll to position [231, 0]
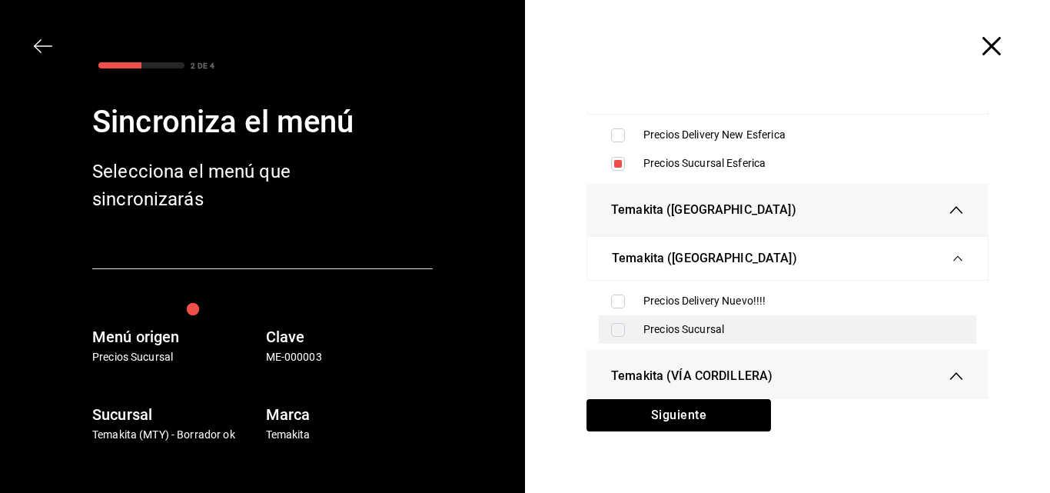
click at [615, 324] on input "checkbox" at bounding box center [618, 330] width 14 height 14
checkbox input "true"
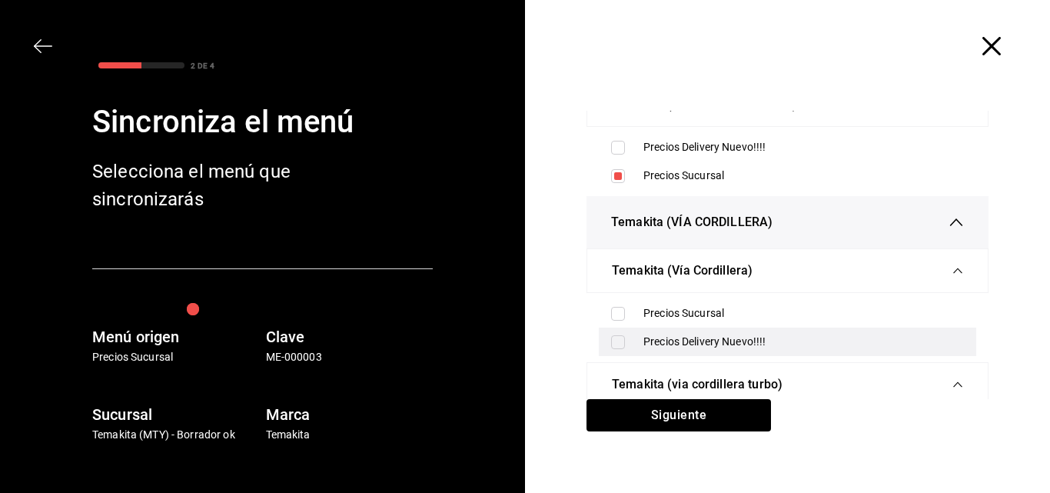
click at [614, 344] on input "checkbox" at bounding box center [618, 342] width 14 height 14
checkbox input "true"
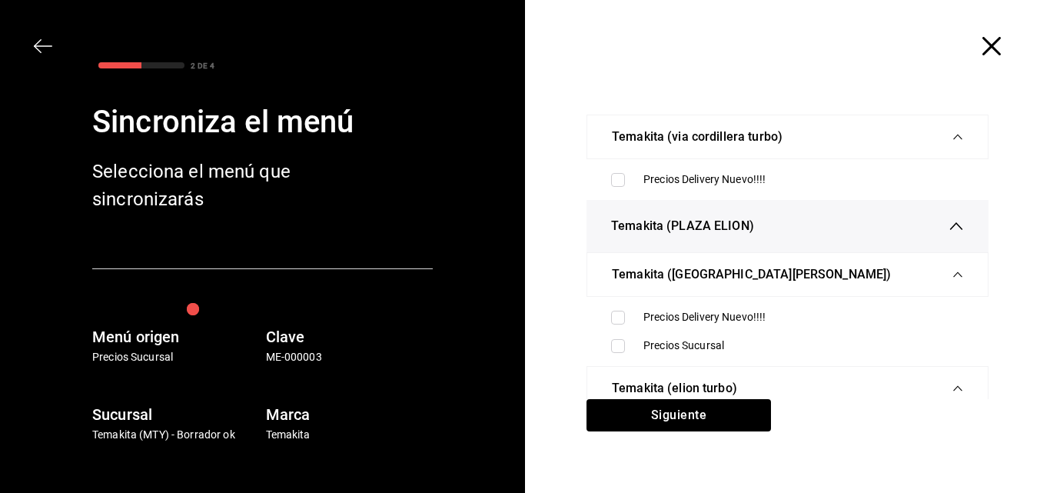
scroll to position [71, 0]
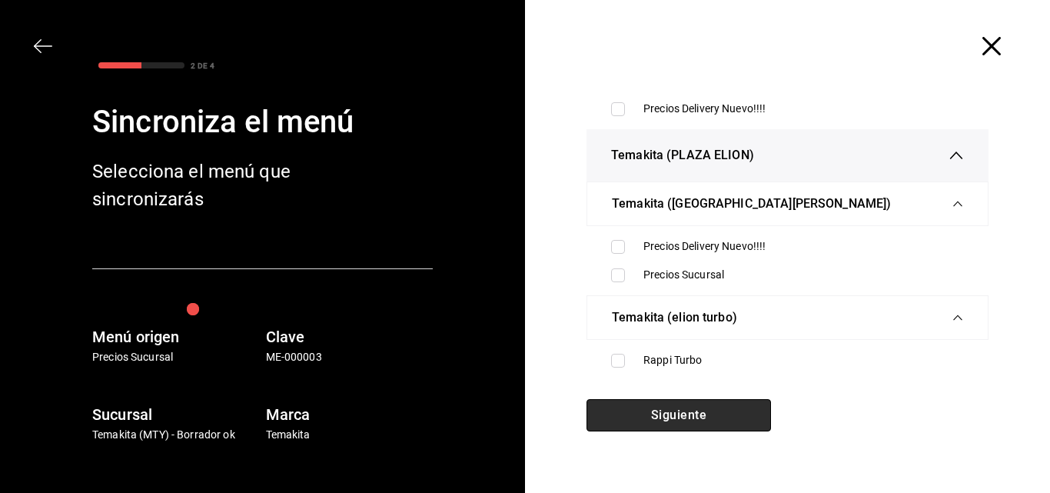
click at [620, 415] on button "Siguiente" at bounding box center [679, 415] width 184 height 32
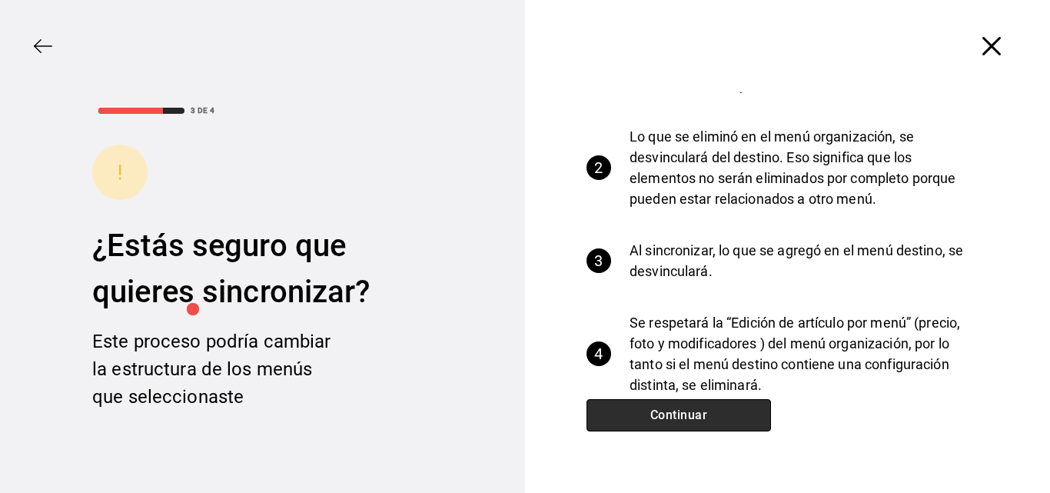
click at [636, 407] on button "Continuar" at bounding box center [679, 415] width 184 height 32
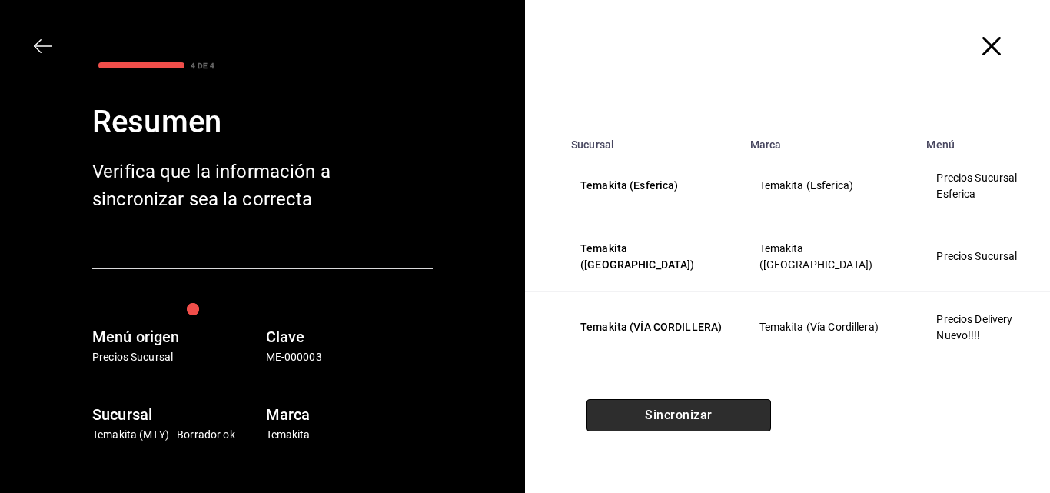
scroll to position [0, 0]
click at [633, 411] on button "Sincronizar" at bounding box center [679, 415] width 184 height 32
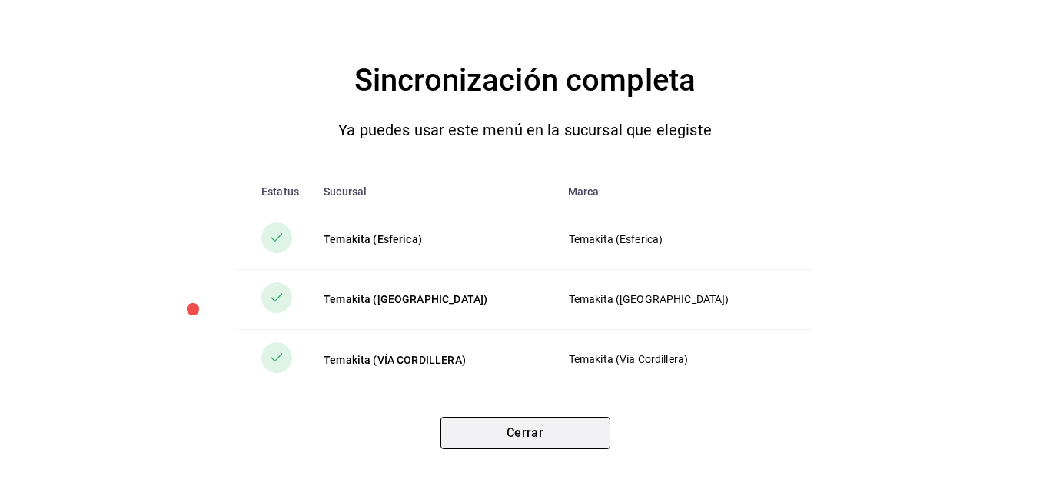
click at [563, 424] on button "Cerrar" at bounding box center [525, 433] width 170 height 32
